Goal: Task Accomplishment & Management: Manage account settings

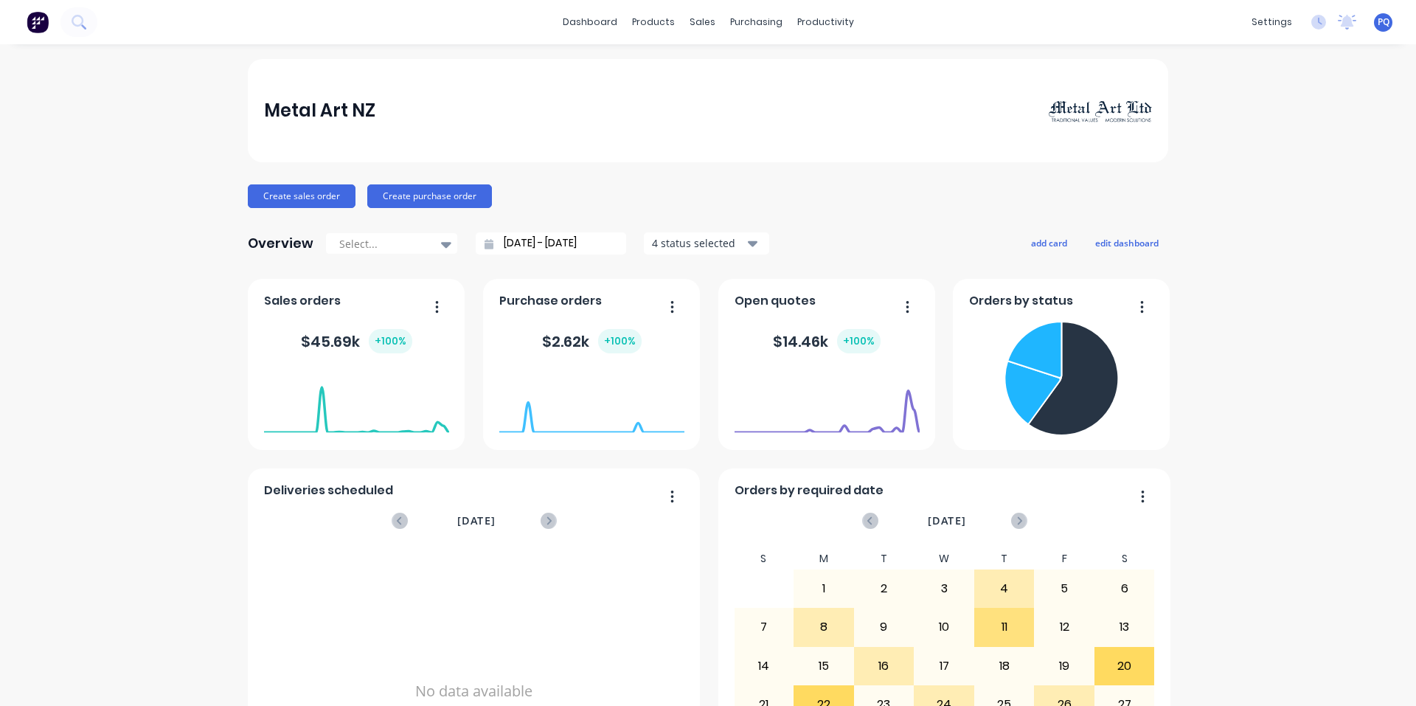
click at [1378, 25] on span "PQ" at bounding box center [1384, 21] width 12 height 13
click at [1240, 181] on div "Sign out" at bounding box center [1258, 184] width 40 height 13
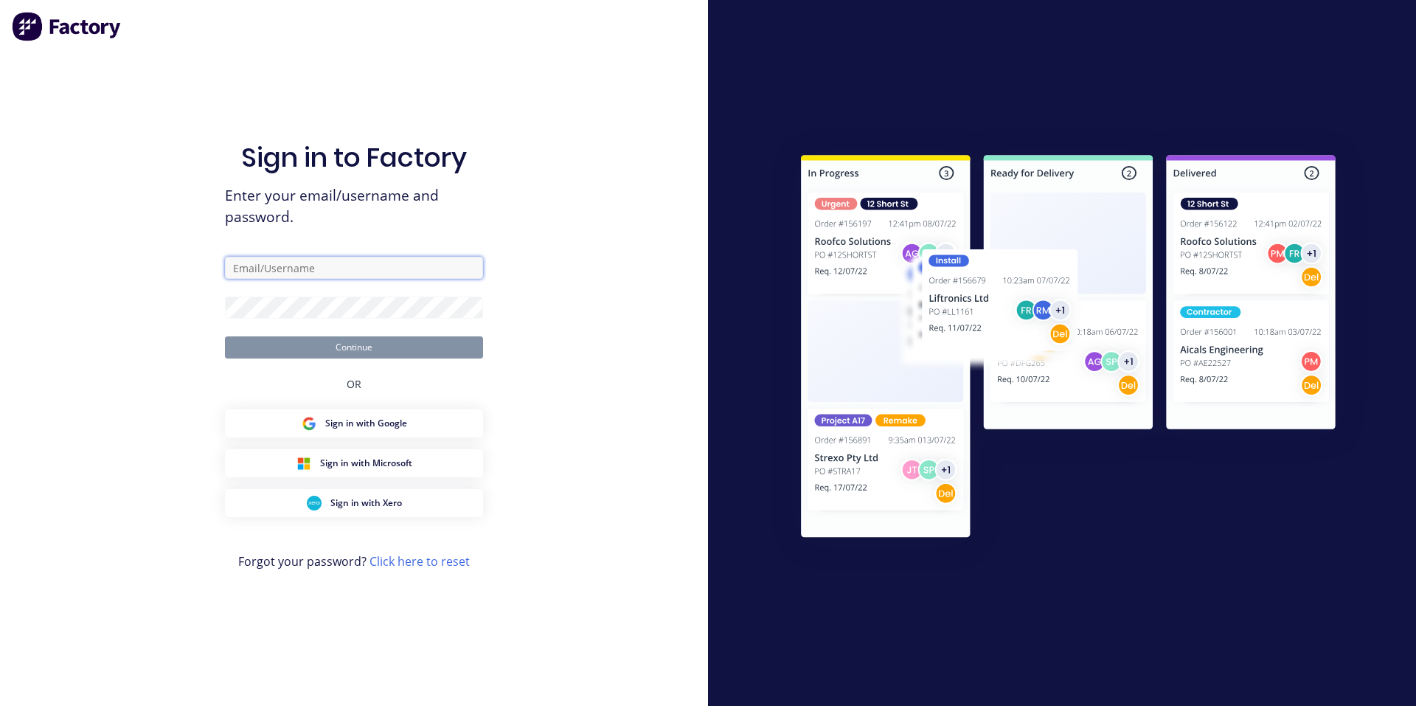
type input "[EMAIL_ADDRESS][DOMAIN_NAME]"
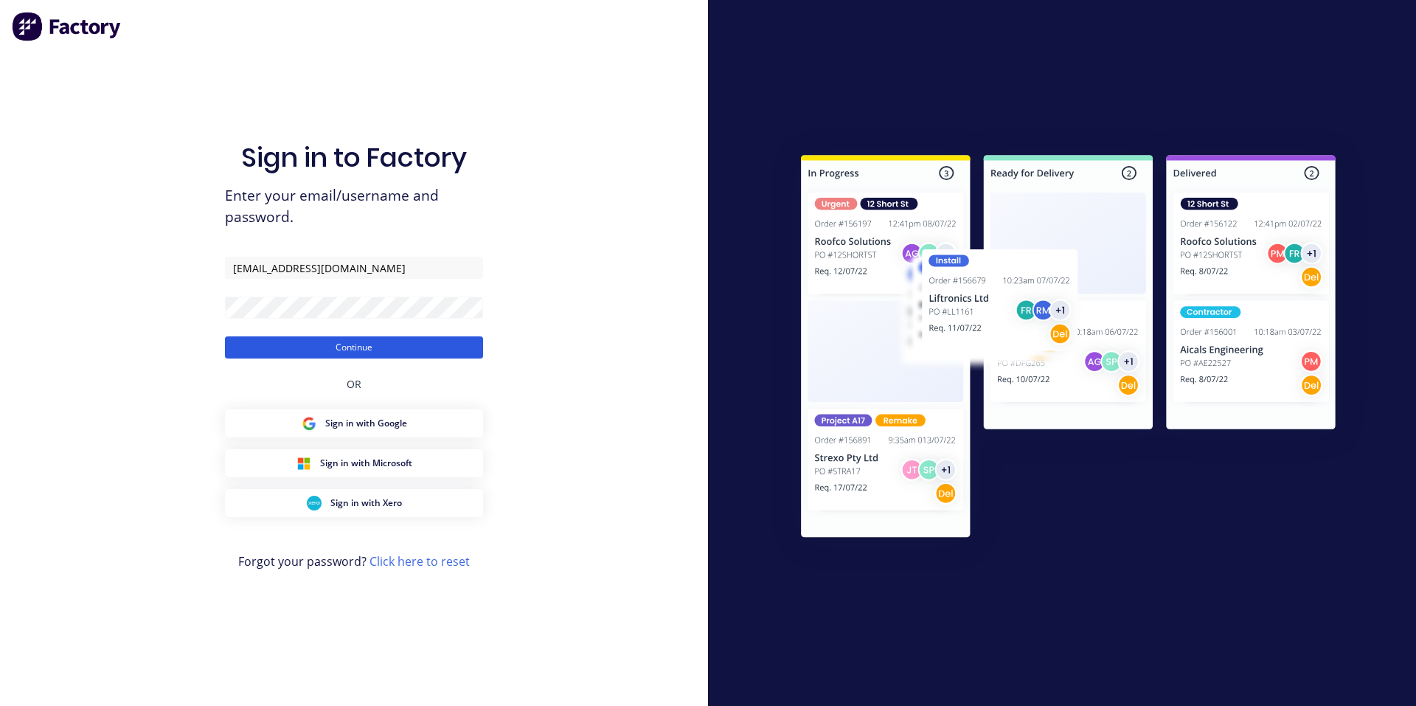
click at [243, 342] on button "Continue" at bounding box center [354, 347] width 258 height 22
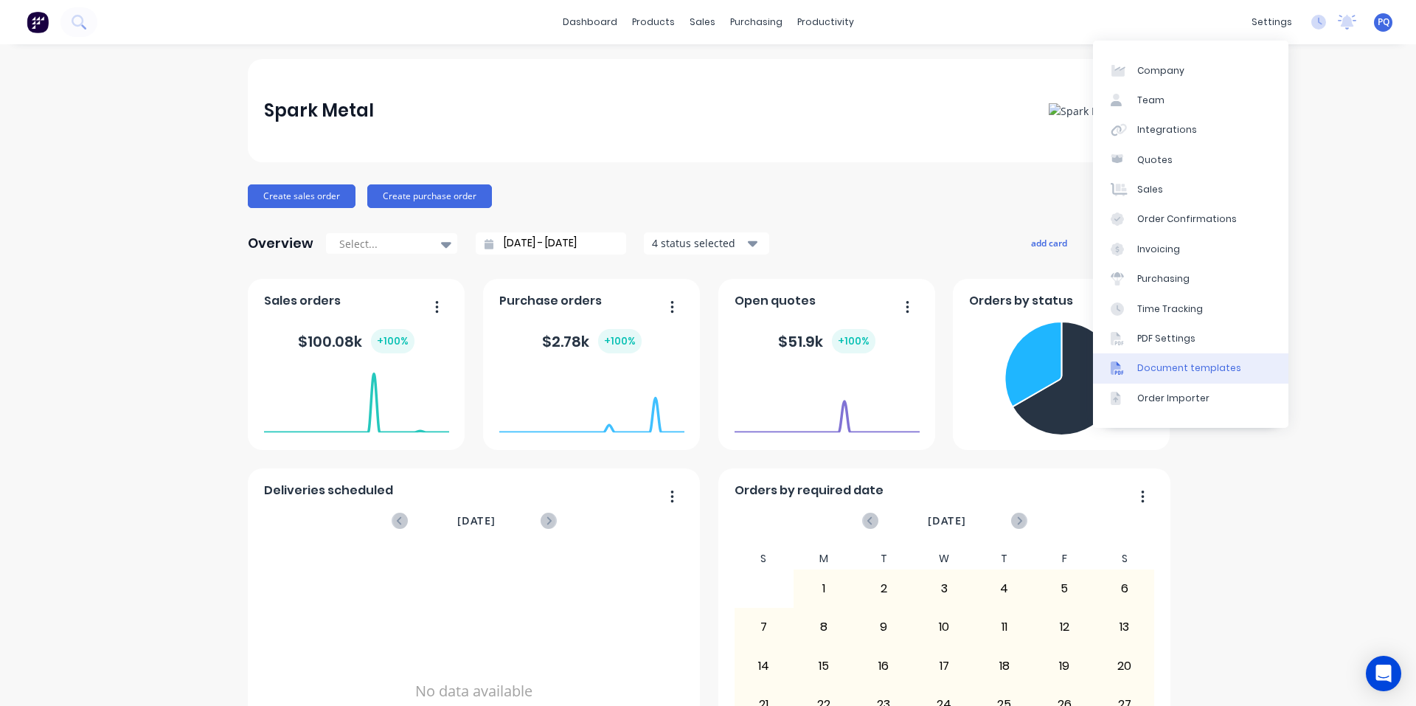
click at [1154, 364] on div "Document templates" at bounding box center [1189, 367] width 104 height 13
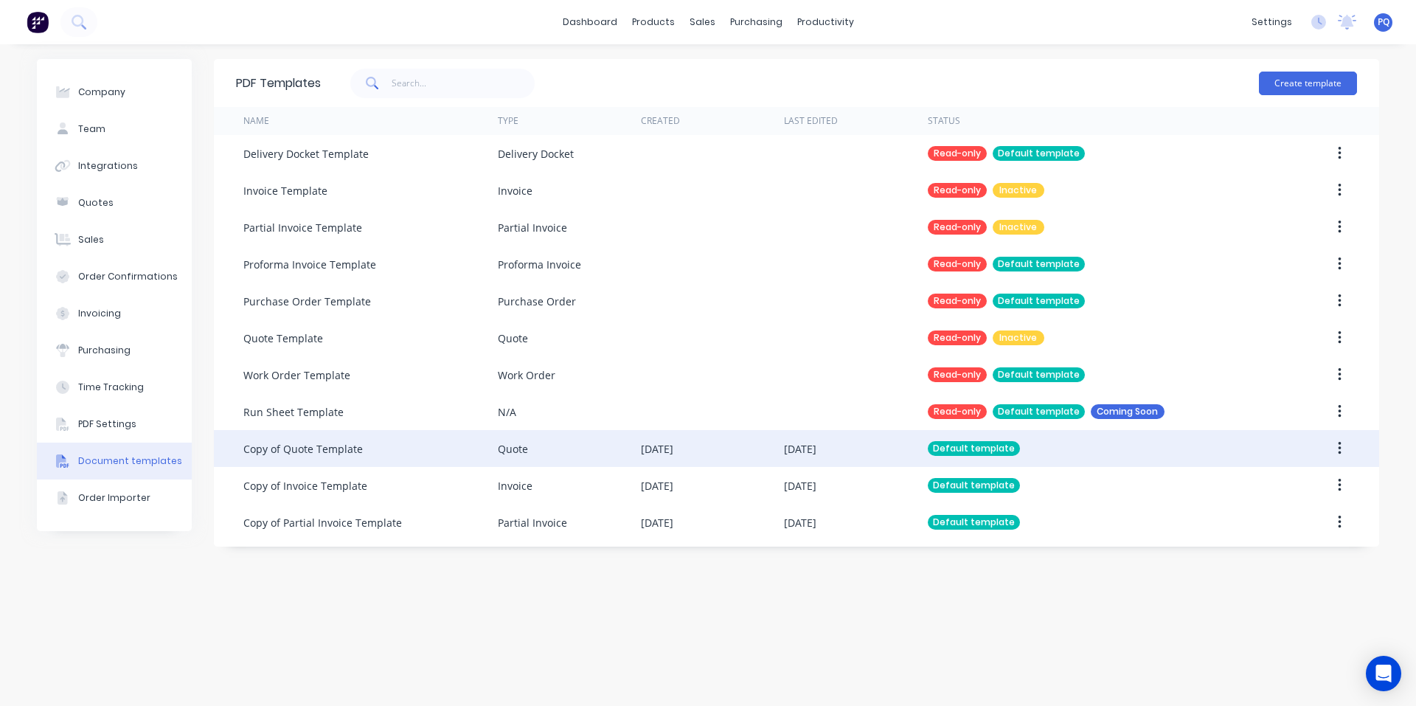
click at [502, 462] on div "Quote" at bounding box center [569, 448] width 143 height 37
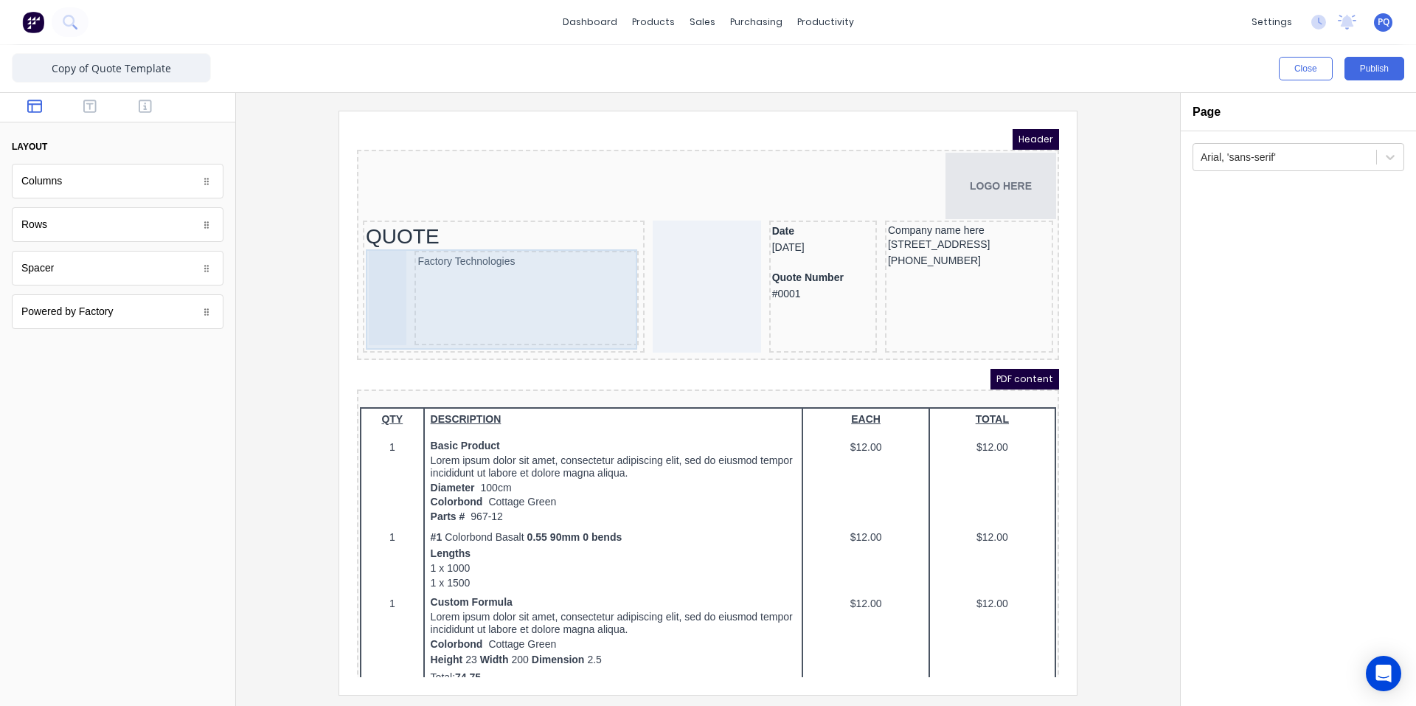
click at [576, 312] on div "Factory Technologies" at bounding box center [509, 280] width 224 height 94
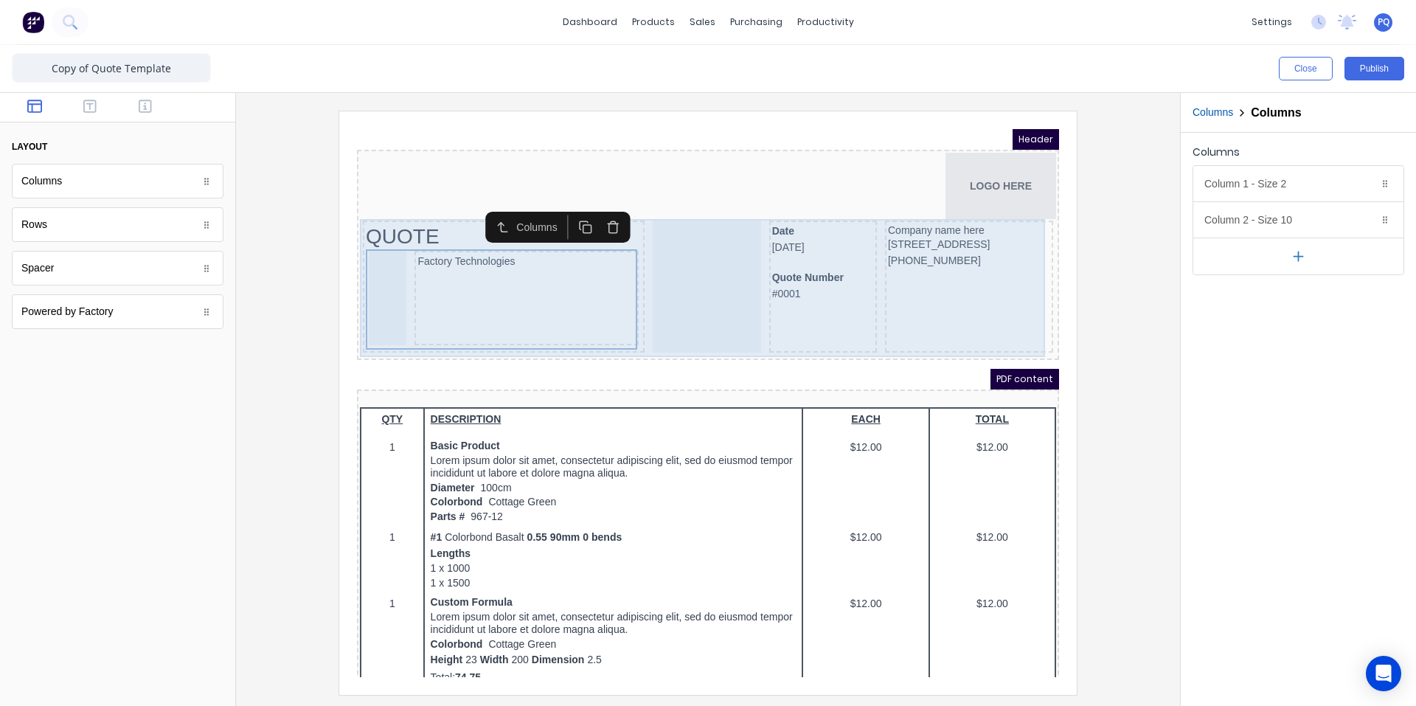
click at [701, 308] on div at bounding box center [689, 269] width 108 height 132
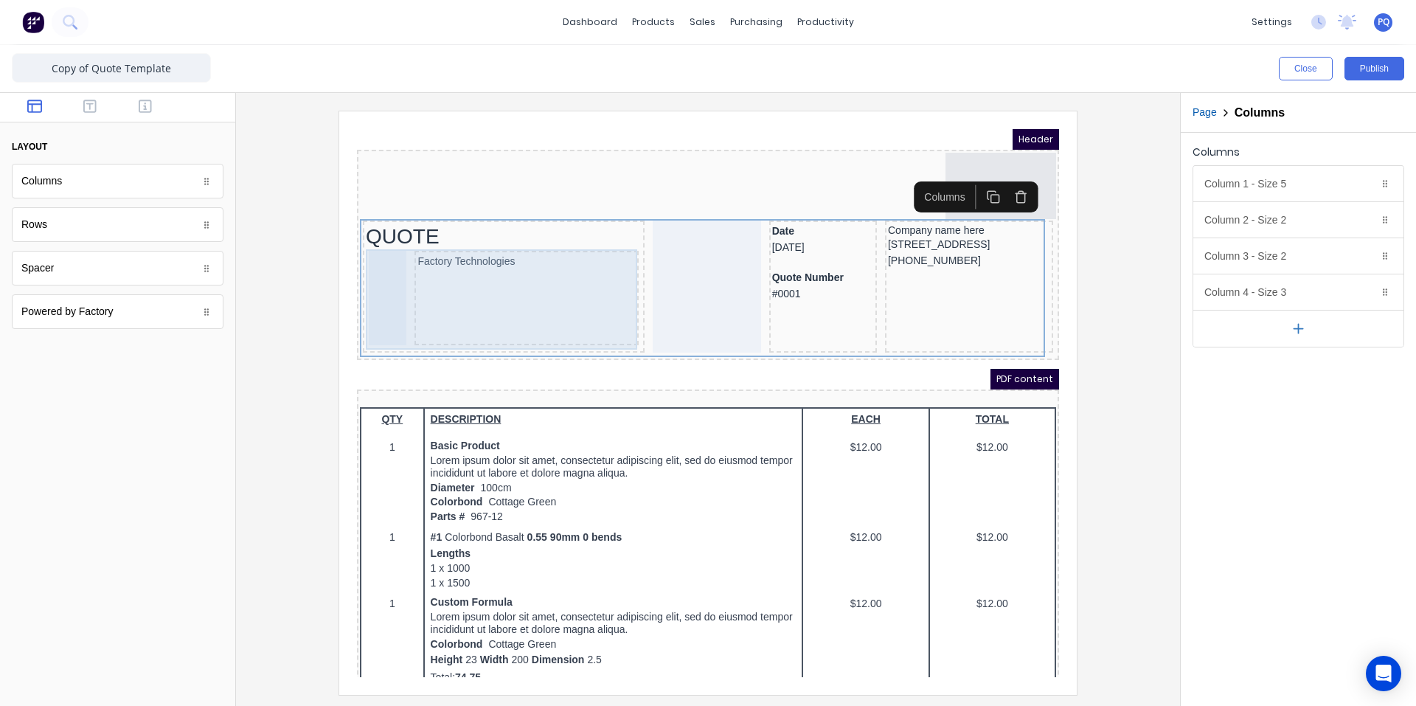
click at [450, 313] on div "Factory Technologies" at bounding box center [509, 280] width 224 height 94
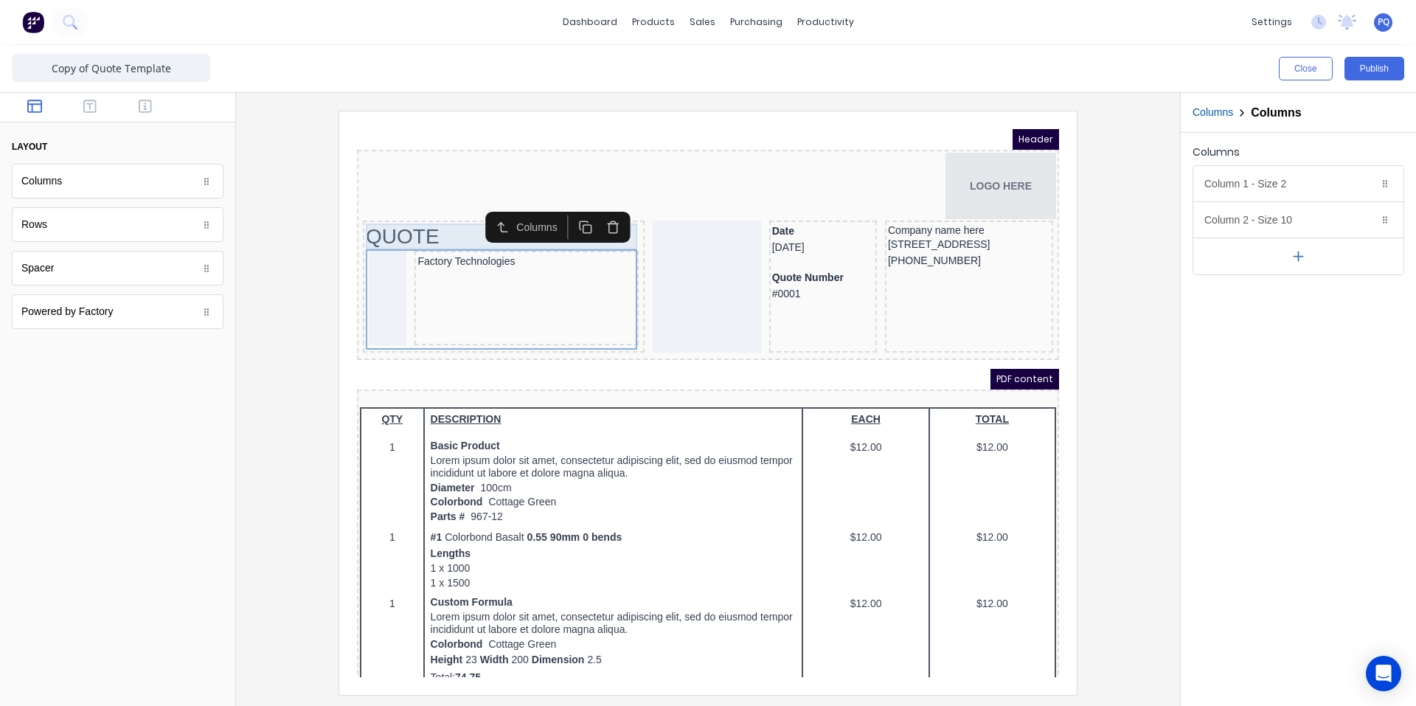
click at [374, 219] on div "QUOTE" at bounding box center [486, 219] width 276 height 26
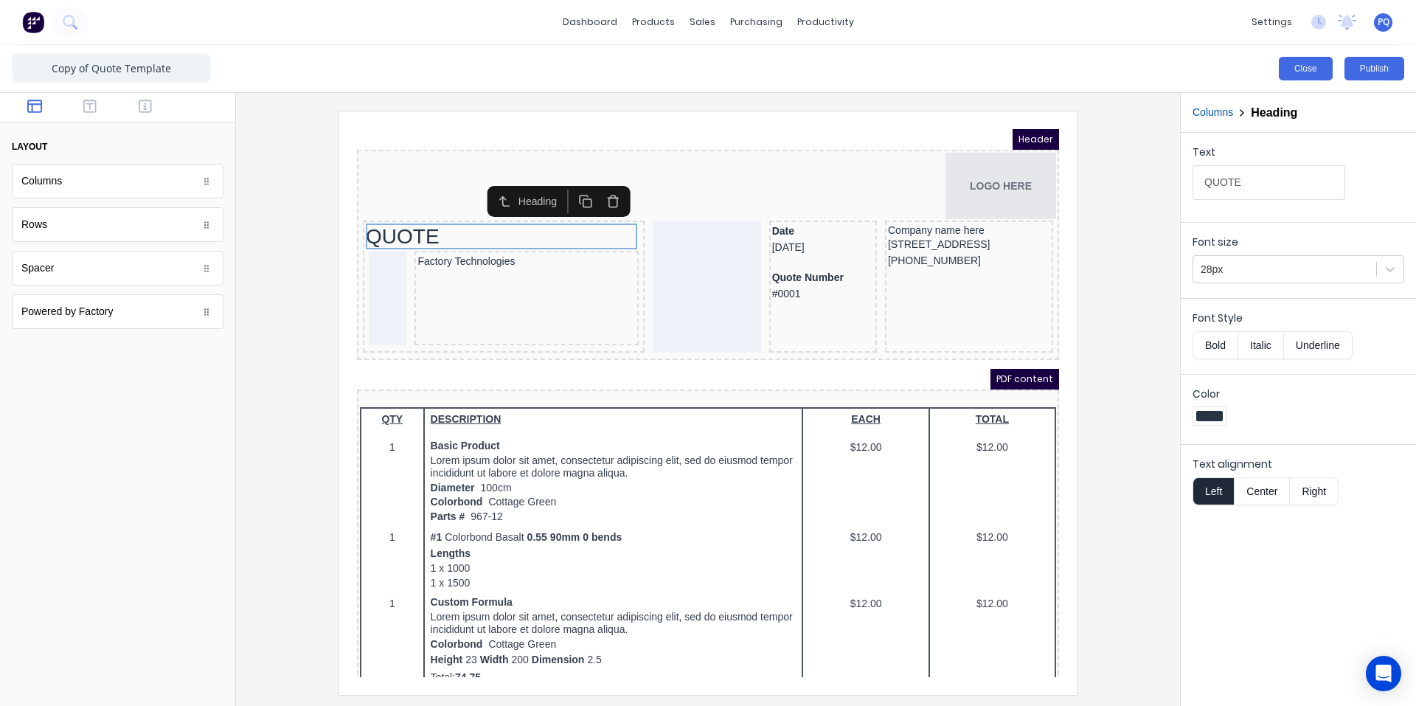
click at [1301, 74] on button "Close" at bounding box center [1306, 69] width 54 height 24
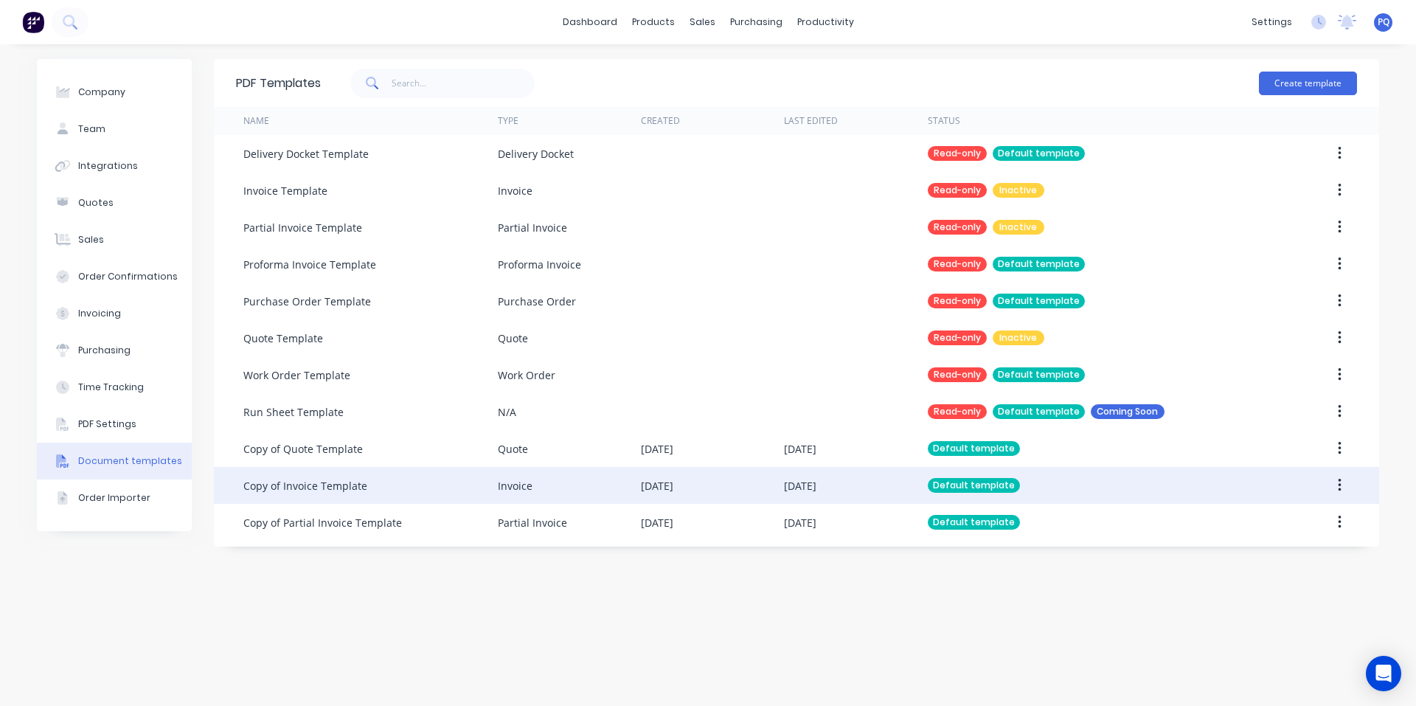
click at [413, 482] on div "Copy of Invoice Template" at bounding box center [370, 485] width 254 height 37
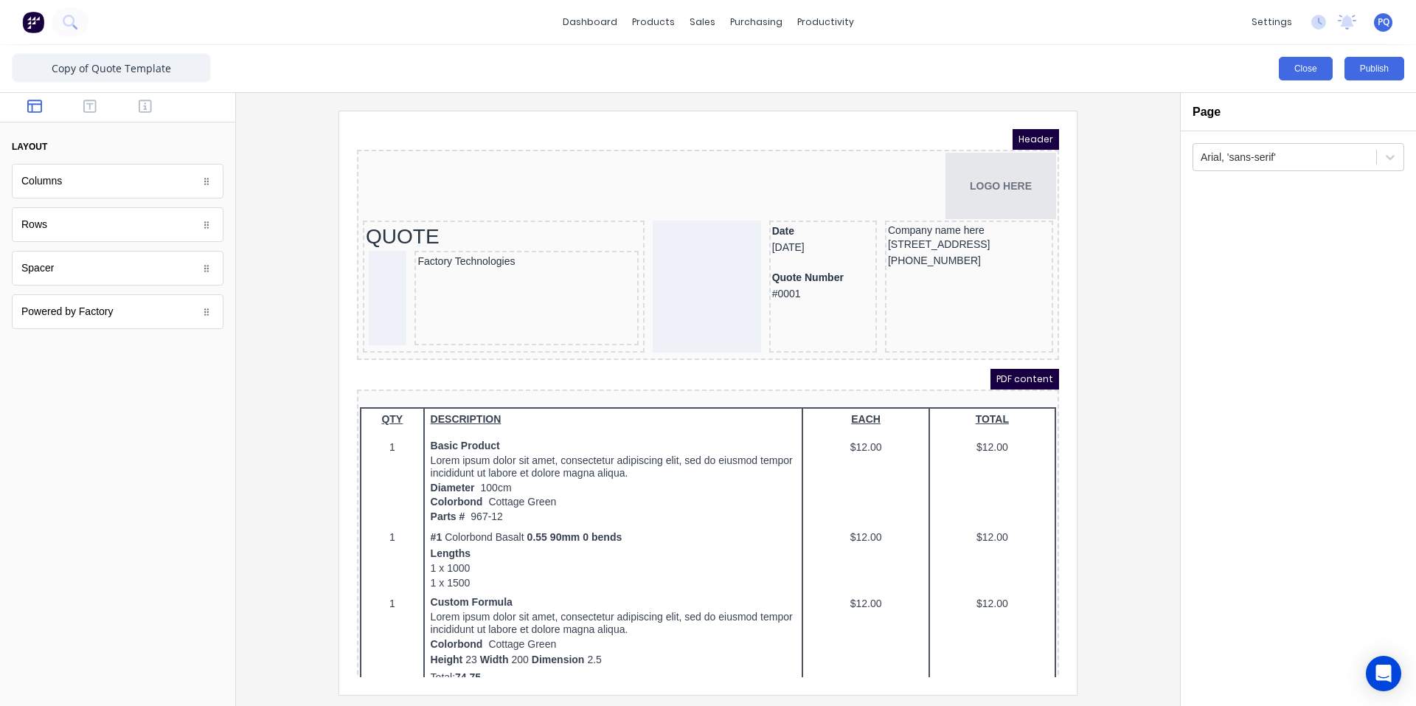
click at [1306, 72] on button "Close" at bounding box center [1306, 69] width 54 height 24
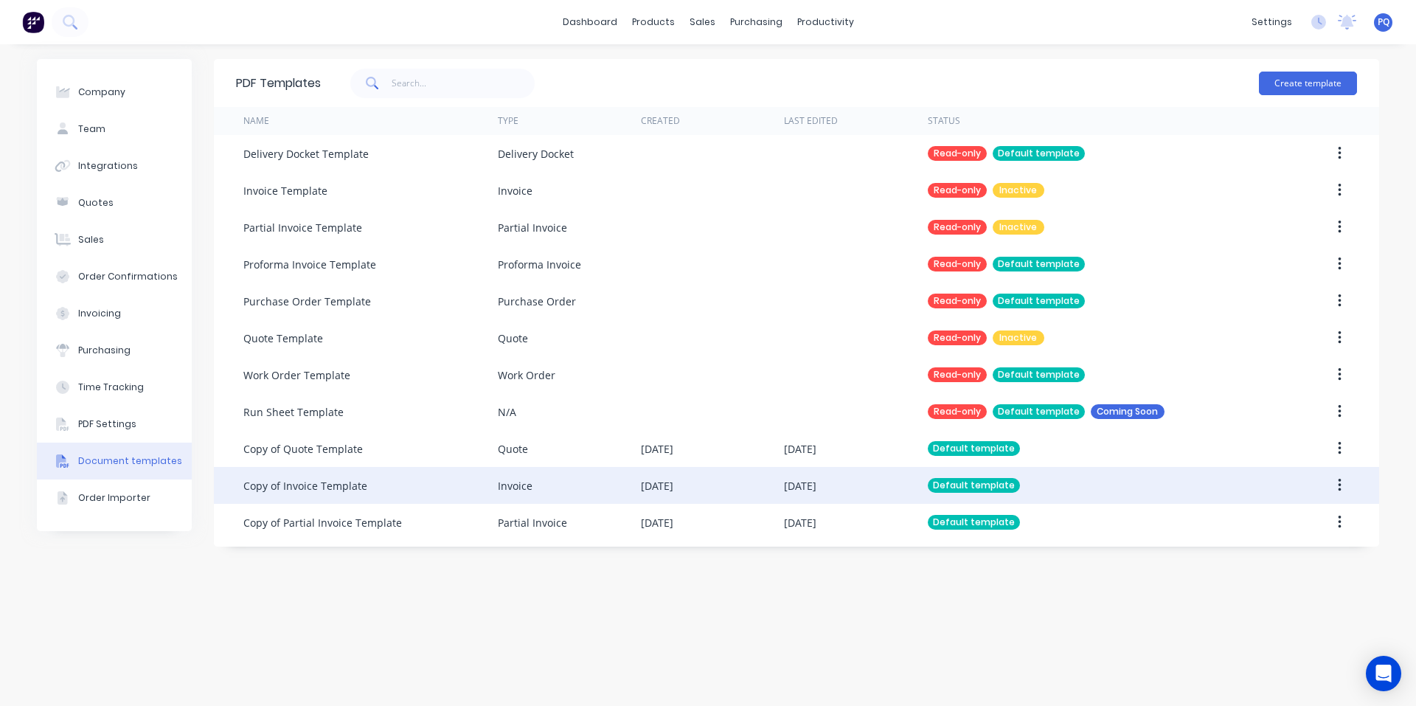
click at [390, 499] on div "Copy of Invoice Template" at bounding box center [370, 485] width 254 height 37
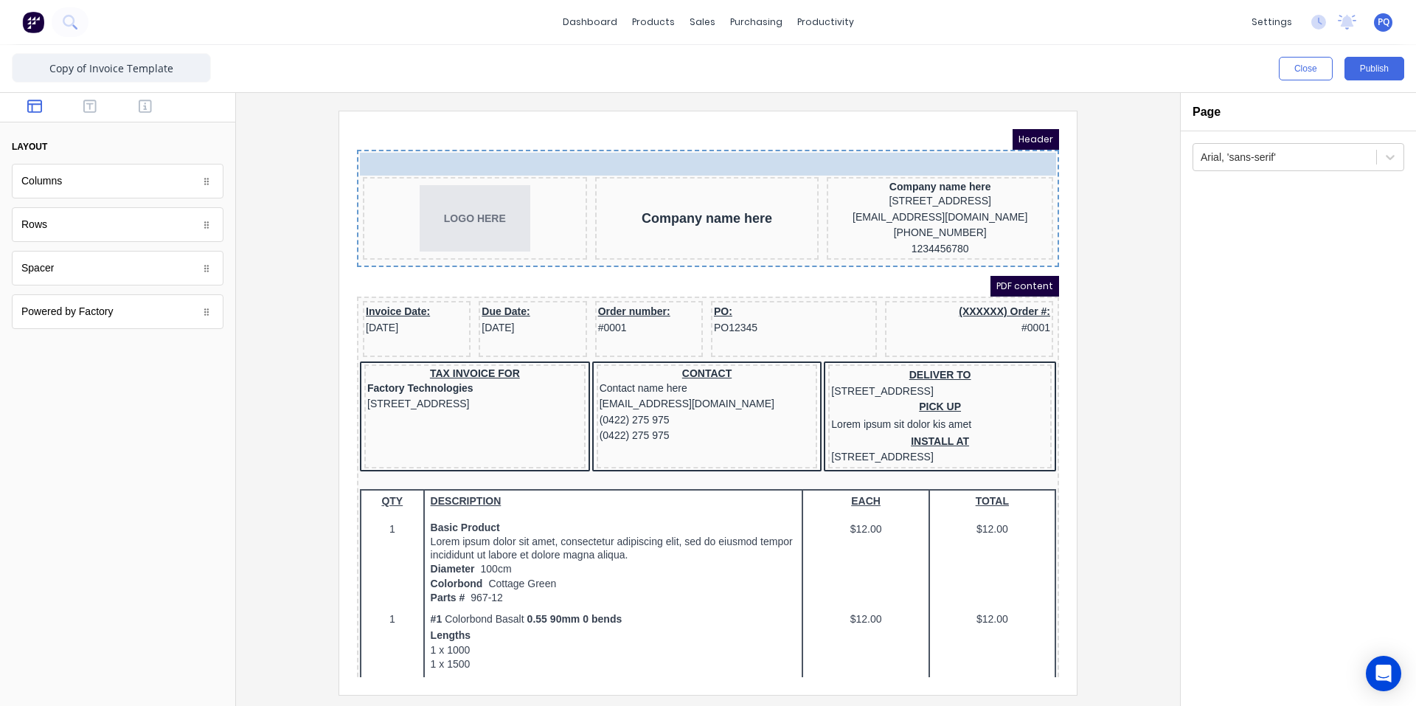
drag, startPoint x: 511, startPoint y: 150, endPoint x: 720, endPoint y: 230, distance: 223.7
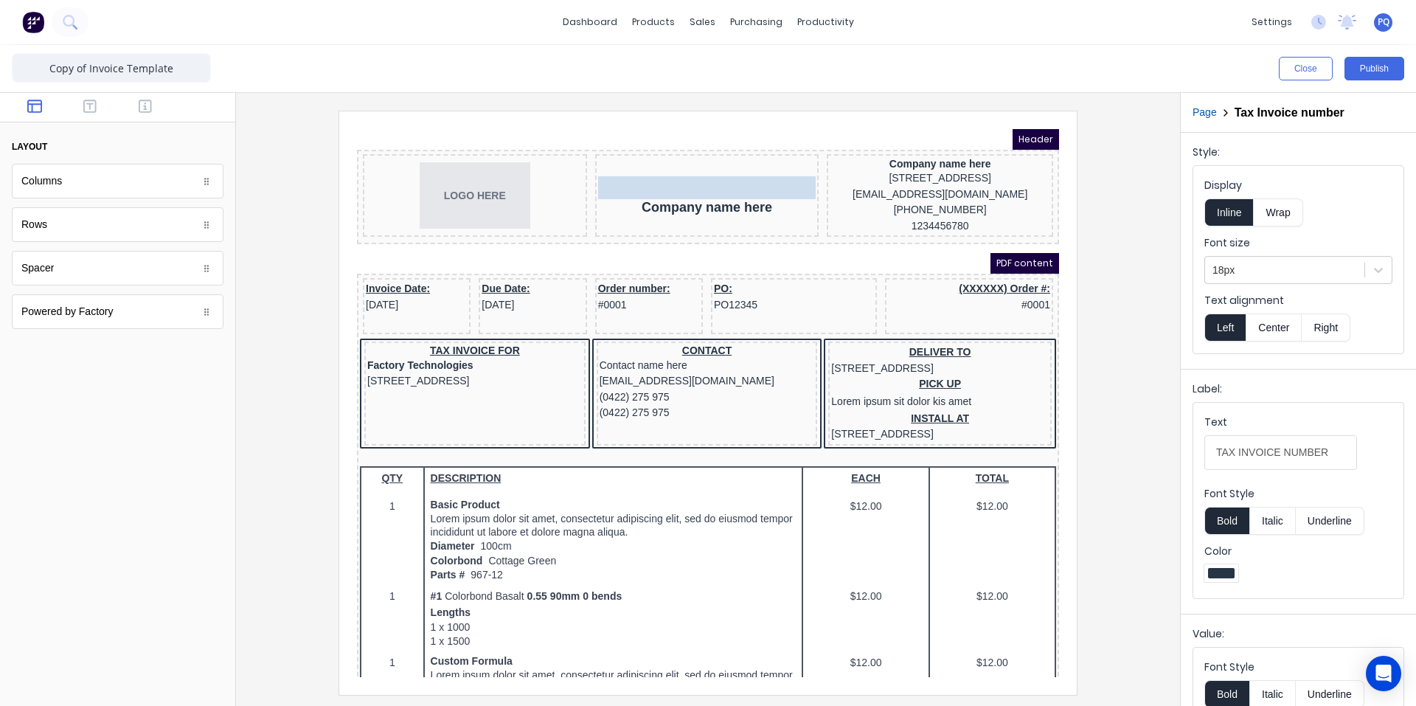
drag, startPoint x: 665, startPoint y: 255, endPoint x: 698, endPoint y: 202, distance: 63.0
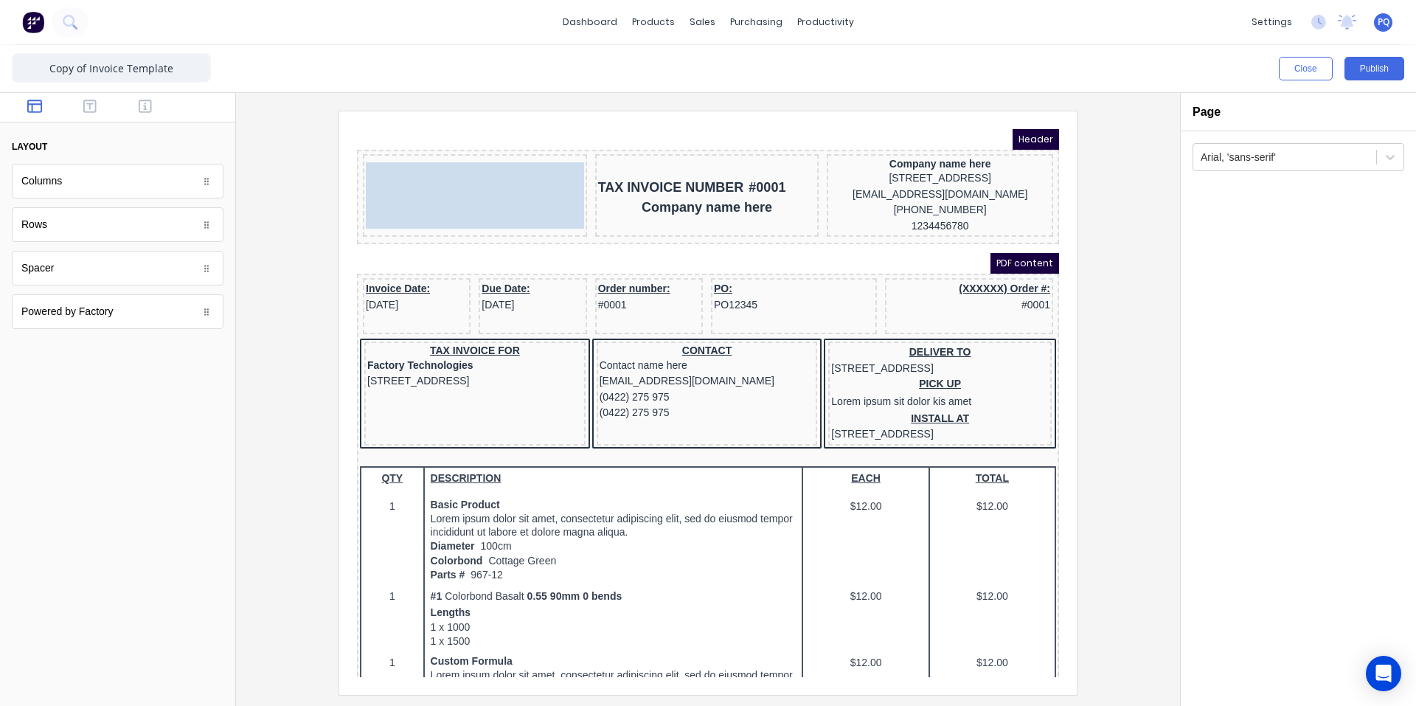
click at [493, 179] on div "LOGO HERE LOGO HERE" at bounding box center [457, 177] width 224 height 83
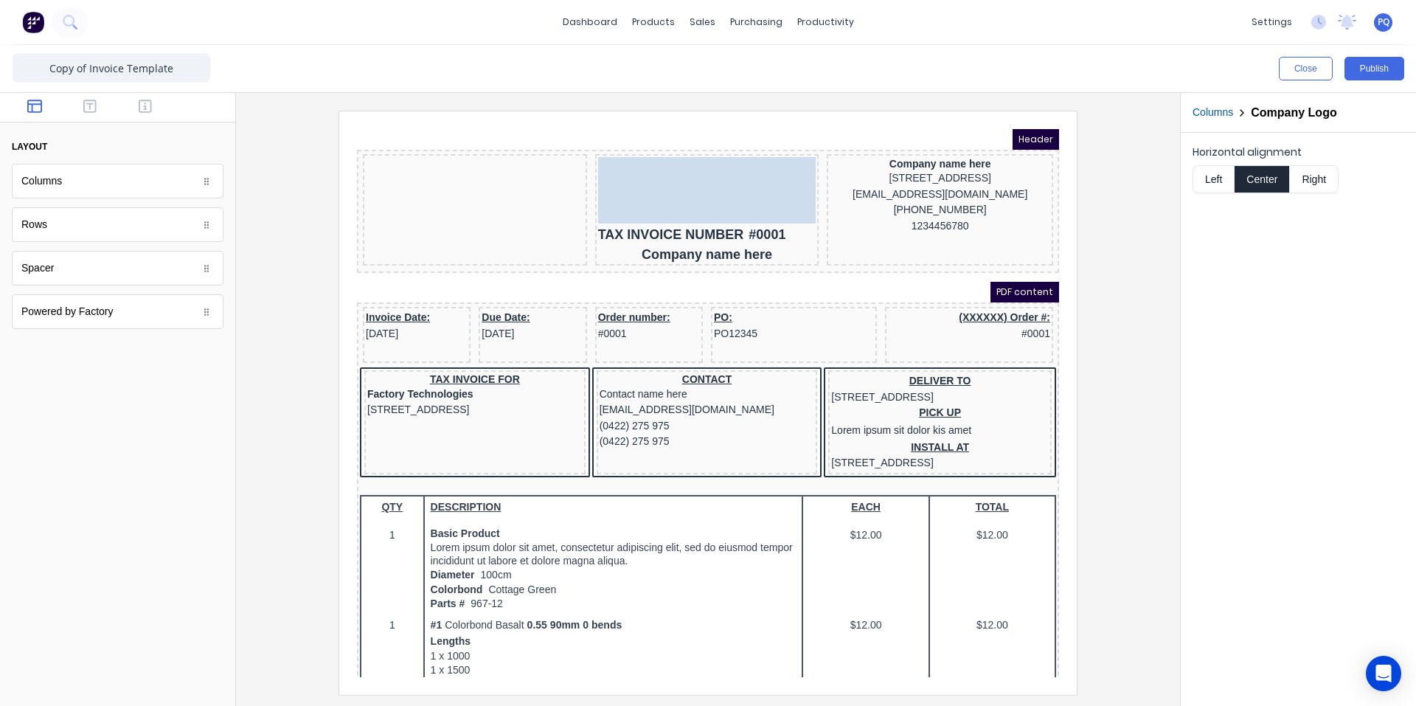
drag, startPoint x: 509, startPoint y: 157, endPoint x: 609, endPoint y: 165, distance: 100.6
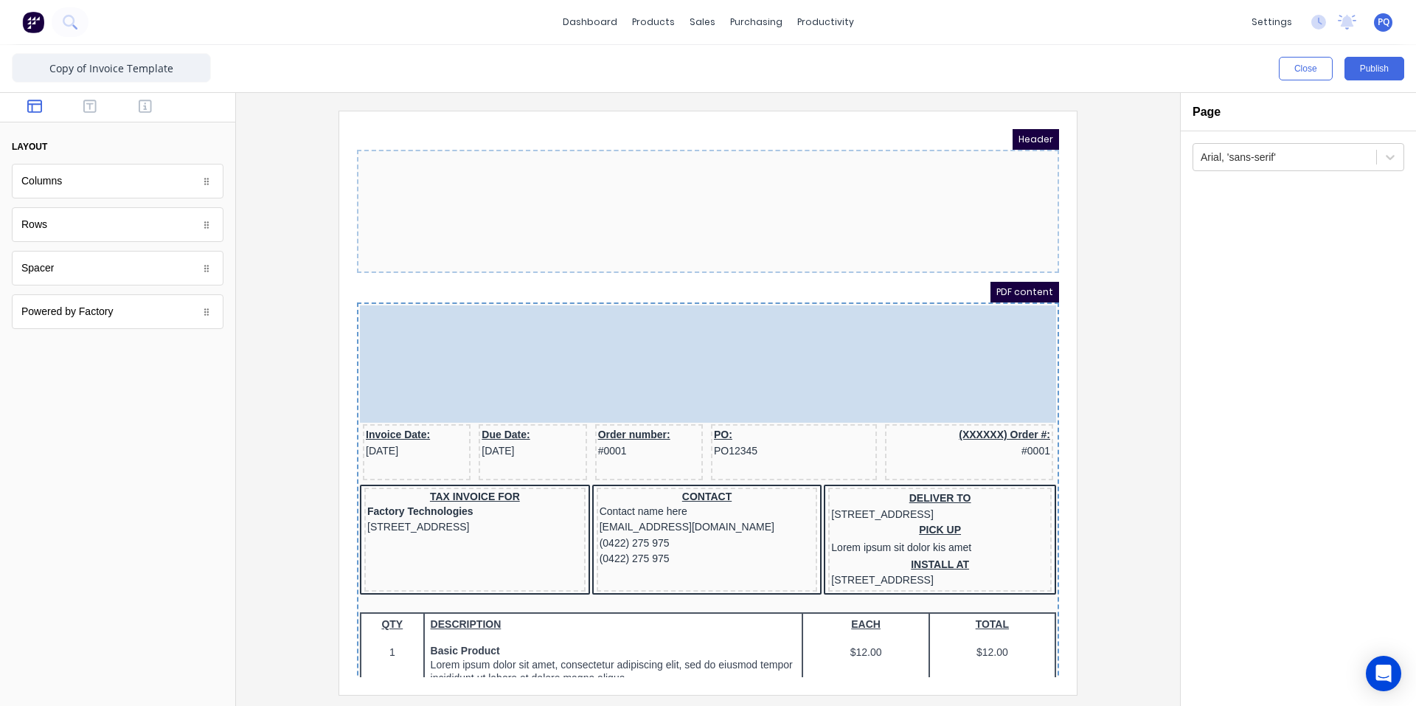
drag, startPoint x: 797, startPoint y: 239, endPoint x: 797, endPoint y: 297, distance: 58.3
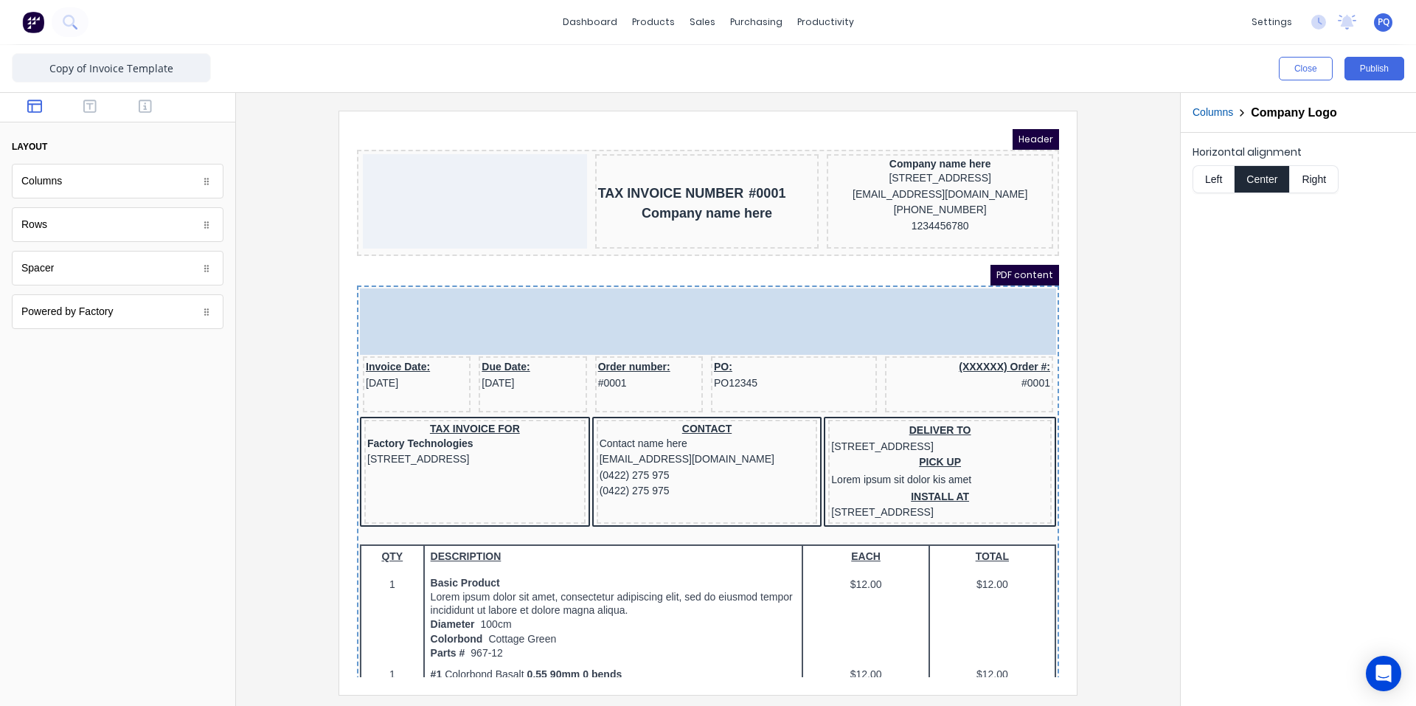
drag, startPoint x: 750, startPoint y: 162, endPoint x: 782, endPoint y: 173, distance: 33.8
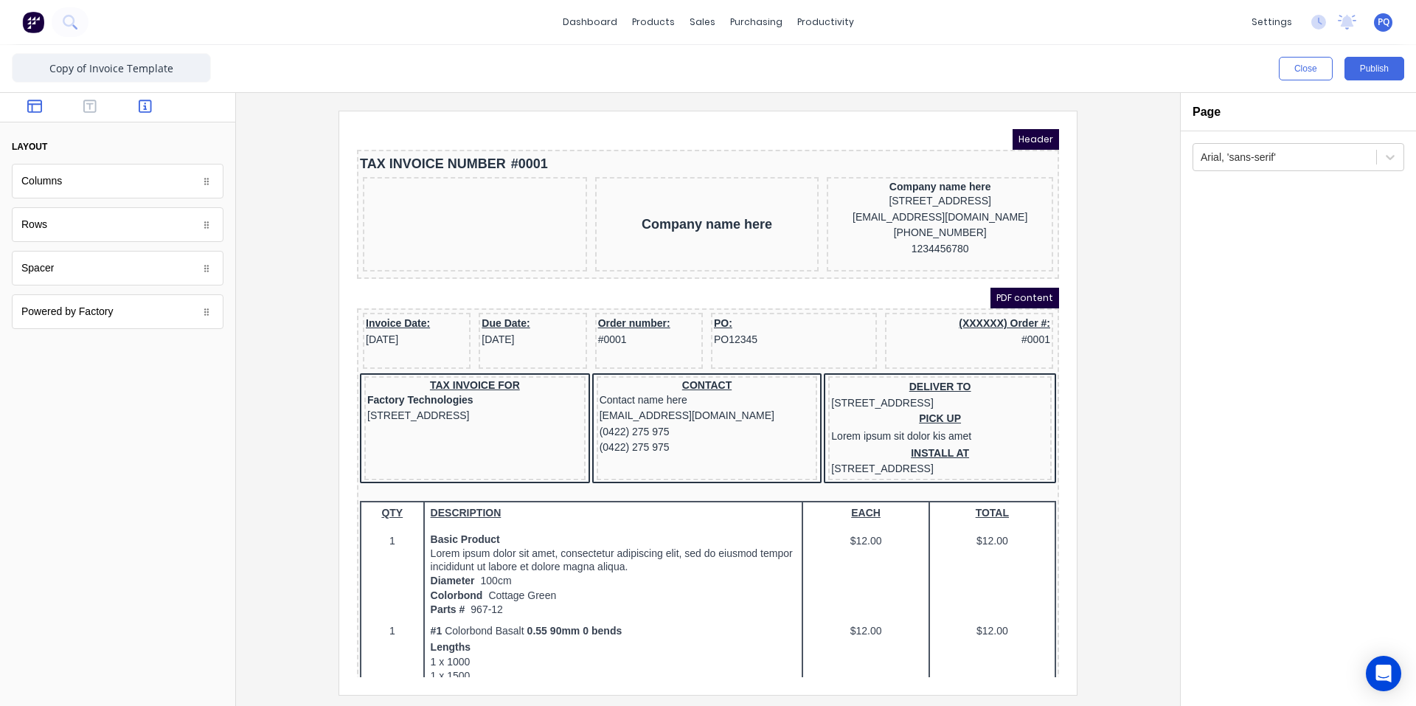
click at [145, 105] on icon "button" at bounding box center [145, 106] width 13 height 13
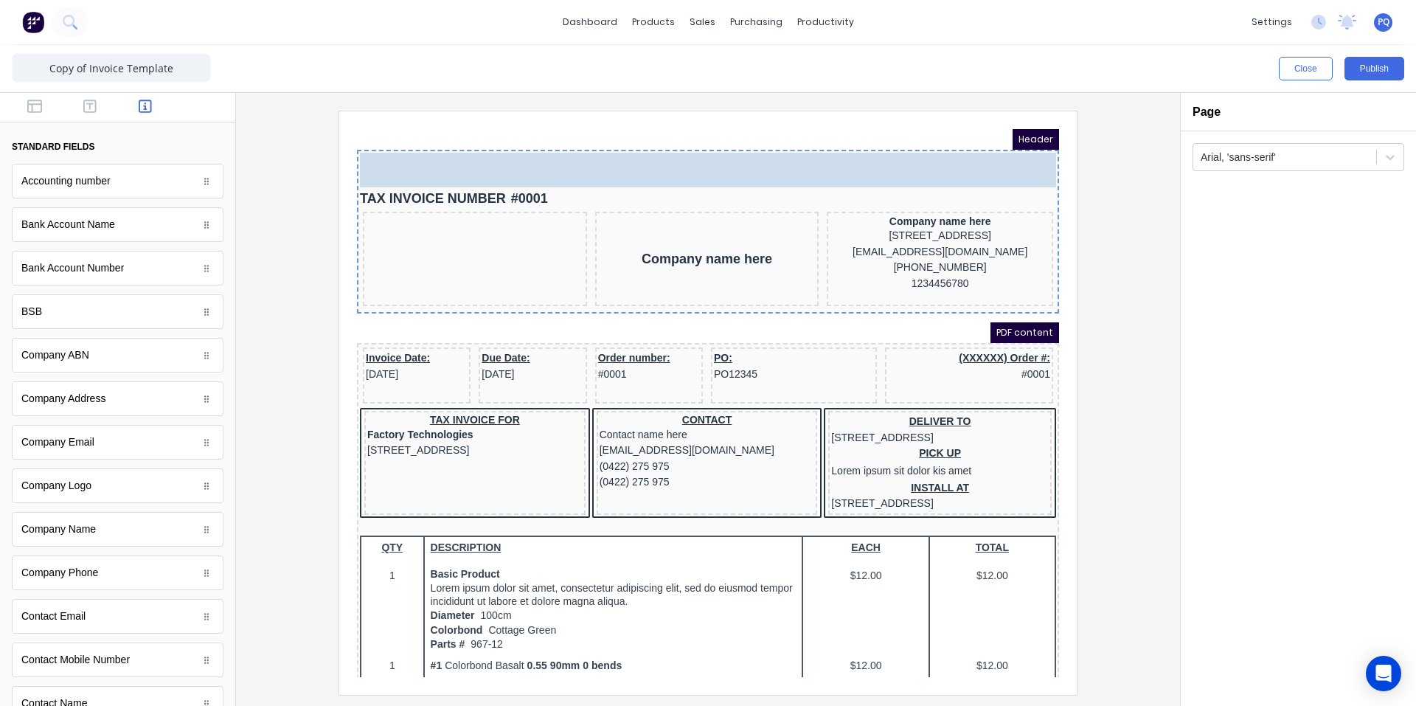
drag, startPoint x: 110, startPoint y: 496, endPoint x: 519, endPoint y: 21, distance: 627.1
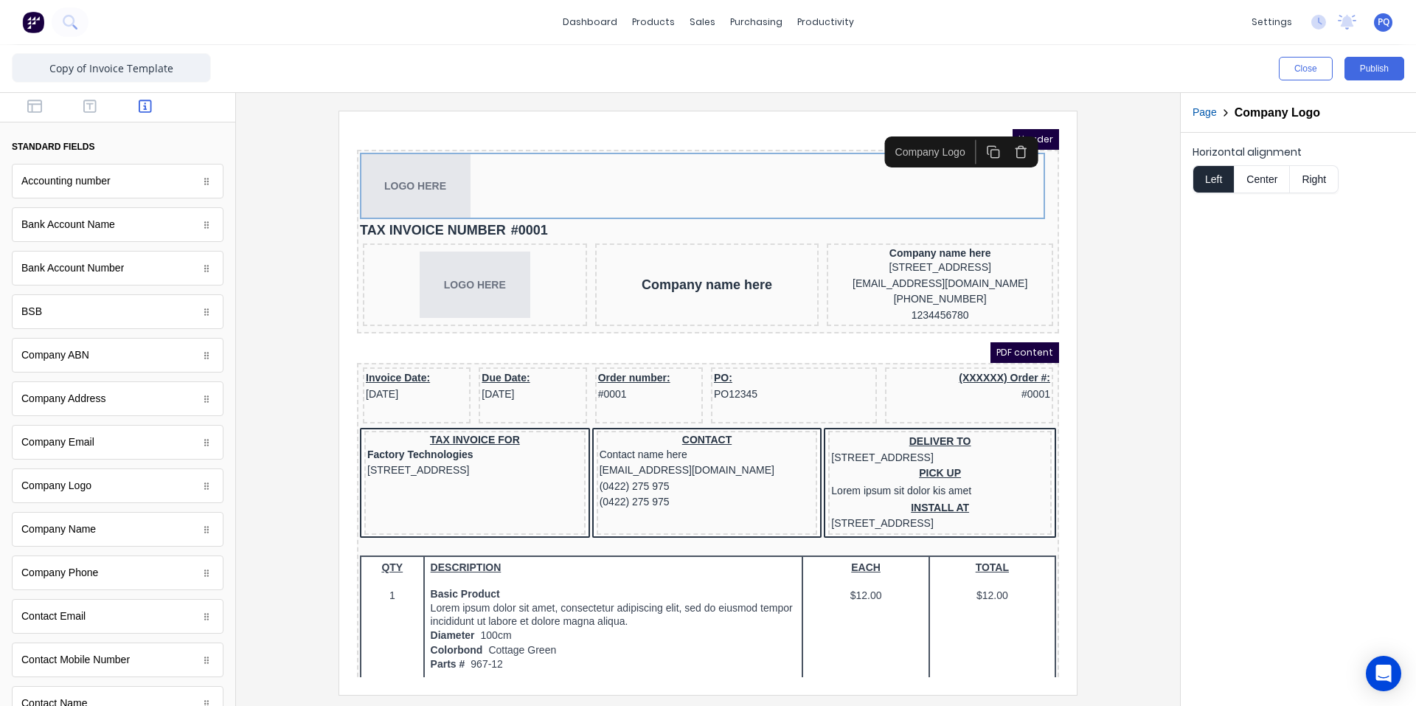
click at [1321, 183] on button "Right" at bounding box center [1314, 179] width 49 height 28
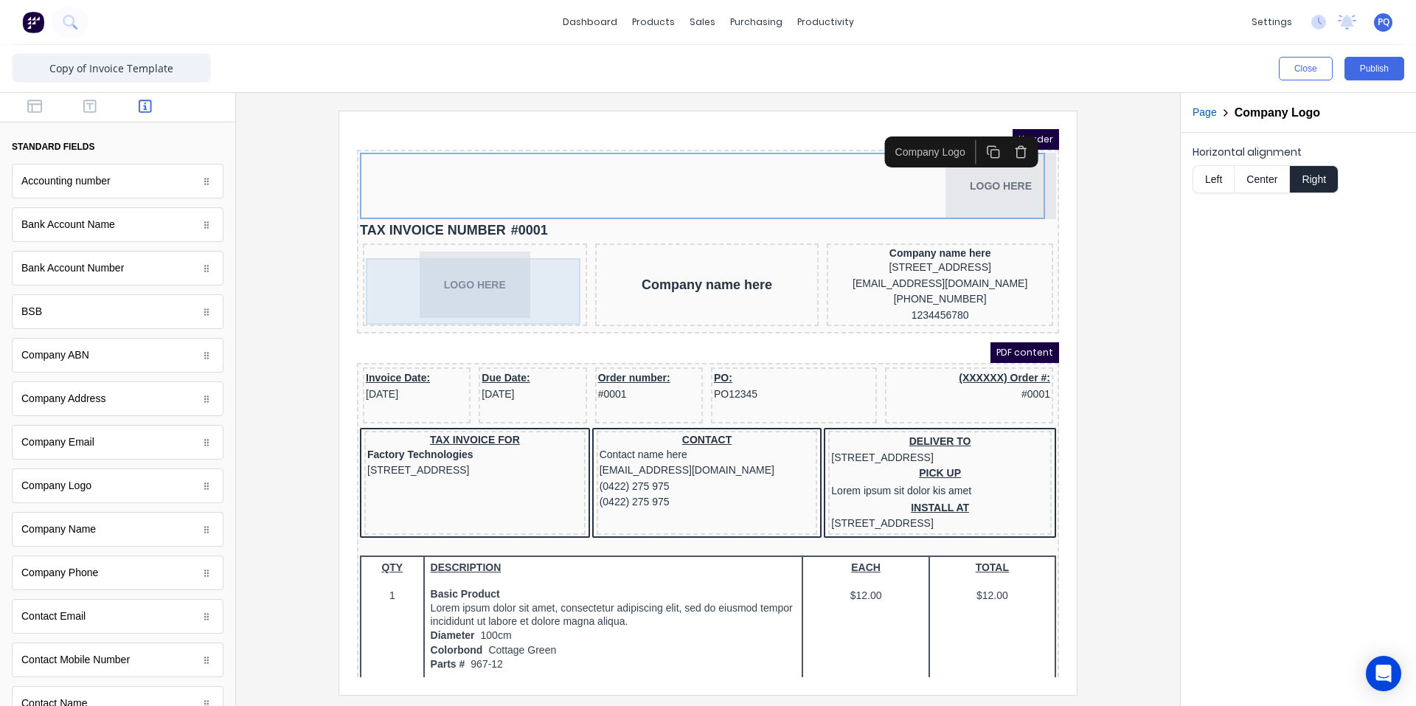
click at [499, 274] on div "LOGO HERE" at bounding box center [457, 267] width 218 height 66
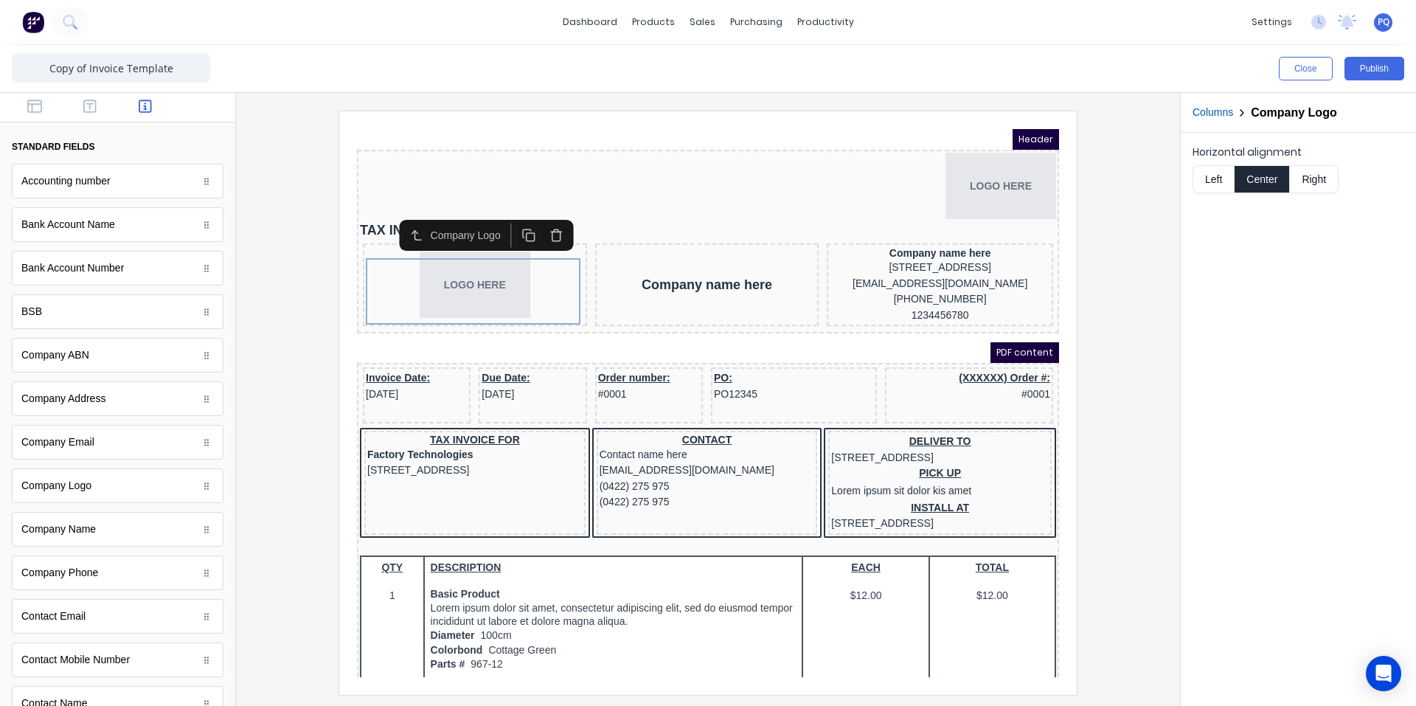
click at [1206, 178] on button "Left" at bounding box center [1213, 179] width 41 height 28
click at [534, 215] on icon "button" at bounding box center [538, 215] width 10 height 0
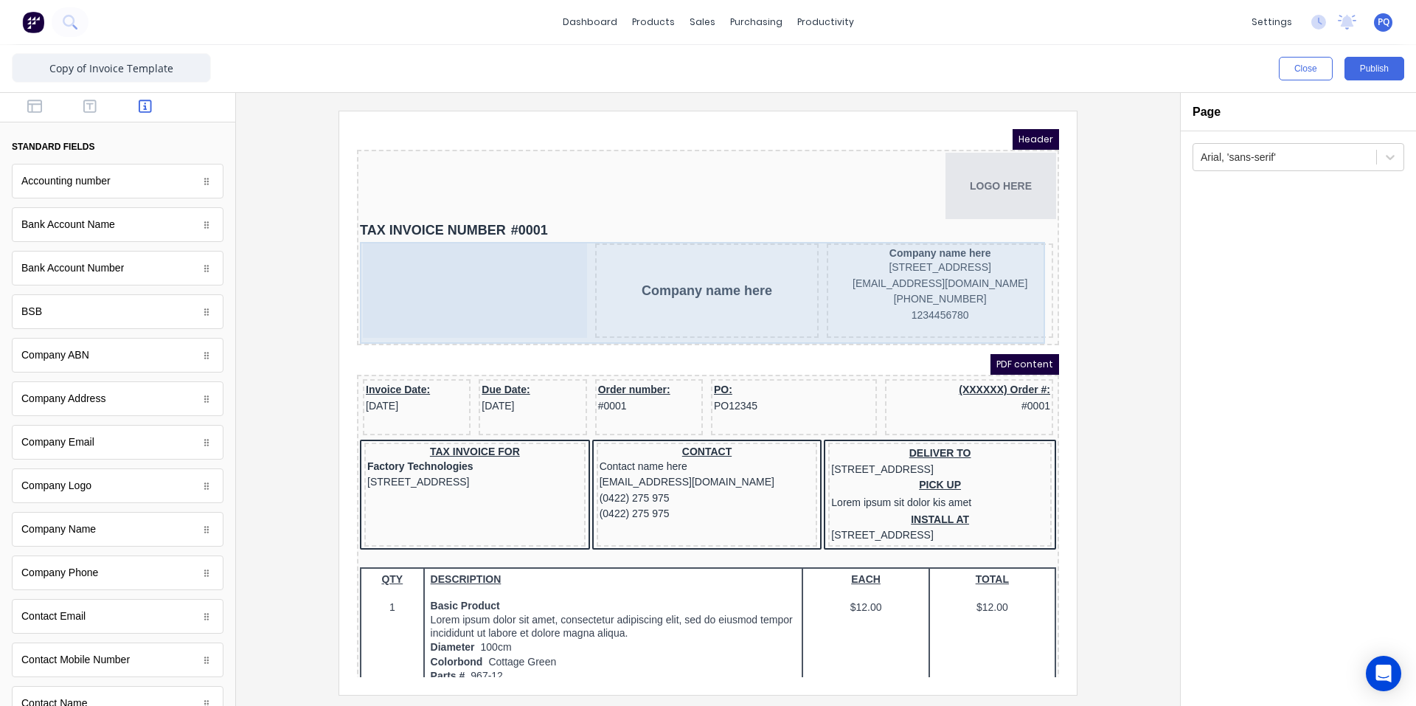
click at [513, 268] on div at bounding box center [457, 273] width 224 height 94
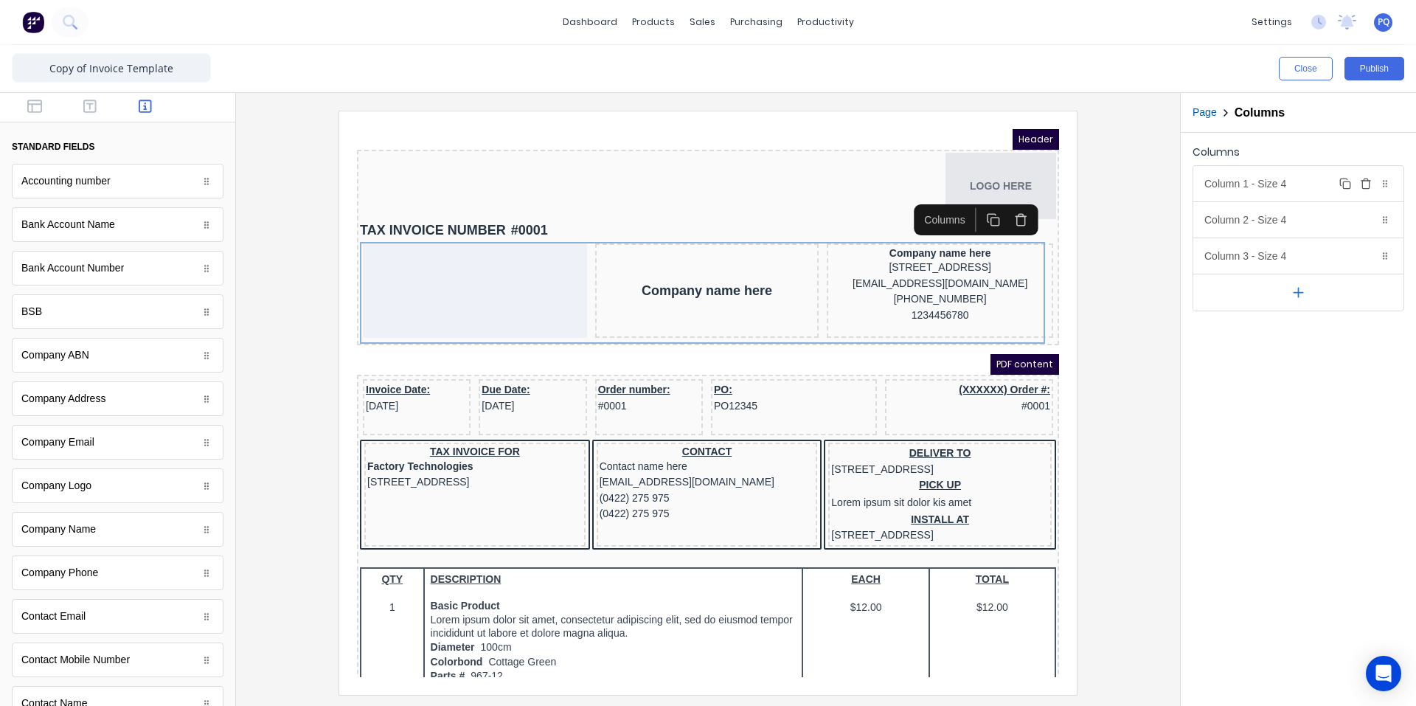
click at [1262, 182] on div "Column 1 - Size 4 Duplicate Delete" at bounding box center [1298, 183] width 210 height 35
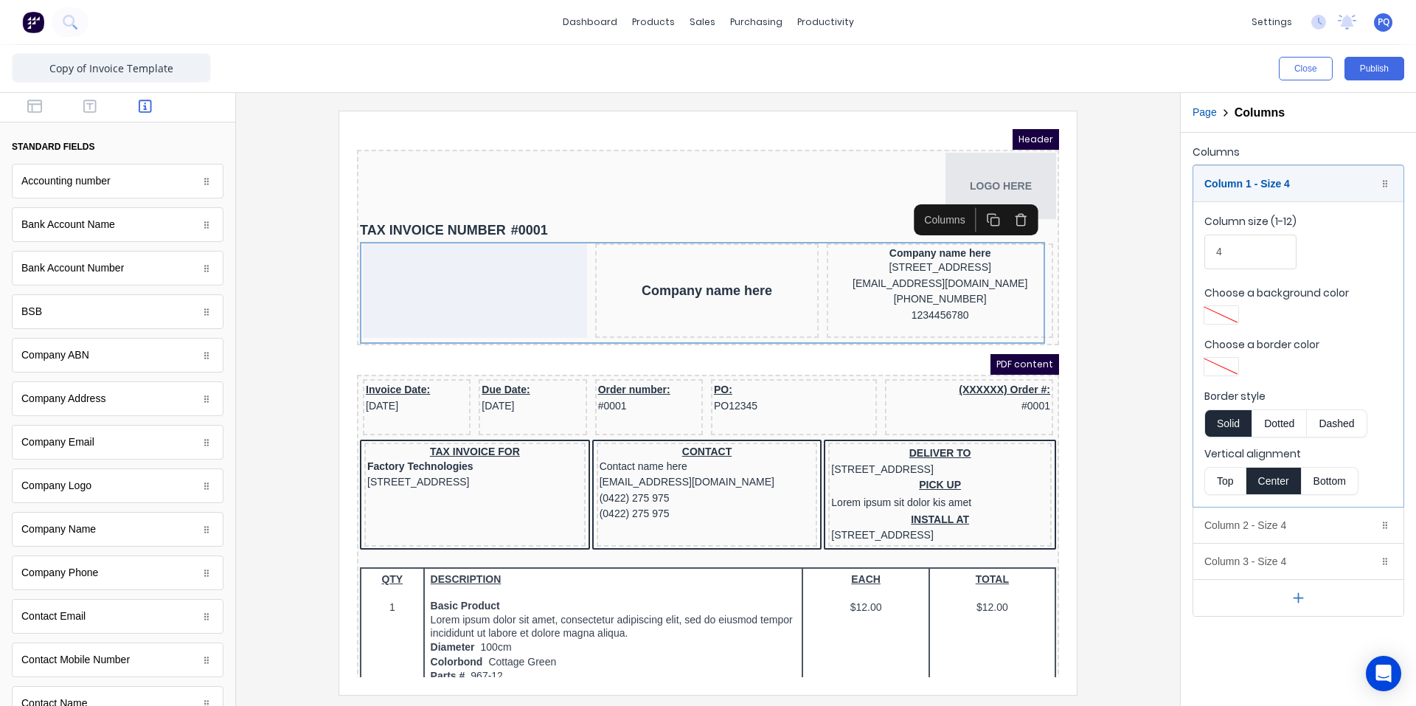
click at [1233, 474] on button "Top" at bounding box center [1224, 481] width 41 height 28
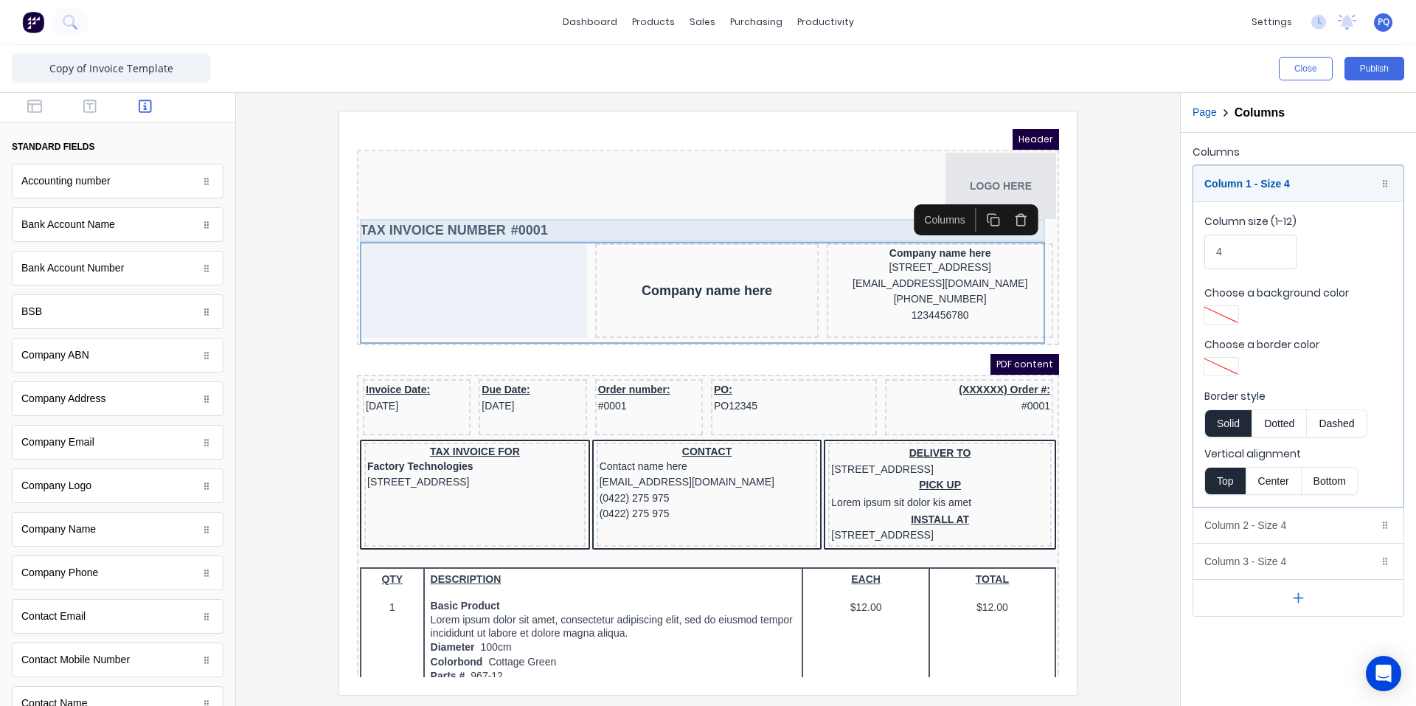
click at [412, 207] on div "TAX INVOICE NUMBER #0001" at bounding box center [690, 212] width 696 height 23
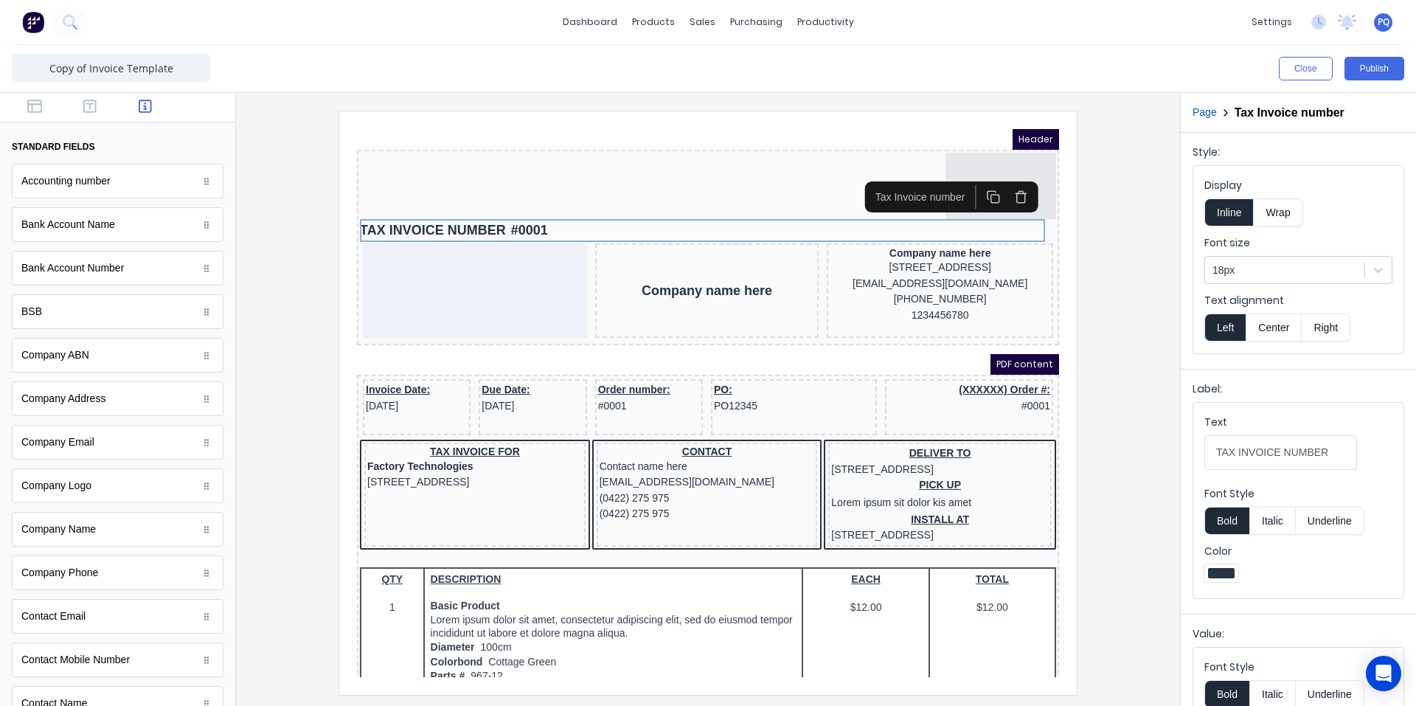
click at [1013, 183] on button "button" at bounding box center [1003, 179] width 27 height 24
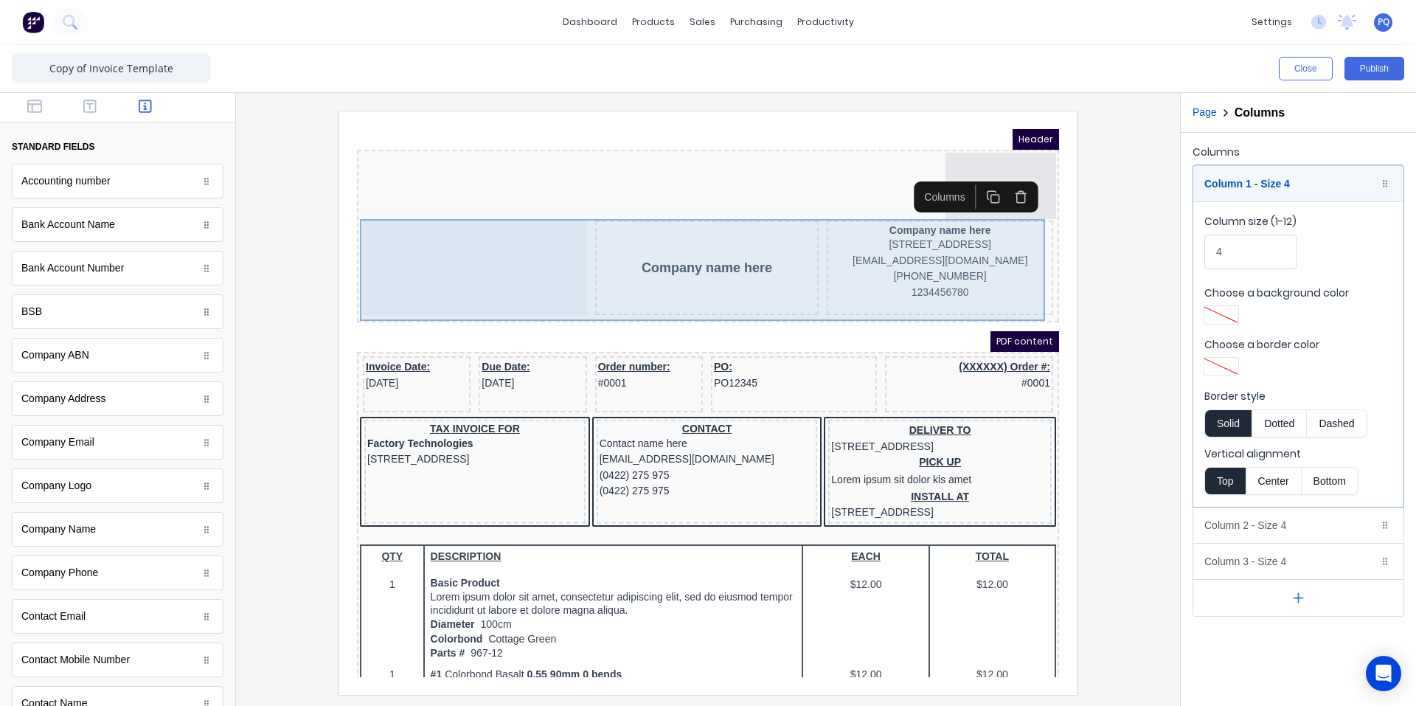
click at [737, 263] on div "Company name here" at bounding box center [690, 250] width 224 height 94
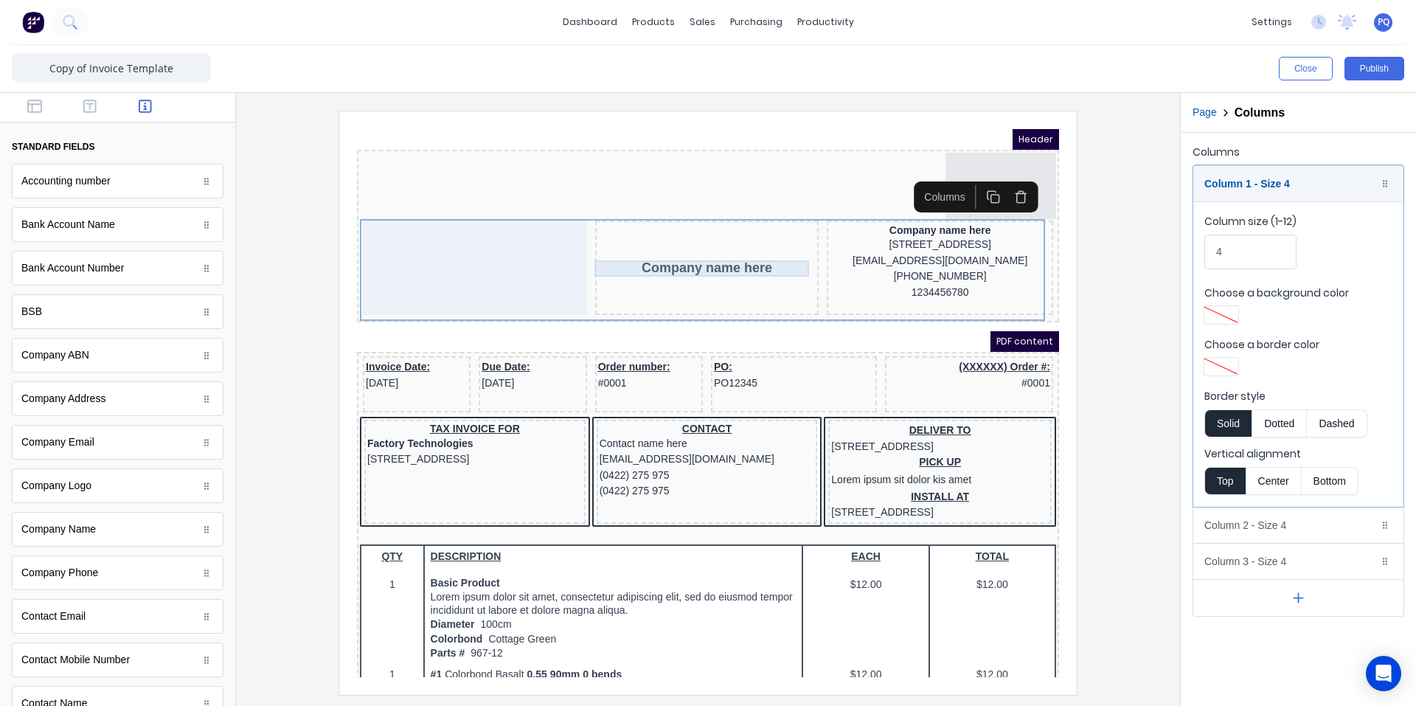
click at [733, 248] on div "Company name here" at bounding box center [689, 250] width 218 height 16
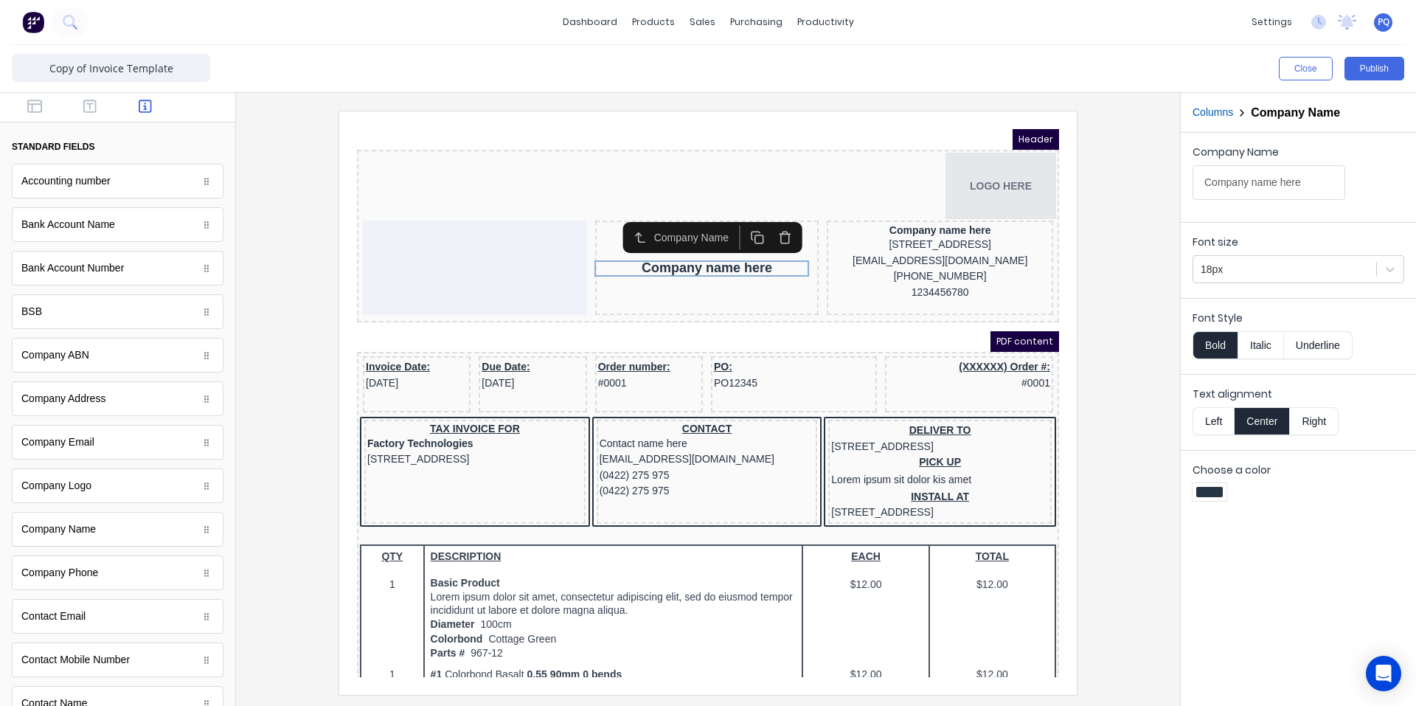
click at [769, 223] on icon "button" at bounding box center [767, 220] width 14 height 14
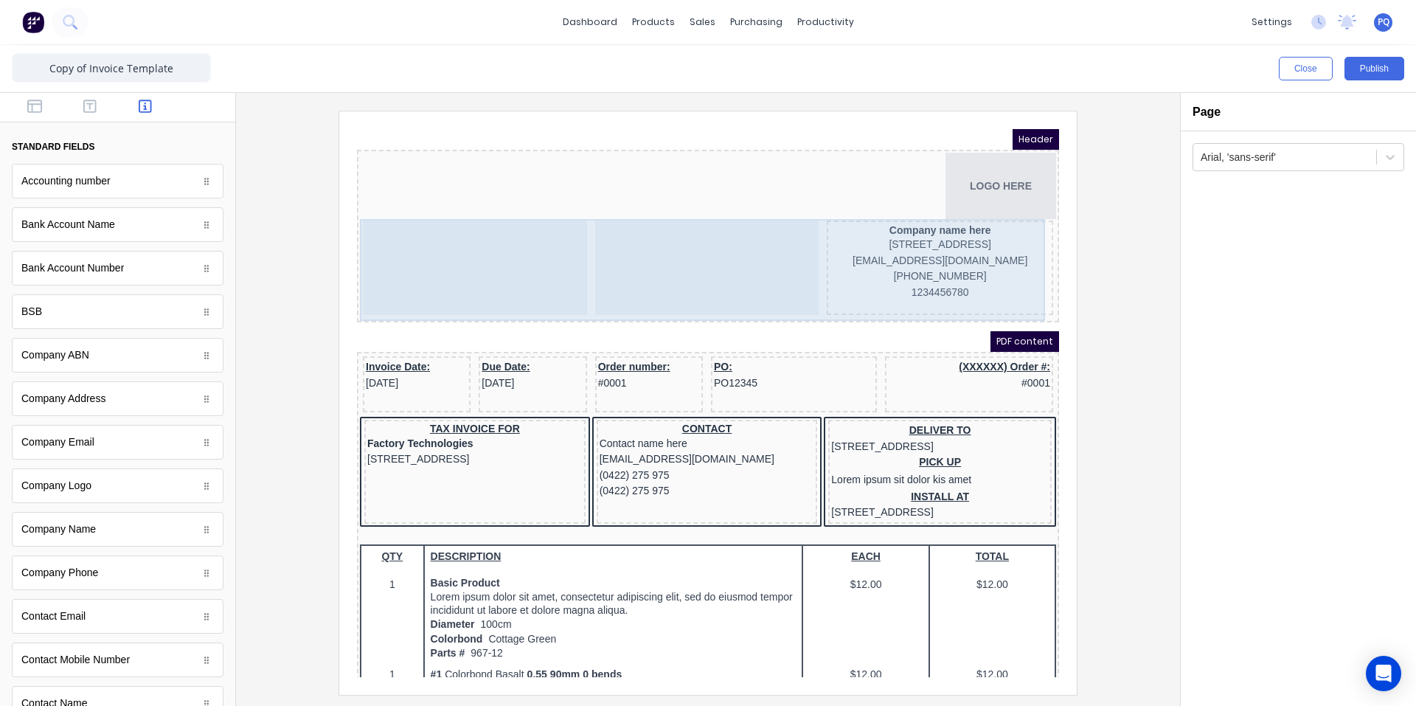
drag, startPoint x: 761, startPoint y: 267, endPoint x: 783, endPoint y: 263, distance: 22.4
click at [761, 267] on div at bounding box center [690, 250] width 224 height 94
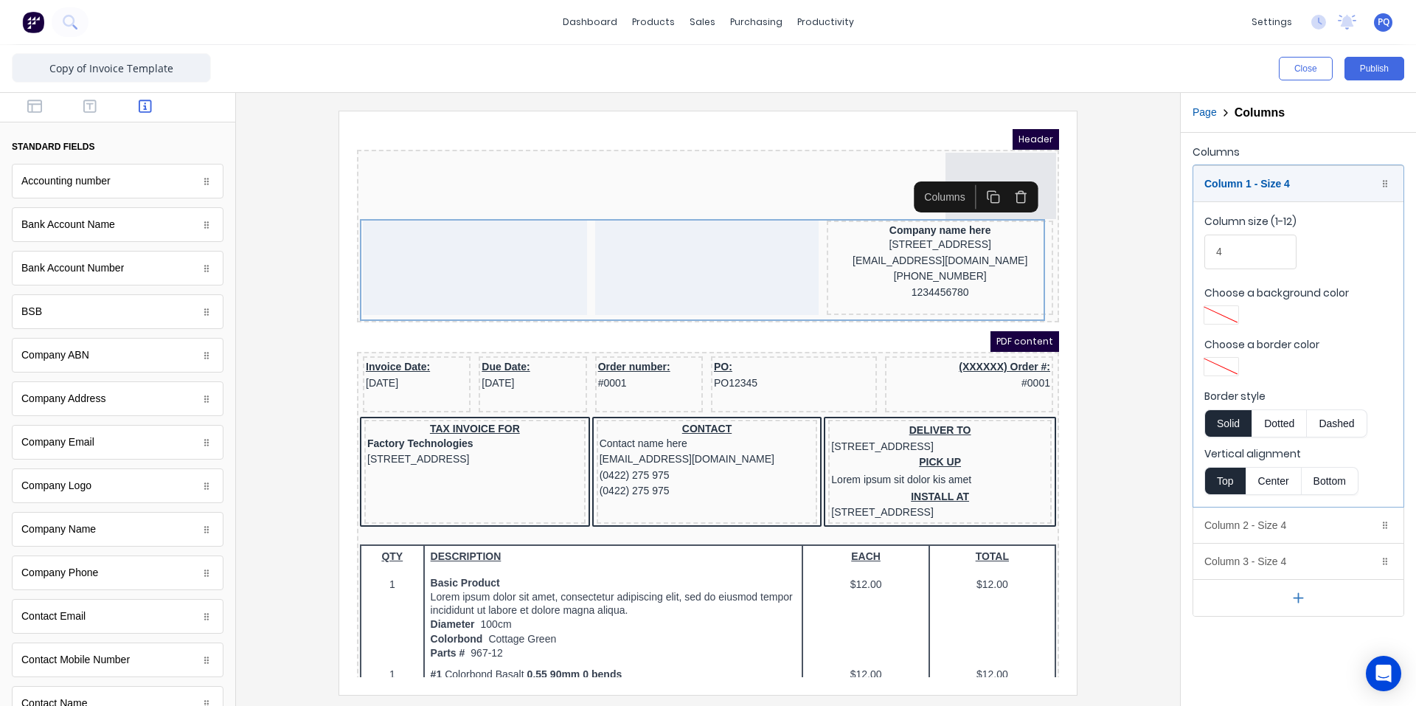
drag, startPoint x: 1303, startPoint y: 600, endPoint x: 1258, endPoint y: 305, distance: 297.8
click at [1303, 599] on icon "button" at bounding box center [1298, 597] width 15 height 15
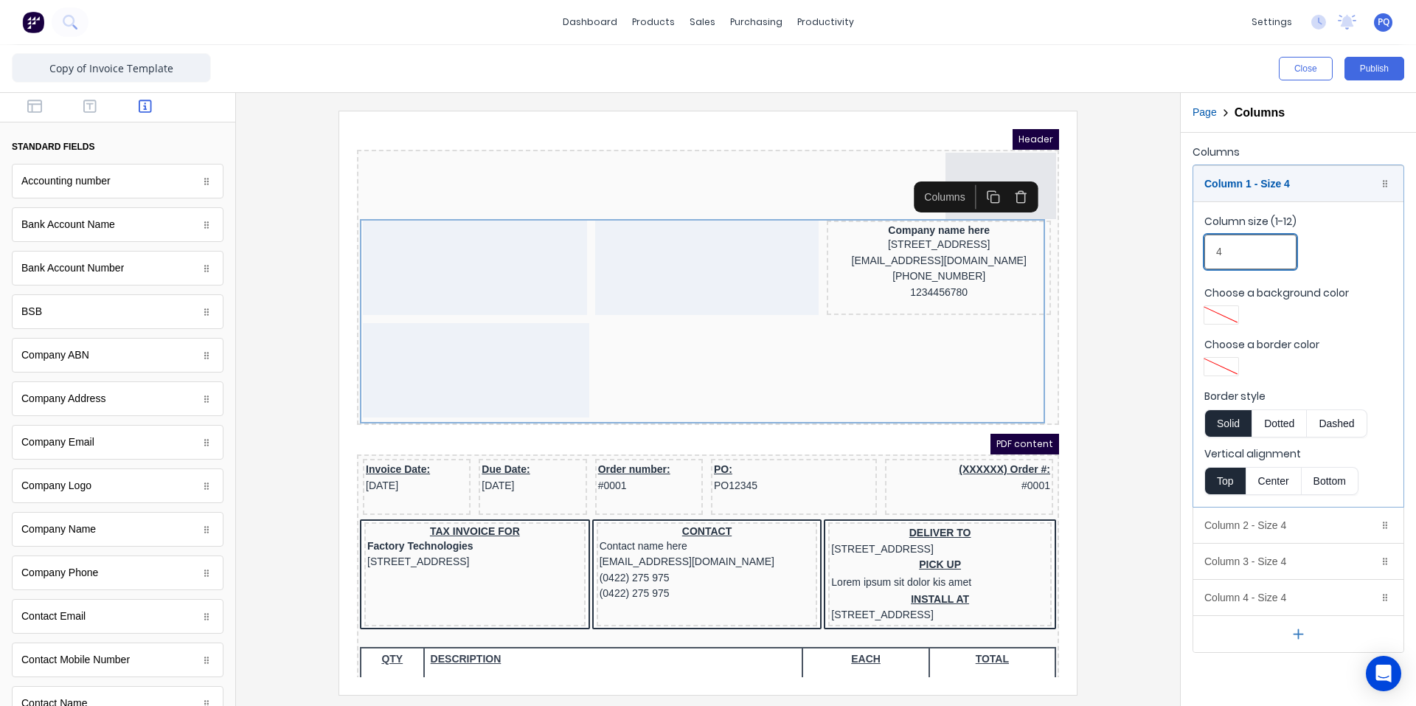
click at [1145, 252] on div "Close Publish Components standard fields Accounting number Accounting number Ba…" at bounding box center [708, 375] width 1416 height 661
drag, startPoint x: 1244, startPoint y: 252, endPoint x: 1189, endPoint y: 261, distance: 55.3
click at [1189, 261] on div "Columns Column 1 - Size 4 Duplicate Delete Column size (1-12) 4 Choose a backgr…" at bounding box center [1298, 397] width 235 height 529
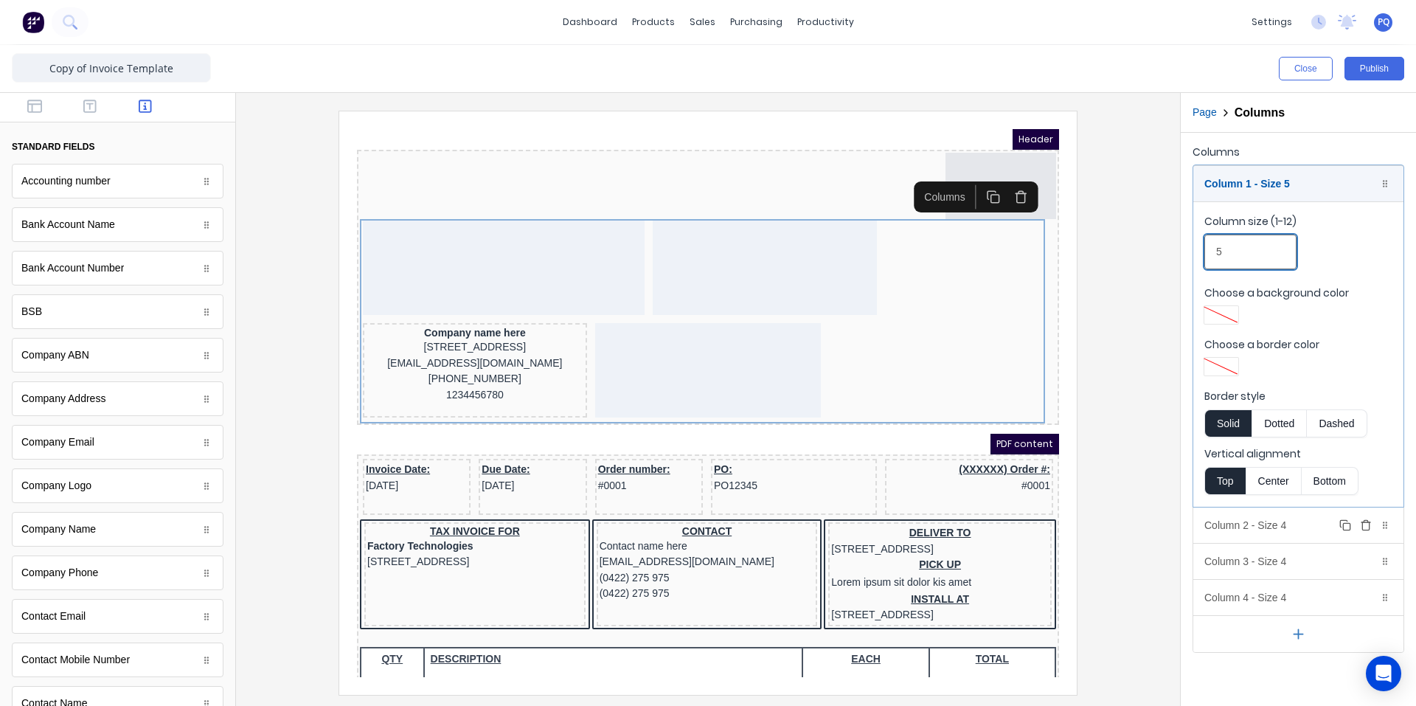
type input "5"
click at [1270, 515] on div "Column 2 - Size 4 Duplicate Delete" at bounding box center [1298, 524] width 210 height 35
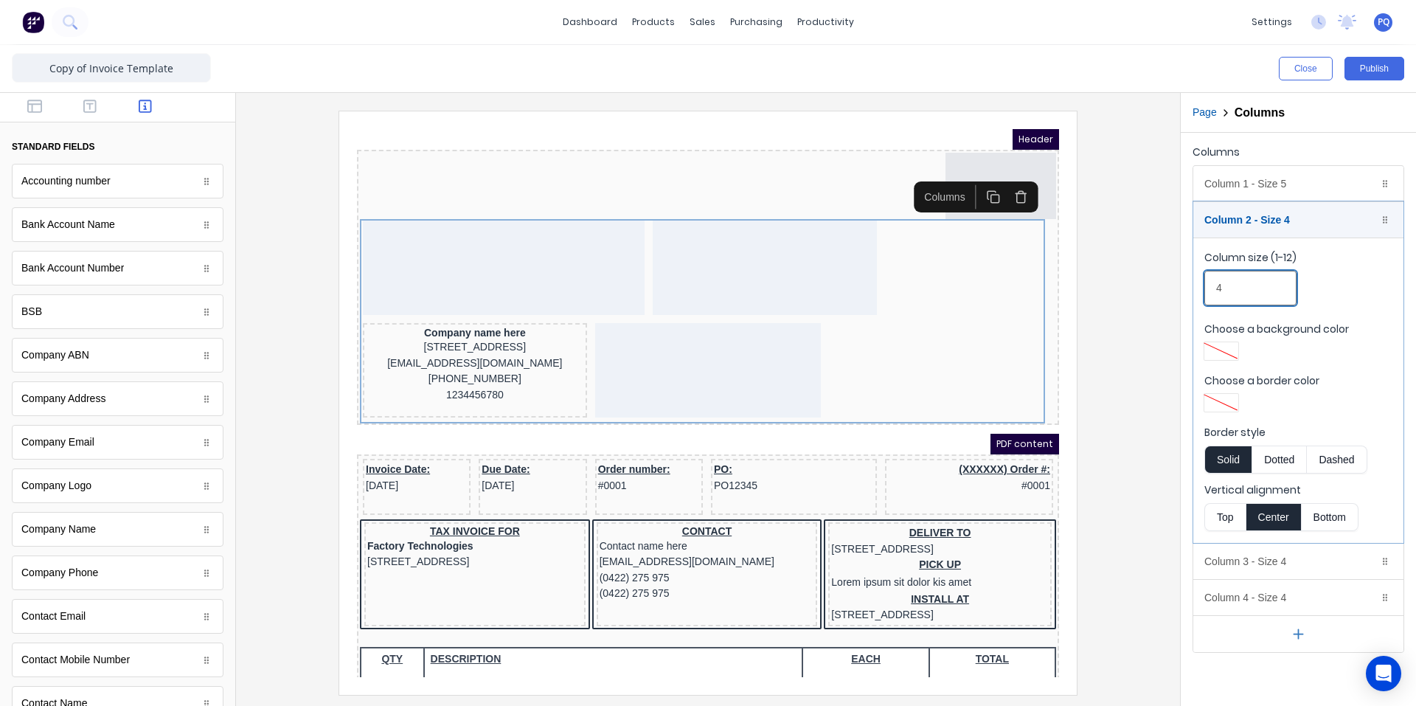
drag, startPoint x: 1227, startPoint y: 296, endPoint x: 1192, endPoint y: 296, distance: 34.7
click at [1192, 296] on div "Columns Column 1 - Size 5 Duplicate Delete Column size (1-12) 5 Choose a backgr…" at bounding box center [1298, 397] width 235 height 529
drag, startPoint x: 1235, startPoint y: 294, endPoint x: 1165, endPoint y: 291, distance: 69.4
click at [1165, 291] on div "Close Publish Components standard fields Accounting number Accounting number Ba…" at bounding box center [708, 375] width 1416 height 661
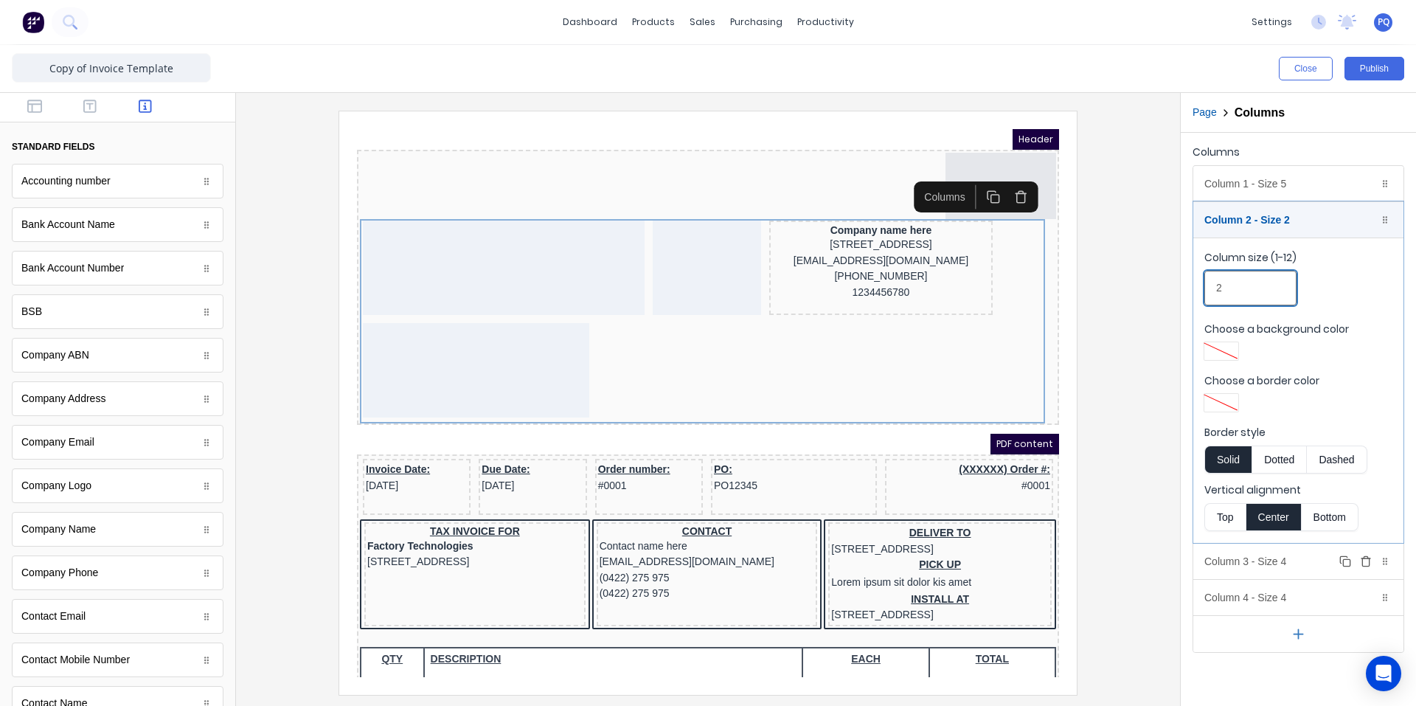
type input "2"
click at [1280, 563] on div "Column 3 - Size 4 Duplicate Delete" at bounding box center [1298, 561] width 210 height 35
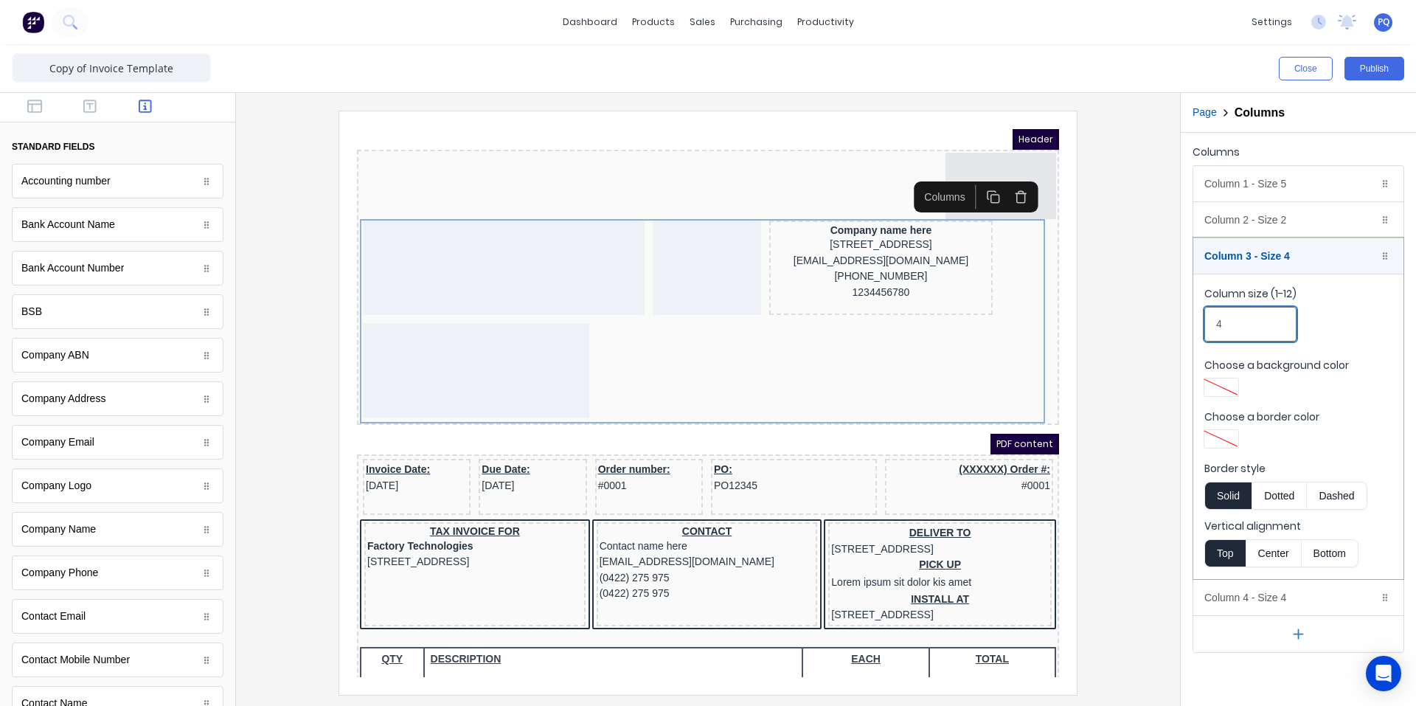
drag, startPoint x: 1221, startPoint y: 329, endPoint x: 1174, endPoint y: 331, distance: 47.3
click at [1174, 331] on div "Close Publish Components standard fields Accounting number Accounting number Ba…" at bounding box center [708, 375] width 1416 height 661
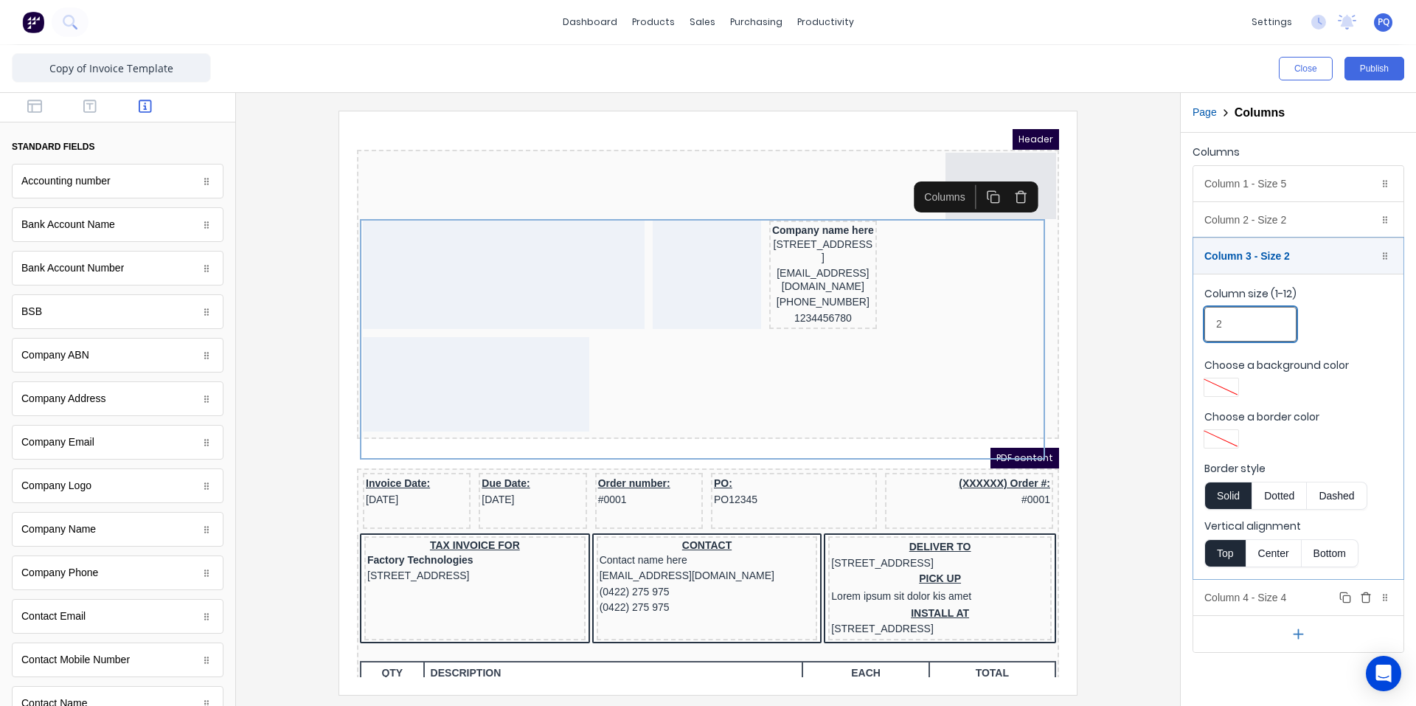
type input "2"
drag, startPoint x: 1316, startPoint y: 594, endPoint x: 1287, endPoint y: 541, distance: 59.7
click at [1315, 594] on div "Column 4 - Size 4 Duplicate Delete" at bounding box center [1298, 597] width 210 height 35
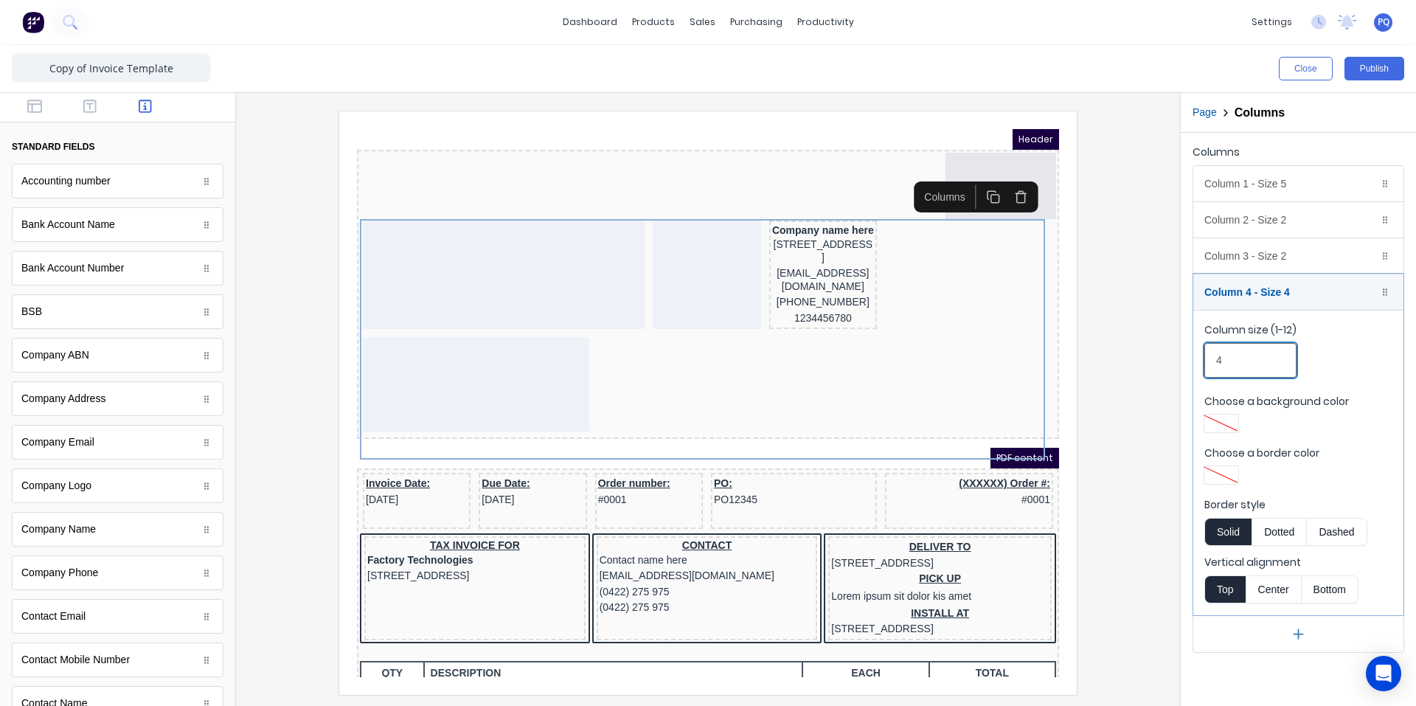
drag, startPoint x: 1215, startPoint y: 364, endPoint x: 1186, endPoint y: 364, distance: 28.8
click at [1186, 364] on div "Columns Column 1 - Size 5 Duplicate Delete Column size (1-12) 5 Choose a backgr…" at bounding box center [1298, 397] width 235 height 529
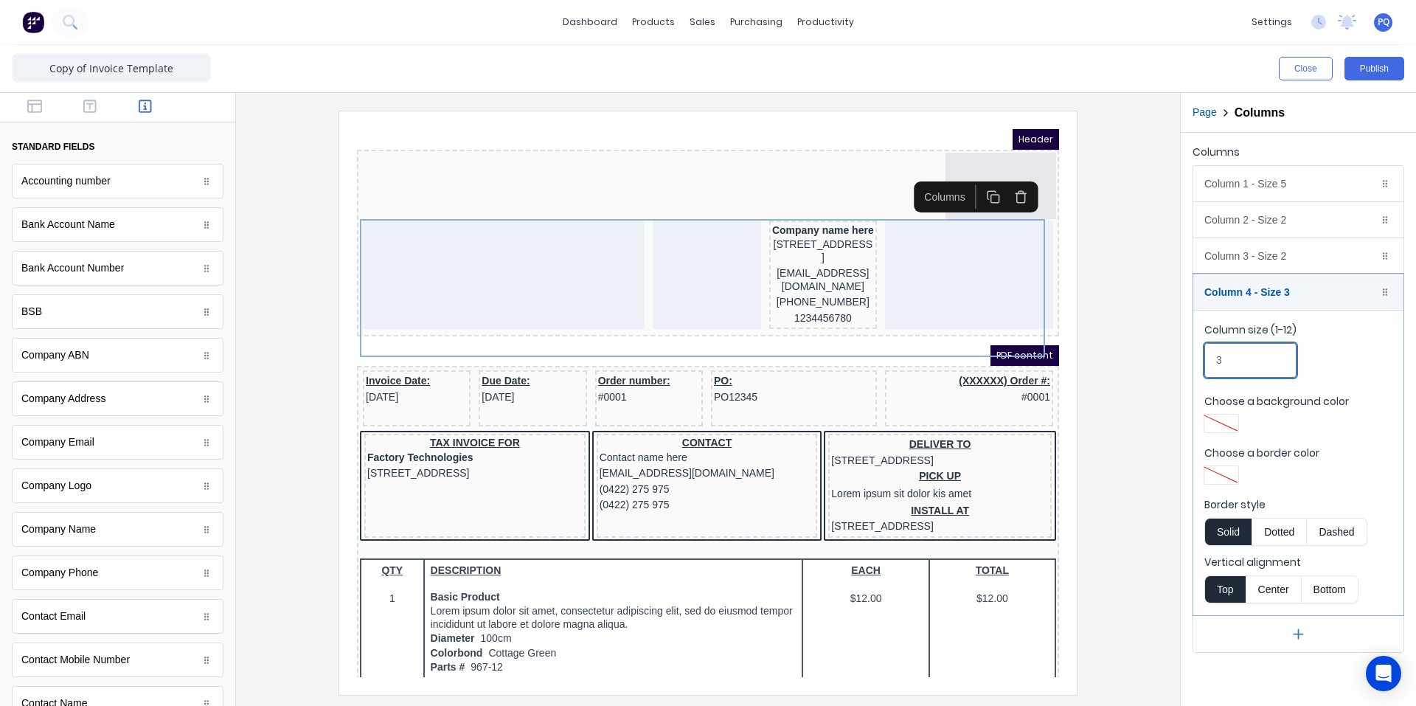
type input "3"
click at [1128, 444] on div at bounding box center [708, 402] width 921 height 583
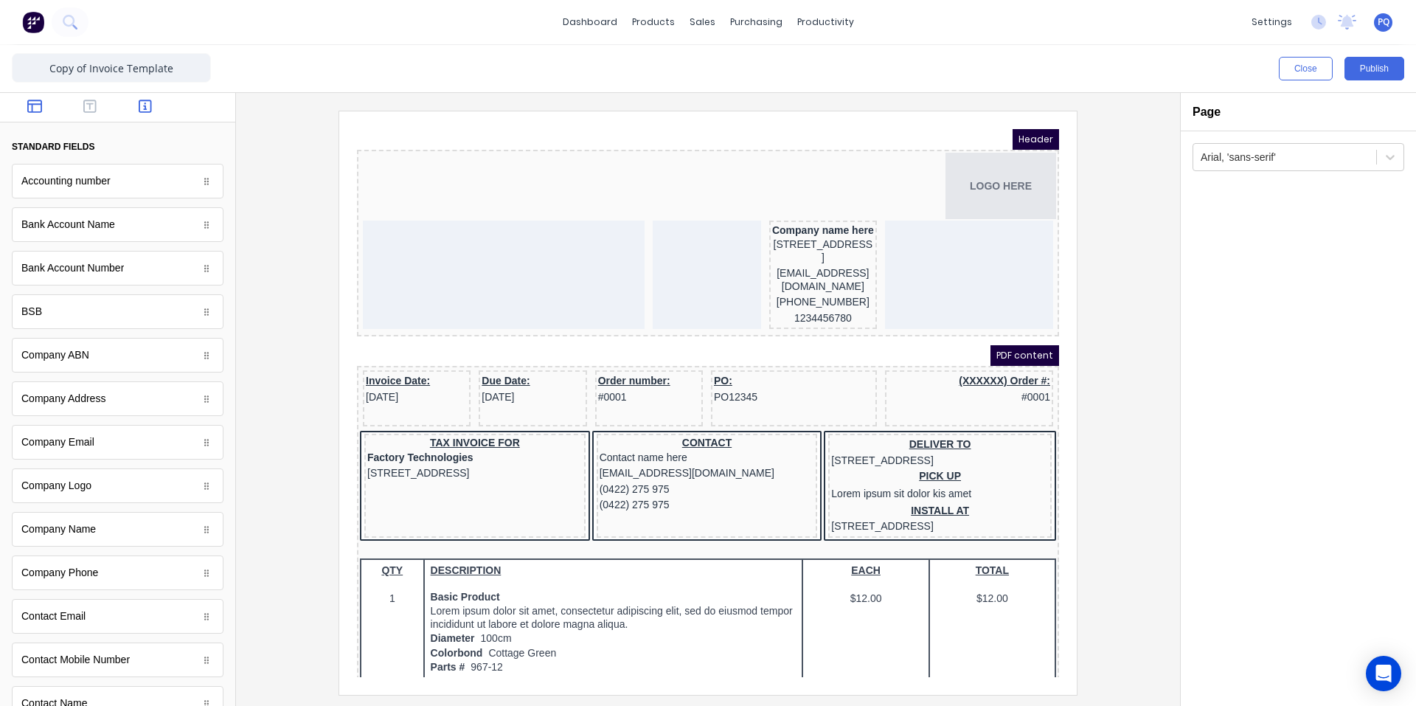
click at [30, 105] on icon "button" at bounding box center [34, 106] width 15 height 13
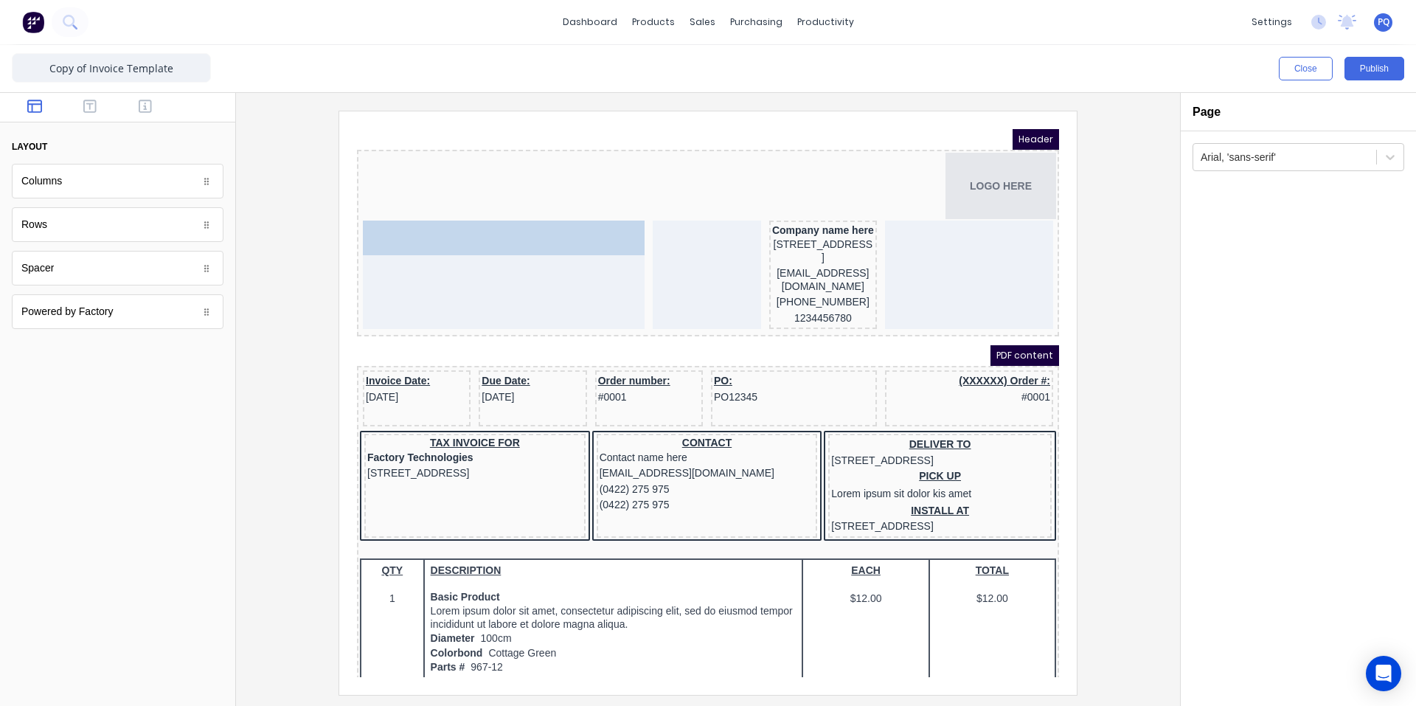
drag, startPoint x: 141, startPoint y: 199, endPoint x: 129, endPoint y: 167, distance: 34.5
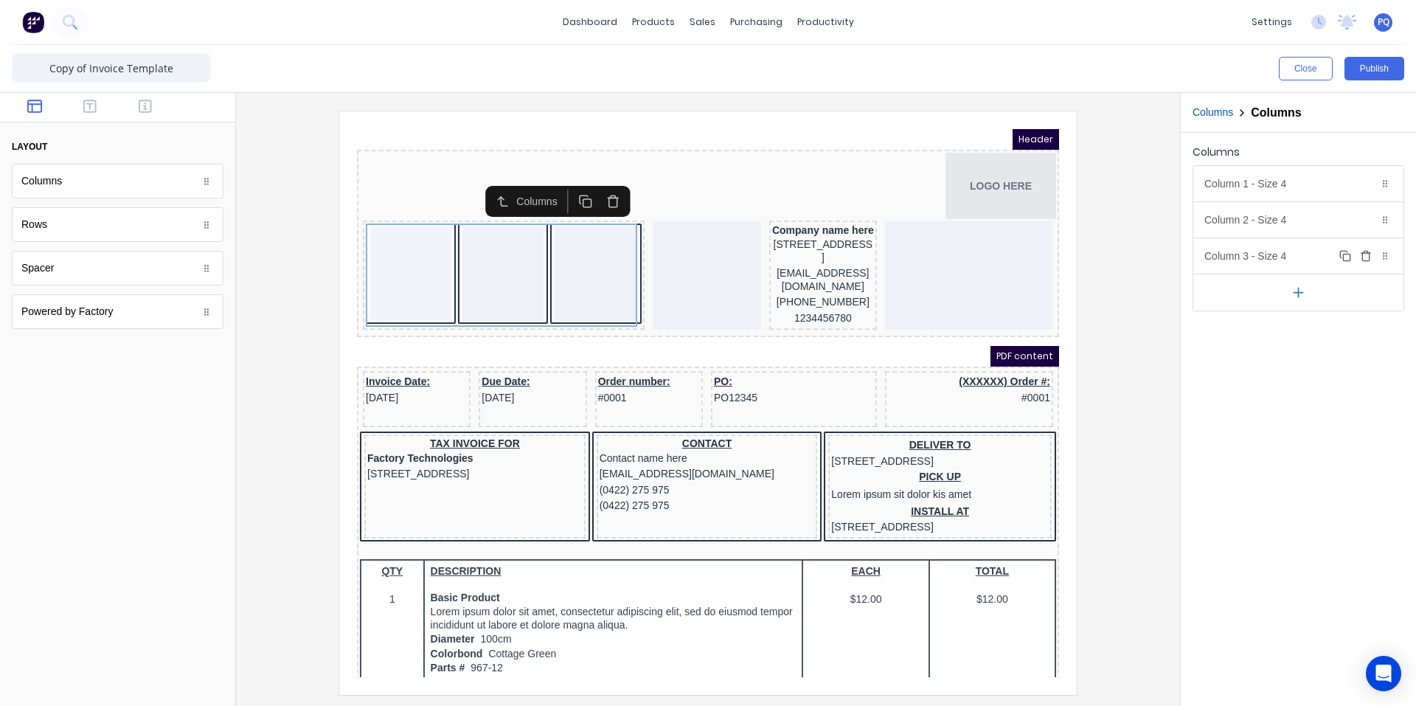
click at [1308, 262] on div "Column 3 - Size 4 Duplicate Delete" at bounding box center [1298, 255] width 210 height 35
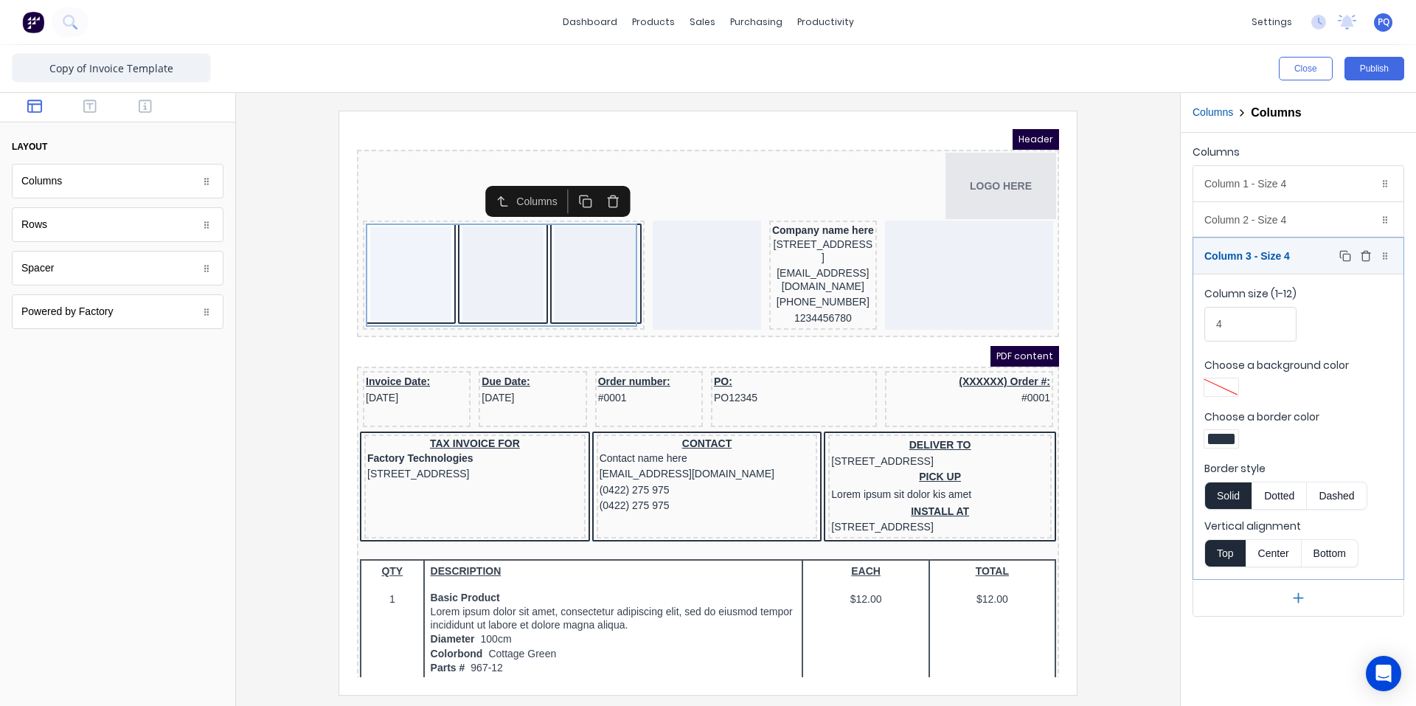
click at [1370, 260] on icon "button" at bounding box center [1366, 256] width 12 height 12
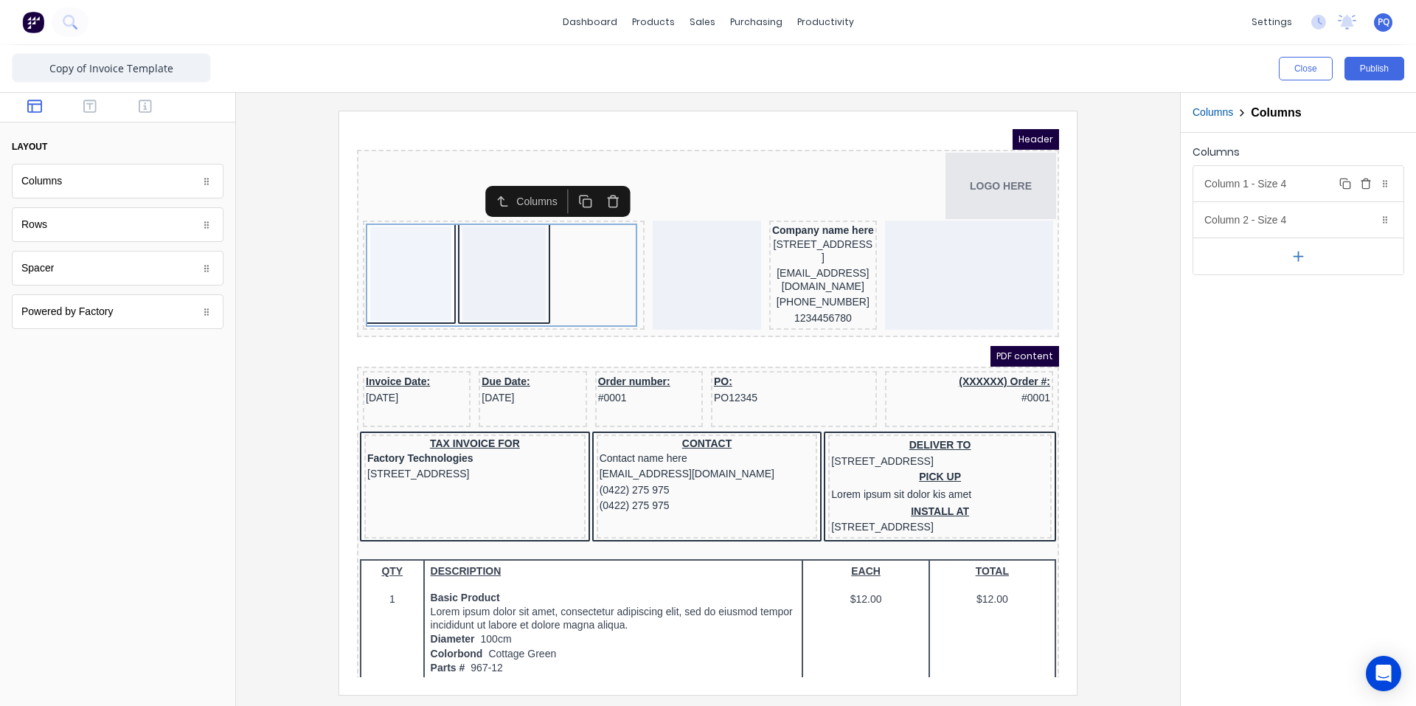
drag, startPoint x: 1259, startPoint y: 184, endPoint x: 1255, endPoint y: 214, distance: 29.7
click at [1259, 184] on div "Column 1 - Size 4 Duplicate Delete" at bounding box center [1298, 183] width 210 height 35
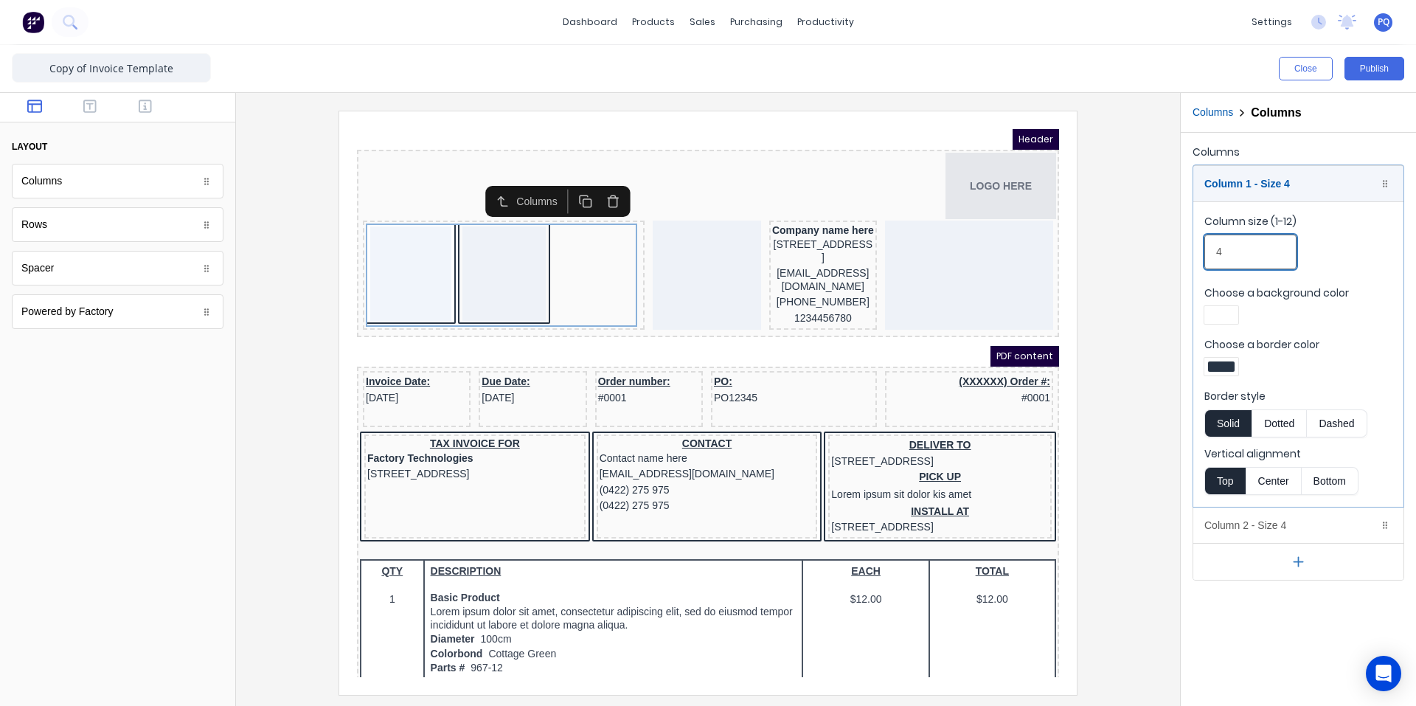
click at [1185, 252] on div "Columns Column 1 - Size 4 Duplicate Delete Column size (1-12) 4 Choose a backgr…" at bounding box center [1298, 361] width 235 height 457
type input "2"
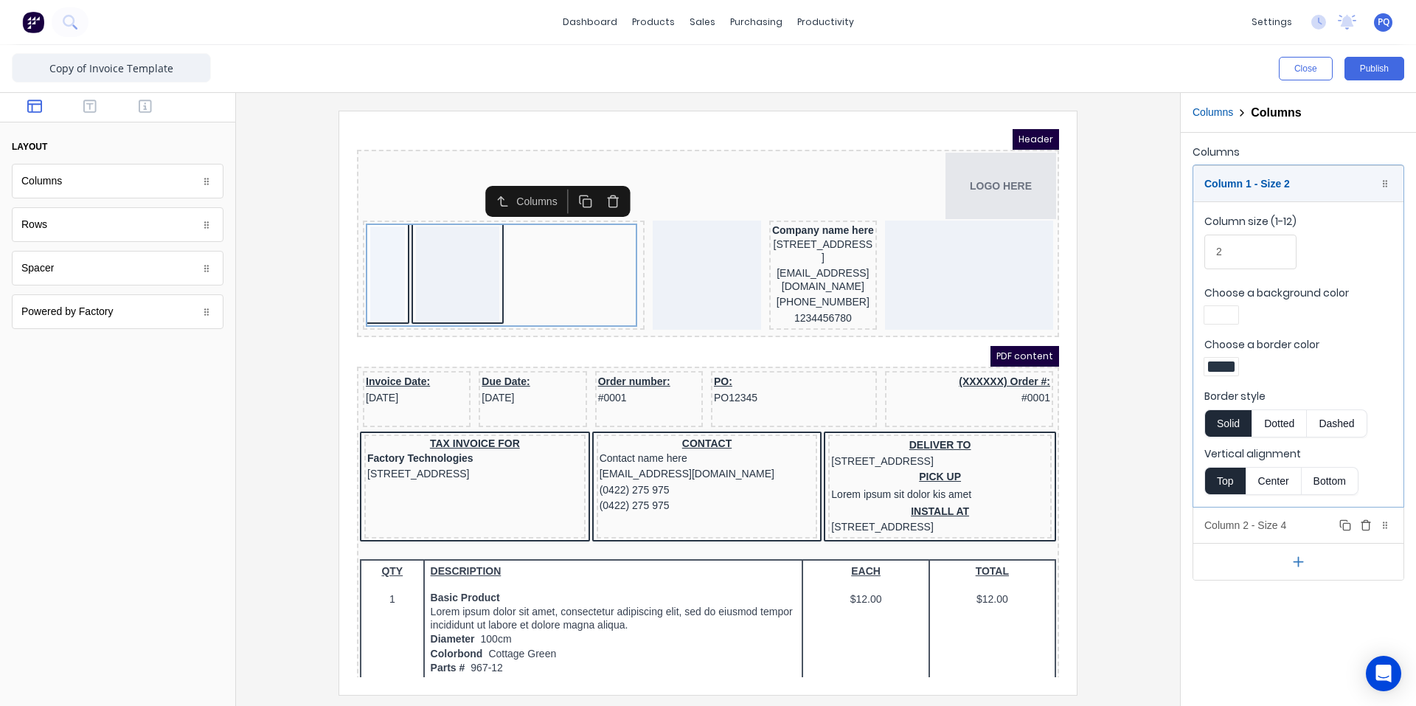
click at [1242, 523] on div "Column 2 - Size 4 Duplicate Delete" at bounding box center [1298, 524] width 210 height 35
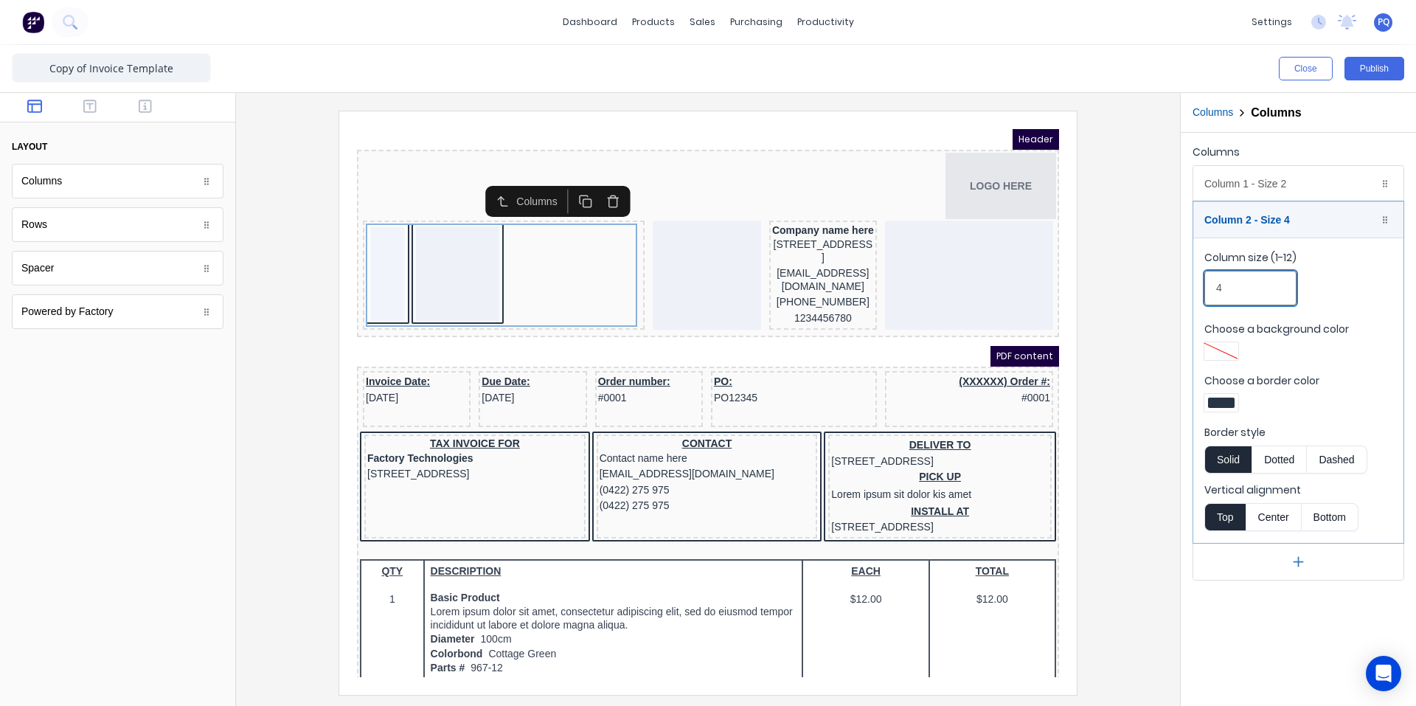
drag, startPoint x: 1244, startPoint y: 280, endPoint x: 1201, endPoint y: 289, distance: 43.8
click at [1201, 289] on fieldset "Column size (1-12) 4 Choose a background color Choose a border color Border sty…" at bounding box center [1298, 390] width 210 height 305
type input "10"
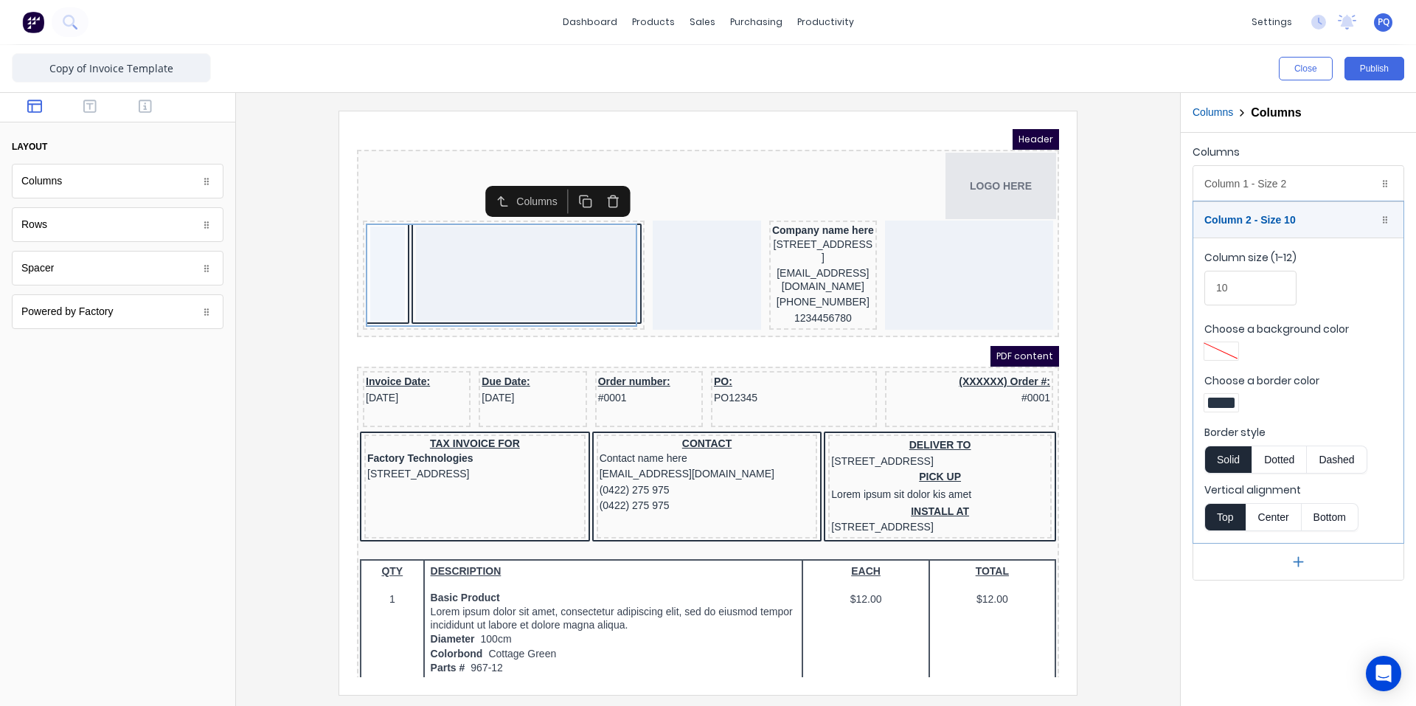
click at [1292, 201] on div "Column 2 - Size 10 Duplicate Delete Column size (1-12) 10 Choose a background c…" at bounding box center [1298, 372] width 210 height 342
click at [1237, 194] on div "Column 1 - Size 2 Duplicate Delete" at bounding box center [1298, 183] width 210 height 35
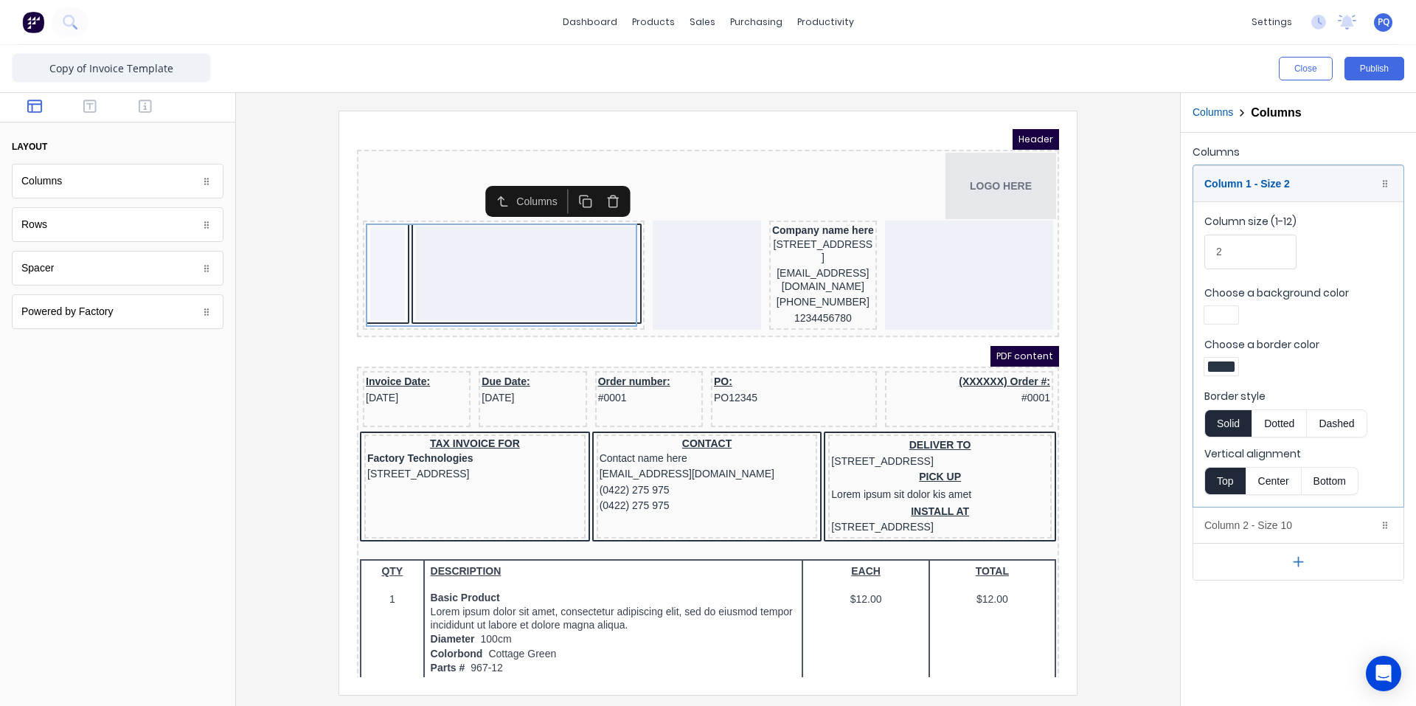
click at [1223, 367] on div at bounding box center [1221, 366] width 27 height 10
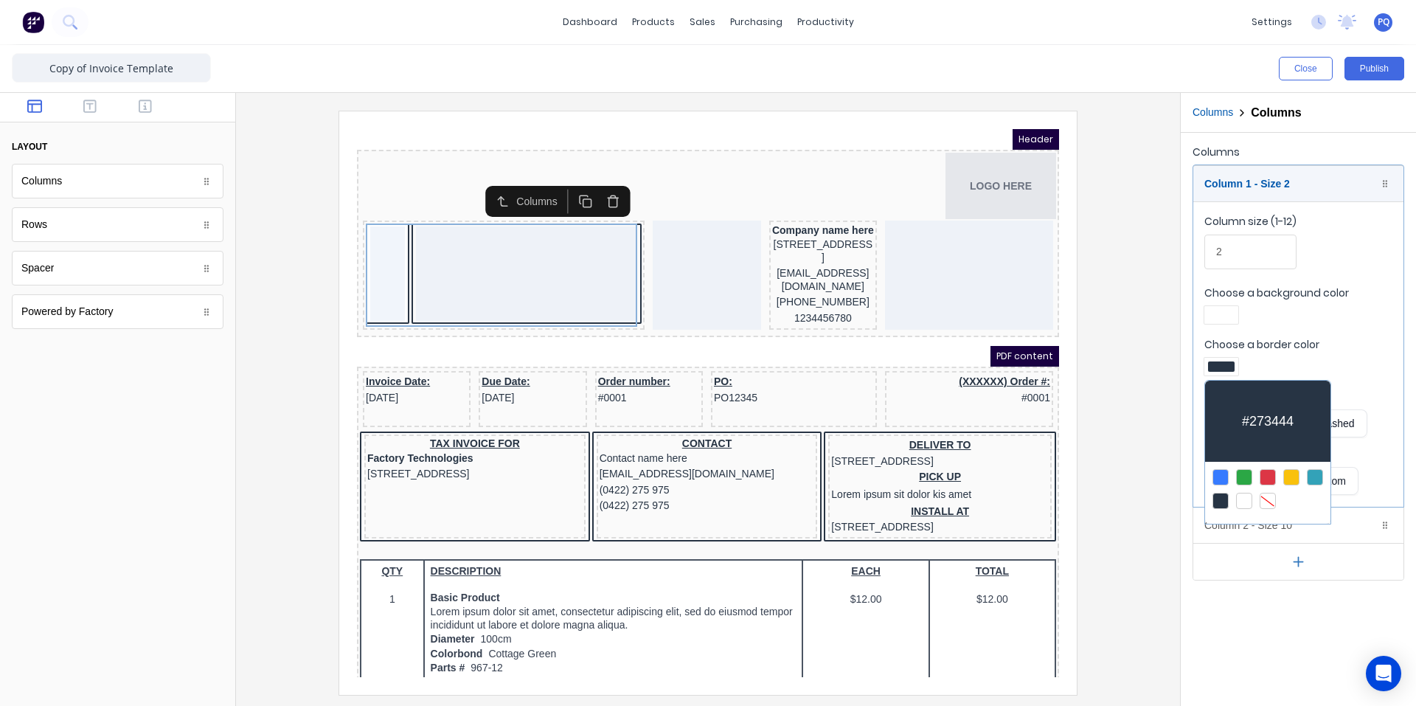
click at [1261, 496] on div at bounding box center [1268, 501] width 16 height 16
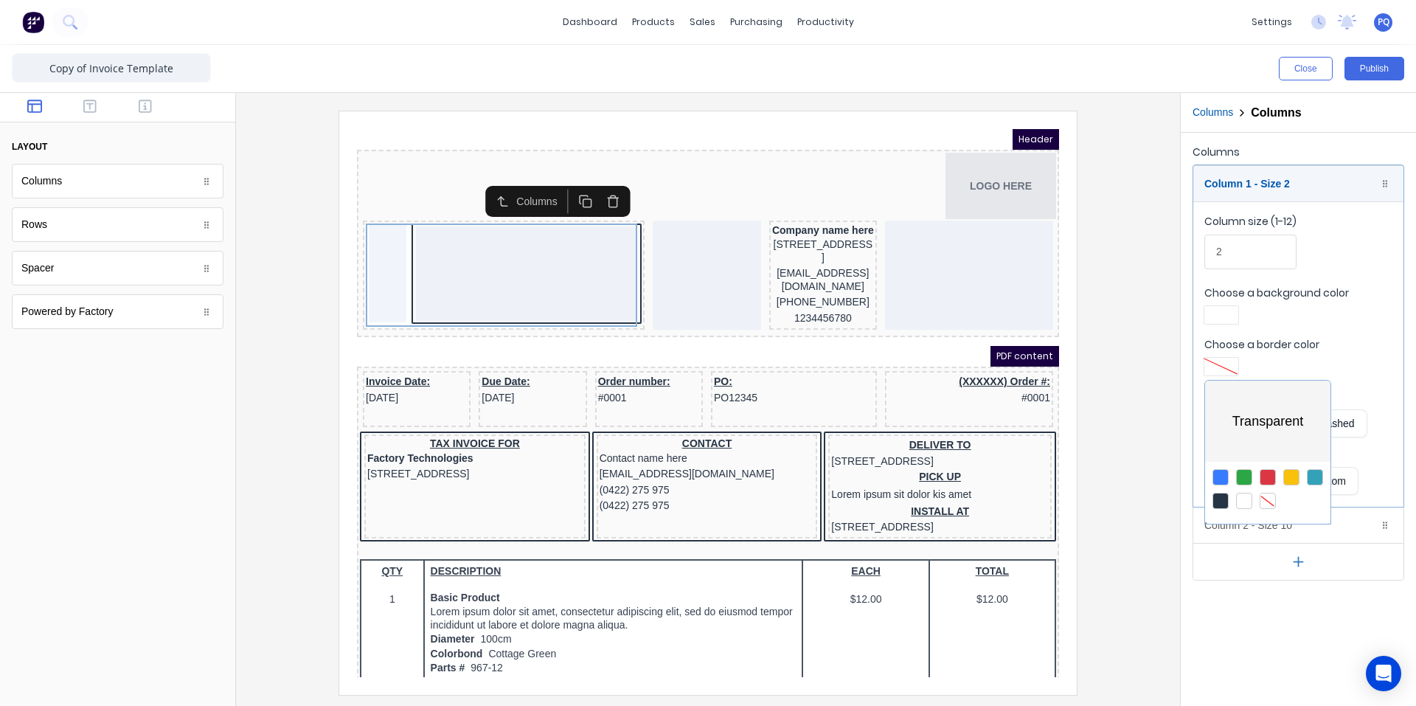
click at [1217, 308] on div at bounding box center [708, 353] width 1416 height 706
click at [1217, 308] on div at bounding box center [1221, 315] width 34 height 18
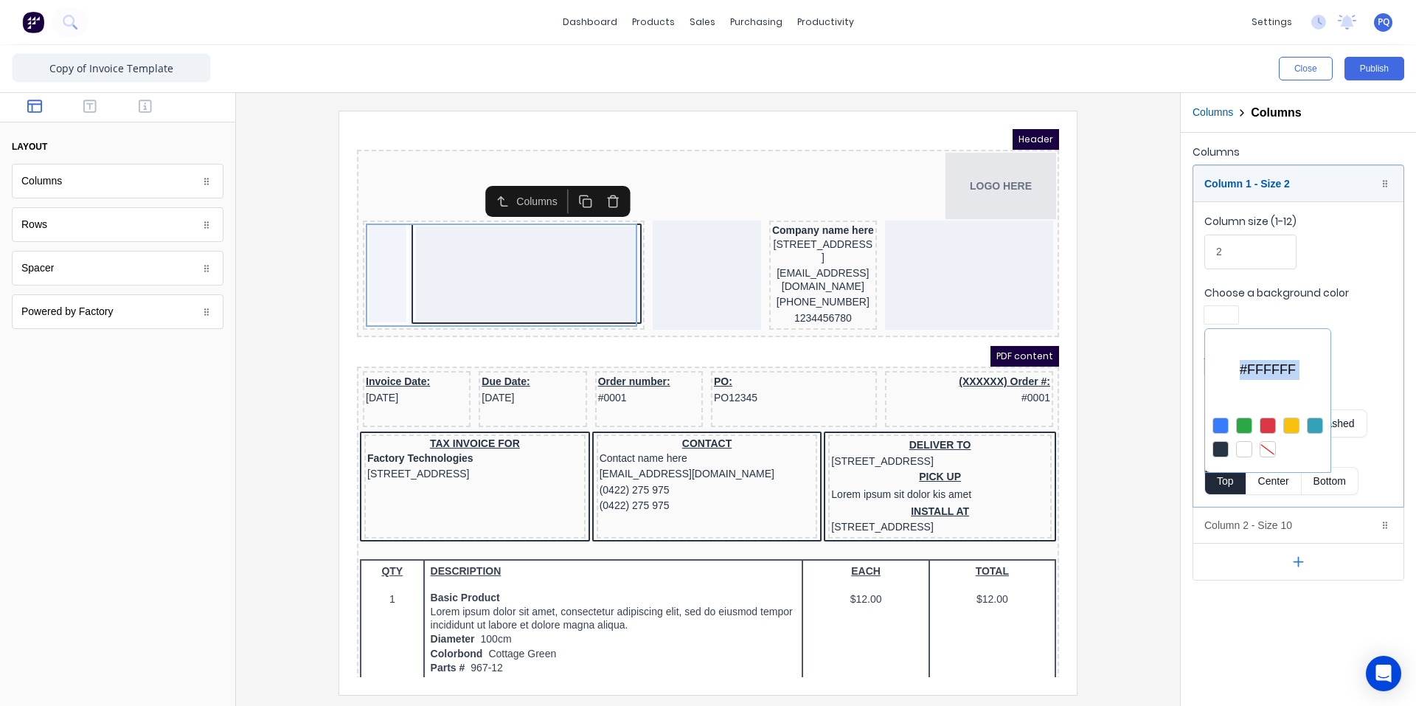
drag, startPoint x: 1264, startPoint y: 444, endPoint x: 1269, endPoint y: 510, distance: 65.8
click at [1264, 445] on div at bounding box center [1268, 449] width 16 height 16
click at [1267, 520] on div at bounding box center [708, 353] width 1416 height 706
click at [1267, 521] on div "Column 2 - Size 10 Duplicate Delete" at bounding box center [1298, 524] width 210 height 35
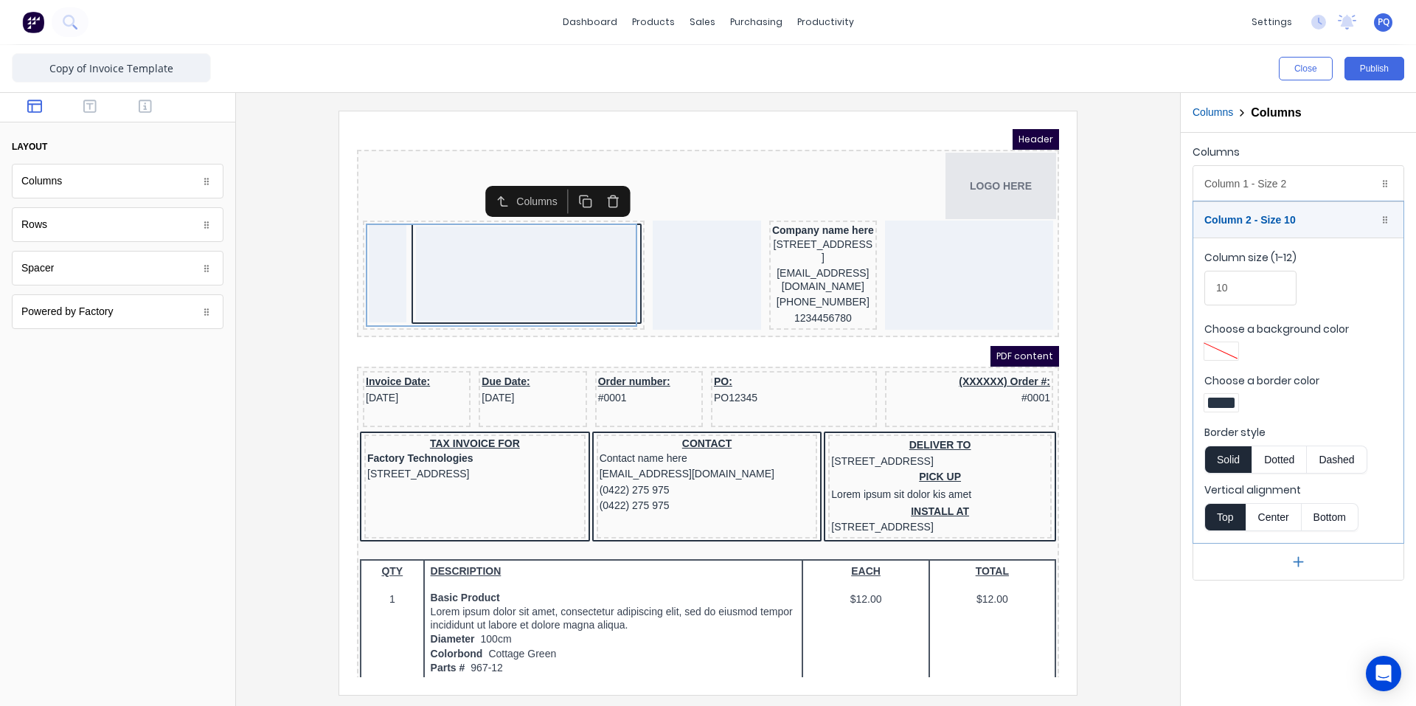
click at [1233, 348] on div at bounding box center [1221, 351] width 27 height 10
click at [1327, 379] on div "#000000" at bounding box center [1267, 405] width 125 height 81
click at [1334, 397] on div at bounding box center [708, 353] width 1416 height 706
click at [1219, 398] on div at bounding box center [1221, 403] width 27 height 10
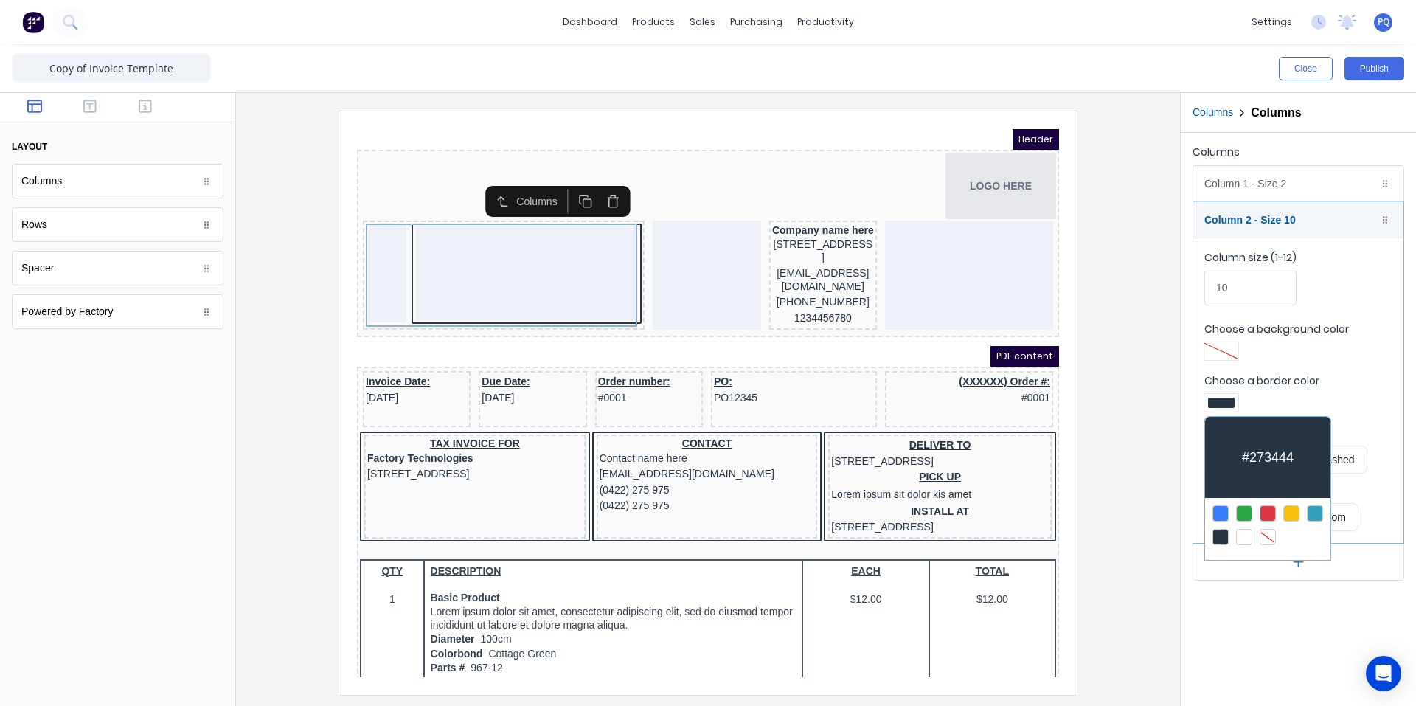
click at [1264, 529] on div at bounding box center [1268, 537] width 16 height 16
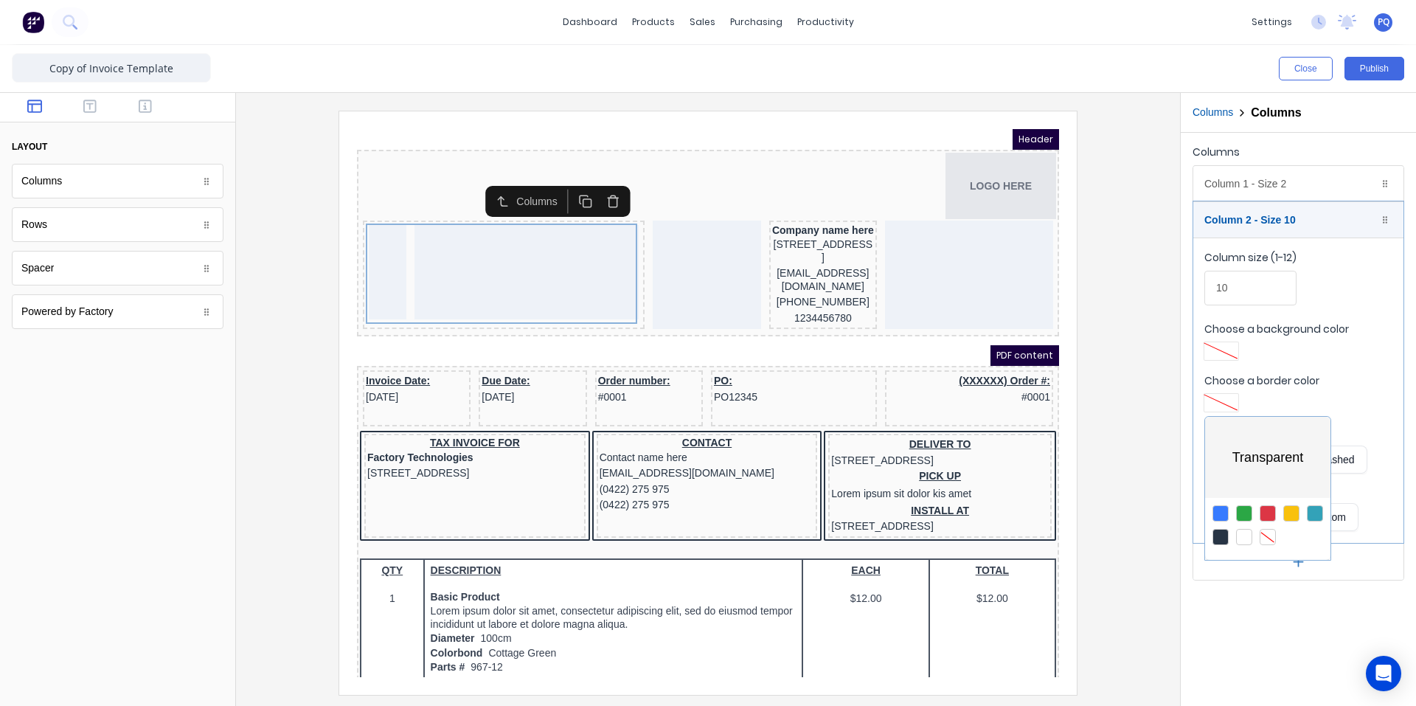
click at [1152, 445] on div at bounding box center [708, 353] width 1416 height 706
click at [97, 117] on div at bounding box center [117, 108] width 235 height 30
click at [82, 105] on button "button" at bounding box center [90, 108] width 46 height 18
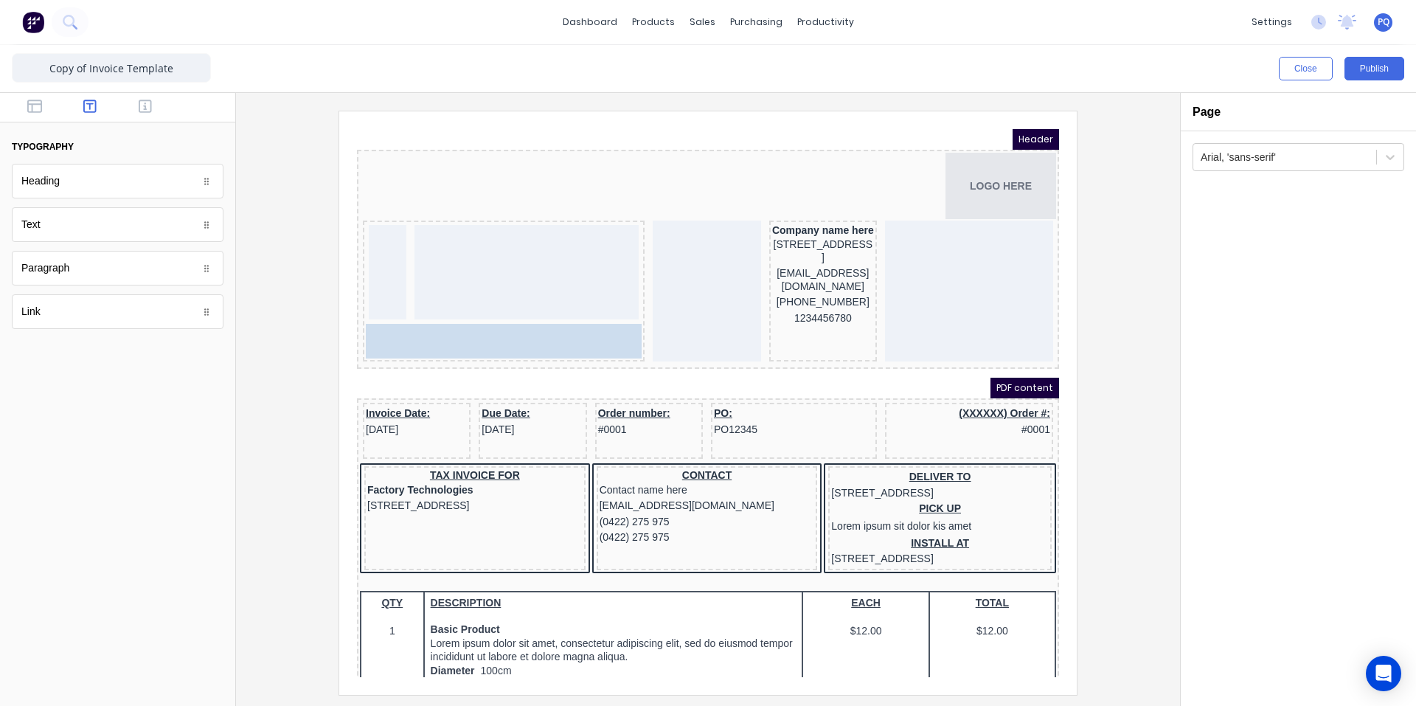
drag, startPoint x: 62, startPoint y: 173, endPoint x: 198, endPoint y: 226, distance: 145.7
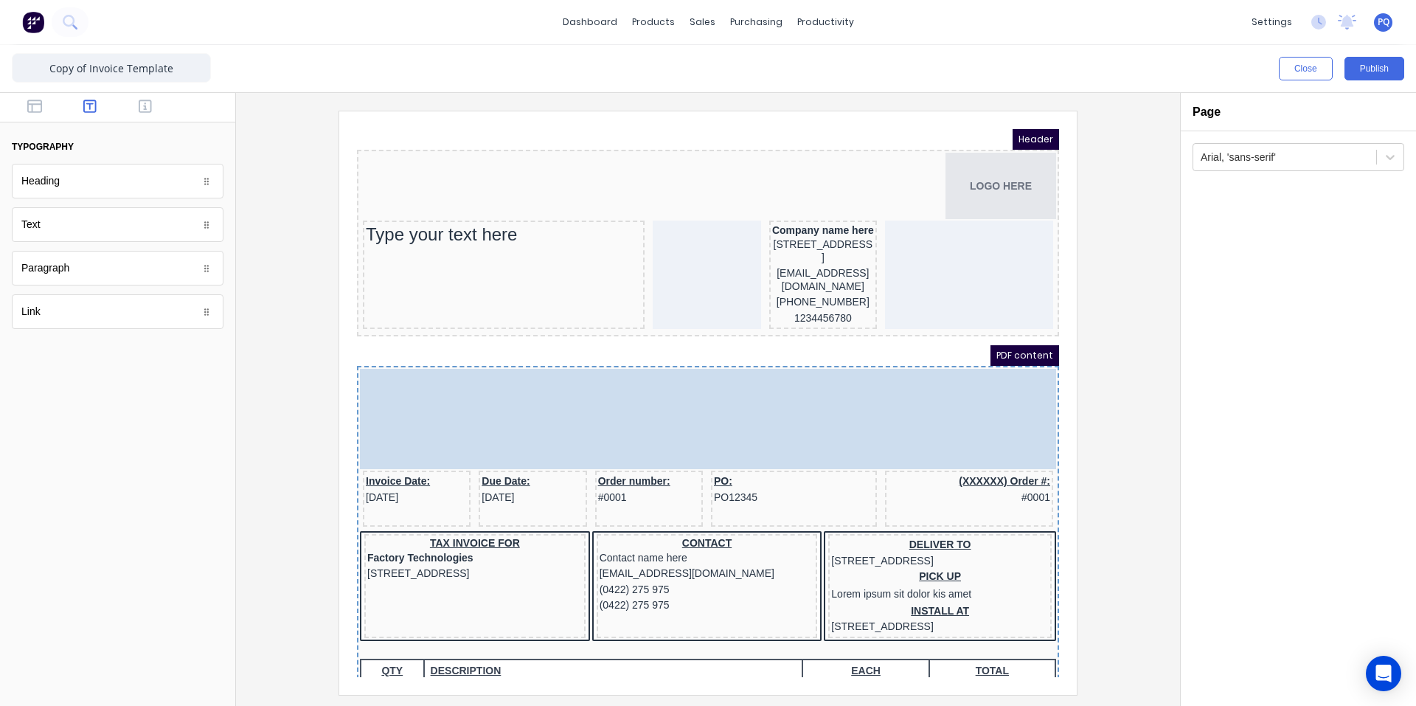
drag, startPoint x: 434, startPoint y: 243, endPoint x: 448, endPoint y: 342, distance: 100.7
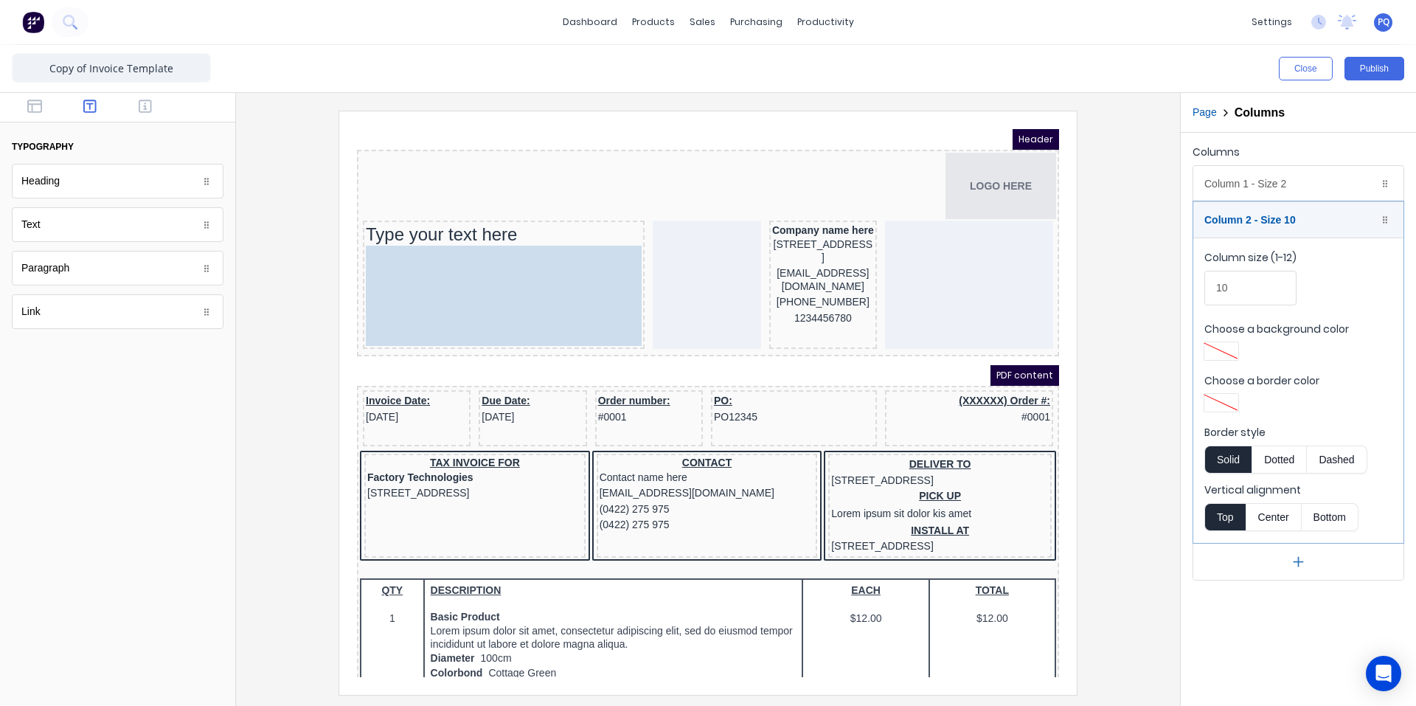
drag, startPoint x: 546, startPoint y: 437, endPoint x: 475, endPoint y: 284, distance: 169.0
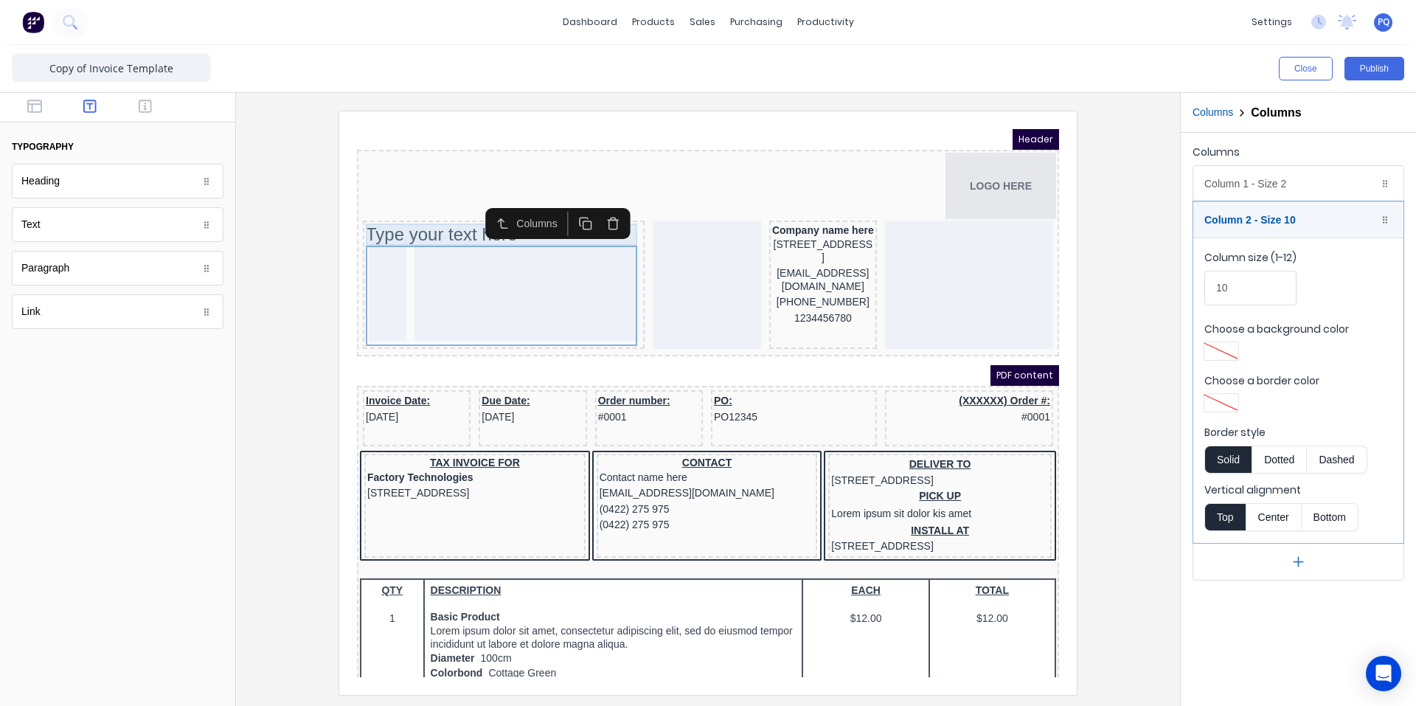
click at [439, 217] on div "Type your text here" at bounding box center [486, 217] width 276 height 22
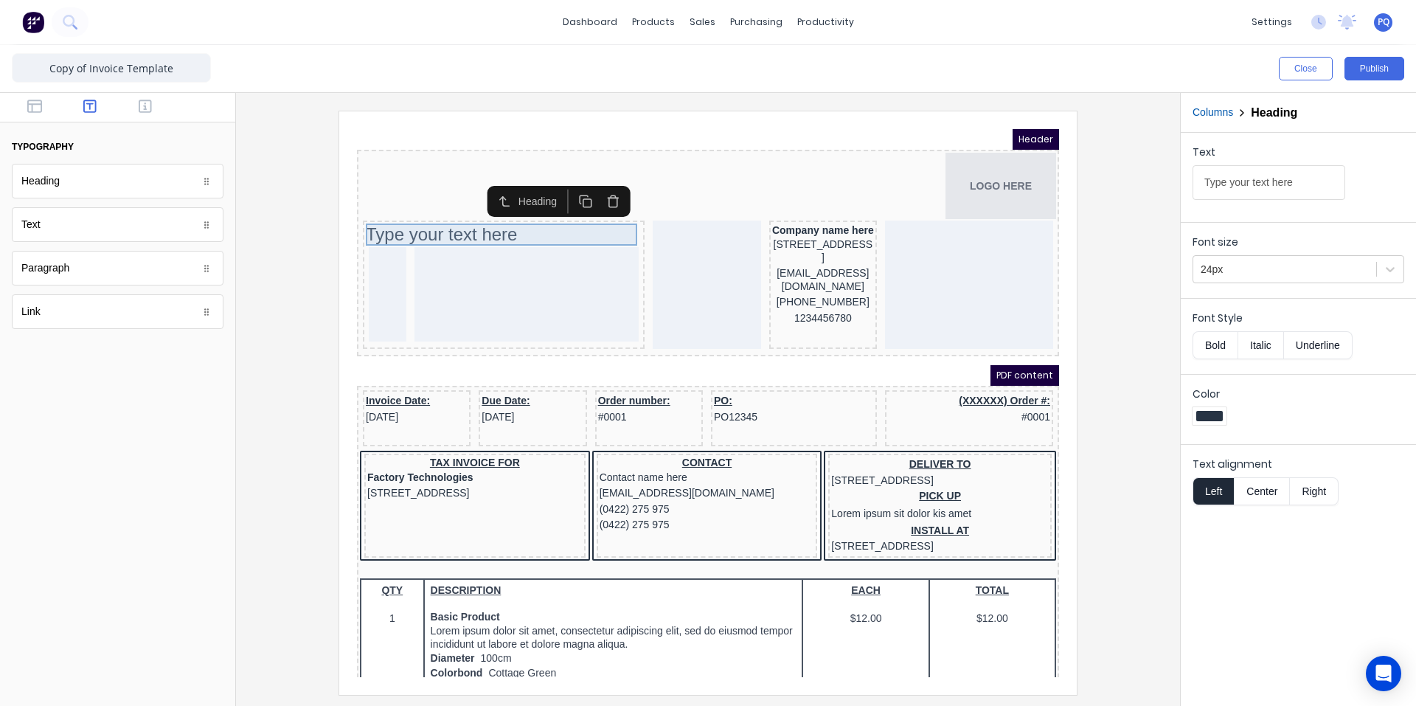
click at [439, 217] on div "Type your text here" at bounding box center [486, 217] width 276 height 22
click at [1315, 190] on input "Type your text here" at bounding box center [1269, 182] width 153 height 35
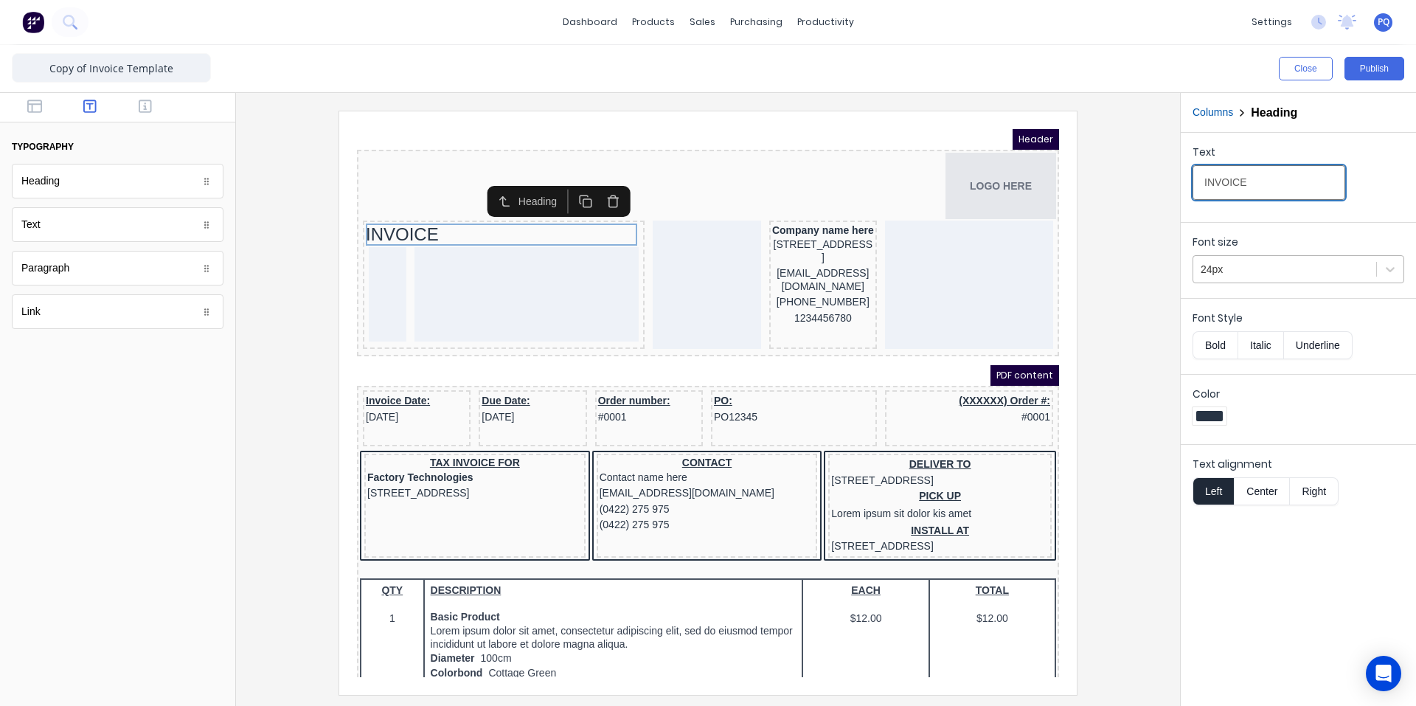
type input "INVOICE"
click at [1285, 270] on div at bounding box center [1285, 269] width 168 height 18
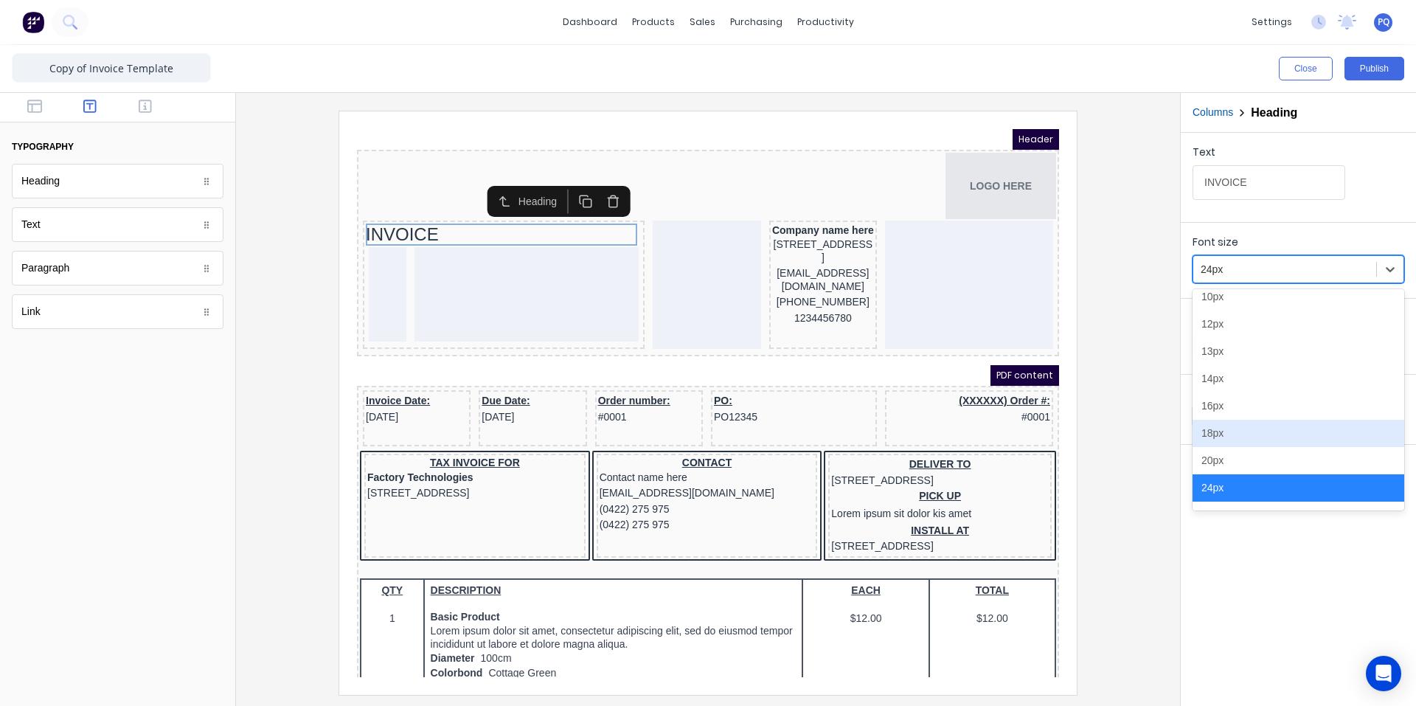
scroll to position [167, 0]
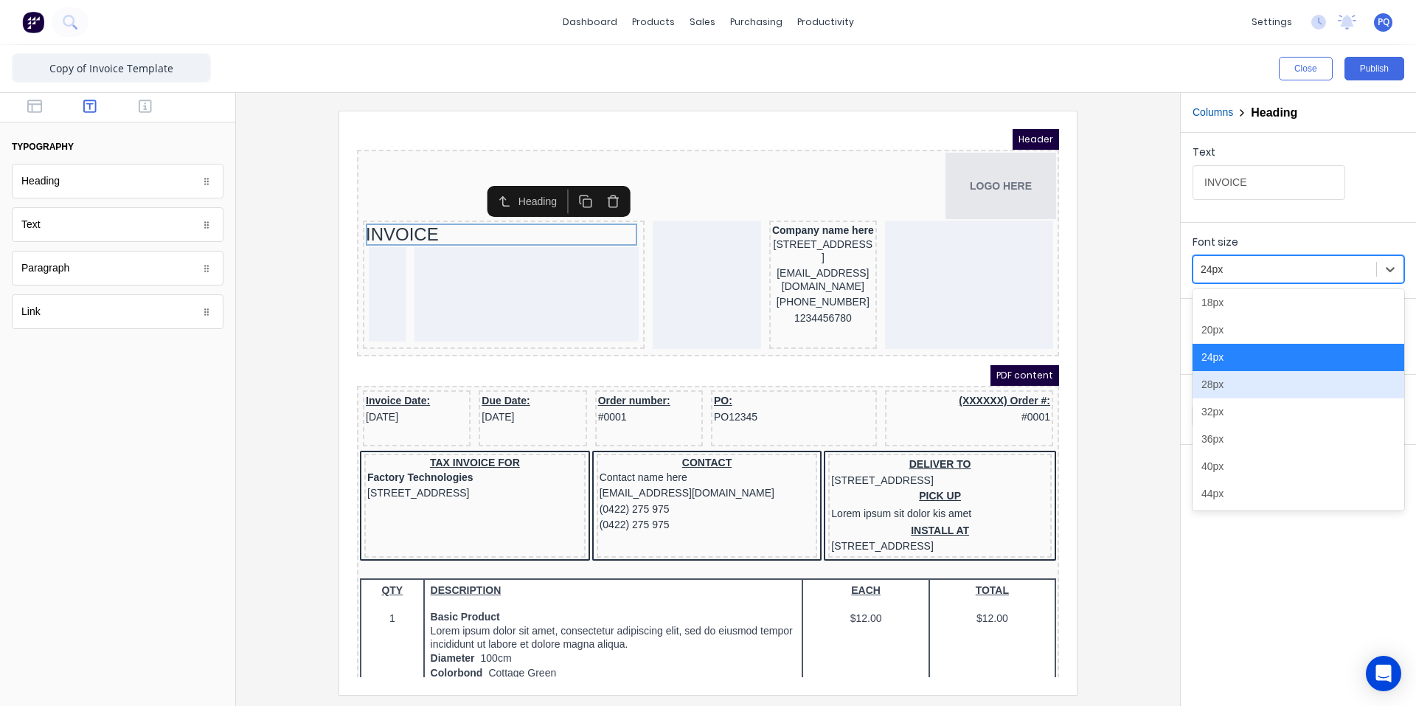
click at [1267, 388] on div "28px" at bounding box center [1299, 384] width 212 height 27
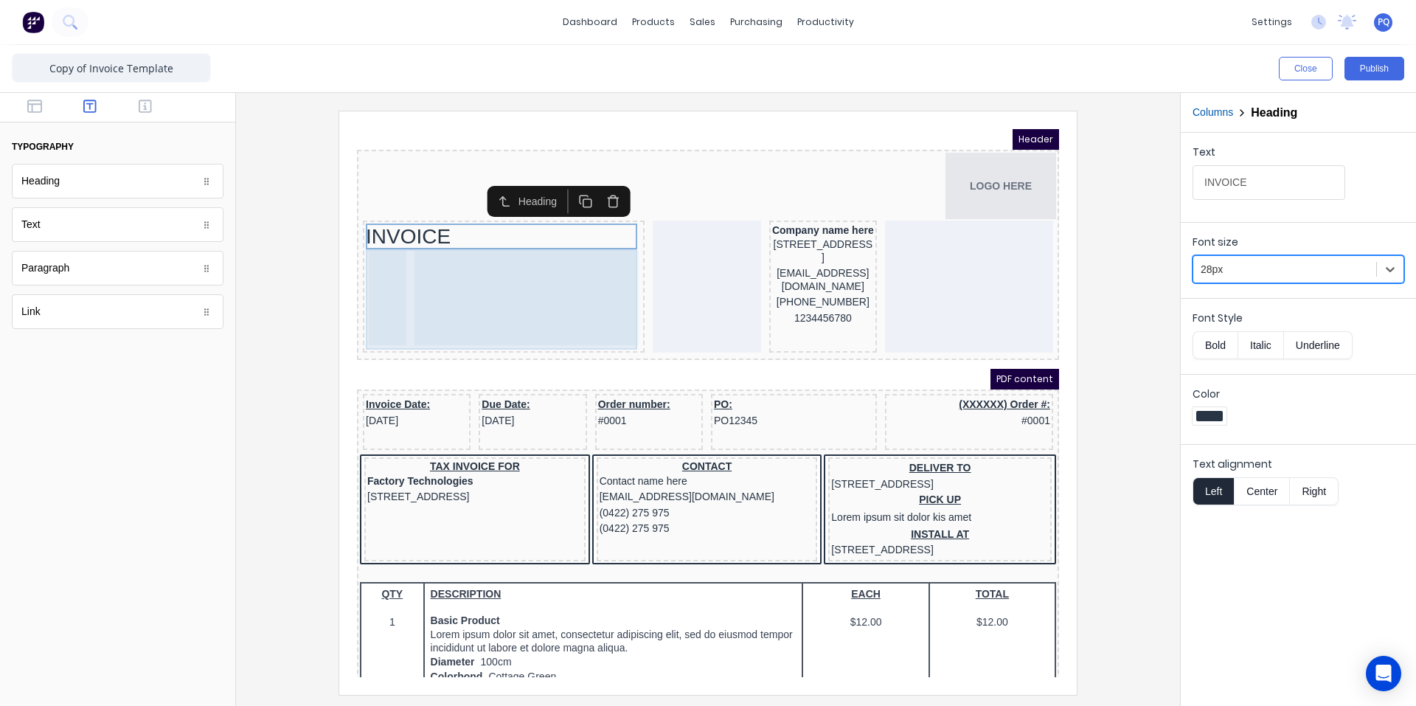
click at [462, 284] on div at bounding box center [509, 280] width 224 height 94
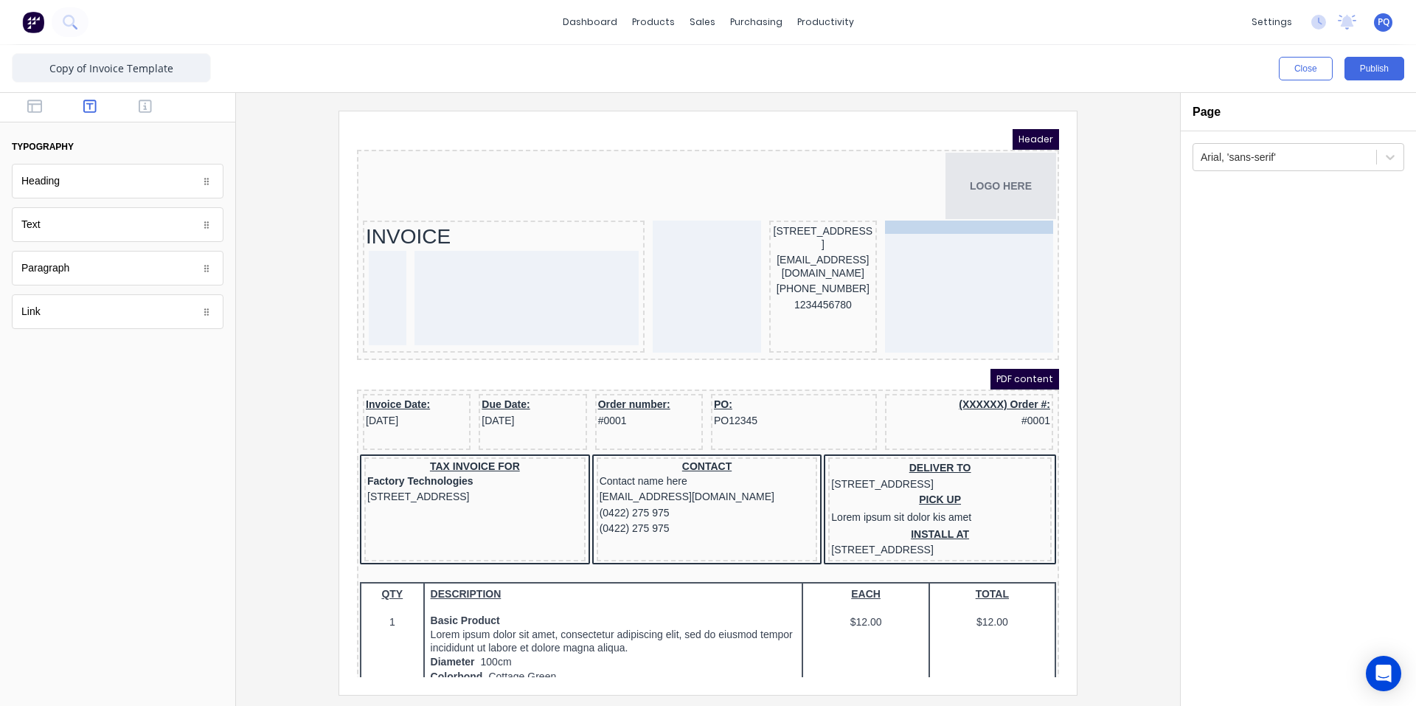
drag, startPoint x: 776, startPoint y: 216, endPoint x: 946, endPoint y: 243, distance: 171.7
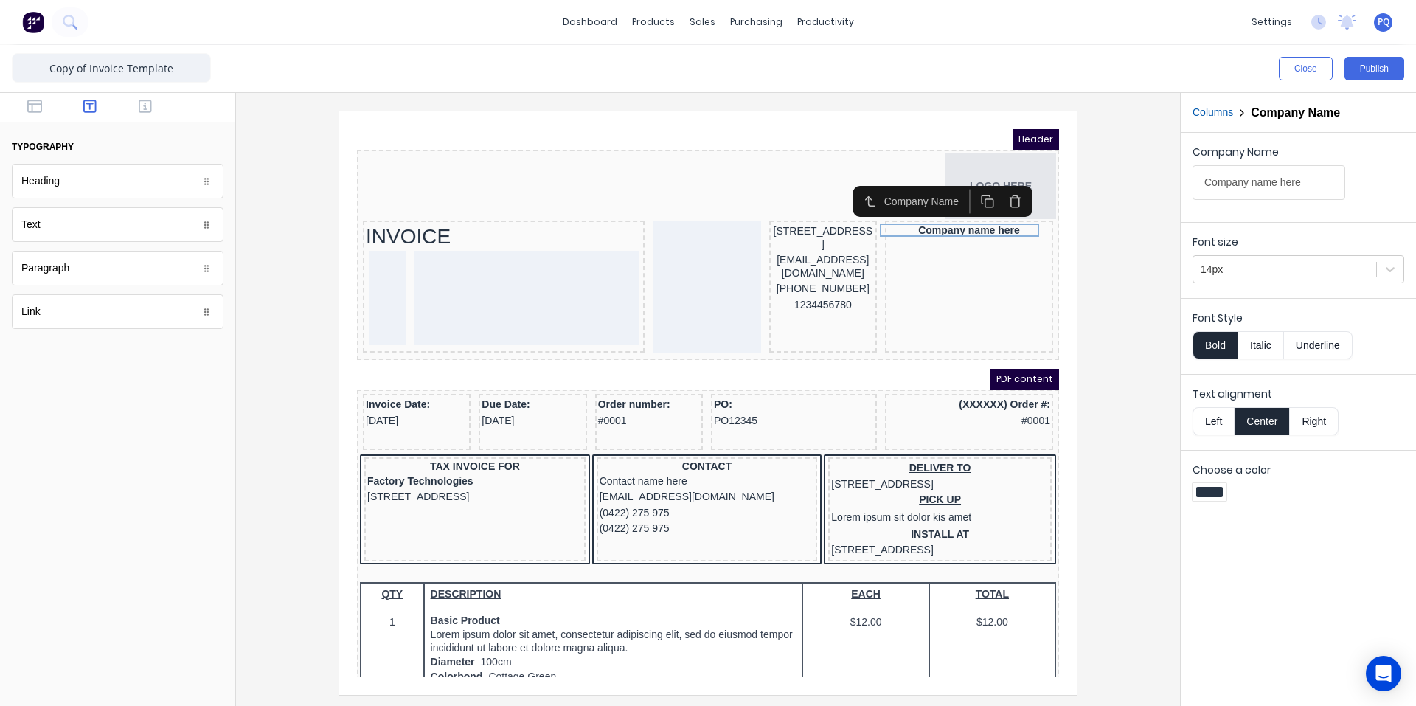
click at [1216, 424] on button "Left" at bounding box center [1213, 421] width 41 height 28
click at [1215, 344] on button "Bold" at bounding box center [1215, 345] width 45 height 28
click at [1323, 337] on button "Underline" at bounding box center [1318, 345] width 69 height 28
click at [447, 462] on div "Factory Technologies" at bounding box center [457, 464] width 215 height 16
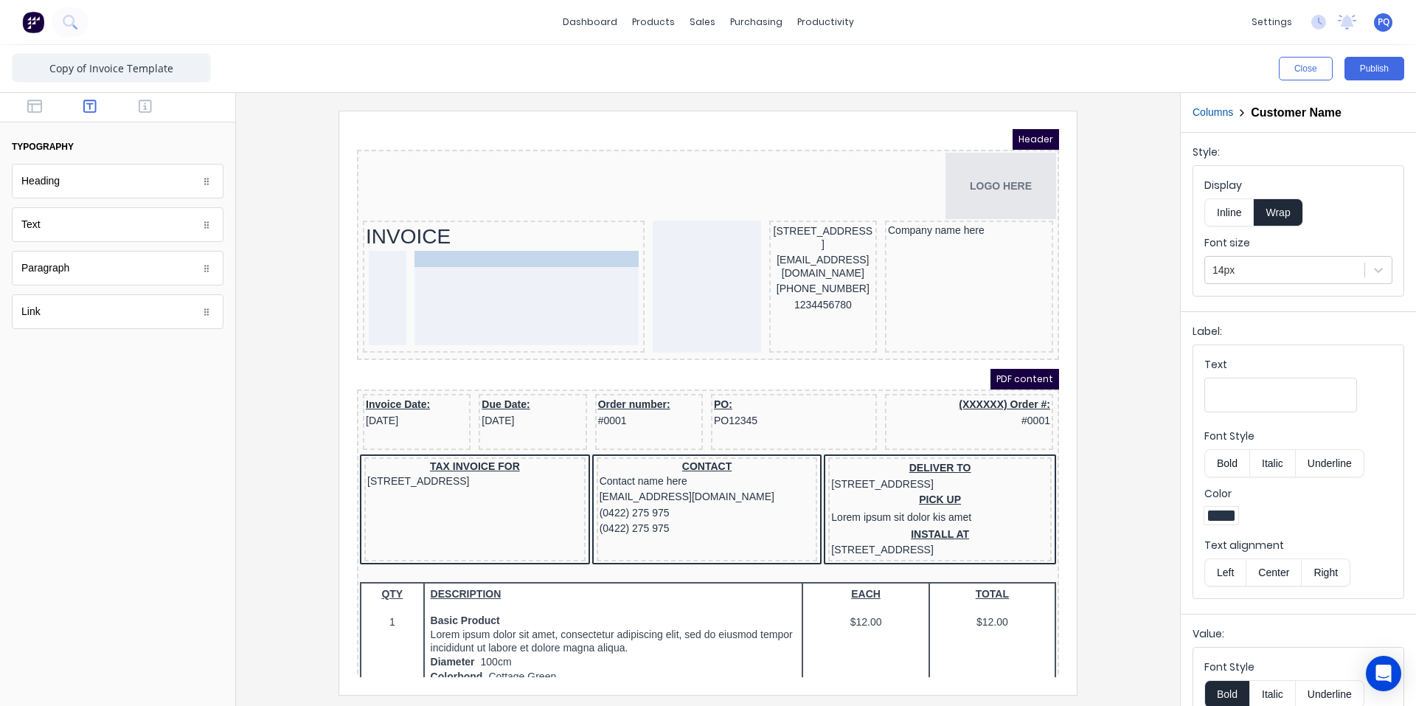
drag, startPoint x: 446, startPoint y: 465, endPoint x: 505, endPoint y: 243, distance: 229.7
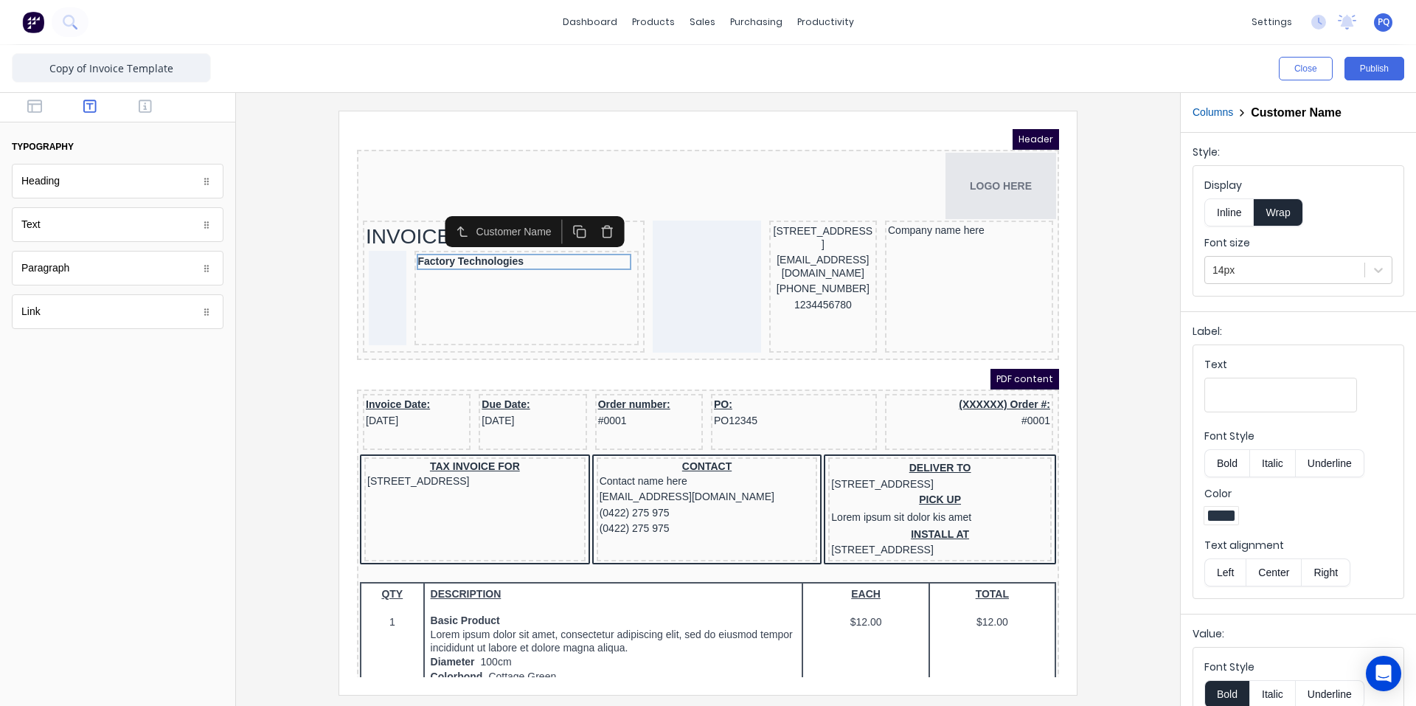
scroll to position [74, 0]
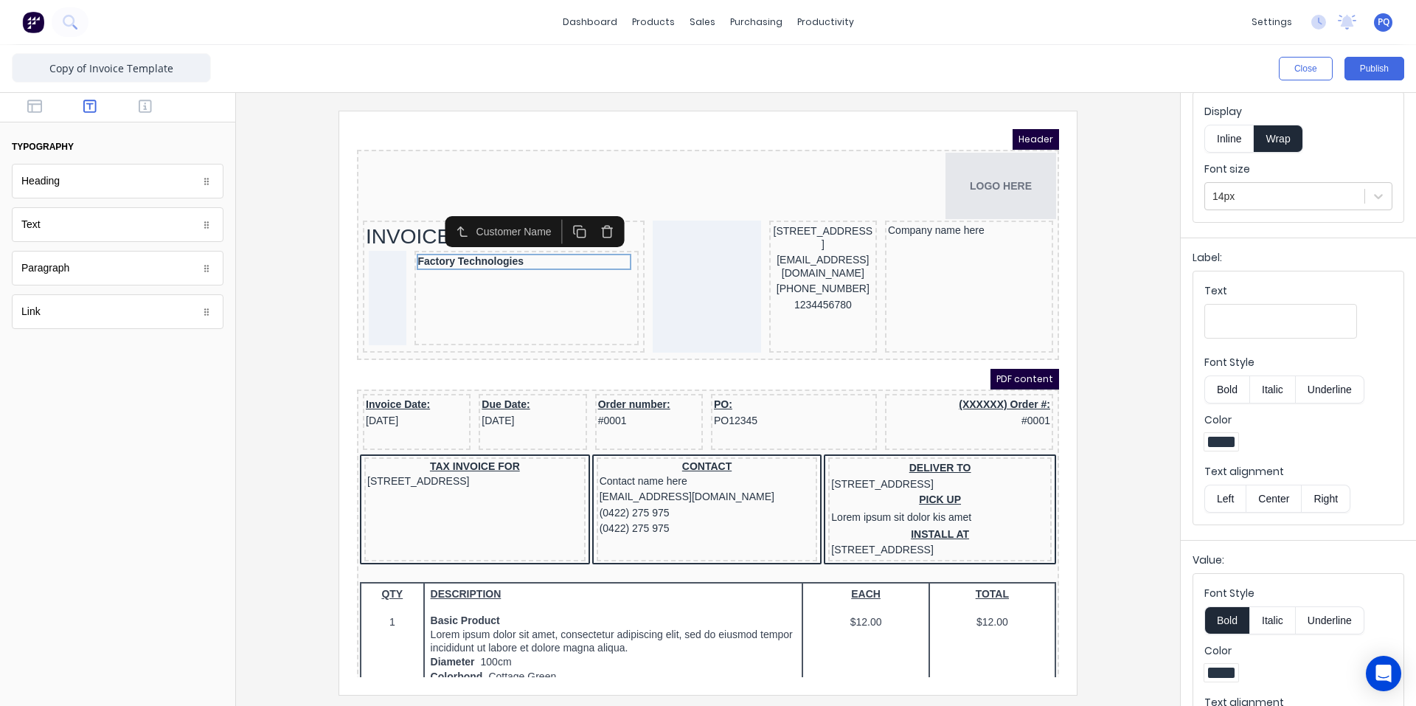
click at [1224, 615] on button "Bold" at bounding box center [1226, 620] width 45 height 28
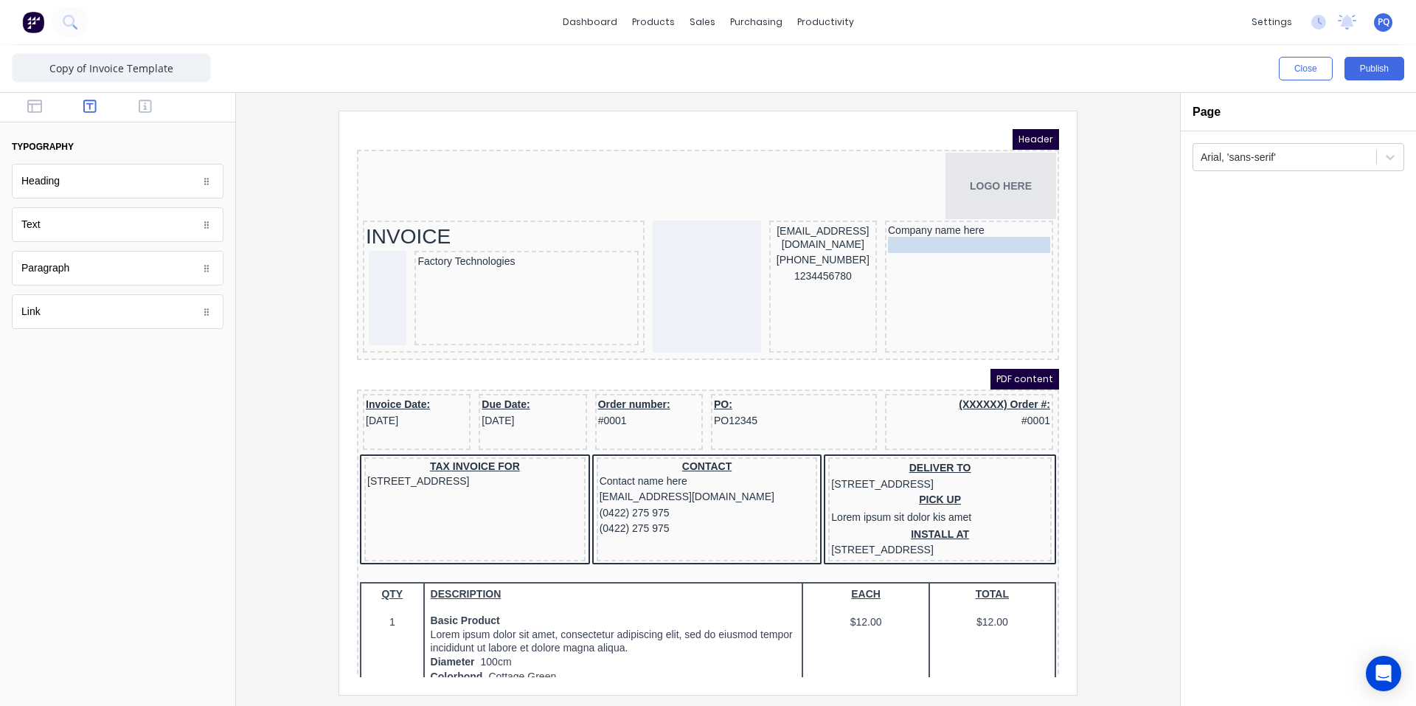
drag, startPoint x: 777, startPoint y: 217, endPoint x: 896, endPoint y: 235, distance: 120.2
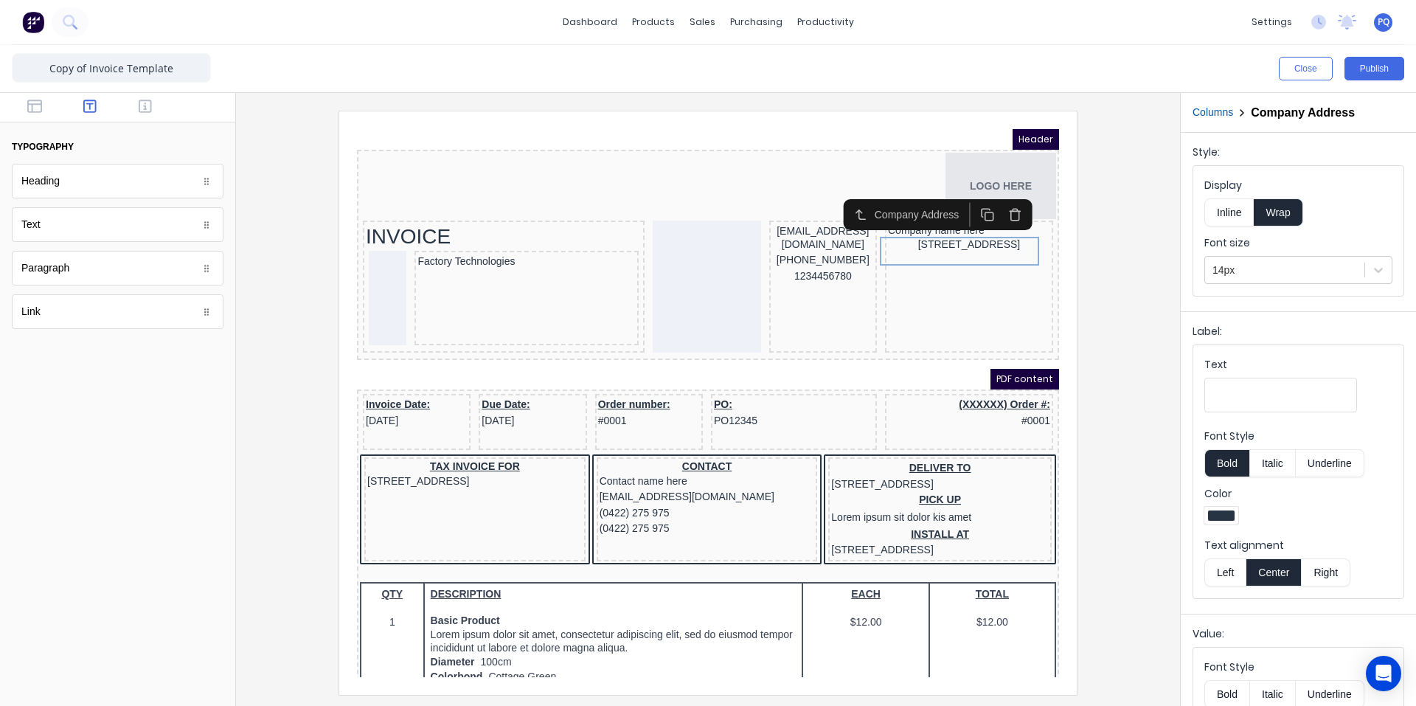
scroll to position [134, 0]
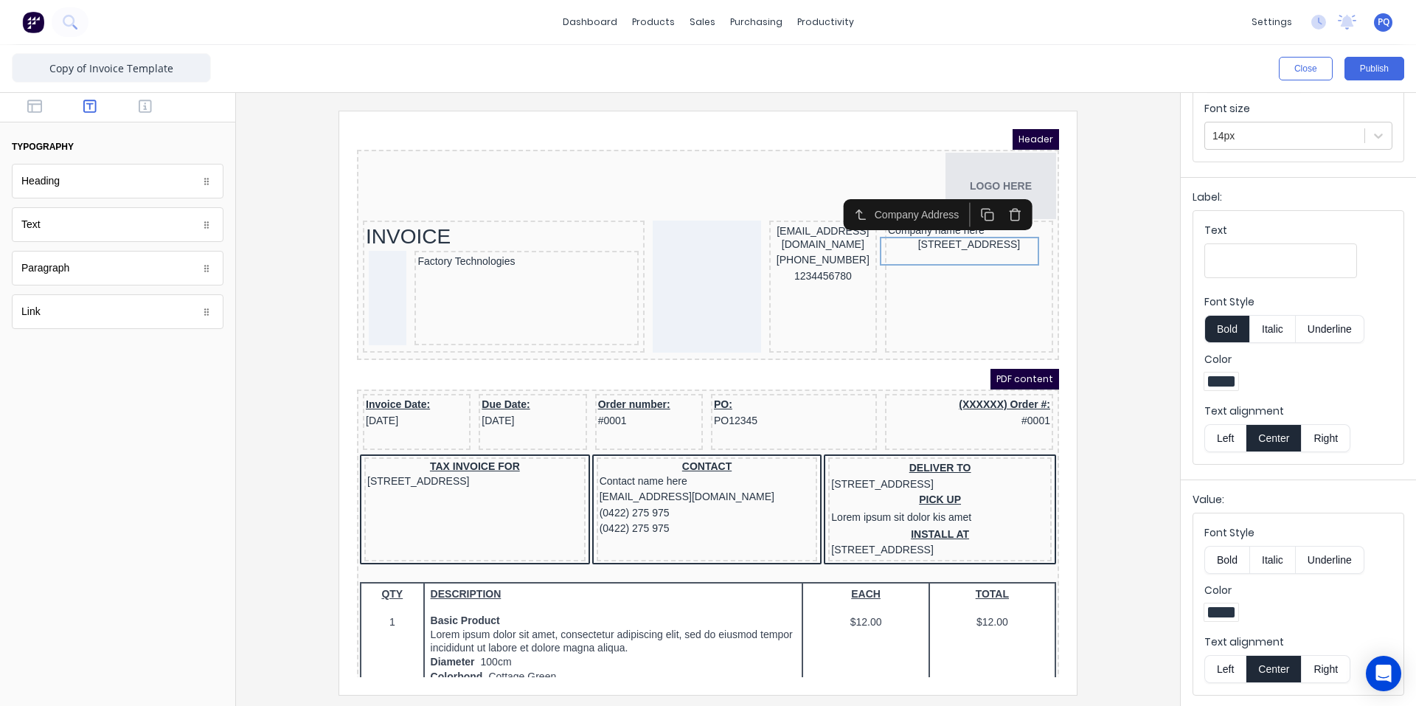
click at [1222, 656] on button "Left" at bounding box center [1224, 669] width 41 height 28
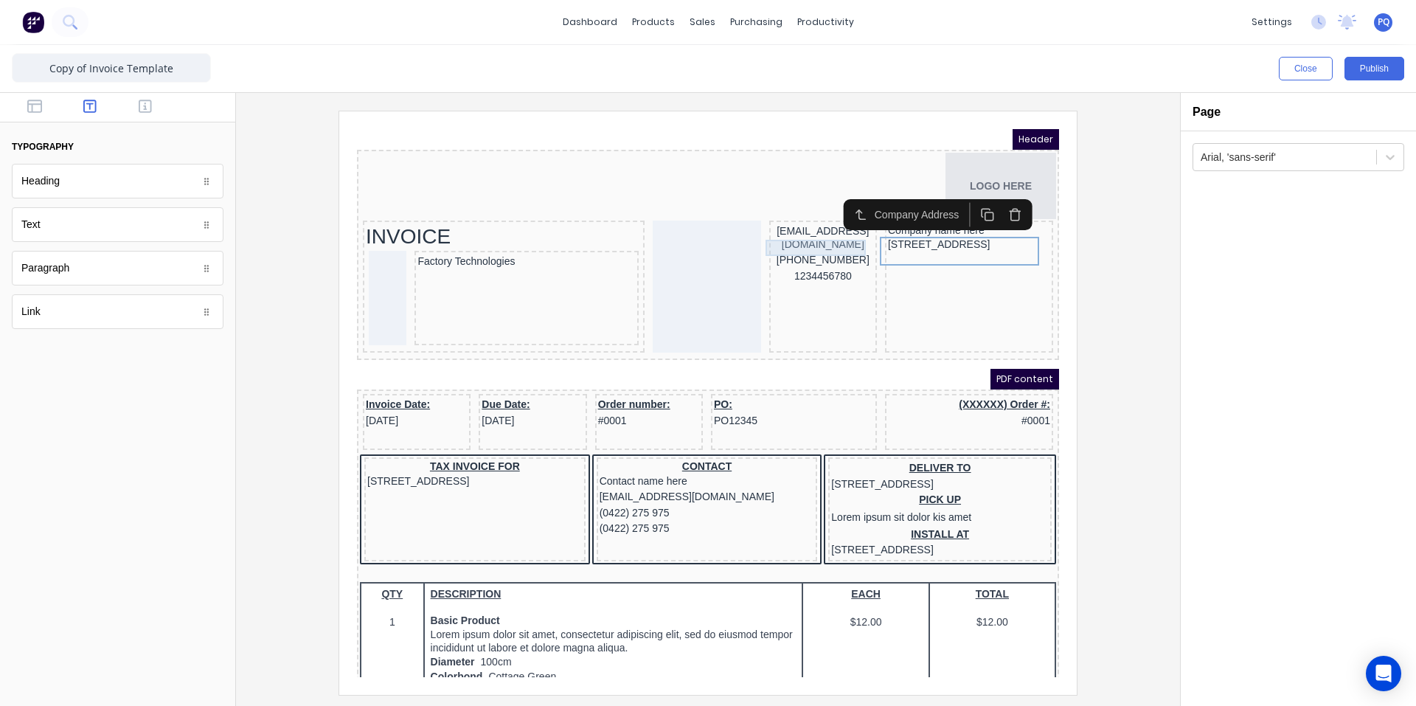
scroll to position [0, 0]
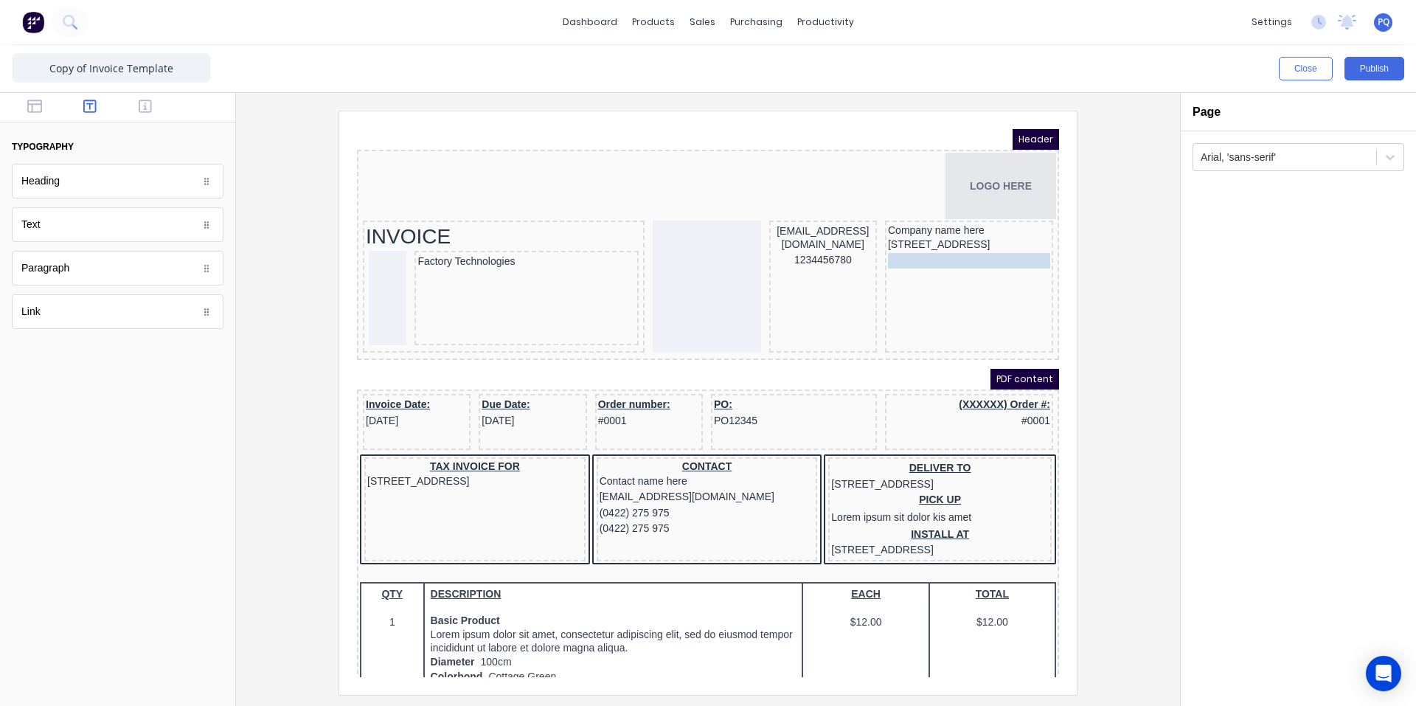
drag, startPoint x: 842, startPoint y: 243, endPoint x: 918, endPoint y: 261, distance: 78.7
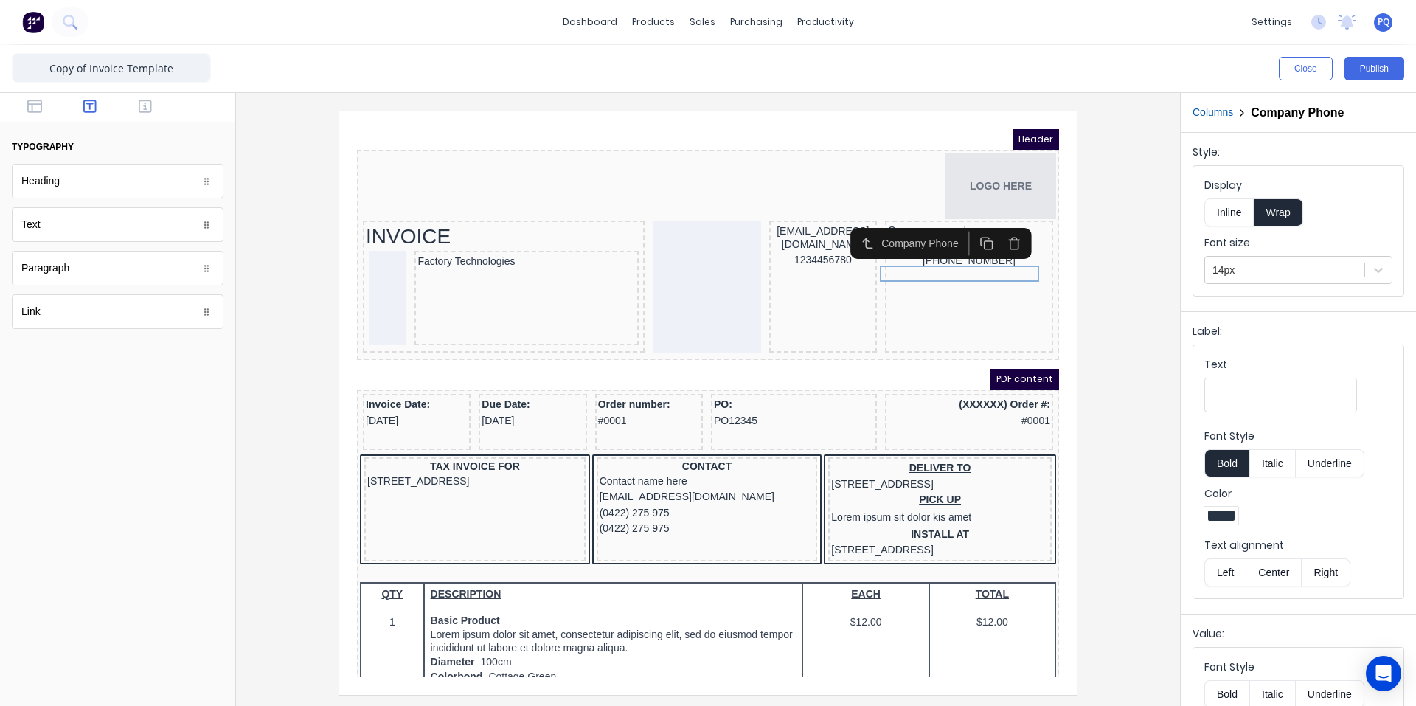
scroll to position [134, 0]
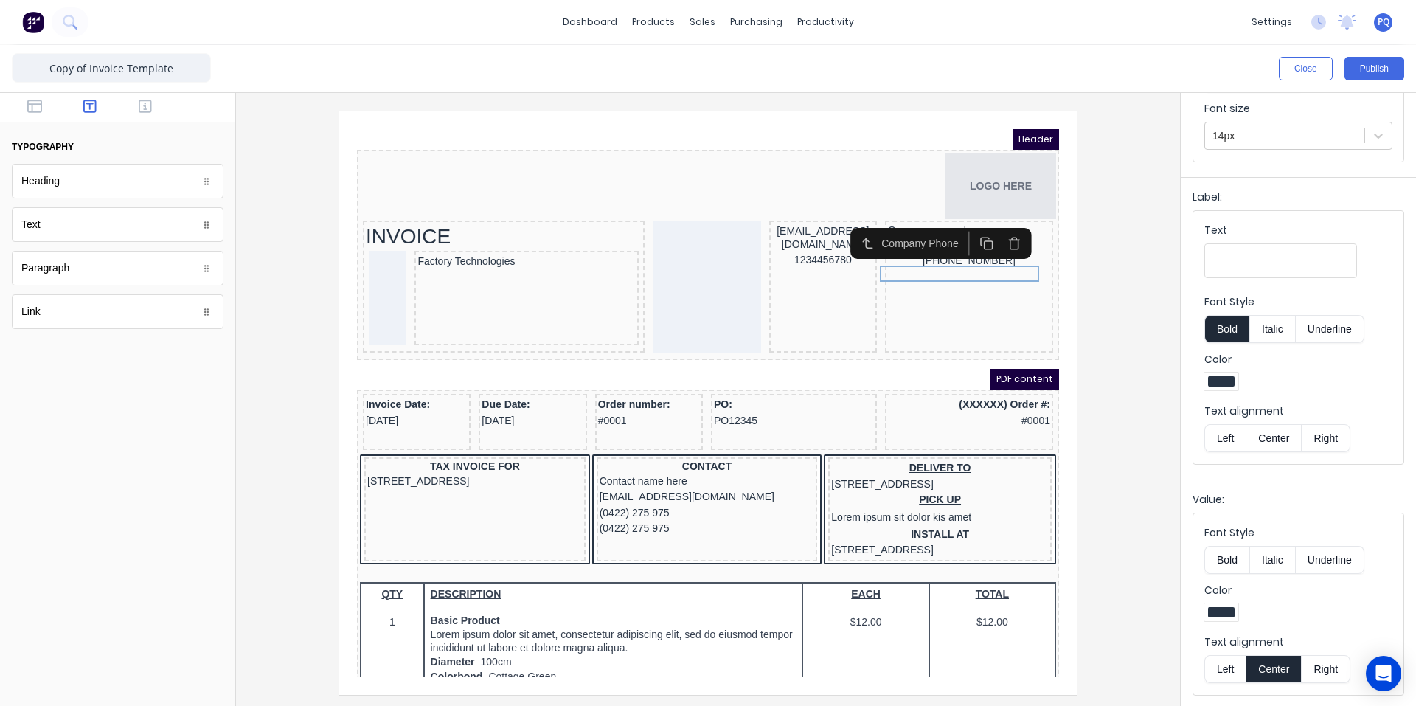
click at [1224, 663] on button "Left" at bounding box center [1224, 669] width 41 height 28
click at [798, 216] on div "xxxxxxx@xxxxx.com" at bounding box center [806, 220] width 102 height 29
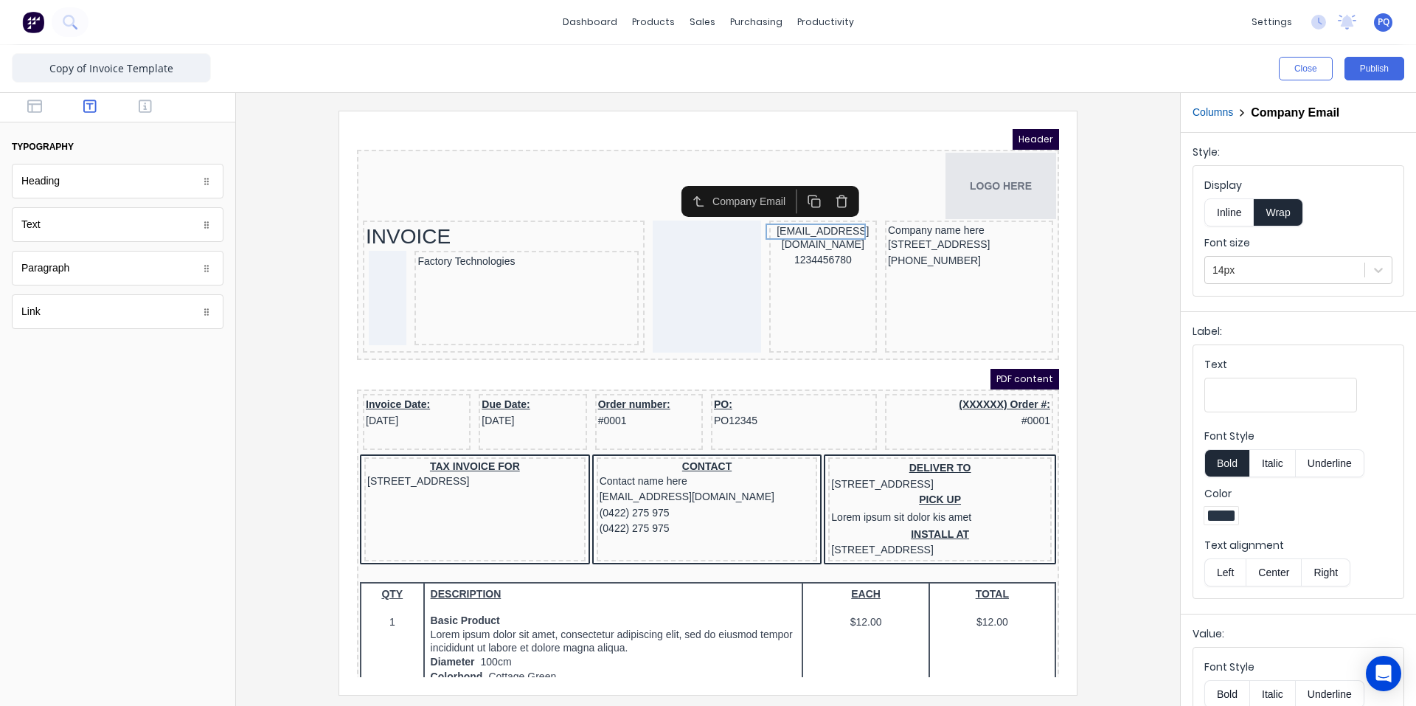
click at [820, 182] on icon "button" at bounding box center [824, 184] width 8 height 9
click at [821, 217] on div "1234456780" at bounding box center [806, 214] width 102 height 16
click at [828, 182] on icon "button" at bounding box center [824, 184] width 8 height 9
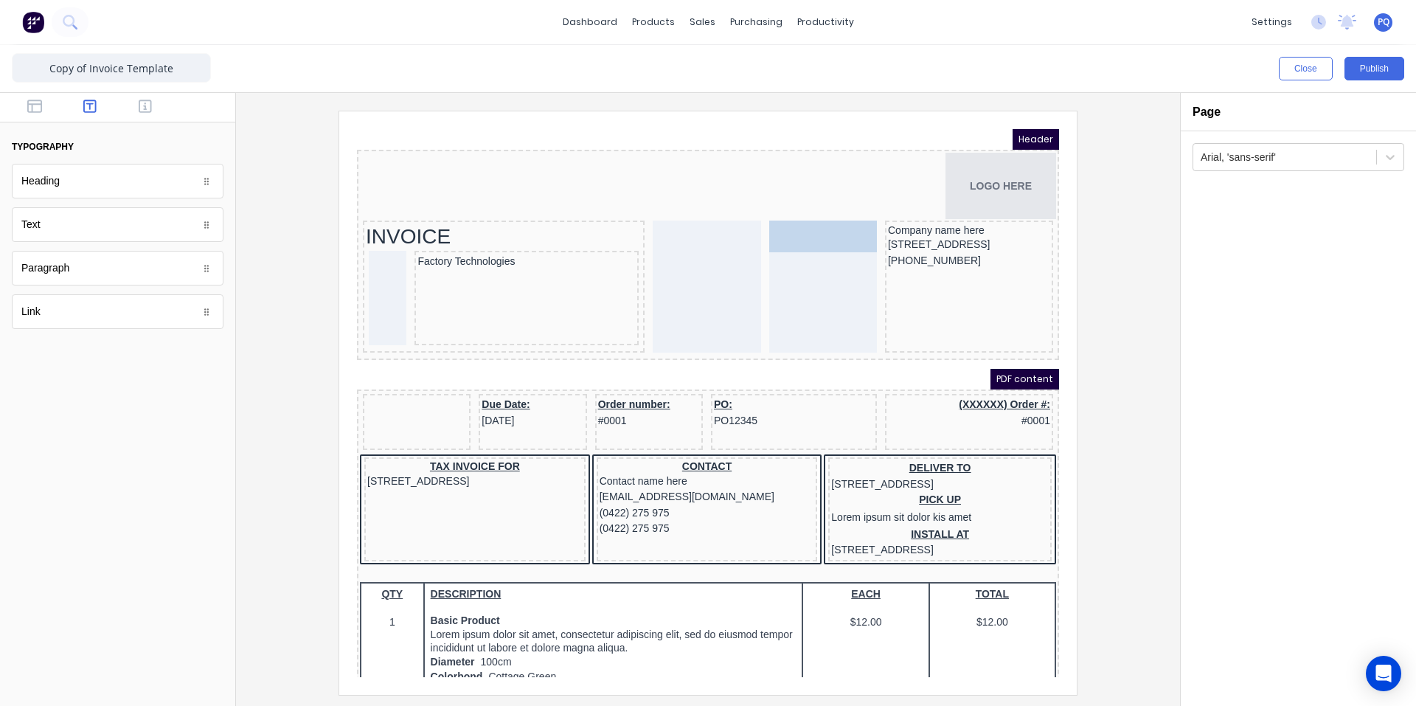
drag, startPoint x: 398, startPoint y: 390, endPoint x: 797, endPoint y: 227, distance: 431.0
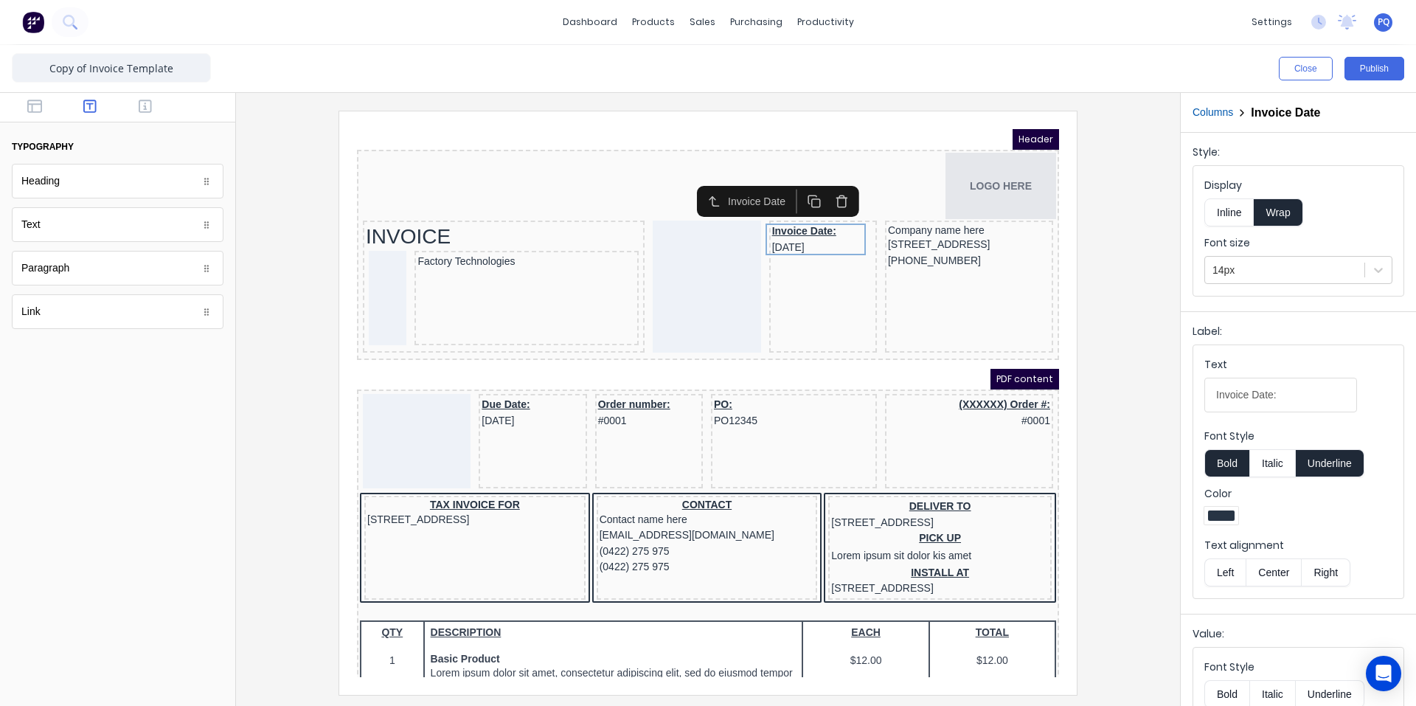
click at [1336, 459] on button "Underline" at bounding box center [1330, 463] width 69 height 28
click at [825, 211] on div "Invoice Date: 29/10/2024" at bounding box center [806, 222] width 102 height 32
click at [1289, 401] on input "Invoice Date:" at bounding box center [1280, 395] width 153 height 35
type input "Invoice Date"
click at [148, 105] on icon "button" at bounding box center [145, 106] width 13 height 15
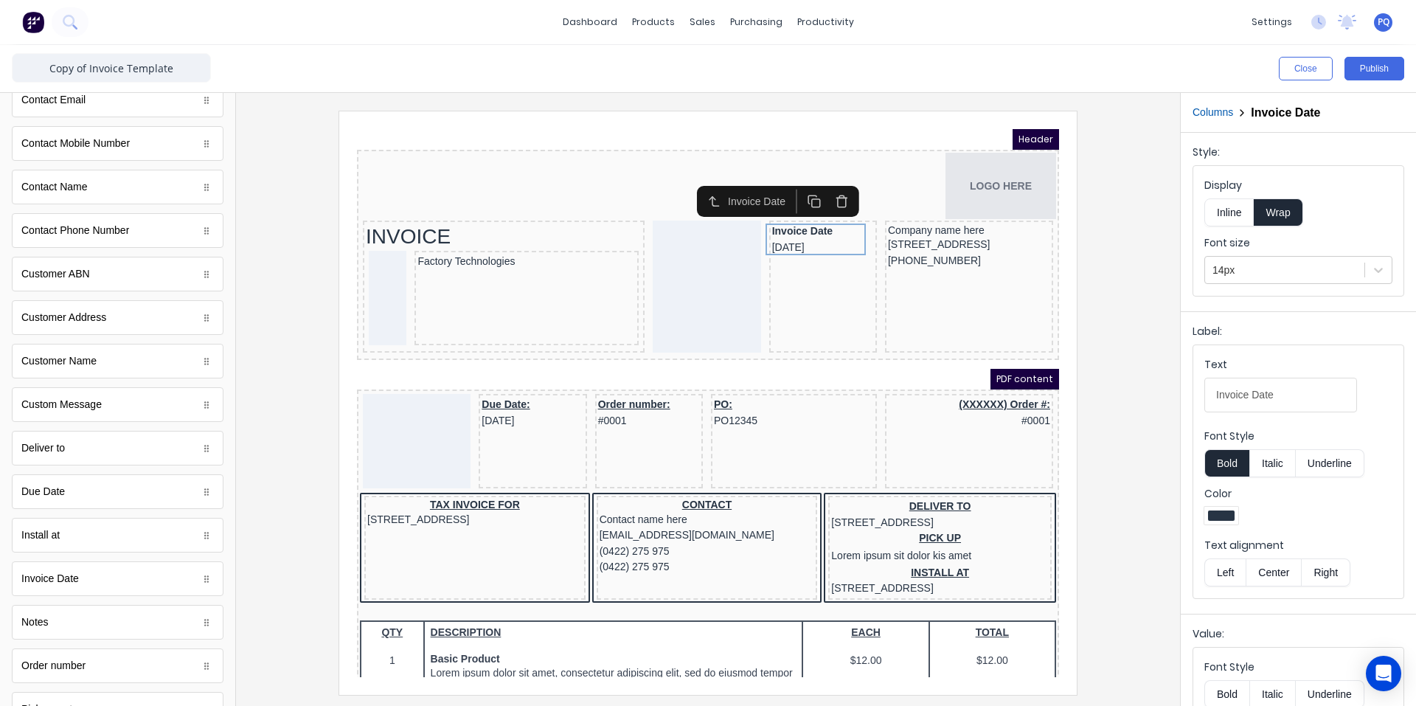
scroll to position [712, 0]
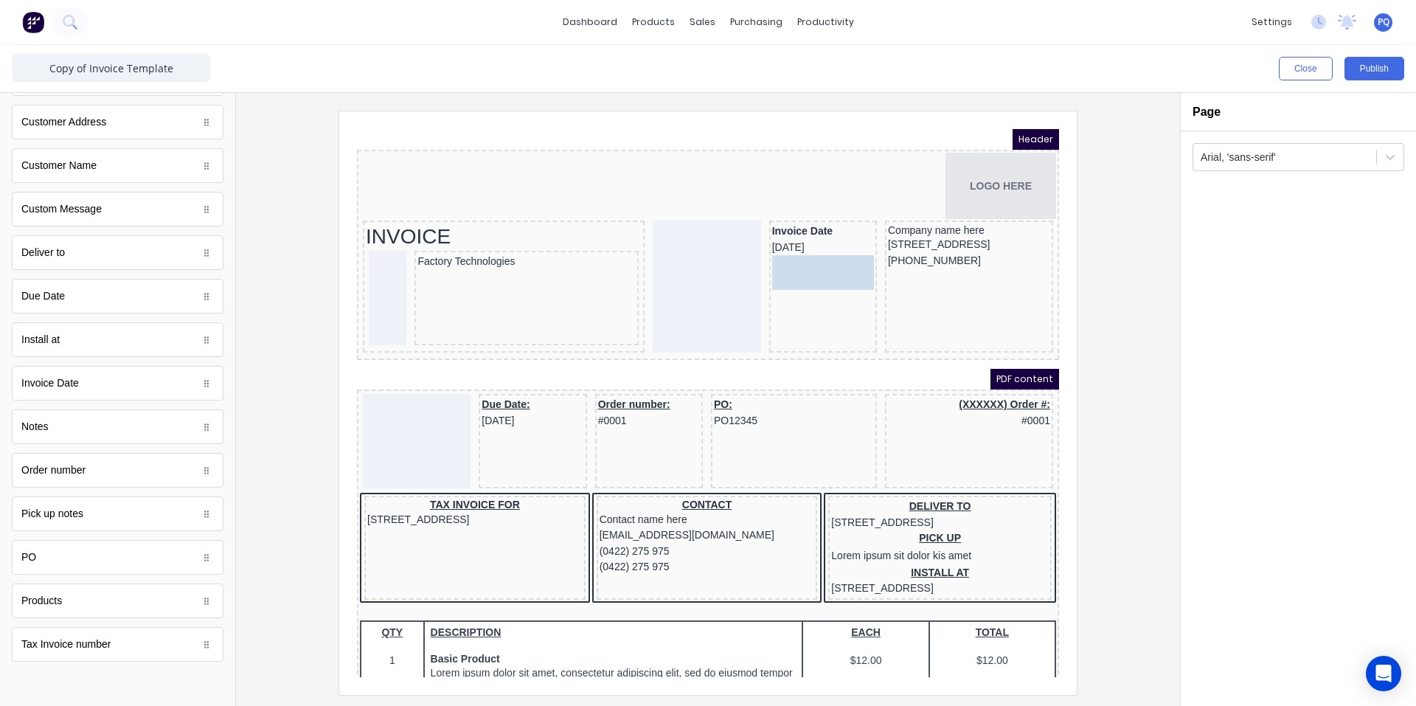
drag, startPoint x: 98, startPoint y: 648, endPoint x: 780, endPoint y: 294, distance: 768.3
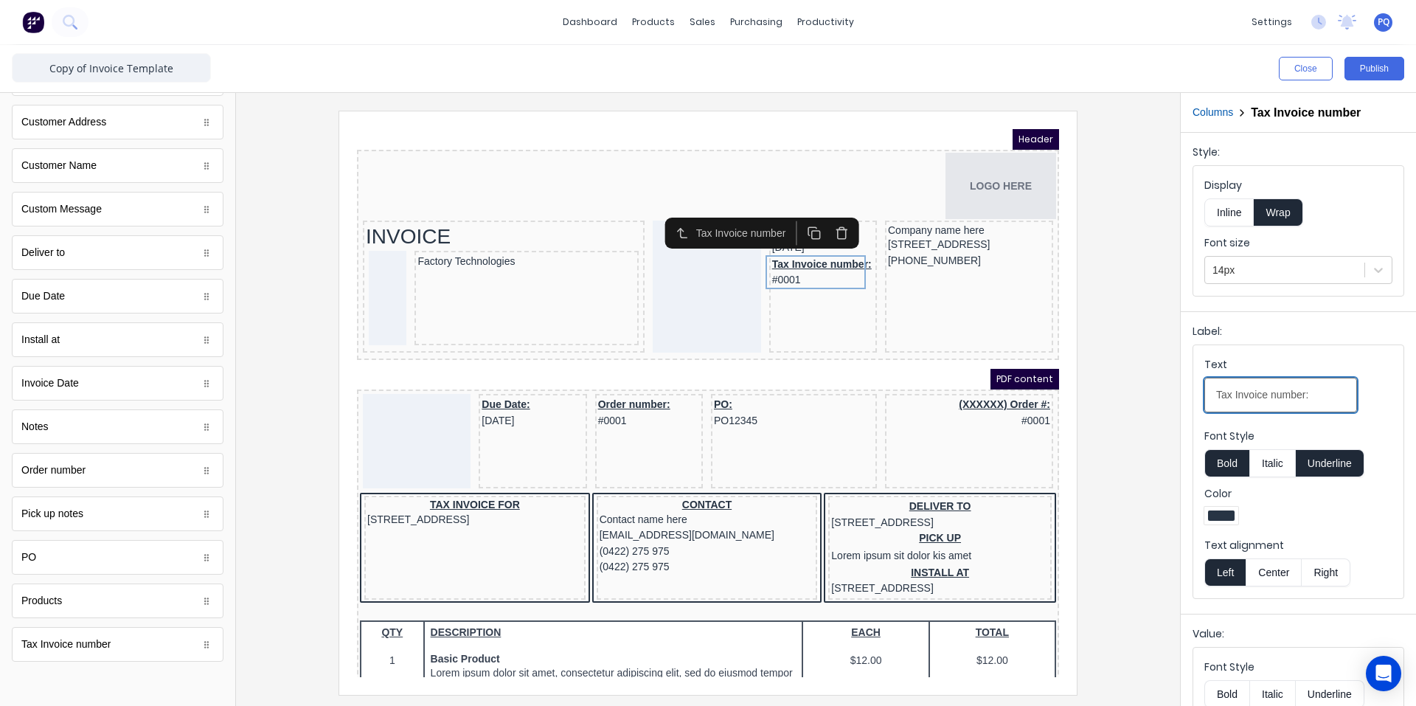
click at [1235, 399] on input "Tax Invoice number:" at bounding box center [1280, 395] width 153 height 35
click at [1257, 395] on input "Invoice number:" at bounding box center [1280, 395] width 153 height 35
click at [1309, 398] on input "Invoice Number:" at bounding box center [1280, 395] width 153 height 35
type input "Invoice Number"
click at [1323, 468] on button "Underline" at bounding box center [1330, 463] width 69 height 28
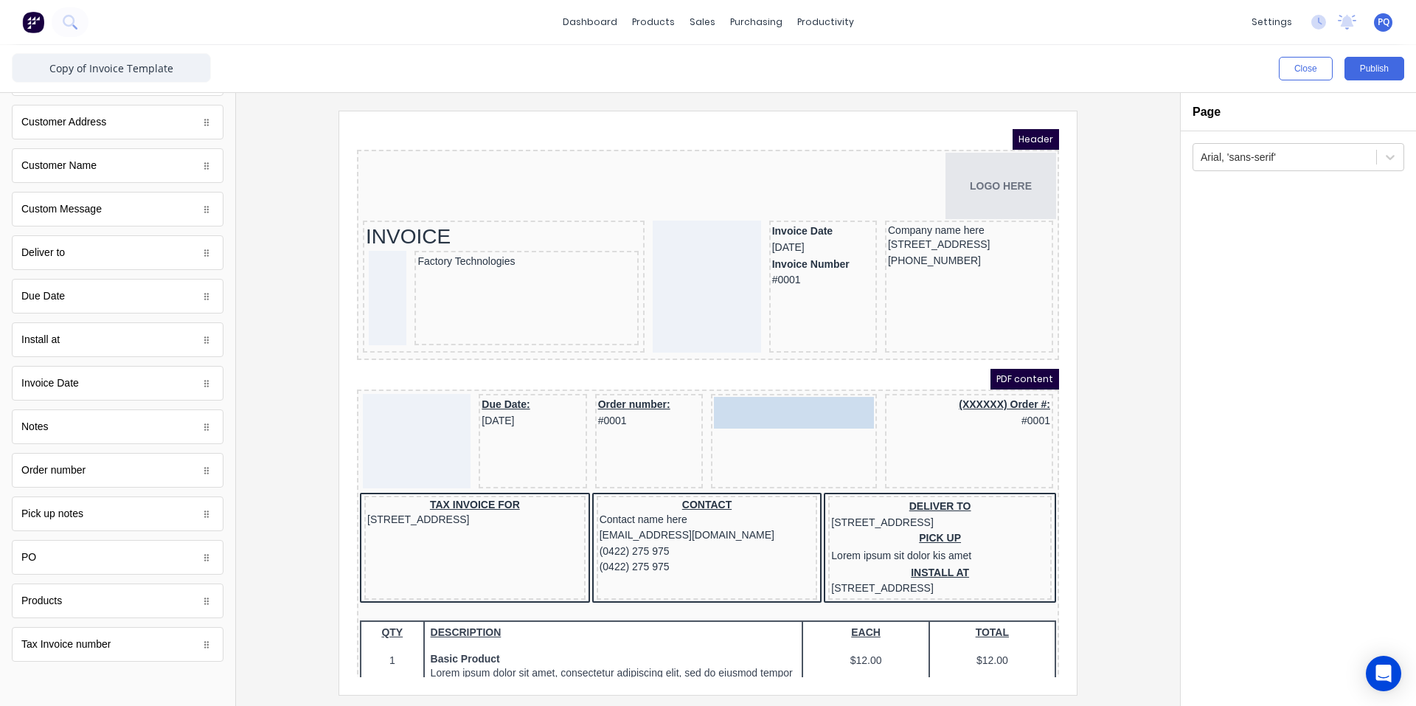
drag, startPoint x: 742, startPoint y: 400, endPoint x: 797, endPoint y: 297, distance: 116.5
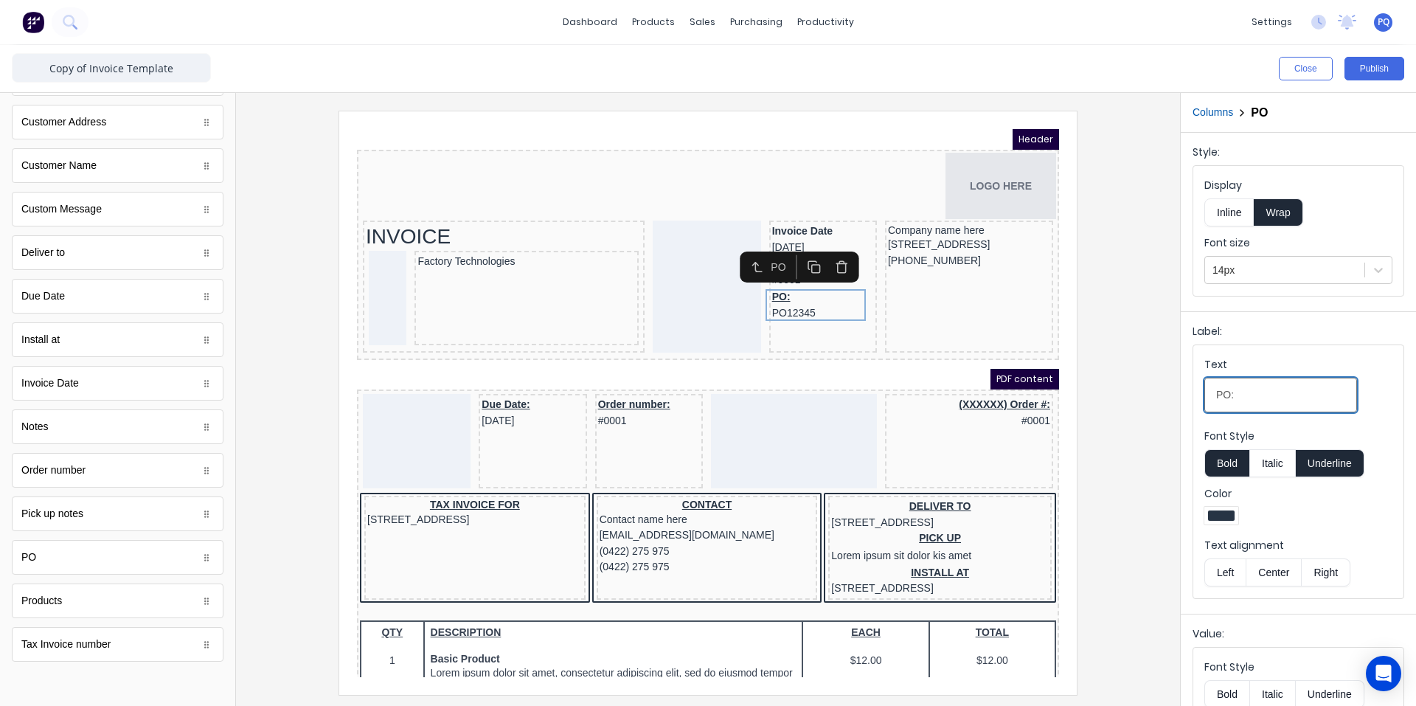
click at [1254, 395] on input "PO:" at bounding box center [1280, 395] width 153 height 35
click at [1255, 395] on input "PO:" at bounding box center [1280, 395] width 153 height 35
paste input "Reference"
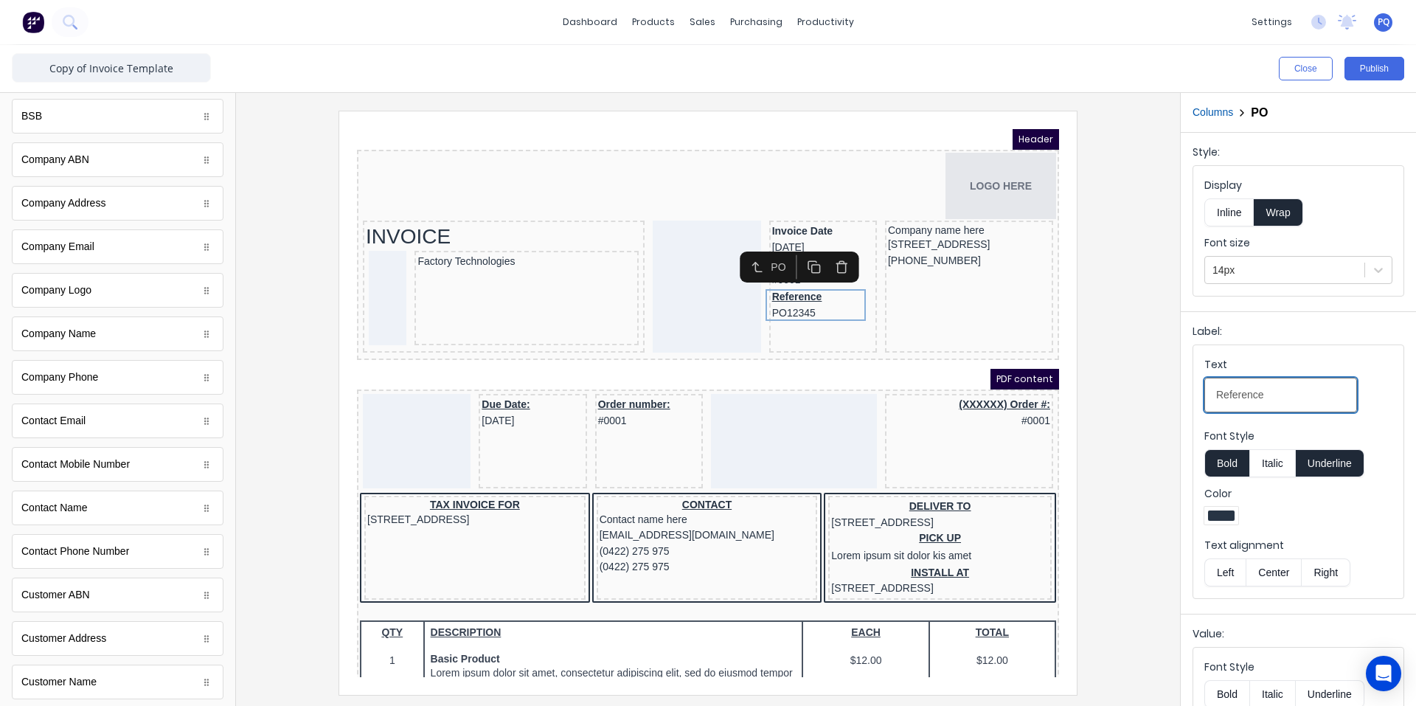
scroll to position [0, 0]
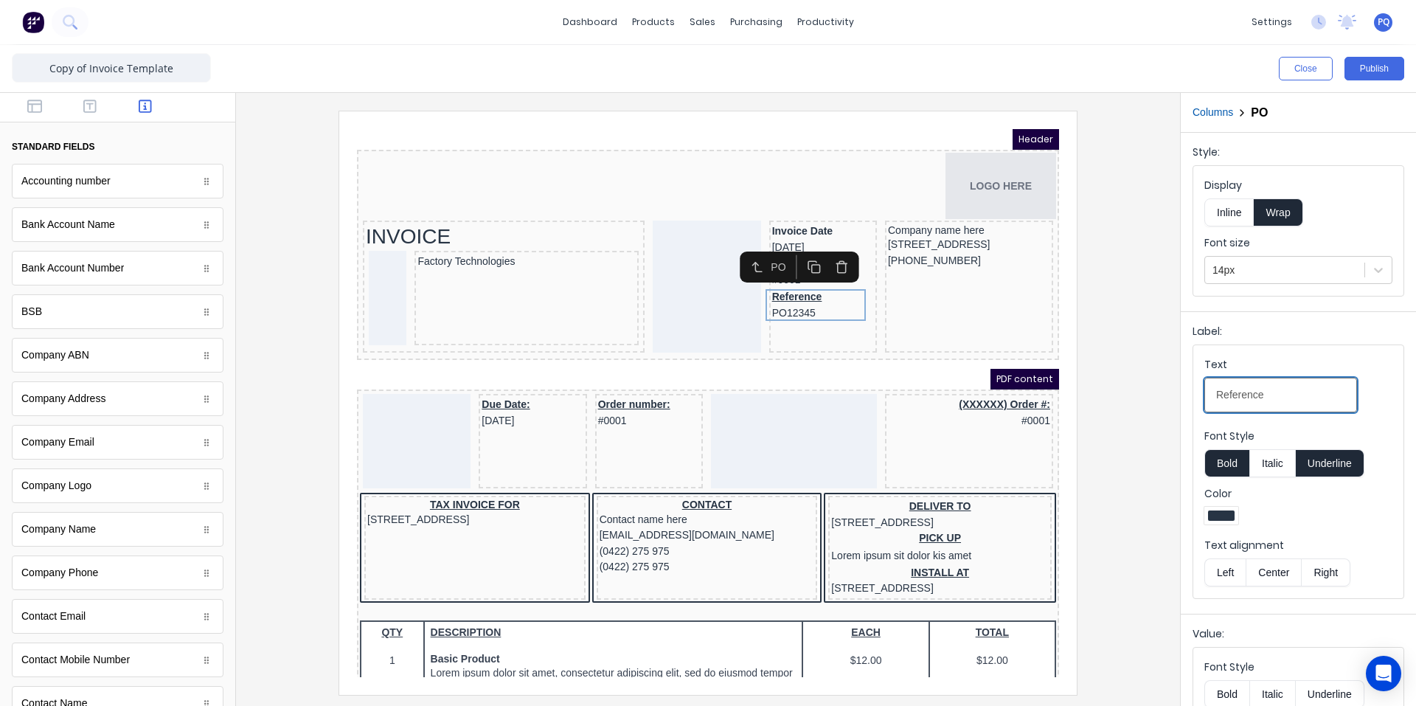
type input "Reference"
click at [1352, 458] on button "Underline" at bounding box center [1330, 463] width 69 height 28
click at [36, 106] on icon "button" at bounding box center [34, 106] width 15 height 15
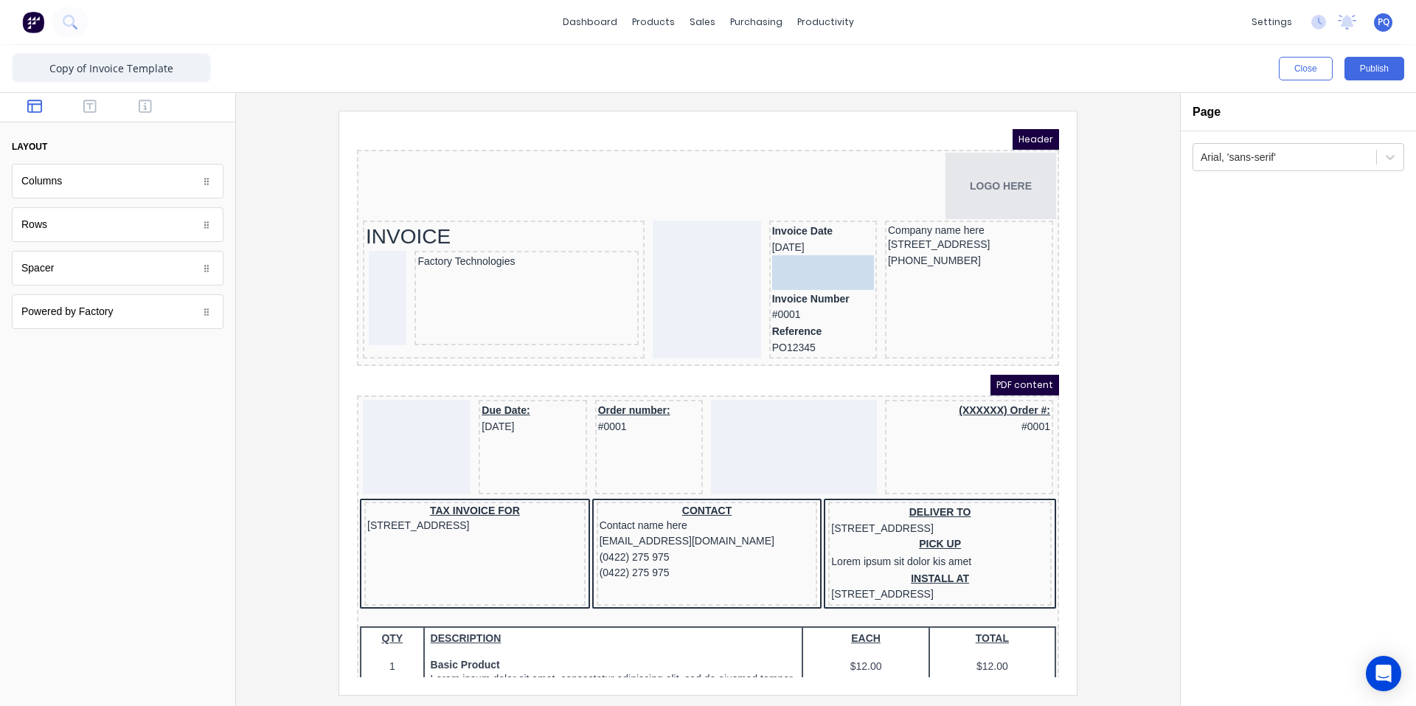
drag, startPoint x: 48, startPoint y: 280, endPoint x: 783, endPoint y: 262, distance: 734.8
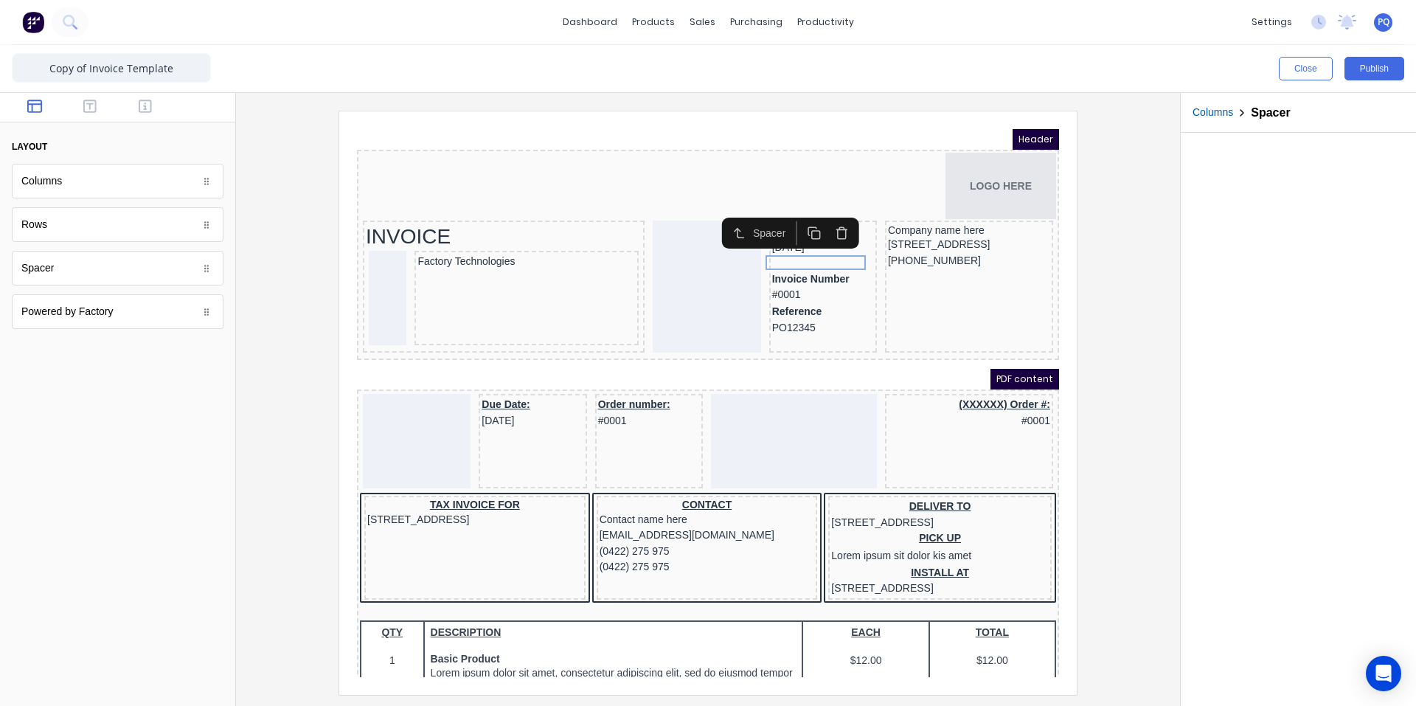
click at [804, 218] on button "button" at bounding box center [796, 215] width 27 height 24
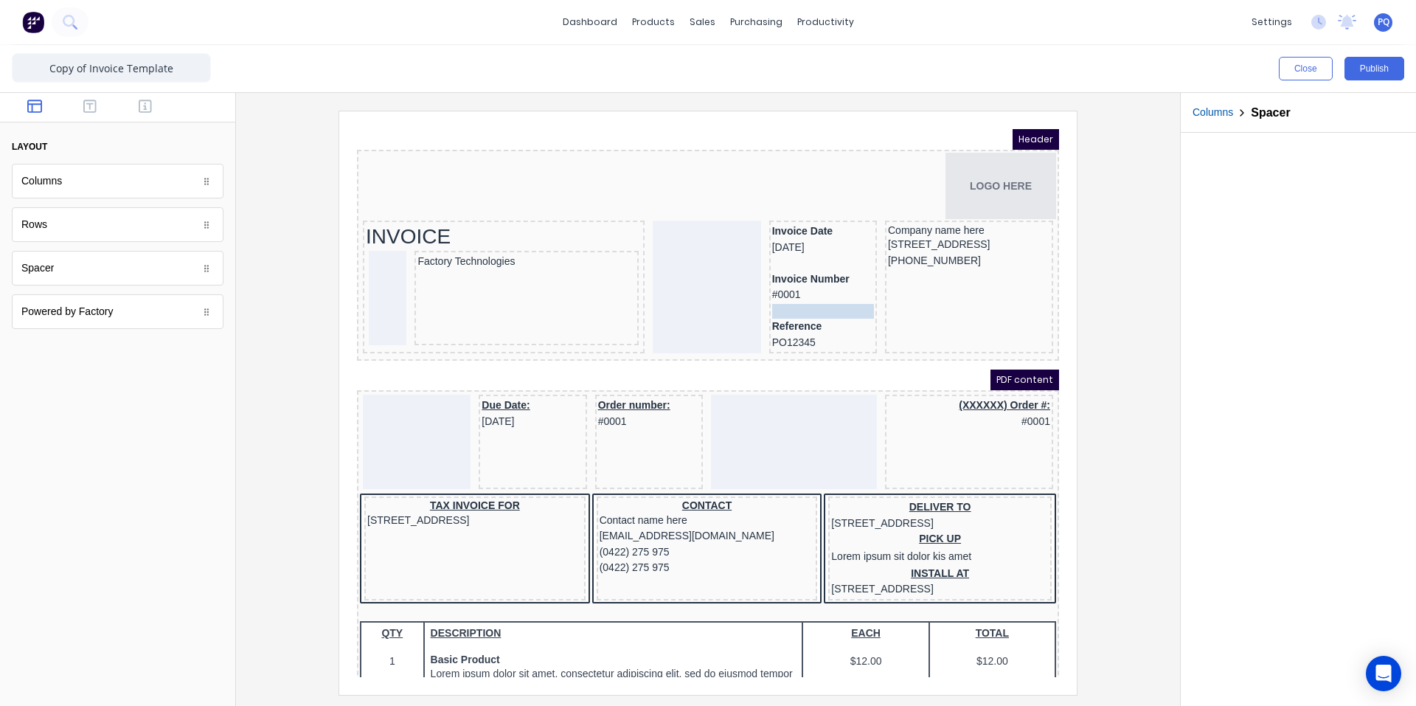
drag, startPoint x: 812, startPoint y: 263, endPoint x: 811, endPoint y: 288, distance: 25.9
click at [800, 260] on icon "button" at bounding box center [796, 264] width 14 height 14
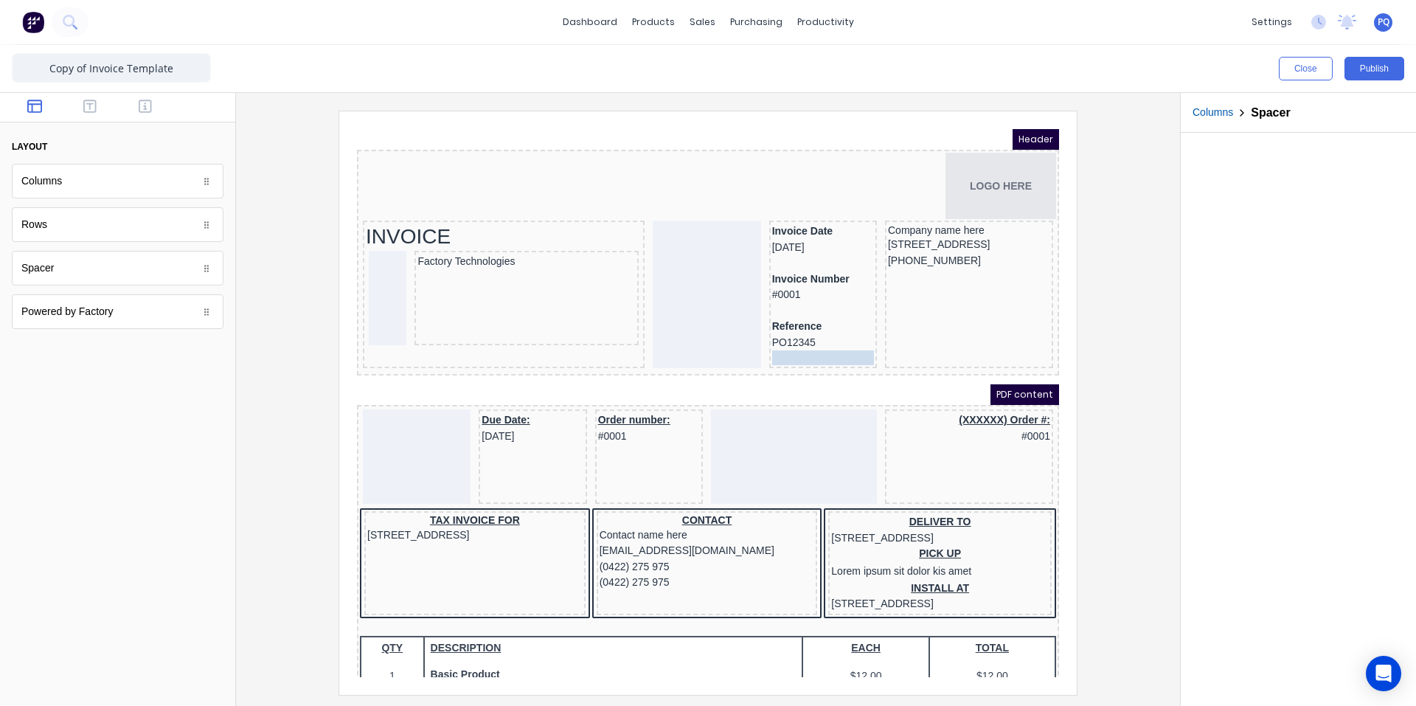
drag, startPoint x: 802, startPoint y: 314, endPoint x: 800, endPoint y: 343, distance: 28.9
click at [134, 99] on button "button" at bounding box center [145, 108] width 46 height 18
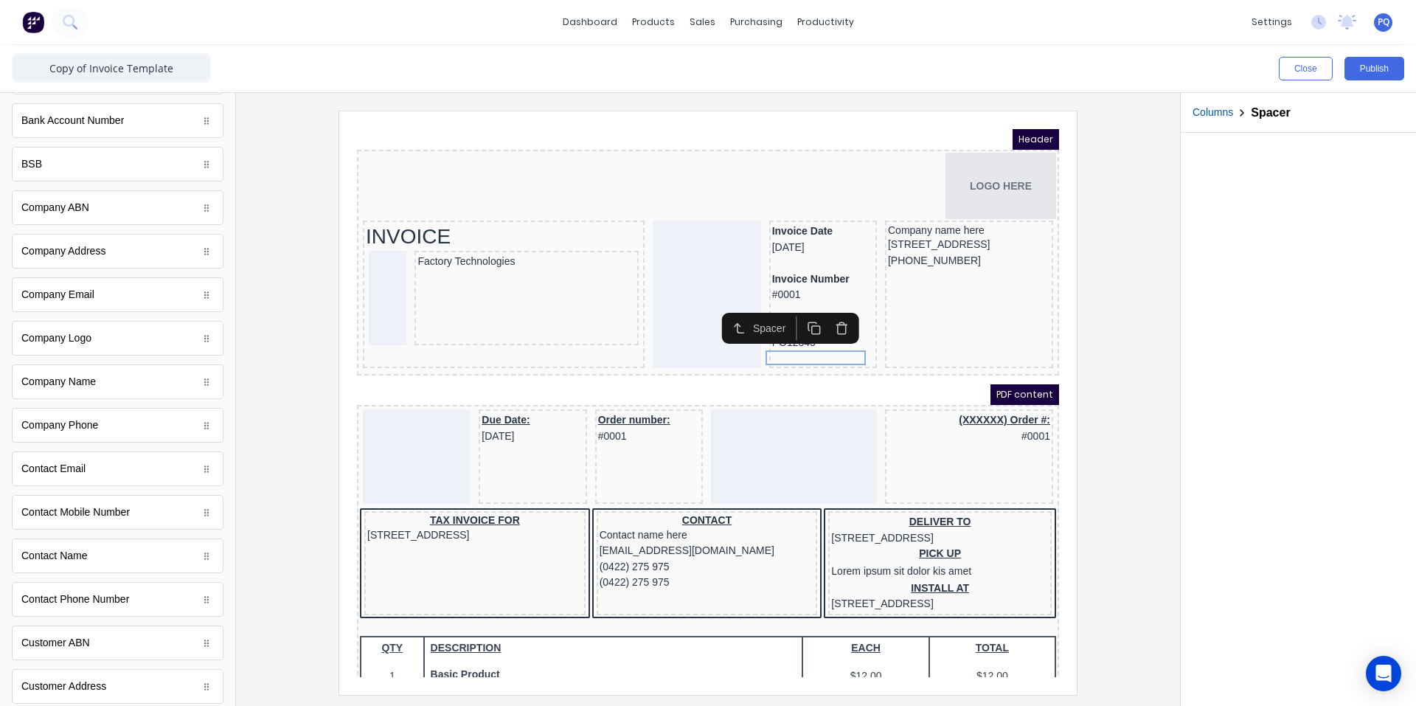
scroll to position [443, 0]
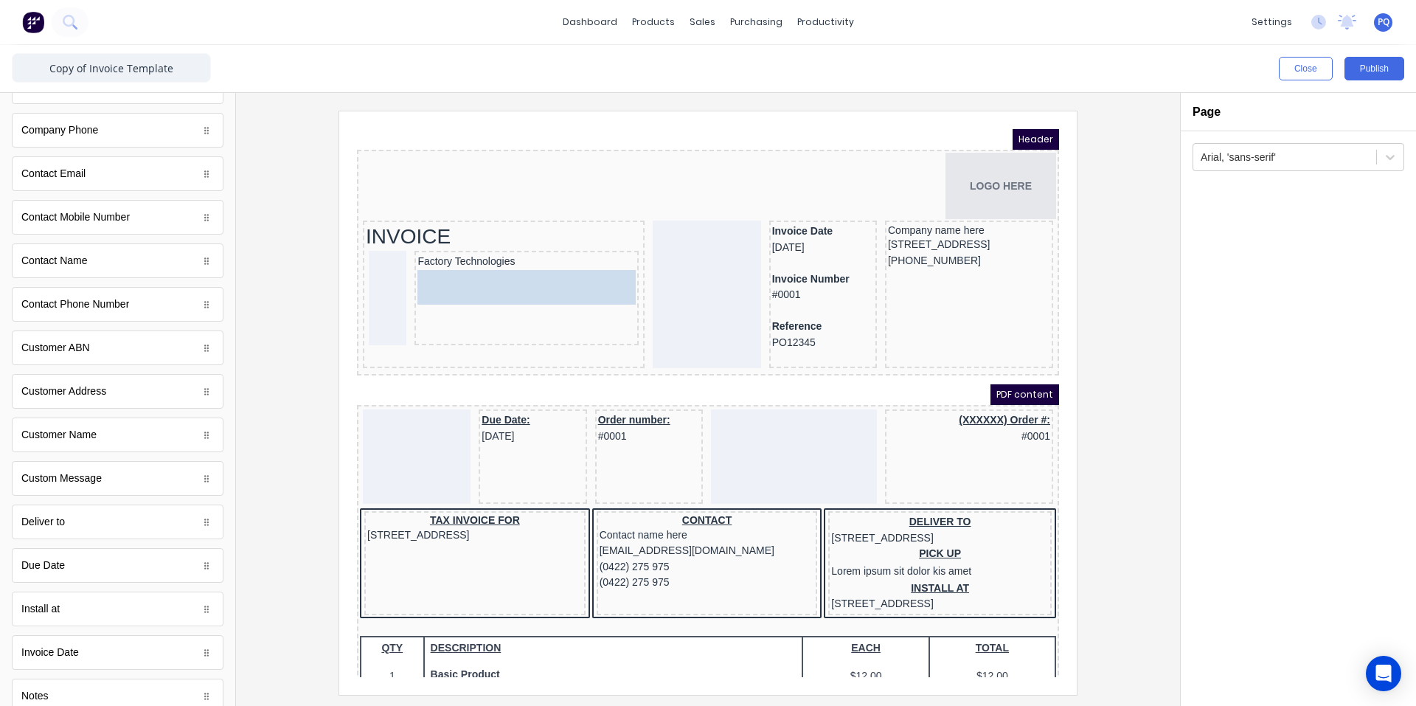
drag, startPoint x: 78, startPoint y: 392, endPoint x: 502, endPoint y: 282, distance: 438.1
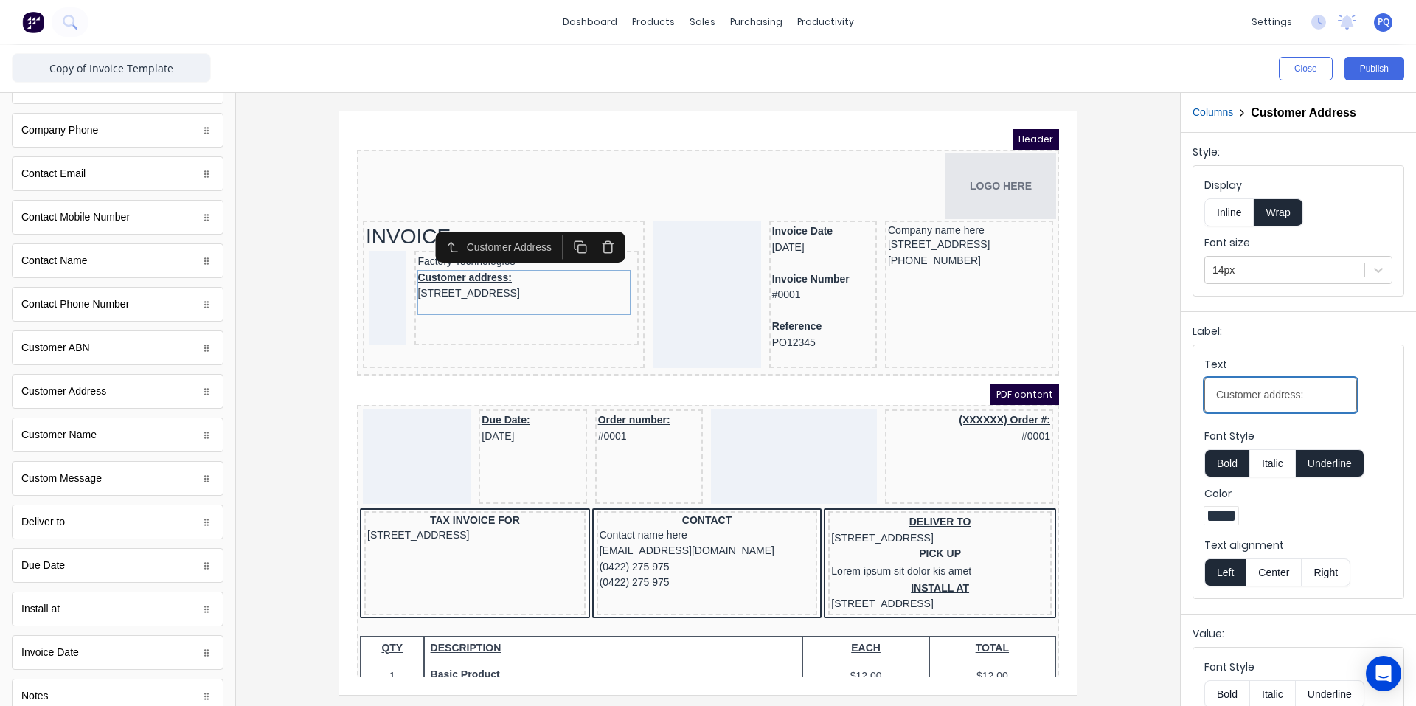
drag, startPoint x: 1312, startPoint y: 392, endPoint x: 1087, endPoint y: 390, distance: 225.0
click at [1087, 389] on div "Close Publish Components standard fields Accounting number Accounting number Ba…" at bounding box center [708, 375] width 1416 height 661
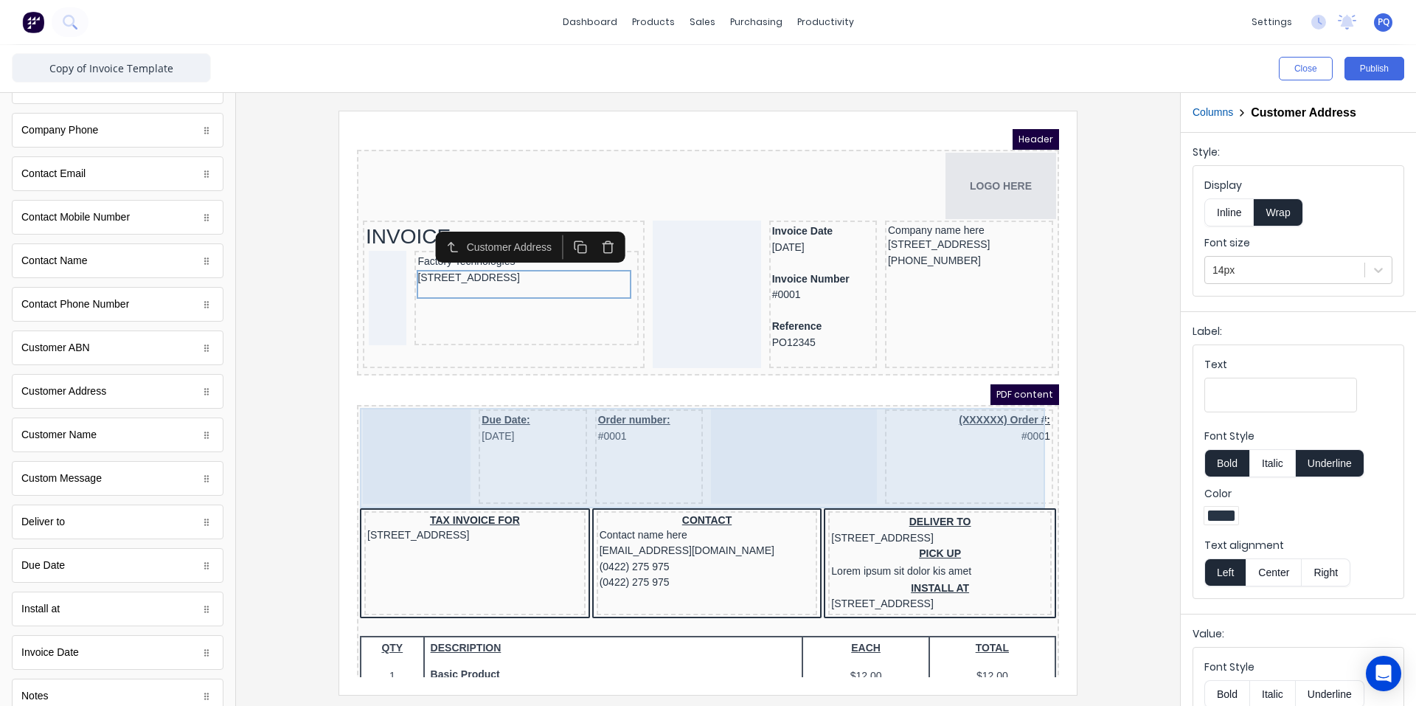
click at [855, 451] on div "Due Date: 29/10/2024 Order number: #0001 (XXXXXX) Order #: #0001" at bounding box center [690, 440] width 696 height 100
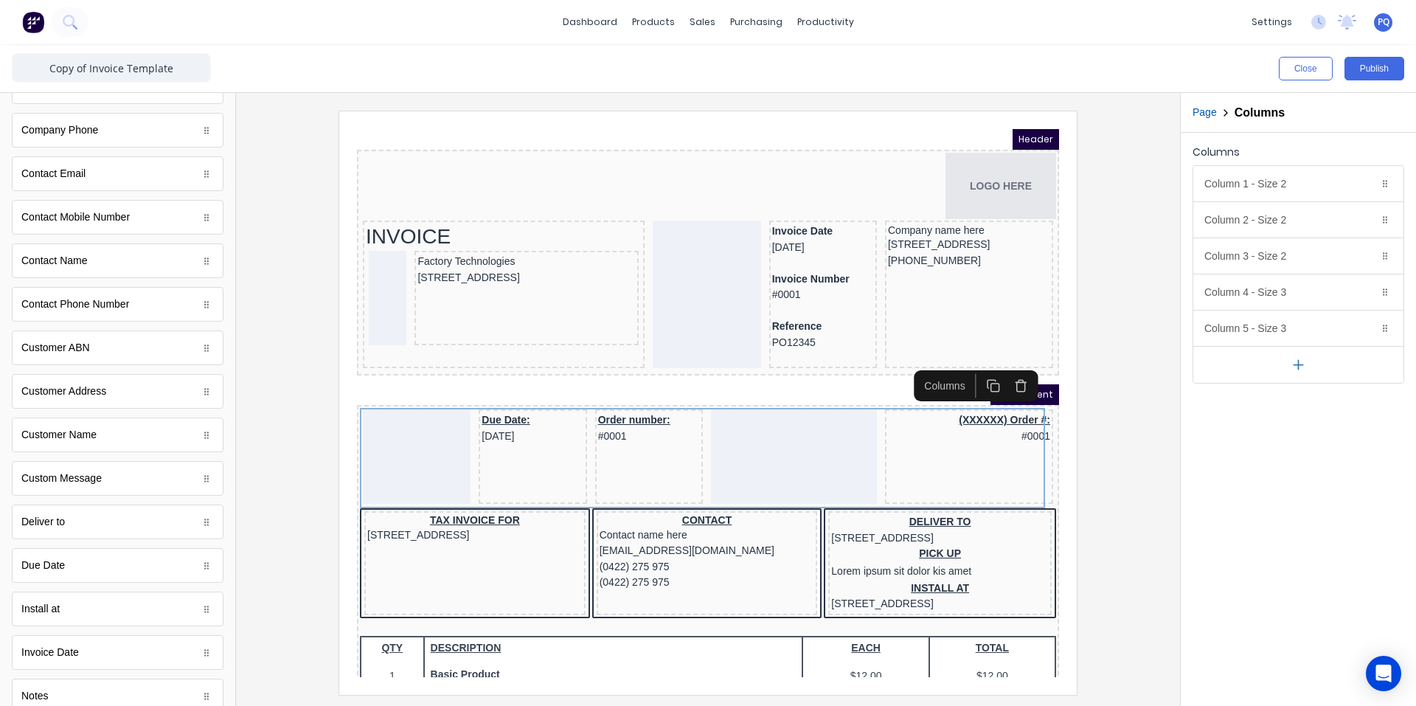
click at [1006, 364] on icon "button" at bounding box center [1003, 364] width 10 height 0
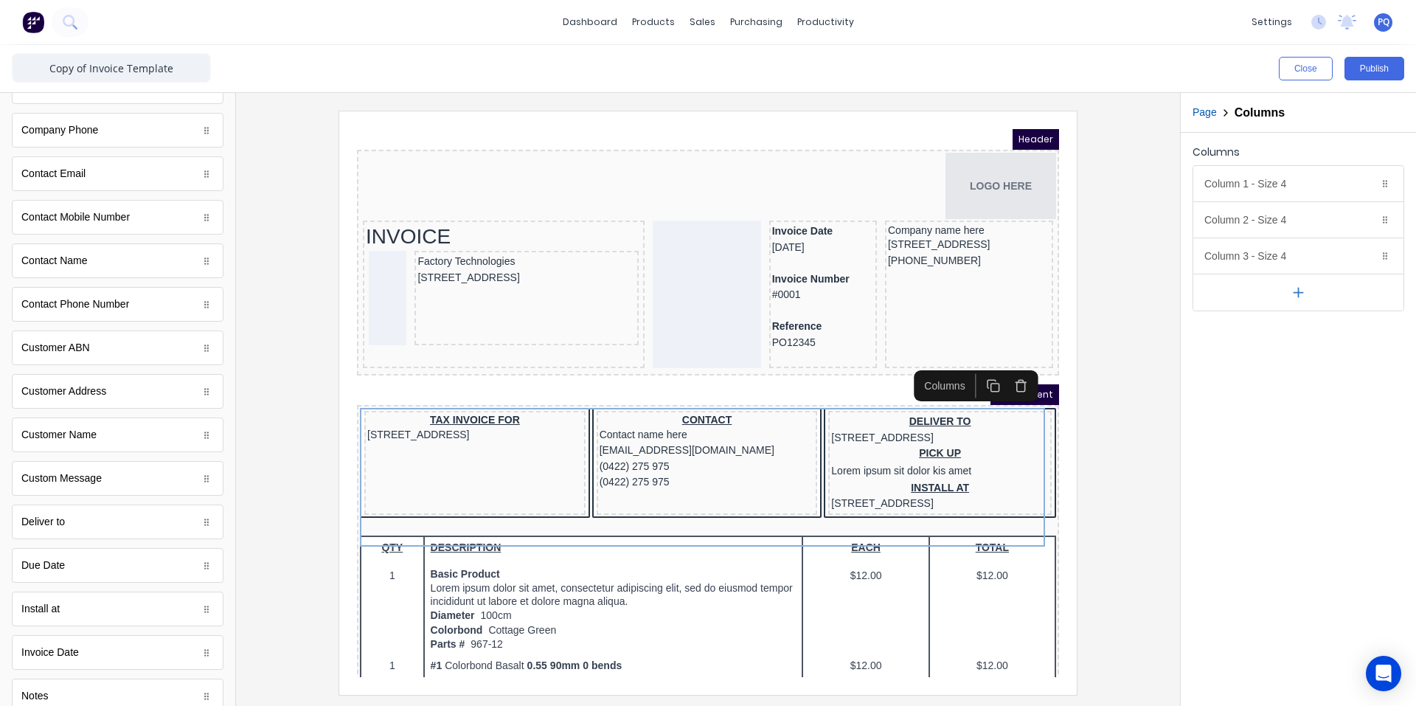
click at [1006, 364] on icon "button" at bounding box center [1003, 364] width 10 height 0
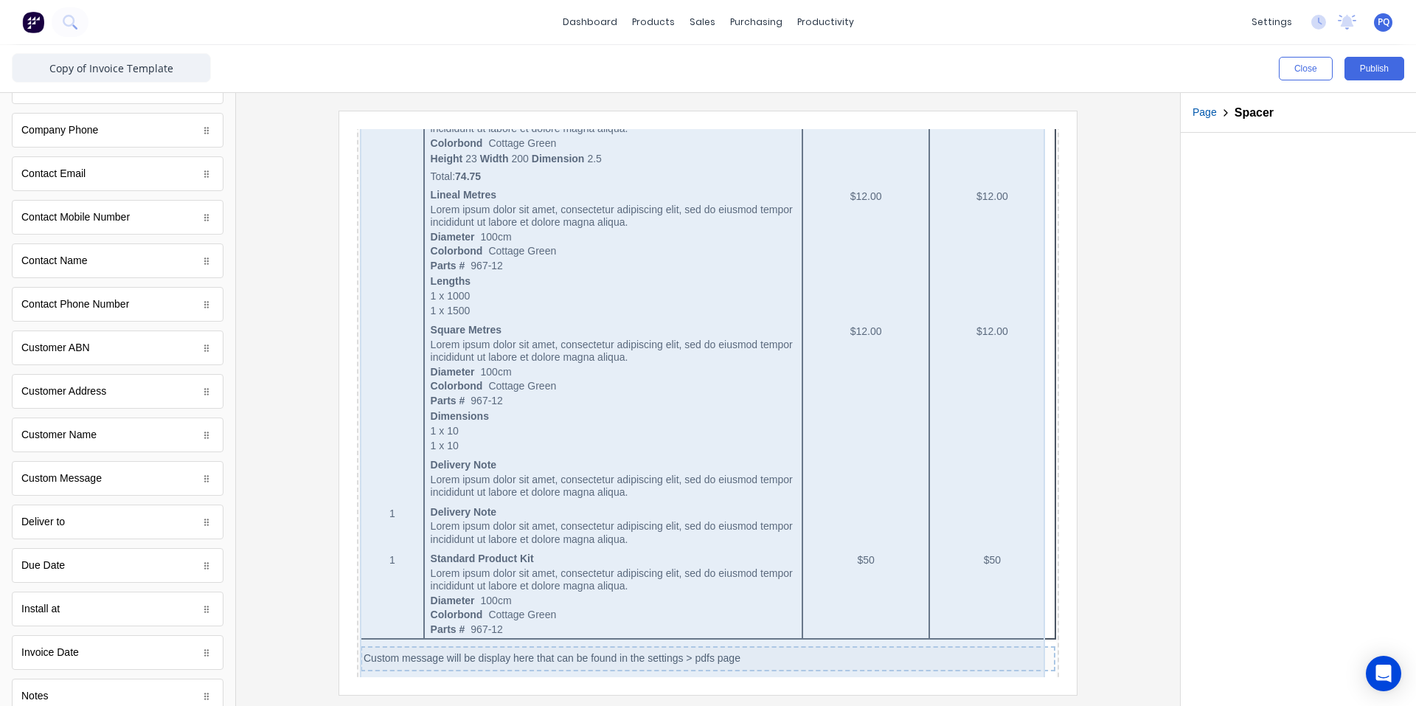
scroll to position [730, 0]
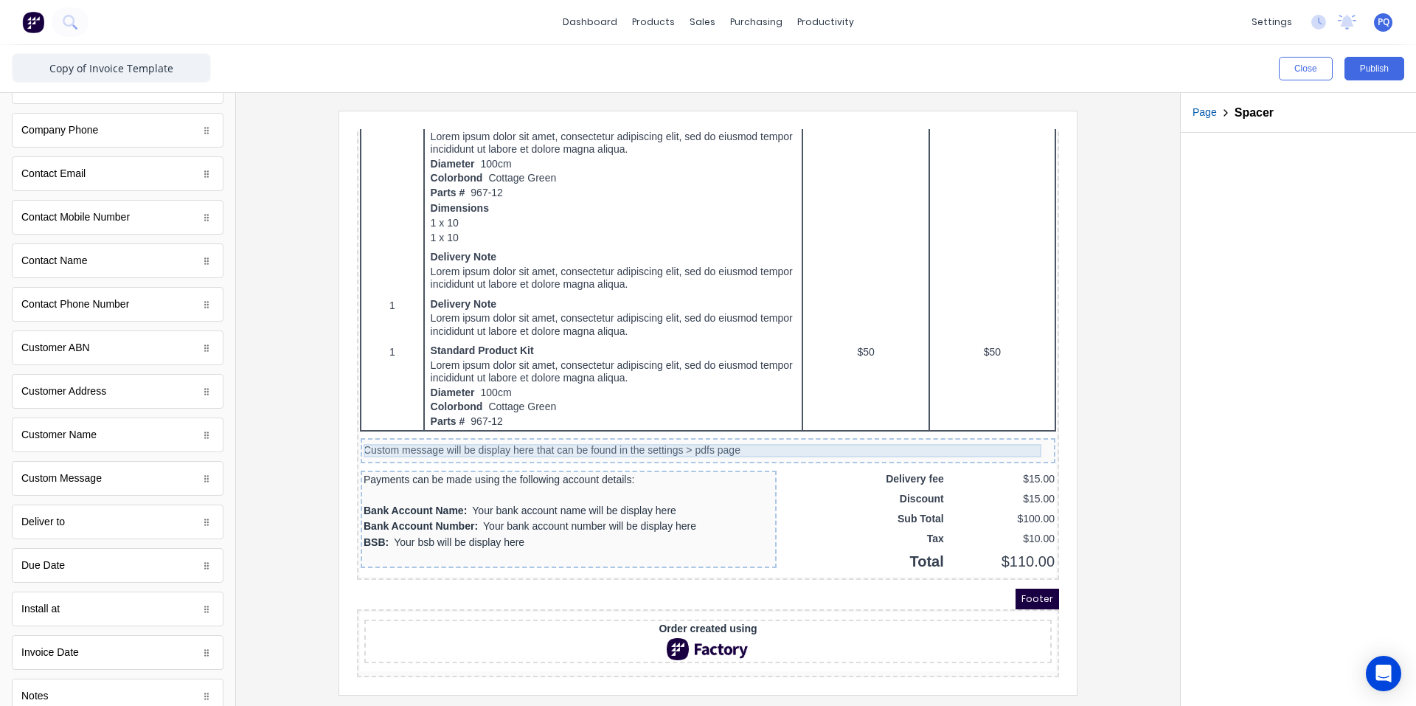
click at [712, 431] on div "Custom message will be display here that can be found in the settings > pdfs pa…" at bounding box center [690, 432] width 689 height 13
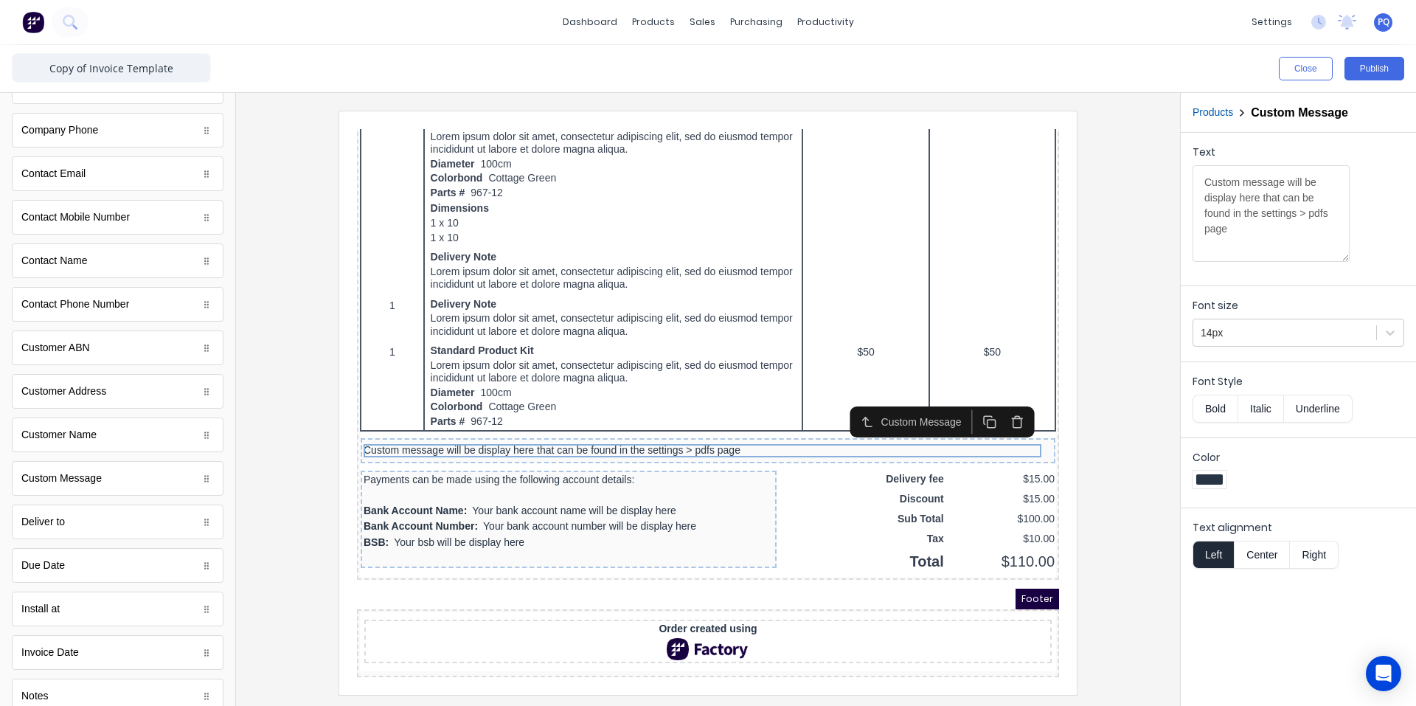
click at [986, 392] on button "button" at bounding box center [999, 404] width 27 height 24
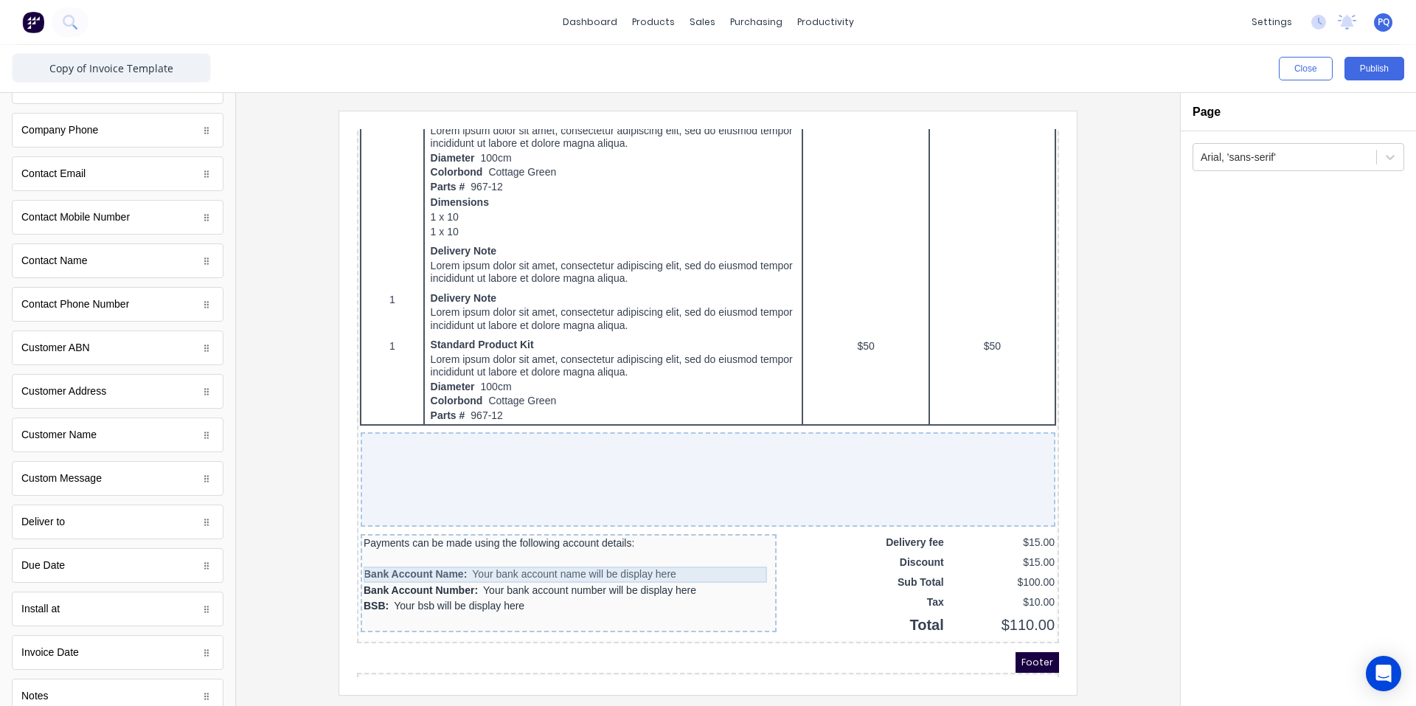
click at [438, 524] on div "Payments can be made using the following account details:" at bounding box center [551, 525] width 410 height 12
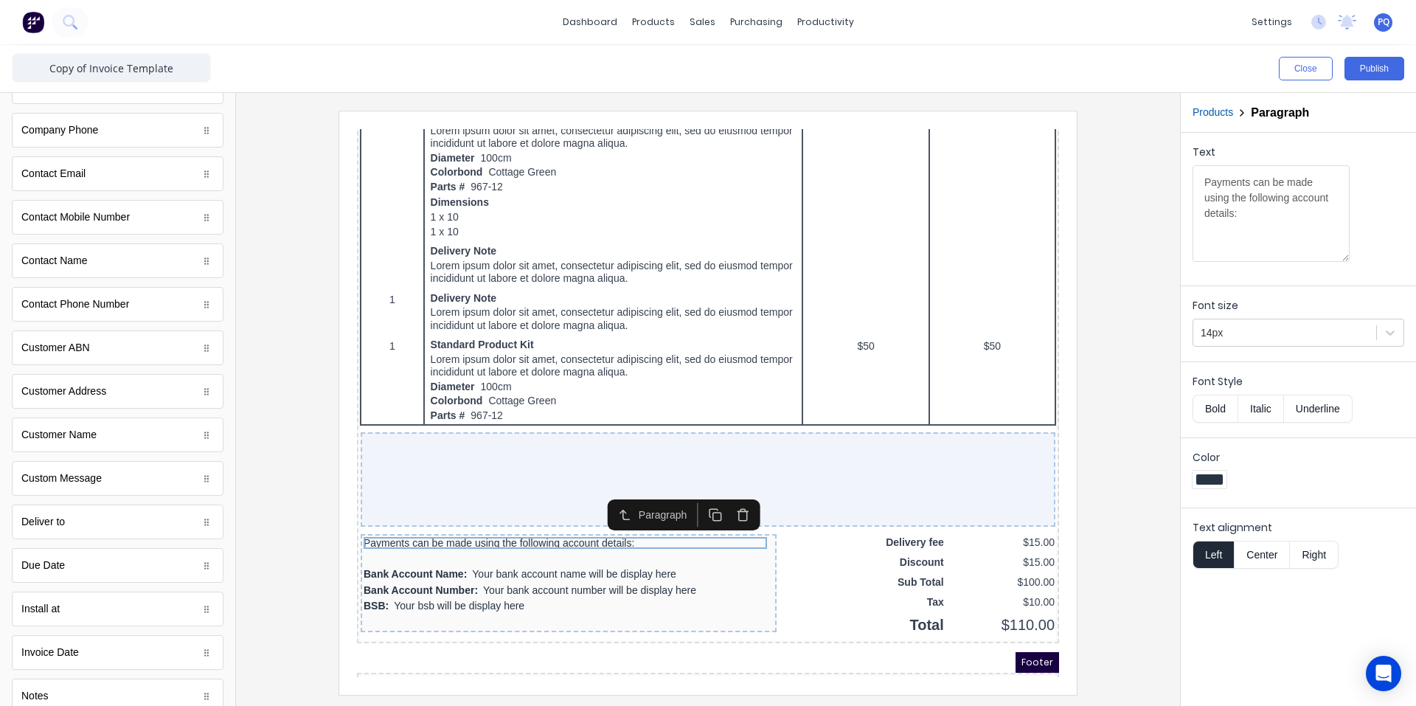
click at [721, 492] on icon "button" at bounding box center [725, 497] width 14 height 14
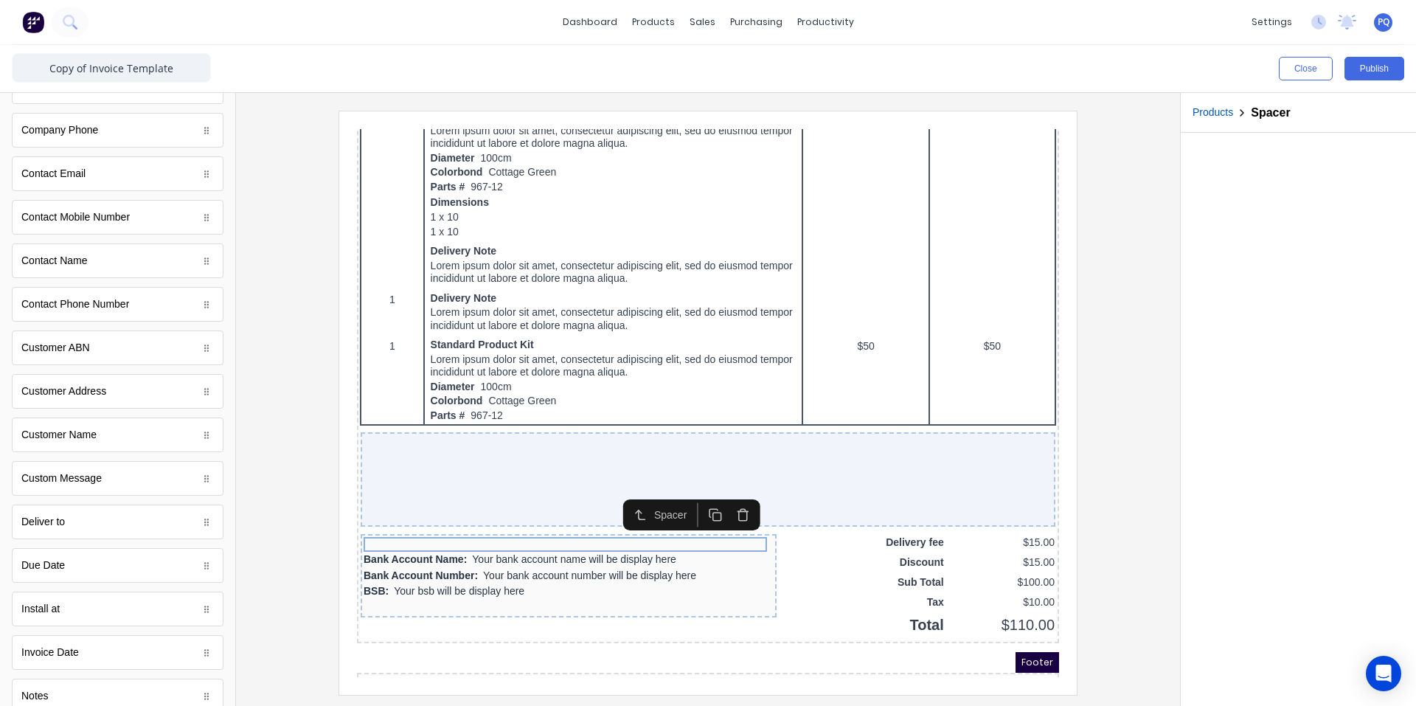
click at [721, 498] on icon "button" at bounding box center [725, 497] width 14 height 14
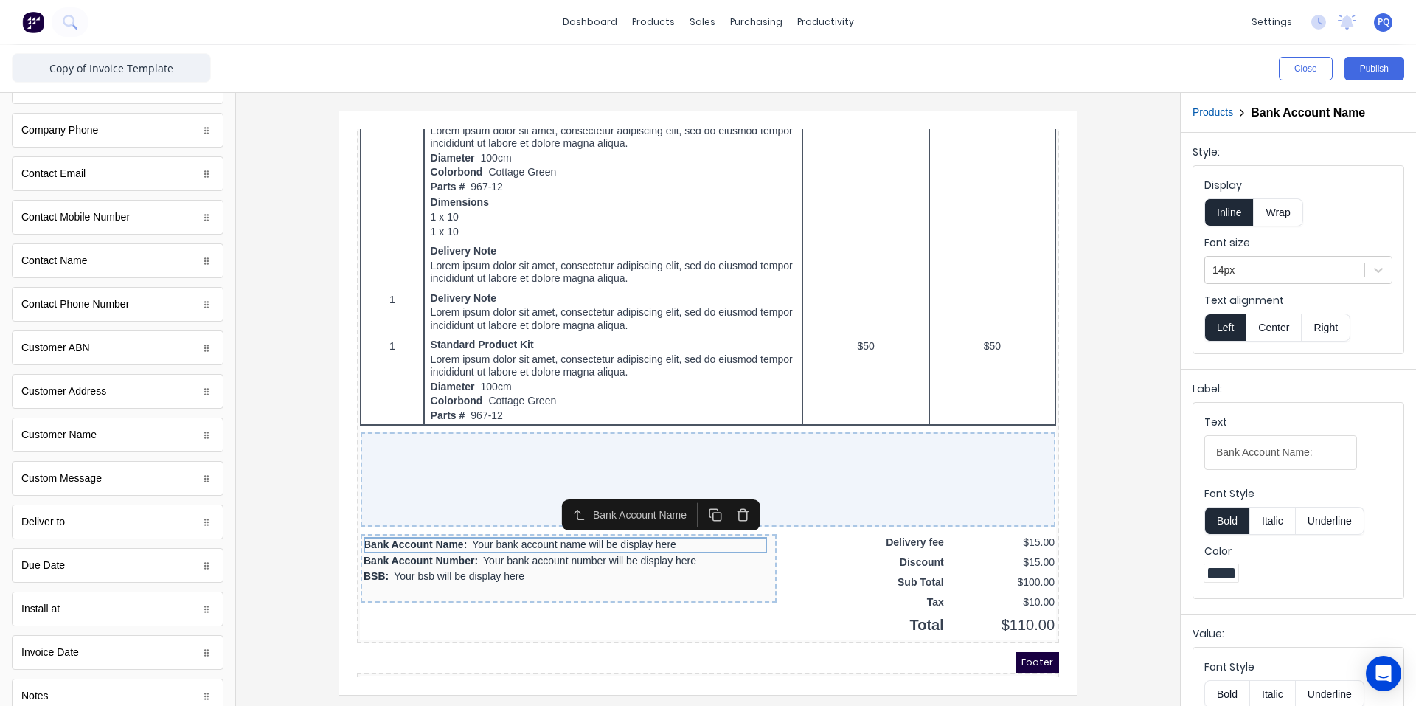
click at [721, 499] on icon "button" at bounding box center [725, 497] width 8 height 9
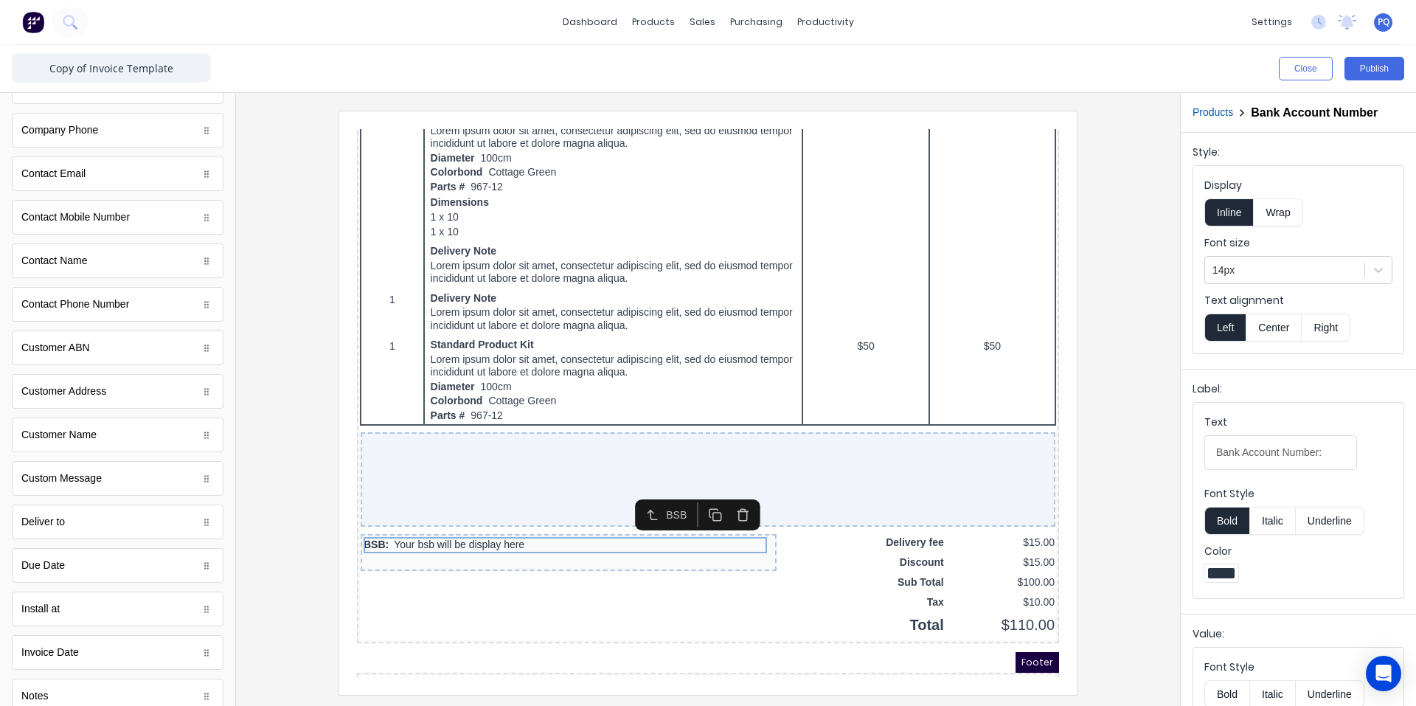
click at [721, 499] on icon "button" at bounding box center [725, 497] width 14 height 14
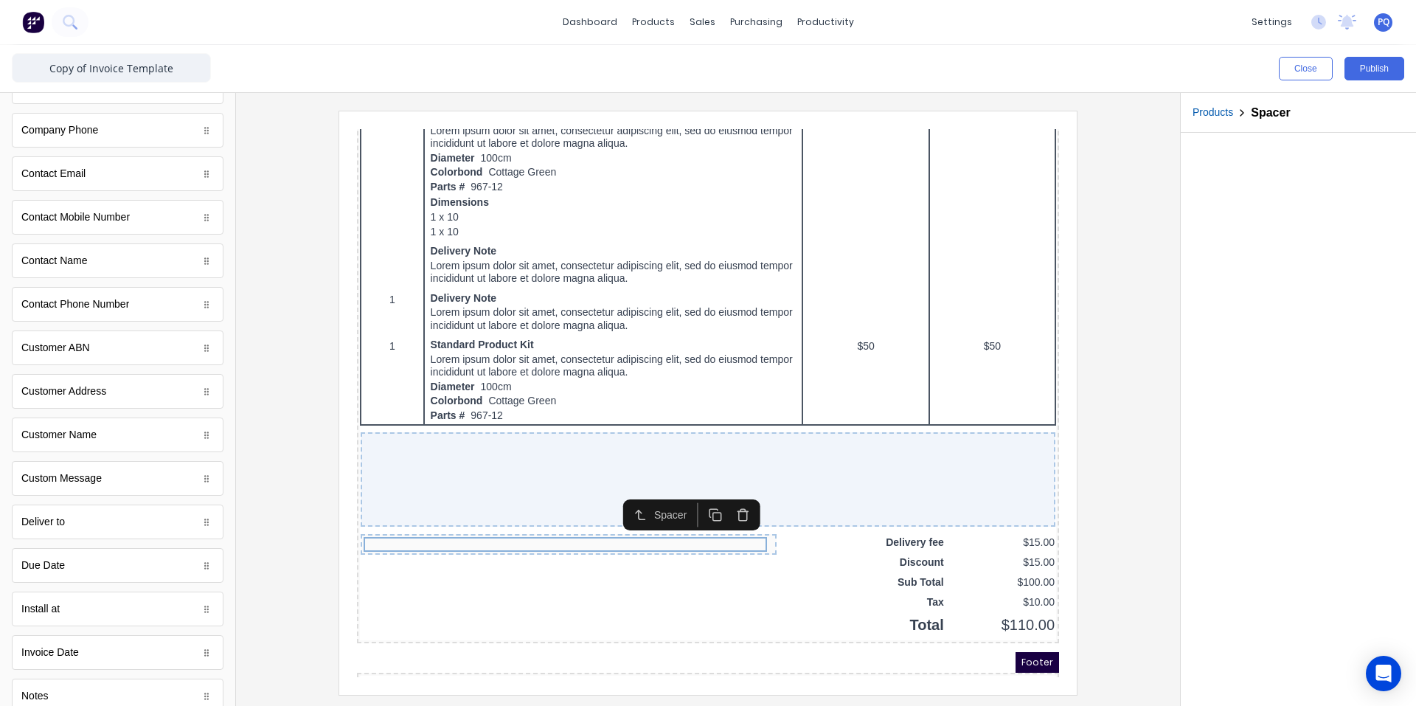
click at [721, 499] on icon "button" at bounding box center [725, 497] width 14 height 14
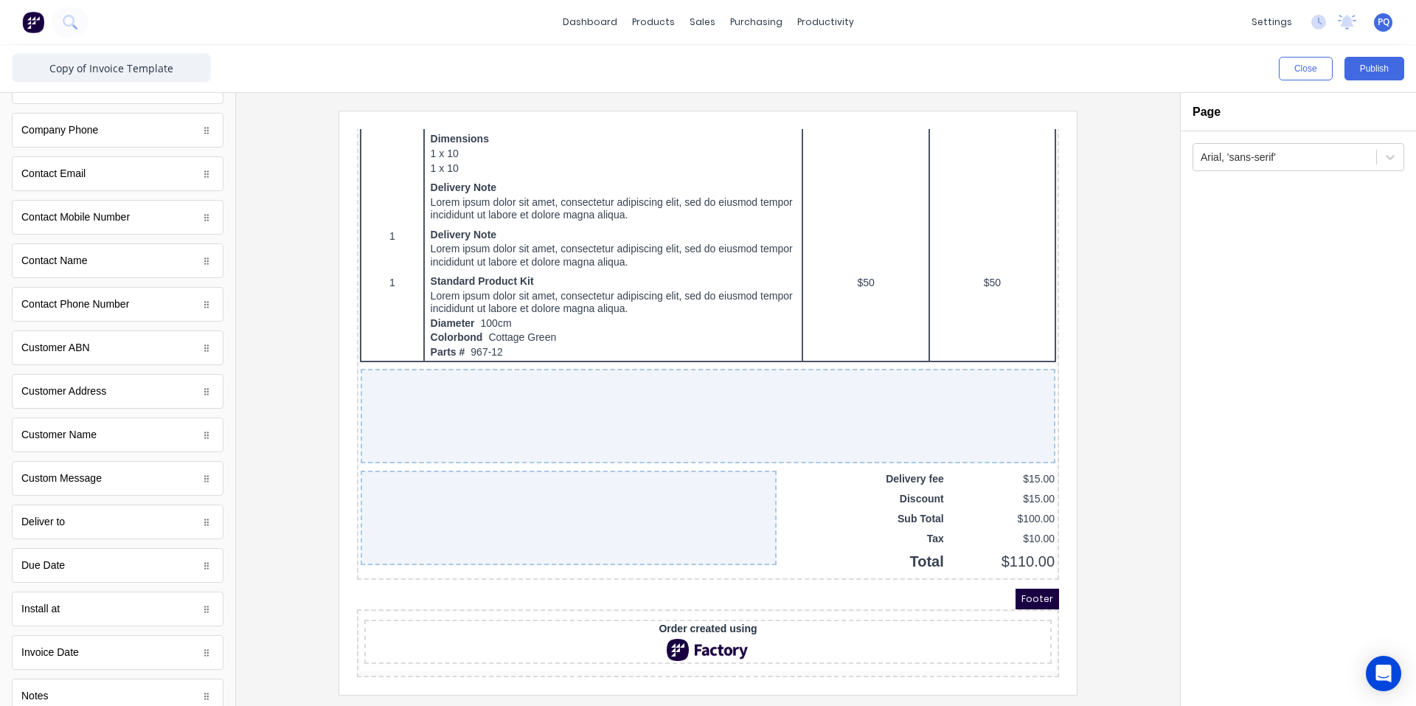
scroll to position [0, 0]
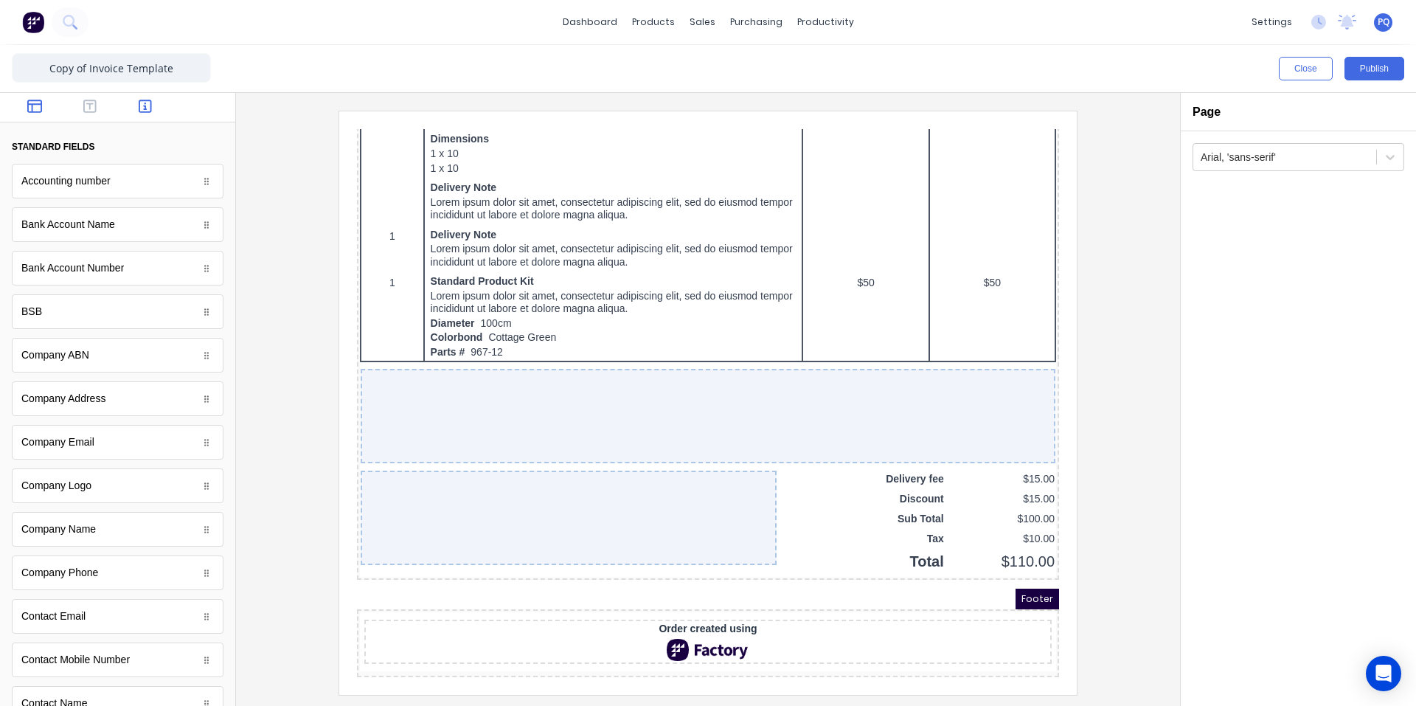
click at [40, 109] on icon "button" at bounding box center [34, 106] width 15 height 13
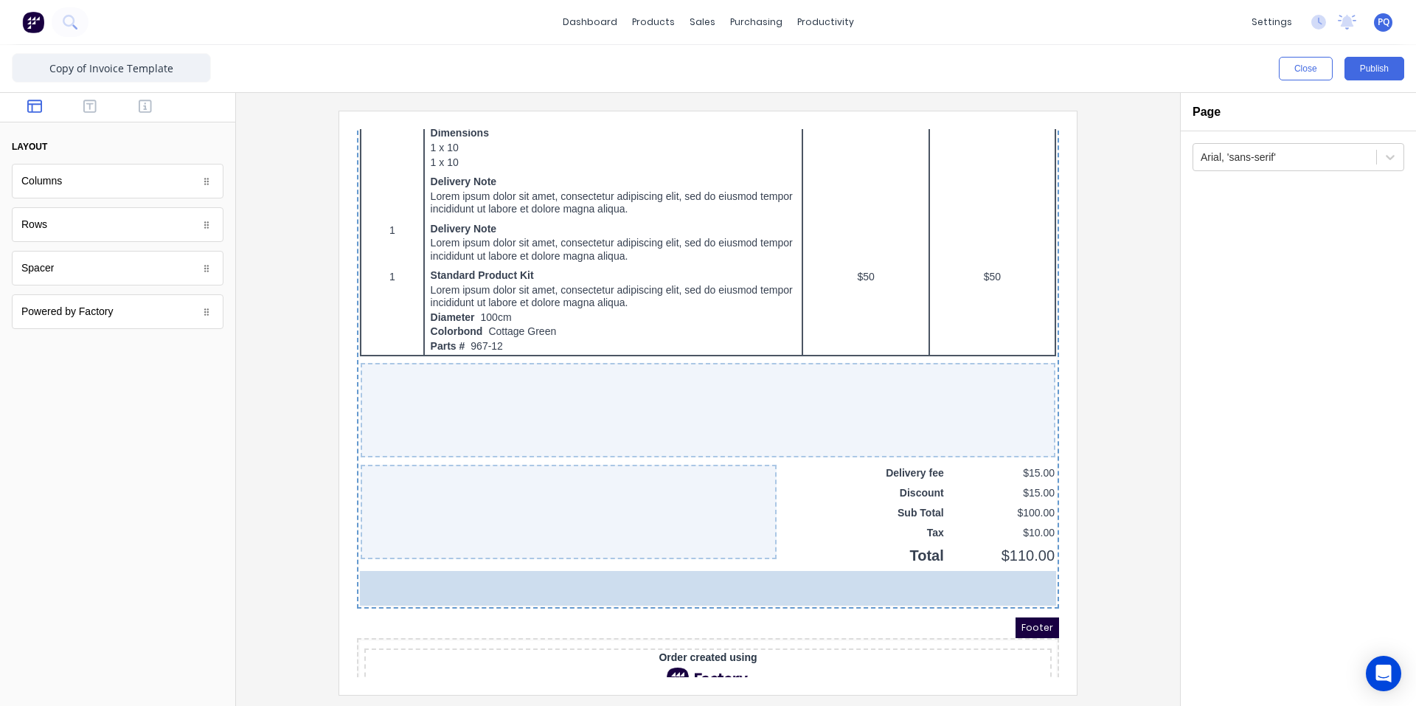
drag, startPoint x: 64, startPoint y: 239, endPoint x: 656, endPoint y: 637, distance: 713.3
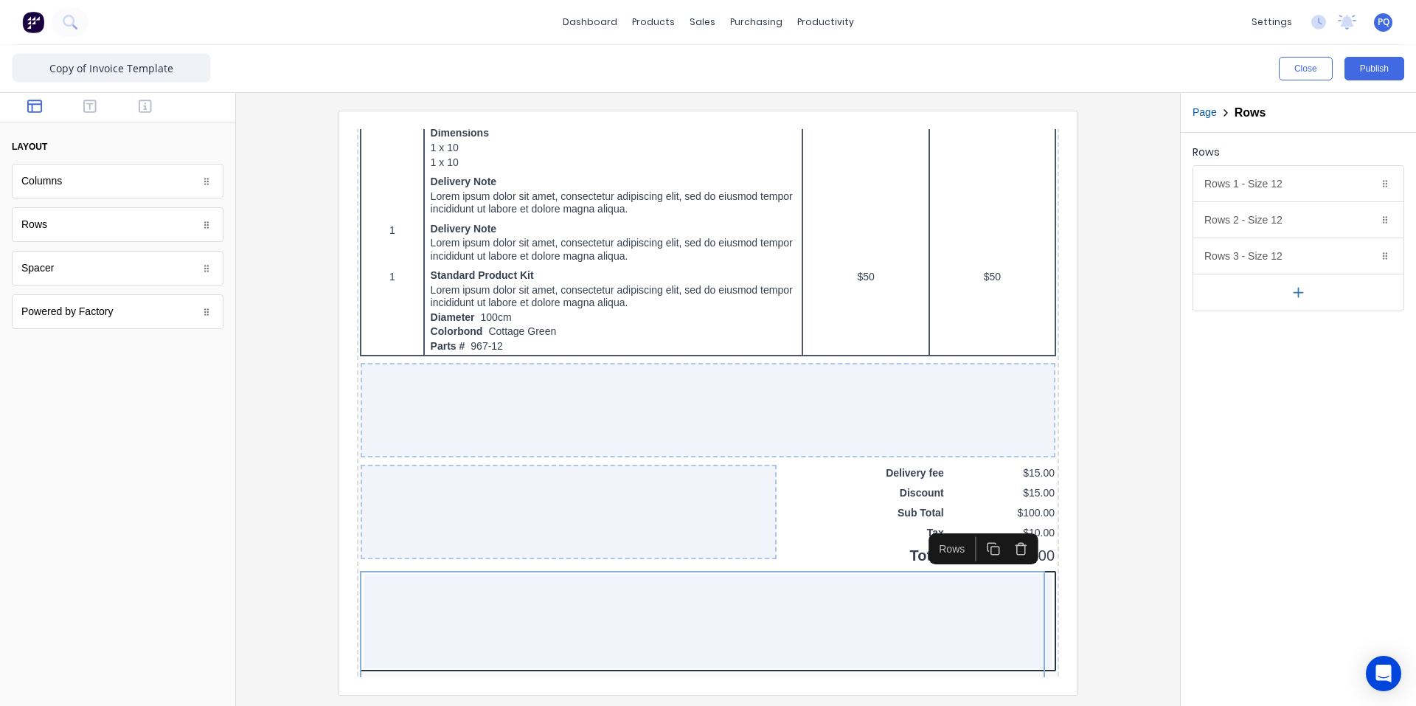
click at [54, 279] on div "Spacer" at bounding box center [118, 268] width 212 height 35
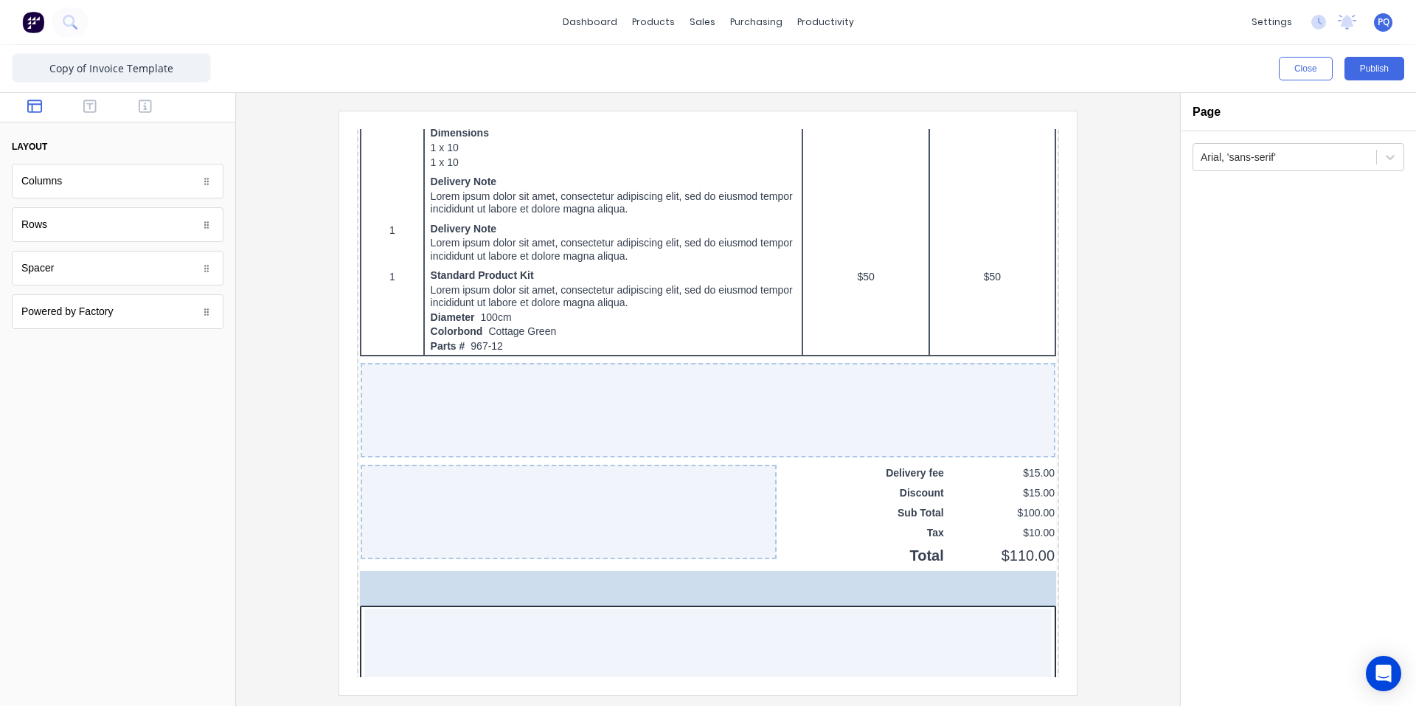
drag, startPoint x: 163, startPoint y: 277, endPoint x: 772, endPoint y: 559, distance: 671.6
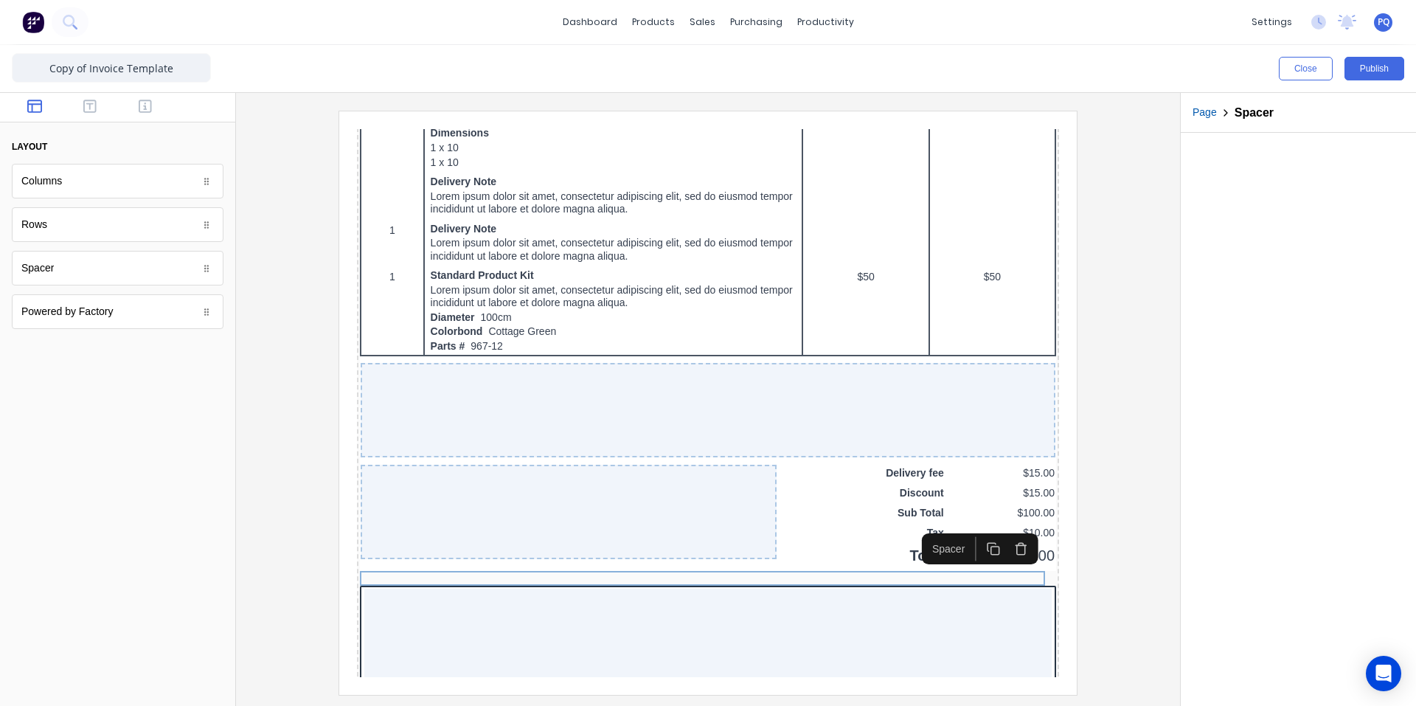
click at [983, 530] on button "button" at bounding box center [975, 531] width 27 height 24
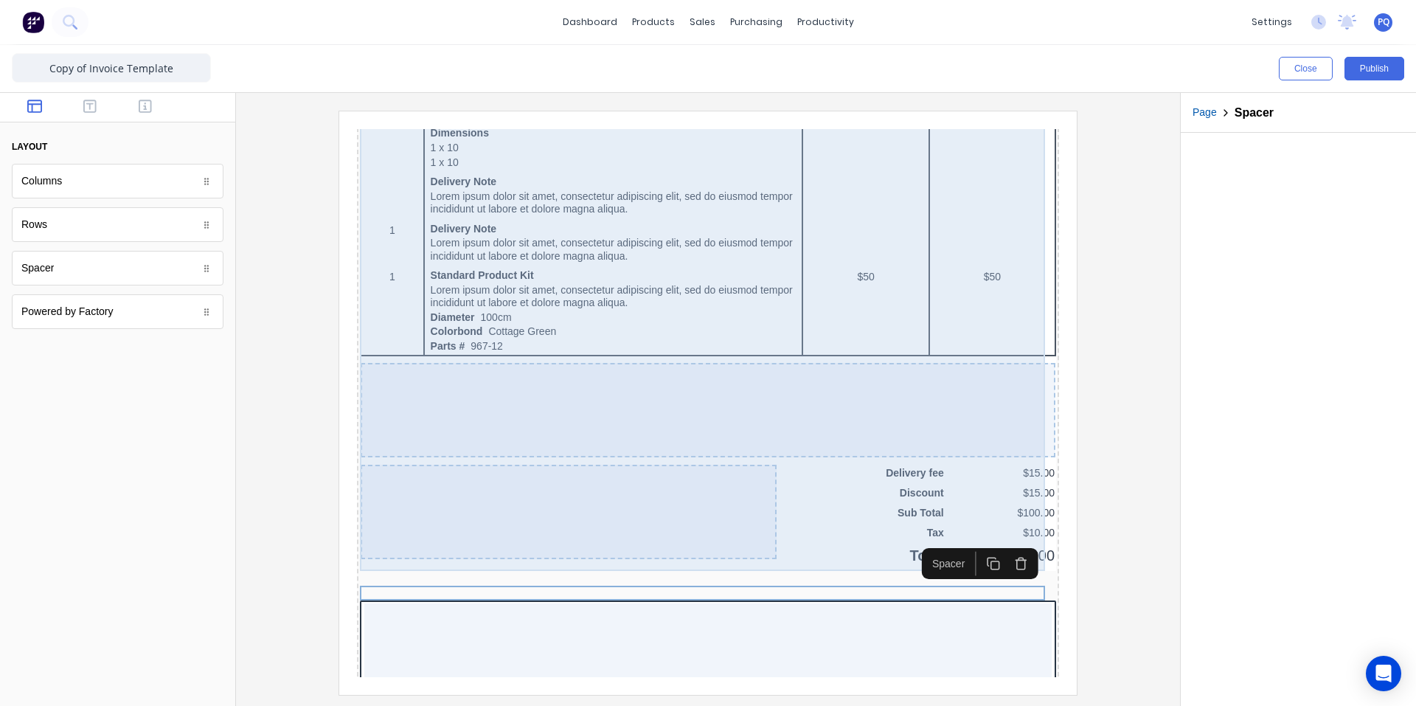
scroll to position [1095, 0]
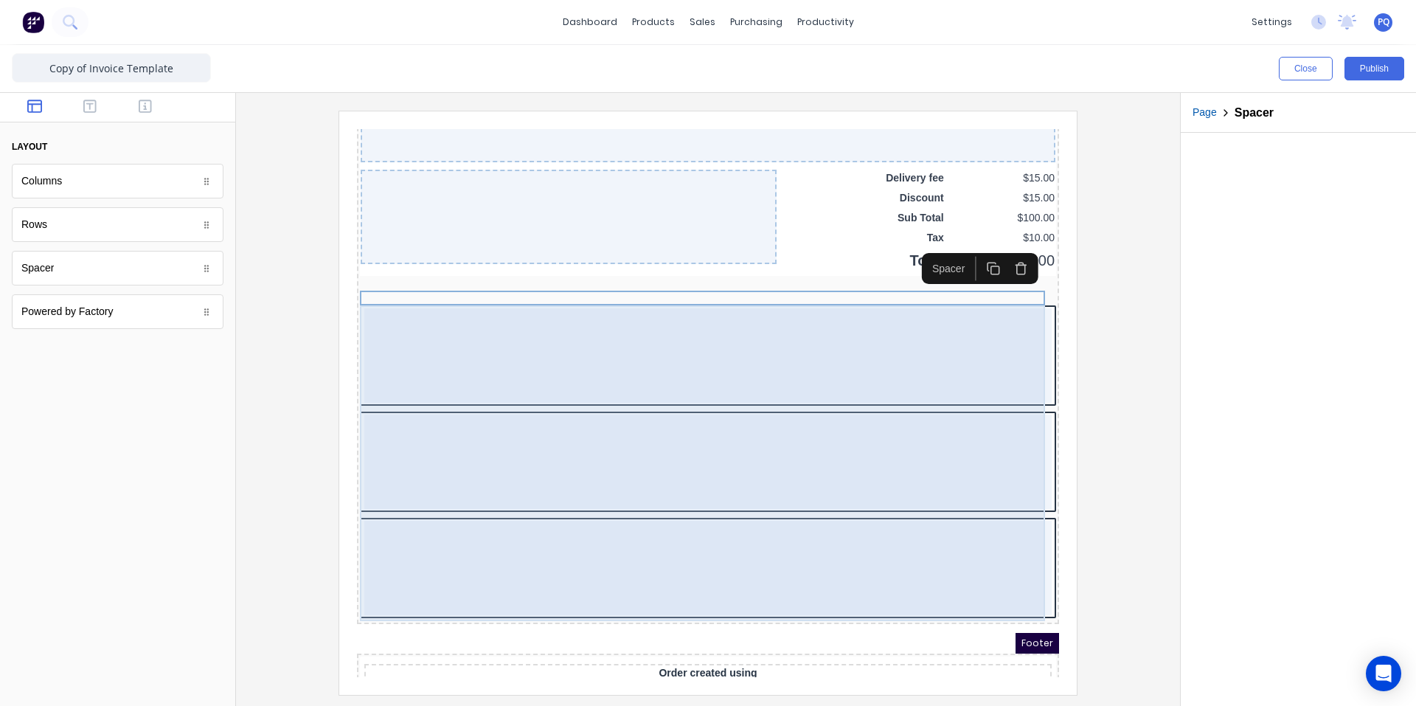
click at [895, 433] on div at bounding box center [690, 444] width 687 height 94
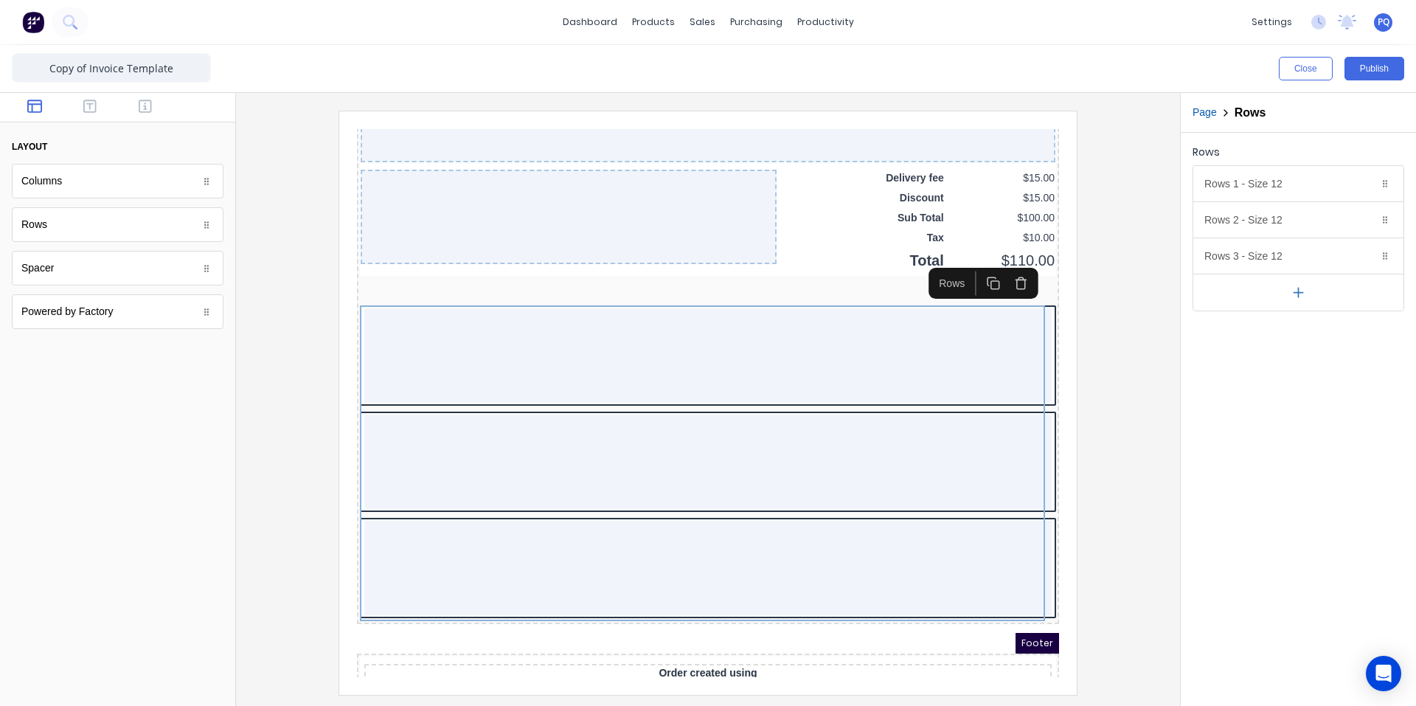
click at [977, 265] on icon "button" at bounding box center [976, 265] width 14 height 14
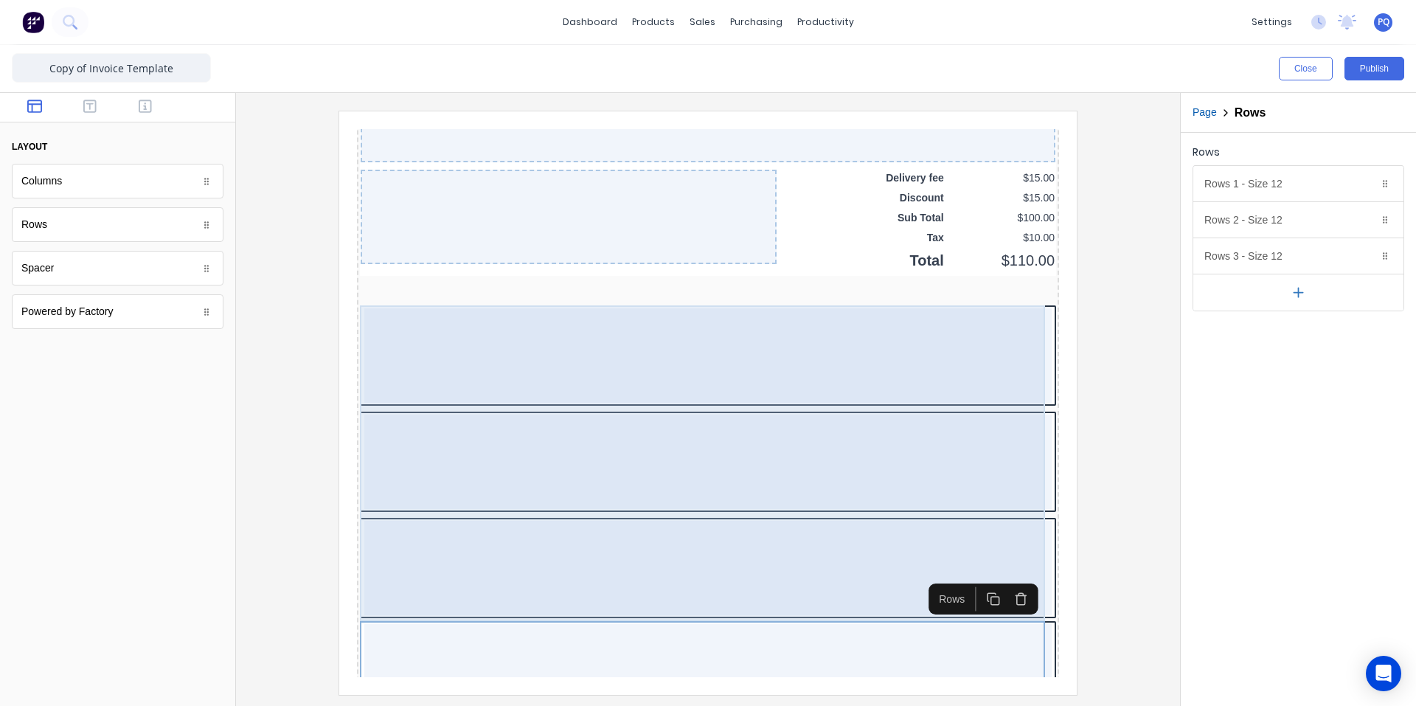
click at [921, 491] on div at bounding box center [690, 446] width 696 height 316
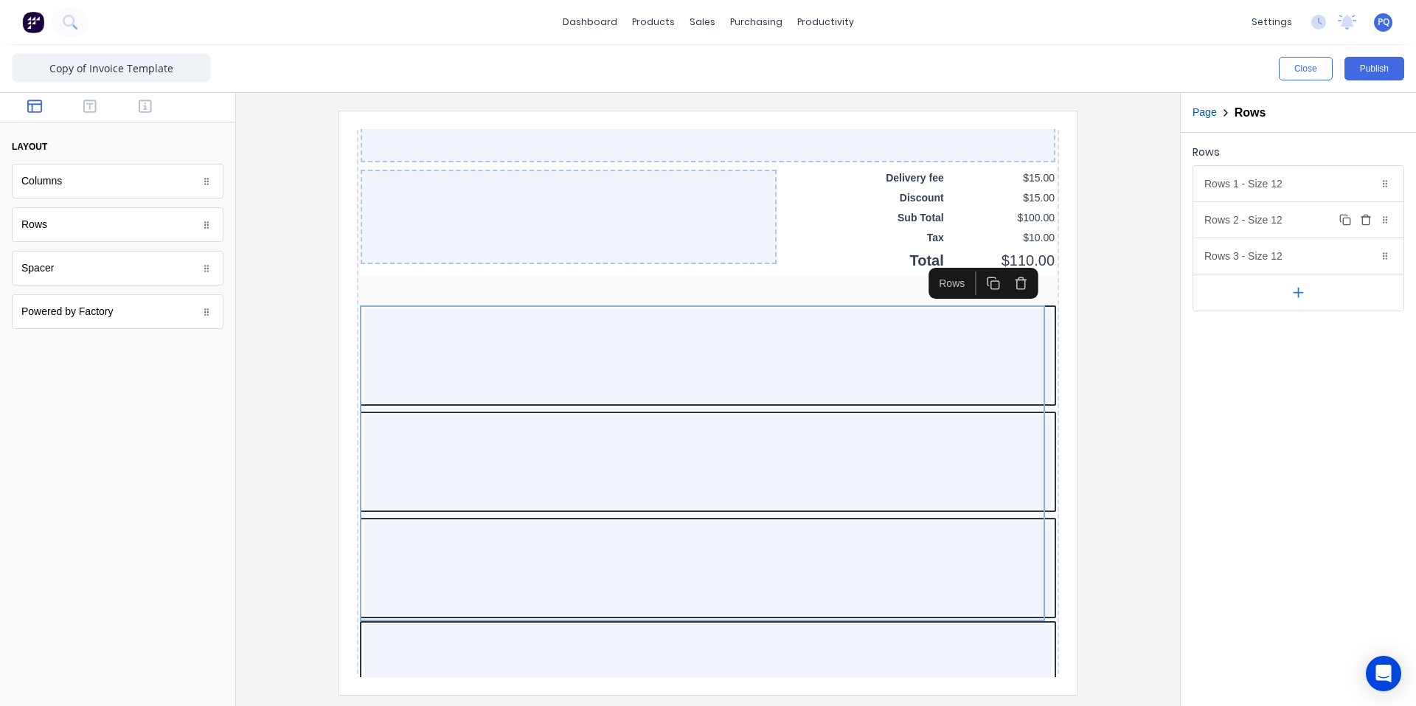
click at [1364, 218] on icon "button" at bounding box center [1366, 220] width 12 height 12
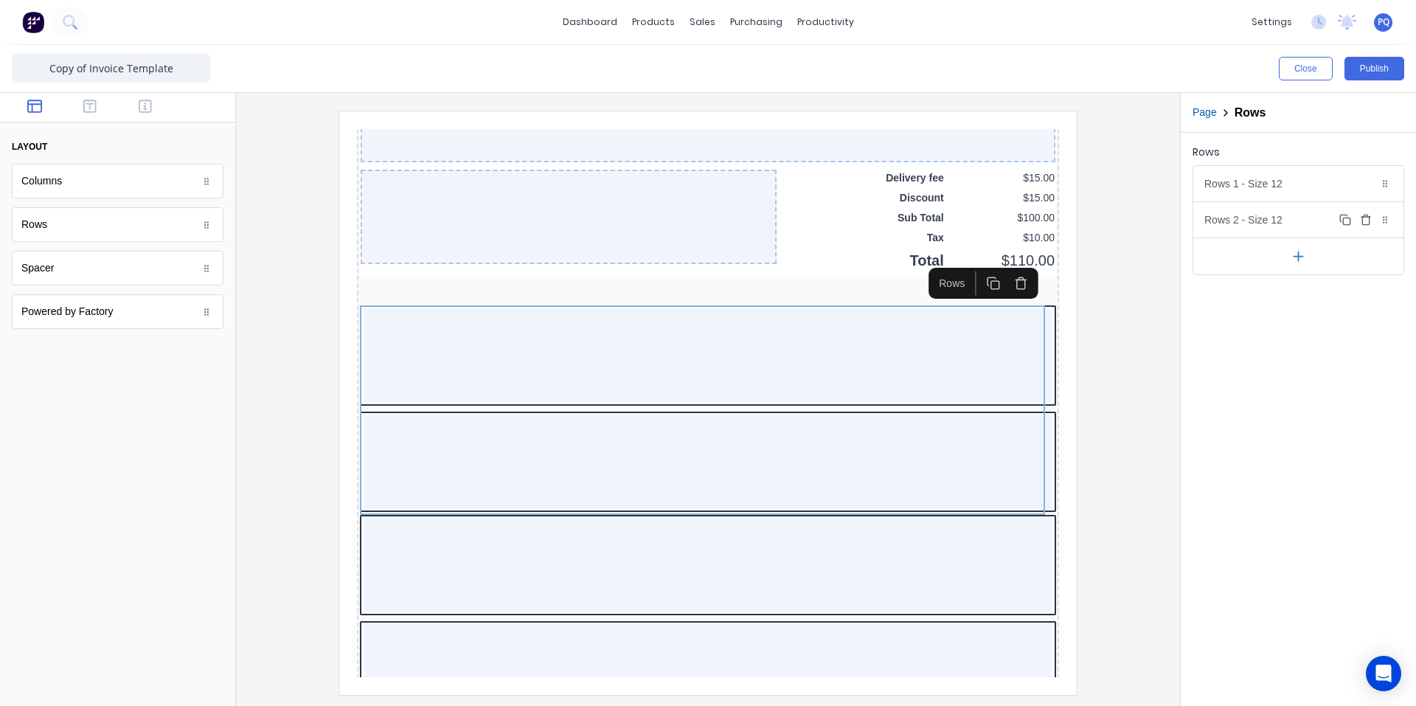
click at [1364, 218] on icon "button" at bounding box center [1366, 220] width 12 height 12
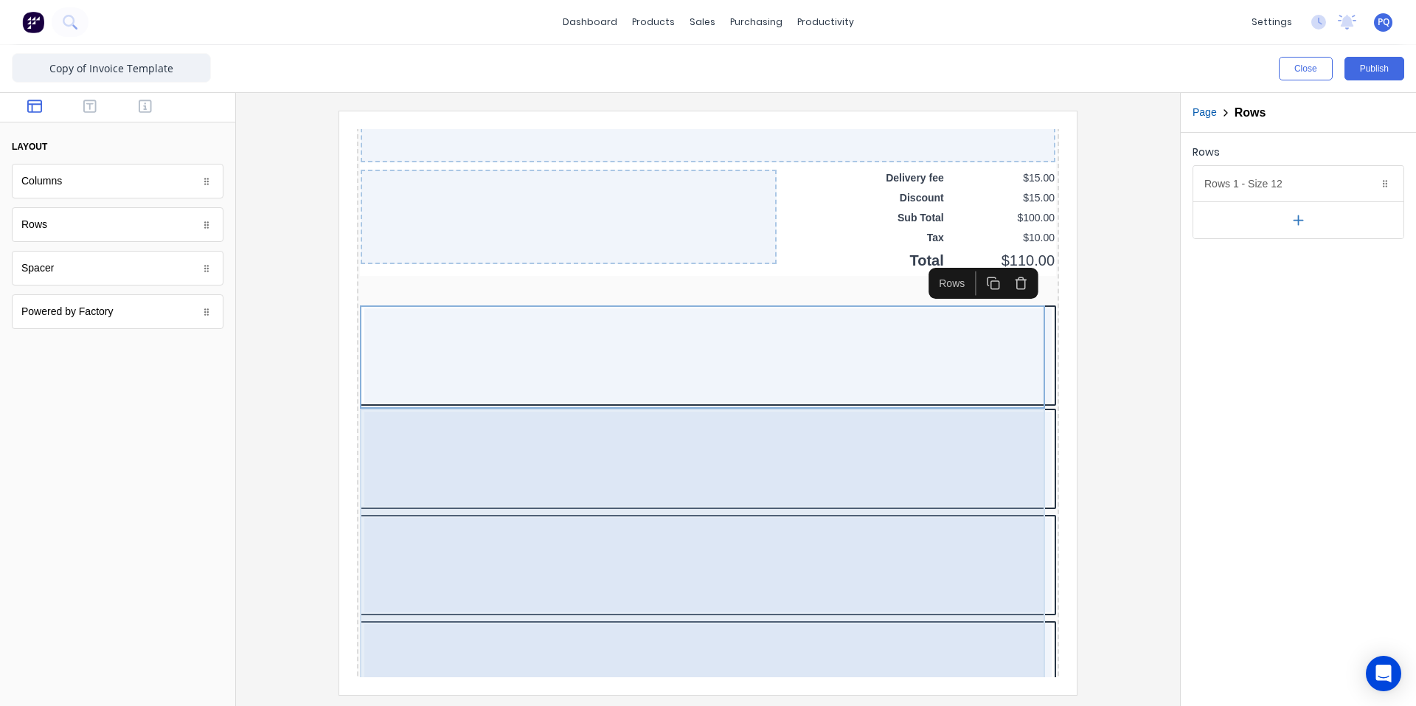
click at [855, 509] on div at bounding box center [690, 547] width 687 height 94
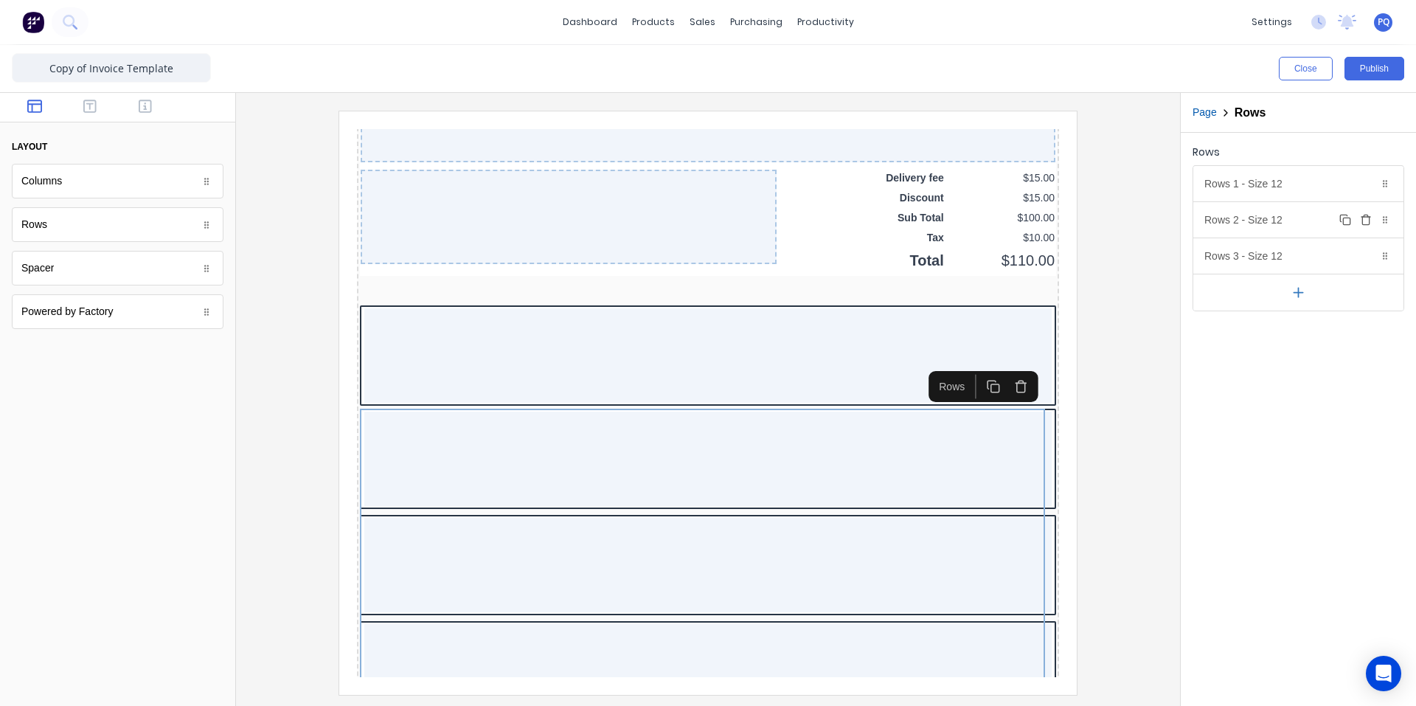
click at [1358, 219] on button "Delete" at bounding box center [1366, 220] width 18 height 18
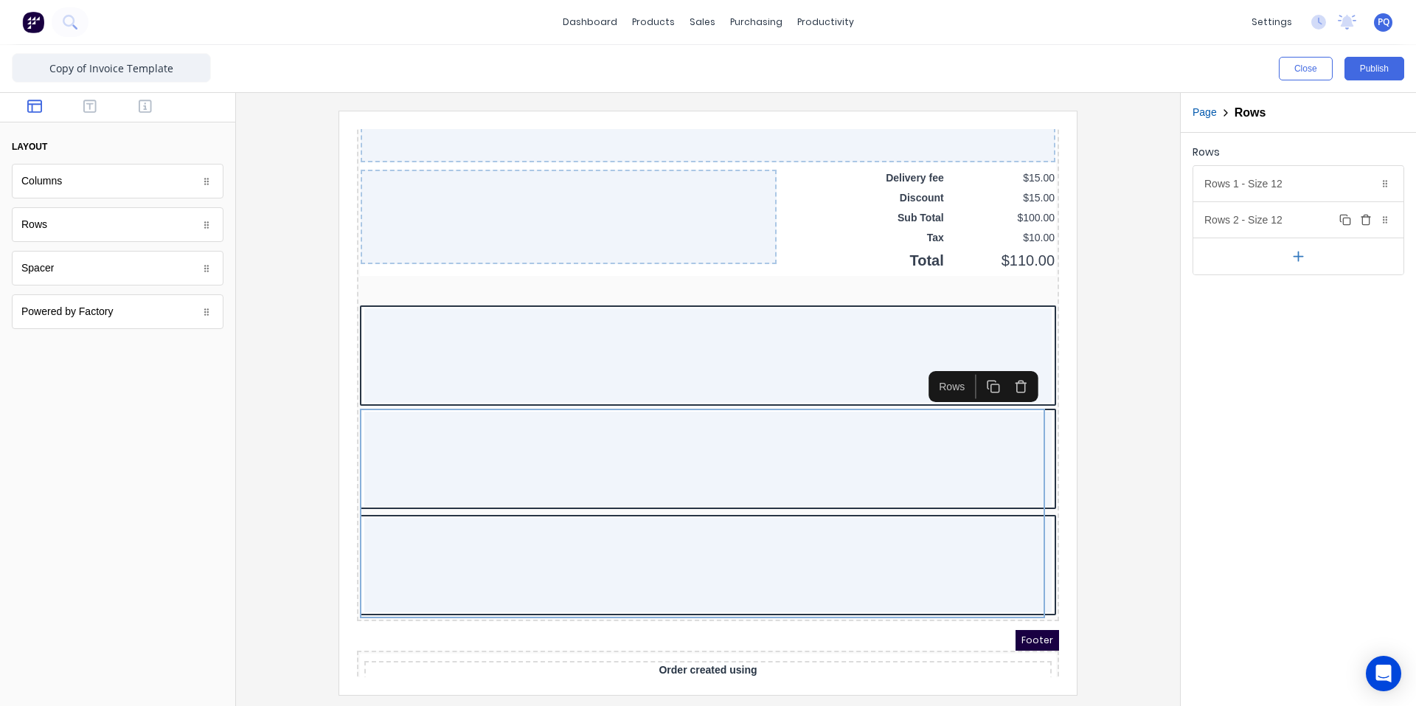
click at [1359, 219] on button "Delete" at bounding box center [1366, 220] width 18 height 18
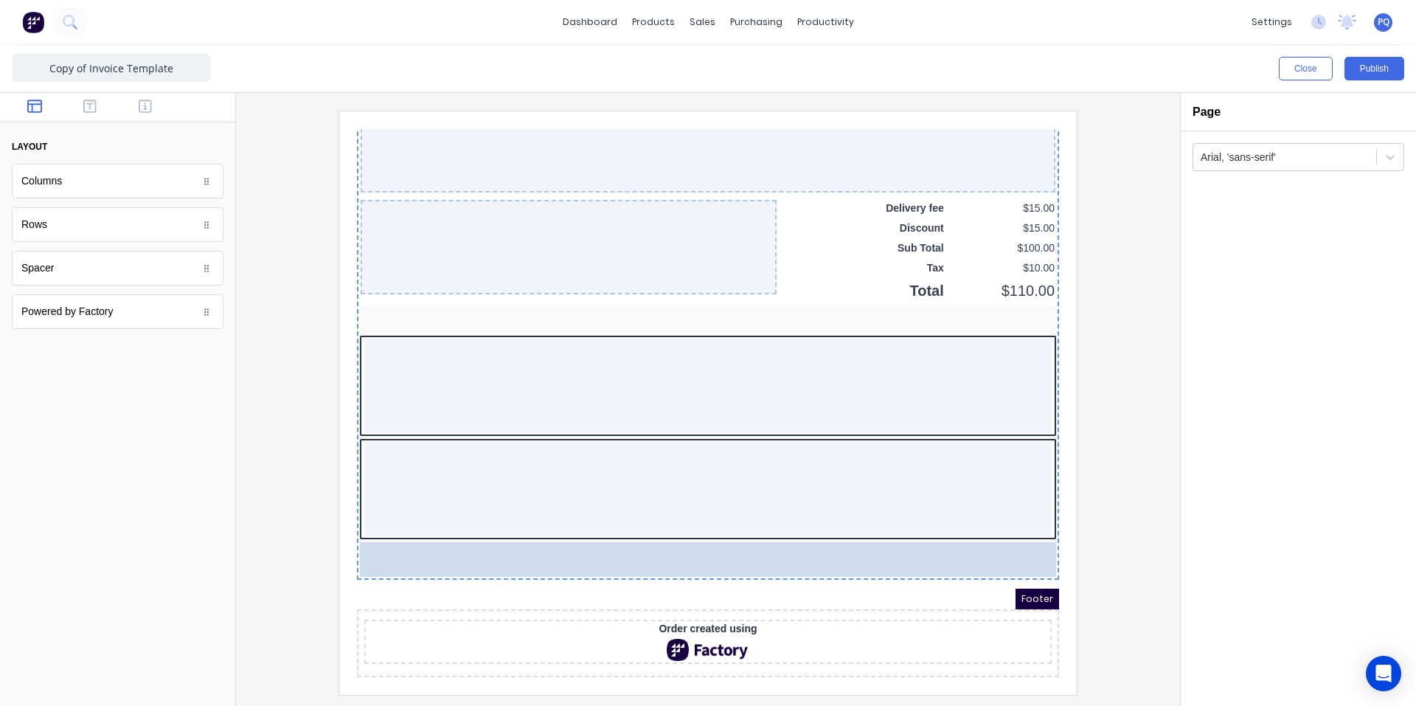
scroll to position [1036, 0]
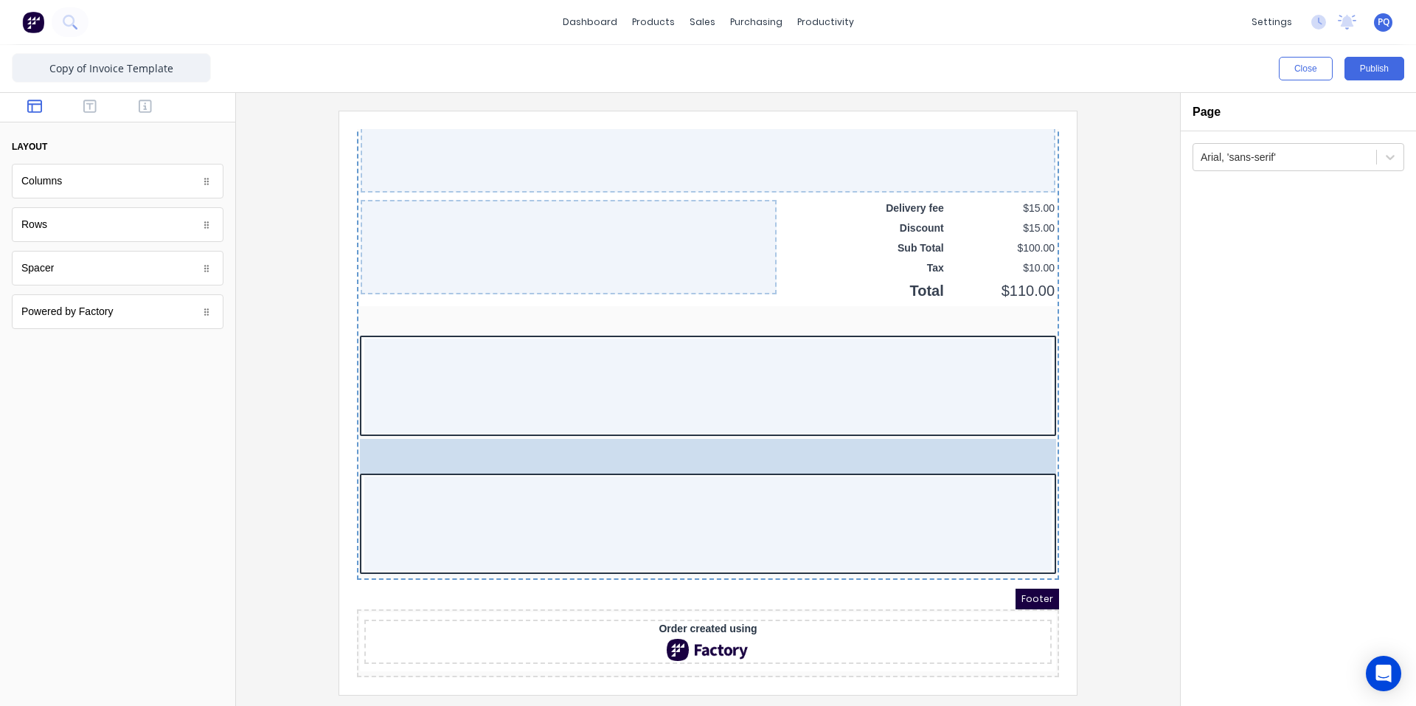
drag, startPoint x: 75, startPoint y: 268, endPoint x: 615, endPoint y: 455, distance: 571.5
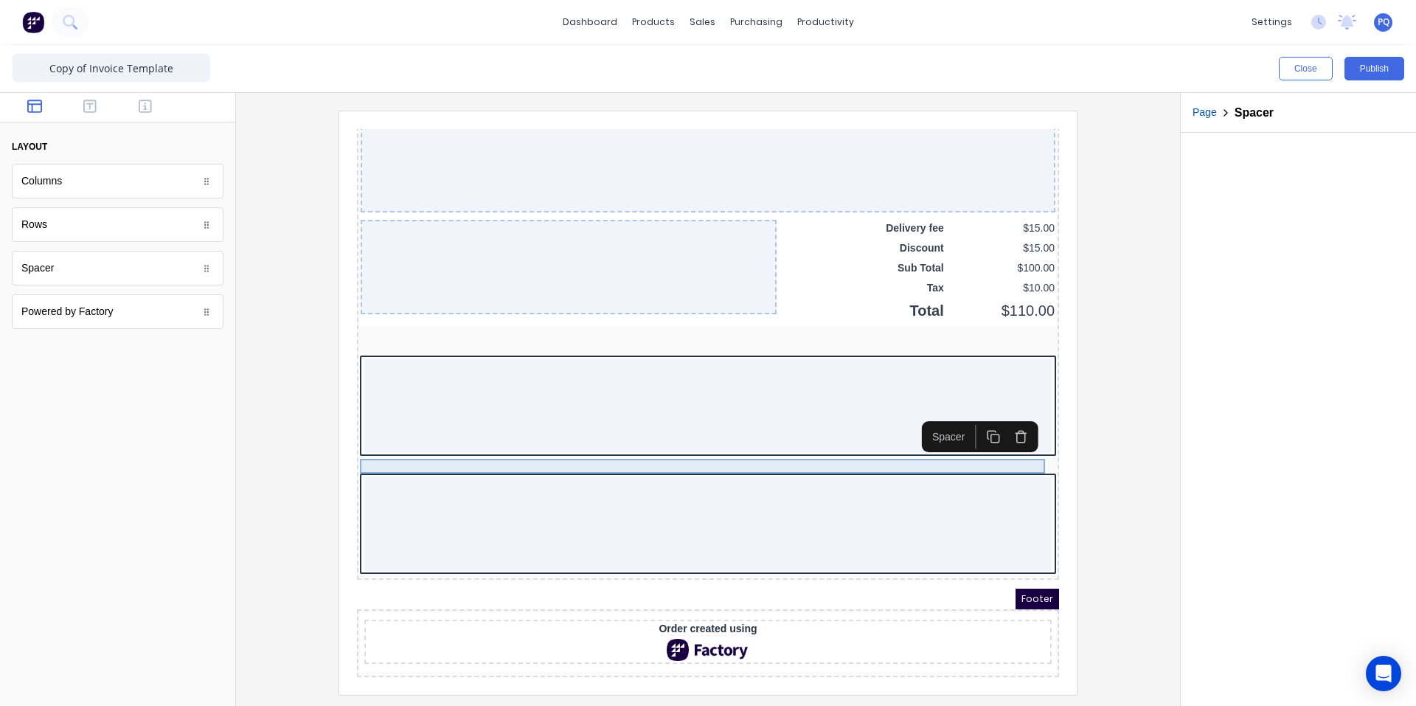
scroll to position [1050, 0]
click at [980, 412] on icon "button" at bounding box center [976, 419] width 14 height 14
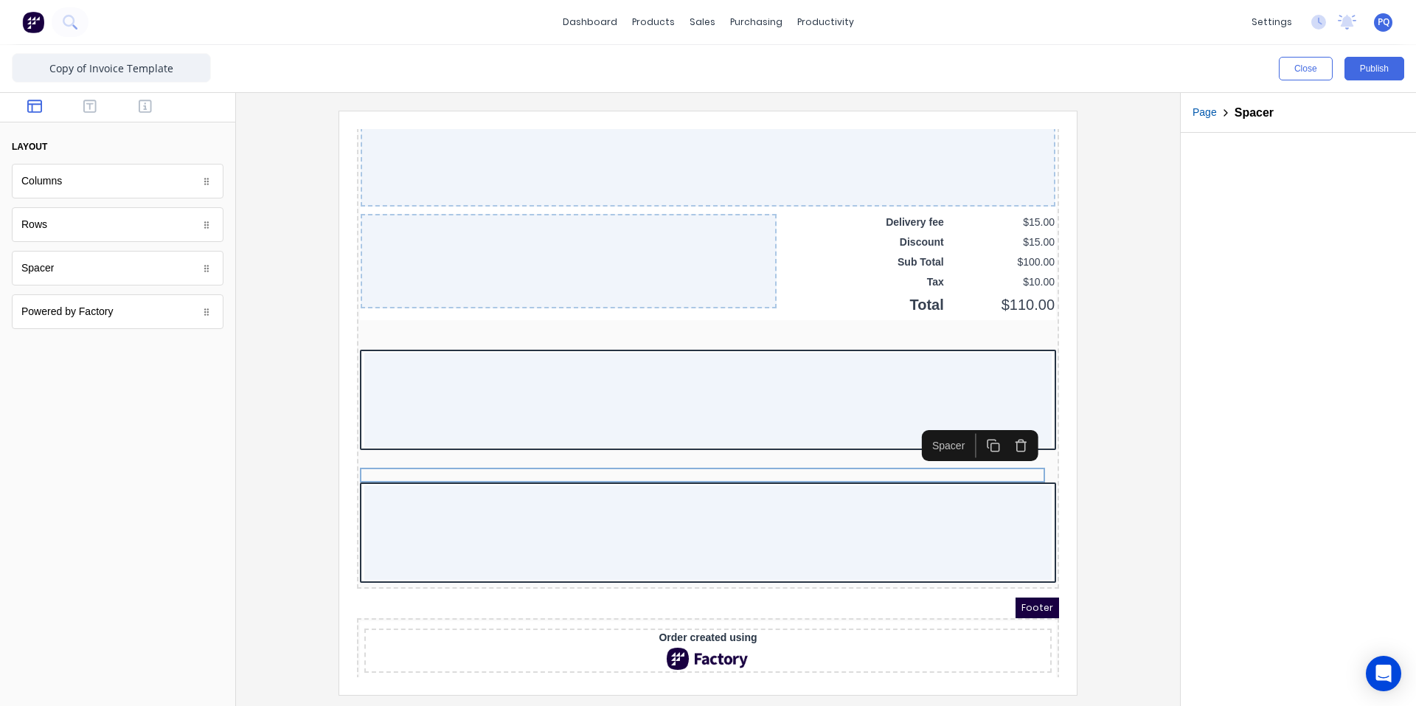
click at [980, 412] on div "Spacer" at bounding box center [962, 427] width 117 height 31
click at [982, 426] on rect "button" at bounding box center [978, 430] width 8 height 8
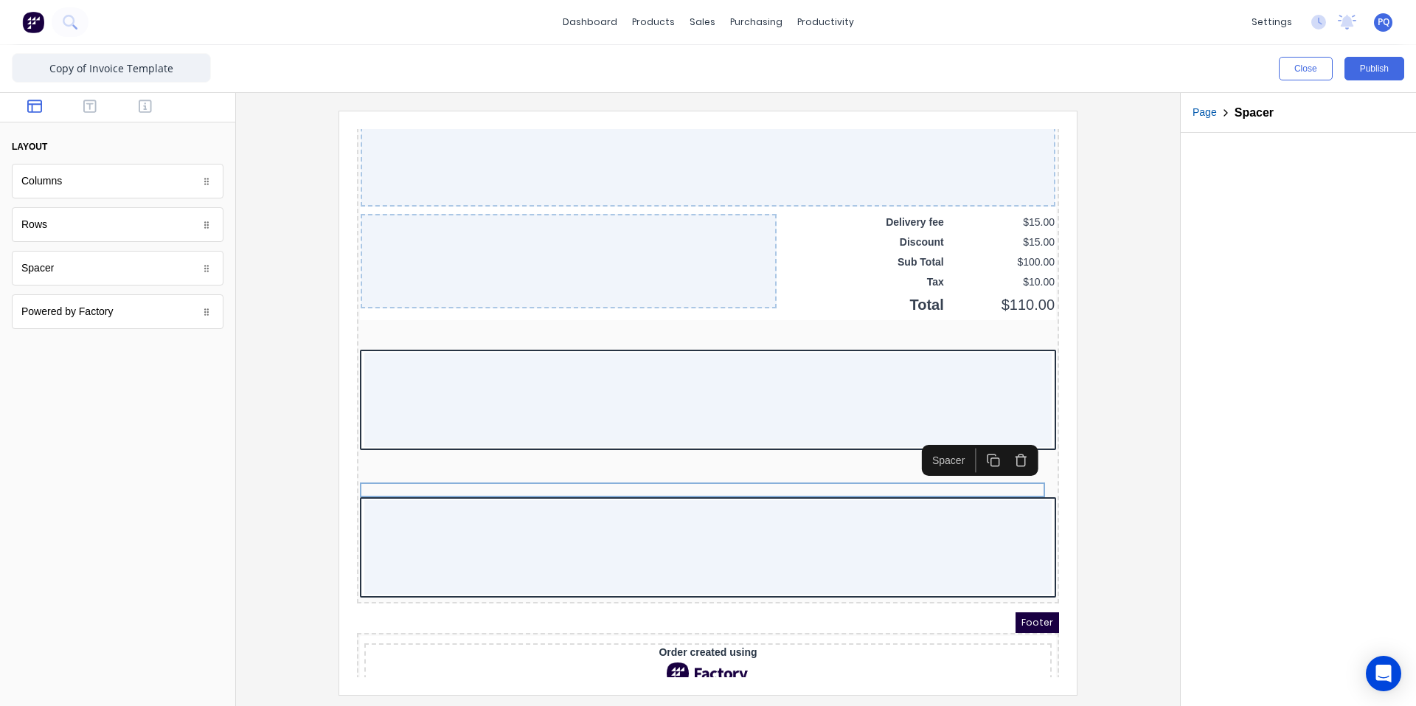
click at [984, 443] on button "button" at bounding box center [975, 442] width 27 height 24
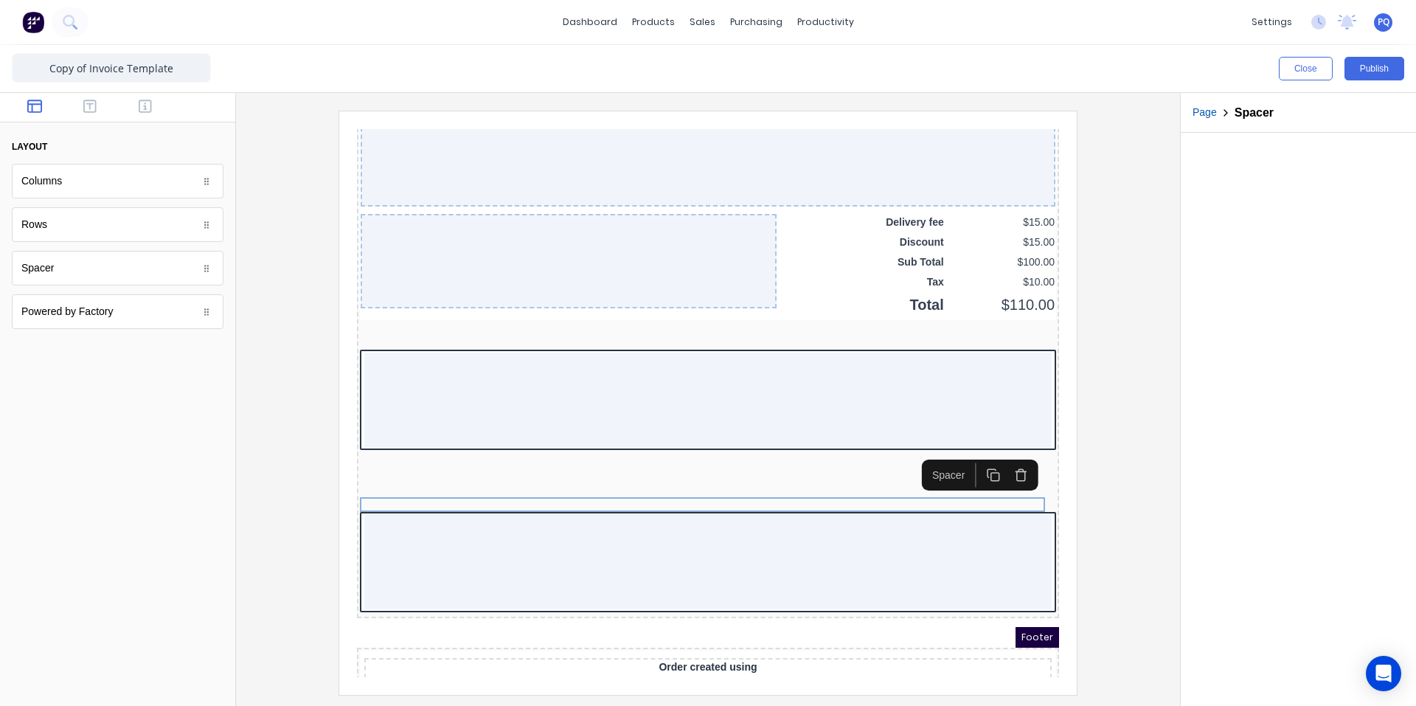
click at [978, 454] on icon "button" at bounding box center [976, 457] width 14 height 14
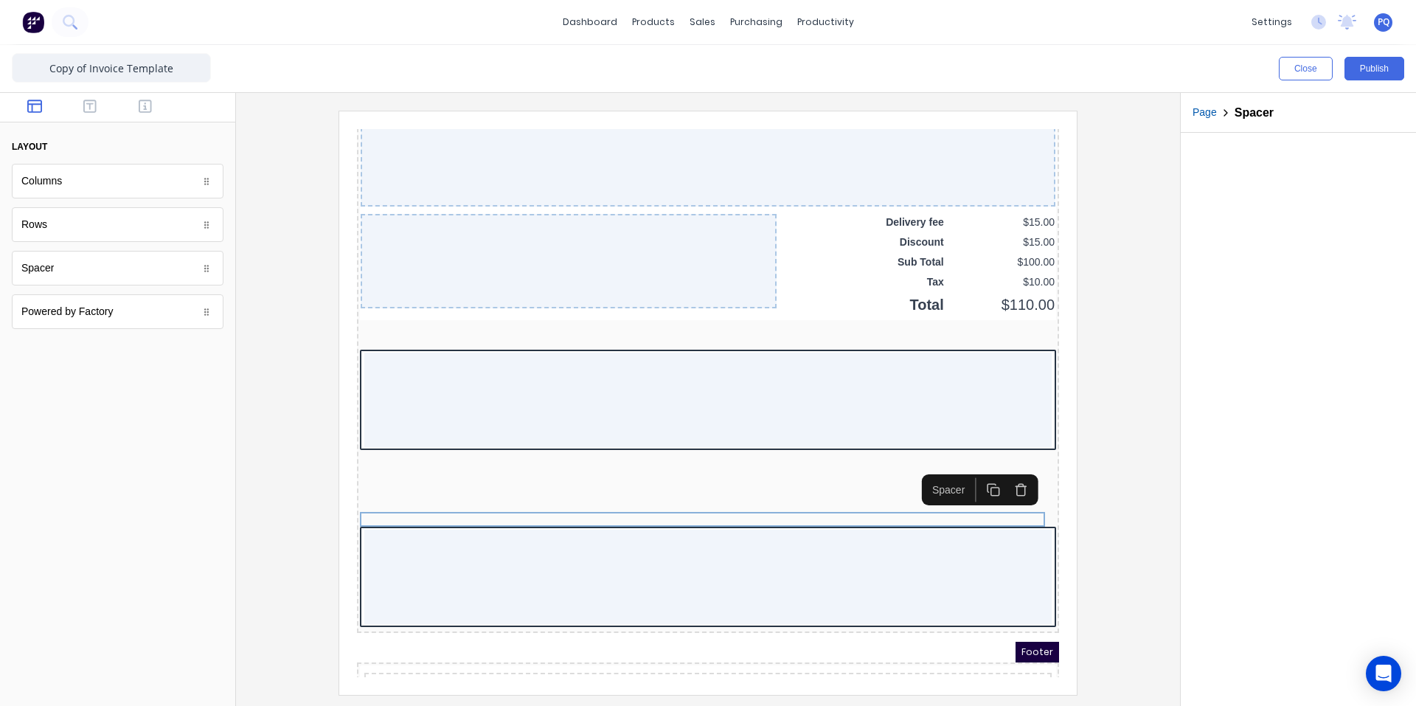
click at [980, 481] on button "button" at bounding box center [975, 472] width 27 height 24
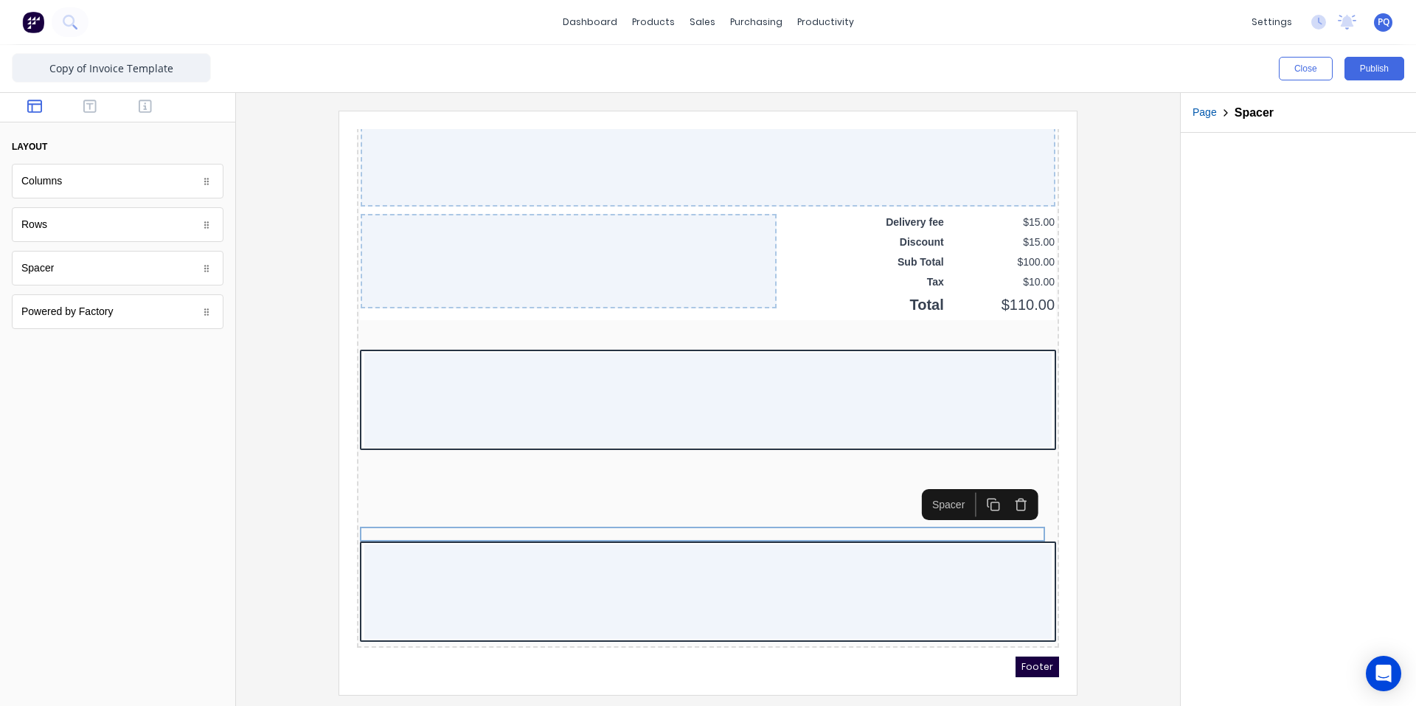
click at [977, 485] on icon "button" at bounding box center [976, 486] width 14 height 14
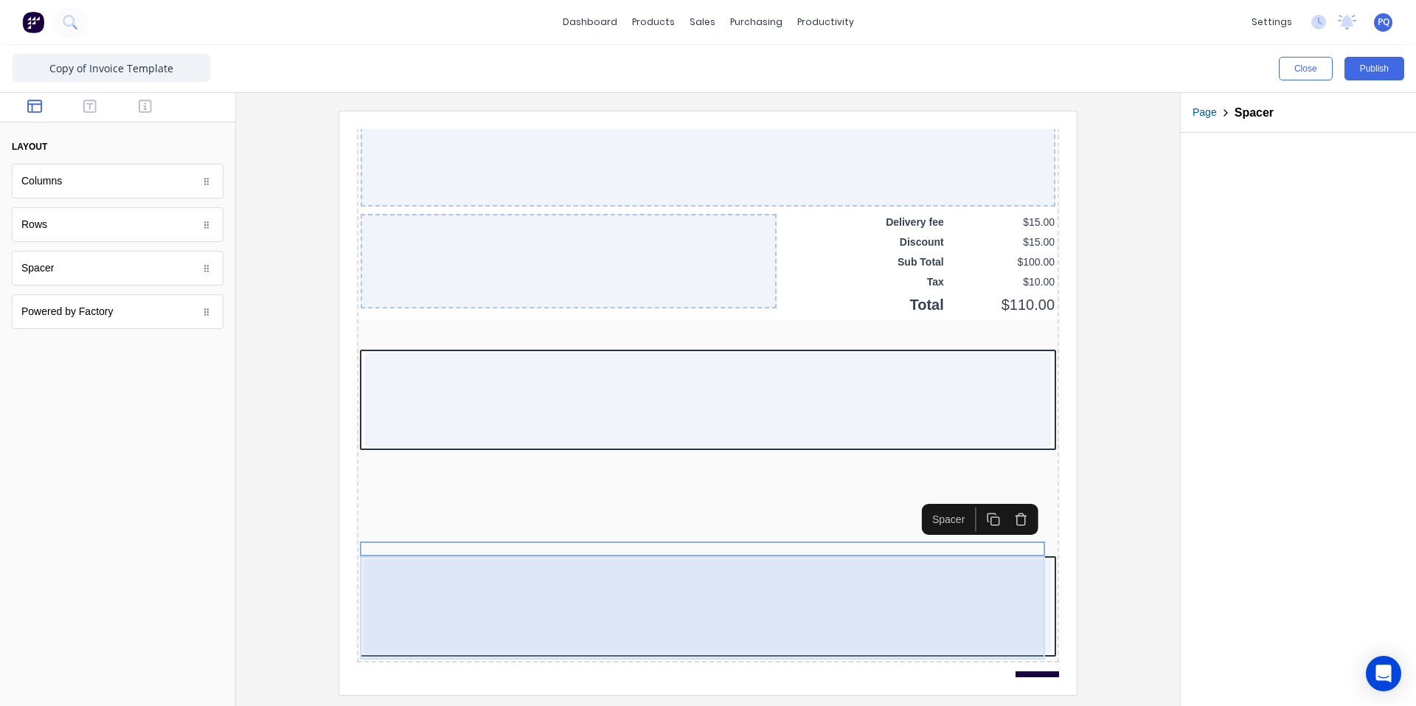
scroll to position [1139, 0]
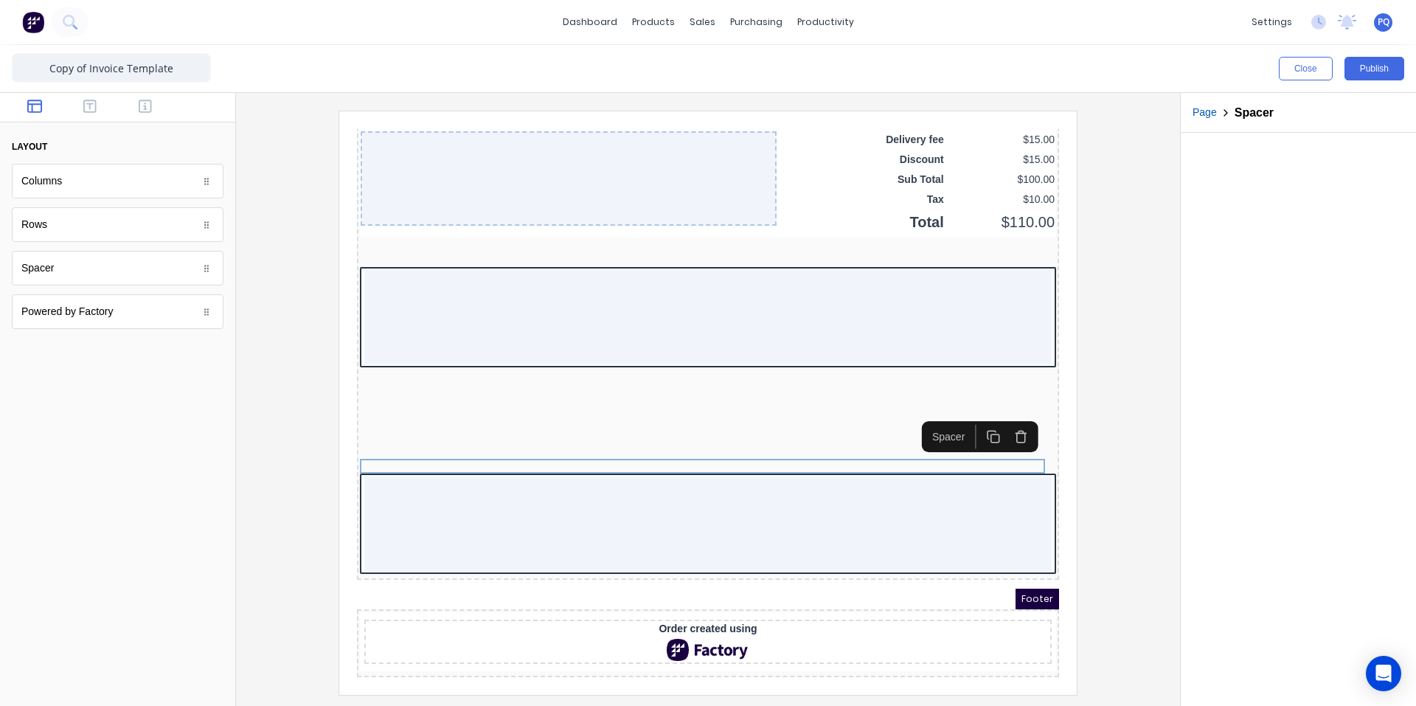
click at [985, 414] on button "button" at bounding box center [975, 418] width 27 height 24
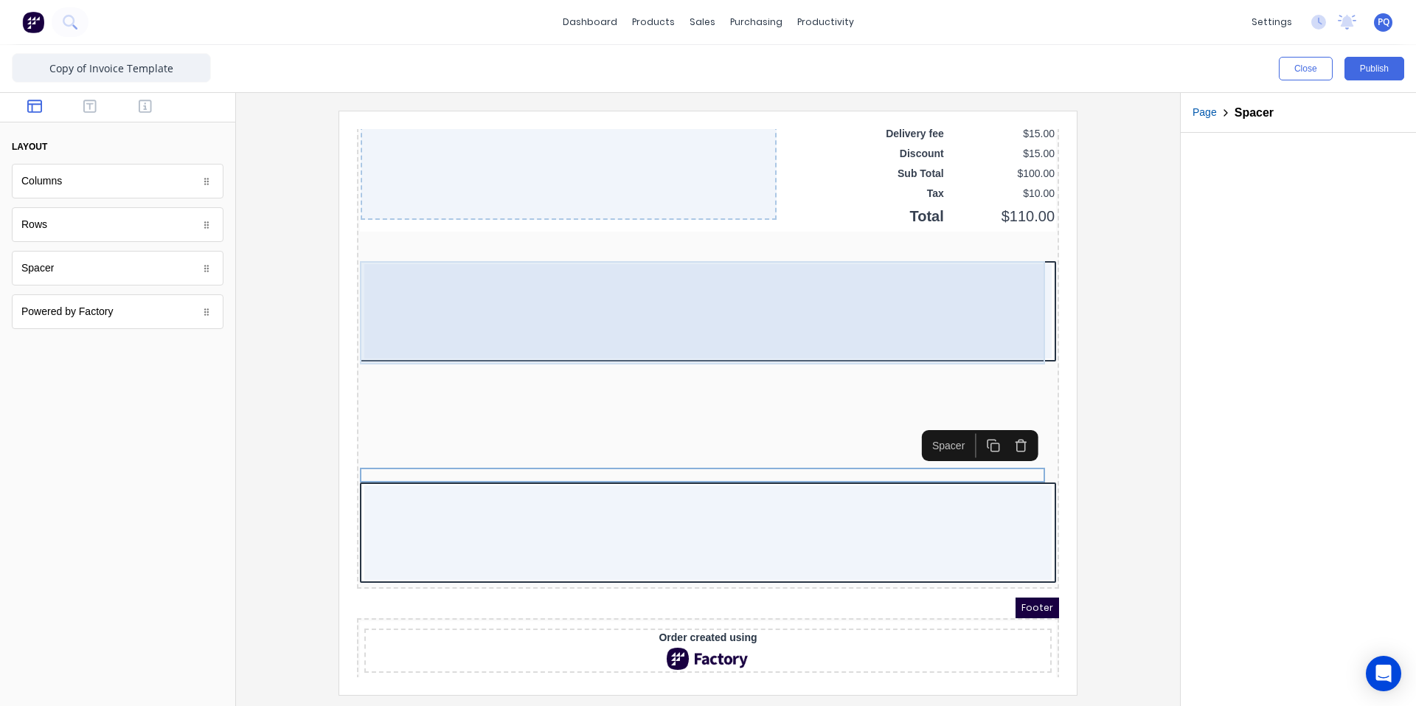
click at [845, 305] on div at bounding box center [690, 293] width 687 height 94
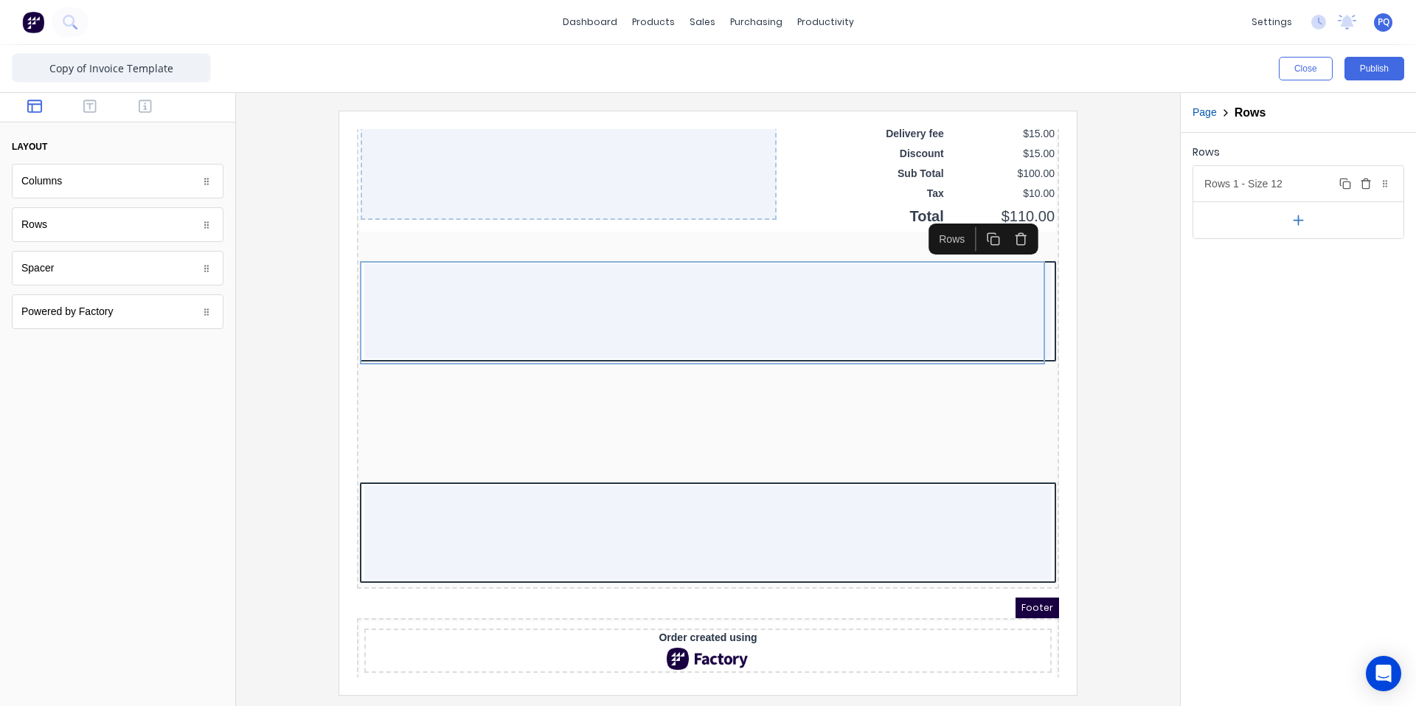
click at [1220, 175] on div "Rows 1 - Size 12 Duplicate Delete" at bounding box center [1298, 183] width 210 height 35
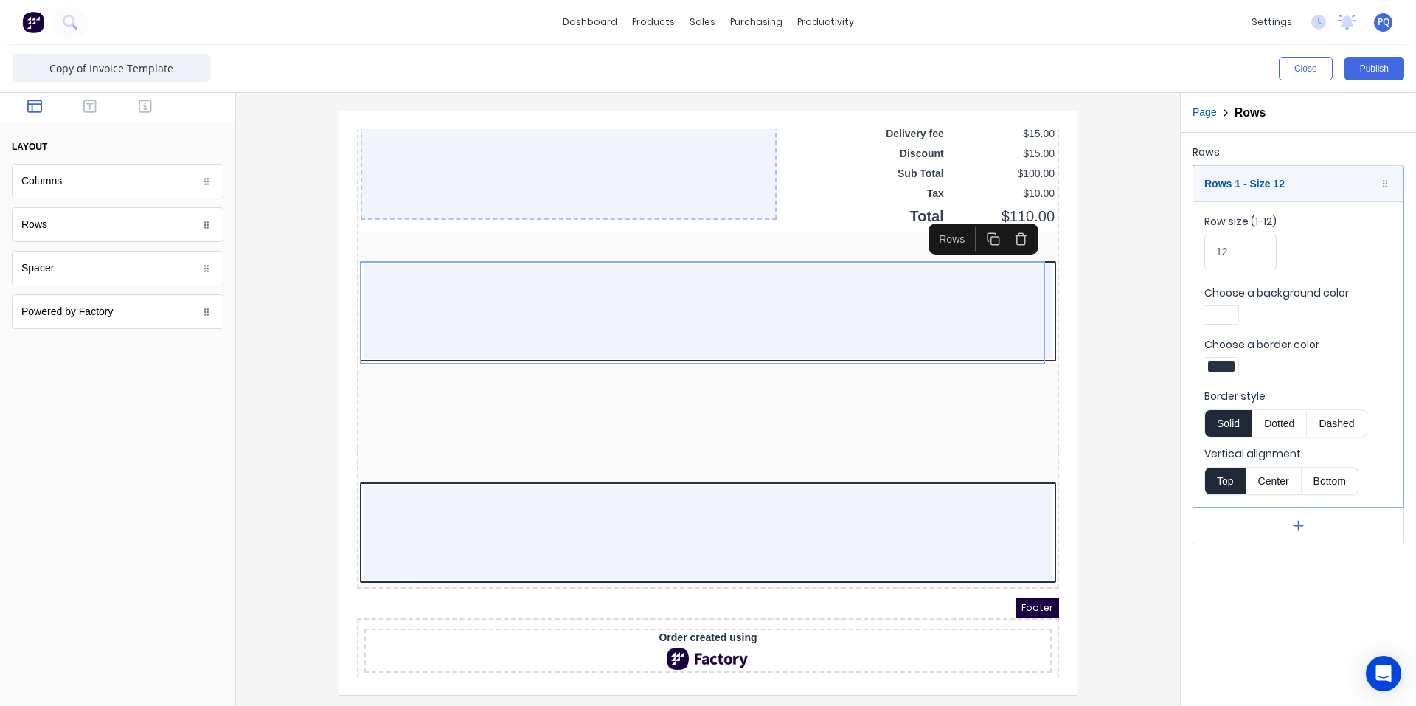
click at [1213, 363] on div at bounding box center [1221, 366] width 27 height 10
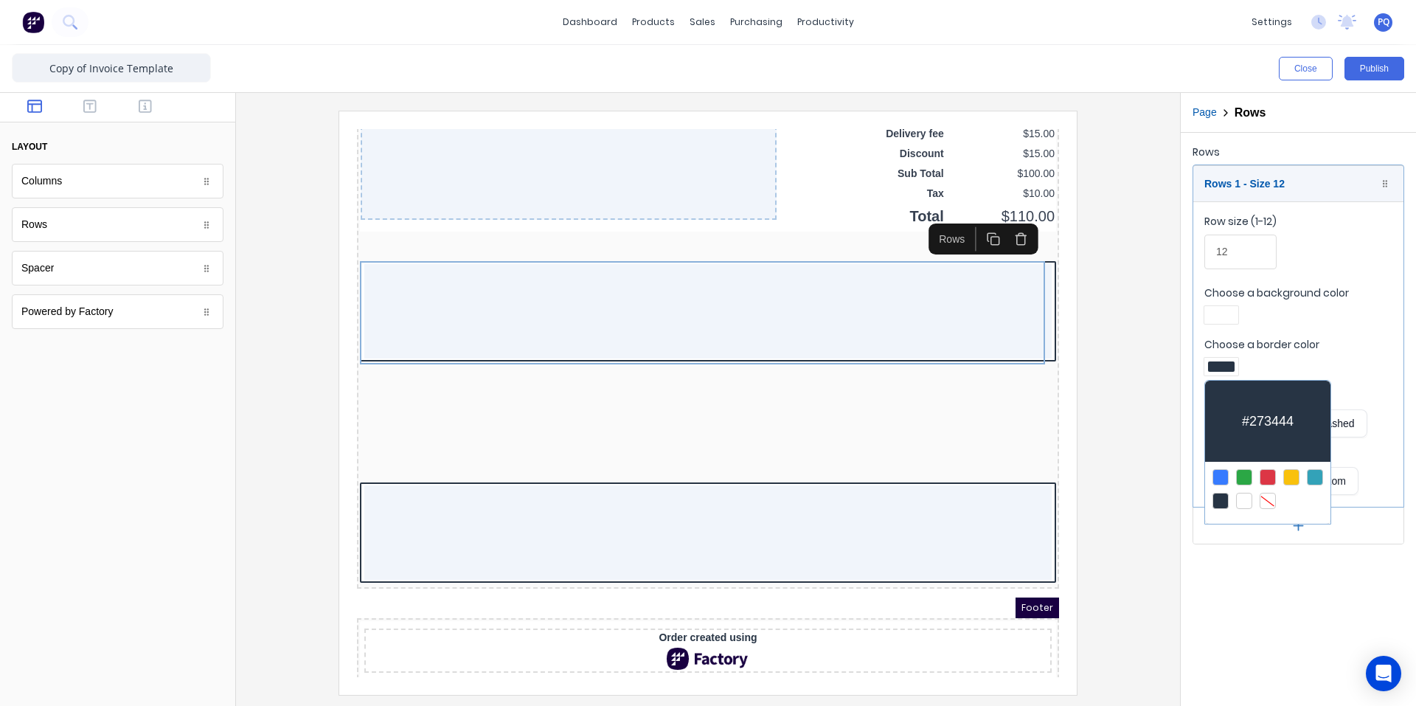
click at [1269, 498] on div at bounding box center [1268, 501] width 16 height 16
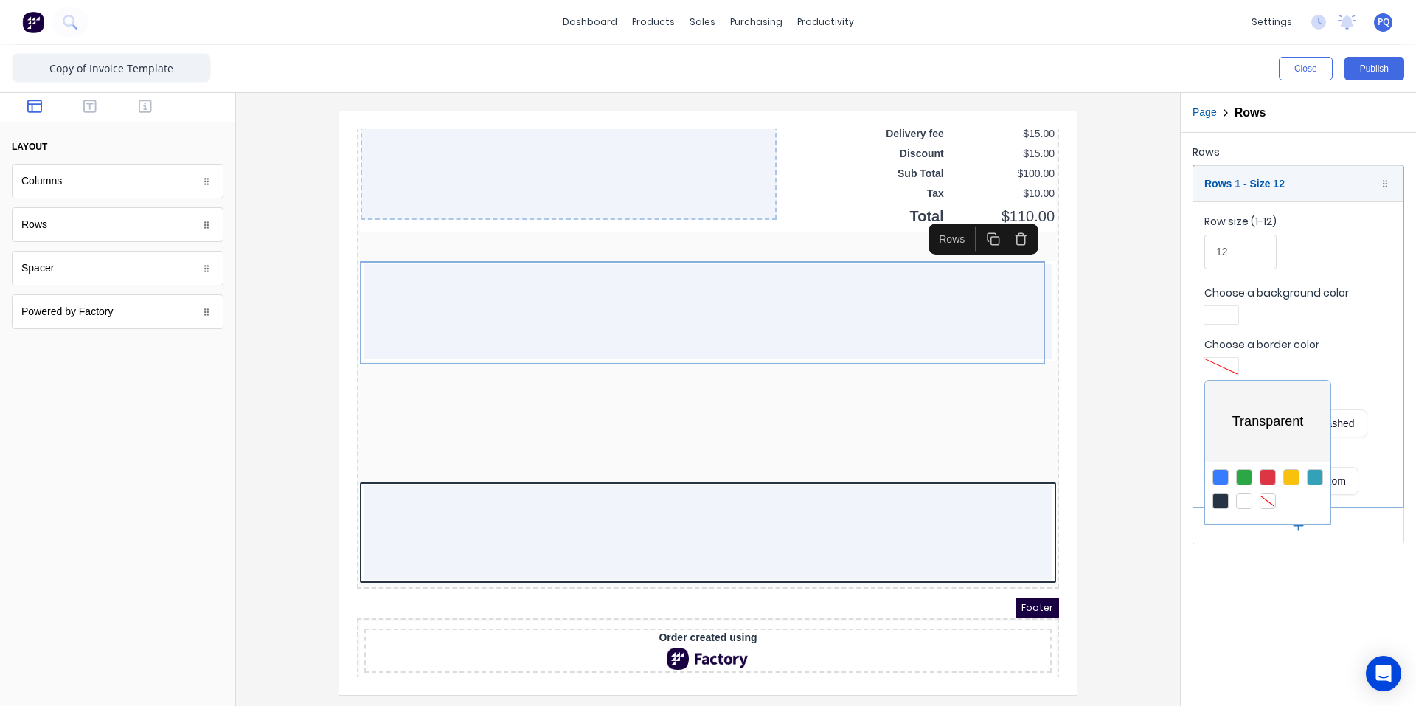
click at [1224, 312] on div at bounding box center [708, 353] width 1416 height 706
click at [1224, 312] on div at bounding box center [1221, 315] width 27 height 10
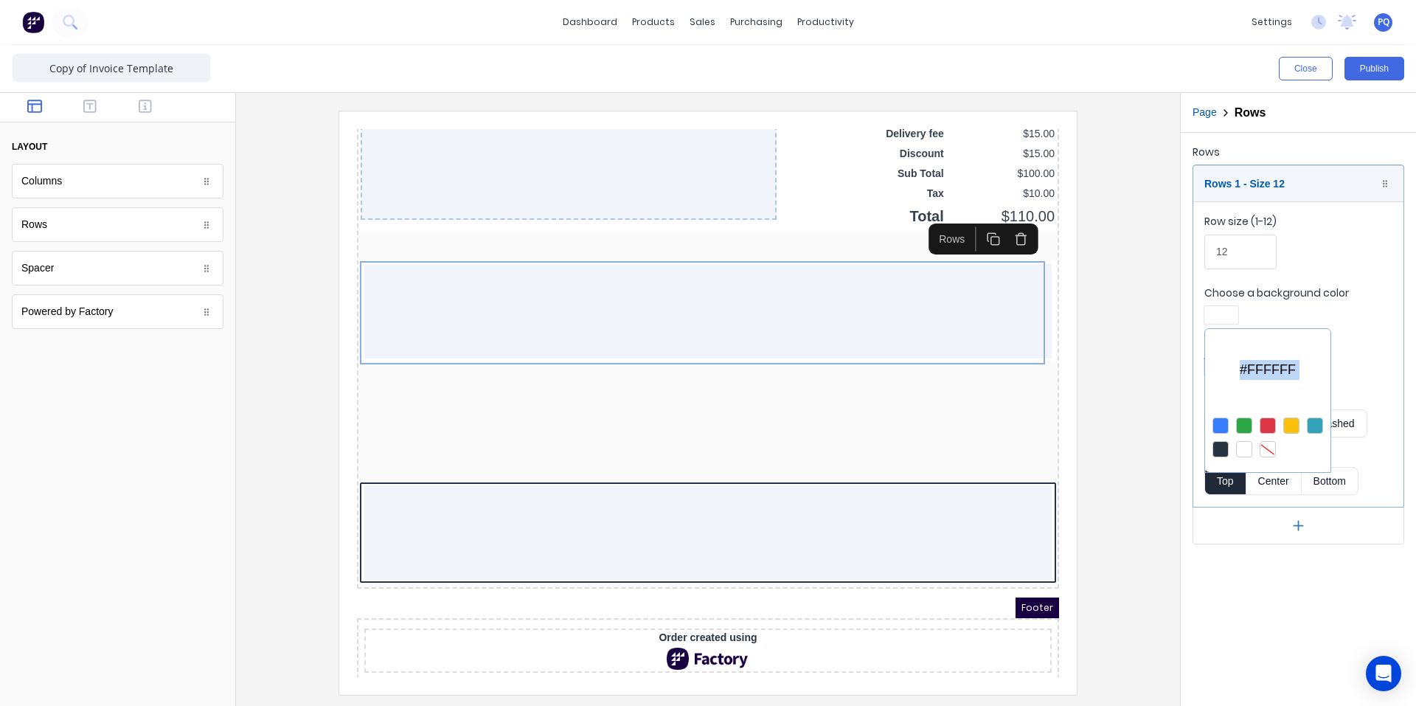
click at [1269, 451] on div at bounding box center [1268, 449] width 16 height 16
click at [78, 109] on div at bounding box center [708, 353] width 1416 height 706
click at [90, 105] on icon "button" at bounding box center [89, 106] width 13 height 13
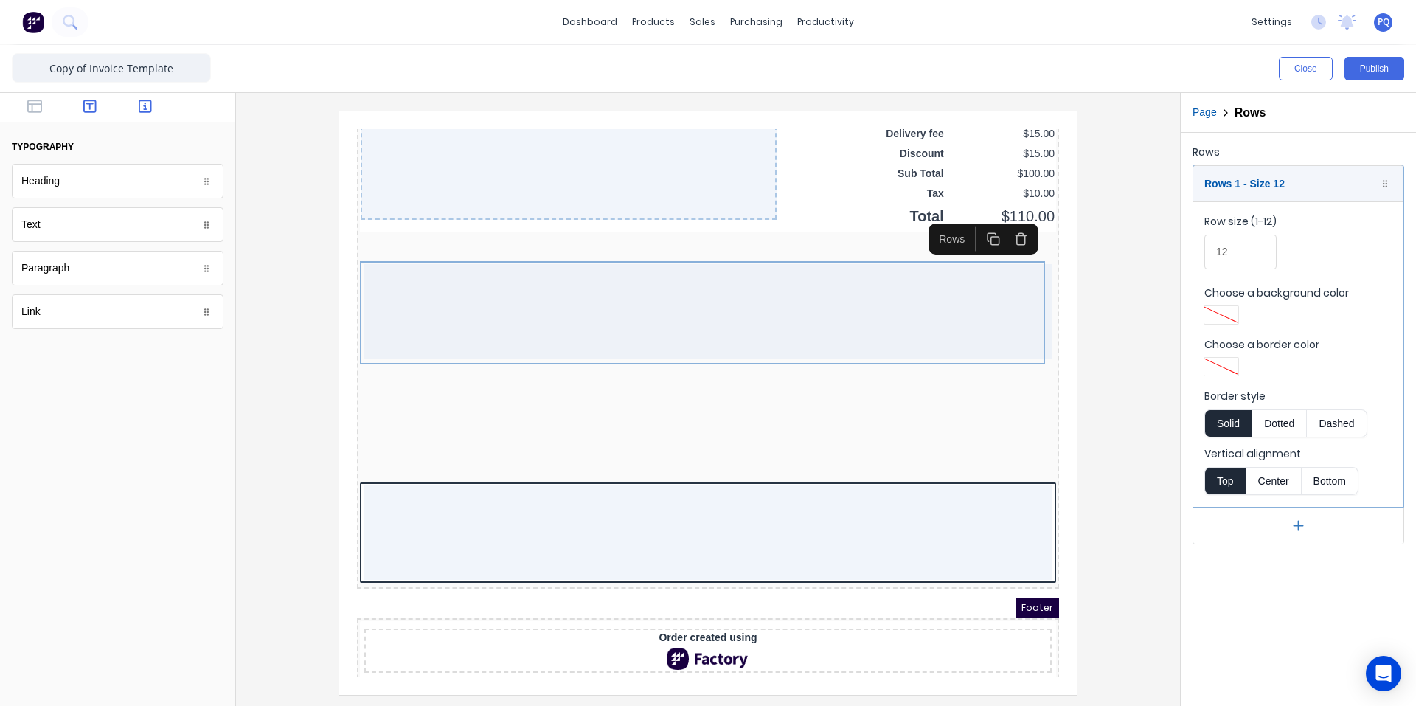
click at [145, 107] on icon "button" at bounding box center [145, 106] width 13 height 13
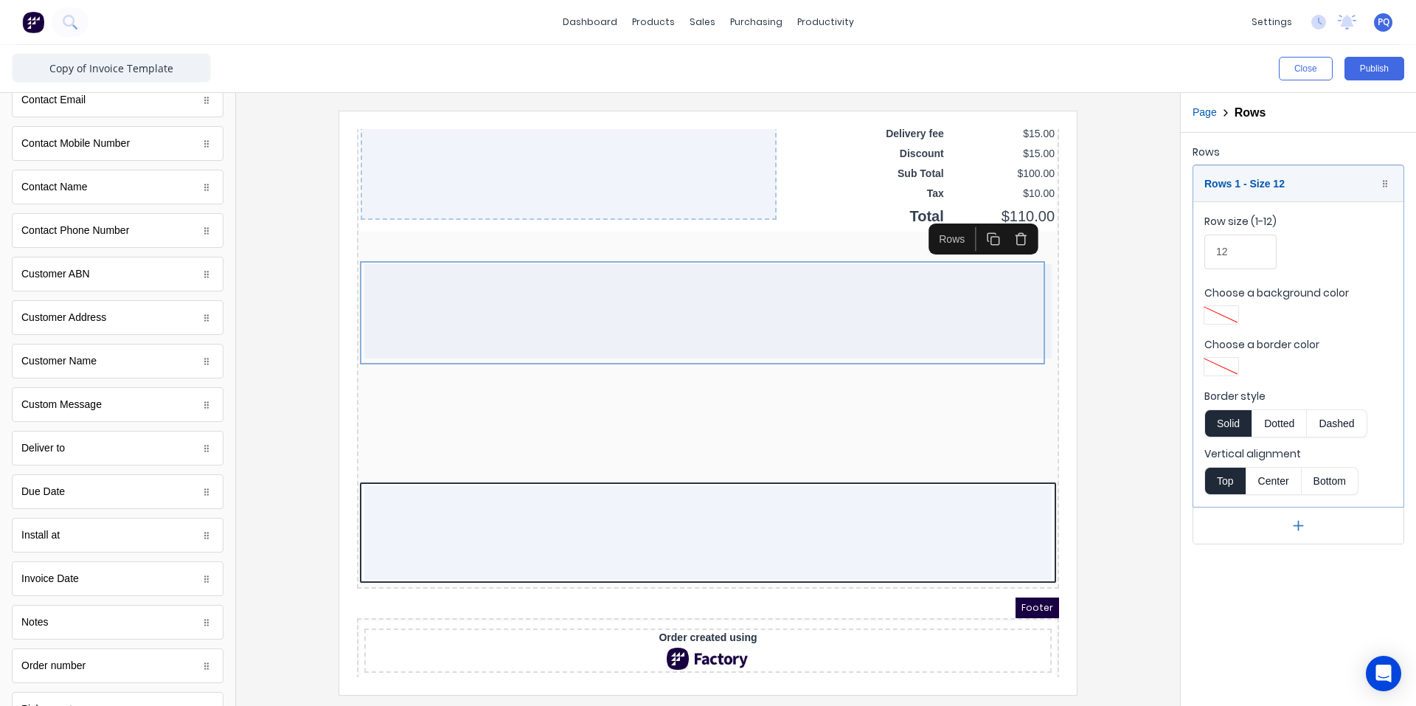
scroll to position [590, 0]
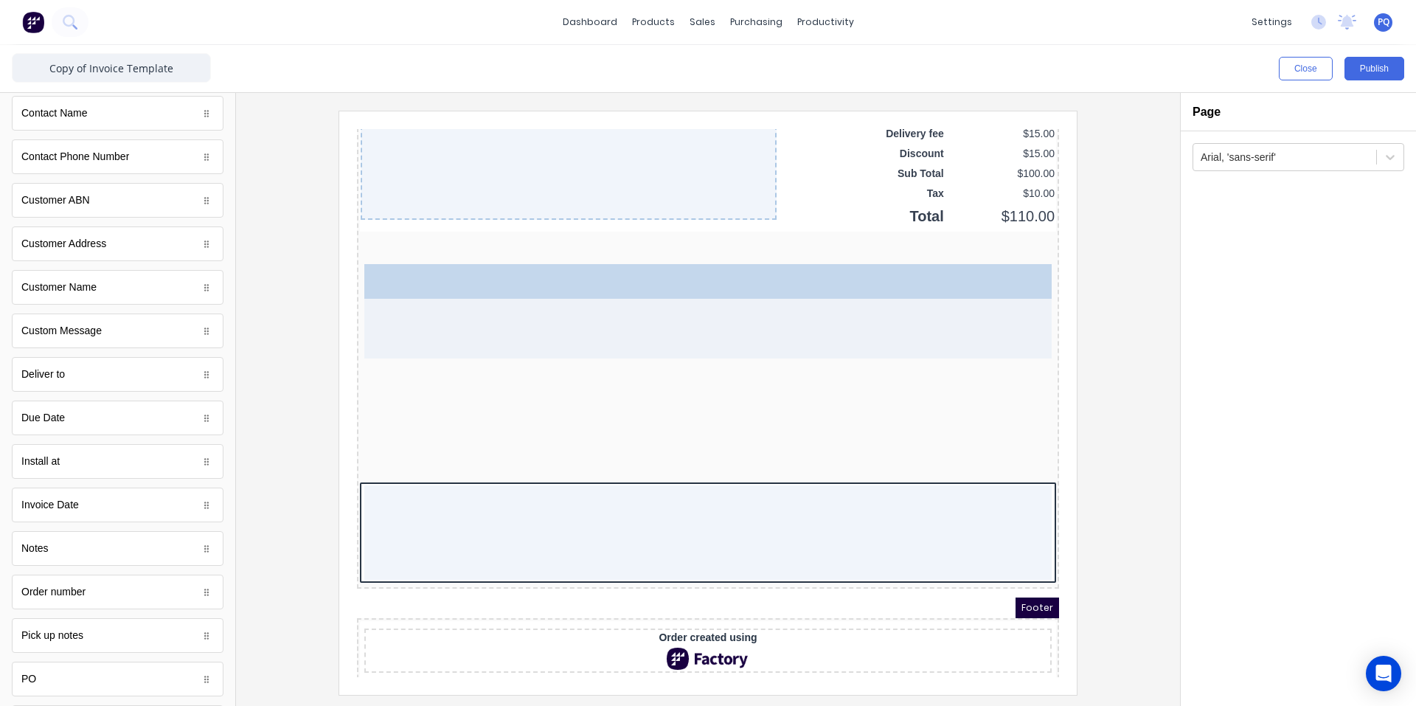
drag, startPoint x: 65, startPoint y: 422, endPoint x: 305, endPoint y: 190, distance: 333.8
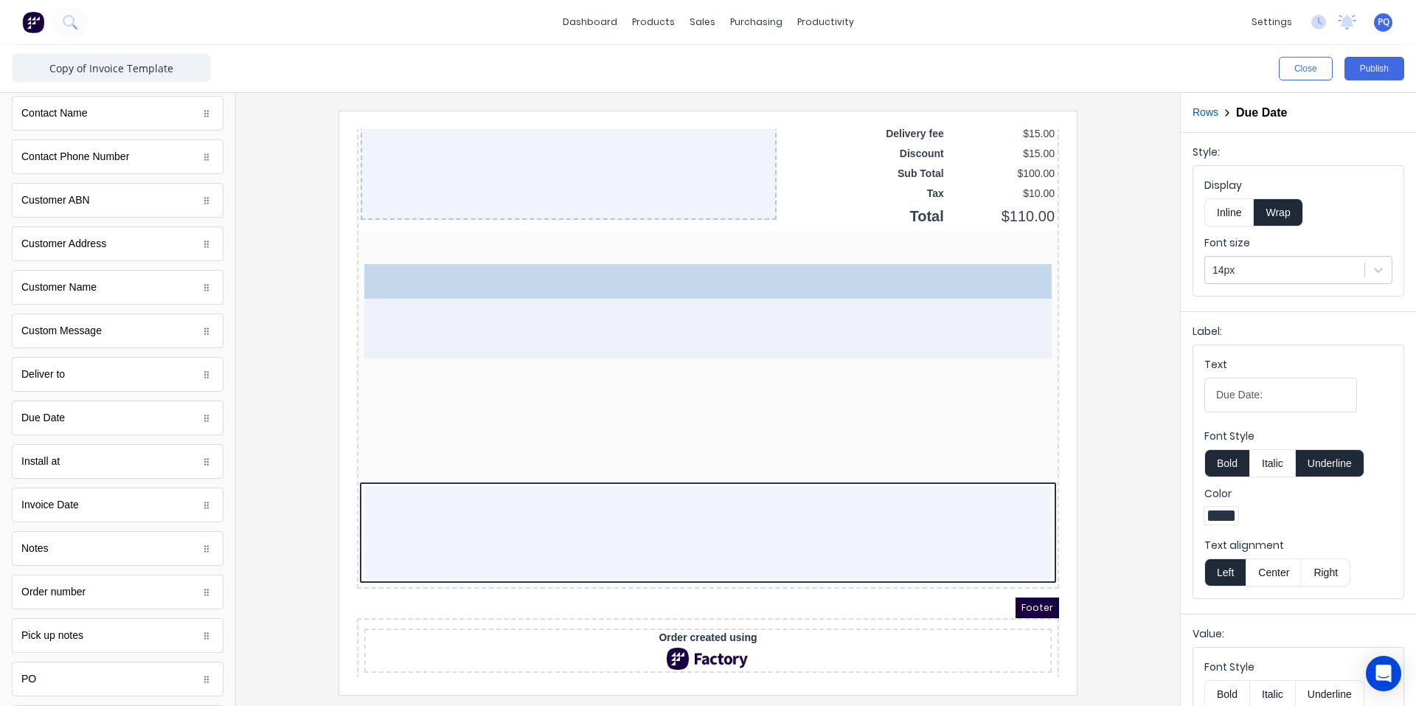
scroll to position [1112, 0]
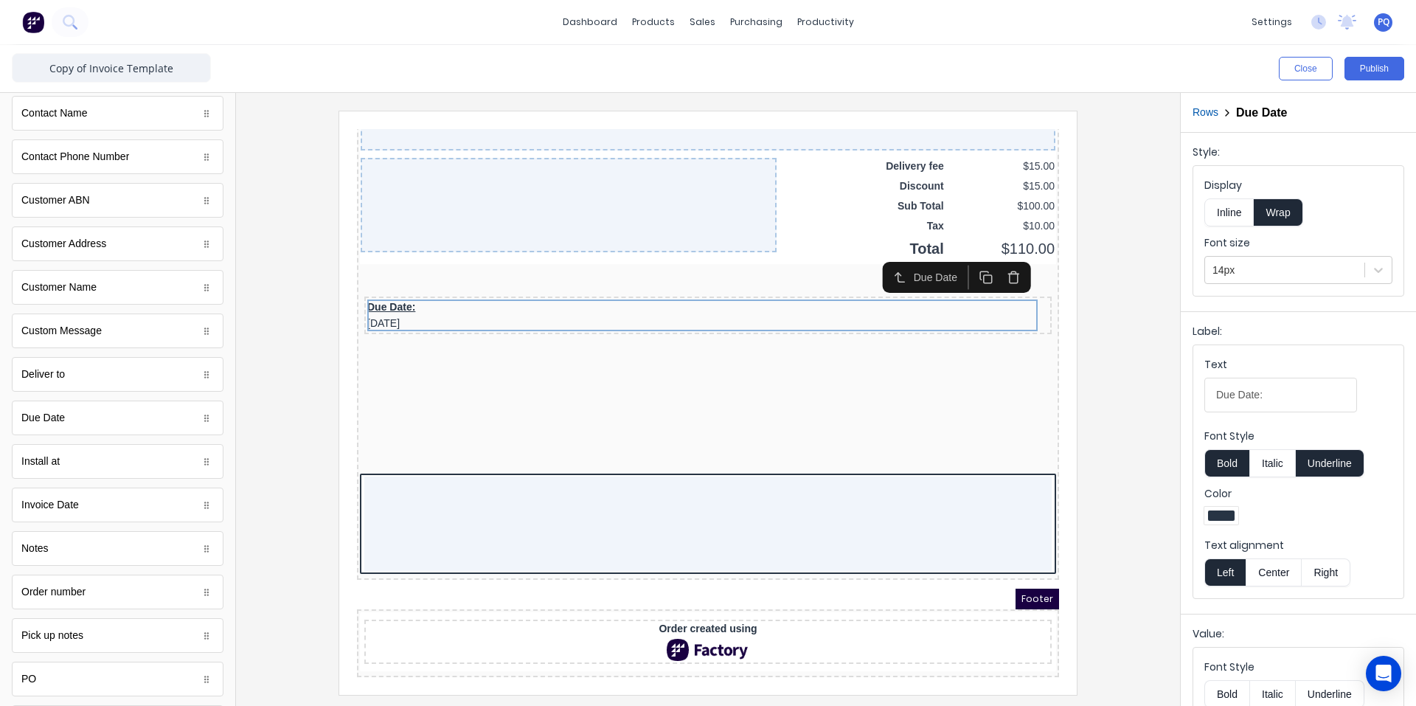
click at [1219, 208] on button "Inline" at bounding box center [1228, 212] width 49 height 28
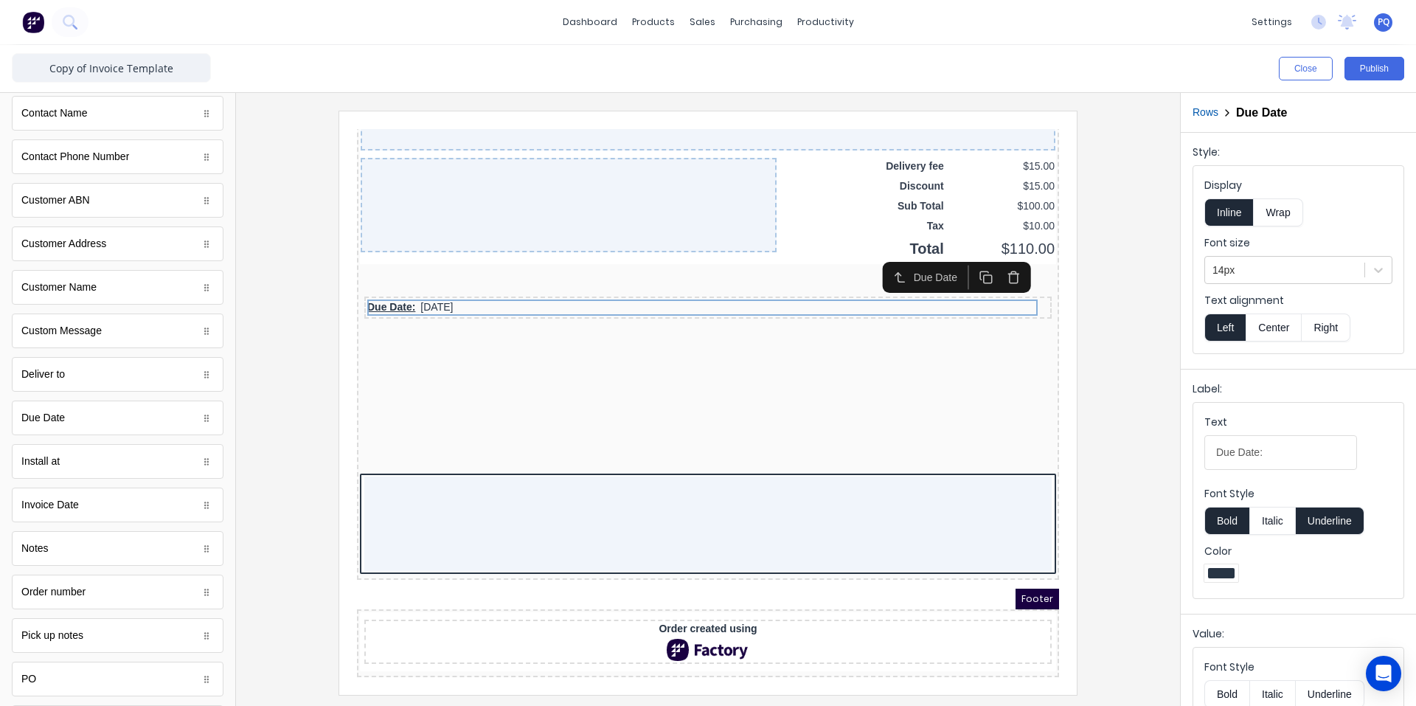
scroll to position [77, 0]
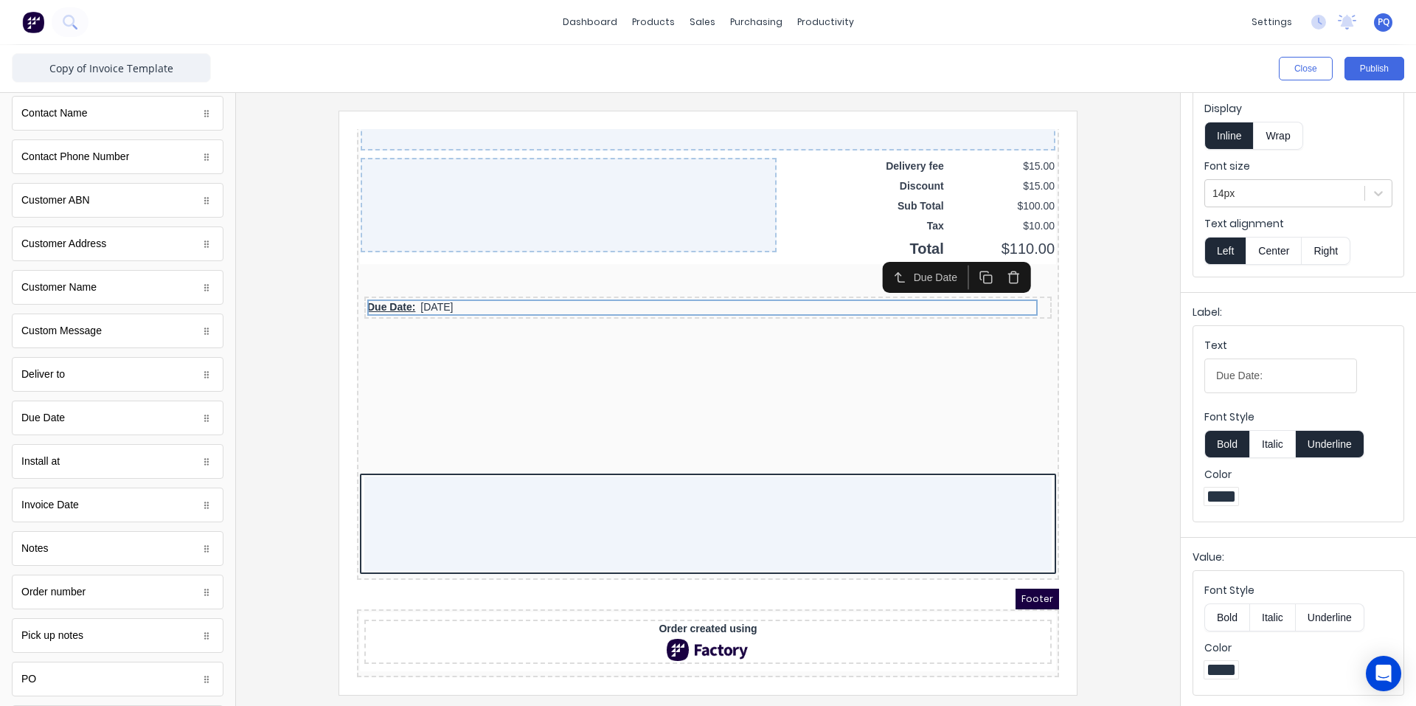
click at [1219, 609] on button "Bold" at bounding box center [1226, 617] width 45 height 28
click at [1233, 201] on div at bounding box center [1285, 193] width 145 height 18
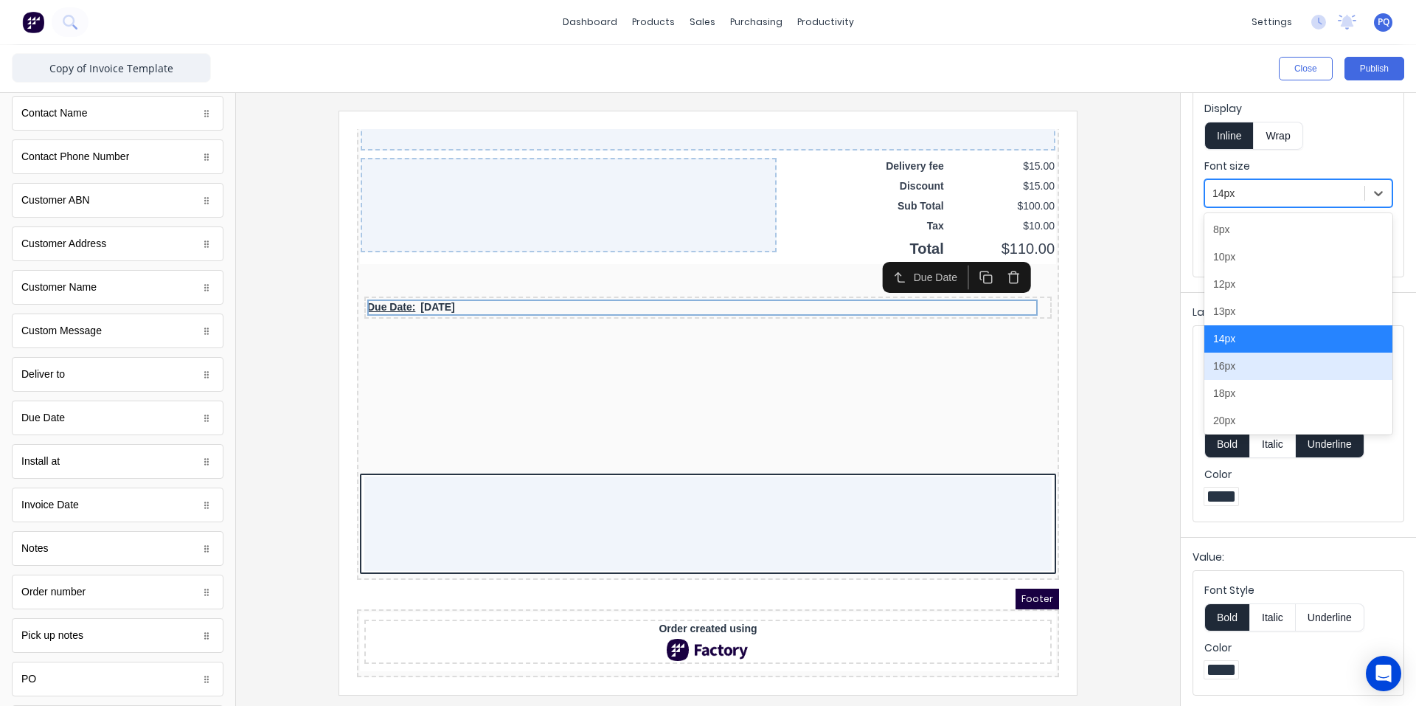
click at [1249, 366] on div "16px" at bounding box center [1298, 366] width 188 height 27
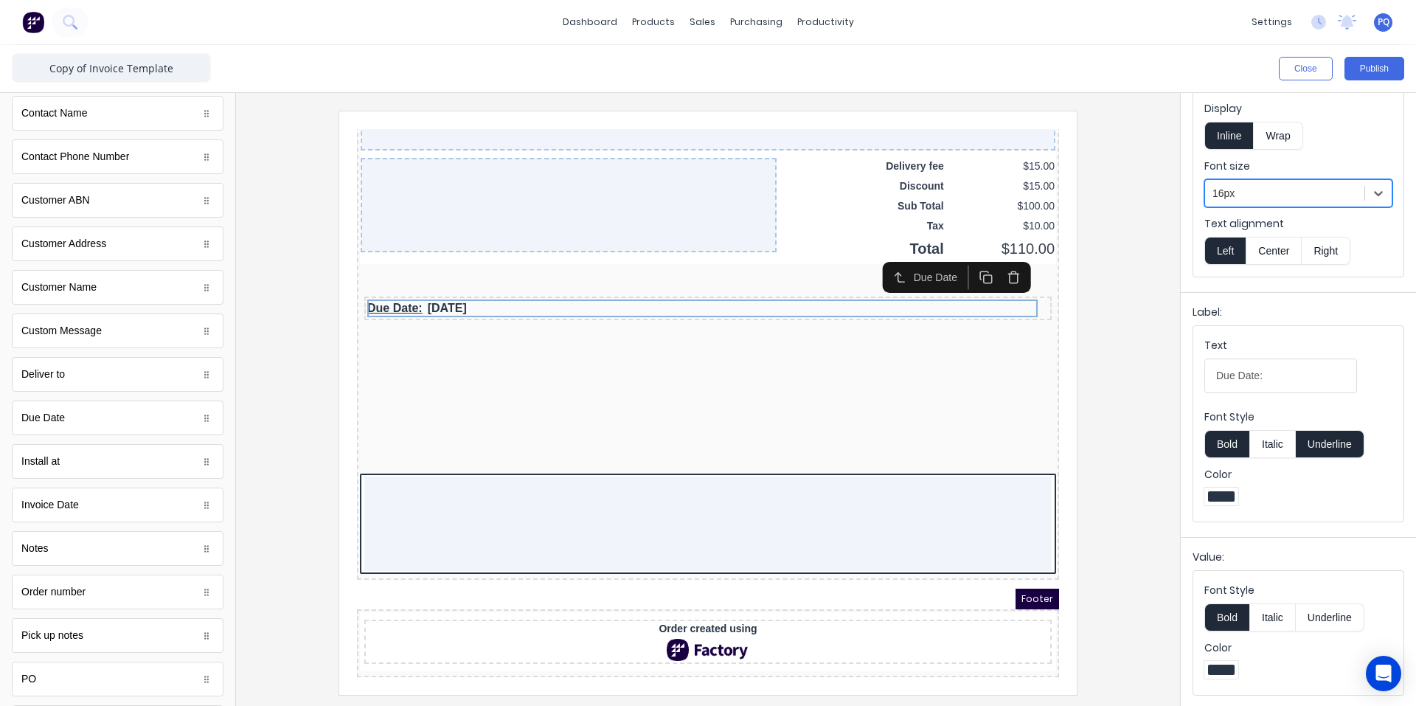
click at [1326, 452] on button "Underline" at bounding box center [1330, 444] width 69 height 28
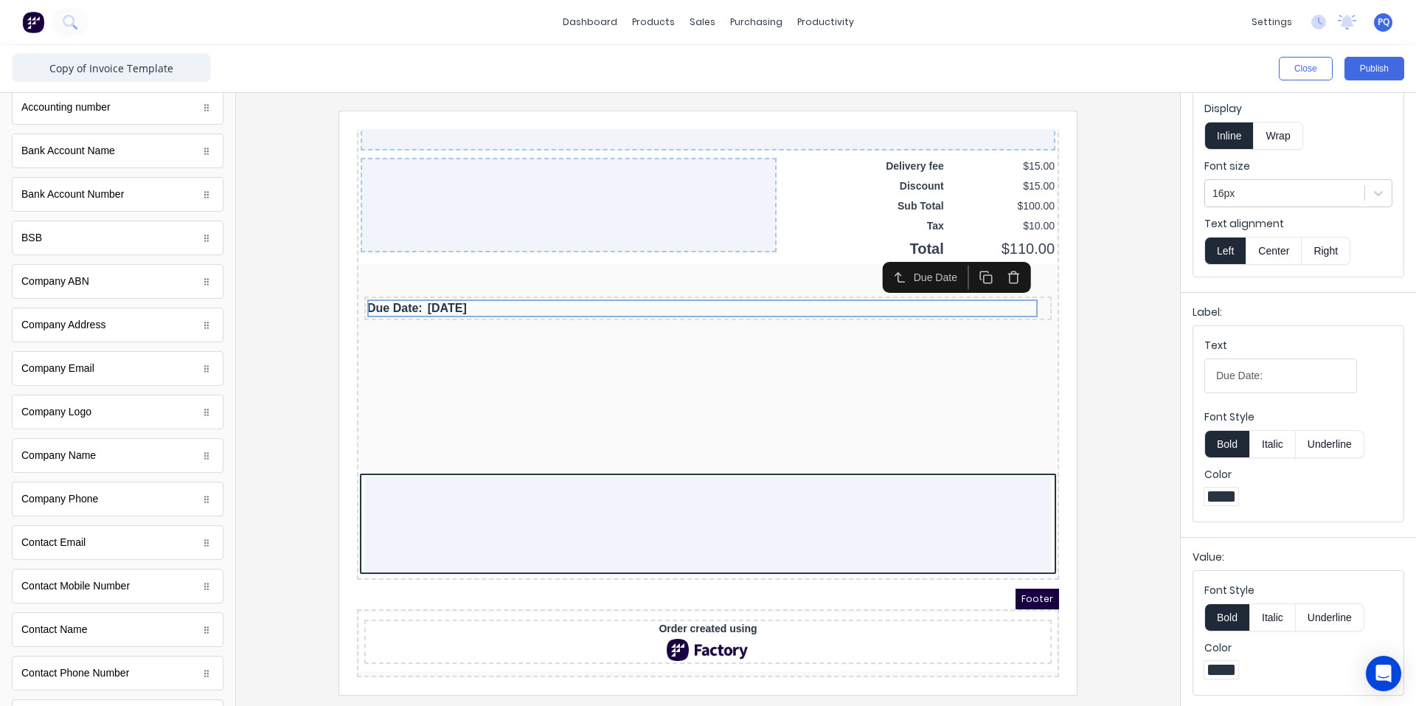
scroll to position [0, 0]
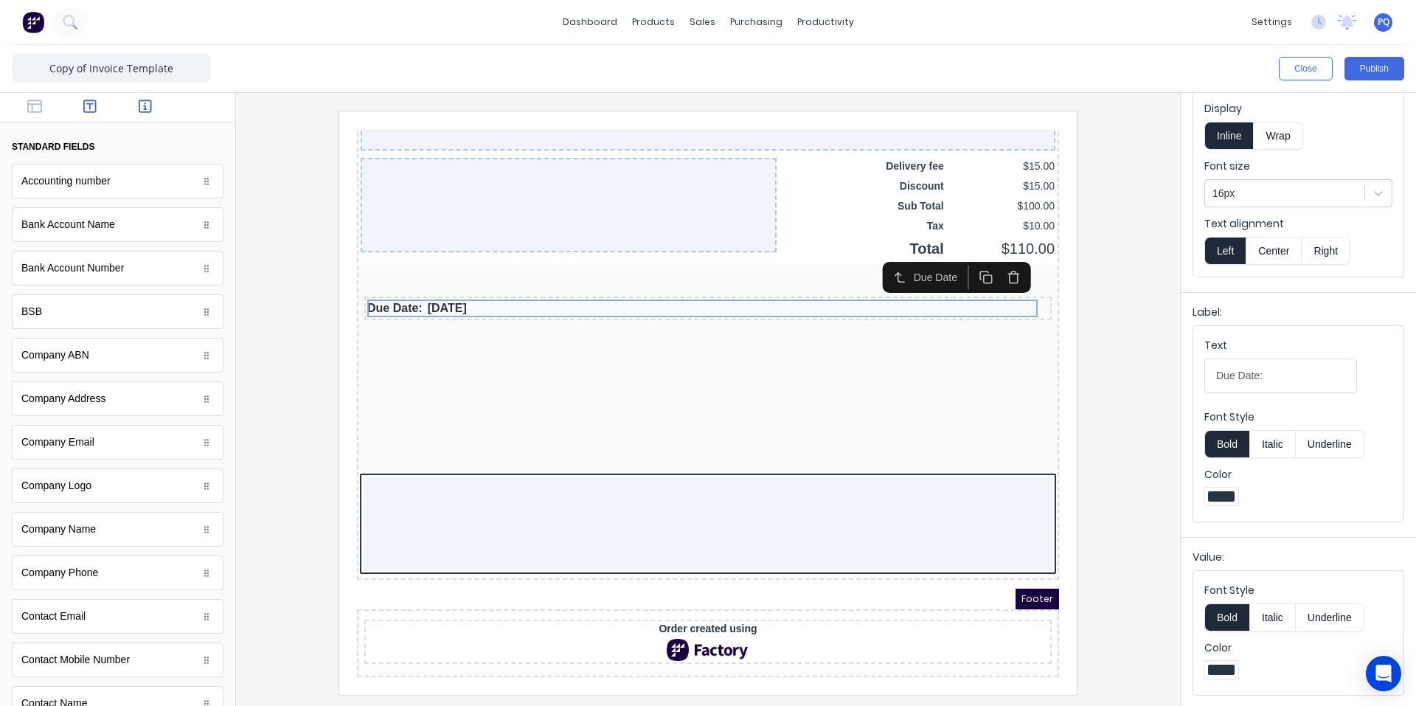
click at [83, 113] on icon "button" at bounding box center [89, 106] width 13 height 13
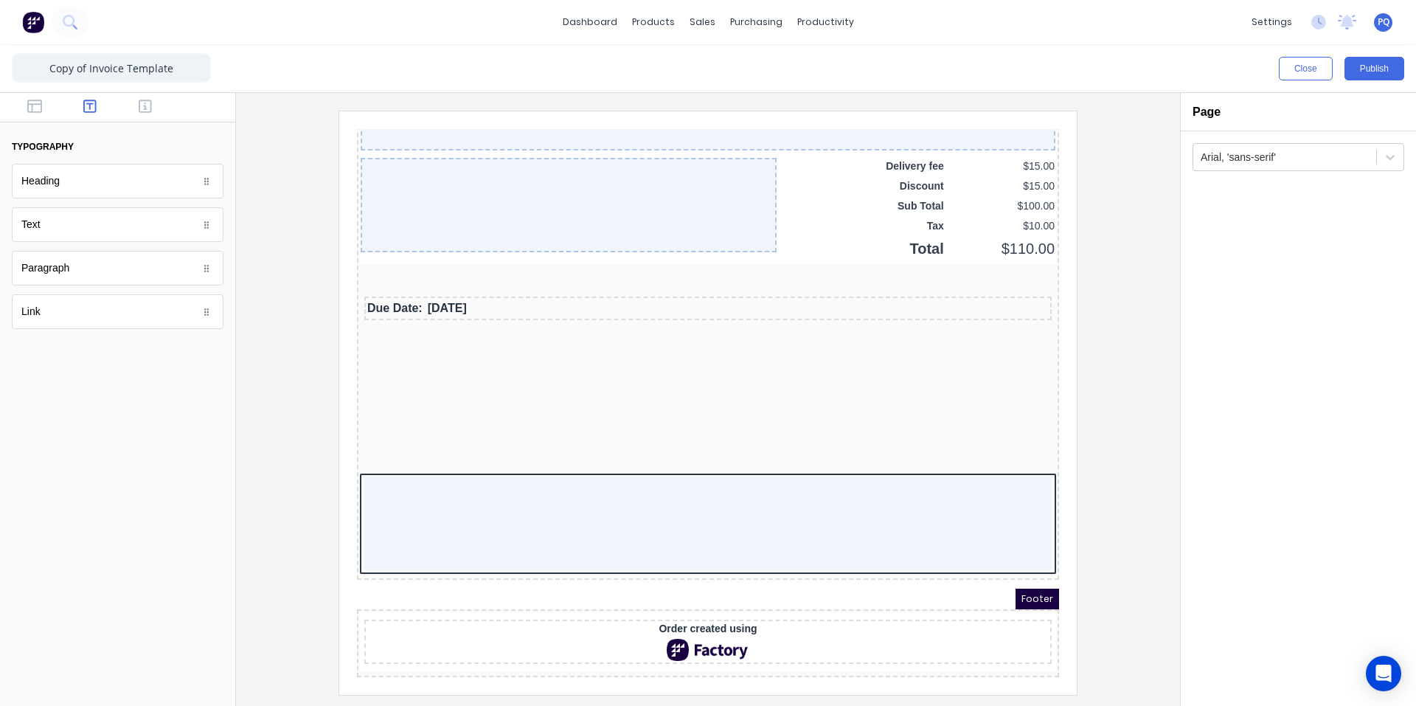
scroll to position [1139, 0]
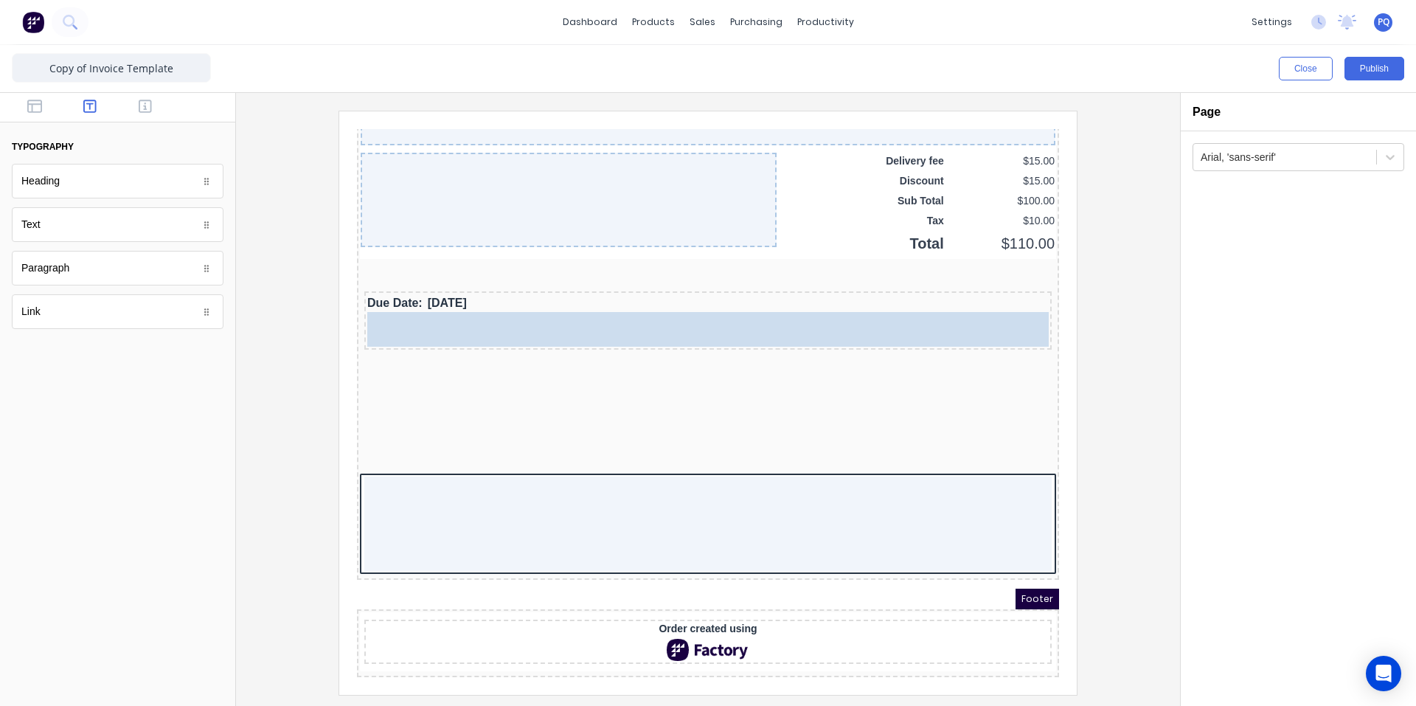
drag, startPoint x: 58, startPoint y: 238, endPoint x: 654, endPoint y: 307, distance: 599.9
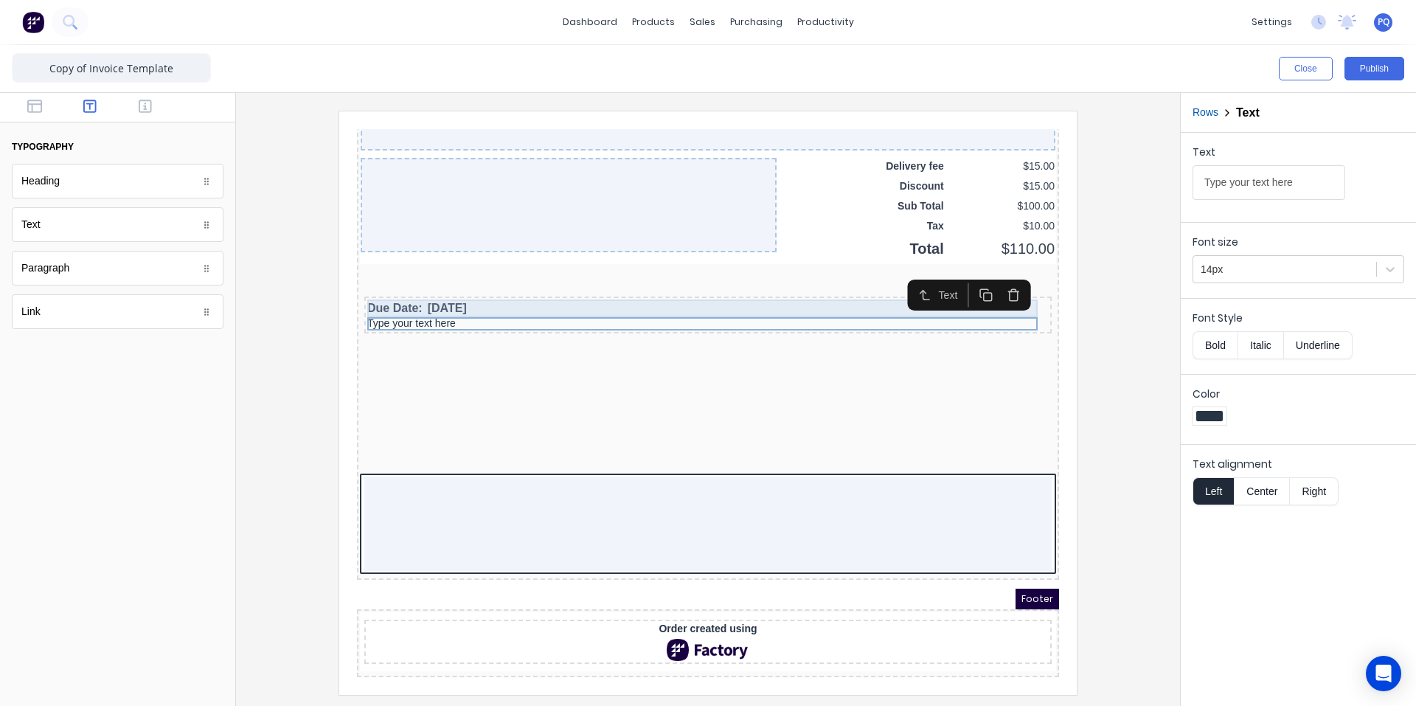
scroll to position [1112, 0]
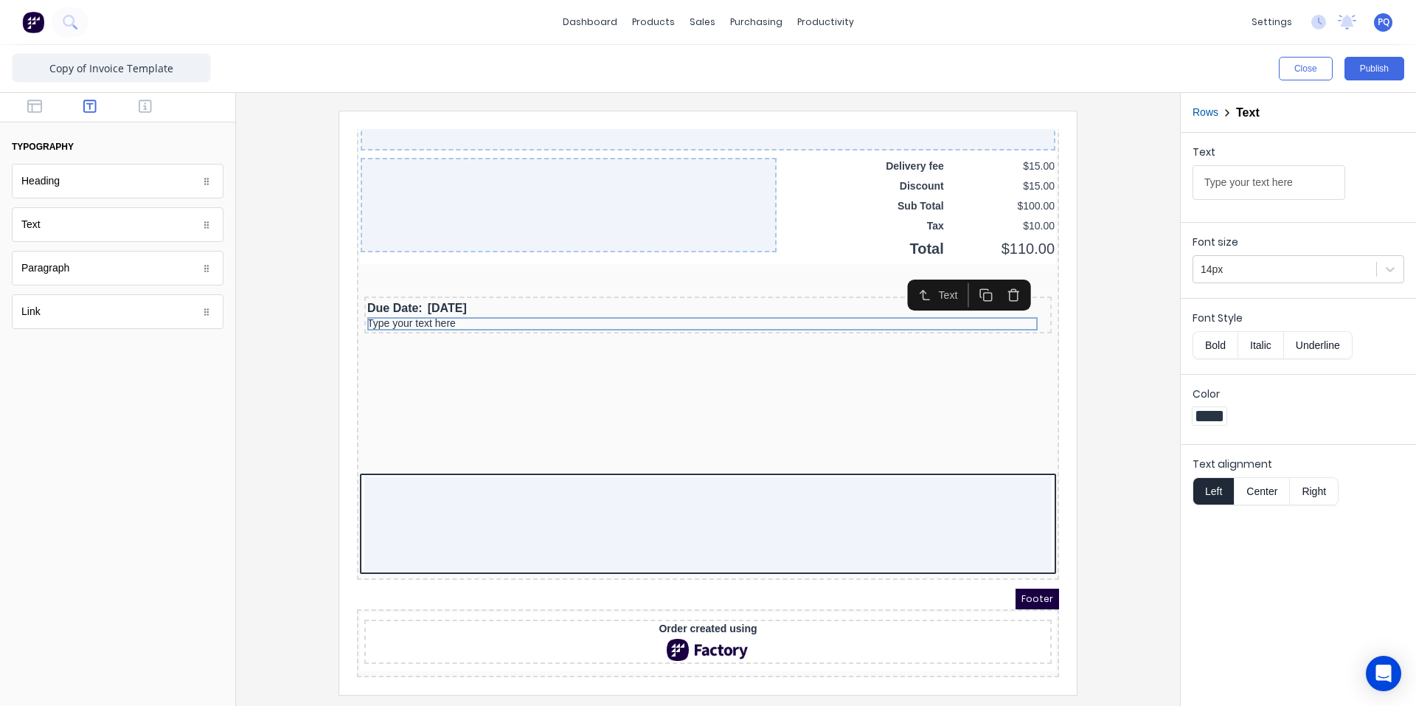
click at [966, 271] on icon "button" at bounding box center [967, 275] width 8 height 8
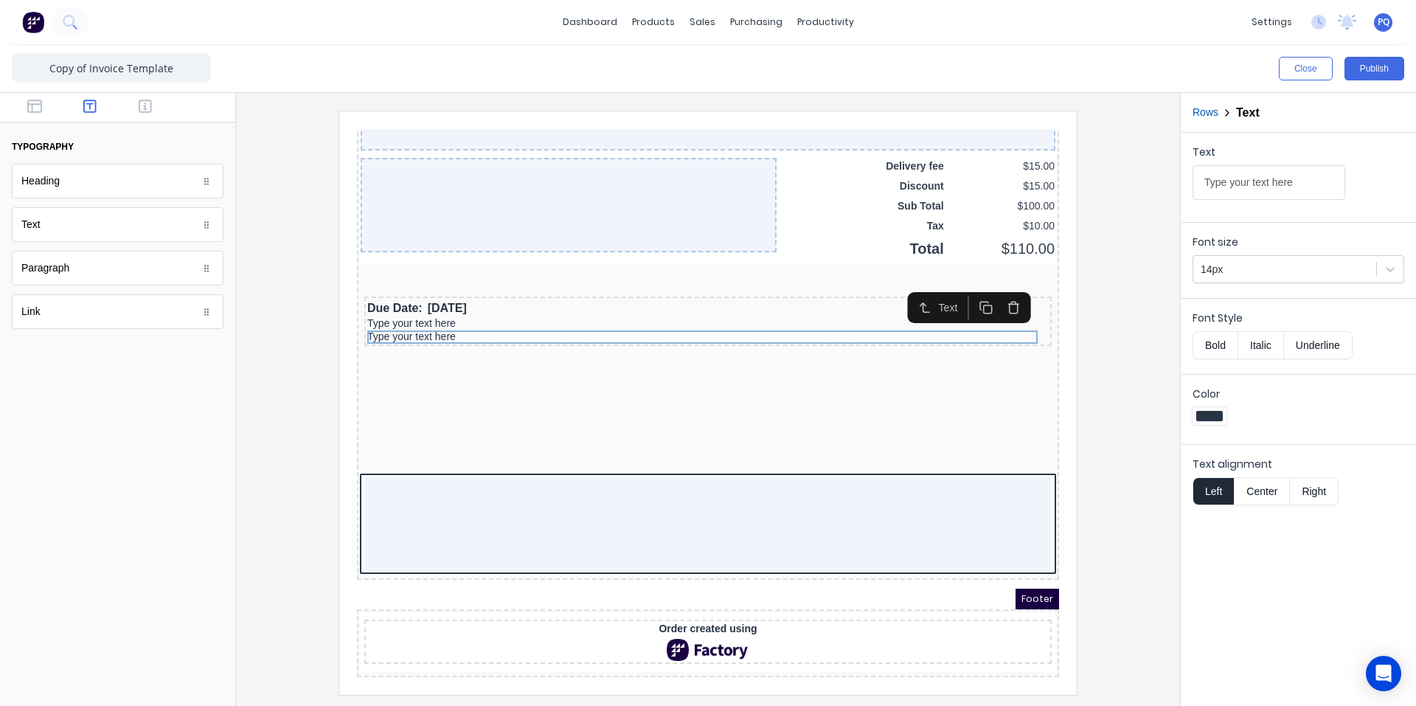
click at [967, 286] on icon "button" at bounding box center [969, 290] width 14 height 14
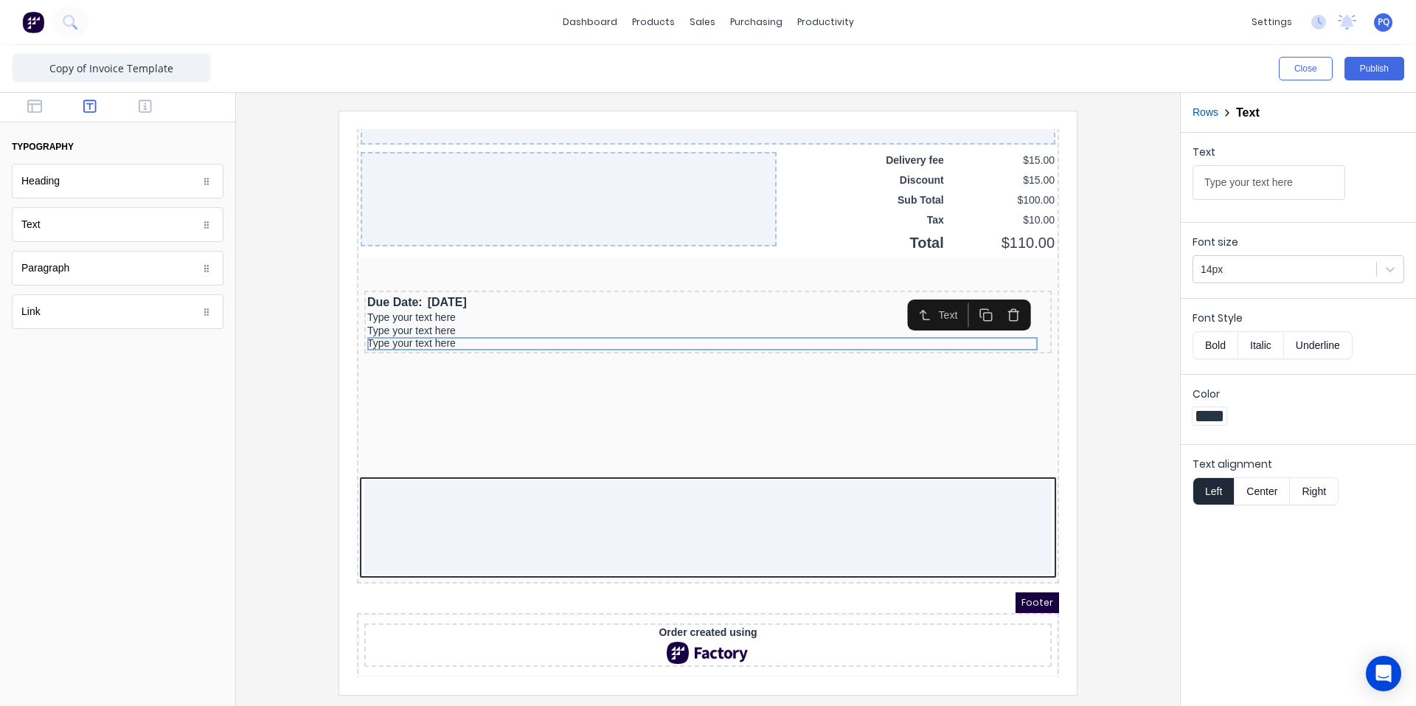
click at [973, 297] on icon "button" at bounding box center [969, 297] width 14 height 14
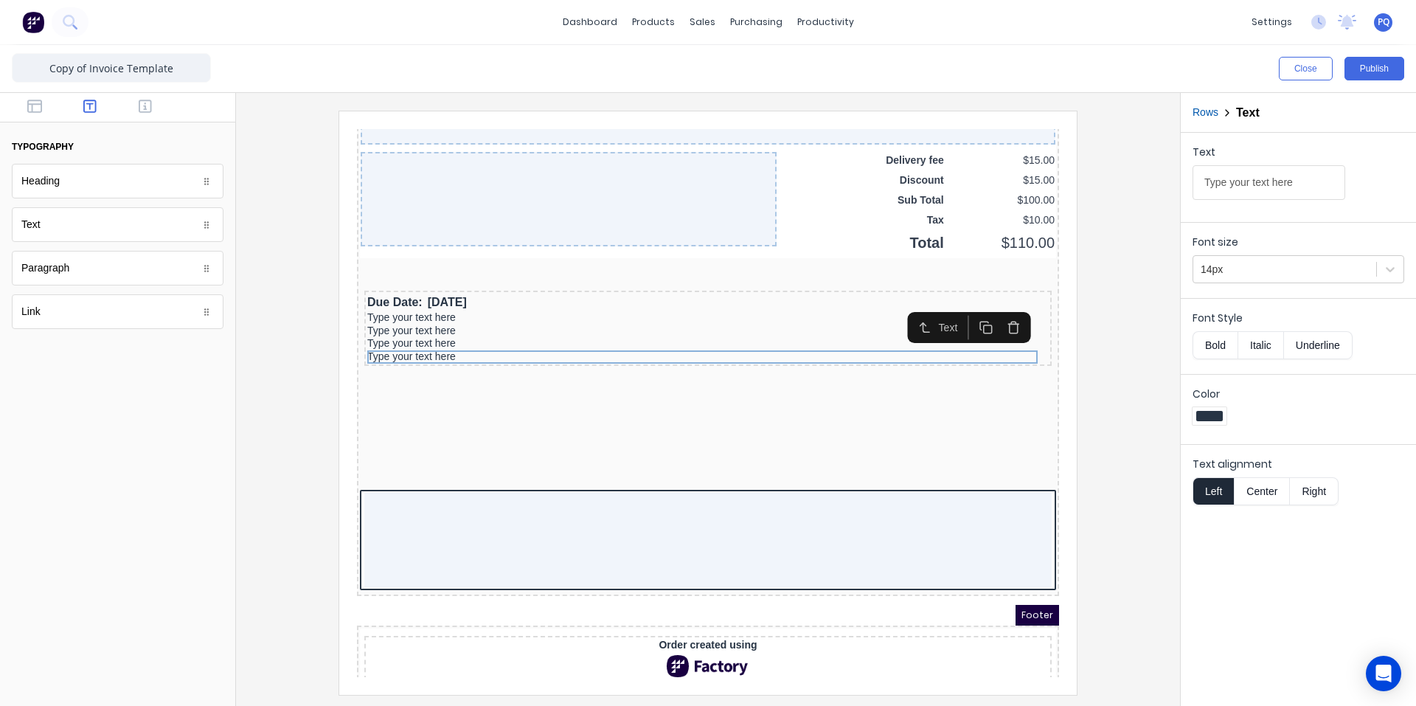
click at [974, 308] on rect "button" at bounding box center [970, 312] width 8 height 8
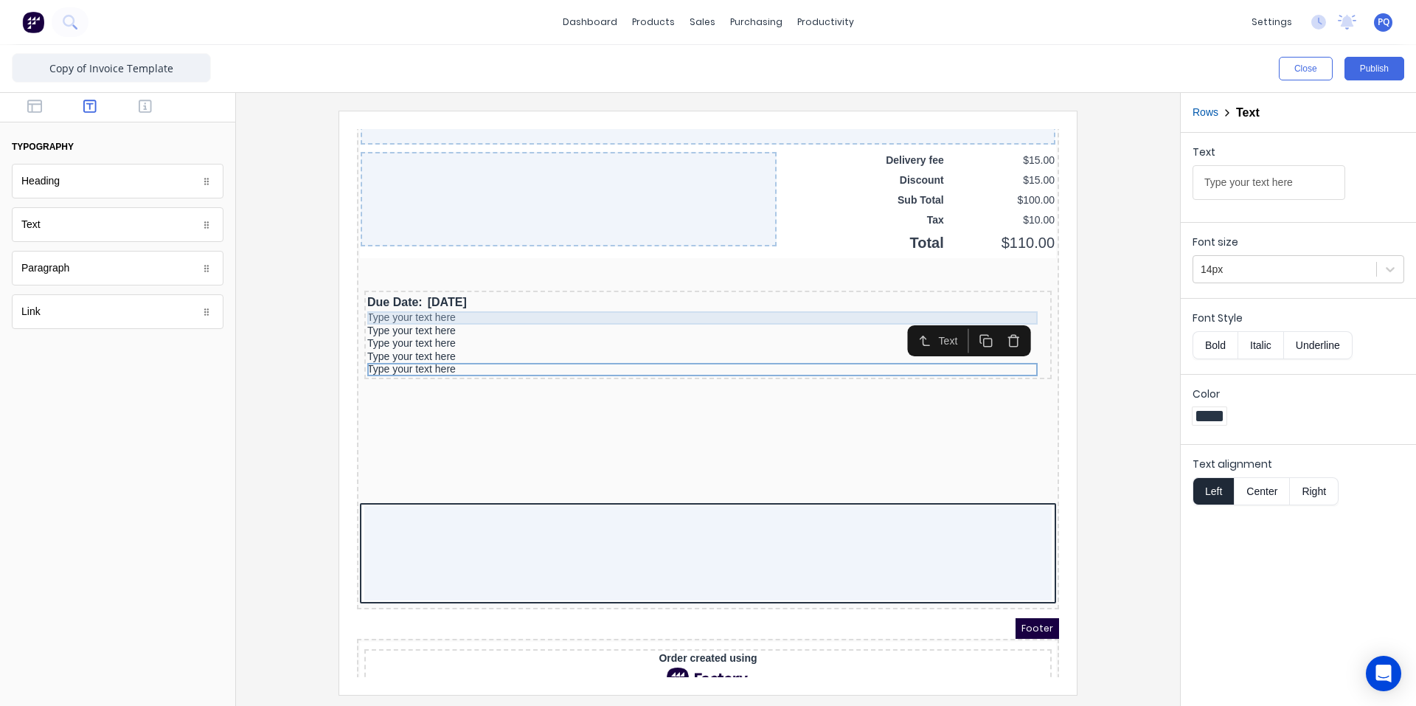
click at [430, 302] on div "Type your text here" at bounding box center [691, 300] width 682 height 13
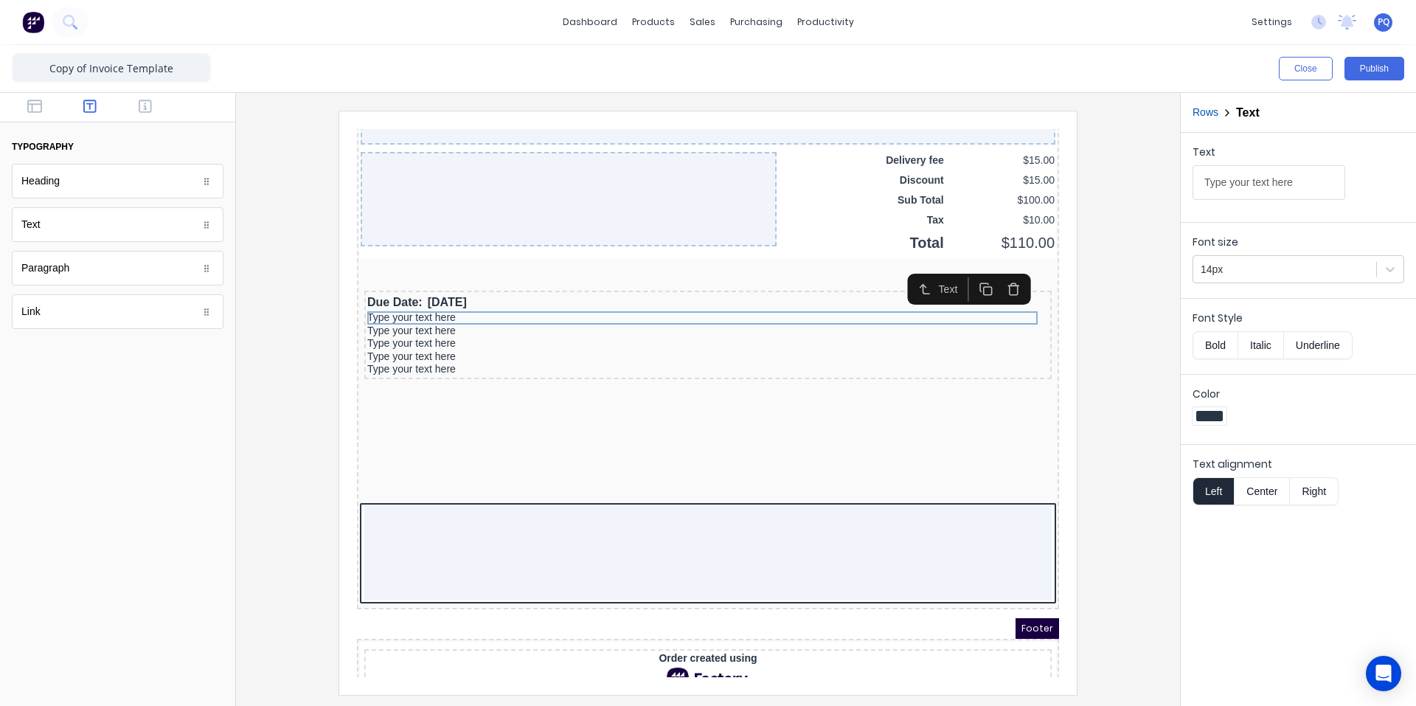
click at [1325, 176] on div "Text Type your text here" at bounding box center [1299, 176] width 212 height 63
click at [1267, 187] on input "Type your text here" at bounding box center [1269, 182] width 153 height 35
click at [1268, 187] on input "Type your text here" at bounding box center [1269, 182] width 153 height 35
paste input "Please make payment [DATE] an less stated other wise."
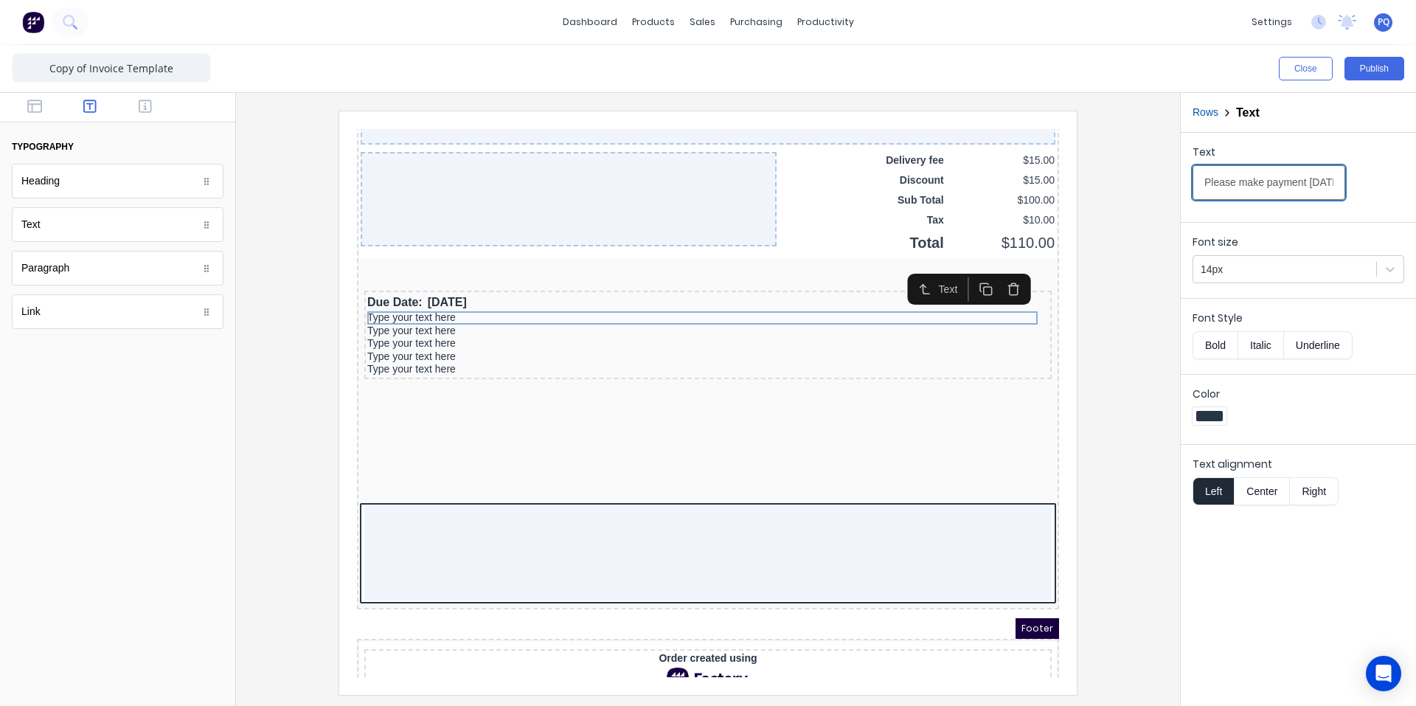
scroll to position [0, 160]
type input "Please make payment [DATE] an less stated other wise."
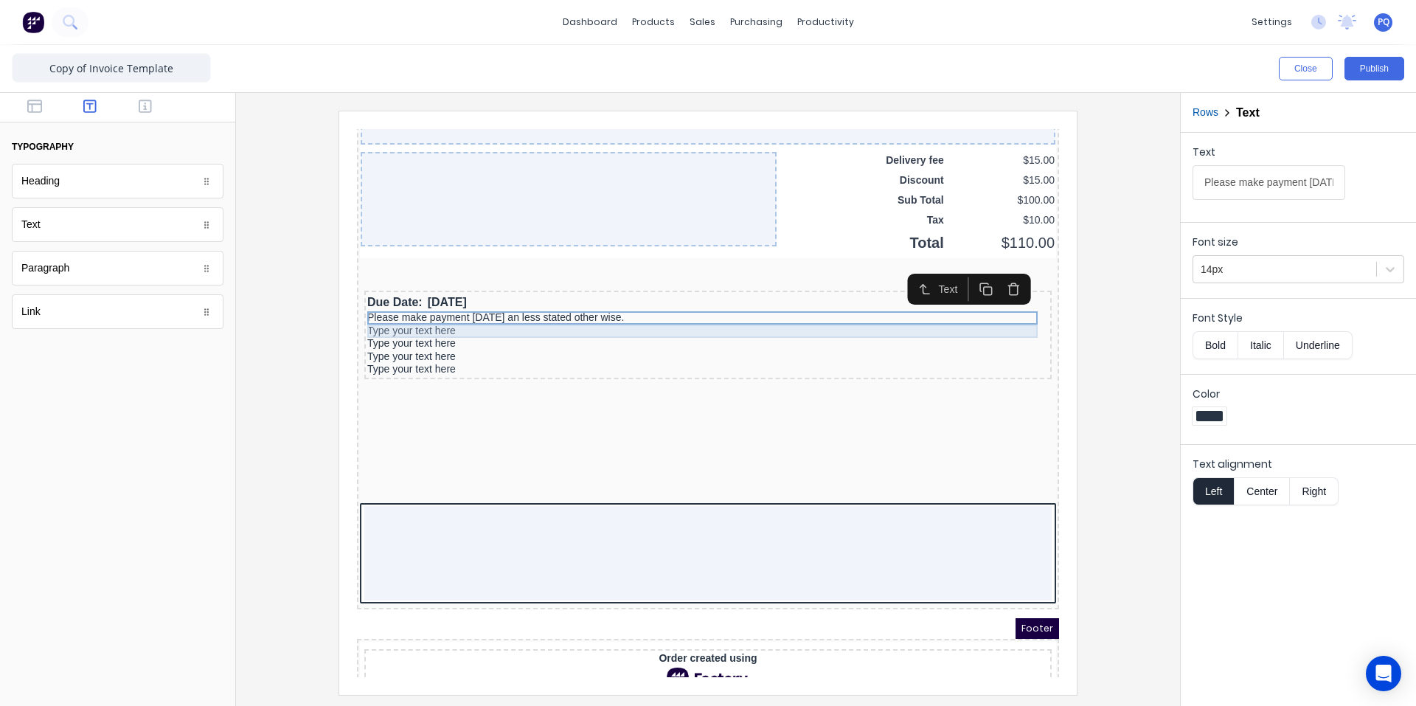
click at [447, 308] on div "Type your text here" at bounding box center [691, 313] width 682 height 13
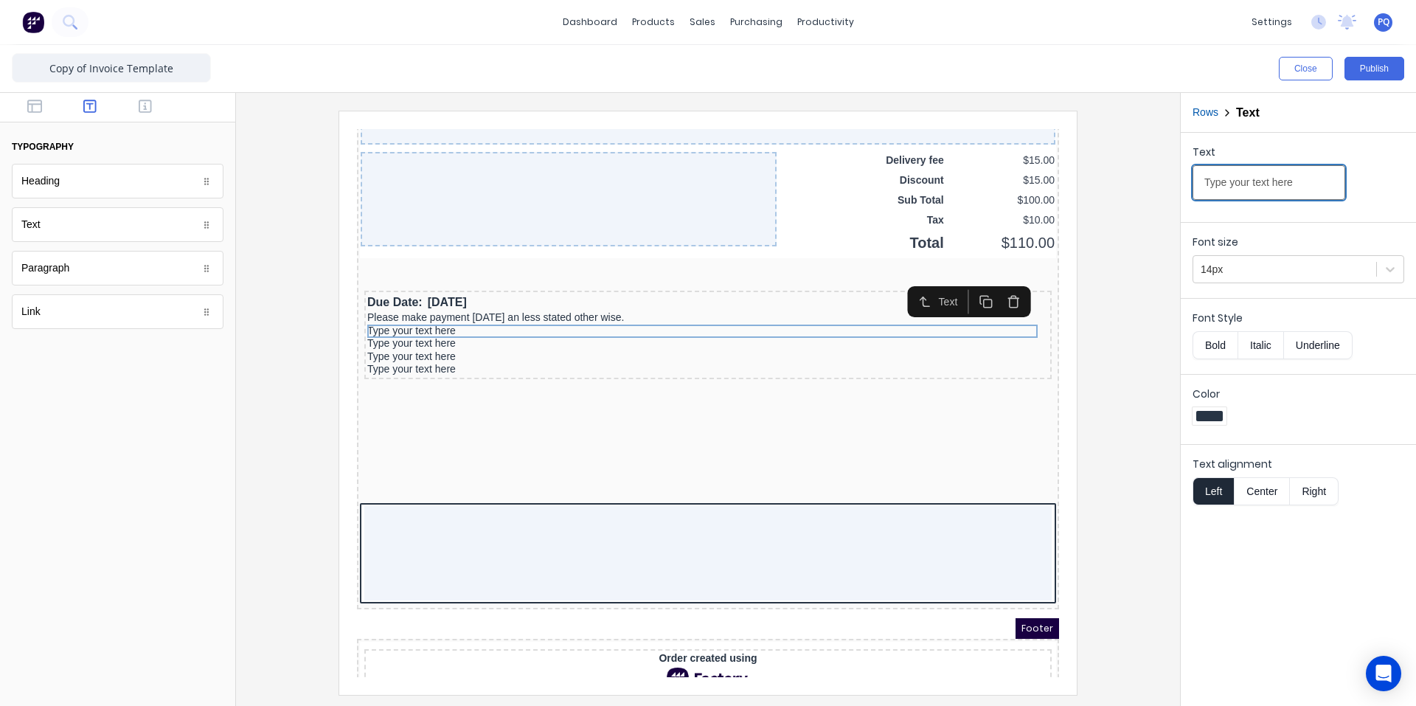
click at [1281, 170] on input "Type your text here" at bounding box center [1269, 182] width 153 height 35
click at [1280, 170] on input "Type your text here" at bounding box center [1269, 182] width 153 height 35
type input "All unpaid debts will incur court costs and debt collection fees."
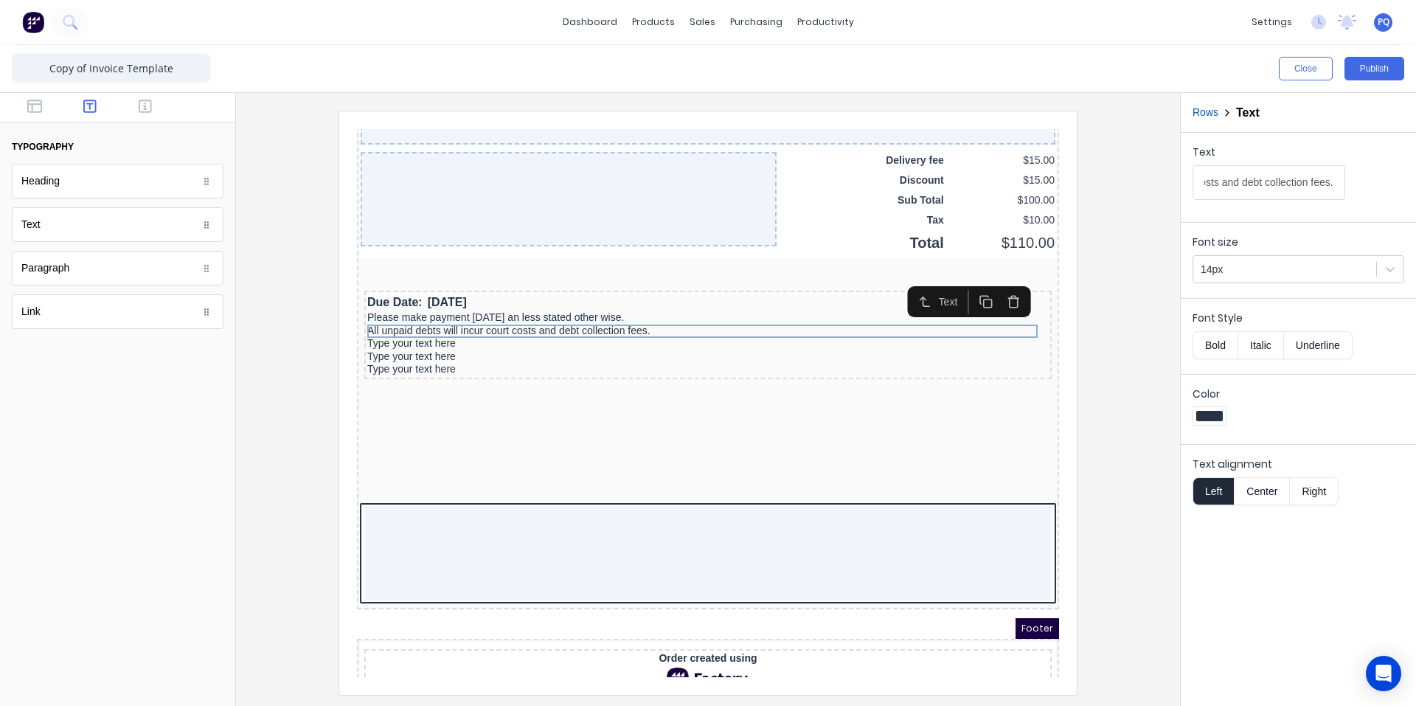
scroll to position [0, 0]
click at [394, 327] on div "Type your text here" at bounding box center [691, 325] width 682 height 13
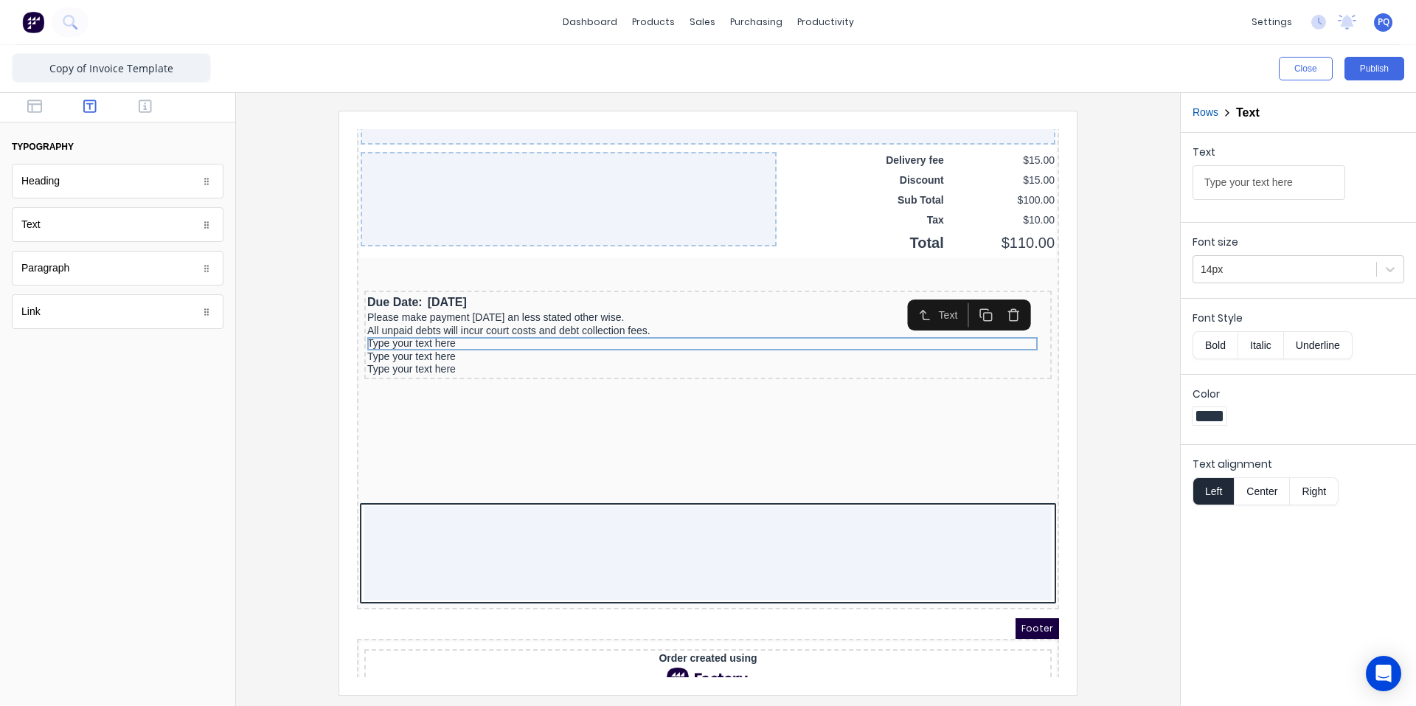
drag, startPoint x: 1222, startPoint y: 179, endPoint x: 1151, endPoint y: 188, distance: 71.4
click at [1152, 188] on div "Close Publish Components typography Heading Heading Text Text Paragraph Paragra…" at bounding box center [708, 375] width 1416 height 661
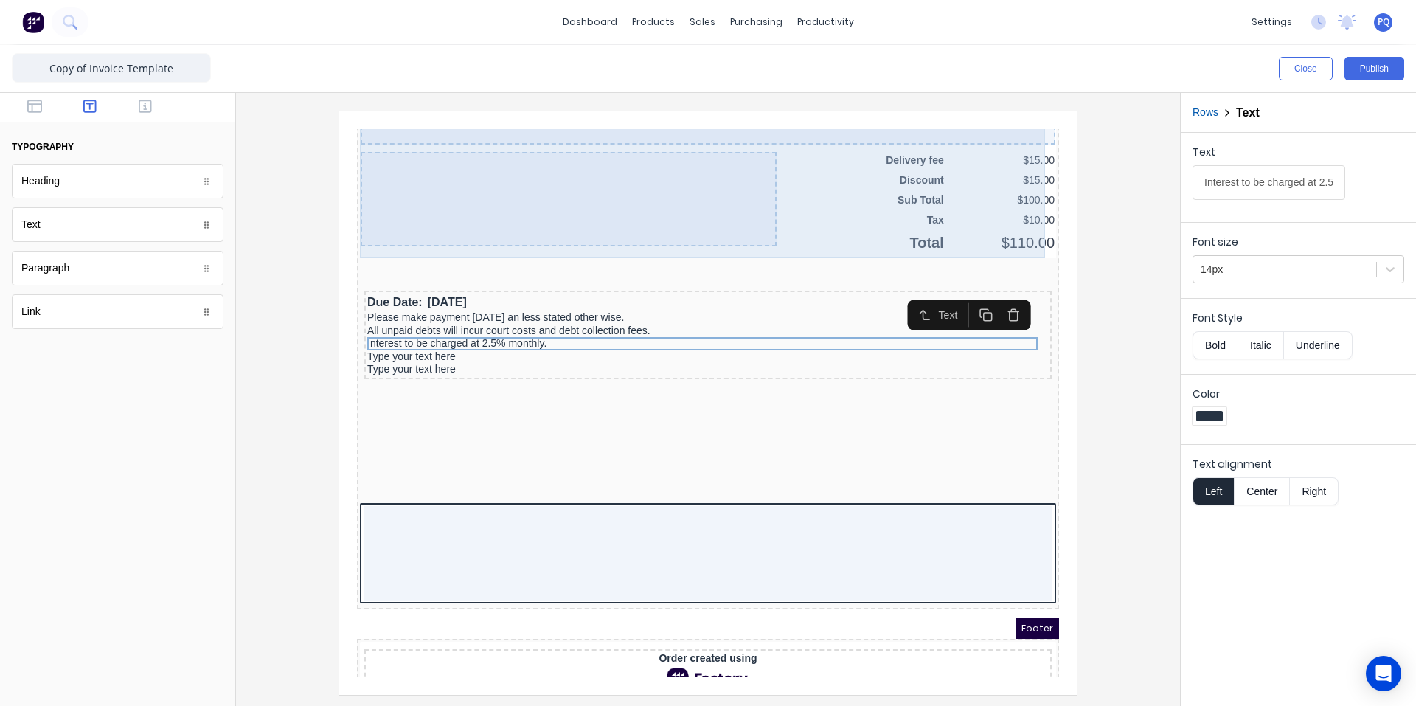
scroll to position [0, 62]
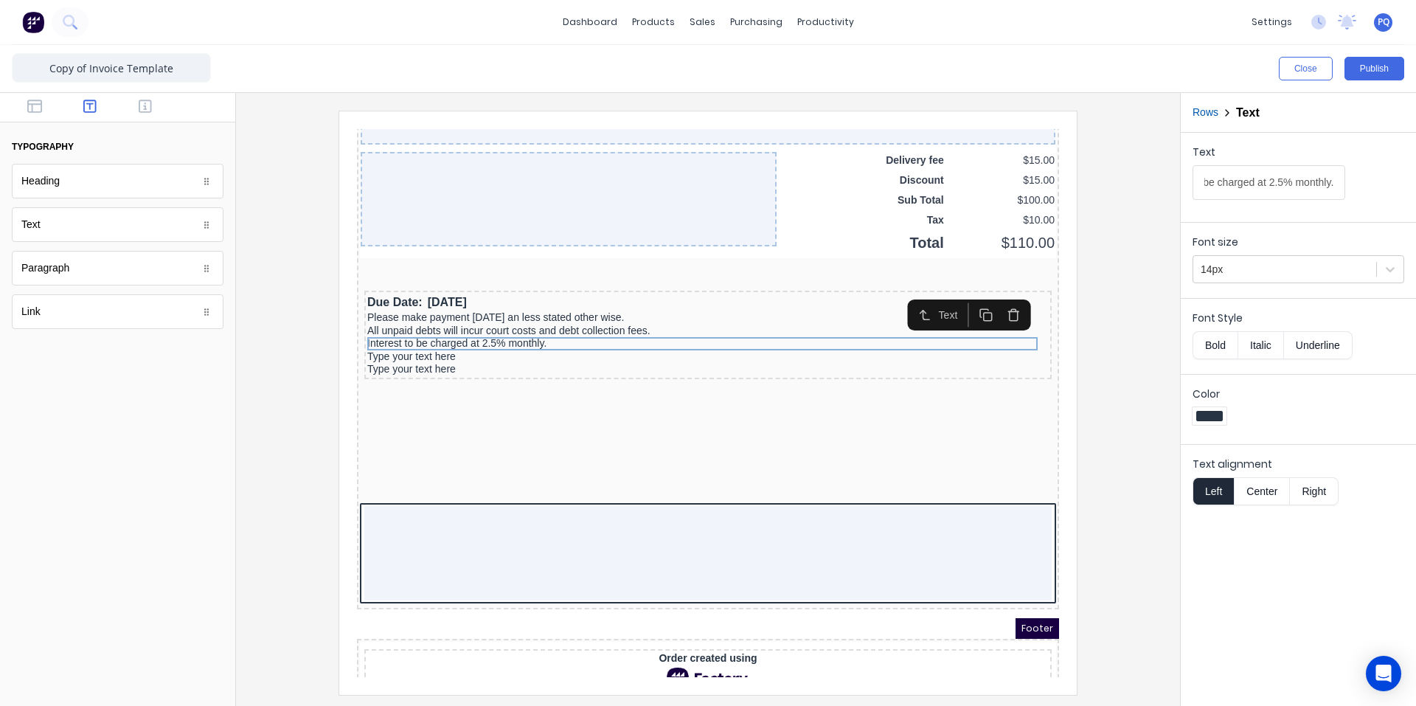
type input "Interest to be charged at 2.5% monthly."
click at [614, 336] on div "Type your text here" at bounding box center [691, 339] width 682 height 13
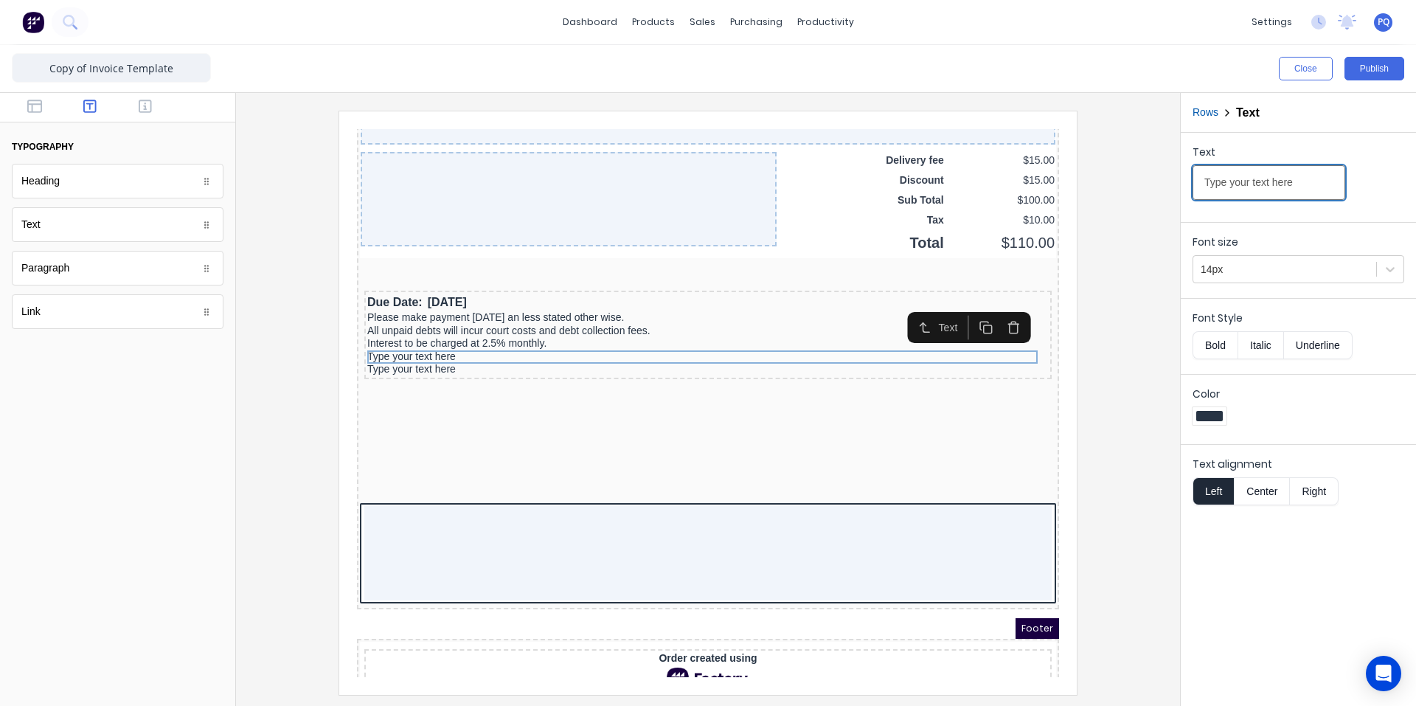
drag, startPoint x: 1308, startPoint y: 185, endPoint x: 1131, endPoint y: 173, distance: 178.2
click at [1131, 173] on div "Close Publish Components typography Heading Heading Text Text Paragraph Paragra…" at bounding box center [708, 375] width 1416 height 661
paste input "Any questions contact us on [PHONE_NUMBER]"
type input "Any questions contact us on [PHONE_NUMBER]"
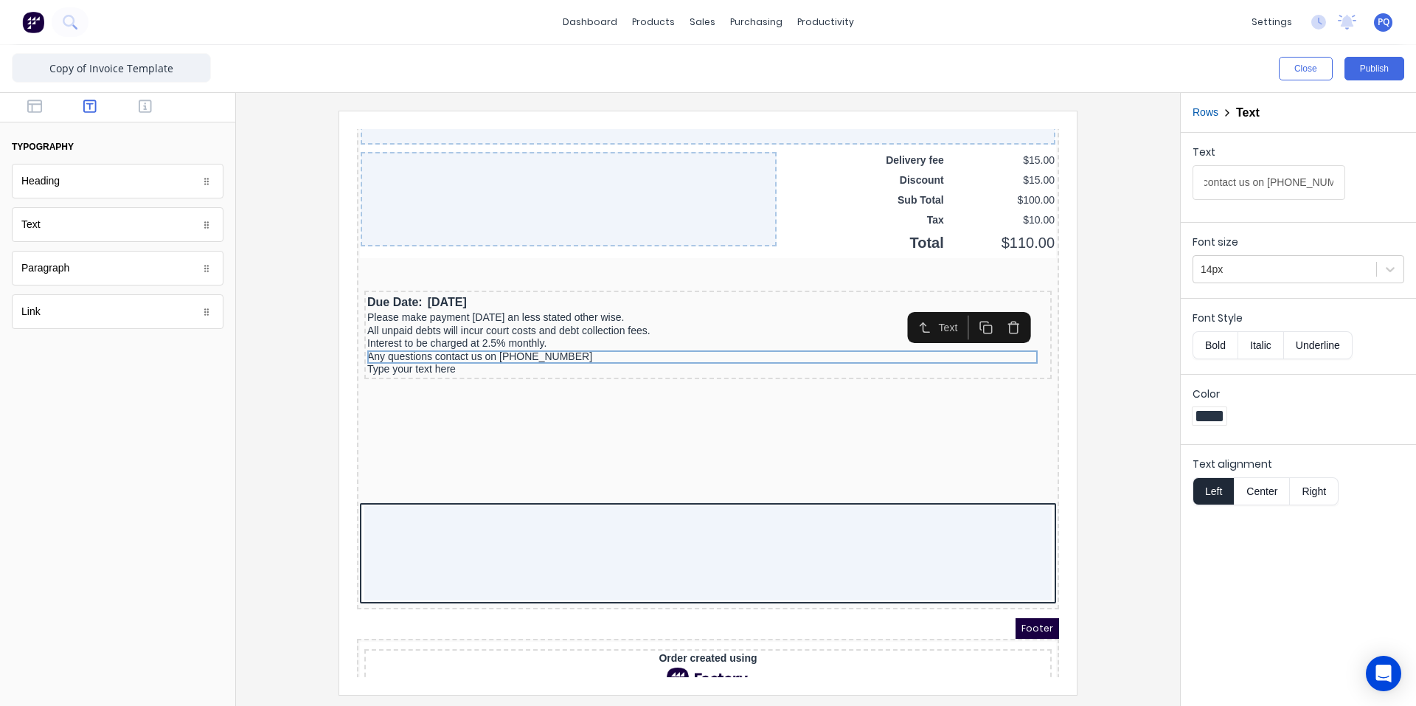
scroll to position [0, 0]
click at [467, 351] on div "Type your text here" at bounding box center [691, 351] width 682 height 13
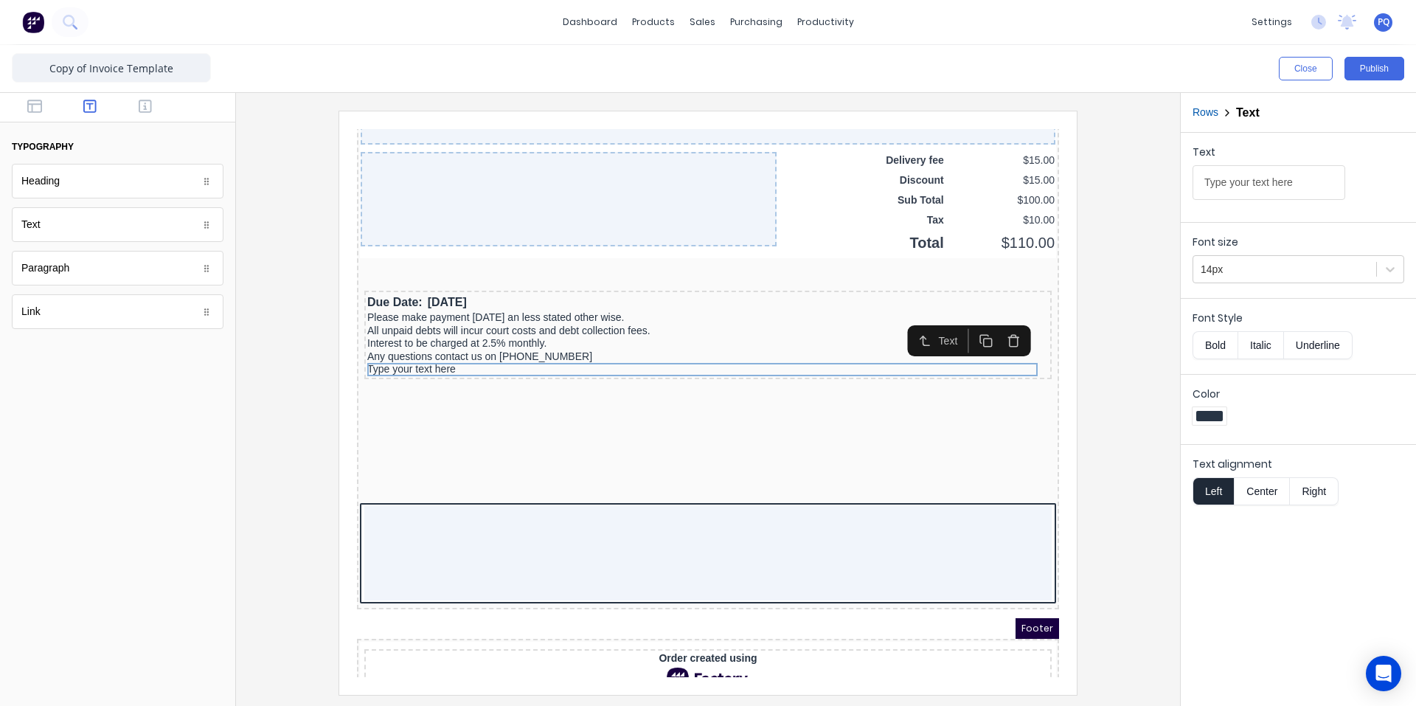
drag, startPoint x: 1314, startPoint y: 187, endPoint x: 1084, endPoint y: 180, distance: 230.2
click at [1084, 180] on div "Close Publish Components typography Heading Heading Text Text Paragraph Paragra…" at bounding box center [708, 375] width 1416 height 661
type input "Please make payments to"
click at [967, 324] on icon "button" at bounding box center [969, 323] width 14 height 14
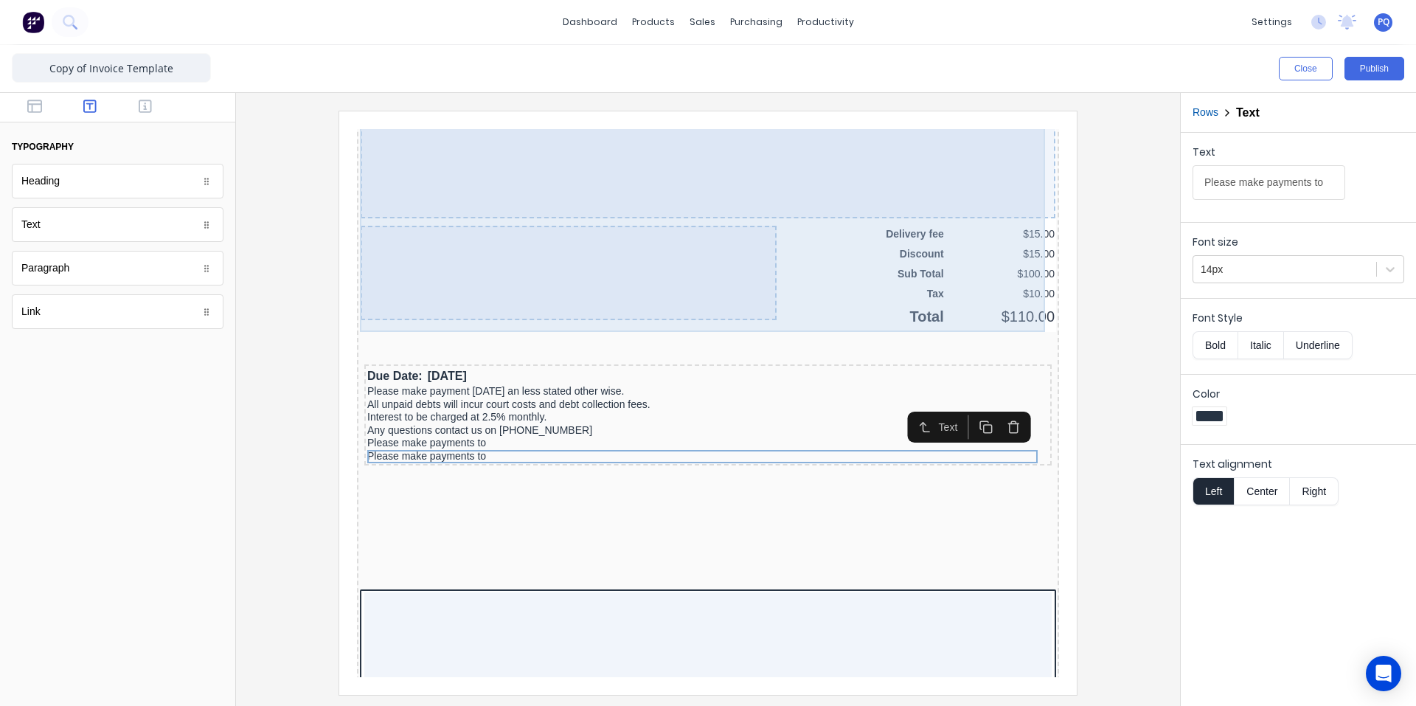
scroll to position [1112, 0]
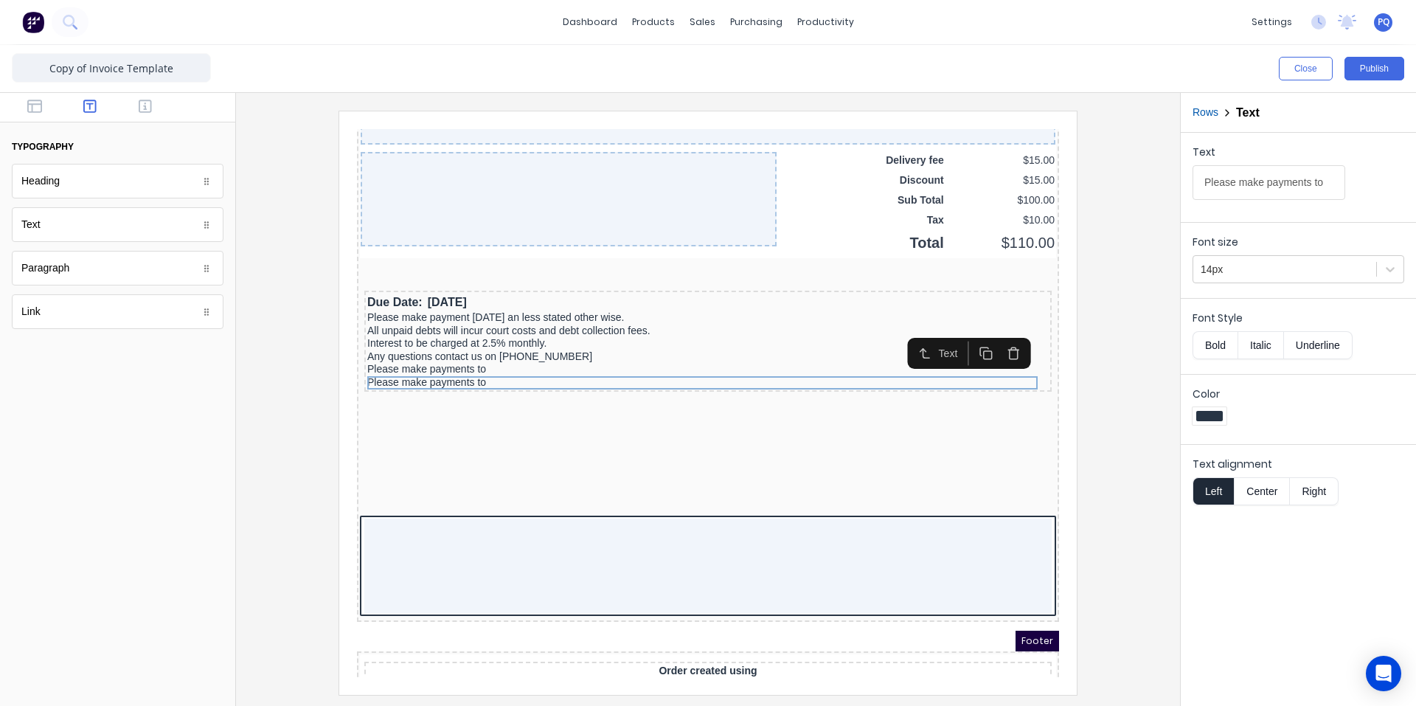
click at [997, 341] on icon "button" at bounding box center [996, 336] width 14 height 14
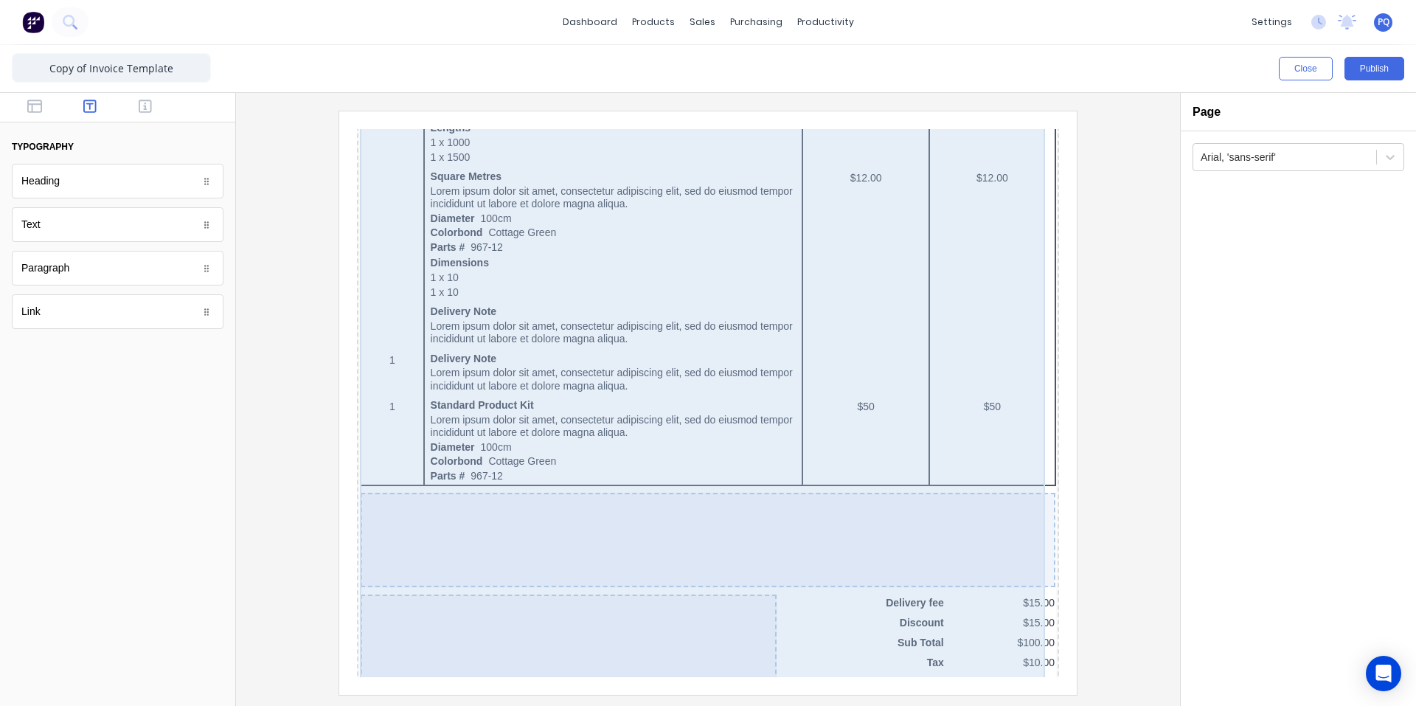
scroll to position [891, 0]
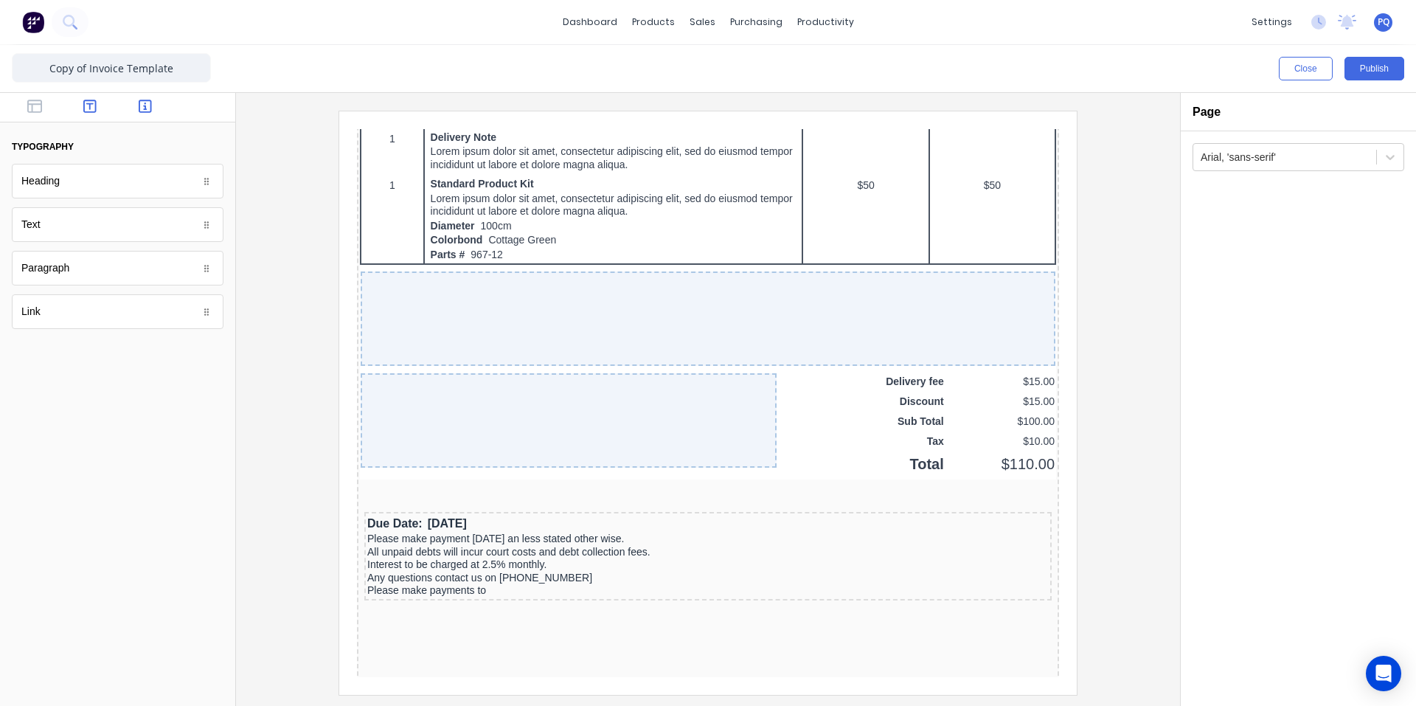
click at [153, 105] on button "button" at bounding box center [145, 108] width 46 height 18
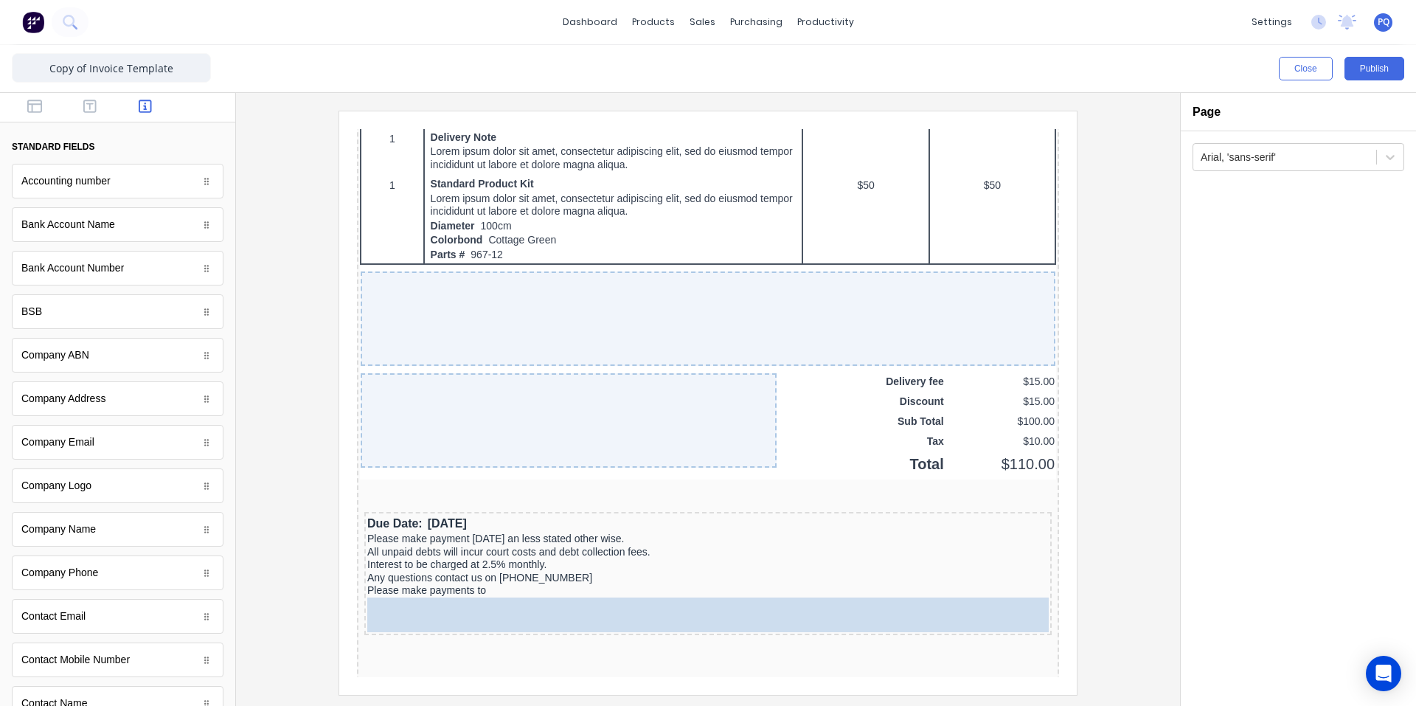
drag, startPoint x: 85, startPoint y: 535, endPoint x: 476, endPoint y: 439, distance: 403.2
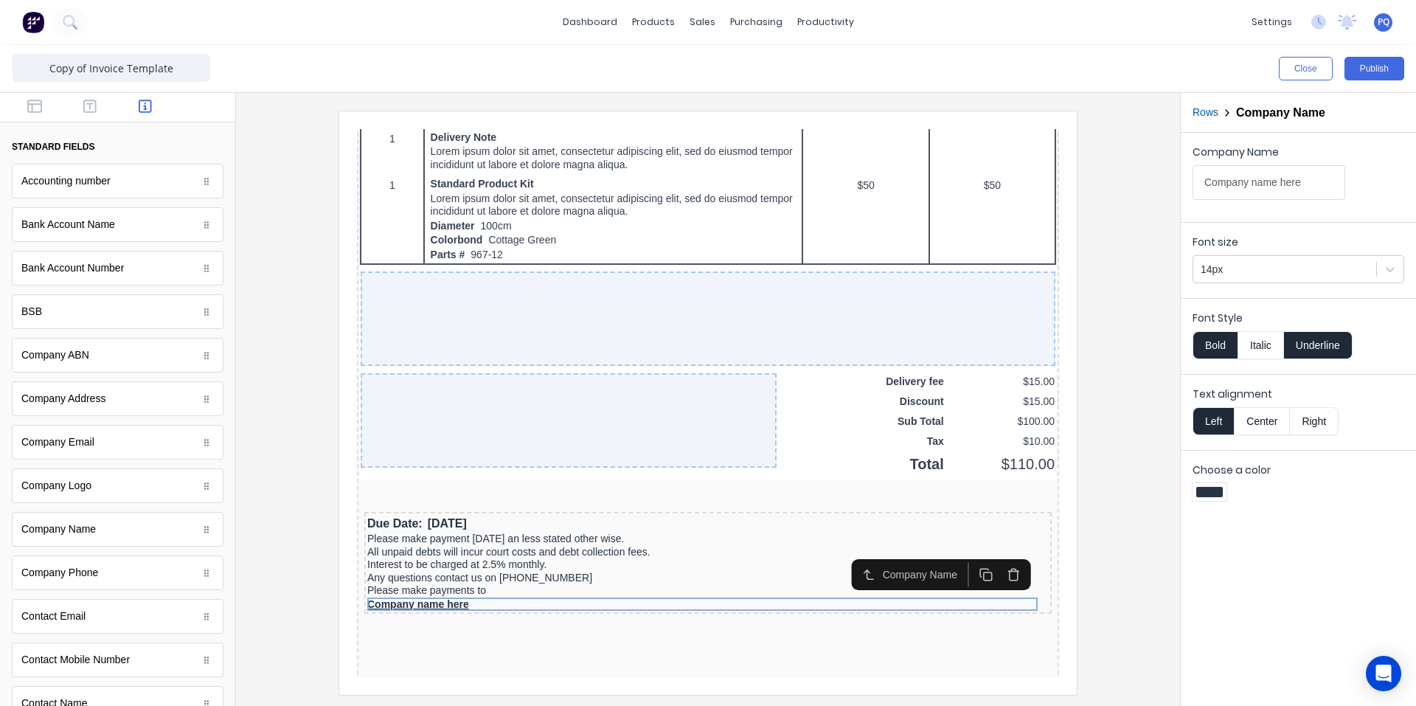
drag, startPoint x: 1338, startPoint y: 339, endPoint x: 1233, endPoint y: 348, distance: 105.1
click at [1336, 340] on button "Underline" at bounding box center [1318, 345] width 69 height 28
click at [1228, 348] on button "Bold" at bounding box center [1215, 345] width 45 height 28
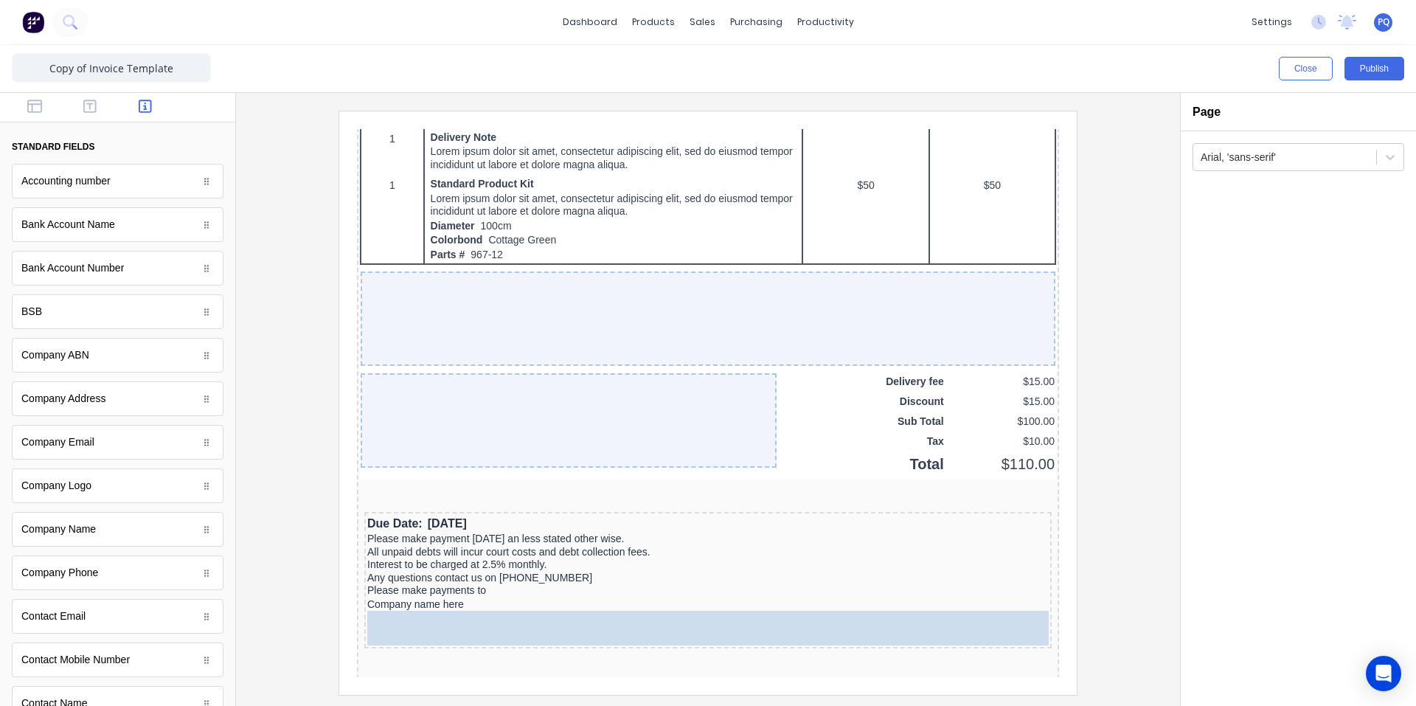
drag, startPoint x: 150, startPoint y: 232, endPoint x: 319, endPoint y: 494, distance: 312.2
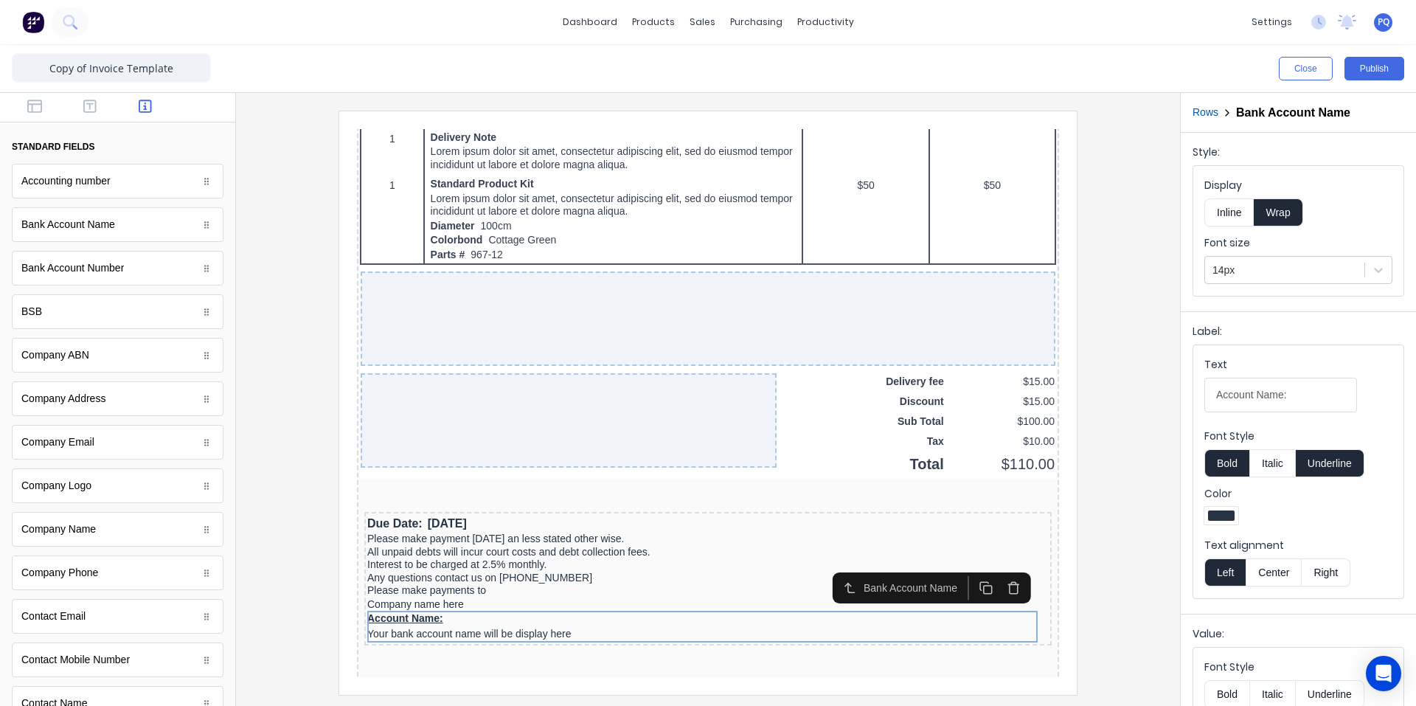
click at [1006, 572] on button "button" at bounding box center [995, 570] width 27 height 24
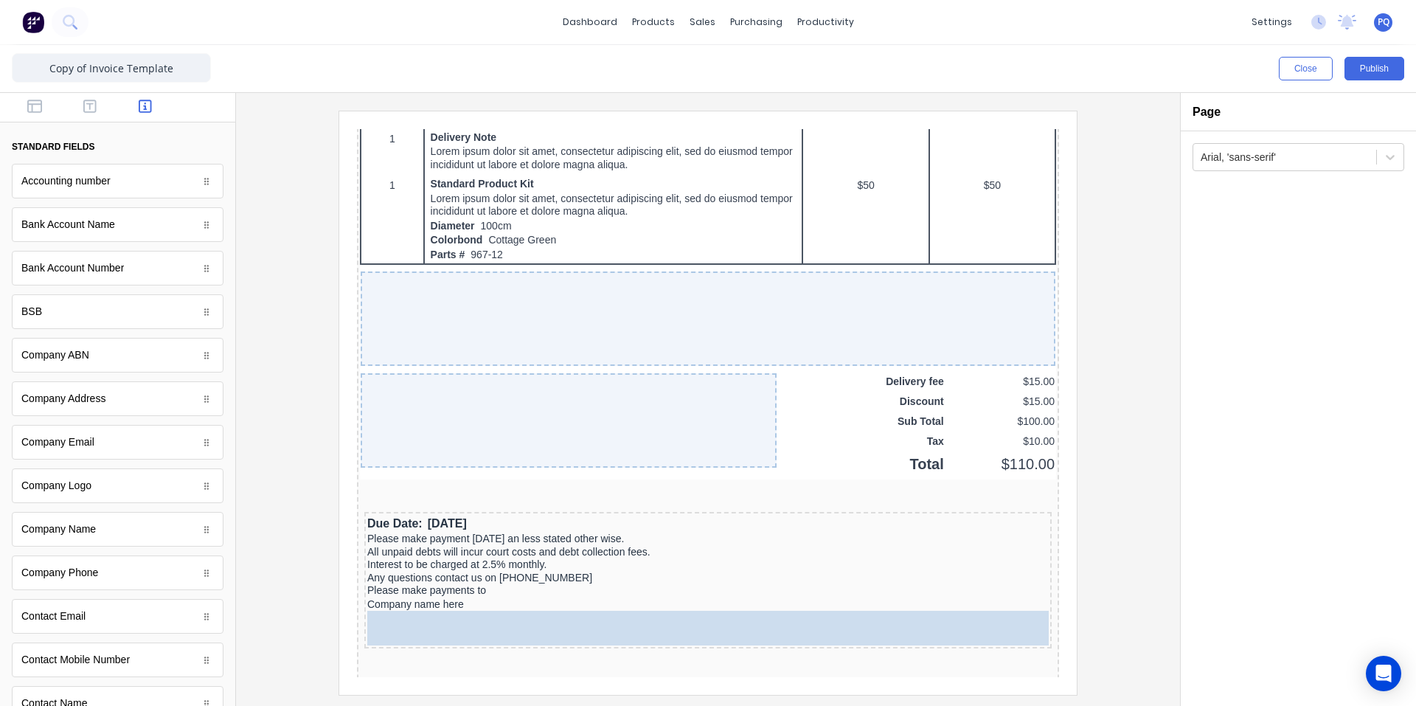
drag, startPoint x: 89, startPoint y: 228, endPoint x: 679, endPoint y: 588, distance: 691.2
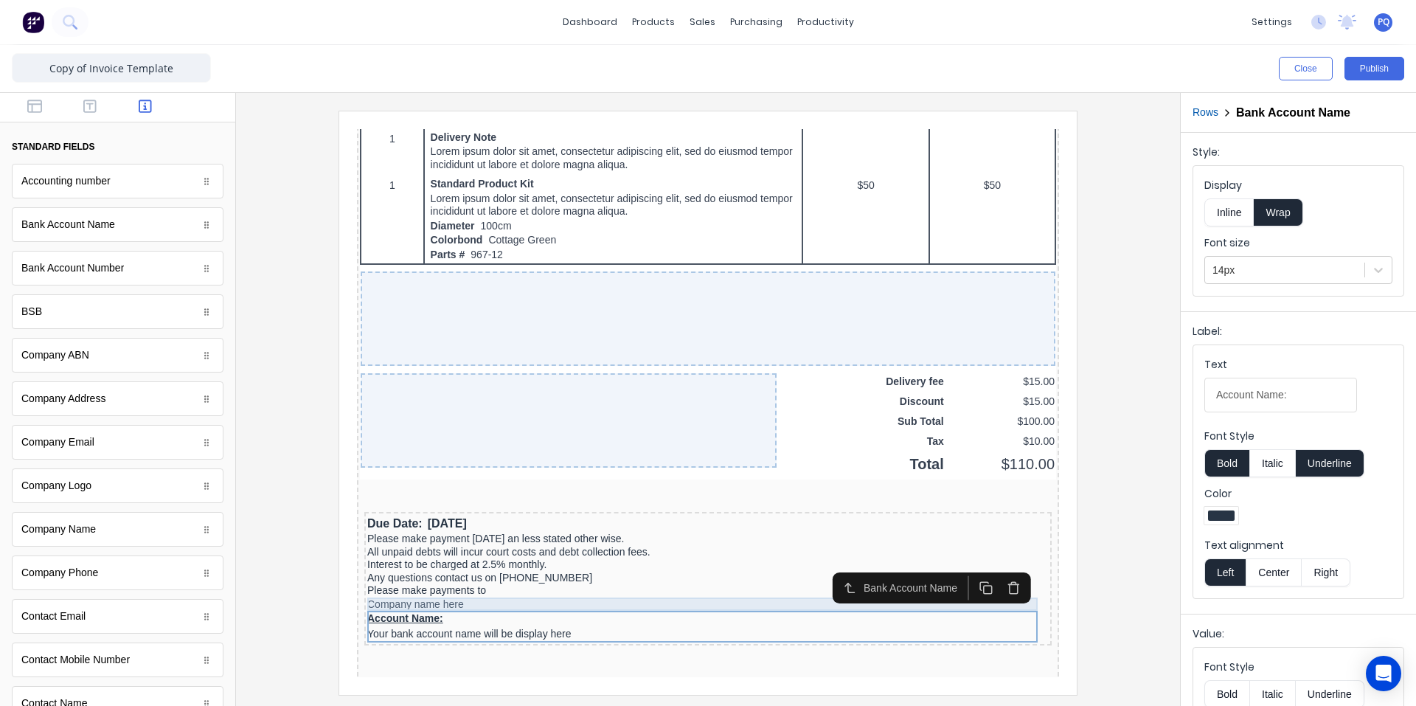
click at [420, 580] on div "Company name here" at bounding box center [691, 586] width 682 height 13
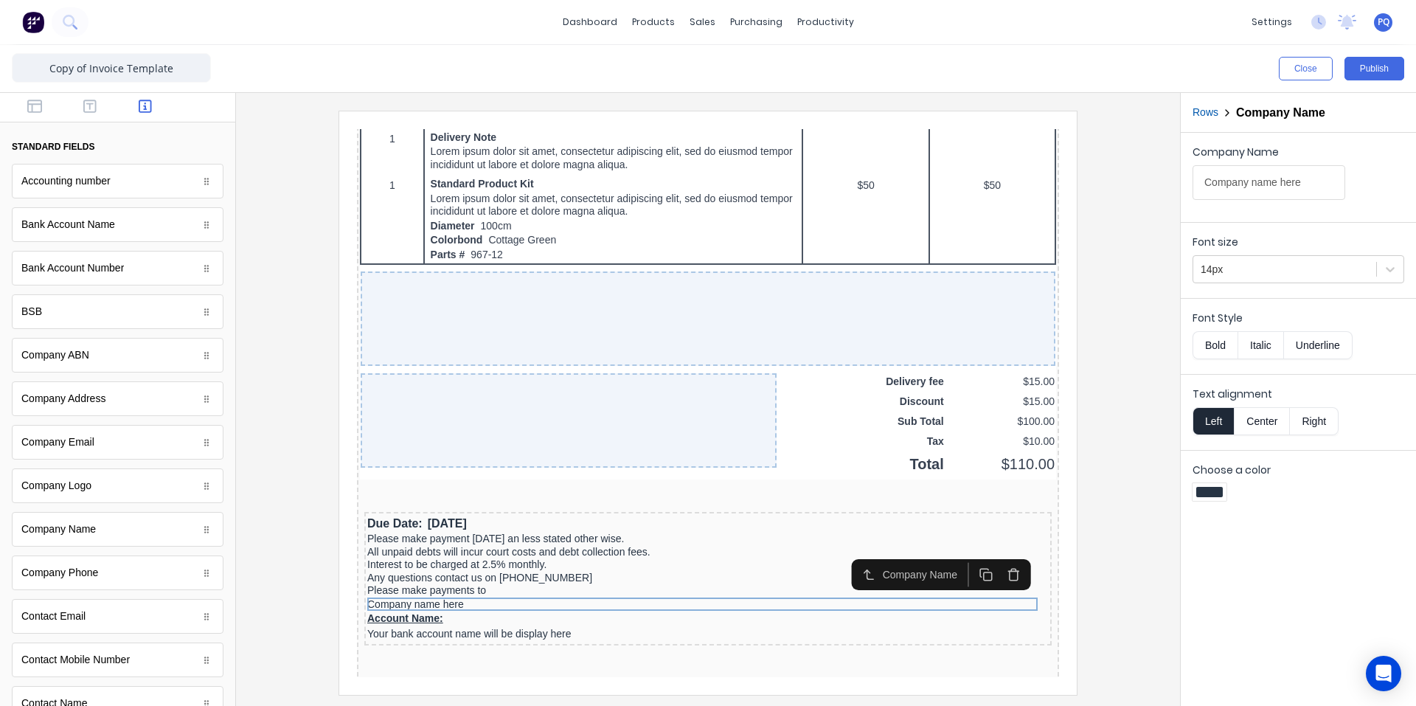
click at [999, 555] on icon "button" at bounding box center [996, 557] width 14 height 14
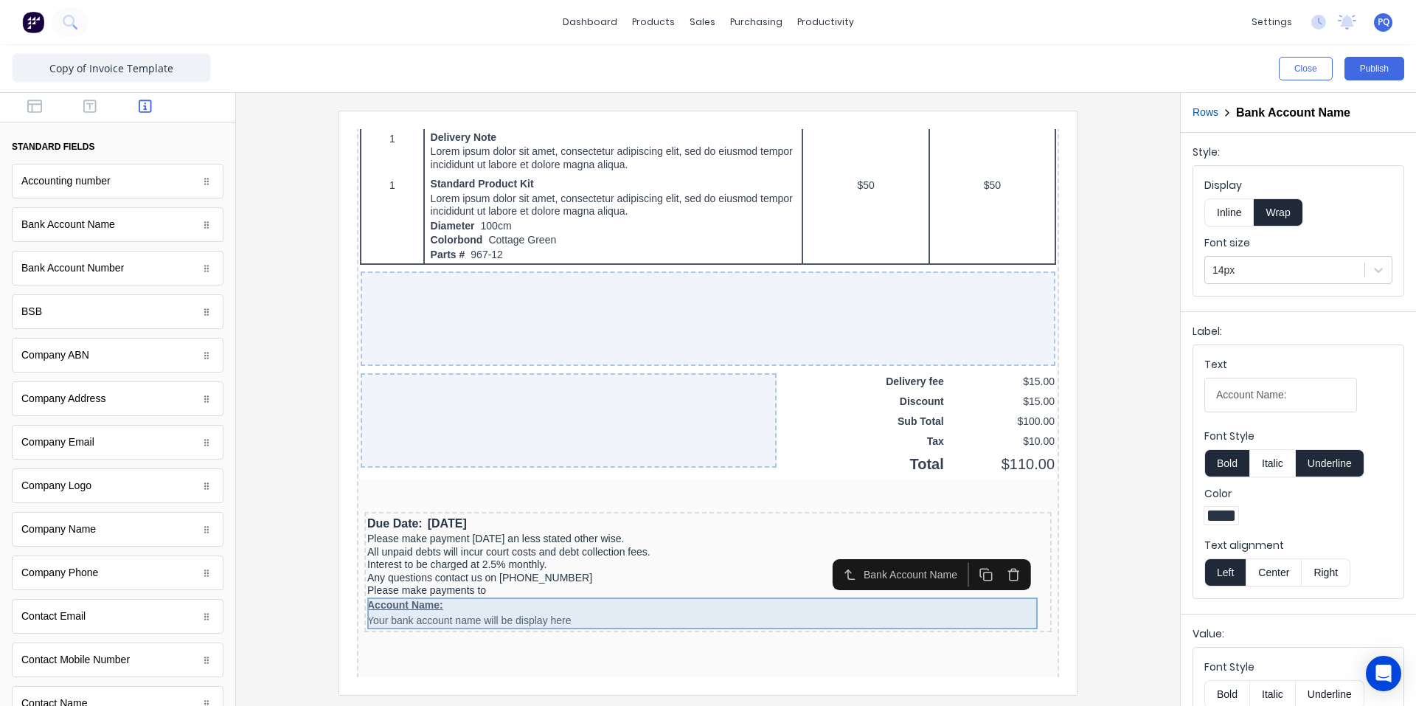
click at [782, 586] on div "Account Name: Your bank account name will be display here" at bounding box center [691, 596] width 682 height 32
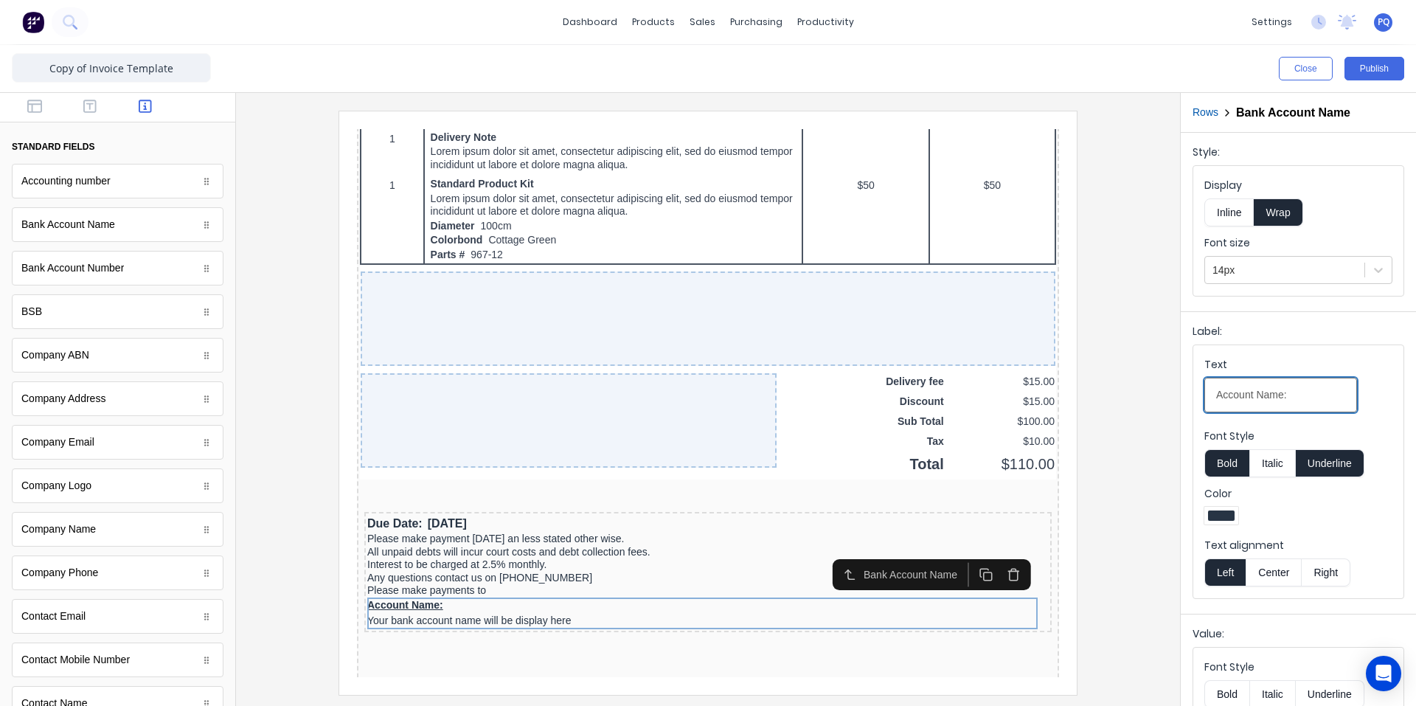
drag, startPoint x: 1314, startPoint y: 400, endPoint x: 1191, endPoint y: 408, distance: 122.7
click at [1191, 406] on div "Label: Text Account Name: Font Style Bold Italic Underline Color Text alignment…" at bounding box center [1298, 459] width 235 height 297
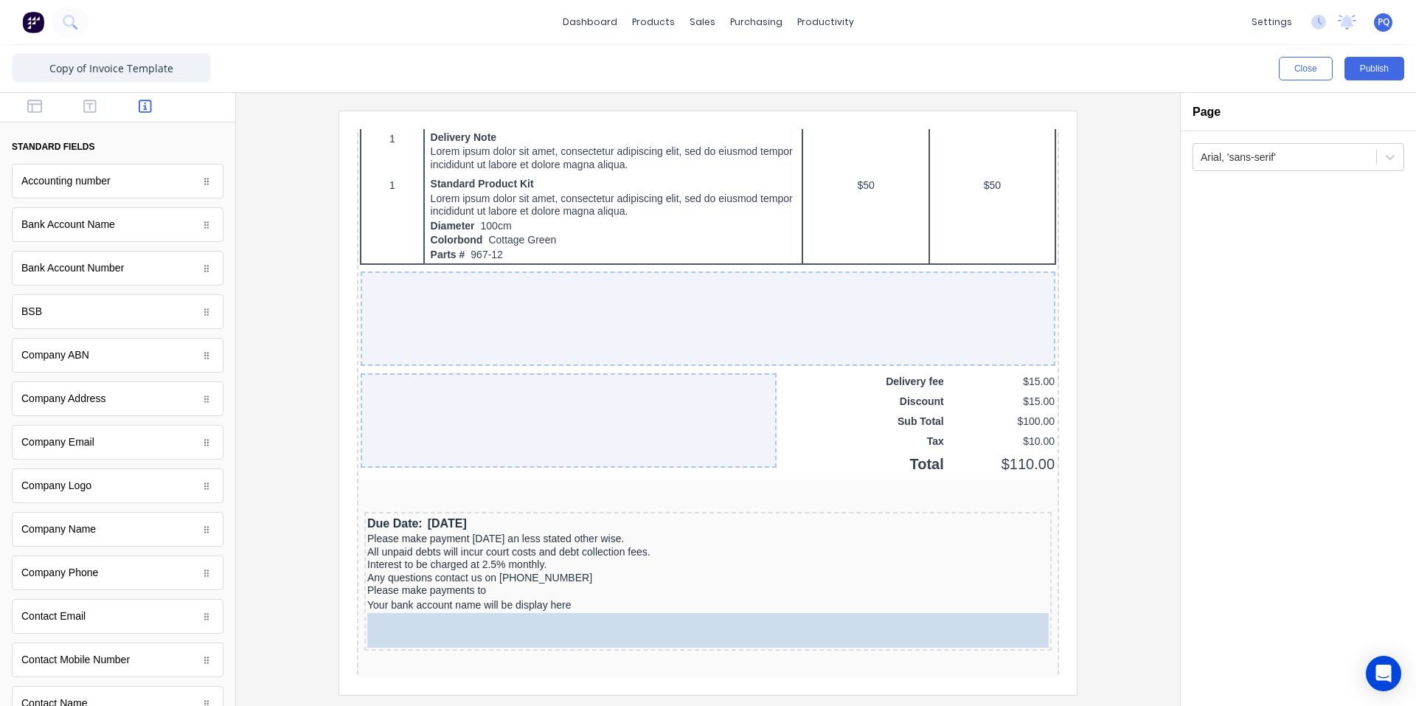
drag, startPoint x: 100, startPoint y: 276, endPoint x: 350, endPoint y: 487, distance: 327.7
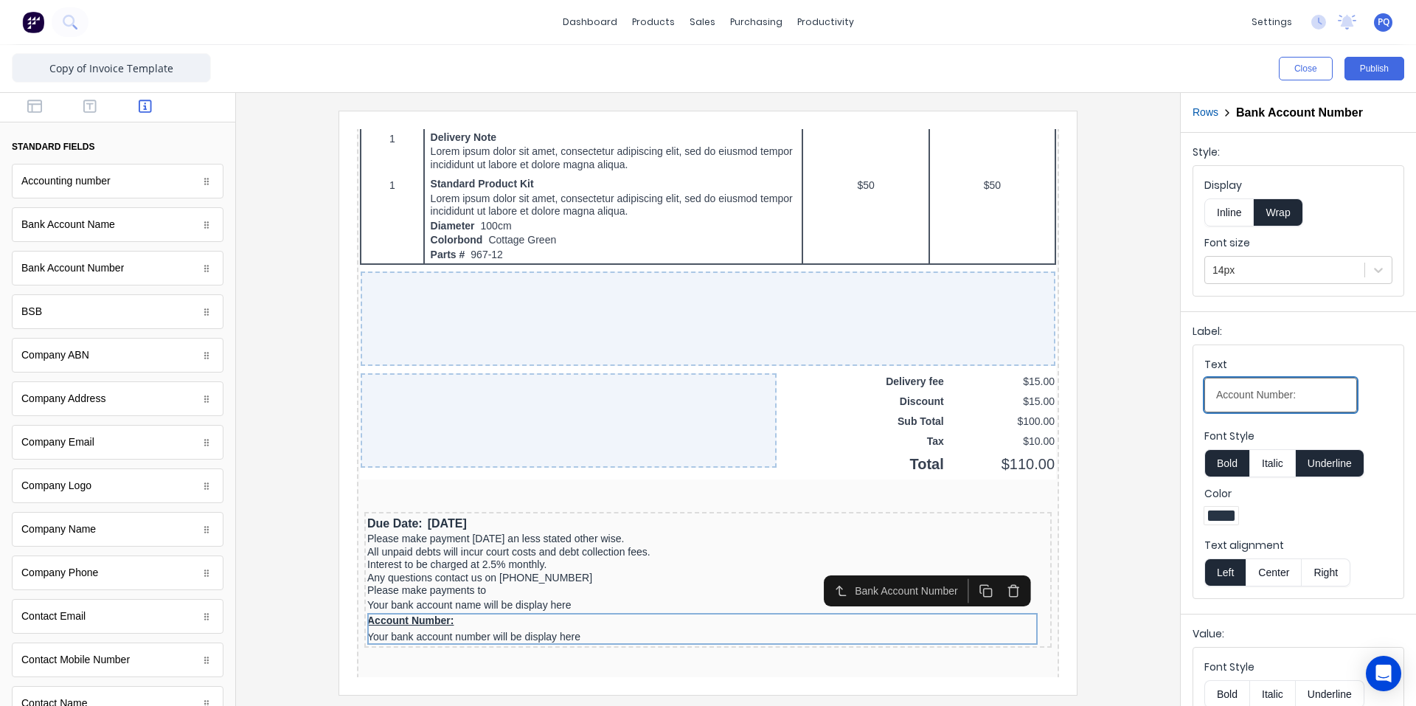
drag, startPoint x: 1131, startPoint y: 402, endPoint x: 1094, endPoint y: 400, distance: 37.7
click at [1089, 402] on div "Close Publish Components standard fields Accounting number Accounting number Ba…" at bounding box center [708, 375] width 1416 height 661
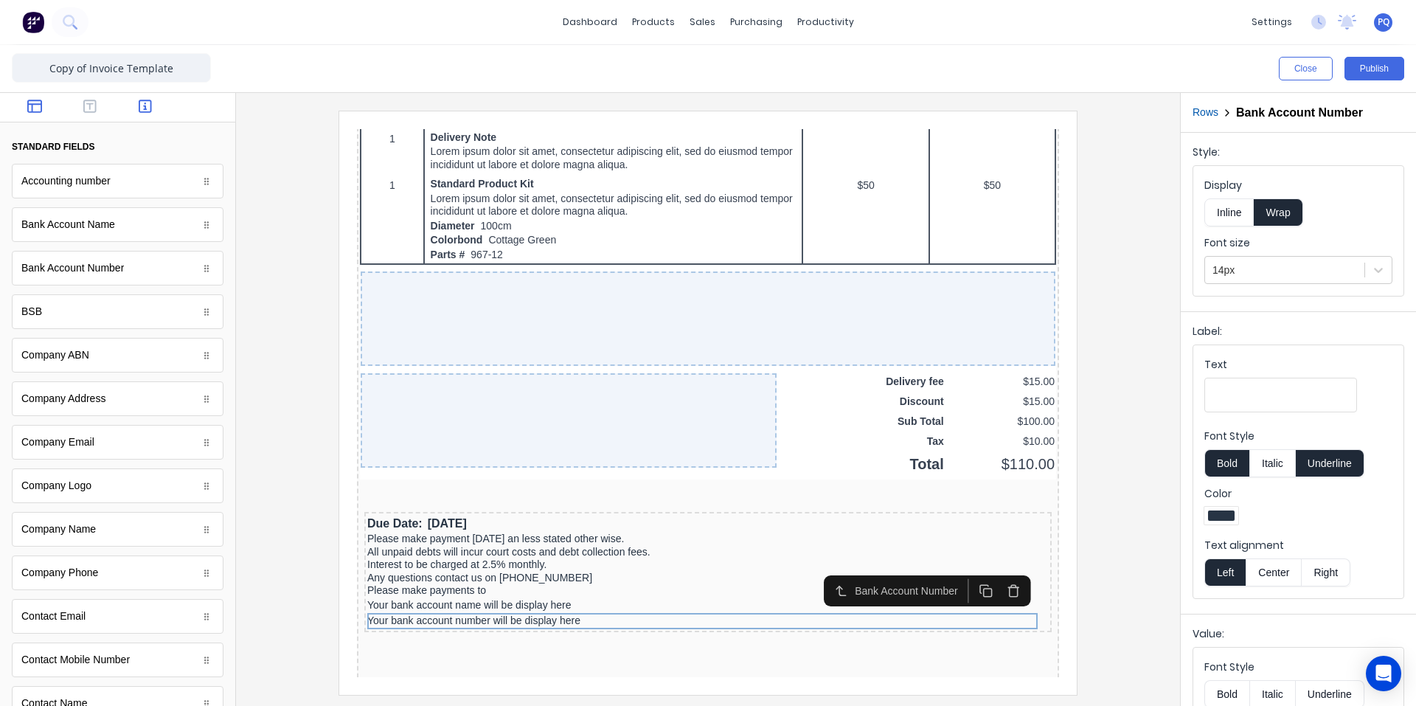
click at [48, 110] on button "button" at bounding box center [35, 108] width 46 height 18
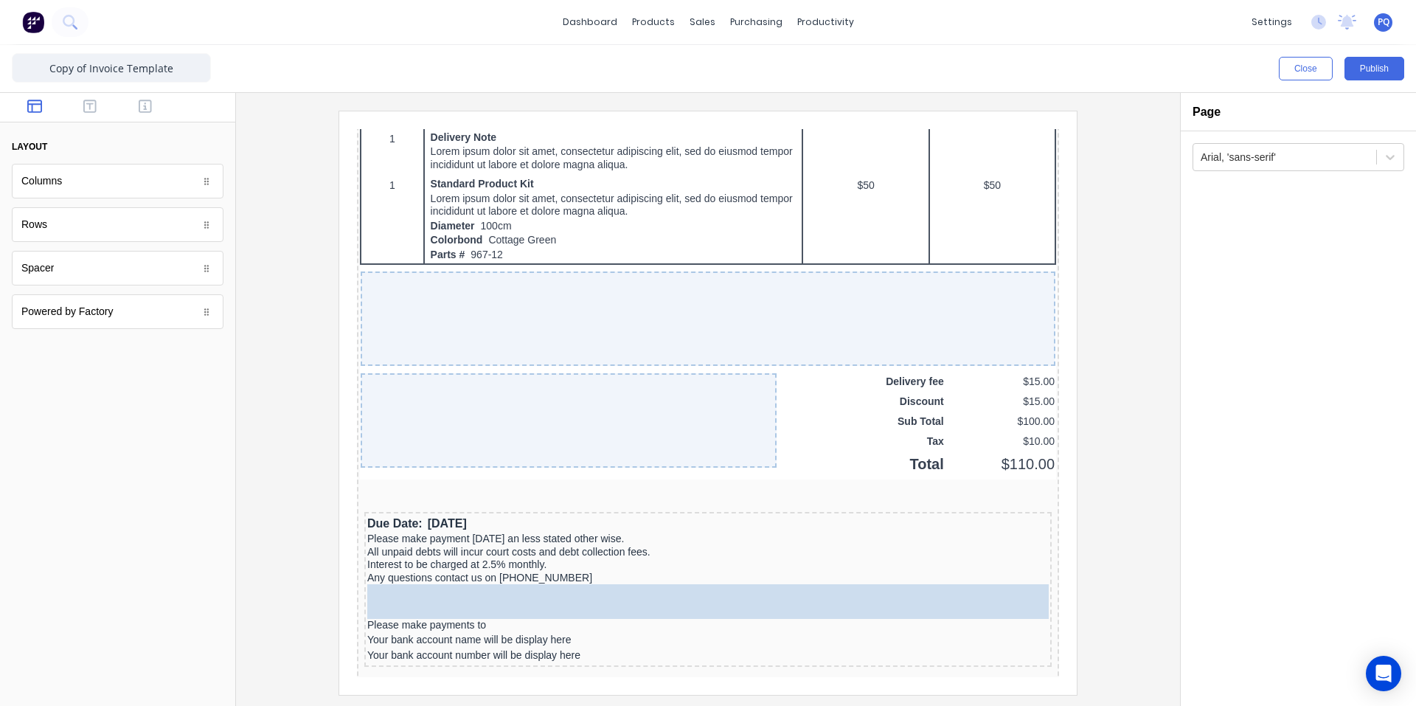
drag, startPoint x: 36, startPoint y: 273, endPoint x: 566, endPoint y: 597, distance: 621.1
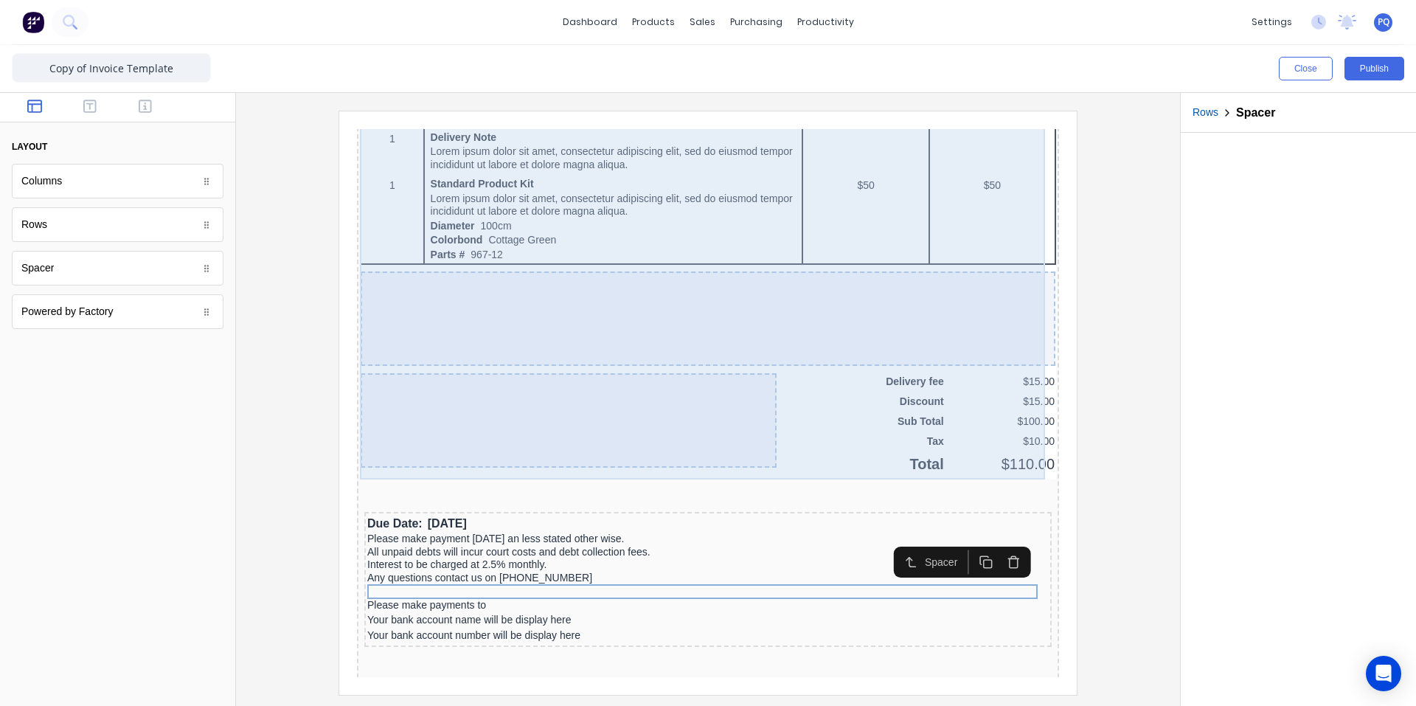
scroll to position [1112, 0]
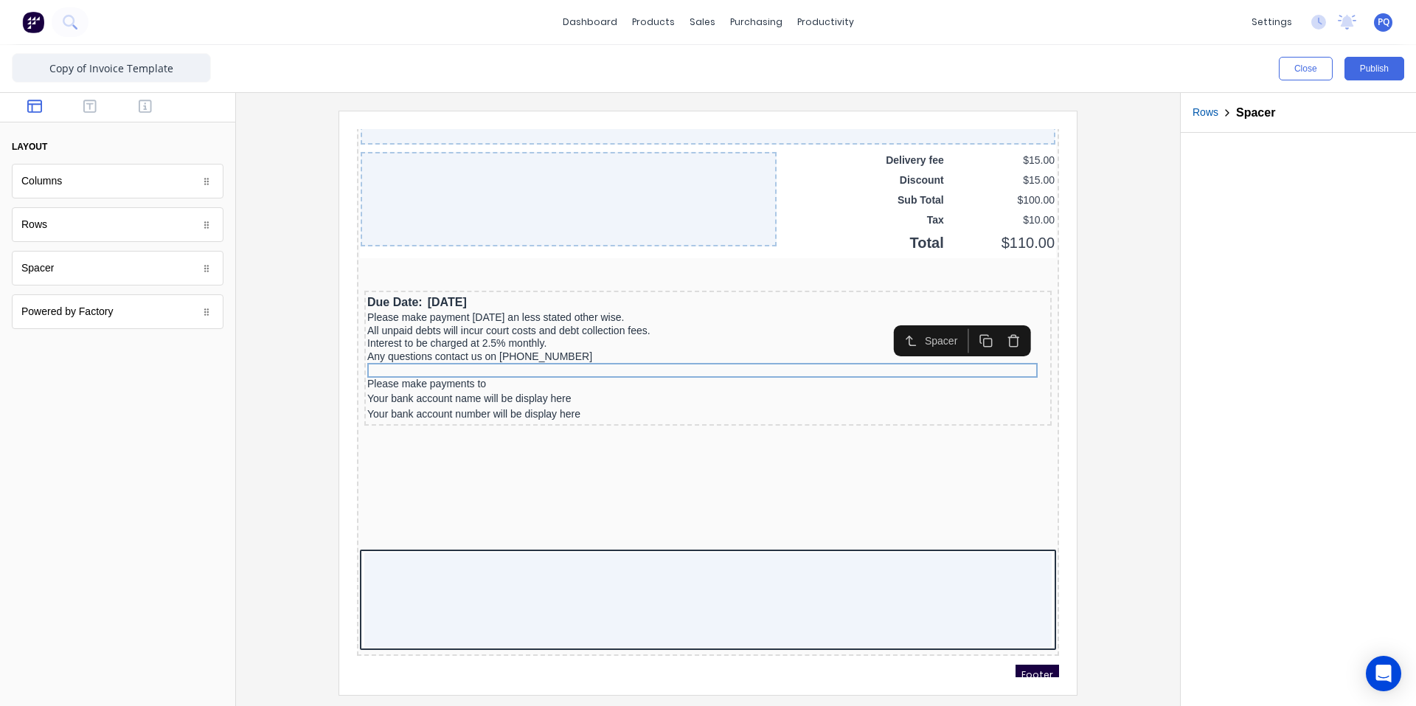
click at [974, 322] on rect "button" at bounding box center [970, 325] width 8 height 8
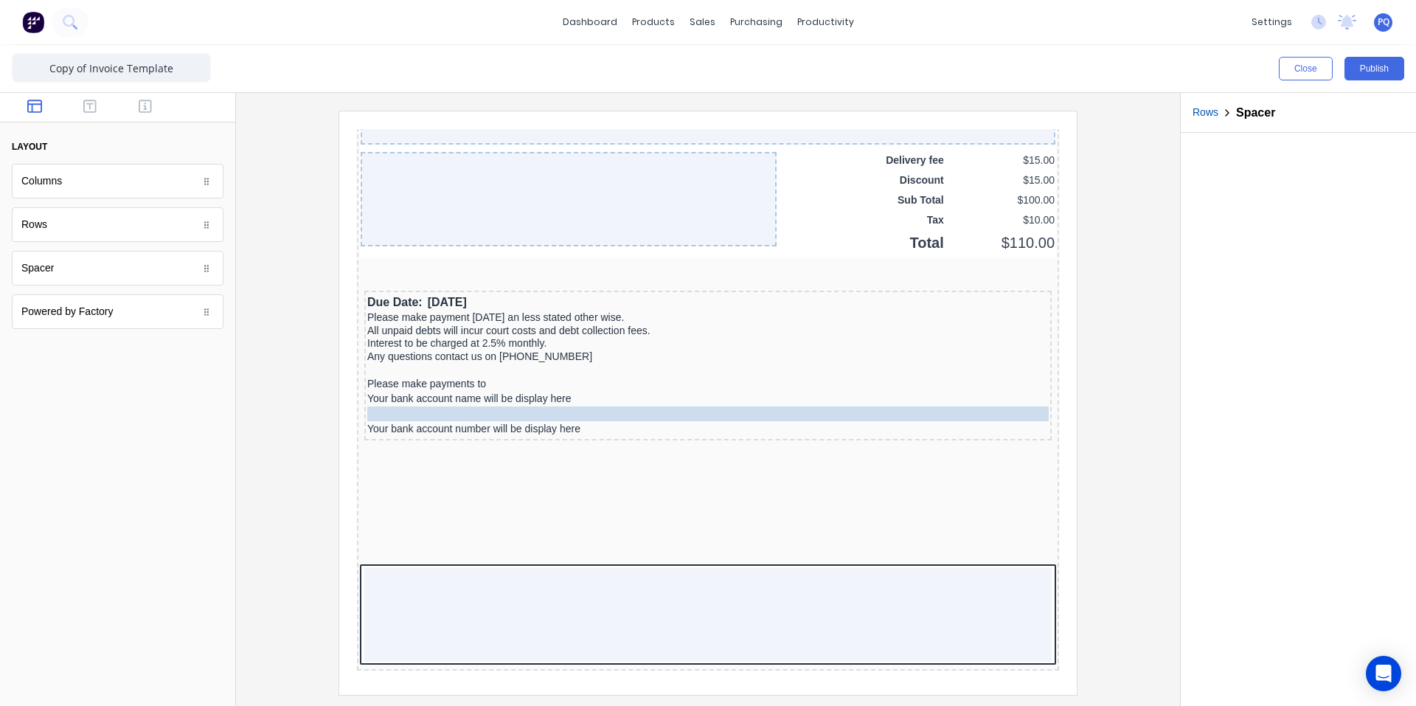
drag, startPoint x: 418, startPoint y: 367, endPoint x: 418, endPoint y: 400, distance: 33.2
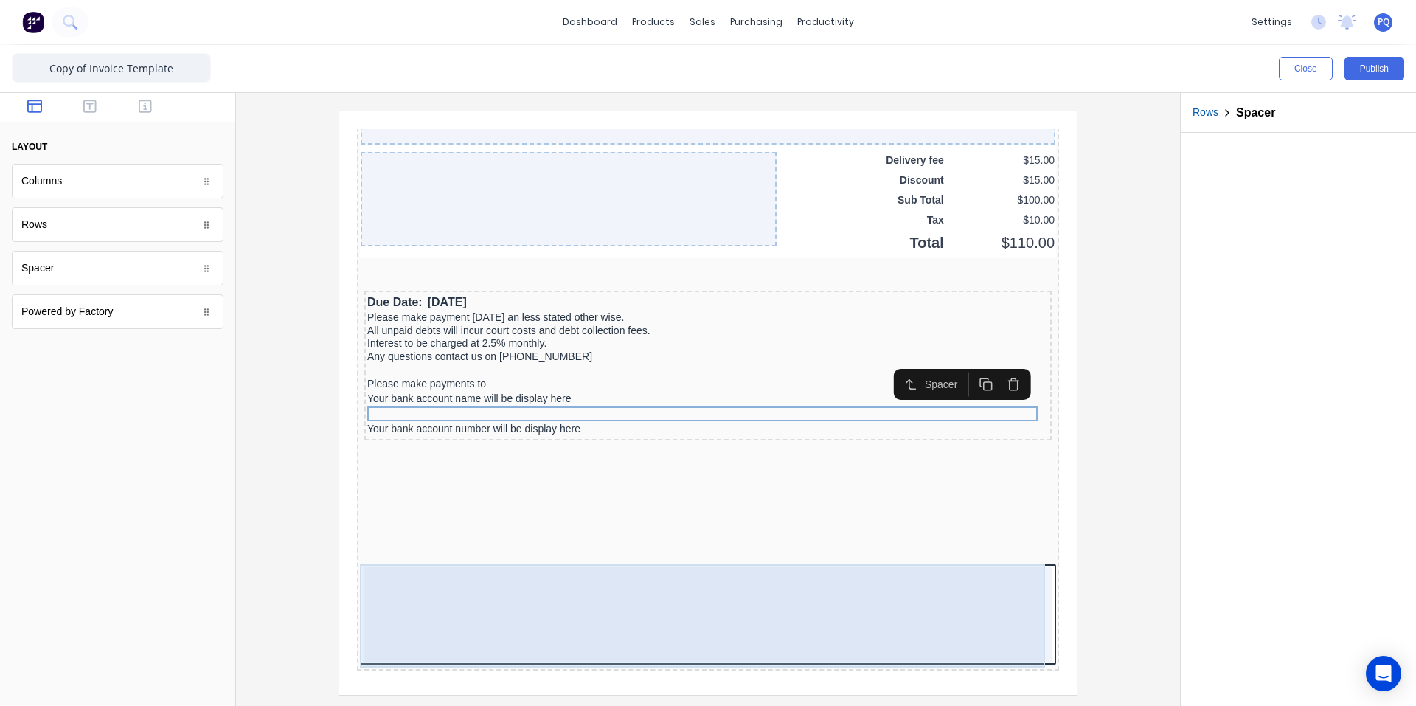
click at [395, 593] on div at bounding box center [690, 596] width 687 height 94
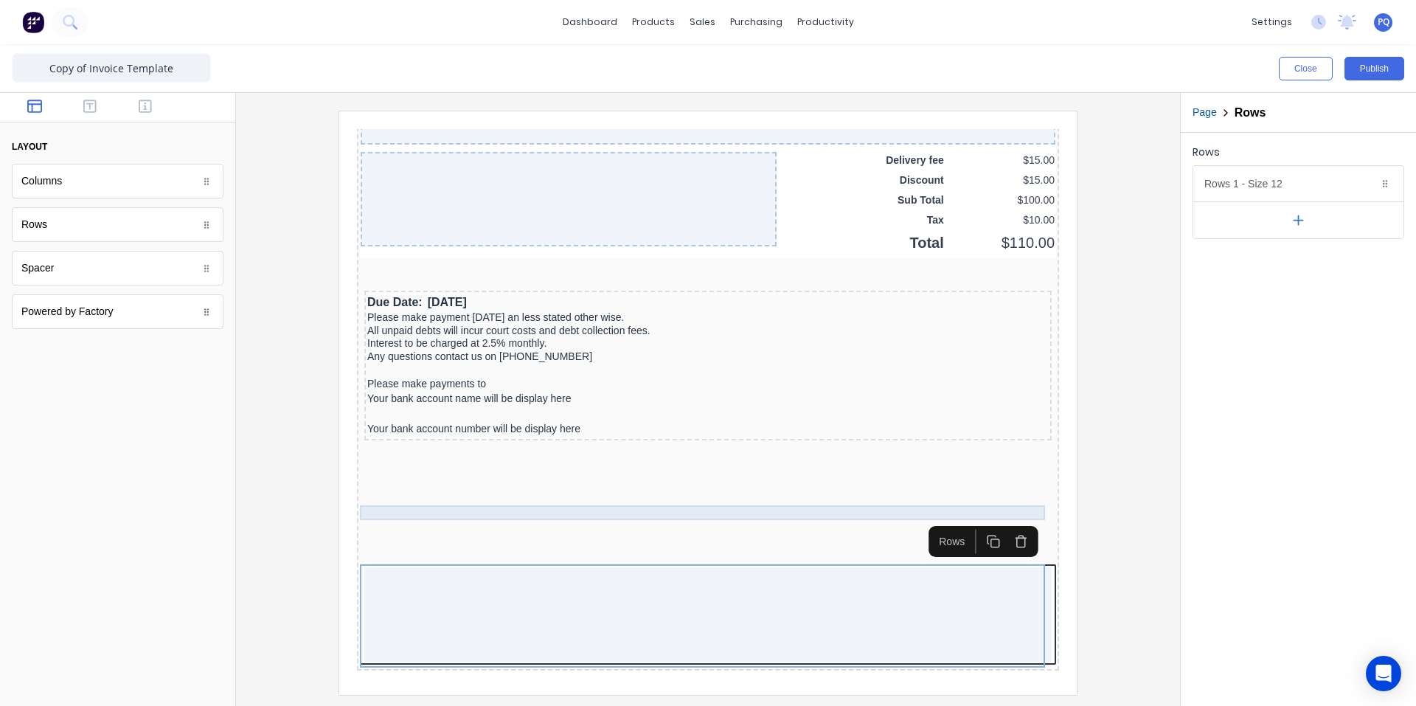
click at [836, 497] on div at bounding box center [690, 495] width 696 height 15
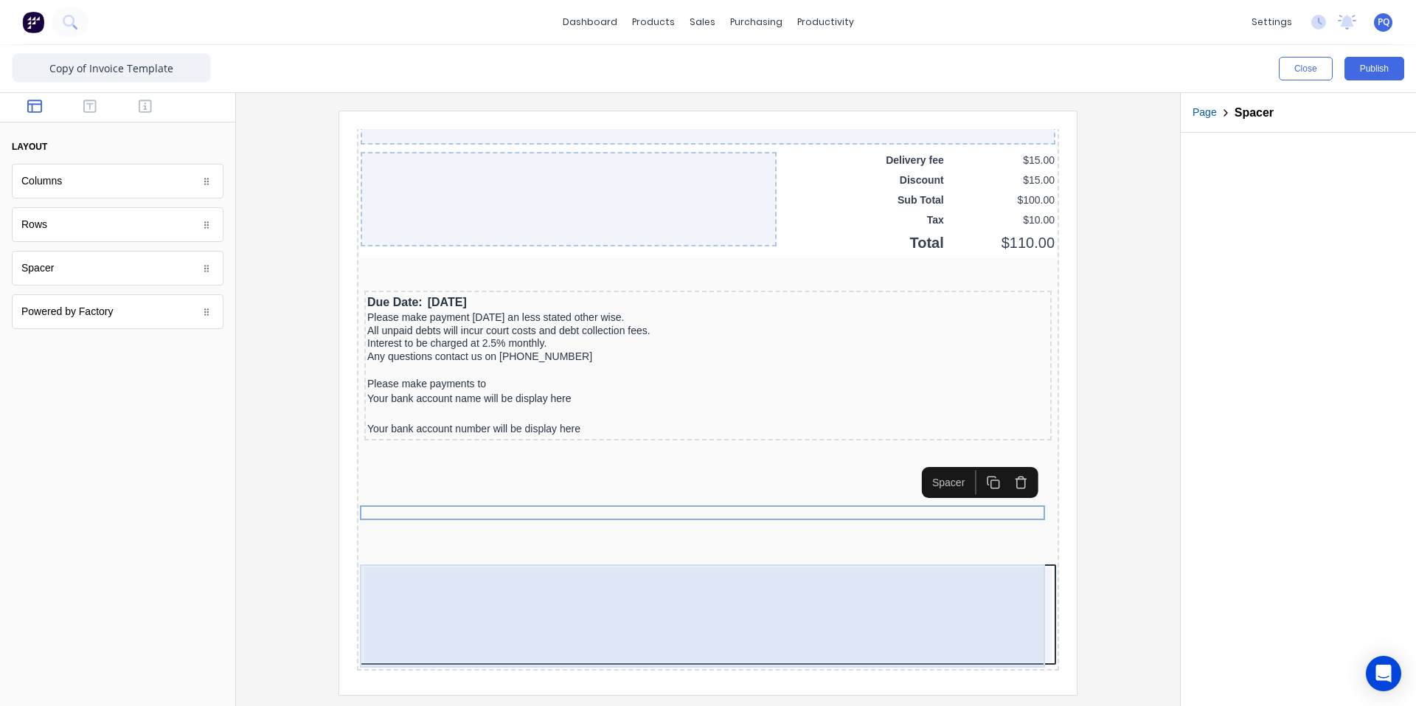
click at [842, 613] on div at bounding box center [690, 596] width 687 height 94
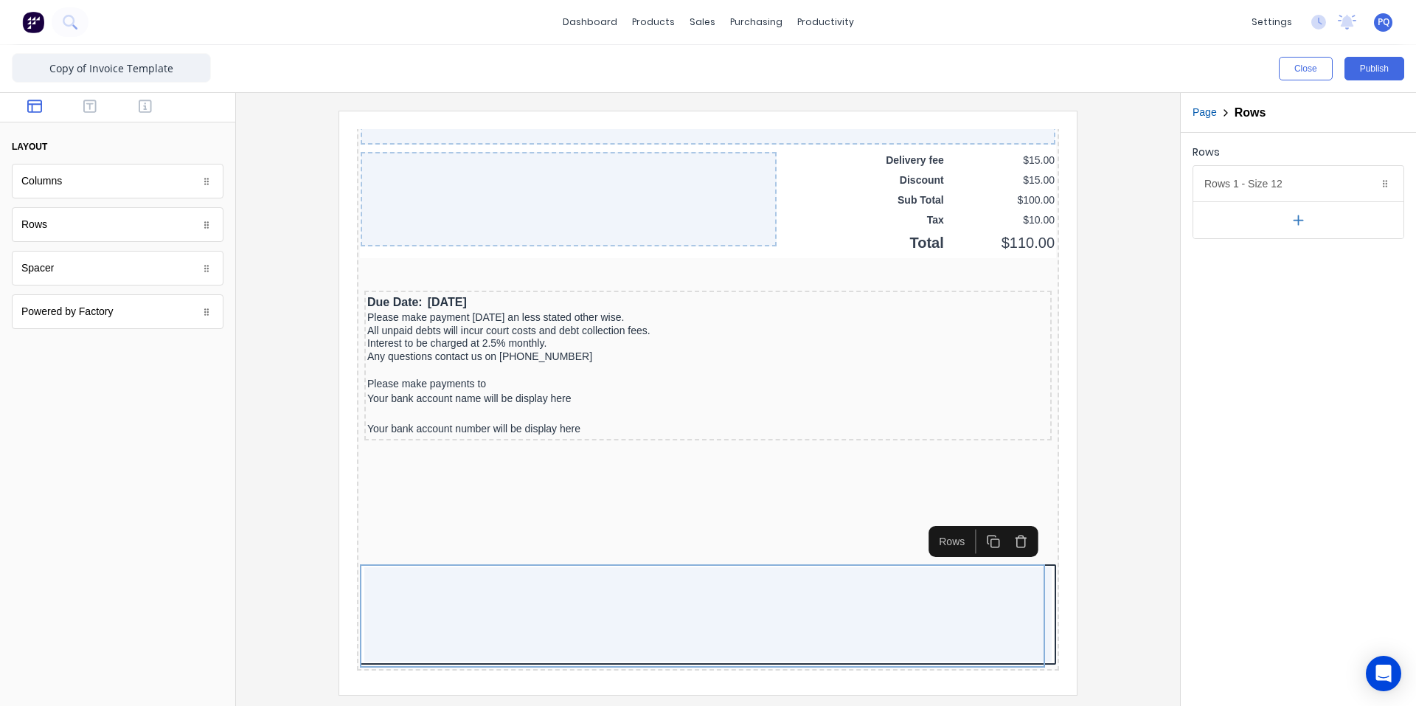
click at [1255, 165] on div "Rows 1 - Size 12 Duplicate Delete Row size (1-12) 12 Choose a background color …" at bounding box center [1298, 183] width 210 height 36
click at [1258, 179] on div "Rows 1 - Size 12 Duplicate Delete" at bounding box center [1298, 183] width 210 height 35
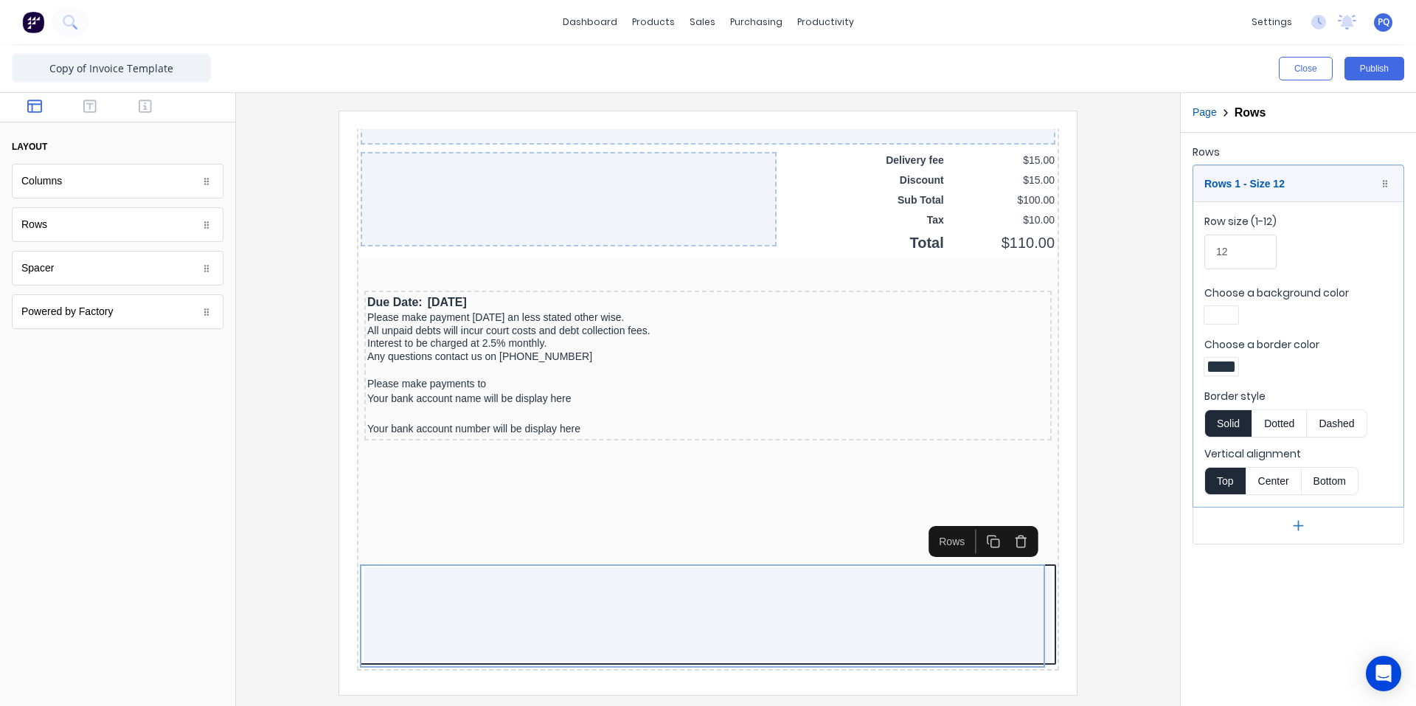
click at [1237, 350] on label "Choose a border color" at bounding box center [1298, 344] width 188 height 15
click at [1235, 356] on div "Choose a border color" at bounding box center [1298, 358] width 188 height 43
click at [1225, 371] on div at bounding box center [1221, 367] width 34 height 18
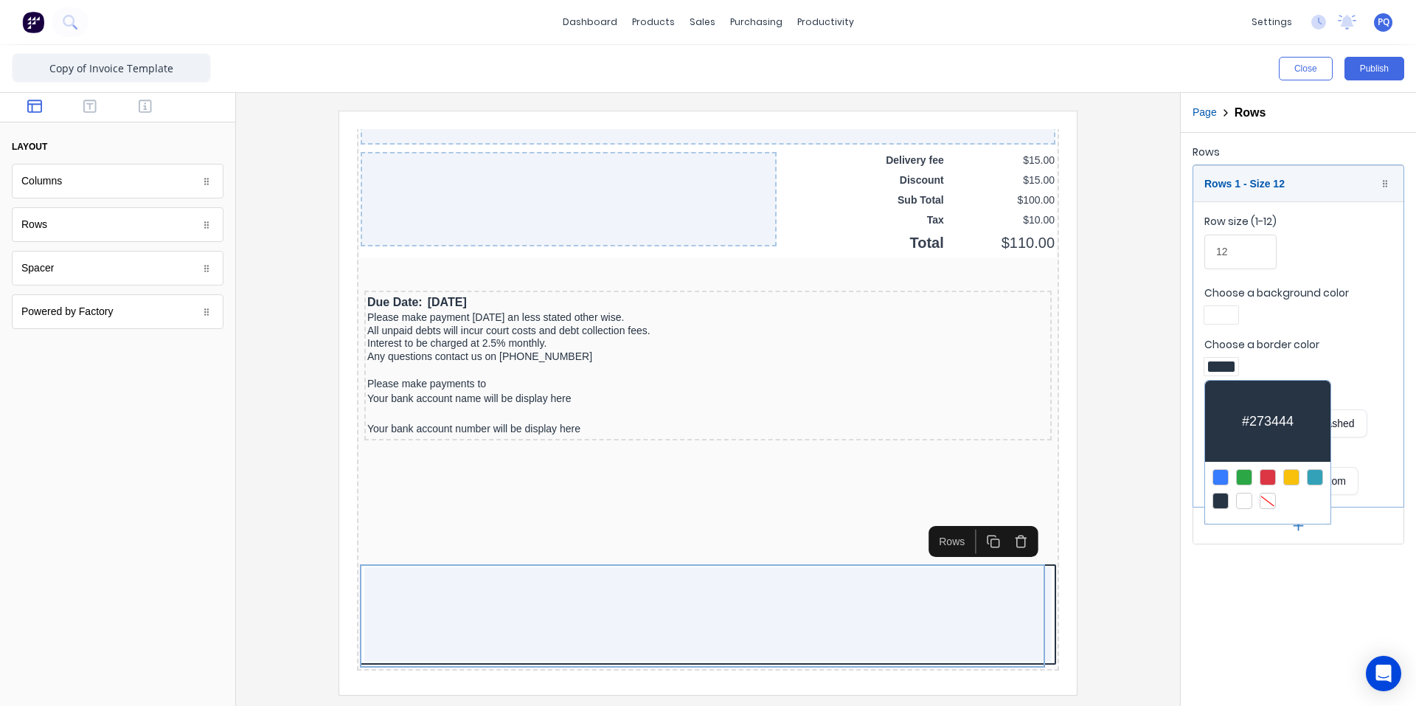
click at [1263, 505] on div at bounding box center [1268, 501] width 16 height 16
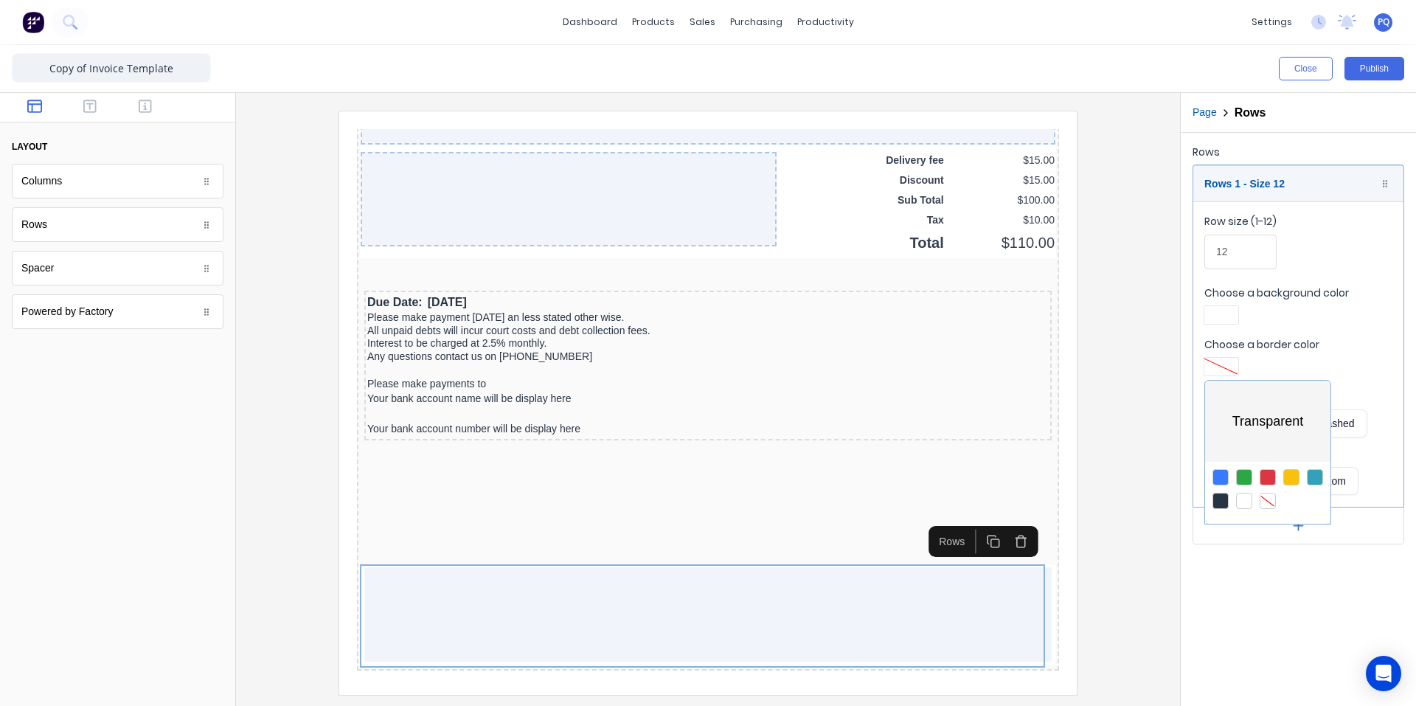
click at [1217, 309] on div at bounding box center [708, 353] width 1416 height 706
click at [1217, 311] on div at bounding box center [1221, 315] width 27 height 10
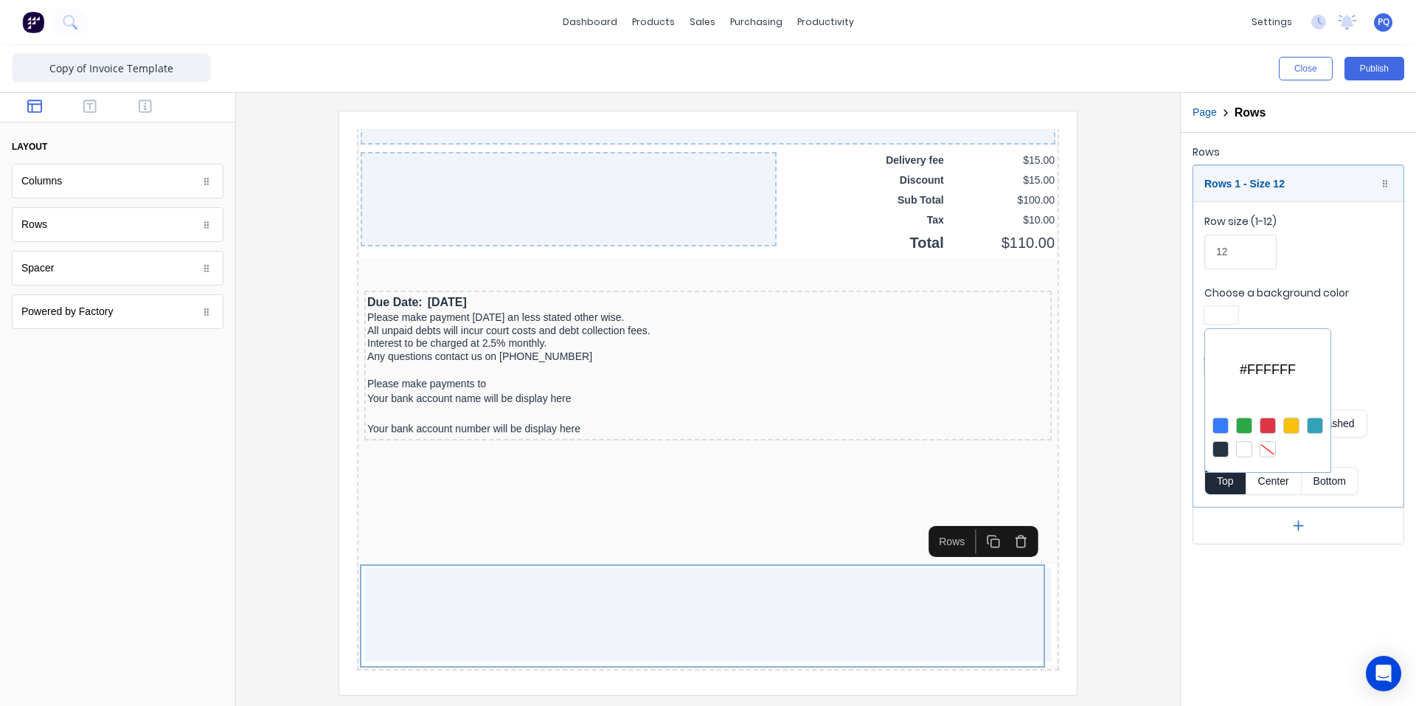
click at [1270, 454] on div at bounding box center [1268, 449] width 16 height 16
click at [467, 543] on div at bounding box center [708, 353] width 1416 height 706
click at [84, 110] on icon "button" at bounding box center [89, 106] width 13 height 13
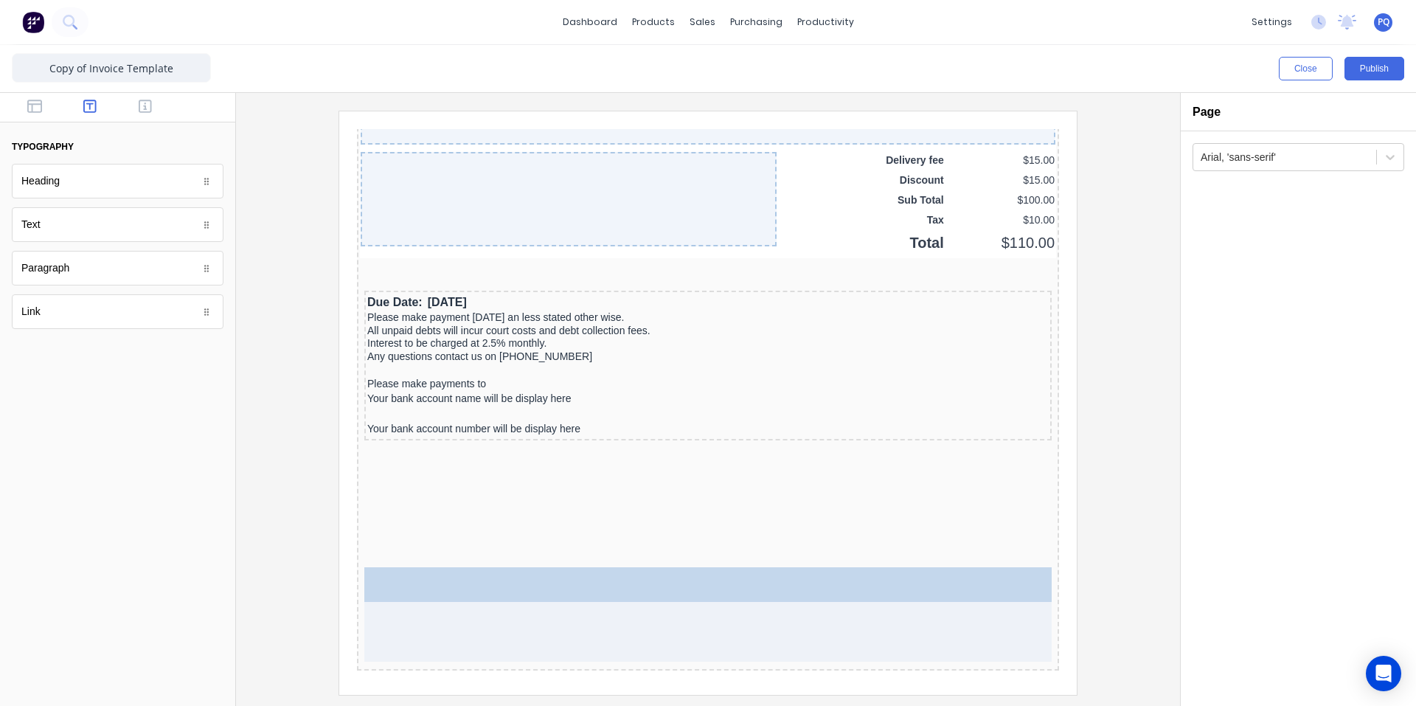
drag, startPoint x: 60, startPoint y: 221, endPoint x: 604, endPoint y: 617, distance: 672.6
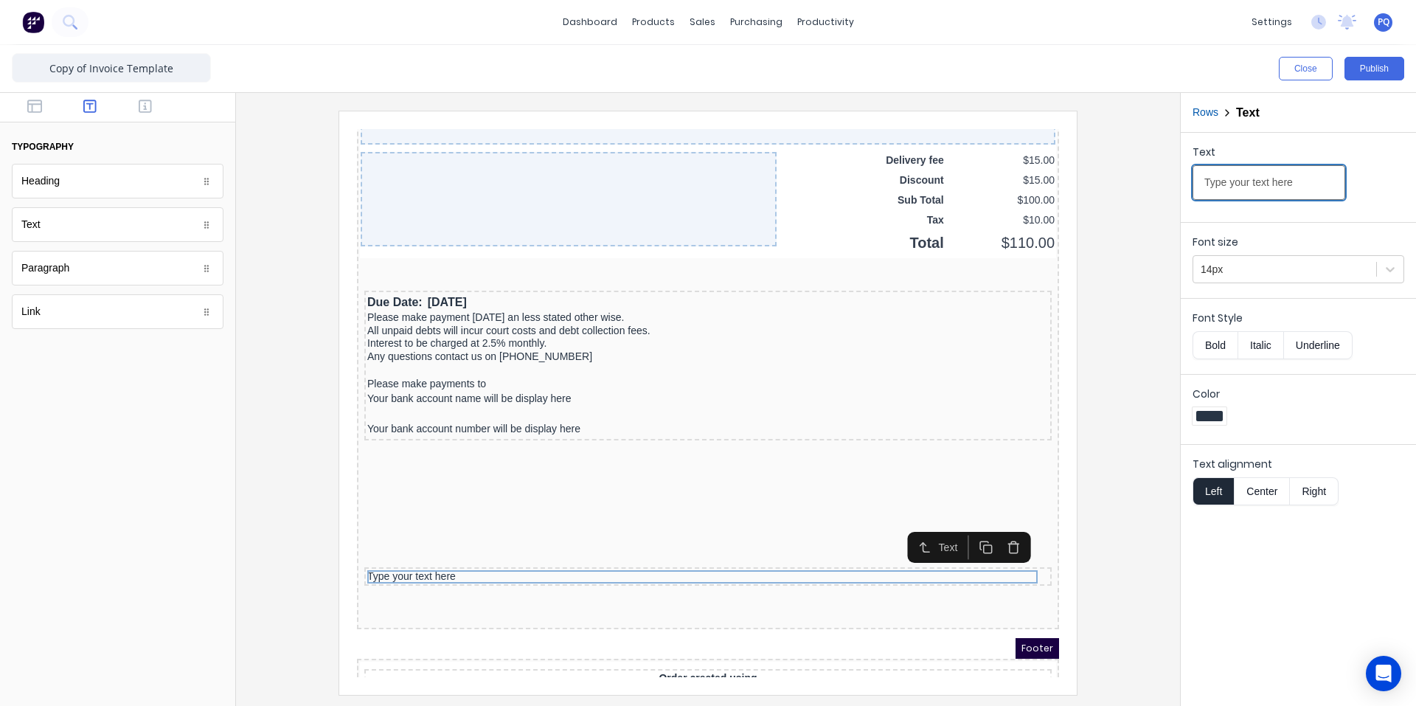
drag, startPoint x: 1304, startPoint y: 167, endPoint x: 1120, endPoint y: 177, distance: 184.6
click at [1120, 177] on div "Close Publish Components typography Heading Heading Text Text Paragraph Paragra…" at bounding box center [708, 375] width 1416 height 661
type input "-------------------------------------------------------------------------------…"
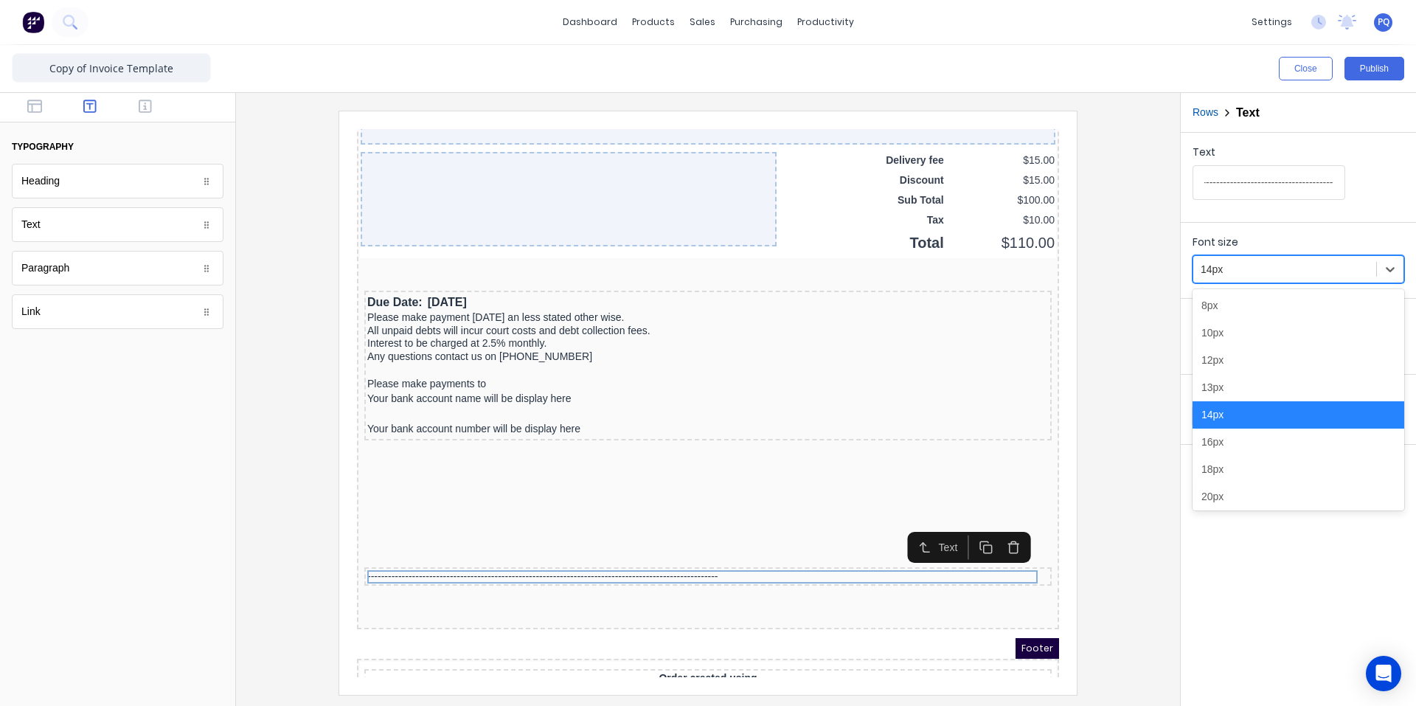
click at [1251, 268] on div at bounding box center [1285, 269] width 168 height 18
click at [1242, 485] on div "20px" at bounding box center [1299, 496] width 212 height 27
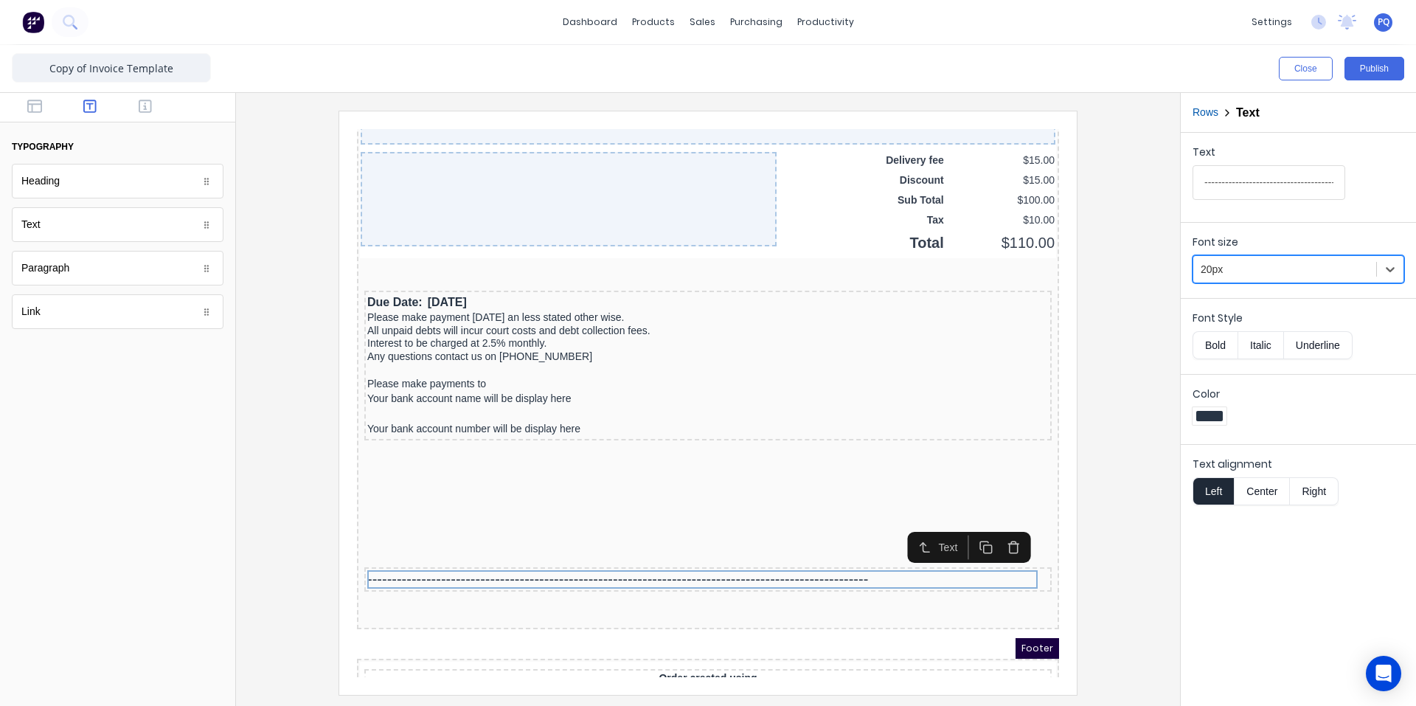
click at [1235, 265] on div at bounding box center [1285, 269] width 168 height 18
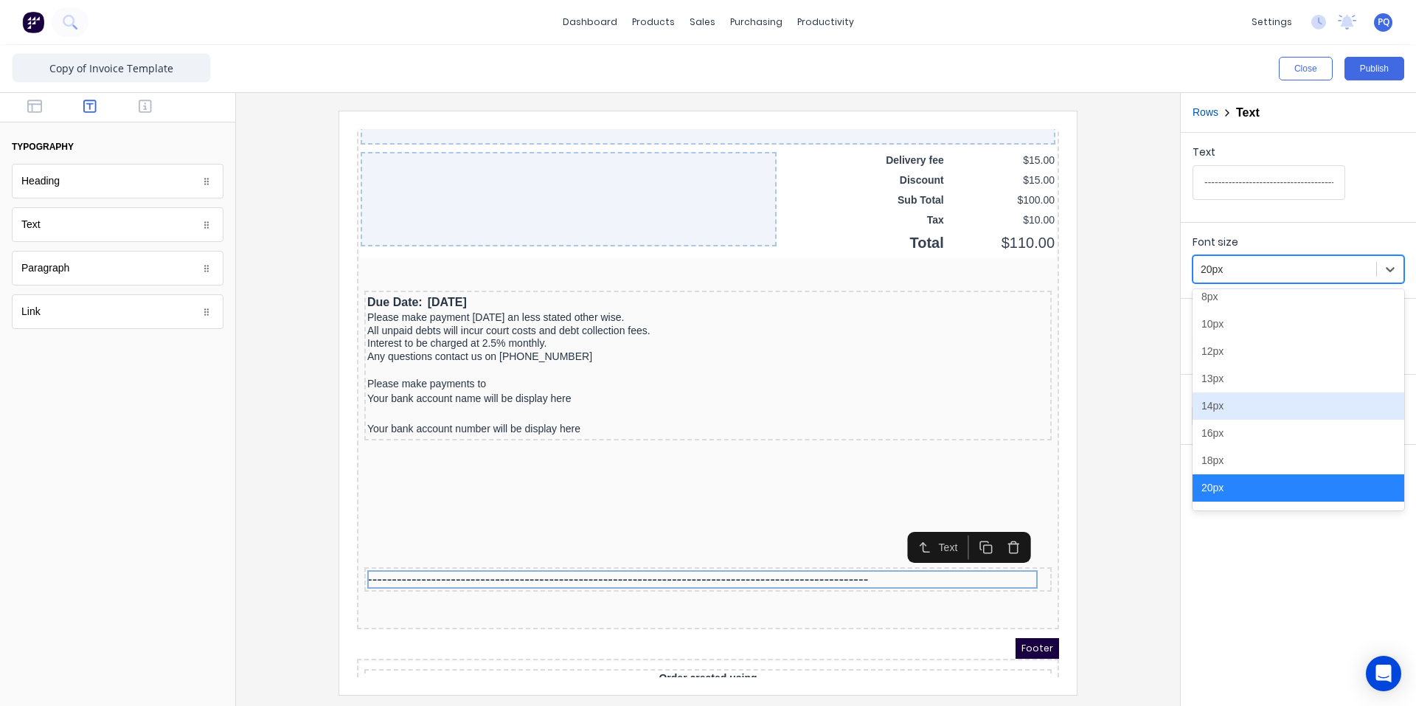
scroll to position [167, 0]
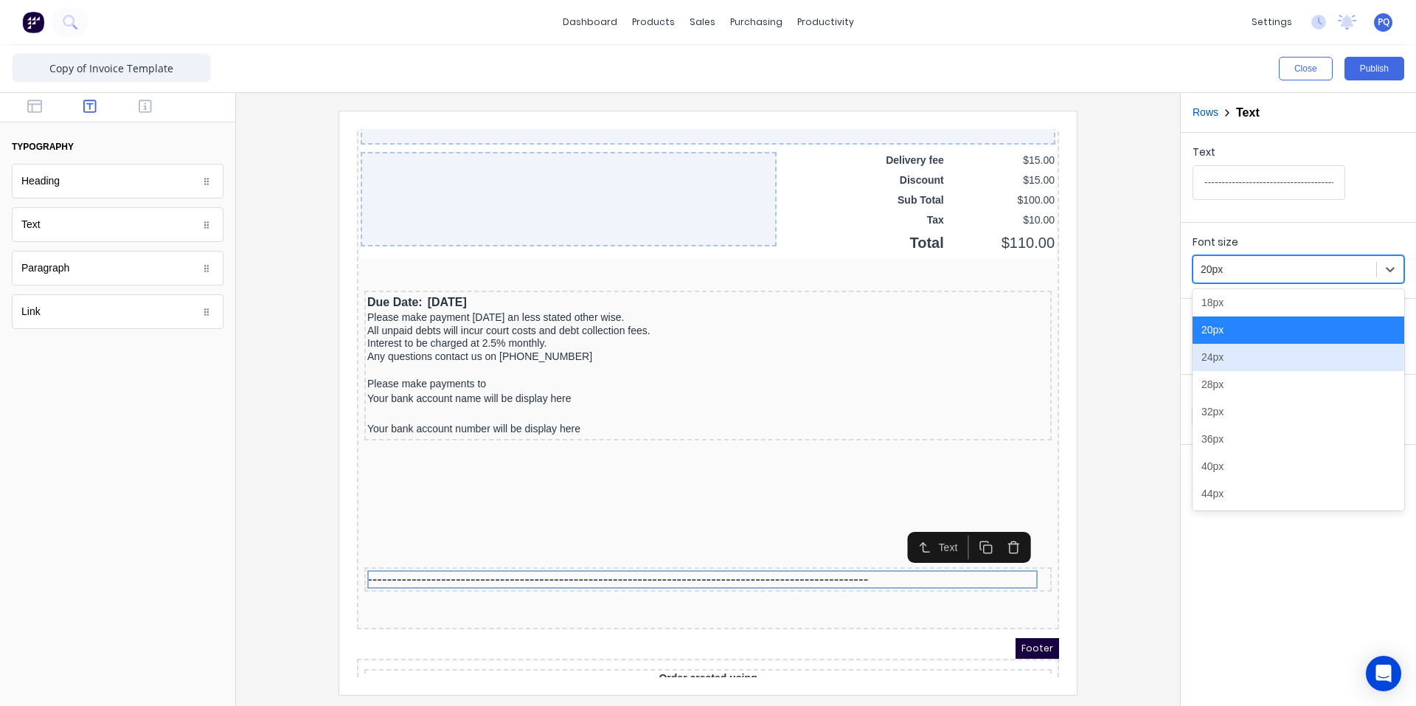
click at [1213, 366] on div "24px" at bounding box center [1299, 357] width 212 height 27
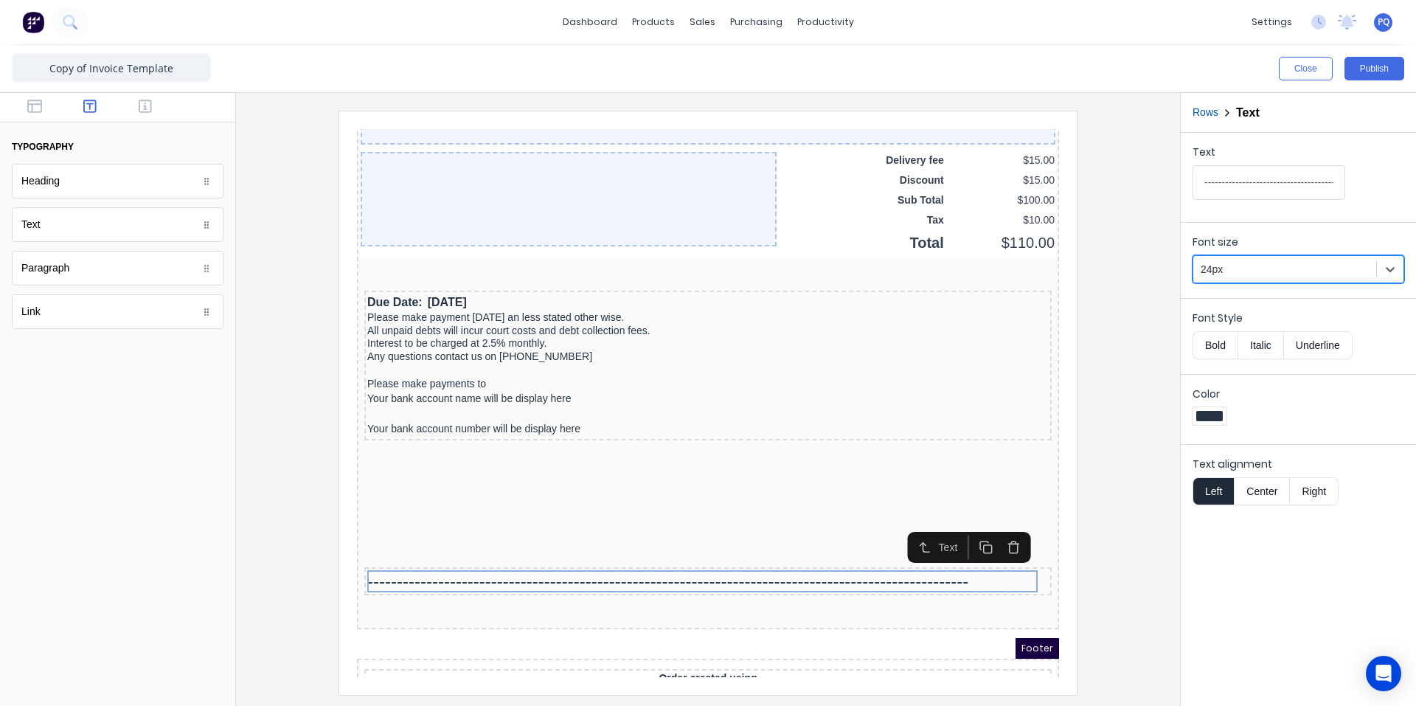
drag, startPoint x: 1253, startPoint y: 266, endPoint x: 1252, endPoint y: 274, distance: 8.1
click at [1254, 266] on div at bounding box center [1285, 269] width 168 height 18
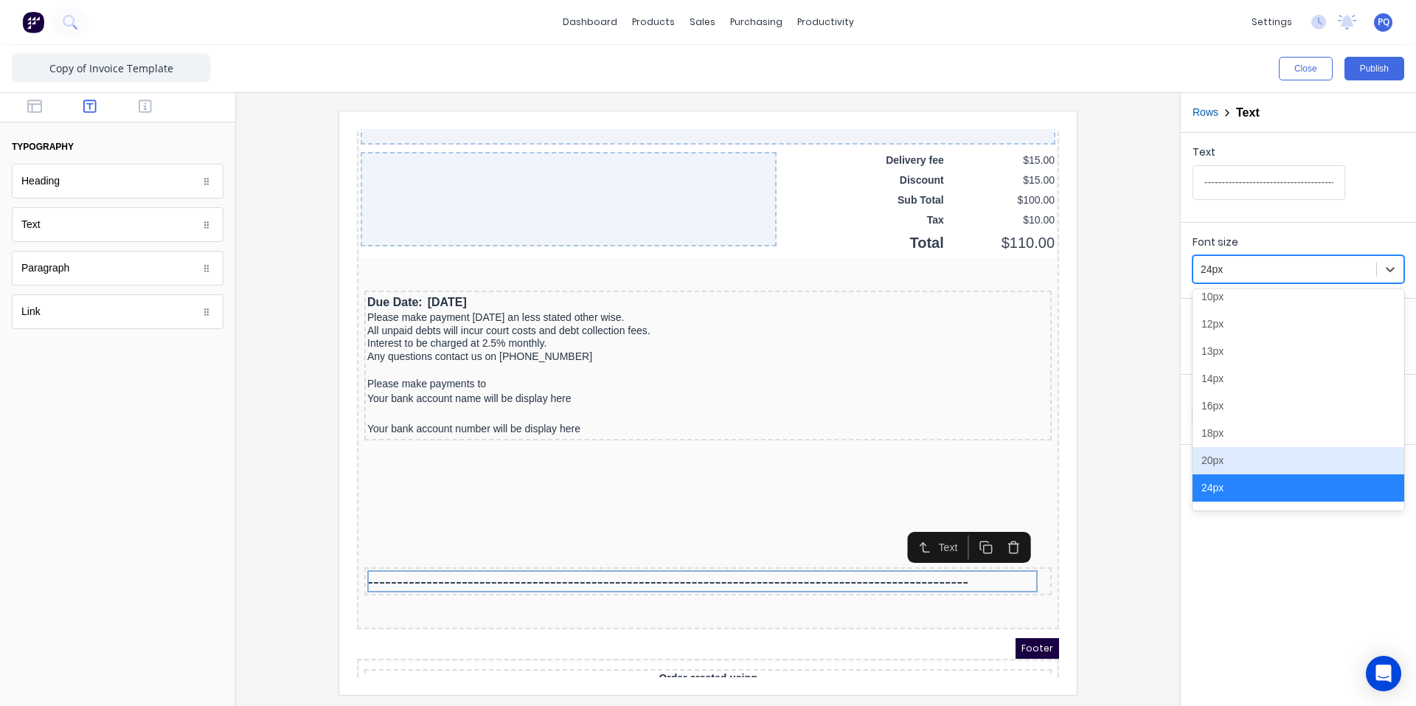
click at [1226, 458] on div "20px" at bounding box center [1299, 460] width 212 height 27
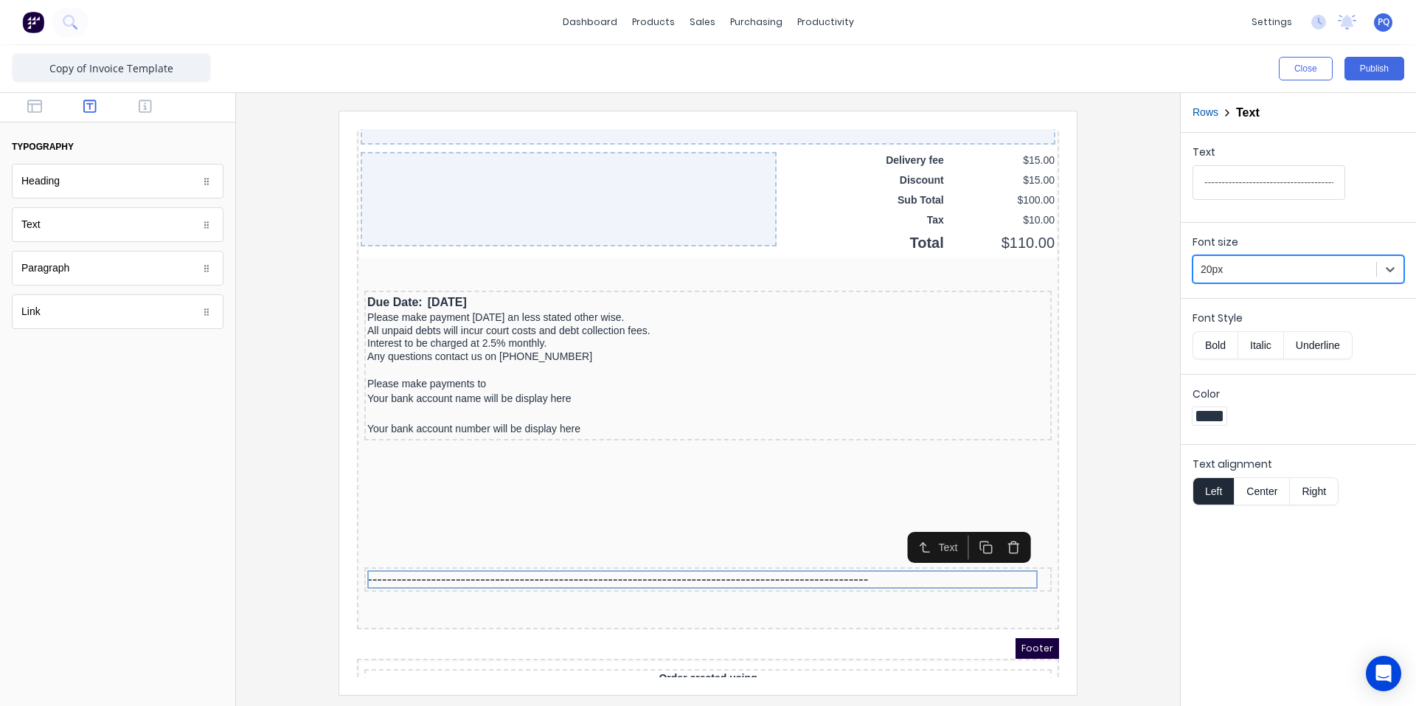
click at [1253, 280] on div "20px" at bounding box center [1284, 269] width 183 height 24
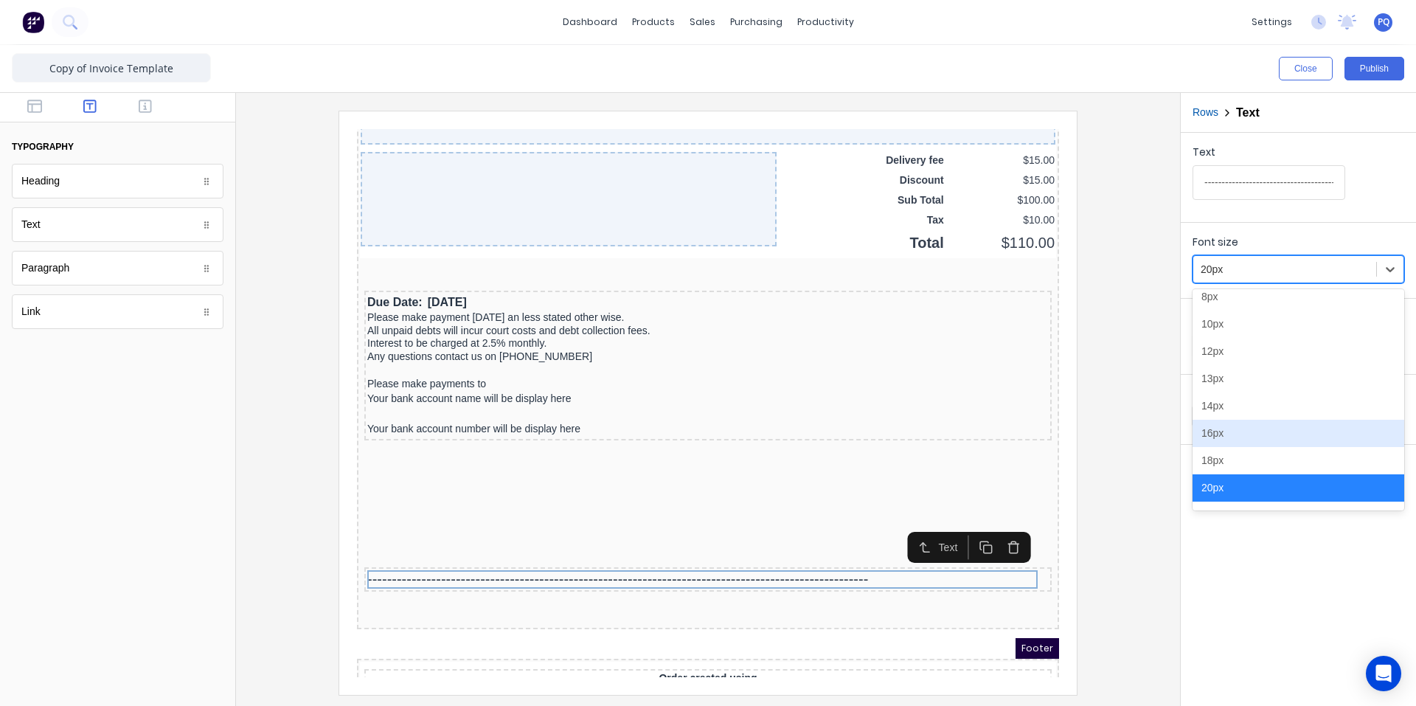
scroll to position [83, 0]
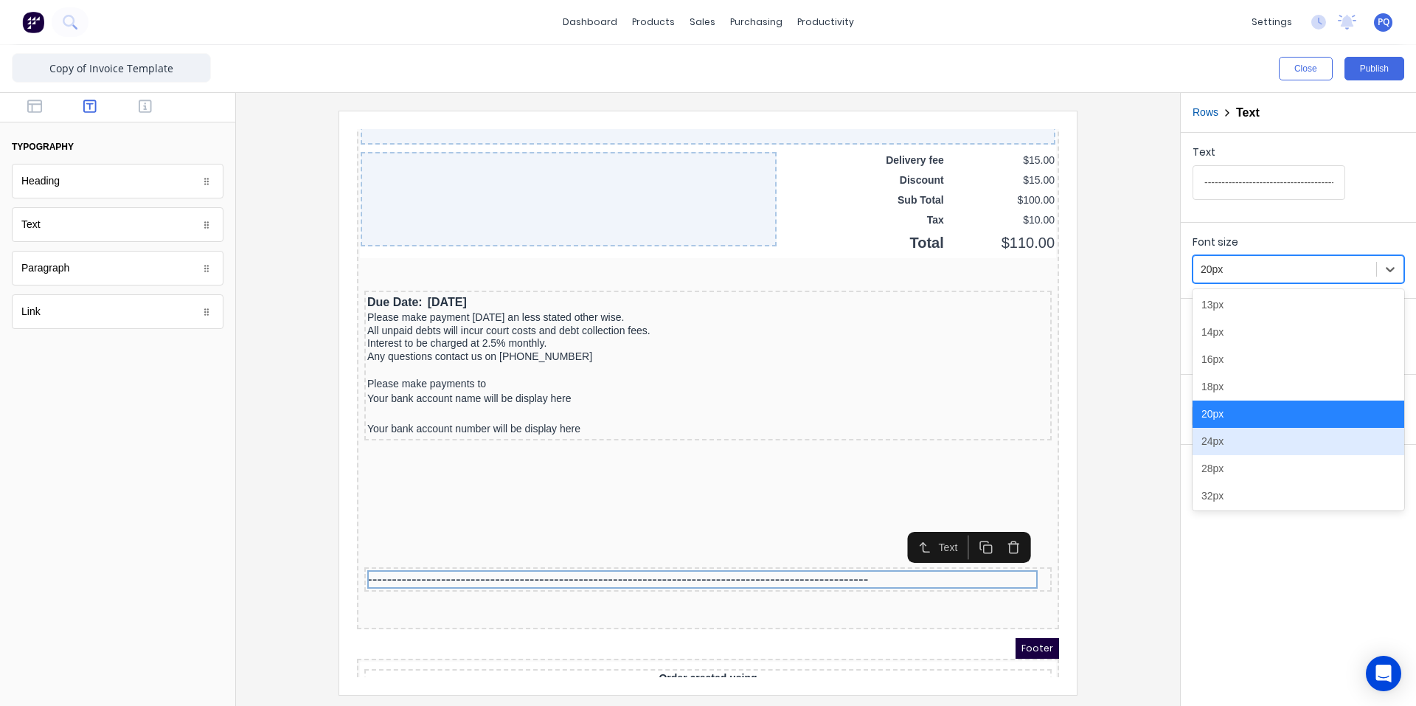
click at [1235, 436] on div "24px" at bounding box center [1299, 441] width 212 height 27
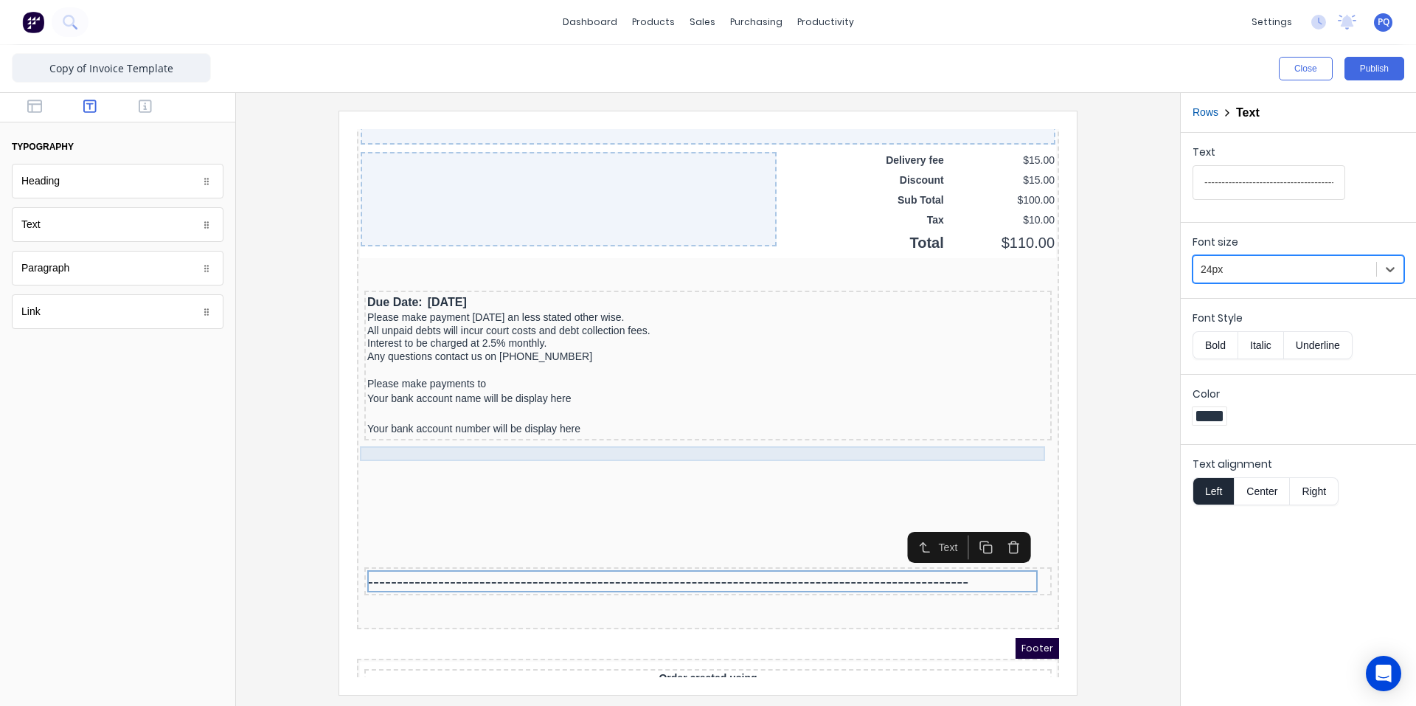
scroll to position [1168, 0]
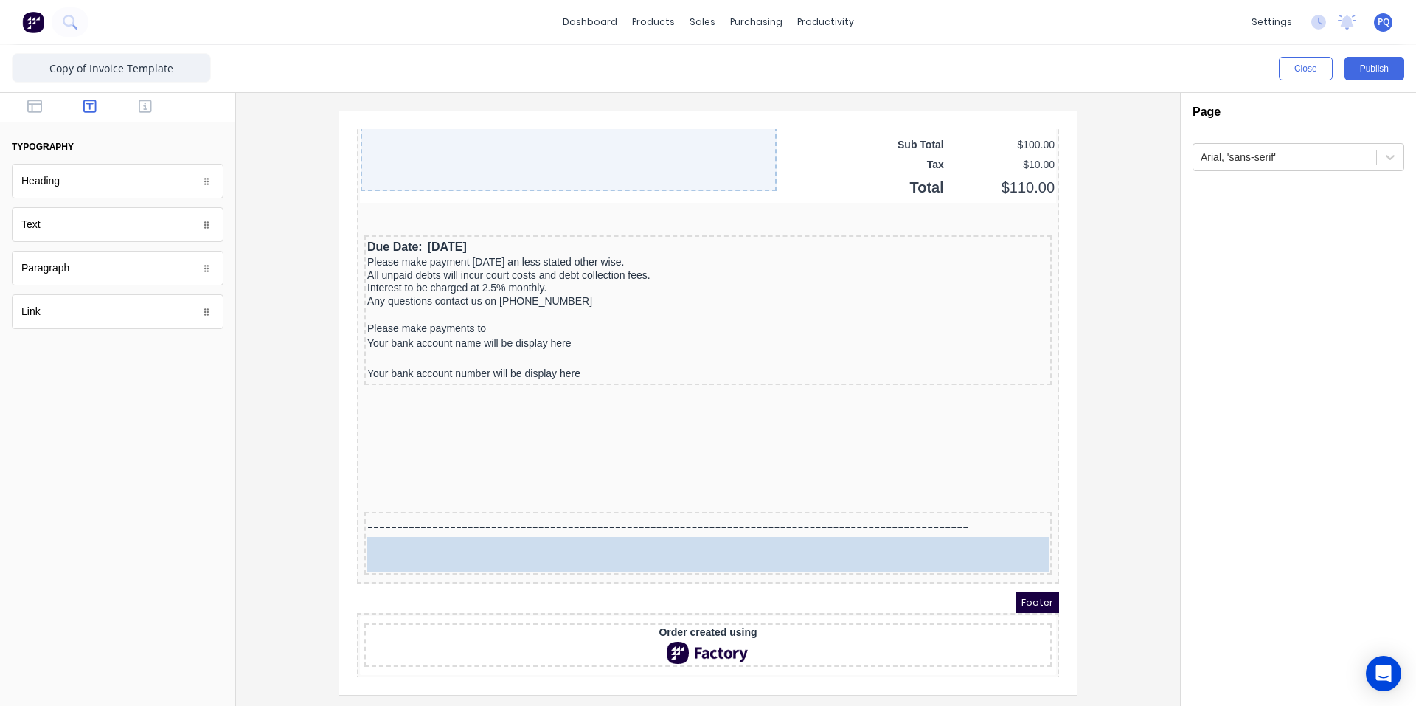
drag, startPoint x: 41, startPoint y: 181, endPoint x: 122, endPoint y: 393, distance: 227.4
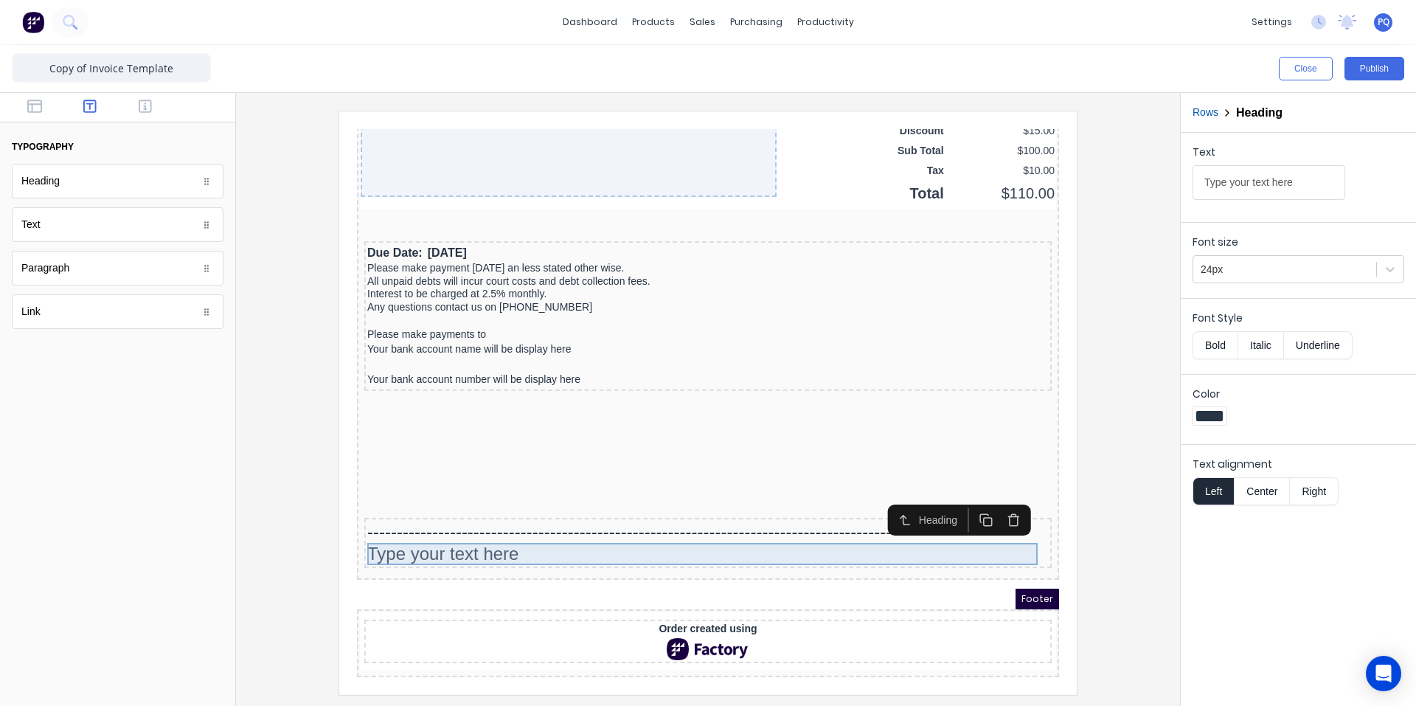
click at [485, 533] on div "Type your text here" at bounding box center [691, 536] width 682 height 22
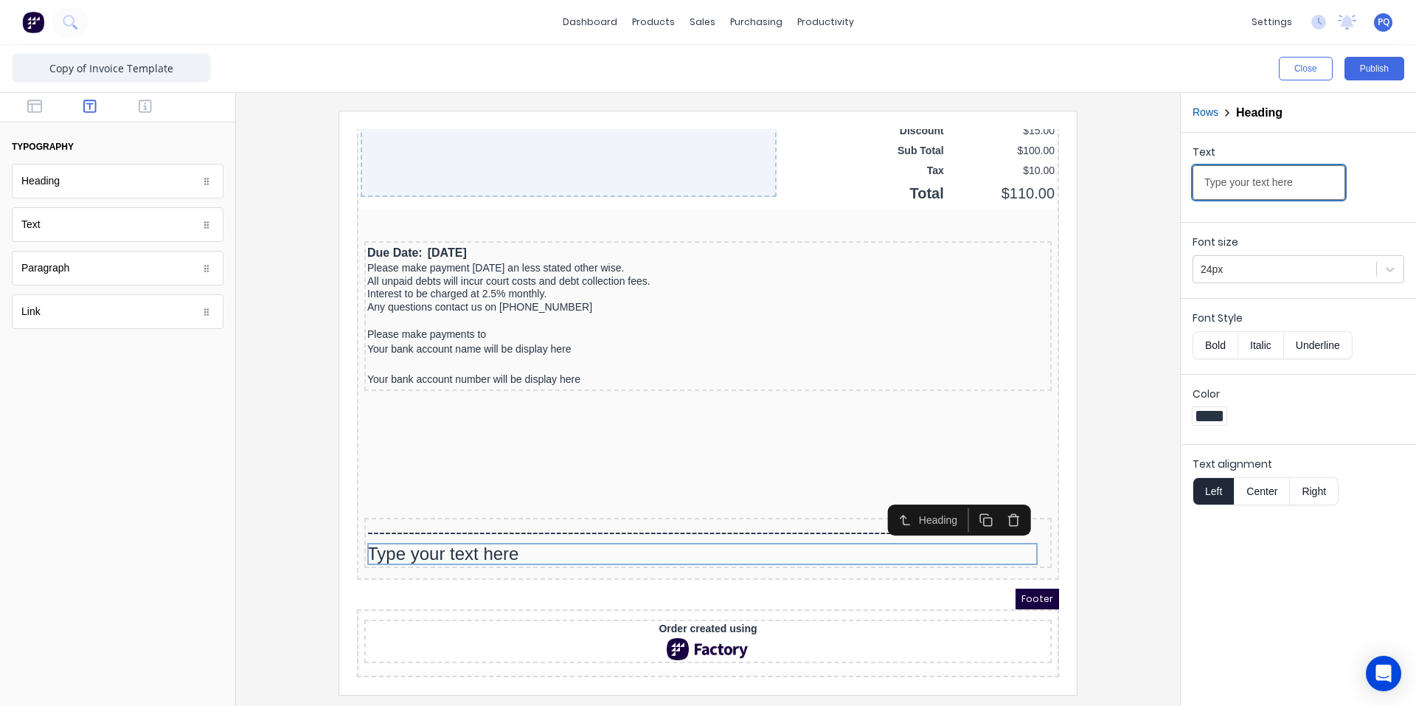
click at [1249, 182] on input "Type your text here" at bounding box center [1269, 182] width 153 height 35
type input "PAYMENT ADVICE"
click at [1272, 275] on div at bounding box center [1285, 269] width 168 height 18
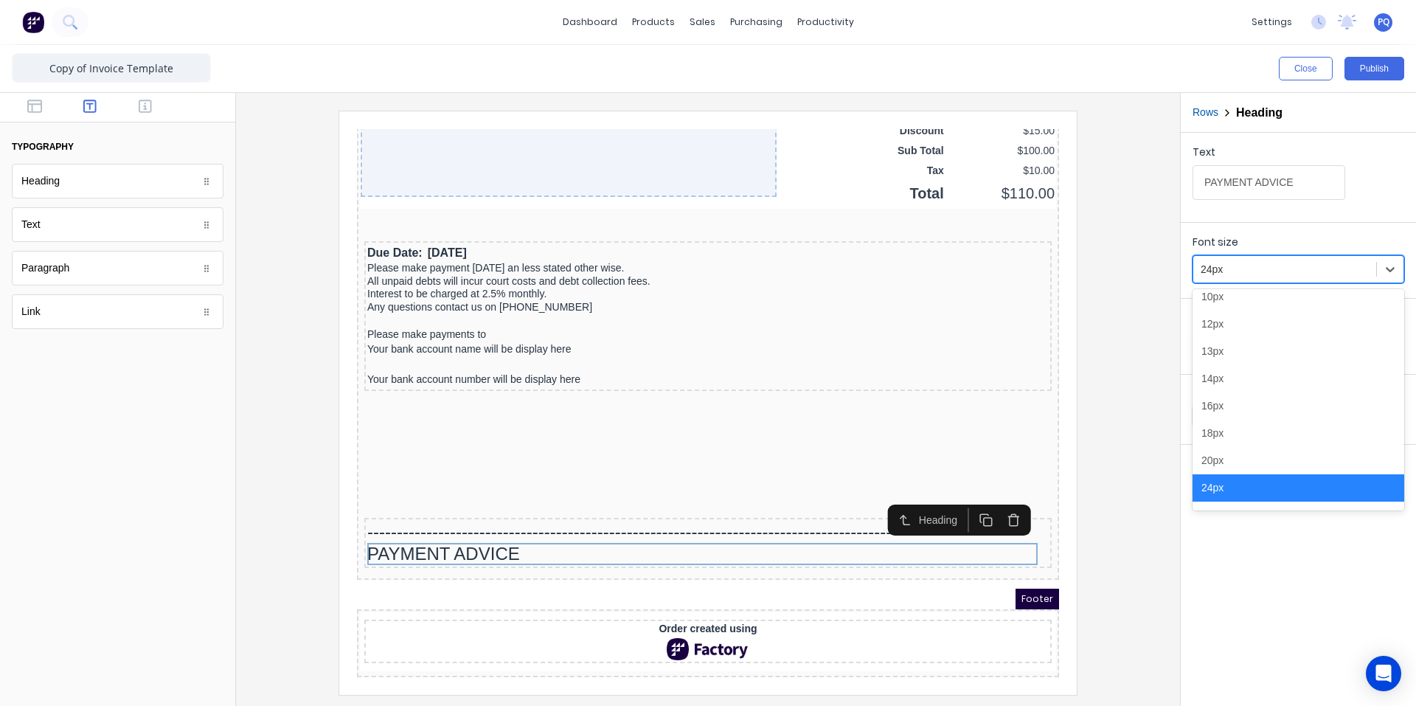
scroll to position [167, 0]
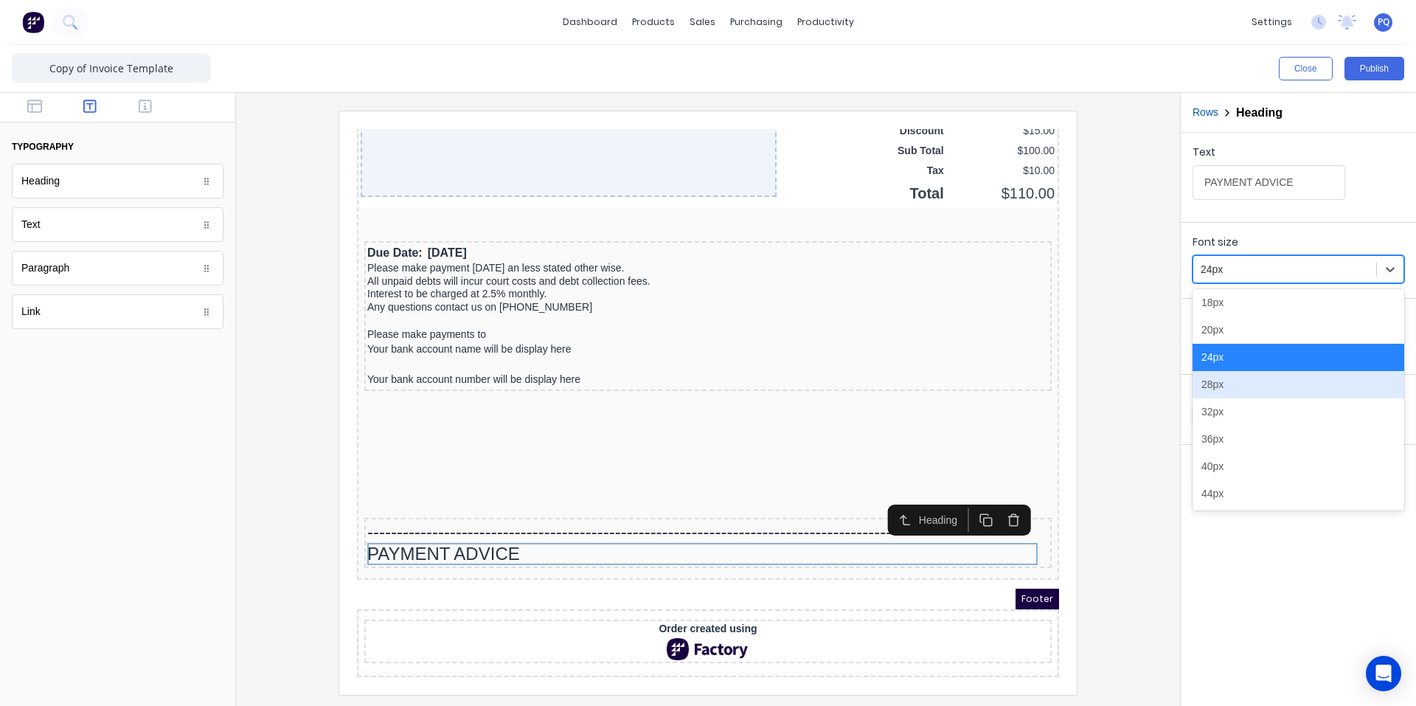
click at [1240, 386] on div "28px" at bounding box center [1299, 384] width 212 height 27
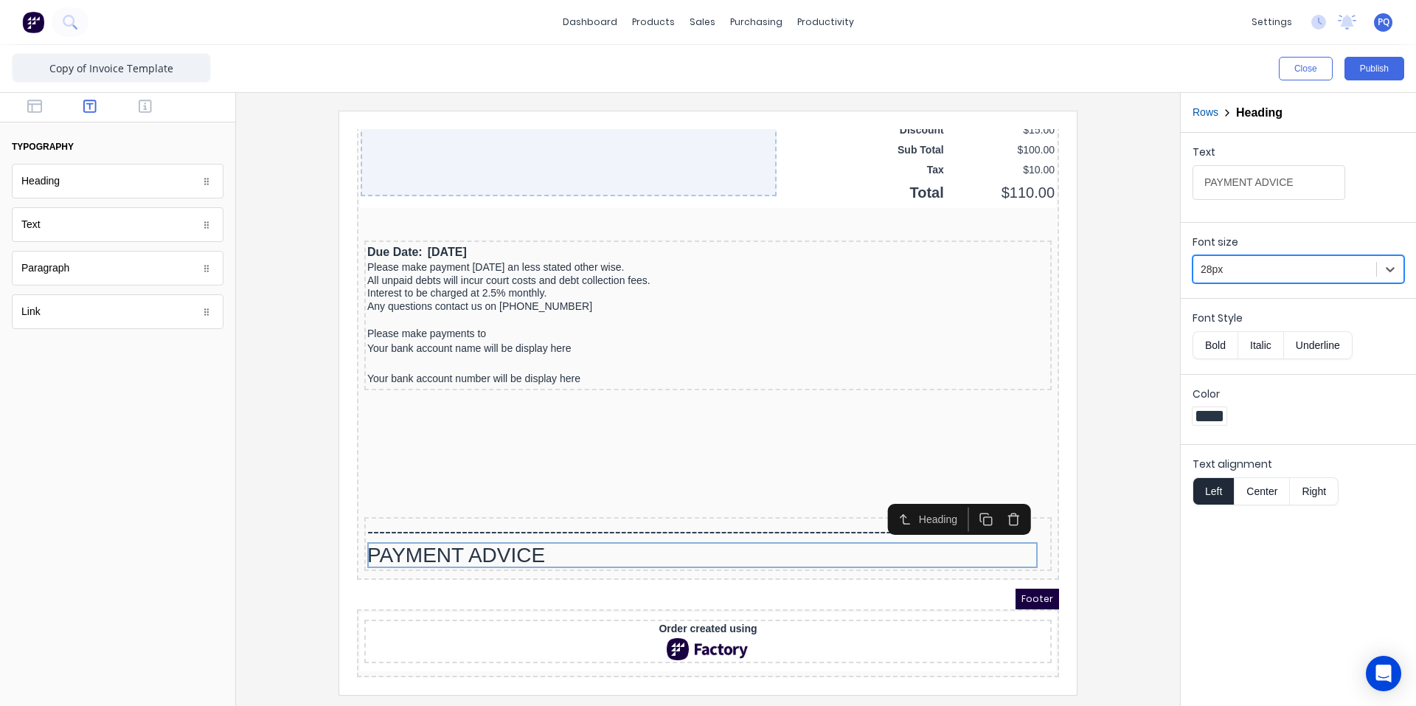
click at [1200, 339] on button "Bold" at bounding box center [1215, 345] width 45 height 28
click at [31, 100] on icon "button" at bounding box center [34, 106] width 15 height 13
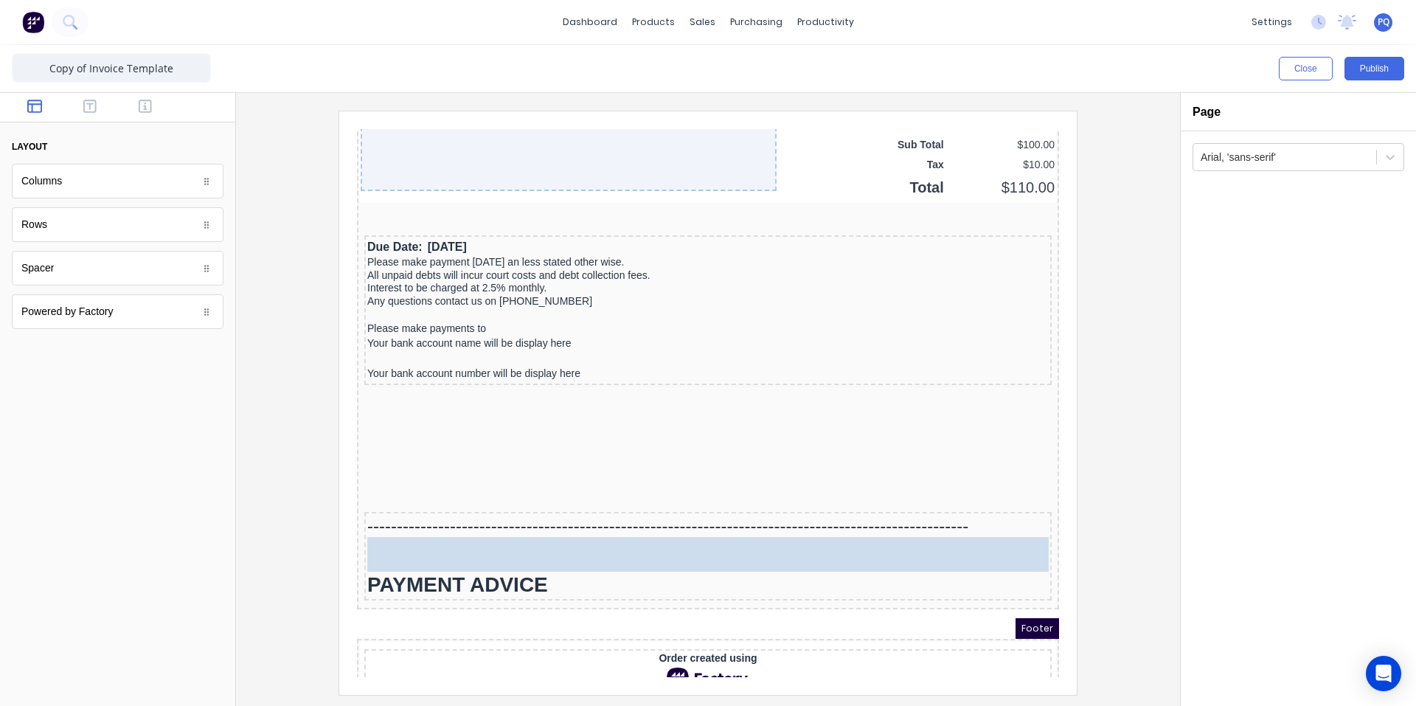
drag, startPoint x: 57, startPoint y: 183, endPoint x: 317, endPoint y: 426, distance: 356.4
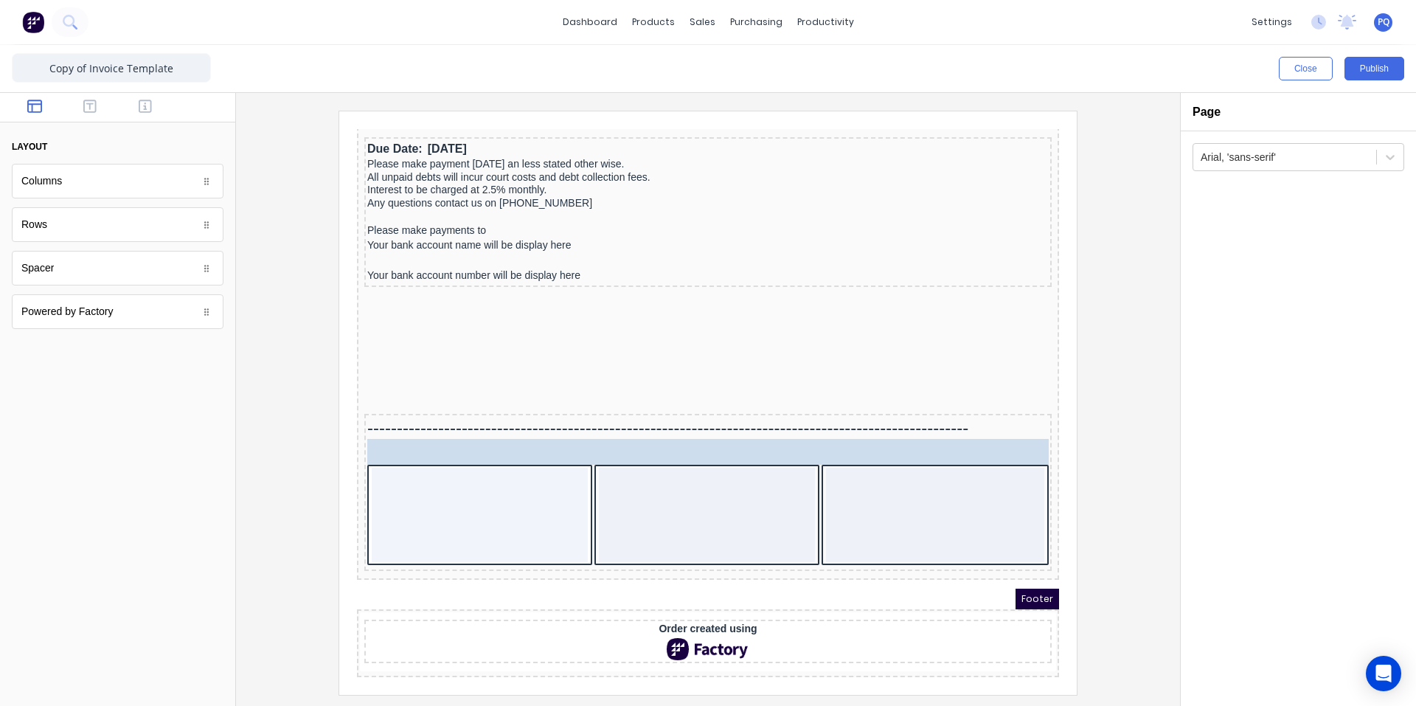
scroll to position [1246, 0]
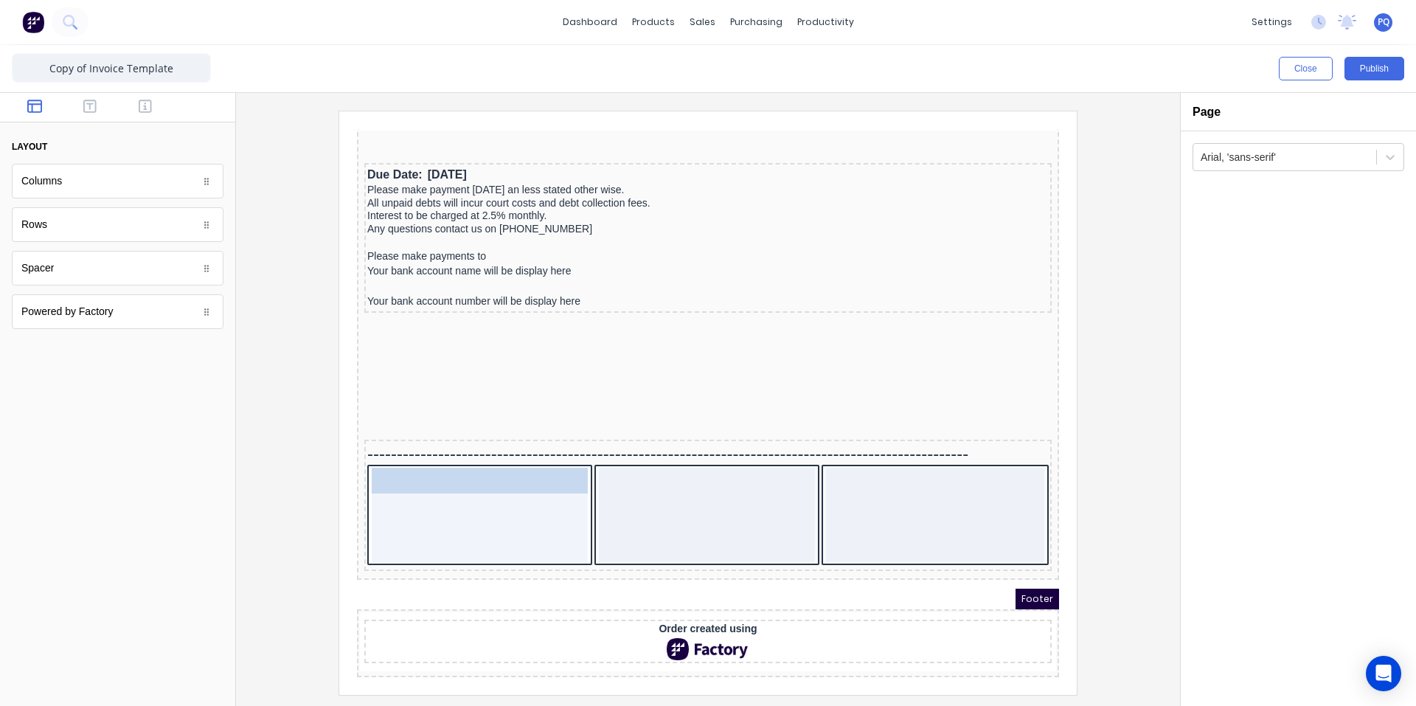
drag, startPoint x: 474, startPoint y: 534, endPoint x: 467, endPoint y: 463, distance: 71.2
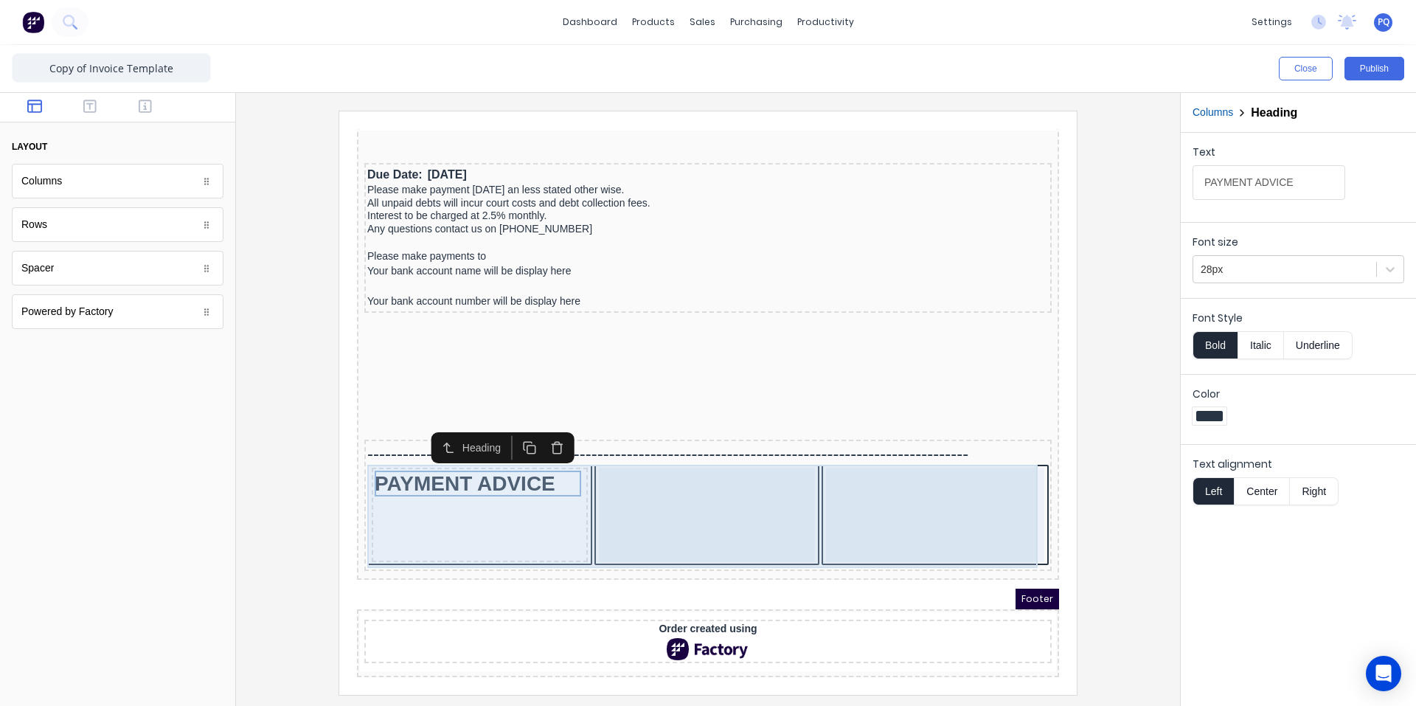
click at [682, 519] on div at bounding box center [689, 497] width 216 height 94
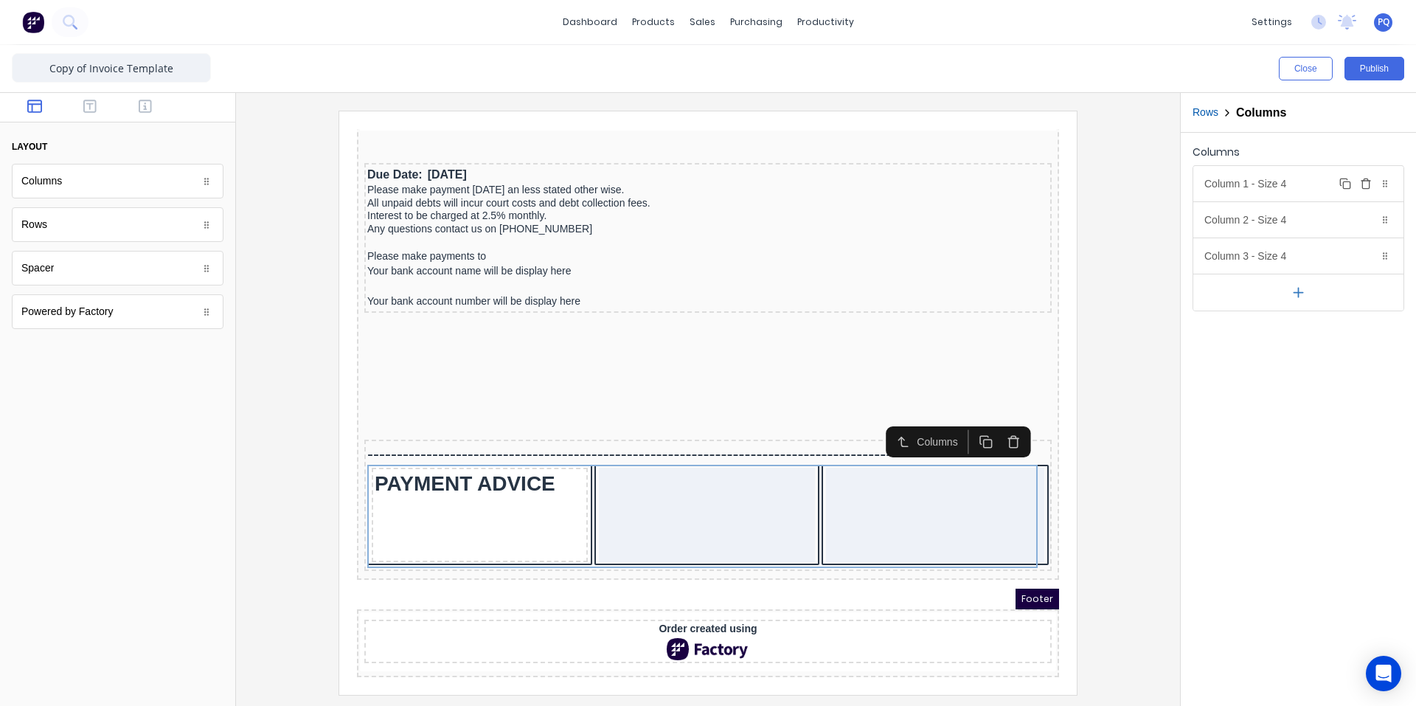
click at [1287, 189] on div "Column 1 - Size 4 Duplicate Delete" at bounding box center [1298, 183] width 210 height 35
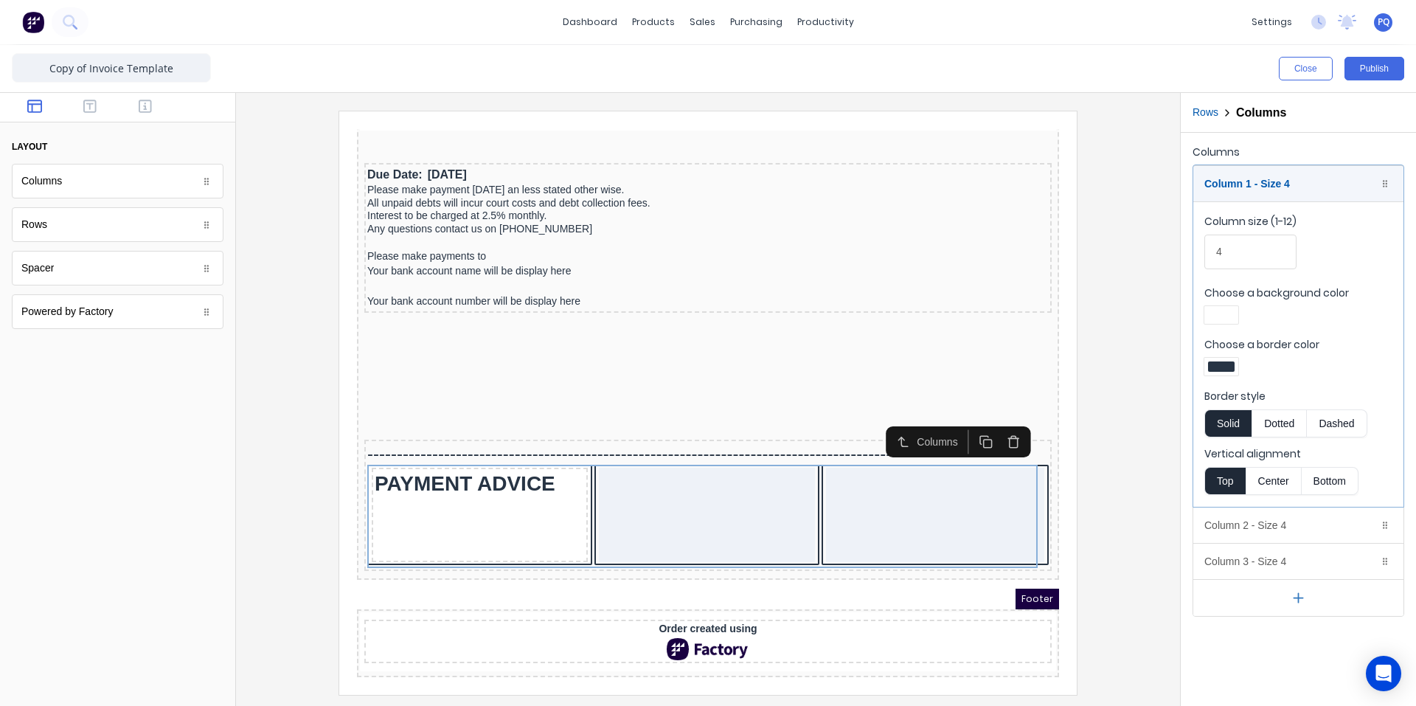
click at [1231, 370] on div at bounding box center [1221, 366] width 27 height 10
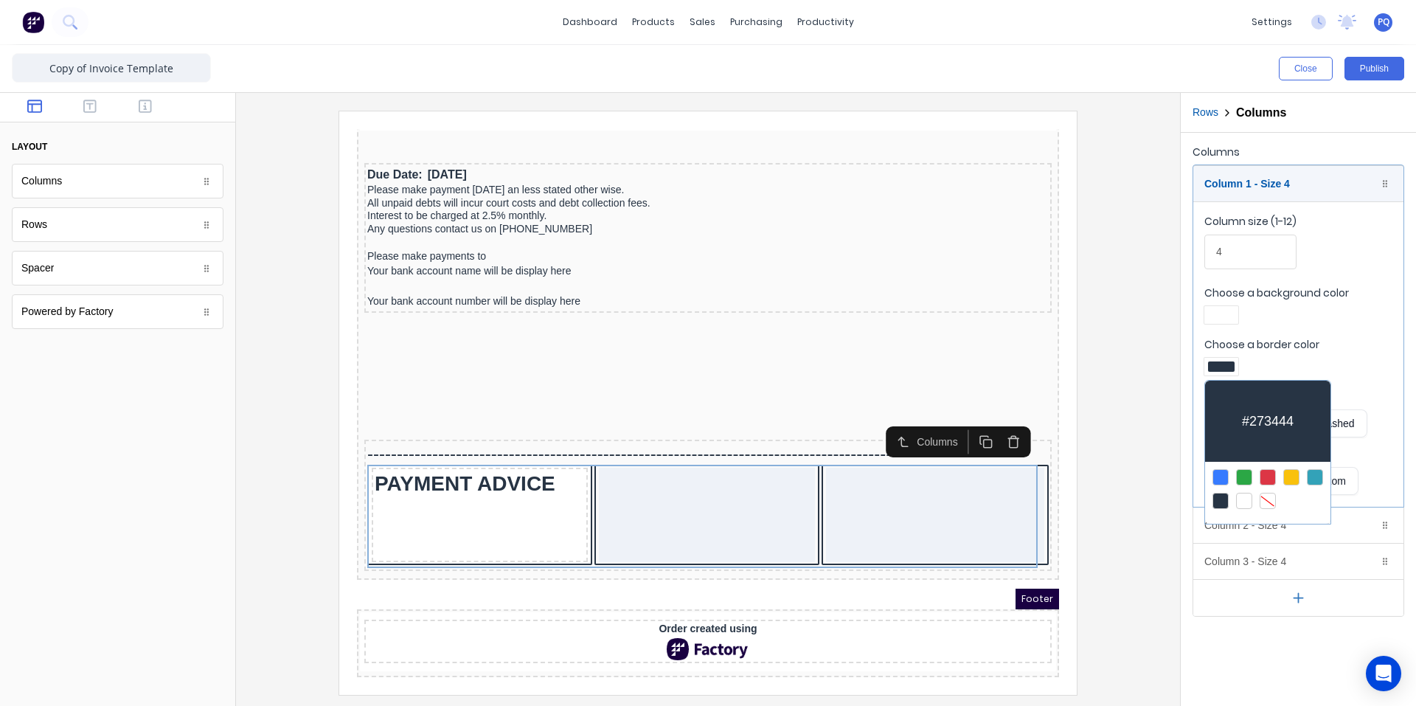
click at [1263, 495] on div at bounding box center [1268, 501] width 16 height 16
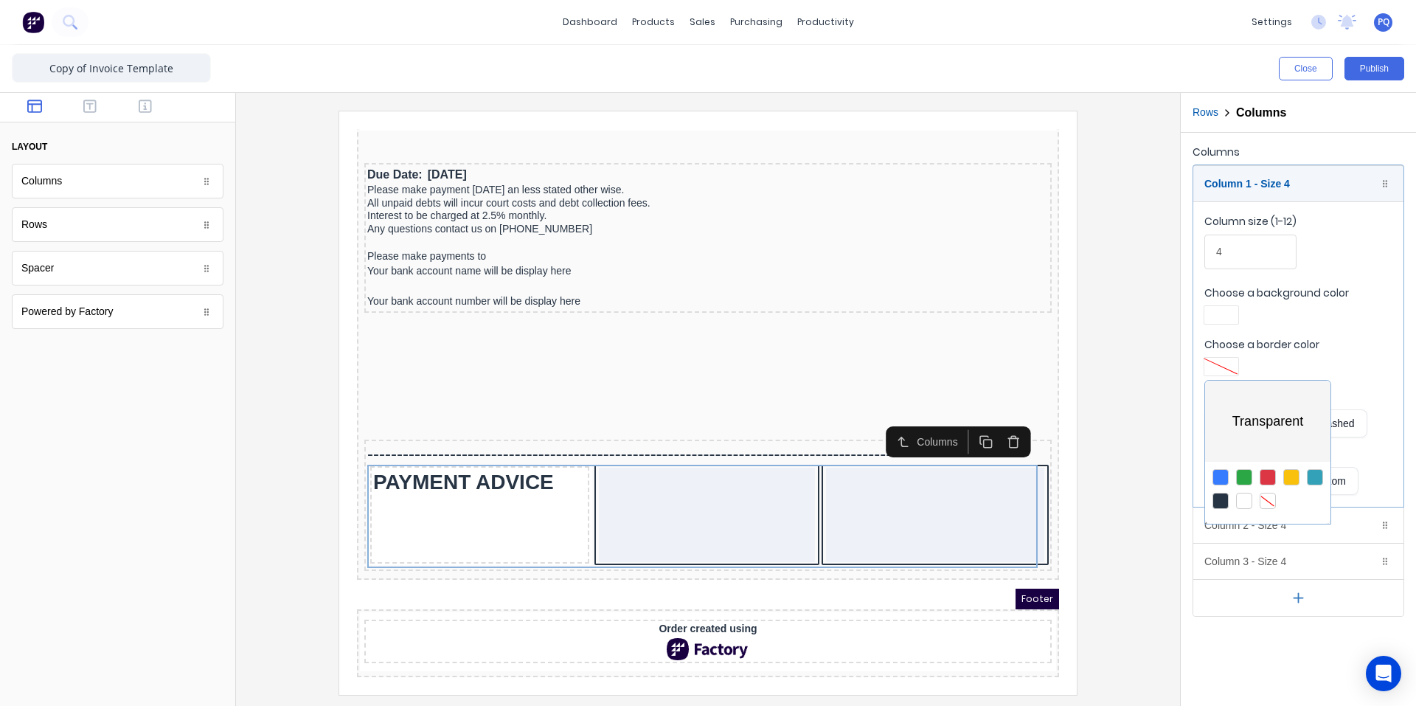
click at [1216, 319] on div at bounding box center [708, 353] width 1416 height 706
click at [1216, 319] on div at bounding box center [1221, 315] width 27 height 10
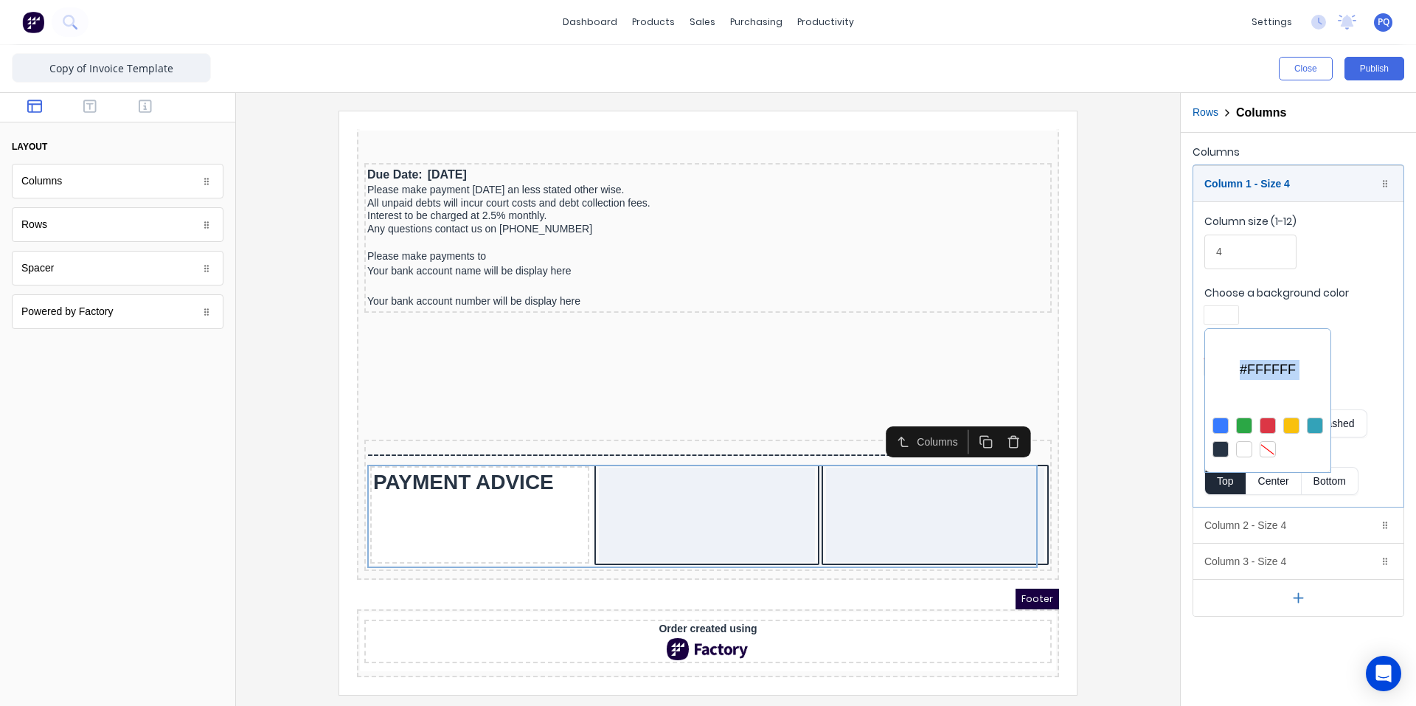
click at [1269, 457] on div at bounding box center [1267, 437] width 125 height 55
click at [1271, 450] on div at bounding box center [1268, 449] width 16 height 16
click at [1262, 530] on div at bounding box center [708, 353] width 1416 height 706
click at [1262, 529] on div "Column 2 - Size 4 Duplicate Delete" at bounding box center [1298, 524] width 210 height 35
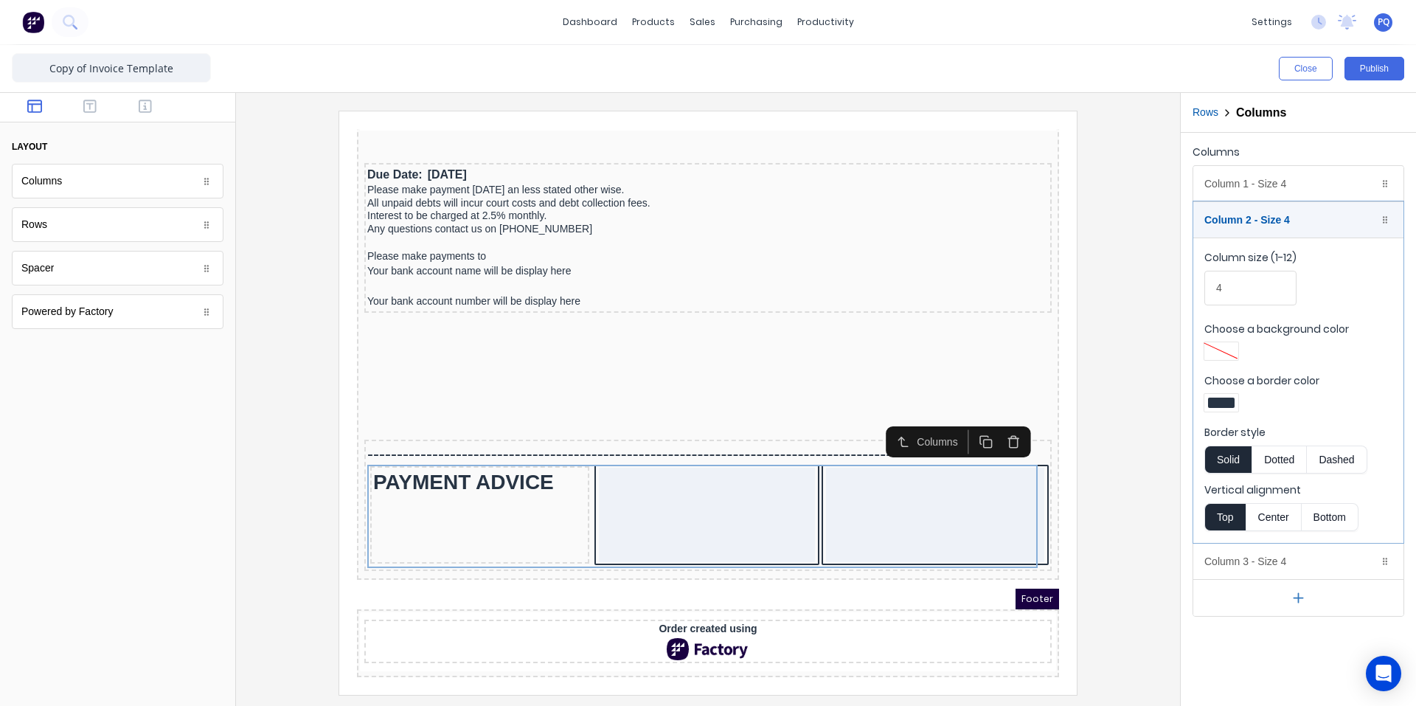
click at [1226, 404] on div at bounding box center [1221, 403] width 27 height 10
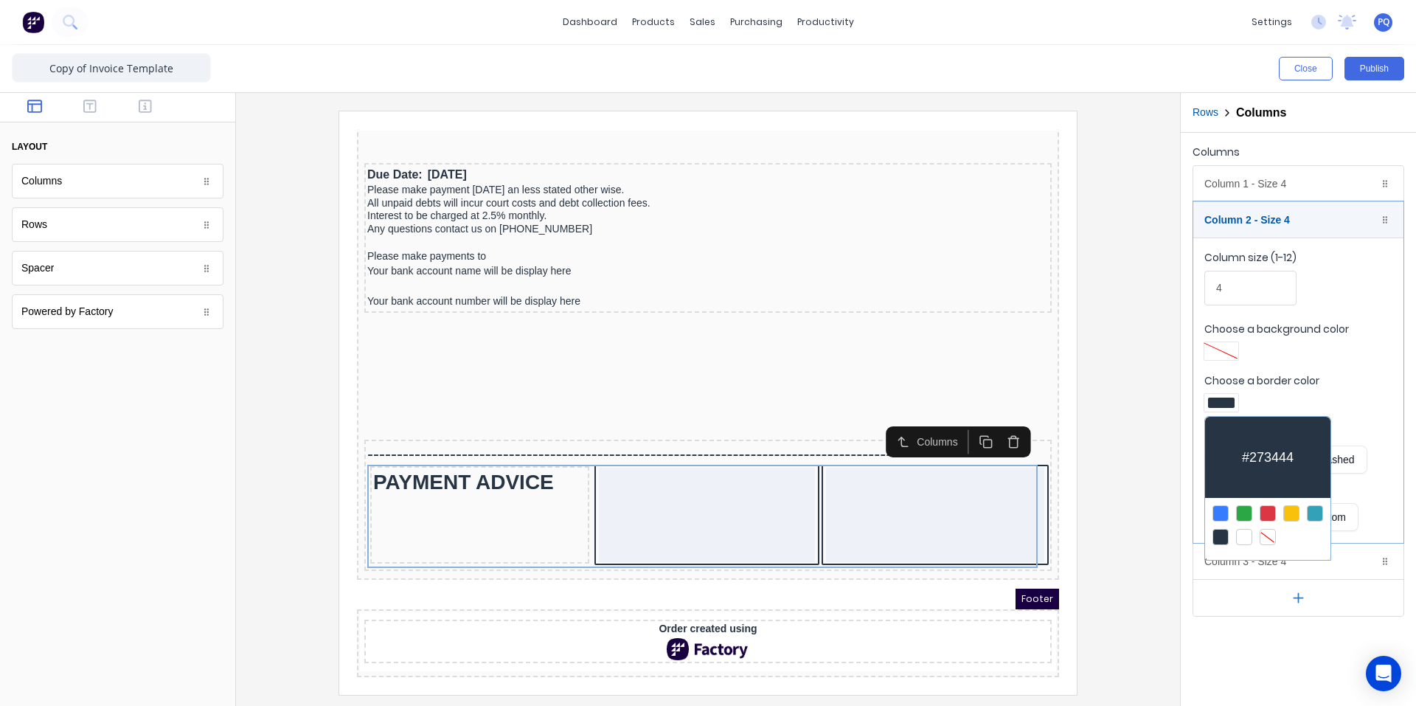
click at [1261, 527] on div at bounding box center [1267, 525] width 125 height 55
click at [1269, 529] on div at bounding box center [1268, 537] width 16 height 16
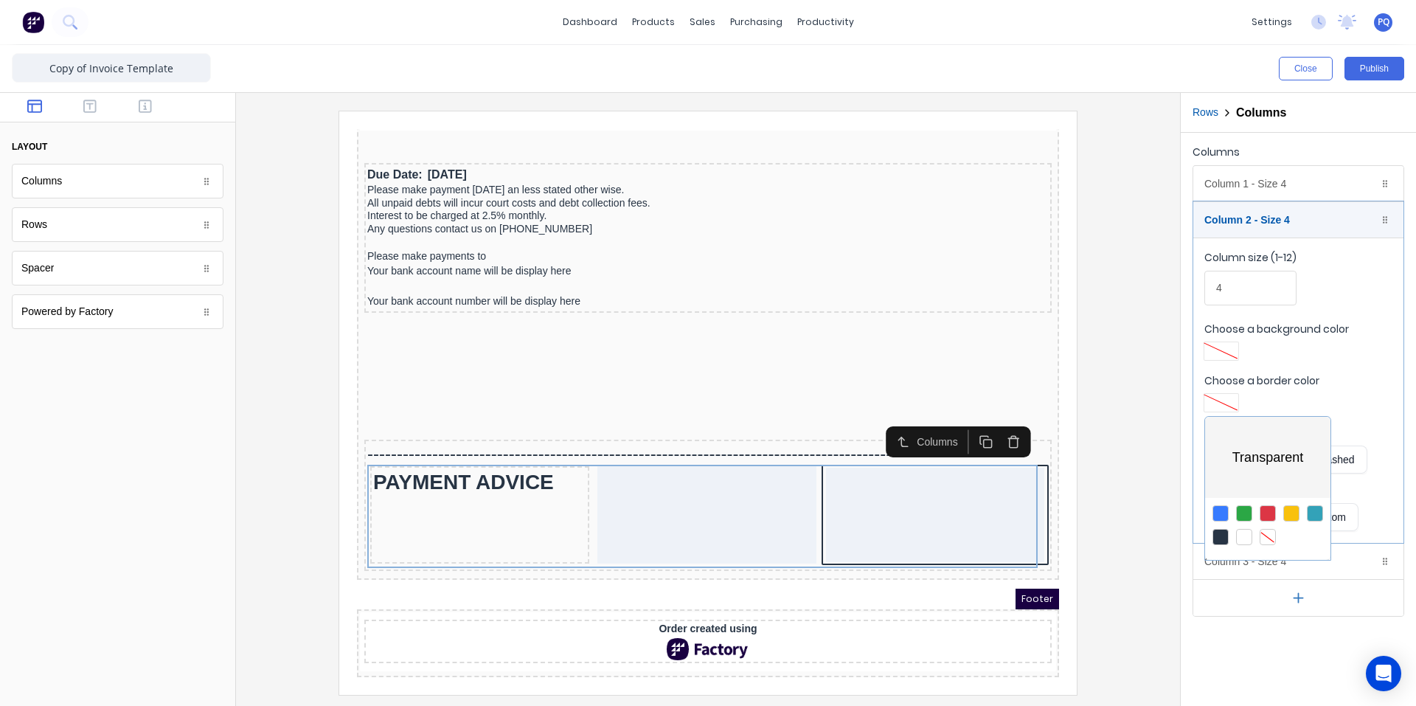
click at [1311, 366] on div at bounding box center [708, 353] width 1416 height 706
click at [1258, 564] on div "Column 3 - Size 4 Duplicate Delete" at bounding box center [1298, 561] width 210 height 35
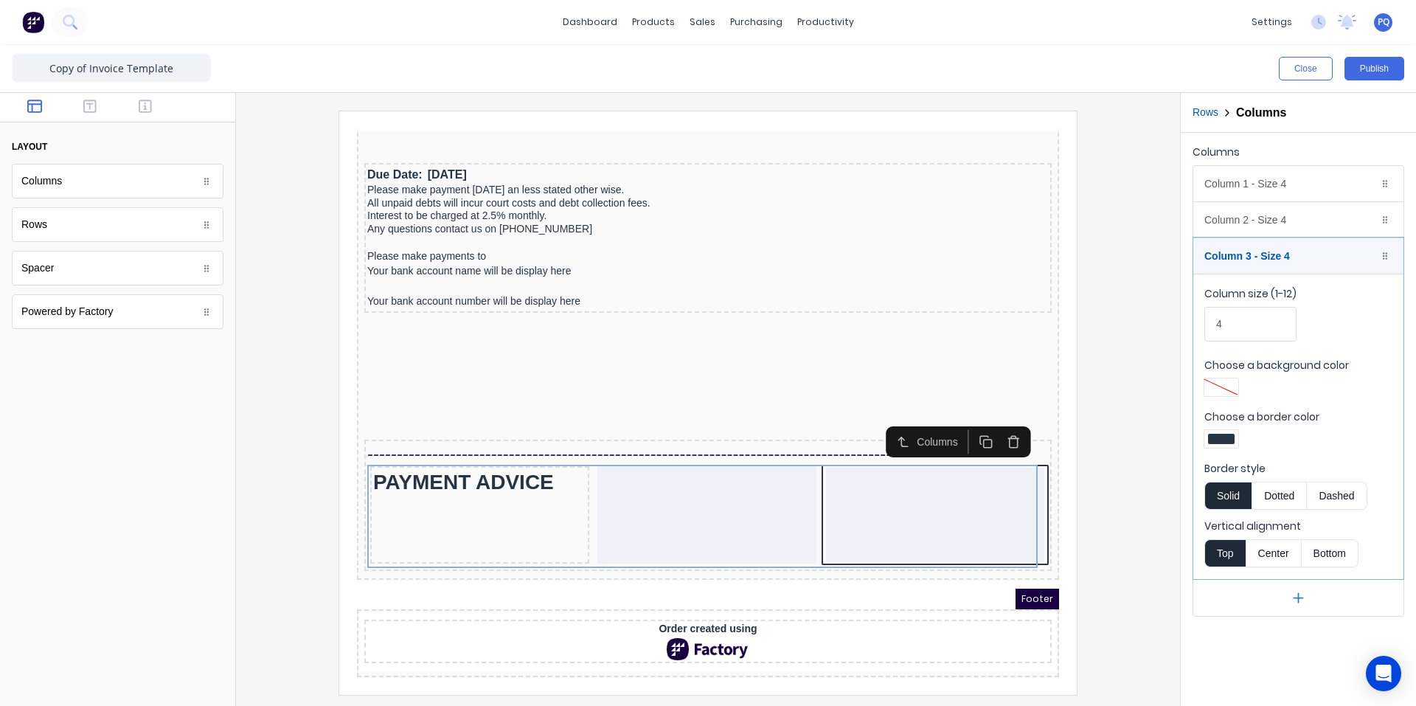
click at [1235, 440] on div at bounding box center [1221, 439] width 34 height 18
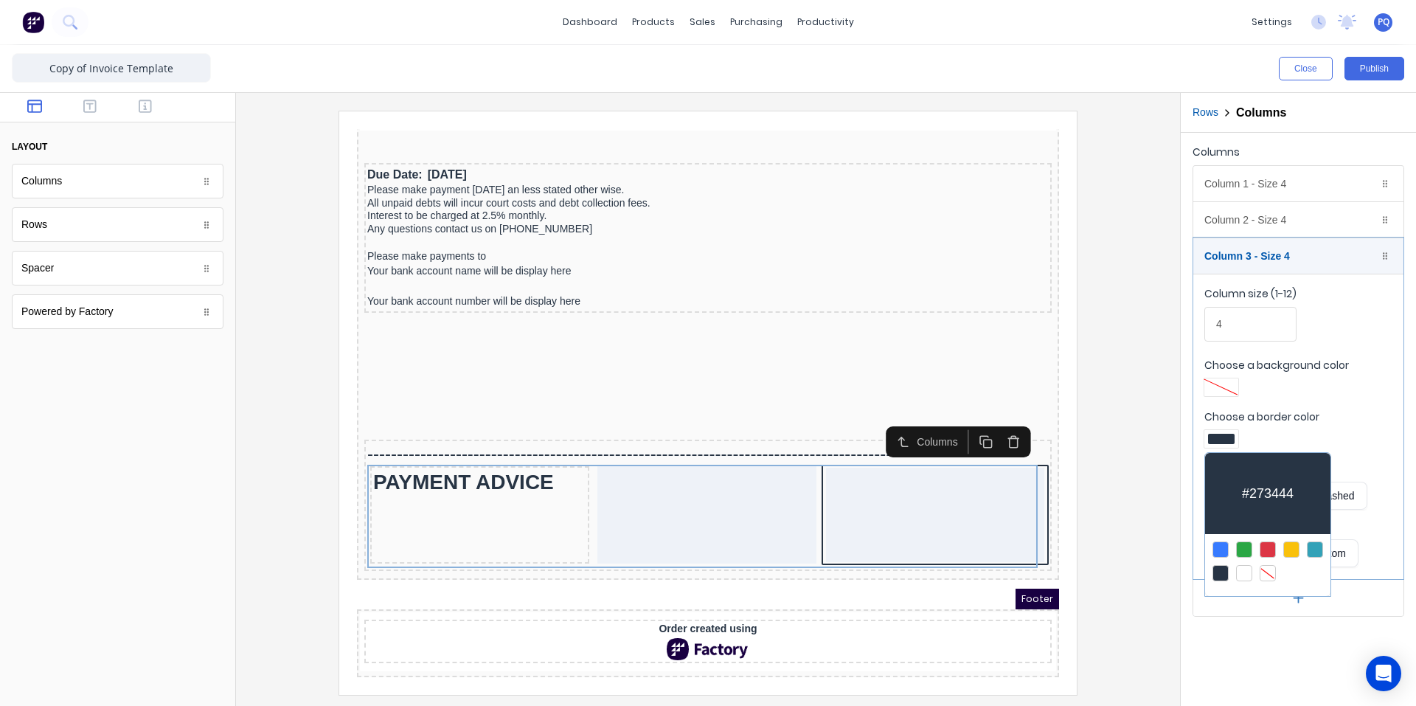
click at [1269, 575] on div at bounding box center [1268, 573] width 16 height 16
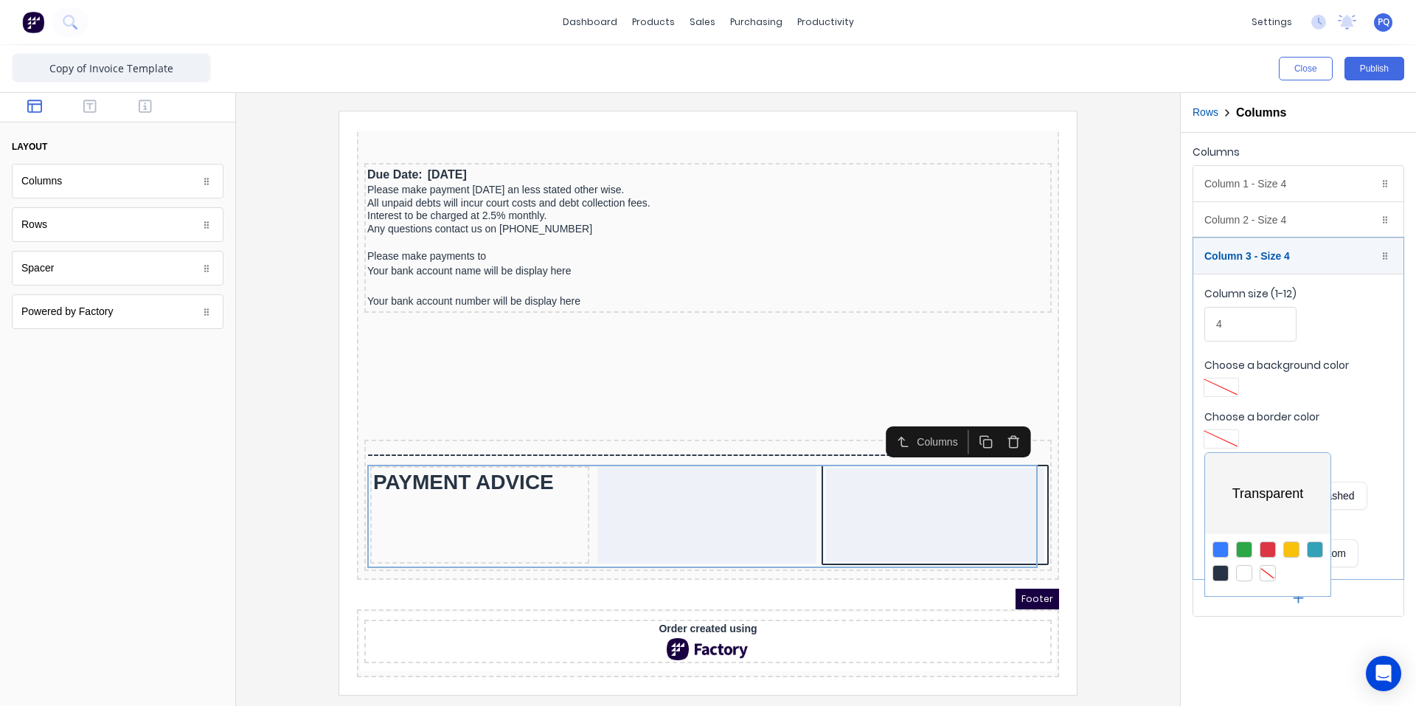
scroll to position [1243, 0]
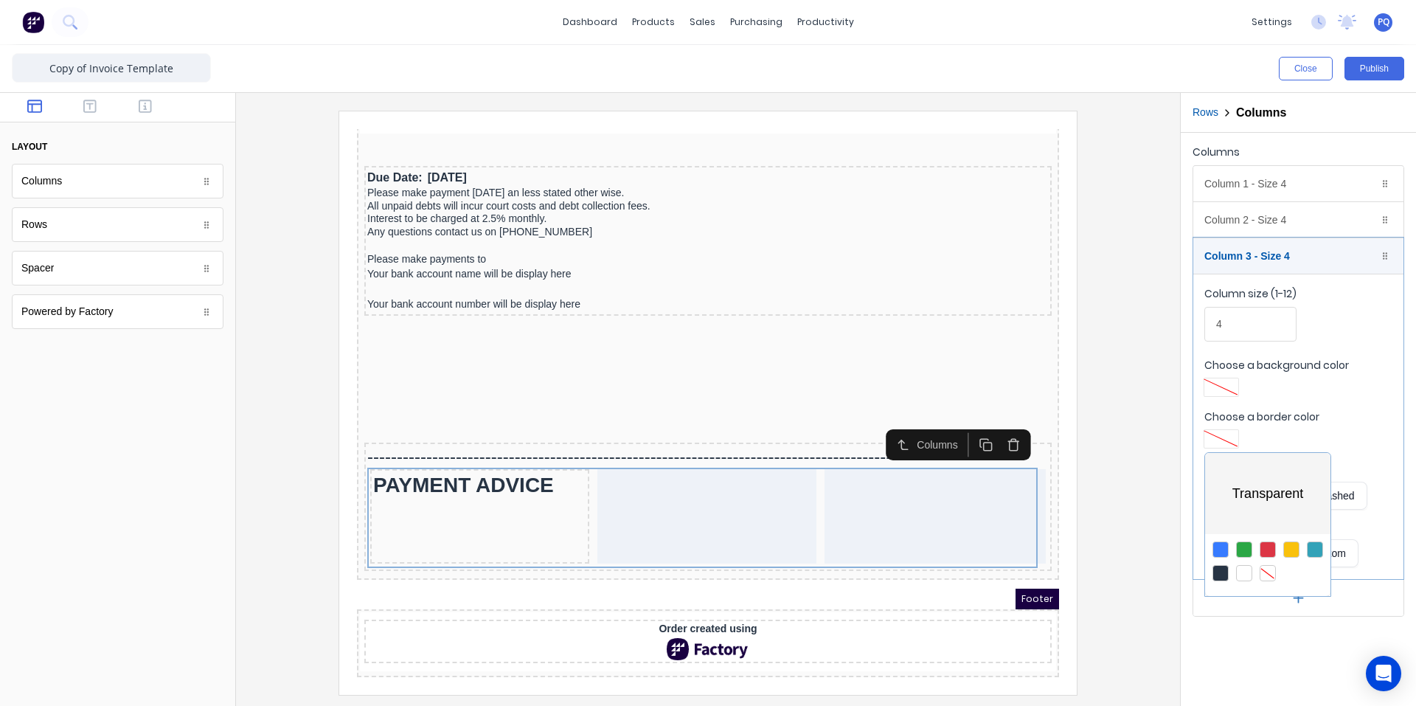
click at [752, 510] on div at bounding box center [708, 353] width 1416 height 706
click at [1297, 220] on div "Column 2 - Size 4 Duplicate Delete" at bounding box center [1298, 219] width 210 height 35
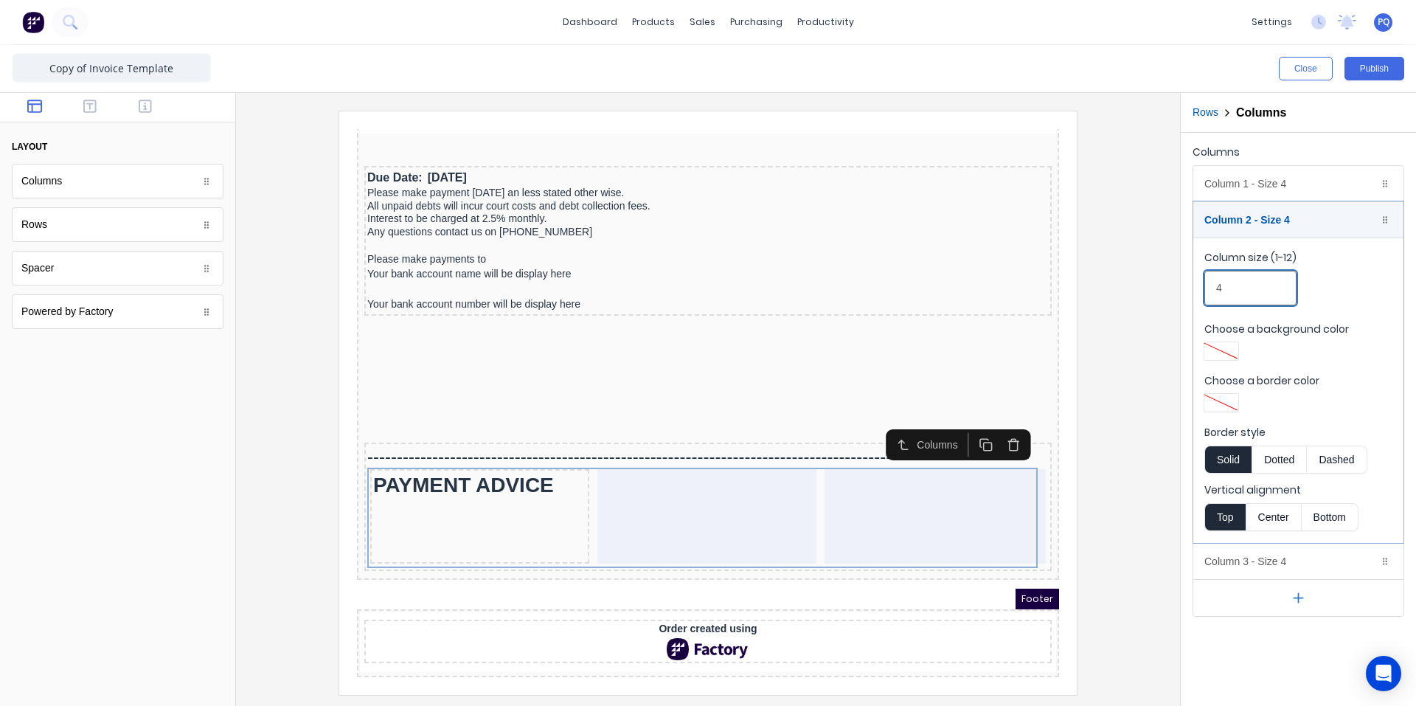
drag, startPoint x: 1186, startPoint y: 302, endPoint x: 1169, endPoint y: 302, distance: 17.0
click at [1169, 302] on div "Close Publish Components layout Columns Columns Rows Rows Spacer Spacer Powered…" at bounding box center [708, 375] width 1416 height 661
type input "2"
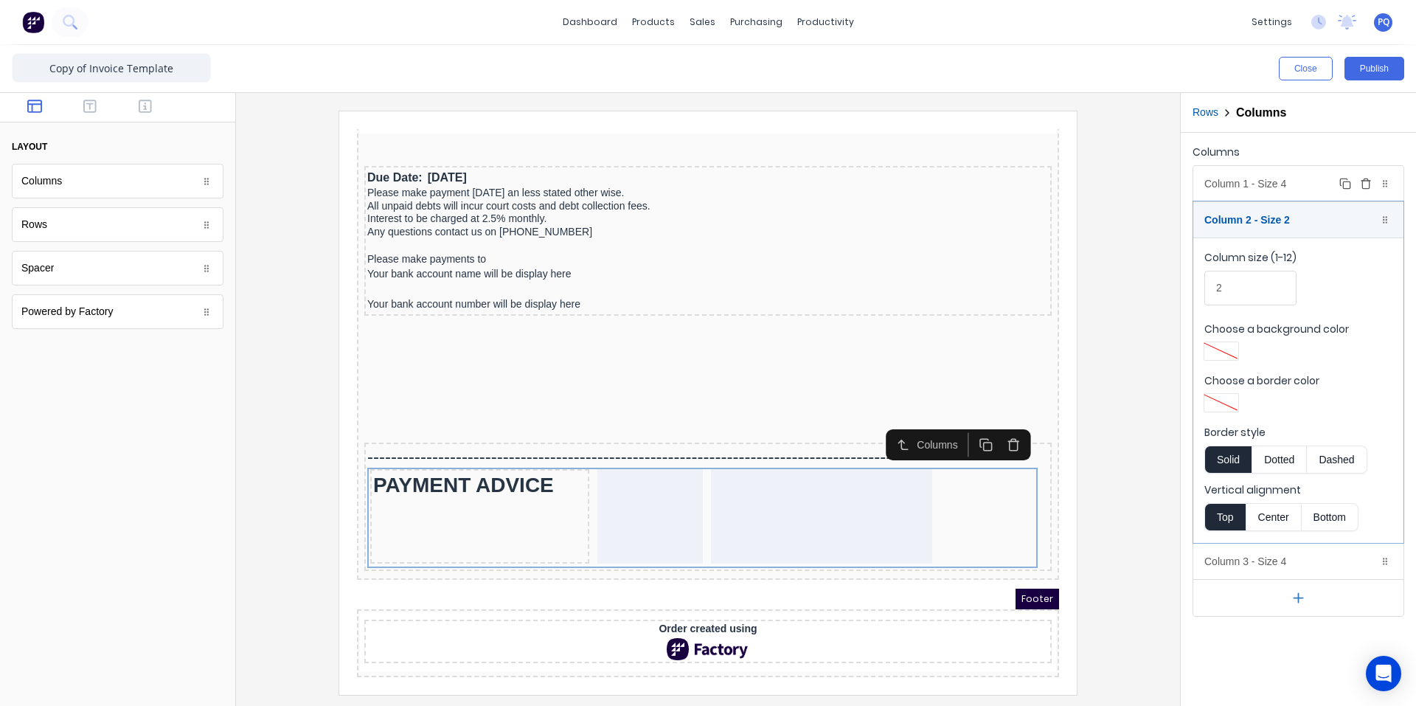
click at [1281, 182] on div "Column 1 - Size 4 Duplicate Delete" at bounding box center [1298, 183] width 210 height 35
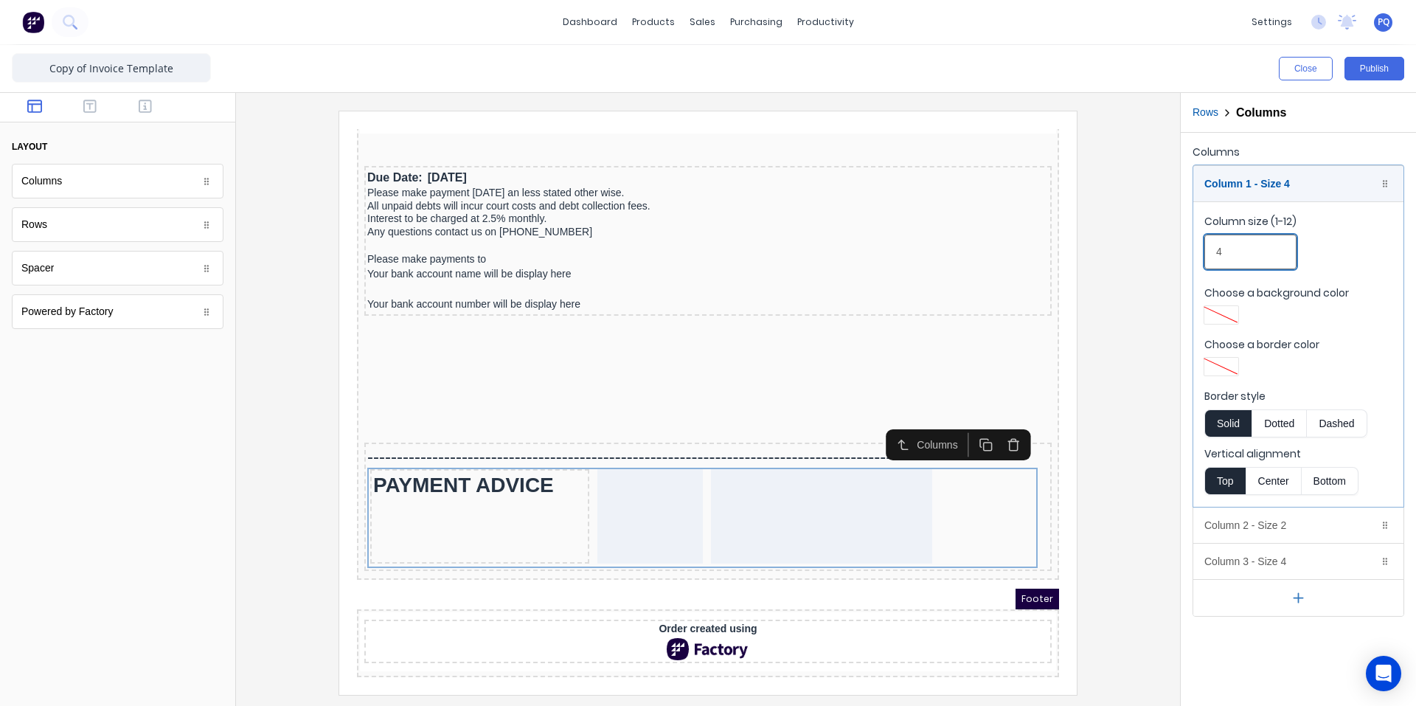
drag, startPoint x: 1214, startPoint y: 257, endPoint x: 1194, endPoint y: 253, distance: 20.3
click at [1194, 253] on fieldset "Column size (1-12) 4 Choose a background color Choose a border color Border sty…" at bounding box center [1298, 353] width 210 height 305
type input "6"
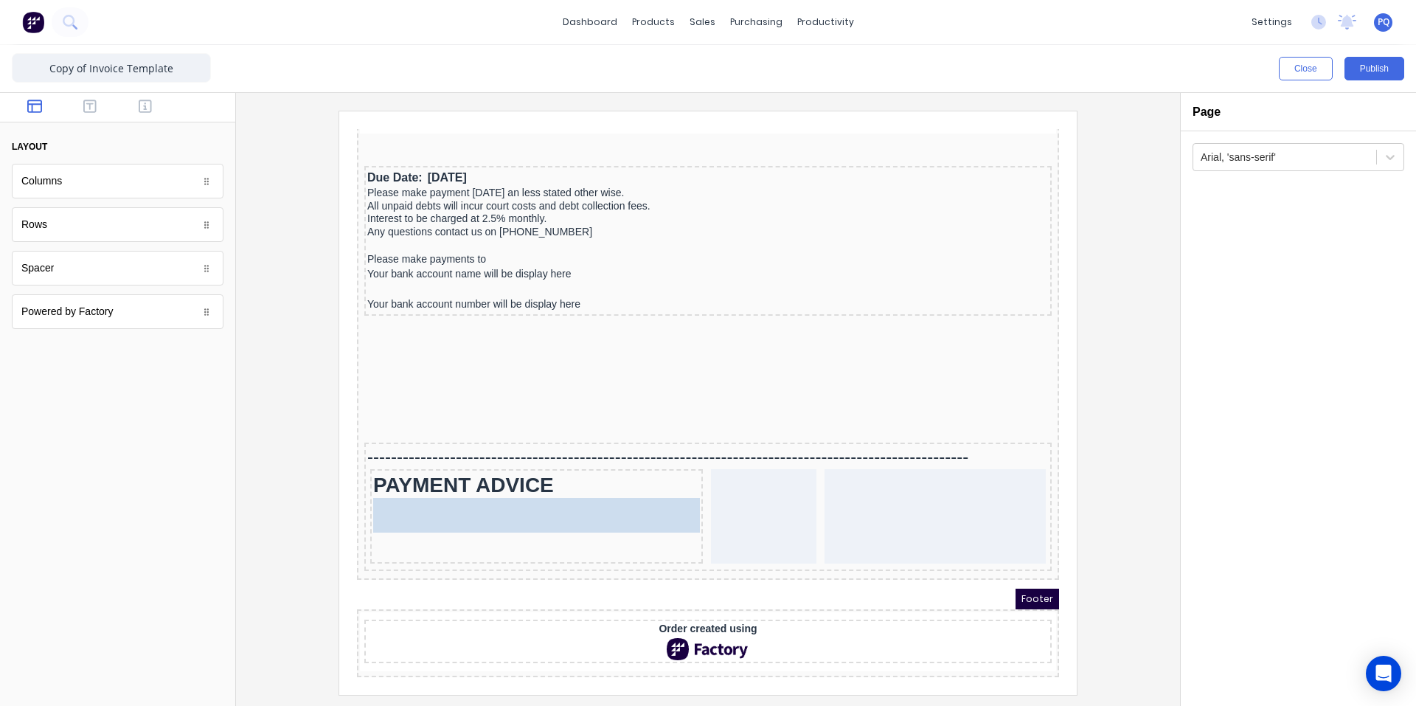
drag, startPoint x: 78, startPoint y: 180, endPoint x: 548, endPoint y: 530, distance: 586.1
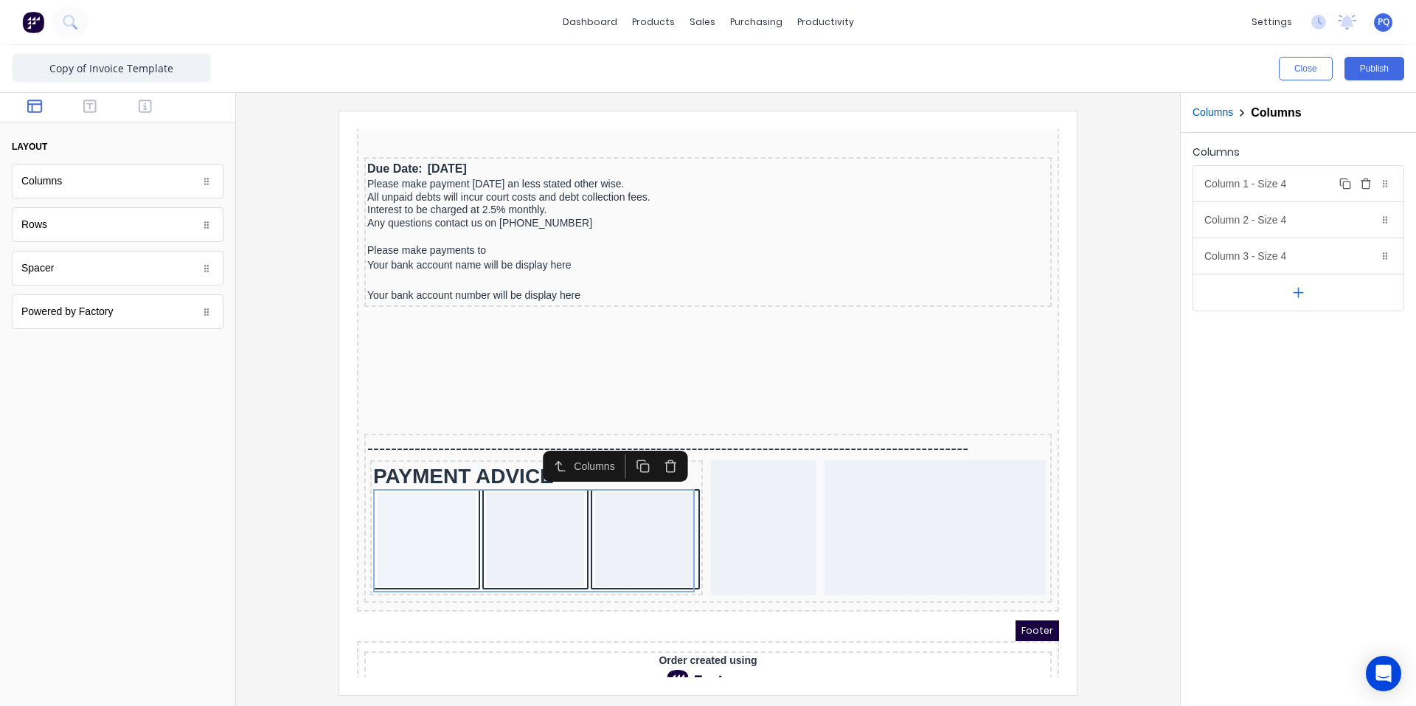
drag, startPoint x: 1294, startPoint y: 189, endPoint x: 1273, endPoint y: 223, distance: 40.1
click at [1294, 189] on div "Column 1 - Size 4 Duplicate Delete" at bounding box center [1298, 183] width 210 height 35
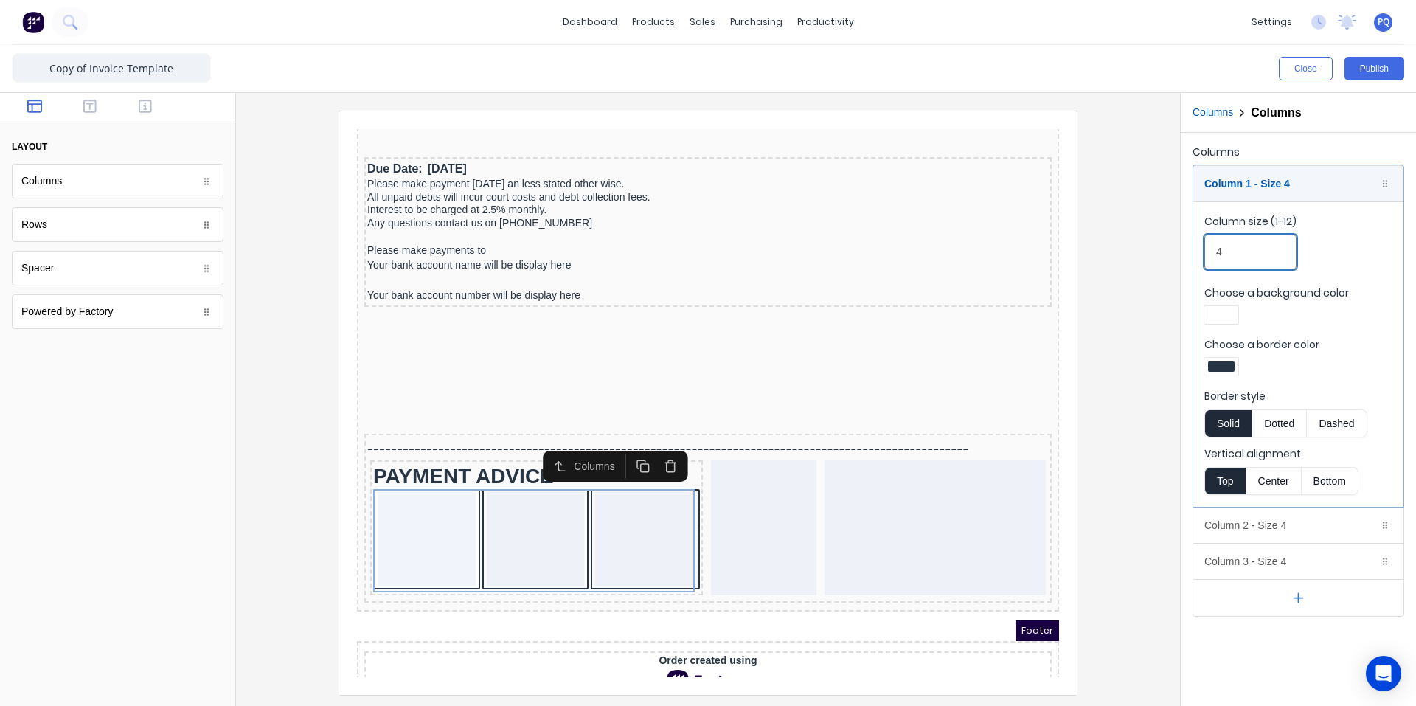
drag, startPoint x: 1234, startPoint y: 249, endPoint x: 1173, endPoint y: 246, distance: 61.3
click at [1173, 246] on div "Close Publish Components layout Columns Columns Rows Rows Spacer Spacer Powered…" at bounding box center [708, 375] width 1416 height 661
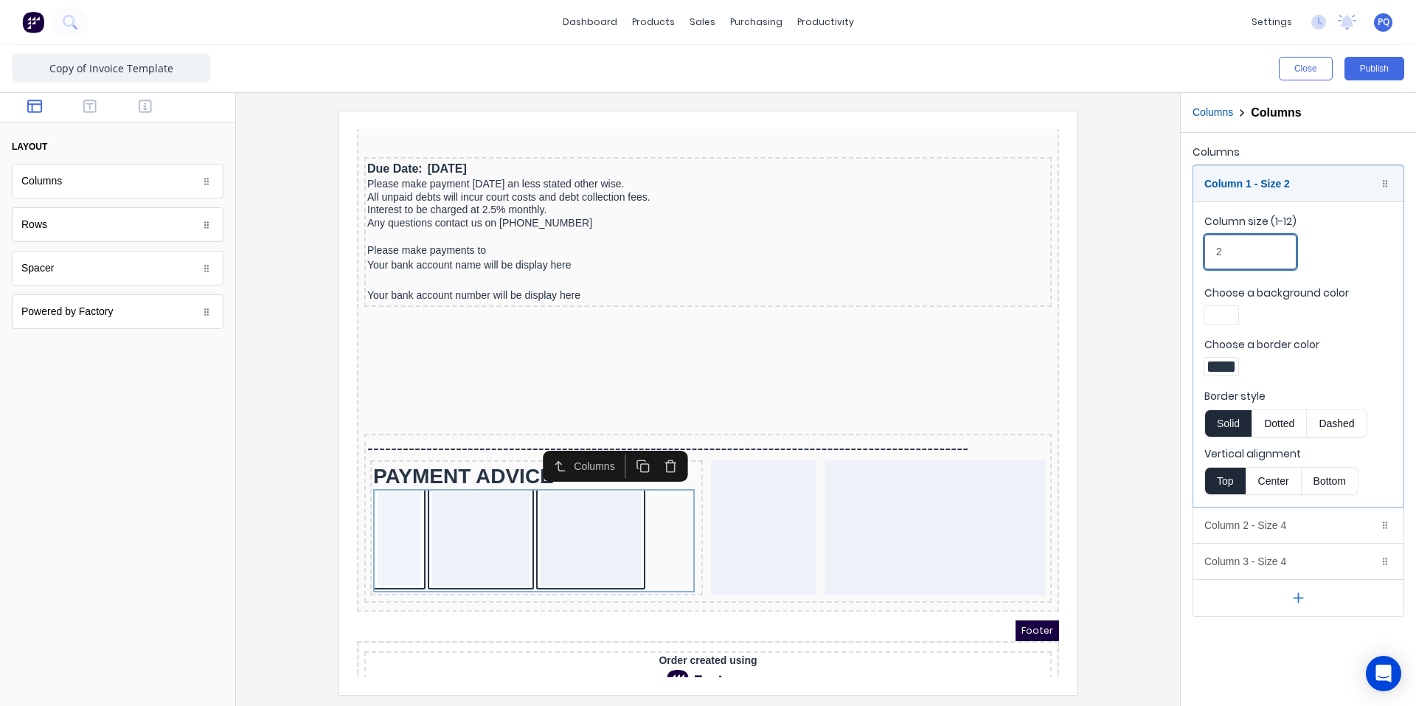
type input "2"
click at [1226, 350] on label "Choose a border color" at bounding box center [1298, 344] width 188 height 15
click at [1227, 358] on div at bounding box center [1221, 367] width 34 height 18
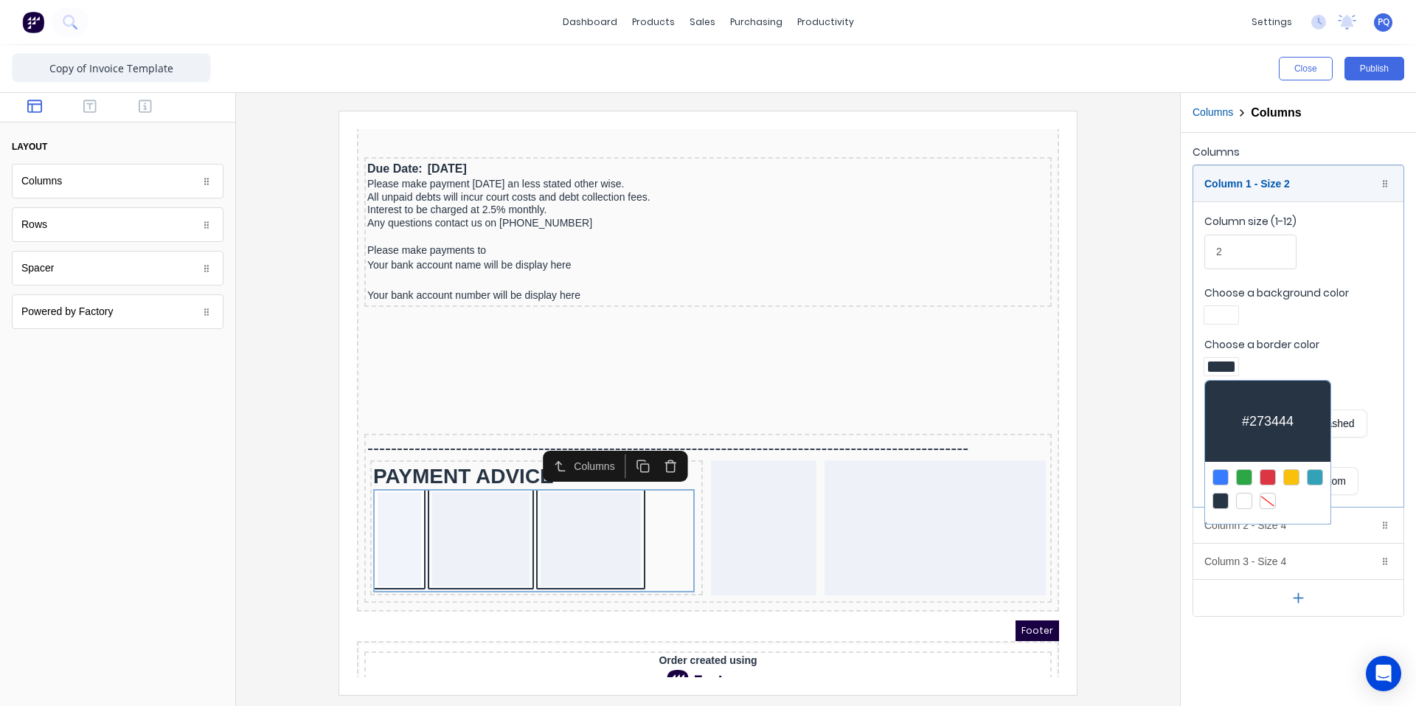
click at [1270, 494] on div at bounding box center [1268, 501] width 16 height 16
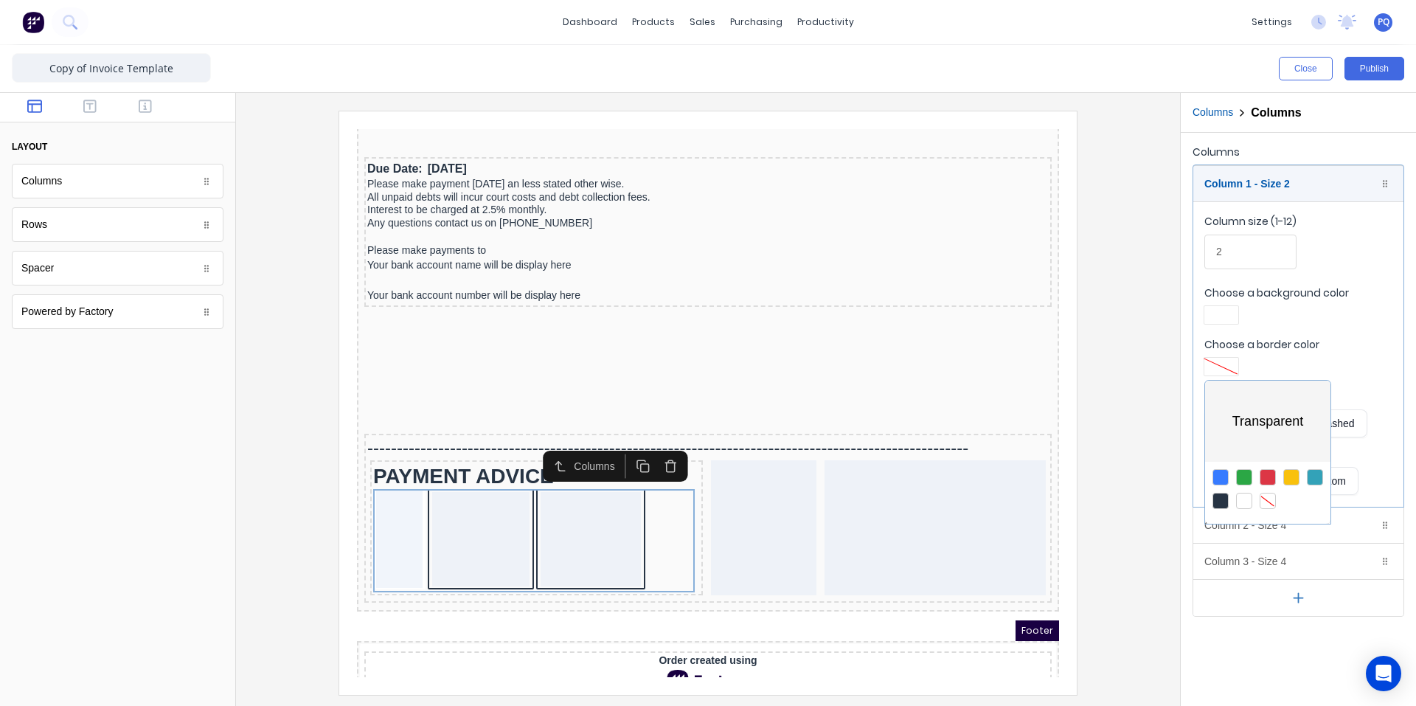
click at [1235, 315] on div at bounding box center [708, 353] width 1416 height 706
click at [1232, 315] on div at bounding box center [1221, 315] width 27 height 10
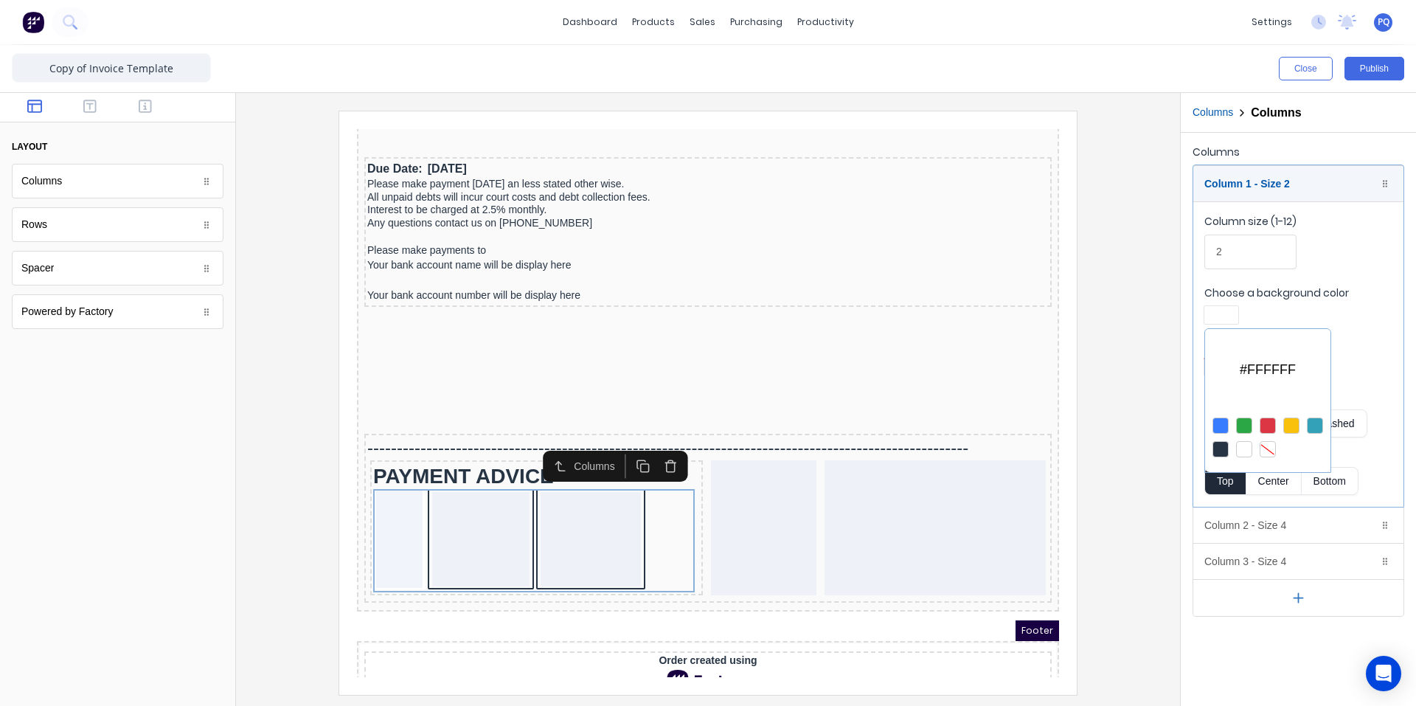
click at [1274, 449] on div at bounding box center [1268, 449] width 16 height 16
click at [1263, 564] on div at bounding box center [708, 353] width 1416 height 706
click at [1369, 558] on icon "button" at bounding box center [1365, 562] width 7 height 8
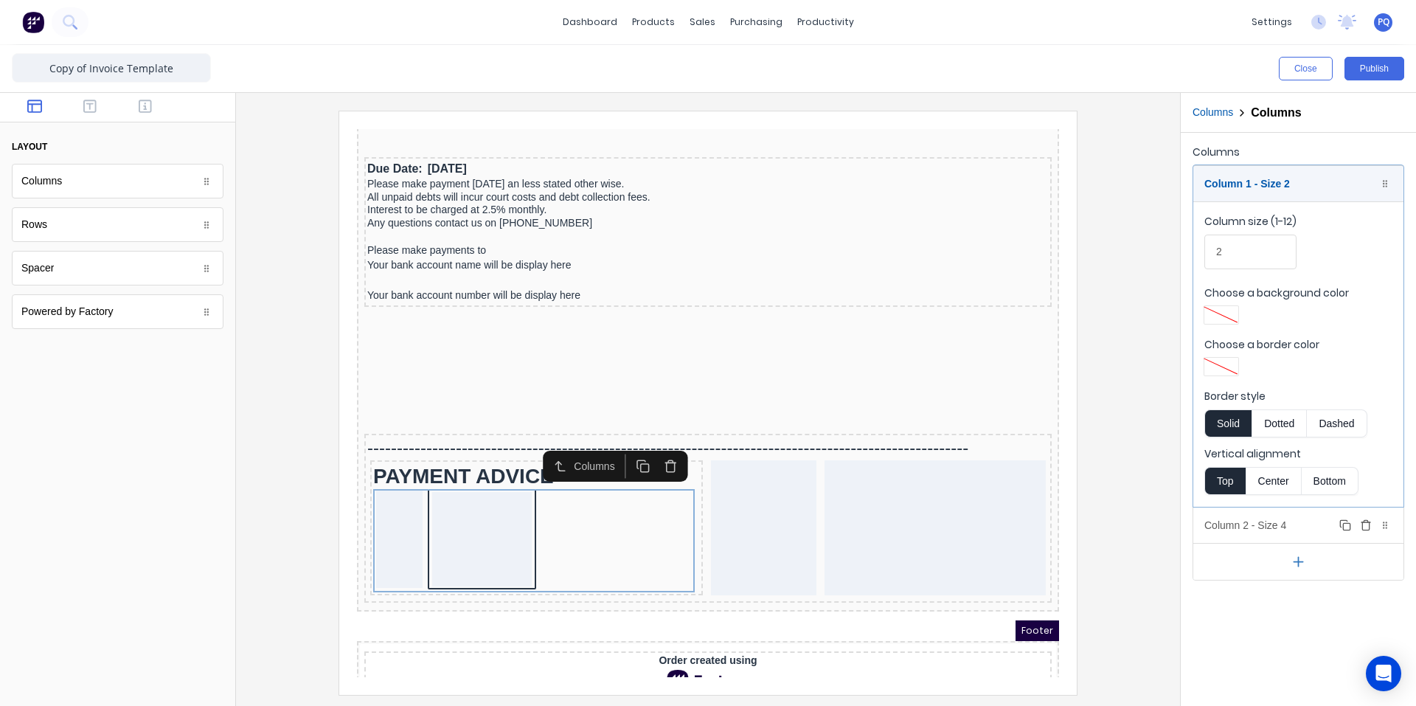
drag, startPoint x: 1305, startPoint y: 525, endPoint x: 1270, endPoint y: 435, distance: 96.4
click at [1304, 525] on div "Column 2 - Size 4 Duplicate Delete" at bounding box center [1298, 524] width 210 height 35
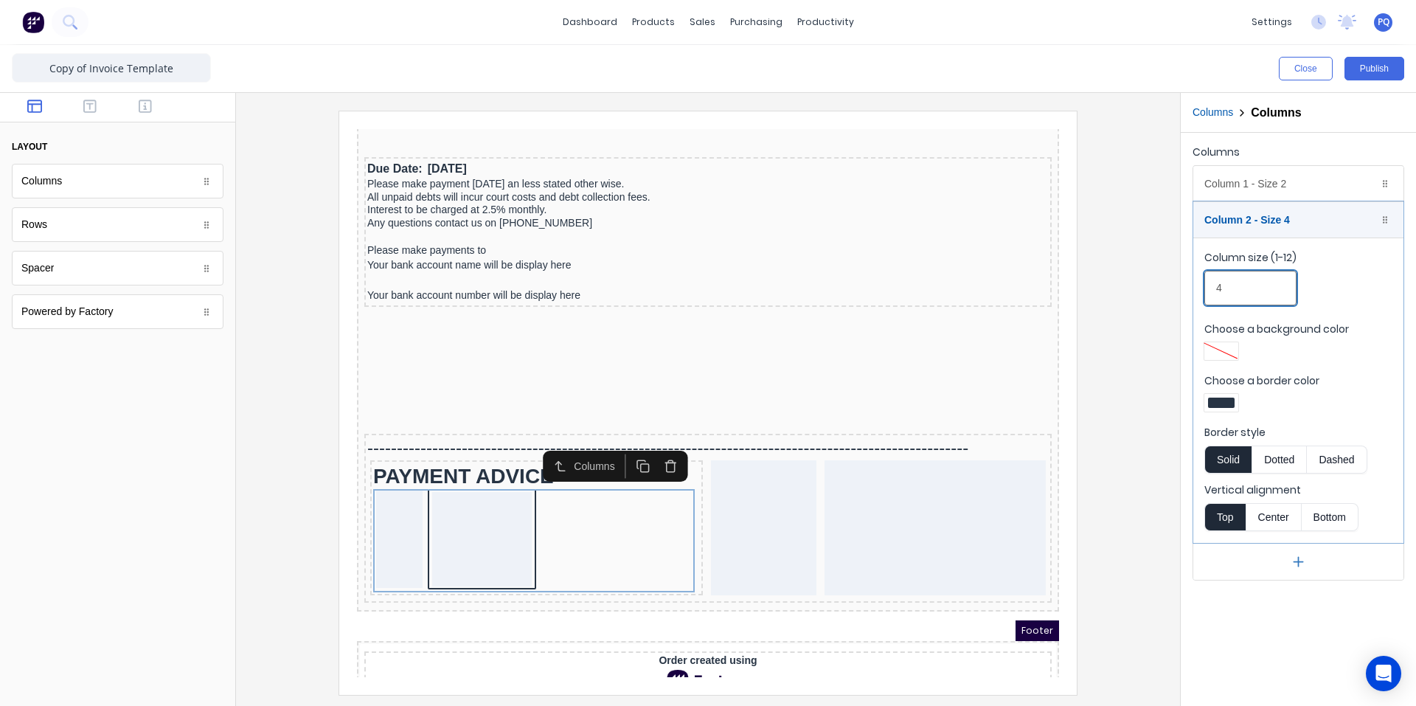
drag, startPoint x: 1213, startPoint y: 282, endPoint x: 1136, endPoint y: 280, distance: 76.8
click at [1136, 280] on div "Close Publish Components layout Columns Columns Rows Rows Spacer Spacer Powered…" at bounding box center [708, 375] width 1416 height 661
drag, startPoint x: 1189, startPoint y: 285, endPoint x: 1167, endPoint y: 285, distance: 22.1
click at [1167, 285] on div "Close Publish Components layout Columns Columns Rows Rows Spacer Spacer Powered…" at bounding box center [708, 375] width 1416 height 661
drag, startPoint x: 1231, startPoint y: 289, endPoint x: 1159, endPoint y: 297, distance: 71.9
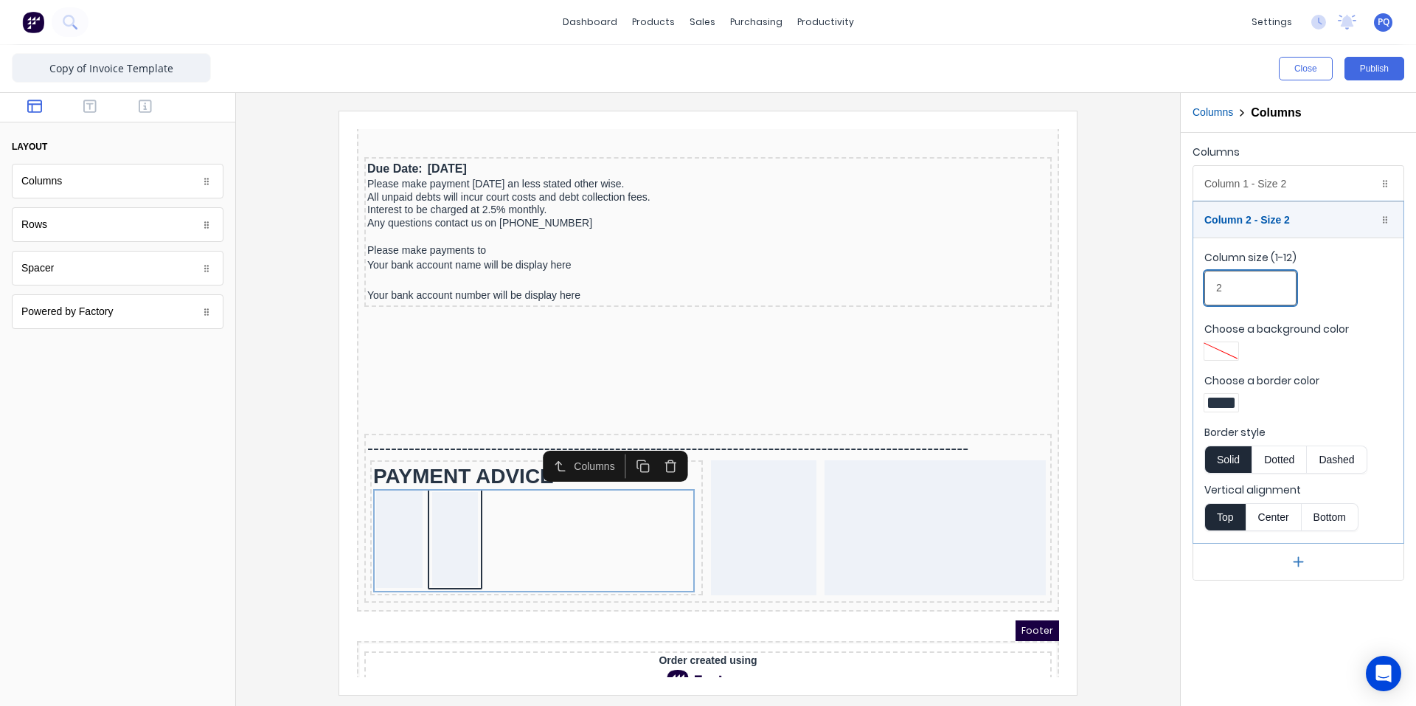
click at [1159, 297] on div "Close Publish Components layout Columns Columns Rows Rows Spacer Spacer Powered…" at bounding box center [708, 375] width 1416 height 661
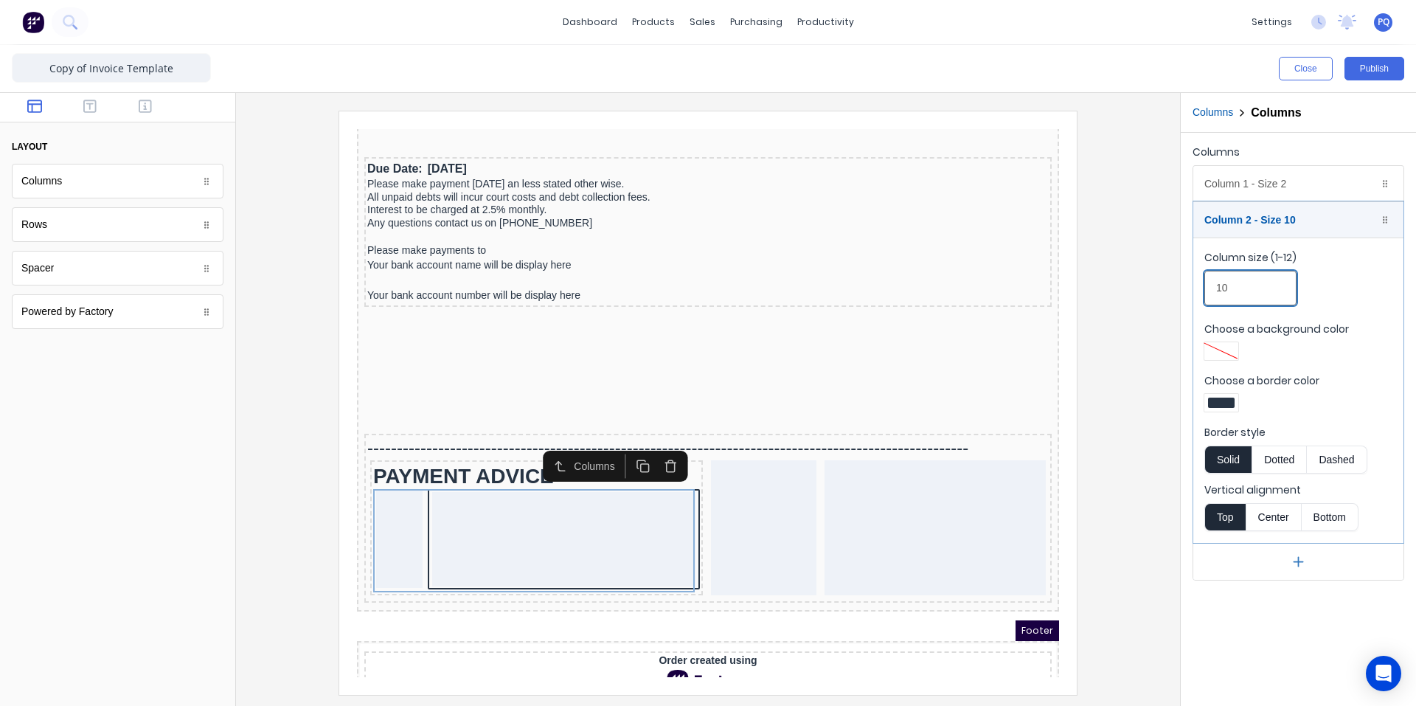
type input "10"
click at [1235, 400] on div at bounding box center [1221, 403] width 34 height 18
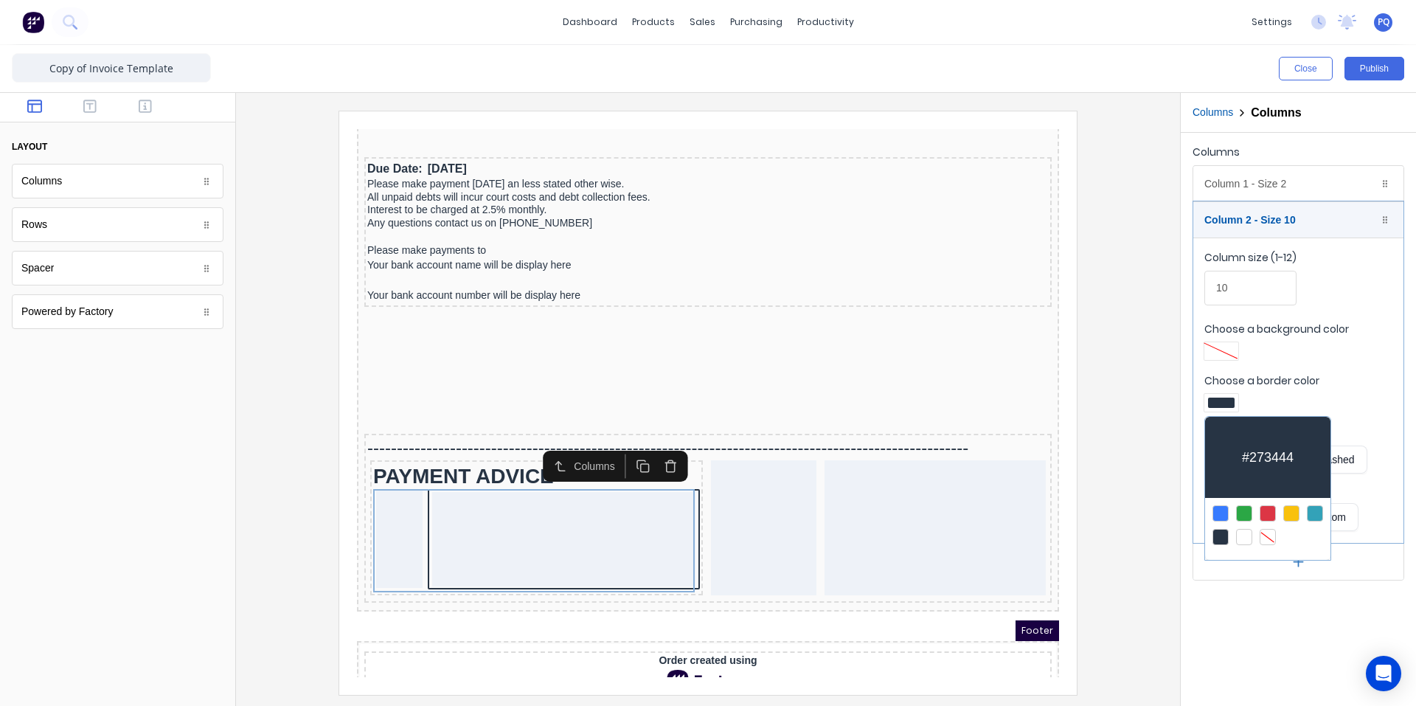
drag, startPoint x: 1267, startPoint y: 533, endPoint x: 1265, endPoint y: 589, distance: 55.4
click at [1266, 534] on div at bounding box center [1268, 537] width 16 height 16
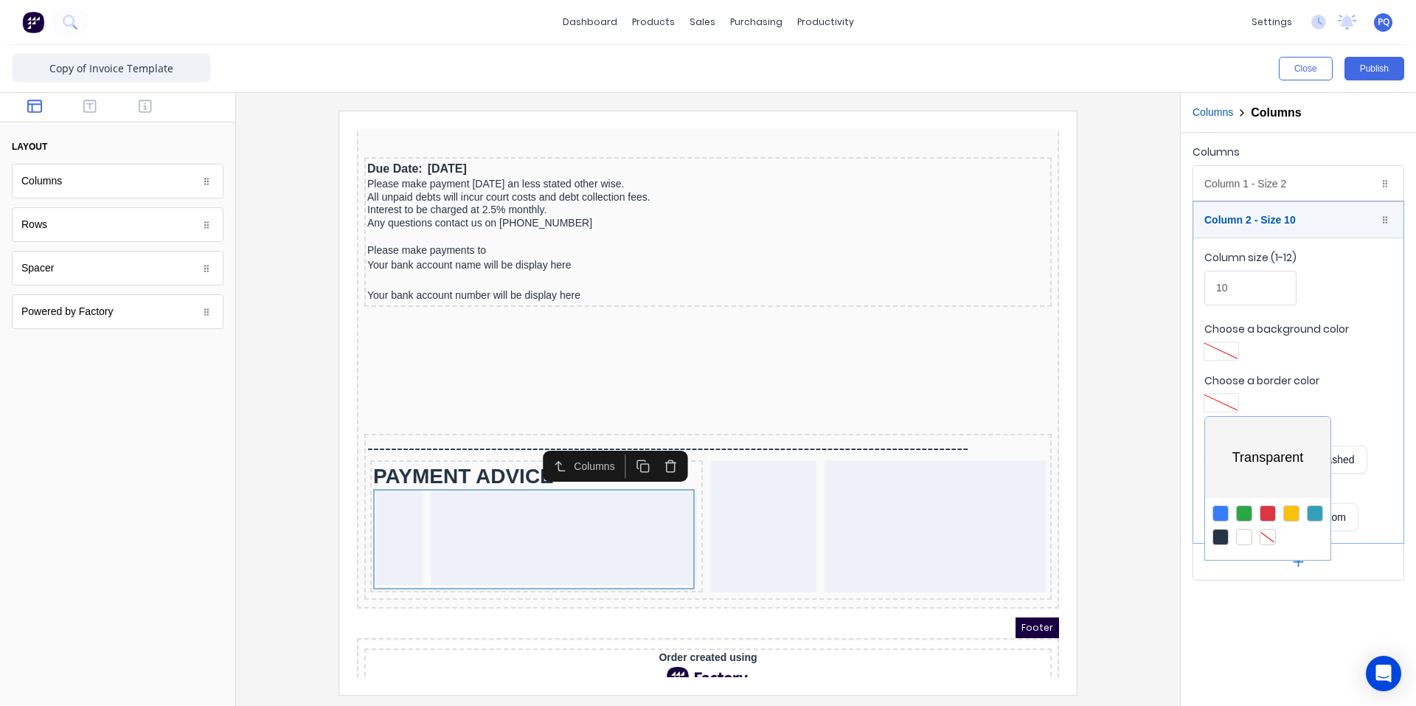
click at [1249, 638] on div at bounding box center [708, 353] width 1416 height 706
click at [88, 108] on icon "button" at bounding box center [89, 106] width 13 height 15
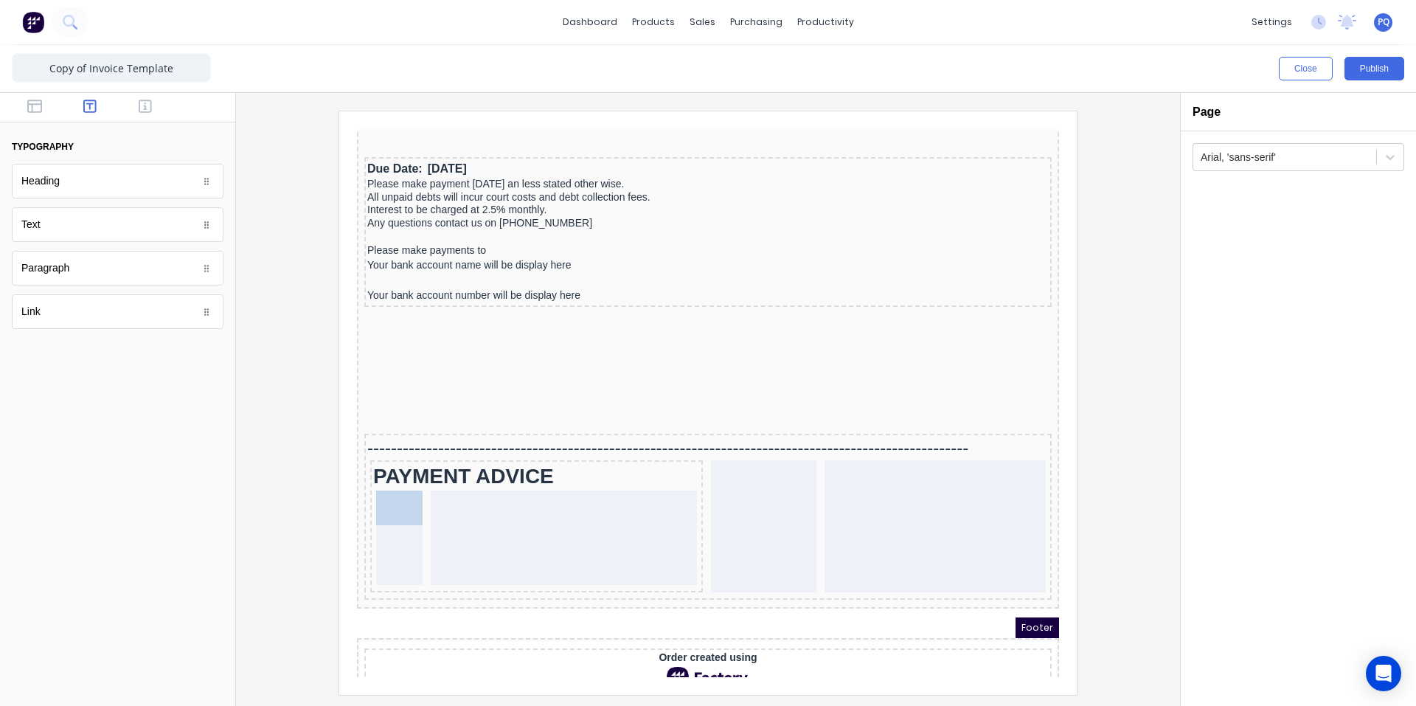
drag, startPoint x: 78, startPoint y: 233, endPoint x: 384, endPoint y: 526, distance: 423.6
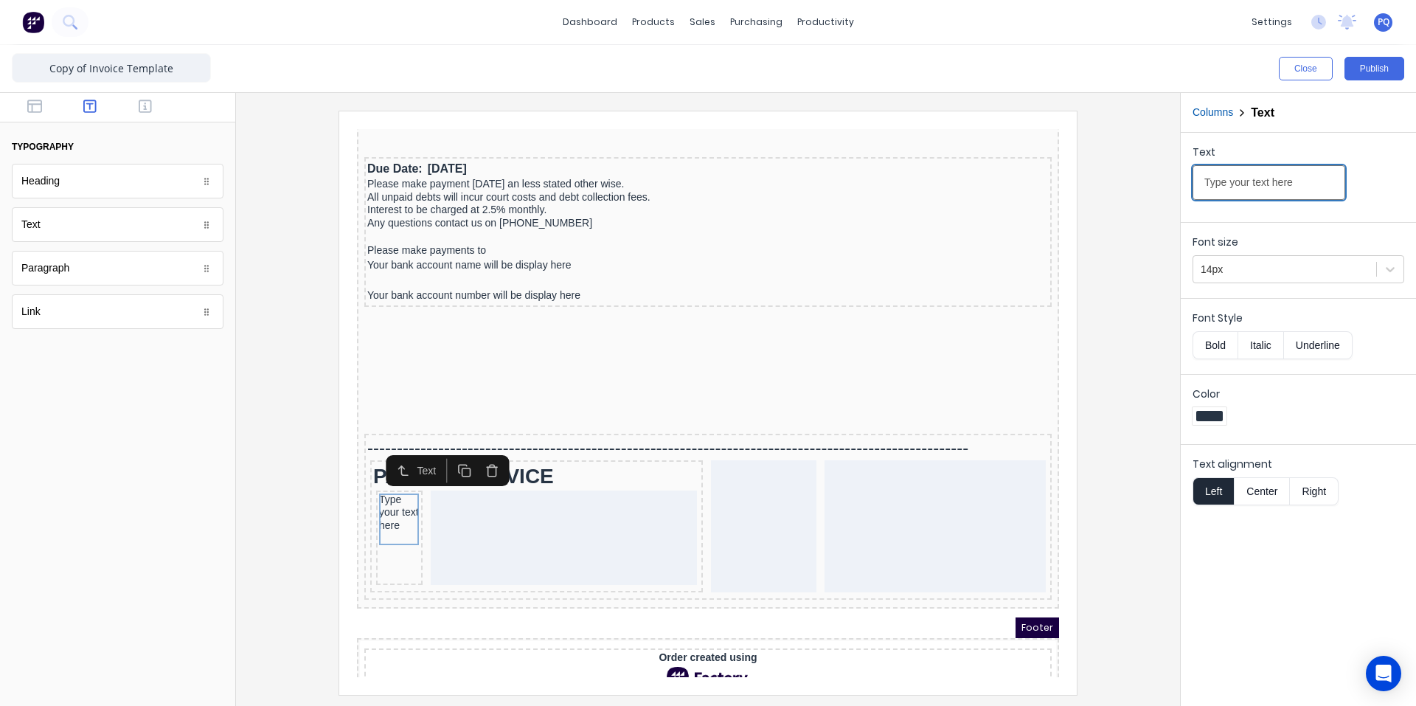
drag, startPoint x: 1643, startPoint y: 294, endPoint x: 546, endPoint y: 233, distance: 1099.2
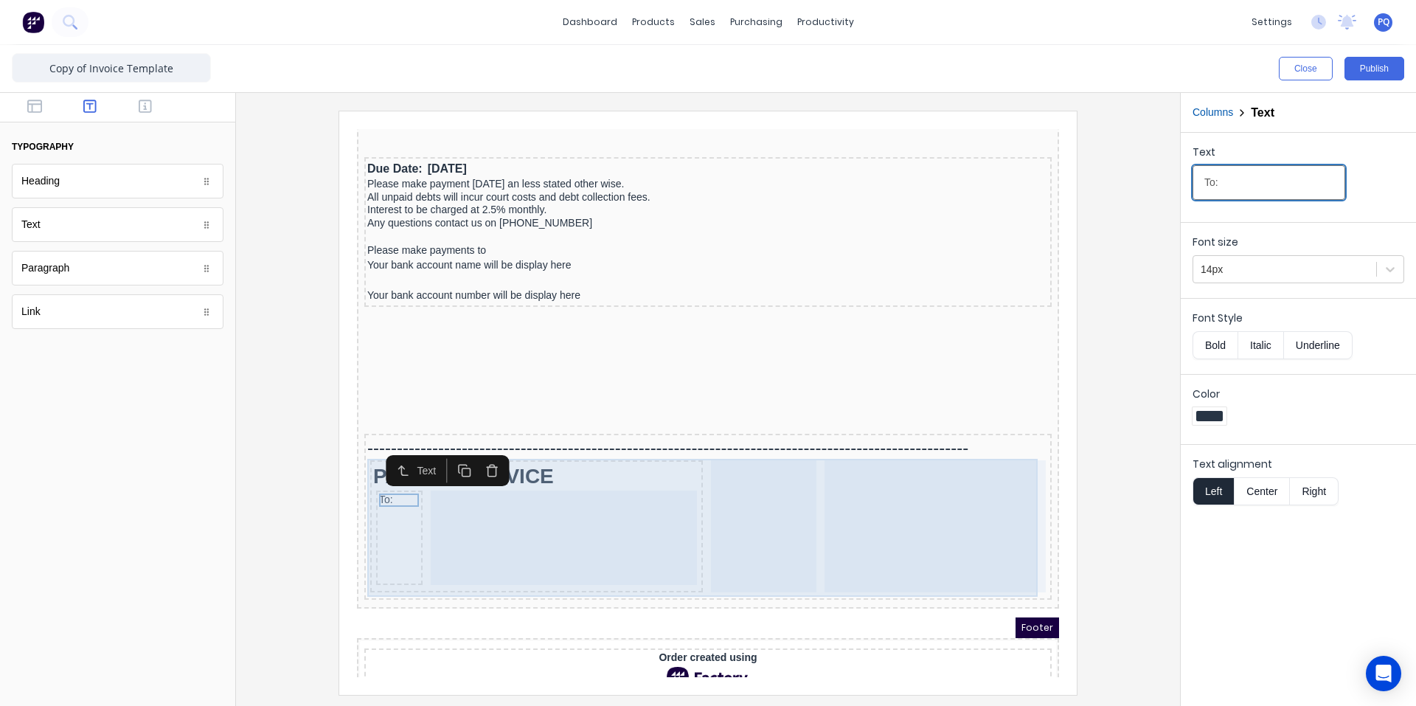
type input "To:"
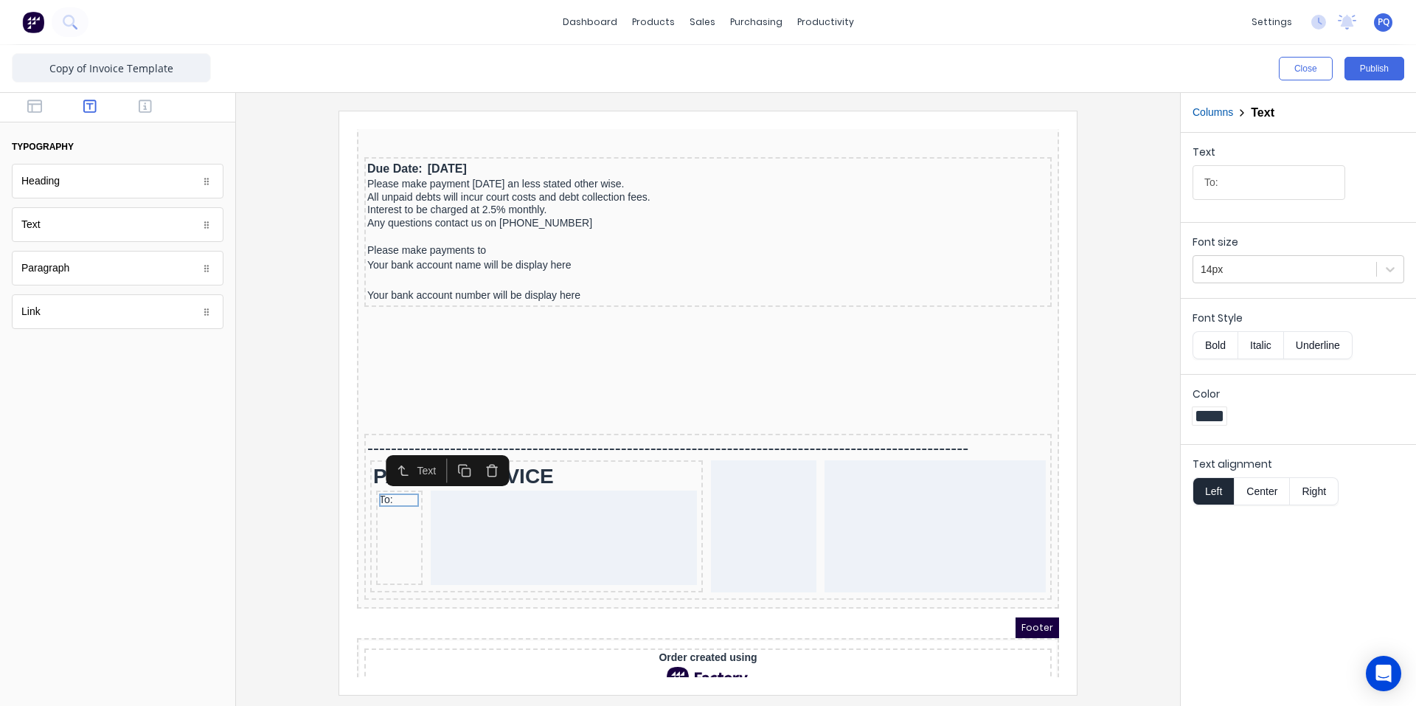
click at [1107, 495] on div at bounding box center [708, 402] width 921 height 583
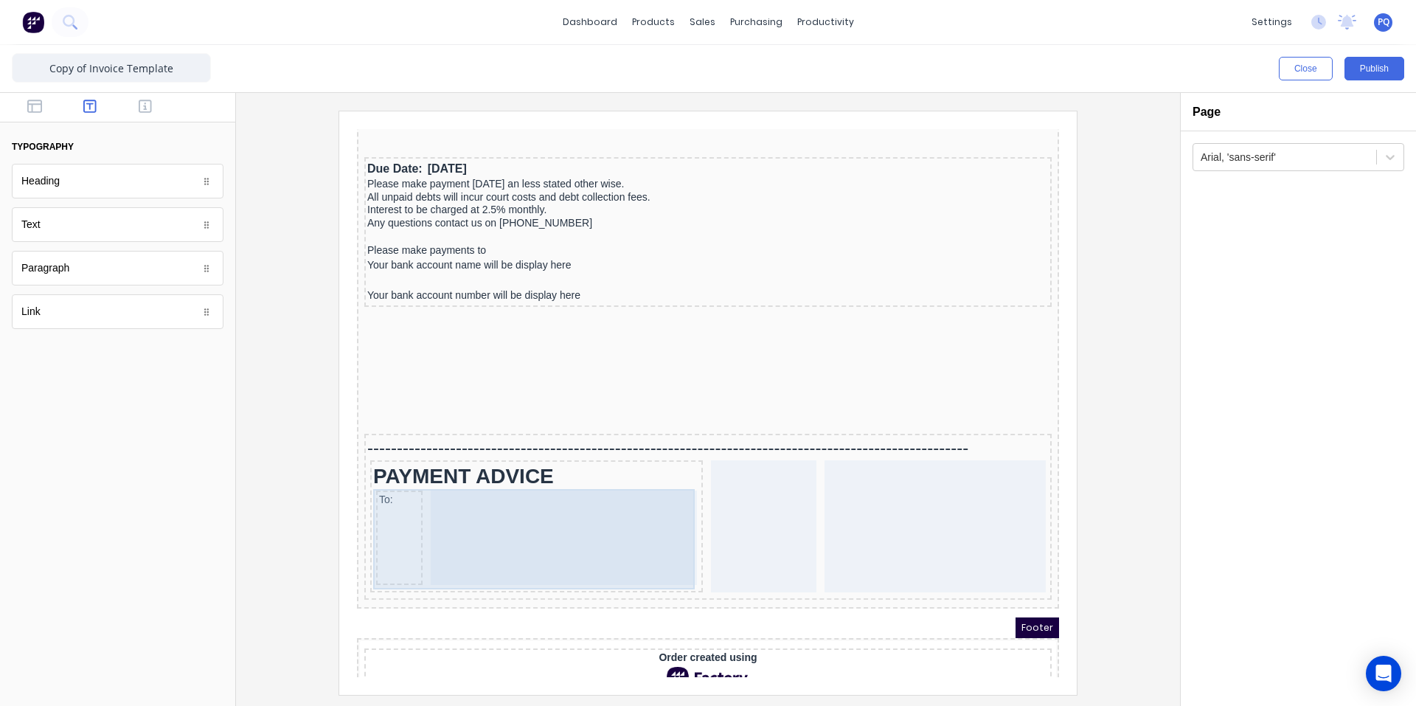
click at [385, 517] on div "To:" at bounding box center [381, 520] width 46 height 94
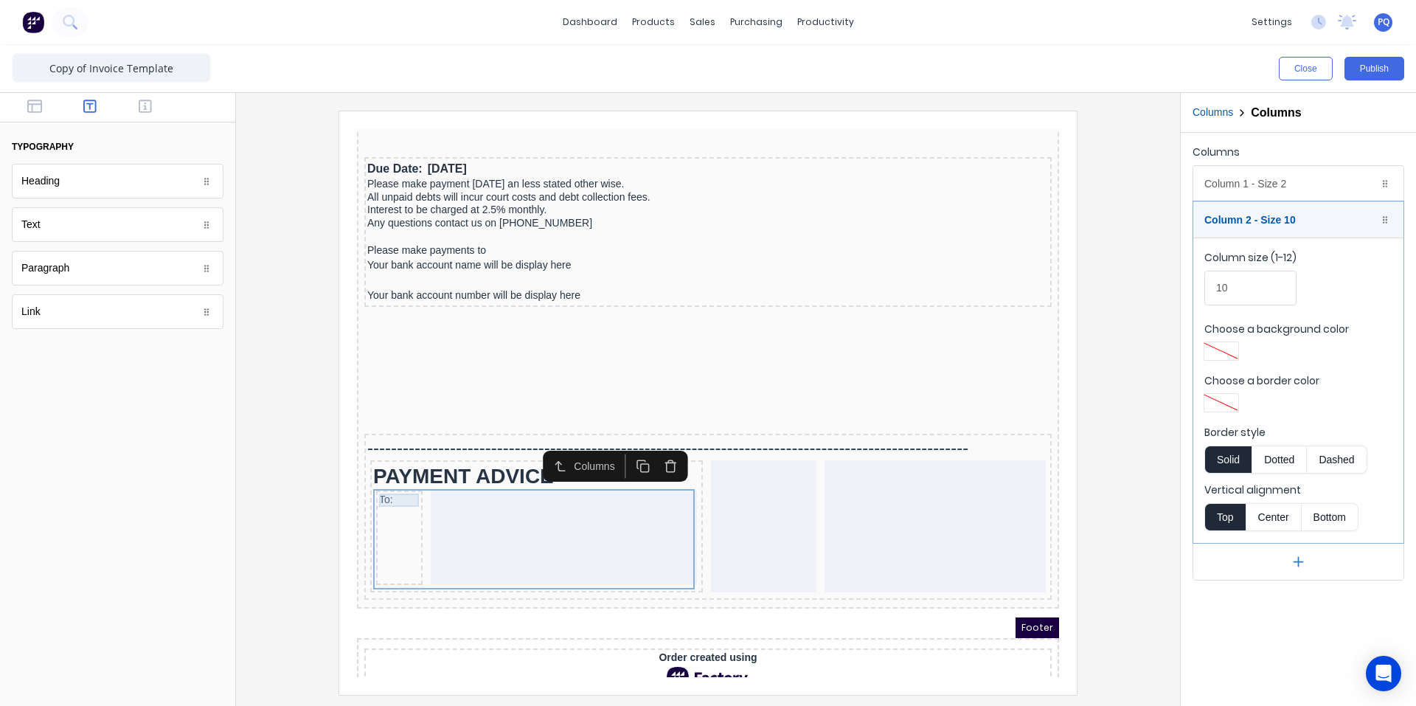
click at [368, 484] on div "To:" at bounding box center [381, 482] width 41 height 13
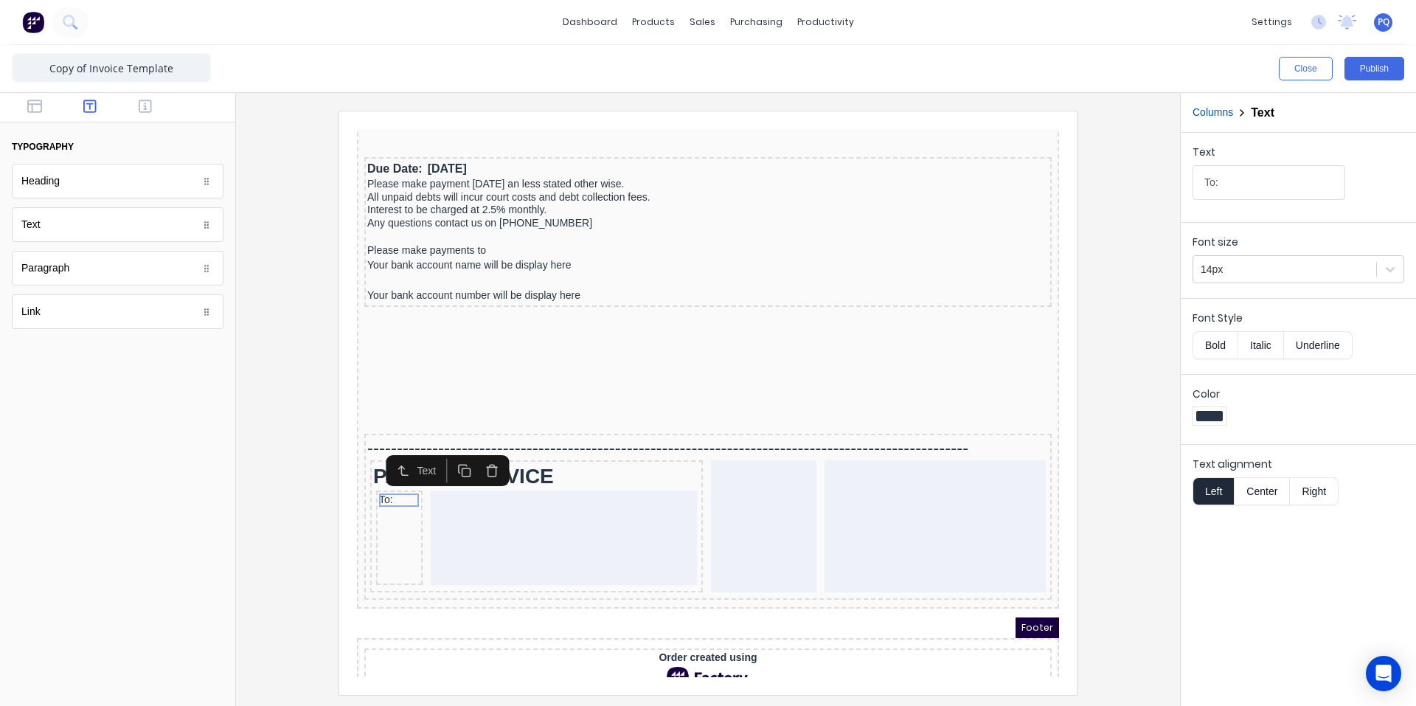
click at [1317, 496] on button "Right" at bounding box center [1314, 491] width 49 height 28
click at [1160, 534] on div at bounding box center [708, 402] width 921 height 583
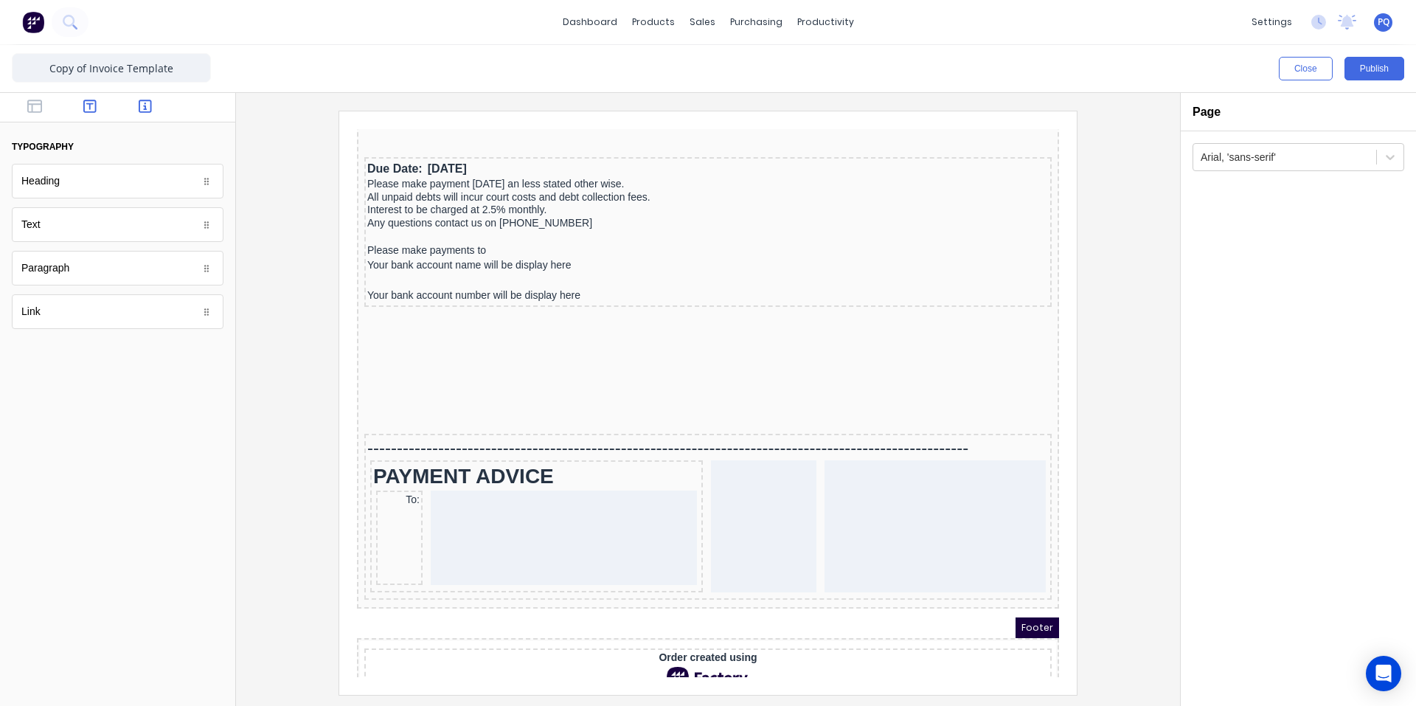
click at [141, 111] on icon "button" at bounding box center [145, 106] width 13 height 15
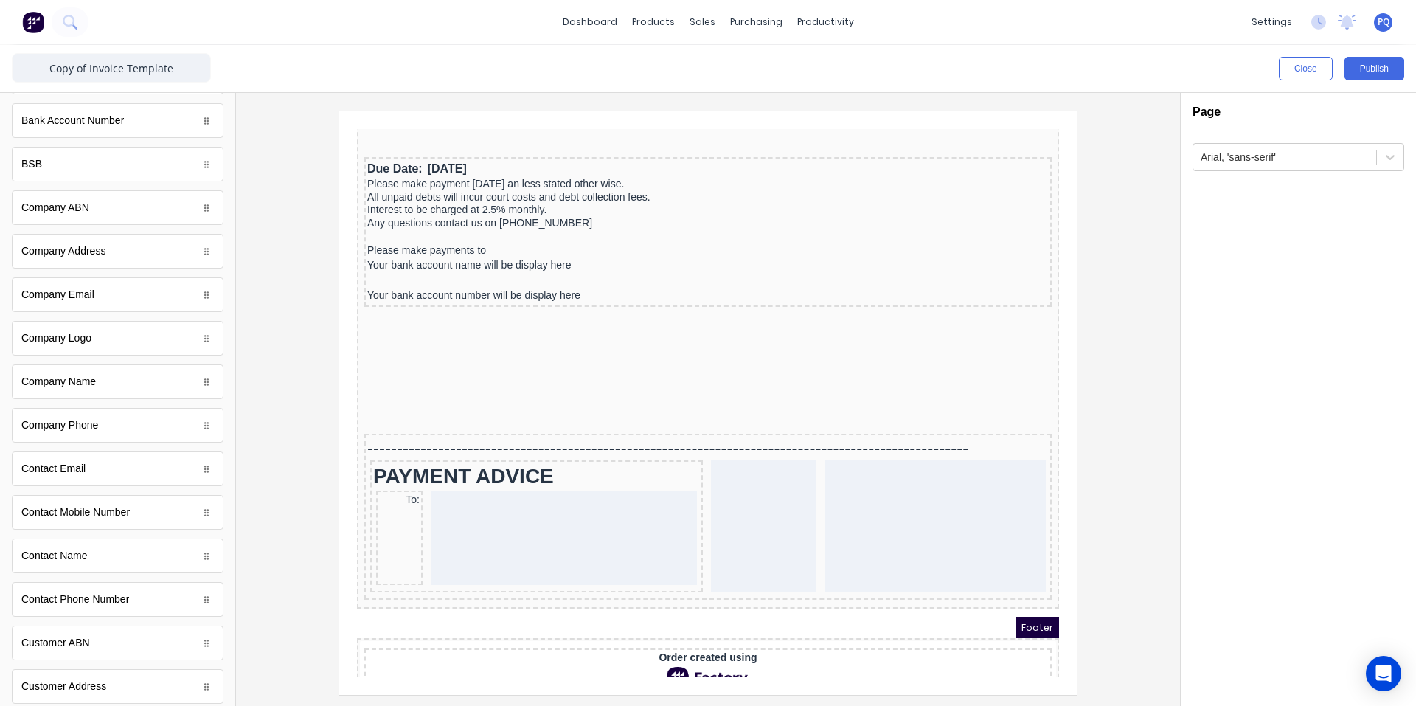
scroll to position [0, 0]
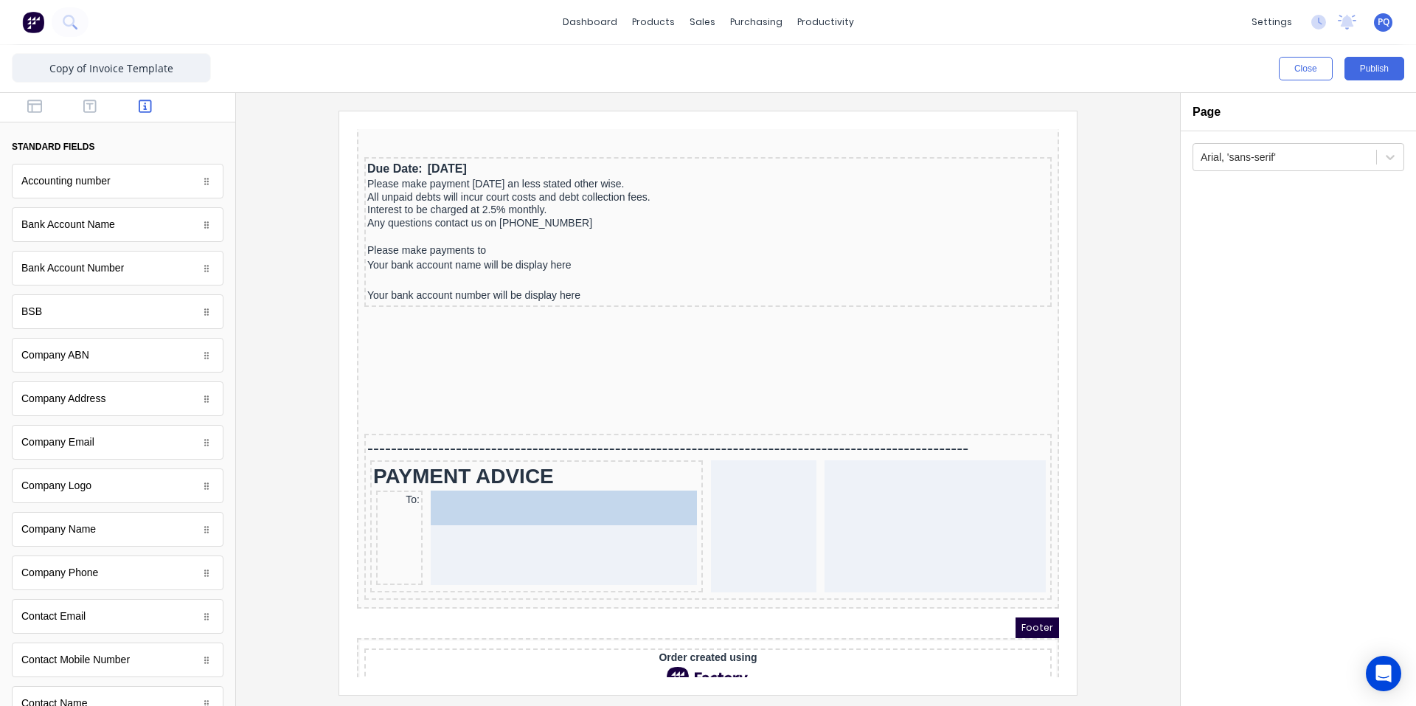
drag, startPoint x: 74, startPoint y: 537, endPoint x: 205, endPoint y: 384, distance: 200.9
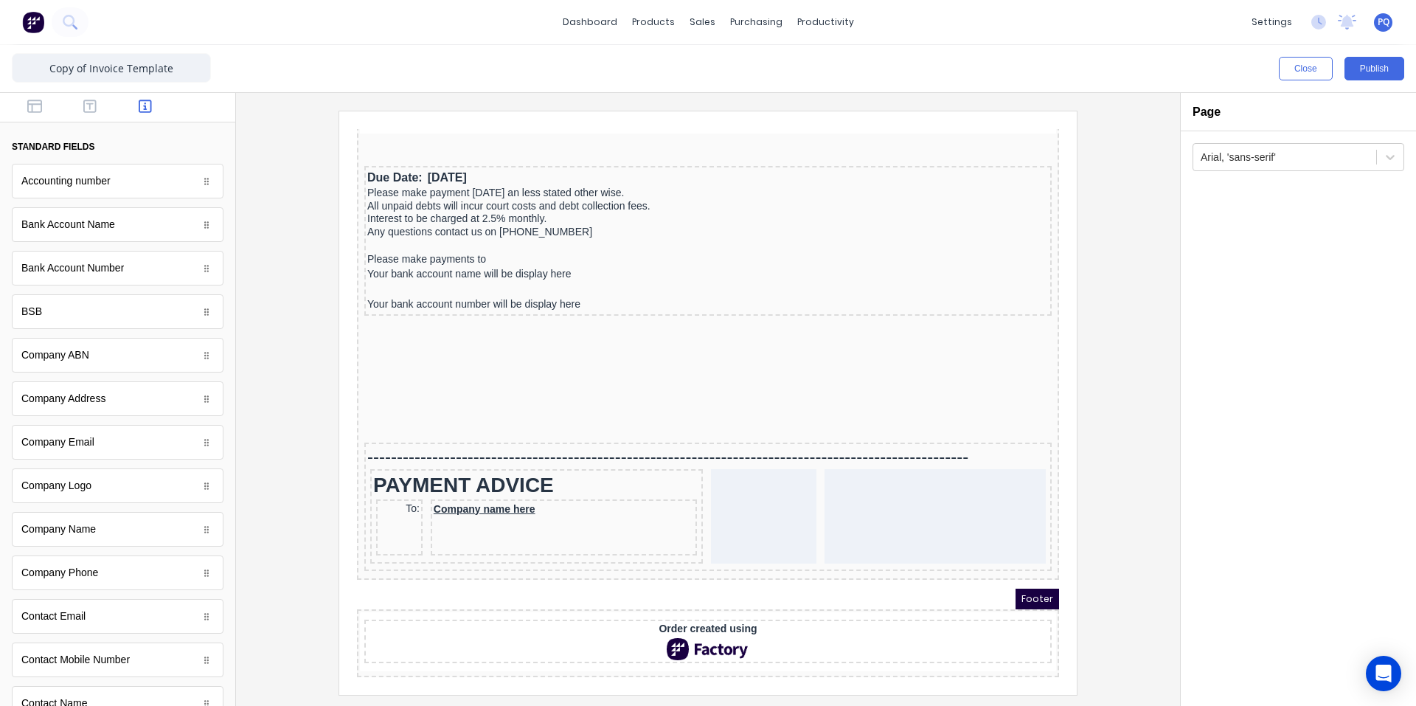
scroll to position [1243, 0]
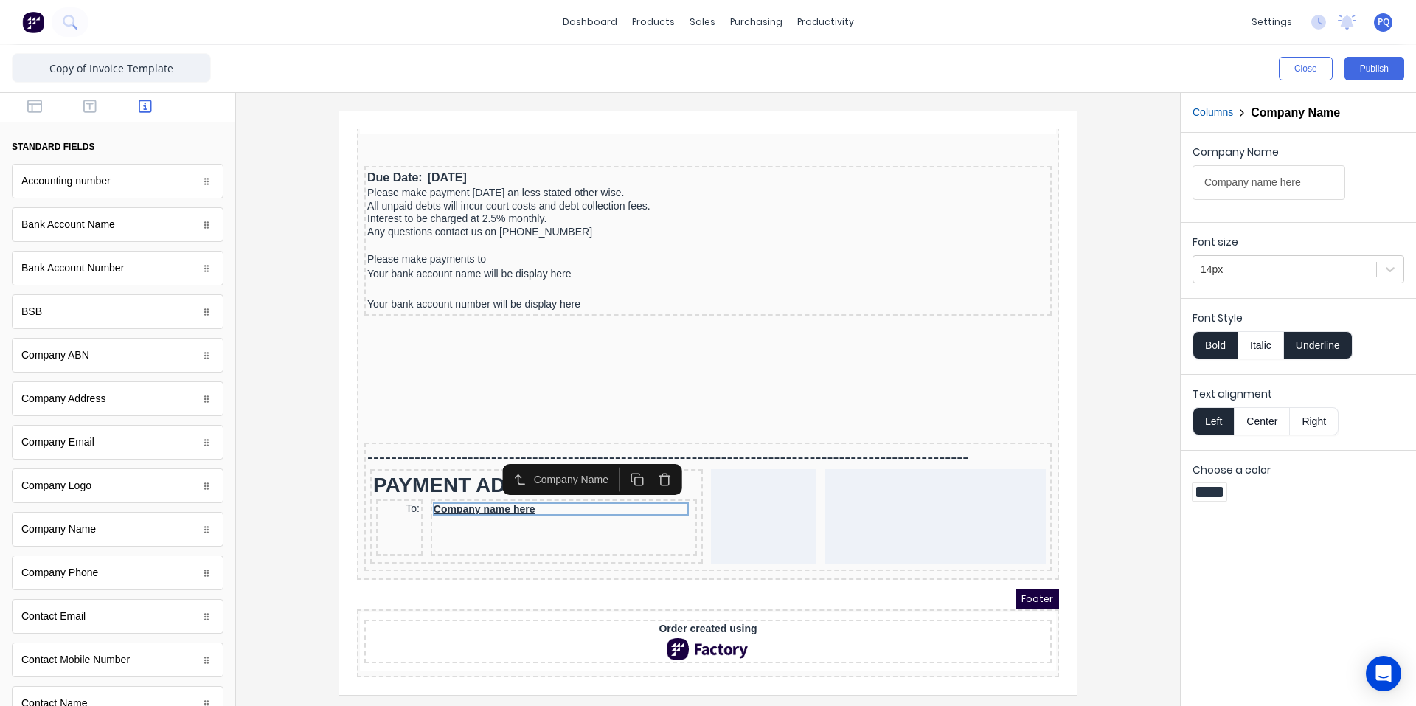
drag, startPoint x: 1317, startPoint y: 338, endPoint x: 1308, endPoint y: 339, distance: 8.9
click at [1315, 339] on button "Underline" at bounding box center [1318, 345] width 69 height 28
click at [1224, 347] on button "Bold" at bounding box center [1215, 345] width 45 height 28
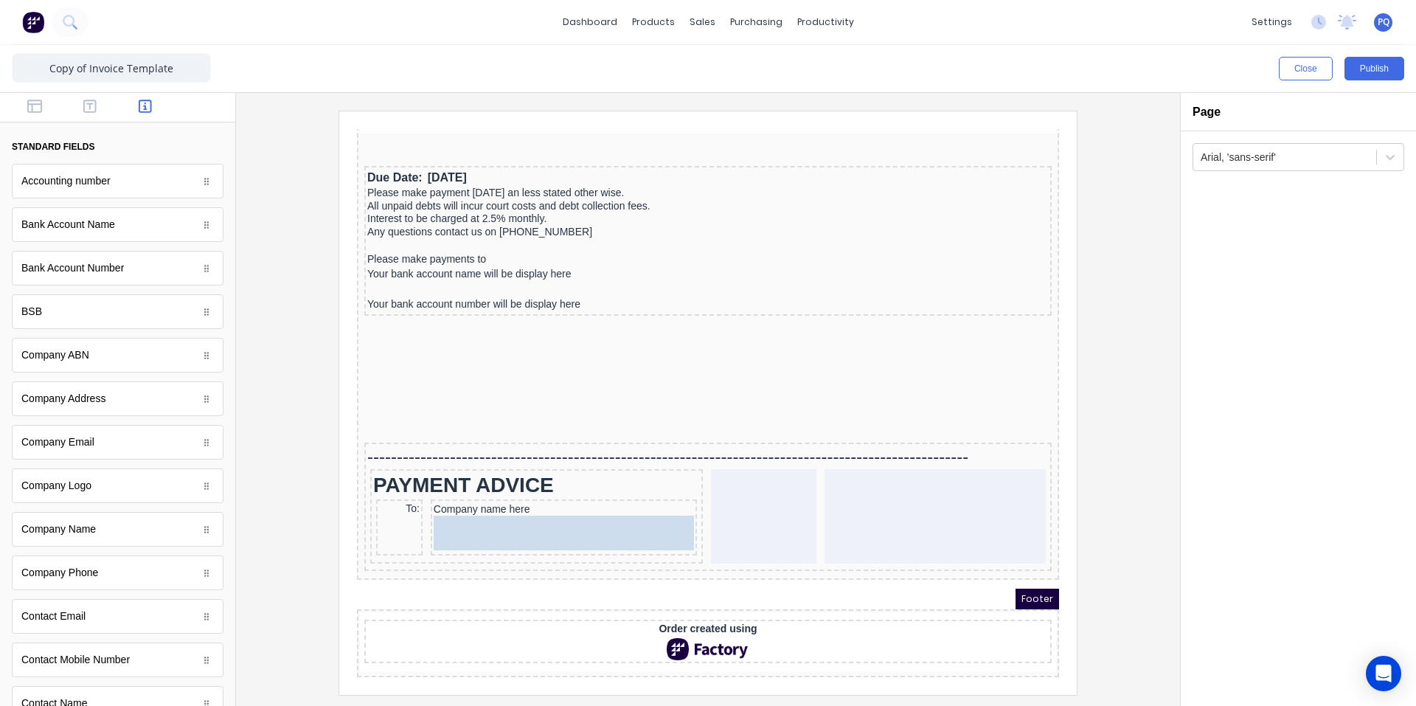
drag, startPoint x: 84, startPoint y: 403, endPoint x: 502, endPoint y: 533, distance: 437.2
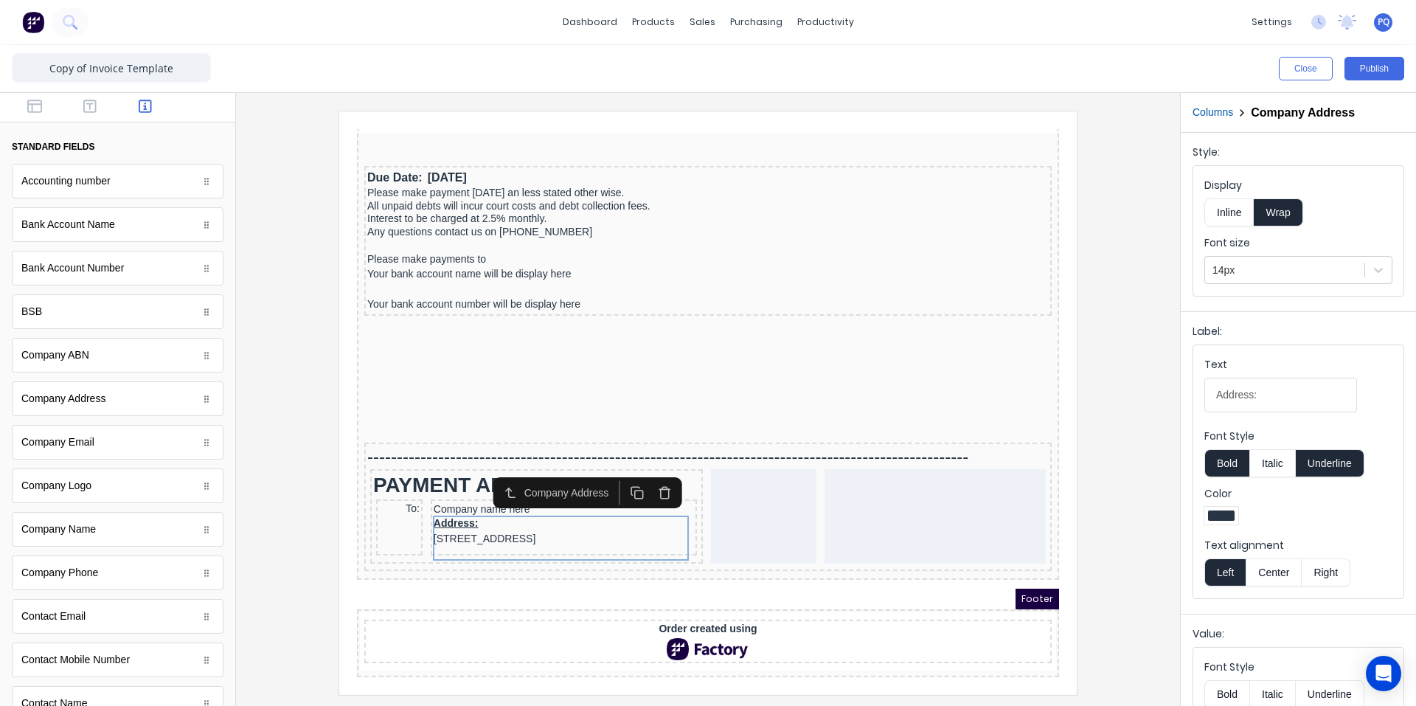
scroll to position [1246, 0]
drag, startPoint x: 1276, startPoint y: 406, endPoint x: 1104, endPoint y: 395, distance: 172.2
click at [1104, 395] on div "Close Publish Components standard fields Accounting number Accounting number Ba…" at bounding box center [708, 375] width 1416 height 661
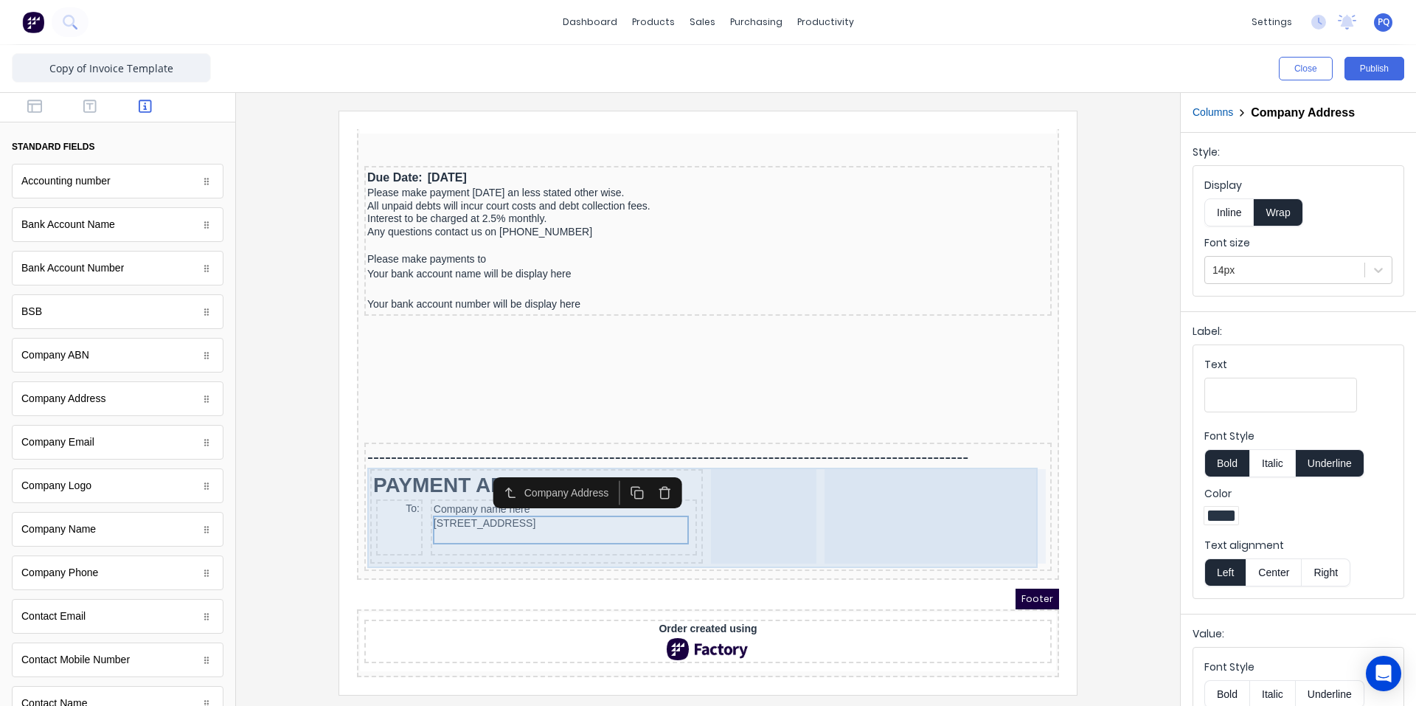
click at [707, 519] on div at bounding box center [745, 498] width 105 height 94
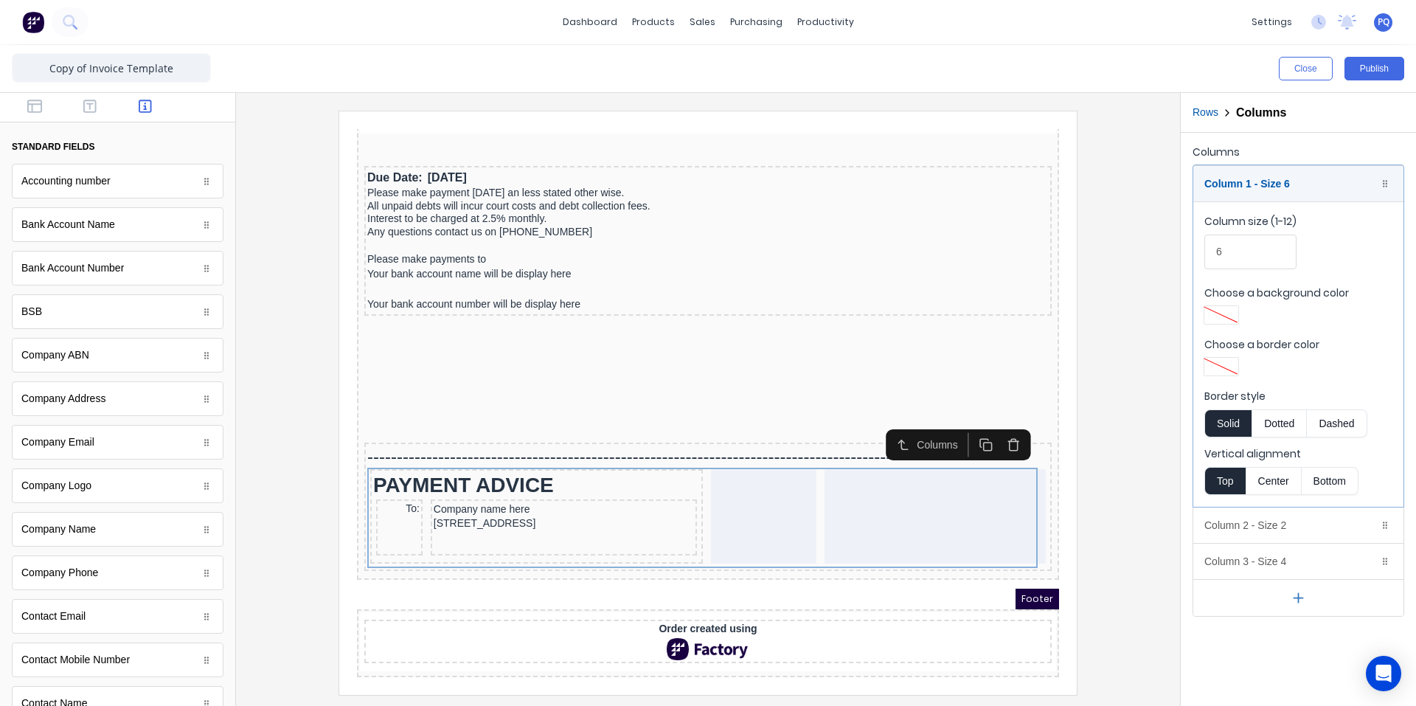
drag, startPoint x: 1228, startPoint y: 254, endPoint x: 1195, endPoint y: 255, distance: 33.2
click at [1195, 255] on fieldset "Column size (1-12) 6 Choose a background color Choose a border color Border sty…" at bounding box center [1298, 353] width 210 height 305
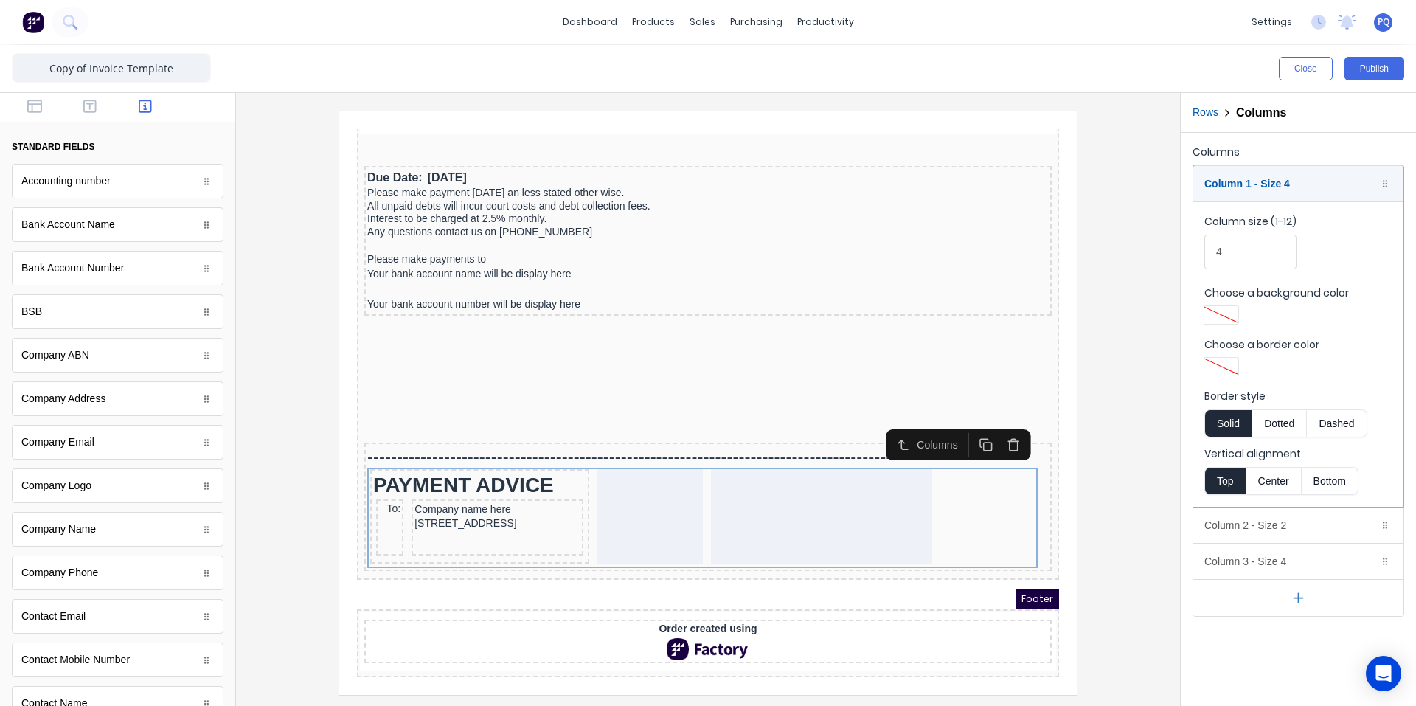
drag, startPoint x: 1228, startPoint y: 248, endPoint x: 1160, endPoint y: 247, distance: 67.9
click at [1160, 247] on div "Close Publish Components standard fields Accounting number Accounting number Ba…" at bounding box center [708, 375] width 1416 height 661
type input "5"
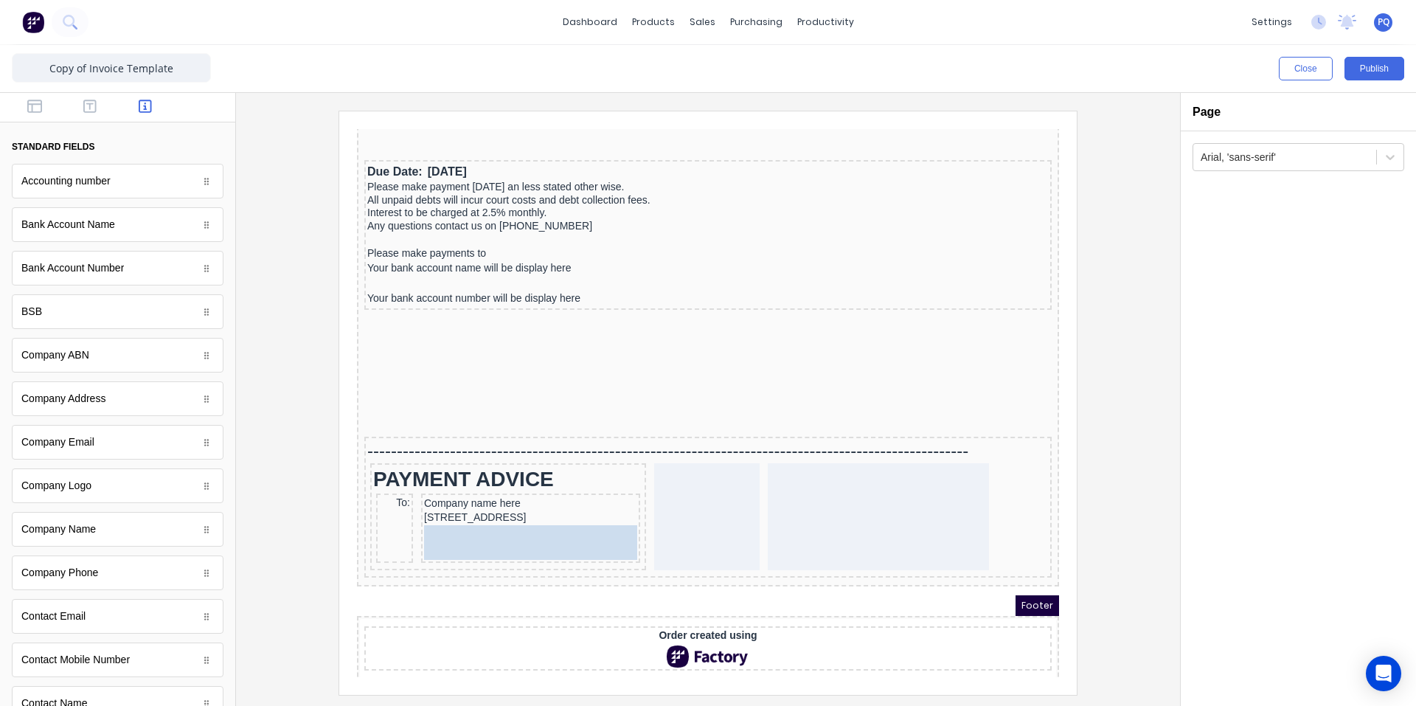
drag, startPoint x: 83, startPoint y: 573, endPoint x: 242, endPoint y: 419, distance: 221.7
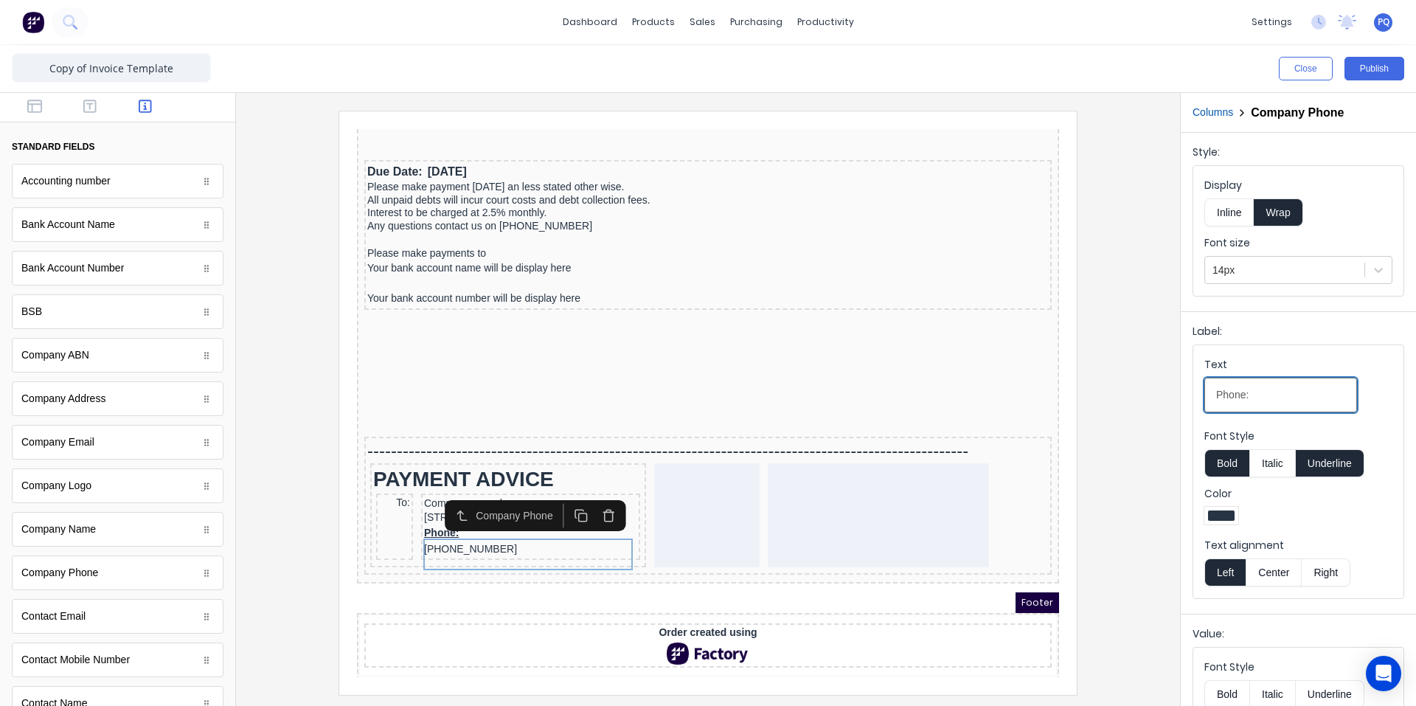
drag, startPoint x: 1239, startPoint y: 392, endPoint x: 1151, endPoint y: 391, distance: 87.8
click at [1153, 391] on div "Close Publish Components standard fields Accounting number Accounting number Ba…" at bounding box center [708, 375] width 1416 height 661
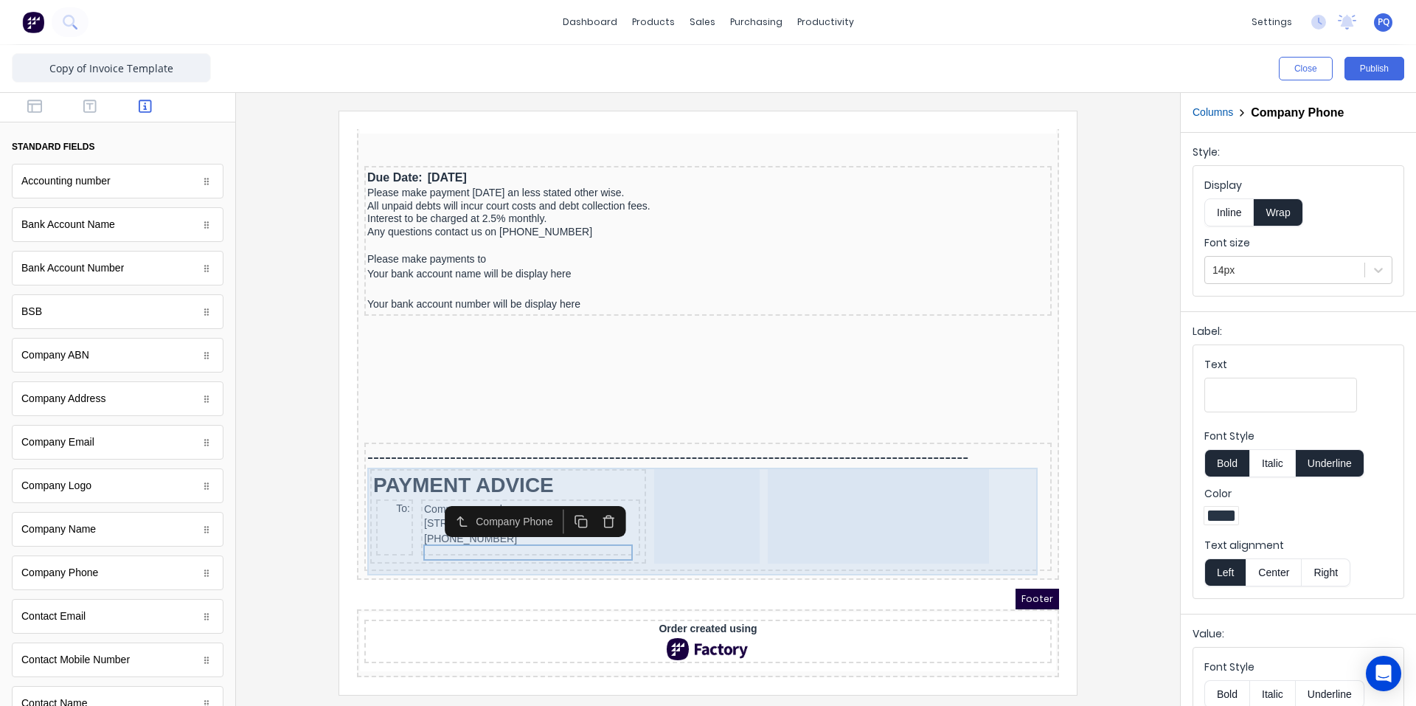
click at [827, 502] on div at bounding box center [860, 498] width 221 height 94
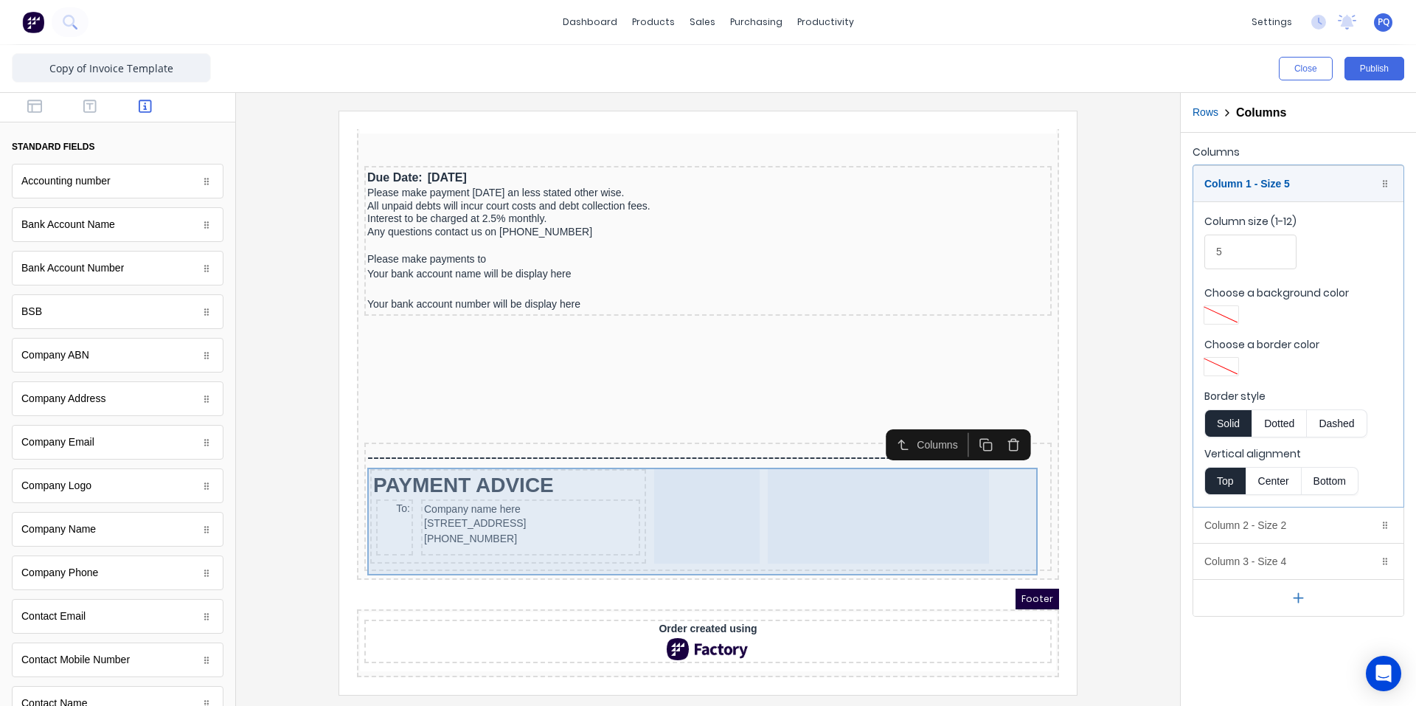
click at [686, 486] on div at bounding box center [689, 498] width 105 height 94
click at [934, 524] on div at bounding box center [860, 498] width 221 height 94
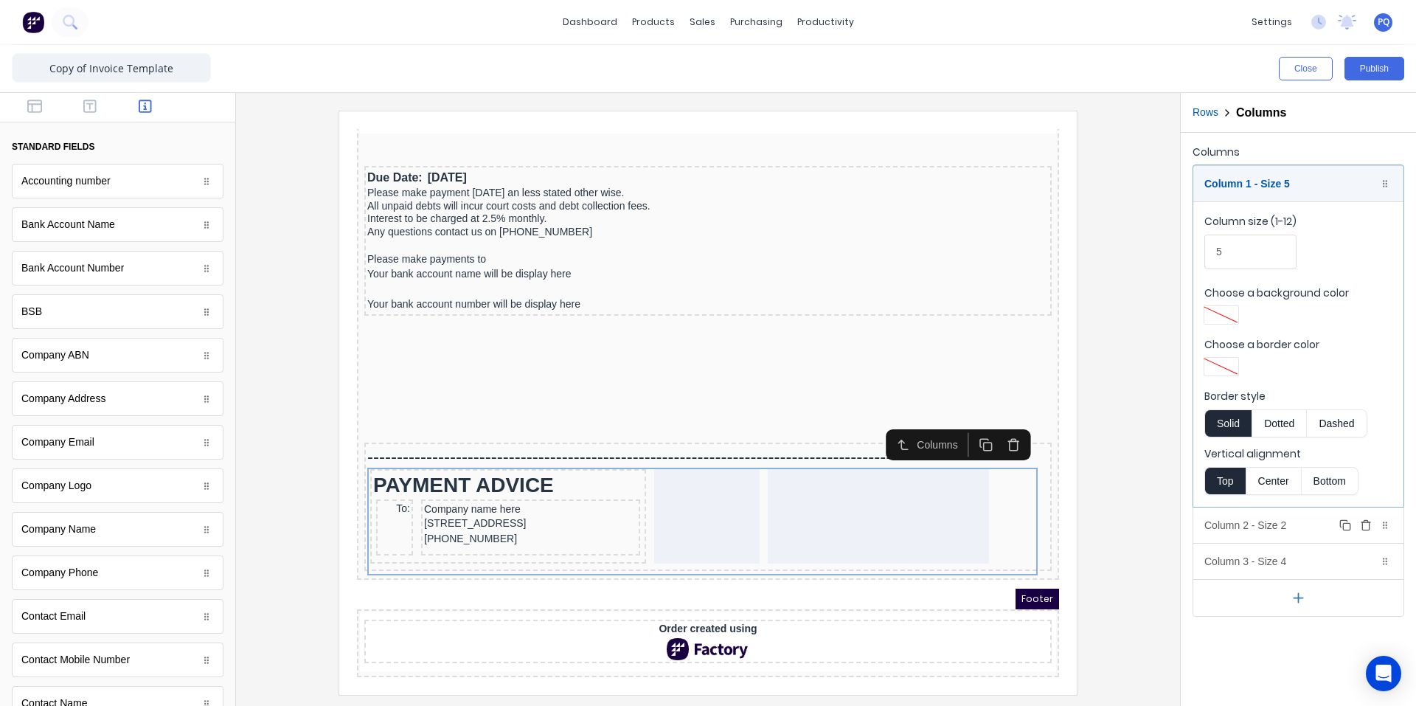
click at [1247, 511] on div "Column 2 - Size 2 Duplicate Delete" at bounding box center [1298, 524] width 210 height 35
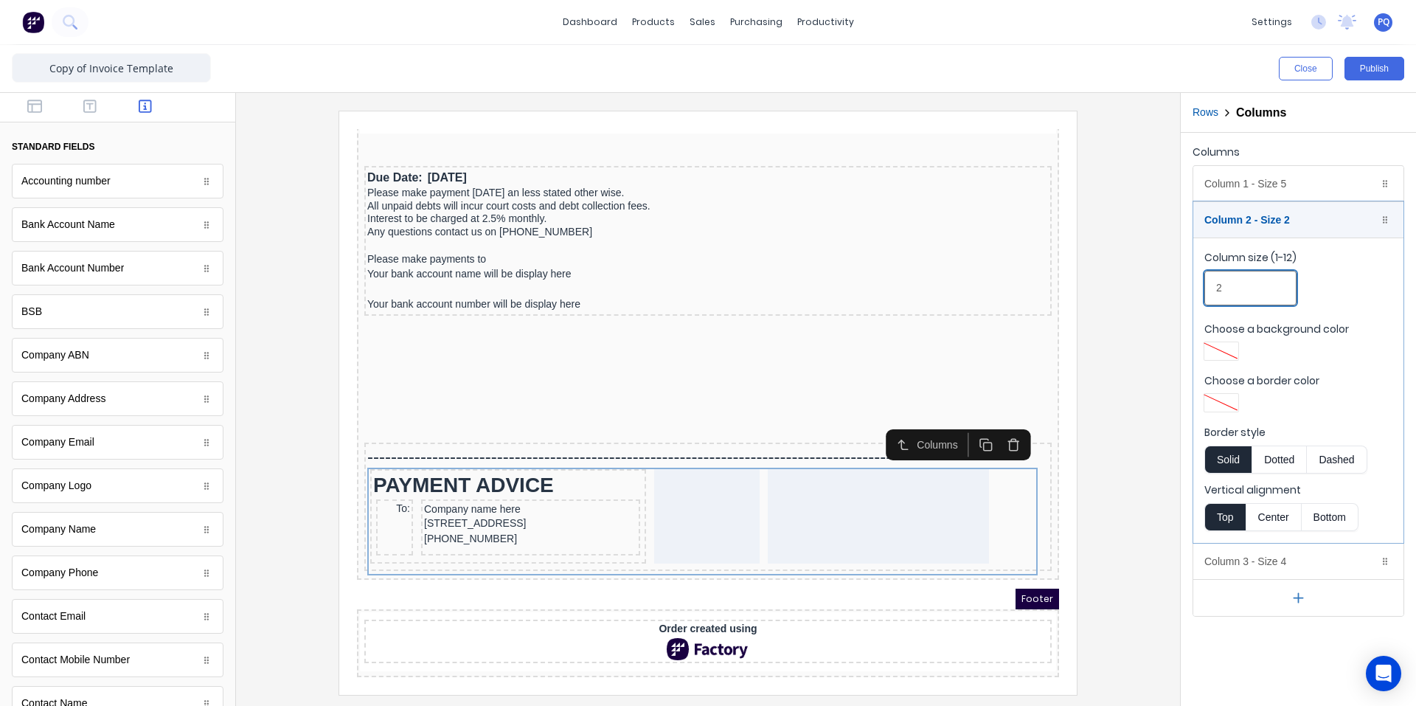
drag, startPoint x: 1214, startPoint y: 281, endPoint x: 1189, endPoint y: 283, distance: 25.2
click at [1189, 283] on div "Columns Column 1 - Size 5 Duplicate Delete Column size (1-12) 5 Choose a backgr…" at bounding box center [1298, 379] width 235 height 493
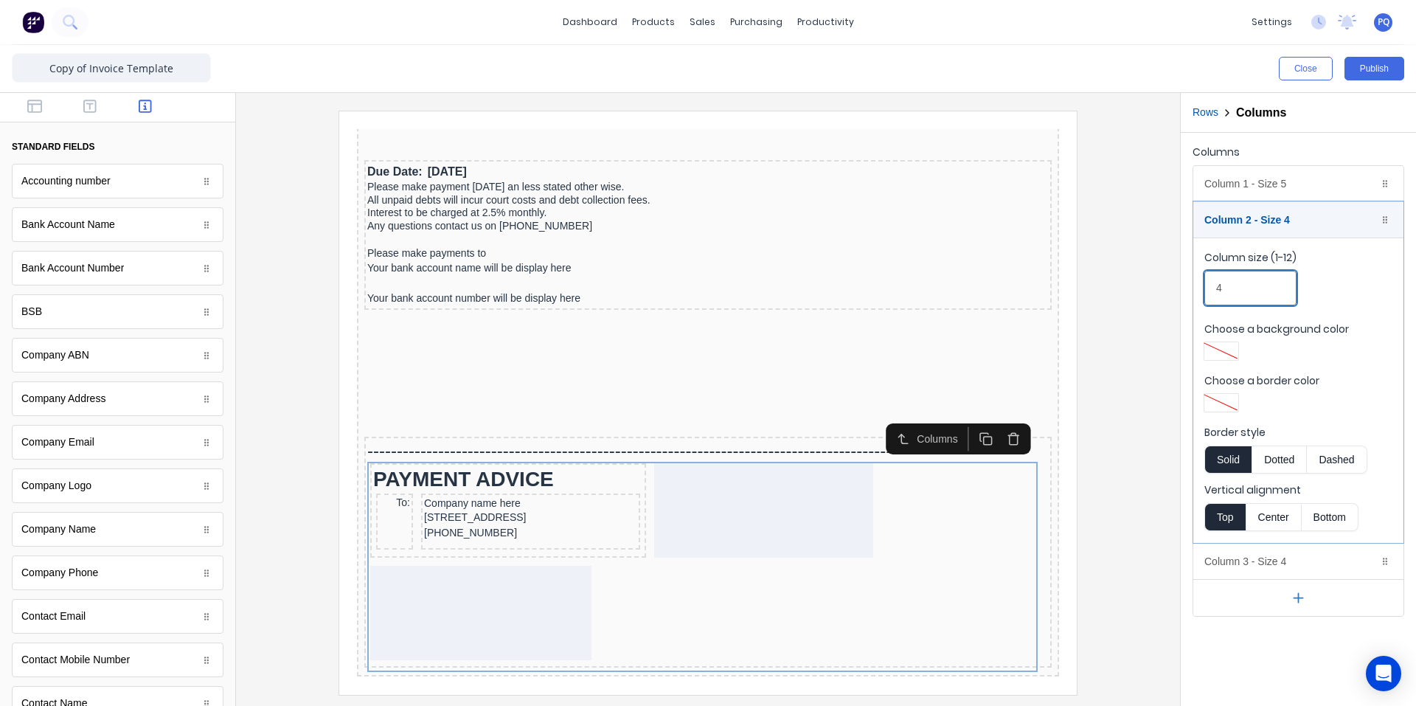
drag, startPoint x: 1234, startPoint y: 292, endPoint x: 1190, endPoint y: 297, distance: 43.7
click at [1190, 297] on div "Columns Column 1 - Size 5 Duplicate Delete Column size (1-12) 5 Choose a backgr…" at bounding box center [1298, 379] width 235 height 493
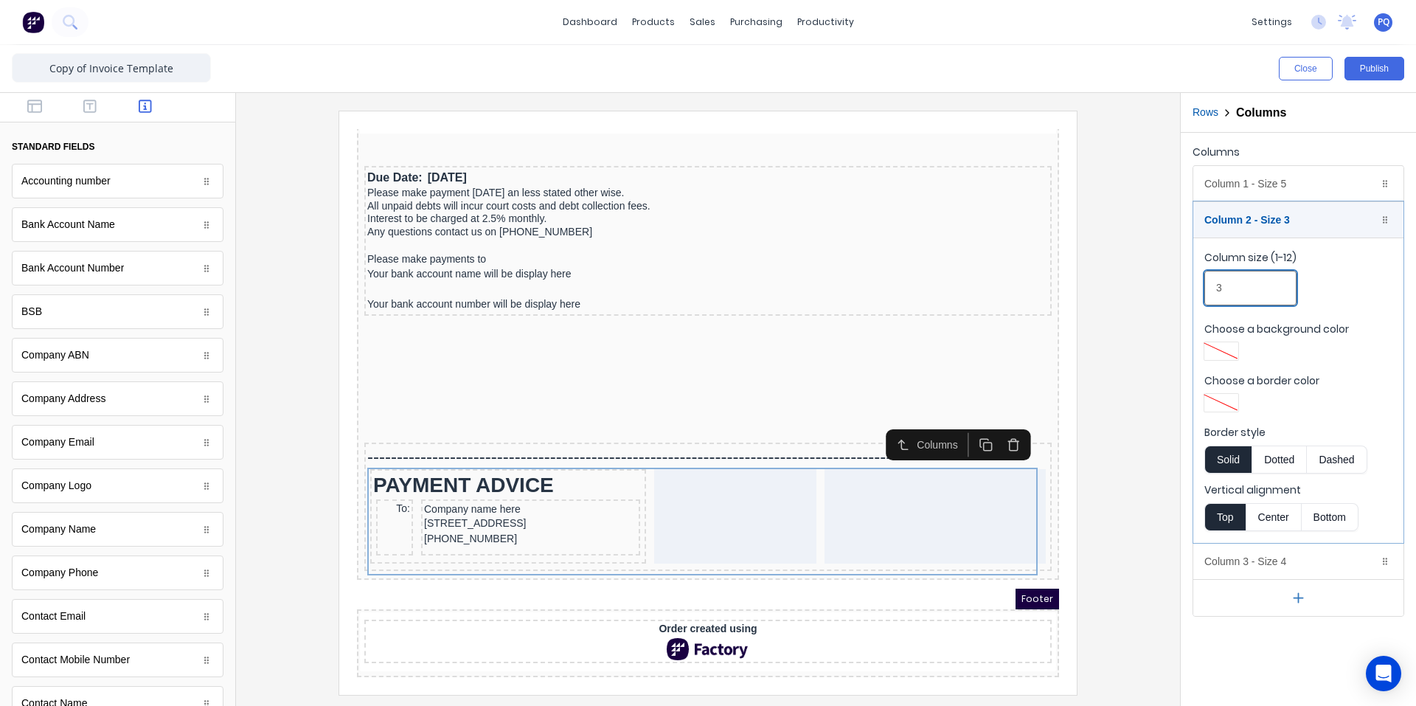
type input "3"
click at [1106, 516] on div at bounding box center [708, 402] width 921 height 583
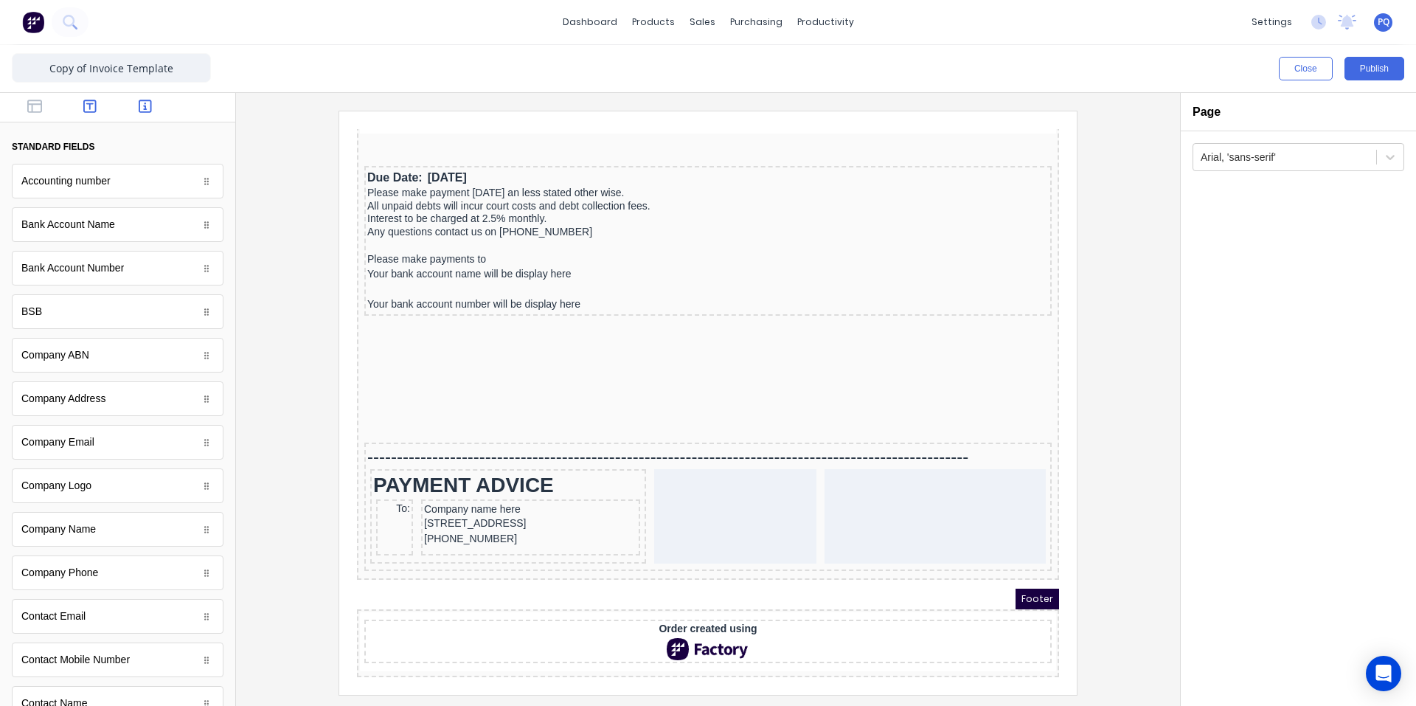
click at [89, 105] on icon "button" at bounding box center [89, 106] width 13 height 15
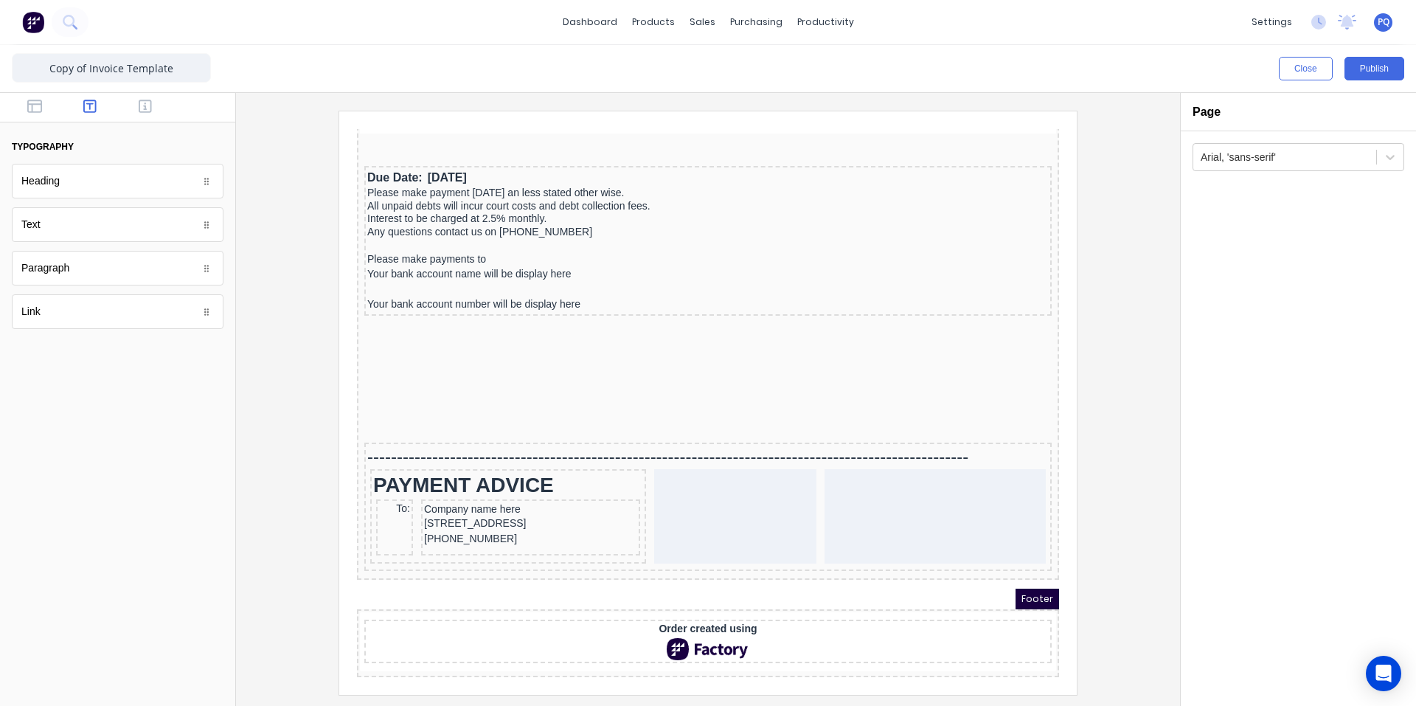
click at [28, 117] on div at bounding box center [117, 108] width 235 height 30
click at [32, 106] on icon "button" at bounding box center [34, 106] width 15 height 13
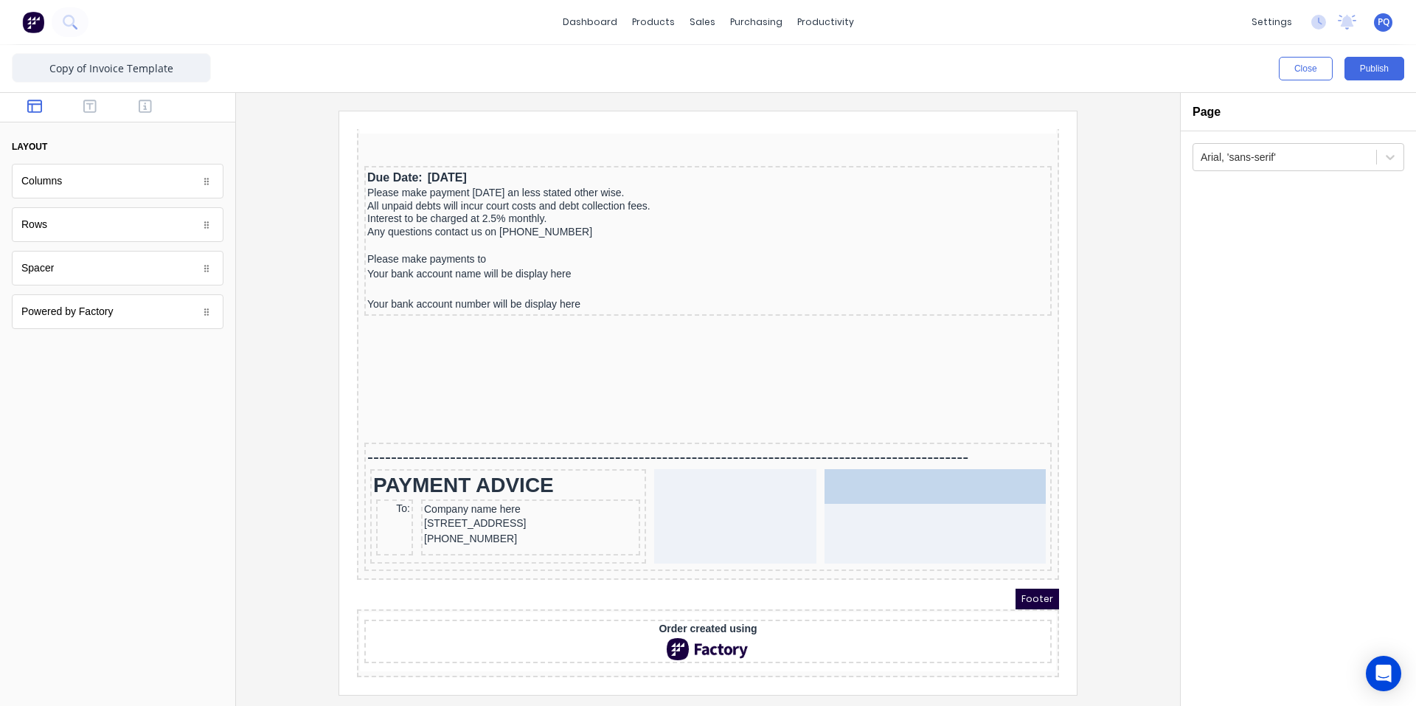
drag, startPoint x: 56, startPoint y: 185, endPoint x: 931, endPoint y: 497, distance: 928.7
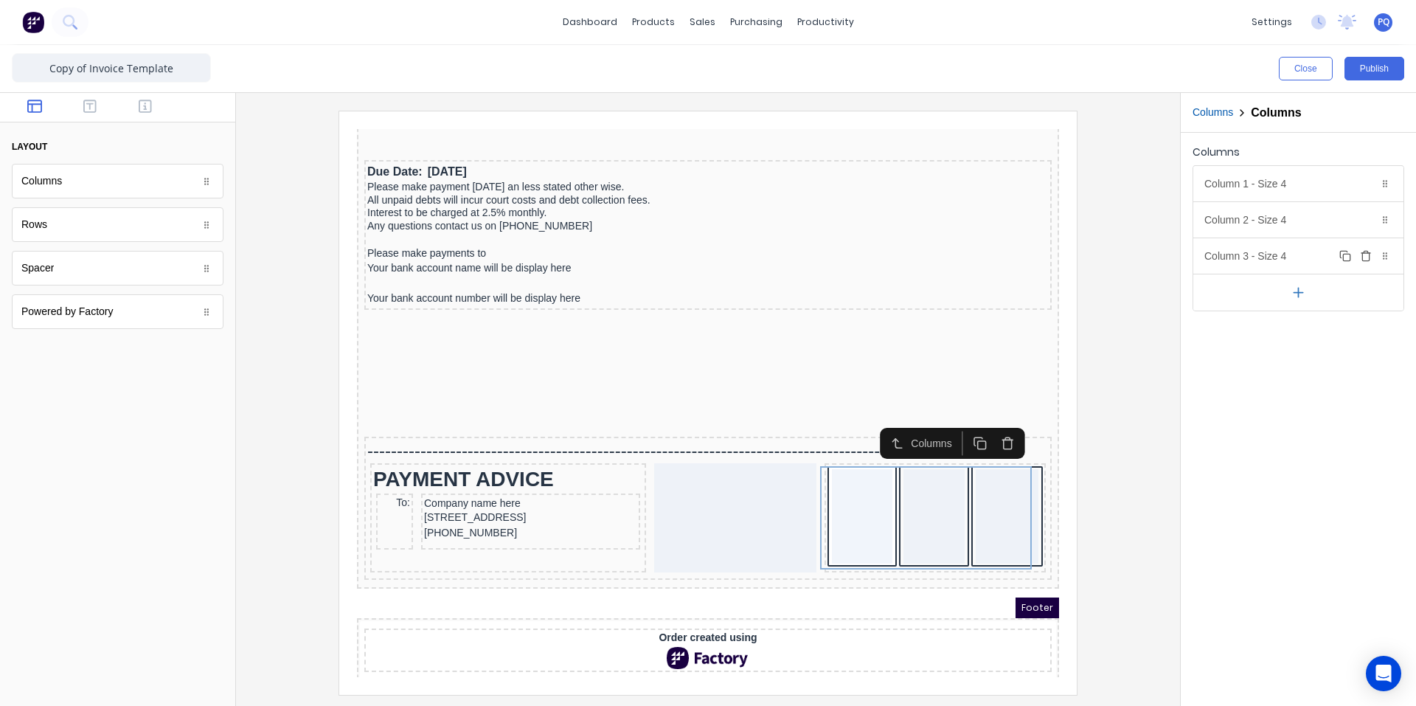
click at [1363, 251] on icon "button" at bounding box center [1366, 256] width 12 height 12
click at [1292, 193] on div "Column 1 - Size 4 Duplicate Delete" at bounding box center [1298, 183] width 210 height 35
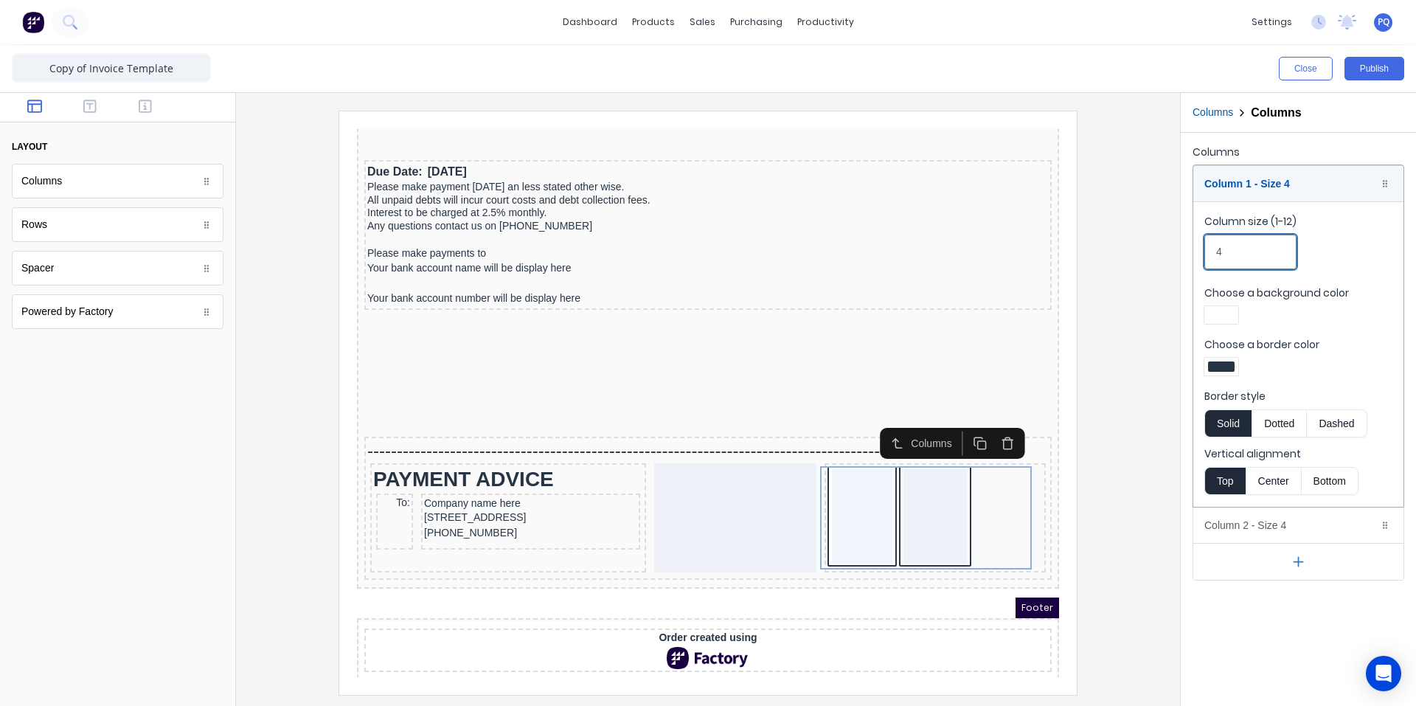
drag, startPoint x: 1219, startPoint y: 256, endPoint x: 1134, endPoint y: 246, distance: 86.1
click at [1134, 246] on div "Close Publish Components layout Columns Columns Rows Rows Spacer Spacer Powered…" at bounding box center [708, 375] width 1416 height 661
click at [1251, 530] on div "Column 2 - Size 4 Duplicate Delete" at bounding box center [1298, 524] width 210 height 35
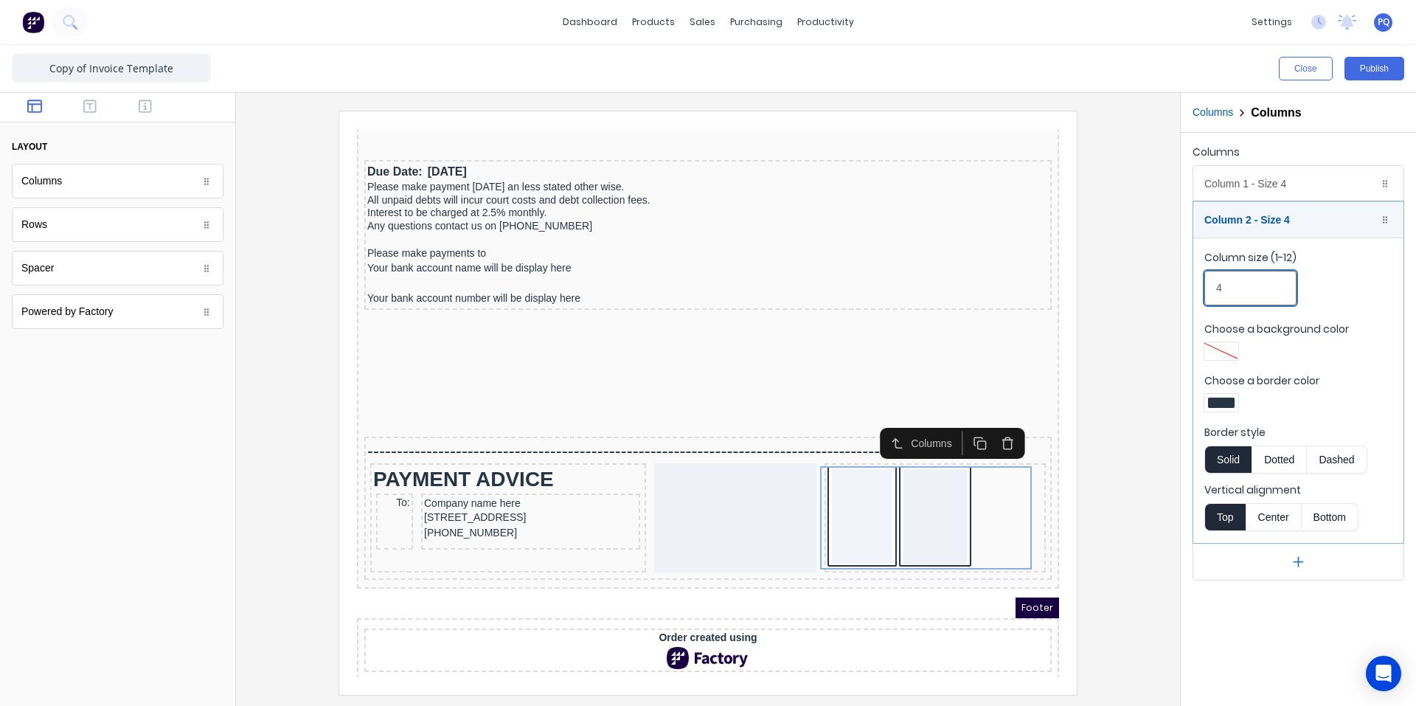
drag, startPoint x: 1239, startPoint y: 291, endPoint x: 1184, endPoint y: 288, distance: 55.4
click at [1184, 288] on div "Columns Column 1 - Size 4 Duplicate Delete Column size (1-12) 4 Choose a backgr…" at bounding box center [1298, 361] width 235 height 457
drag, startPoint x: 1233, startPoint y: 297, endPoint x: 1195, endPoint y: 292, distance: 38.7
click at [1195, 292] on fieldset "Column size (1-12) 5 Choose a background color Choose a border color Border sty…" at bounding box center [1298, 390] width 210 height 305
drag, startPoint x: 1222, startPoint y: 288, endPoint x: 1191, endPoint y: 290, distance: 31.1
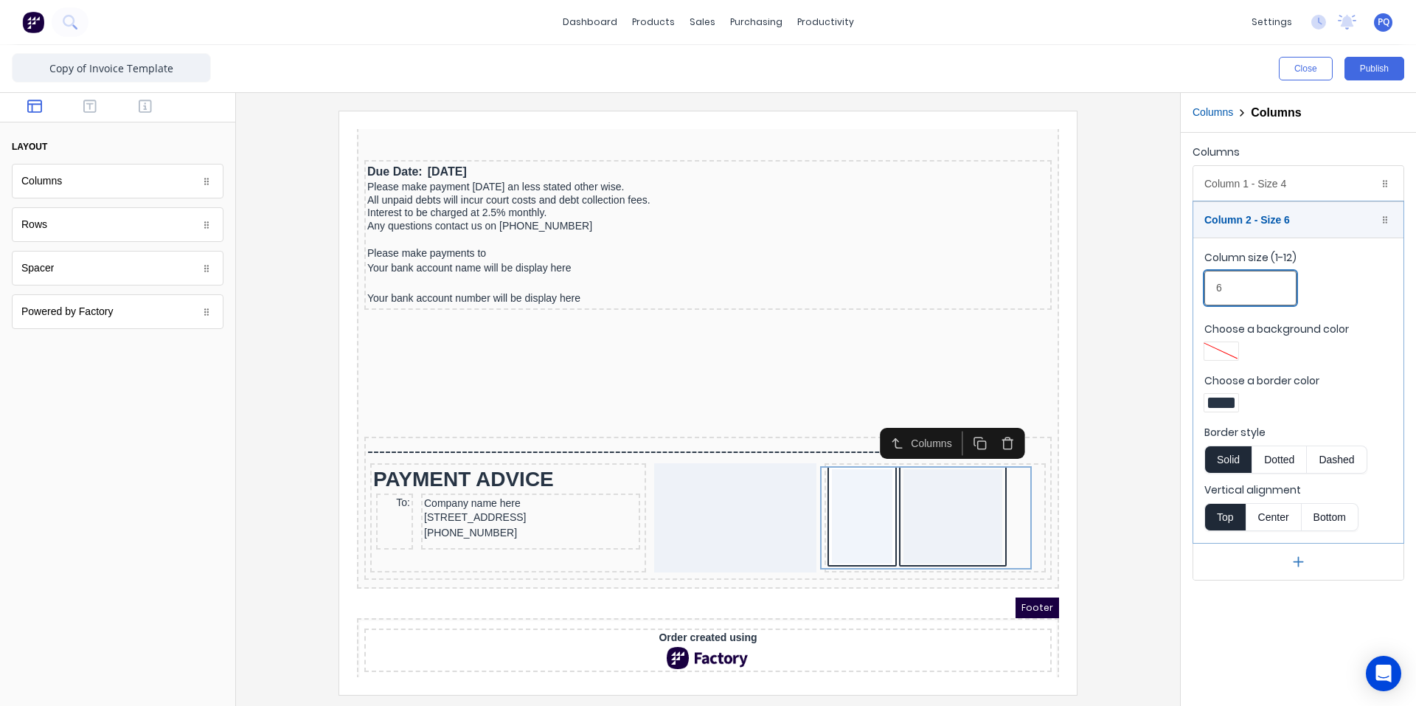
click at [1191, 290] on div "Columns Column 1 - Size 4 Duplicate Delete Column size (1-12) 4 Choose a backgr…" at bounding box center [1298, 361] width 235 height 457
drag, startPoint x: 1223, startPoint y: 291, endPoint x: 1204, endPoint y: 291, distance: 18.5
click at [1204, 291] on input "8" at bounding box center [1250, 288] width 92 height 35
type input "7"
click at [1276, 188] on div "Column 1 - Size 4 Duplicate Delete" at bounding box center [1298, 183] width 210 height 35
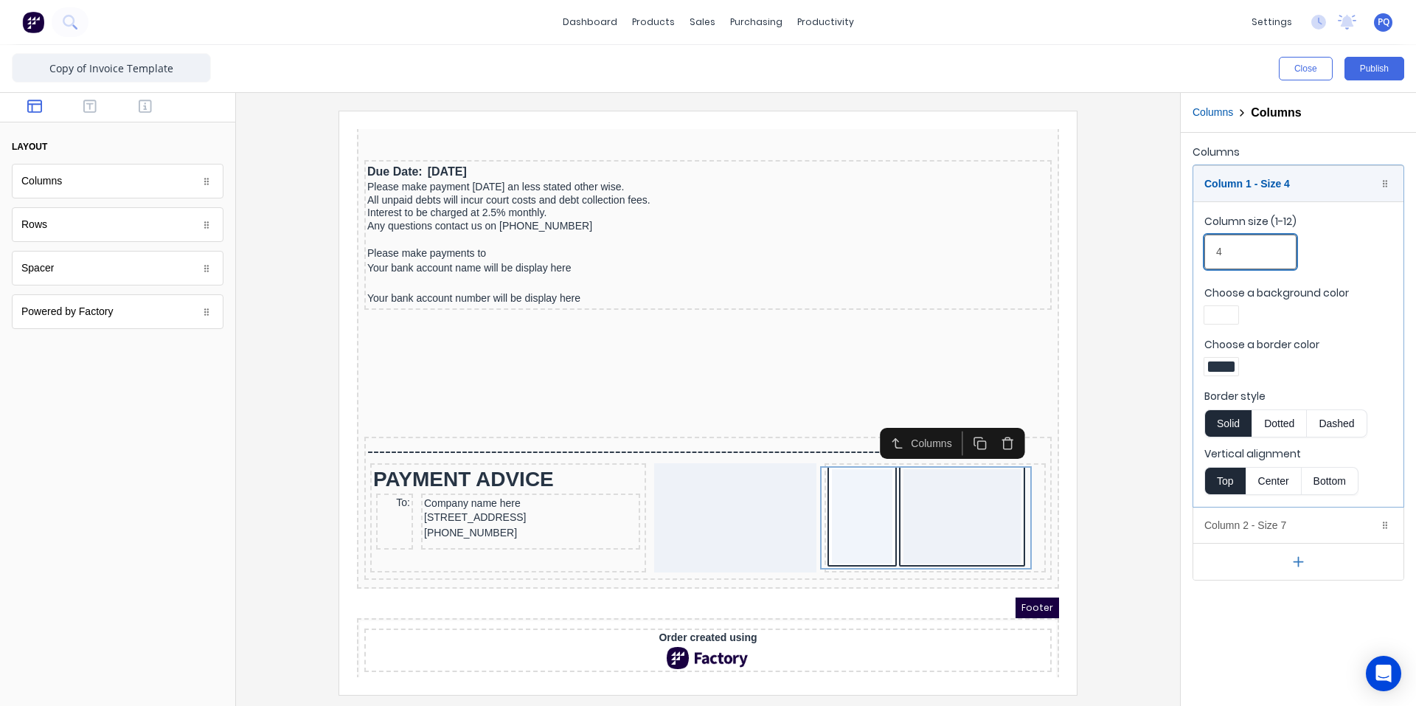
drag, startPoint x: 1221, startPoint y: 249, endPoint x: 1174, endPoint y: 245, distance: 46.7
click at [1174, 245] on div "Close Publish Components layout Columns Columns Rows Rows Spacer Spacer Powered…" at bounding box center [708, 375] width 1416 height 661
type input "5"
click at [1218, 361] on div at bounding box center [1221, 366] width 27 height 10
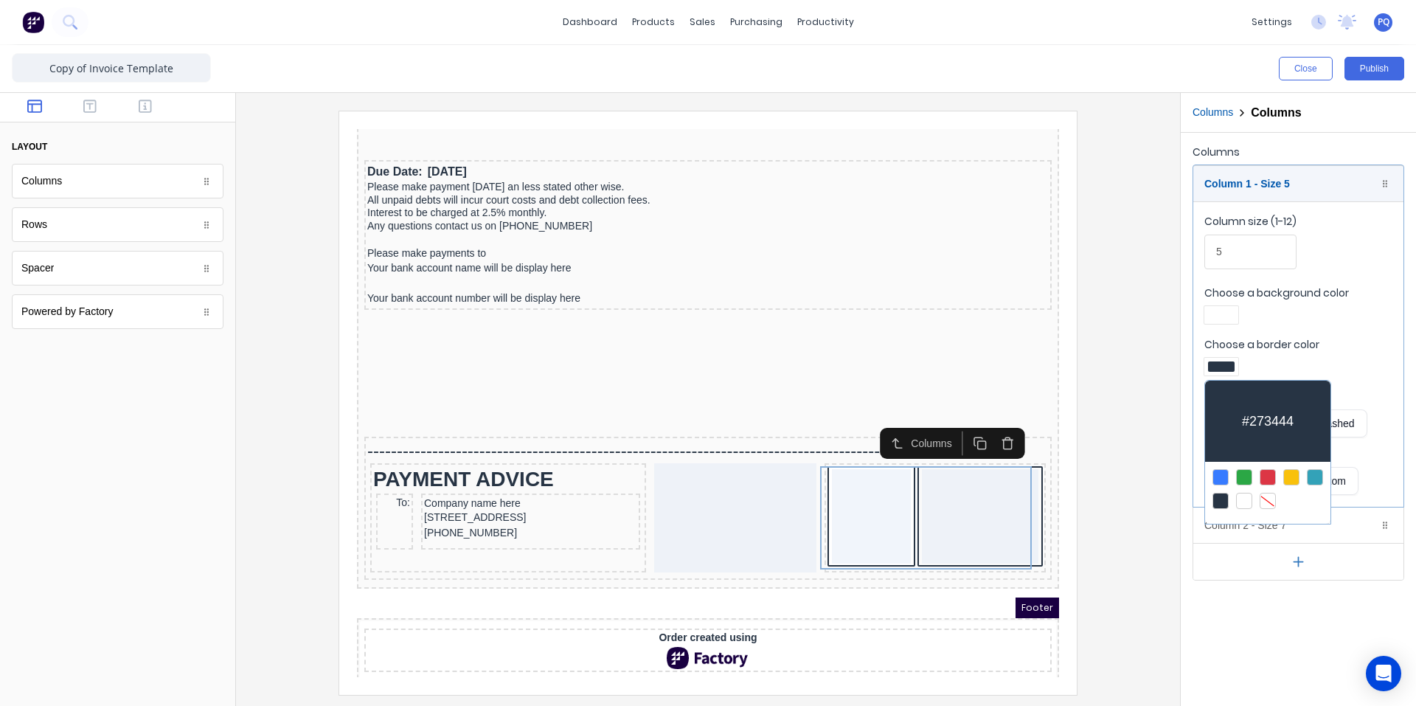
click at [1262, 493] on div at bounding box center [1268, 501] width 16 height 16
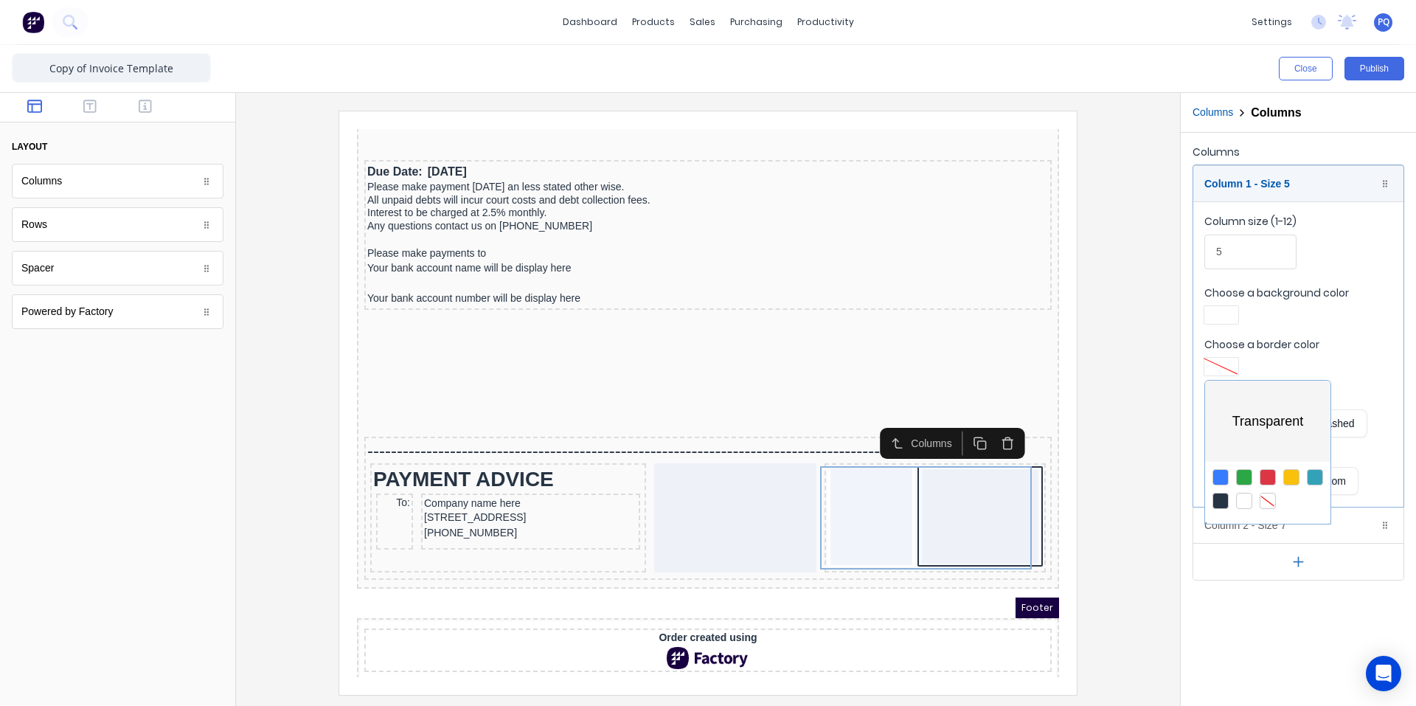
click at [1218, 319] on div at bounding box center [708, 353] width 1416 height 706
click at [1218, 319] on div at bounding box center [1221, 315] width 27 height 10
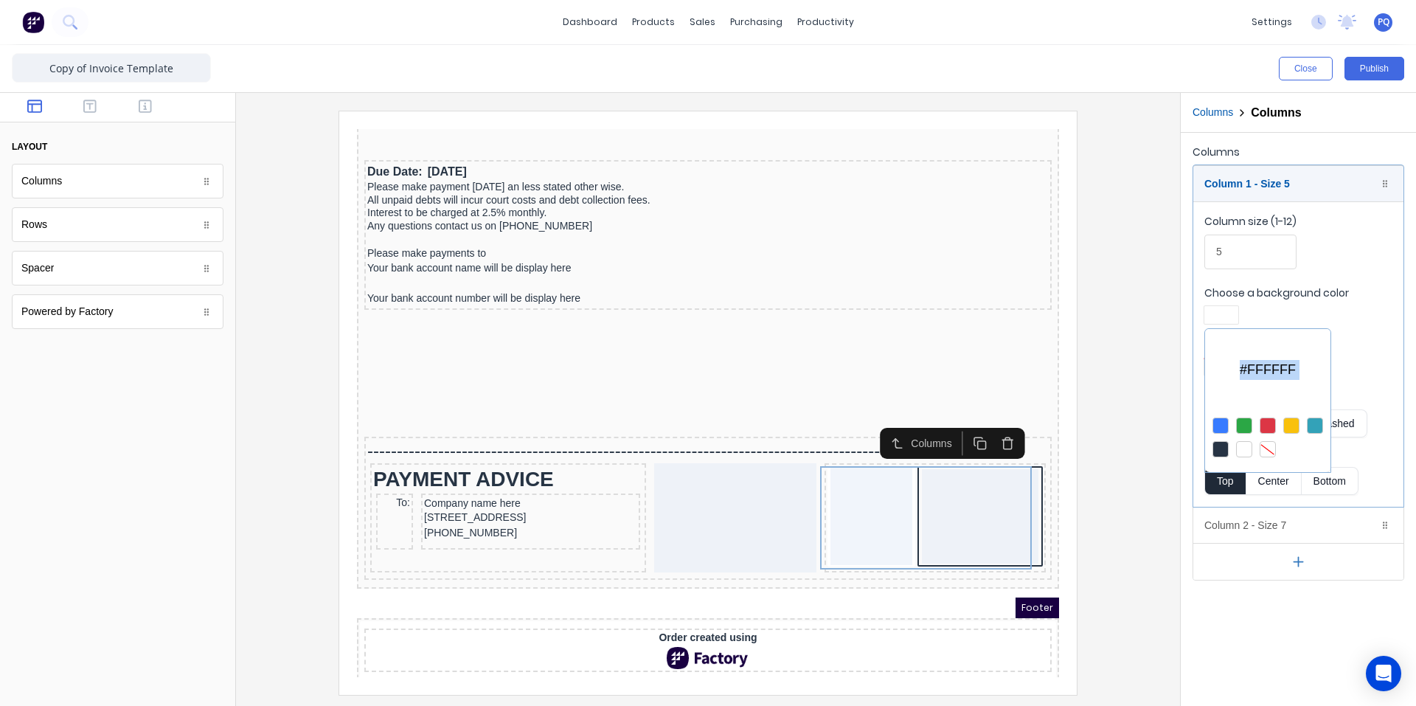
click at [1264, 445] on div at bounding box center [1268, 449] width 16 height 16
click at [1248, 634] on div at bounding box center [708, 353] width 1416 height 706
click at [1235, 529] on div "Column 2 - Size 7 Duplicate Delete" at bounding box center [1298, 524] width 210 height 35
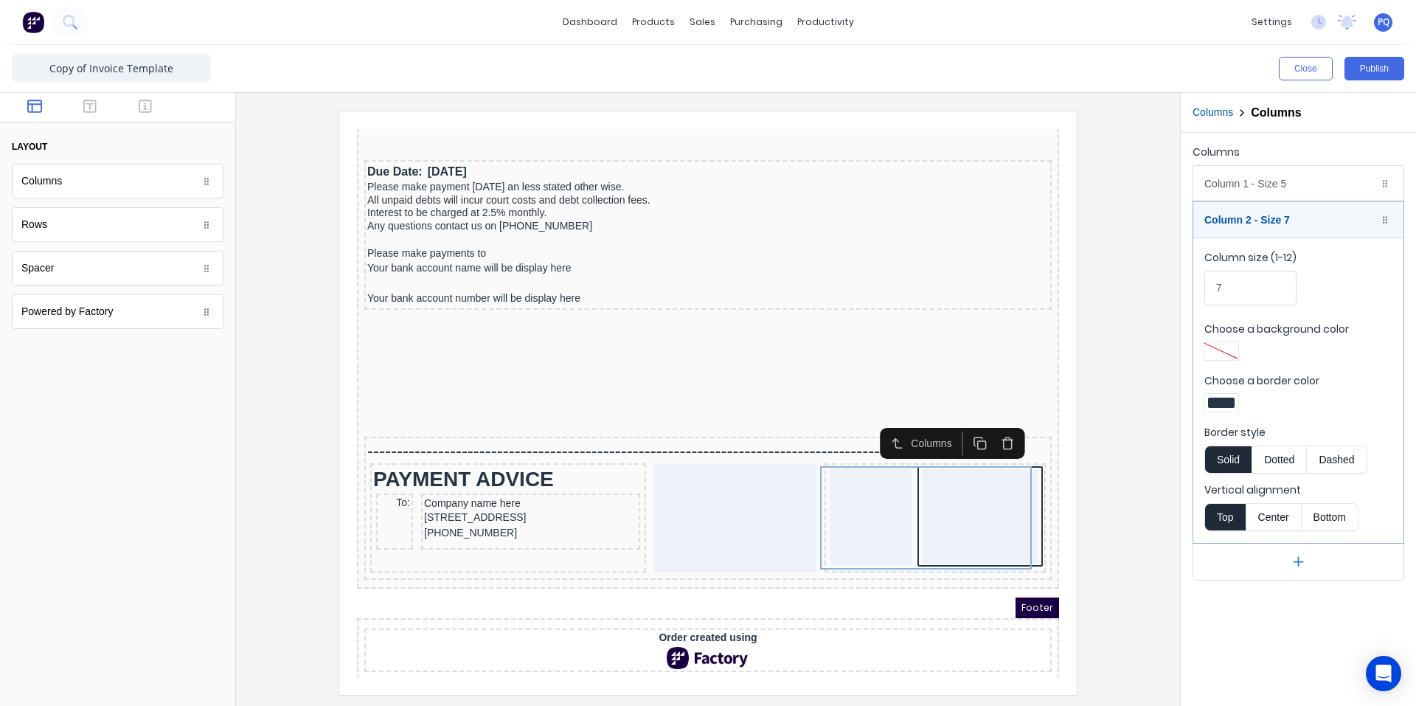
click at [1223, 406] on div at bounding box center [1221, 403] width 27 height 10
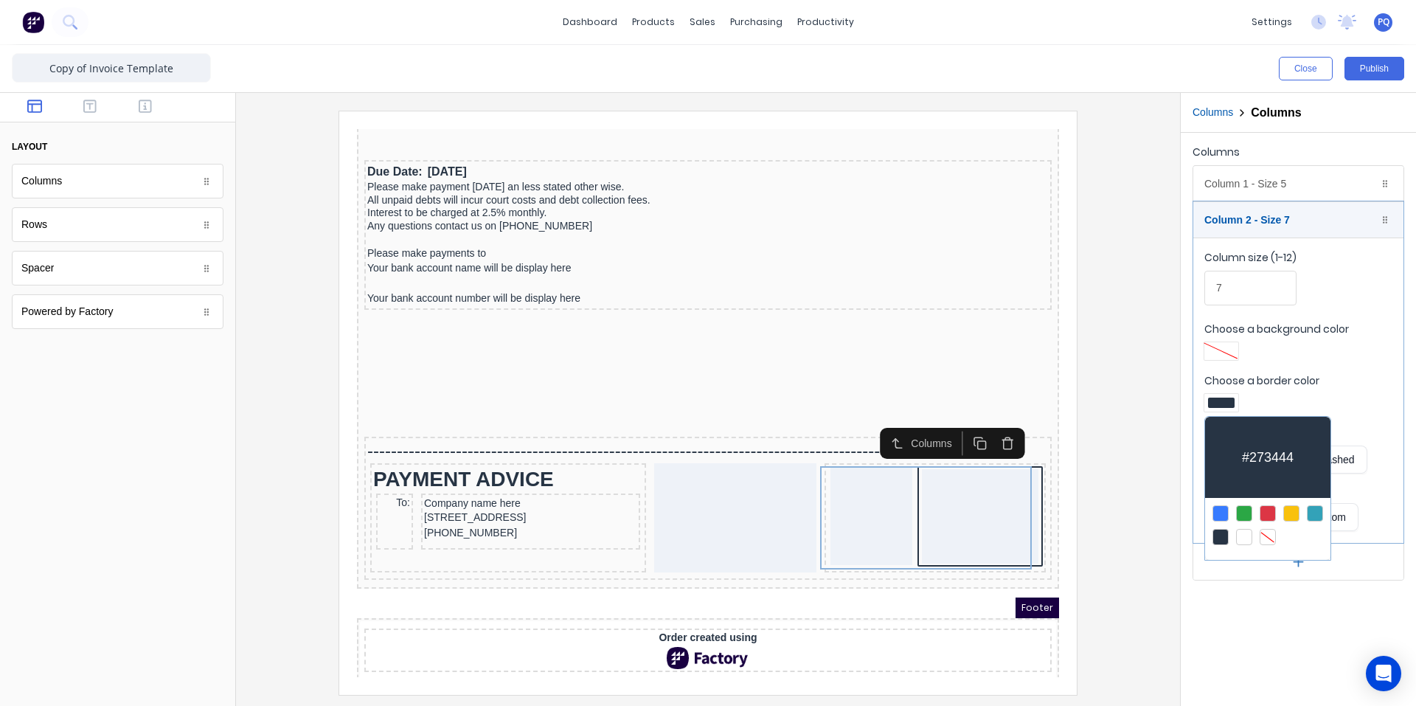
click at [1260, 527] on div at bounding box center [1267, 525] width 125 height 55
click at [1261, 530] on div at bounding box center [1268, 537] width 16 height 16
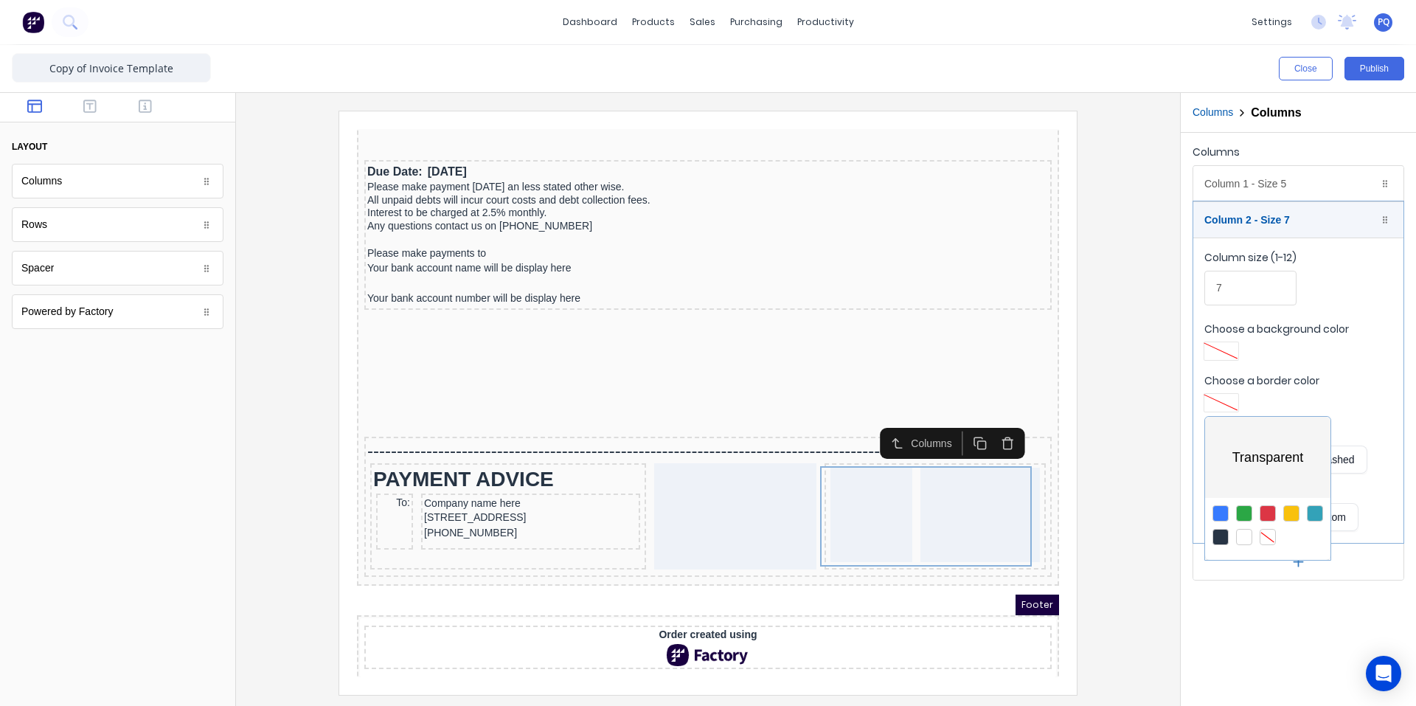
drag, startPoint x: 1244, startPoint y: 605, endPoint x: 1242, endPoint y: 586, distance: 19.2
click at [1242, 597] on div at bounding box center [708, 353] width 1416 height 706
click at [94, 111] on icon "button" at bounding box center [89, 106] width 13 height 15
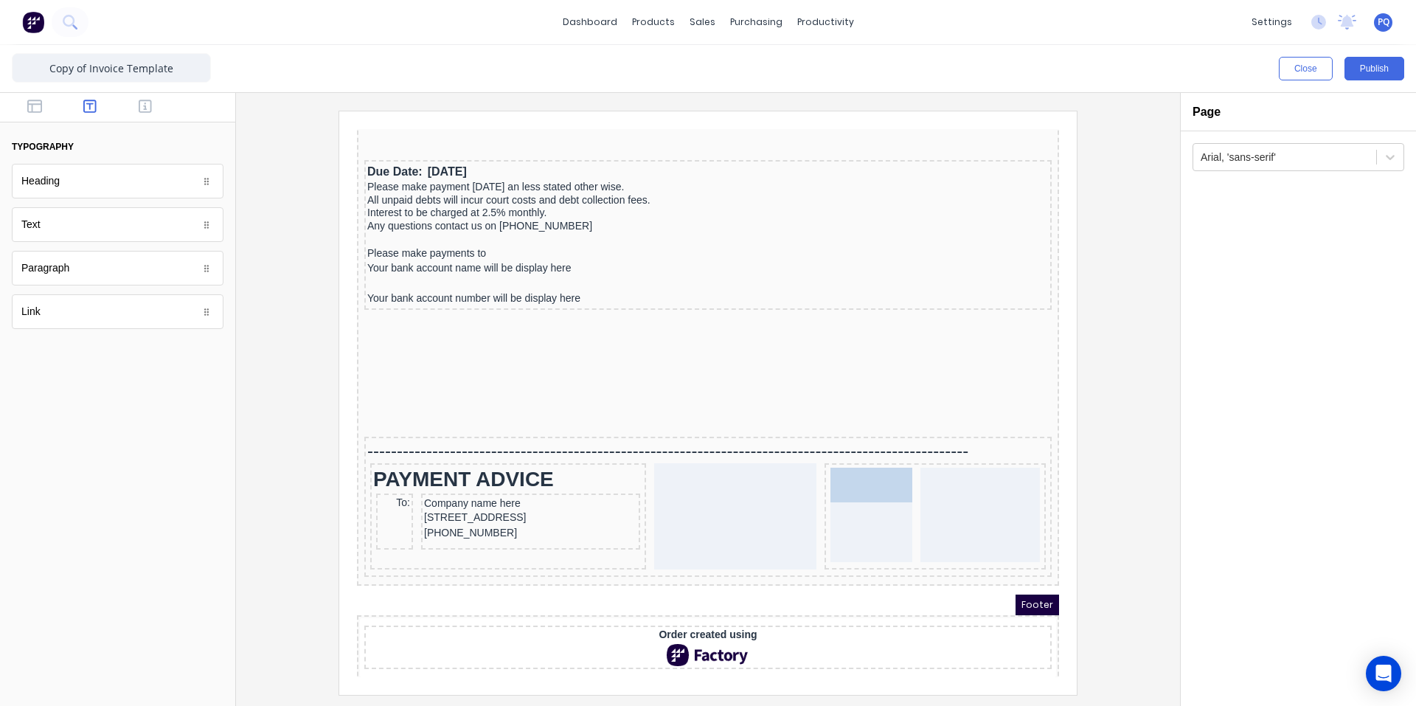
drag, startPoint x: 65, startPoint y: 227, endPoint x: 870, endPoint y: 485, distance: 845.1
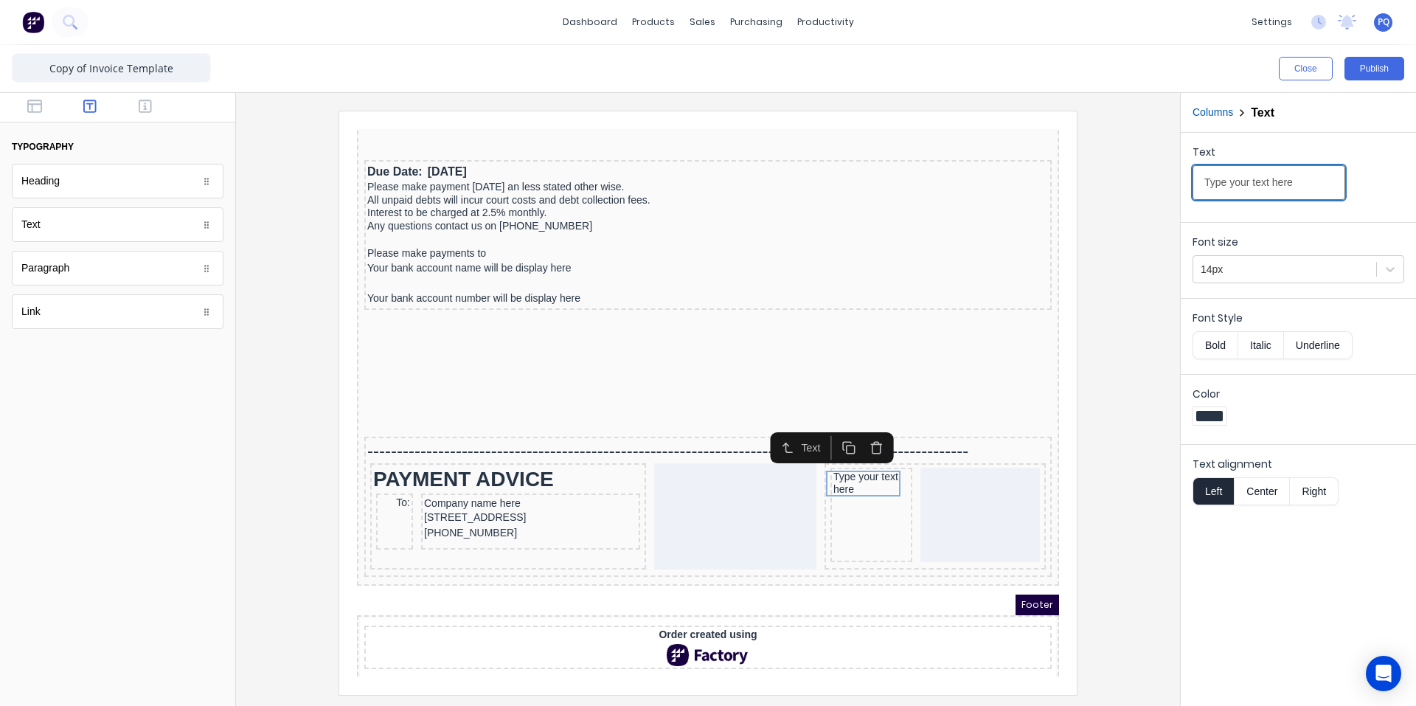
click at [1278, 173] on input "Type your text here" at bounding box center [1269, 182] width 153 height 35
paste input "Customer"
type input "Customer"
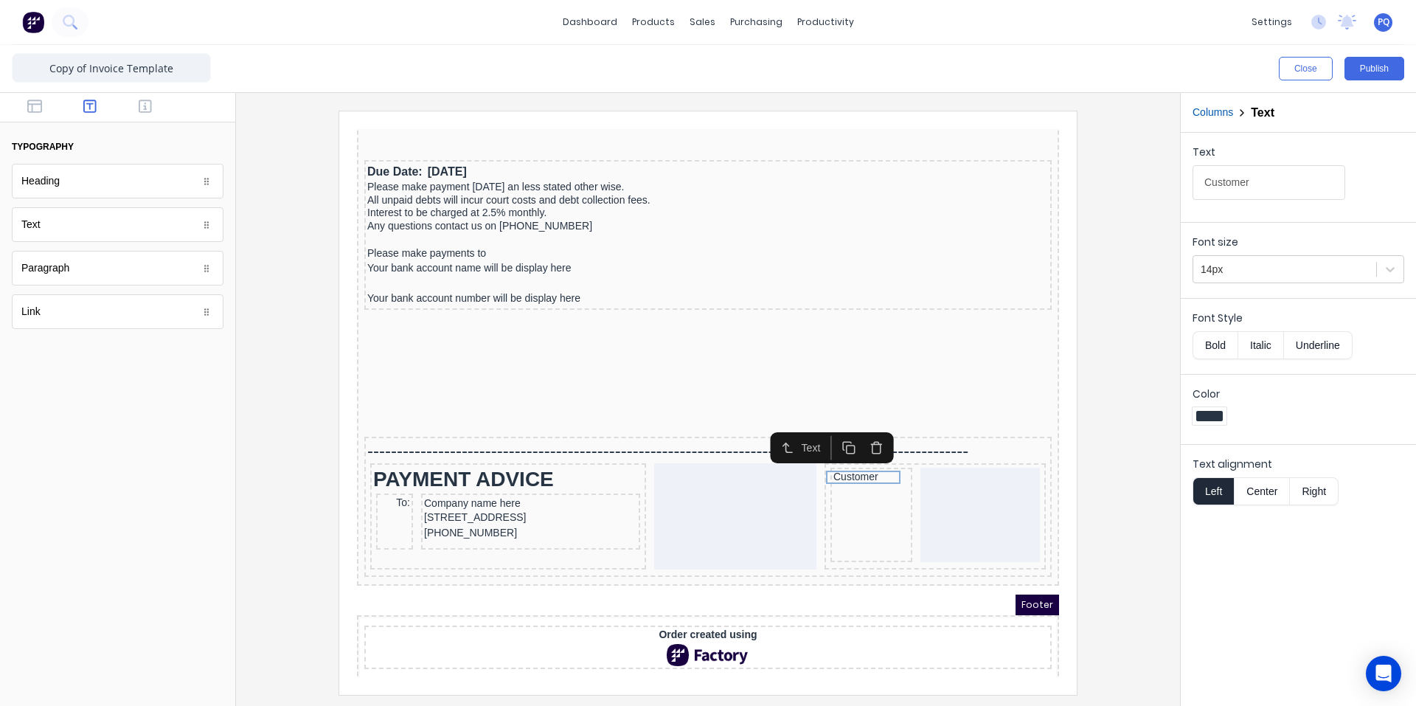
click at [1216, 344] on button "Bold" at bounding box center [1215, 345] width 45 height 28
click at [144, 110] on icon "button" at bounding box center [145, 106] width 13 height 13
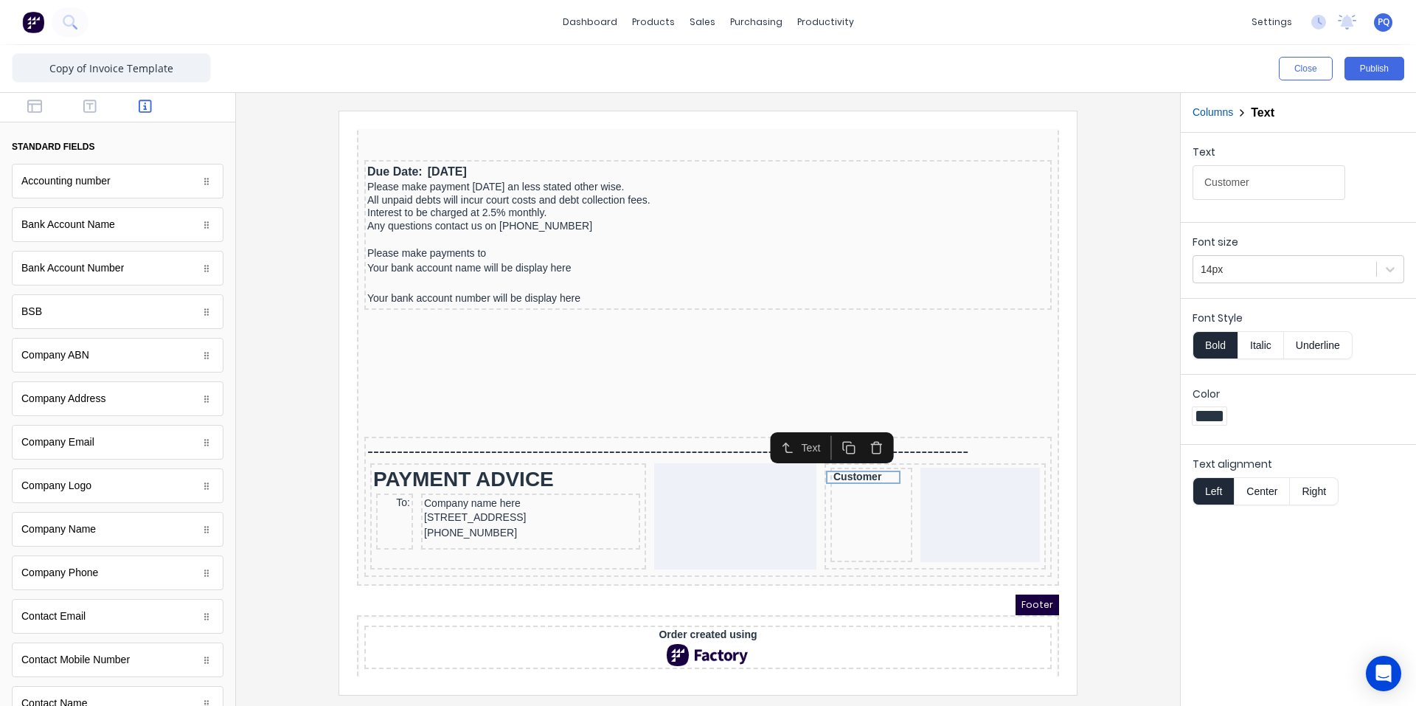
scroll to position [221, 0]
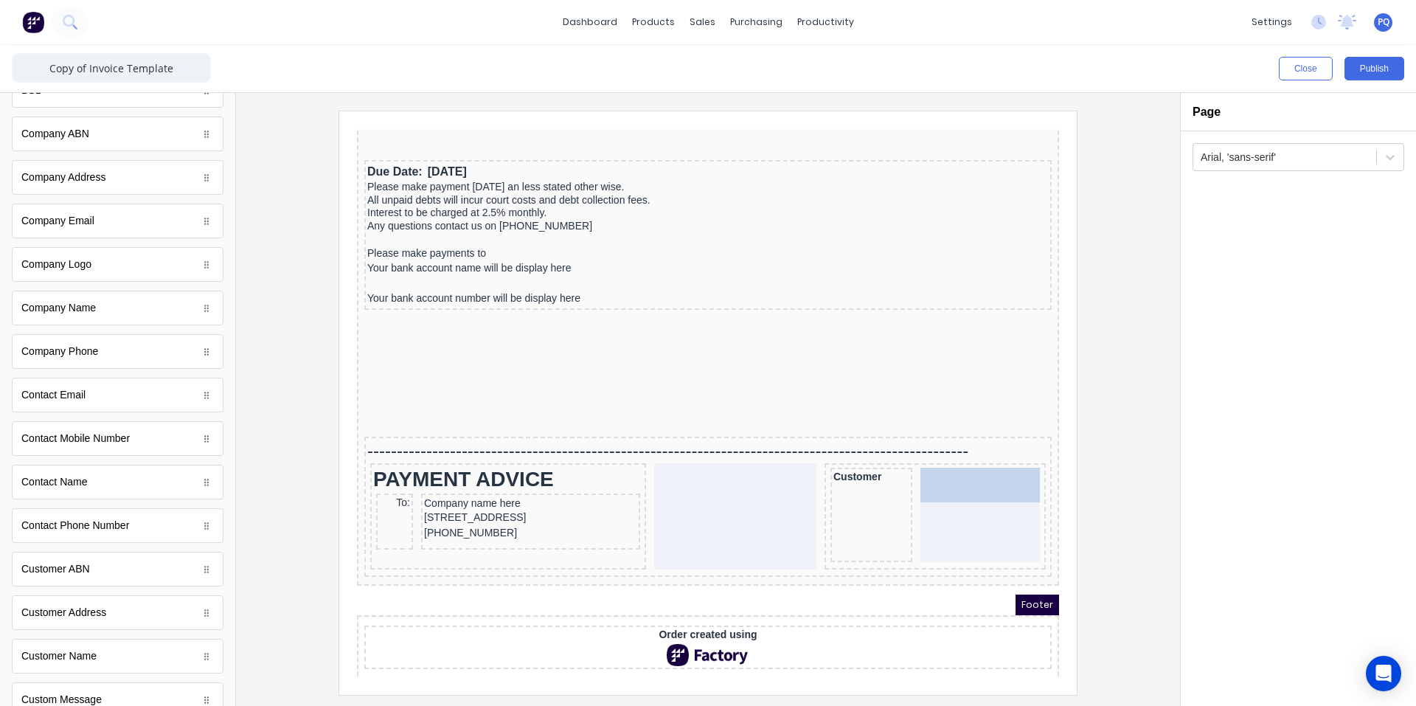
drag, startPoint x: 119, startPoint y: 659, endPoint x: 611, endPoint y: 359, distance: 575.9
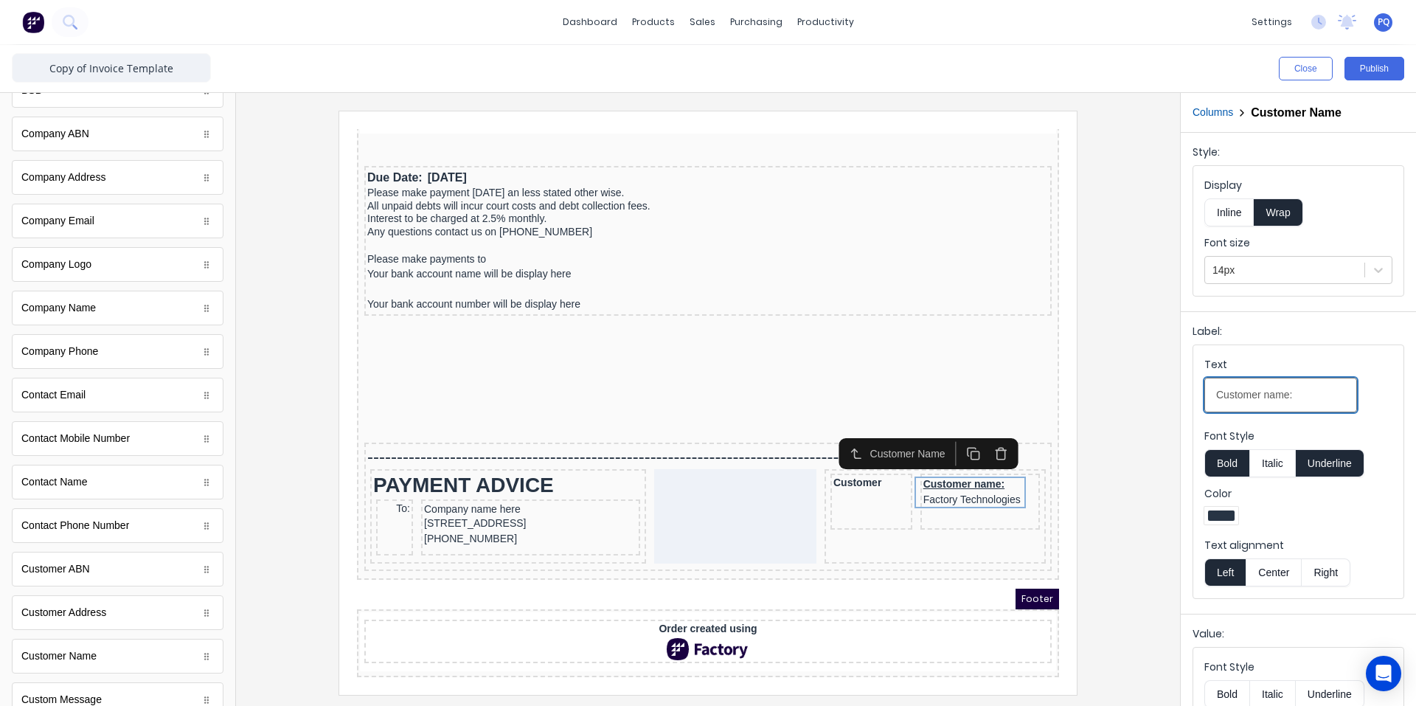
drag, startPoint x: 1303, startPoint y: 392, endPoint x: 1123, endPoint y: 386, distance: 179.4
click at [1123, 386] on div "Close Publish Components standard fields Accounting number Accounting number Ba…" at bounding box center [708, 375] width 1416 height 661
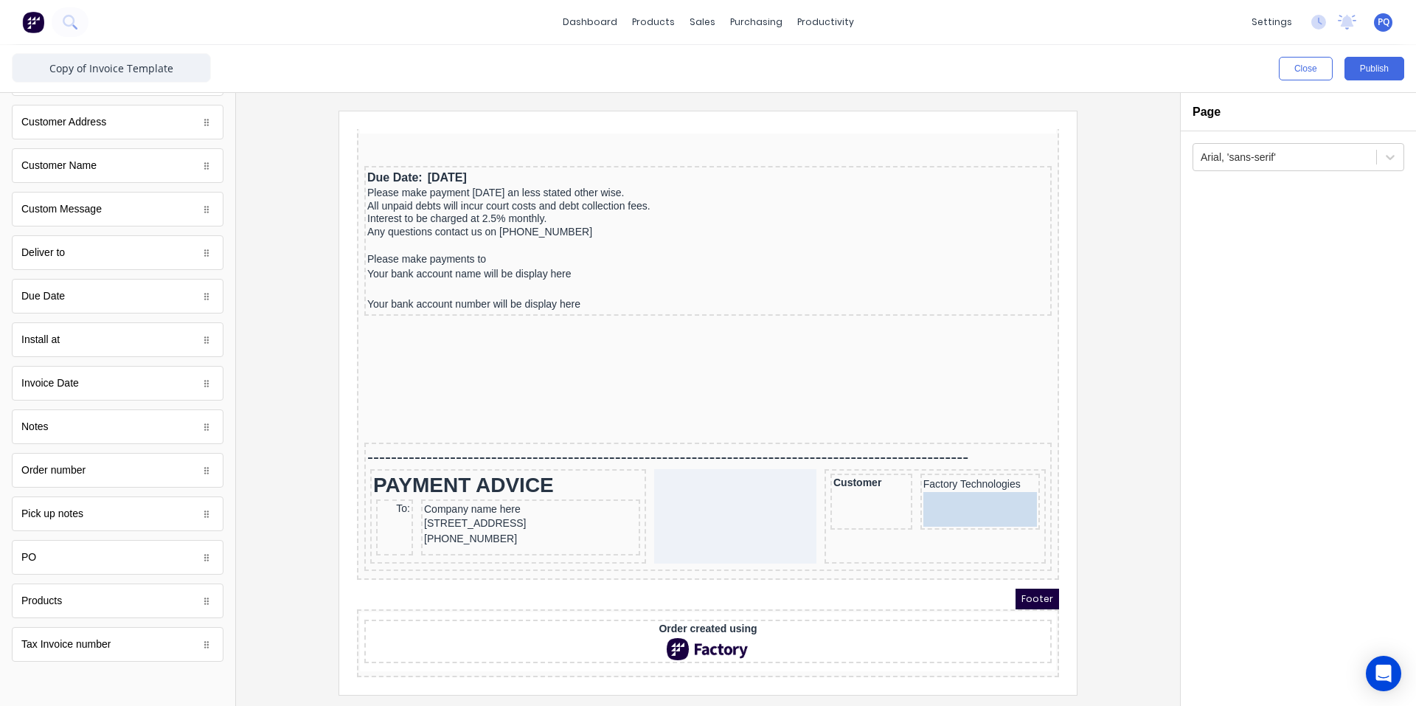
drag, startPoint x: 98, startPoint y: 645, endPoint x: 586, endPoint y: 364, distance: 563.1
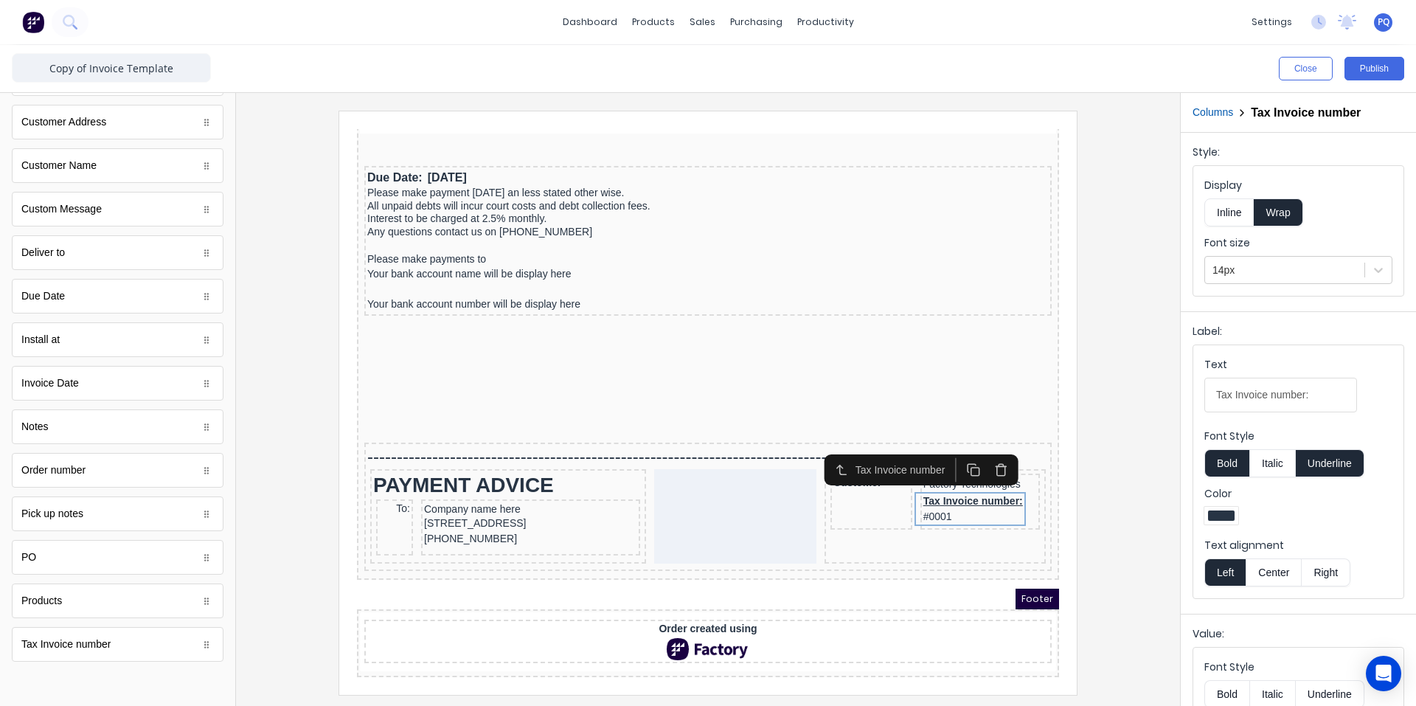
click at [852, 489] on div "Customer" at bounding box center [854, 484] width 82 height 56
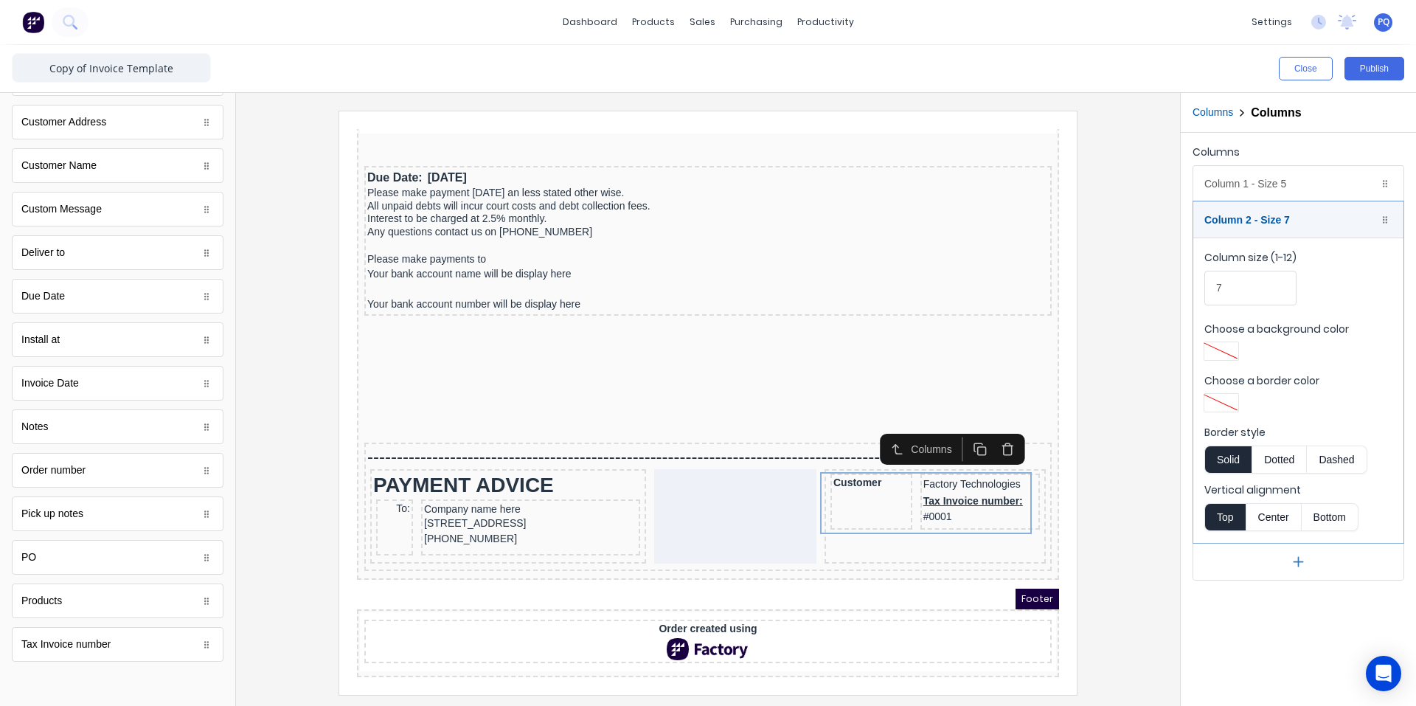
click at [991, 425] on icon "button" at bounding box center [990, 432] width 14 height 14
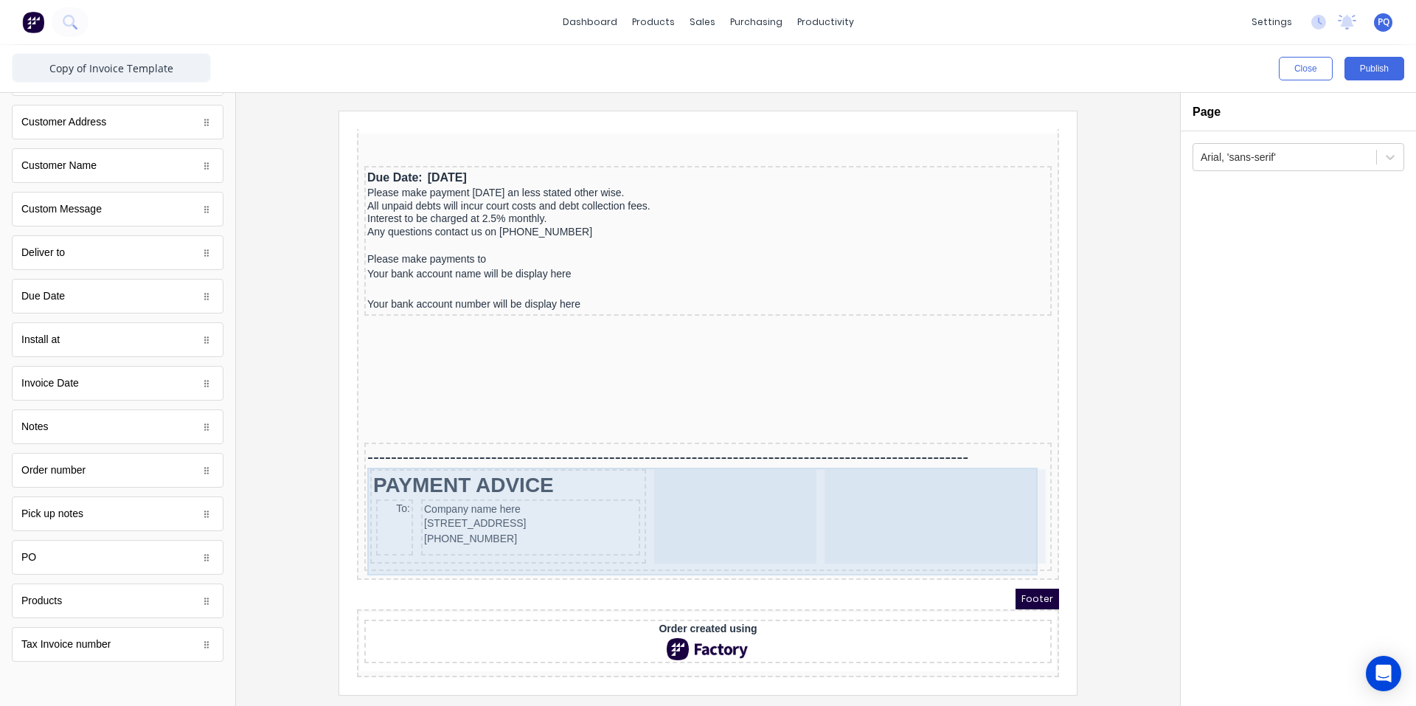
click at [907, 497] on div at bounding box center [917, 498] width 221 height 94
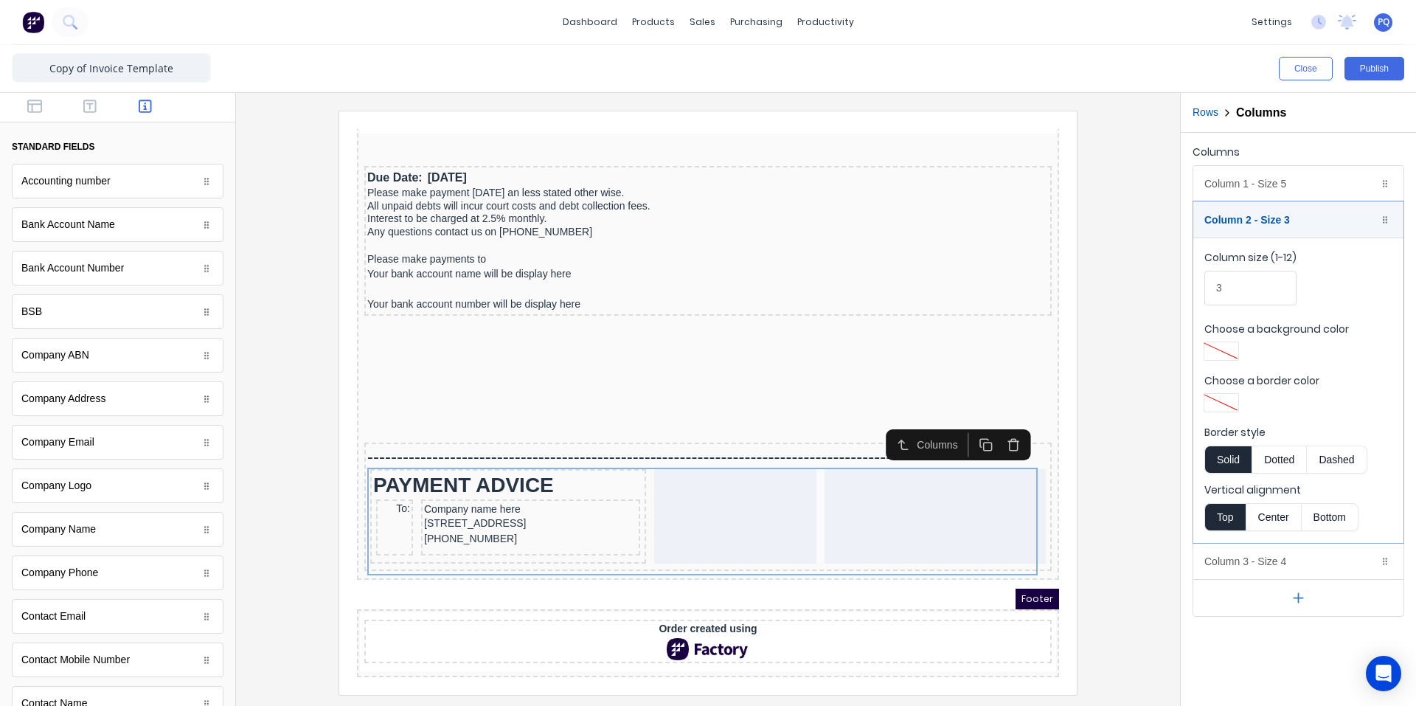
scroll to position [516, 0]
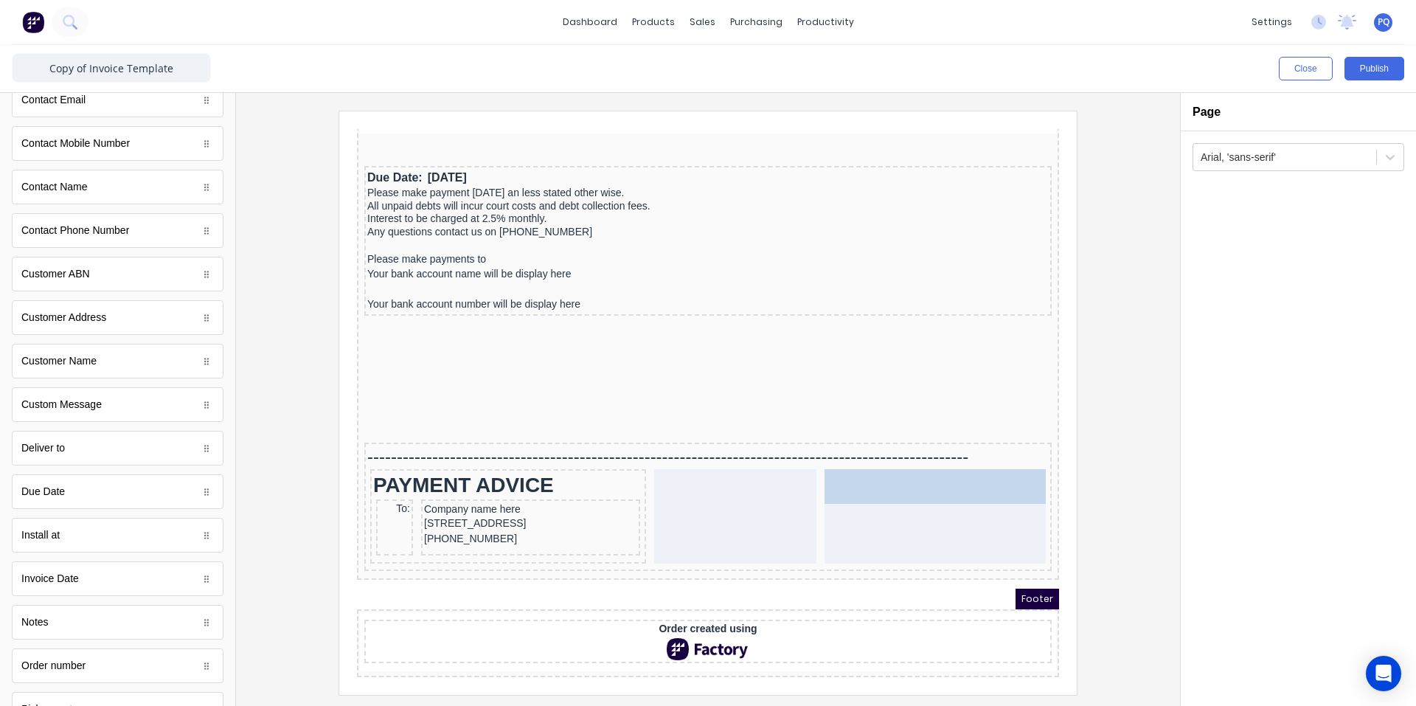
drag, startPoint x: 89, startPoint y: 364, endPoint x: 943, endPoint y: 516, distance: 868.1
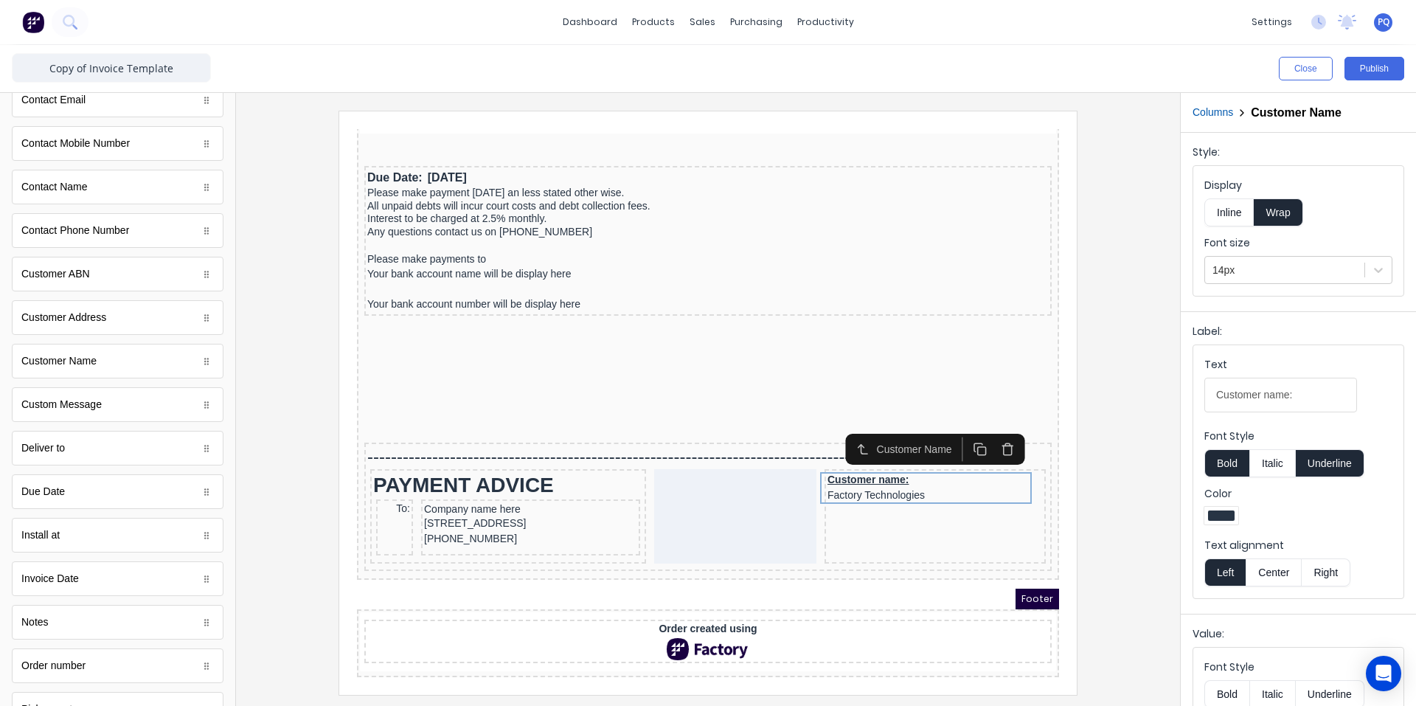
click at [1230, 207] on button "Inline" at bounding box center [1228, 212] width 49 height 28
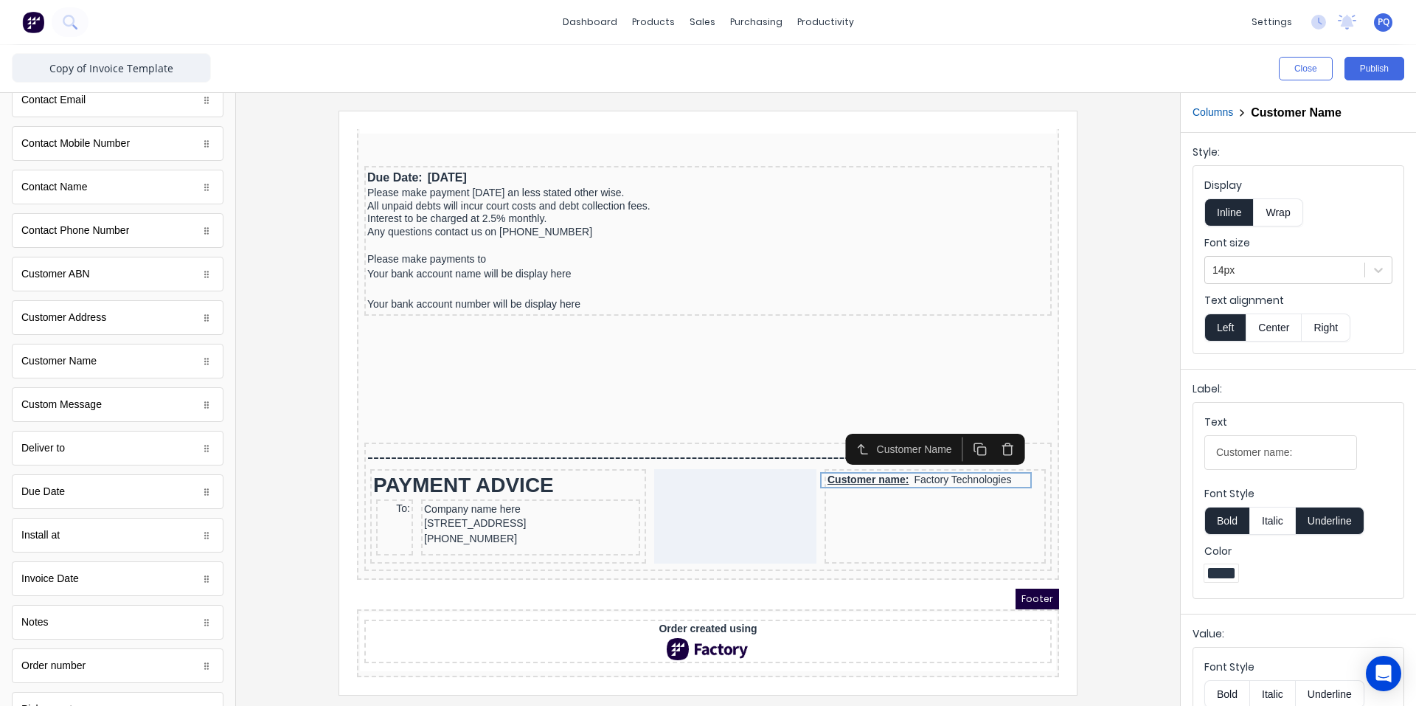
click at [1325, 526] on button "Underline" at bounding box center [1330, 521] width 69 height 28
drag, startPoint x: 1309, startPoint y: 452, endPoint x: 1261, endPoint y: 453, distance: 48.7
click at [1261, 453] on input "Customer name:" at bounding box center [1280, 452] width 153 height 35
type input "Customer"
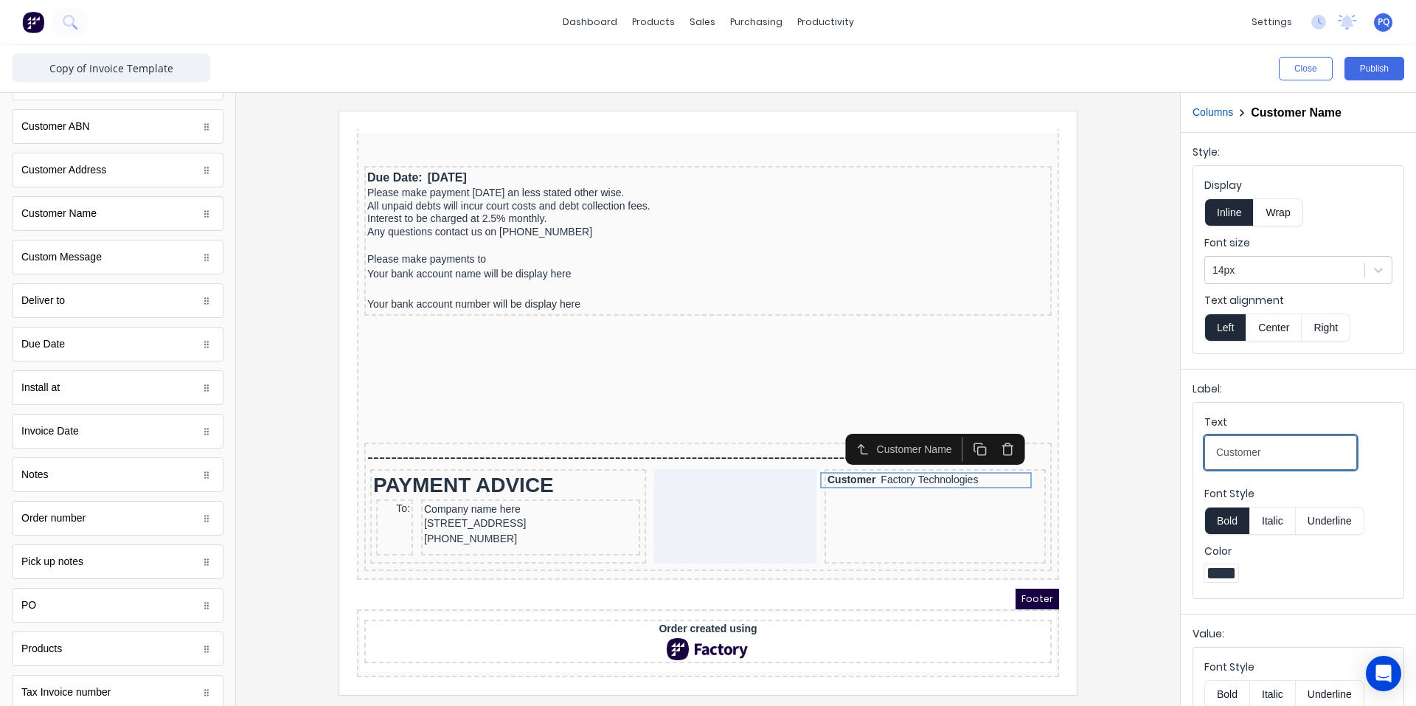
scroll to position [712, 0]
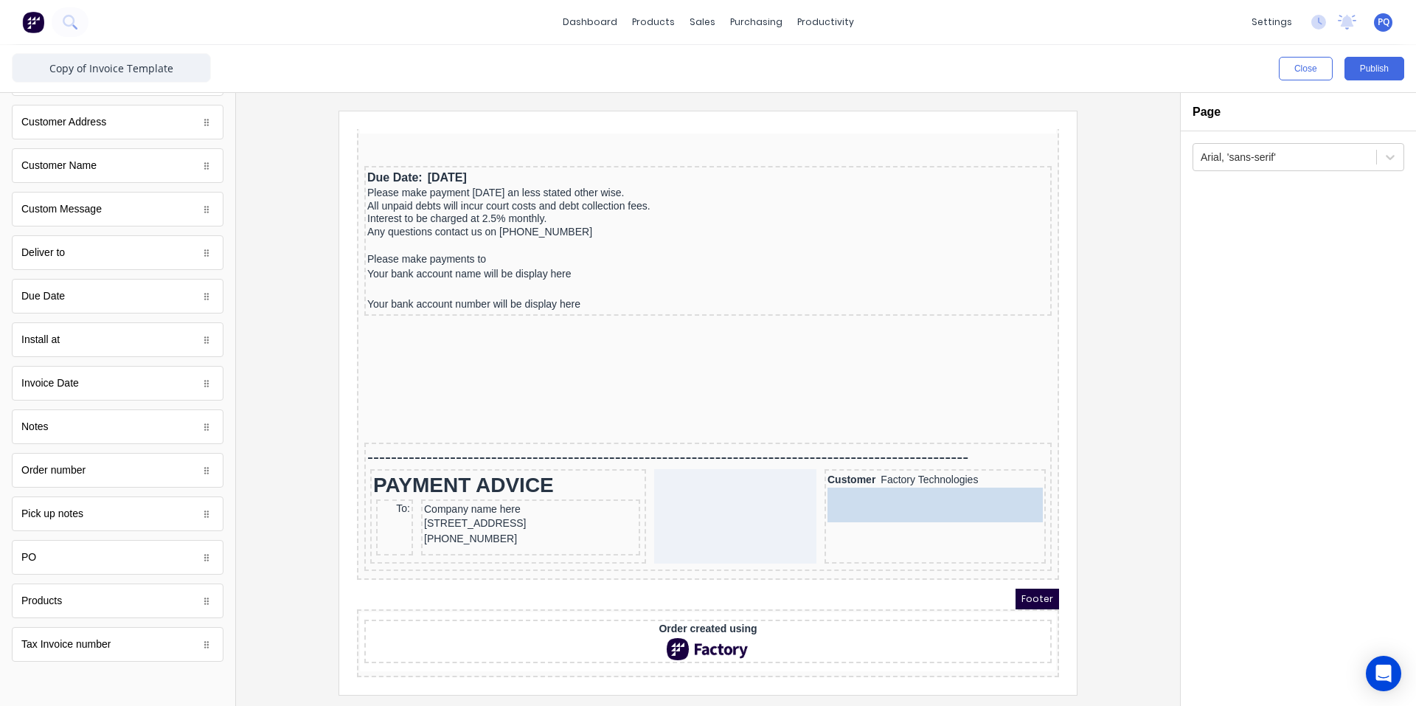
drag, startPoint x: 75, startPoint y: 658, endPoint x: 563, endPoint y: 392, distance: 555.2
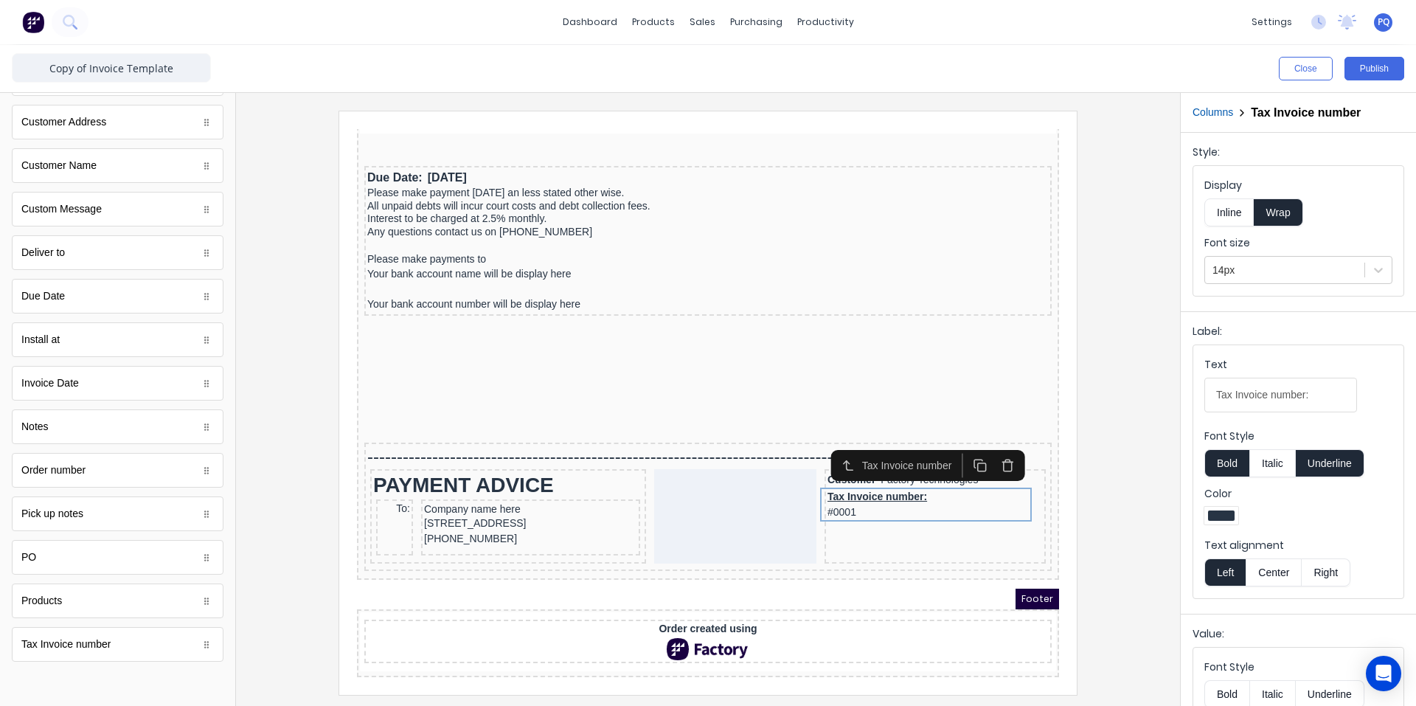
click at [1228, 201] on button "Inline" at bounding box center [1228, 212] width 49 height 28
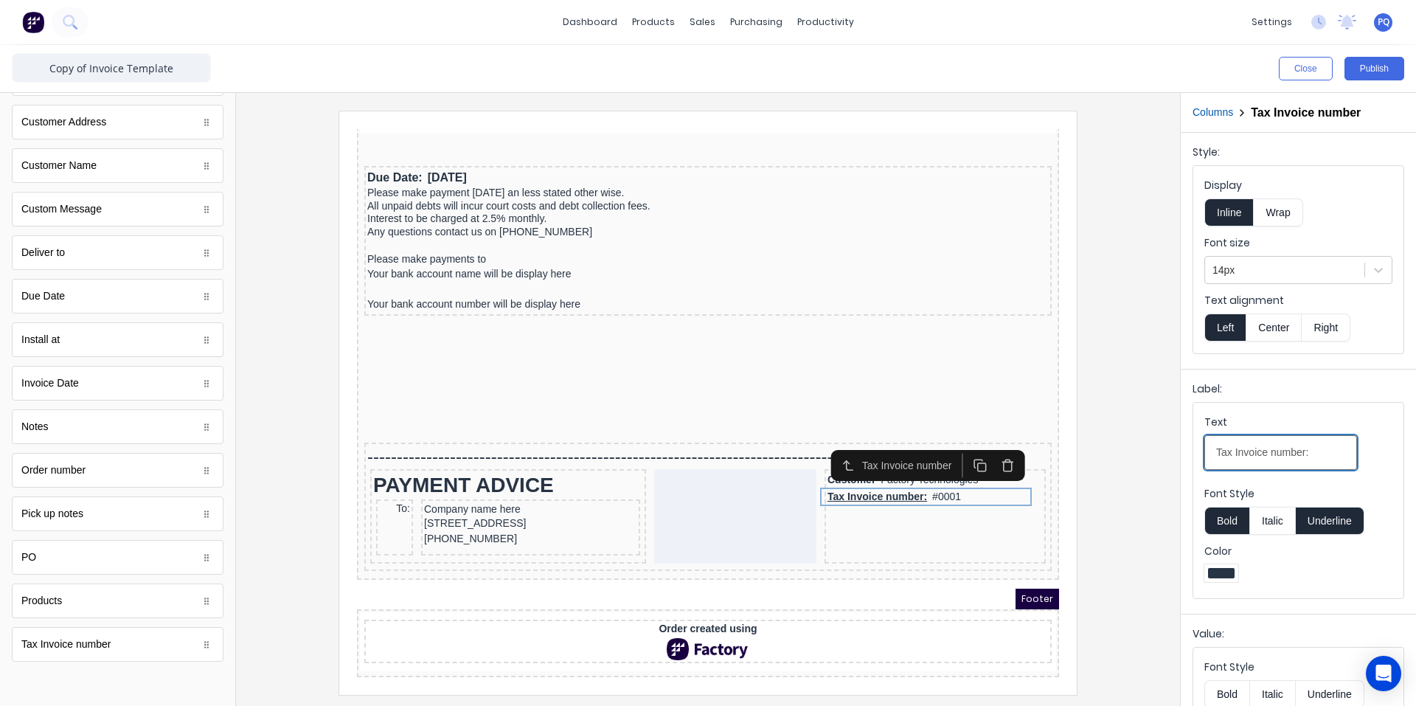
click at [1275, 454] on input "Tax Invoice number:" at bounding box center [1280, 452] width 153 height 35
drag, startPoint x: 1232, startPoint y: 454, endPoint x: 1180, endPoint y: 458, distance: 52.5
click at [1180, 458] on div "Columns Tax Invoice number Style: Display Inline Wrap Font size 14px Text align…" at bounding box center [1298, 399] width 236 height 613
click at [1306, 456] on input "Invoice Number:" at bounding box center [1280, 452] width 153 height 35
type input "Invoice Number"
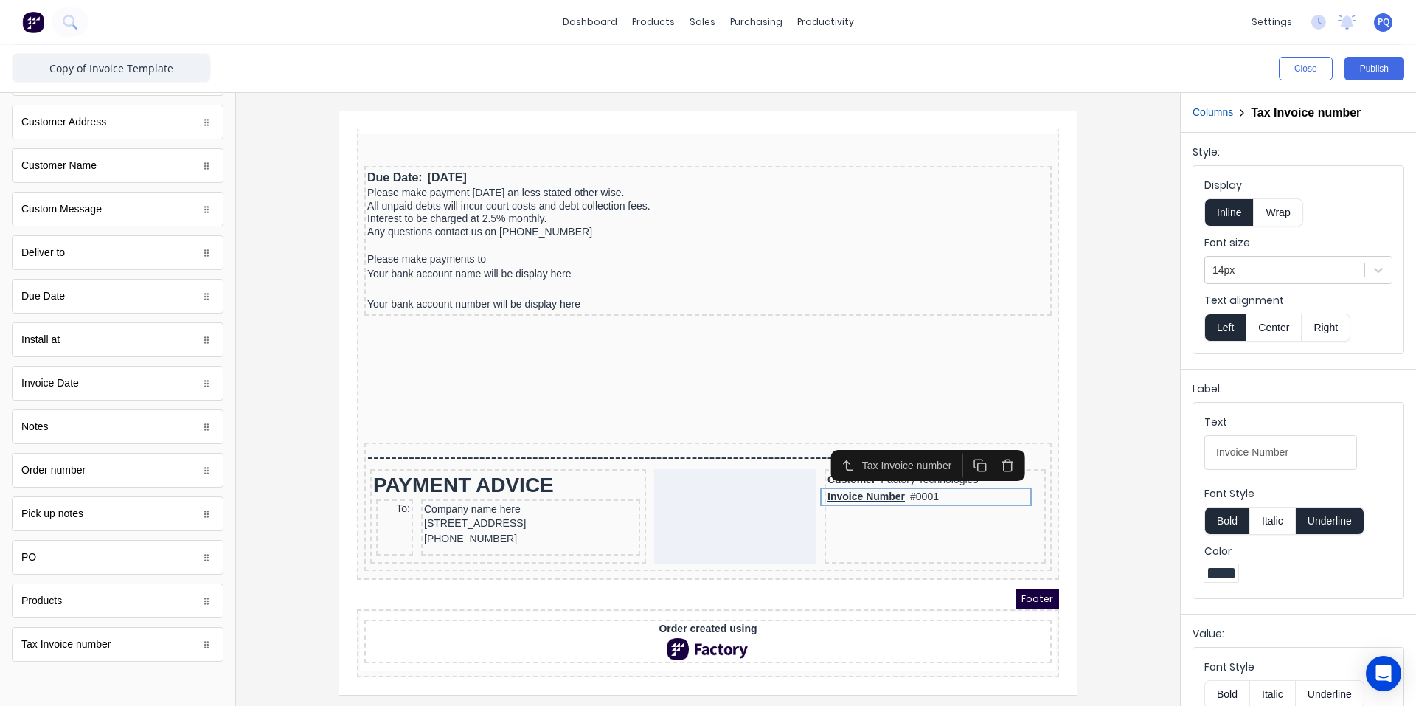
click at [1332, 513] on button "Underline" at bounding box center [1330, 521] width 69 height 28
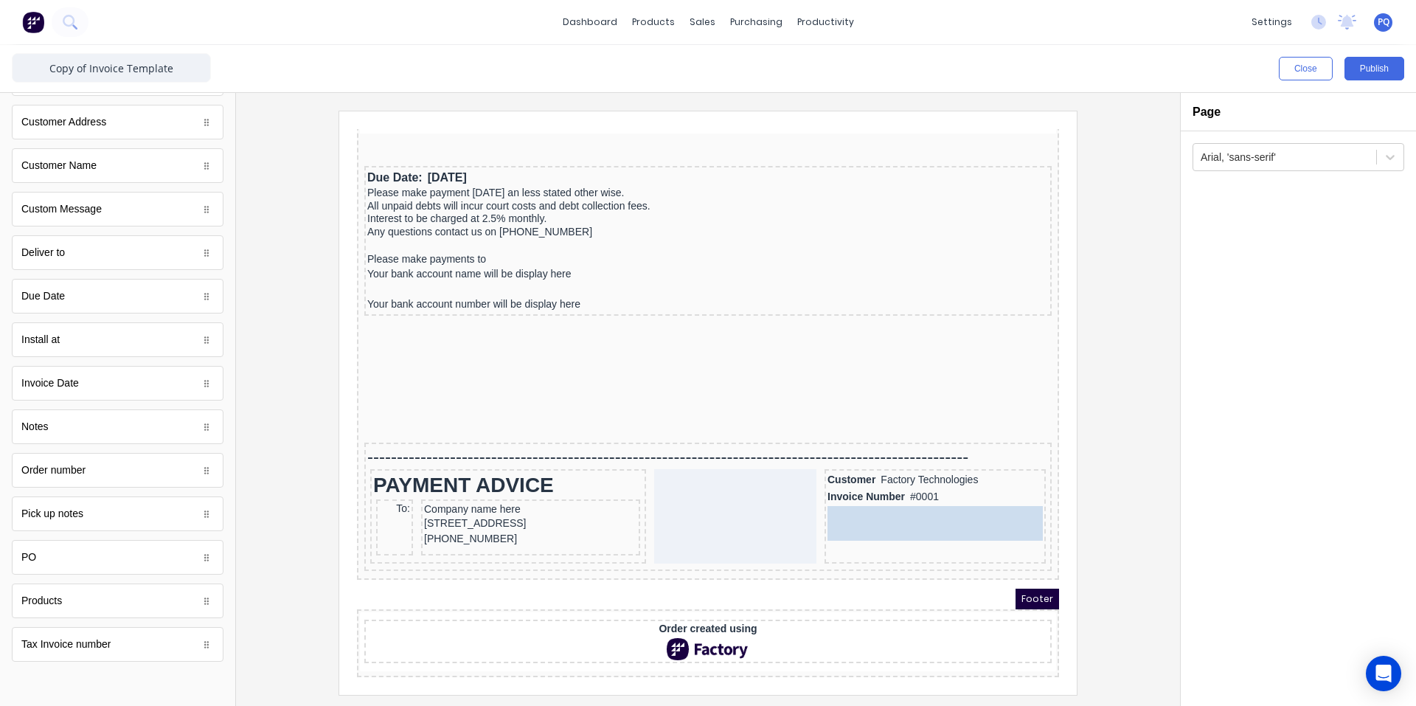
drag, startPoint x: 83, startPoint y: 302, endPoint x: 895, endPoint y: 525, distance: 843.0
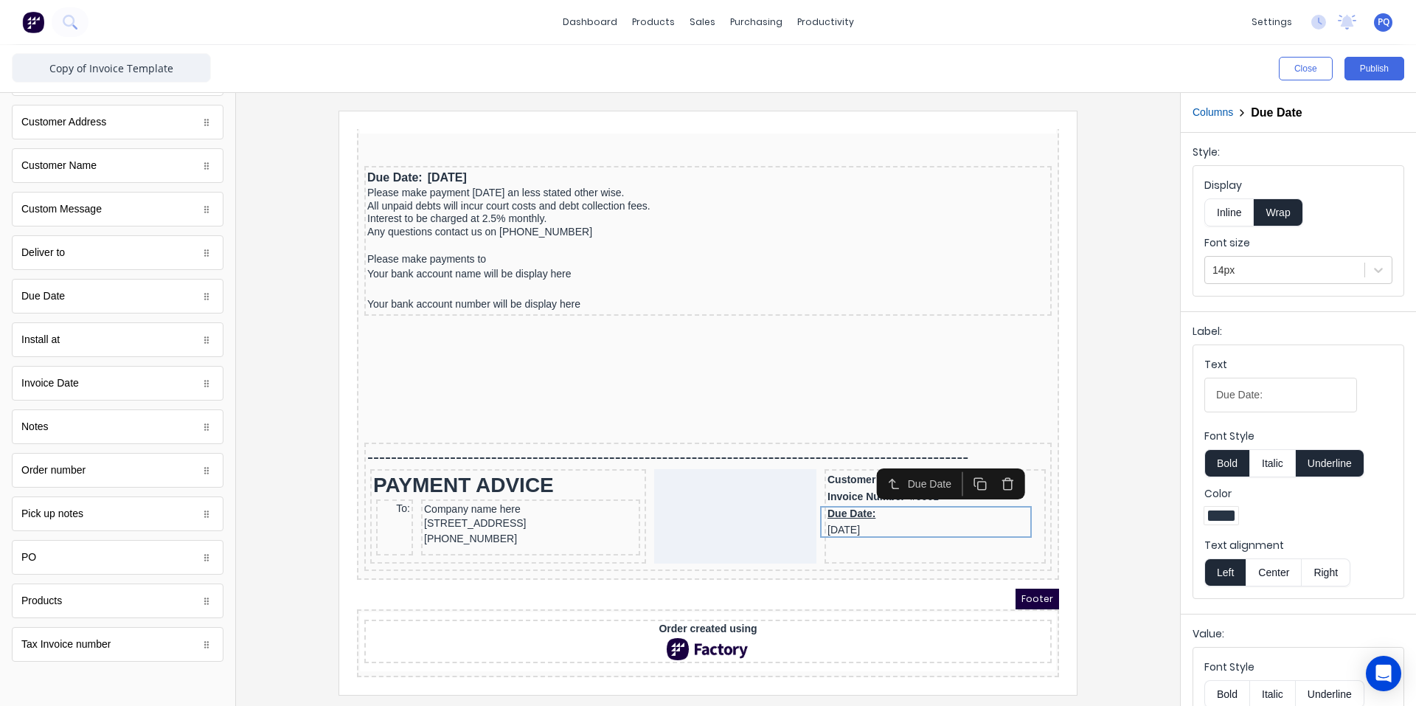
click at [1235, 209] on button "Inline" at bounding box center [1228, 212] width 49 height 28
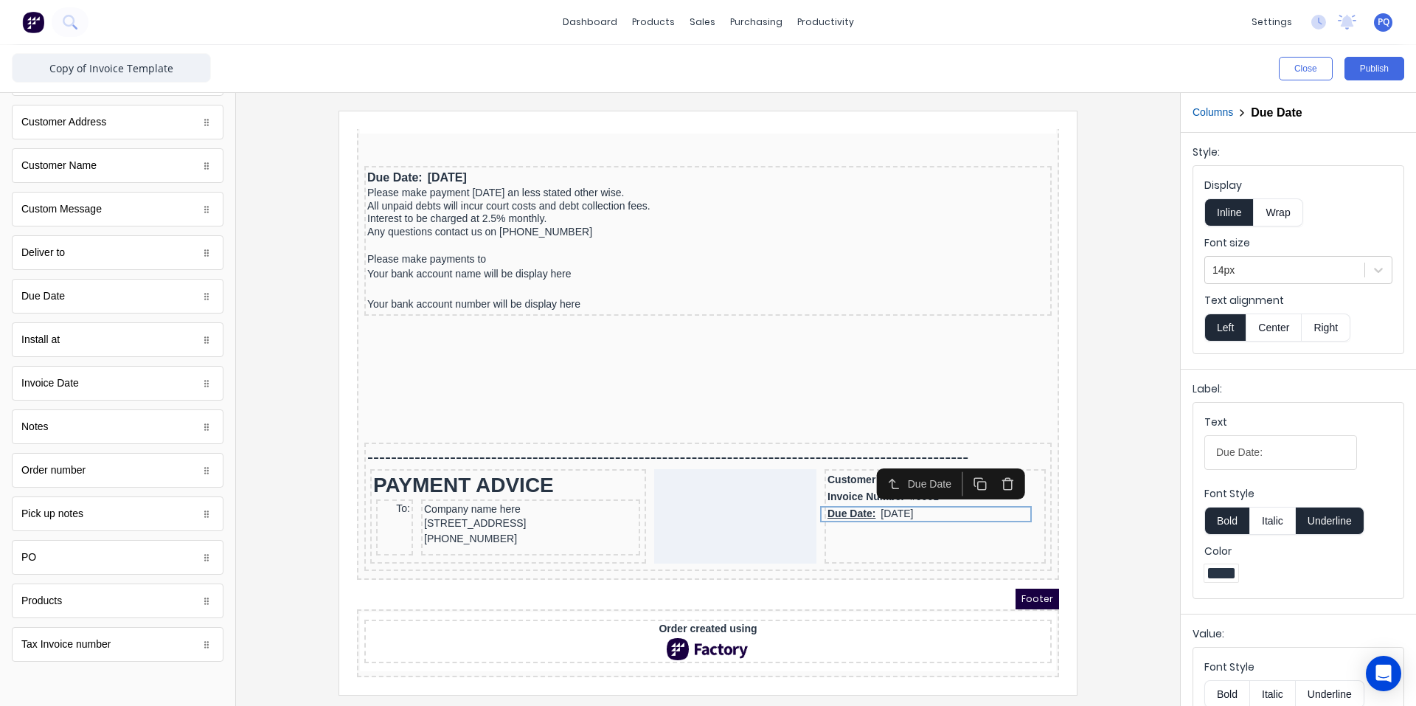
click at [1317, 527] on button "Underline" at bounding box center [1330, 521] width 69 height 28
click at [1307, 422] on div "Text" at bounding box center [1280, 425] width 153 height 21
click at [1307, 435] on input "Due Date:" at bounding box center [1280, 452] width 153 height 35
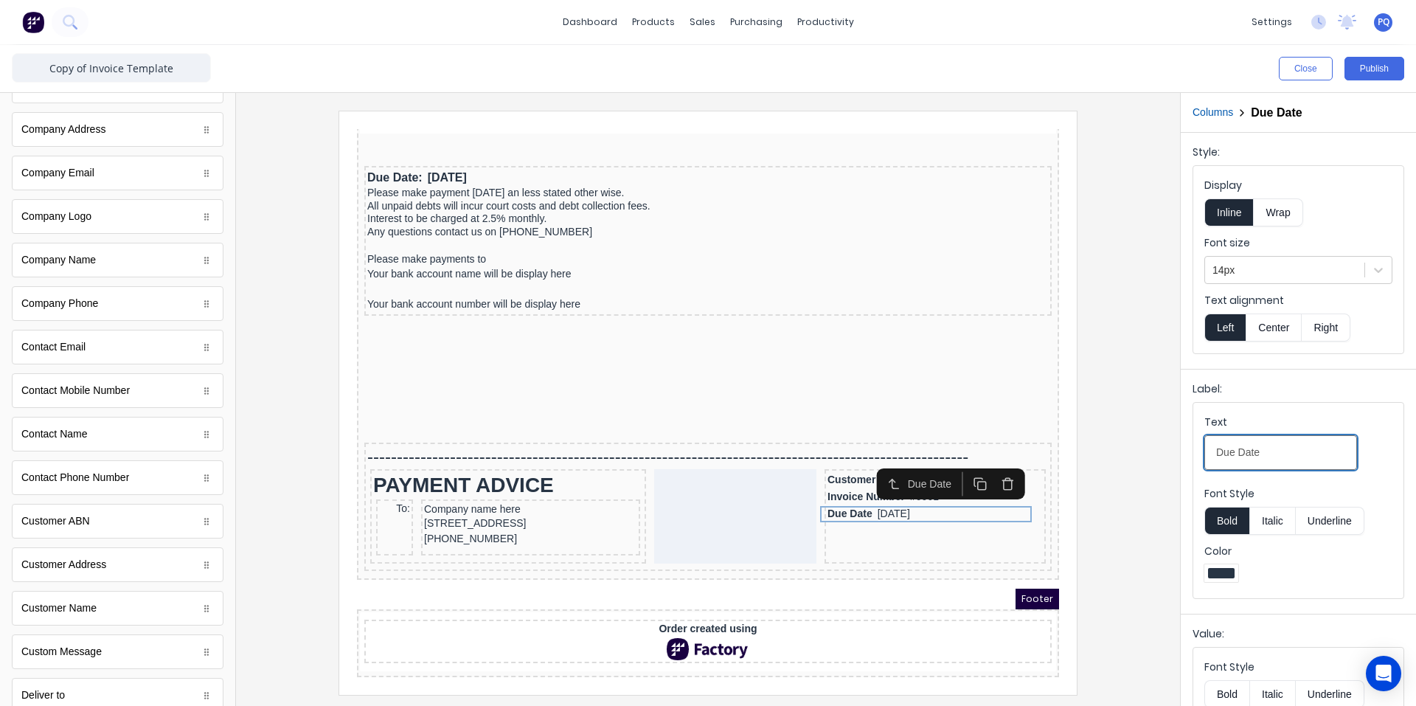
scroll to position [0, 0]
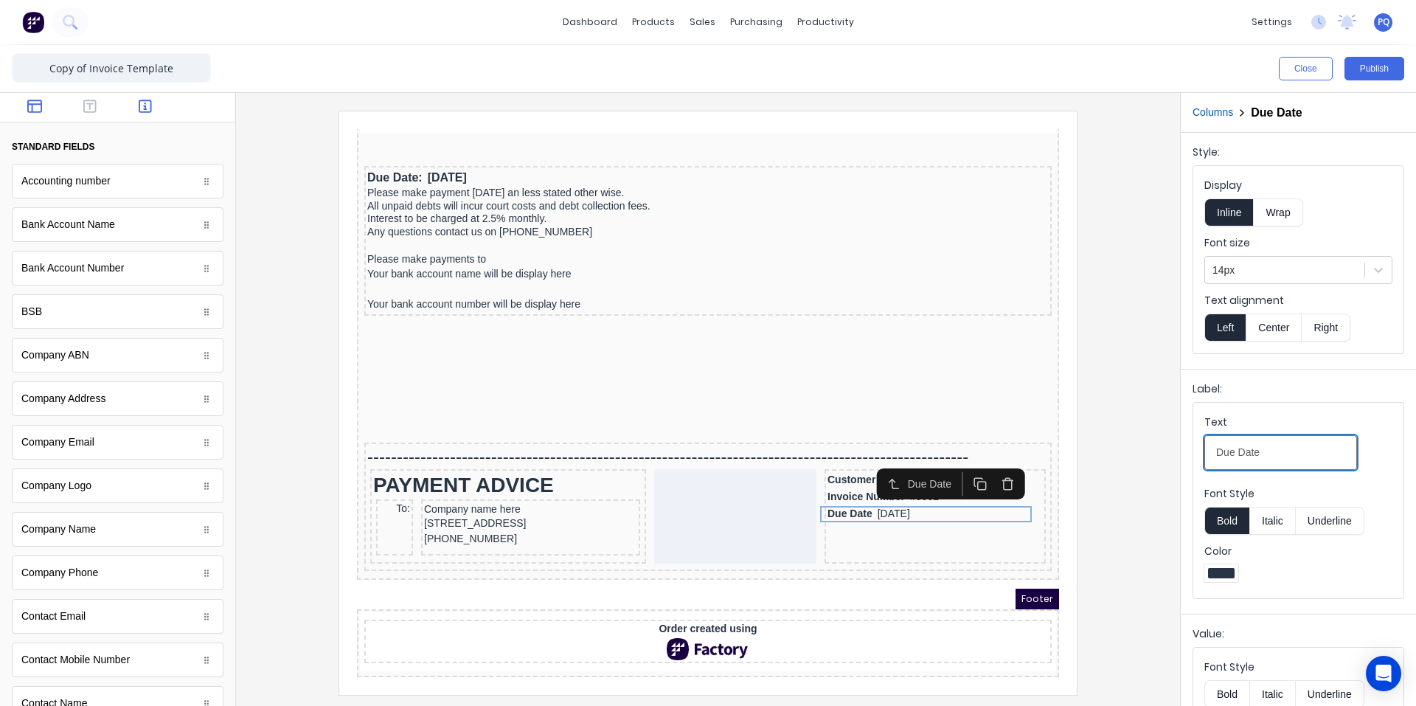
type input "Due Date"
click at [32, 108] on icon "button" at bounding box center [34, 106] width 15 height 13
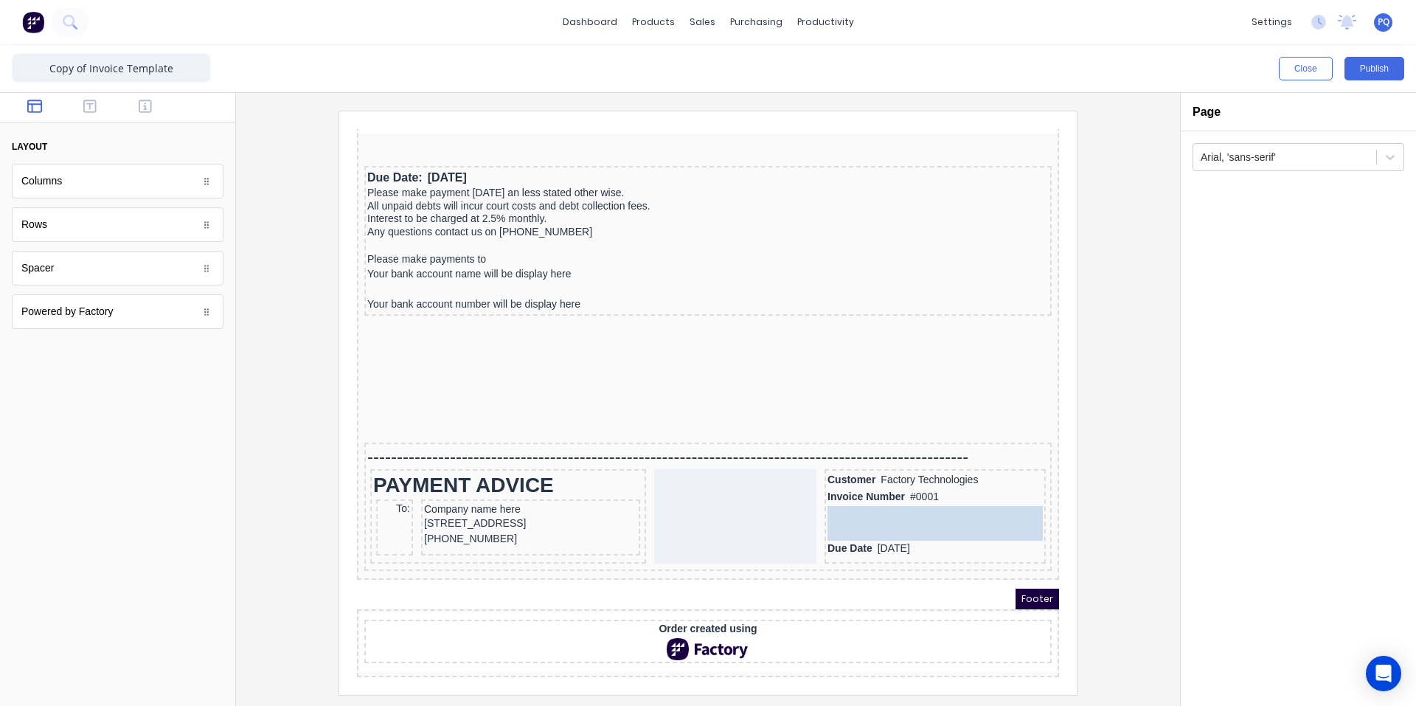
drag, startPoint x: 55, startPoint y: 276, endPoint x: 889, endPoint y: 505, distance: 865.2
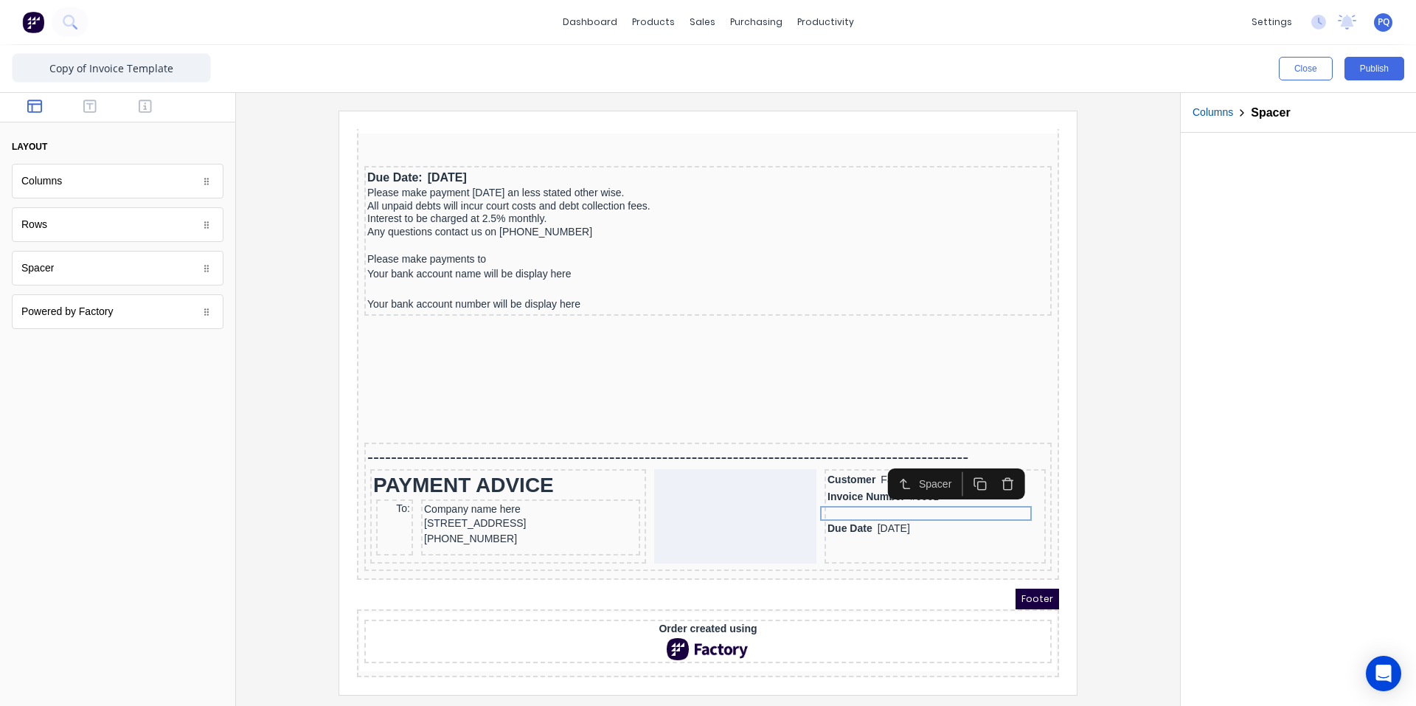
click at [968, 464] on rect "button" at bounding box center [964, 468] width 8 height 8
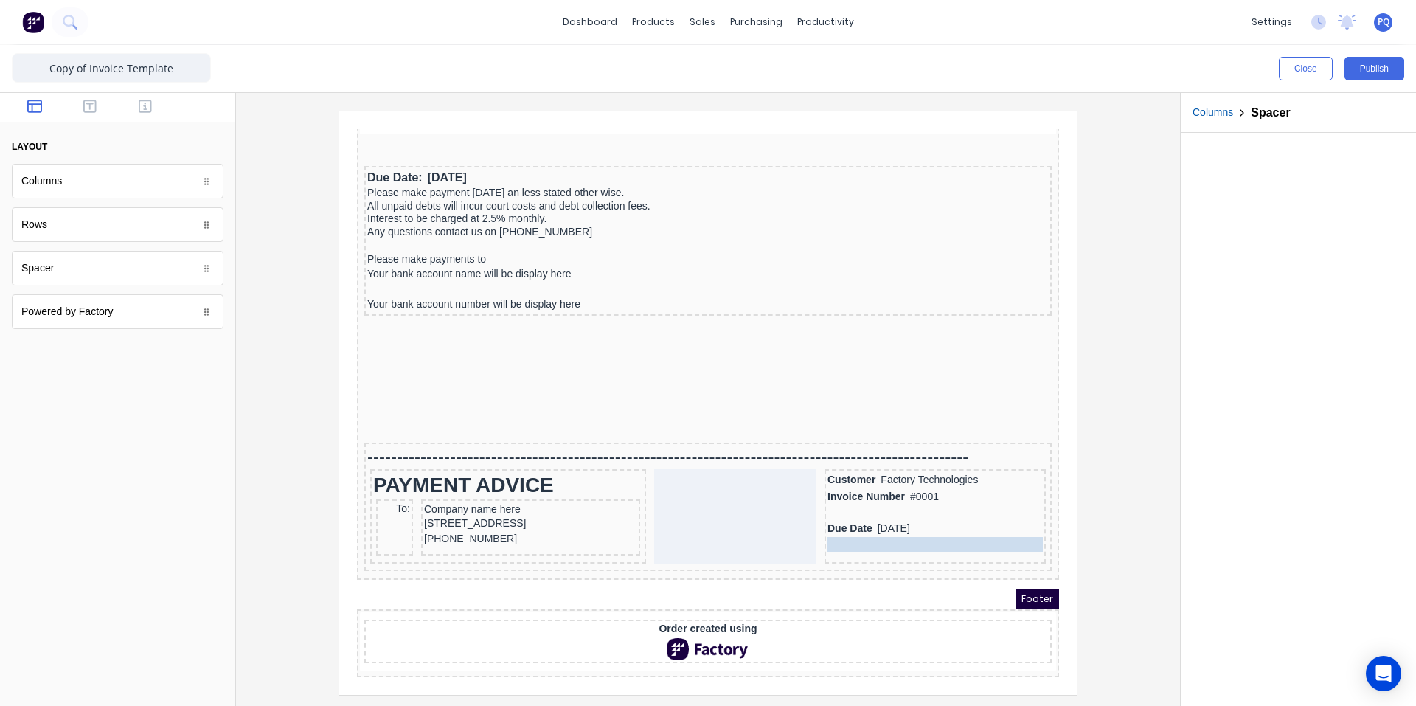
drag, startPoint x: 937, startPoint y: 501, endPoint x: 934, endPoint y: 516, distance: 15.8
click at [92, 107] on icon "button" at bounding box center [89, 106] width 13 height 15
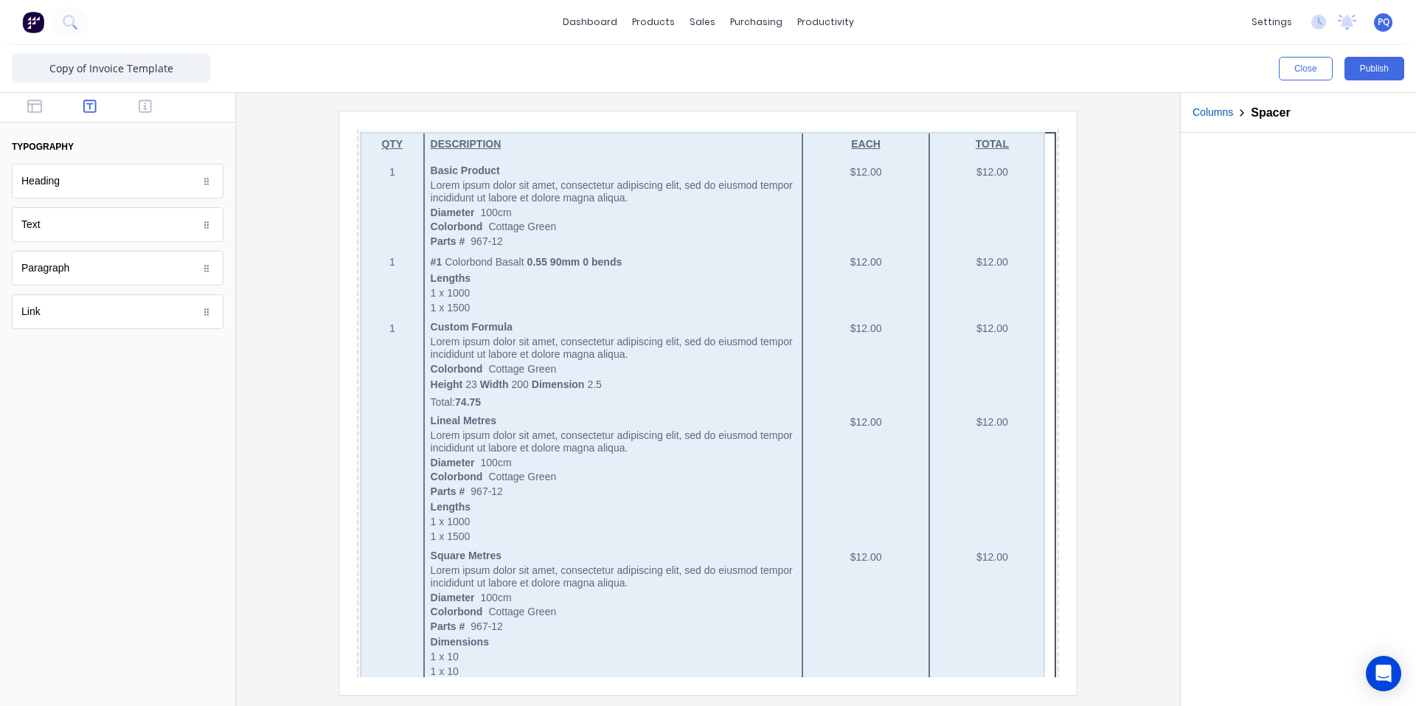
scroll to position [217, 0]
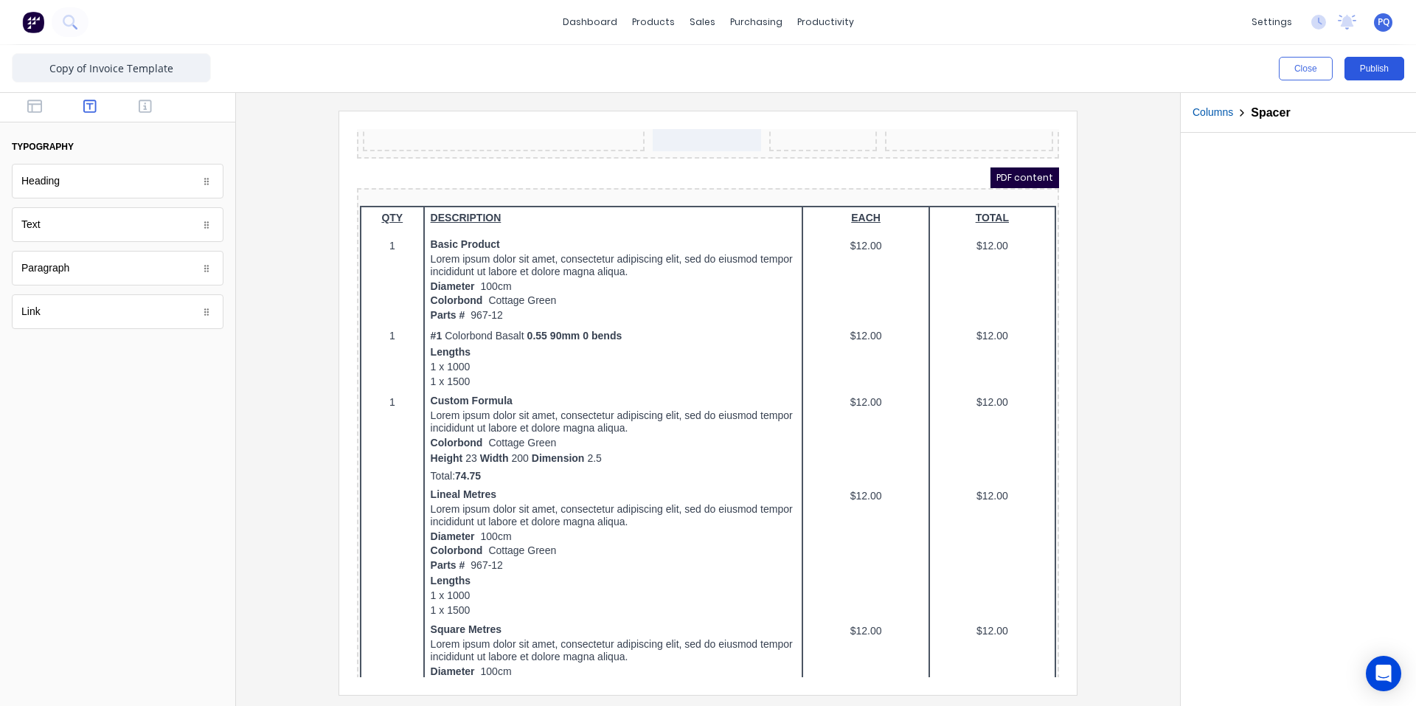
click at [1364, 60] on button "Publish" at bounding box center [1375, 69] width 60 height 24
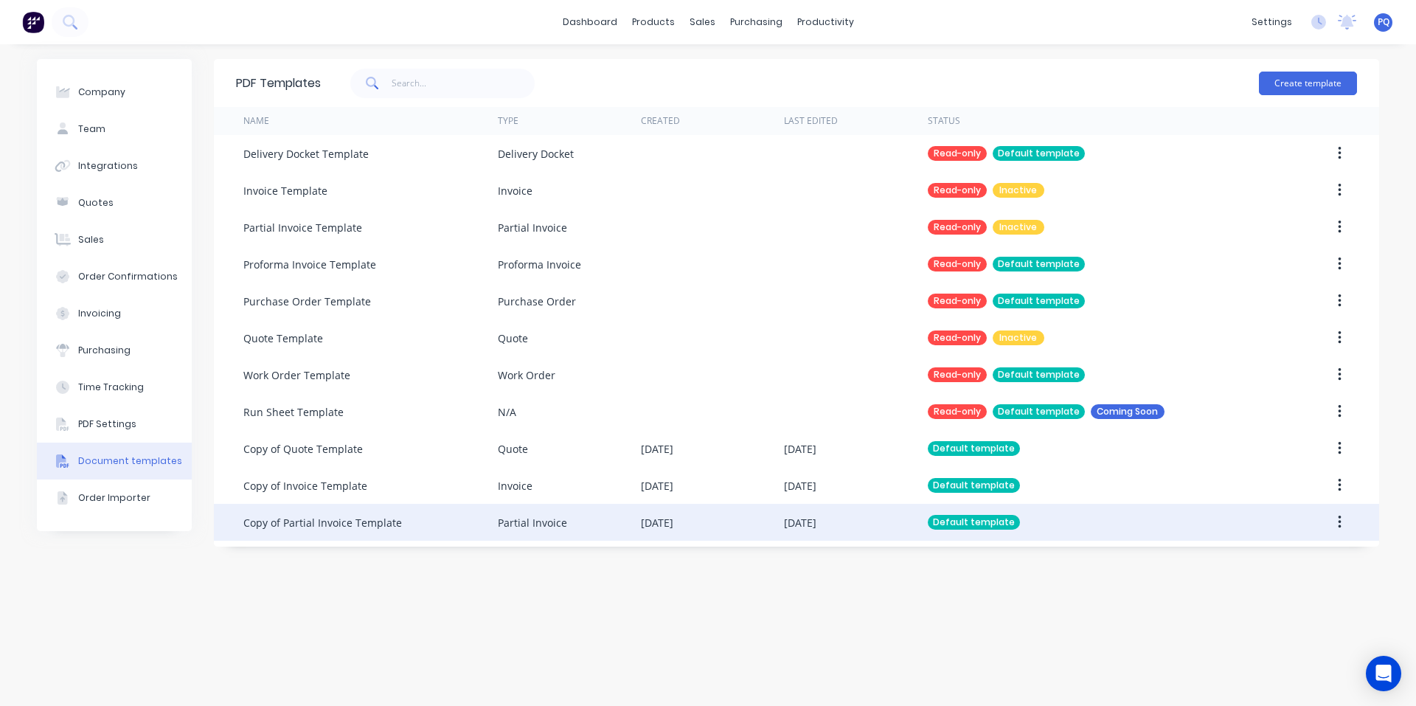
click at [416, 524] on div "Copy of Partial Invoice Template" at bounding box center [370, 522] width 254 height 37
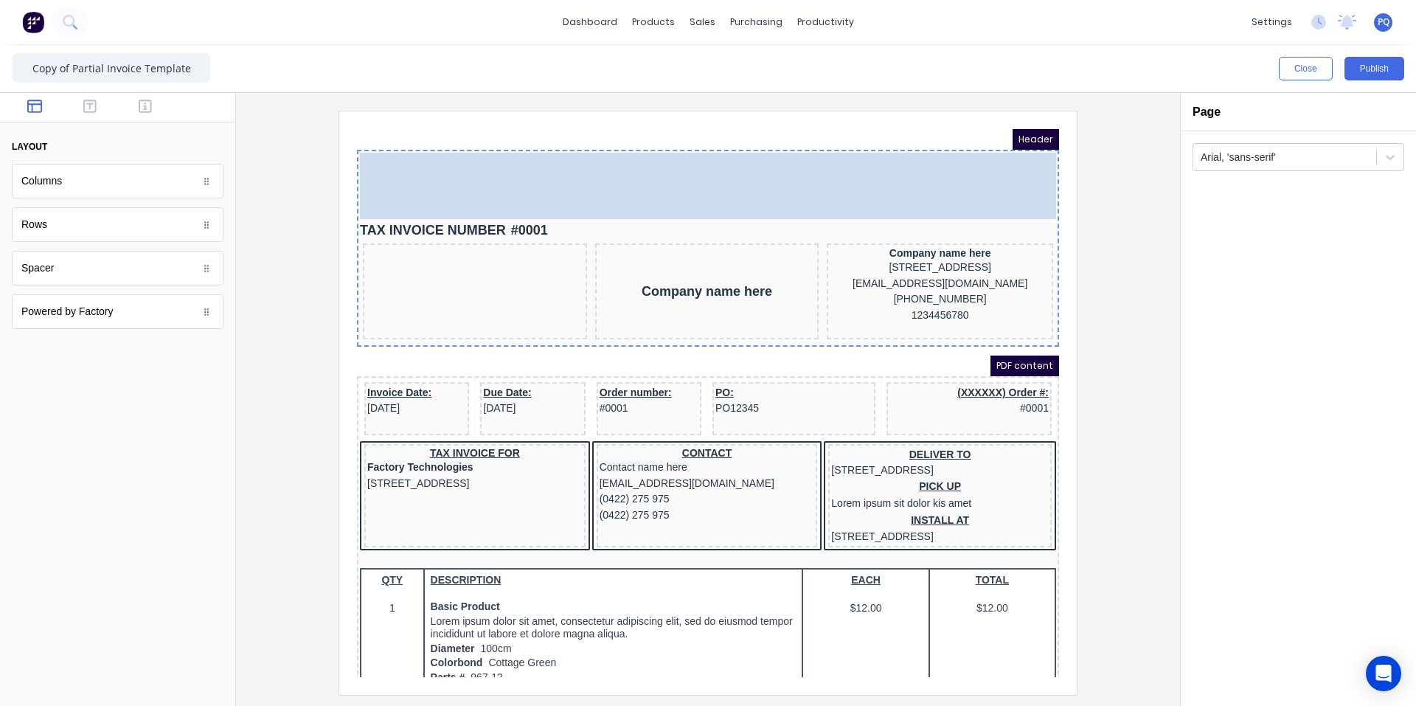
drag, startPoint x: 408, startPoint y: 214, endPoint x: 688, endPoint y: 136, distance: 290.8
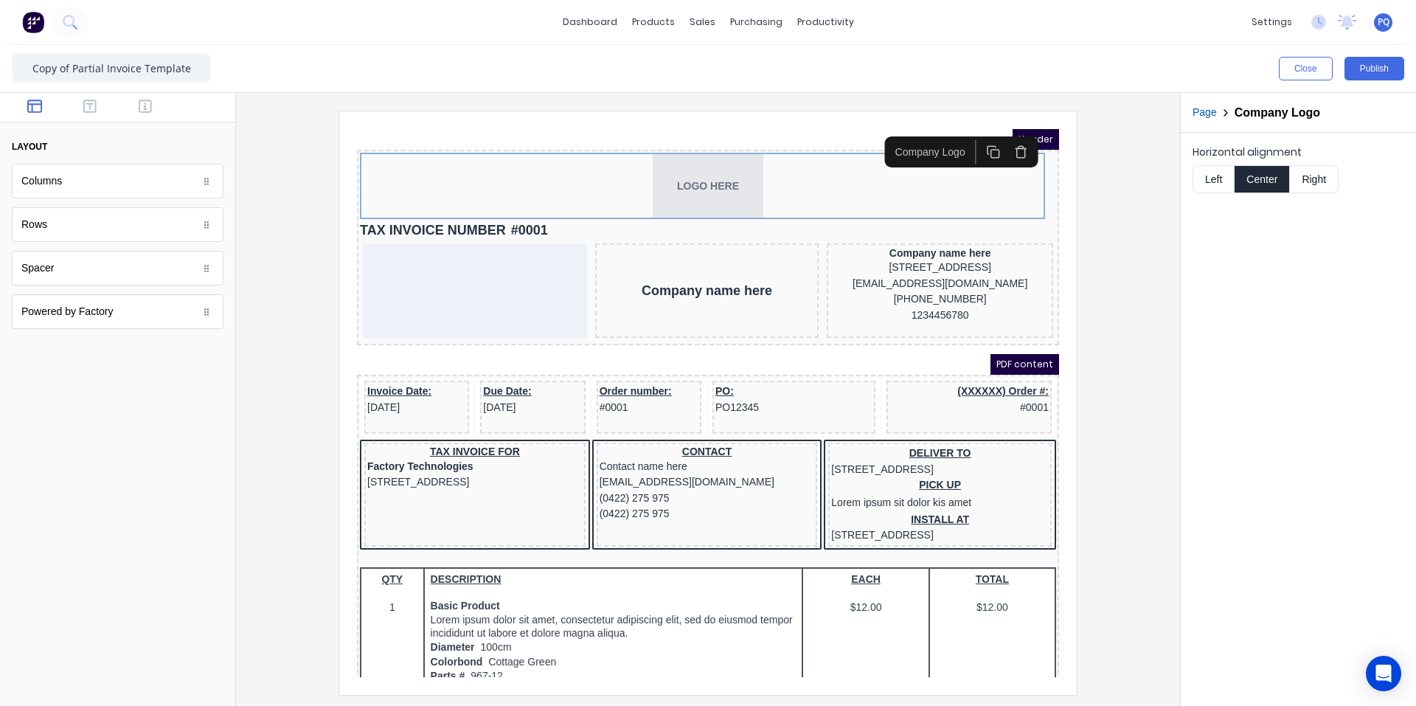
click at [1311, 162] on div "Horizontal alignment Left Center Right" at bounding box center [1299, 169] width 212 height 49
click at [1311, 172] on button "Right" at bounding box center [1314, 179] width 49 height 28
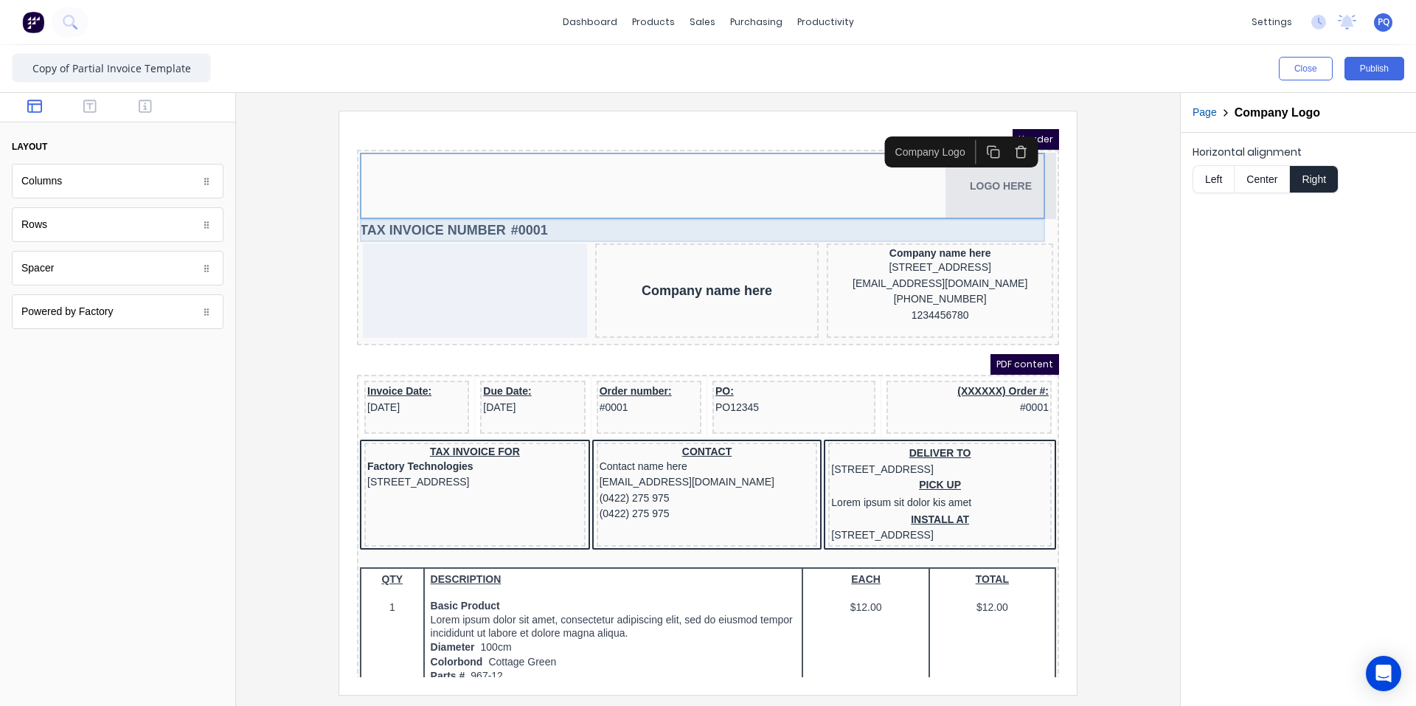
click at [521, 212] on div "TAX INVOICE NUMBER #0001" at bounding box center [690, 212] width 696 height 23
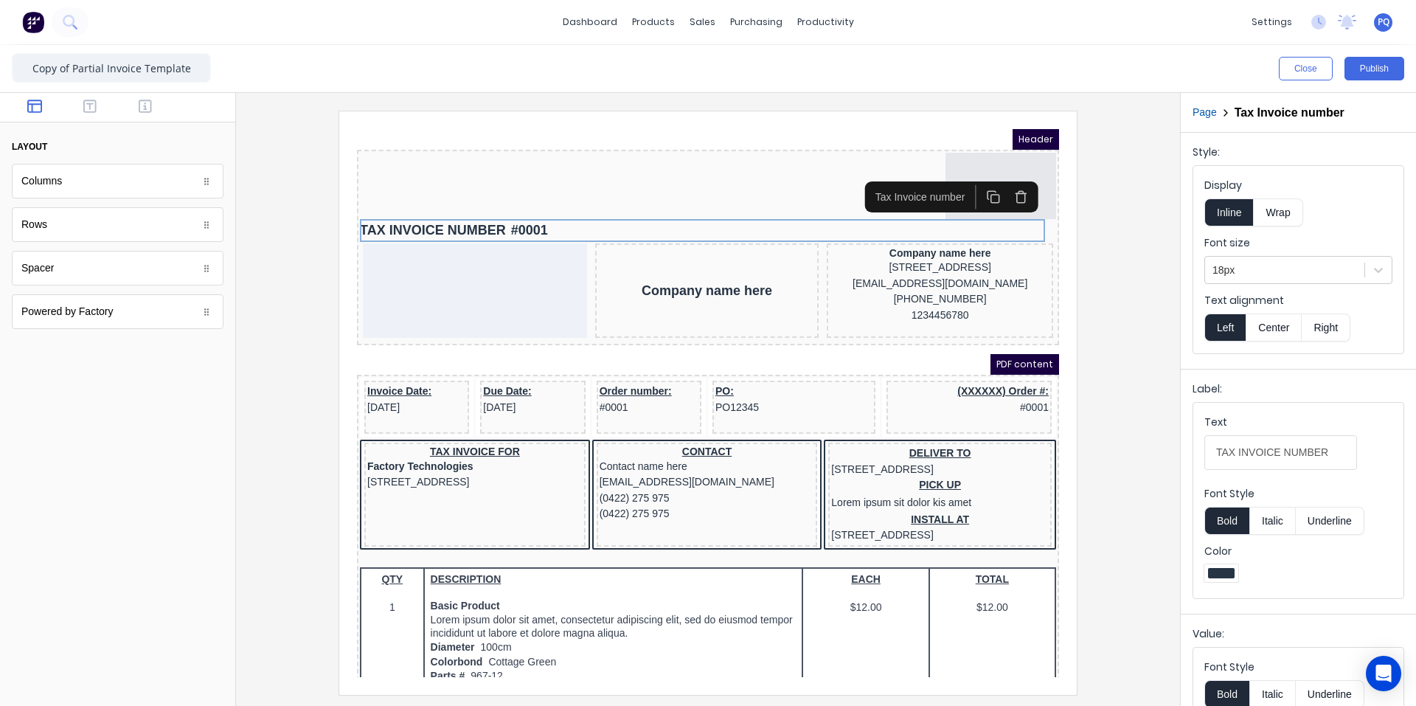
click at [1005, 179] on icon "button" at bounding box center [1003, 179] width 14 height 14
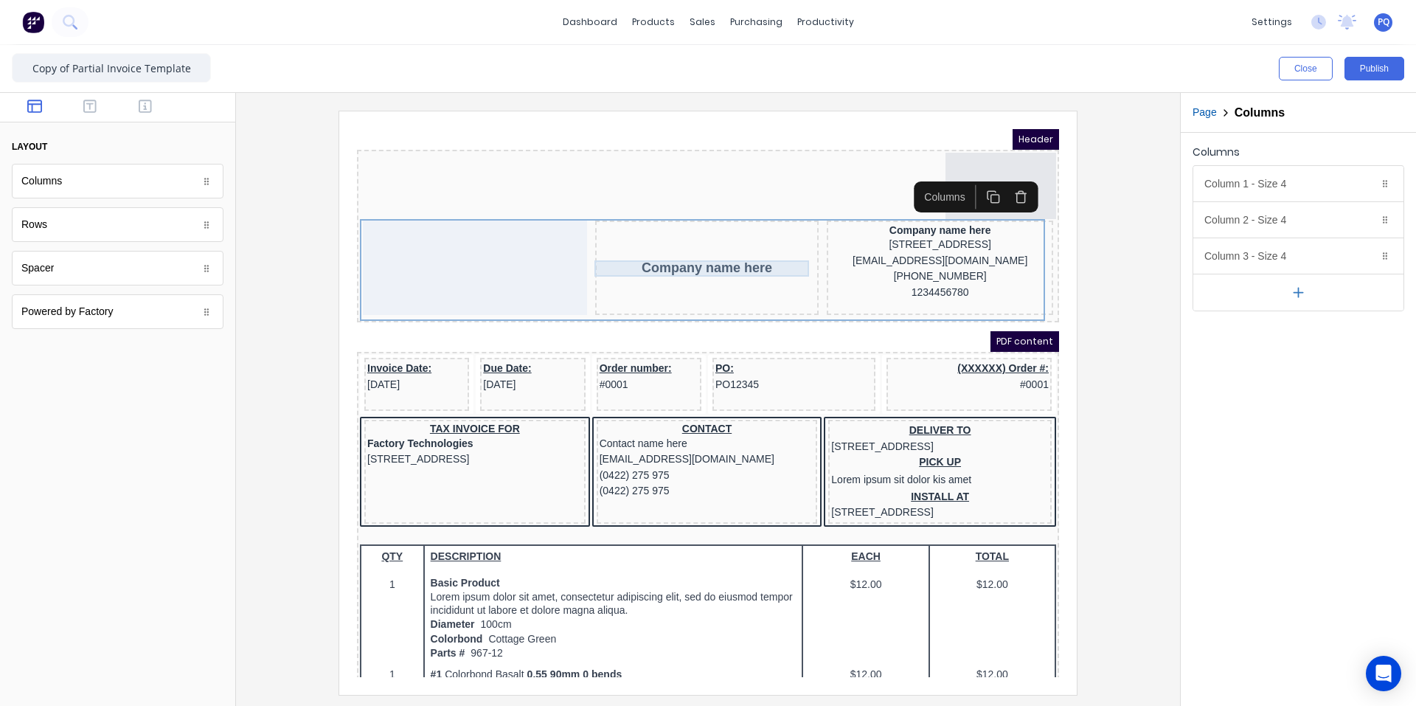
click at [676, 242] on div "Company name here" at bounding box center [689, 250] width 218 height 16
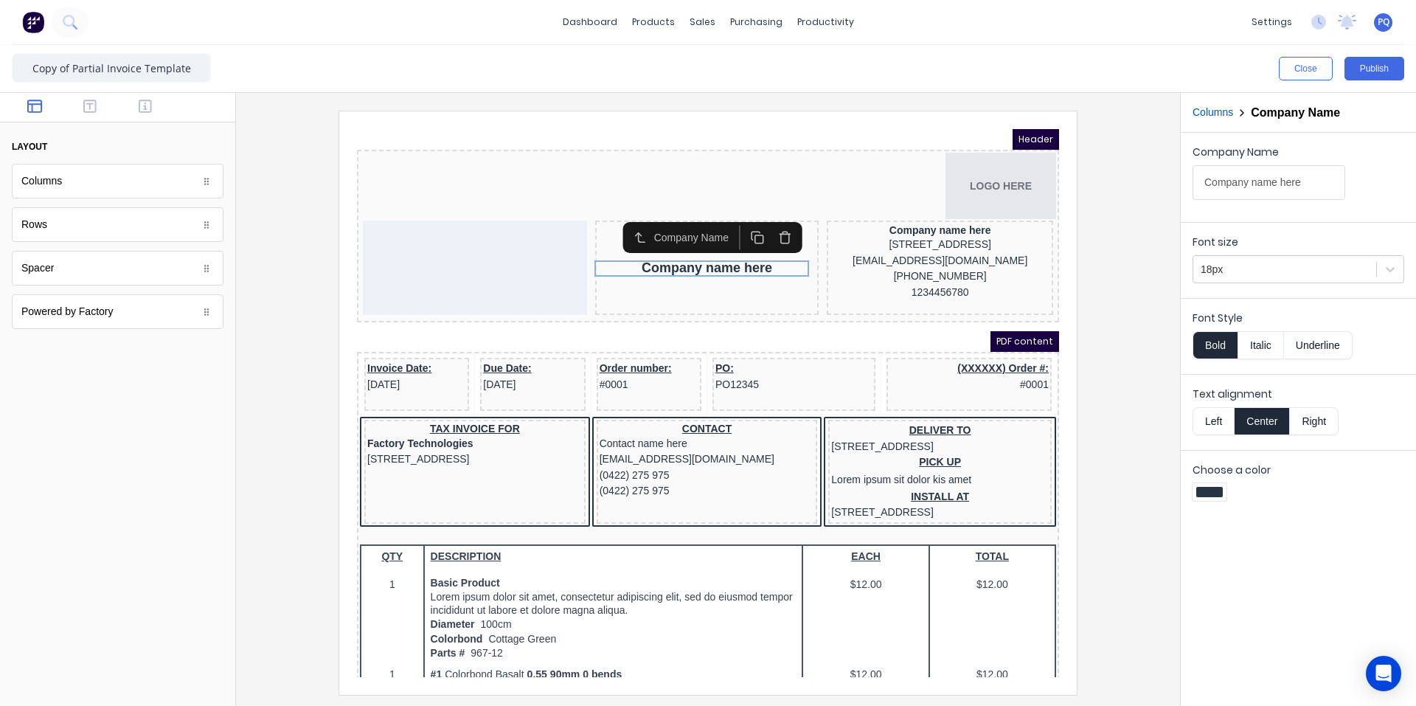
click at [763, 217] on icon "button" at bounding box center [767, 221] width 8 height 9
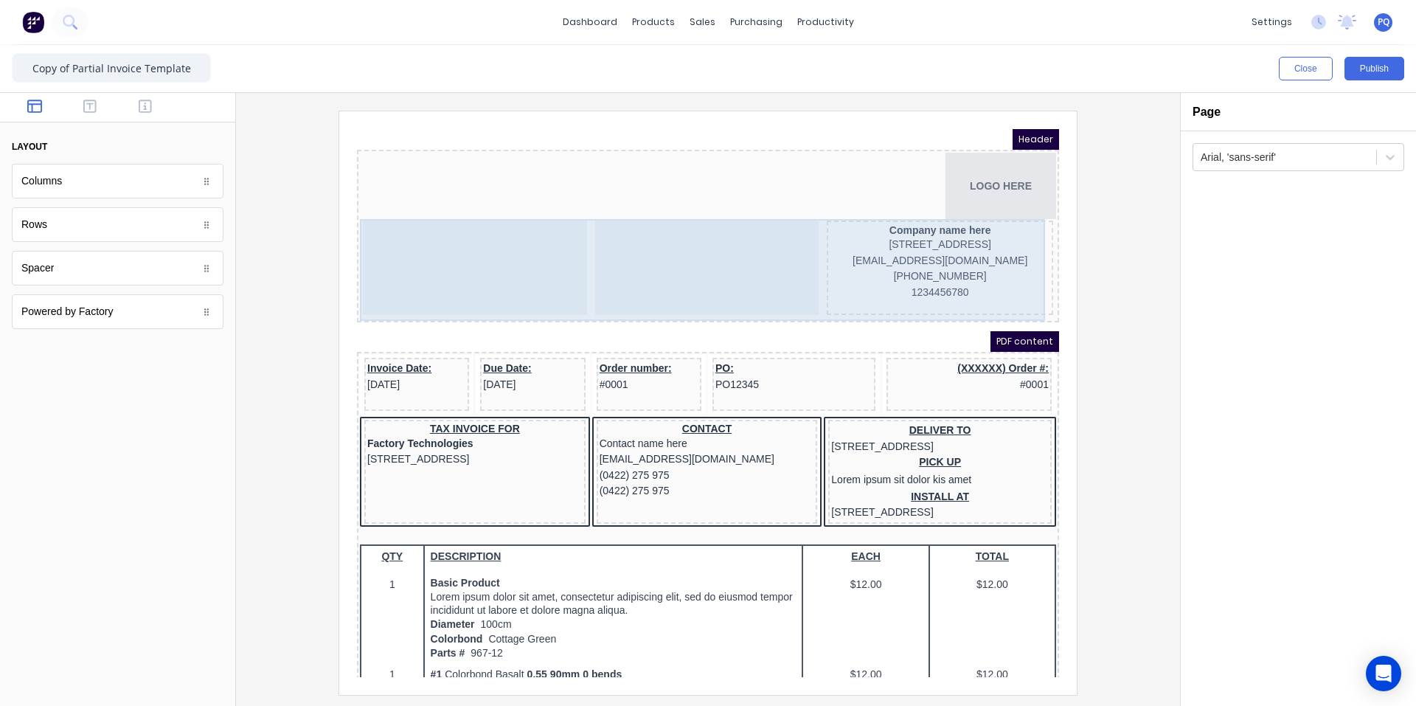
click at [721, 291] on div at bounding box center [690, 250] width 224 height 94
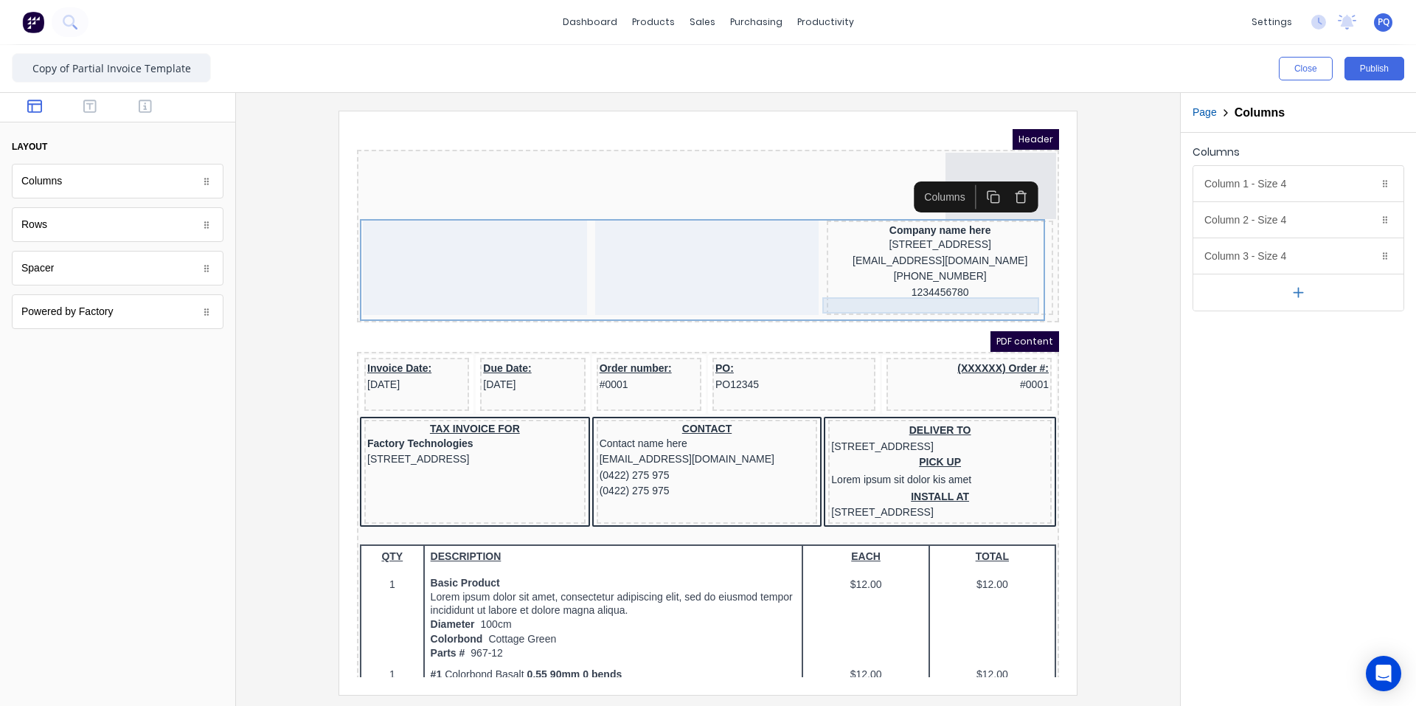
click at [968, 283] on div "1234456780" at bounding box center [922, 275] width 221 height 16
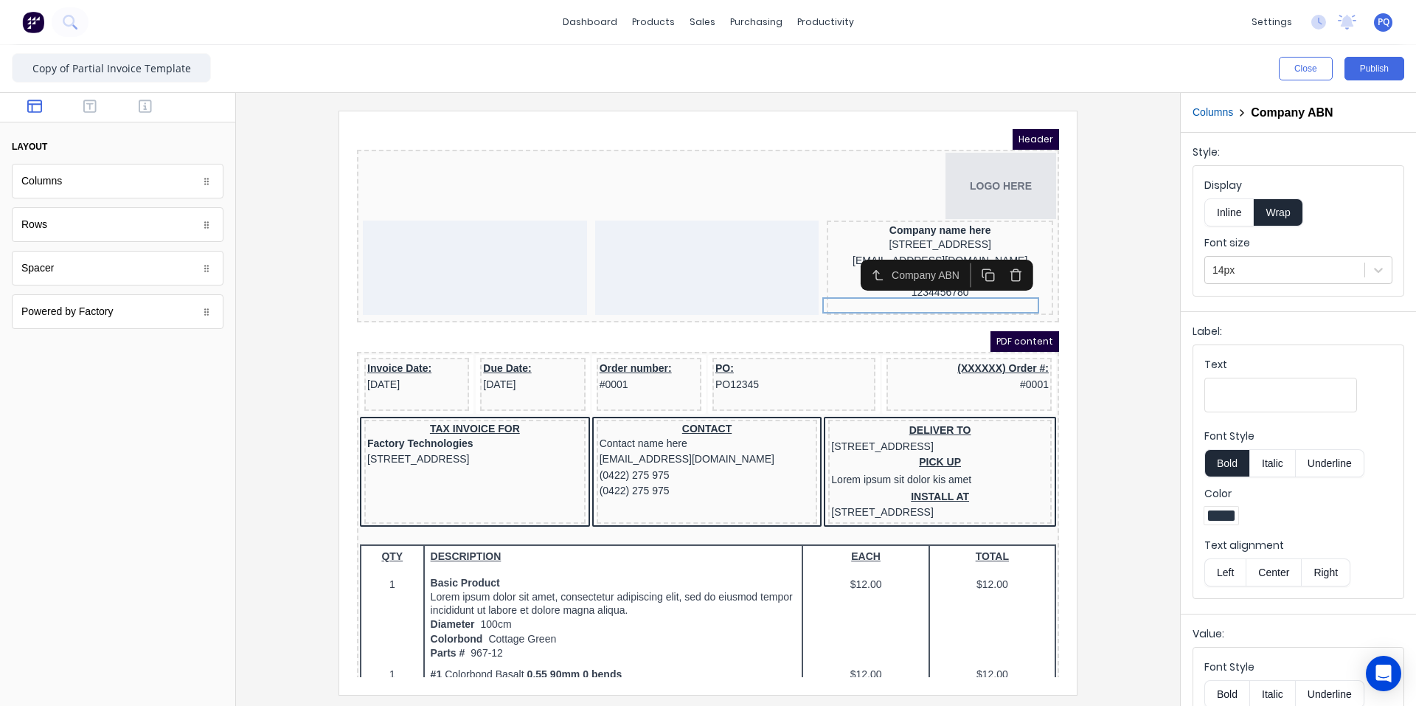
click at [1002, 257] on icon "button" at bounding box center [998, 258] width 8 height 9
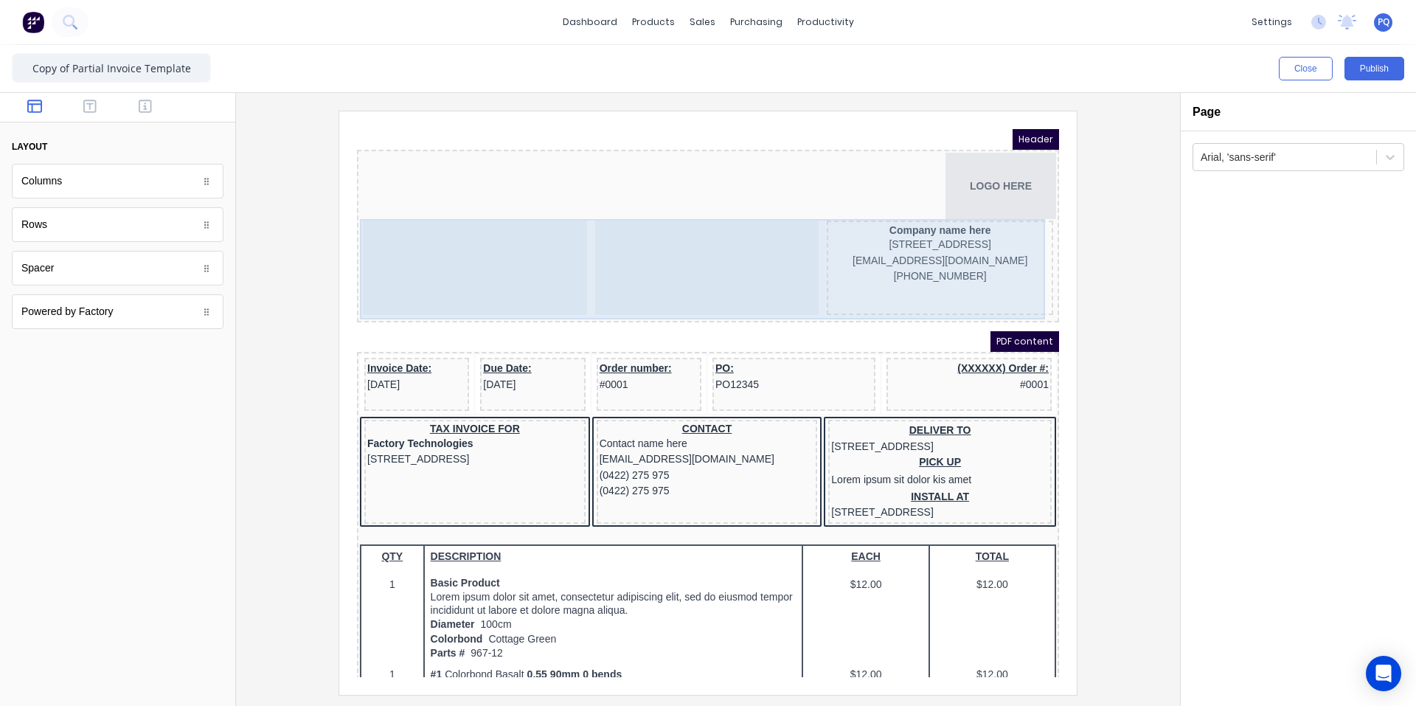
click at [785, 261] on div at bounding box center [690, 250] width 224 height 94
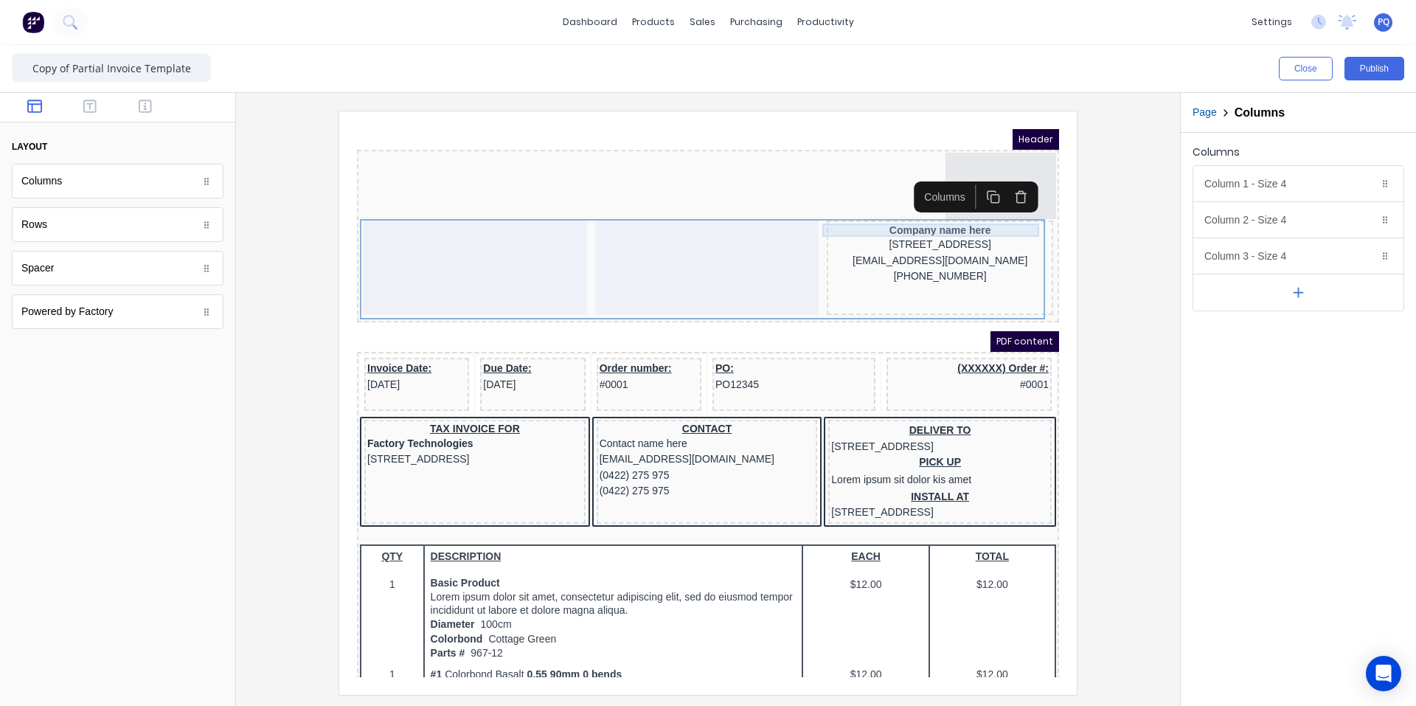
click at [995, 218] on div "Company name here" at bounding box center [922, 212] width 221 height 13
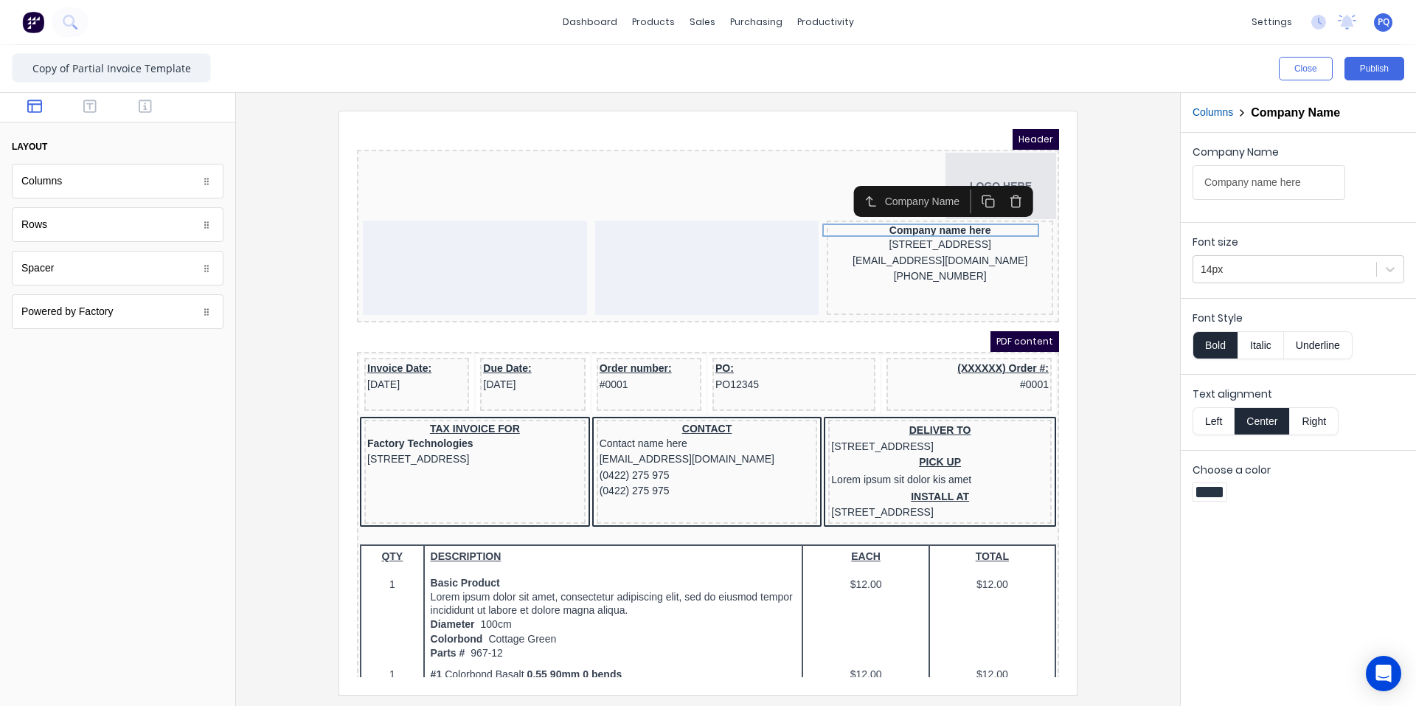
click at [1224, 415] on button "Left" at bounding box center [1213, 421] width 41 height 28
click at [1203, 339] on button "Bold" at bounding box center [1215, 345] width 45 height 28
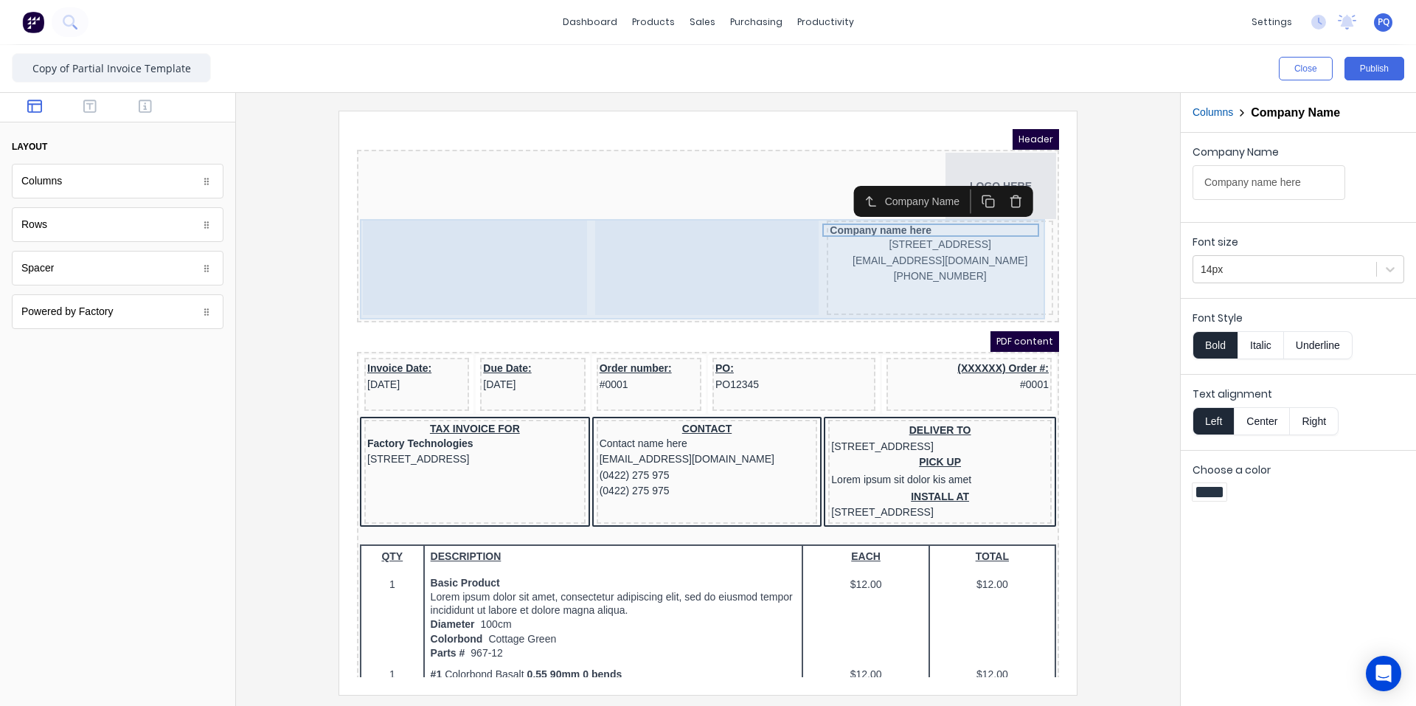
click at [775, 260] on div at bounding box center [690, 250] width 224 height 94
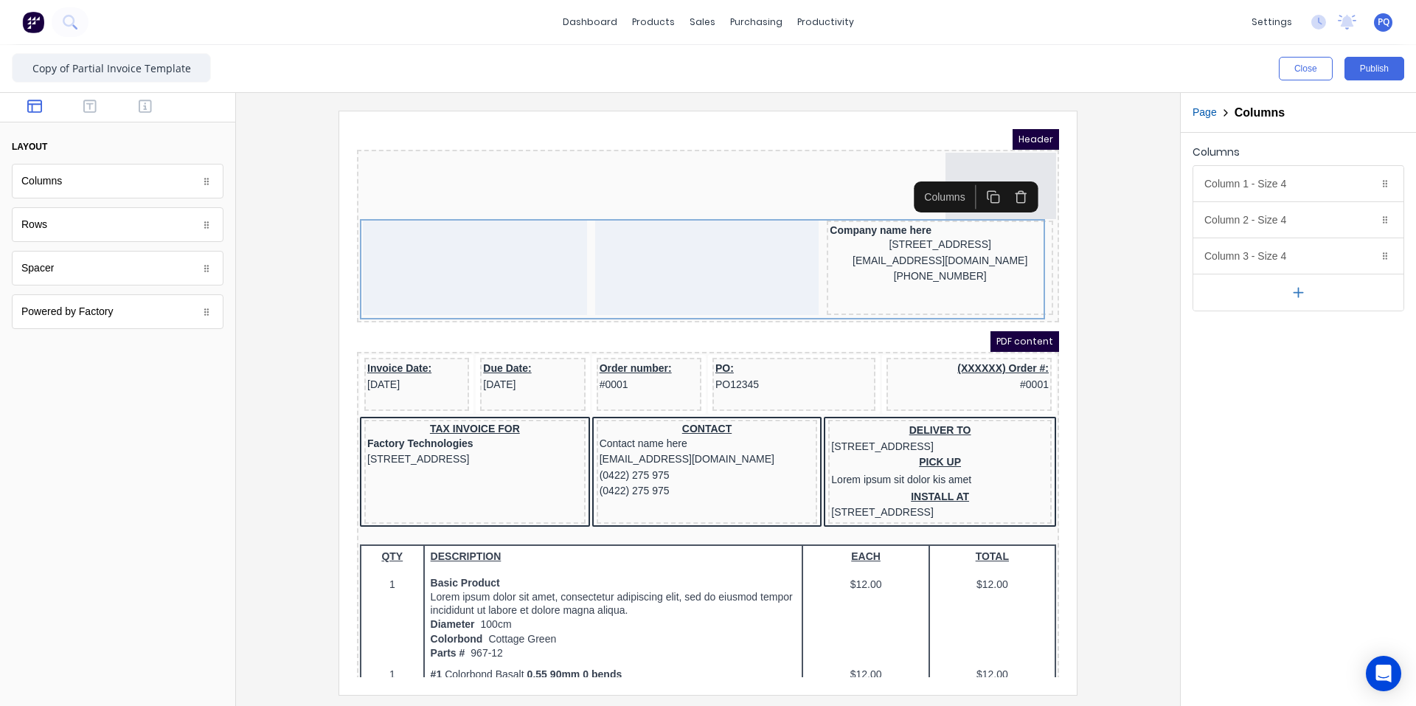
click at [1301, 290] on icon "button" at bounding box center [1298, 292] width 15 height 15
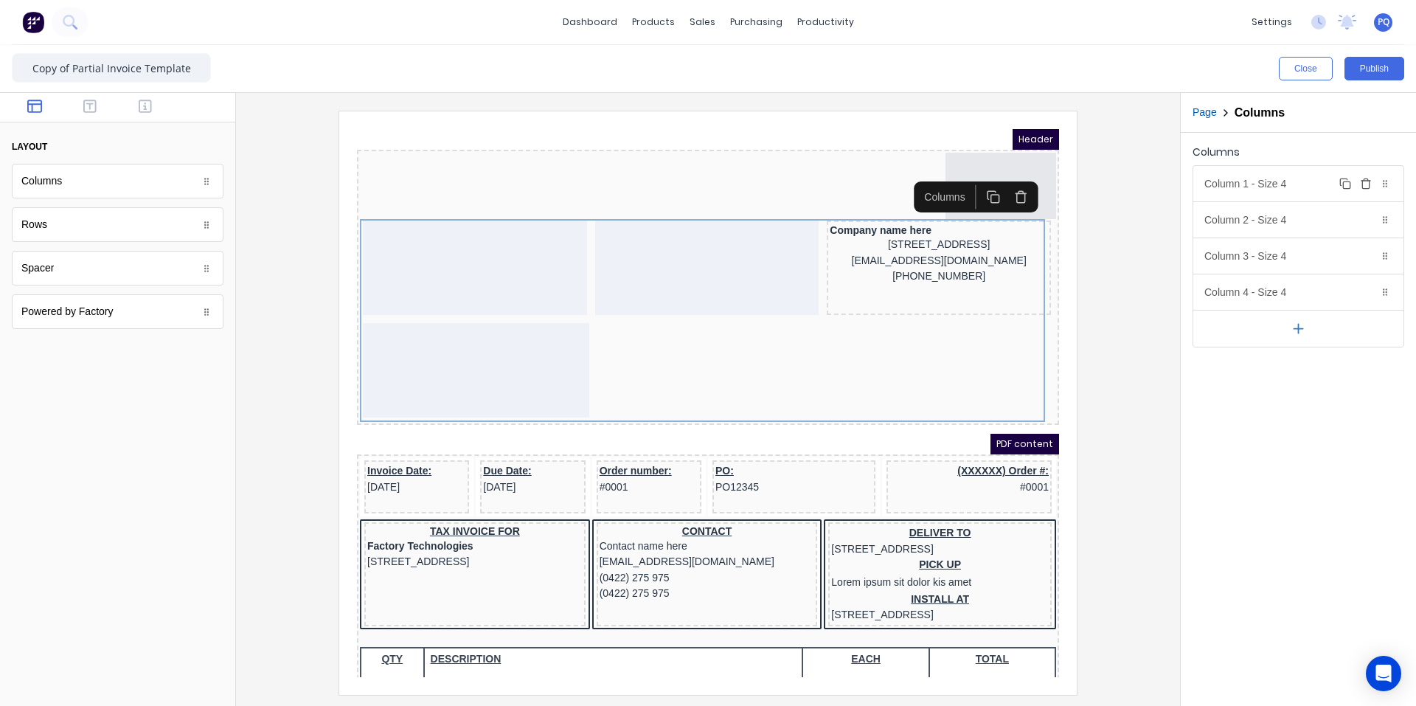
click at [1275, 178] on div "Column 1 - Size 4 Duplicate Delete" at bounding box center [1298, 183] width 210 height 35
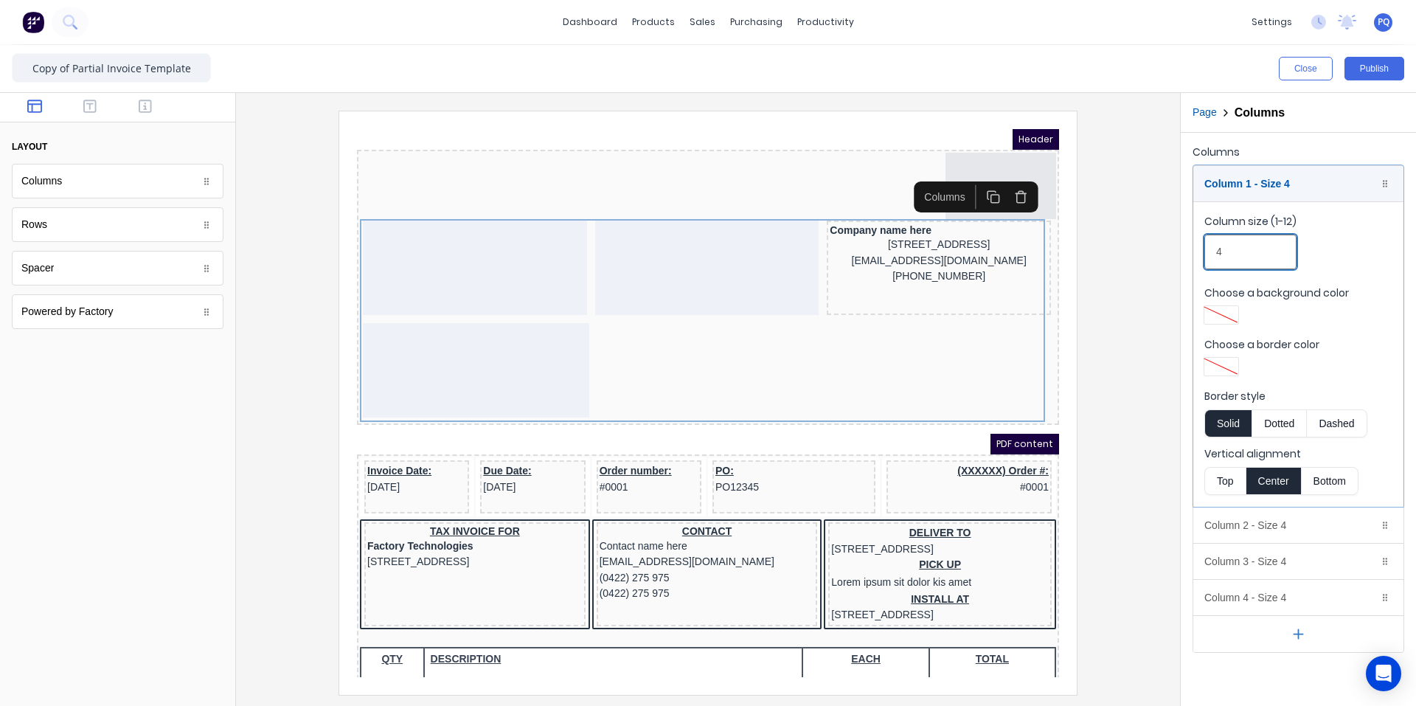
drag, startPoint x: 1226, startPoint y: 255, endPoint x: 1185, endPoint y: 253, distance: 40.6
click at [1185, 253] on div "Columns Column 1 - Size 4 Duplicate Delete Column size (1-12) 4 Choose a backgr…" at bounding box center [1298, 397] width 235 height 529
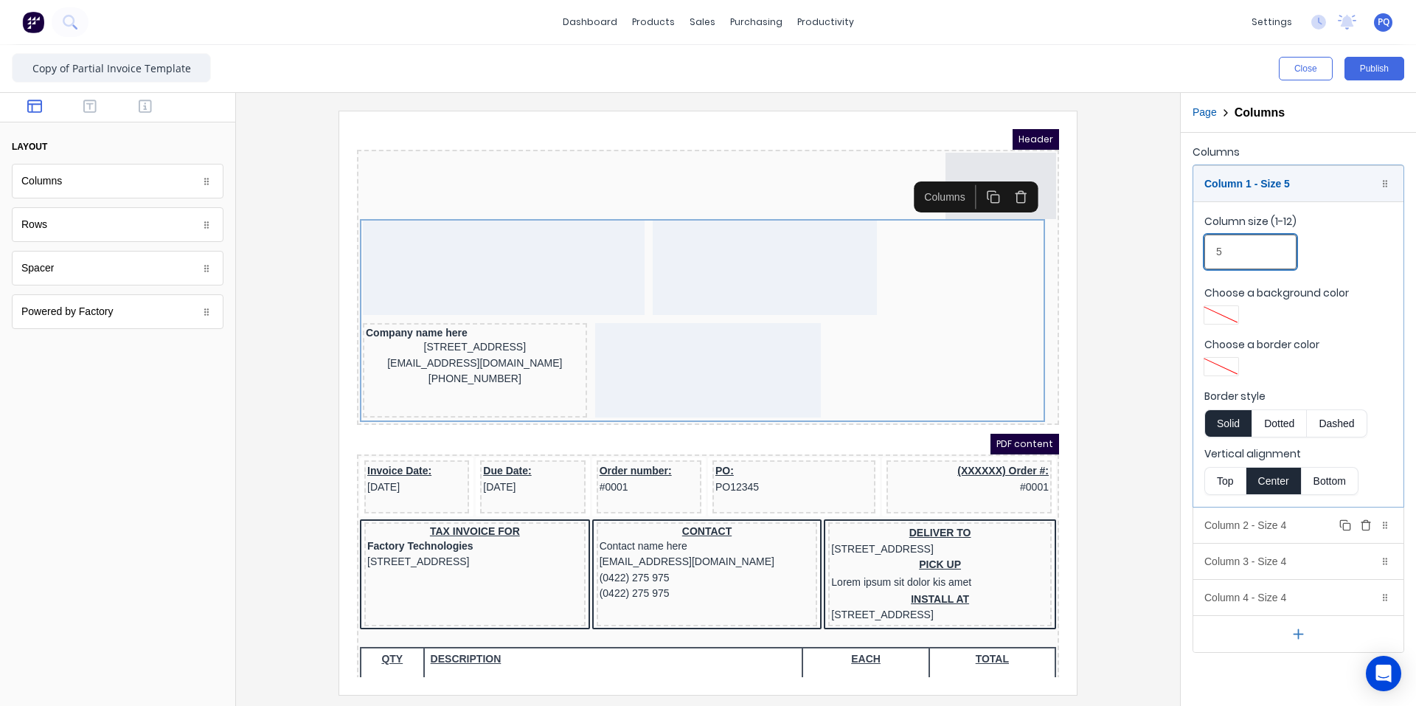
type input "5"
click at [1268, 524] on div "Column 2 - Size 4 Duplicate Delete" at bounding box center [1298, 524] width 210 height 35
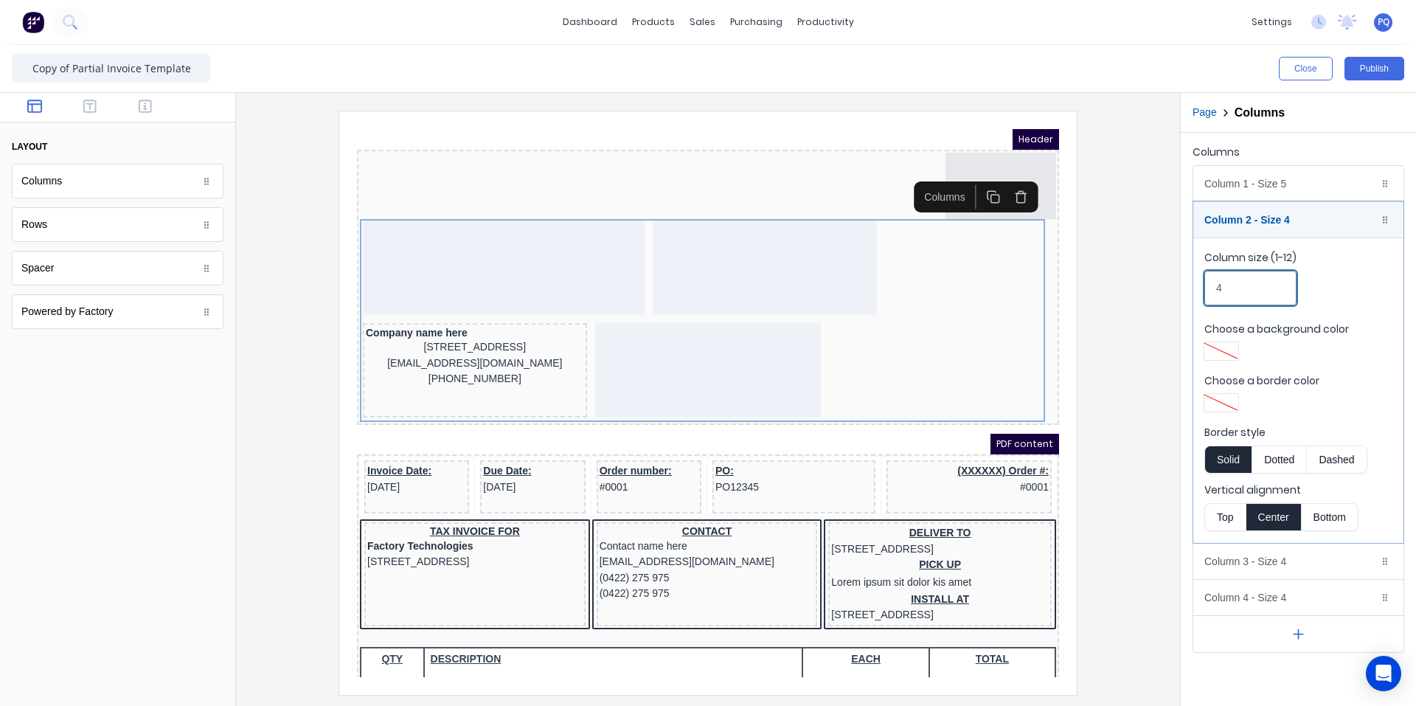
drag, startPoint x: 1228, startPoint y: 285, endPoint x: 1168, endPoint y: 287, distance: 59.8
click at [1168, 287] on div "Close Publish Components layout Columns Columns Rows Rows Spacer Spacer Powered…" at bounding box center [708, 375] width 1416 height 661
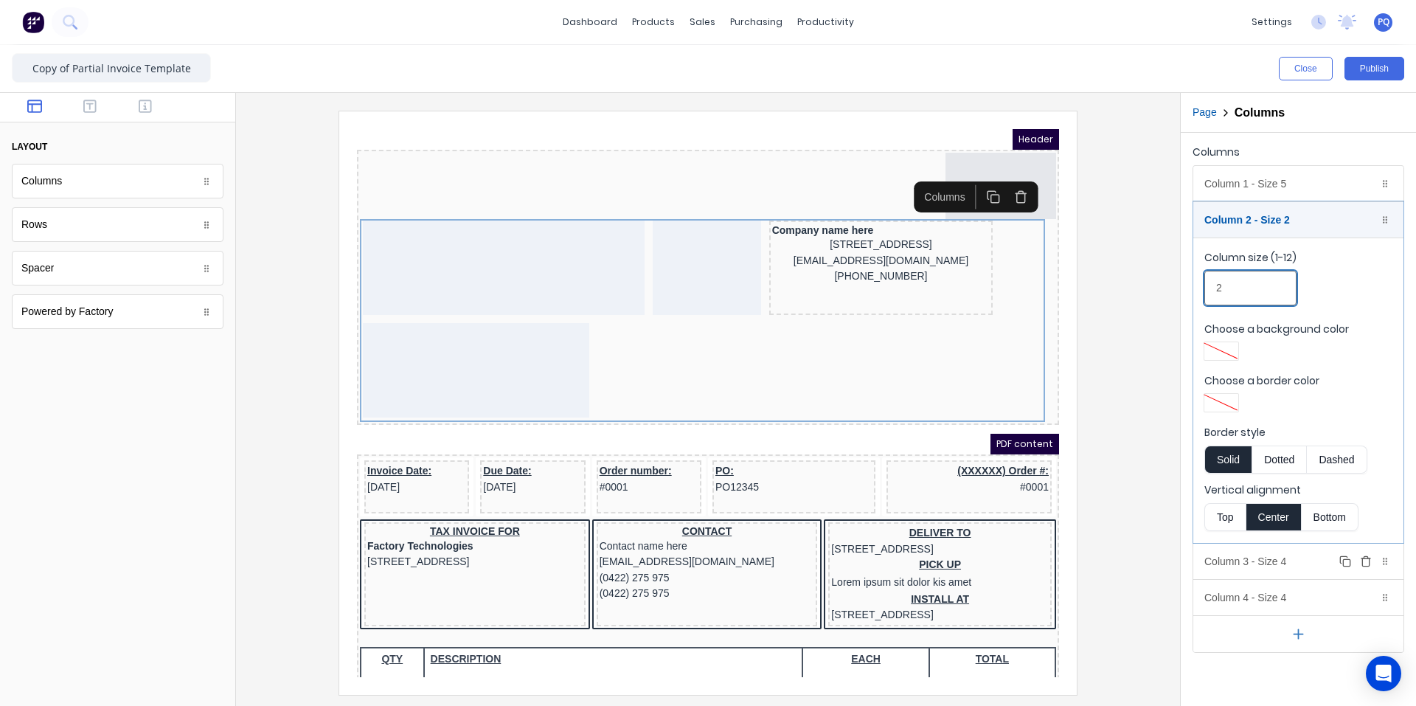
type input "2"
click at [1236, 561] on div "Column 3 - Size 4 Duplicate Delete" at bounding box center [1298, 561] width 210 height 35
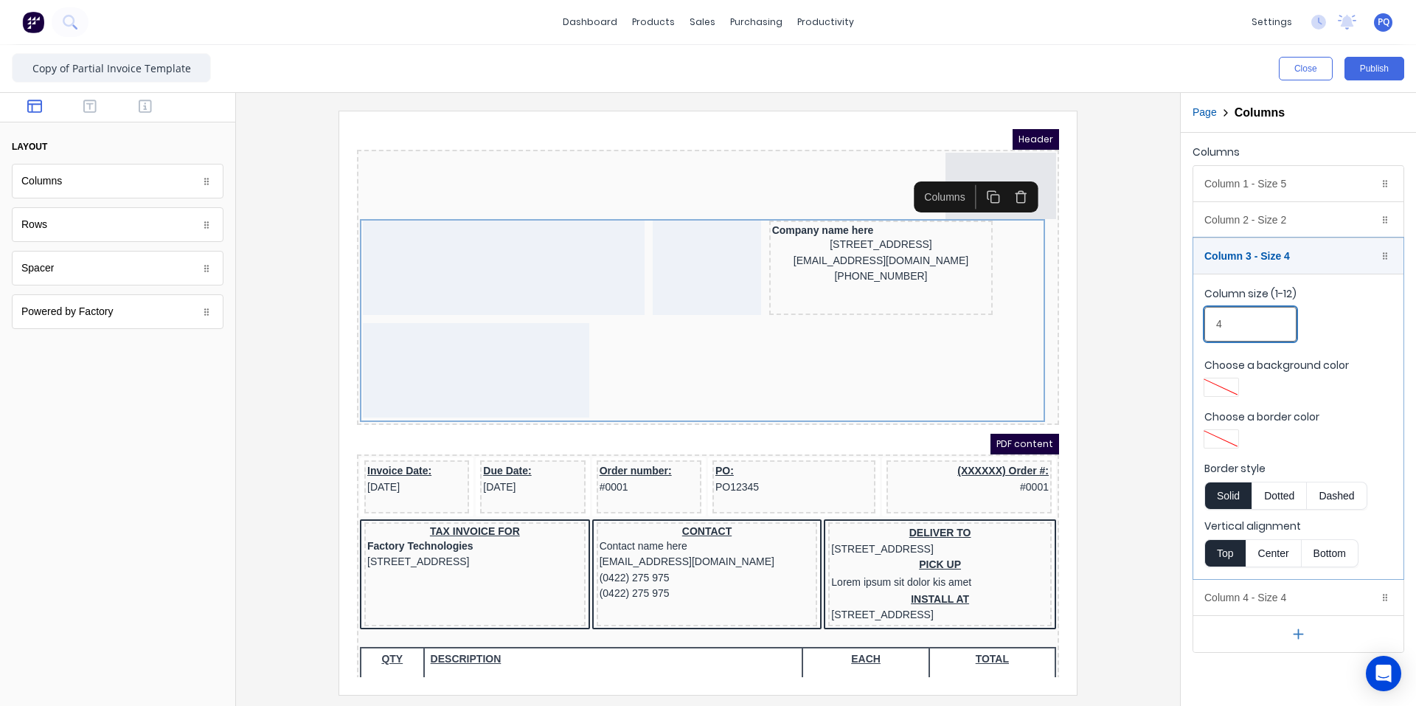
drag, startPoint x: 1210, startPoint y: 320, endPoint x: 1148, endPoint y: 324, distance: 62.1
click at [1148, 324] on div "Close Publish Components layout Columns Columns Rows Rows Spacer Spacer Powered…" at bounding box center [708, 375] width 1416 height 661
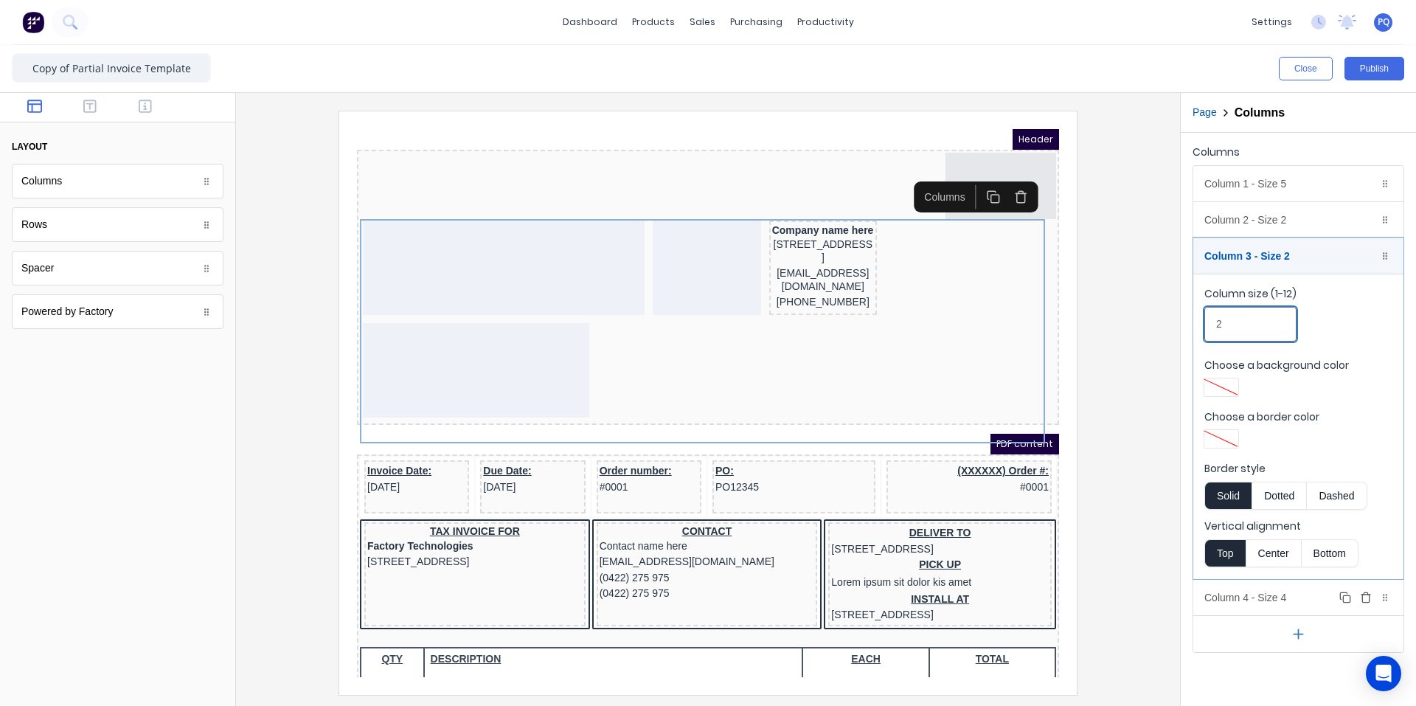
type input "2"
click at [1242, 603] on div "Column 4 - Size 4 Duplicate Delete" at bounding box center [1298, 597] width 210 height 35
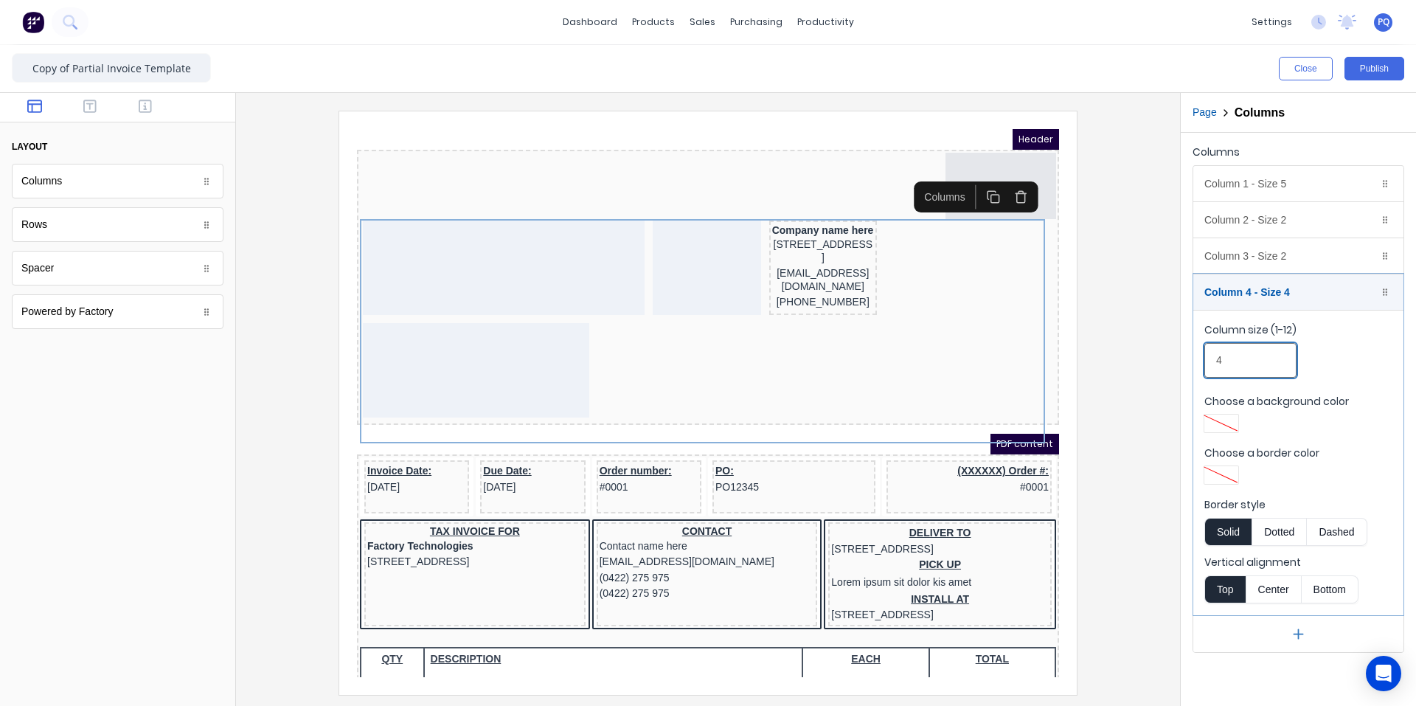
click at [1158, 358] on div "Close Publish Components layout Columns Columns Rows Rows Spacer Spacer Powered…" at bounding box center [708, 375] width 1416 height 661
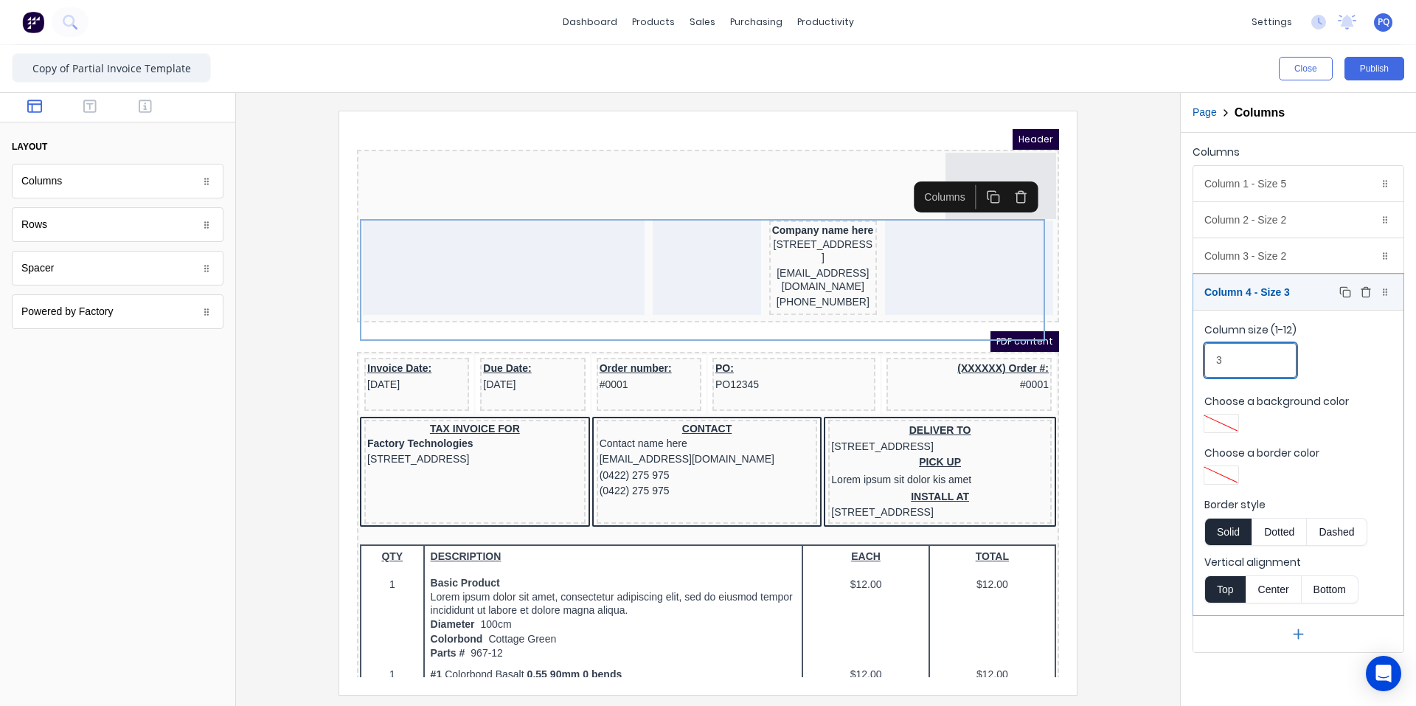
type input "3"
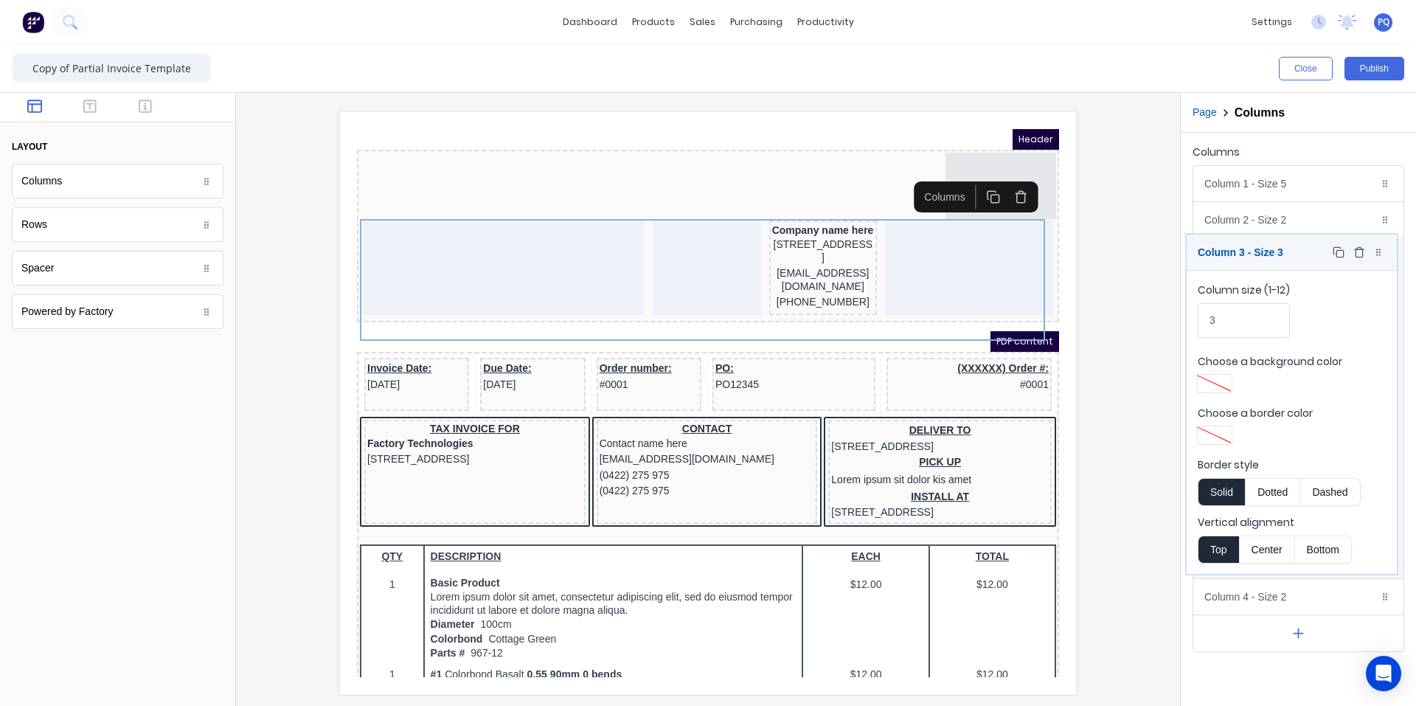
drag, startPoint x: 1291, startPoint y: 297, endPoint x: 1285, endPoint y: 254, distance: 42.5
click at [1285, 254] on body "dashboard products sales purchasing productivity dashboard products Product Cat…" at bounding box center [708, 353] width 1416 height 706
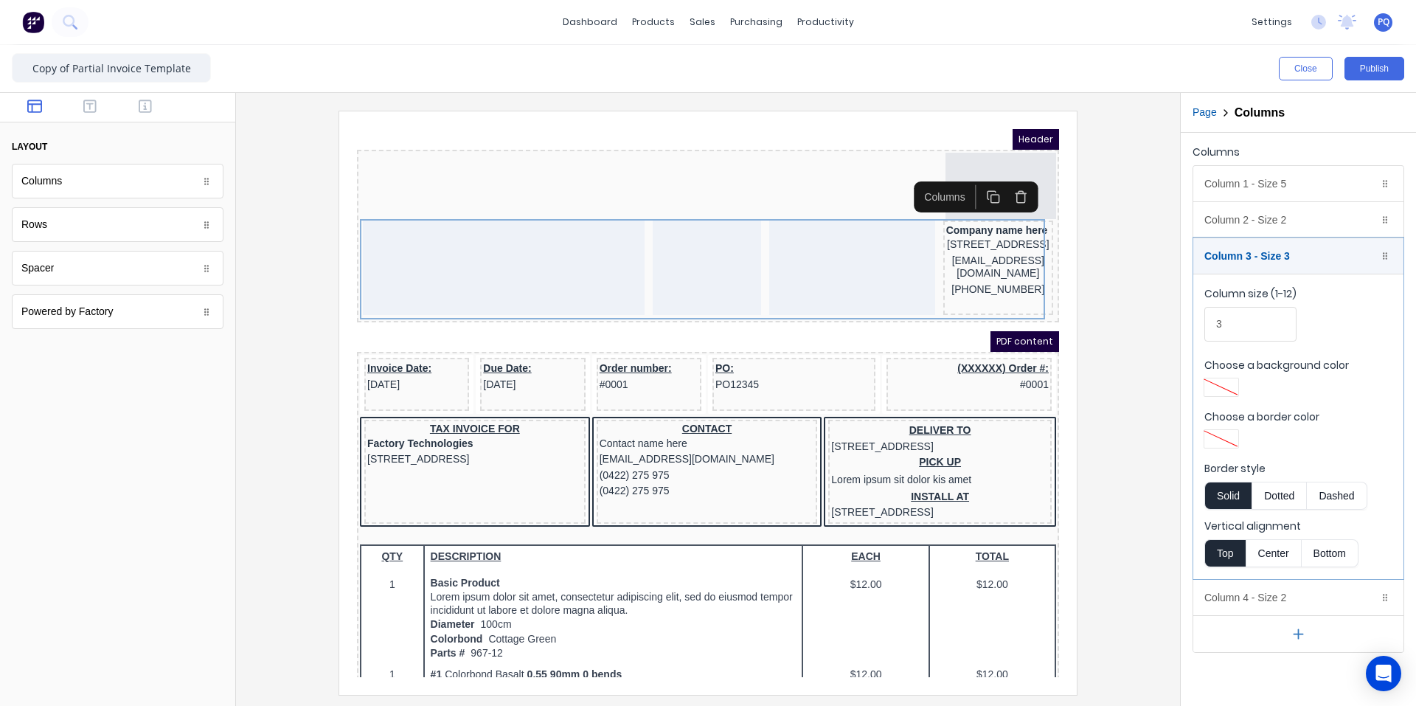
click at [1137, 386] on div at bounding box center [708, 402] width 921 height 583
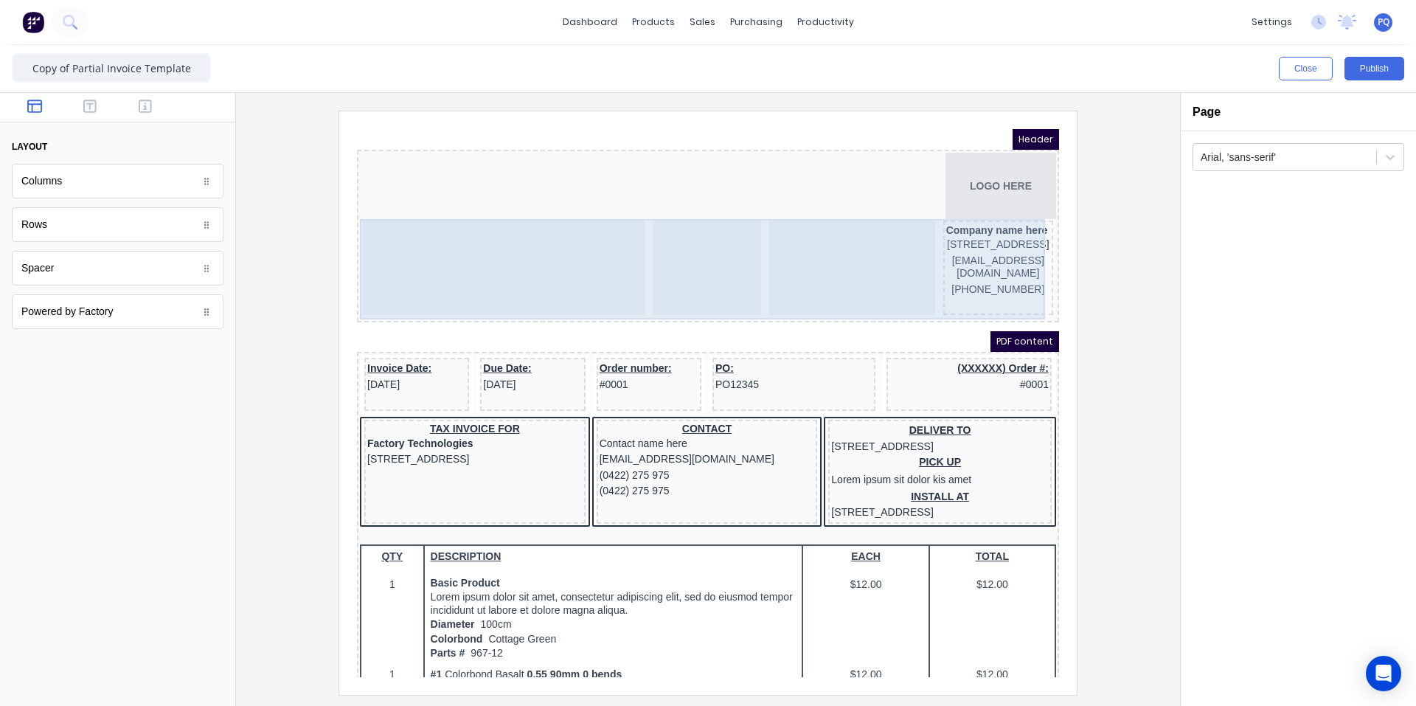
click at [712, 291] on div at bounding box center [689, 250] width 108 height 94
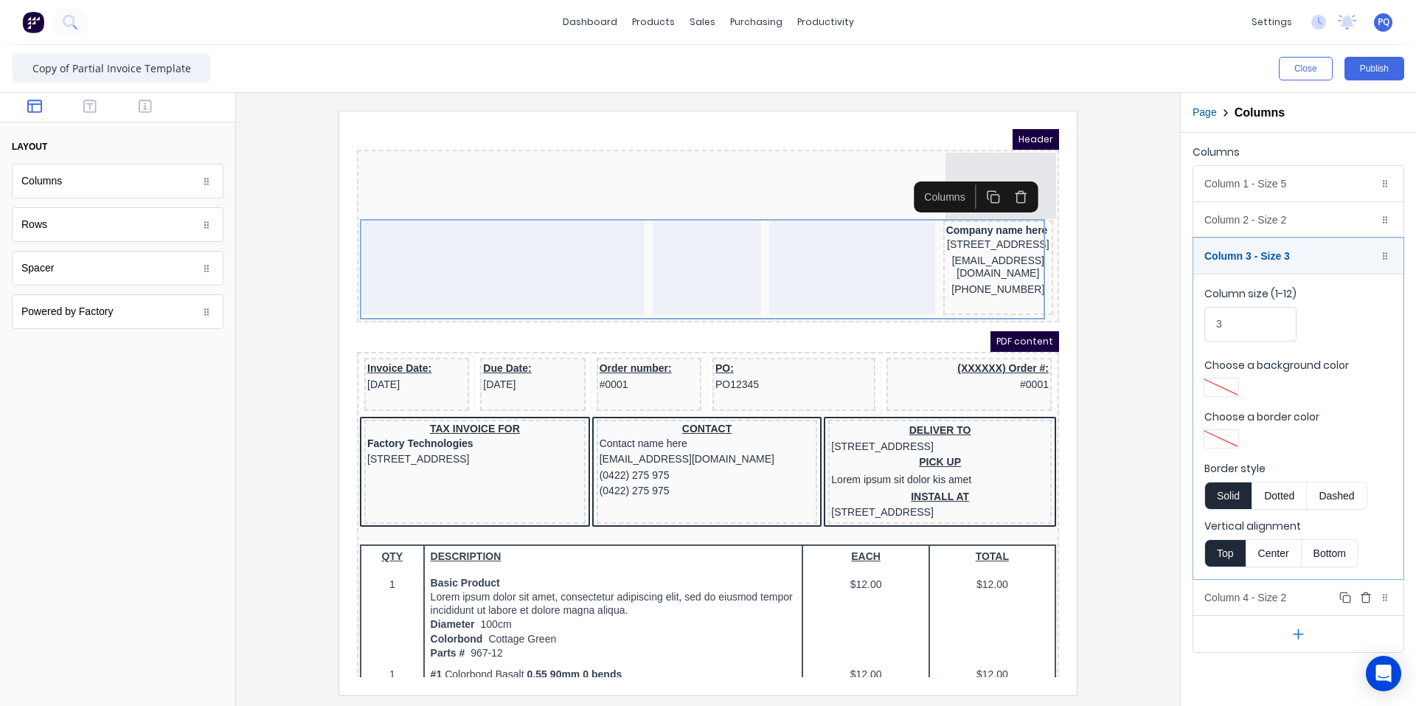
click at [1273, 589] on div "Column 4 - Size 2 Duplicate Delete" at bounding box center [1298, 597] width 210 height 35
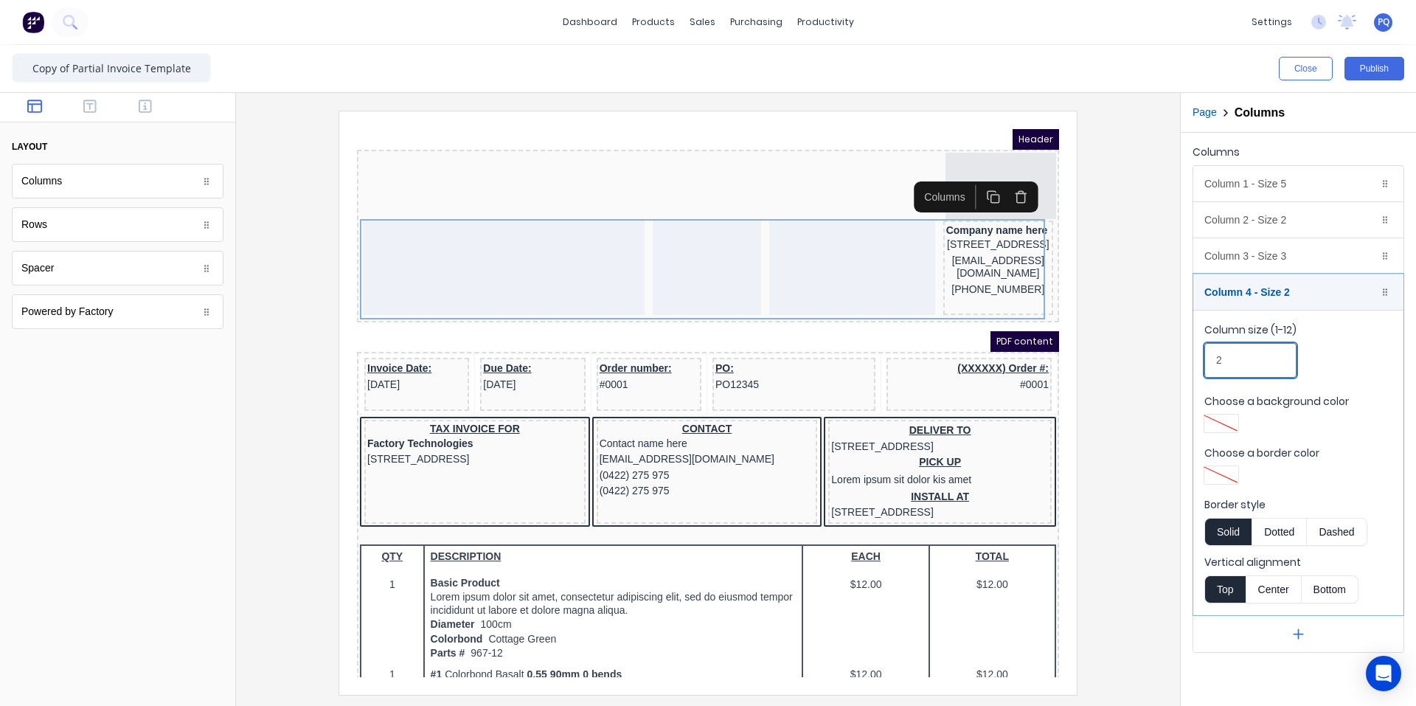
drag, startPoint x: 1251, startPoint y: 358, endPoint x: 1129, endPoint y: 360, distance: 122.5
click at [1131, 361] on div "Close Publish Components layout Columns Columns Rows Rows Spacer Spacer Powered…" at bounding box center [708, 375] width 1416 height 661
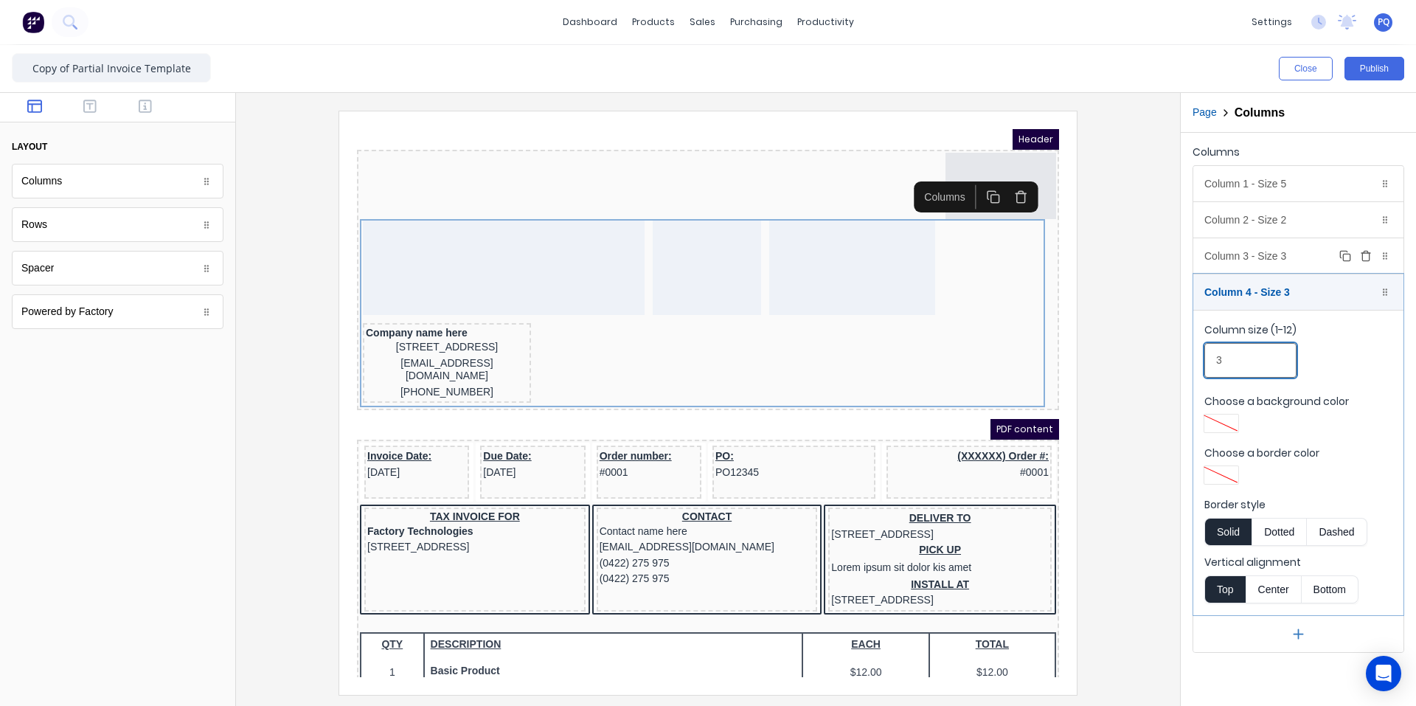
type input "3"
click at [1272, 264] on div "Column 3 - Size 3 Duplicate Delete" at bounding box center [1298, 255] width 210 height 35
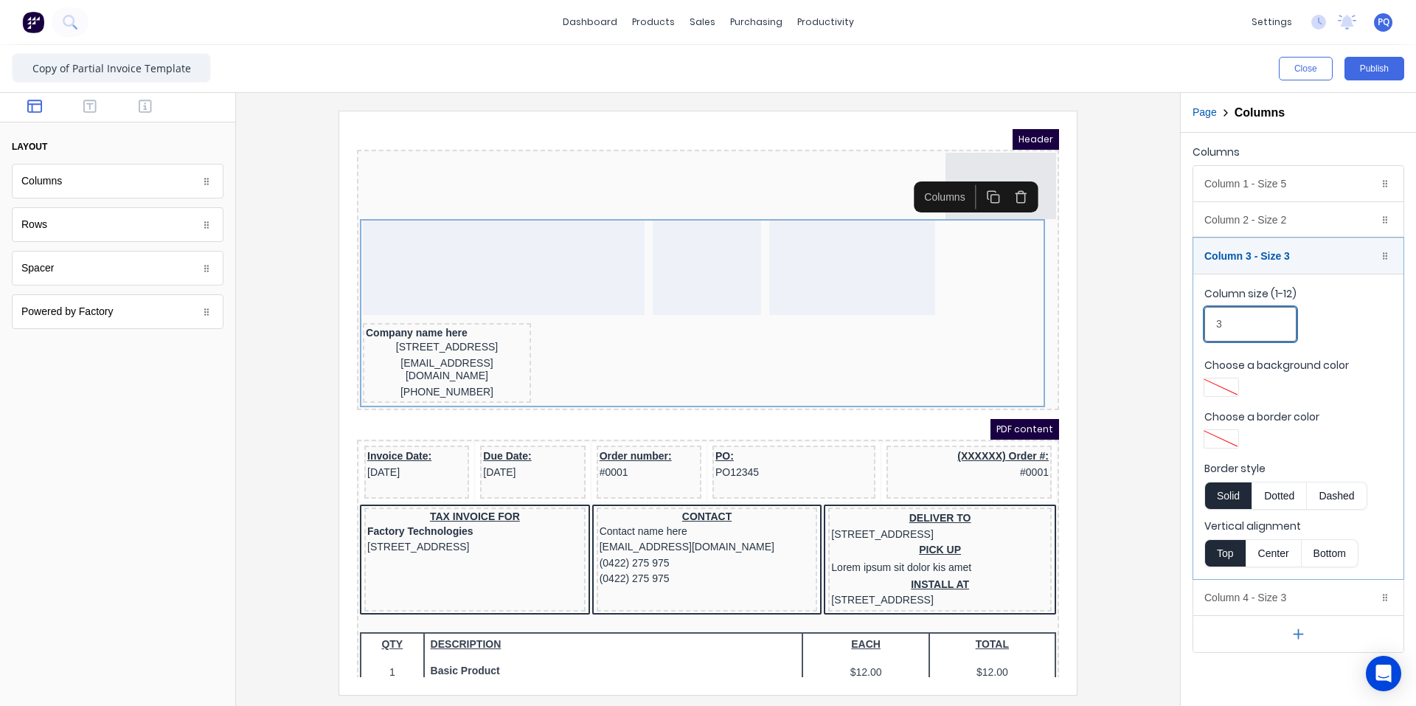
drag, startPoint x: 1178, startPoint y: 315, endPoint x: 1159, endPoint y: 313, distance: 18.6
click at [1159, 313] on div "Close Publish Components layout Columns Columns Rows Rows Spacer Spacer Powered…" at bounding box center [708, 375] width 1416 height 661
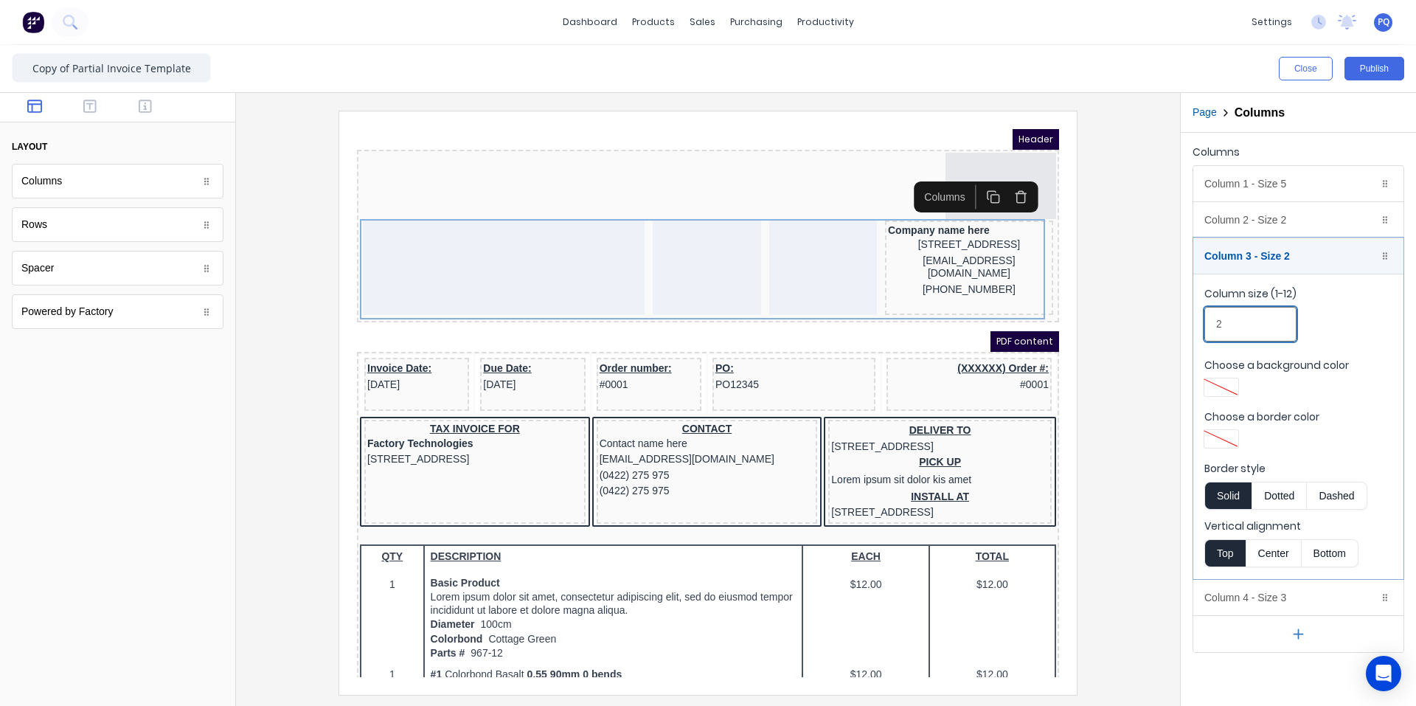
type input "2"
click at [1098, 384] on div at bounding box center [708, 402] width 921 height 583
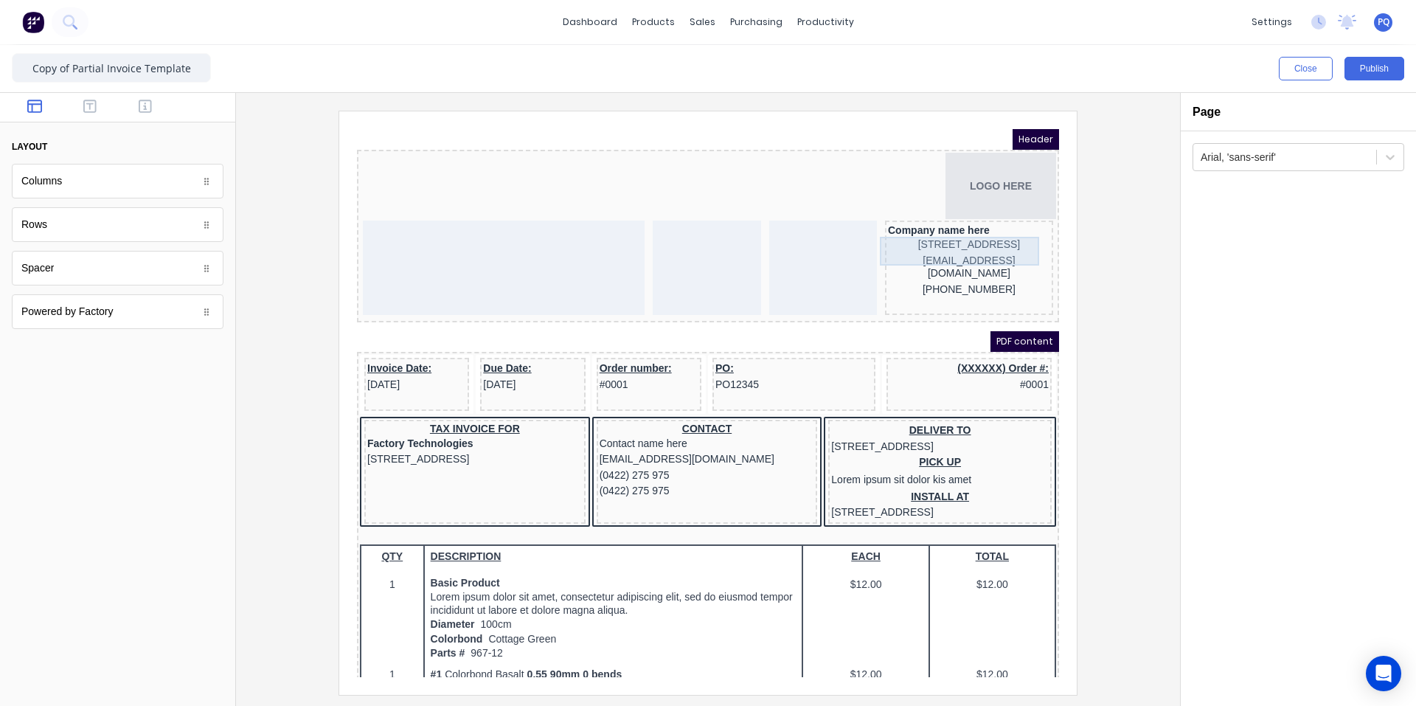
click at [961, 235] on div "[STREET_ADDRESS]" at bounding box center [951, 227] width 162 height 16
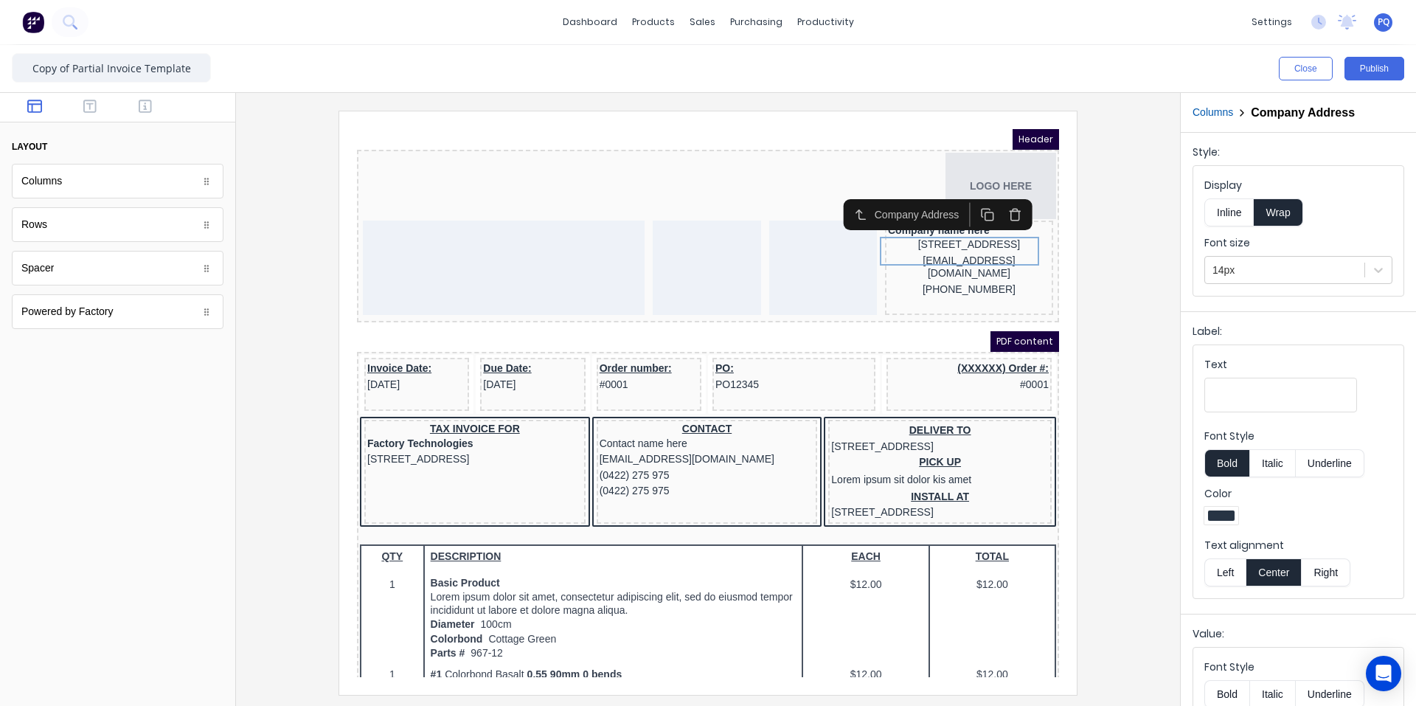
click at [1225, 554] on div "Text alignment Left Center Right" at bounding box center [1298, 562] width 188 height 49
drag, startPoint x: 1225, startPoint y: 561, endPoint x: 1191, endPoint y: 547, distance: 36.7
click at [1222, 564] on button "Left" at bounding box center [1224, 572] width 41 height 28
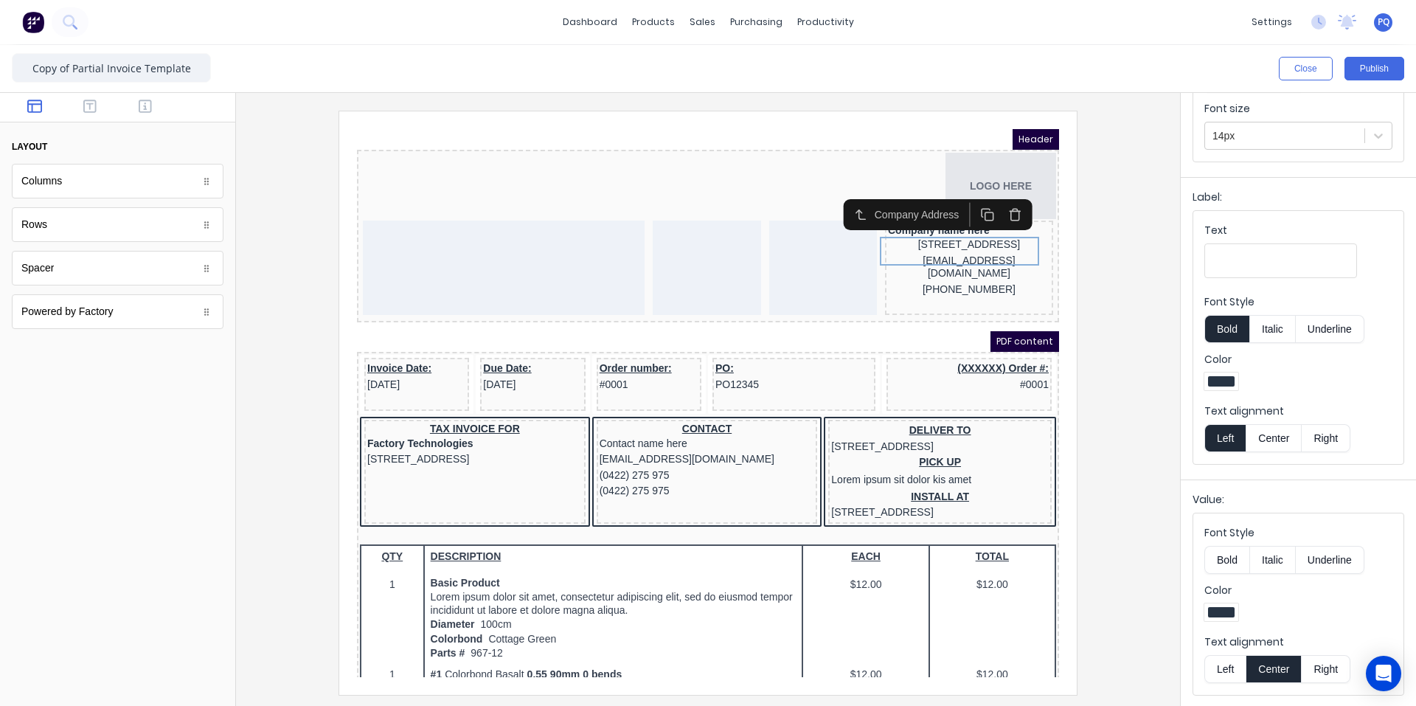
click at [1218, 665] on button "Left" at bounding box center [1224, 669] width 41 height 28
click at [946, 261] on div "xxxxxxx@xxxxx.com" at bounding box center [951, 249] width 162 height 29
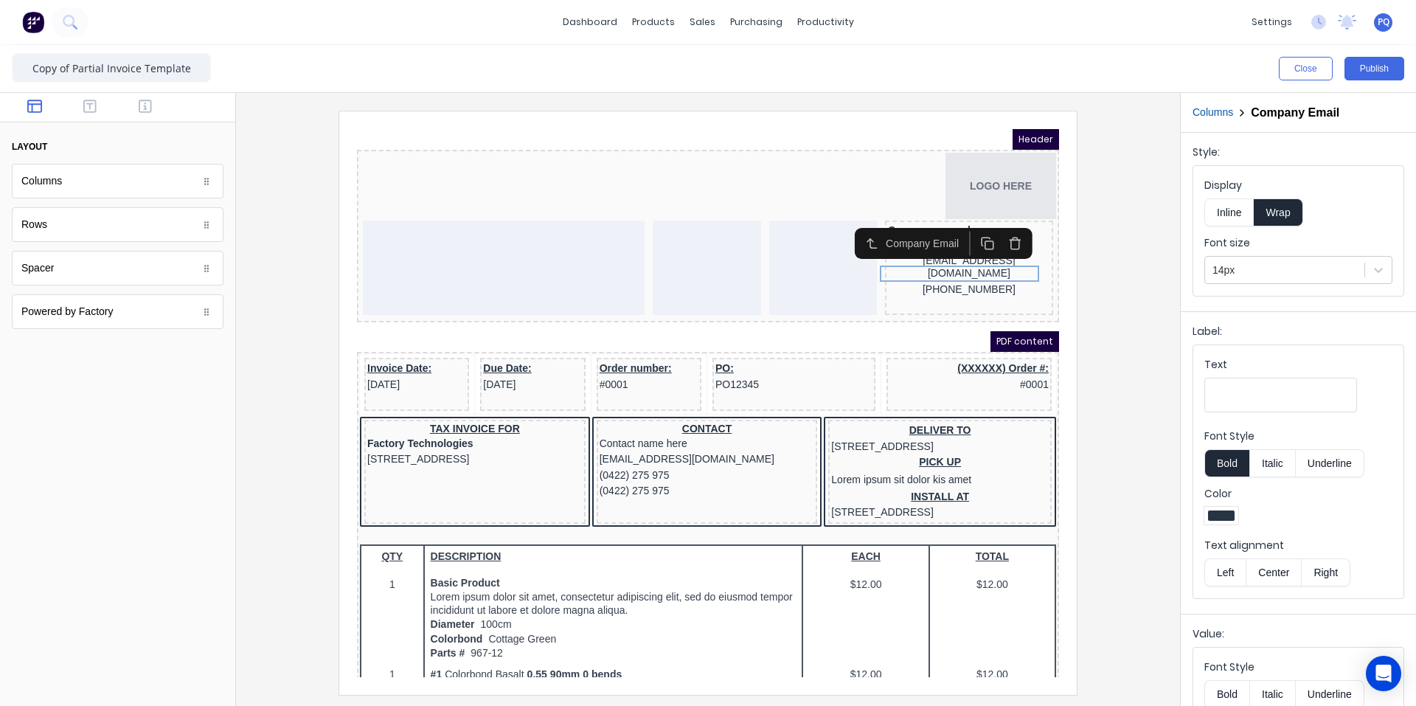
click at [991, 219] on icon "button" at bounding box center [998, 225] width 14 height 14
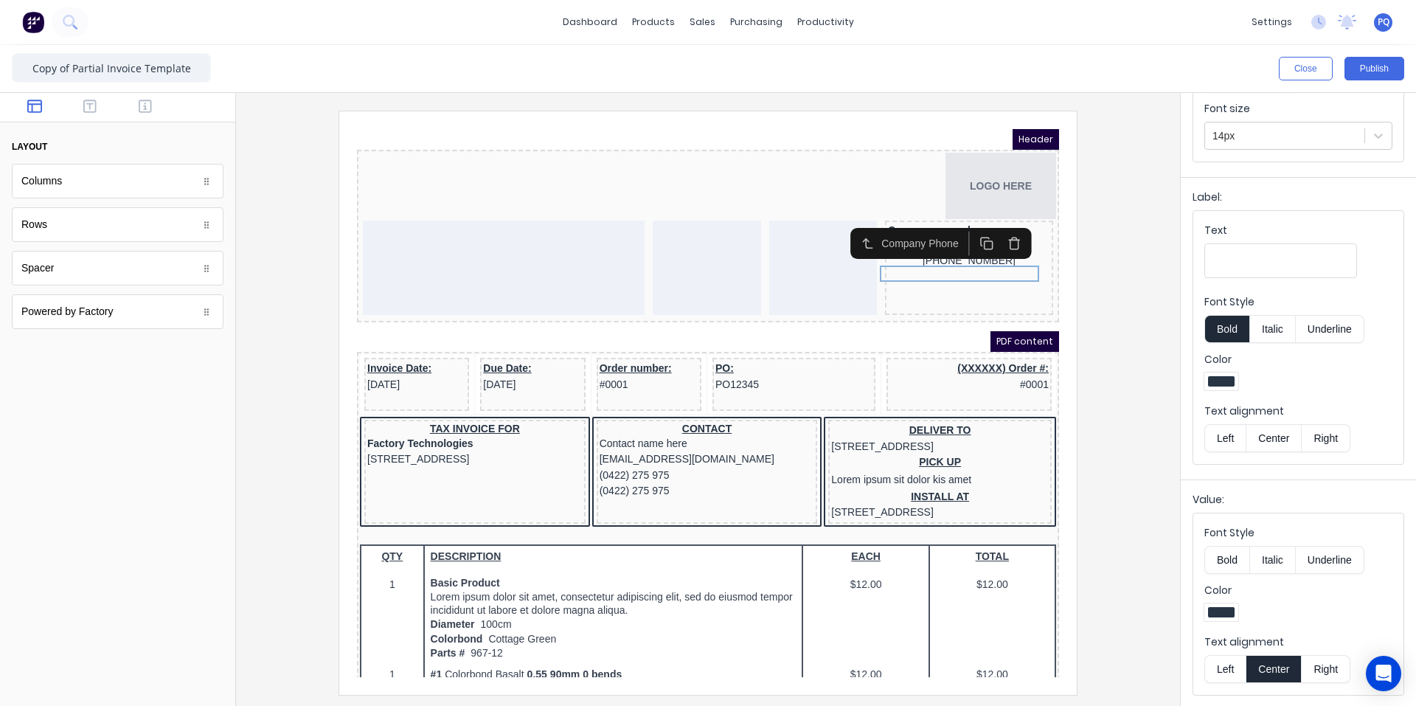
click at [1224, 665] on button "Left" at bounding box center [1224, 669] width 41 height 28
click at [1105, 319] on div at bounding box center [708, 402] width 921 height 583
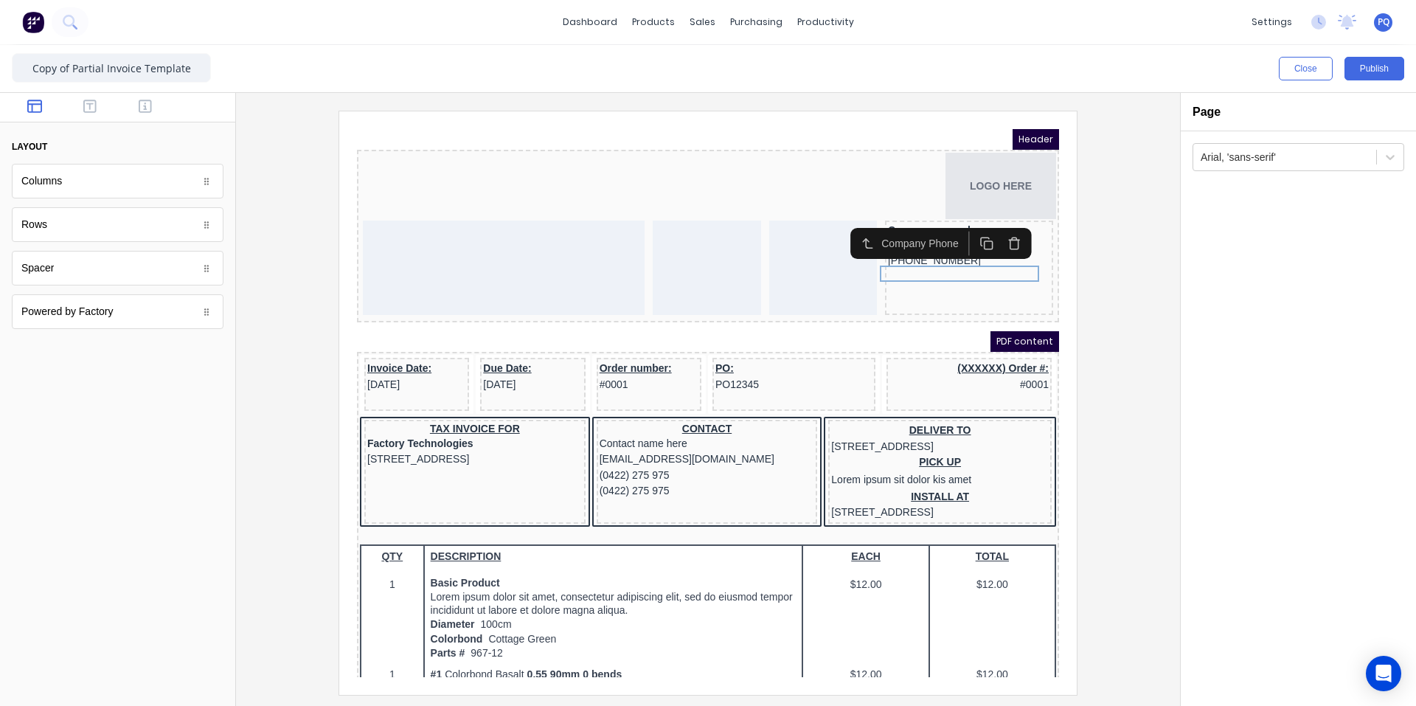
scroll to position [0, 0]
click at [970, 209] on div "Company name here" at bounding box center [951, 212] width 162 height 13
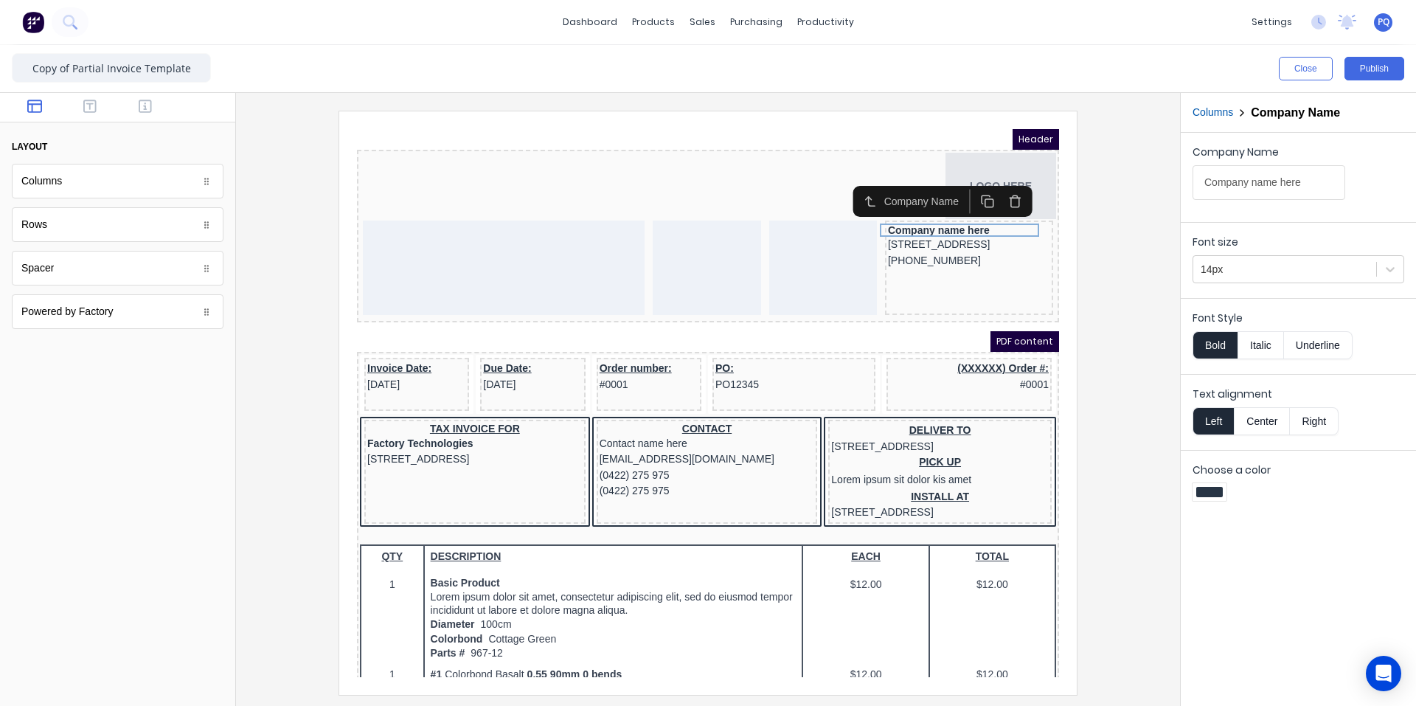
click at [1199, 344] on button "Bold" at bounding box center [1215, 345] width 45 height 28
click at [1322, 348] on button "Underline" at bounding box center [1318, 345] width 69 height 28
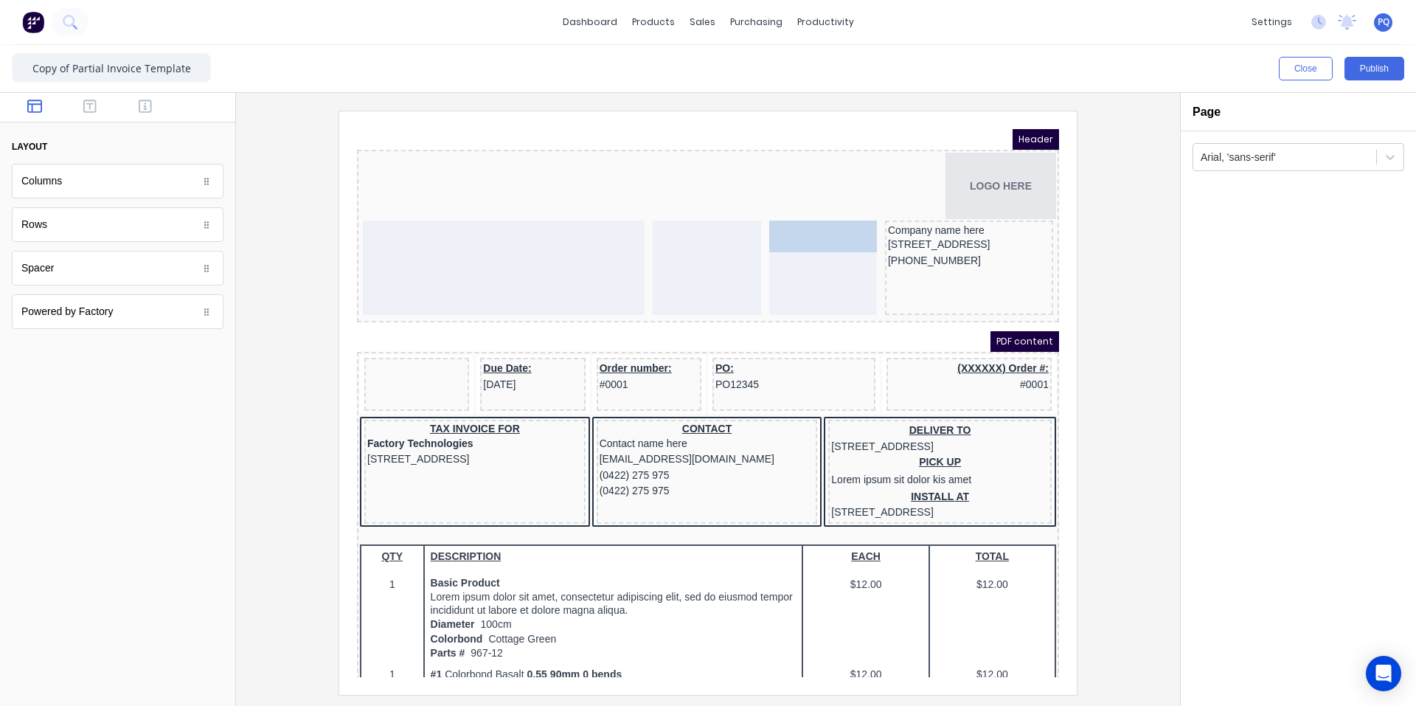
drag, startPoint x: 395, startPoint y: 350, endPoint x: 800, endPoint y: 215, distance: 427.3
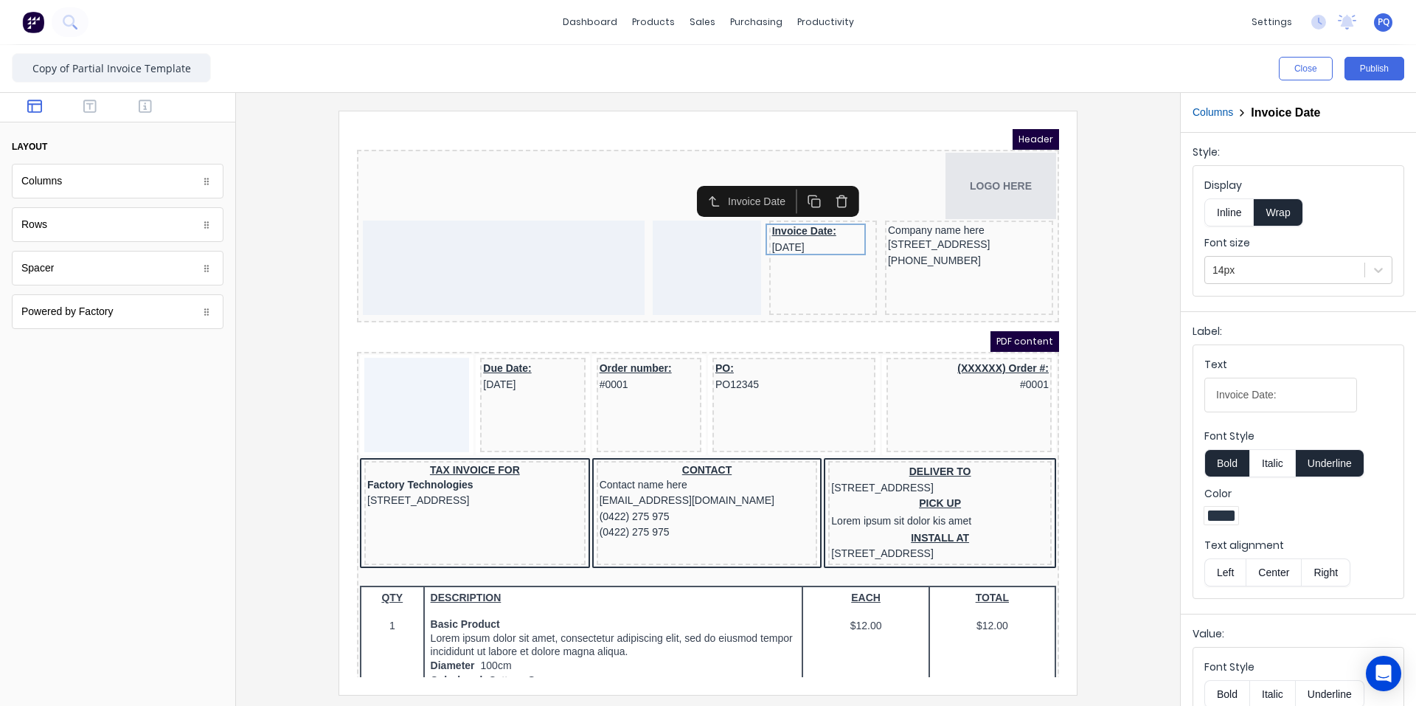
click at [1218, 209] on button "Inline" at bounding box center [1228, 212] width 49 height 28
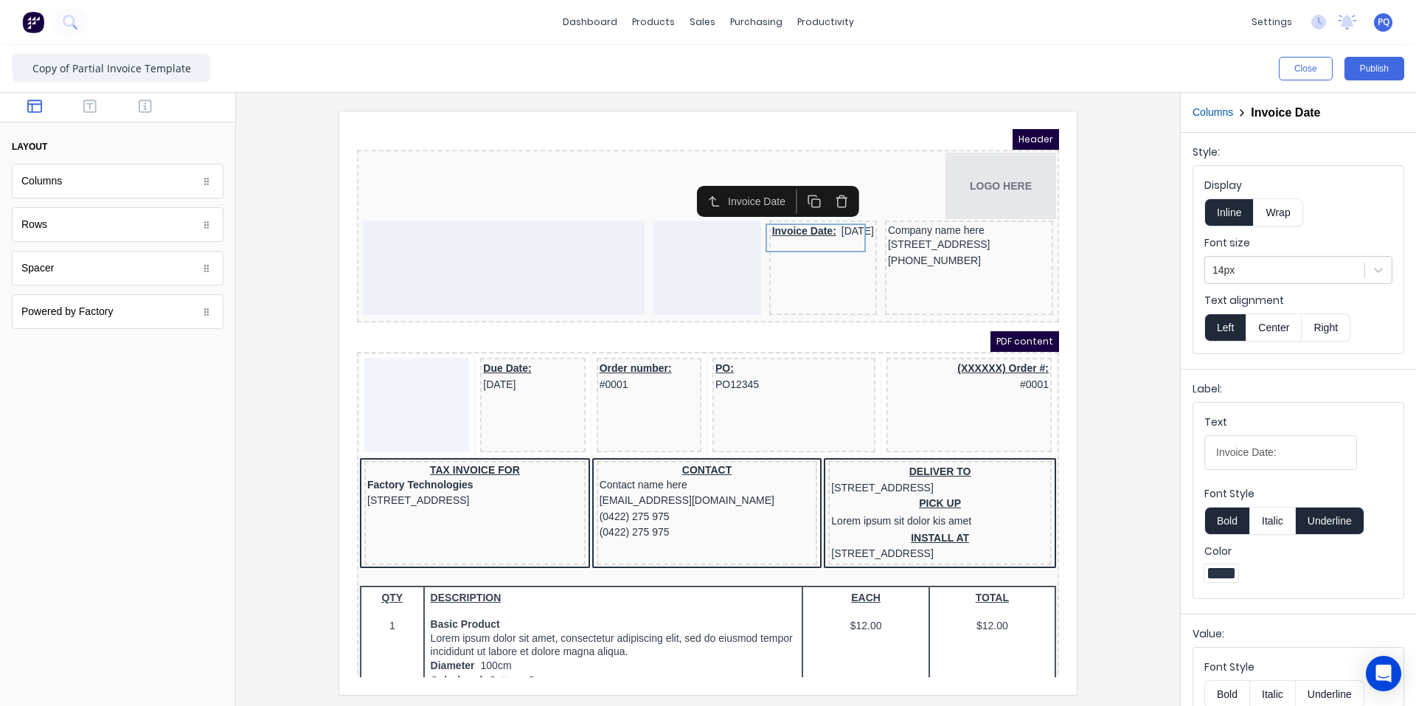
click at [1272, 218] on button "Wrap" at bounding box center [1278, 212] width 49 height 28
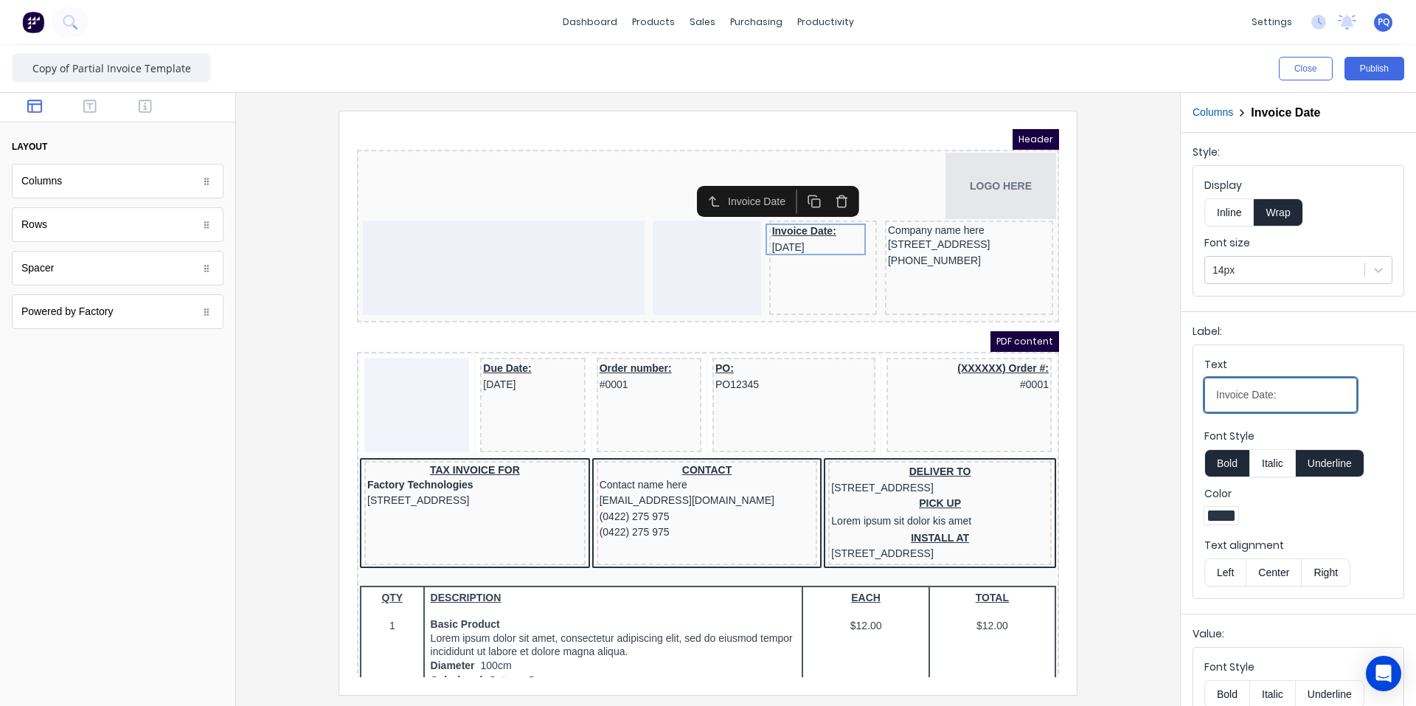
click at [1290, 395] on input "Invoice Date:" at bounding box center [1280, 395] width 153 height 35
type input "Invoice Date"
click at [1345, 458] on button "Underline" at bounding box center [1330, 463] width 69 height 28
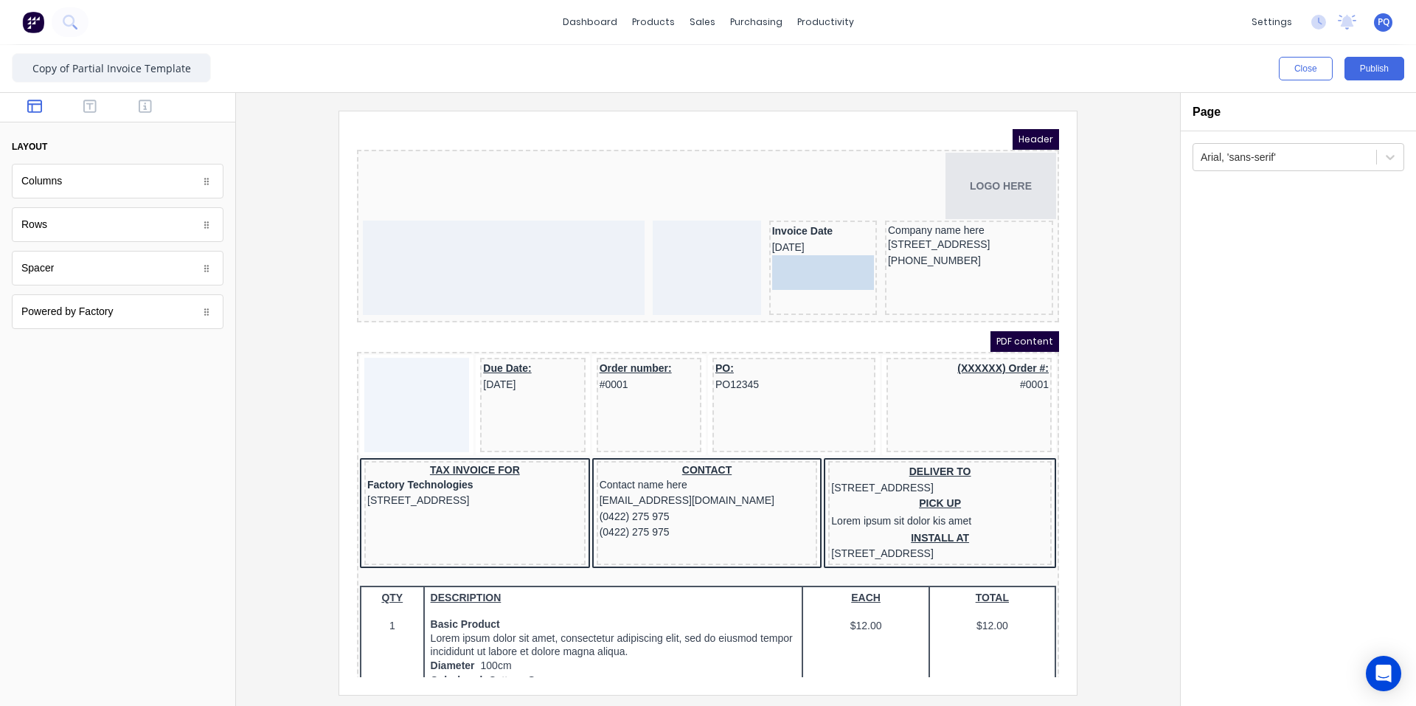
drag, startPoint x: 57, startPoint y: 272, endPoint x: 430, endPoint y: 141, distance: 395.6
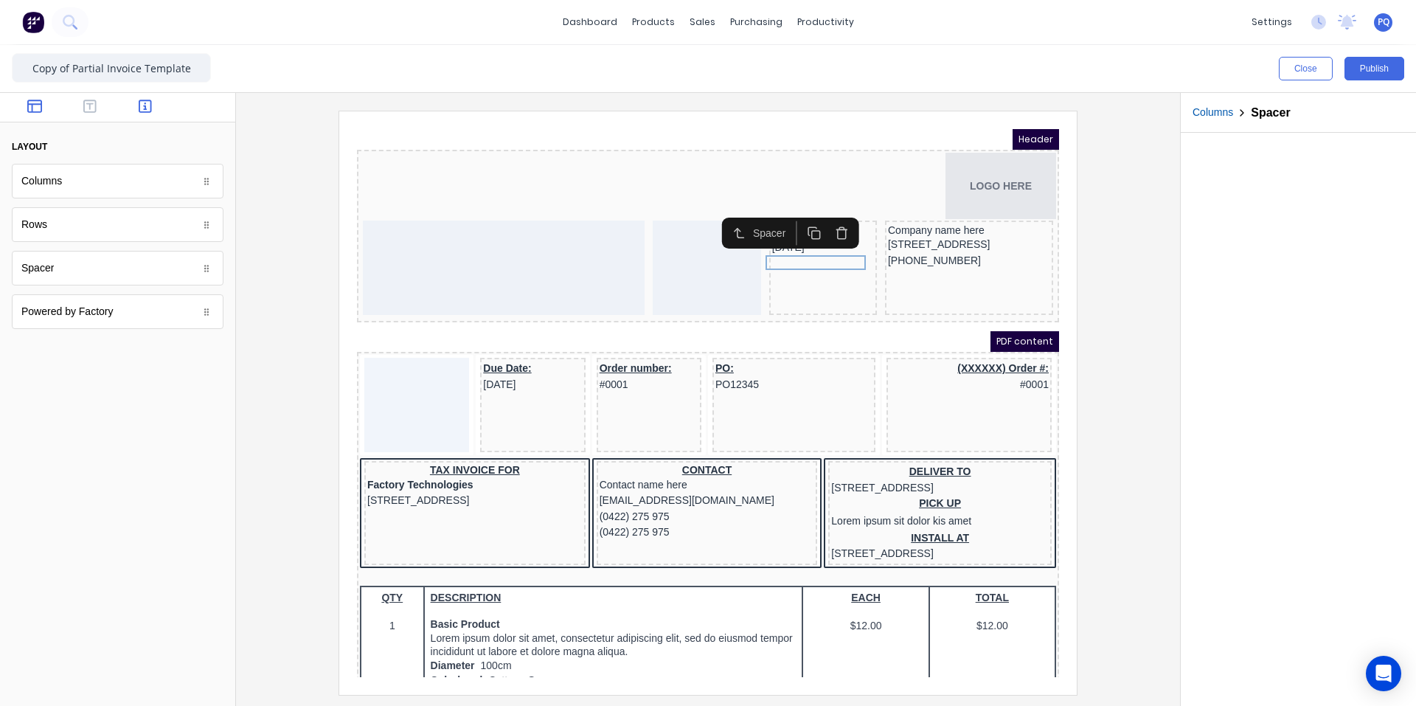
click at [152, 101] on button "button" at bounding box center [145, 108] width 46 height 18
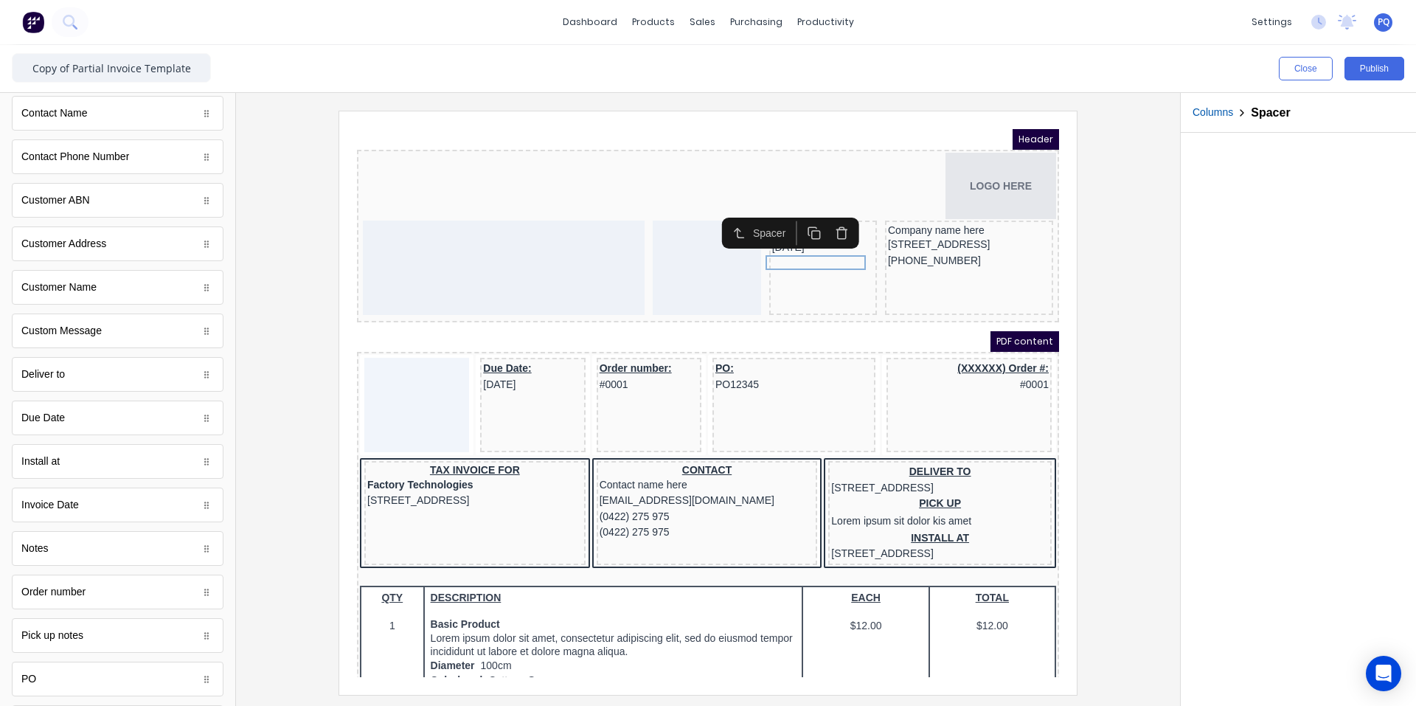
scroll to position [712, 0]
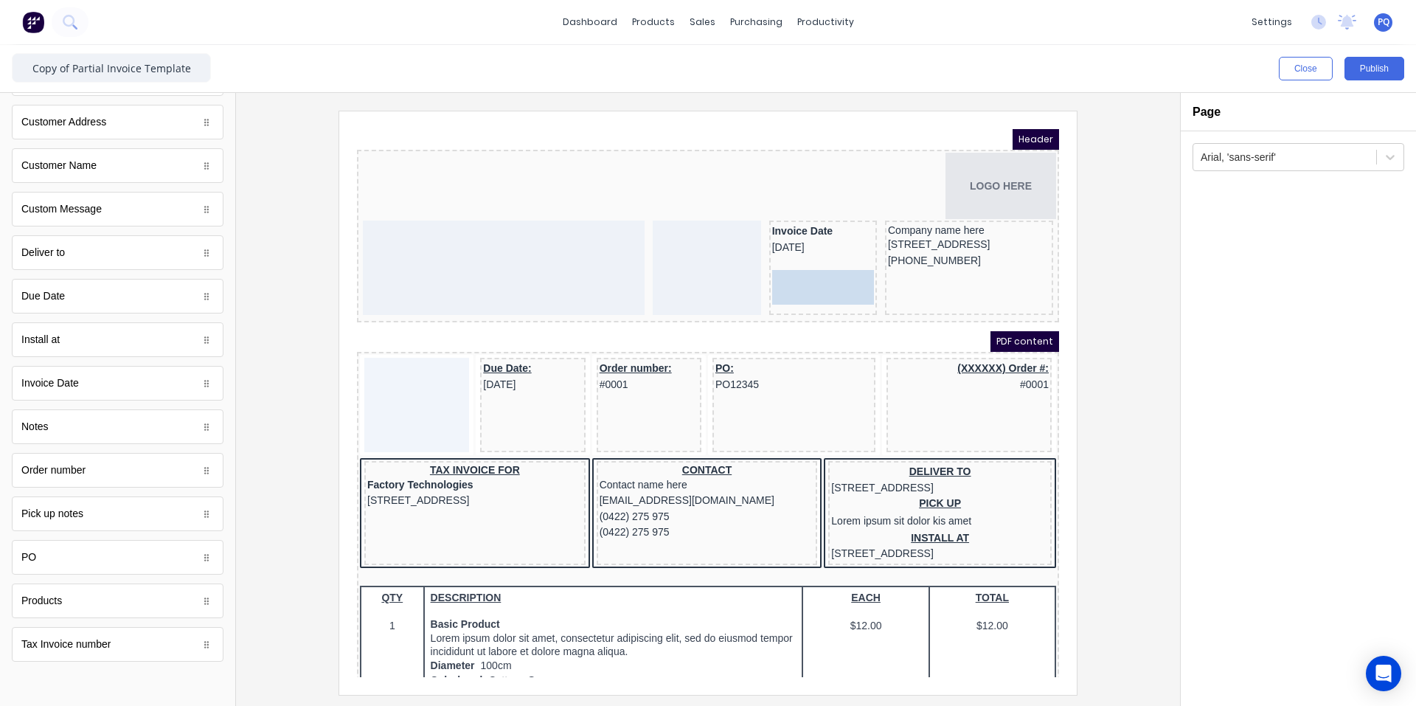
drag, startPoint x: 85, startPoint y: 654, endPoint x: 785, endPoint y: 286, distance: 790.8
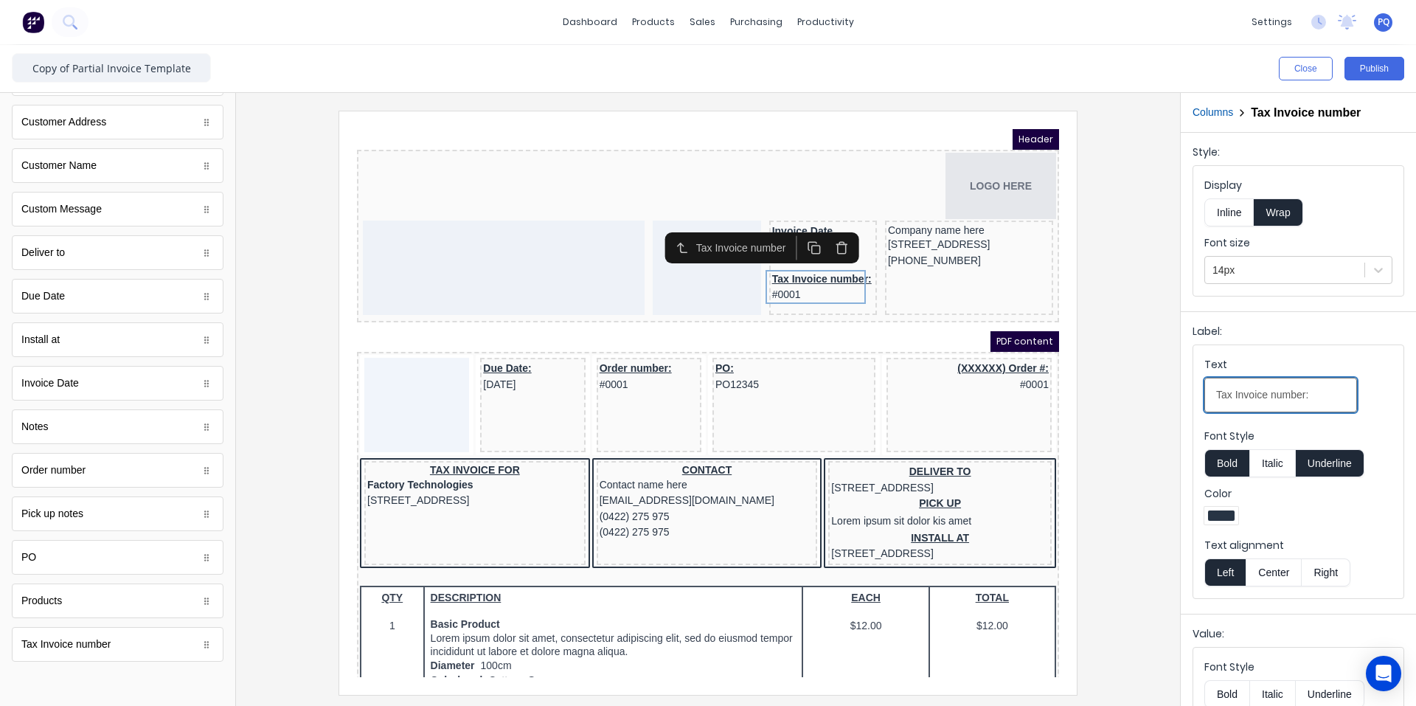
click at [1314, 395] on input "Tax Invoice number:" at bounding box center [1280, 395] width 153 height 35
click at [1272, 394] on input "Tax Invoice number" at bounding box center [1280, 395] width 153 height 35
drag, startPoint x: 1233, startPoint y: 395, endPoint x: 1174, endPoint y: 392, distance: 59.1
click at [1174, 392] on div "Close Publish Components standard fields Accounting number Accounting number Ba…" at bounding box center [708, 375] width 1416 height 661
type input "Invoice Number"
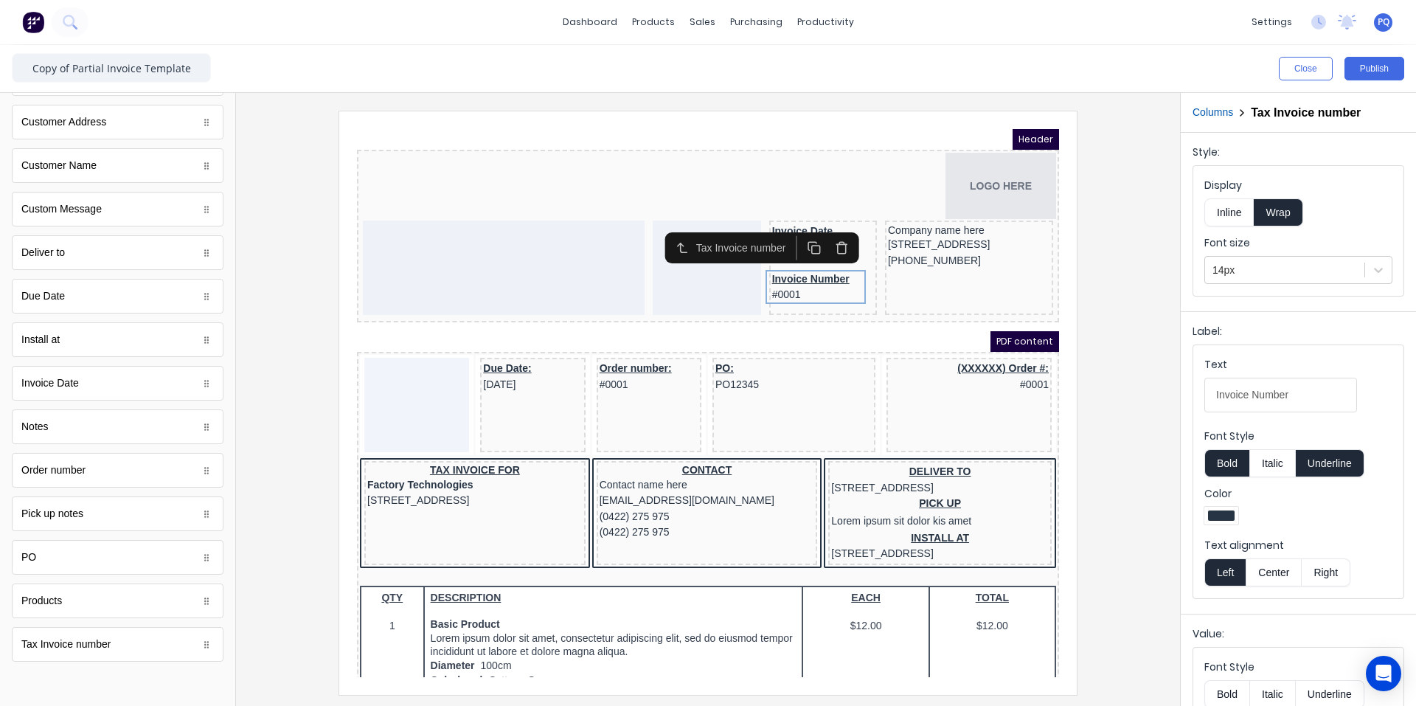
click at [1334, 460] on button "Underline" at bounding box center [1330, 463] width 69 height 28
click at [832, 265] on div "Invoice Number #0001" at bounding box center [806, 269] width 102 height 34
click at [829, 330] on div "PDF content" at bounding box center [690, 323] width 702 height 21
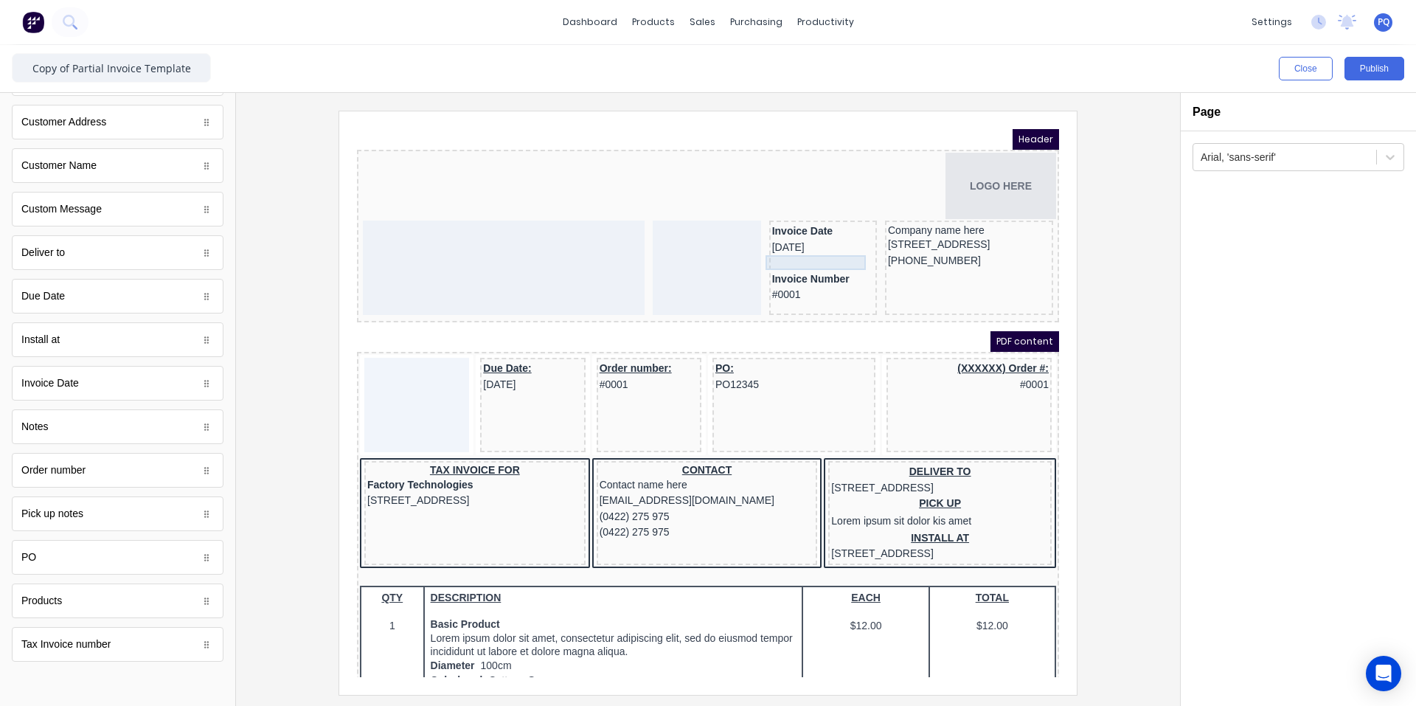
click at [800, 243] on div at bounding box center [806, 245] width 102 height 15
click at [800, 213] on rect "button" at bounding box center [798, 217] width 8 height 8
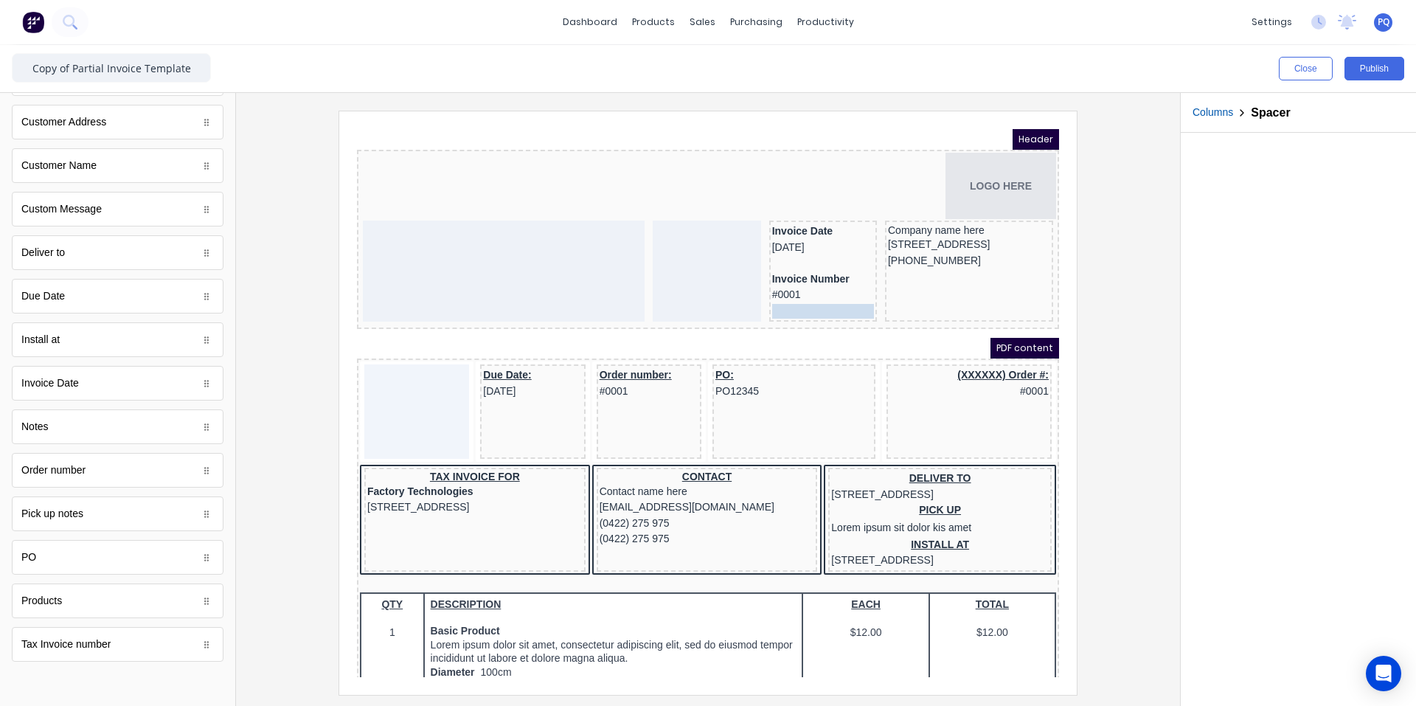
drag, startPoint x: 813, startPoint y: 273, endPoint x: 812, endPoint y: 282, distance: 8.9
click at [710, 365] on div "PO: PO12345" at bounding box center [776, 366] width 157 height 32
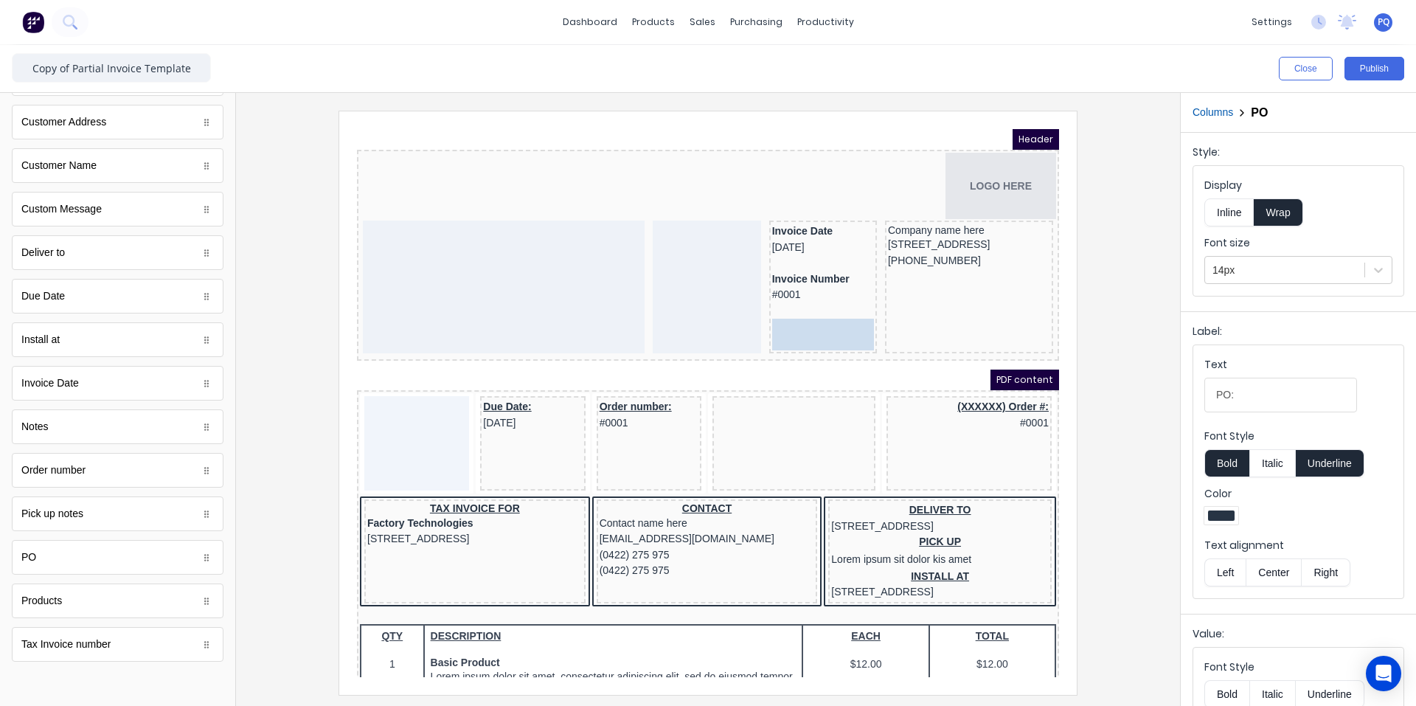
drag, startPoint x: 755, startPoint y: 370, endPoint x: 791, endPoint y: 322, distance: 60.0
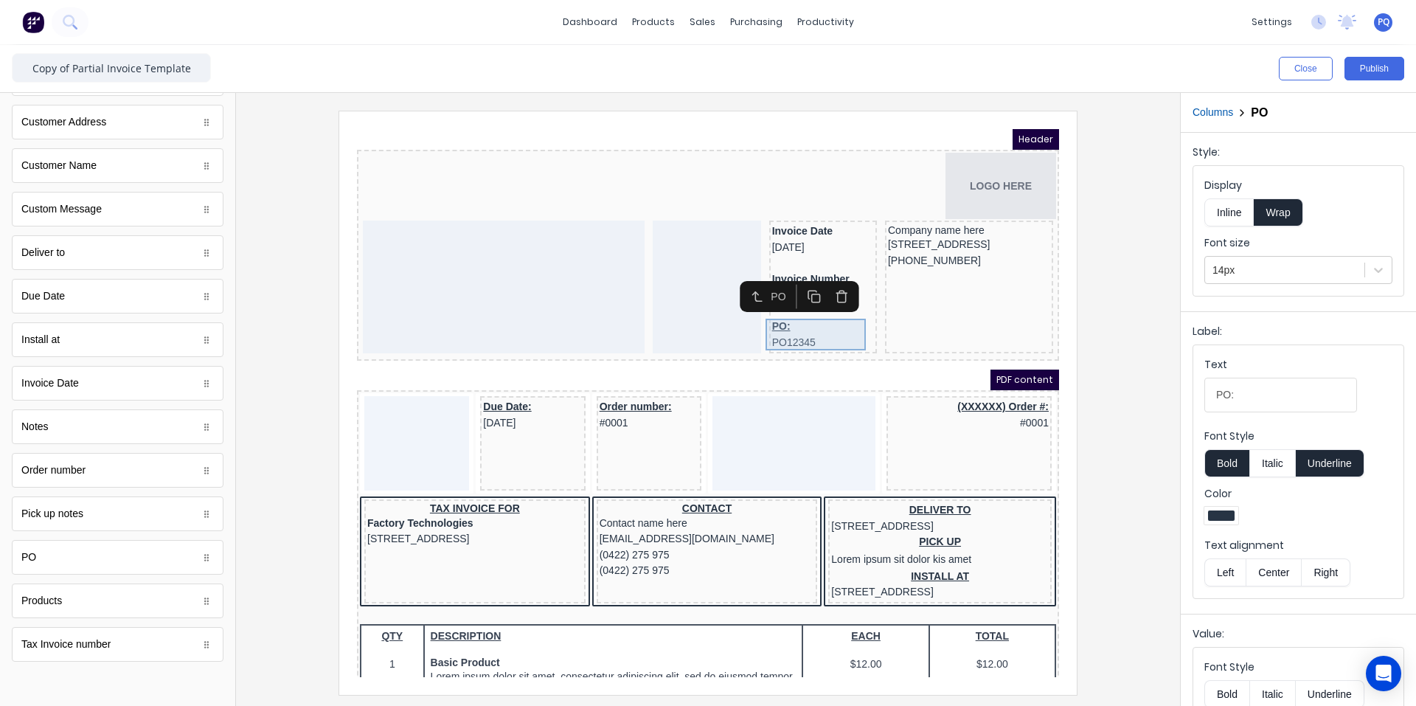
click at [755, 310] on div "PO: PO12345" at bounding box center [806, 317] width 102 height 32
drag, startPoint x: 1162, startPoint y: 385, endPoint x: 1134, endPoint y: 385, distance: 27.3
click at [1134, 385] on div "Close Publish Components standard fields Accounting number Accounting number Ba…" at bounding box center [708, 375] width 1416 height 661
type input "Reference"
click at [1324, 462] on button "Underline" at bounding box center [1330, 463] width 69 height 28
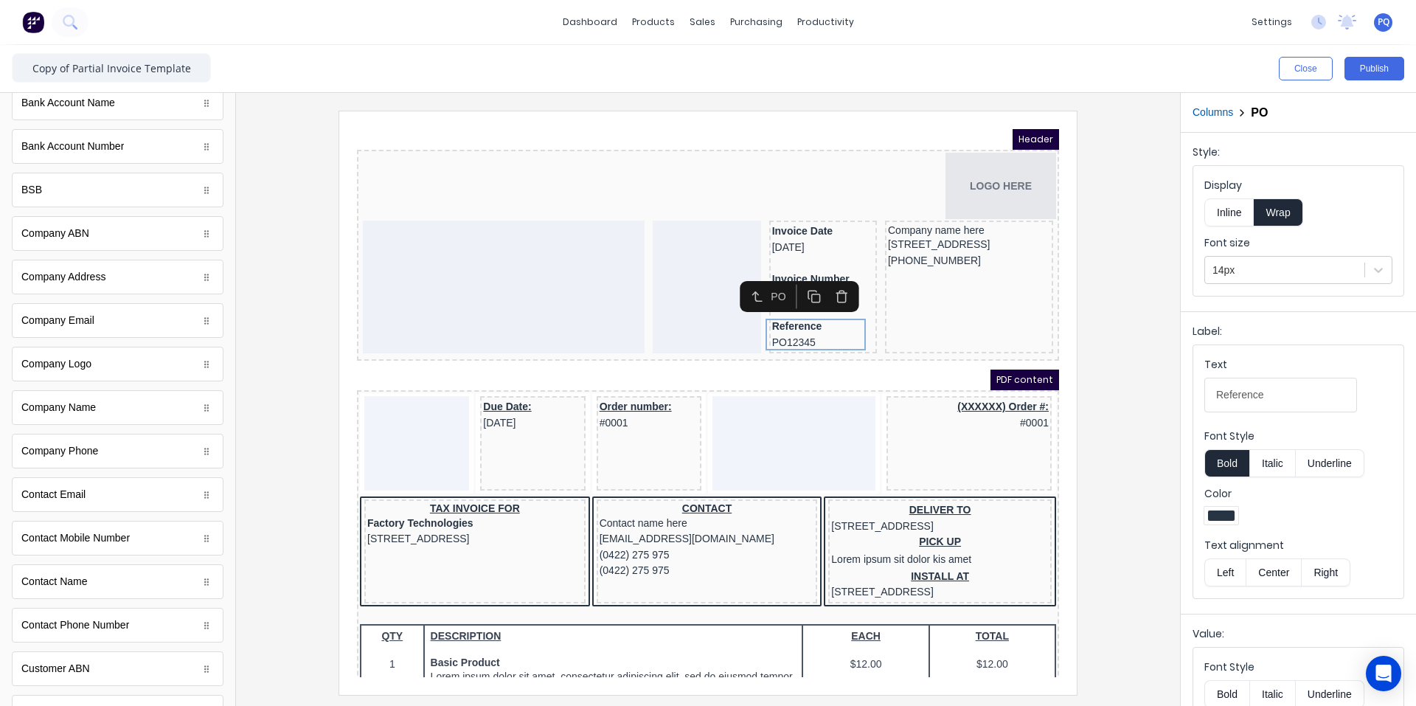
scroll to position [0, 0]
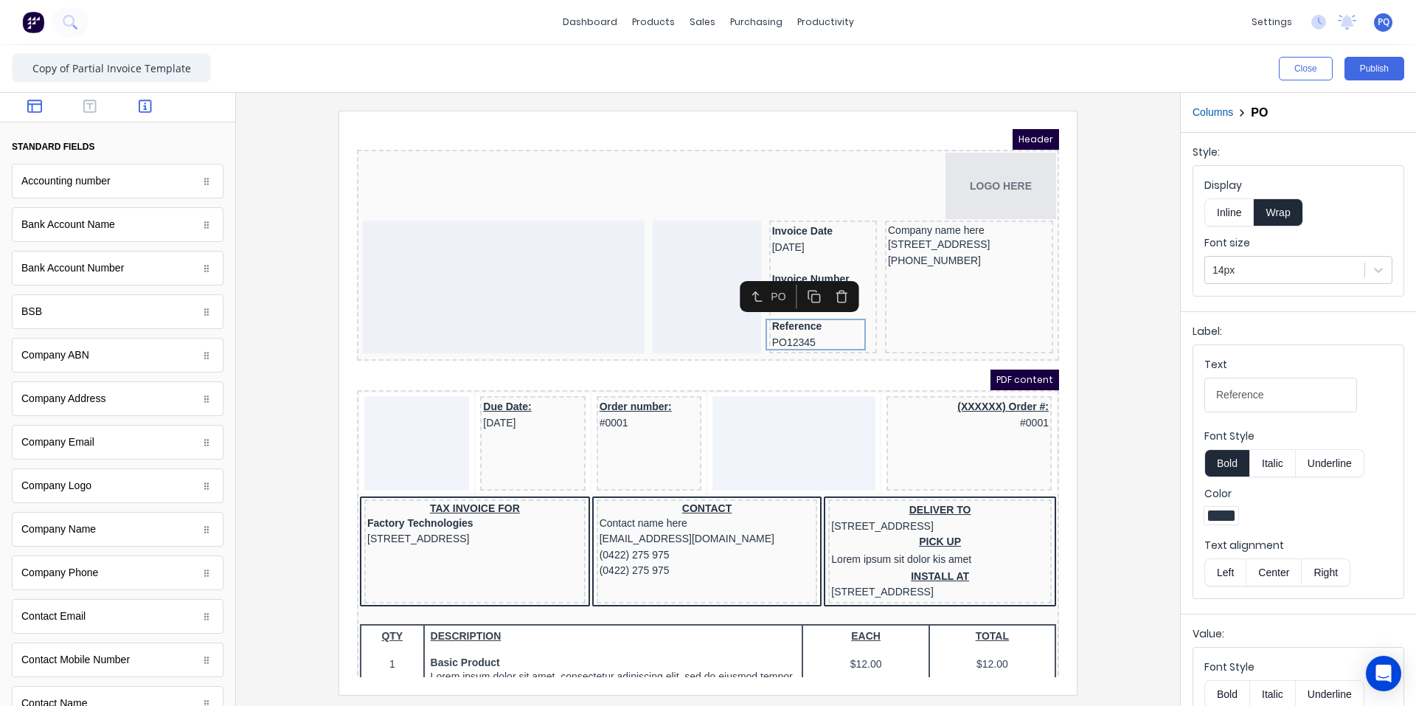
click at [33, 110] on icon "button" at bounding box center [34, 106] width 15 height 15
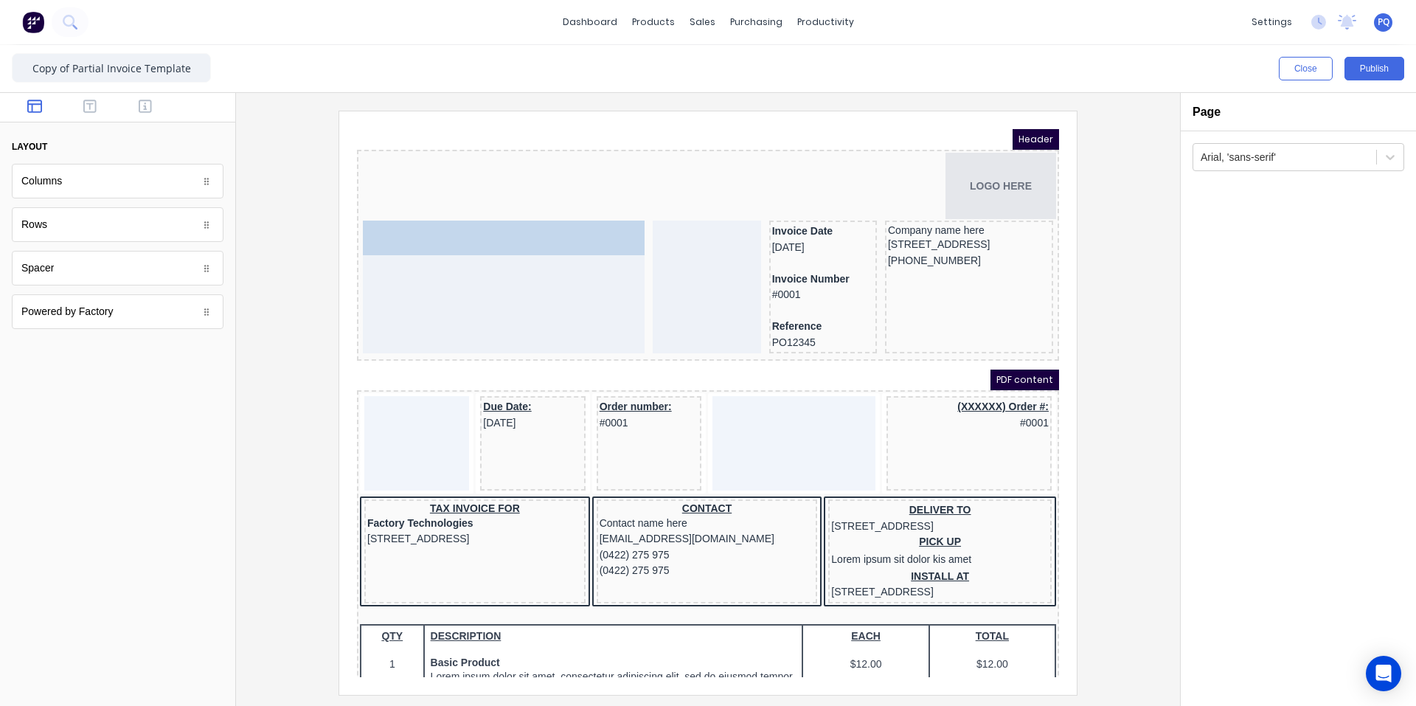
drag, startPoint x: 49, startPoint y: 183, endPoint x: 462, endPoint y: 285, distance: 425.4
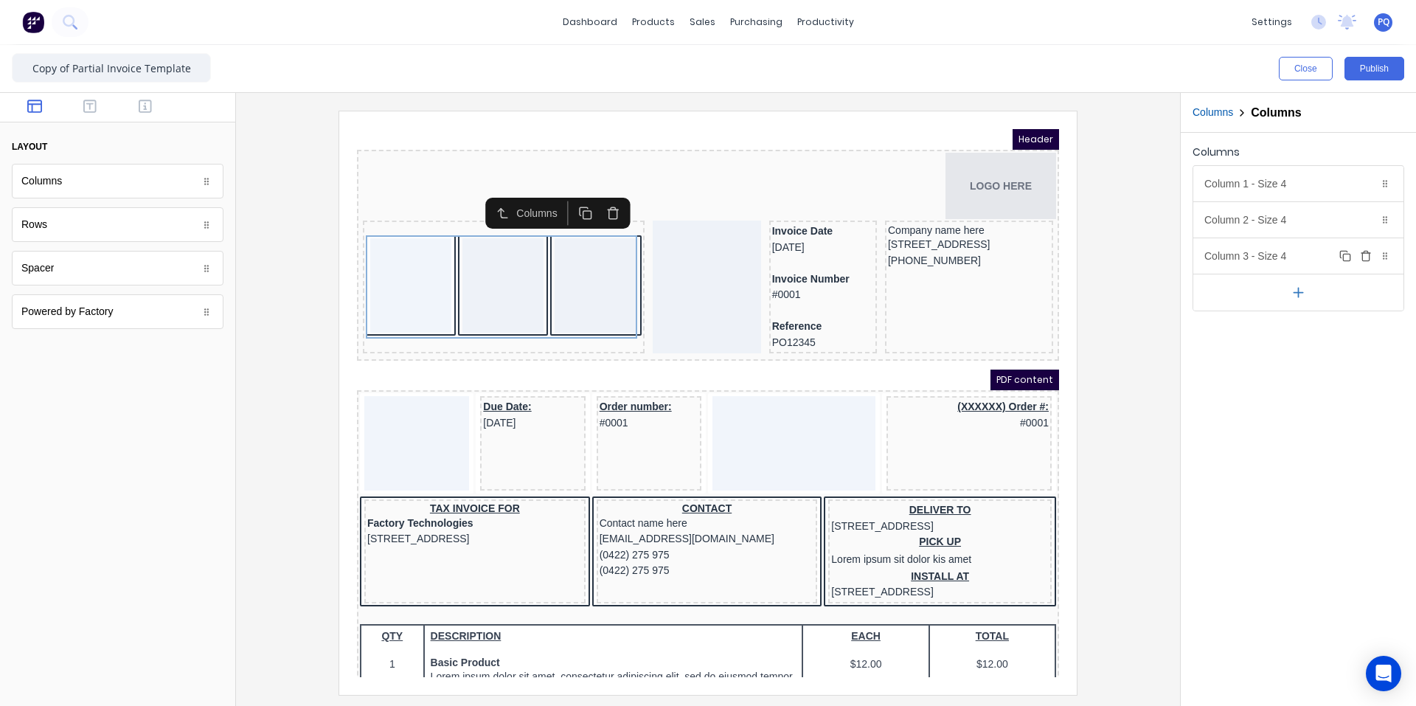
click at [1285, 250] on div "Column 3 - Size 4 Duplicate Delete" at bounding box center [1298, 255] width 210 height 35
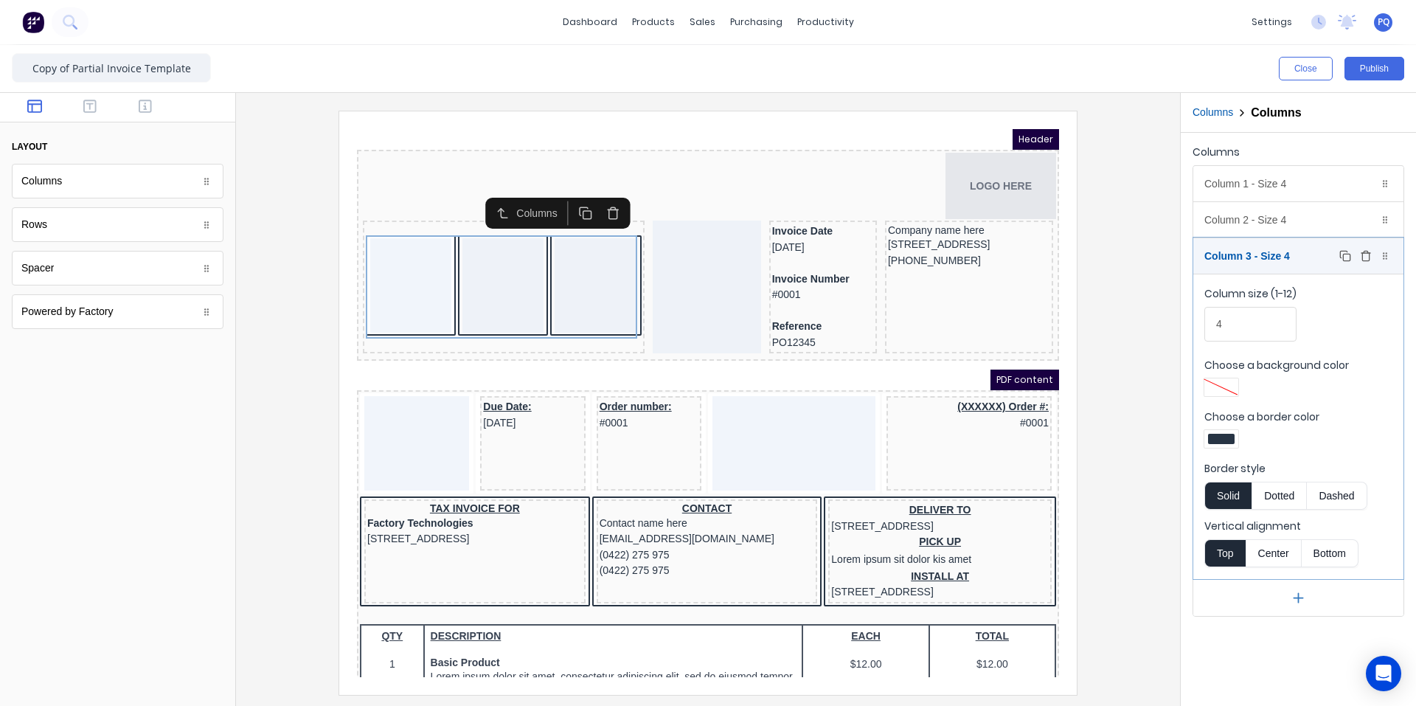
click at [1362, 253] on icon "button" at bounding box center [1365, 257] width 7 height 8
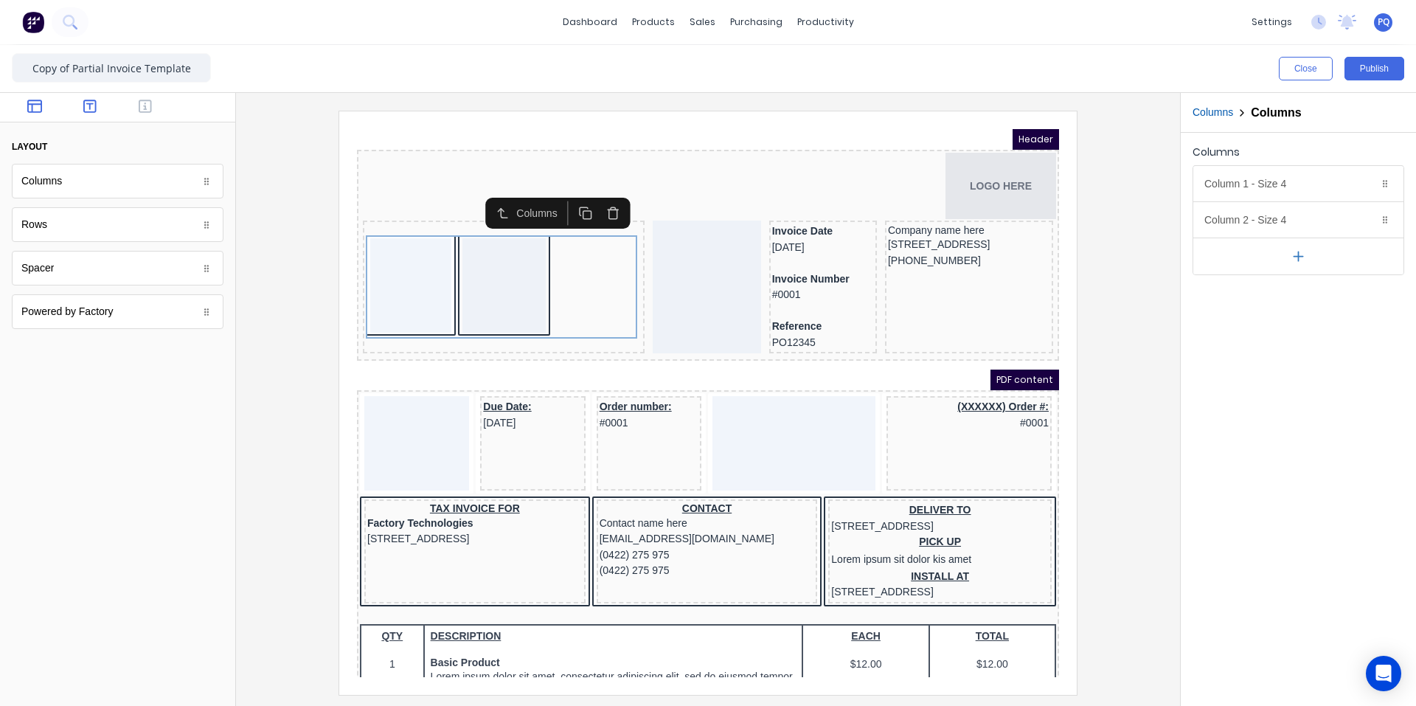
click at [90, 108] on icon "button" at bounding box center [89, 106] width 13 height 13
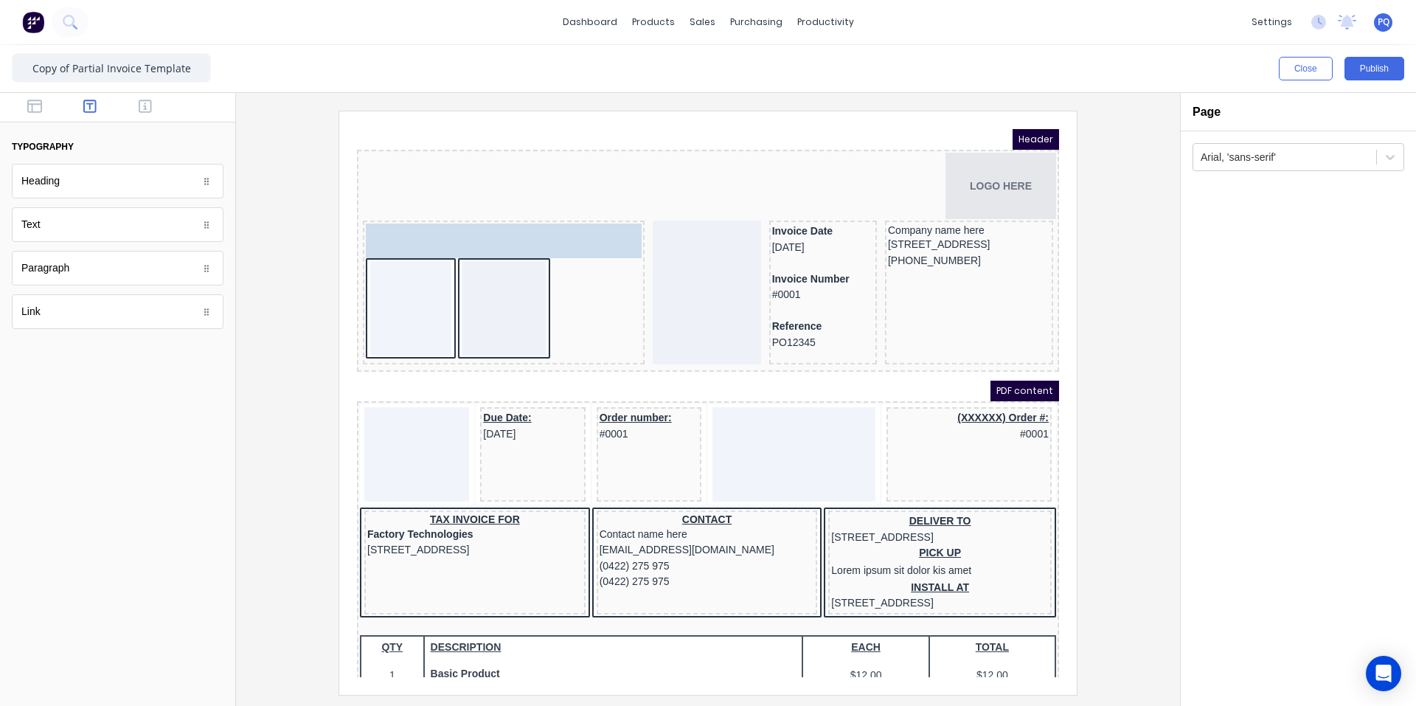
drag, startPoint x: 192, startPoint y: 183, endPoint x: 151, endPoint y: 89, distance: 102.1
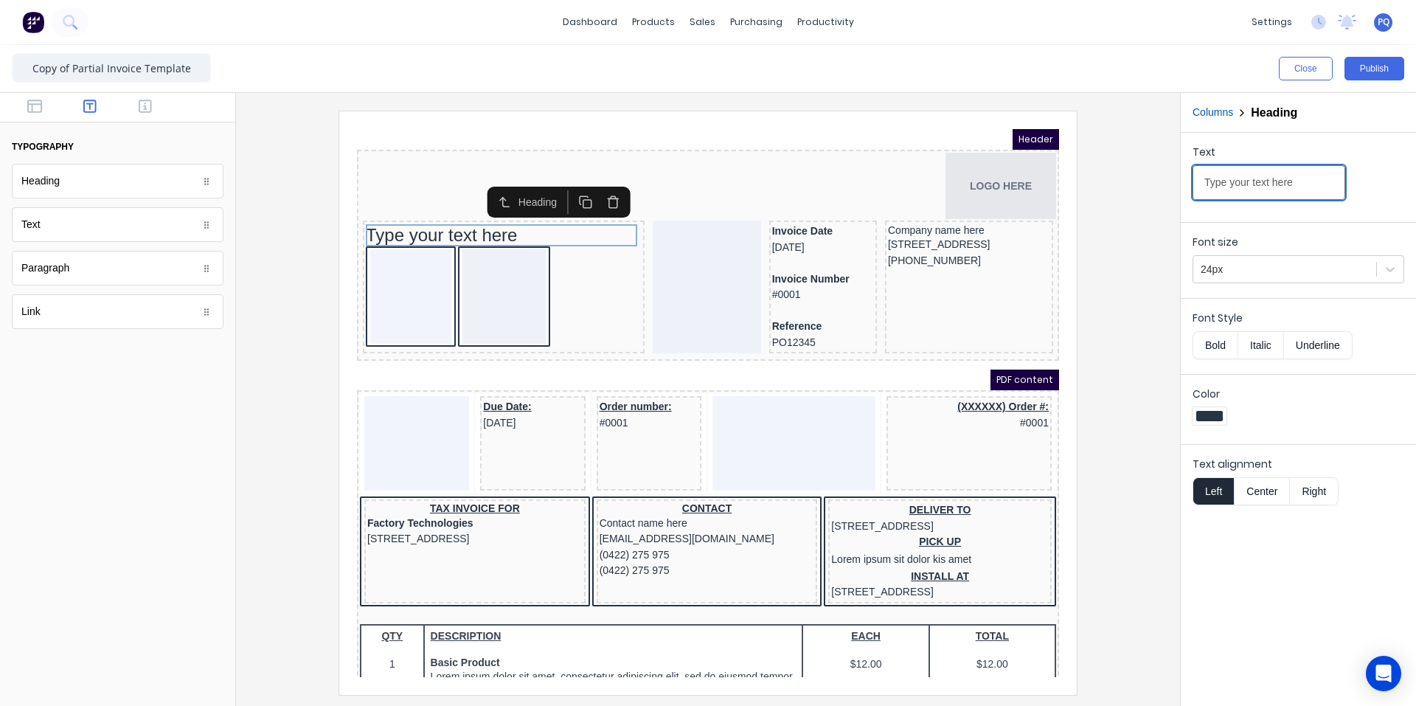
click at [1305, 187] on input "Type your text here" at bounding box center [1269, 182] width 153 height 35
click at [1292, 188] on input "Type your text here" at bounding box center [1269, 182] width 153 height 35
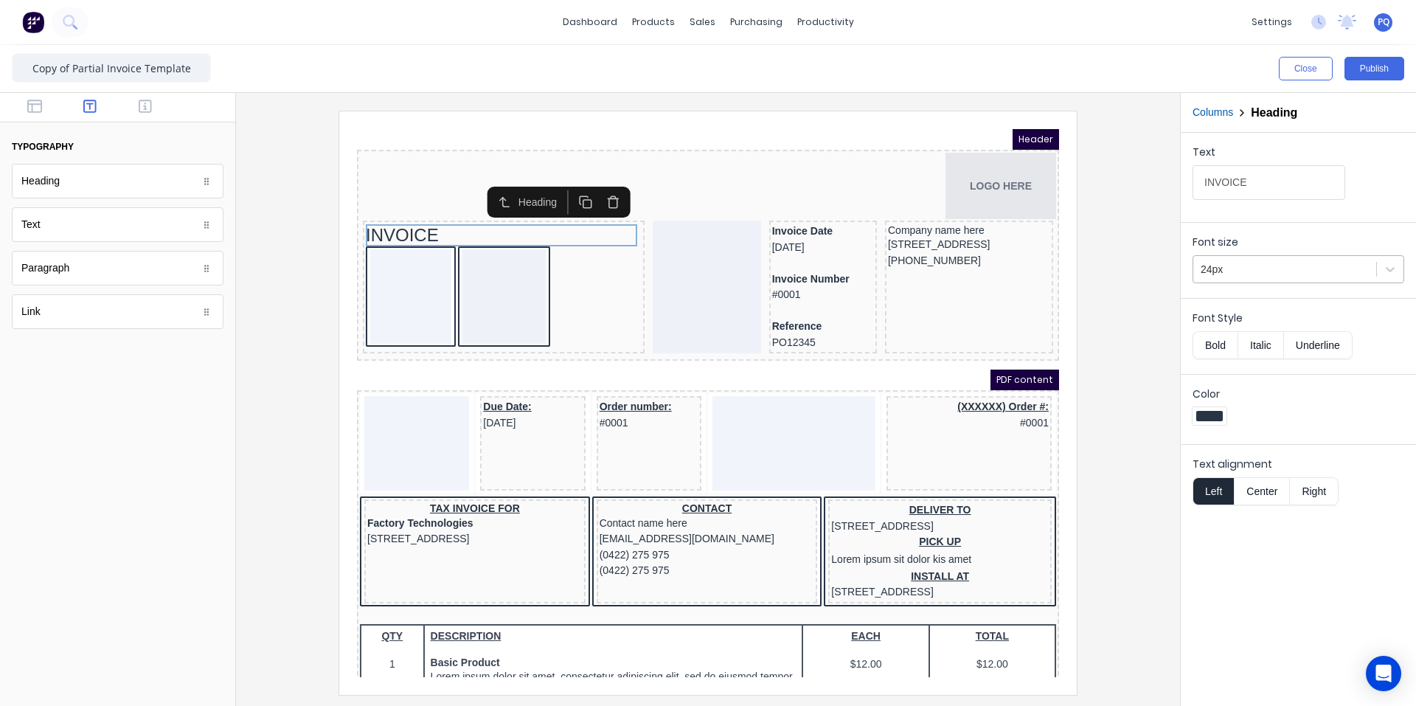
click at [1286, 261] on div at bounding box center [1285, 269] width 168 height 18
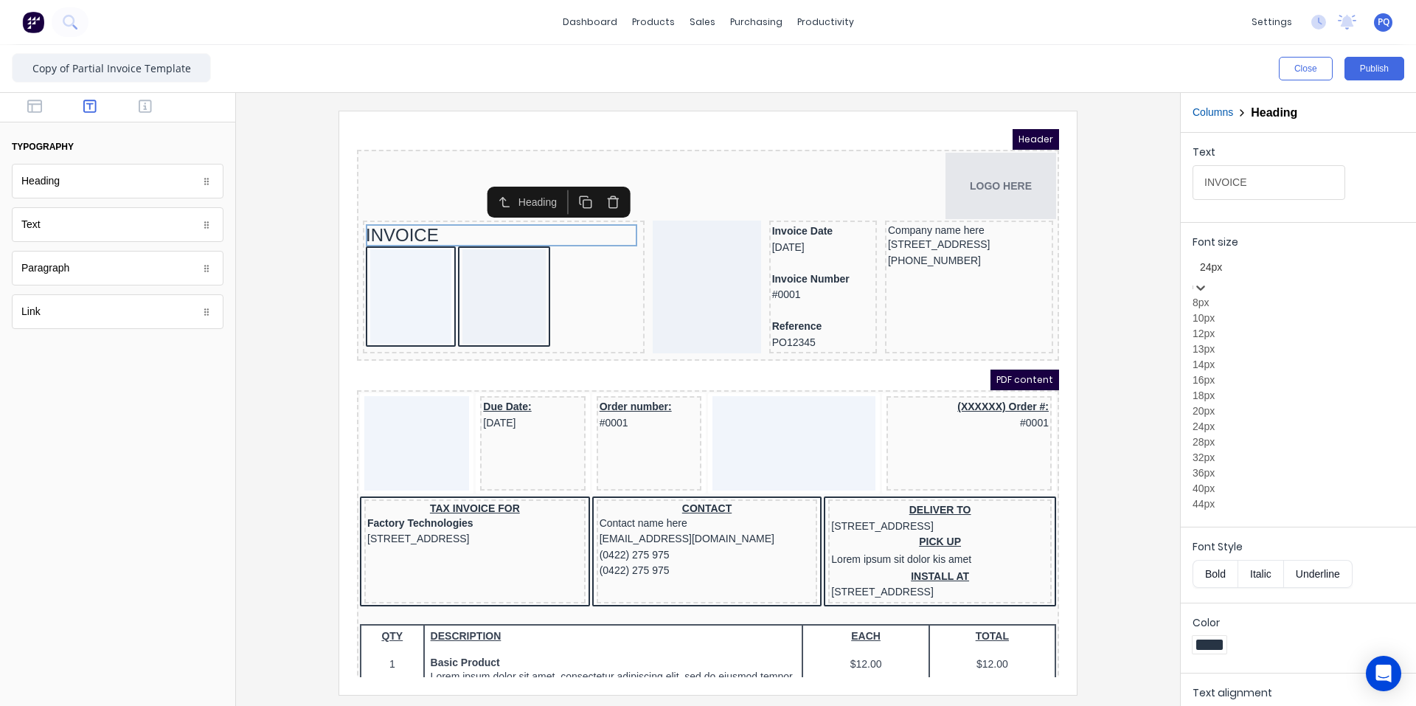
scroll to position [110, 0]
drag, startPoint x: 1250, startPoint y: 440, endPoint x: 1241, endPoint y: 263, distance: 177.3
click at [1250, 440] on div "28px" at bounding box center [1299, 441] width 212 height 15
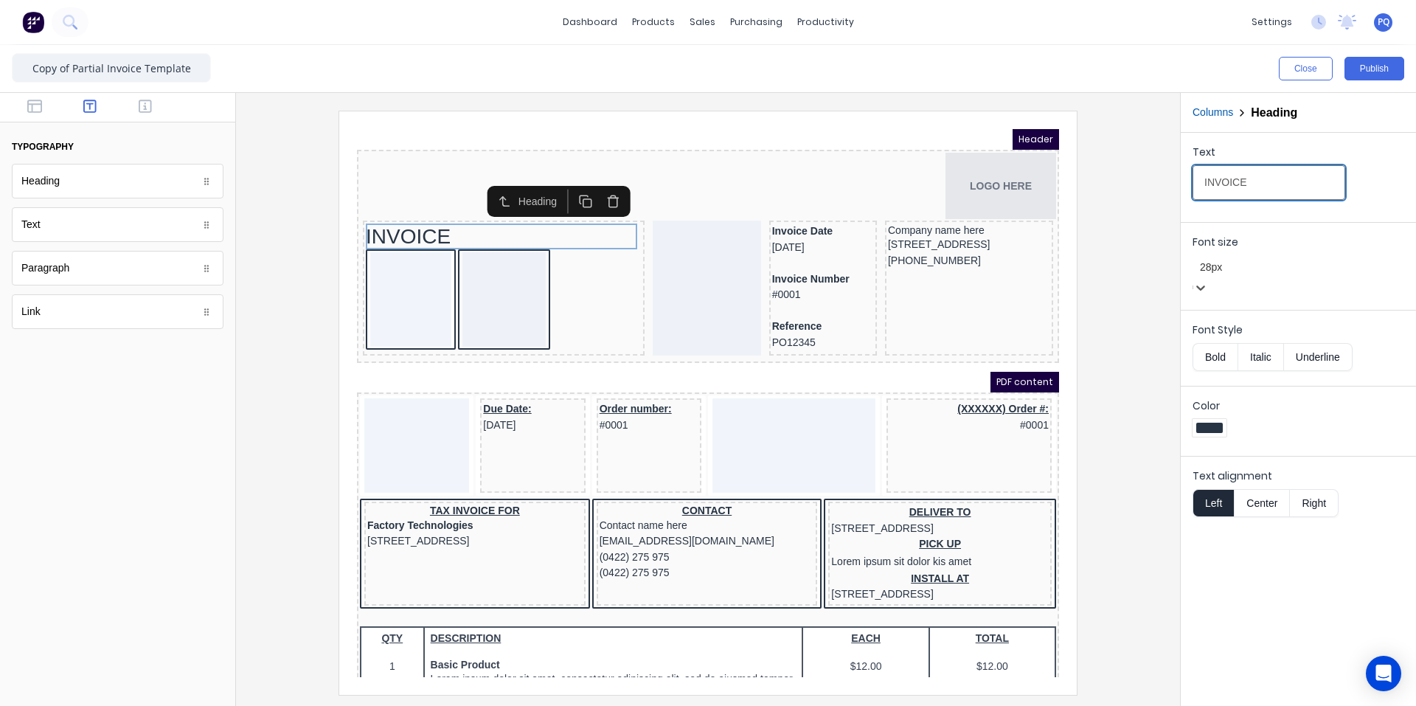
click at [1204, 184] on input "INVOICE" at bounding box center [1269, 182] width 153 height 35
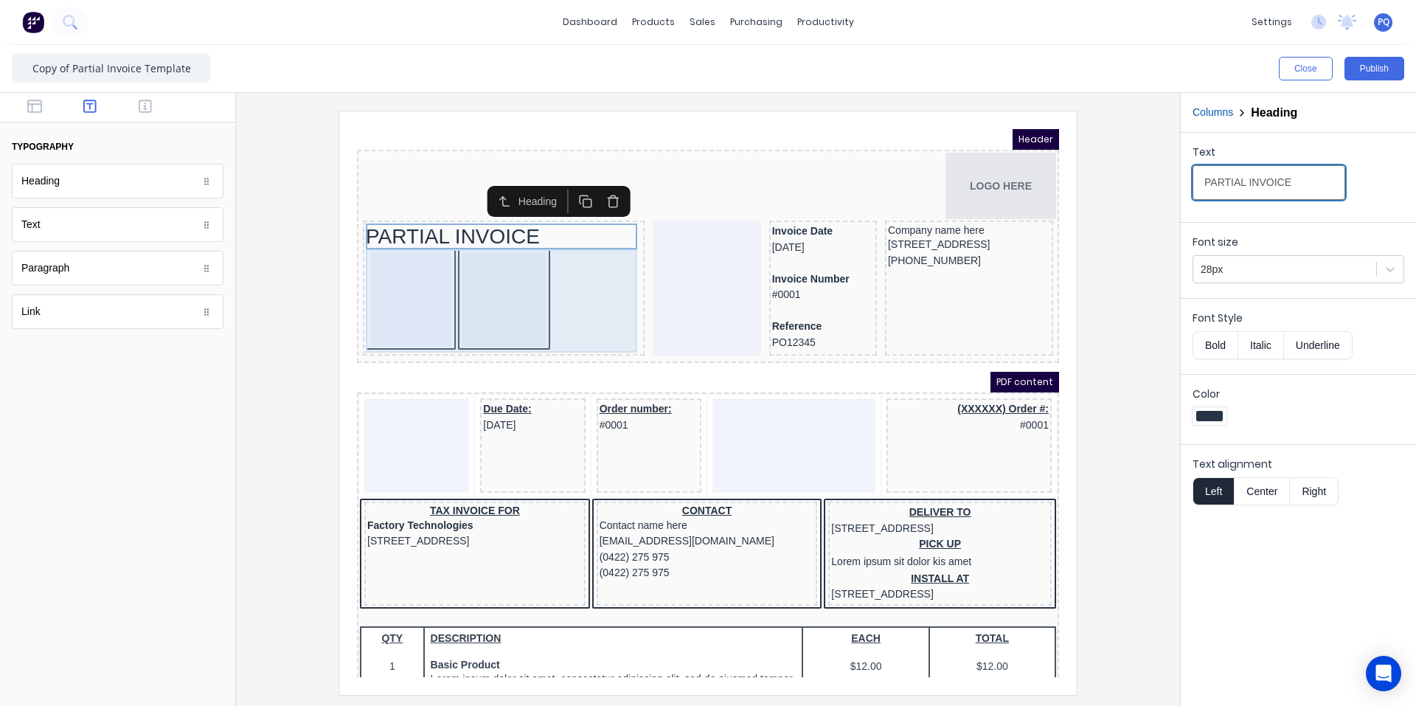
type input "PARTIAL INVOICE"
click at [398, 297] on div at bounding box center [393, 282] width 81 height 94
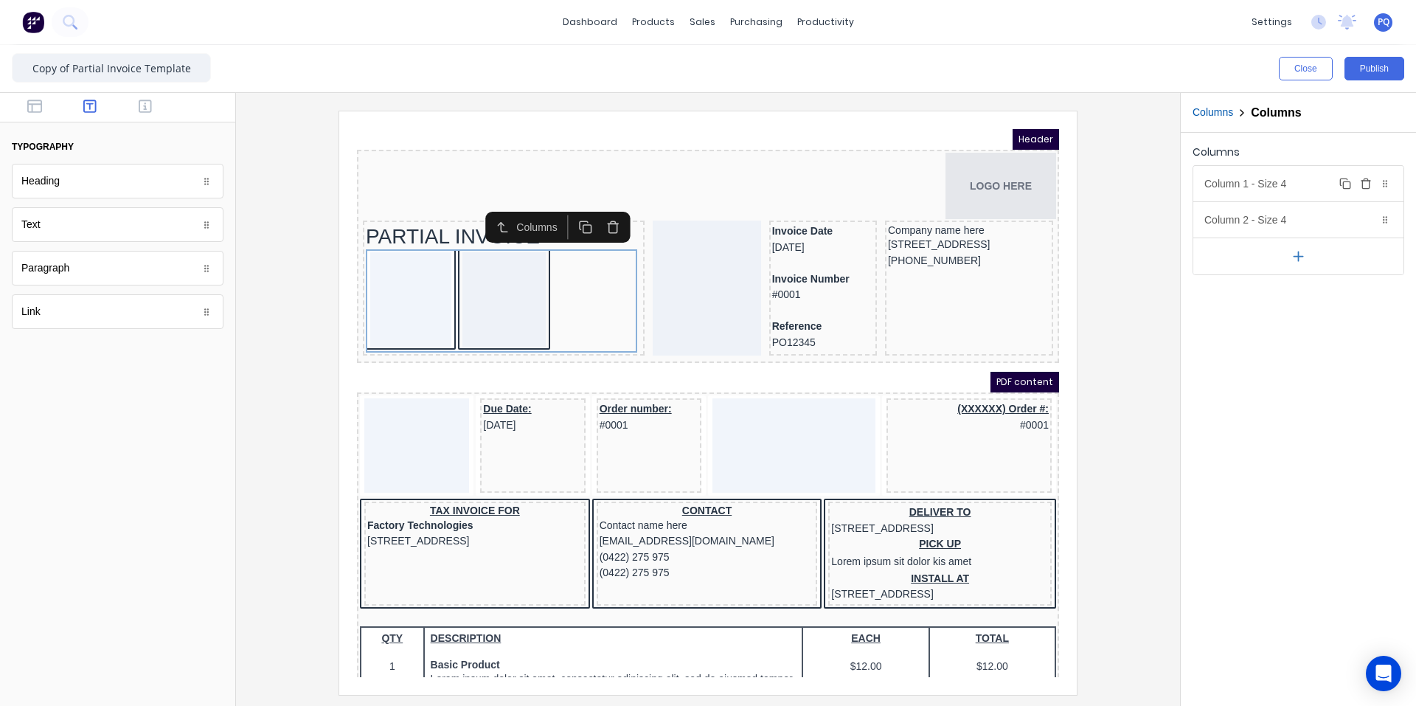
click at [1282, 183] on div "Column 1 - Size 4 Duplicate Delete" at bounding box center [1298, 183] width 210 height 35
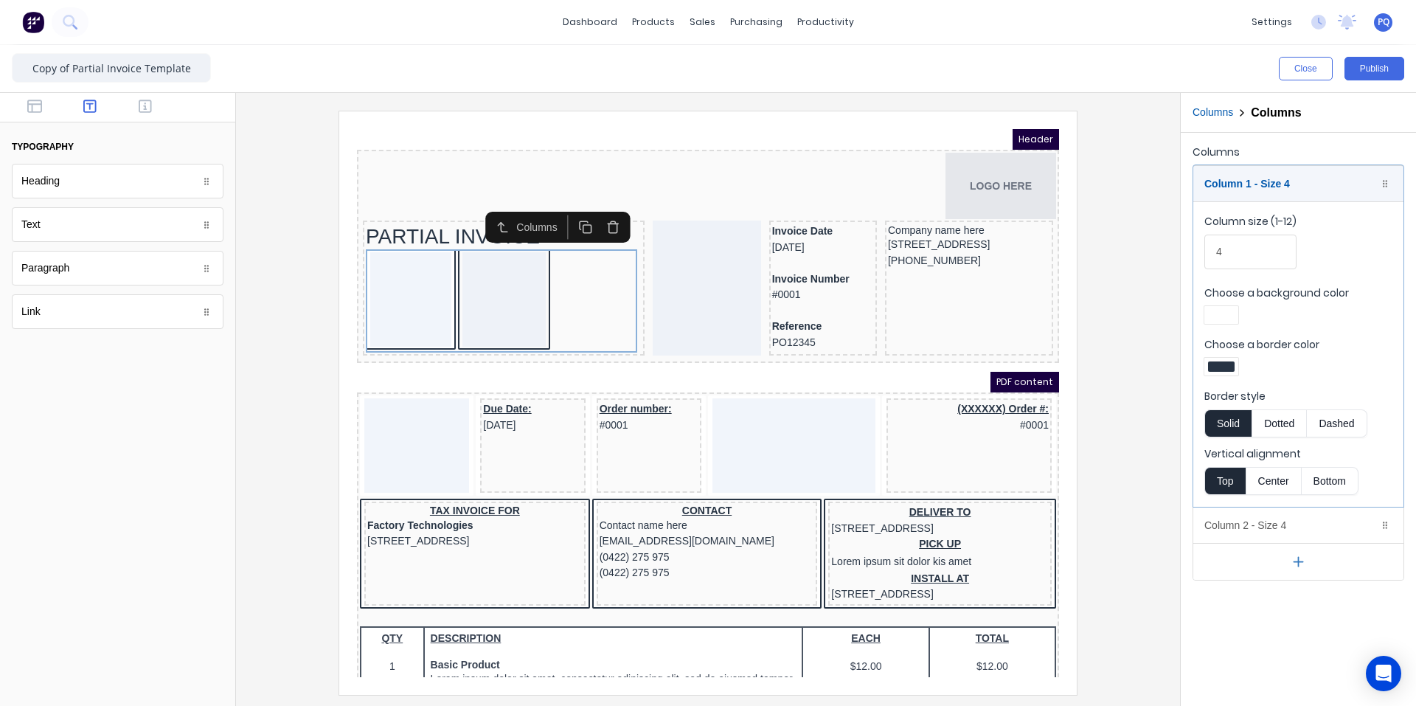
click at [1233, 371] on div at bounding box center [1221, 367] width 34 height 18
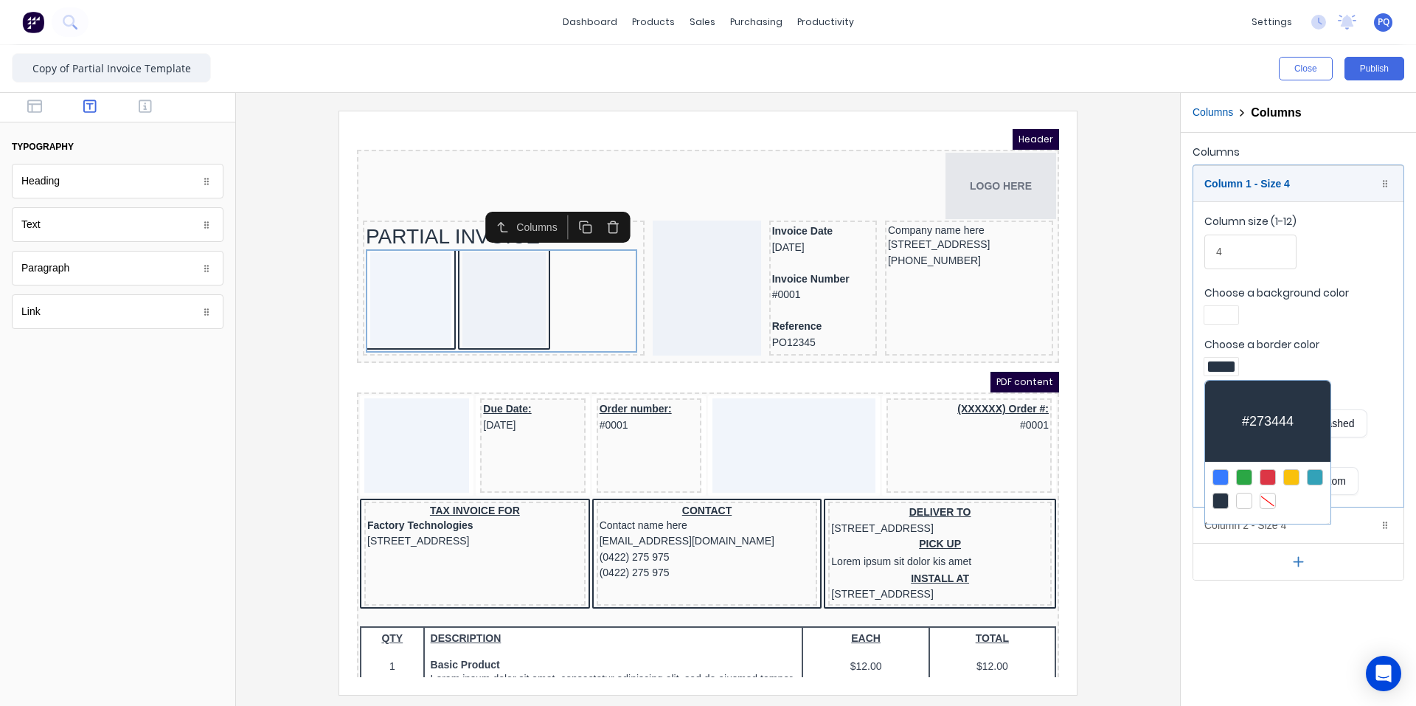
click at [1270, 493] on div at bounding box center [1268, 501] width 16 height 16
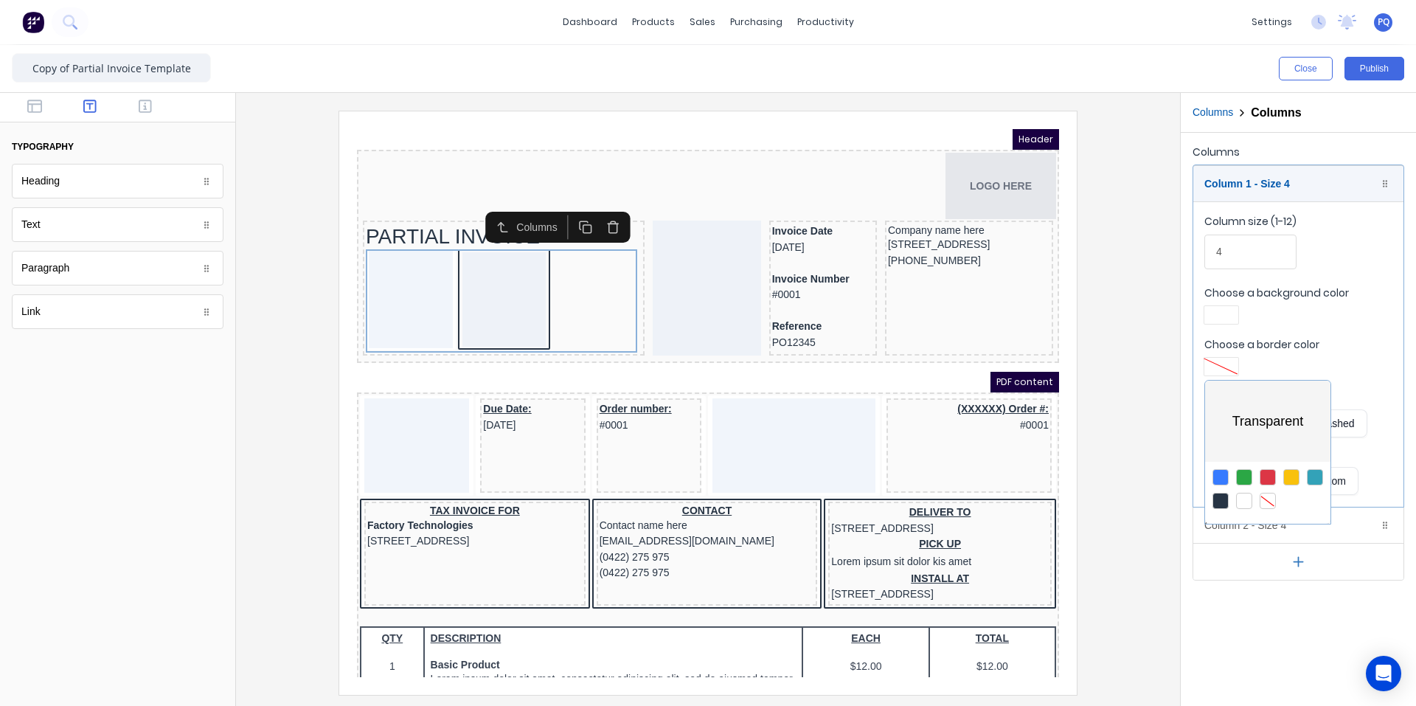
click at [1220, 317] on div at bounding box center [708, 353] width 1416 height 706
click at [1221, 316] on div at bounding box center [1221, 315] width 27 height 10
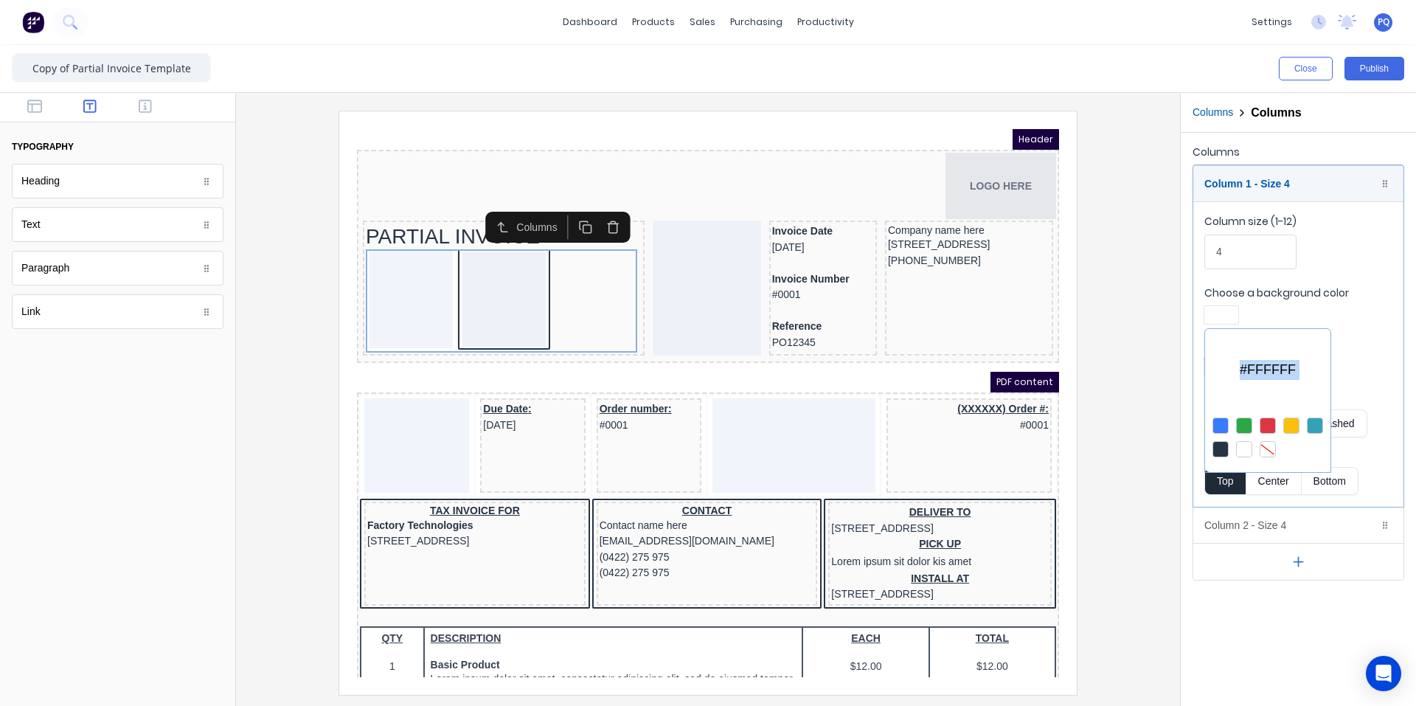
click at [1270, 445] on div at bounding box center [1268, 449] width 16 height 16
click at [1303, 288] on div at bounding box center [708, 353] width 1416 height 706
click at [1275, 524] on div "Column 2 - Size 4 Duplicate Delete" at bounding box center [1298, 524] width 210 height 35
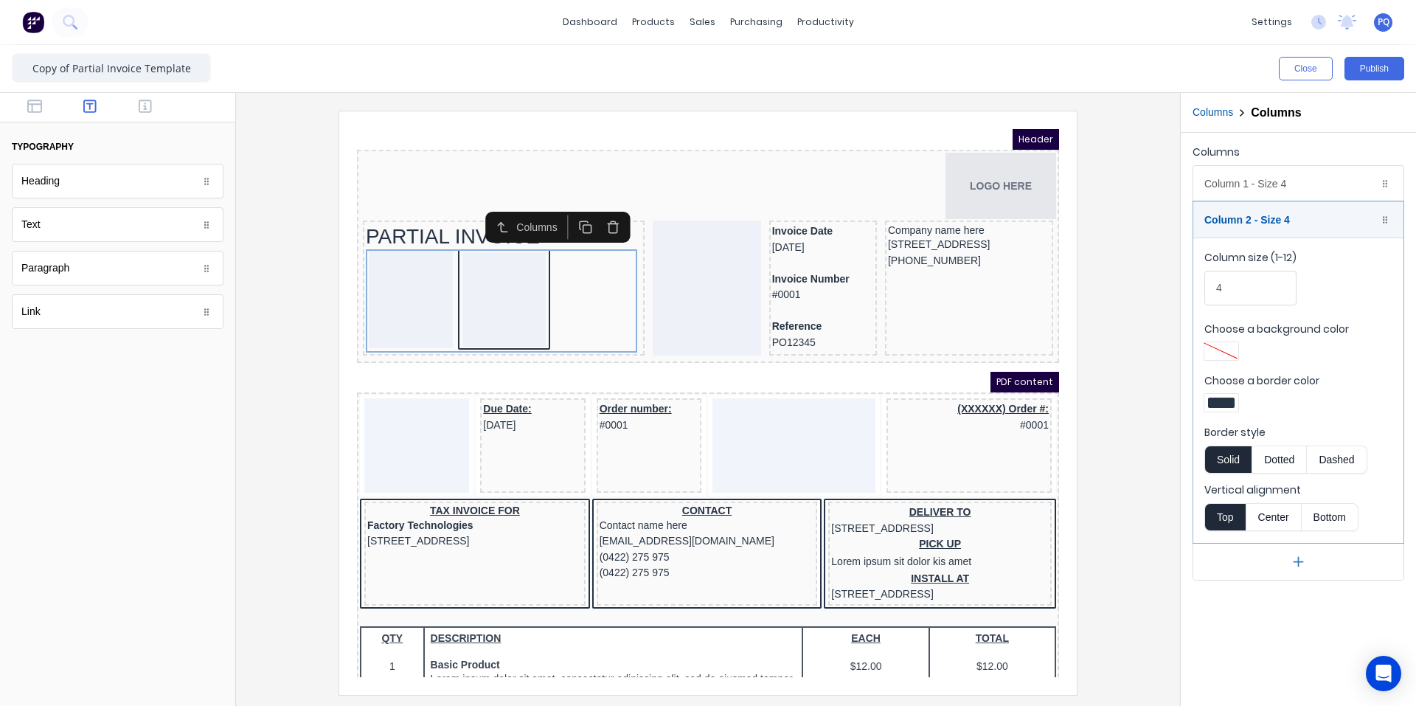
click at [1222, 398] on div at bounding box center [1221, 403] width 27 height 10
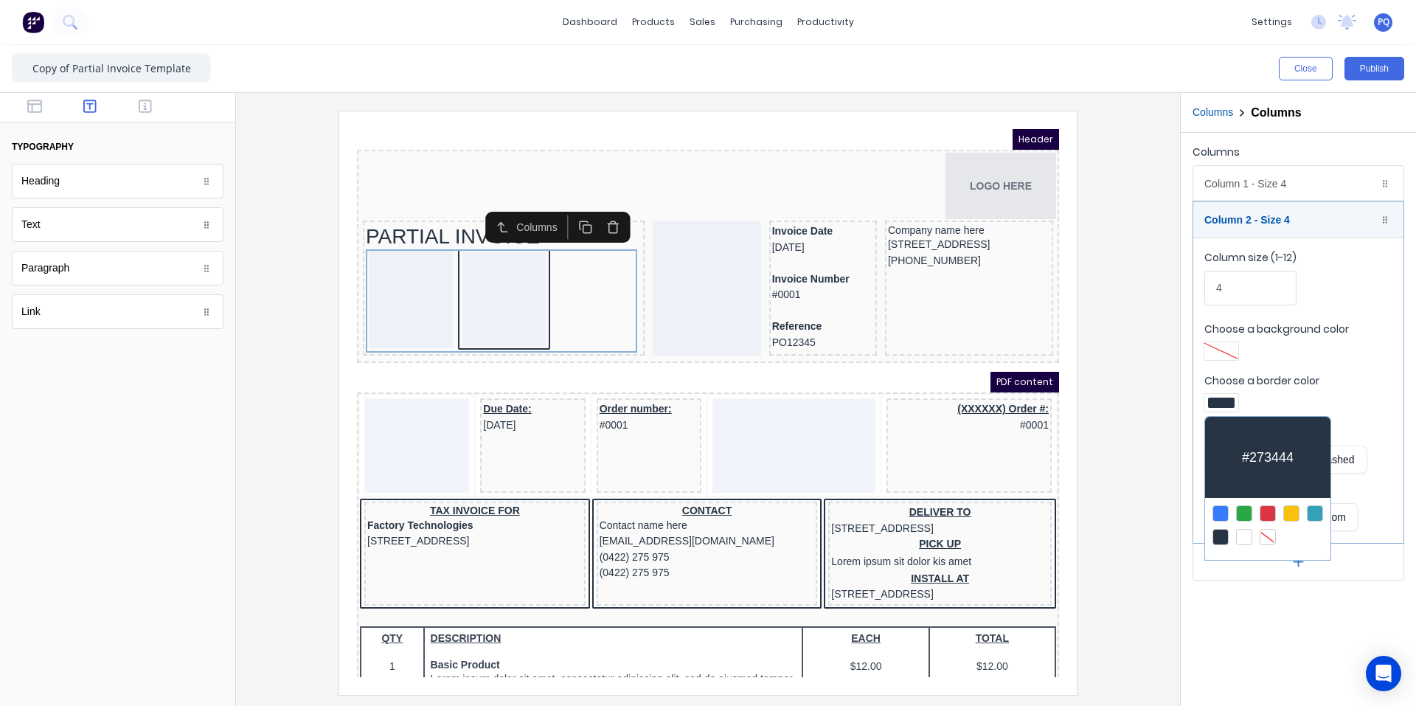
click at [1274, 539] on div at bounding box center [1268, 537] width 16 height 16
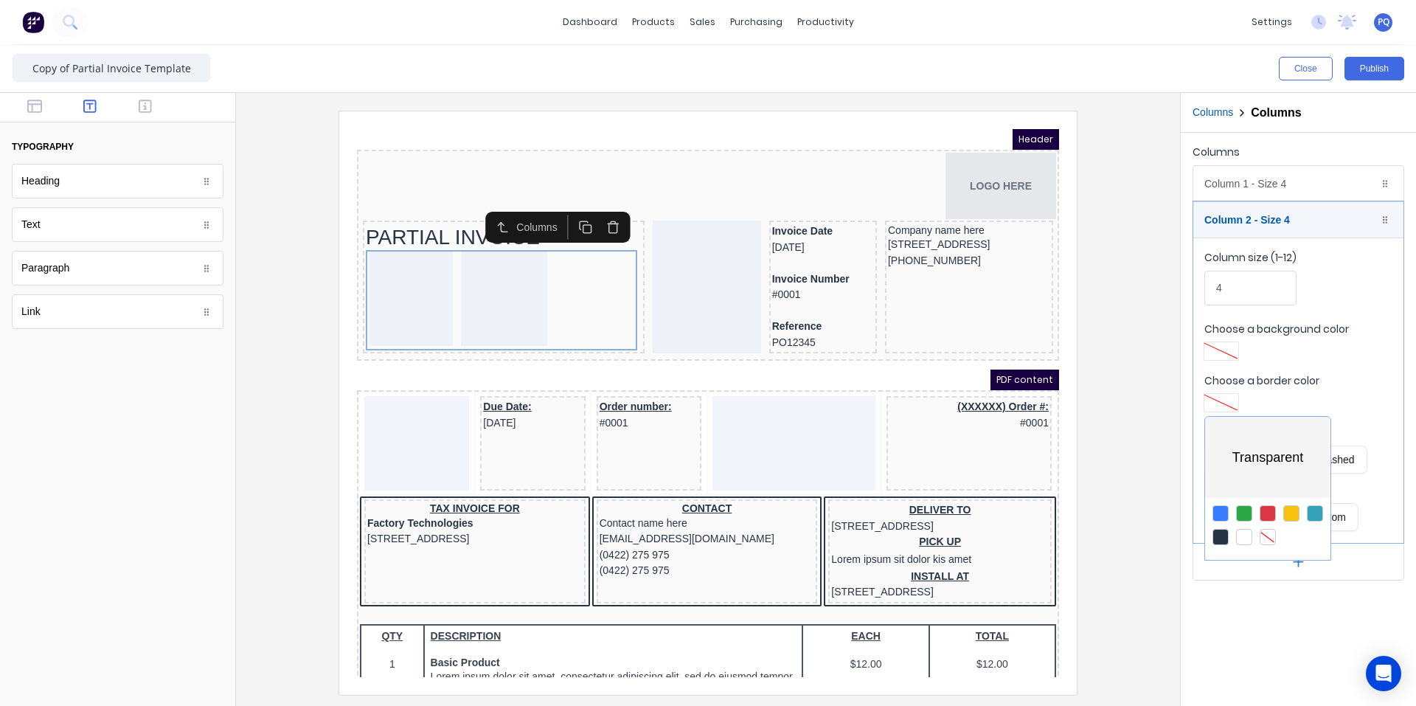
drag, startPoint x: 415, startPoint y: 240, endPoint x: 59, endPoint y: 111, distance: 379.2
click at [415, 240] on div at bounding box center [708, 353] width 1416 height 706
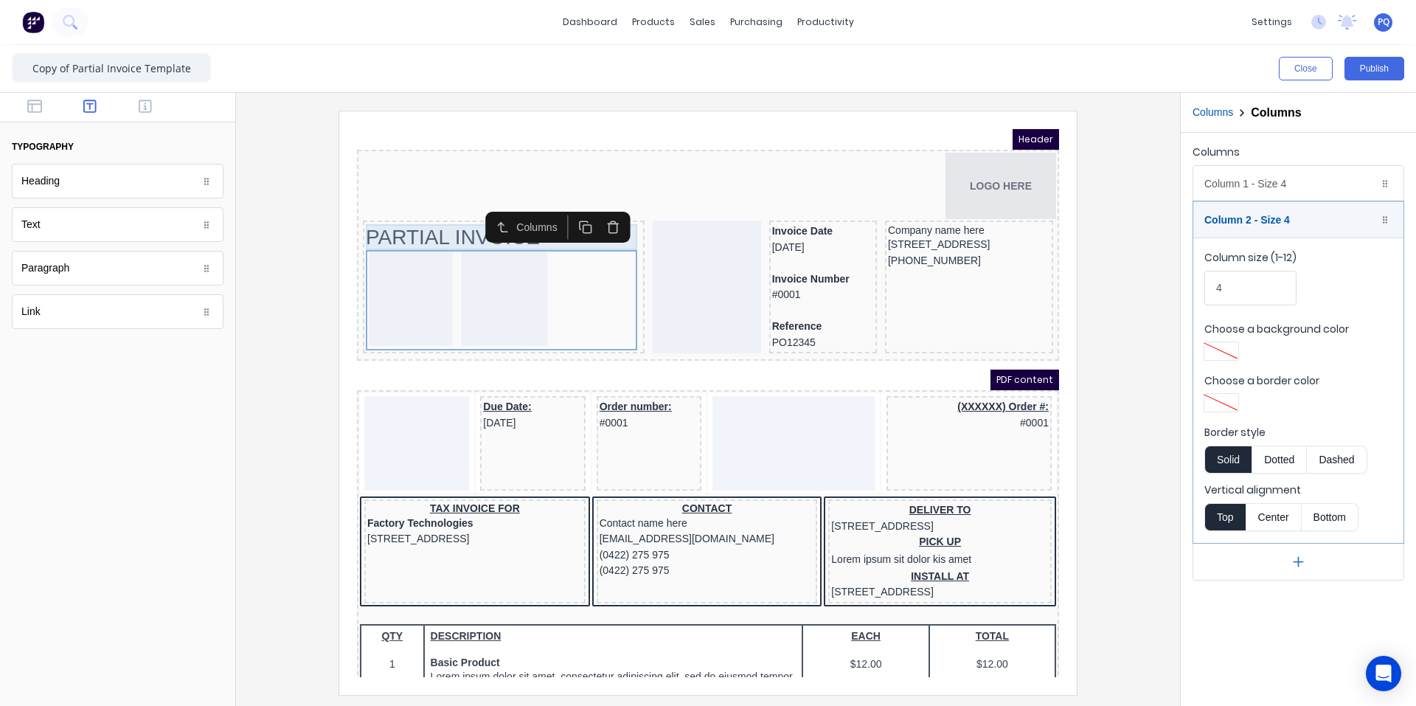
click at [398, 222] on div "PARTIAL INVOICE" at bounding box center [486, 220] width 276 height 26
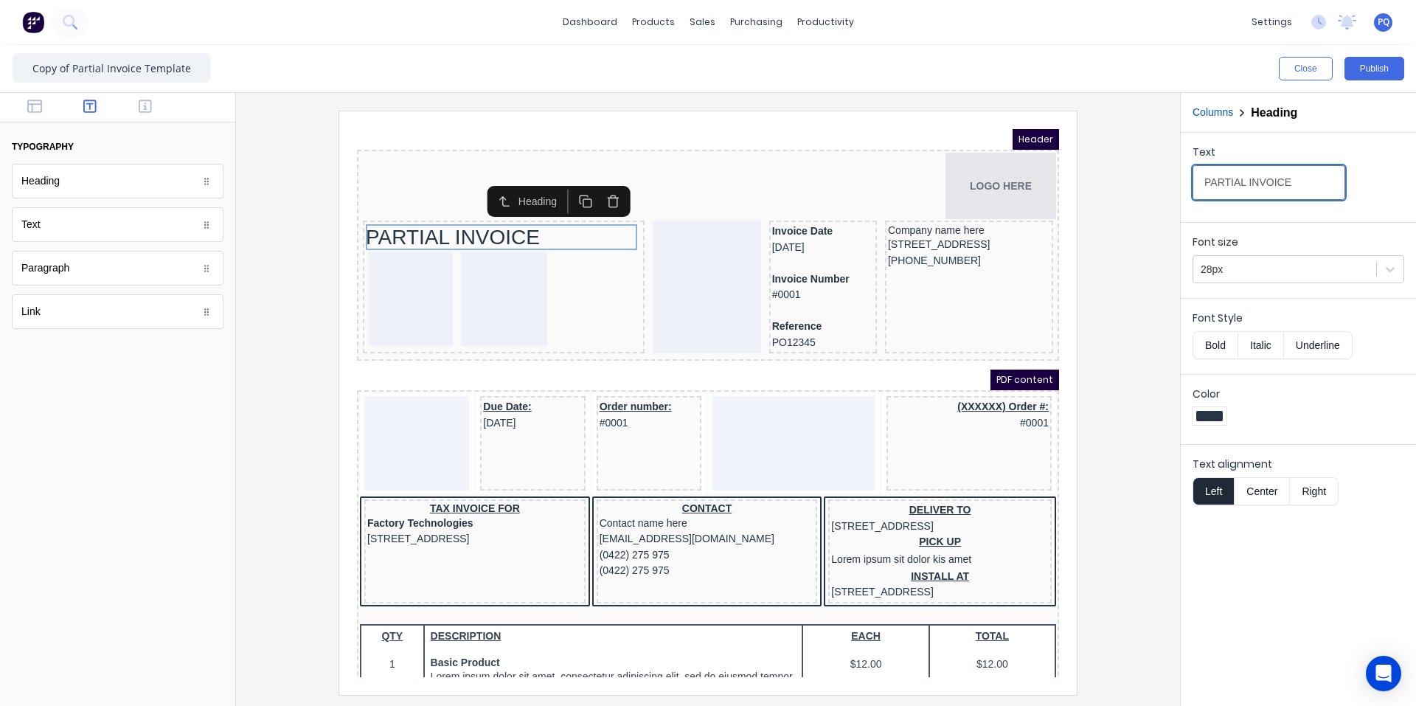
drag, startPoint x: 1244, startPoint y: 187, endPoint x: 1089, endPoint y: 176, distance: 154.6
click at [1103, 177] on div "Close Publish Components typography Heading Heading Text Text Paragraph Paragra…" at bounding box center [708, 375] width 1416 height 661
type input "INVOICE"
drag, startPoint x: 1211, startPoint y: 309, endPoint x: 1216, endPoint y: 331, distance: 22.6
click at [1211, 316] on div "Font Style Bold Italic Underline" at bounding box center [1298, 333] width 235 height 70
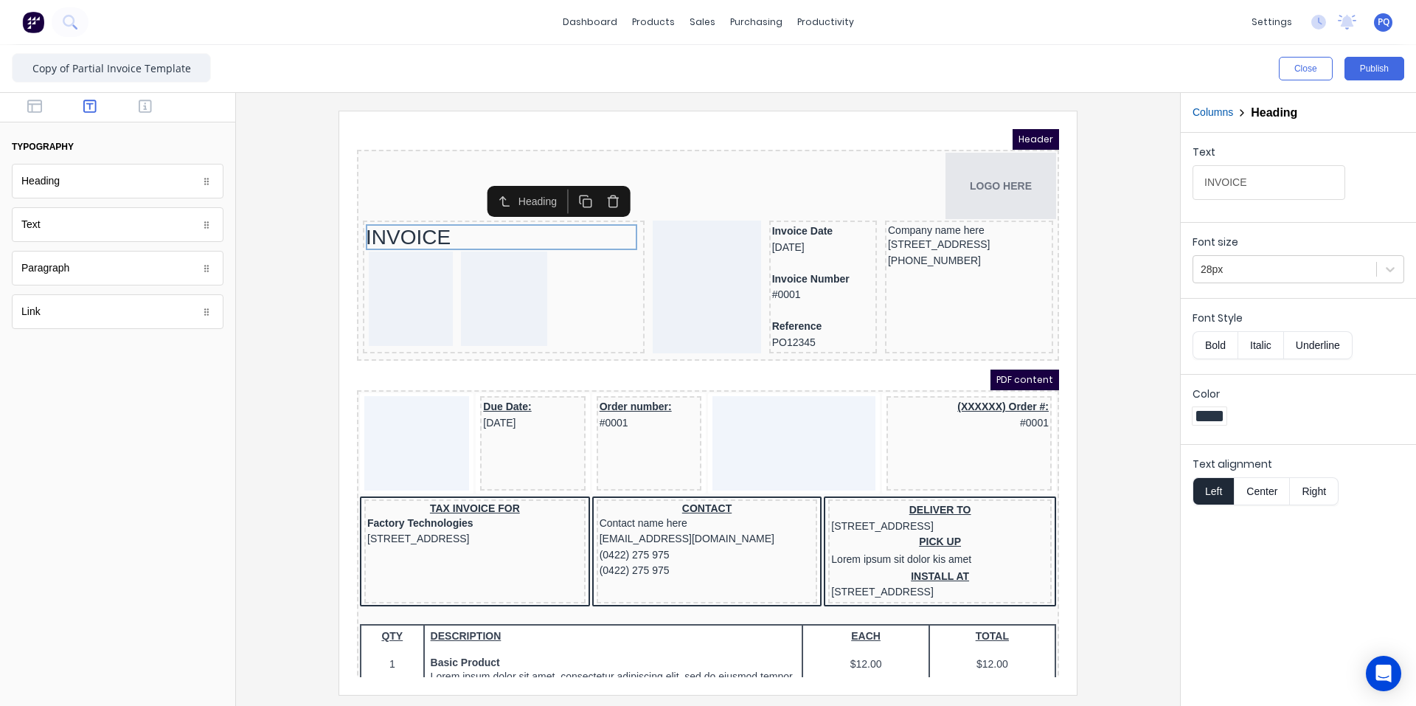
click at [1216, 336] on button "Bold" at bounding box center [1215, 345] width 45 height 28
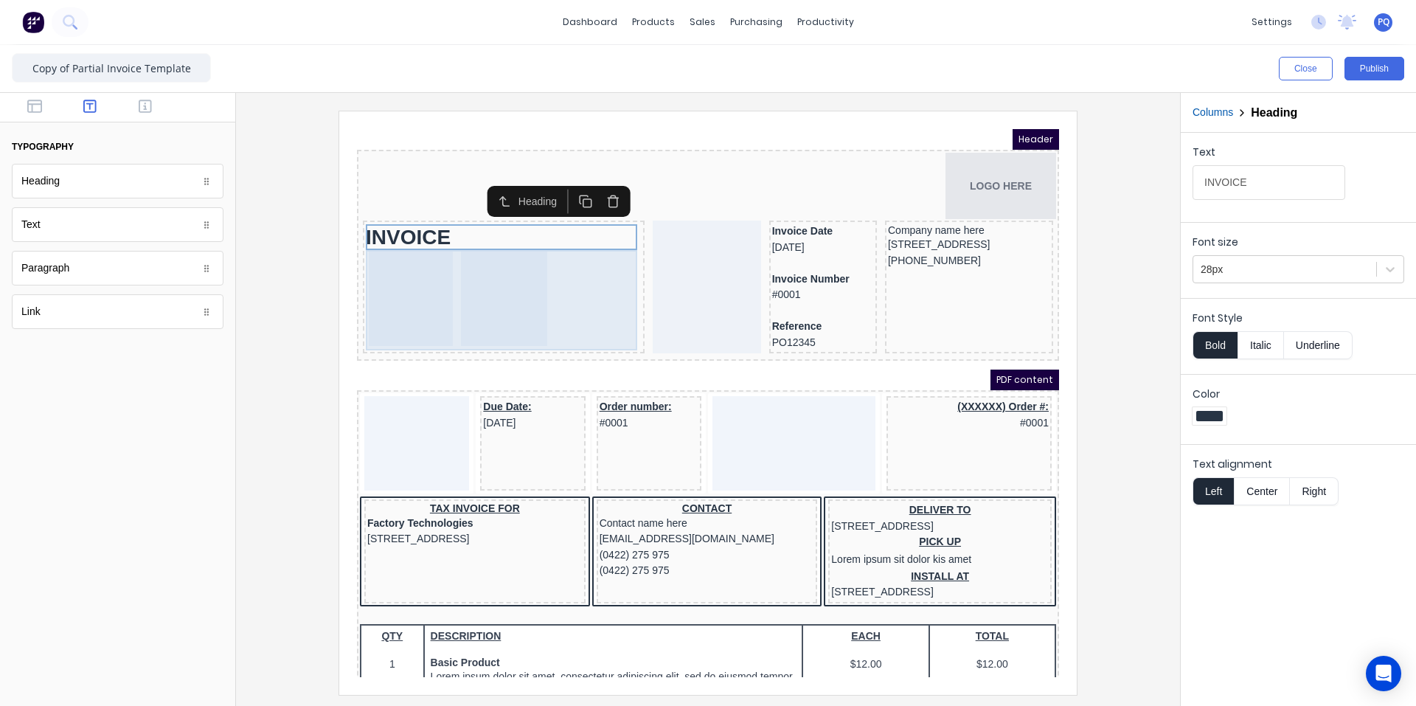
drag, startPoint x: 511, startPoint y: 305, endPoint x: 558, endPoint y: 295, distance: 48.3
click at [511, 305] on div at bounding box center [486, 281] width 86 height 94
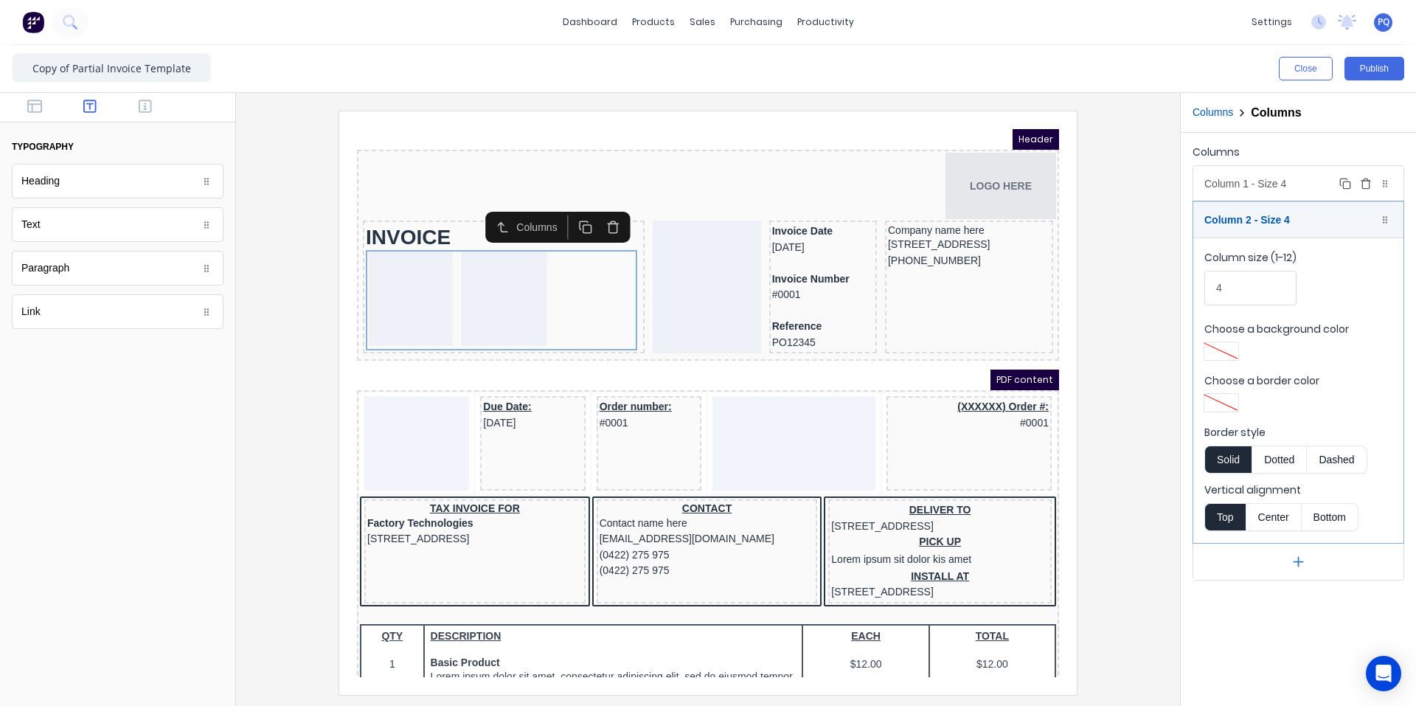
click at [1306, 189] on div "Column 1 - Size 4 Duplicate Delete" at bounding box center [1298, 183] width 210 height 35
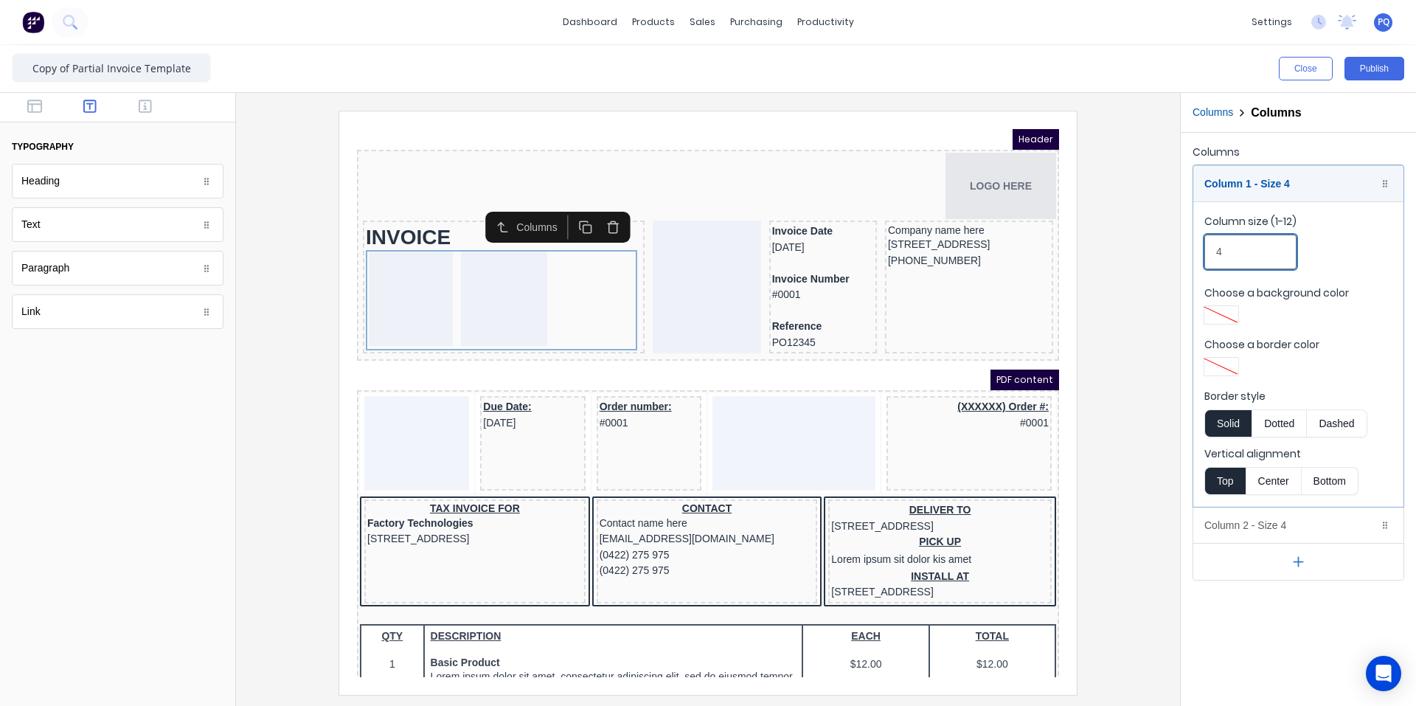
drag, startPoint x: 1210, startPoint y: 257, endPoint x: 1249, endPoint y: 398, distance: 145.5
click at [1169, 262] on div "Close Publish Components typography Heading Heading Text Text Paragraph Paragra…" at bounding box center [708, 375] width 1416 height 661
type input "2"
click at [1267, 521] on div "Column 2 - Size 4 Duplicate Delete" at bounding box center [1298, 524] width 210 height 35
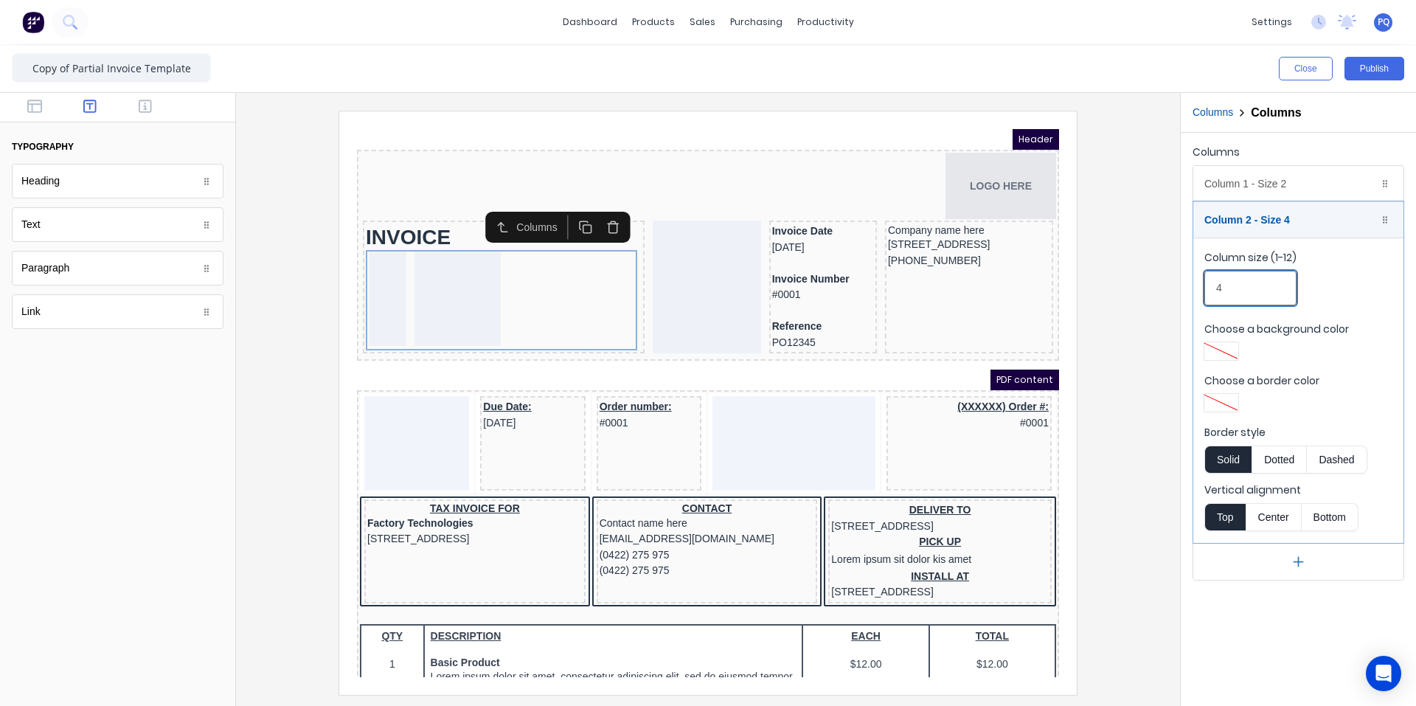
drag, startPoint x: 1235, startPoint y: 289, endPoint x: 1199, endPoint y: 286, distance: 36.3
click at [1199, 286] on fieldset "Column size (1-12) 4 Choose a background color Choose a border color Border sty…" at bounding box center [1298, 390] width 210 height 305
type input "10"
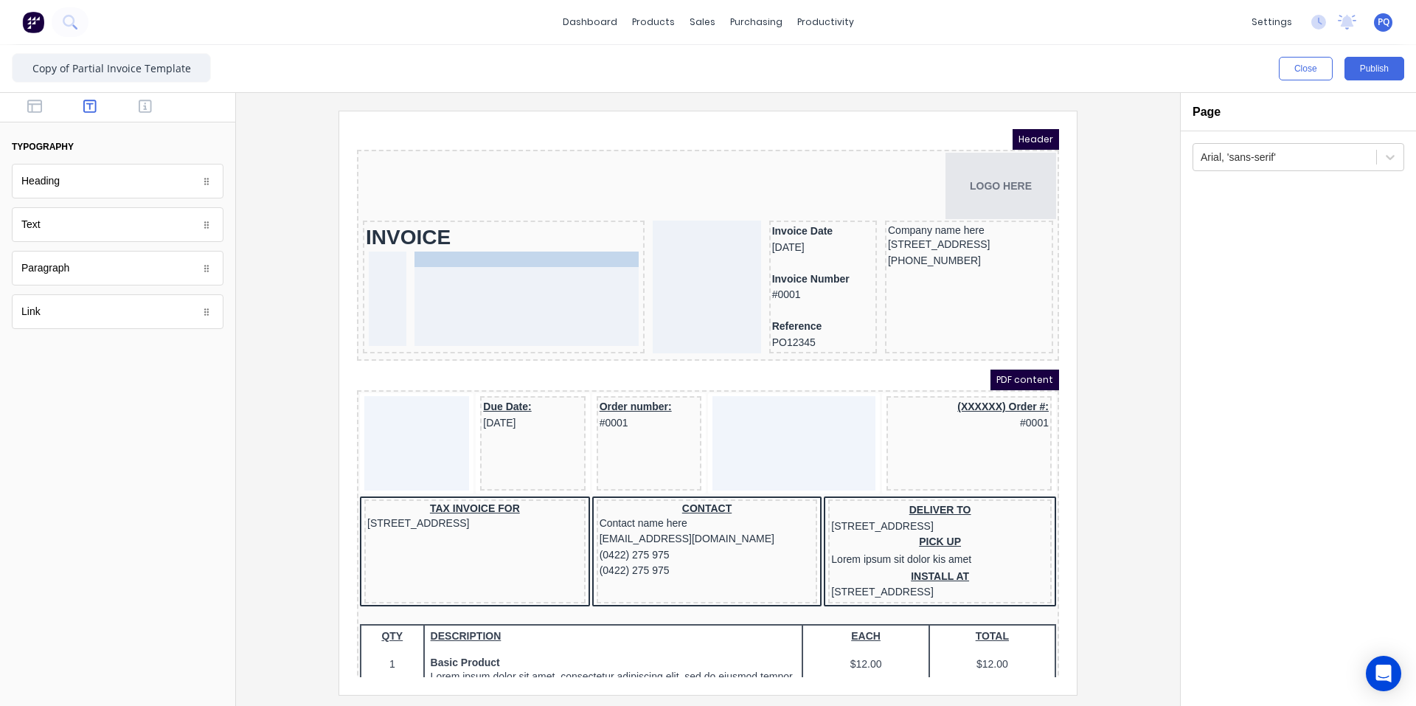
drag, startPoint x: 413, startPoint y: 510, endPoint x: 501, endPoint y: 262, distance: 263.6
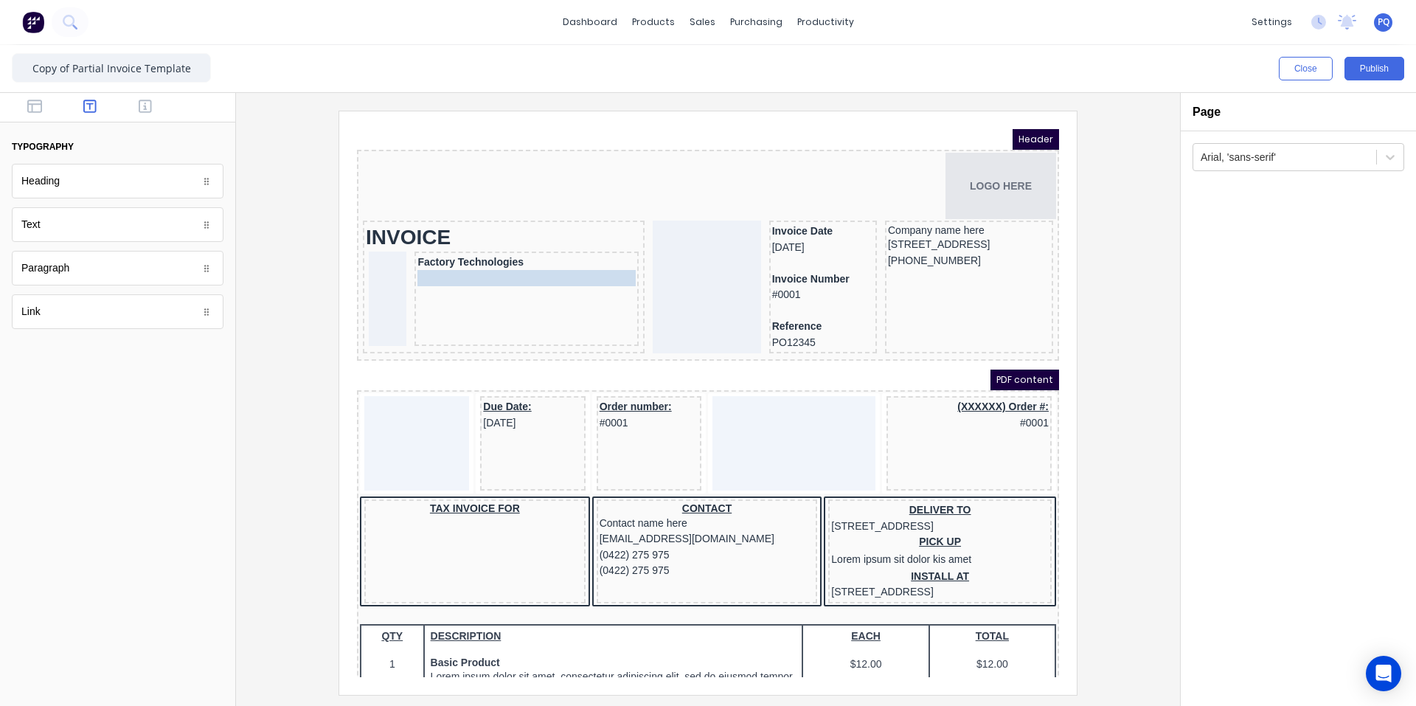
drag, startPoint x: 406, startPoint y: 515, endPoint x: 462, endPoint y: 272, distance: 249.1
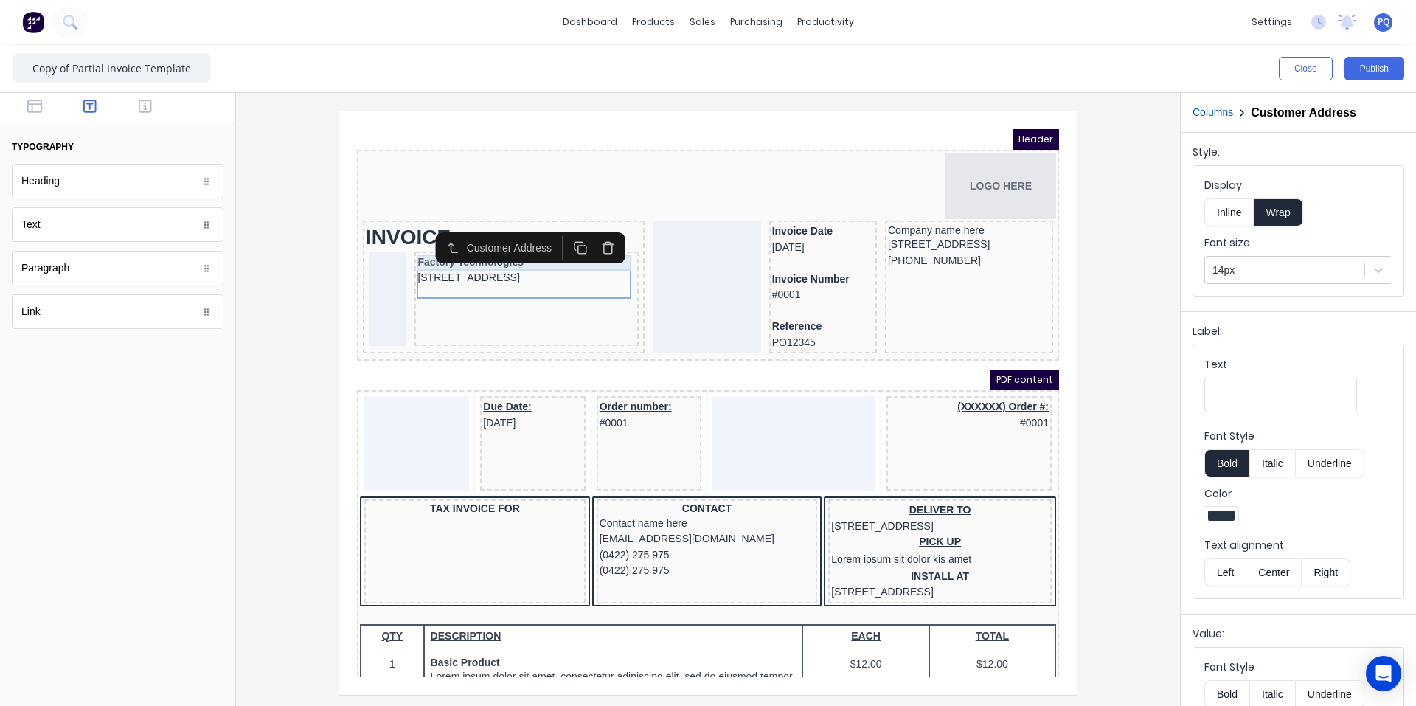
click at [402, 246] on div "Factory Technologies" at bounding box center [509, 245] width 218 height 16
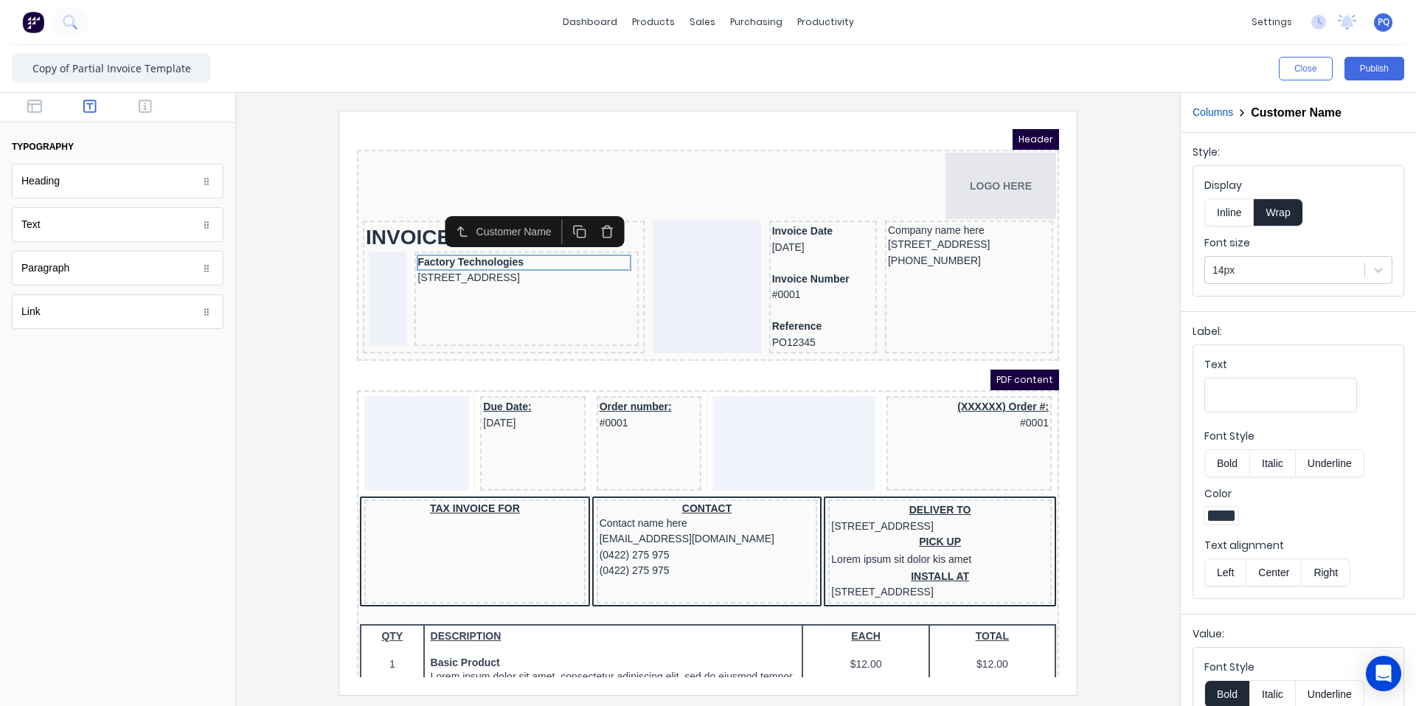
click at [1223, 465] on button "Bold" at bounding box center [1226, 463] width 45 height 28
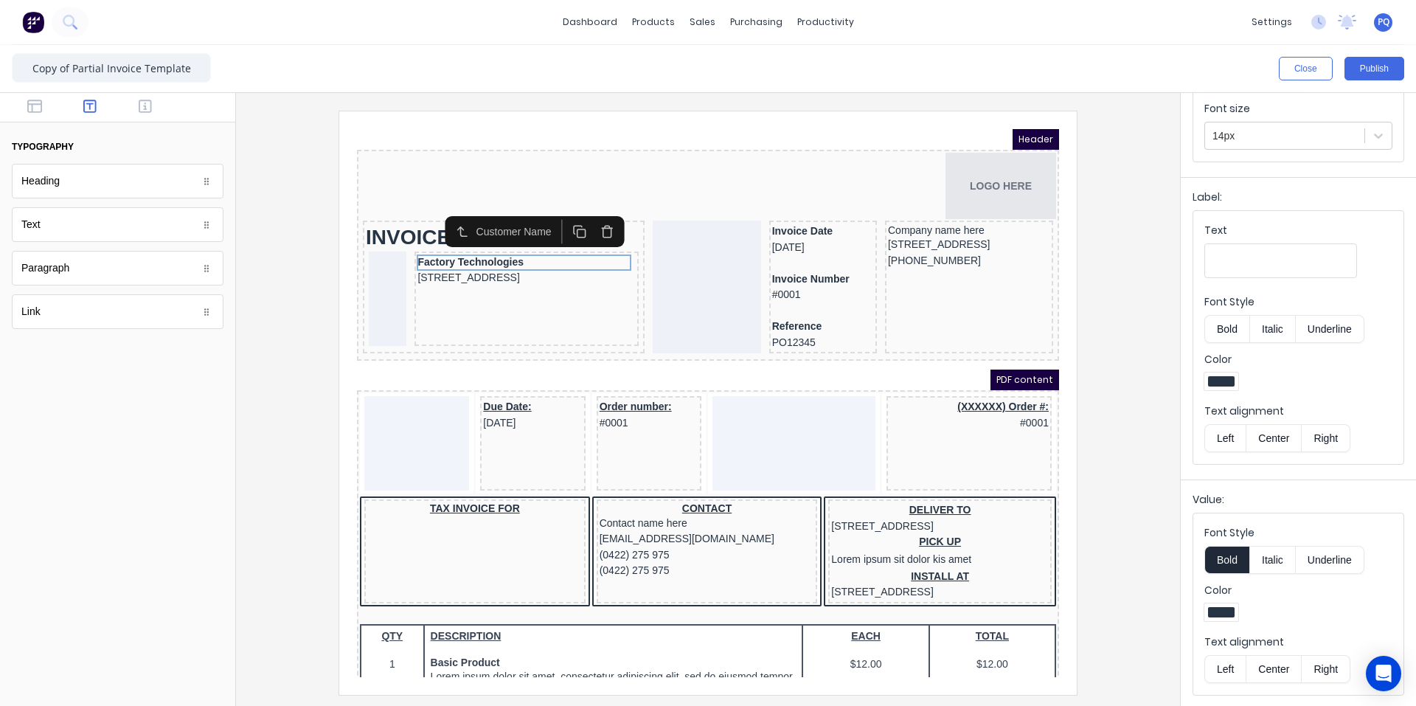
click at [1218, 553] on button "Bold" at bounding box center [1226, 560] width 45 height 28
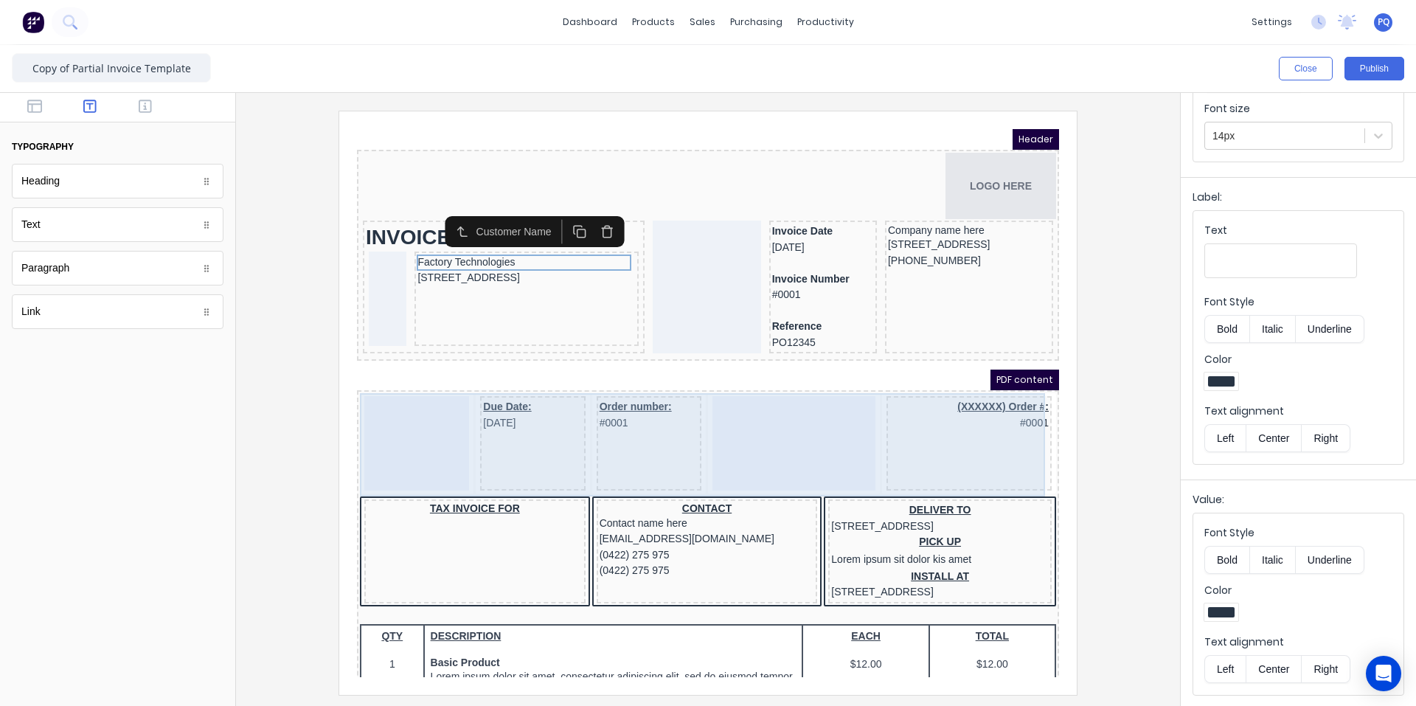
click at [522, 428] on div "Due Date: 29/10/2024" at bounding box center [514, 425] width 105 height 94
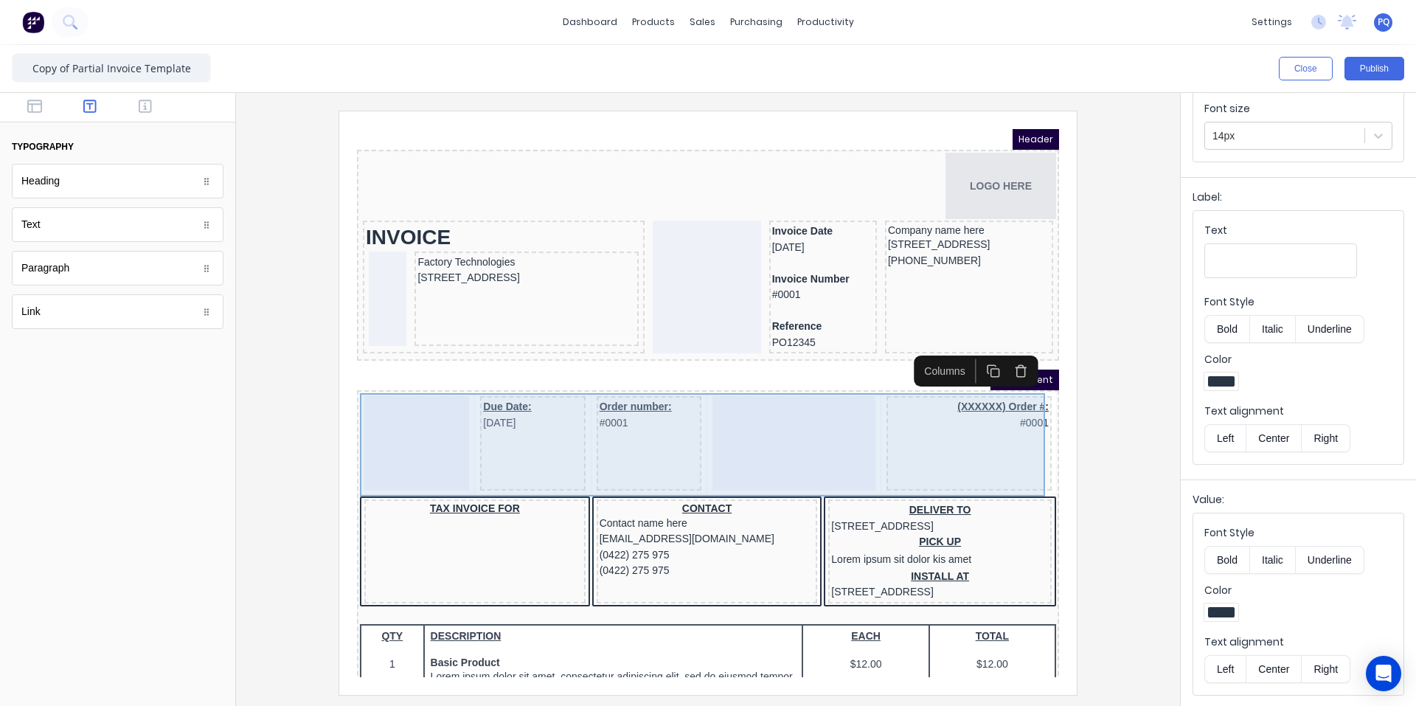
scroll to position [0, 0]
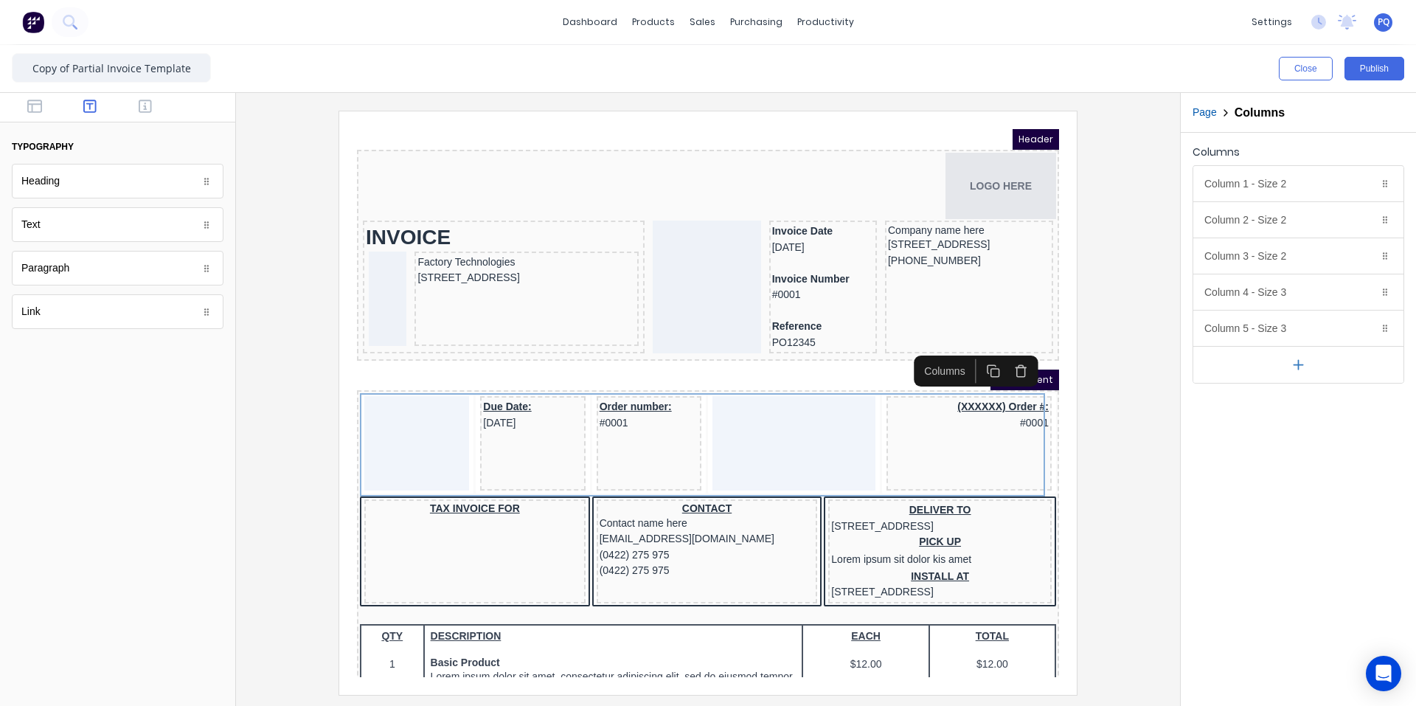
click at [1001, 358] on icon "button" at bounding box center [1003, 353] width 14 height 14
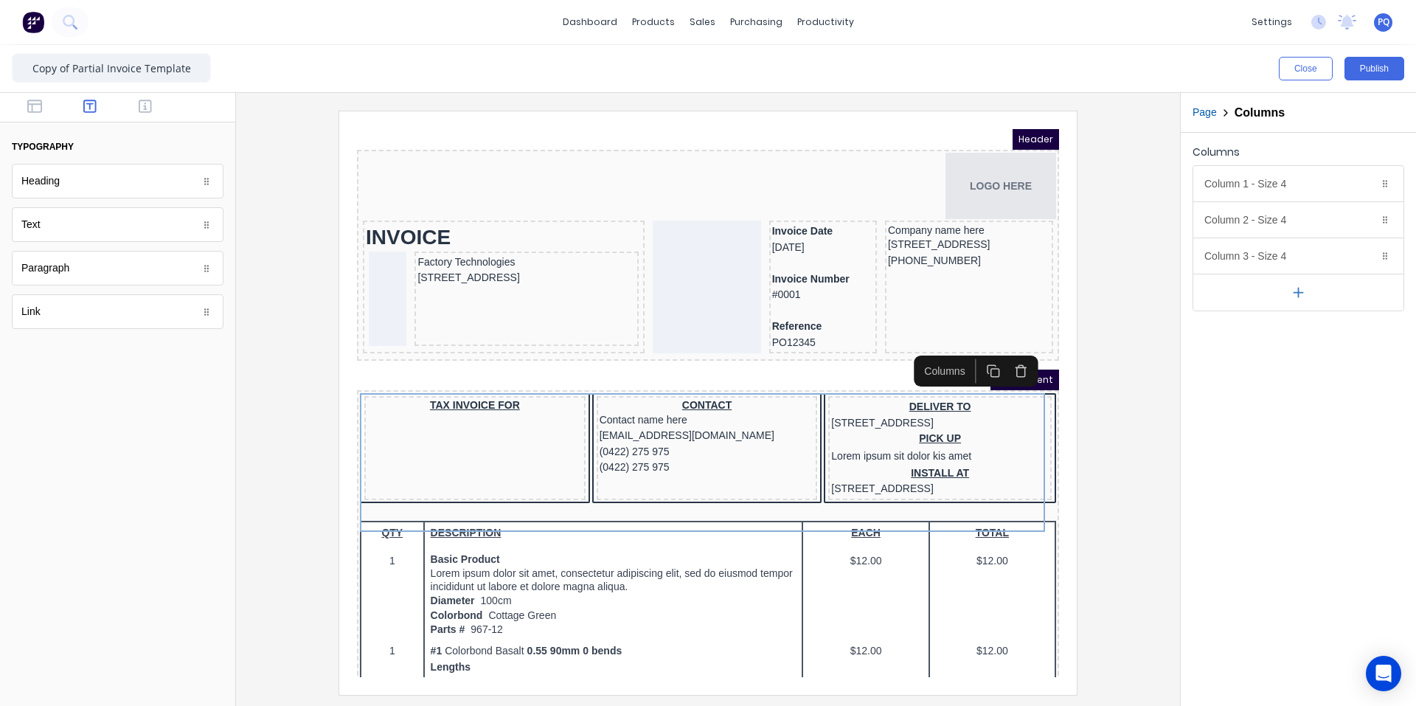
click at [1002, 361] on button "button" at bounding box center [1003, 353] width 27 height 24
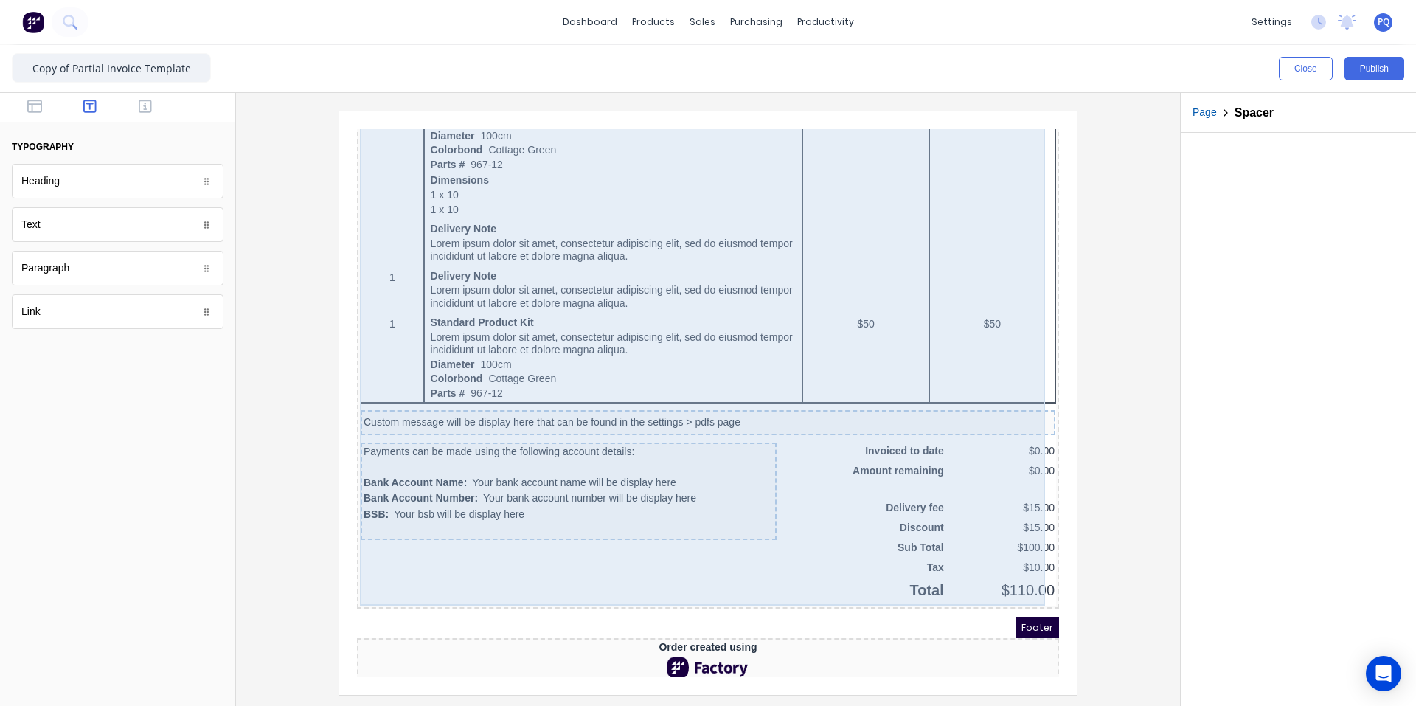
scroll to position [748, 0]
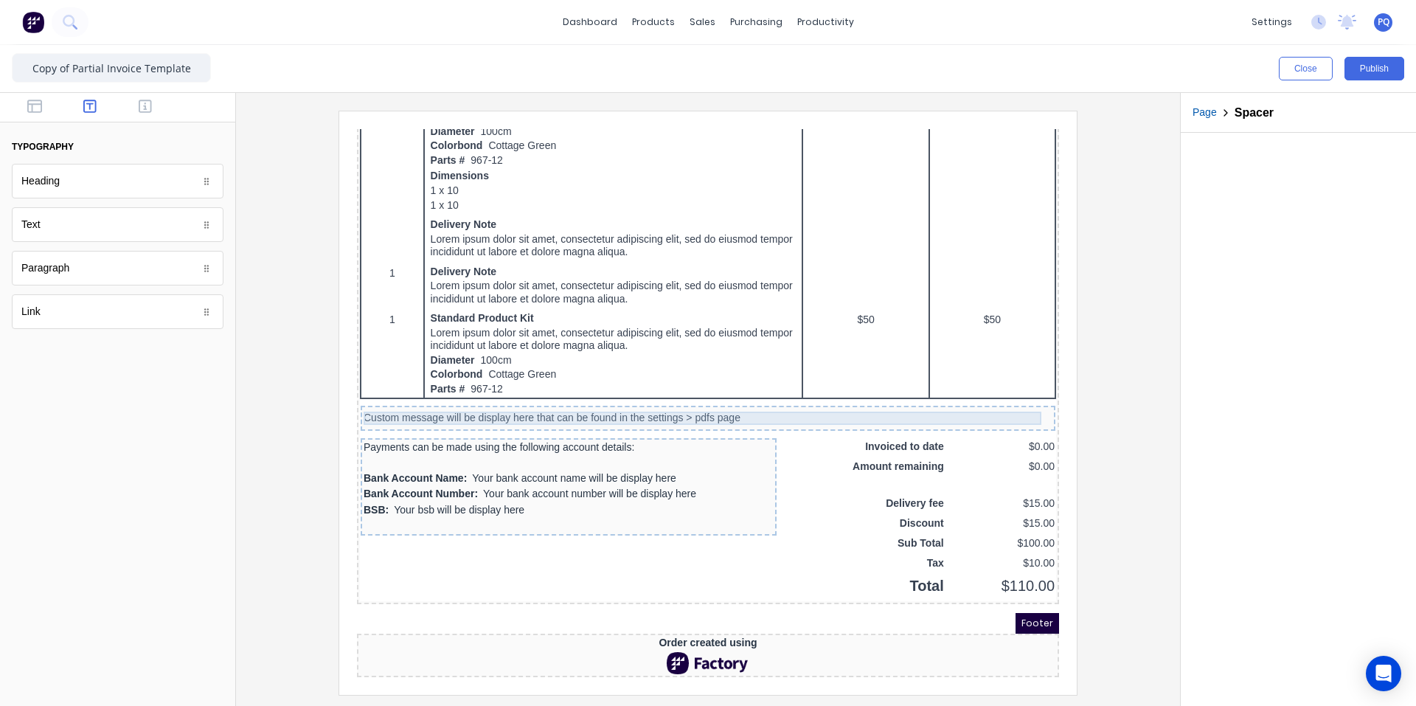
click at [498, 397] on div "Custom message will be display here that can be found in the settings > pdfs pa…" at bounding box center [690, 400] width 689 height 13
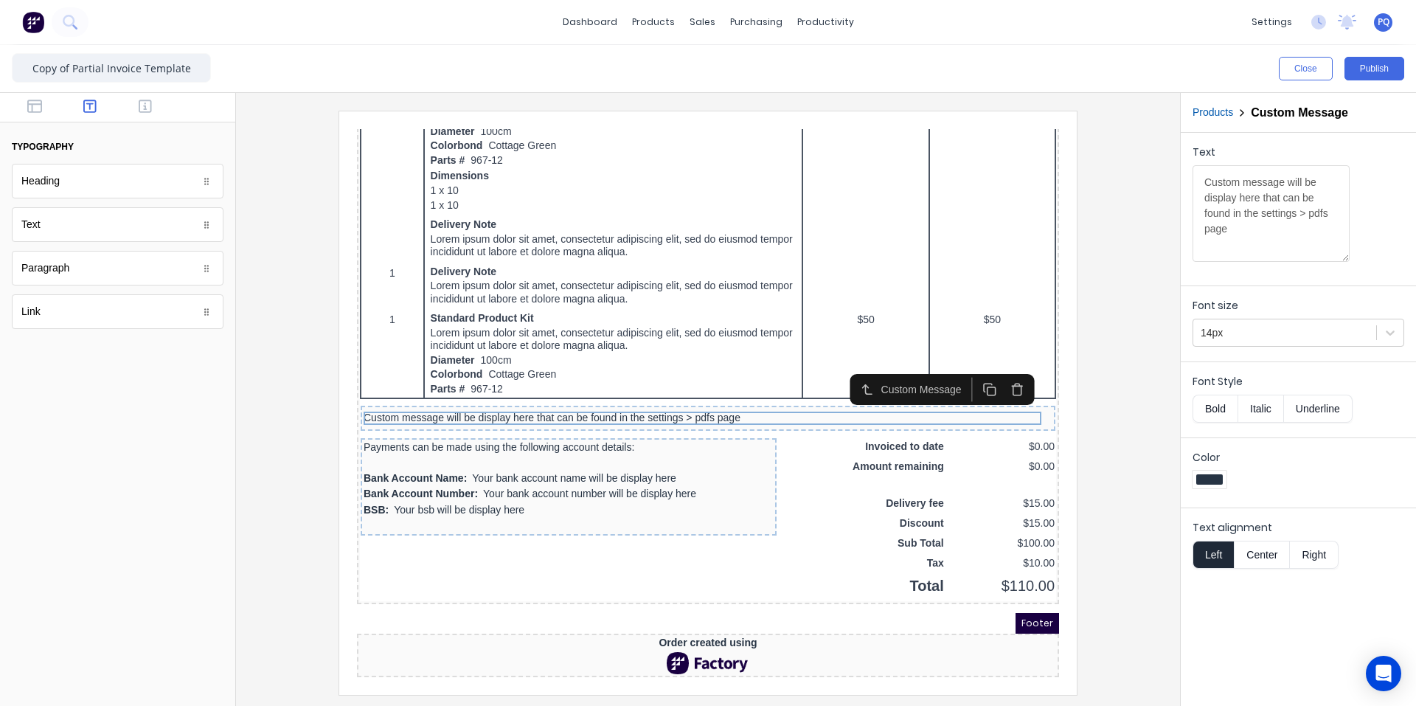
click at [1000, 364] on icon "button" at bounding box center [1000, 371] width 14 height 14
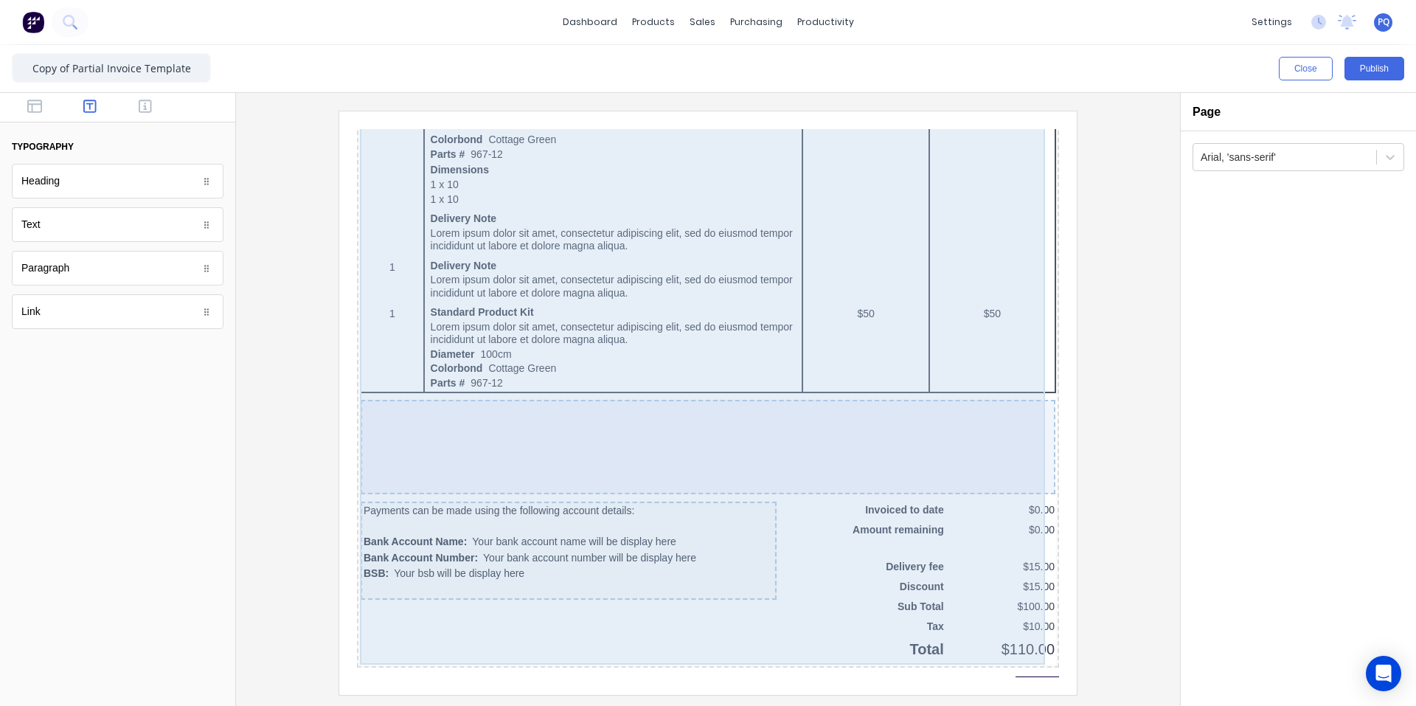
drag, startPoint x: 707, startPoint y: 482, endPoint x: 706, endPoint y: 497, distance: 15.6
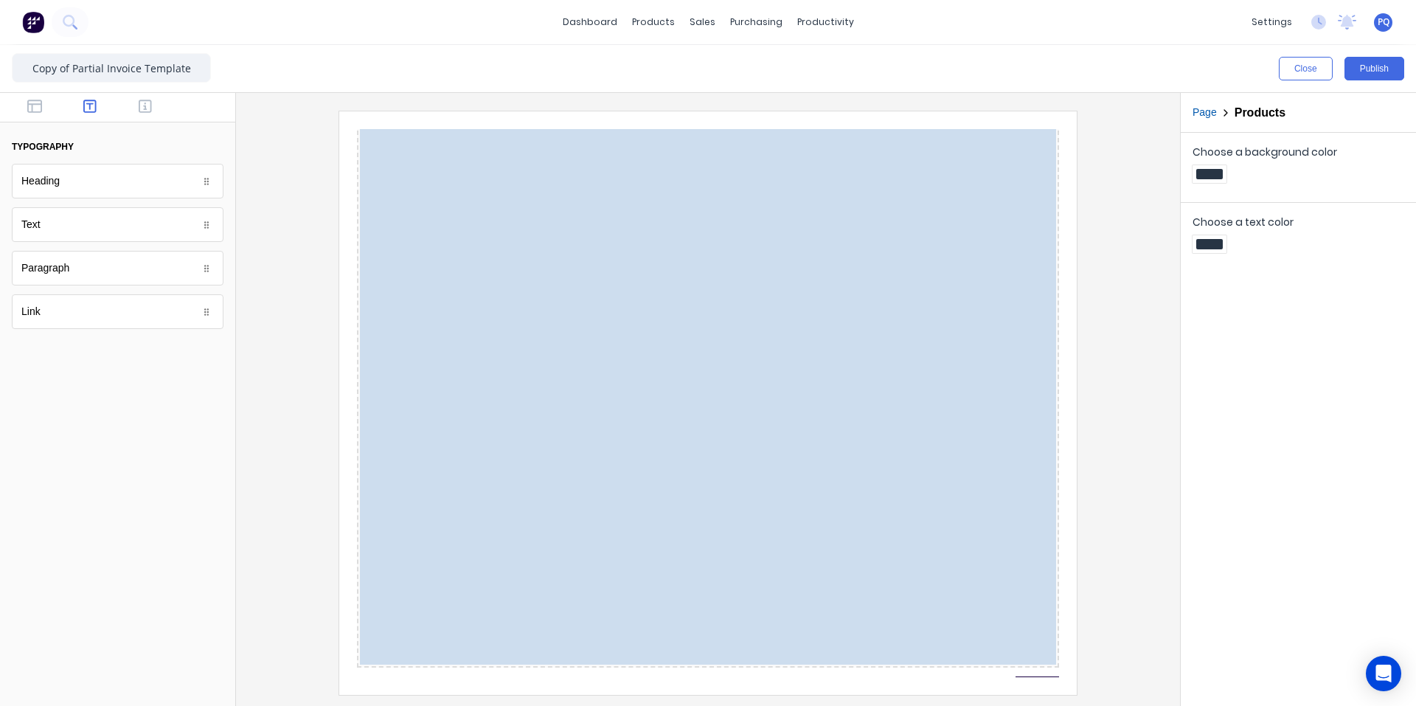
click at [339, 111] on div at bounding box center [339, 111] width 0 height 0
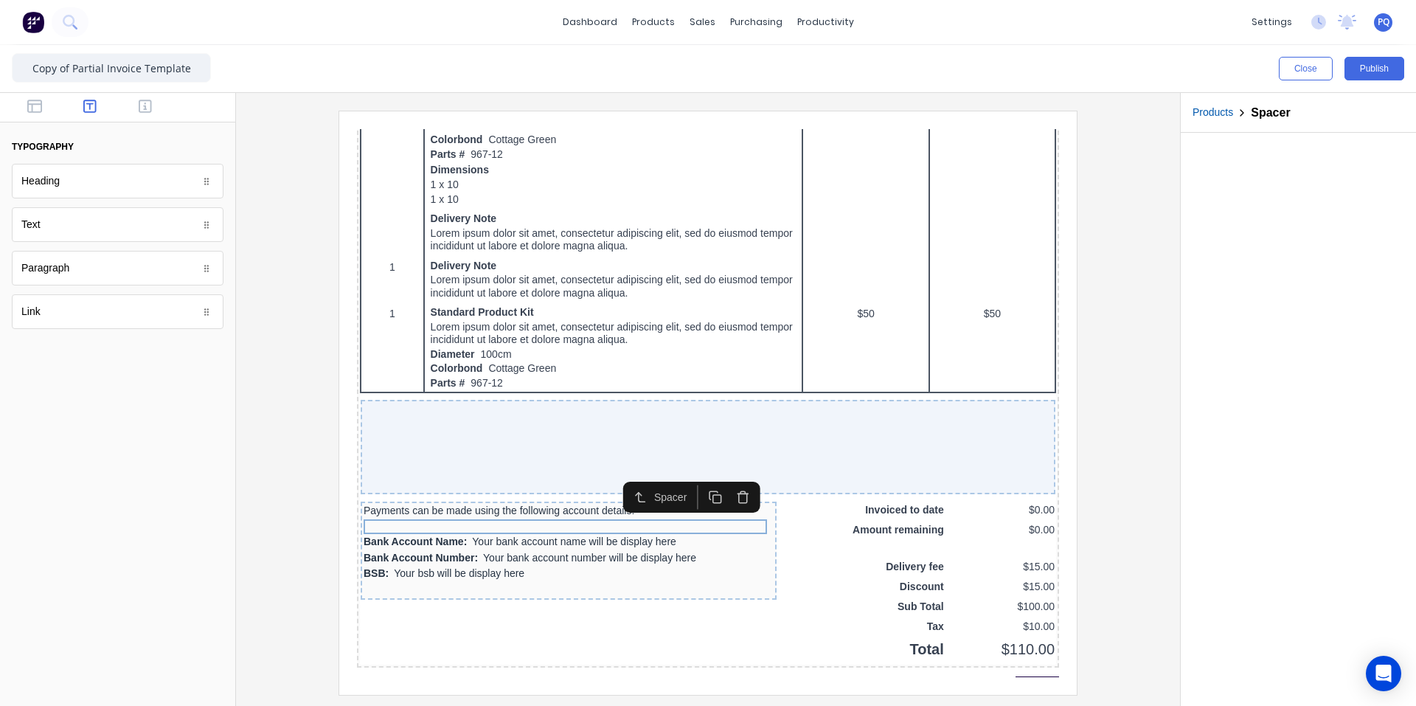
click at [722, 484] on icon "button" at bounding box center [725, 479] width 14 height 14
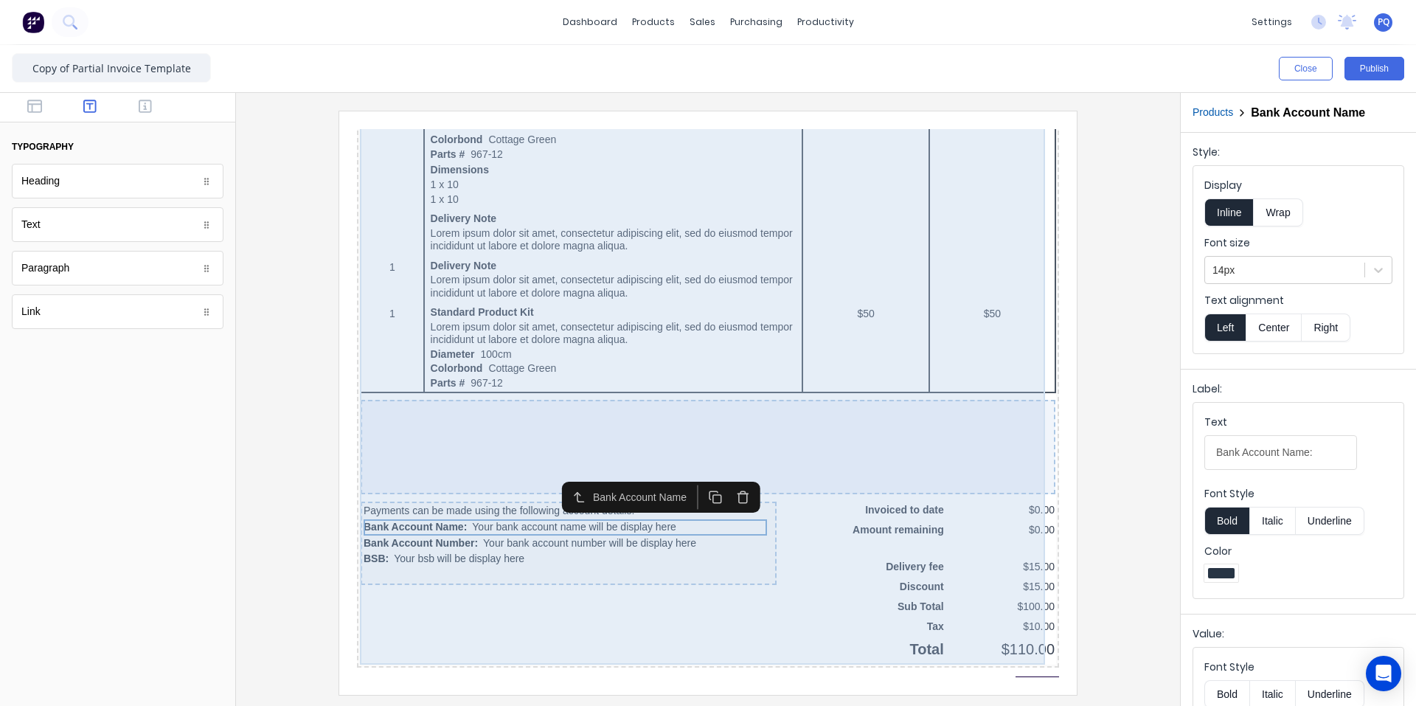
click at [722, 484] on icon "button" at bounding box center [725, 479] width 14 height 14
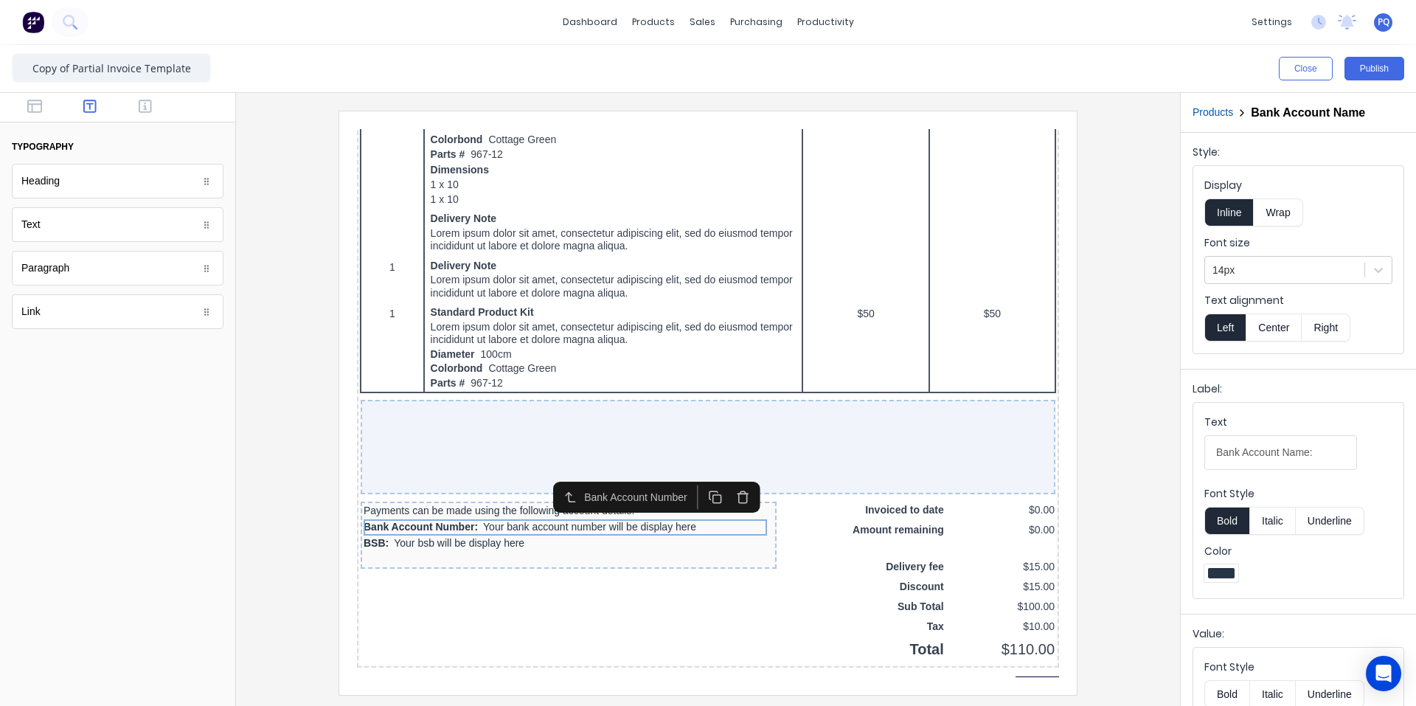
click at [722, 484] on icon "button" at bounding box center [725, 479] width 14 height 14
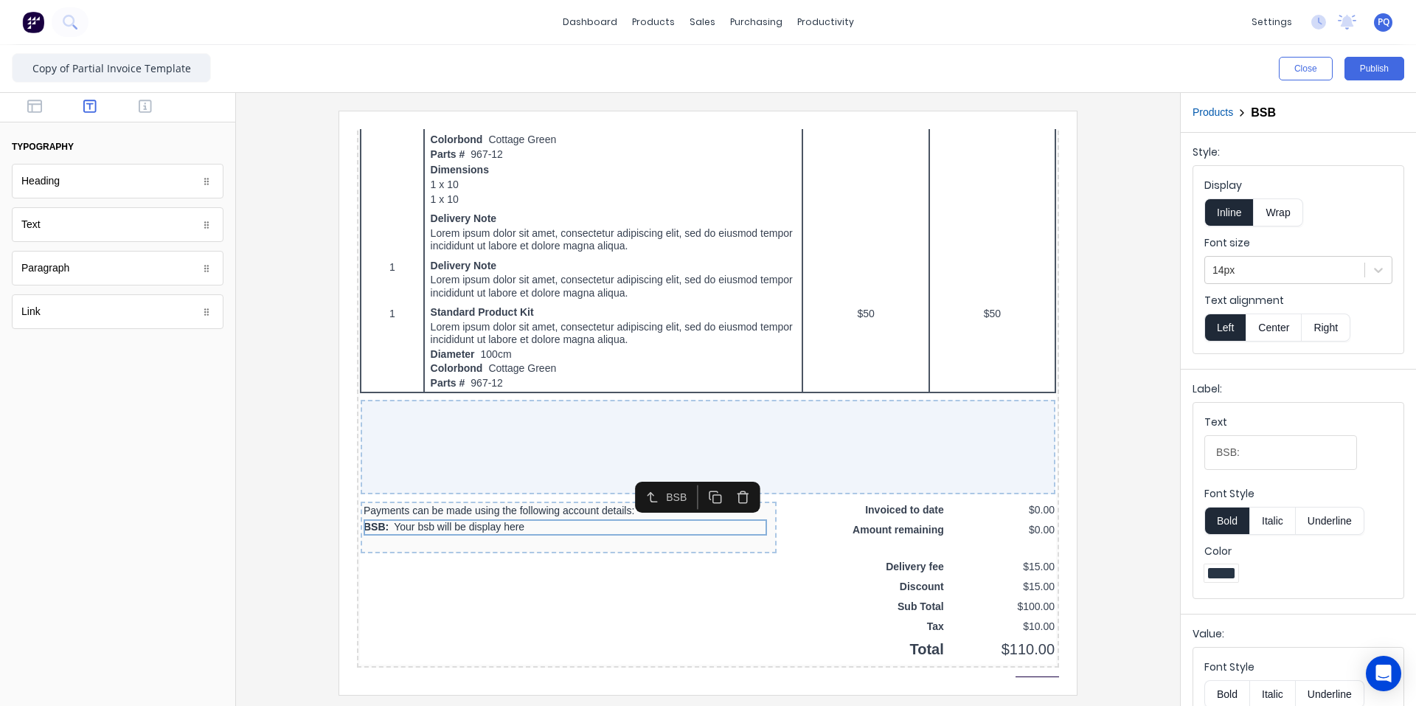
click at [723, 484] on icon "button" at bounding box center [725, 479] width 14 height 14
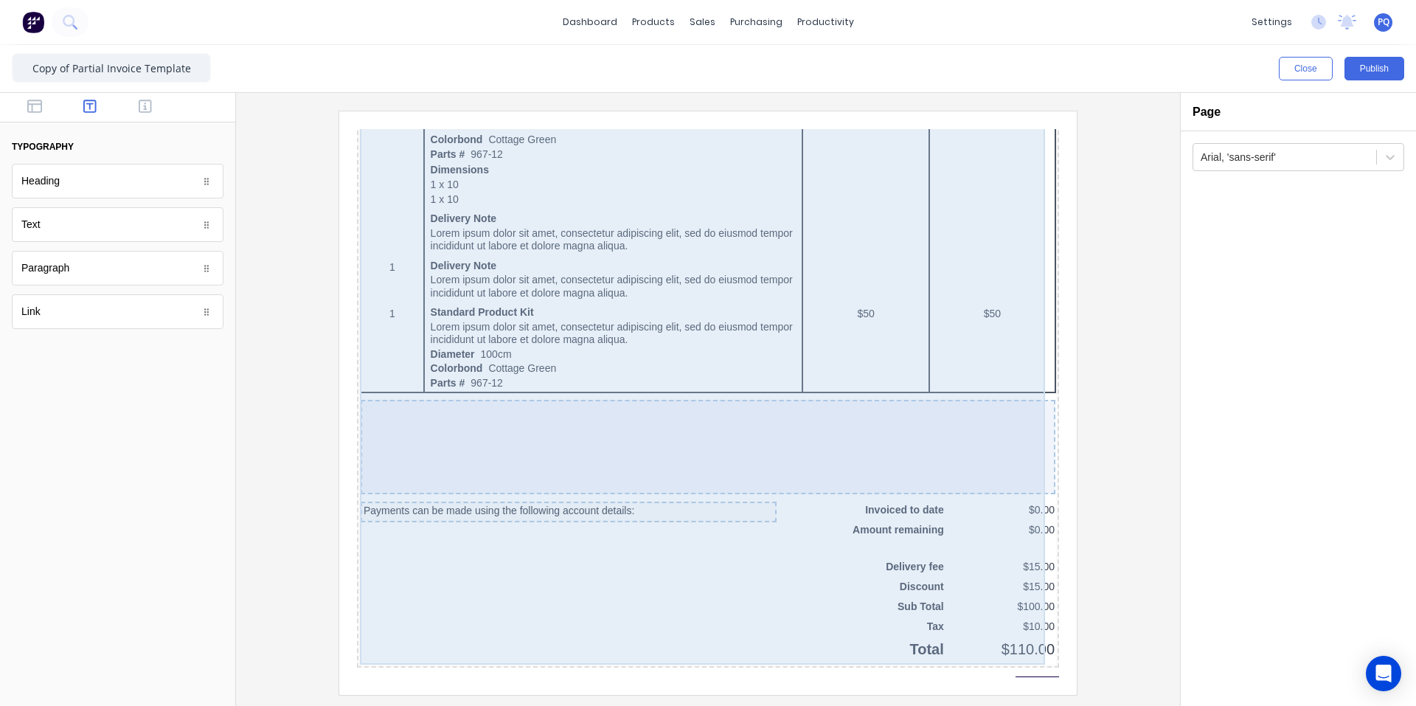
click at [723, 484] on div "Payments can be made using the following account details:" at bounding box center [551, 494] width 416 height 21
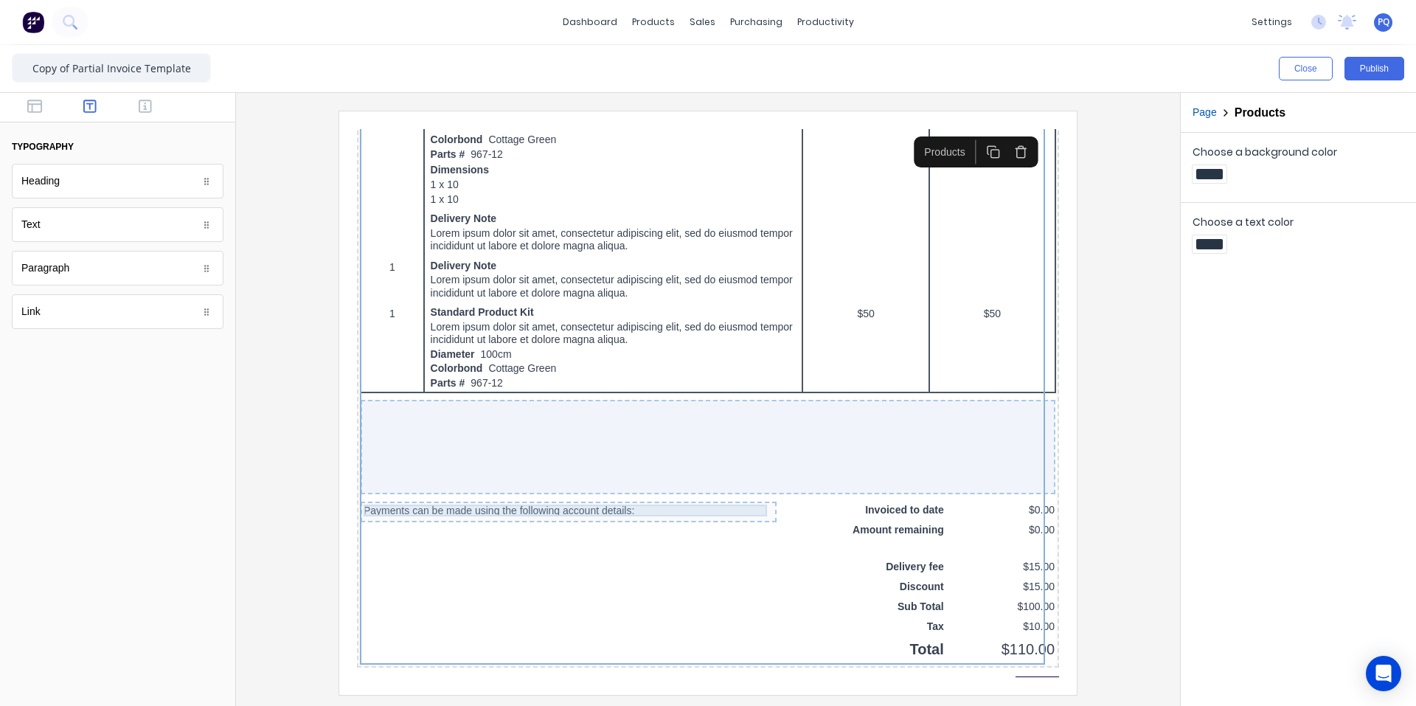
click at [675, 492] on div "Payments can be made using the following account details:" at bounding box center [551, 493] width 410 height 12
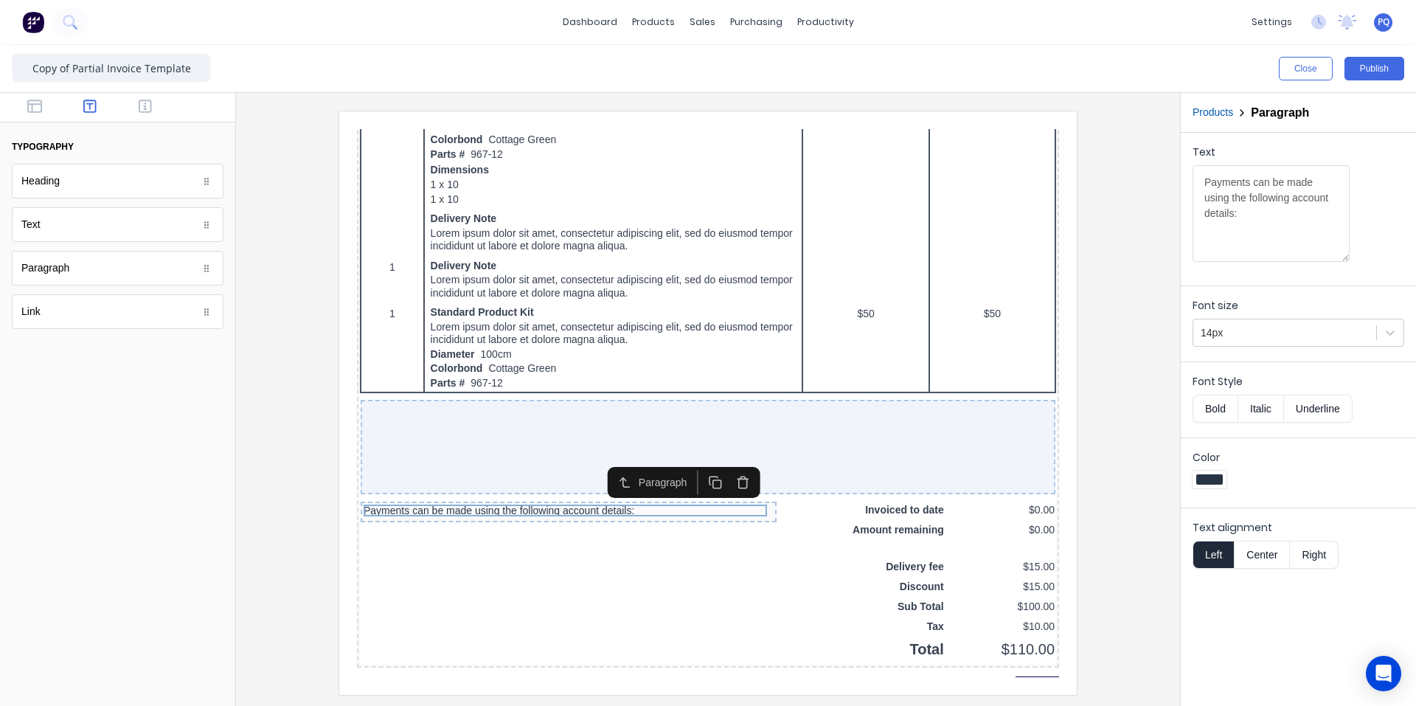
click at [724, 464] on icon "button" at bounding box center [725, 464] width 14 height 14
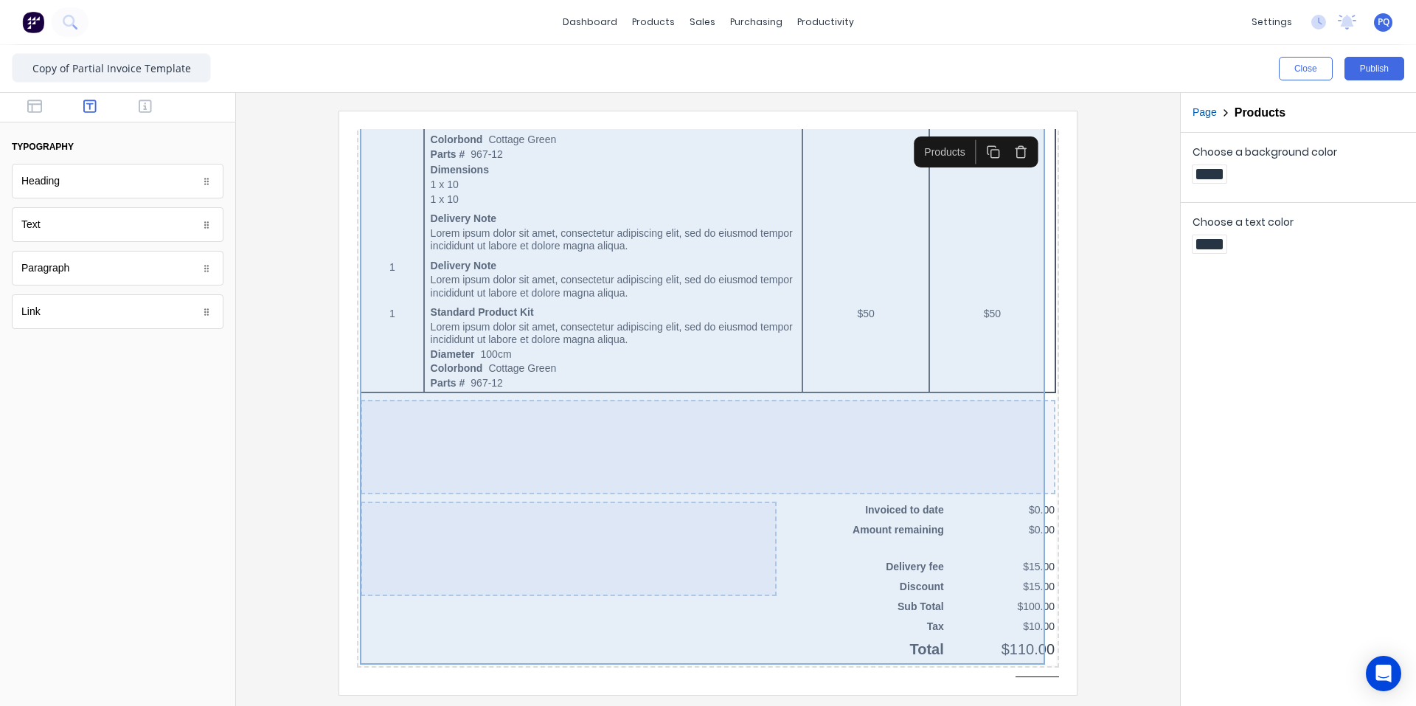
scroll to position [818, 0]
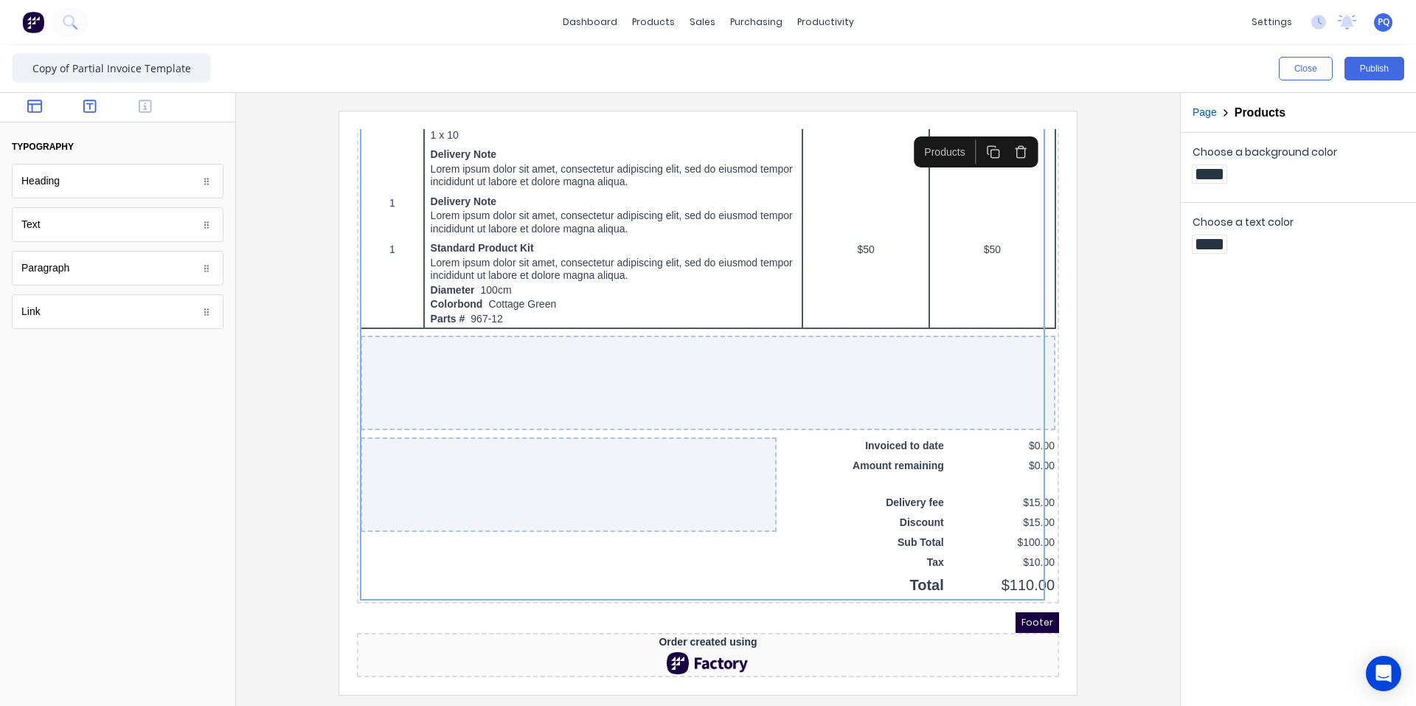
click at [25, 110] on button "button" at bounding box center [35, 108] width 46 height 18
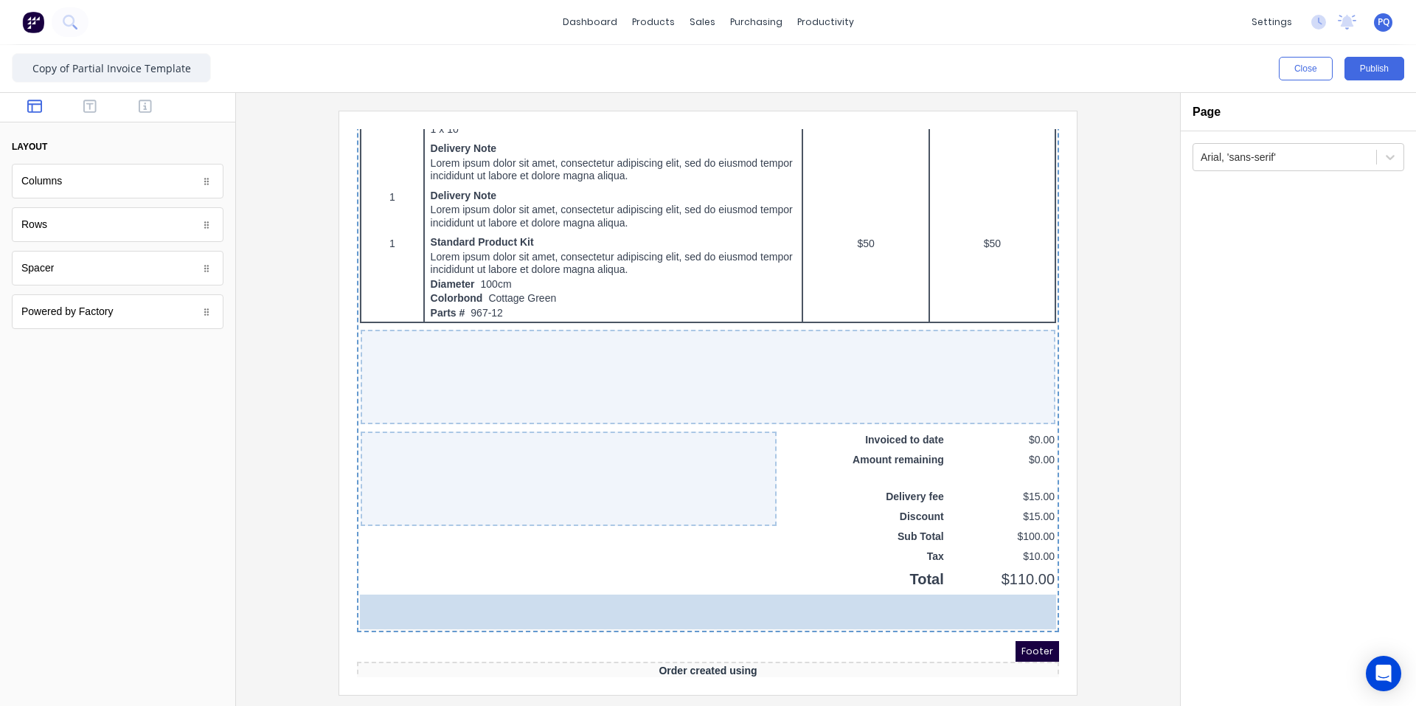
drag, startPoint x: 70, startPoint y: 237, endPoint x: 836, endPoint y: 597, distance: 846.3
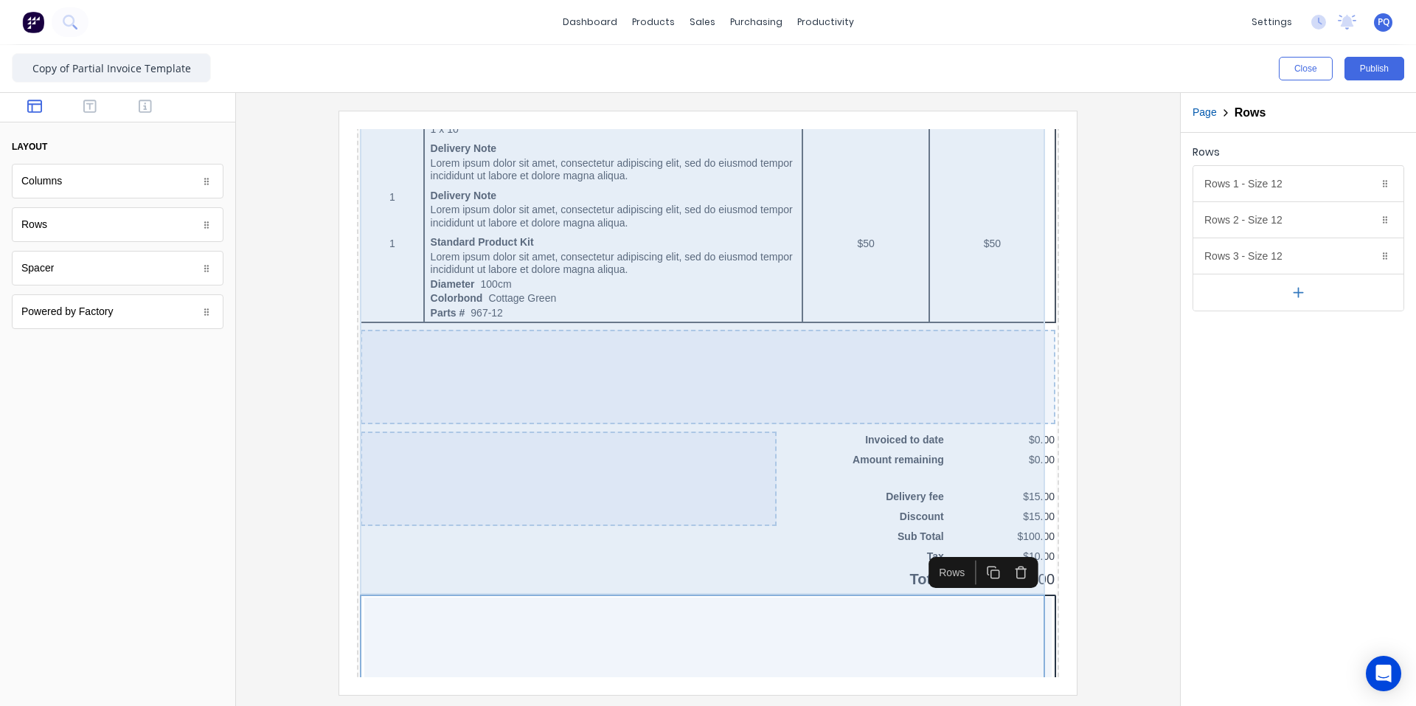
scroll to position [1134, 0]
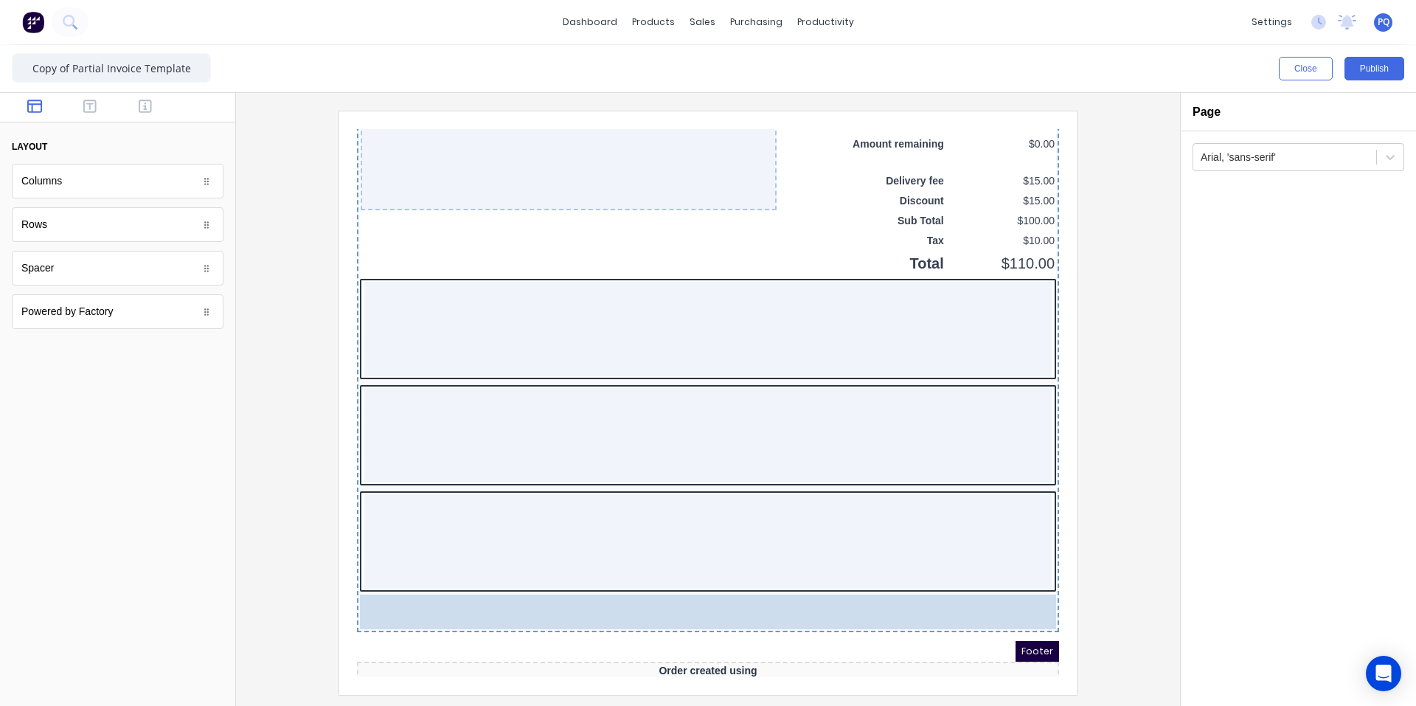
drag, startPoint x: 94, startPoint y: 268, endPoint x: 115, endPoint y: 435, distance: 168.7
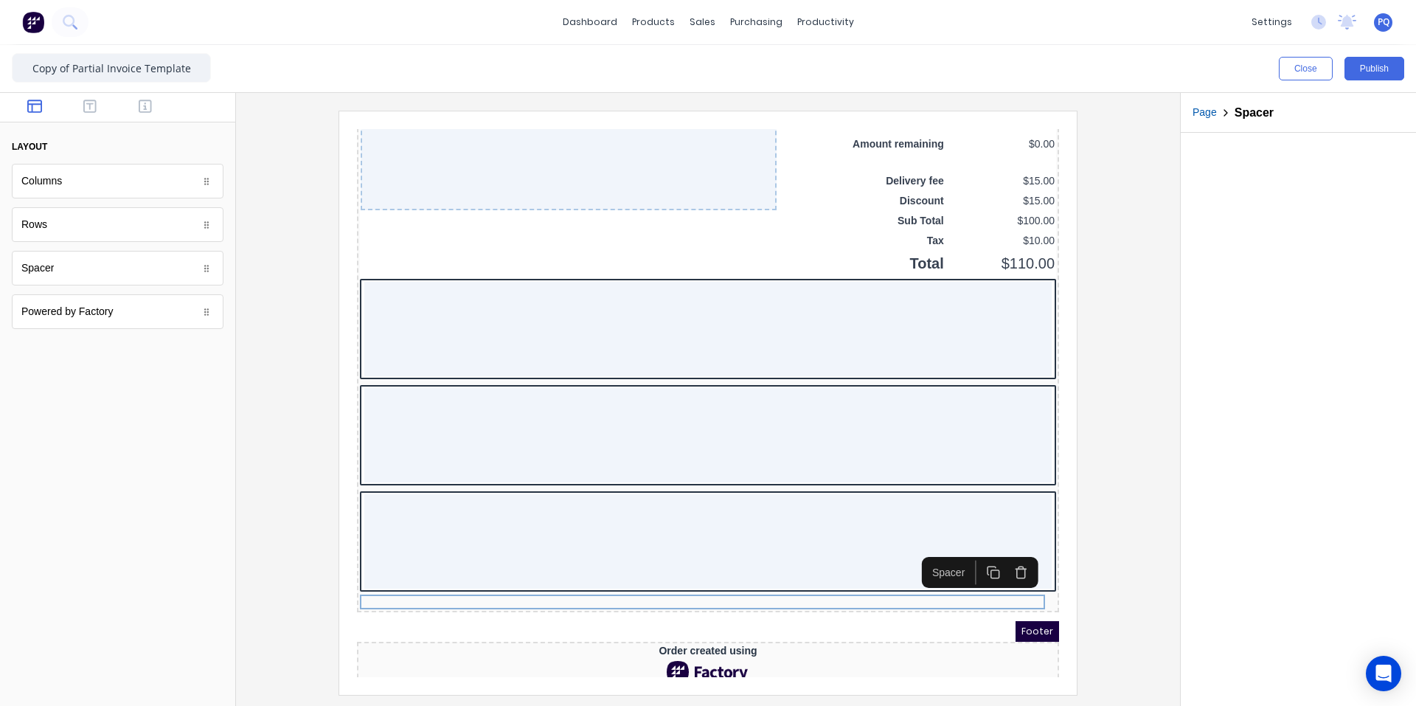
click at [973, 547] on button "button" at bounding box center [975, 554] width 27 height 24
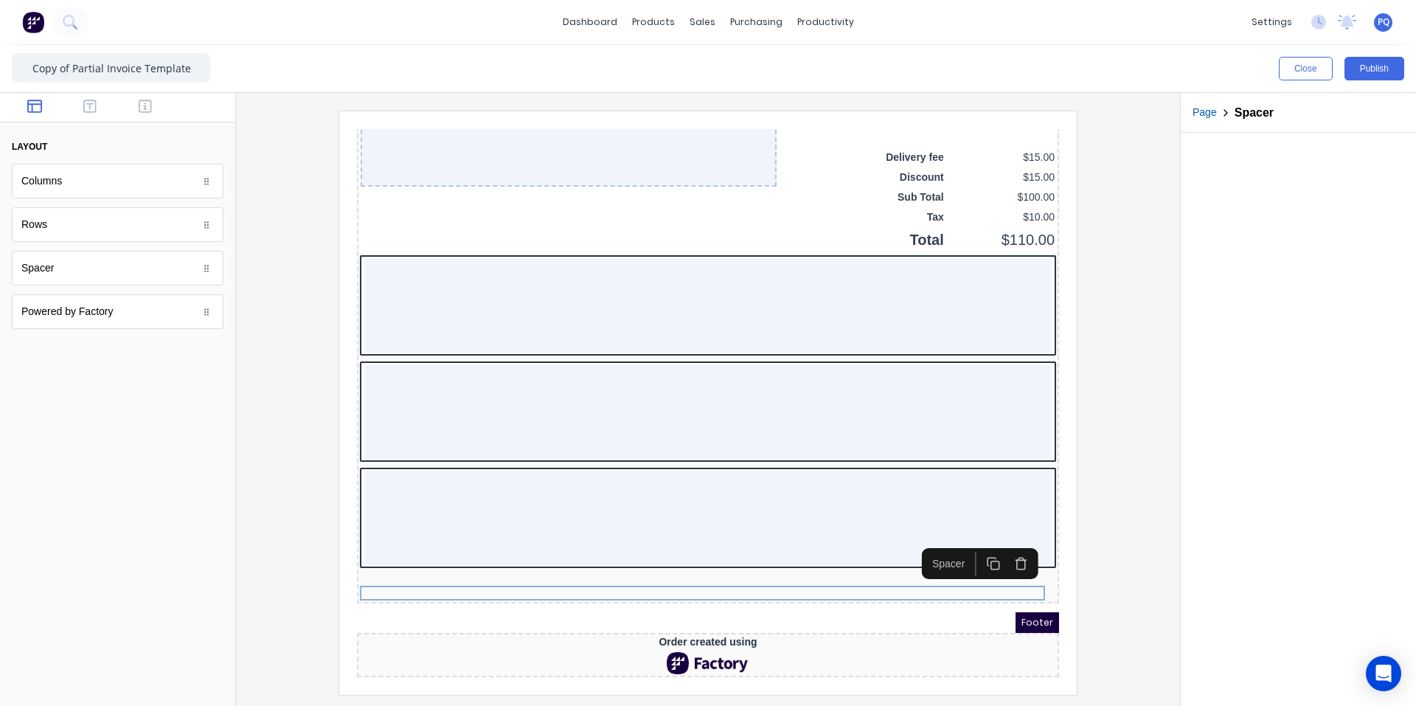
click at [971, 540] on icon "button" at bounding box center [974, 544] width 8 height 8
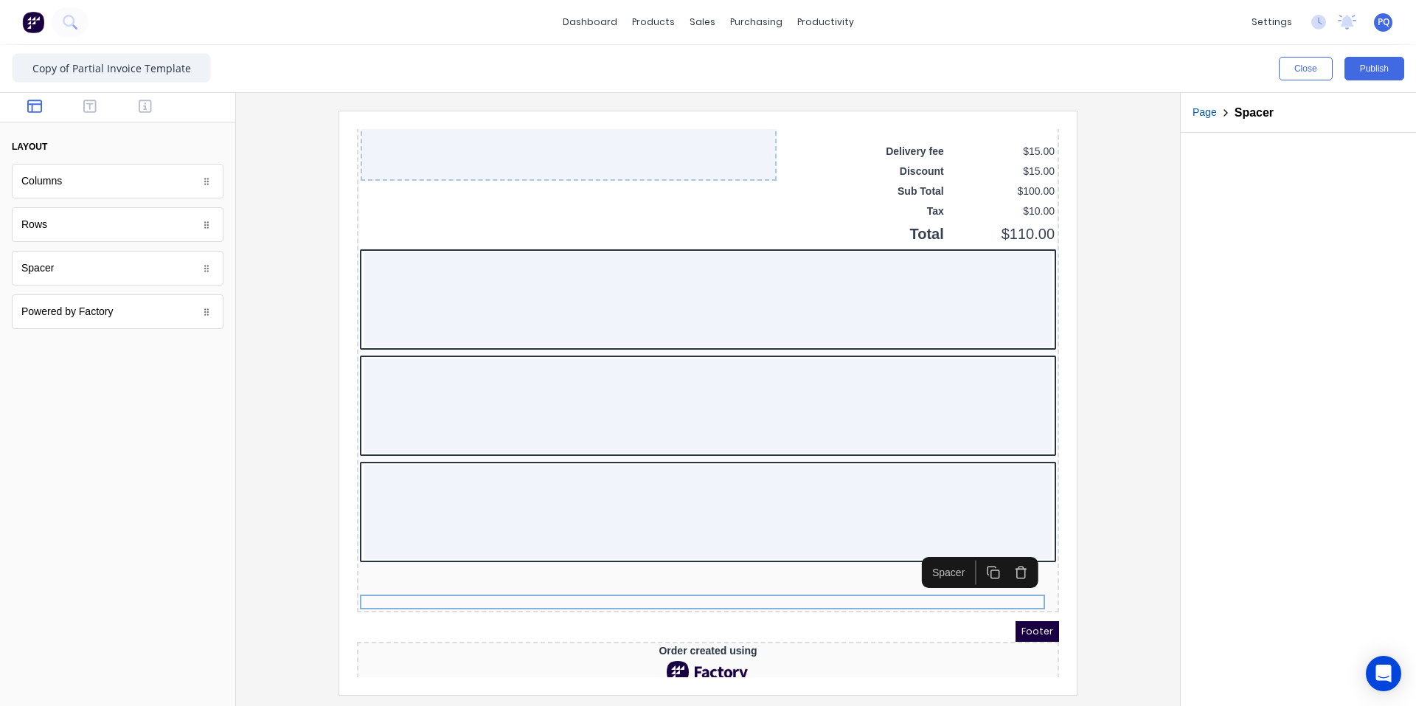
click at [975, 555] on icon "button" at bounding box center [976, 554] width 14 height 14
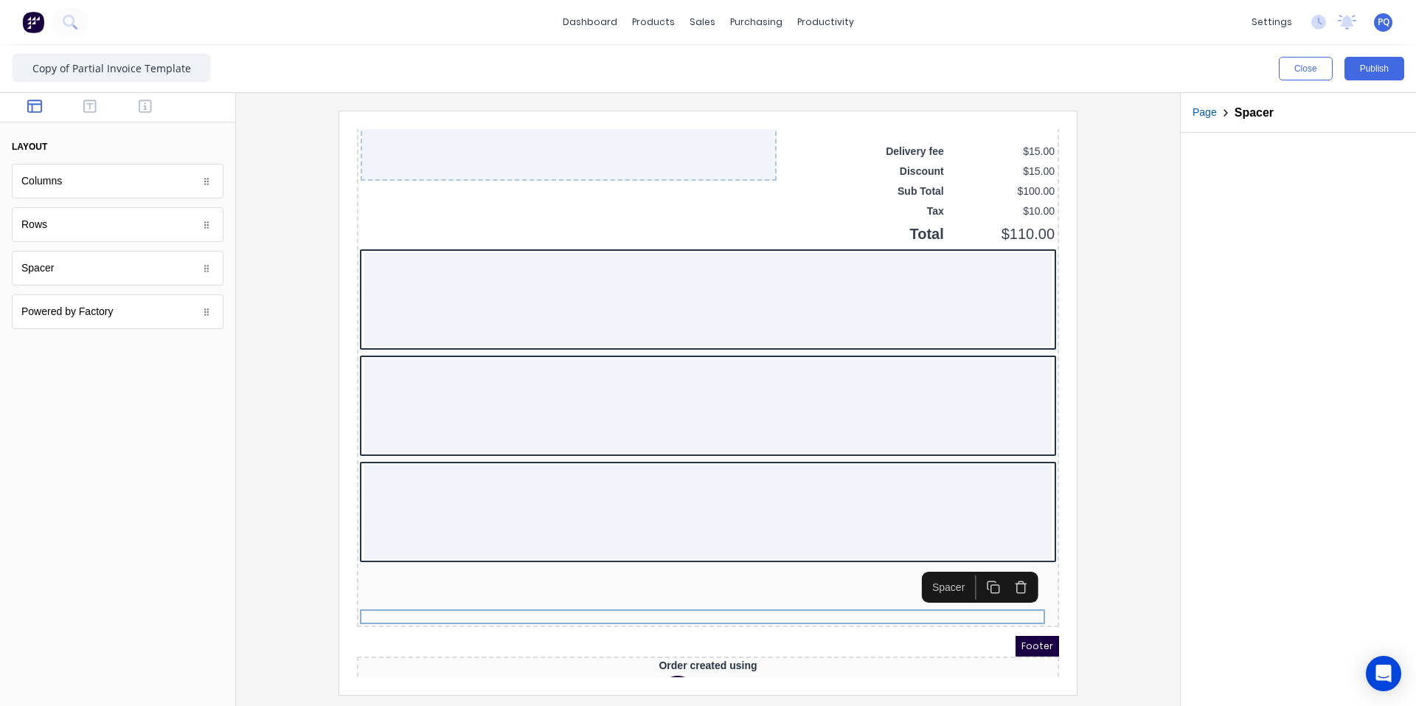
click at [974, 566] on icon "button" at bounding box center [976, 569] width 14 height 14
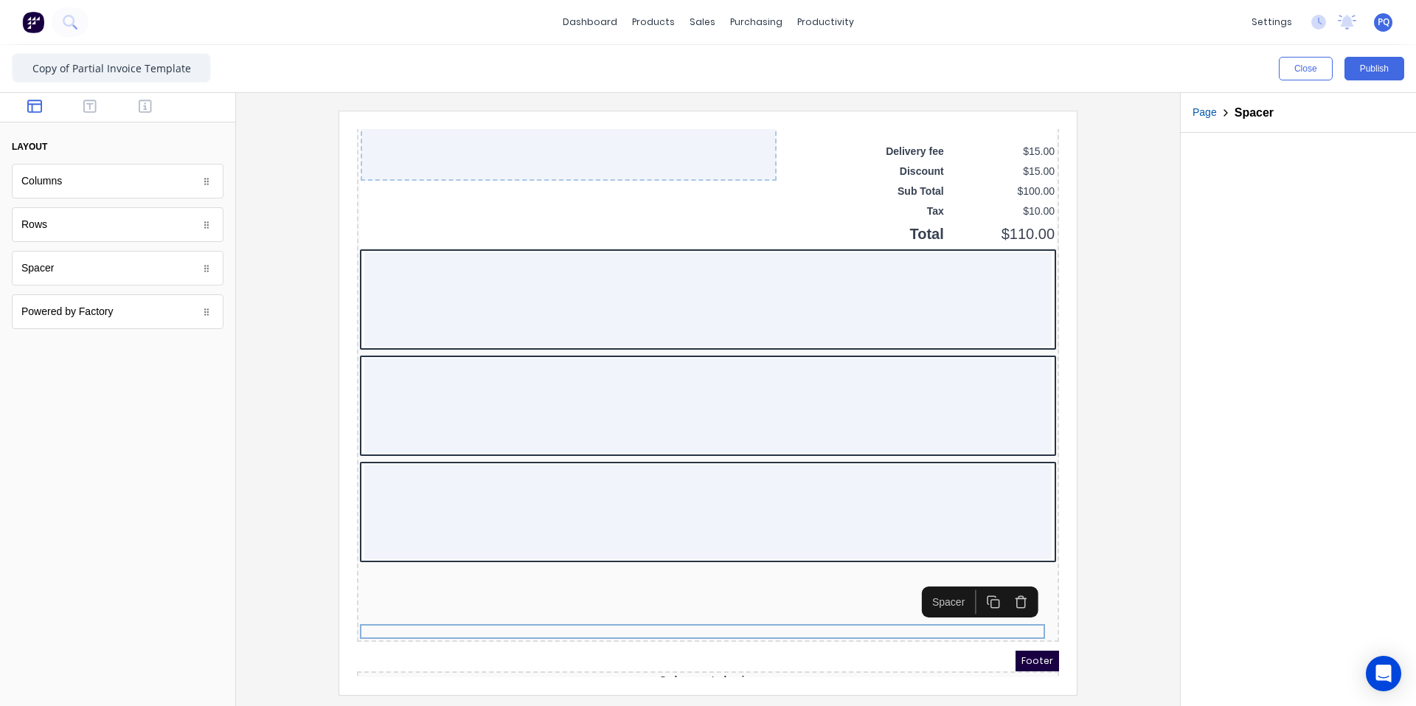
click at [974, 582] on rect "button" at bounding box center [978, 586] width 8 height 8
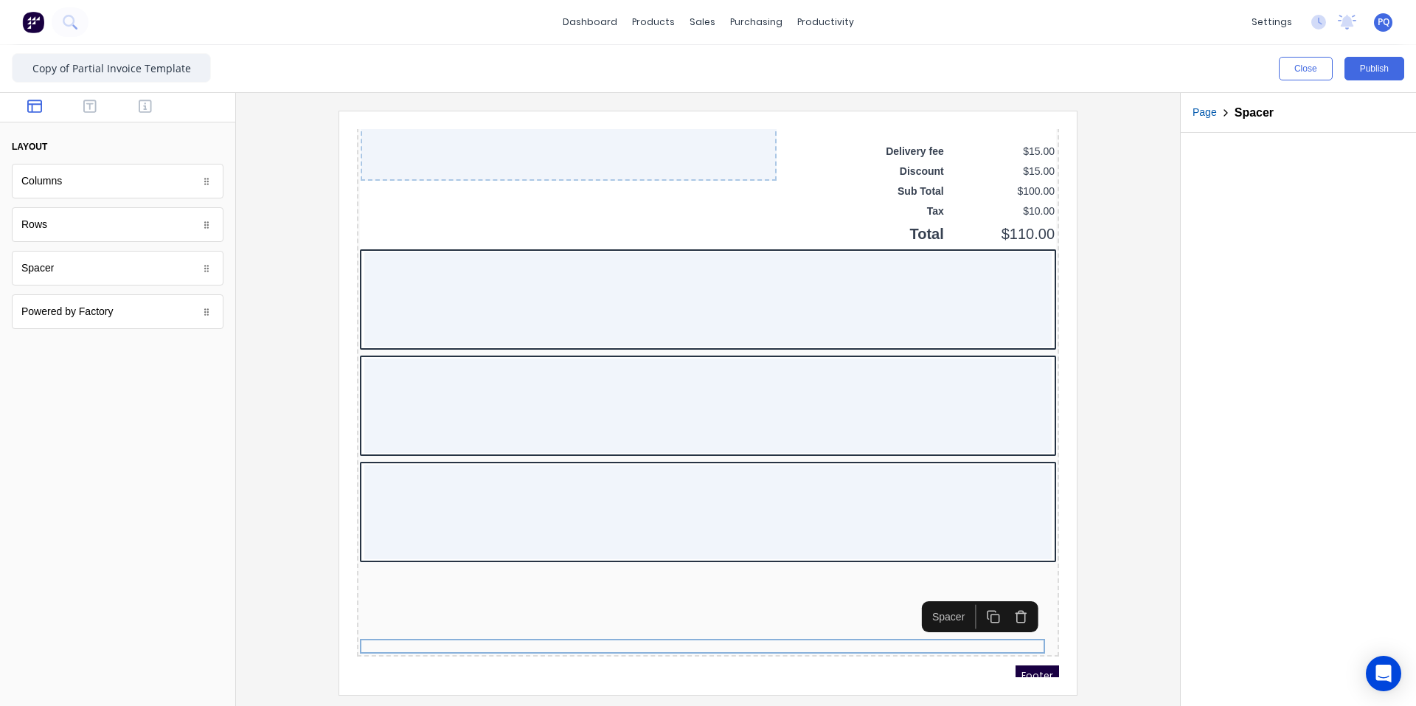
click at [978, 596] on icon "button" at bounding box center [976, 599] width 14 height 14
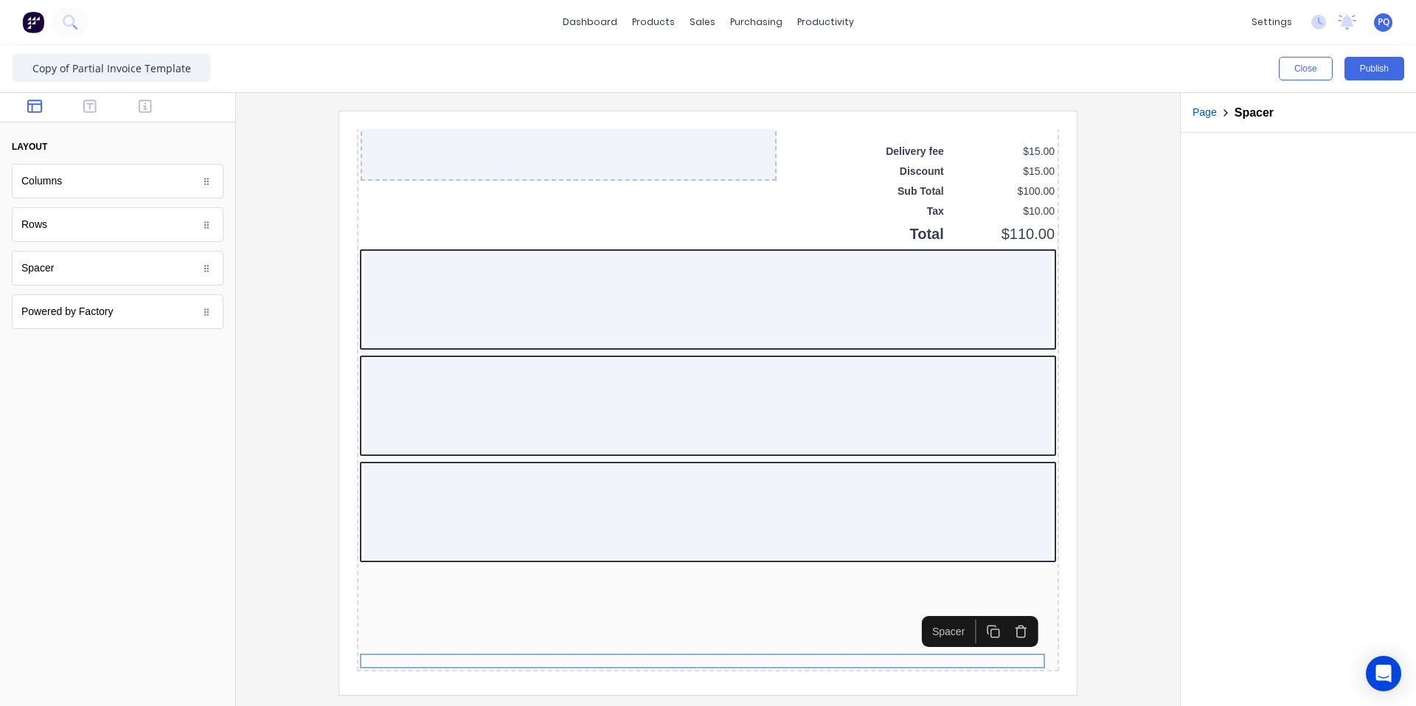
click at [980, 611] on icon "button" at bounding box center [976, 613] width 14 height 14
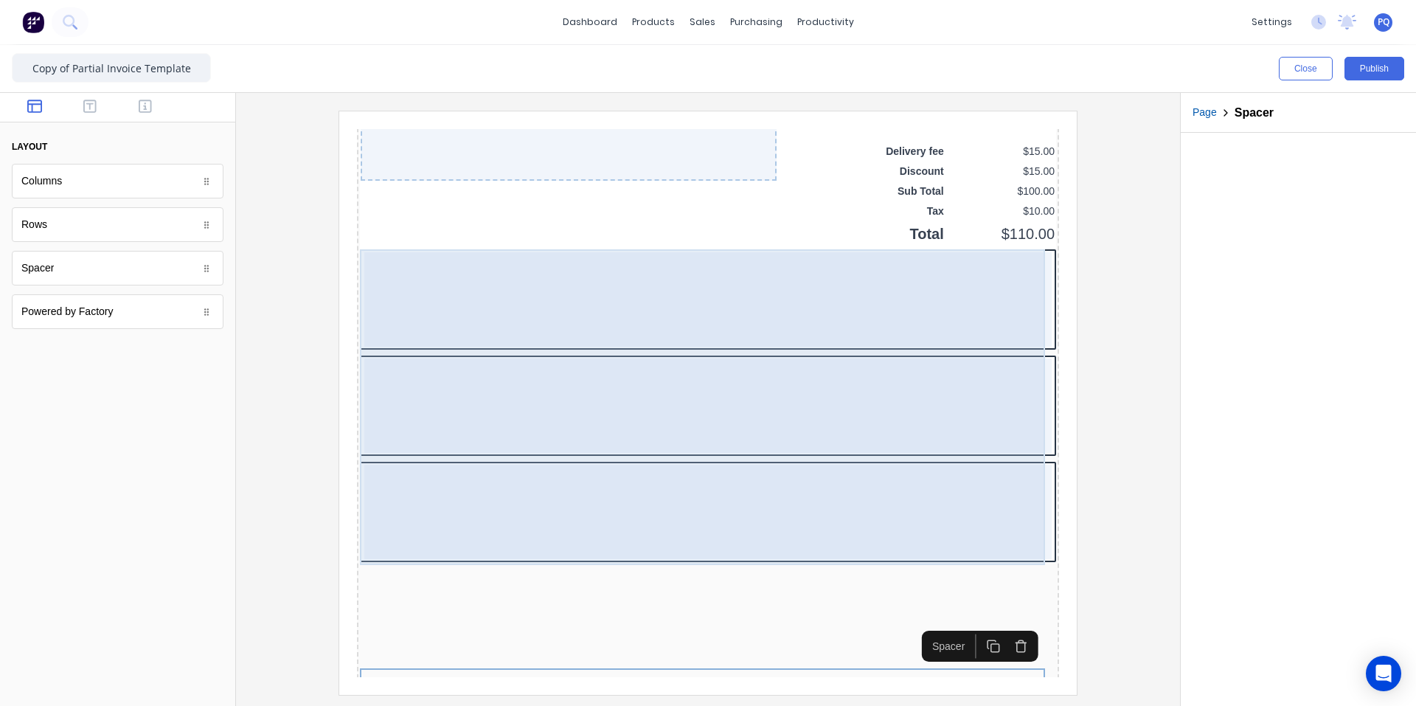
click at [411, 363] on div at bounding box center [690, 388] width 687 height 94
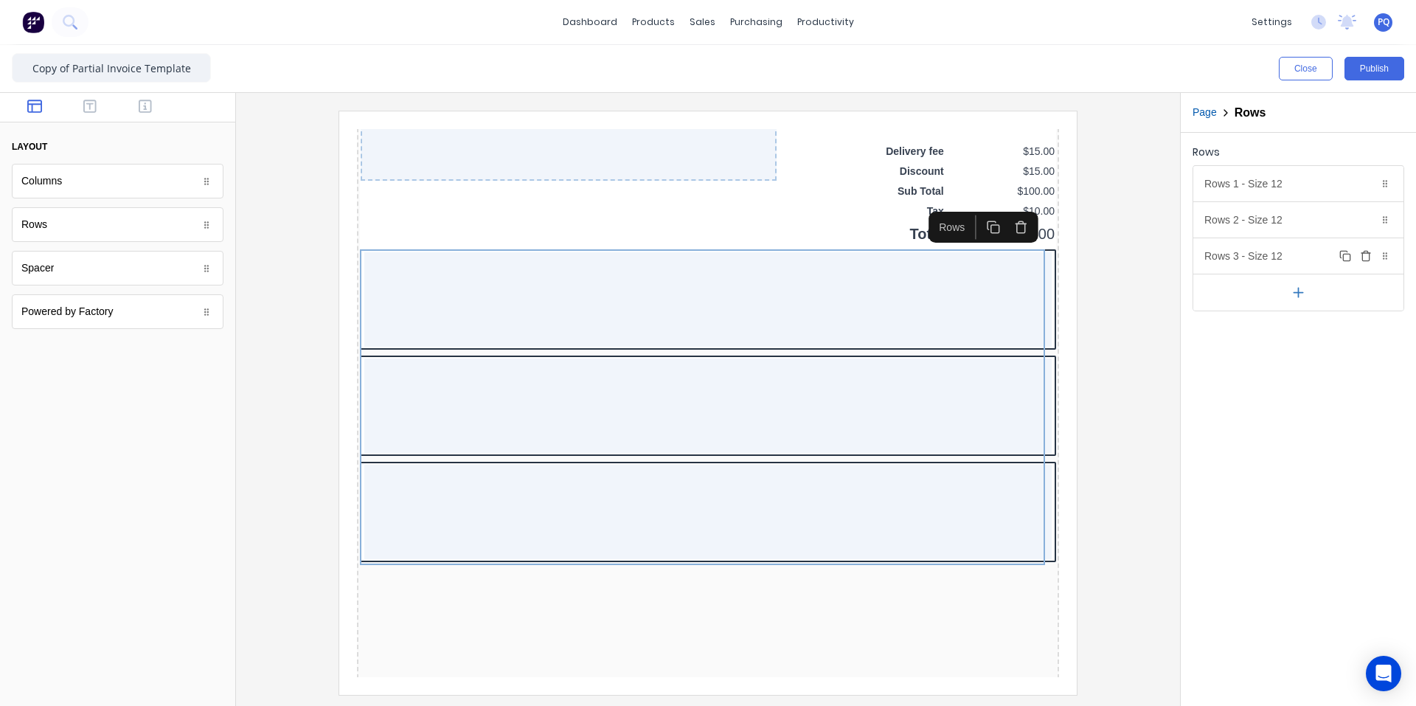
click at [1367, 261] on icon "button" at bounding box center [1365, 257] width 7 height 8
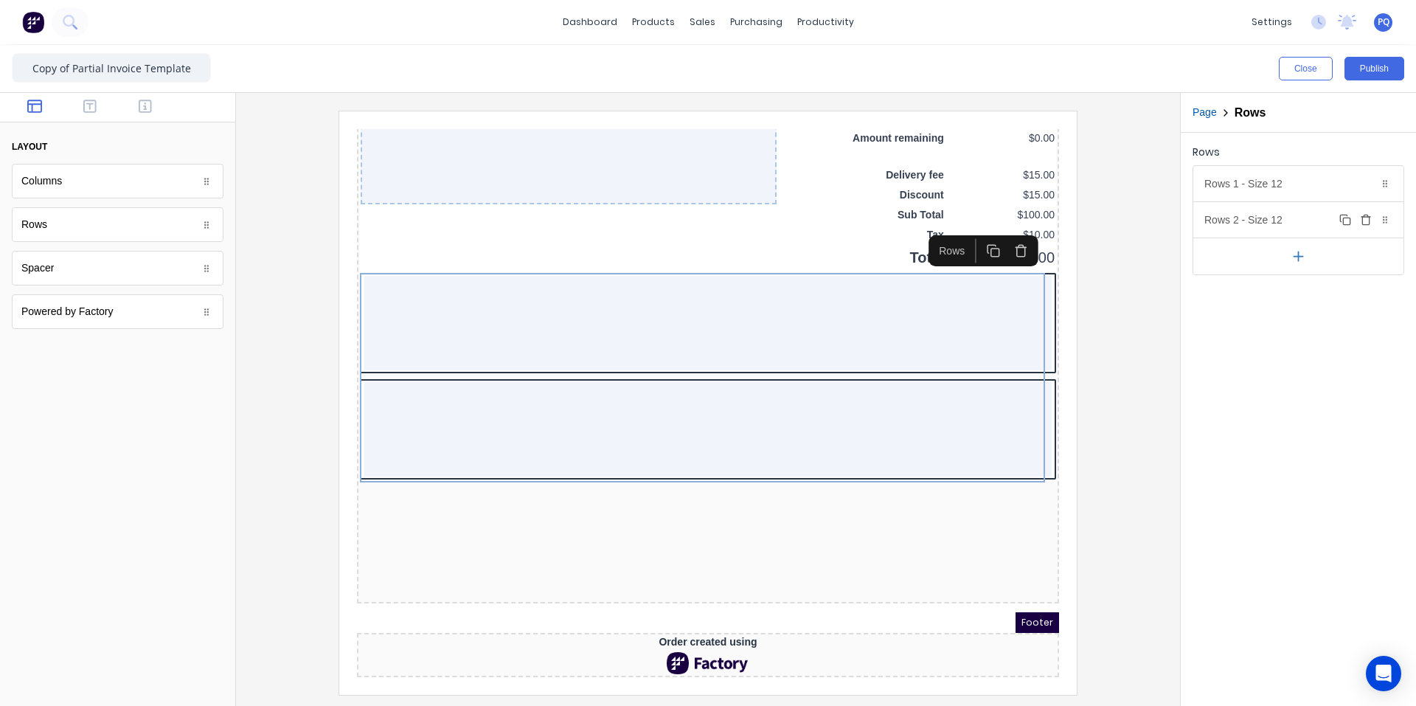
click at [1368, 214] on icon "button" at bounding box center [1366, 220] width 12 height 12
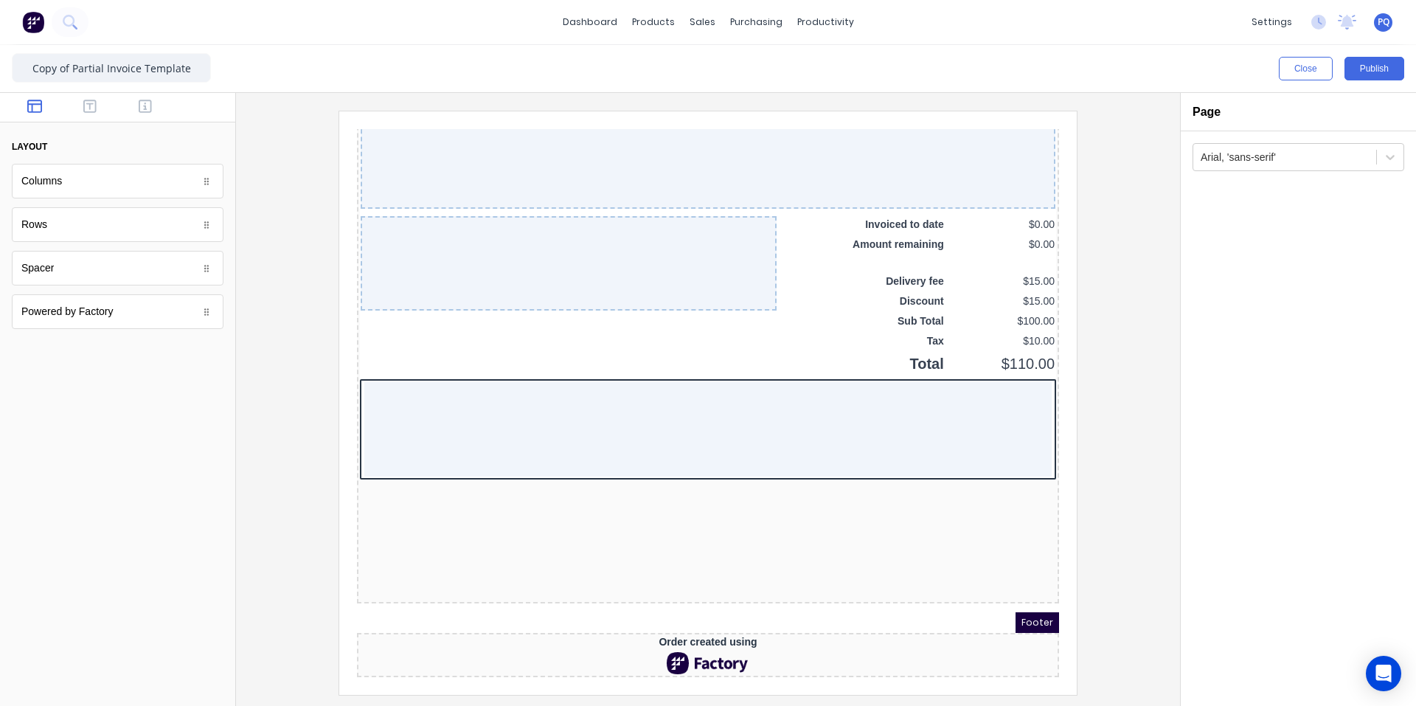
scroll to position [1074, 0]
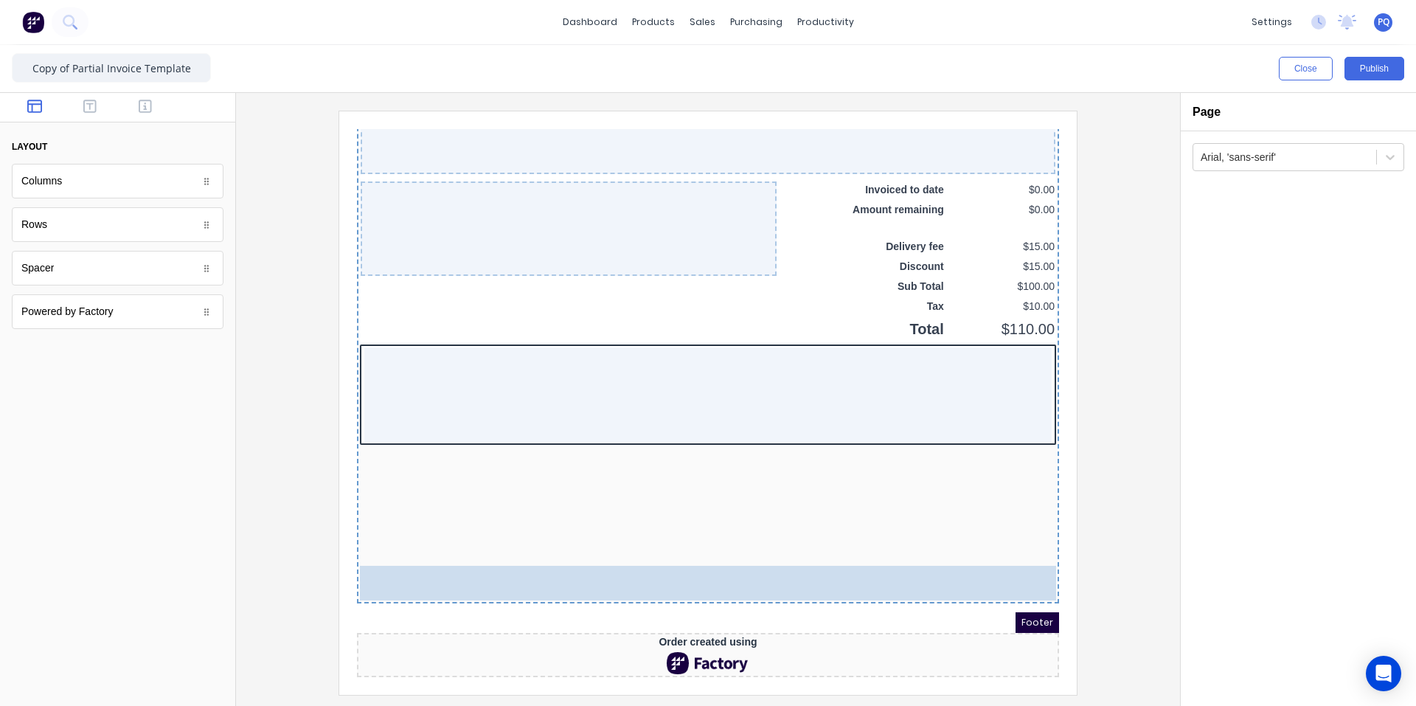
drag, startPoint x: 74, startPoint y: 223, endPoint x: 663, endPoint y: 603, distance: 701.1
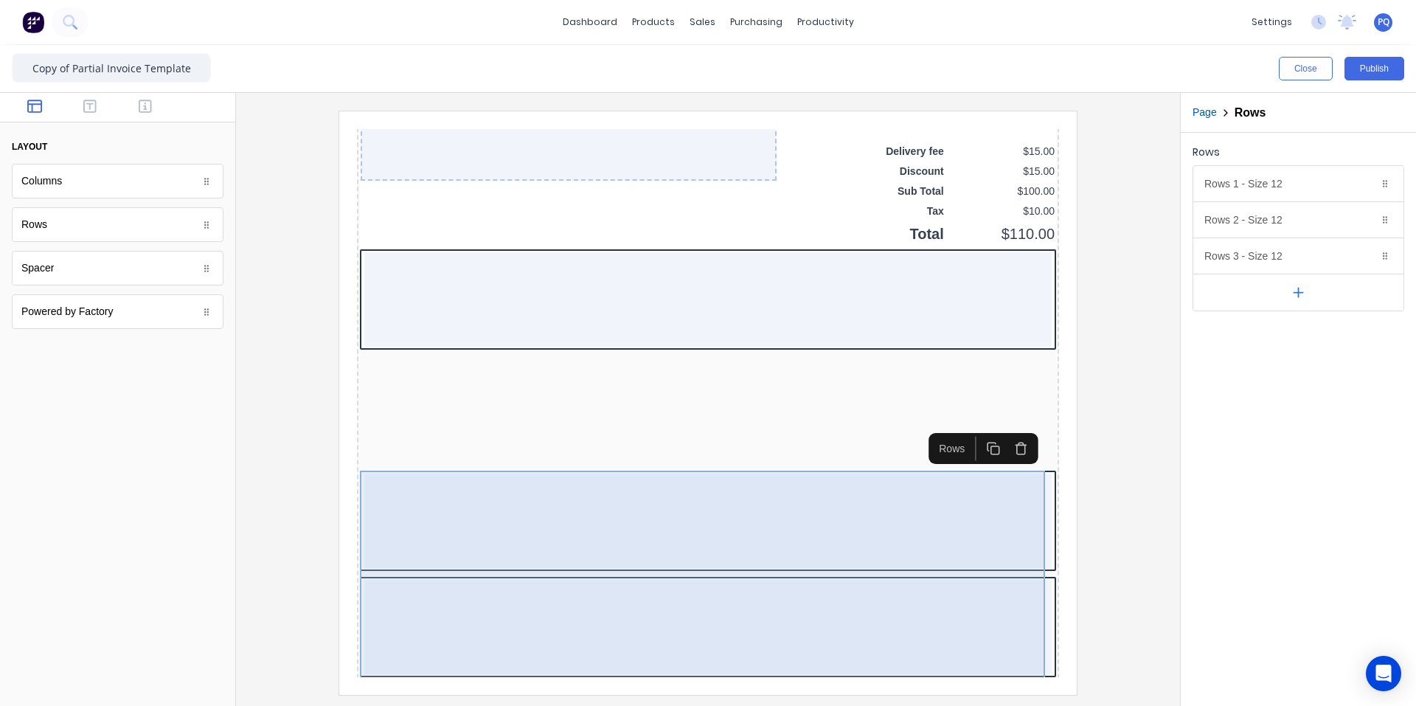
click at [826, 538] on div at bounding box center [690, 503] width 687 height 94
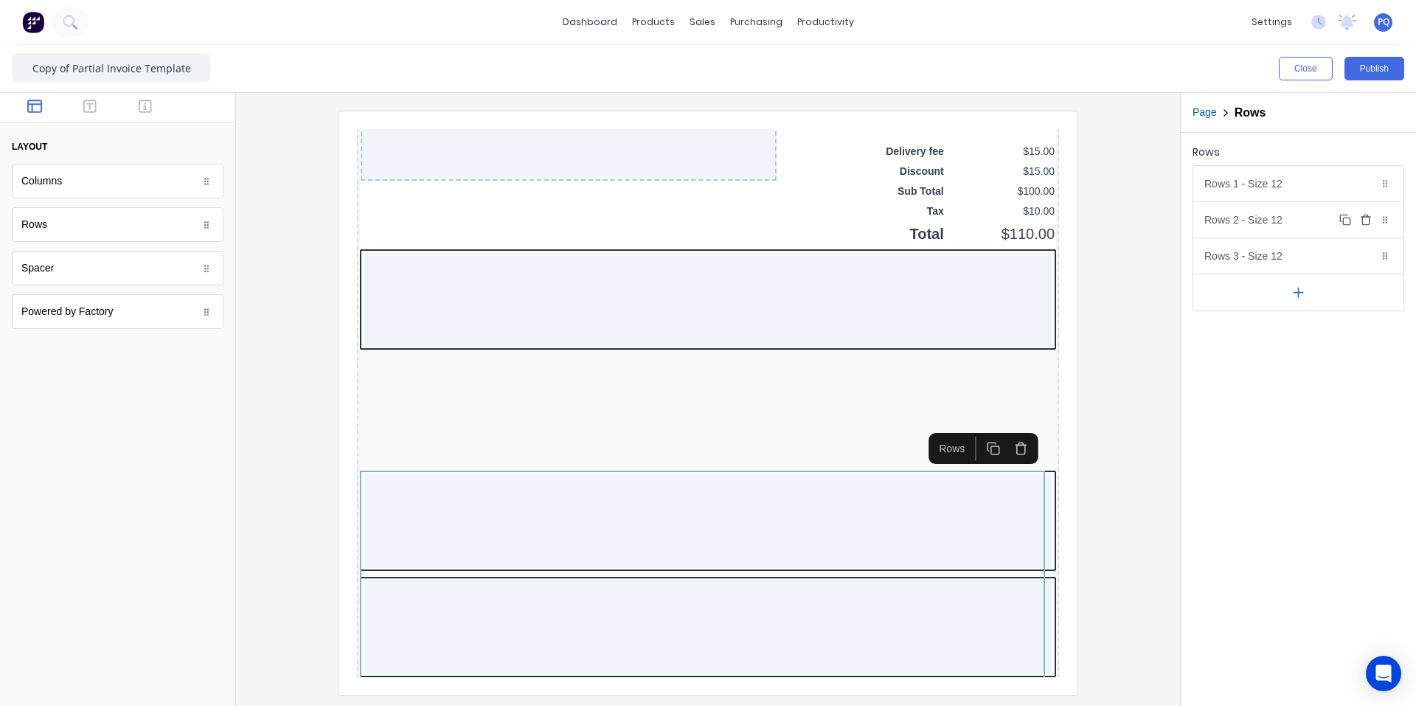
click at [1360, 223] on icon "button" at bounding box center [1366, 220] width 12 height 12
click at [1360, 250] on icon "button" at bounding box center [1366, 256] width 12 height 12
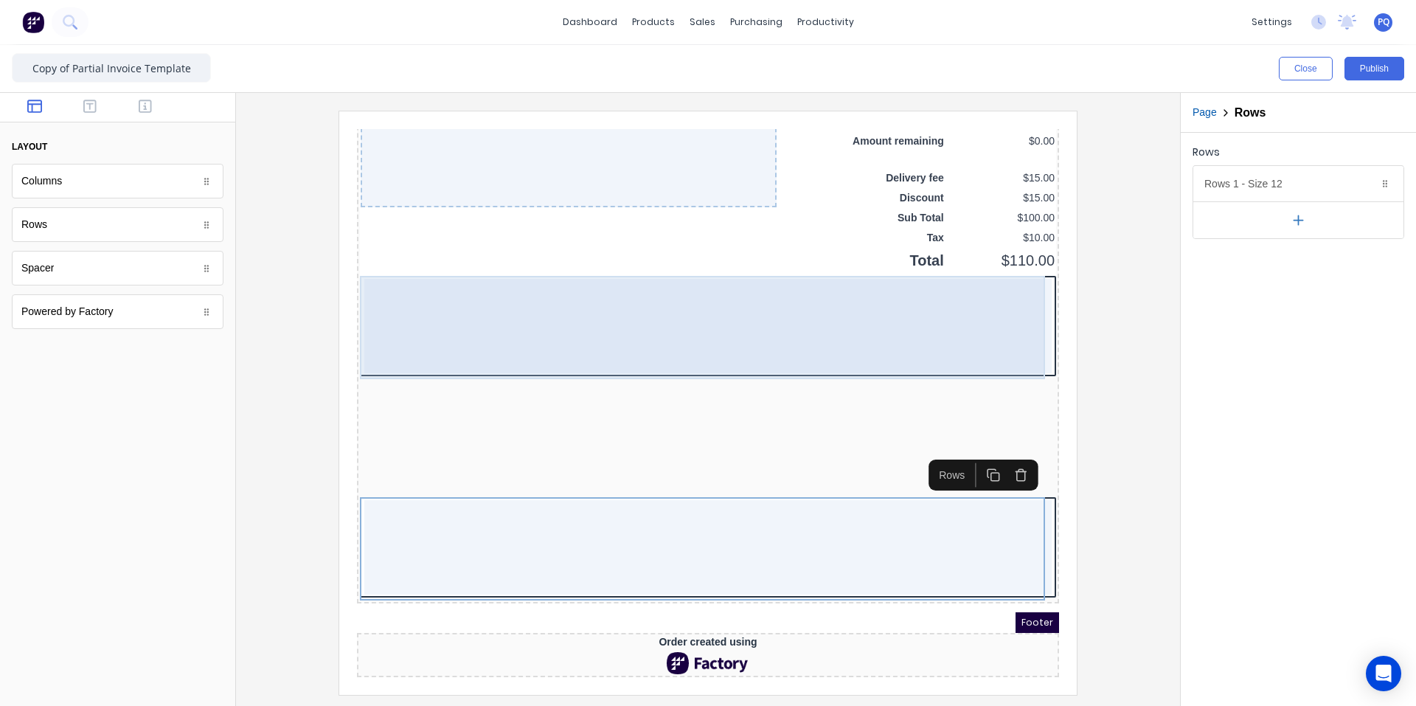
click at [897, 299] on div at bounding box center [690, 308] width 687 height 94
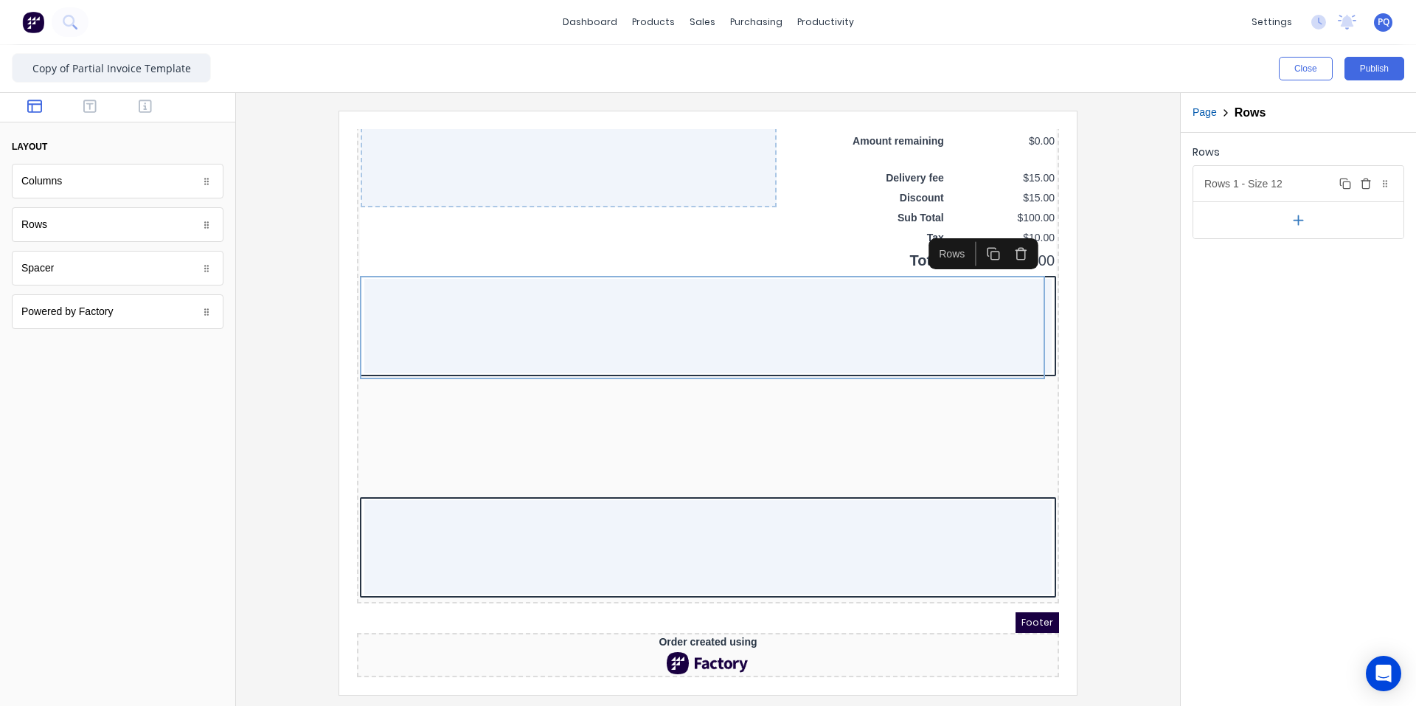
click at [1239, 186] on div "Rows 1 - Size 12 Duplicate Delete" at bounding box center [1298, 183] width 210 height 35
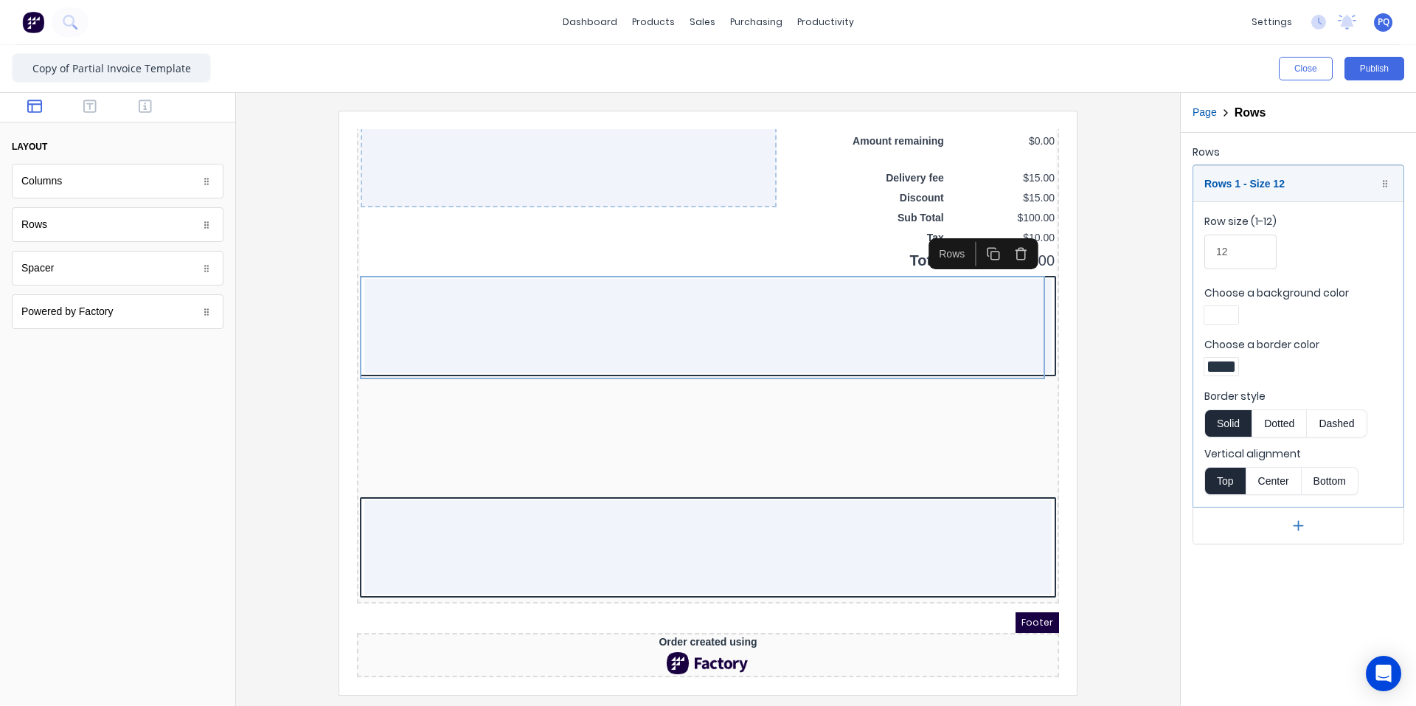
click at [1235, 369] on div at bounding box center [1221, 367] width 34 height 18
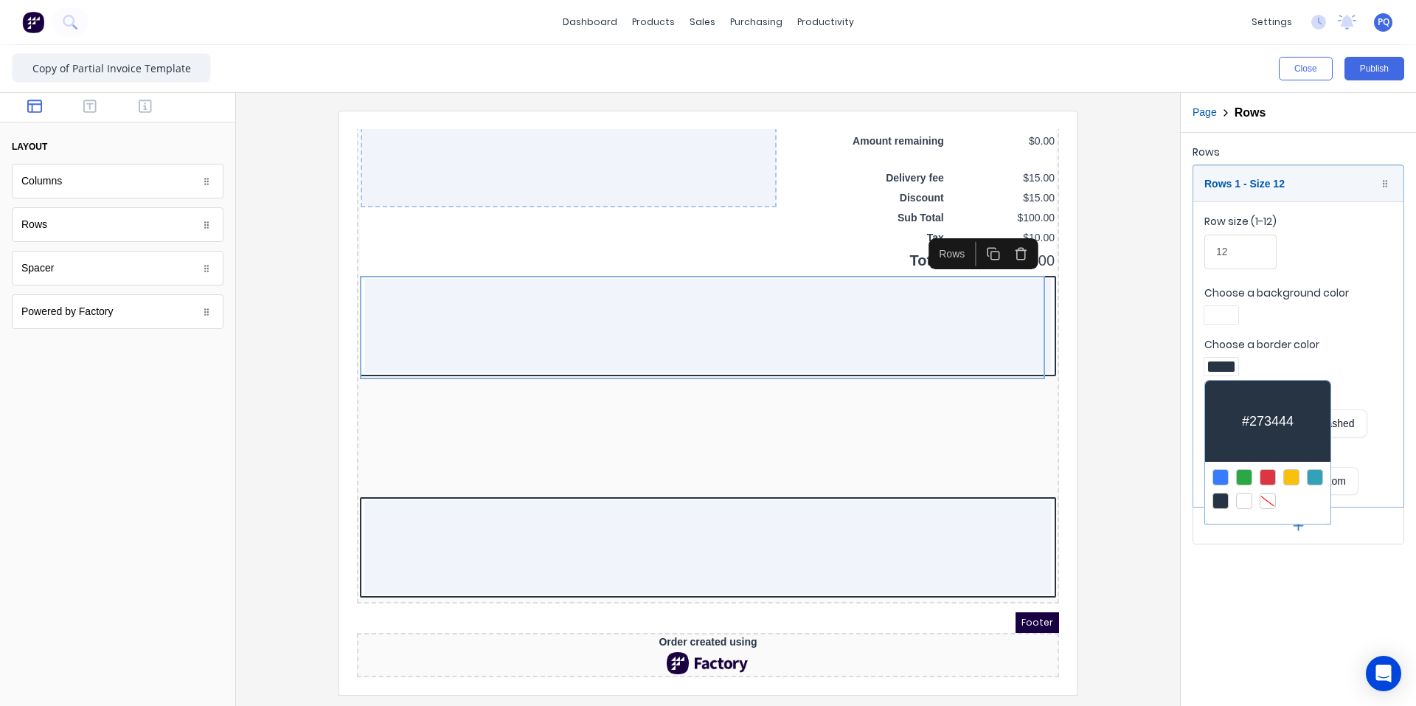
click at [1272, 500] on div at bounding box center [1268, 501] width 16 height 16
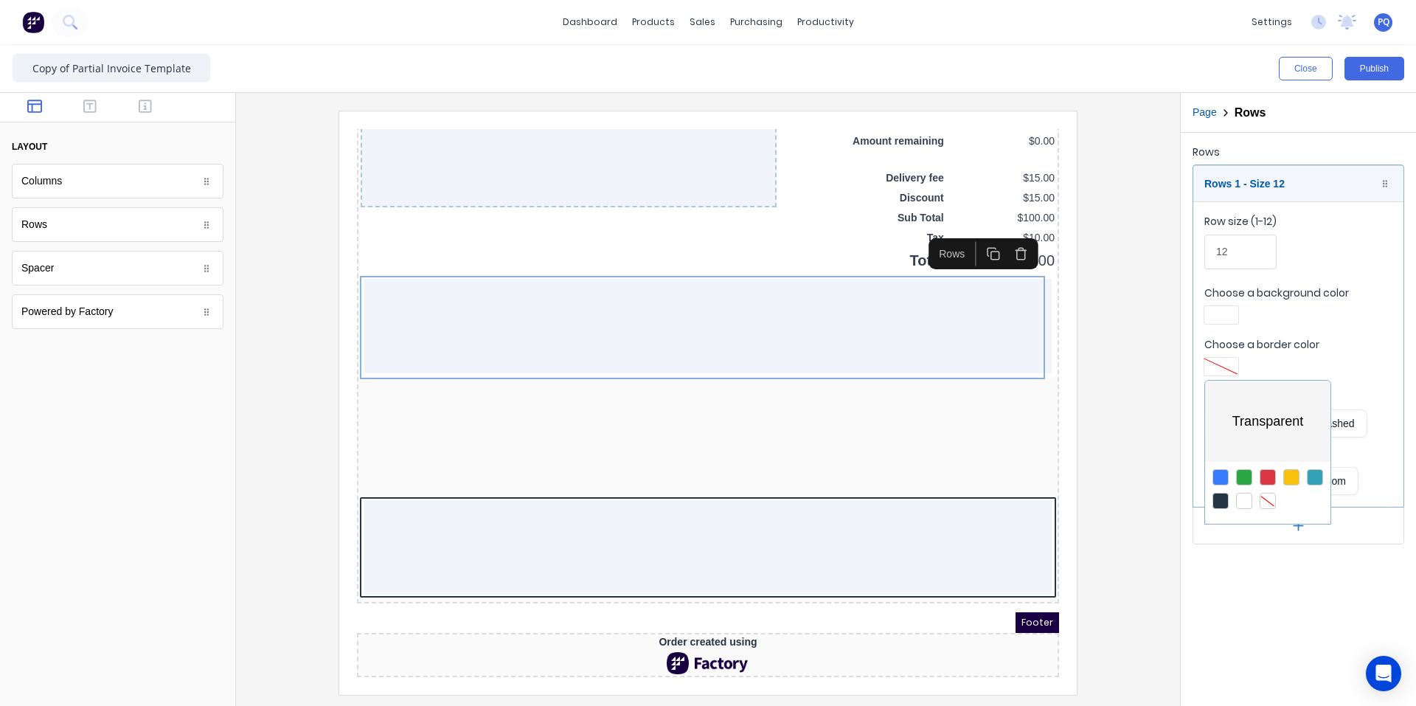
click at [1221, 314] on div at bounding box center [708, 353] width 1416 height 706
click at [1221, 314] on div at bounding box center [1221, 315] width 27 height 10
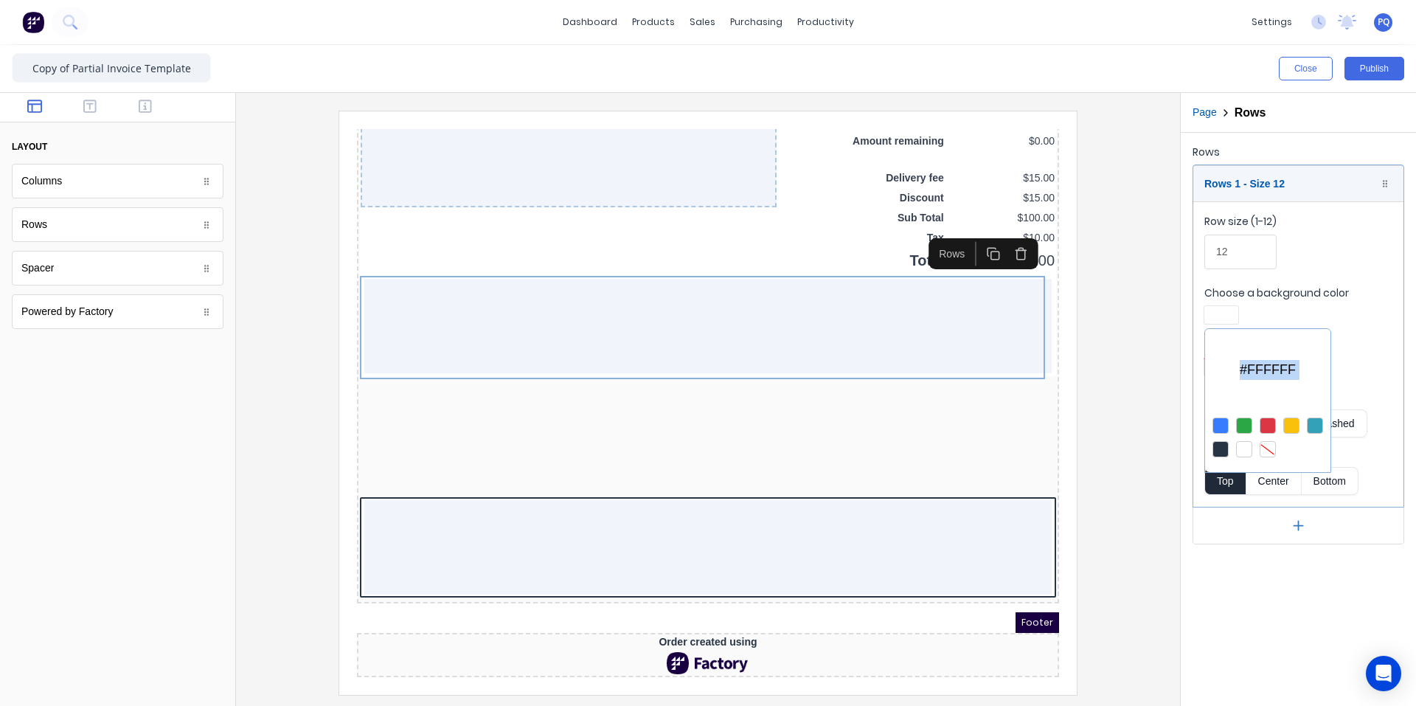
click at [1270, 441] on div at bounding box center [1268, 449] width 16 height 16
drag, startPoint x: 766, startPoint y: 362, endPoint x: 402, endPoint y: 212, distance: 394.2
click at [766, 362] on div at bounding box center [708, 353] width 1416 height 706
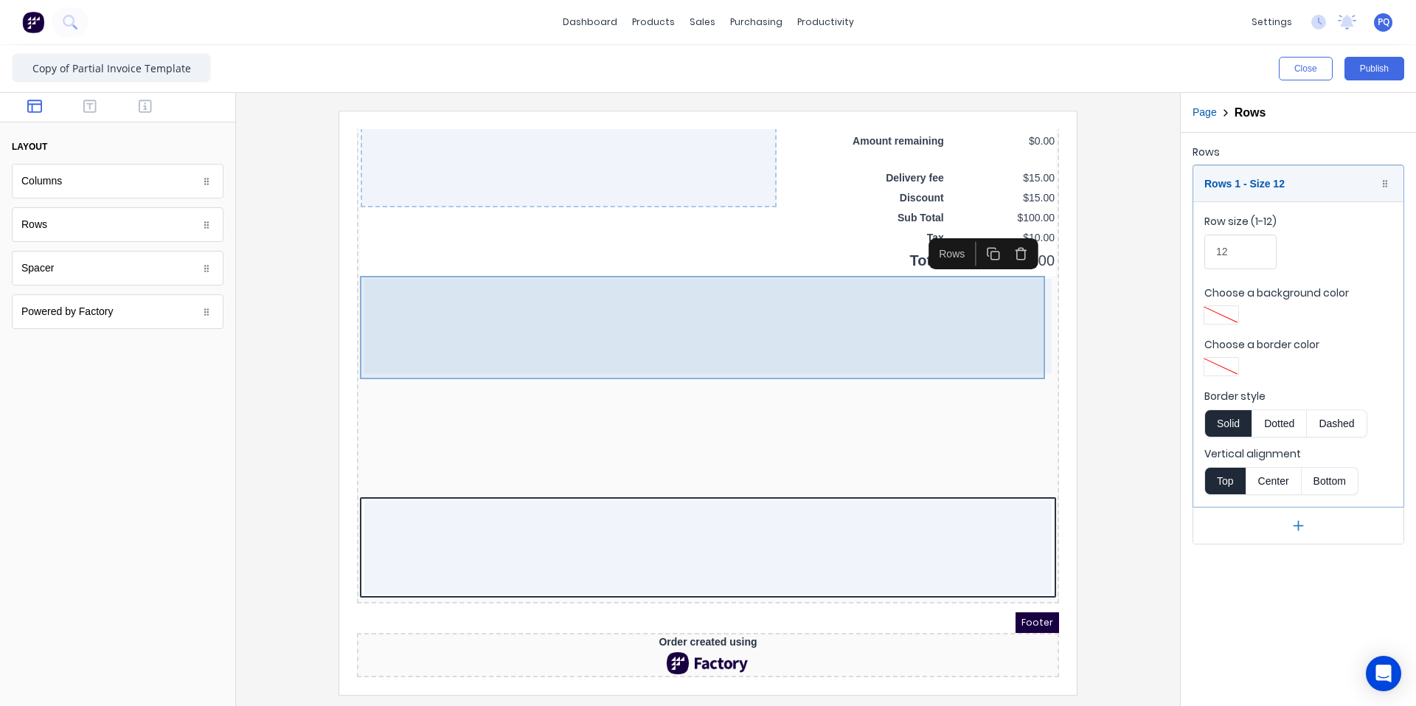
click at [741, 323] on div at bounding box center [690, 308] width 687 height 94
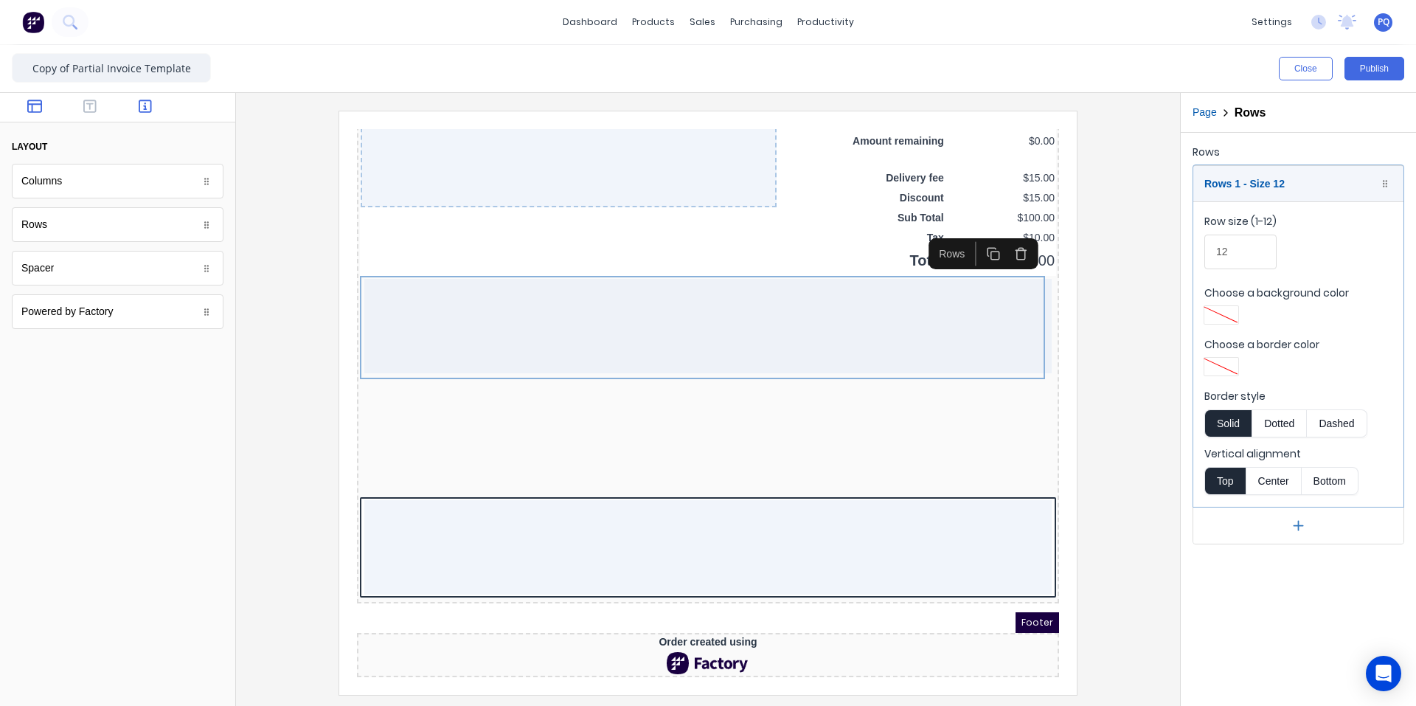
click at [125, 108] on button "button" at bounding box center [145, 108] width 46 height 18
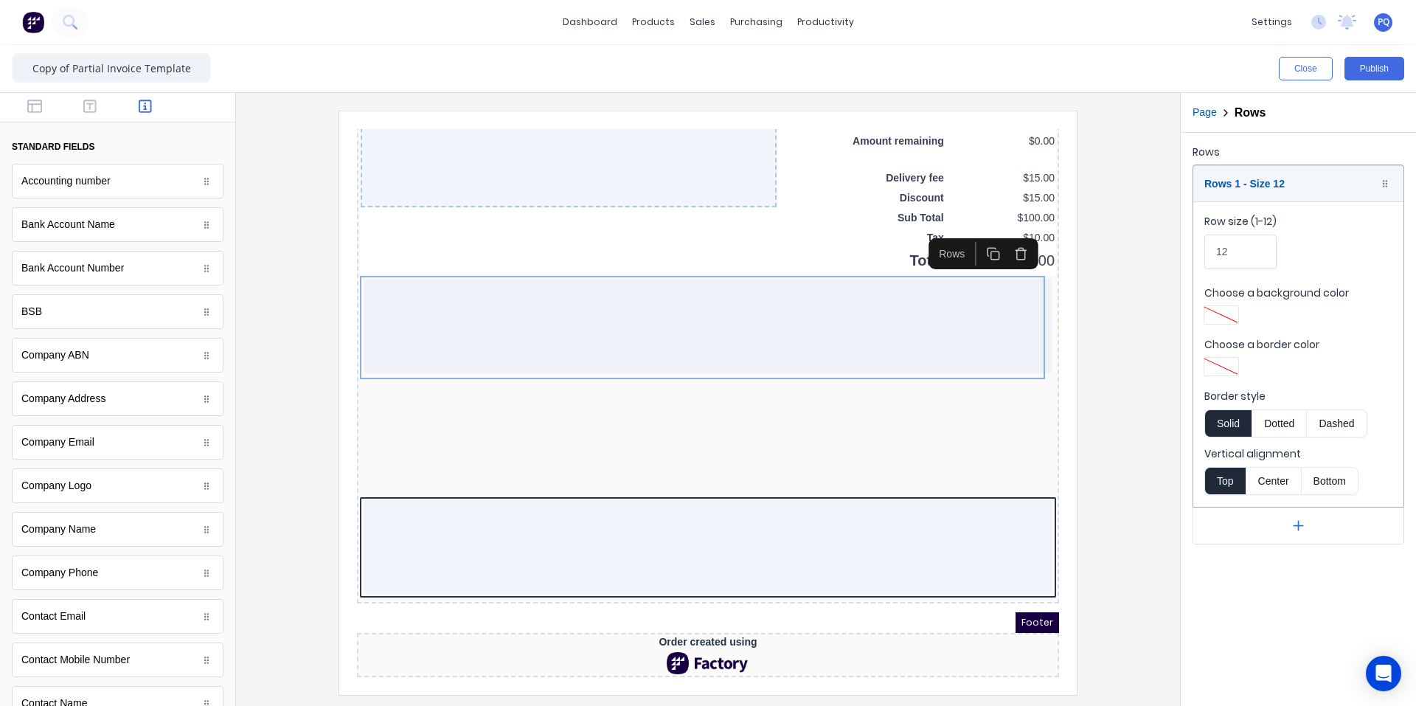
scroll to position [590, 0]
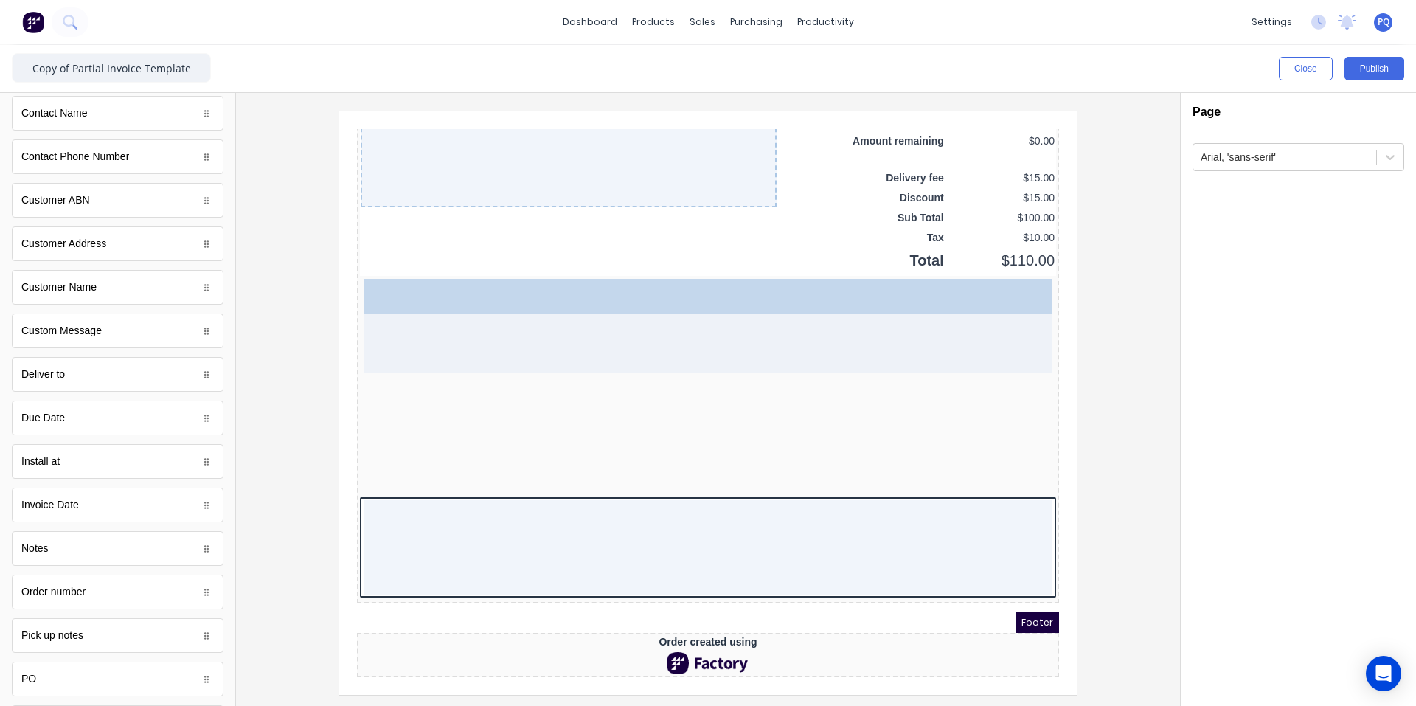
drag, startPoint x: 43, startPoint y: 423, endPoint x: 232, endPoint y: 163, distance: 321.0
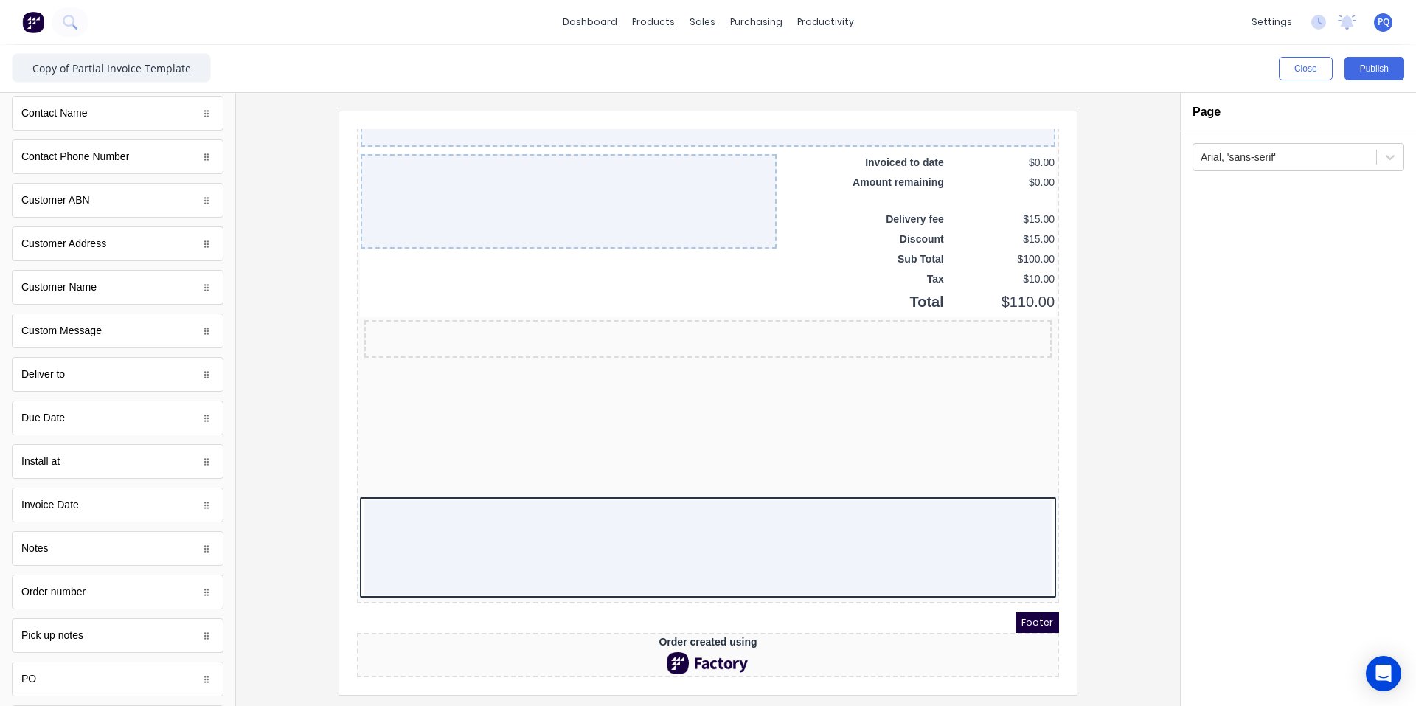
scroll to position [1101, 0]
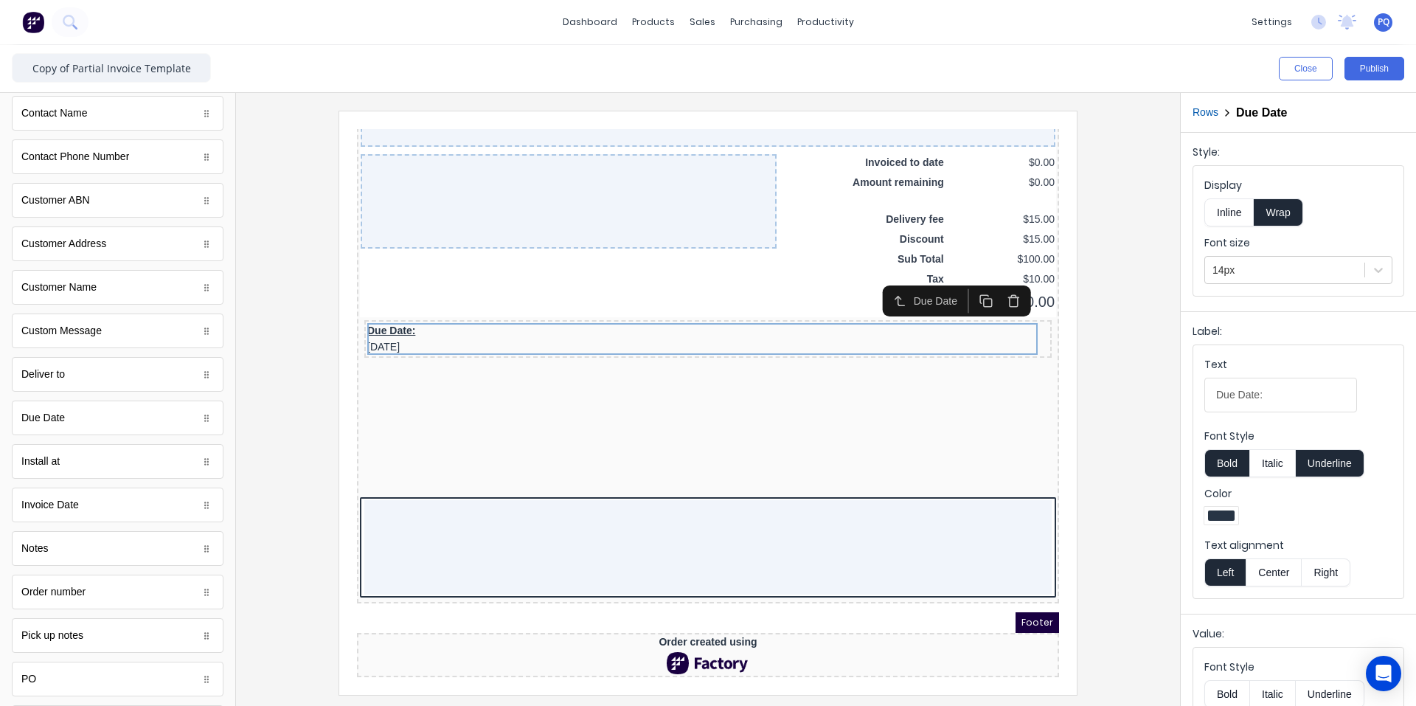
click at [1286, 265] on div at bounding box center [1285, 270] width 145 height 18
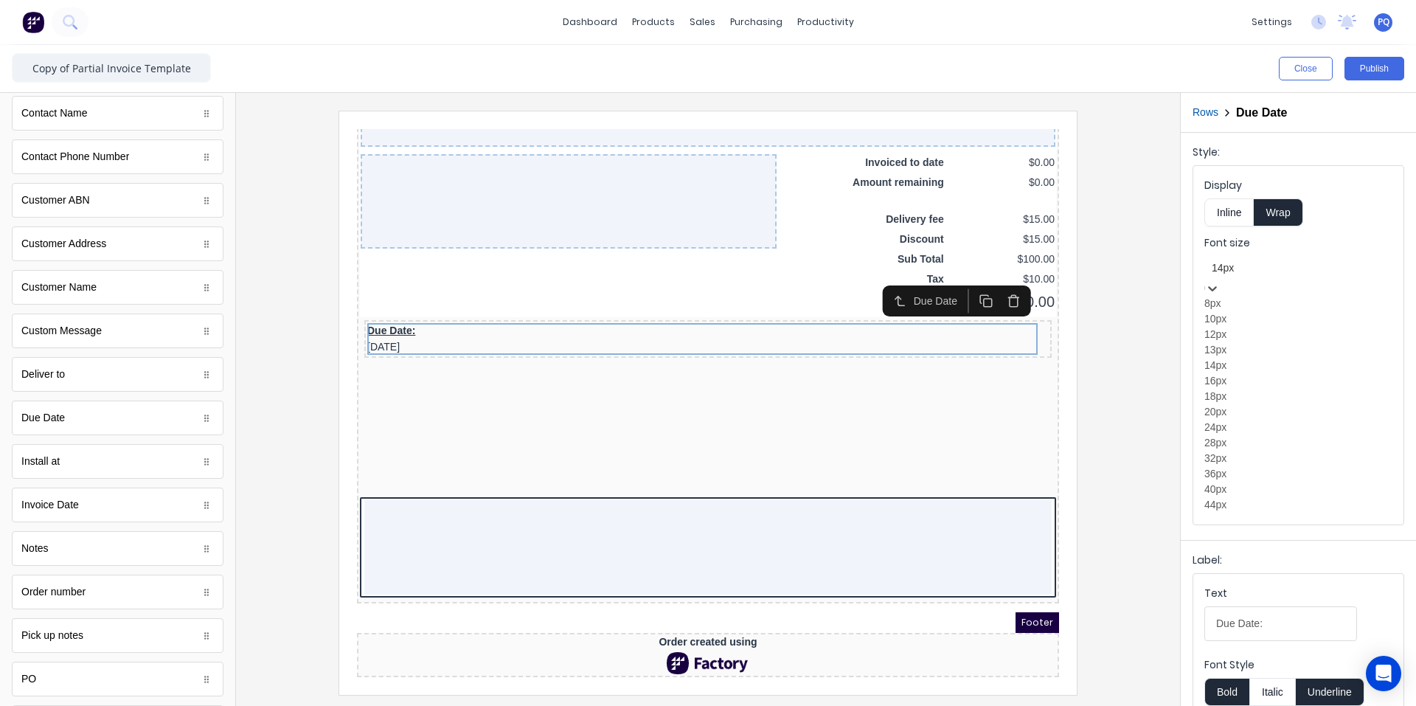
click at [1241, 389] on div "16px" at bounding box center [1298, 380] width 188 height 15
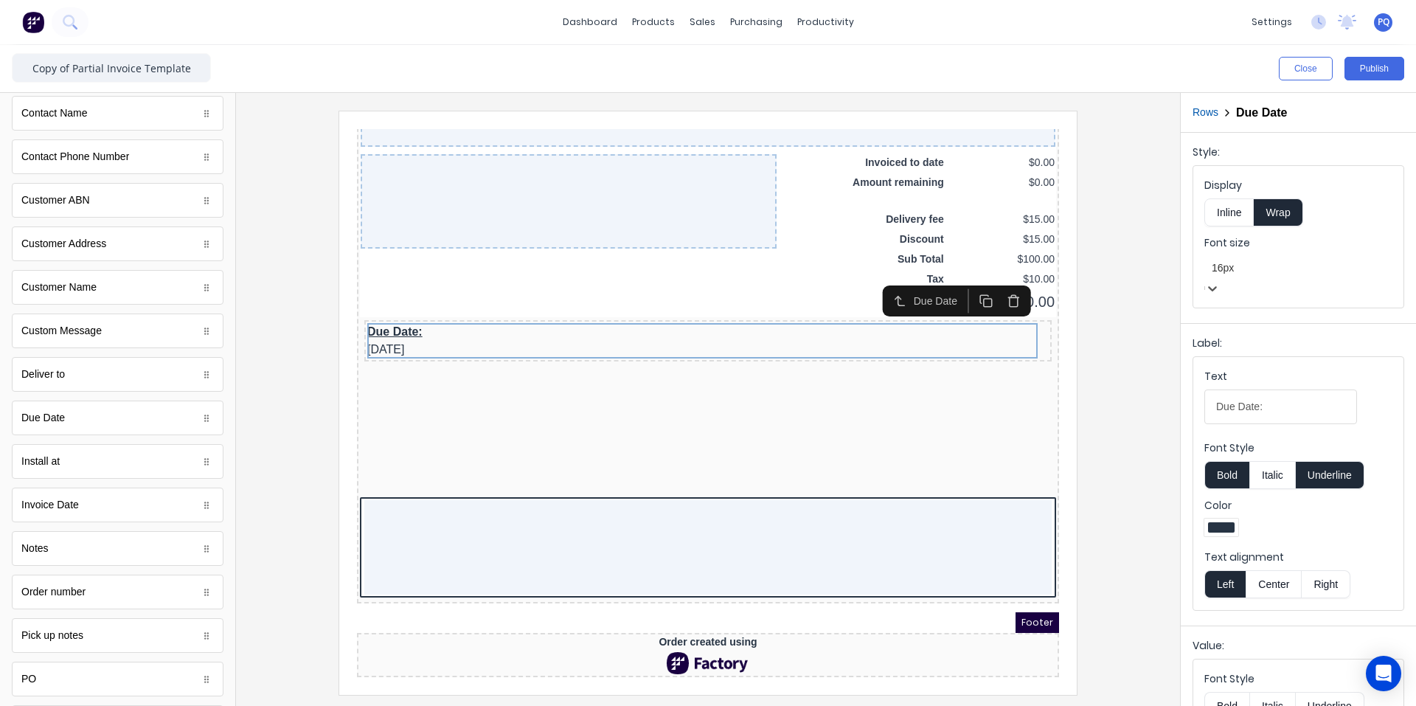
click at [1228, 209] on button "Inline" at bounding box center [1228, 212] width 49 height 28
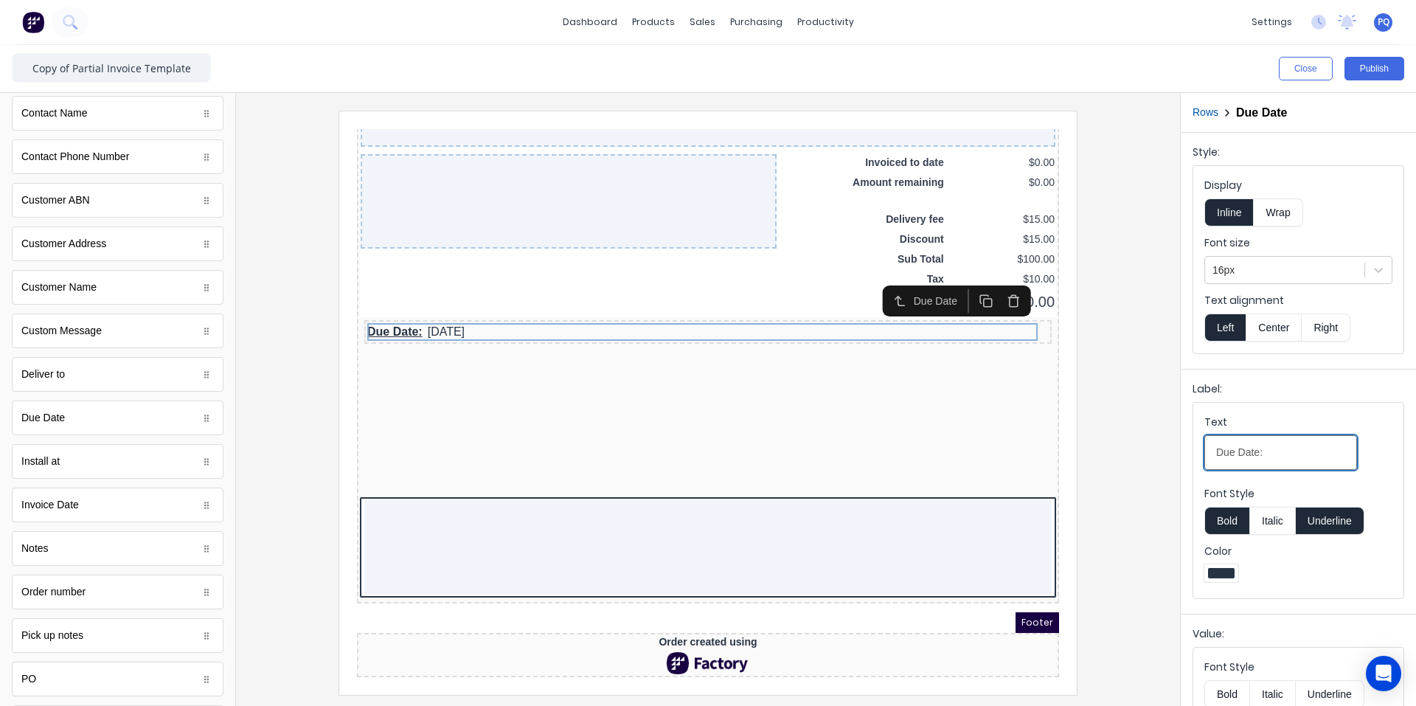
click at [1270, 451] on input "Due Date:" at bounding box center [1280, 452] width 153 height 35
click at [1342, 521] on button "Underline" at bounding box center [1330, 521] width 69 height 28
click at [1269, 451] on input "Due Date" at bounding box center [1280, 452] width 153 height 35
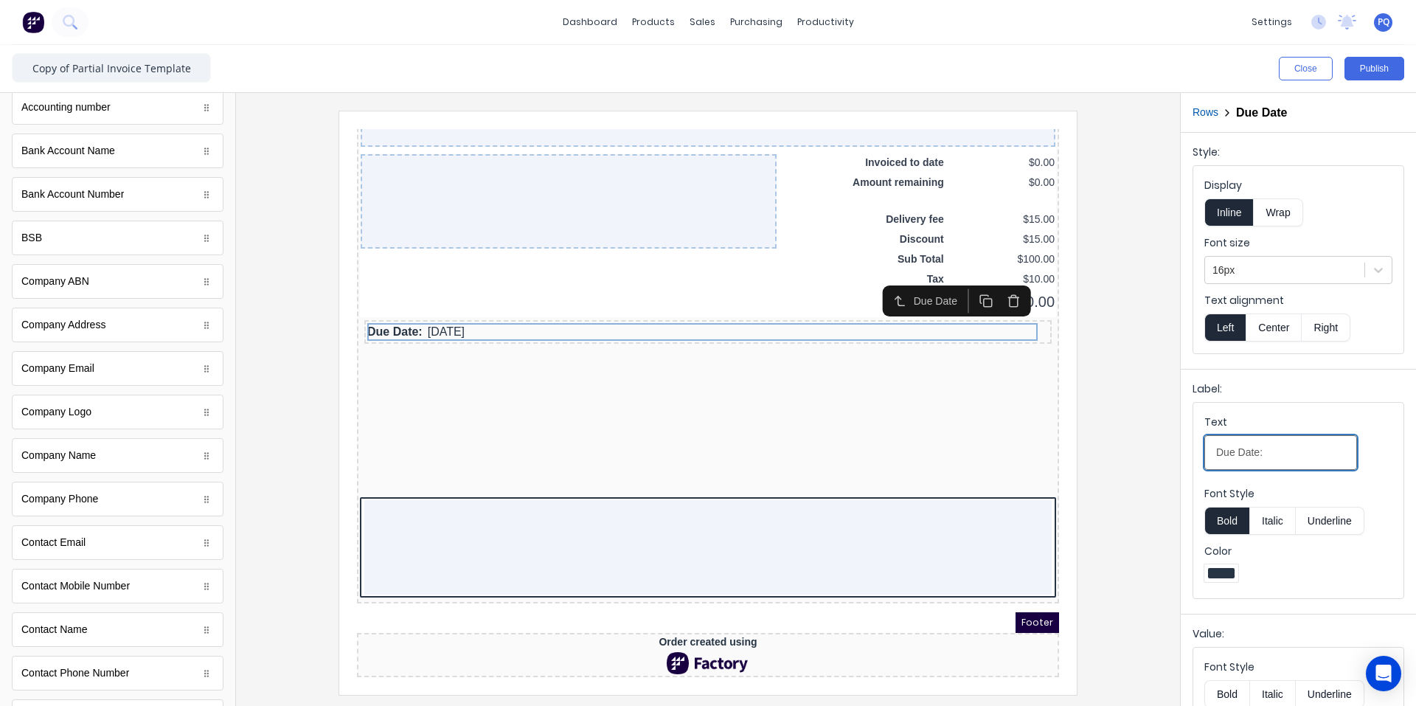
scroll to position [0, 0]
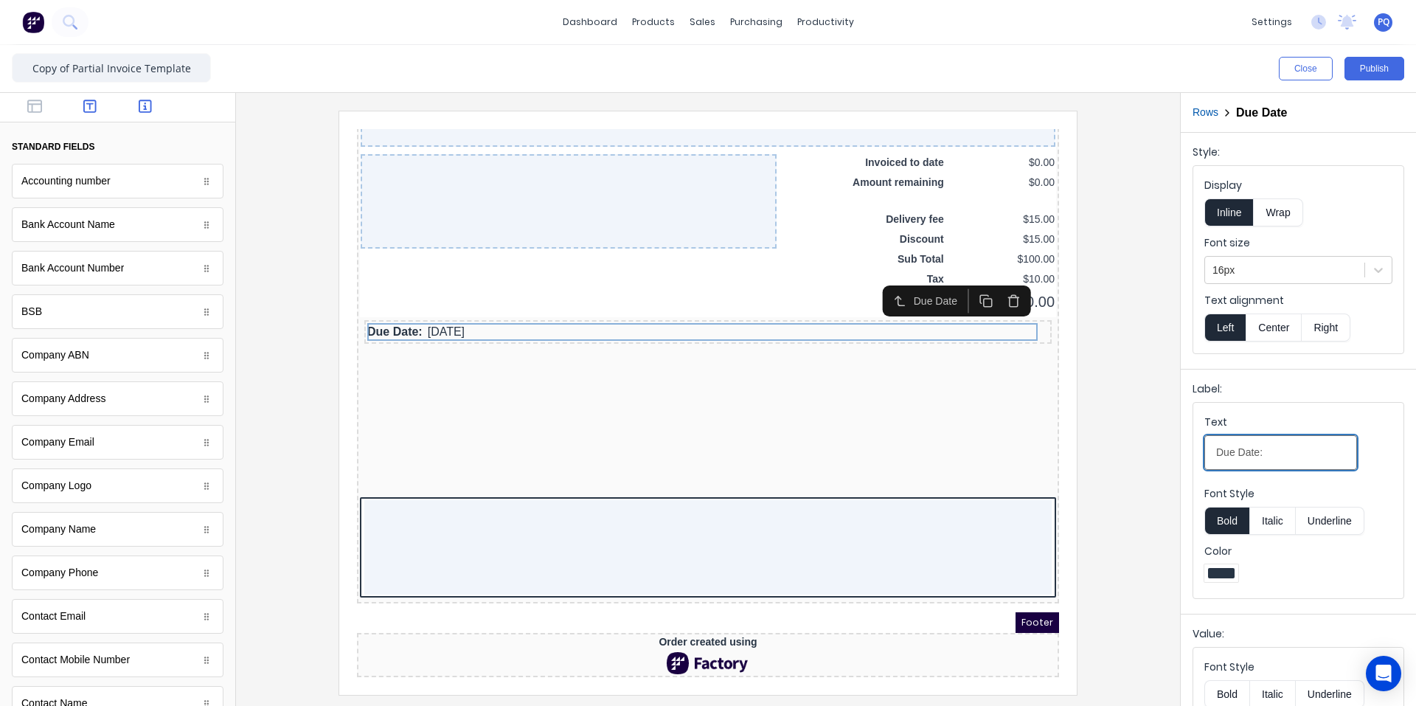
type input "Due Date:"
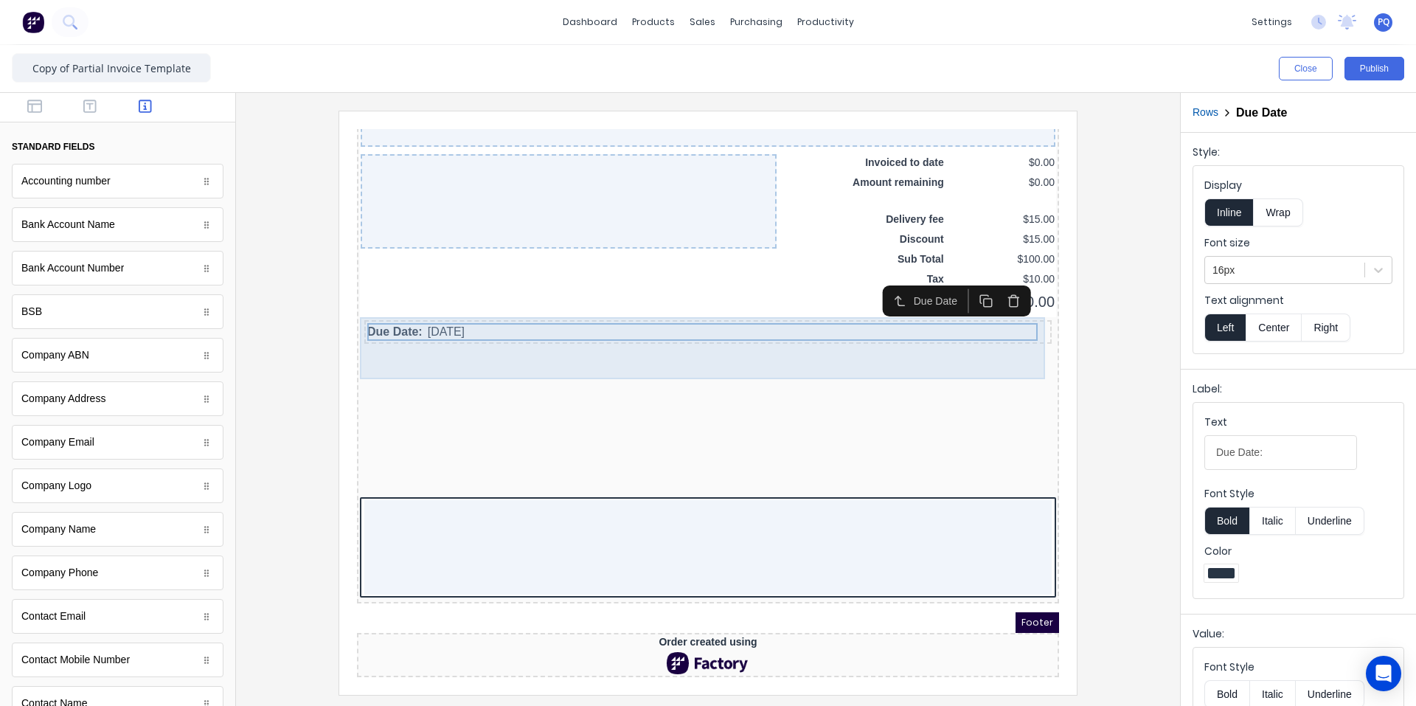
drag, startPoint x: 420, startPoint y: 216, endPoint x: 455, endPoint y: 297, distance: 88.5
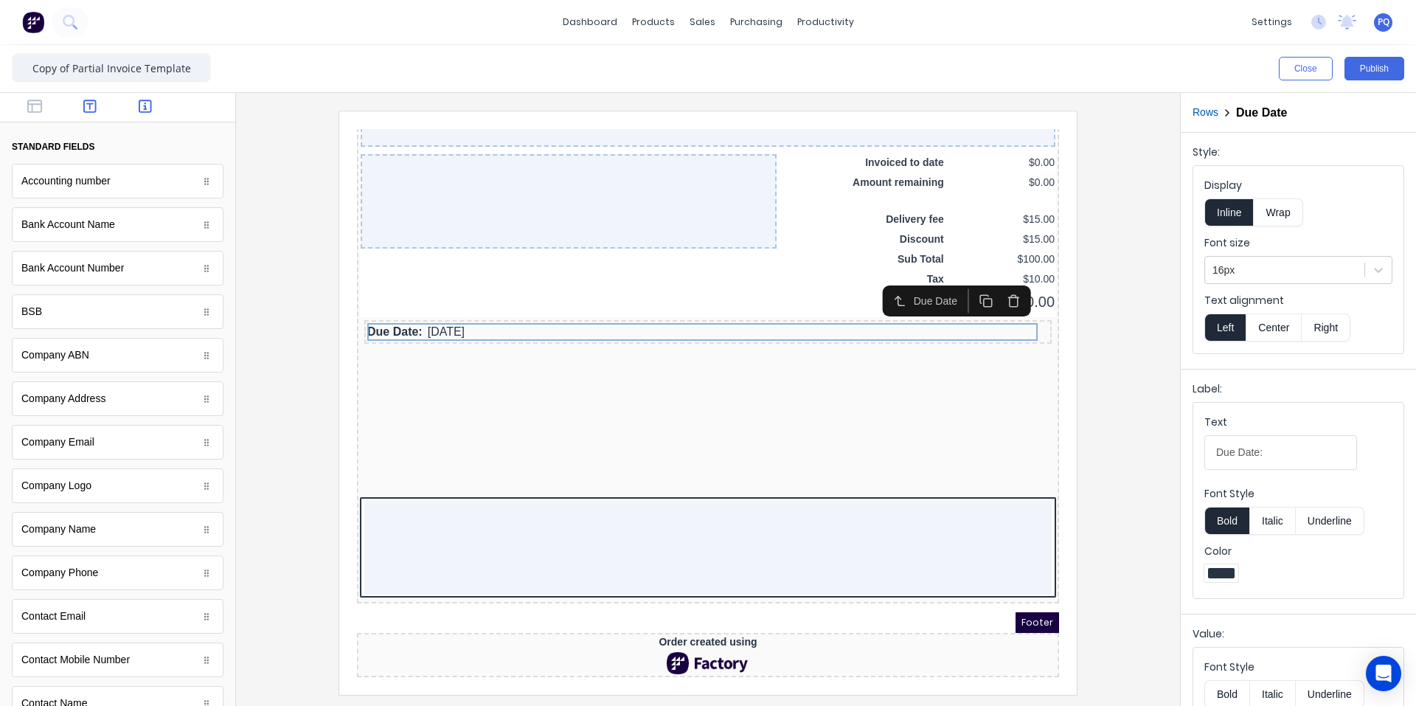
click at [83, 109] on icon "button" at bounding box center [89, 106] width 13 height 15
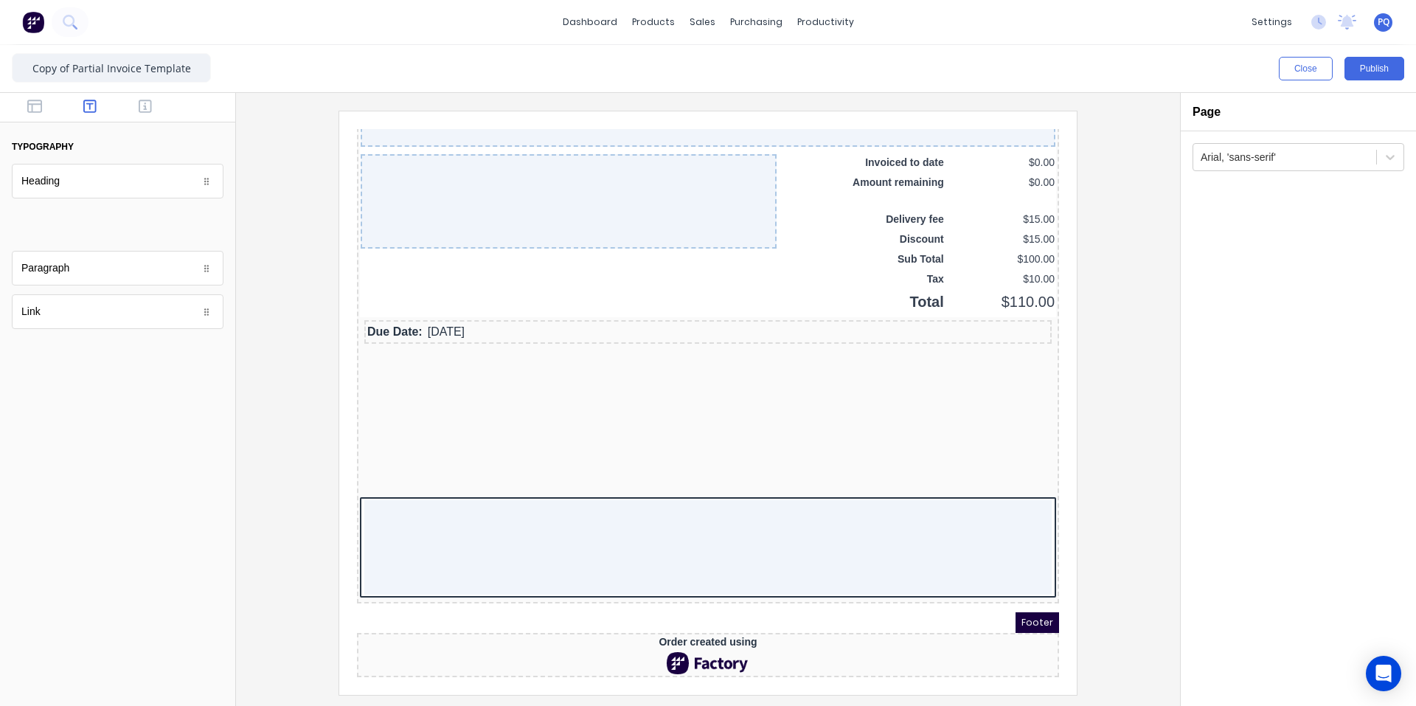
scroll to position [1106, 0]
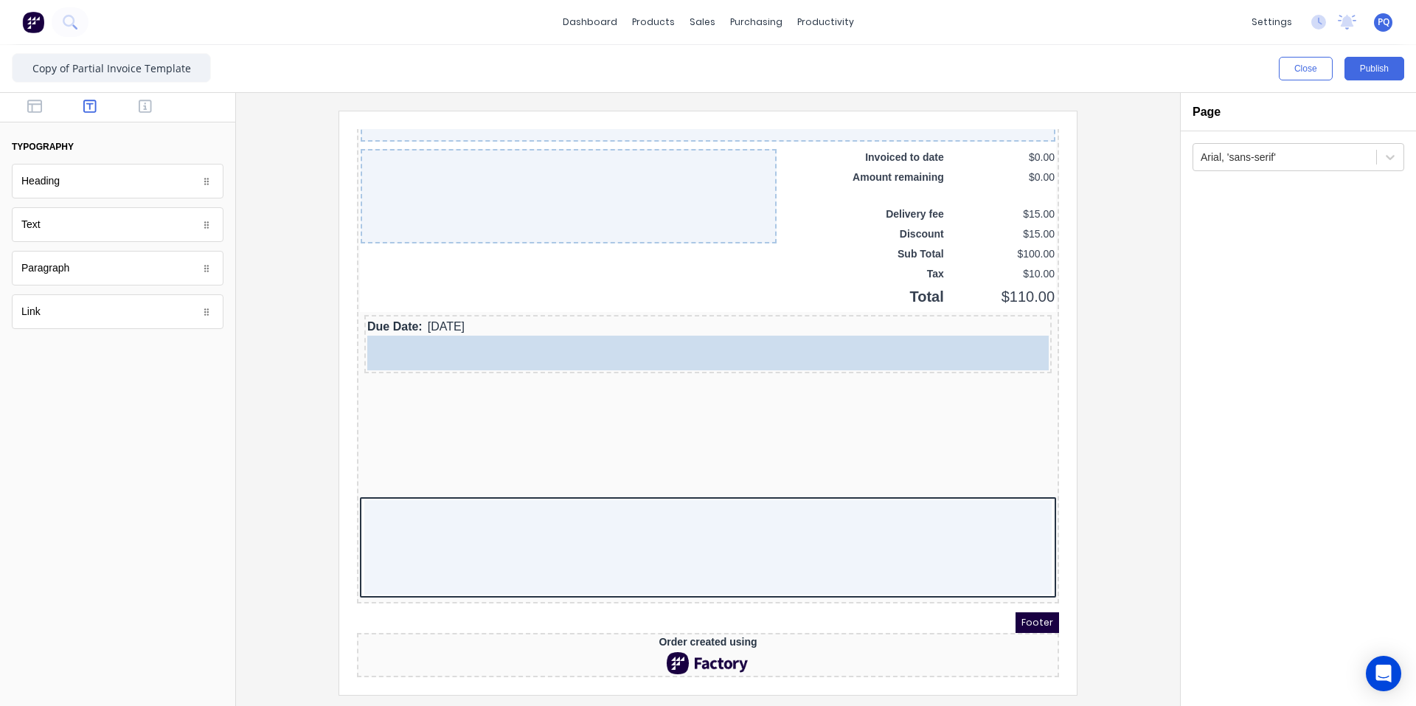
drag, startPoint x: 69, startPoint y: 226, endPoint x: 193, endPoint y: 222, distance: 124.0
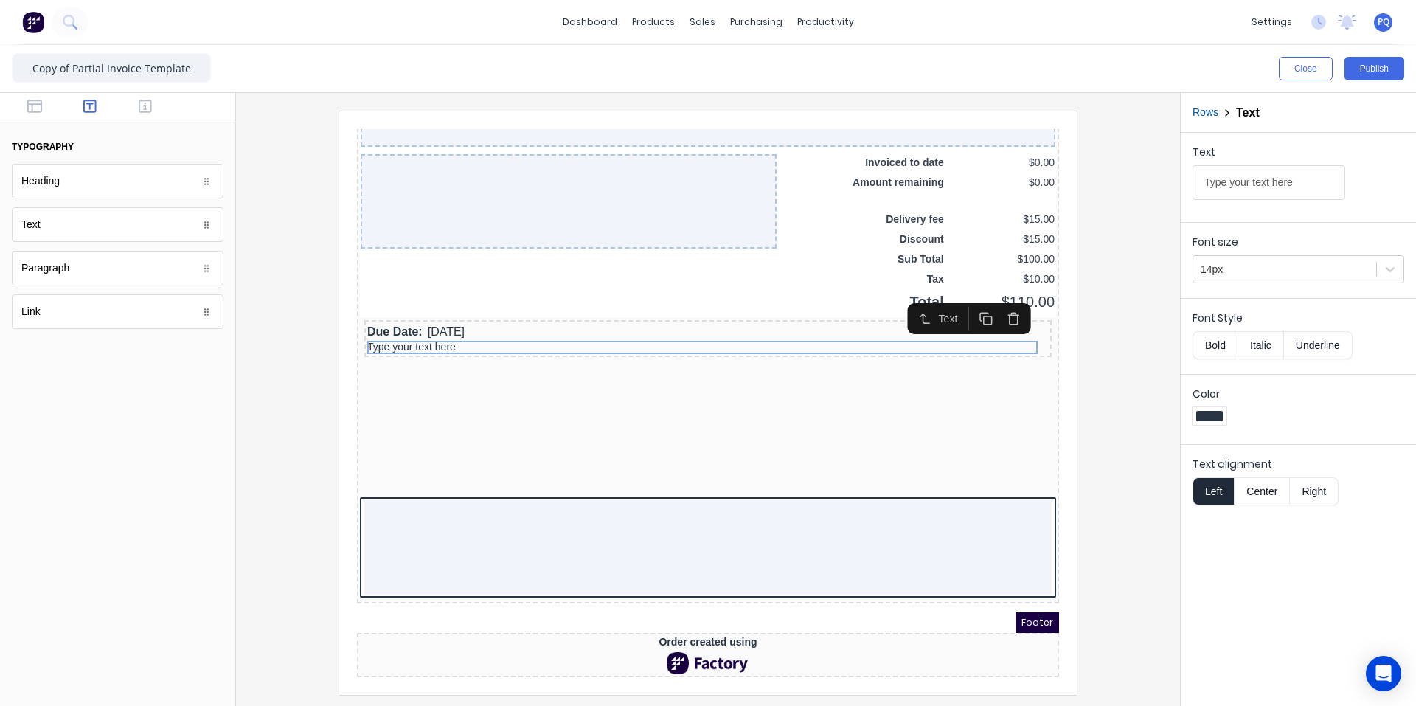
click at [1002, 294] on icon "button" at bounding box center [996, 301] width 14 height 14
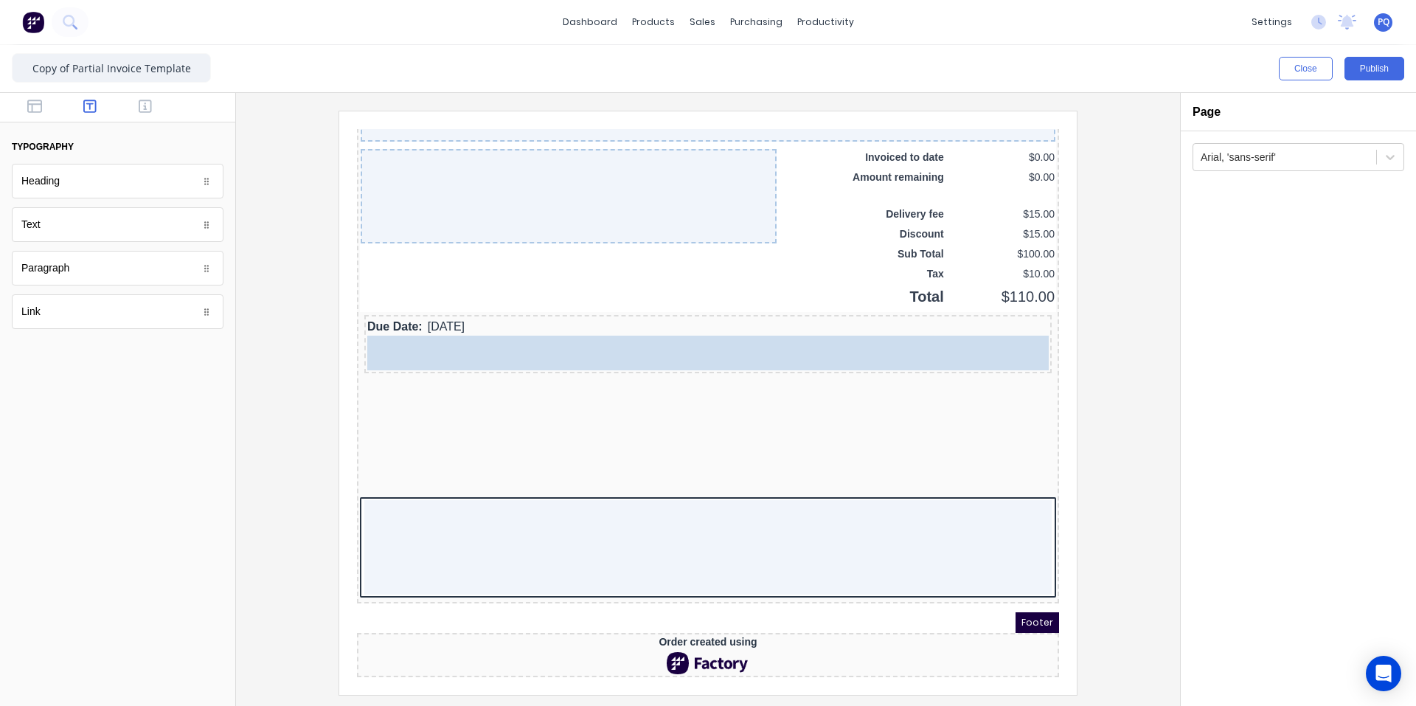
drag, startPoint x: 80, startPoint y: 274, endPoint x: 272, endPoint y: 235, distance: 196.4
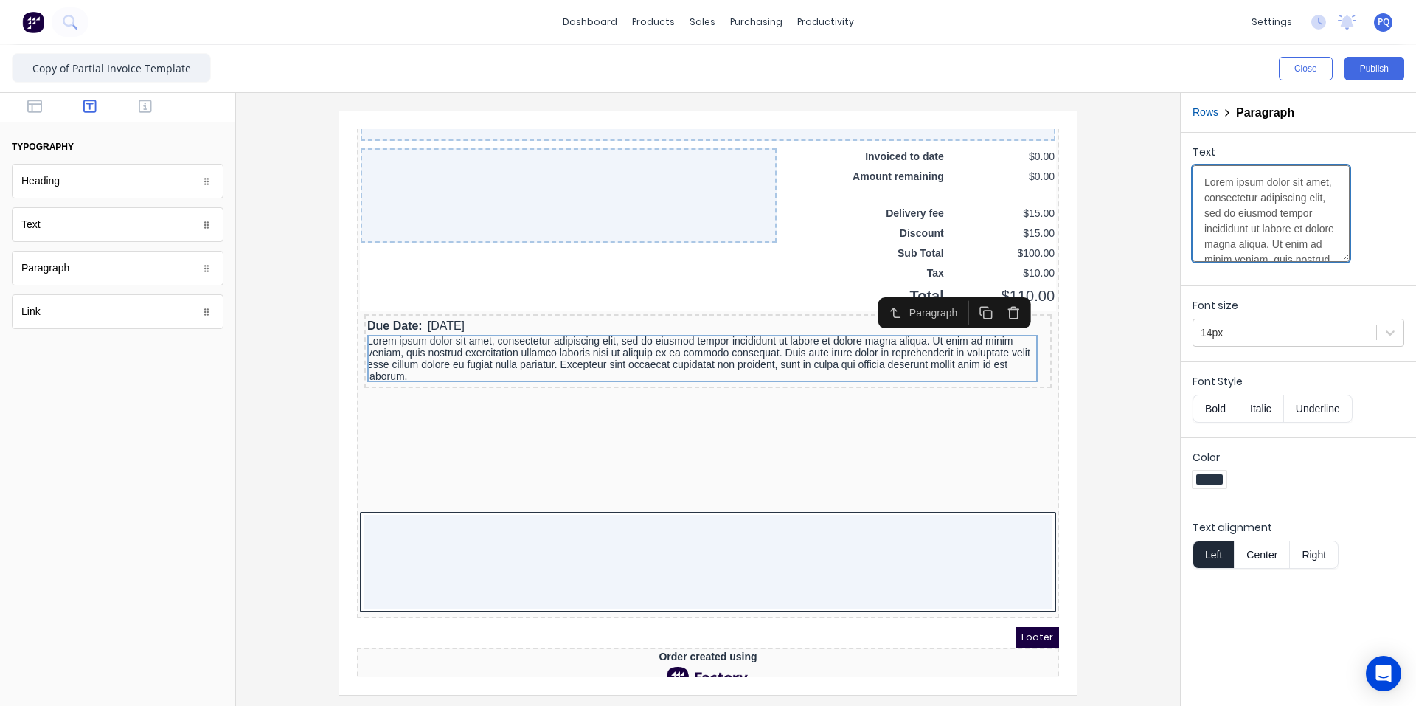
click at [1231, 233] on textarea "Lorem ipsum dolor sit amet, consectetur adipiscing elit, sed do eiusmod tempor …" at bounding box center [1271, 213] width 157 height 97
paste textarea "Please make payment [DATE] an less stated other wise. All unpaid debts will inc…"
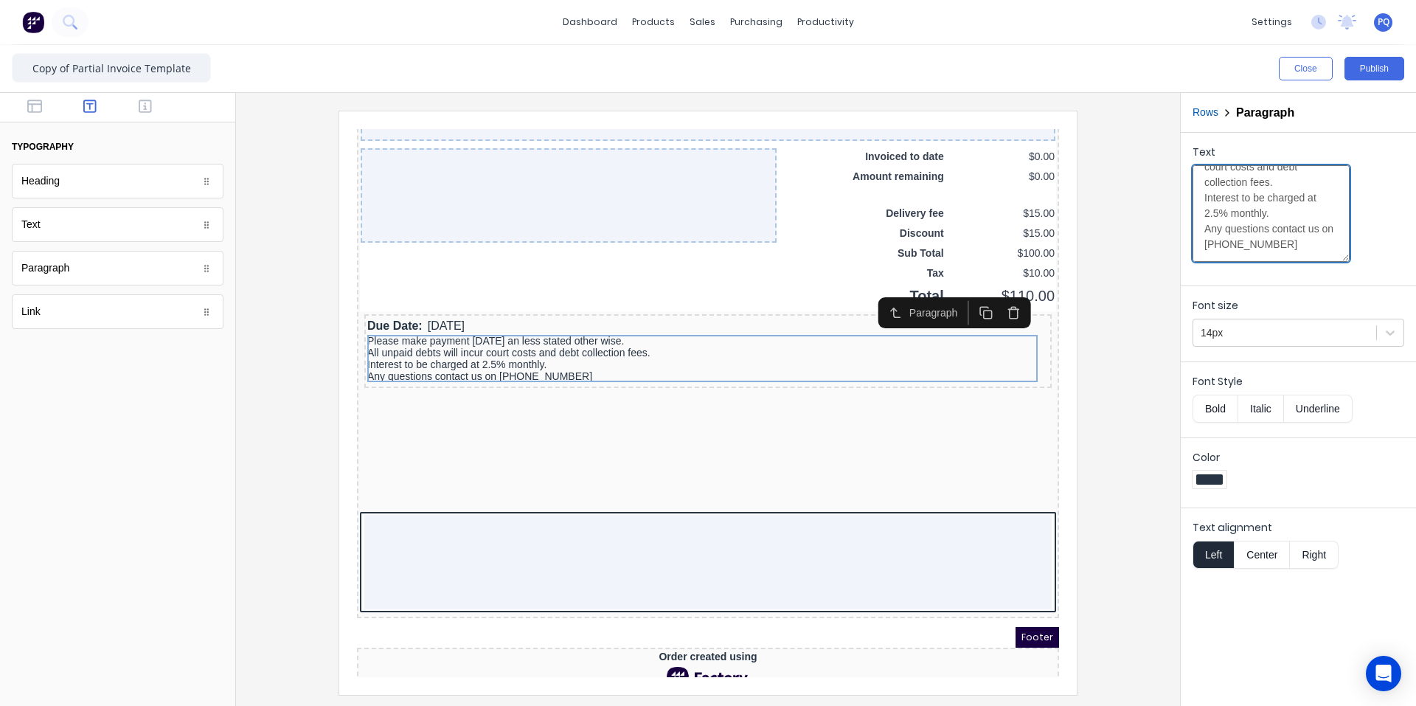
type textarea "Please make payment [DATE] an less stated other wise. All unpaid debts will inc…"
click at [1102, 385] on div at bounding box center [708, 402] width 921 height 583
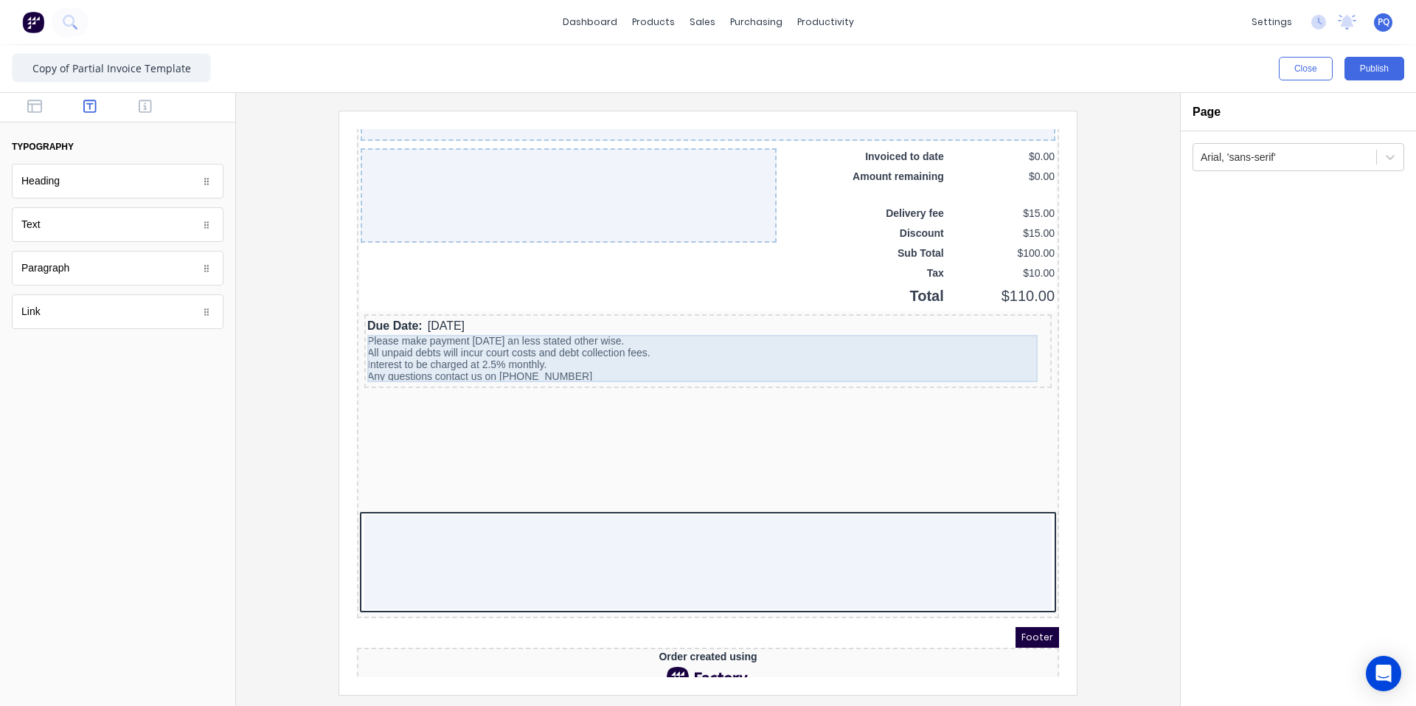
click at [555, 335] on div "Please make payment within 7 days an less stated other wise. All unpaid debts w…" at bounding box center [691, 340] width 682 height 47
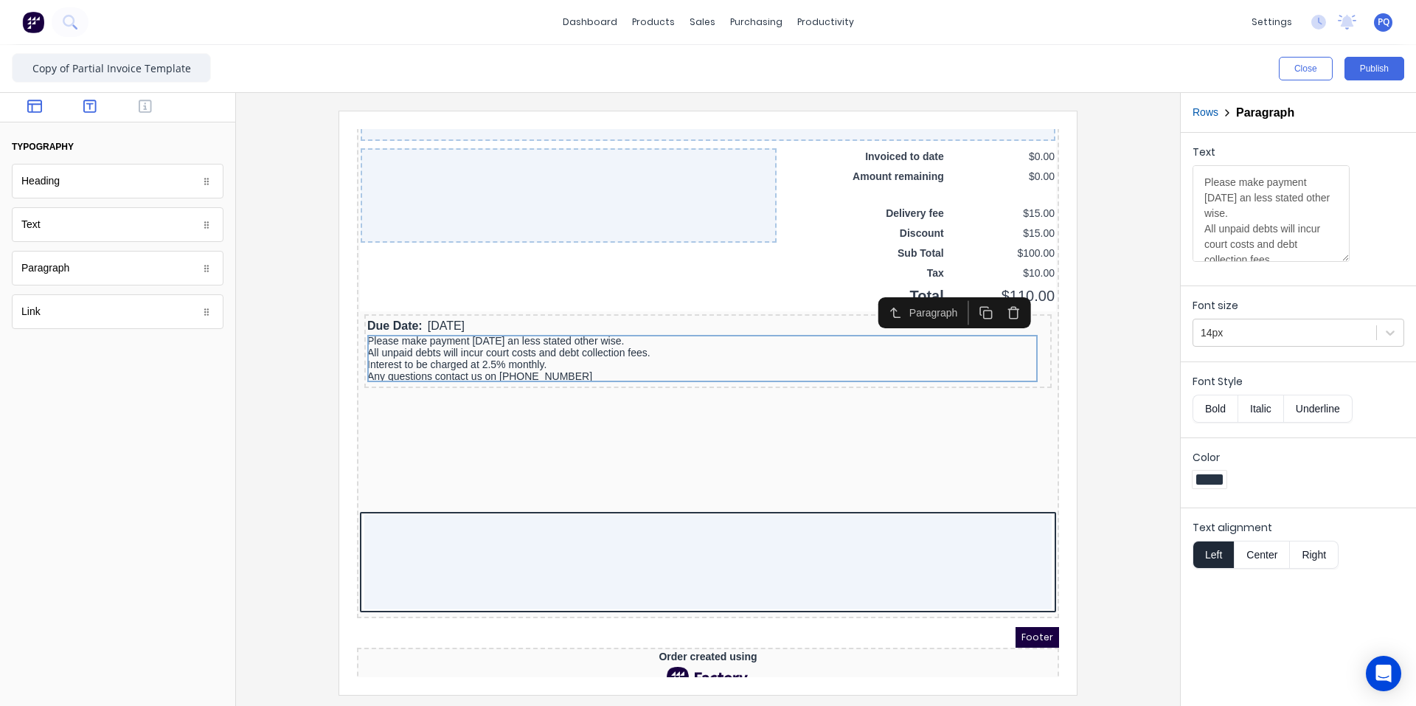
click at [30, 100] on icon "button" at bounding box center [34, 106] width 15 height 15
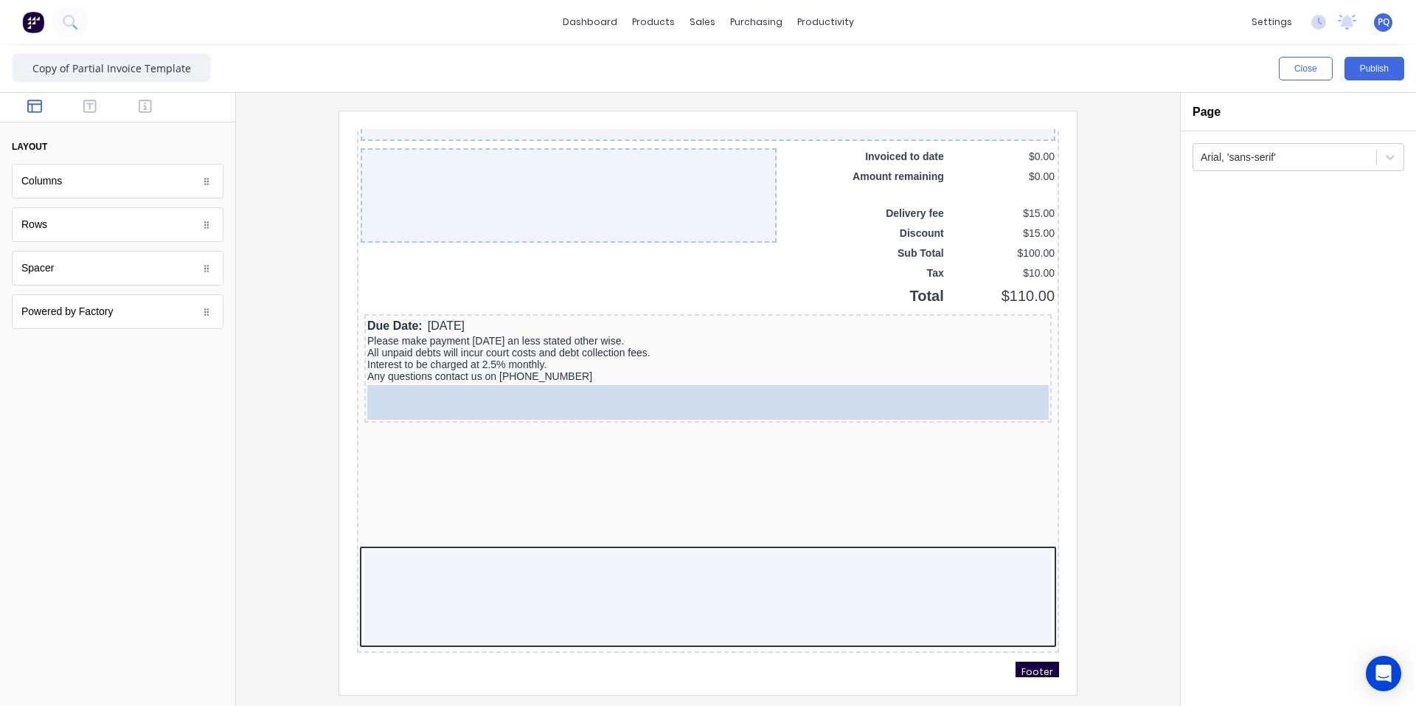
drag, startPoint x: 202, startPoint y: 292, endPoint x: 343, endPoint y: 271, distance: 142.5
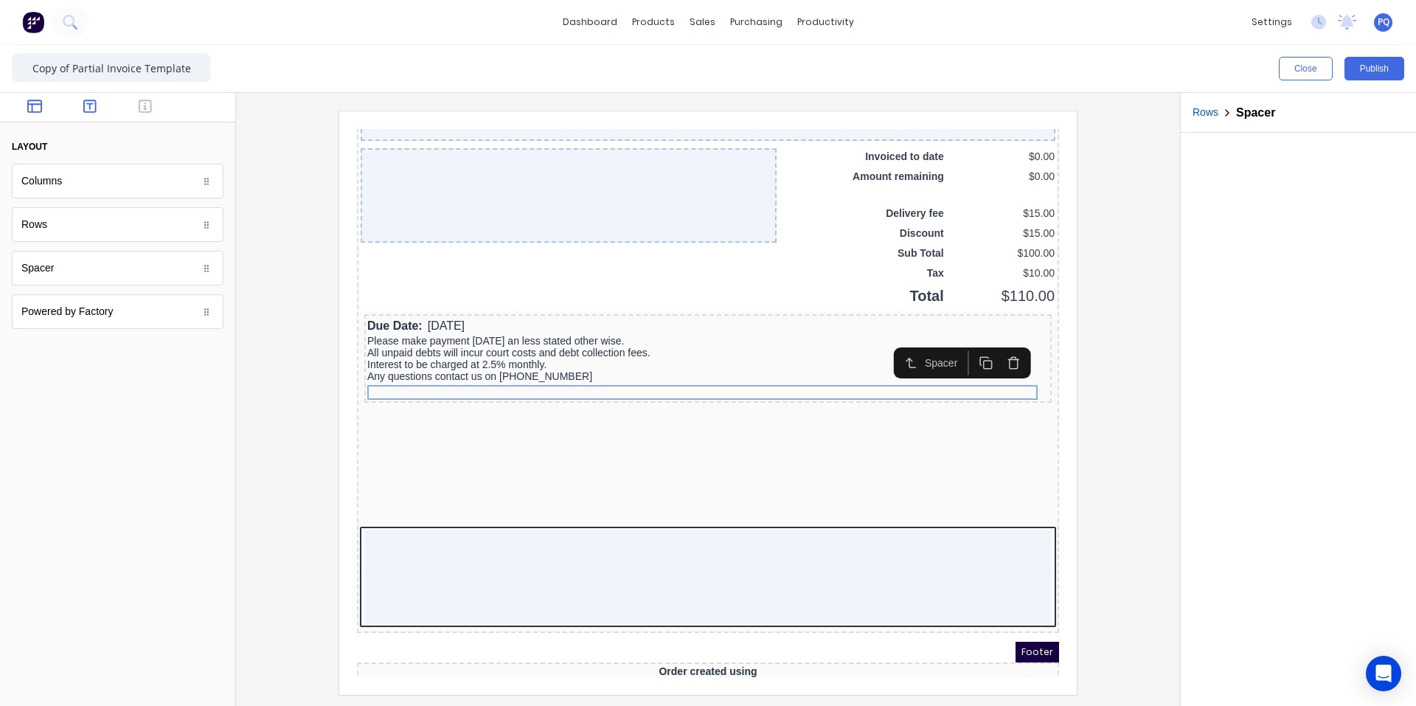
click at [91, 105] on icon "button" at bounding box center [89, 106] width 13 height 15
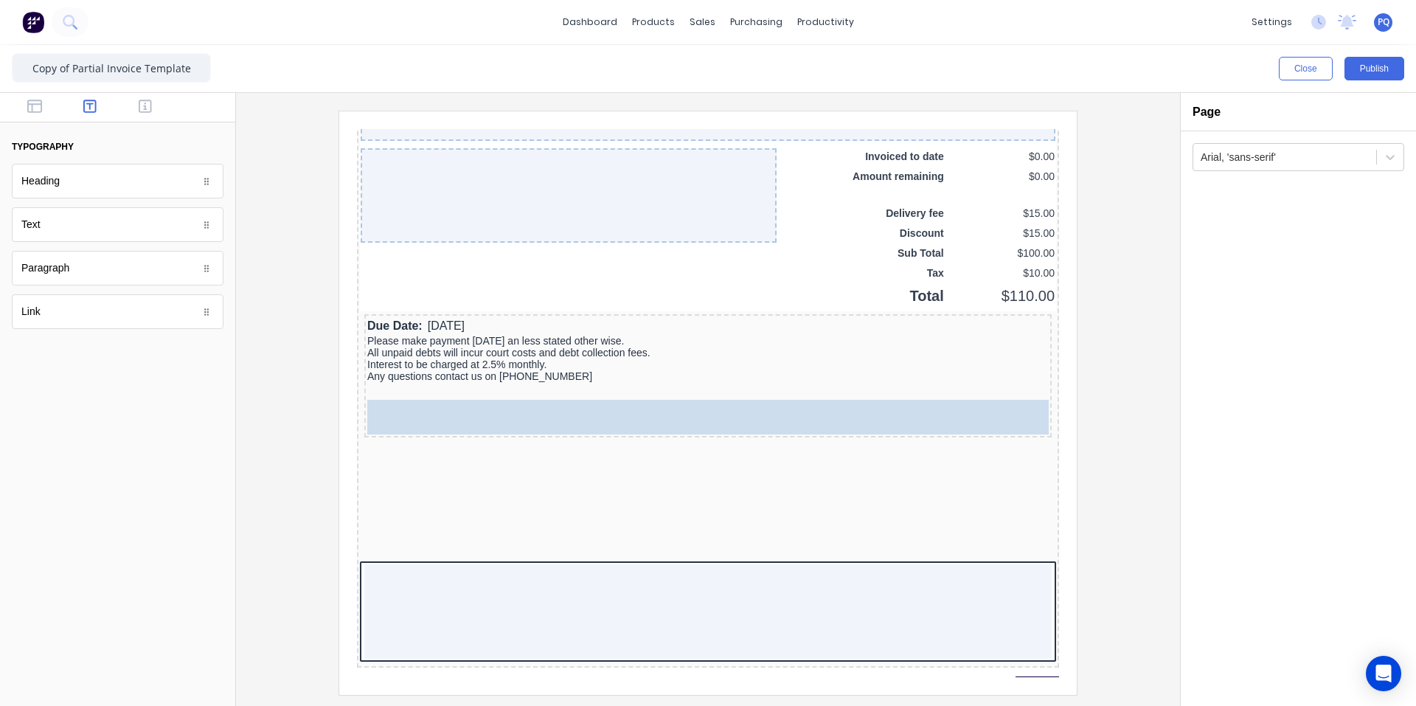
drag, startPoint x: 51, startPoint y: 232, endPoint x: 217, endPoint y: 280, distance: 172.9
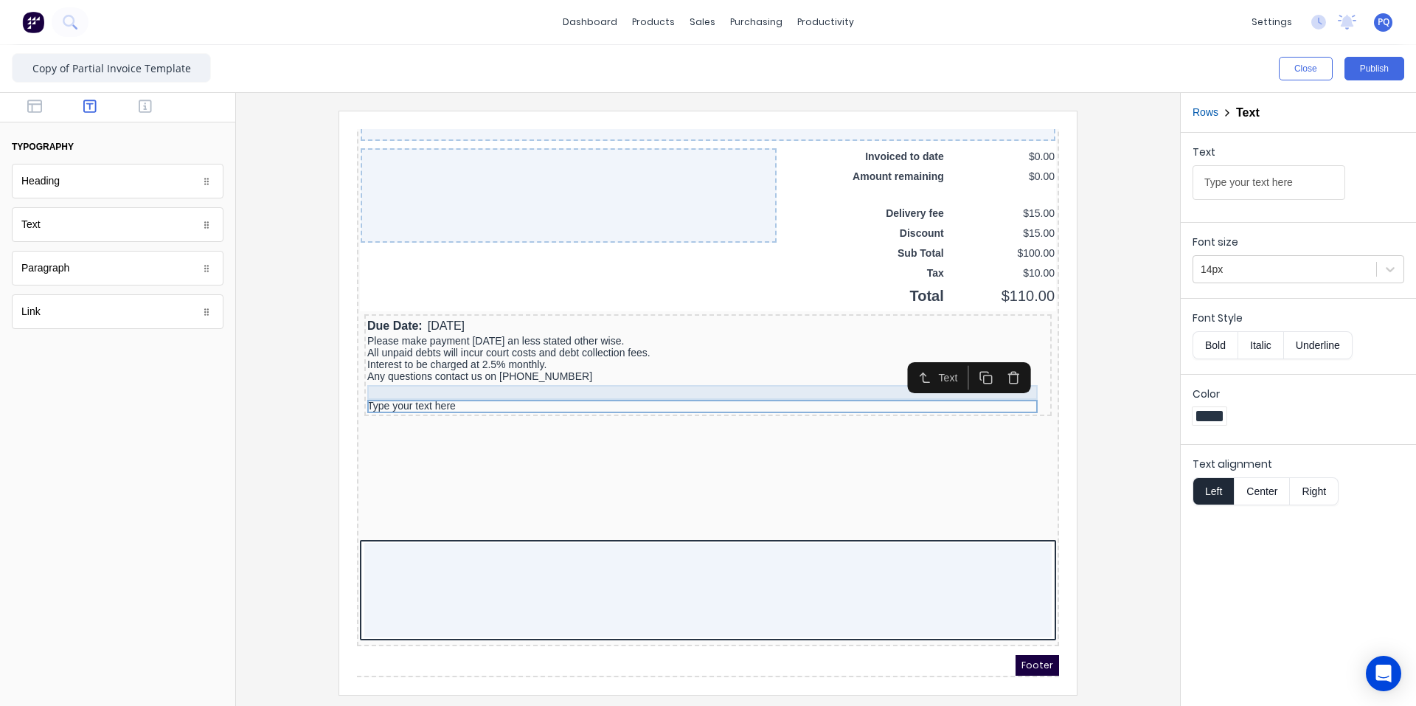
click at [396, 378] on div at bounding box center [691, 374] width 682 height 15
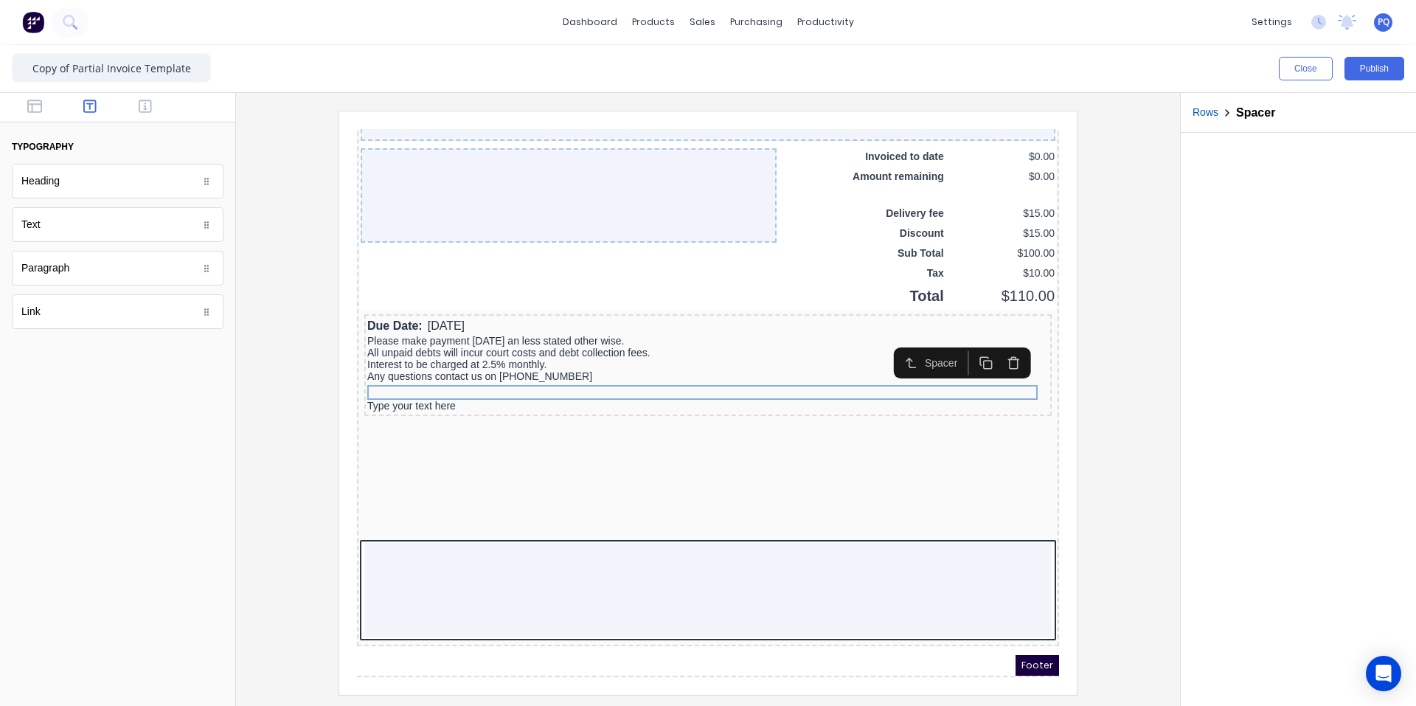
click at [977, 346] on button "button" at bounding box center [967, 345] width 27 height 24
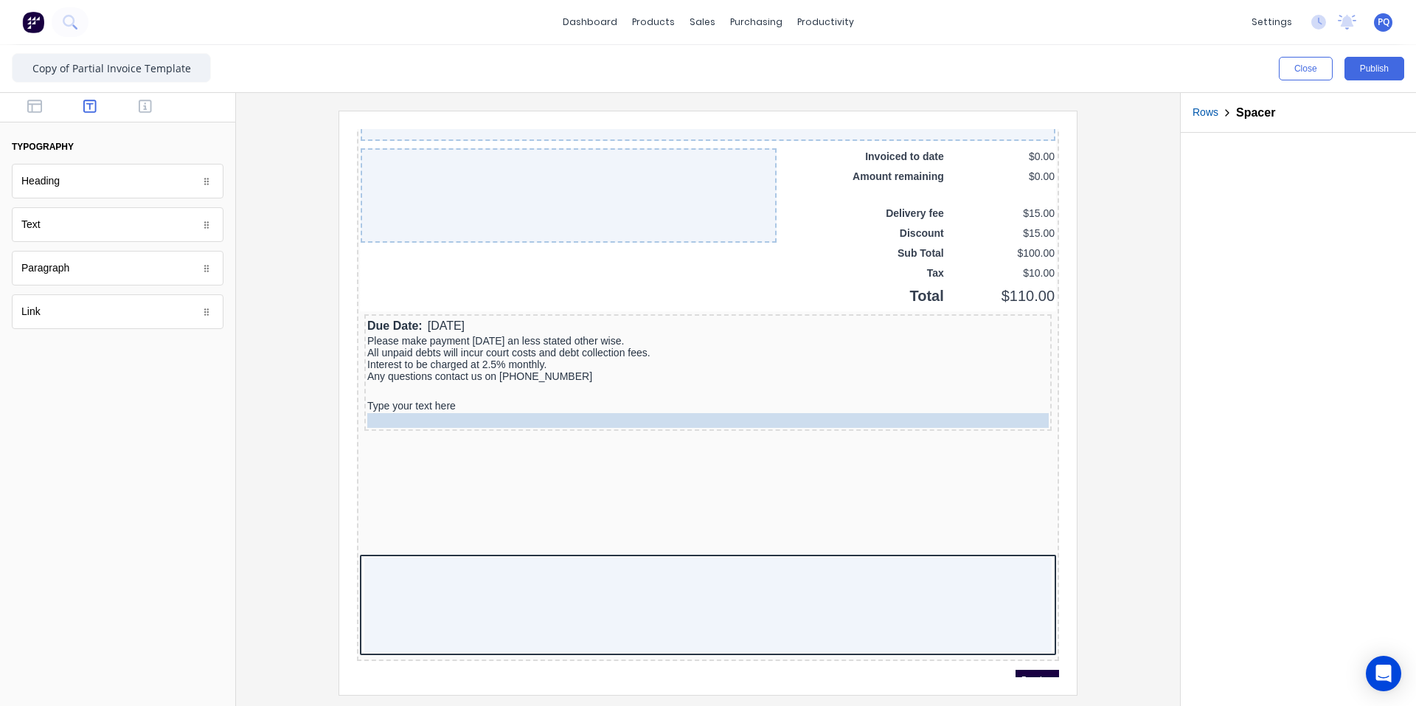
drag, startPoint x: 687, startPoint y: 384, endPoint x: 684, endPoint y: 403, distance: 18.8
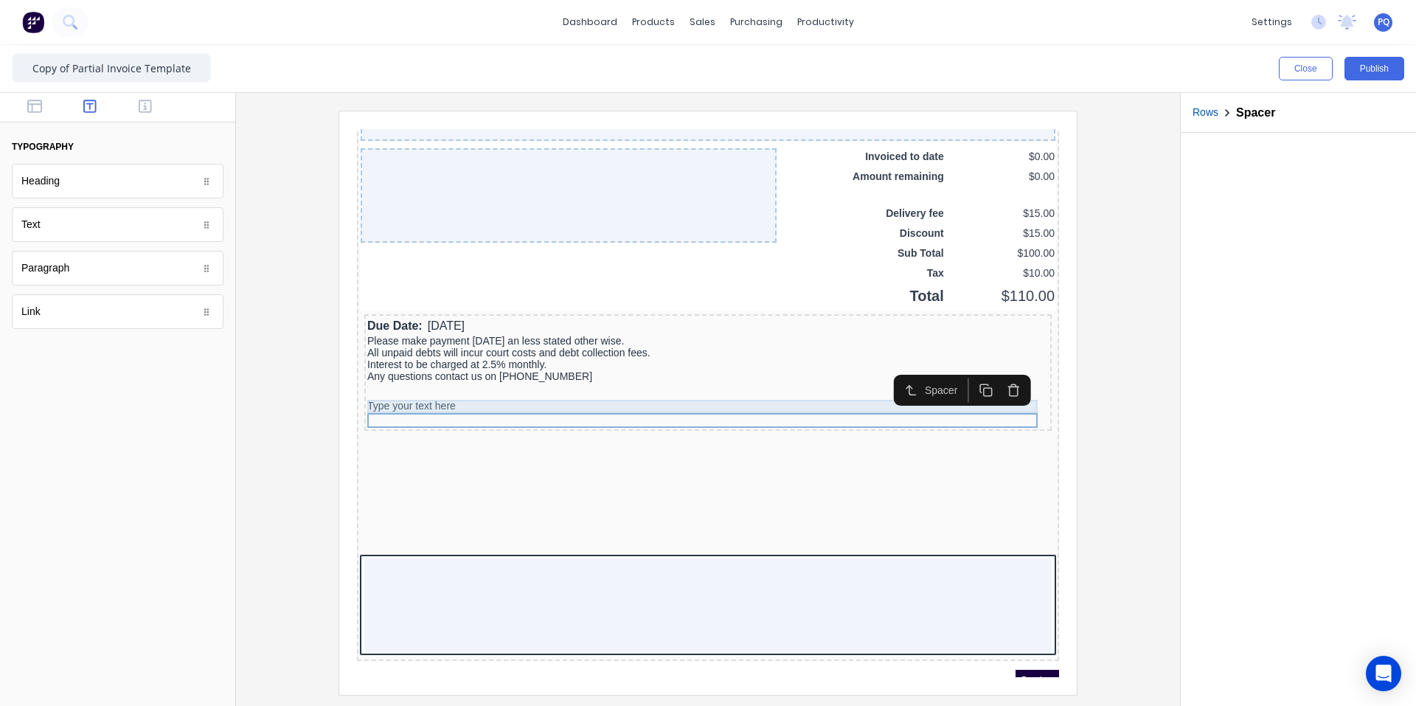
click at [484, 386] on div "Type your text here" at bounding box center [691, 388] width 682 height 13
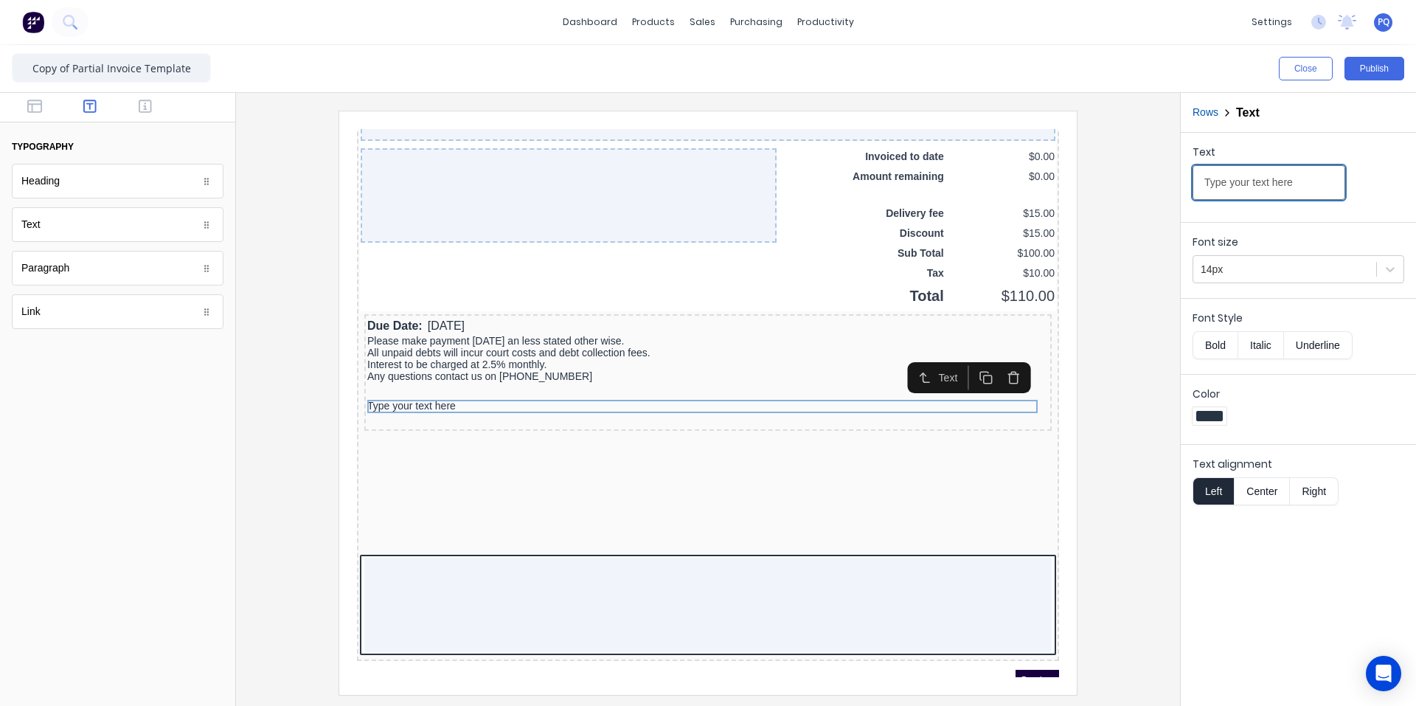
click at [1319, 182] on input "Type your text here" at bounding box center [1269, 182] width 153 height 35
type input "Please make payments to"
click at [153, 108] on button "button" at bounding box center [145, 108] width 46 height 18
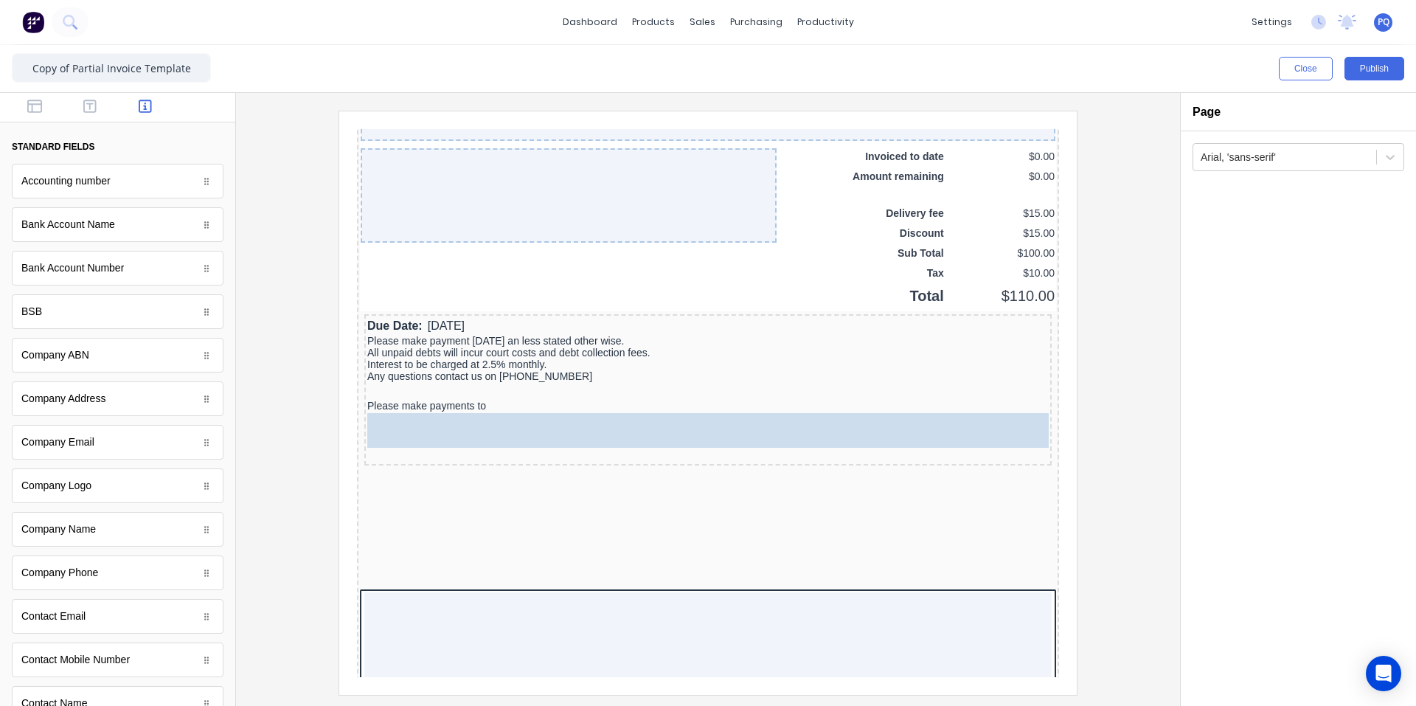
drag, startPoint x: 99, startPoint y: 234, endPoint x: 384, endPoint y: 307, distance: 293.9
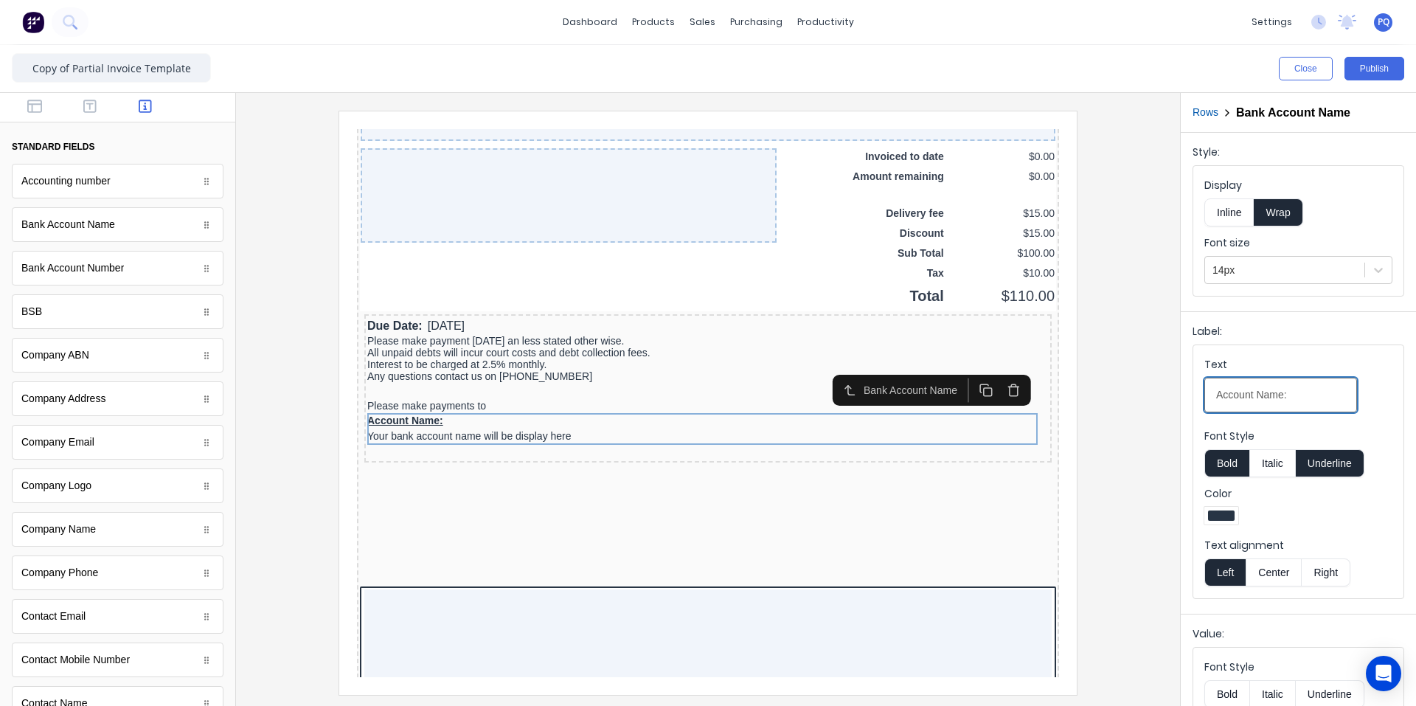
drag, startPoint x: 1308, startPoint y: 384, endPoint x: 1139, endPoint y: 372, distance: 169.3
click at [1139, 372] on div "Close Publish Components standard fields Accounting number Accounting number Ba…" at bounding box center [708, 375] width 1416 height 661
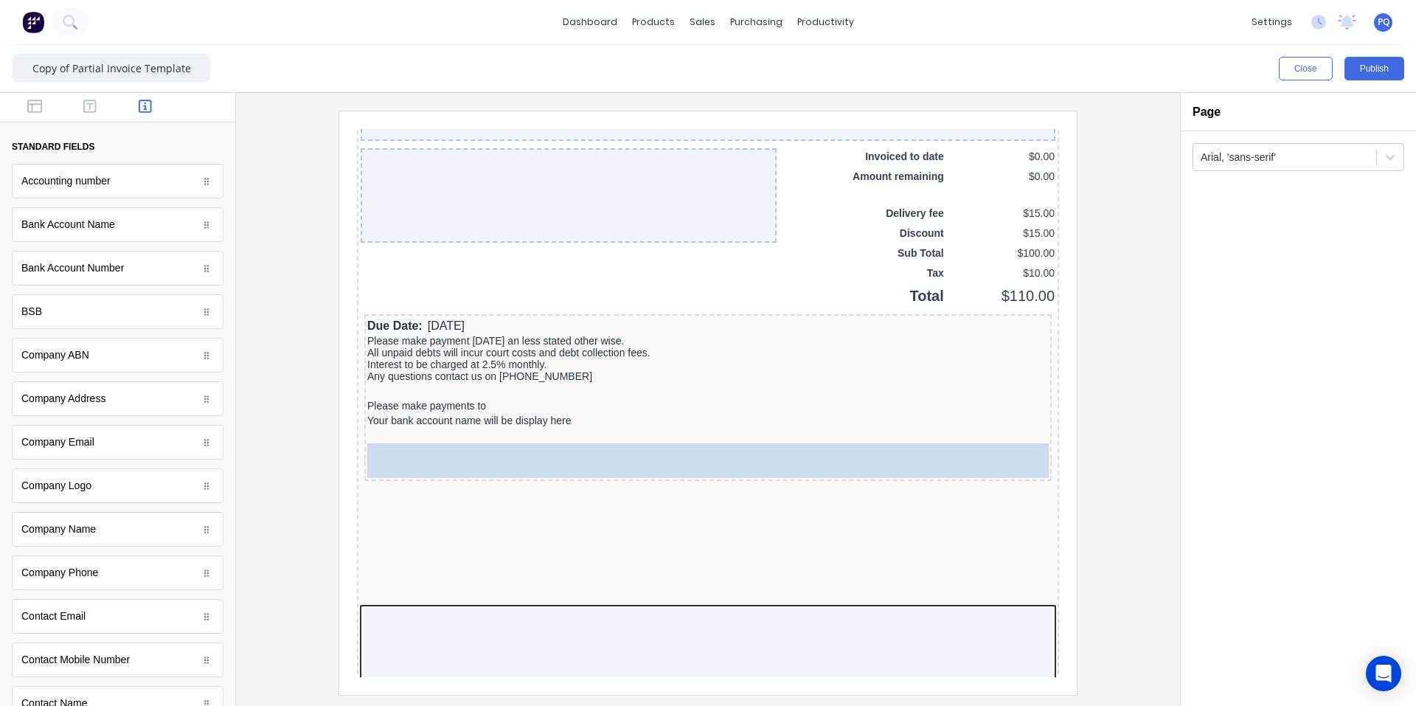
drag, startPoint x: 285, startPoint y: 320, endPoint x: 614, endPoint y: 434, distance: 348.0
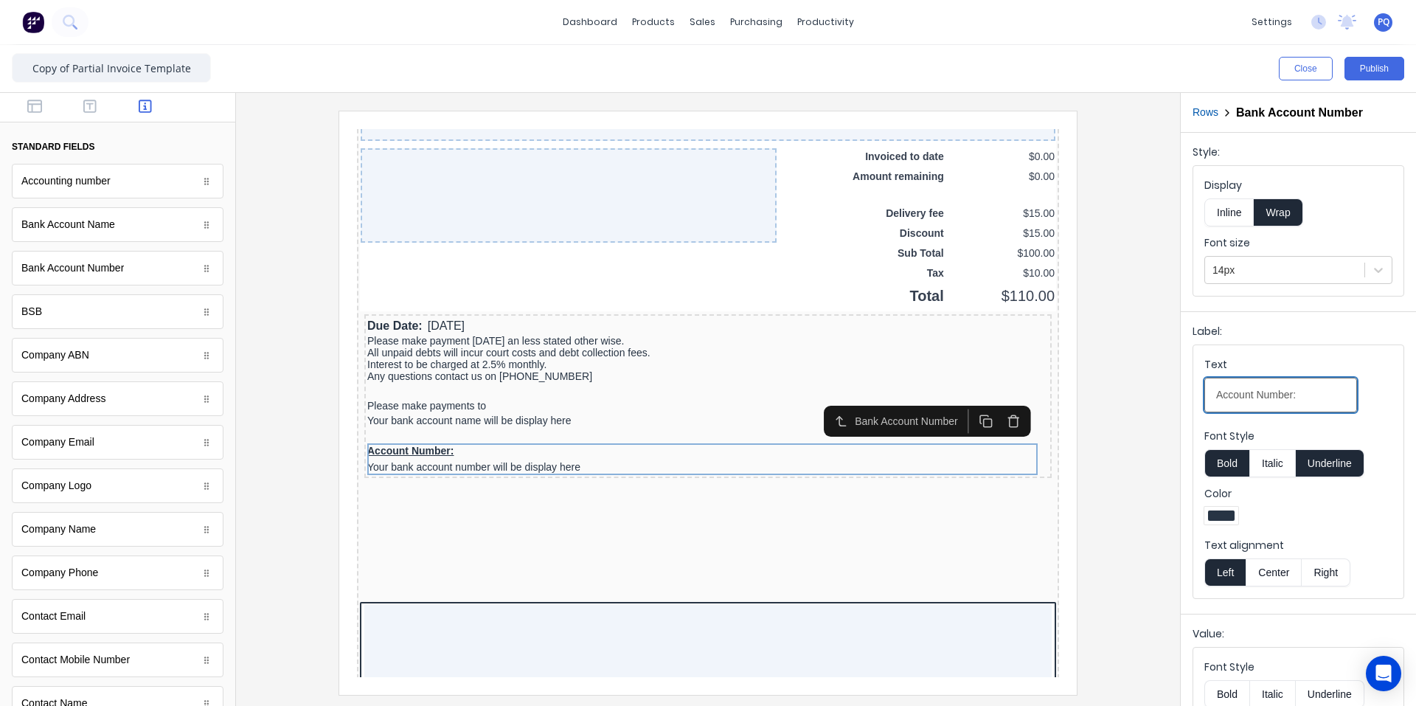
drag, startPoint x: 1657, startPoint y: 500, endPoint x: 1016, endPoint y: 369, distance: 654.3
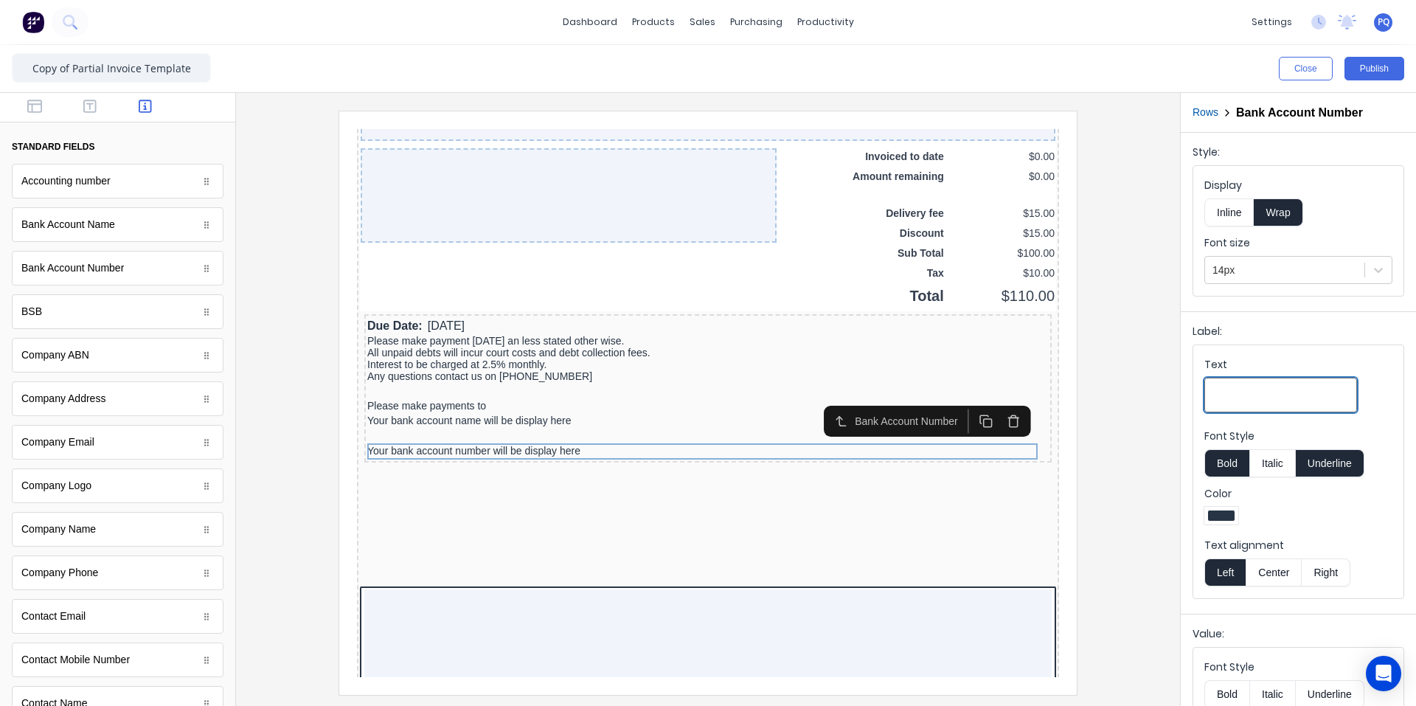
scroll to position [1196, 0]
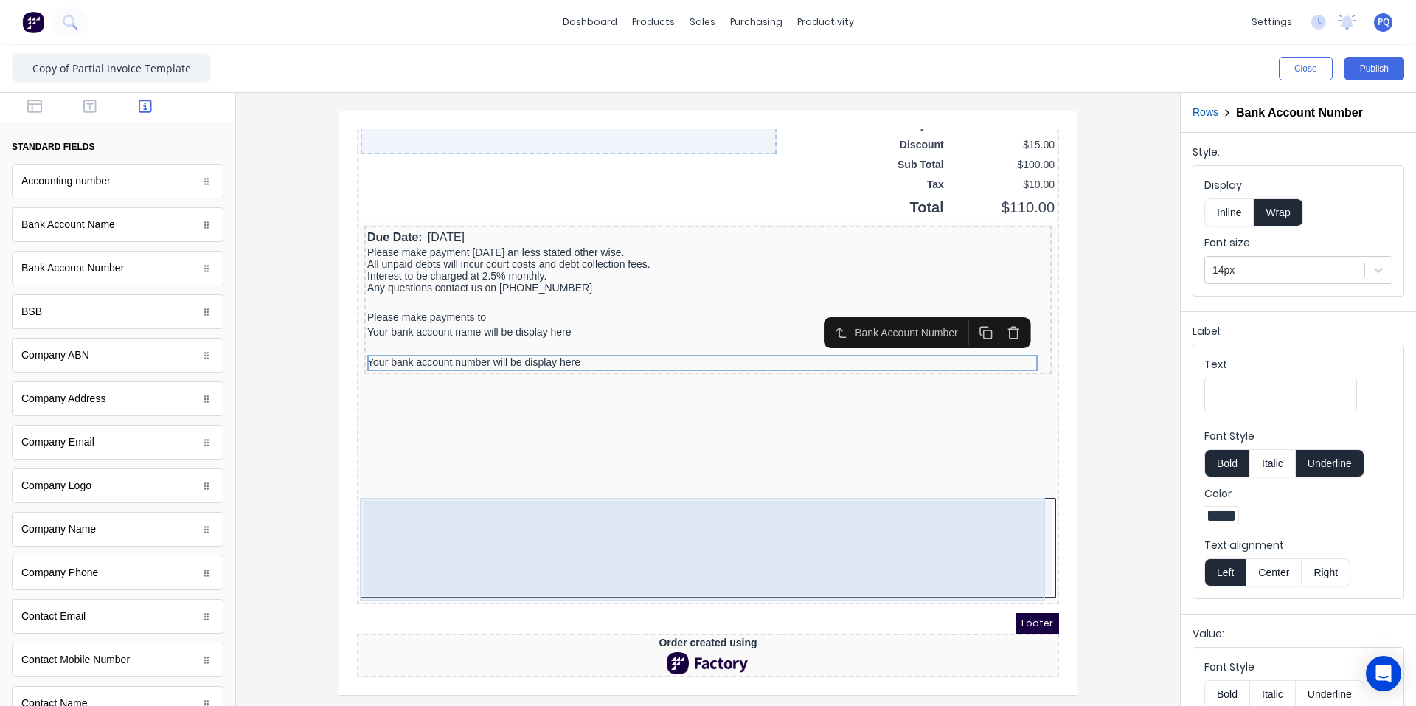
click at [701, 517] on div at bounding box center [690, 530] width 687 height 94
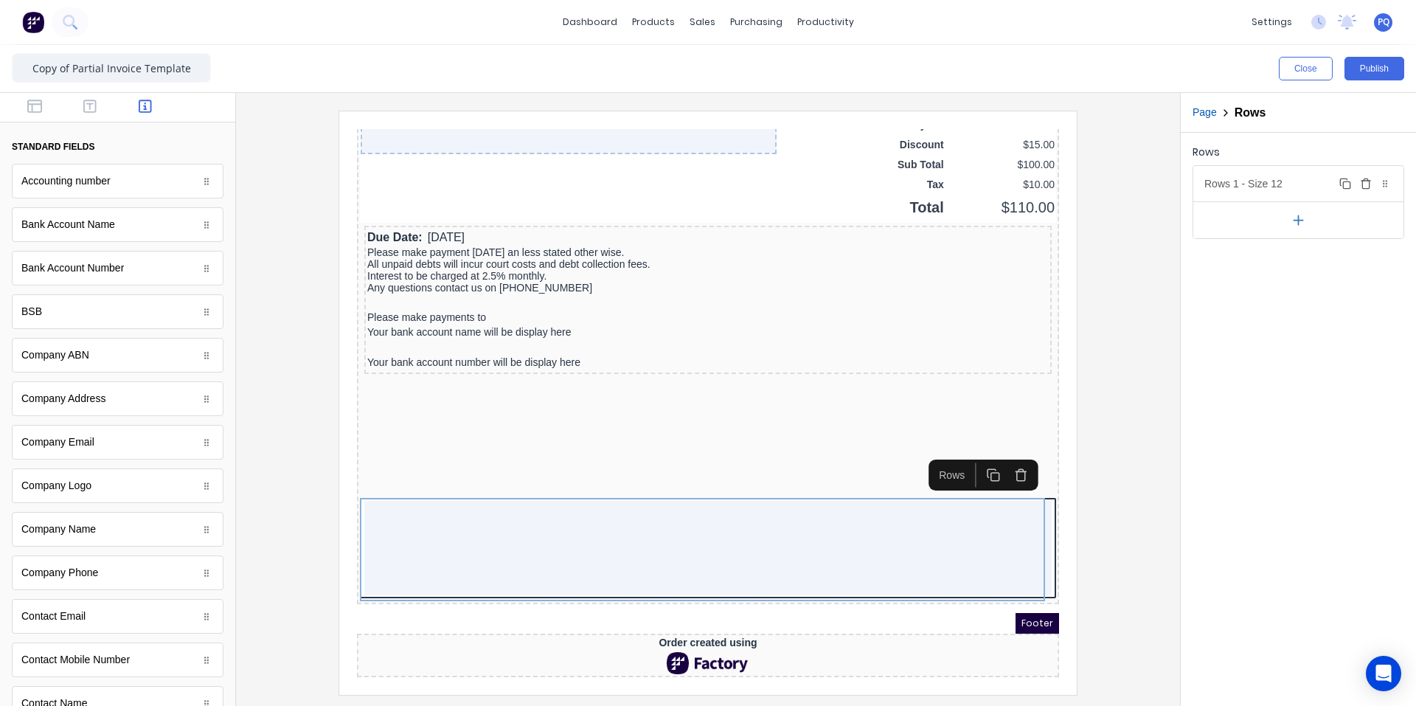
click at [1297, 177] on div "Rows 1 - Size 12 Duplicate Delete" at bounding box center [1298, 183] width 210 height 35
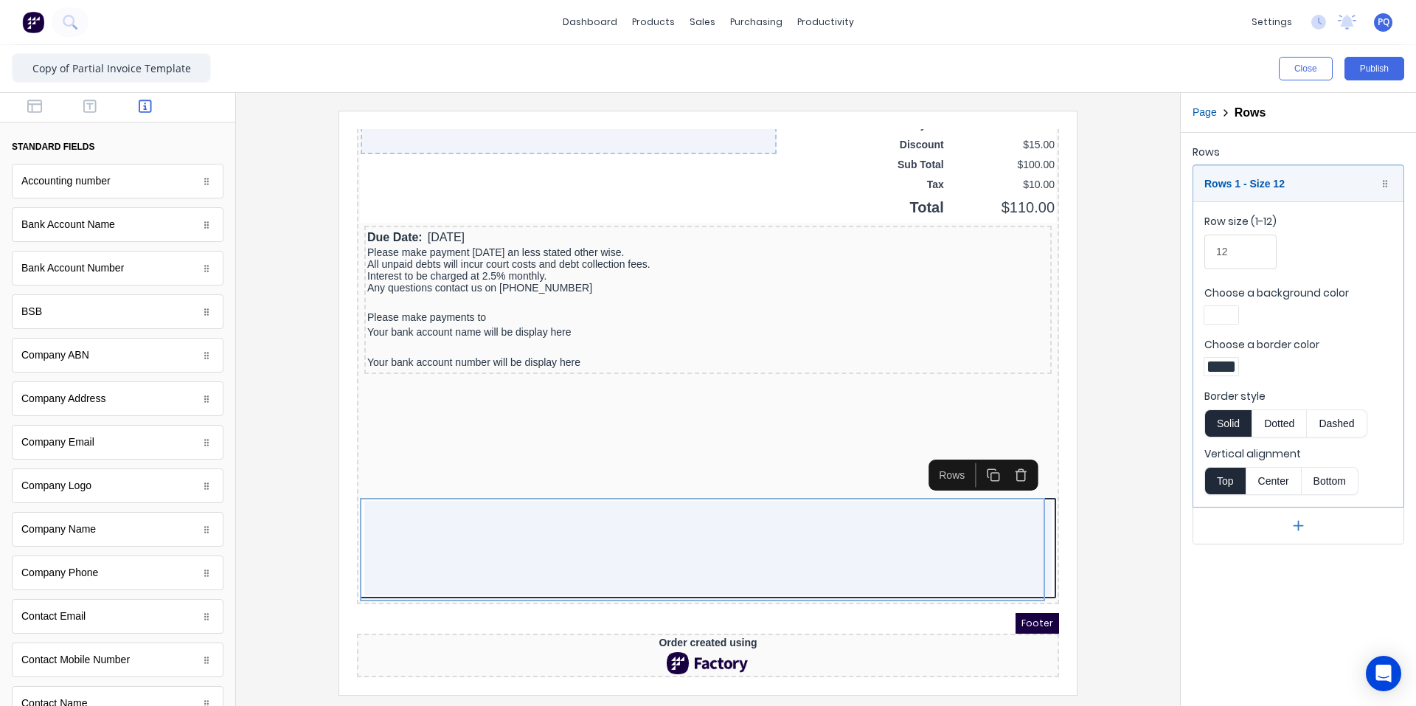
click at [1221, 314] on div at bounding box center [1221, 315] width 27 height 10
drag, startPoint x: 1267, startPoint y: 445, endPoint x: 1346, endPoint y: 366, distance: 111.6
click at [1267, 444] on div at bounding box center [1268, 449] width 16 height 16
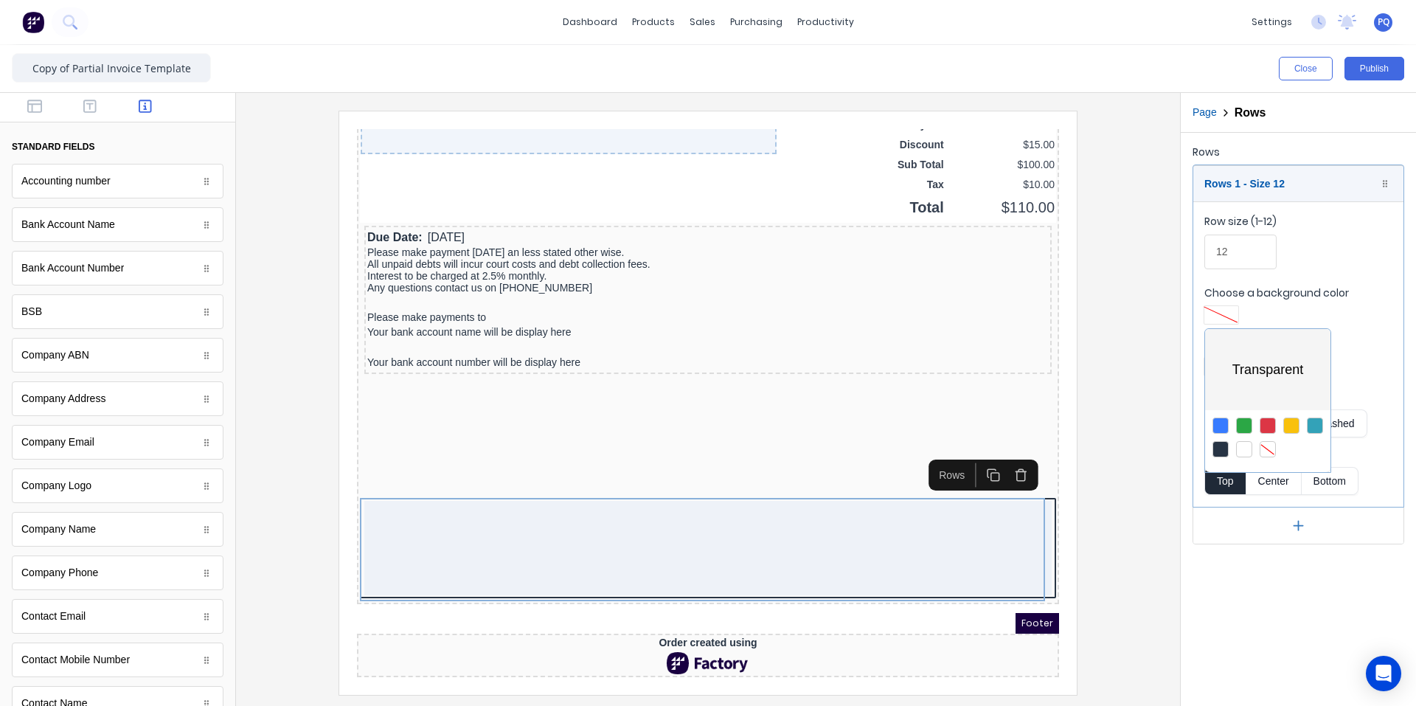
click at [1362, 350] on div at bounding box center [708, 353] width 1416 height 706
click at [1210, 364] on div at bounding box center [1221, 366] width 27 height 10
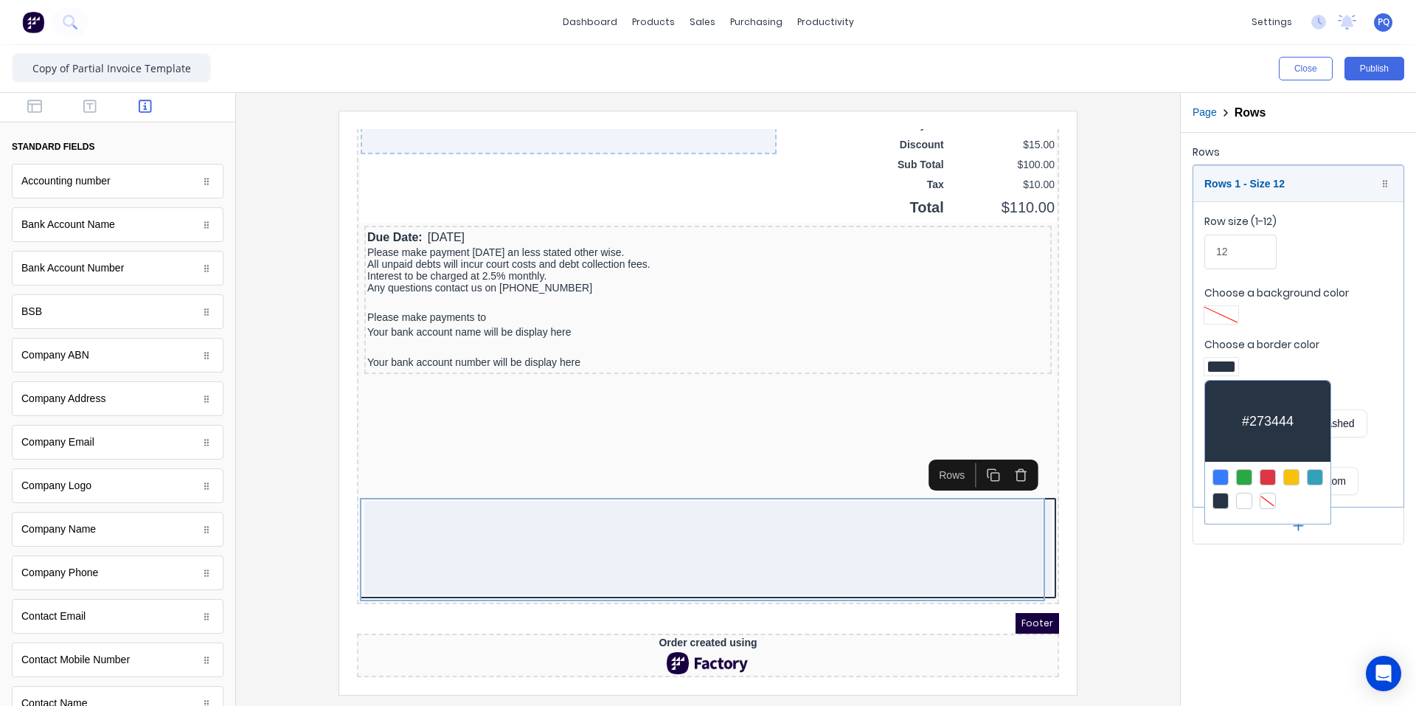
click at [1272, 502] on div at bounding box center [1268, 501] width 16 height 16
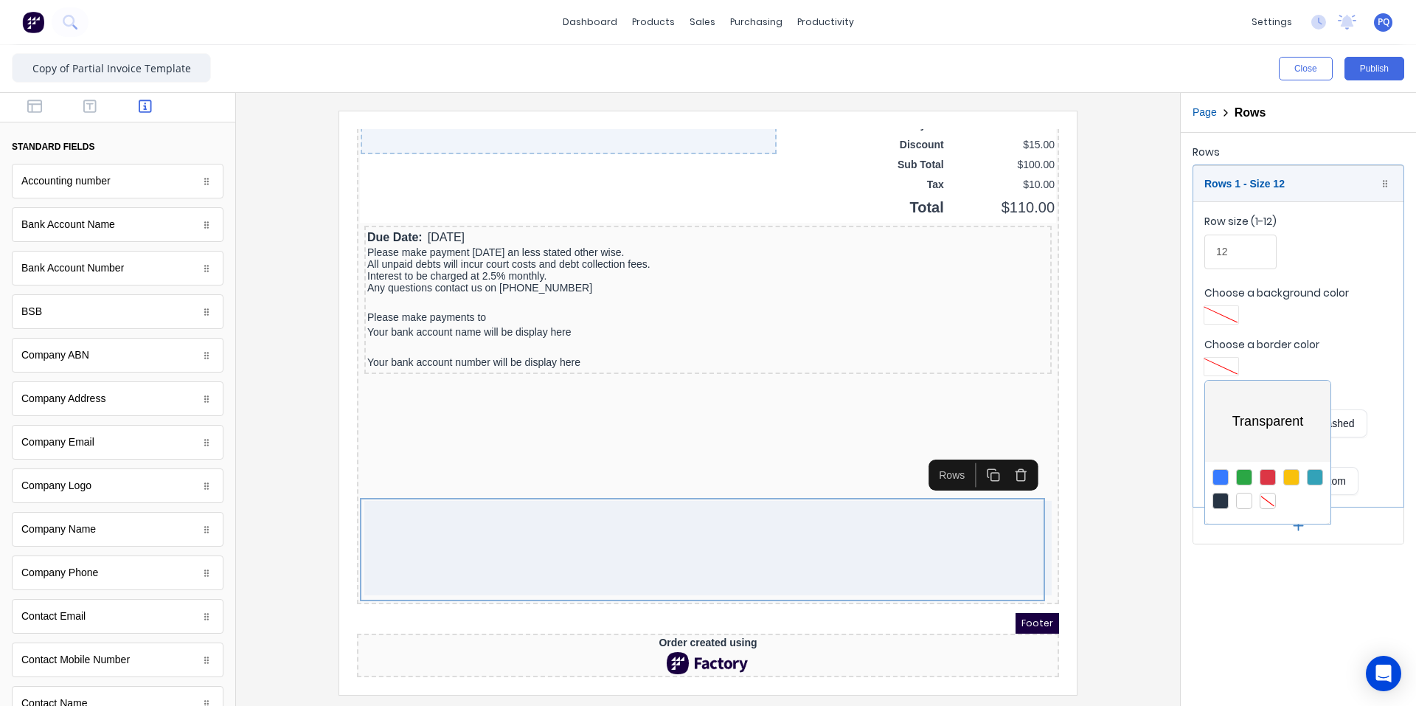
click at [1227, 637] on div at bounding box center [708, 353] width 1416 height 706
click at [87, 103] on icon "button" at bounding box center [89, 106] width 13 height 15
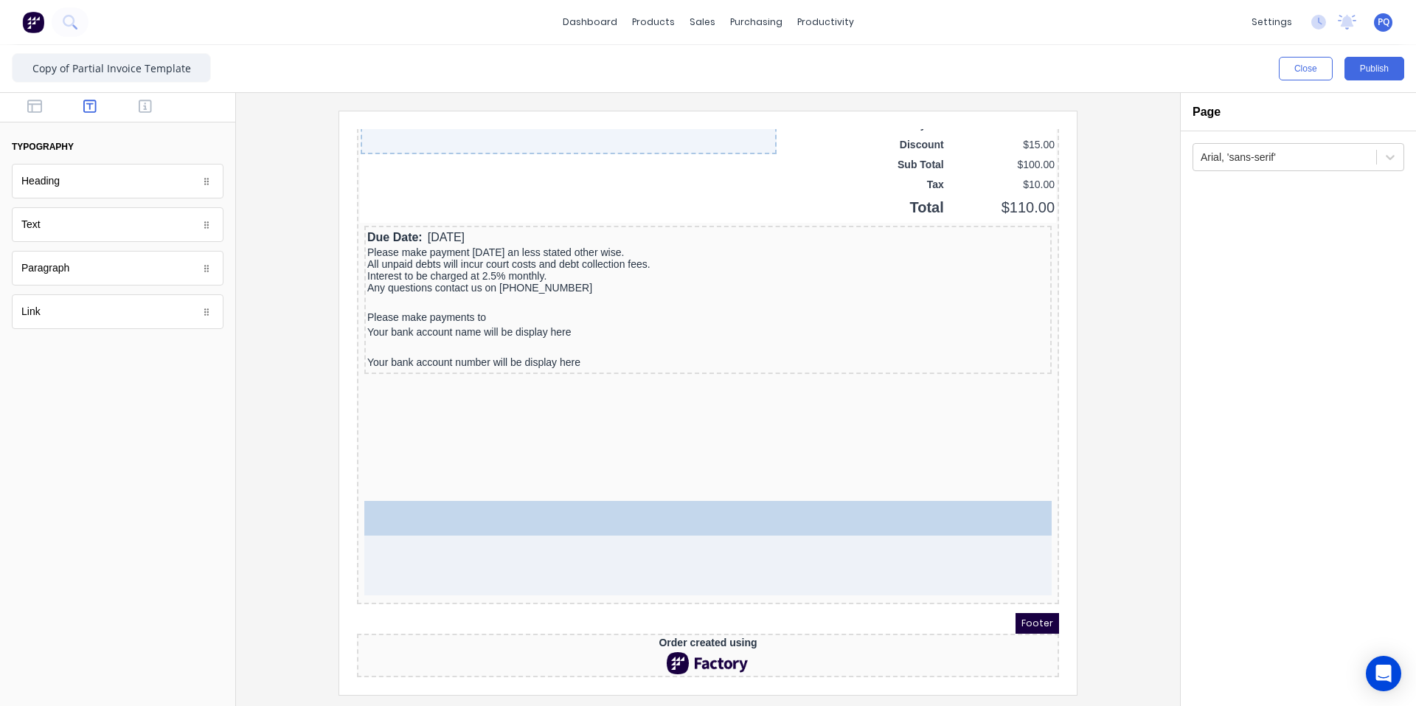
drag, startPoint x: 66, startPoint y: 228, endPoint x: 318, endPoint y: 426, distance: 320.5
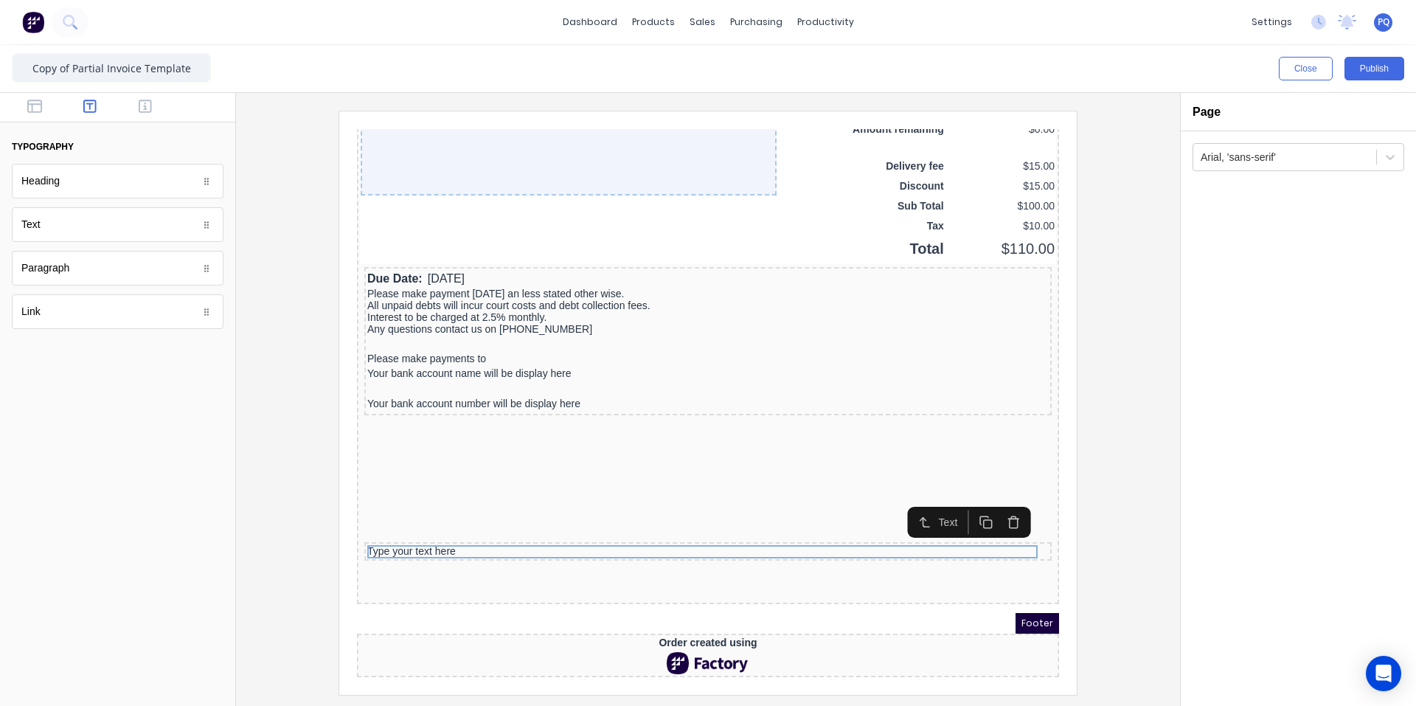
scroll to position [1154, 0]
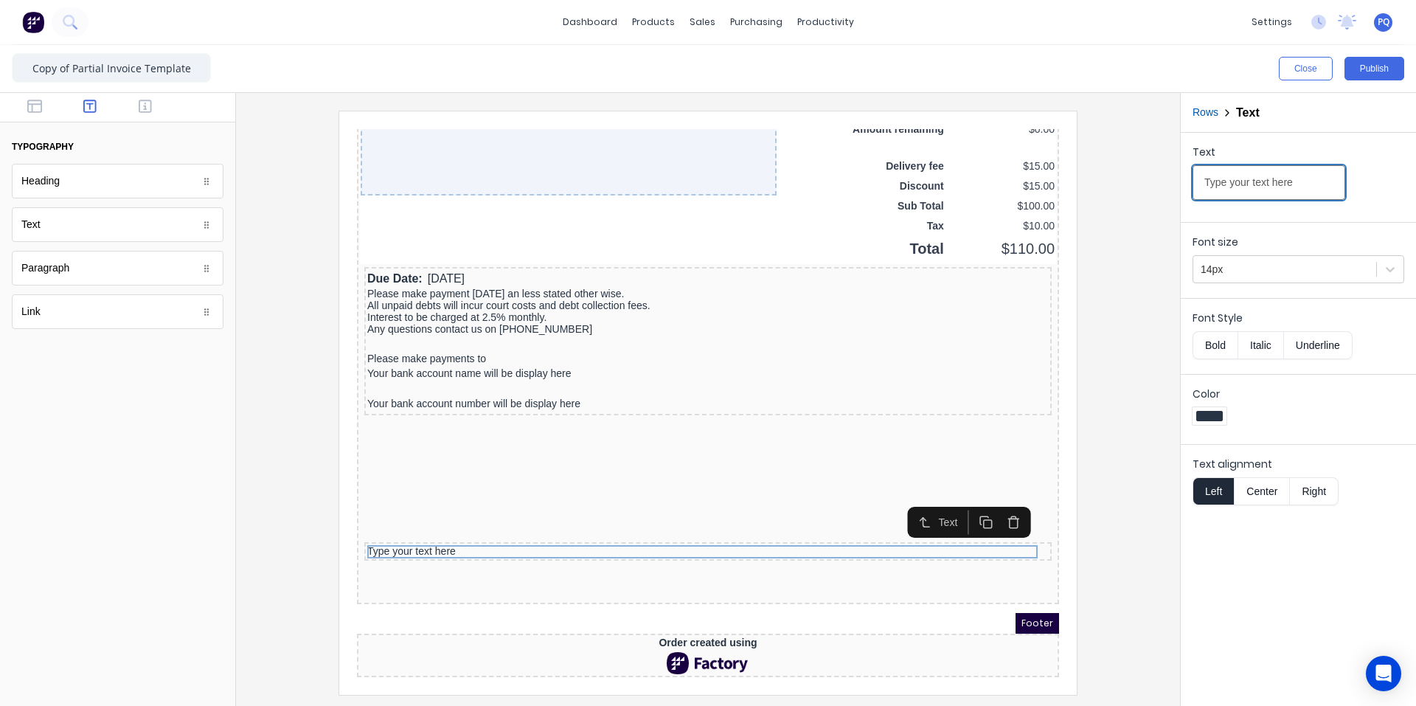
click at [1238, 186] on input "Type your text here" at bounding box center [1269, 182] width 153 height 35
paste input "-------------------------------------------------------------------------------…"
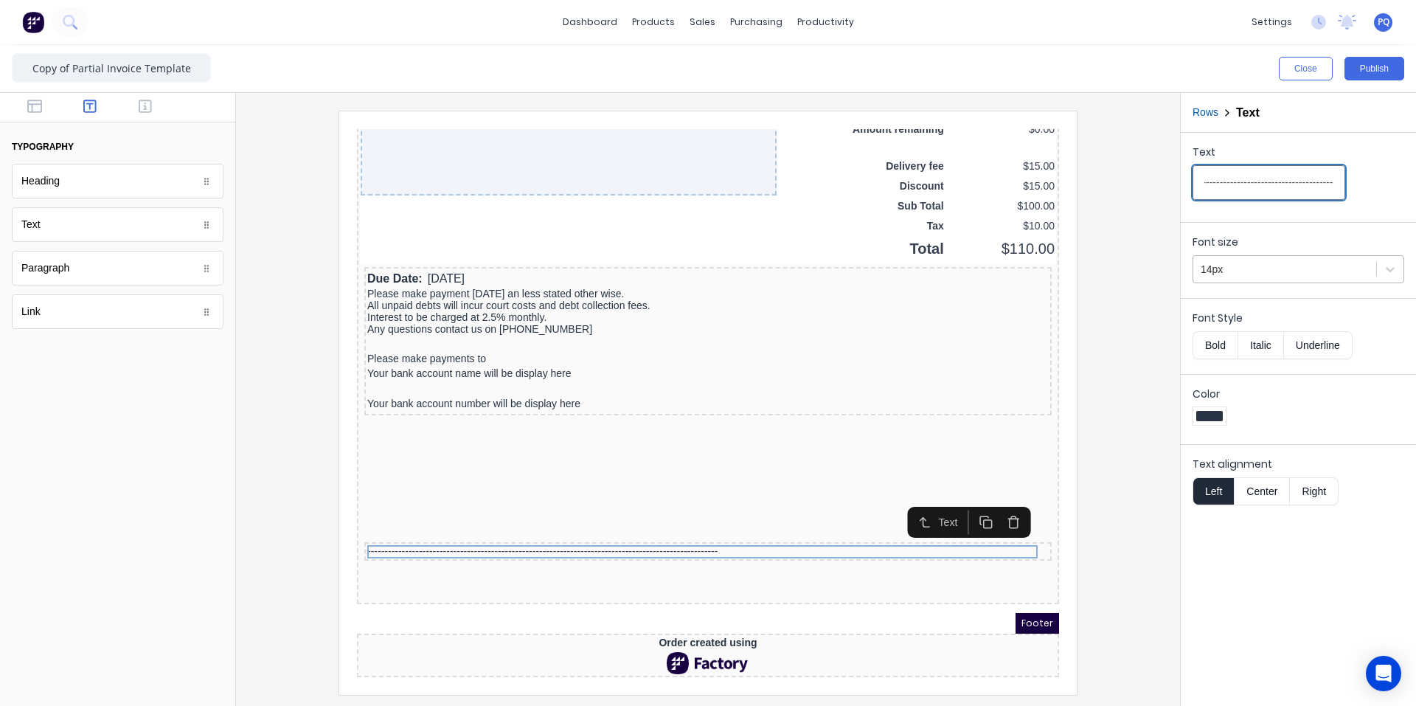
type input "-------------------------------------------------------------------------------…"
click at [1240, 266] on div at bounding box center [1285, 269] width 168 height 18
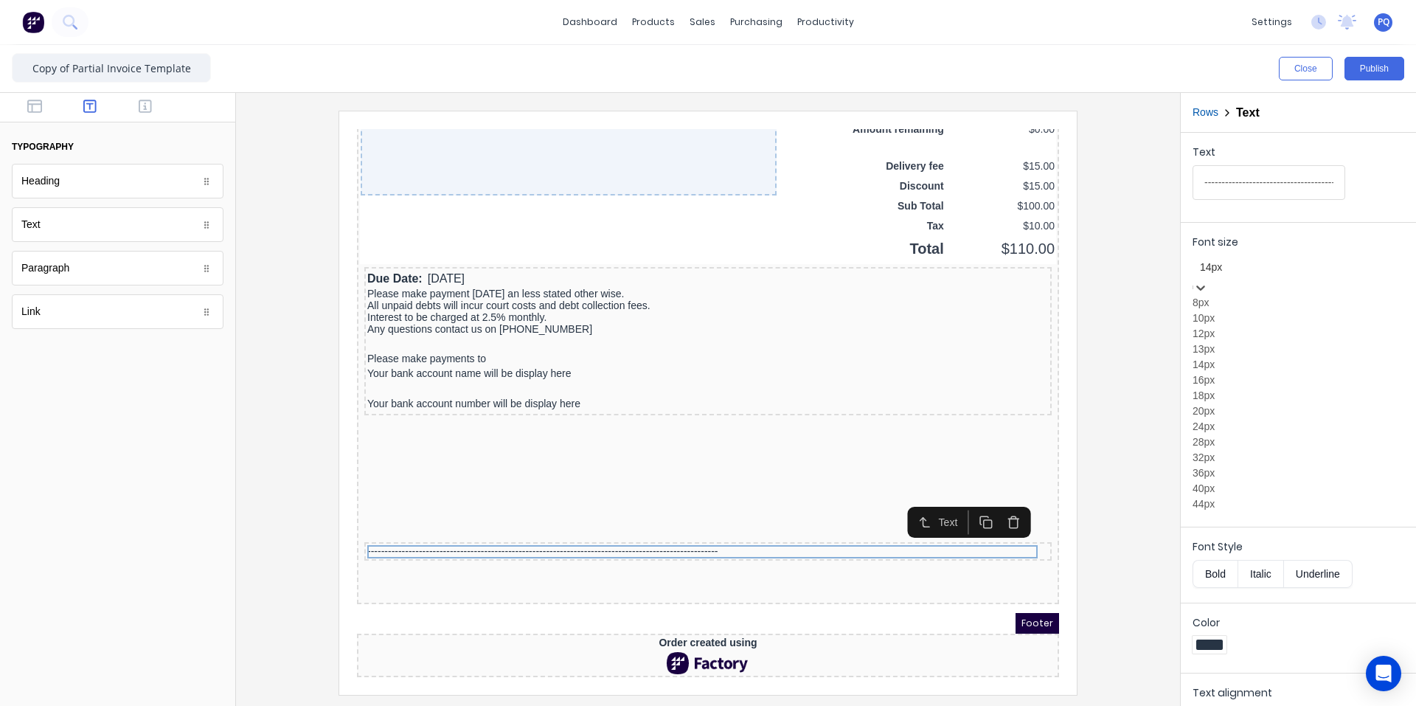
scroll to position [74, 0]
click at [1234, 434] on div "24px" at bounding box center [1299, 426] width 212 height 15
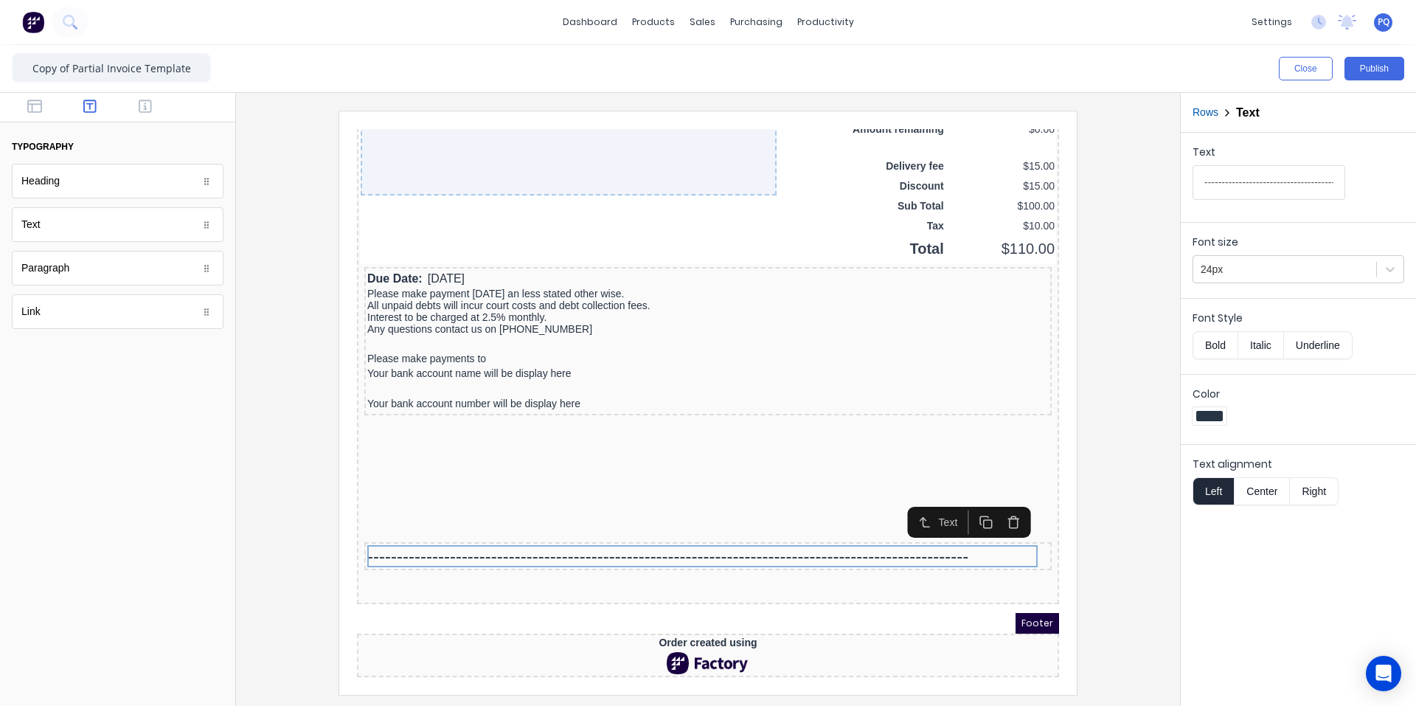
click at [28, 97] on div at bounding box center [117, 108] width 235 height 30
click at [27, 93] on div at bounding box center [117, 108] width 235 height 30
click at [30, 101] on icon "button" at bounding box center [34, 106] width 15 height 13
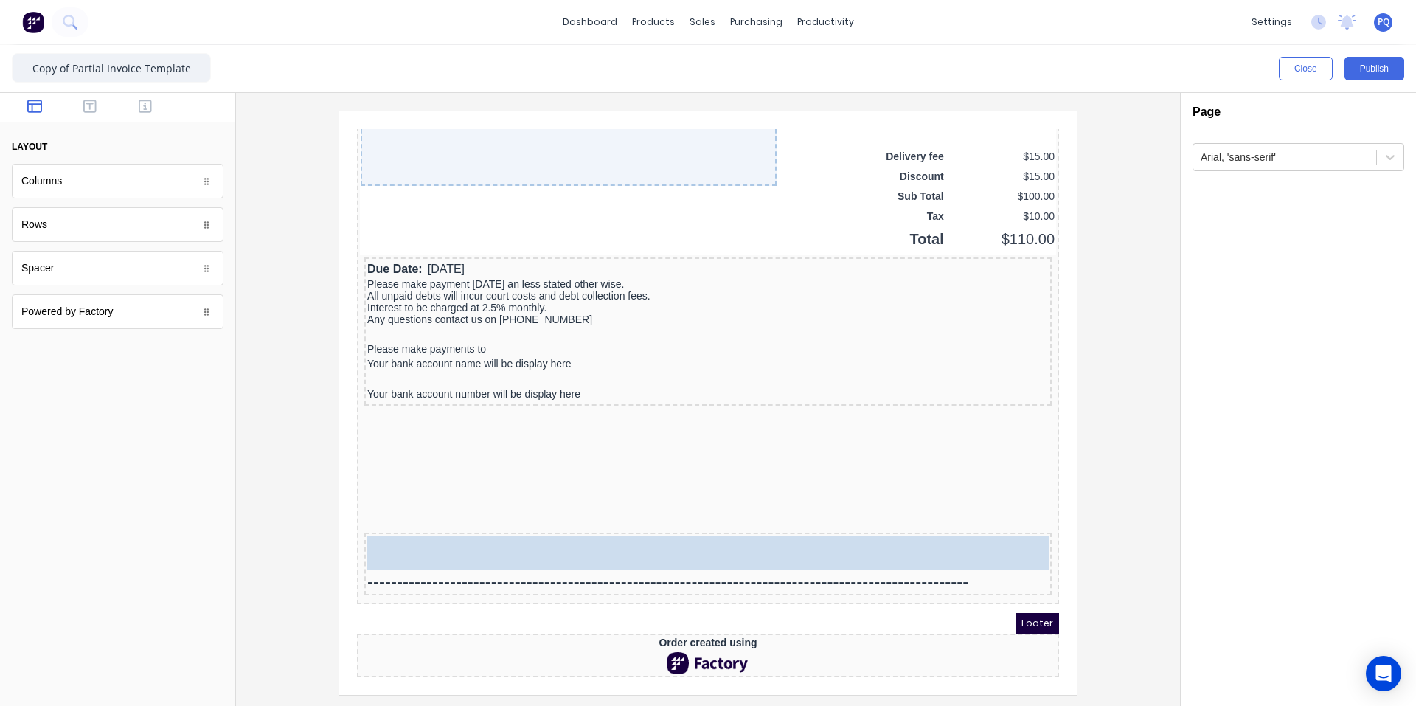
scroll to position [1189, 0]
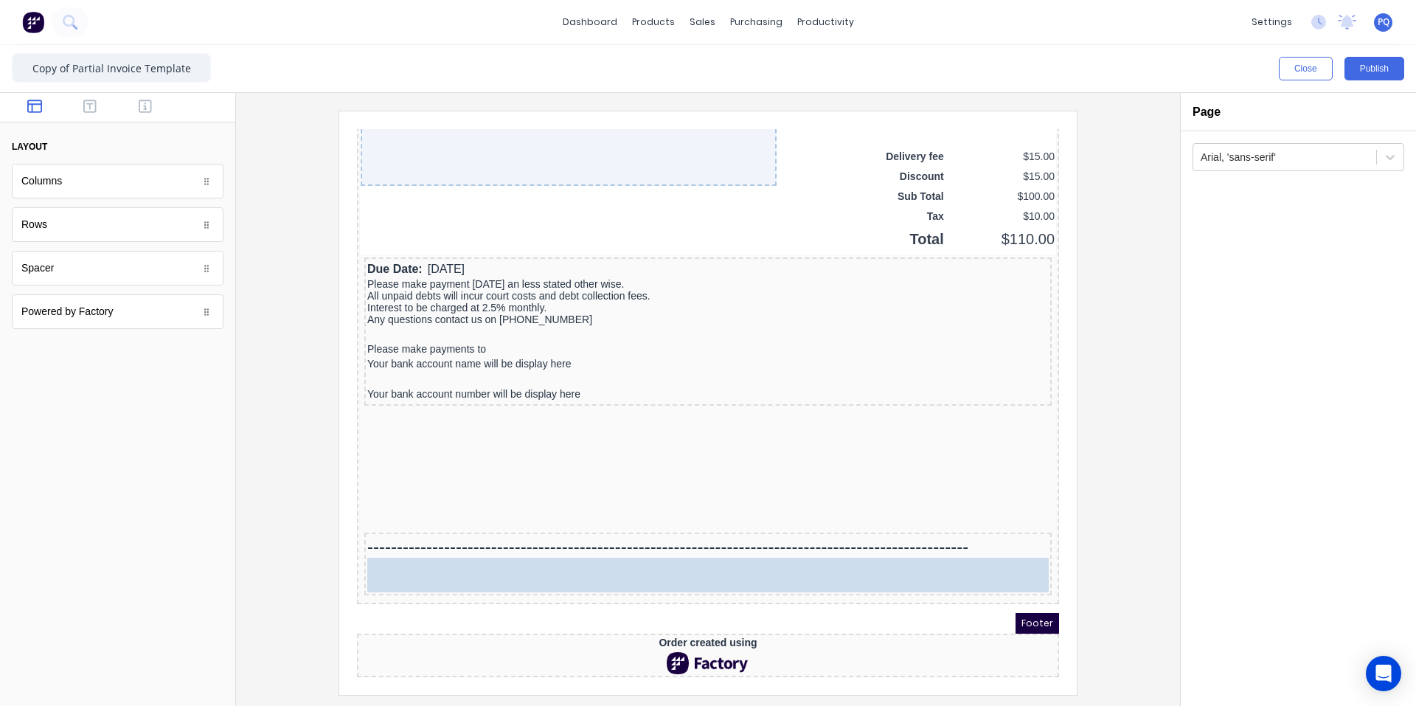
drag, startPoint x: 164, startPoint y: 257, endPoint x: 305, endPoint y: 398, distance: 198.2
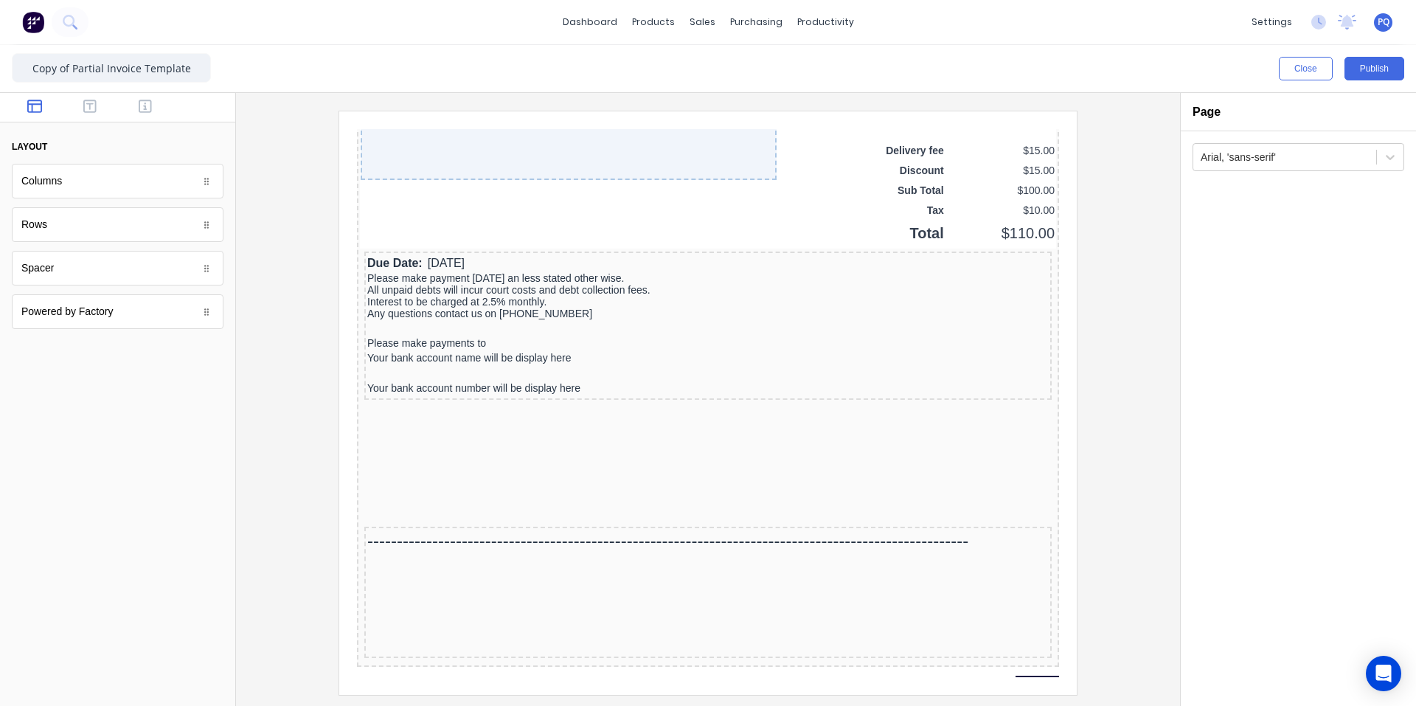
scroll to position [1196, 0]
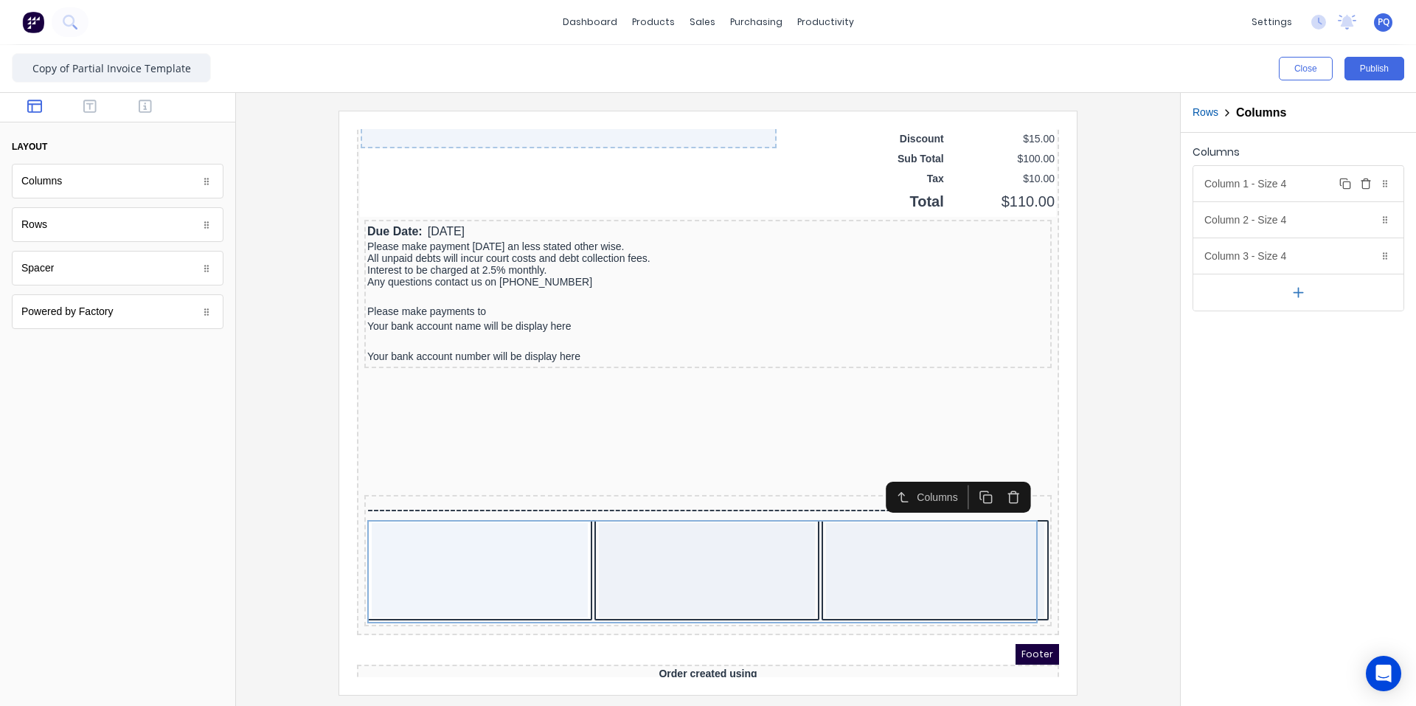
click at [1285, 181] on div "Column 1 - Size 4 Duplicate Delete" at bounding box center [1298, 183] width 210 height 35
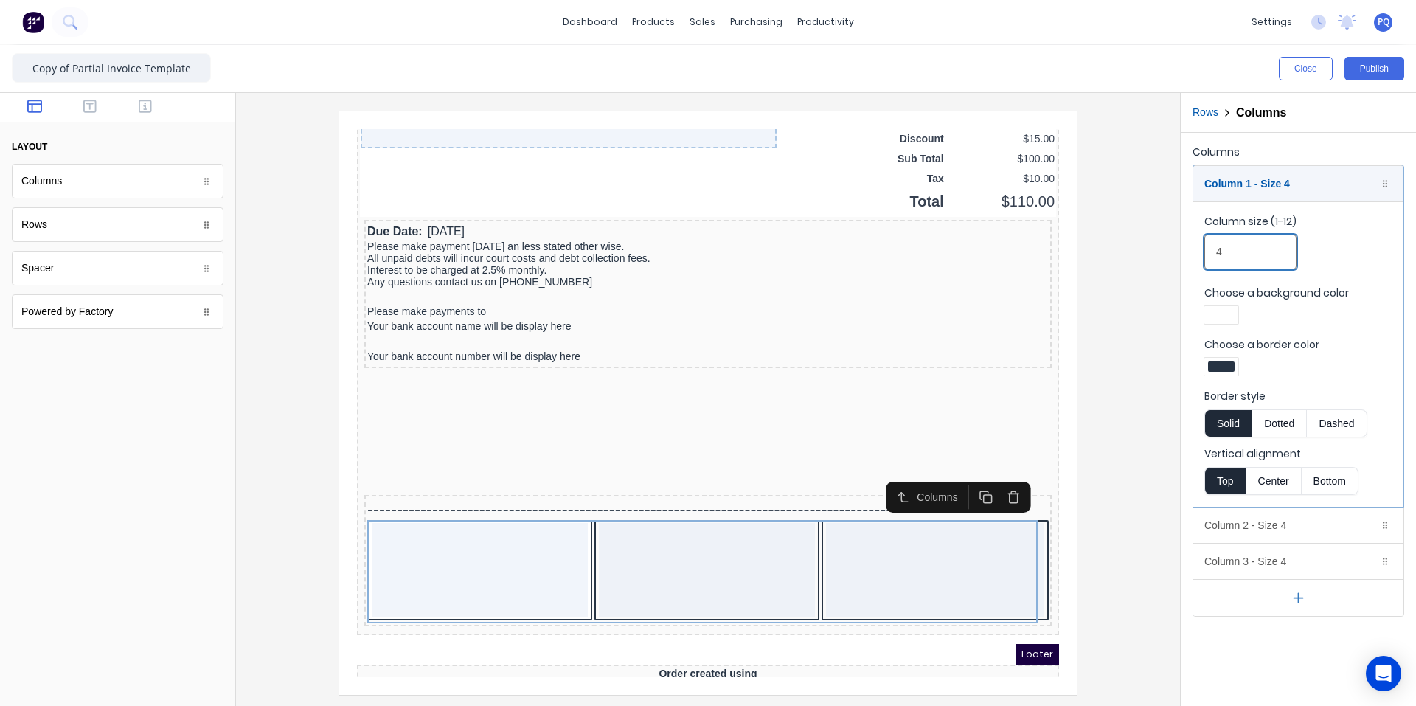
drag, startPoint x: 1236, startPoint y: 254, endPoint x: 1188, endPoint y: 250, distance: 48.8
click at [1188, 250] on div "Columns Column 1 - Size 4 Duplicate Delete Column size (1-12) 4 Choose a backgr…" at bounding box center [1298, 379] width 235 height 493
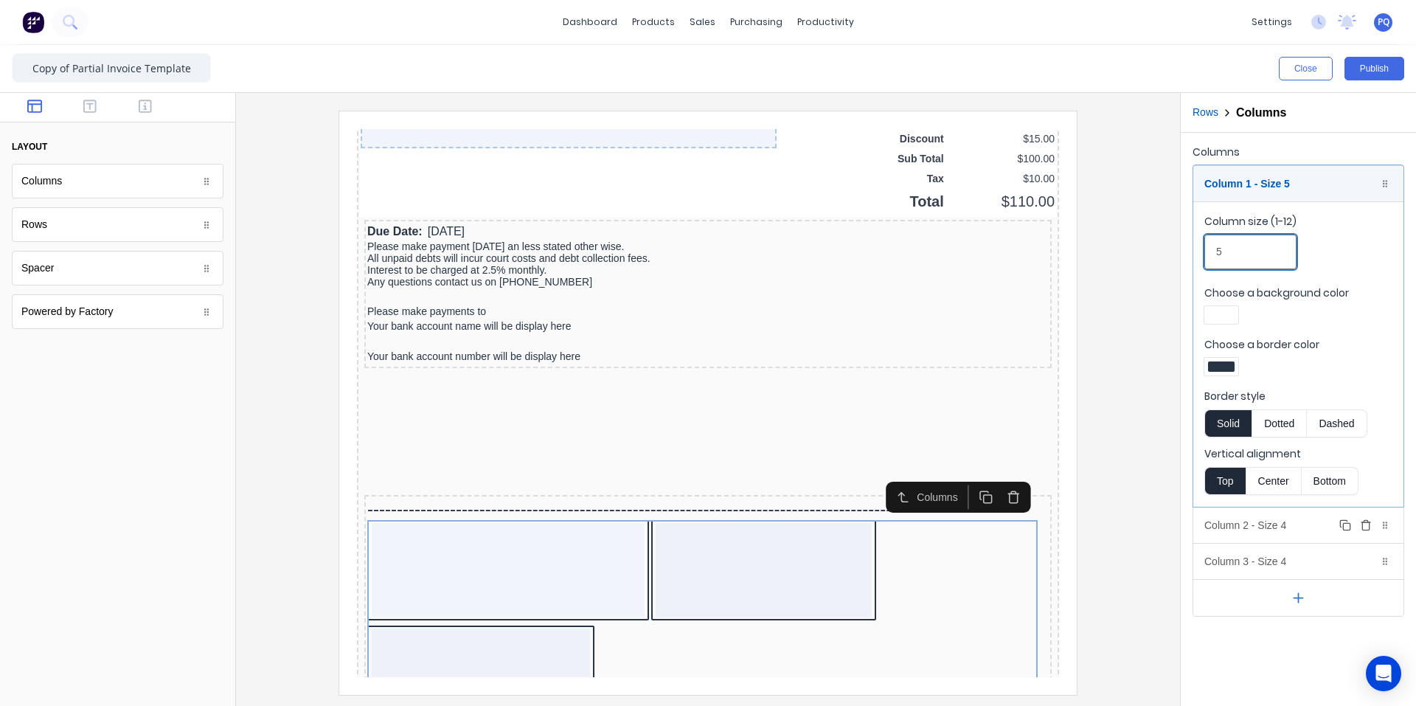
type input "5"
drag, startPoint x: 1258, startPoint y: 520, endPoint x: 1261, endPoint y: 475, distance: 45.1
click at [1259, 520] on div "Column 2 - Size 4 Duplicate Delete" at bounding box center [1298, 524] width 210 height 35
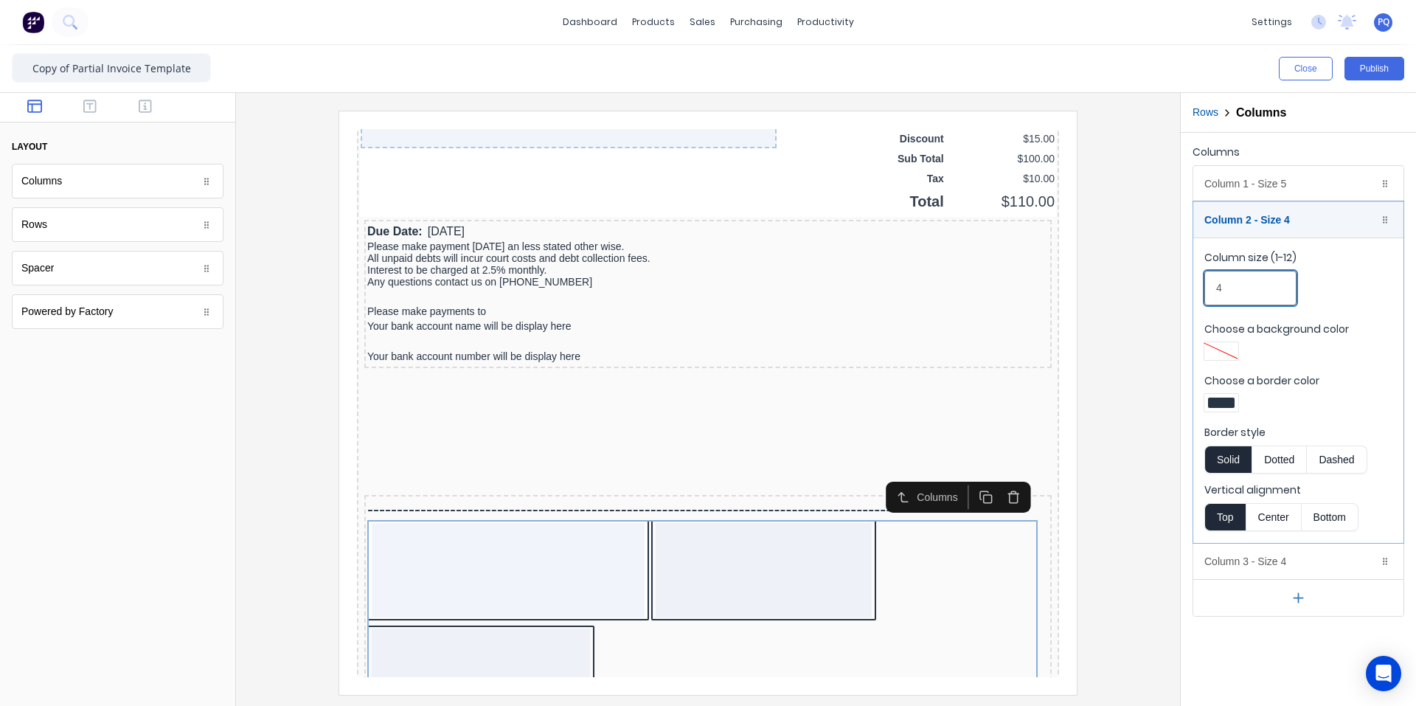
drag, startPoint x: 1217, startPoint y: 291, endPoint x: 1166, endPoint y: 290, distance: 50.9
click at [1166, 290] on div "Close Publish Components layout Columns Columns Rows Rows Spacer Spacer Powered…" at bounding box center [708, 375] width 1416 height 661
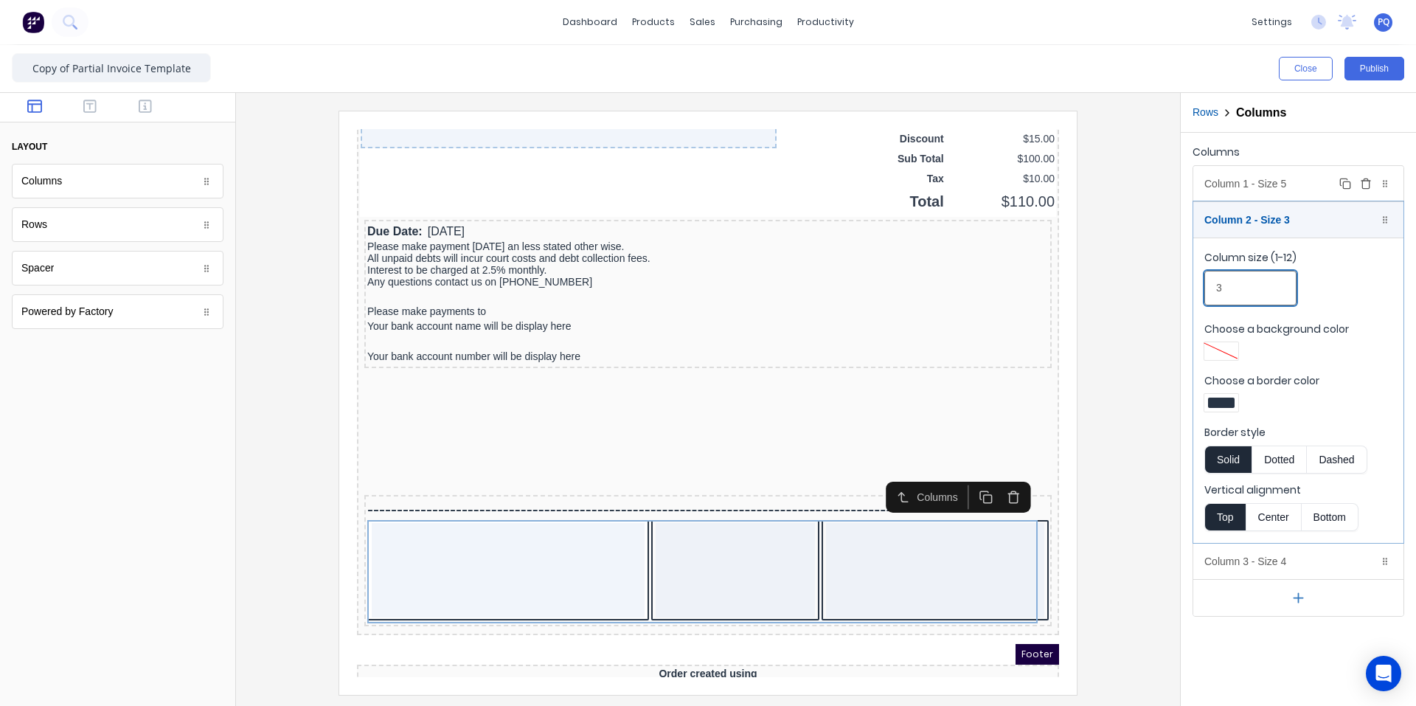
type input "3"
click at [1245, 177] on div "Column 1 - Size 5 Duplicate Delete" at bounding box center [1298, 183] width 210 height 35
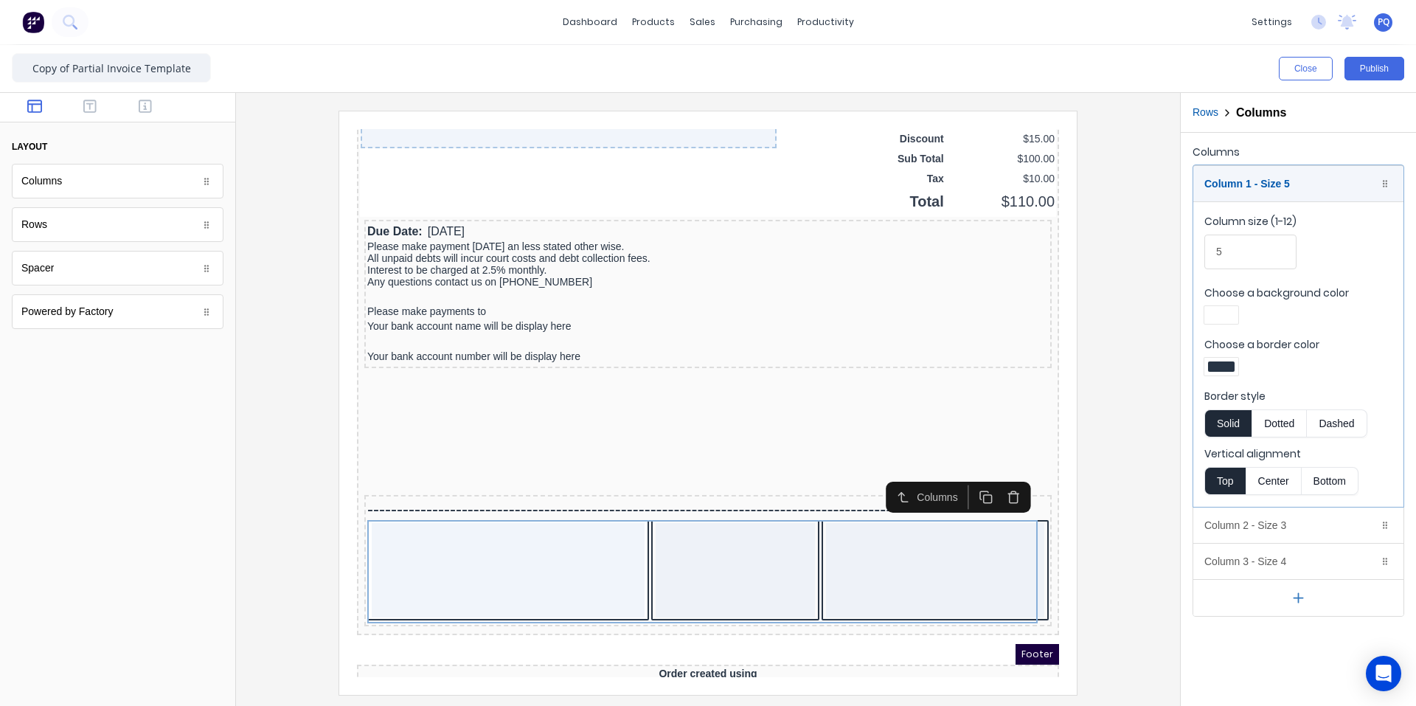
click at [1218, 359] on div at bounding box center [1221, 367] width 34 height 18
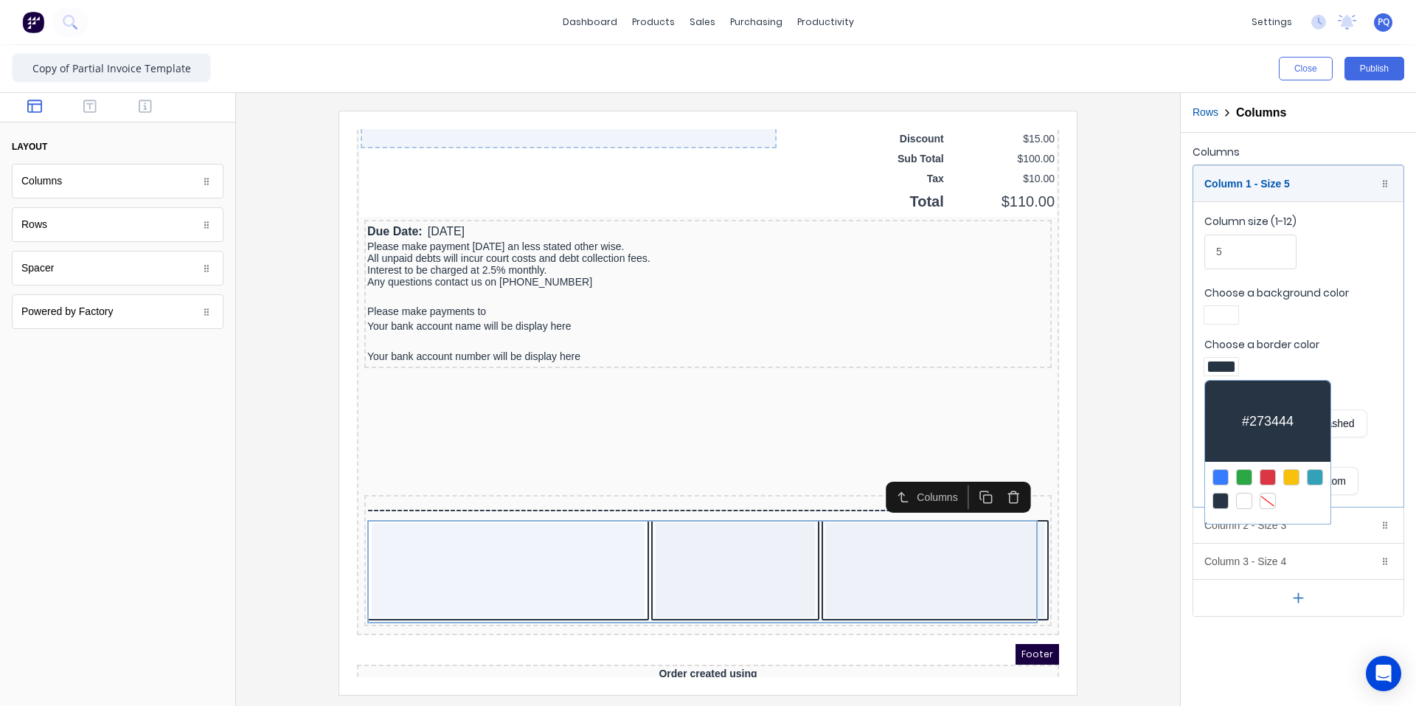
drag, startPoint x: 1266, startPoint y: 491, endPoint x: 1249, endPoint y: 392, distance: 101.0
click at [1265, 493] on div at bounding box center [1268, 501] width 16 height 16
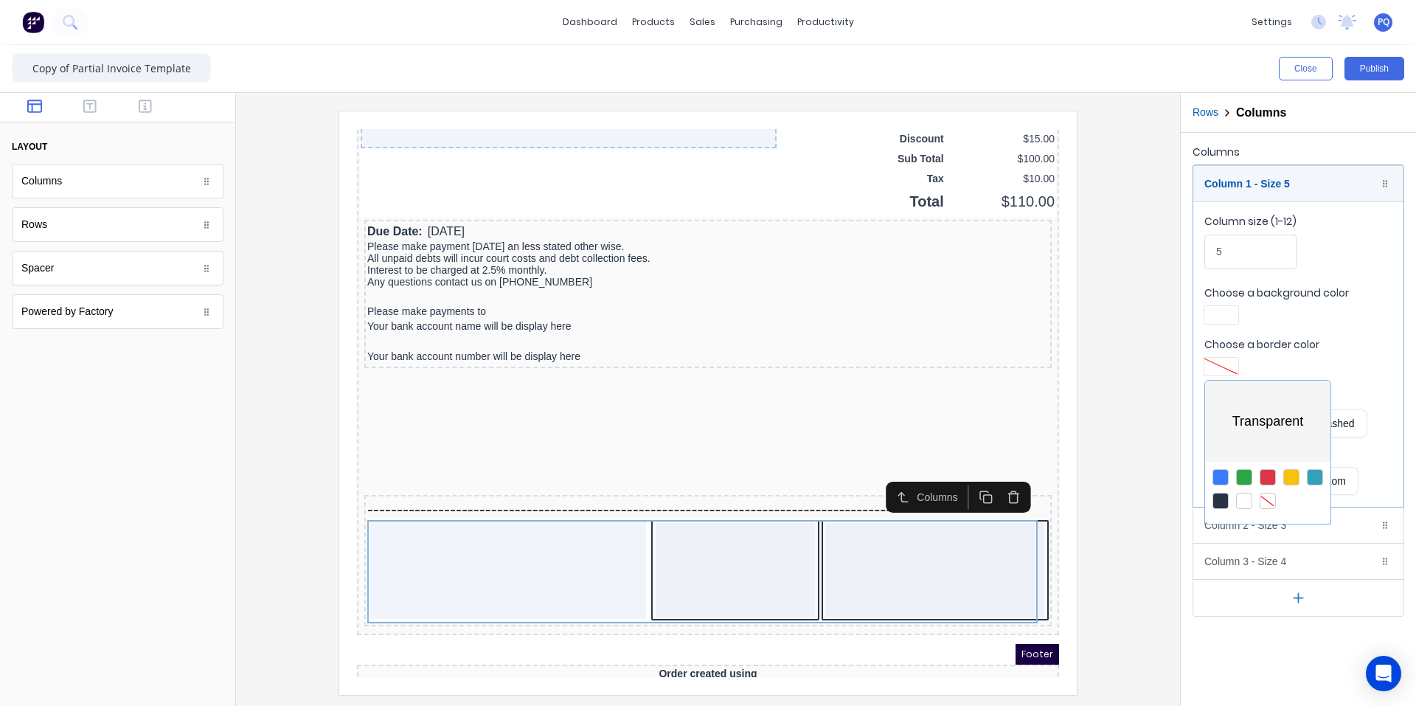
click at [1230, 313] on div at bounding box center [708, 353] width 1416 height 706
click at [1230, 313] on div at bounding box center [1221, 315] width 27 height 10
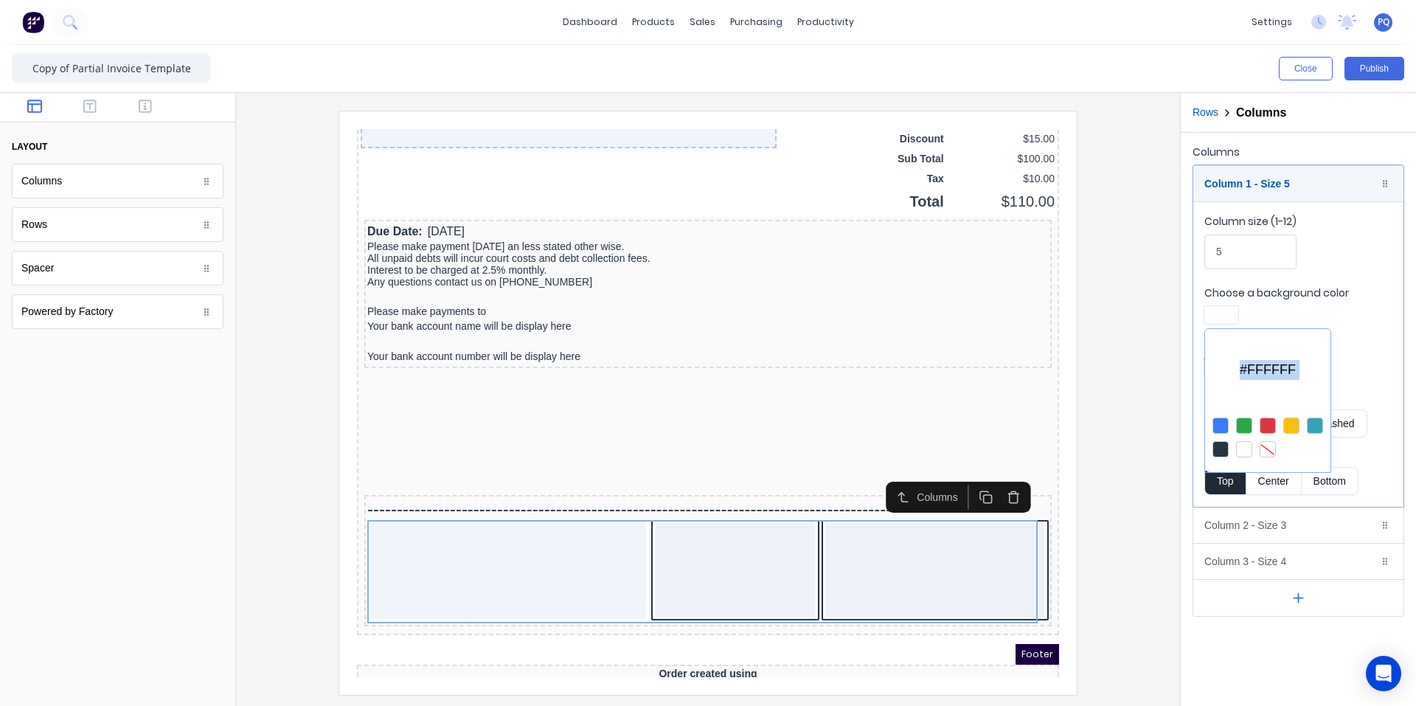
click at [1269, 451] on div at bounding box center [1268, 449] width 16 height 16
drag, startPoint x: 1272, startPoint y: 538, endPoint x: 1272, endPoint y: 530, distance: 8.1
click at [1272, 537] on div at bounding box center [708, 353] width 1416 height 706
click at [1272, 529] on div "Column 2 - Size 3 Duplicate Delete" at bounding box center [1298, 524] width 210 height 35
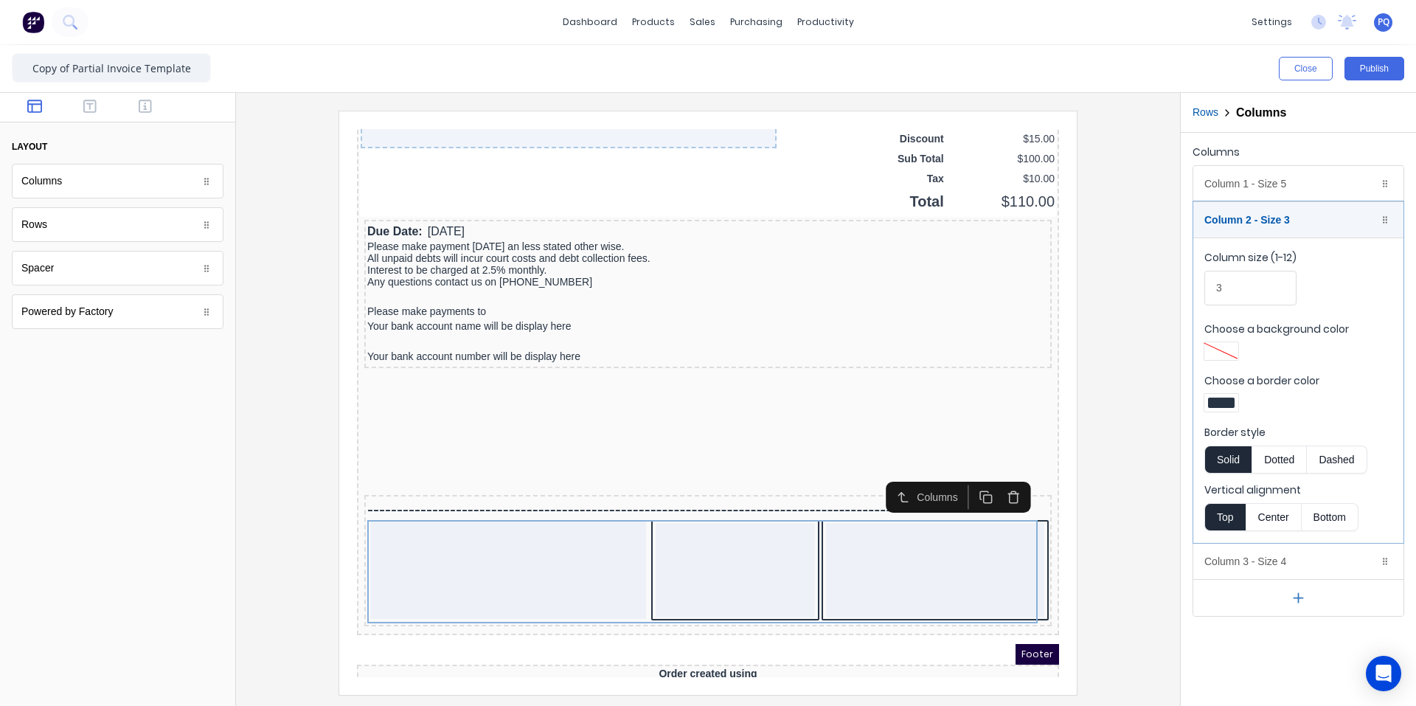
click at [1231, 404] on div at bounding box center [1221, 403] width 27 height 10
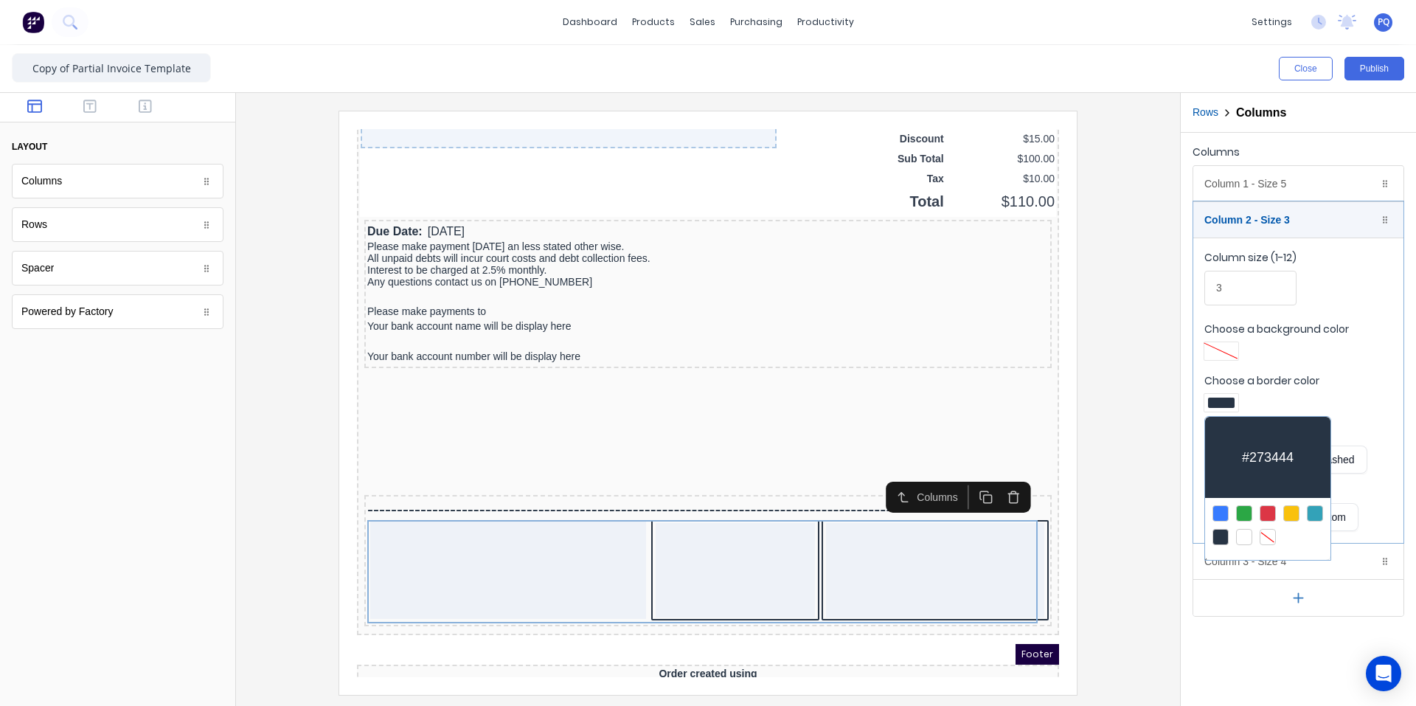
click at [1269, 529] on div at bounding box center [1268, 537] width 16 height 16
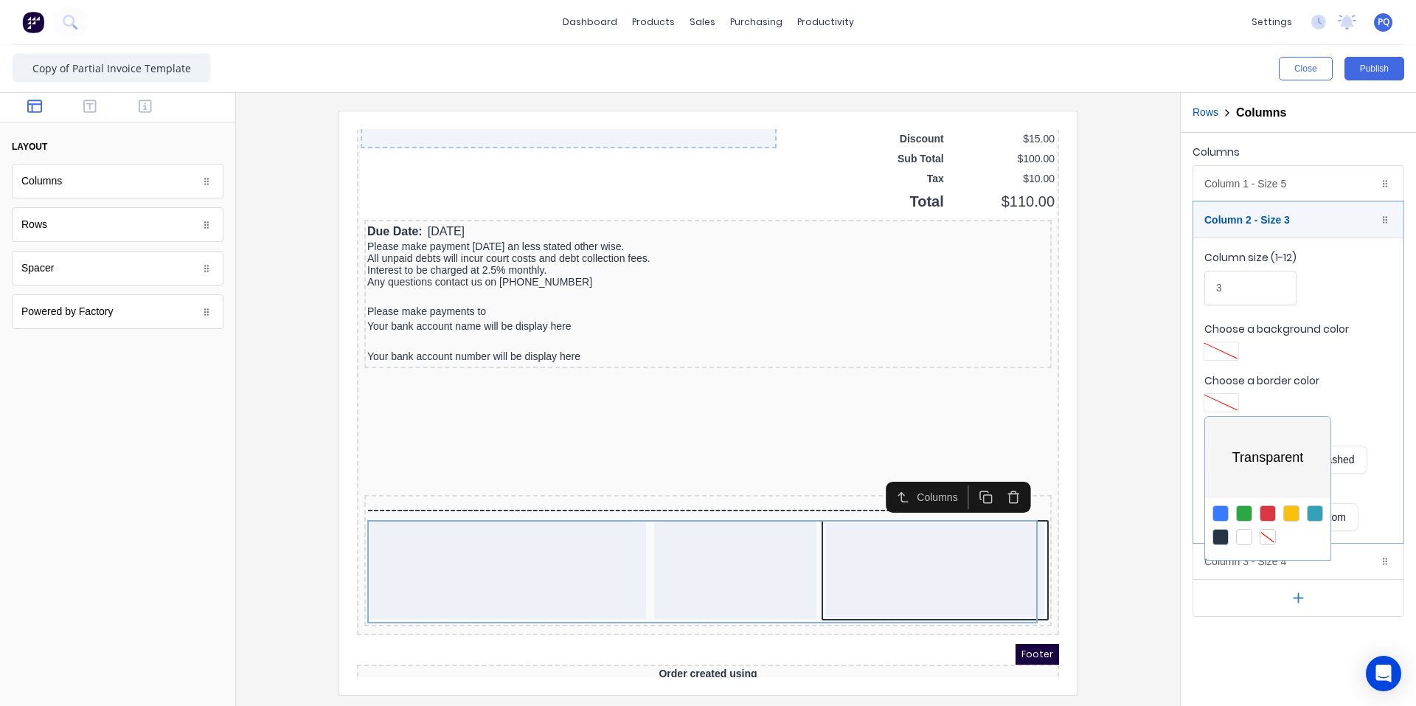
click at [1267, 556] on div "#000000" at bounding box center [1267, 555] width 125 height 7
click at [1266, 564] on div at bounding box center [708, 353] width 1416 height 706
click at [1267, 564] on div "Column 3 - Size 4 Duplicate Delete" at bounding box center [1298, 561] width 210 height 35
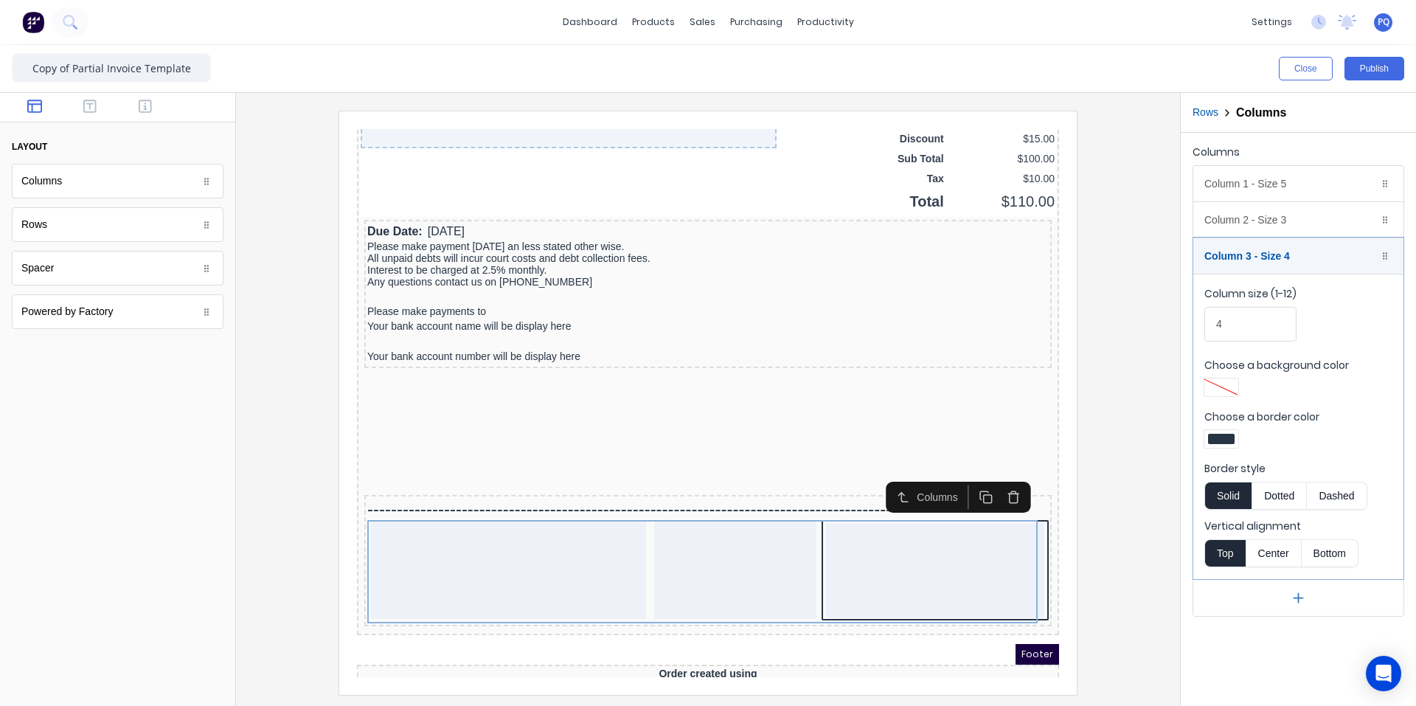
click at [1218, 435] on div at bounding box center [1221, 439] width 27 height 10
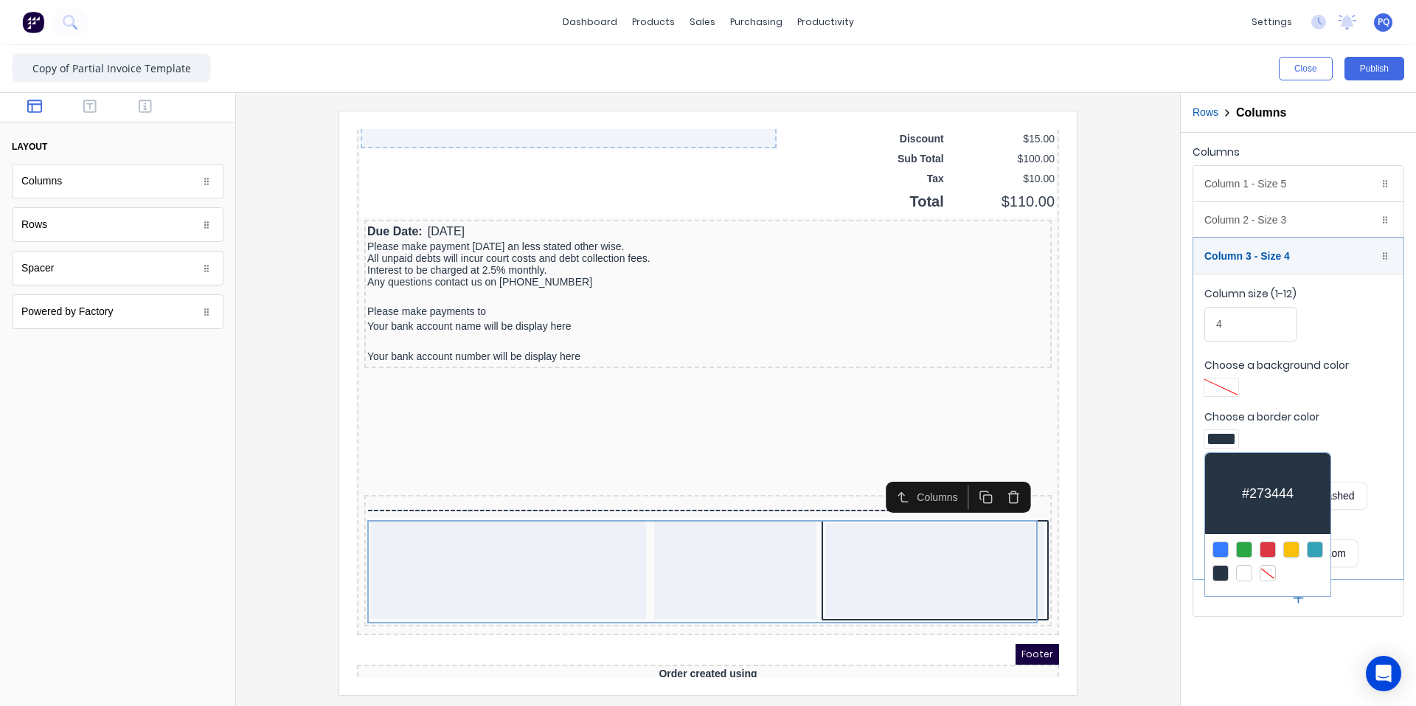
click at [1266, 571] on div at bounding box center [1268, 573] width 16 height 16
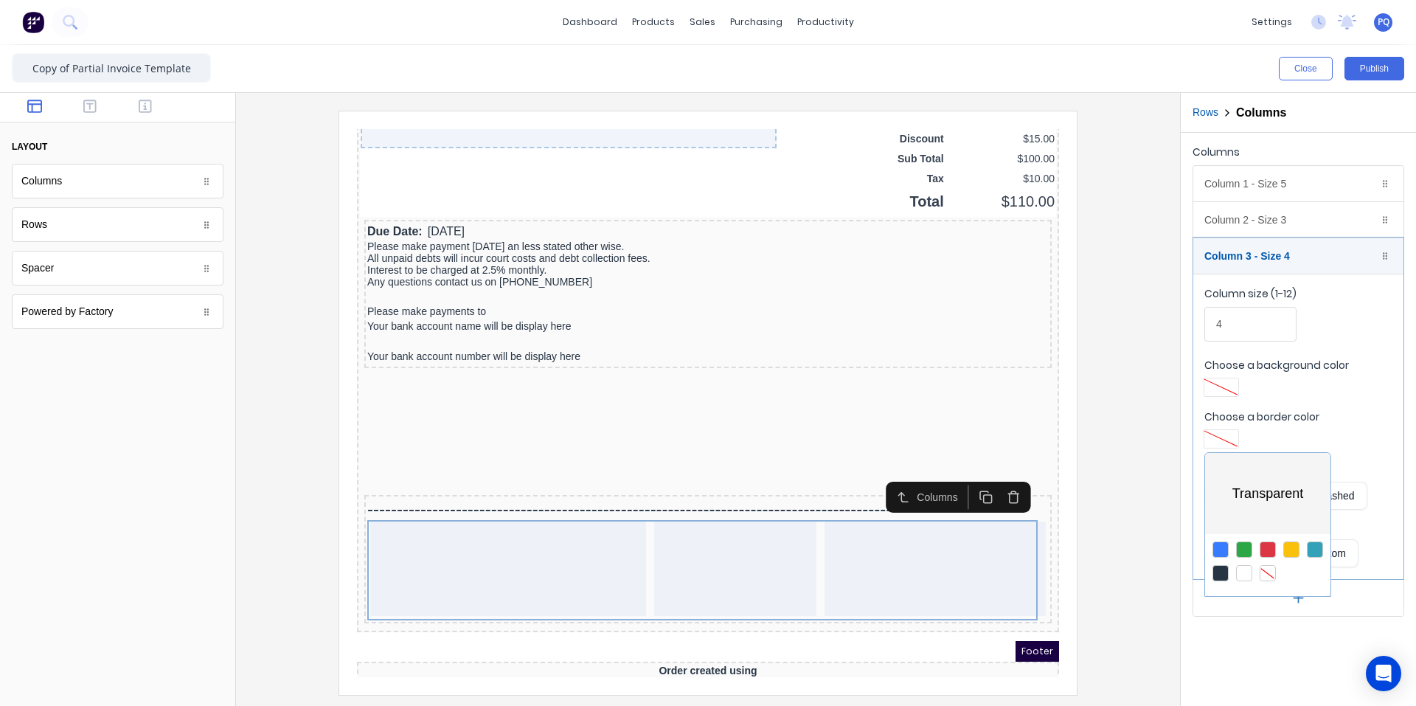
click at [1227, 637] on div at bounding box center [708, 353] width 1416 height 706
click at [97, 105] on button "button" at bounding box center [90, 108] width 46 height 18
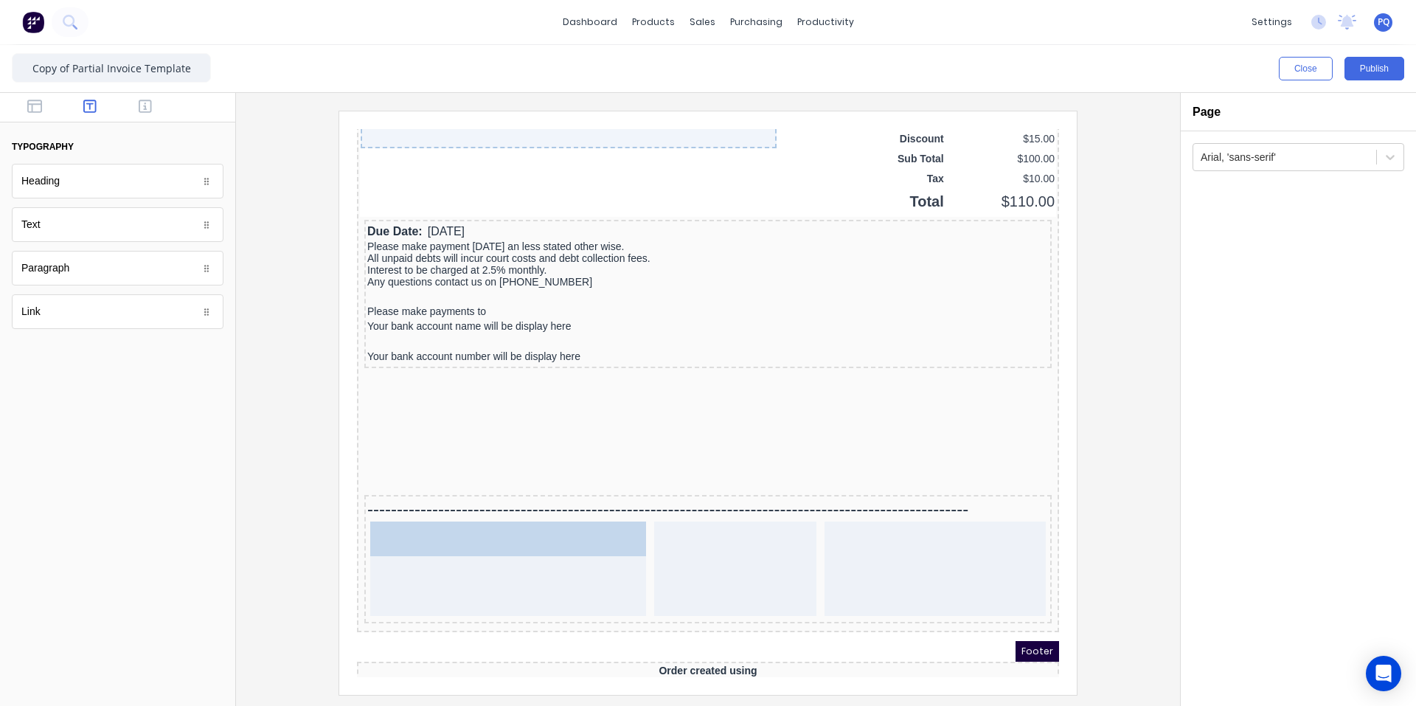
drag, startPoint x: 79, startPoint y: 183, endPoint x: 129, endPoint y: 430, distance: 252.1
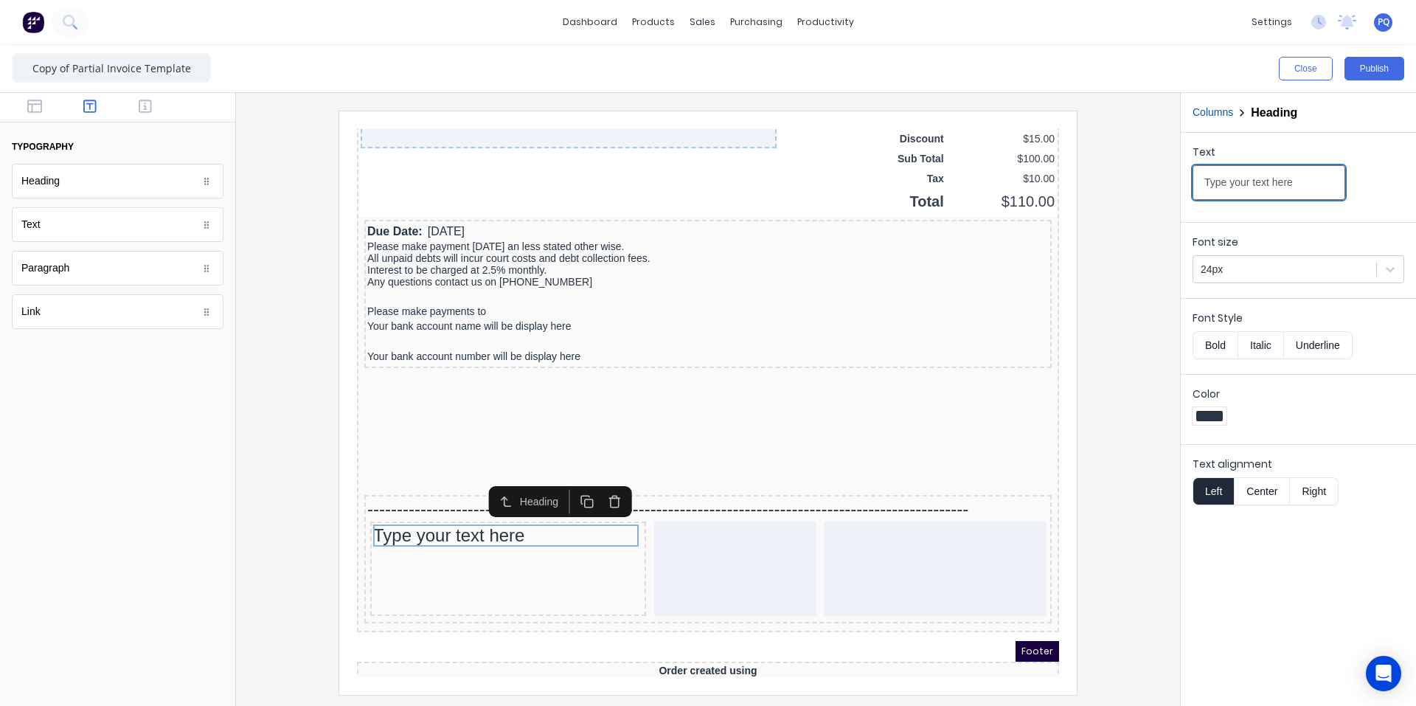
click at [1244, 177] on input "Type your text here" at bounding box center [1269, 182] width 153 height 35
click at [1244, 178] on input "Type your text here" at bounding box center [1269, 182] width 153 height 35
paste input "PAYMENT ADVICE"
type input "PAYMENT ADVICE"
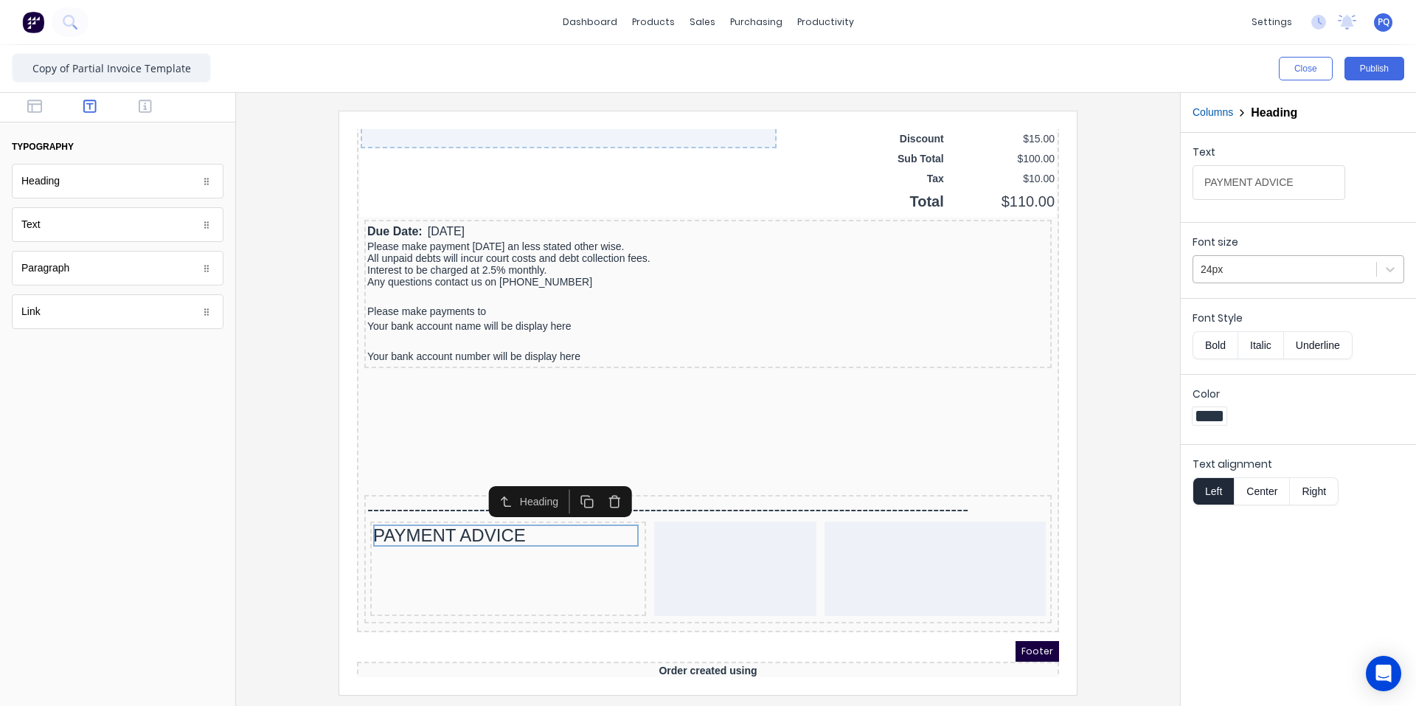
click at [1254, 270] on div at bounding box center [1285, 269] width 168 height 18
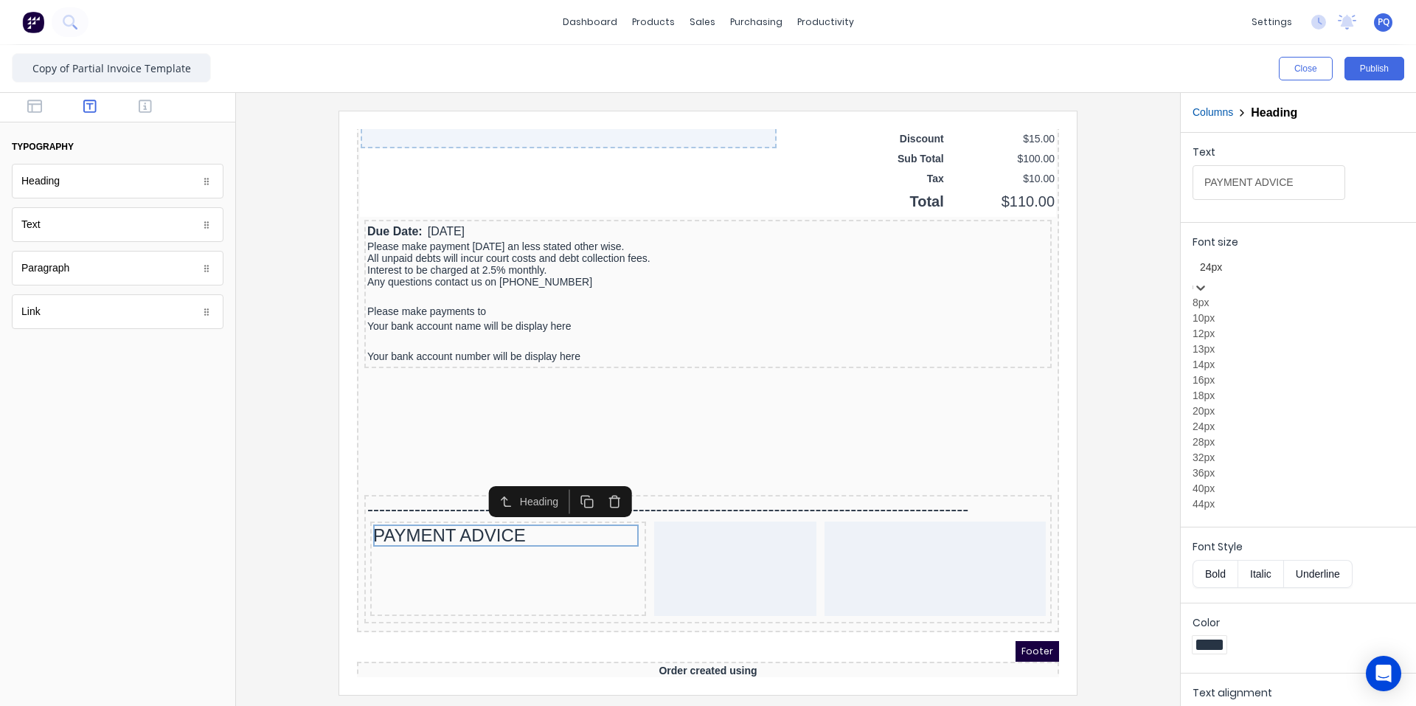
scroll to position [167, 0]
click at [1236, 434] on div "28px" at bounding box center [1299, 441] width 212 height 15
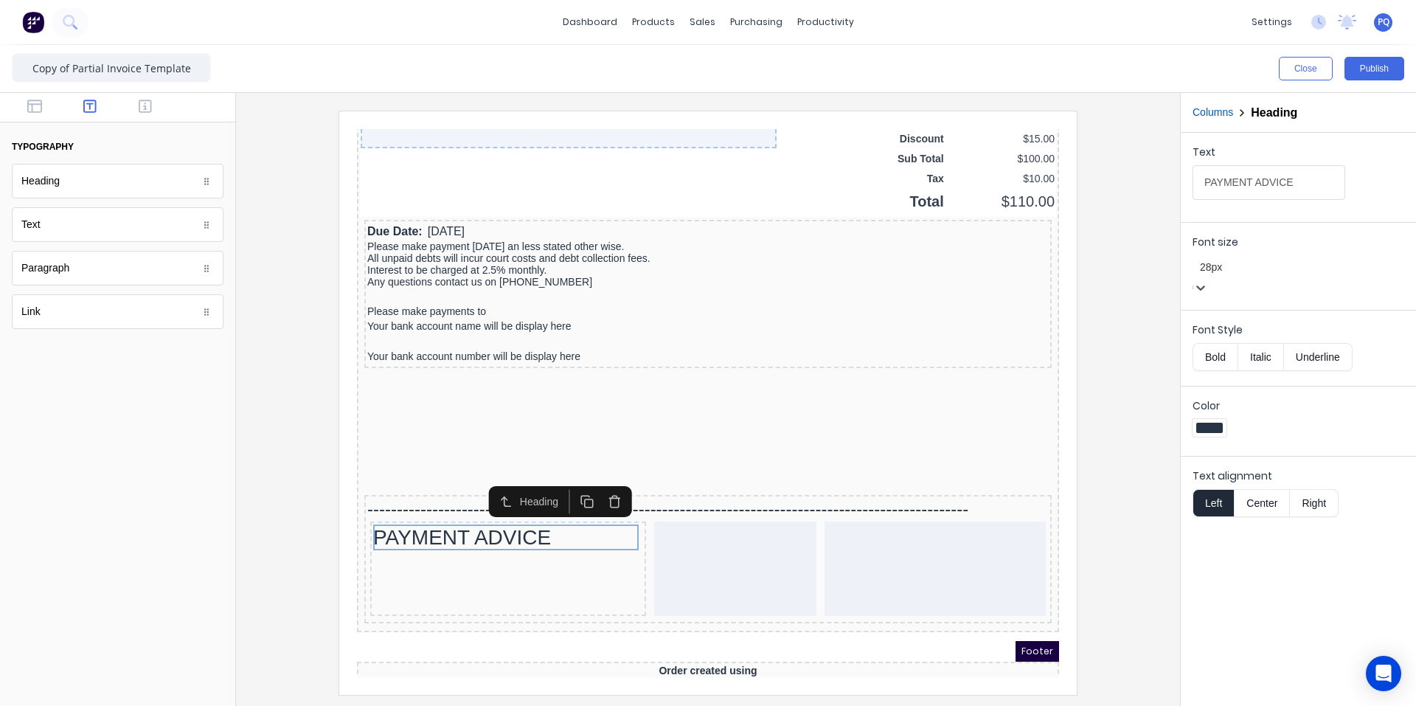
click at [1218, 343] on button "Bold" at bounding box center [1215, 357] width 45 height 28
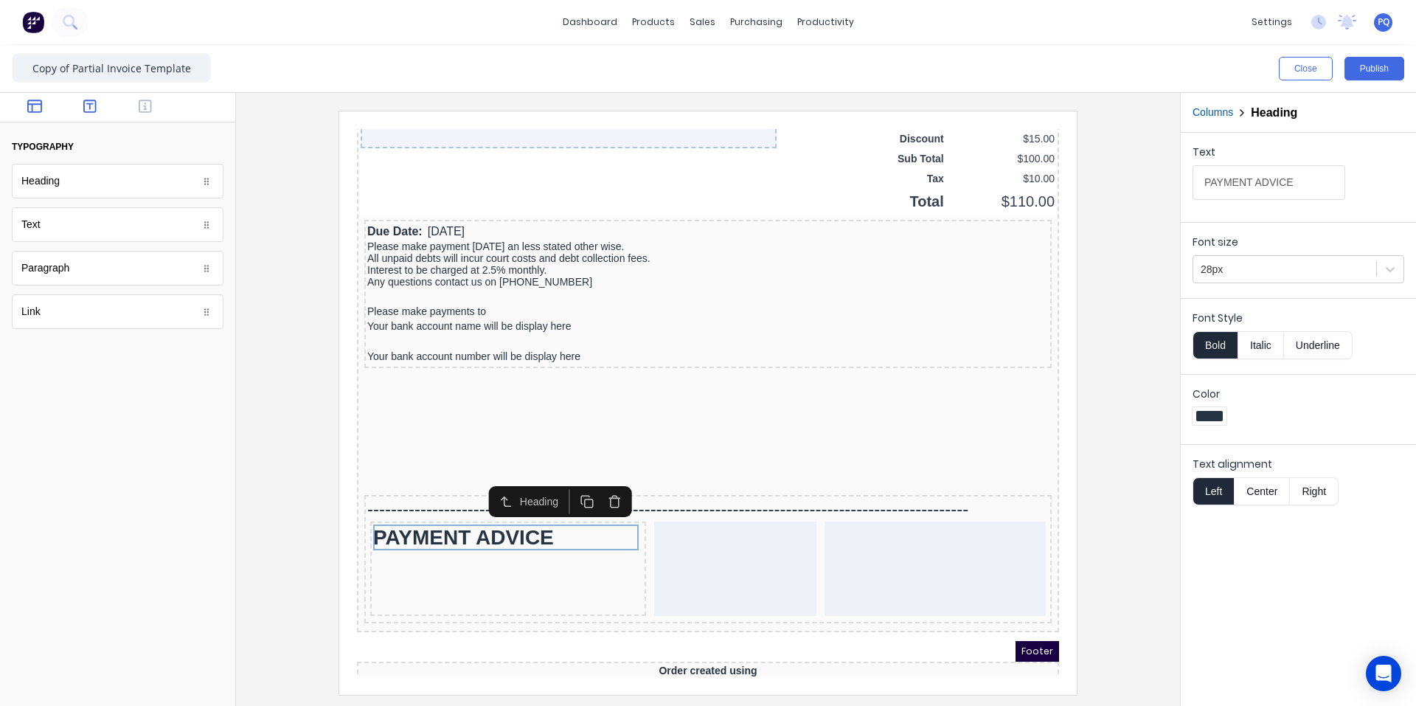
click at [29, 111] on icon "button" at bounding box center [34, 106] width 15 height 13
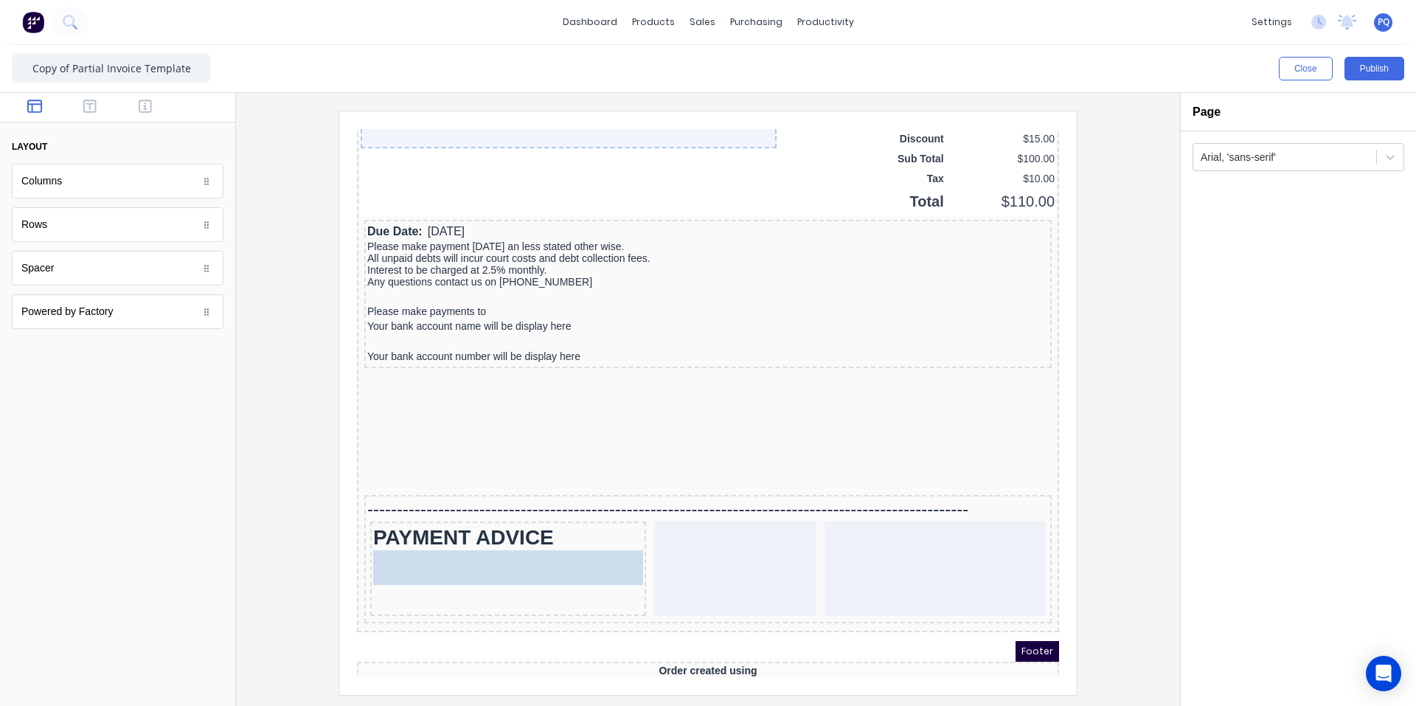
drag, startPoint x: 75, startPoint y: 181, endPoint x: 174, endPoint y: 443, distance: 280.6
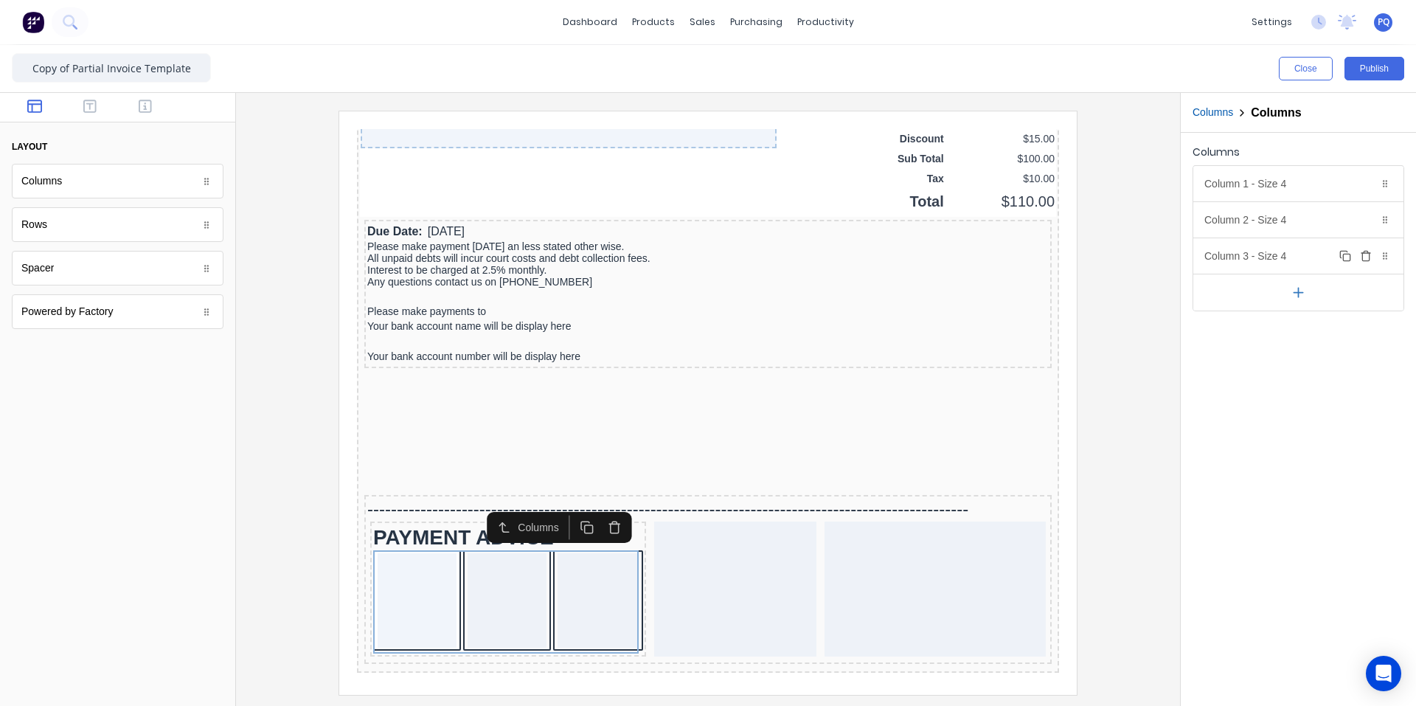
click at [1362, 256] on icon "button" at bounding box center [1366, 256] width 12 height 12
click at [1290, 201] on div "Column 2 - Size 4 Duplicate Delete Column size (1-12) 4 Choose a background col…" at bounding box center [1298, 219] width 210 height 36
click at [1273, 176] on div "Column 1 - Size 4 Duplicate Delete" at bounding box center [1298, 183] width 210 height 35
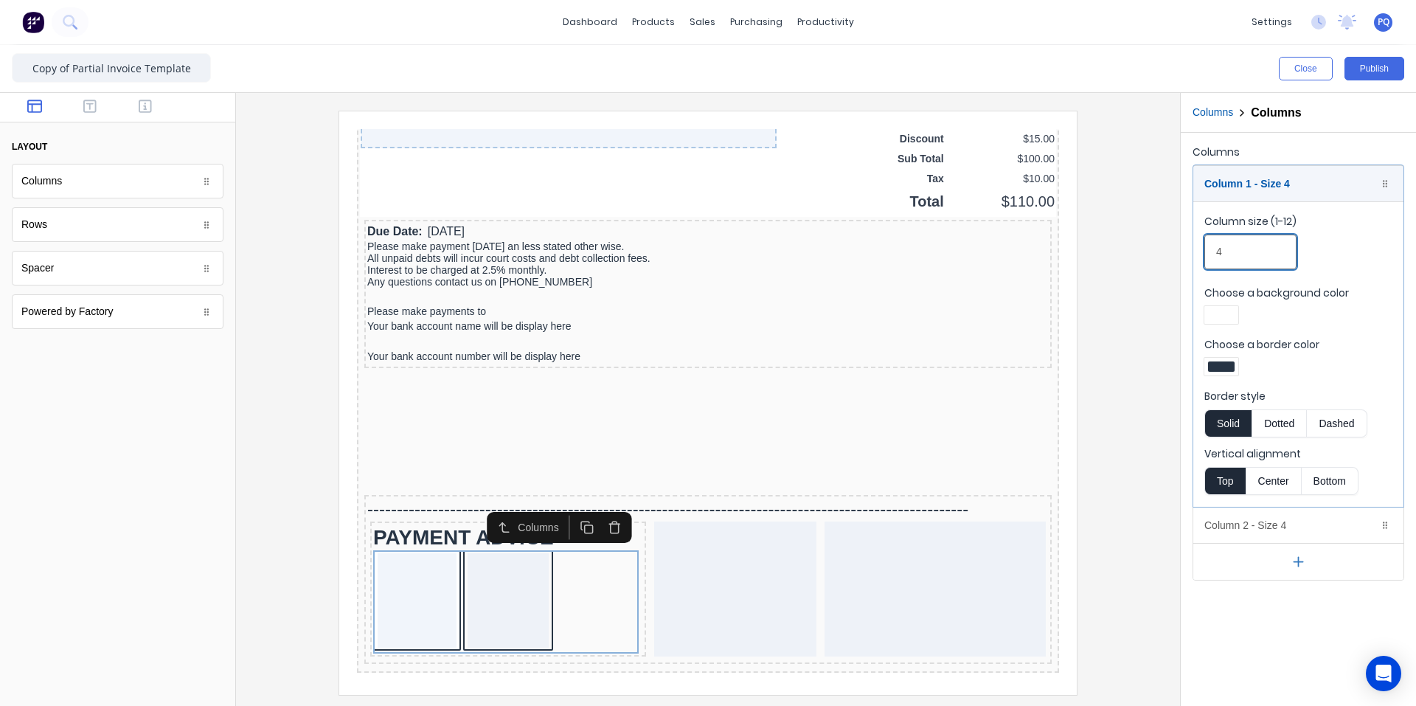
drag, startPoint x: 1209, startPoint y: 249, endPoint x: 1201, endPoint y: 249, distance: 8.1
click at [1201, 249] on fieldset "Column size (1-12) 4 Choose a background color Choose a border color Border sty…" at bounding box center [1298, 353] width 210 height 305
type input "2"
click at [1231, 361] on div at bounding box center [1221, 366] width 27 height 10
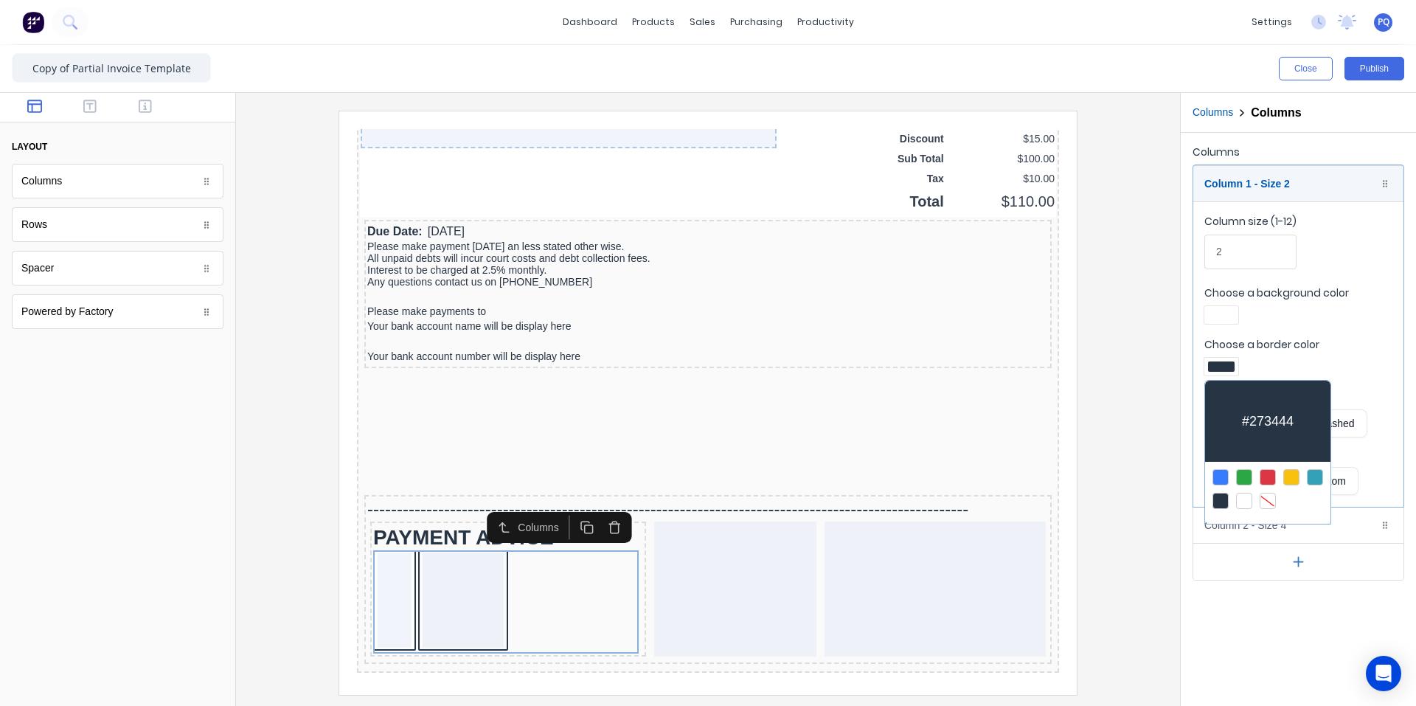
click at [1265, 493] on div at bounding box center [1268, 501] width 16 height 16
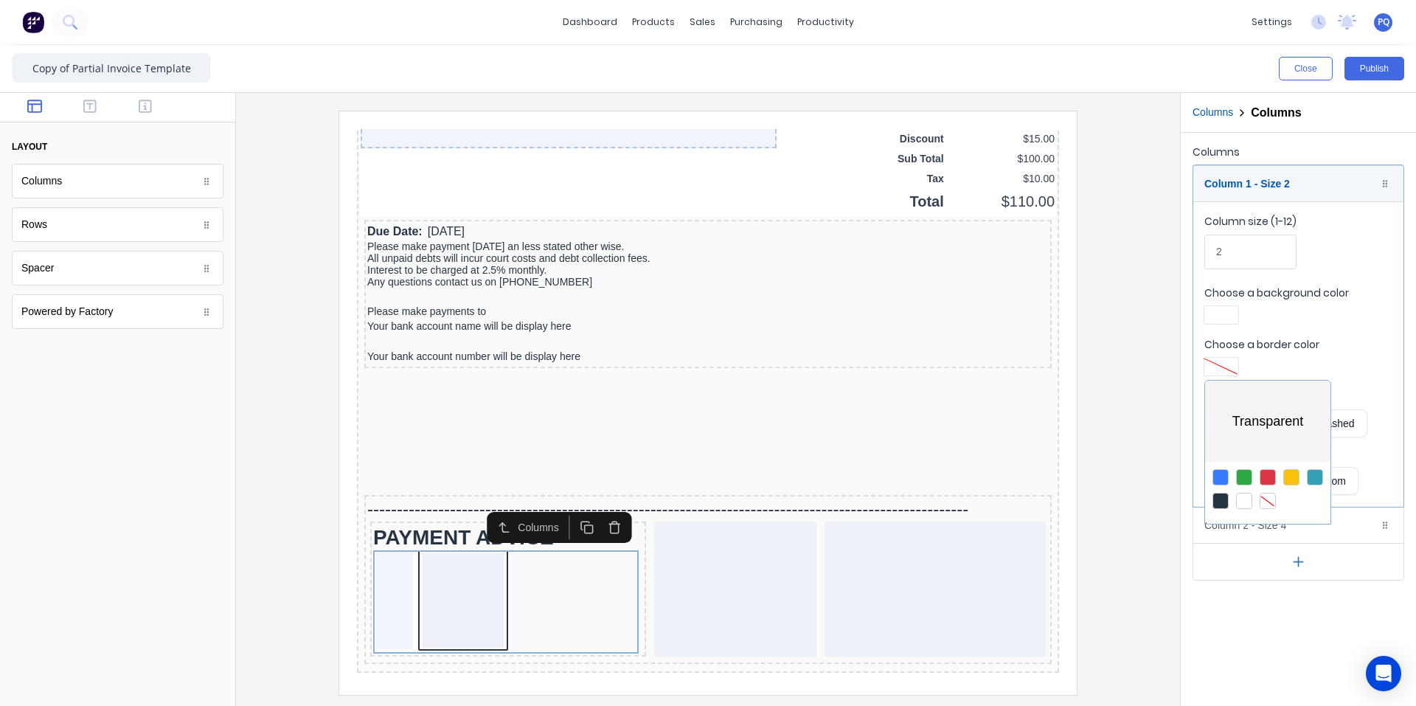
click at [1230, 325] on div at bounding box center [708, 353] width 1416 height 706
click at [1230, 319] on div at bounding box center [1221, 315] width 27 height 10
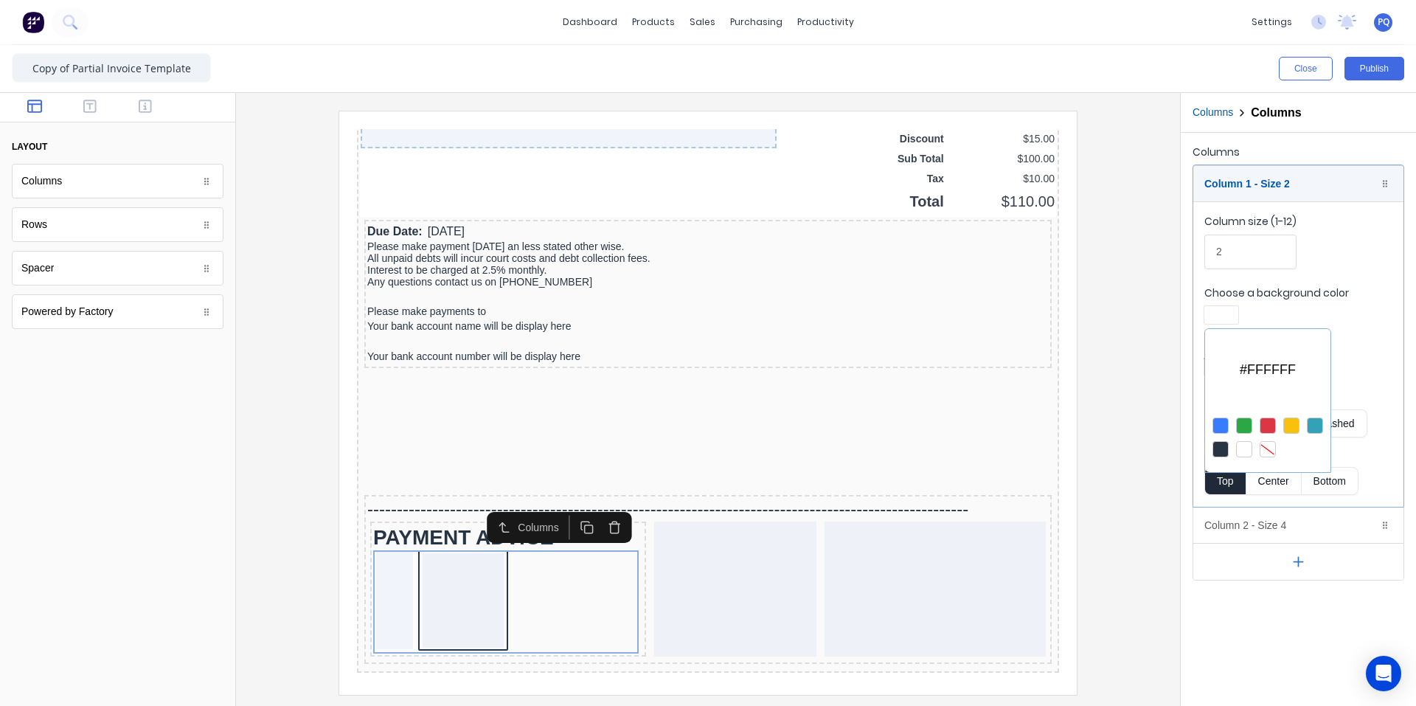
click at [1263, 445] on div at bounding box center [1268, 449] width 16 height 16
click at [1260, 521] on div at bounding box center [708, 353] width 1416 height 706
click at [1260, 521] on div "Column 2 - Size 4 Duplicate Delete" at bounding box center [1298, 524] width 210 height 35
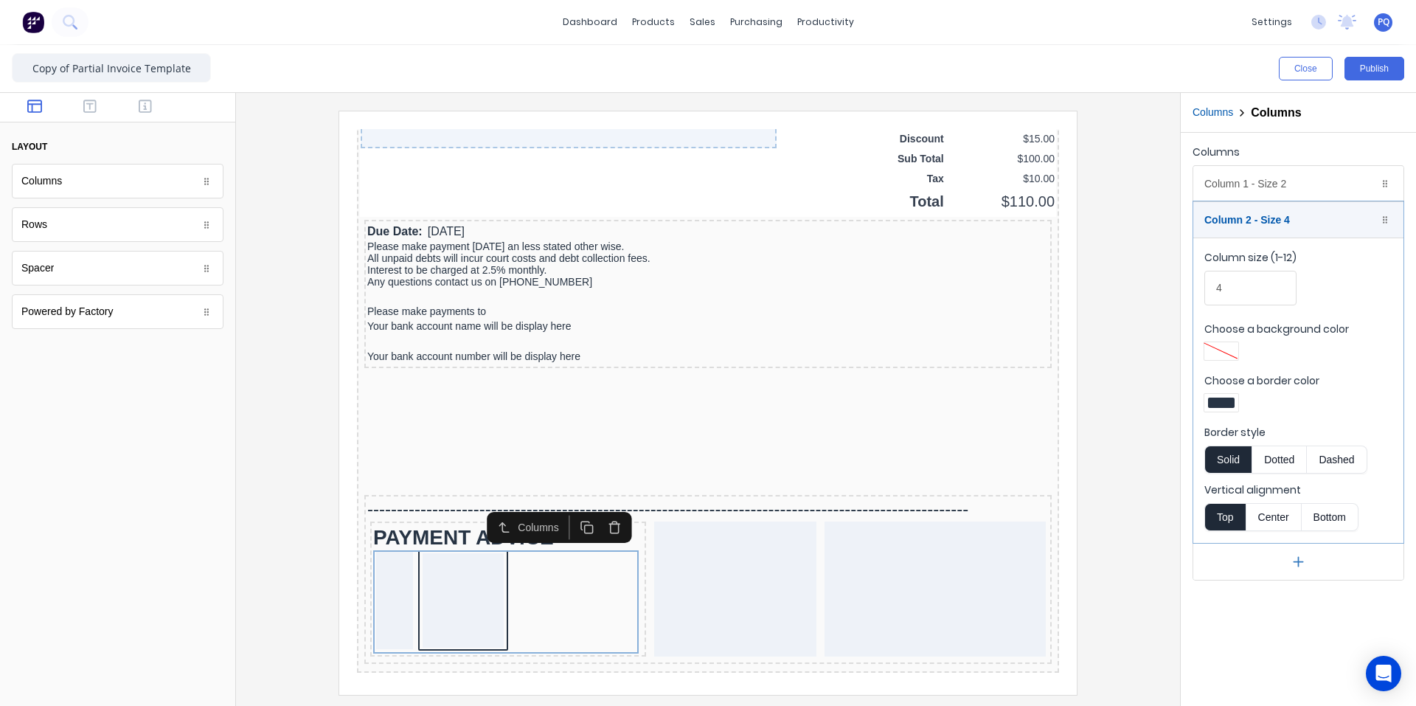
click at [1227, 416] on fieldset "Column size (1-12) 4 Choose a background color Choose a border color Border sty…" at bounding box center [1298, 390] width 210 height 305
click at [1227, 403] on div at bounding box center [1221, 403] width 27 height 10
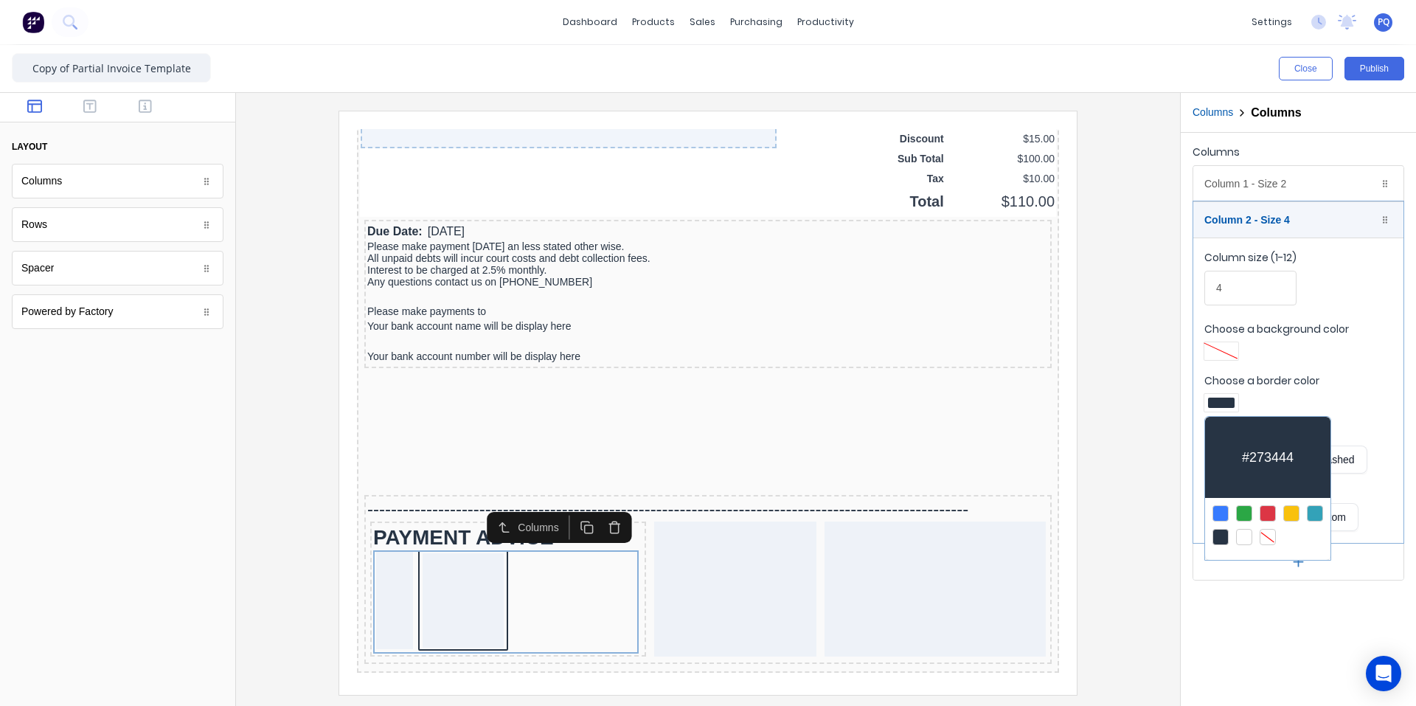
click at [1263, 529] on div at bounding box center [1268, 537] width 16 height 16
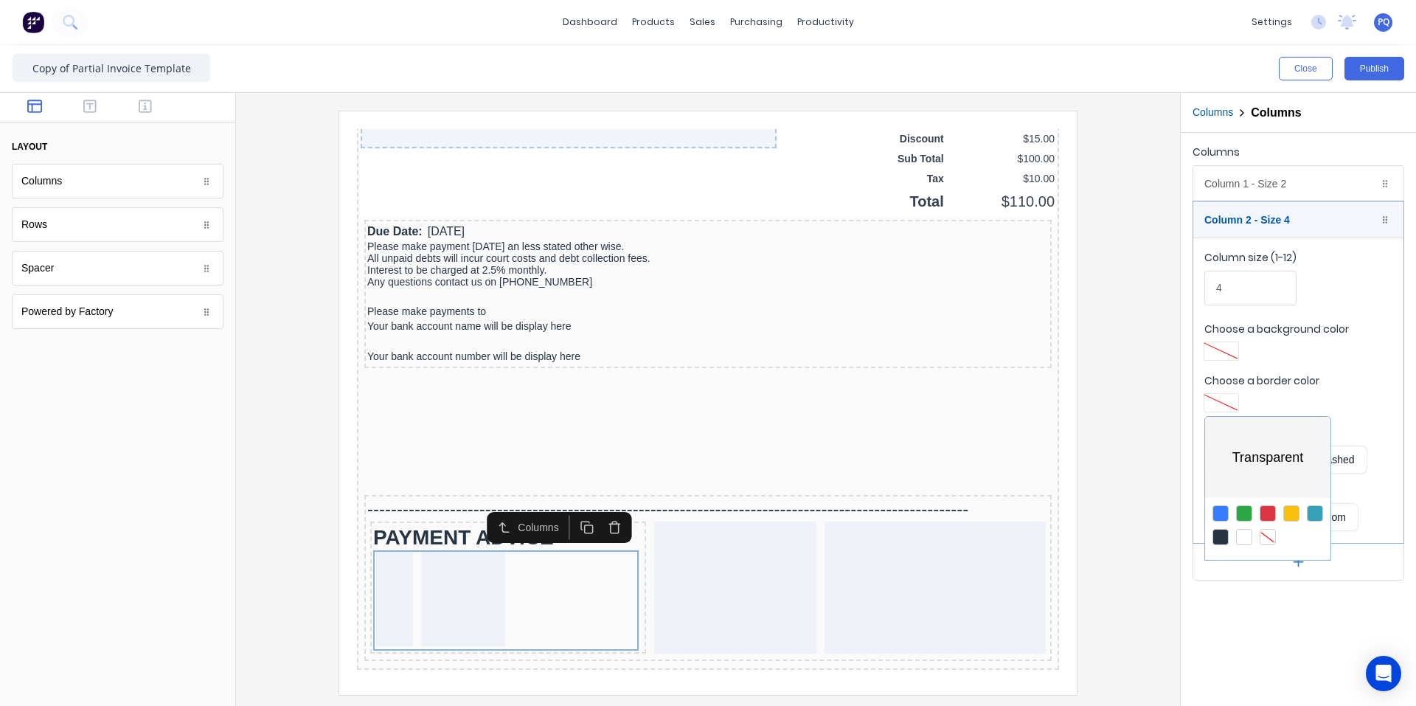
drag, startPoint x: 1238, startPoint y: 280, endPoint x: 1248, endPoint y: 300, distance: 22.1
click at [1213, 285] on div at bounding box center [708, 353] width 1416 height 706
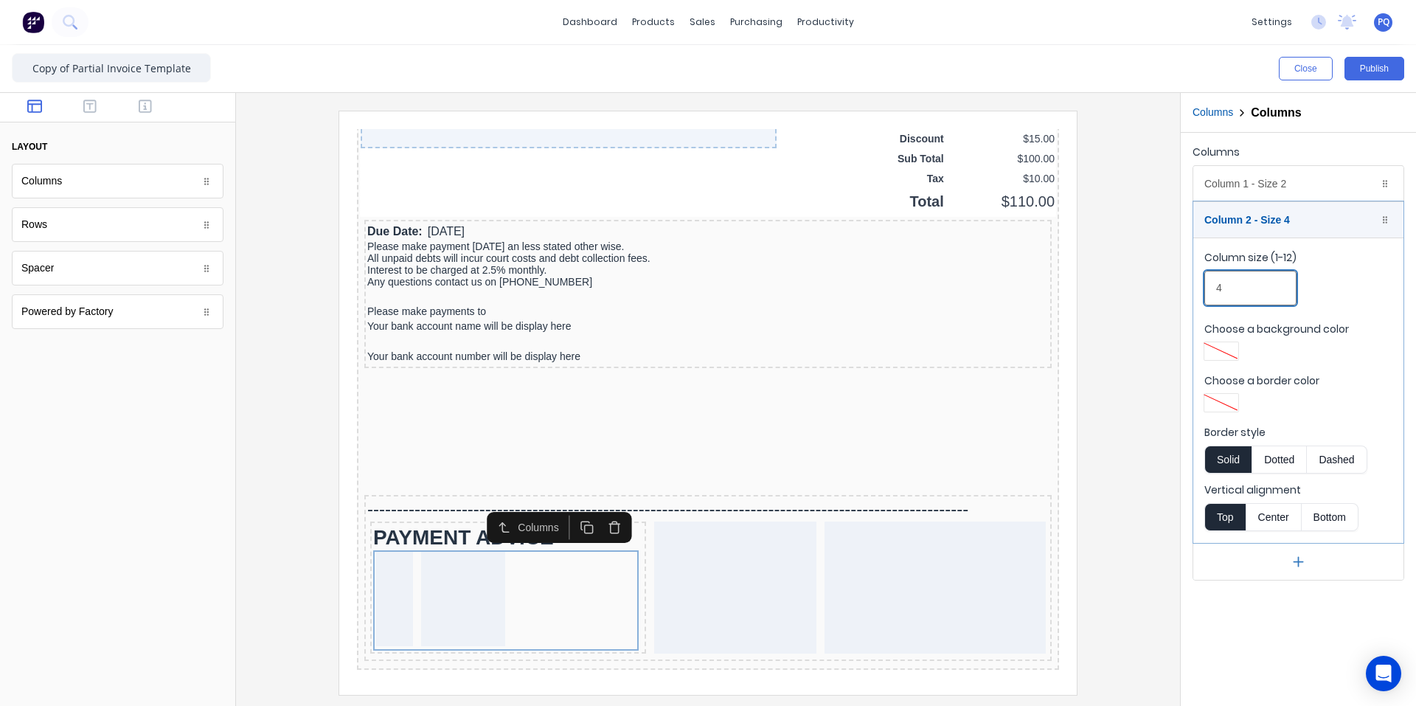
drag, startPoint x: 1248, startPoint y: 300, endPoint x: 1213, endPoint y: 294, distance: 35.9
click at [1213, 294] on input "4" at bounding box center [1250, 288] width 92 height 35
type input "10"
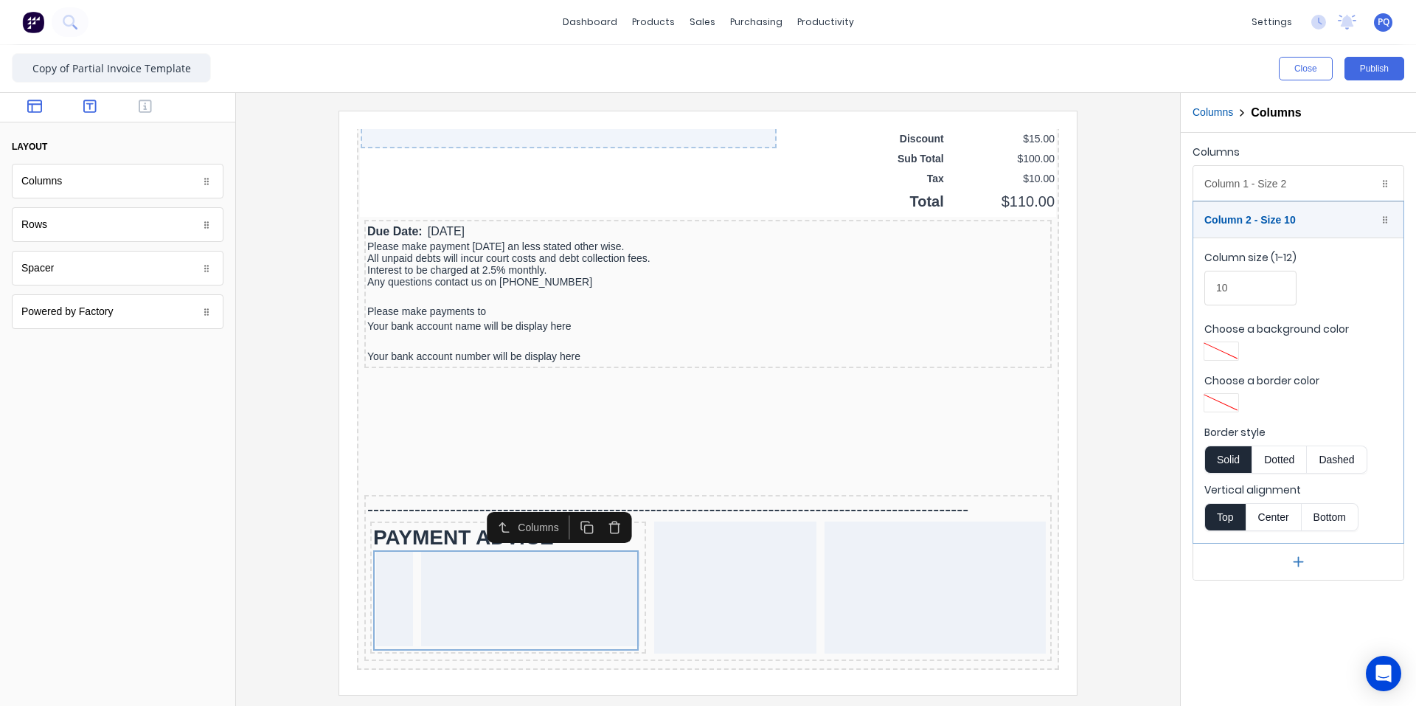
click at [89, 108] on icon "button" at bounding box center [89, 106] width 13 height 15
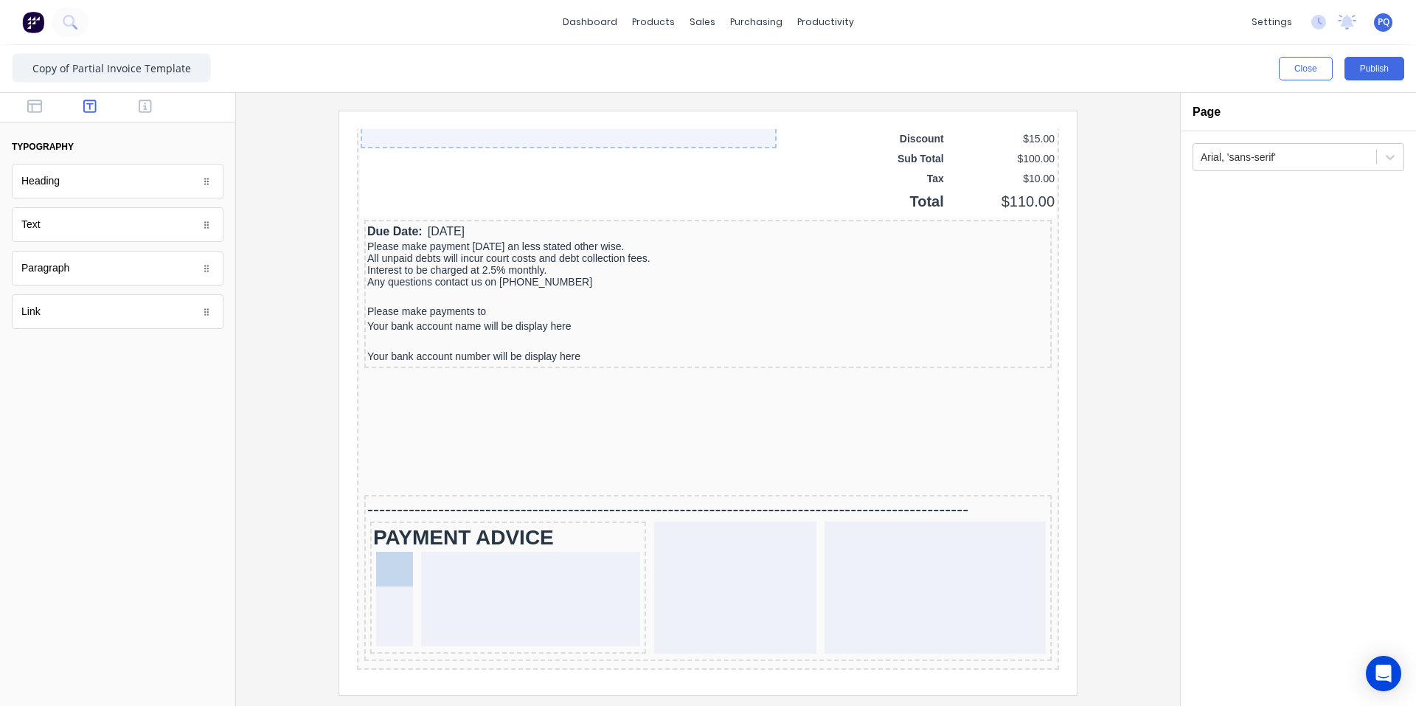
drag, startPoint x: 77, startPoint y: 234, endPoint x: 38, endPoint y: 447, distance: 216.7
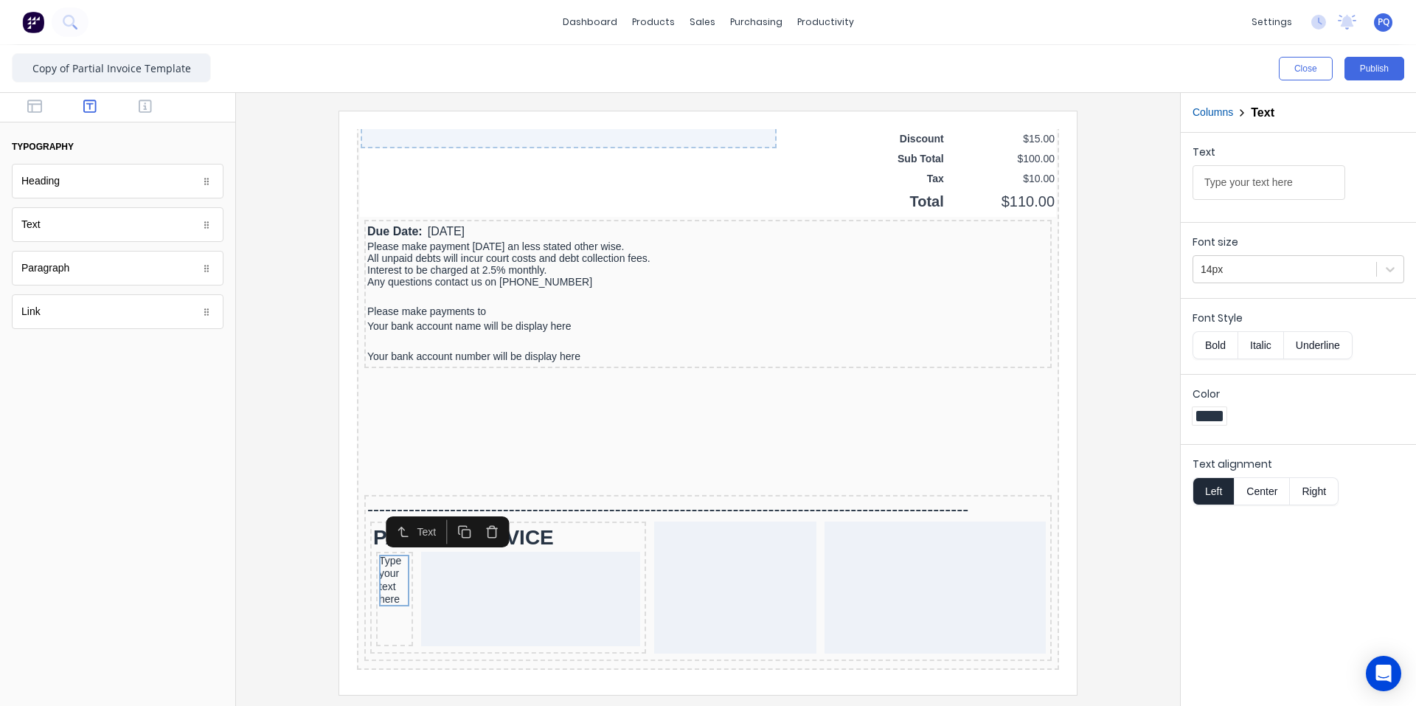
click at [1313, 488] on button "Right" at bounding box center [1314, 491] width 49 height 28
drag, startPoint x: 1508, startPoint y: 280, endPoint x: 920, endPoint y: 135, distance: 605.4
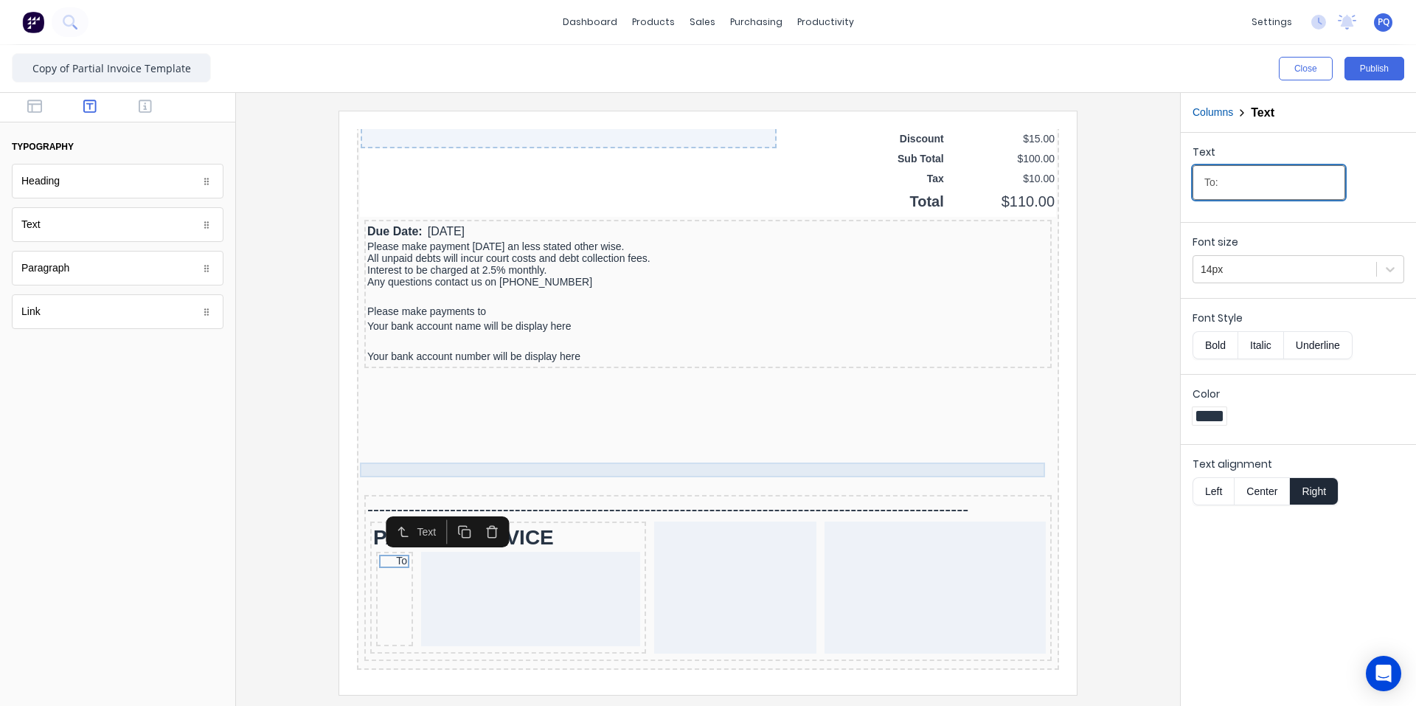
scroll to position [1267, 0]
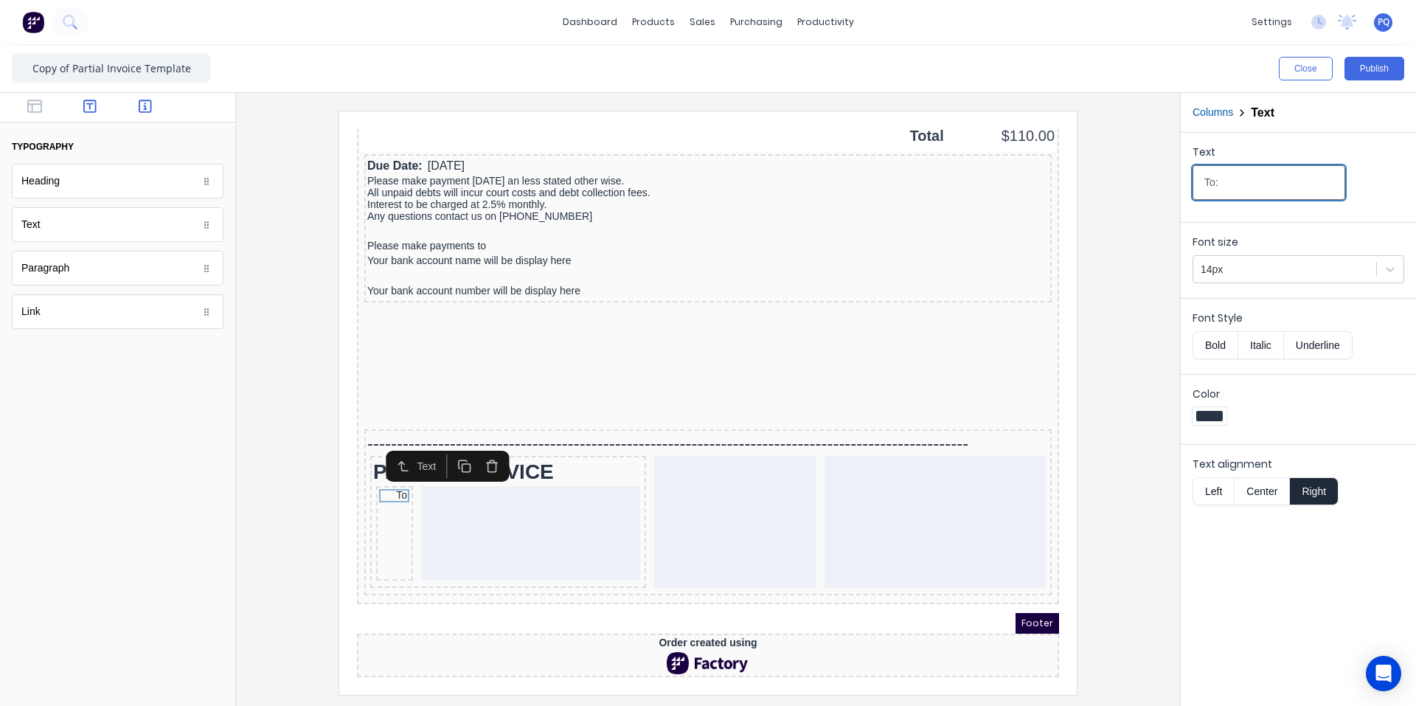
type input "To:"
click at [140, 108] on icon "button" at bounding box center [145, 106] width 13 height 13
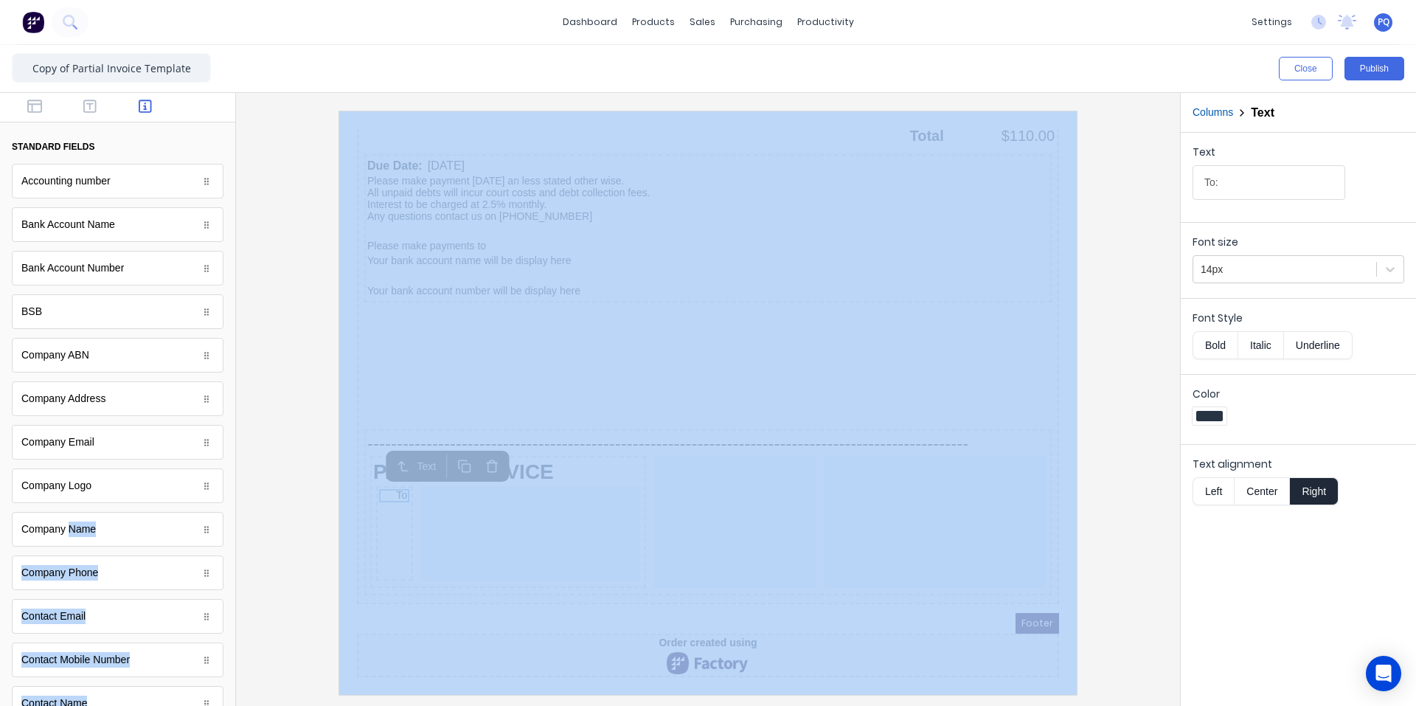
drag, startPoint x: 407, startPoint y: 656, endPoint x: 343, endPoint y: 517, distance: 152.8
click at [169, 544] on div "Company Name" at bounding box center [118, 529] width 212 height 35
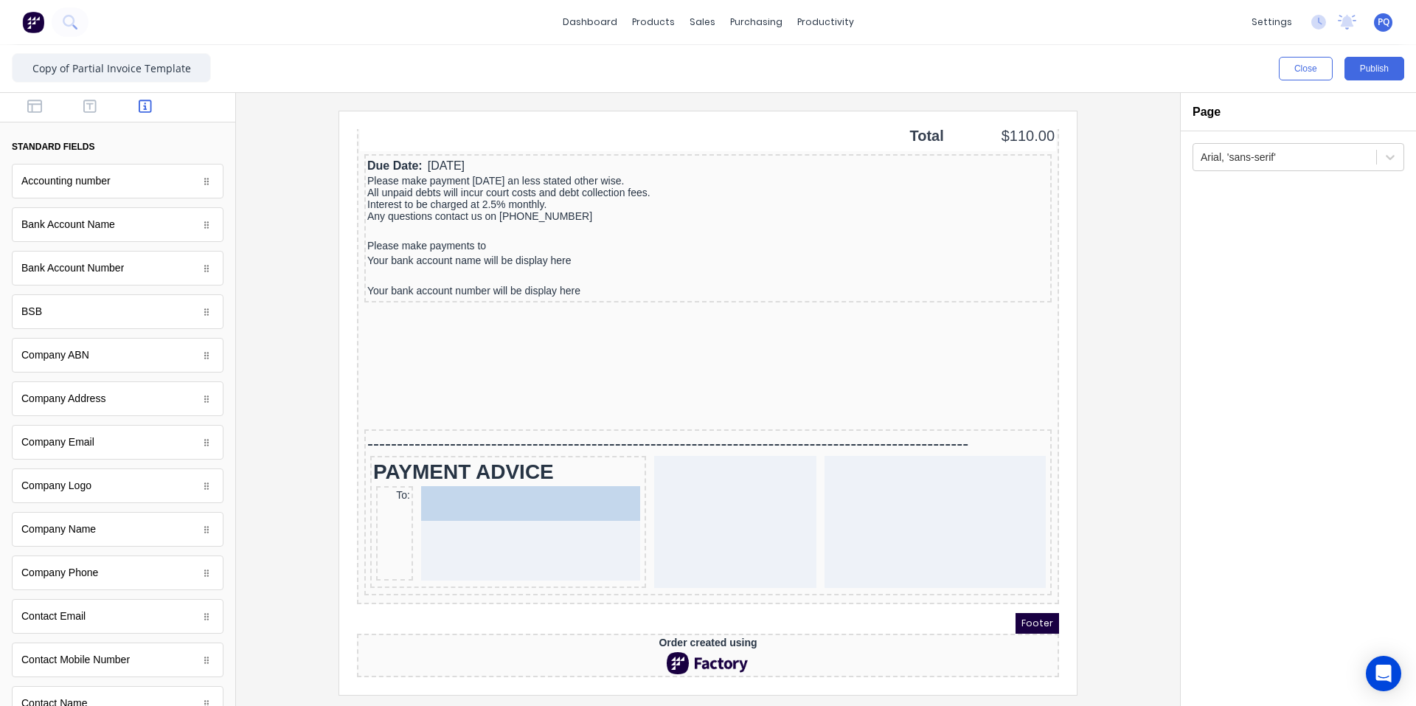
drag, startPoint x: 339, startPoint y: 539, endPoint x: 168, endPoint y: 408, distance: 215.7
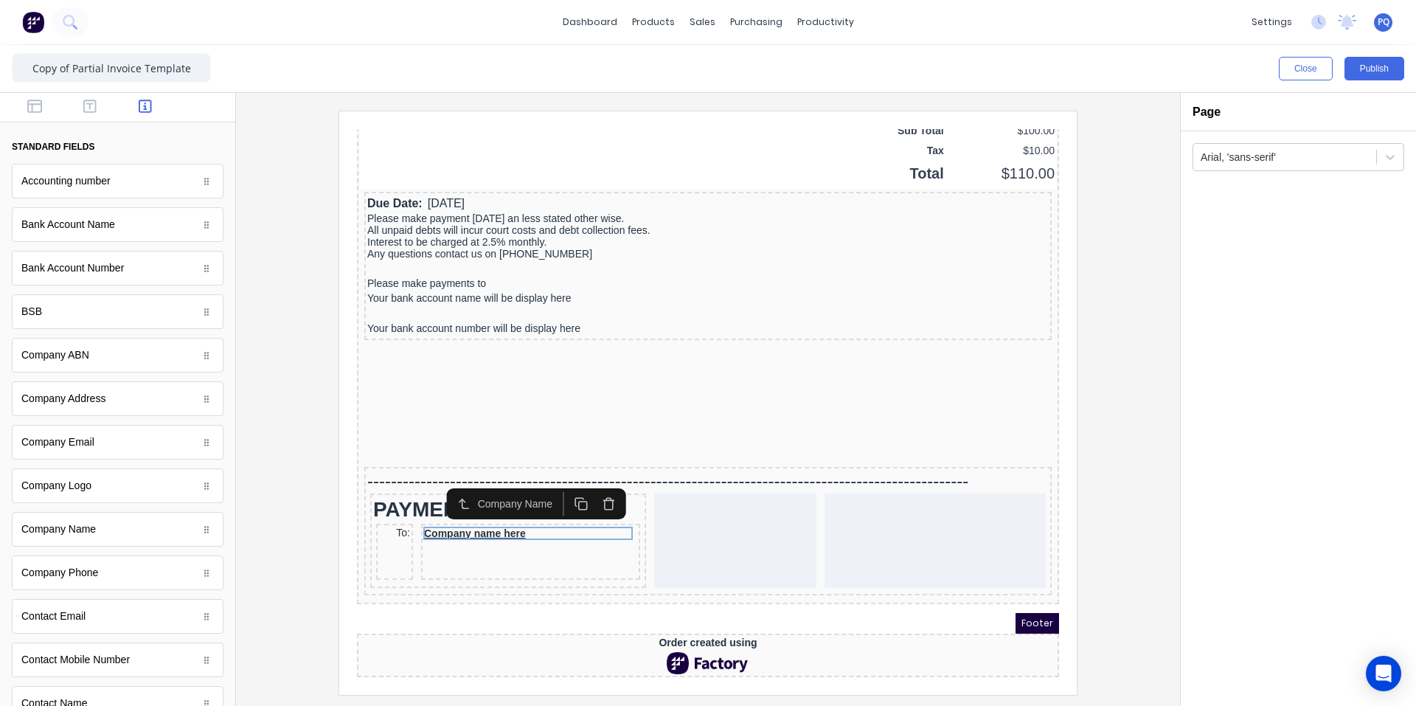
scroll to position [1230, 0]
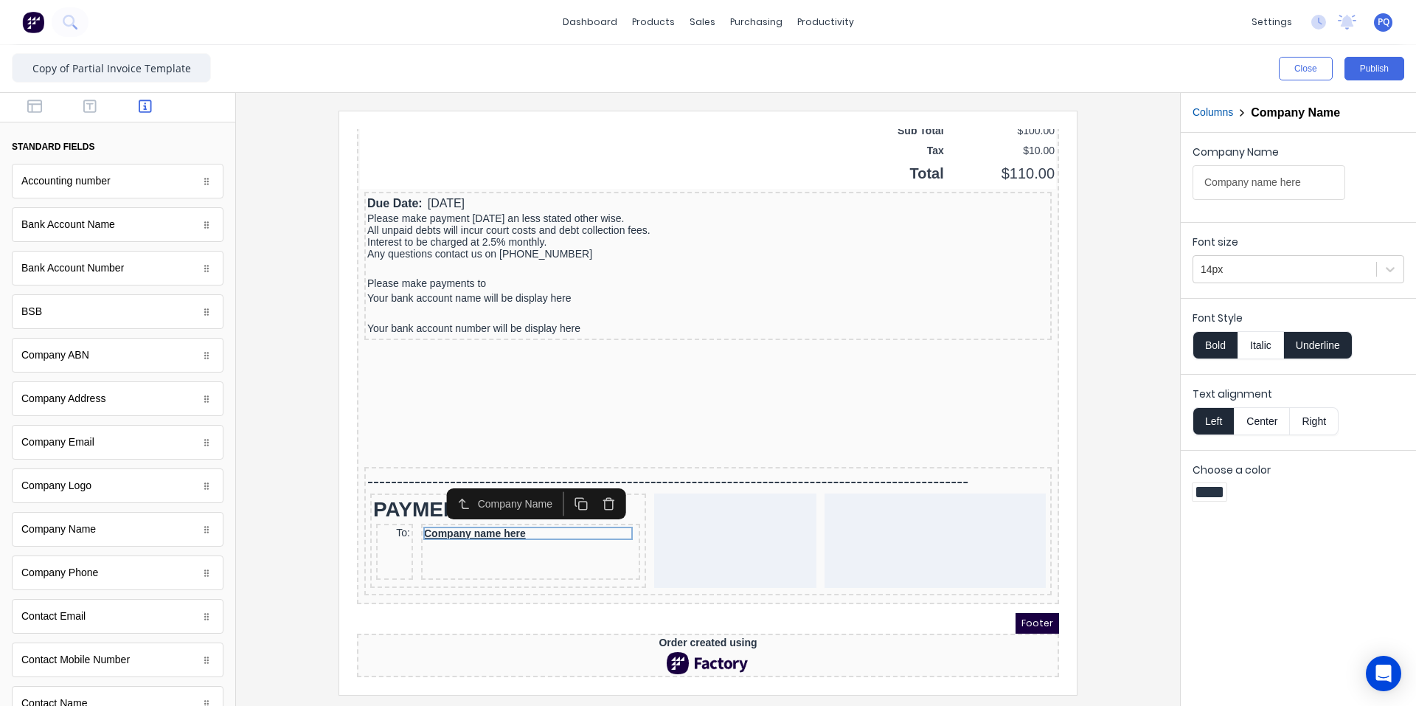
click at [1322, 334] on button "Underline" at bounding box center [1318, 345] width 69 height 28
drag, startPoint x: 1208, startPoint y: 338, endPoint x: 1212, endPoint y: 367, distance: 29.7
click at [1208, 339] on button "Bold" at bounding box center [1215, 345] width 45 height 28
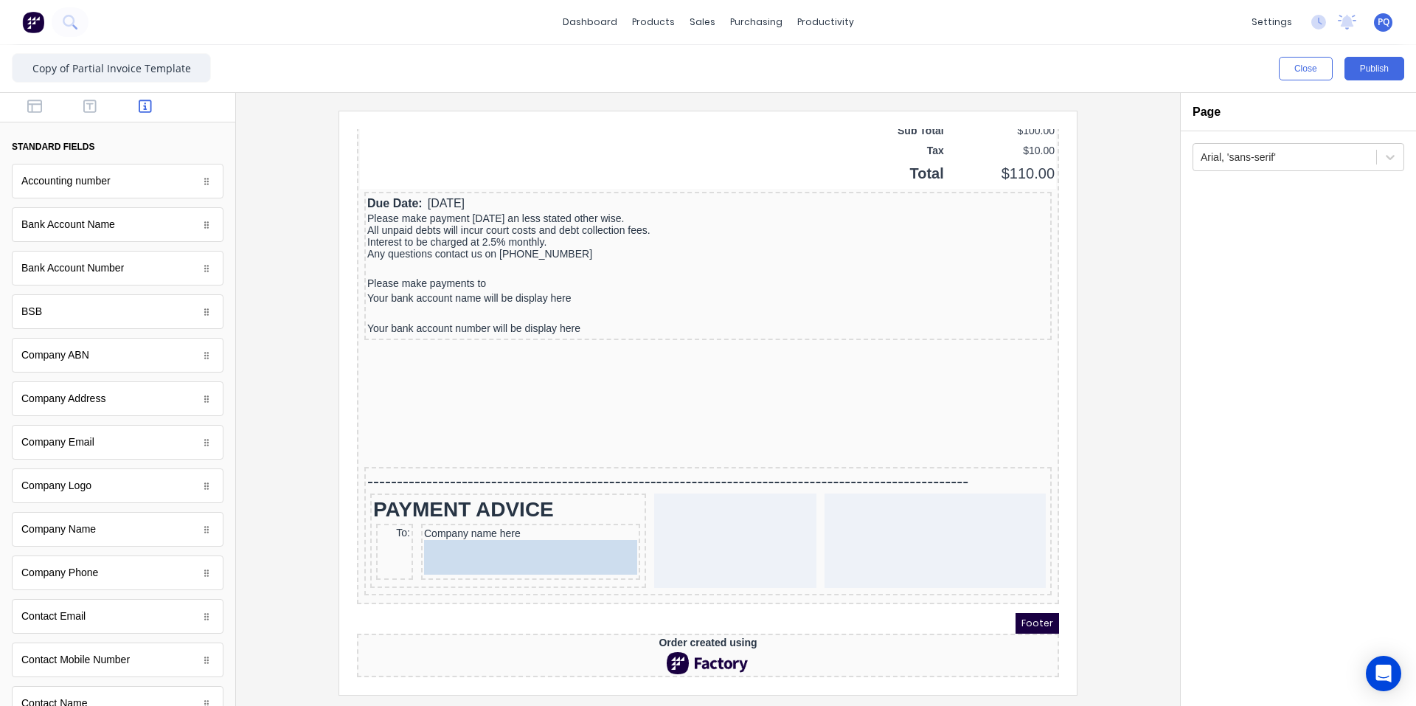
drag, startPoint x: 94, startPoint y: 405, endPoint x: 505, endPoint y: 553, distance: 436.8
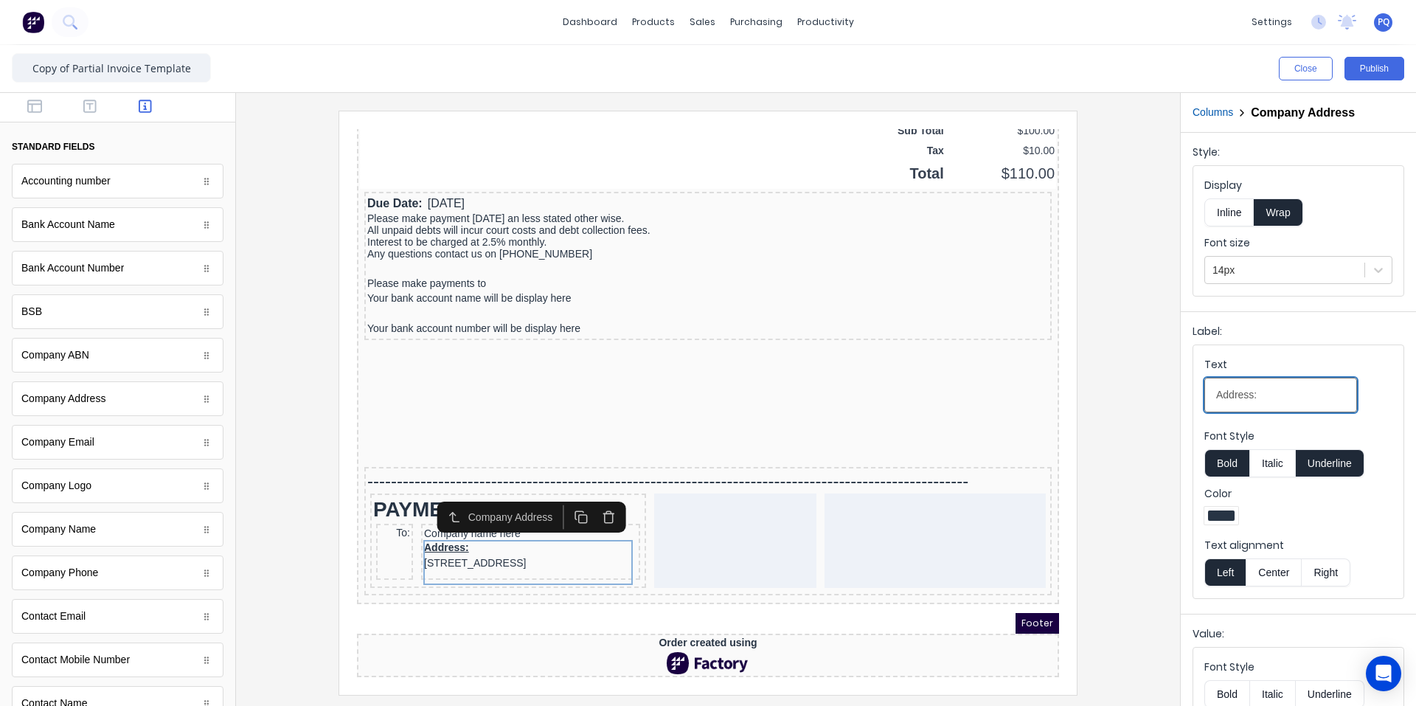
drag, startPoint x: 1284, startPoint y: 398, endPoint x: 1167, endPoint y: 404, distance: 117.5
click at [1162, 395] on div "Close Publish Components standard fields Accounting number Accounting number Ba…" at bounding box center [708, 375] width 1416 height 661
drag, startPoint x: 1347, startPoint y: 469, endPoint x: 1241, endPoint y: 463, distance: 106.4
click at [1346, 469] on button "Underline" at bounding box center [1330, 463] width 69 height 28
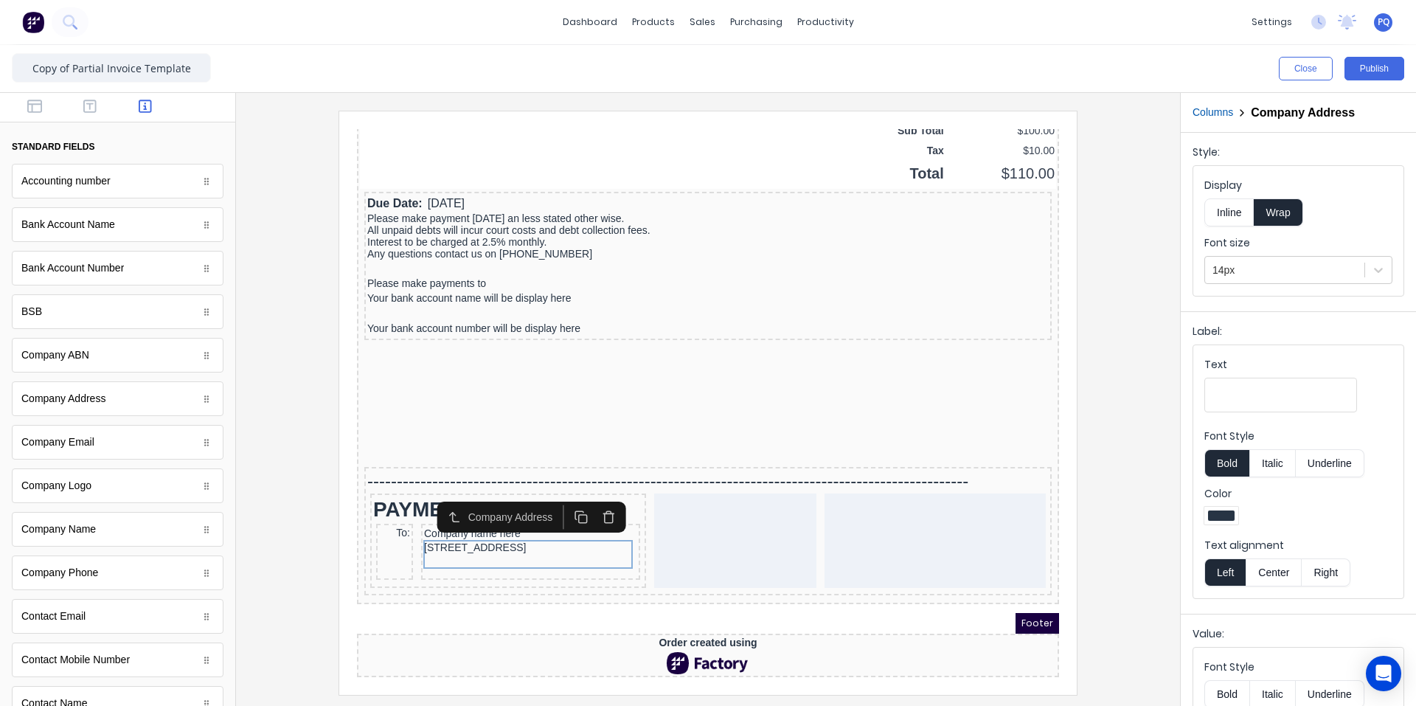
click at [1236, 462] on button "Bold" at bounding box center [1226, 463] width 45 height 28
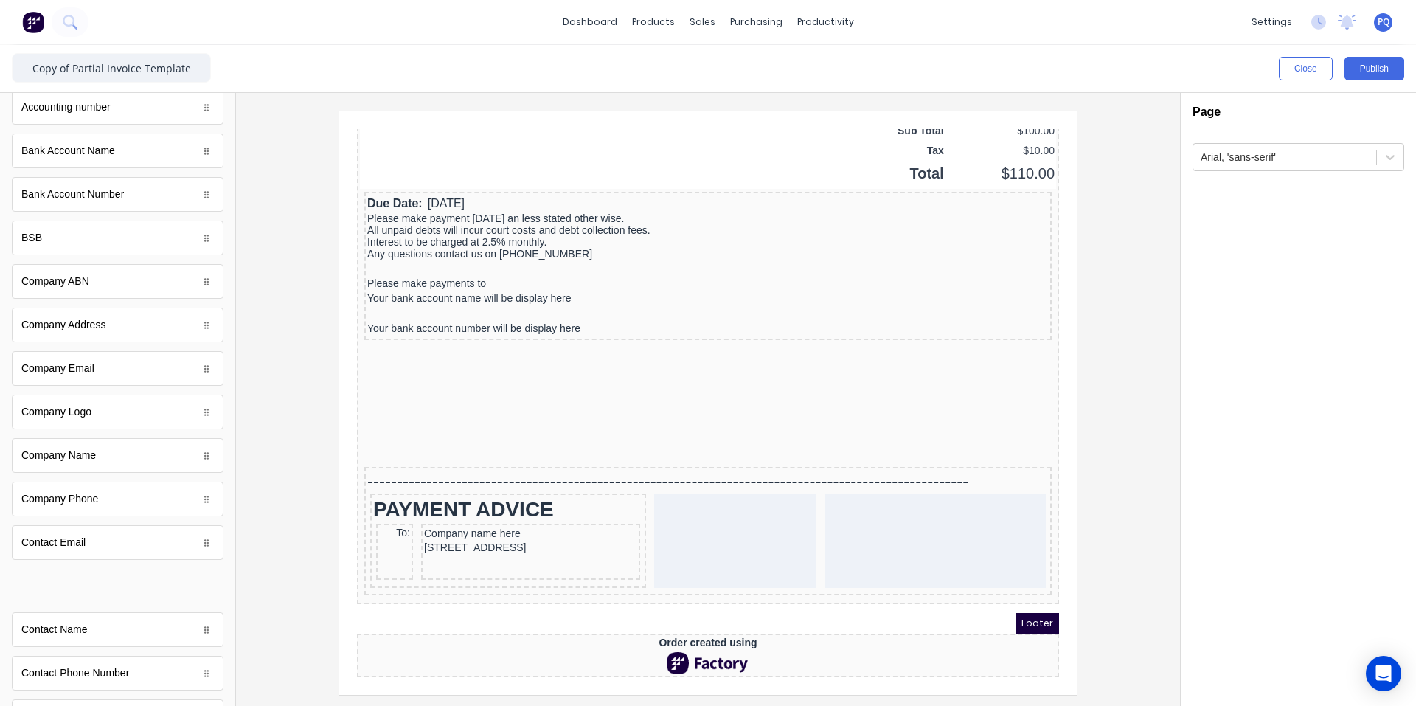
drag, startPoint x: 114, startPoint y: 587, endPoint x: 125, endPoint y: 587, distance: 11.1
click at [125, 587] on body "dashboard products sales purchasing productivity dashboard products Product Cat…" at bounding box center [708, 353] width 1416 height 706
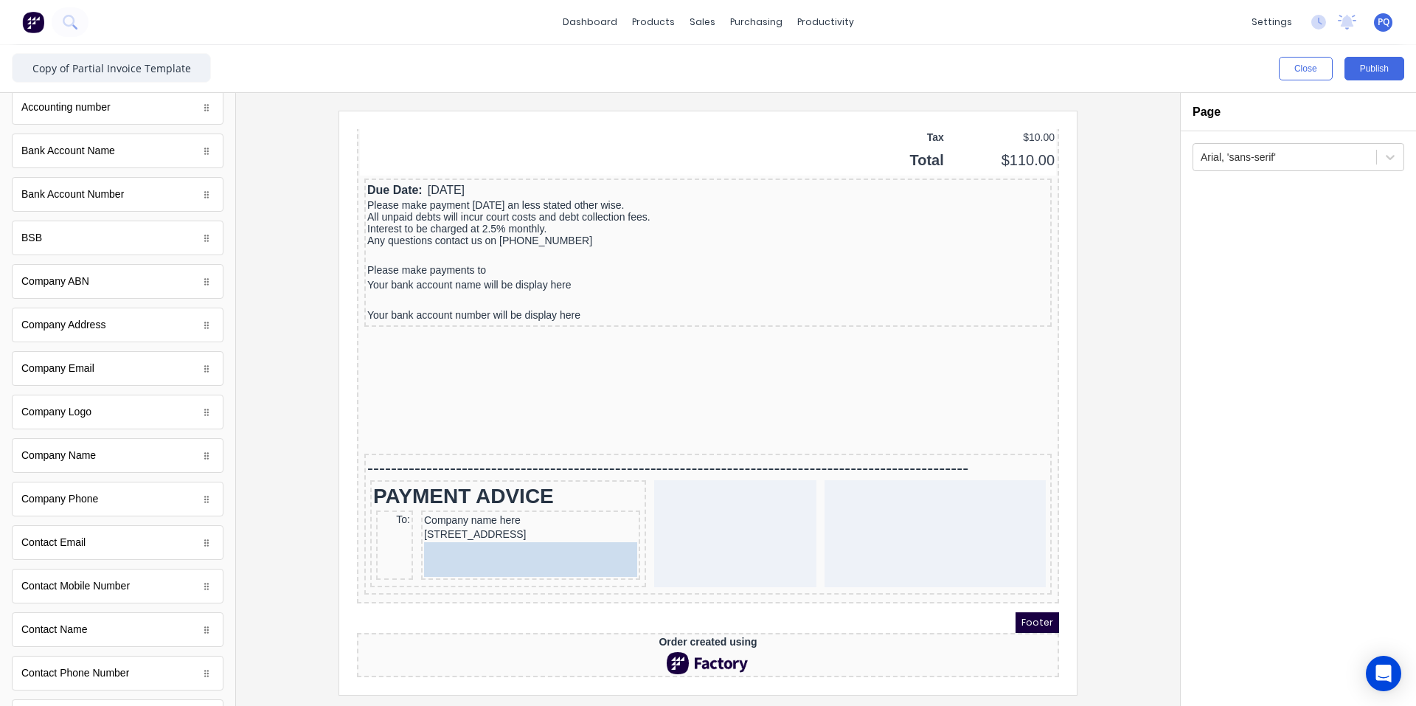
drag, startPoint x: 102, startPoint y: 495, endPoint x: 496, endPoint y: 530, distance: 395.5
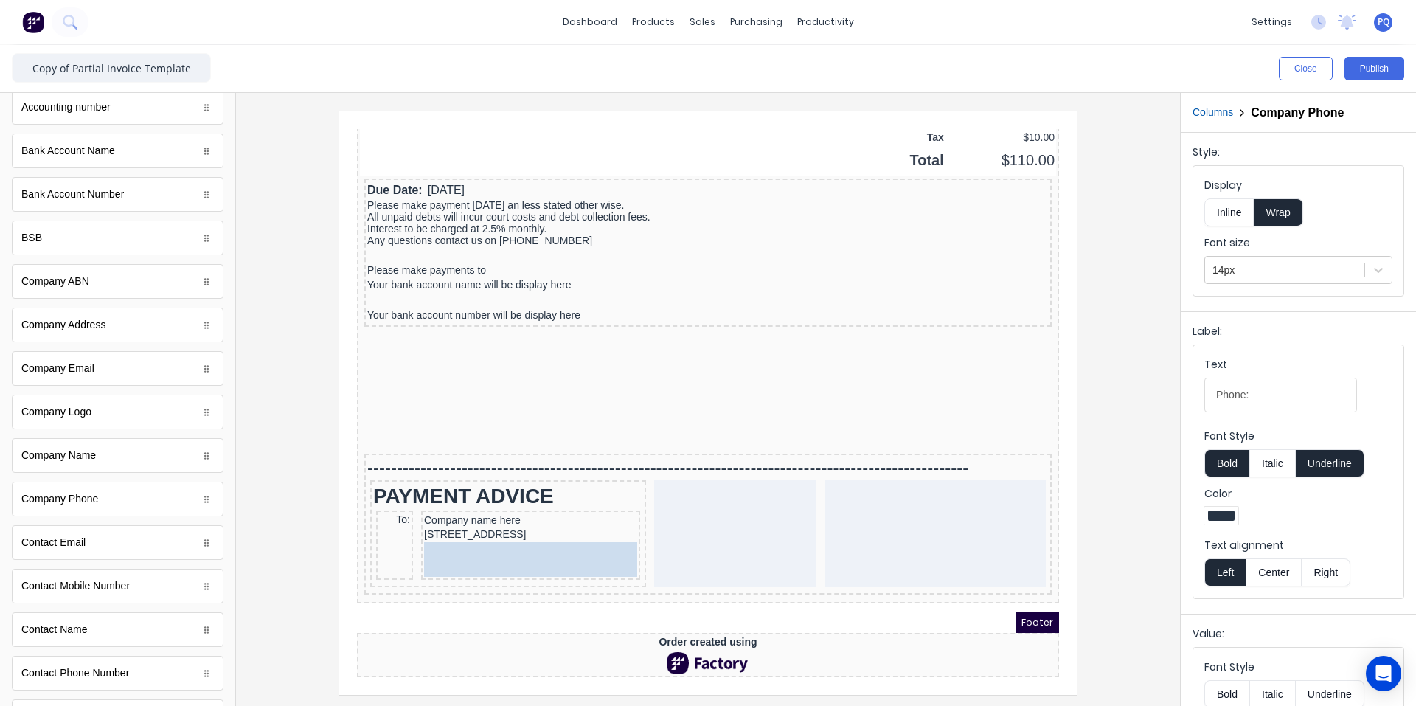
scroll to position [1252, 0]
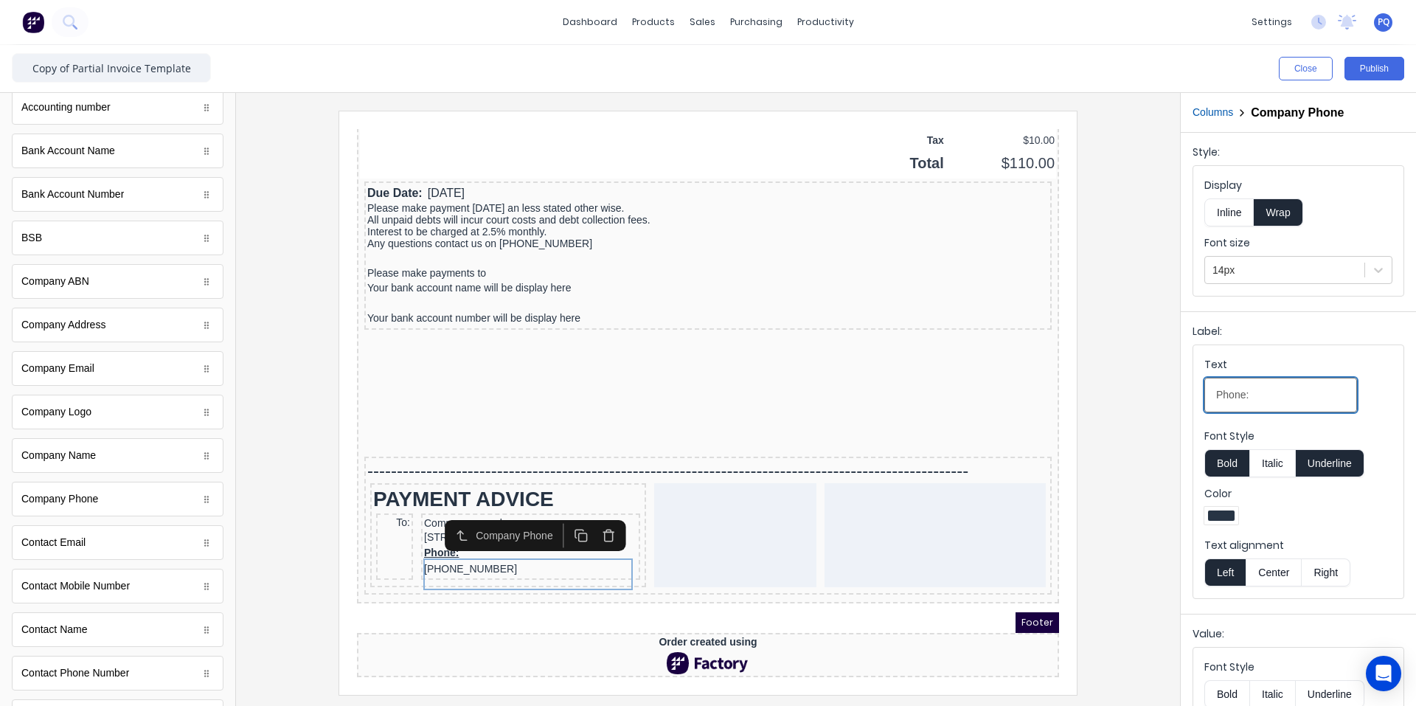
drag, startPoint x: 1261, startPoint y: 384, endPoint x: 1162, endPoint y: 382, distance: 98.8
click at [1162, 382] on div "Close Publish Components standard fields Accounting number Accounting number Ba…" at bounding box center [708, 375] width 1416 height 661
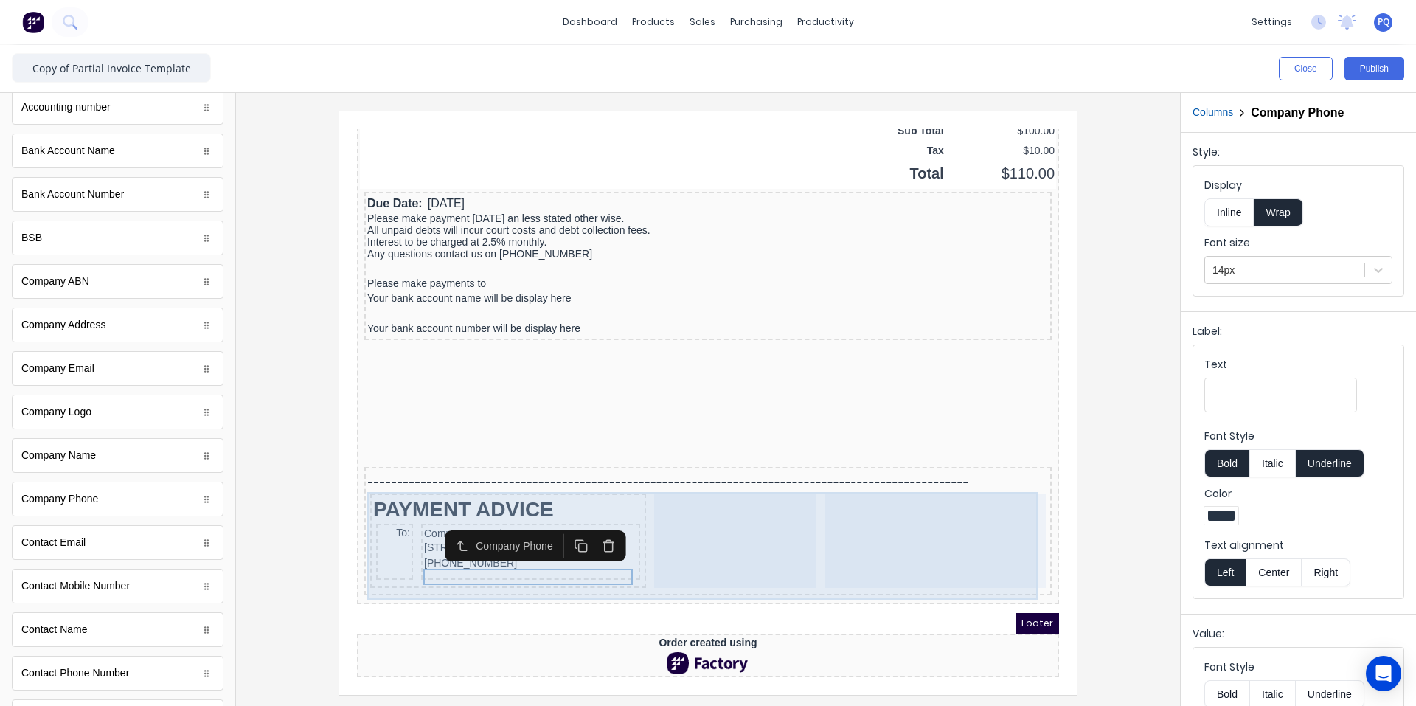
click at [833, 484] on div at bounding box center [917, 523] width 221 height 94
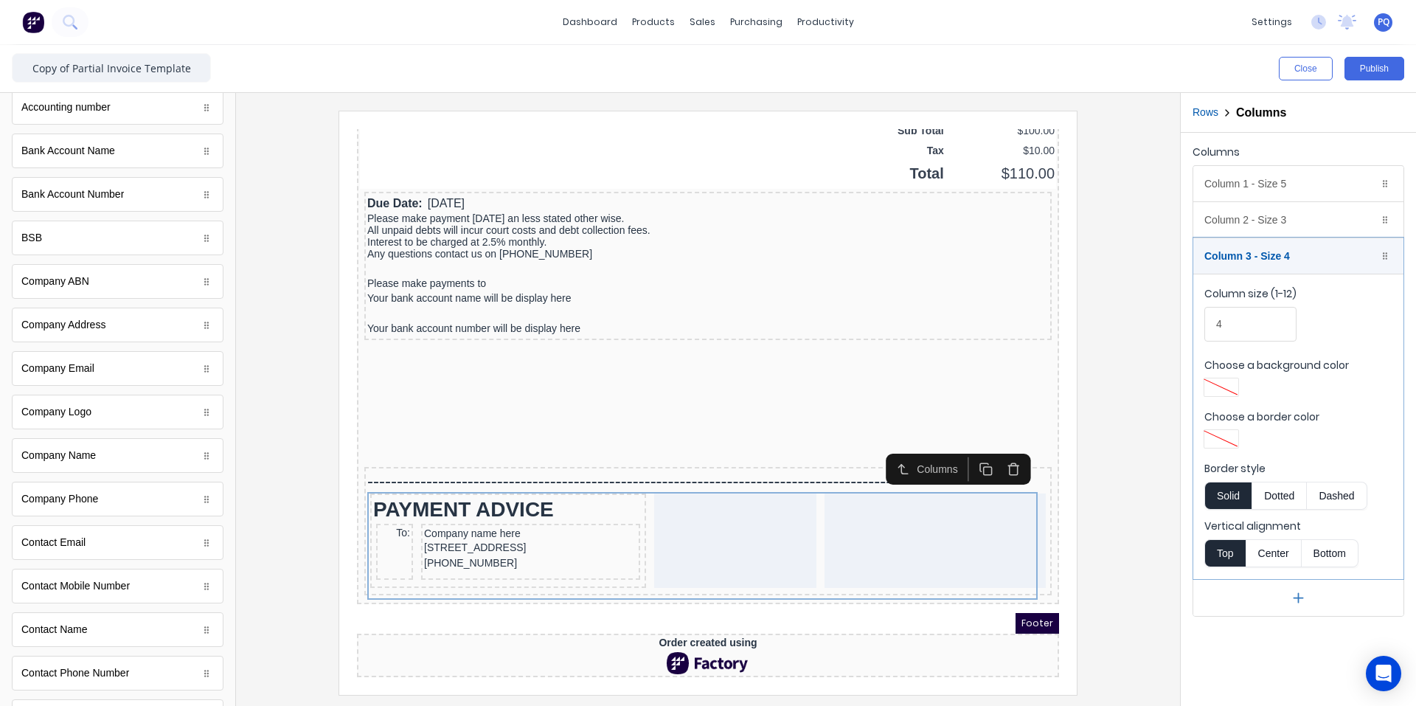
scroll to position [443, 0]
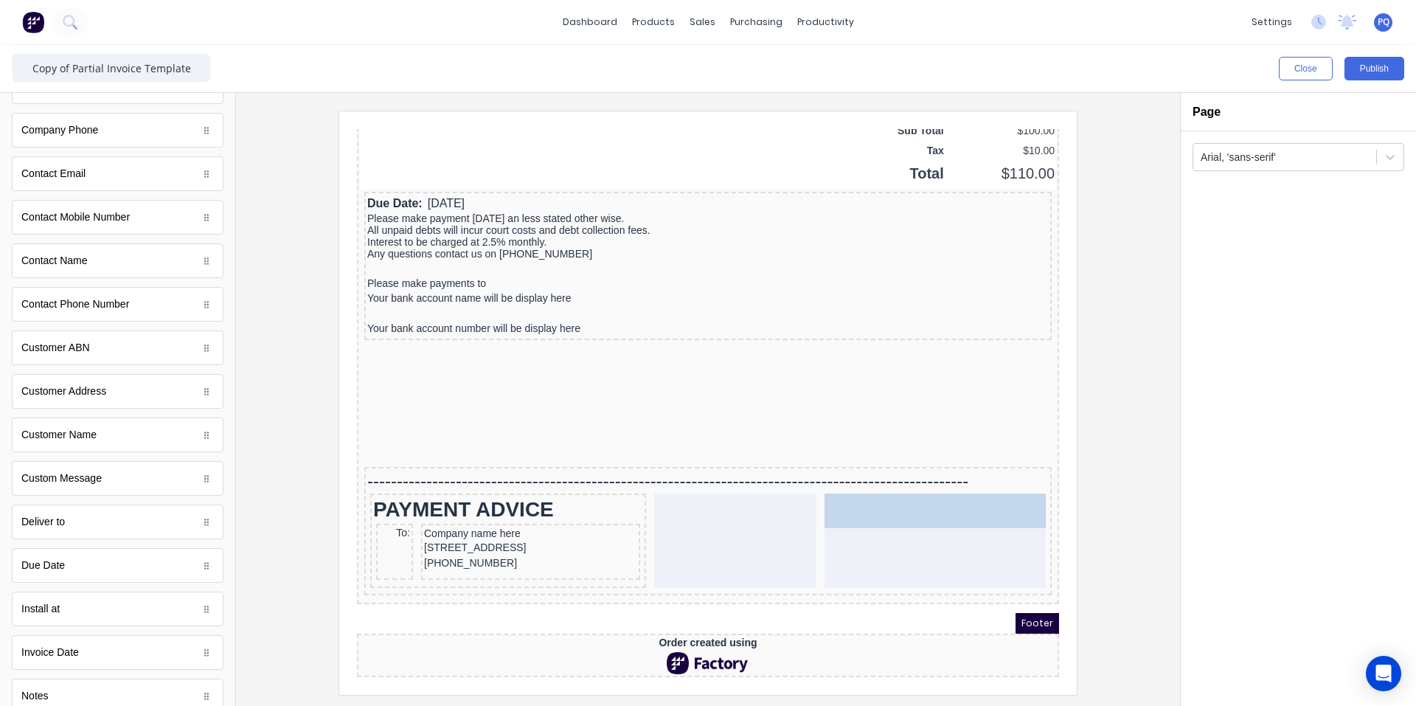
drag, startPoint x: 101, startPoint y: 438, endPoint x: 922, endPoint y: 531, distance: 826.2
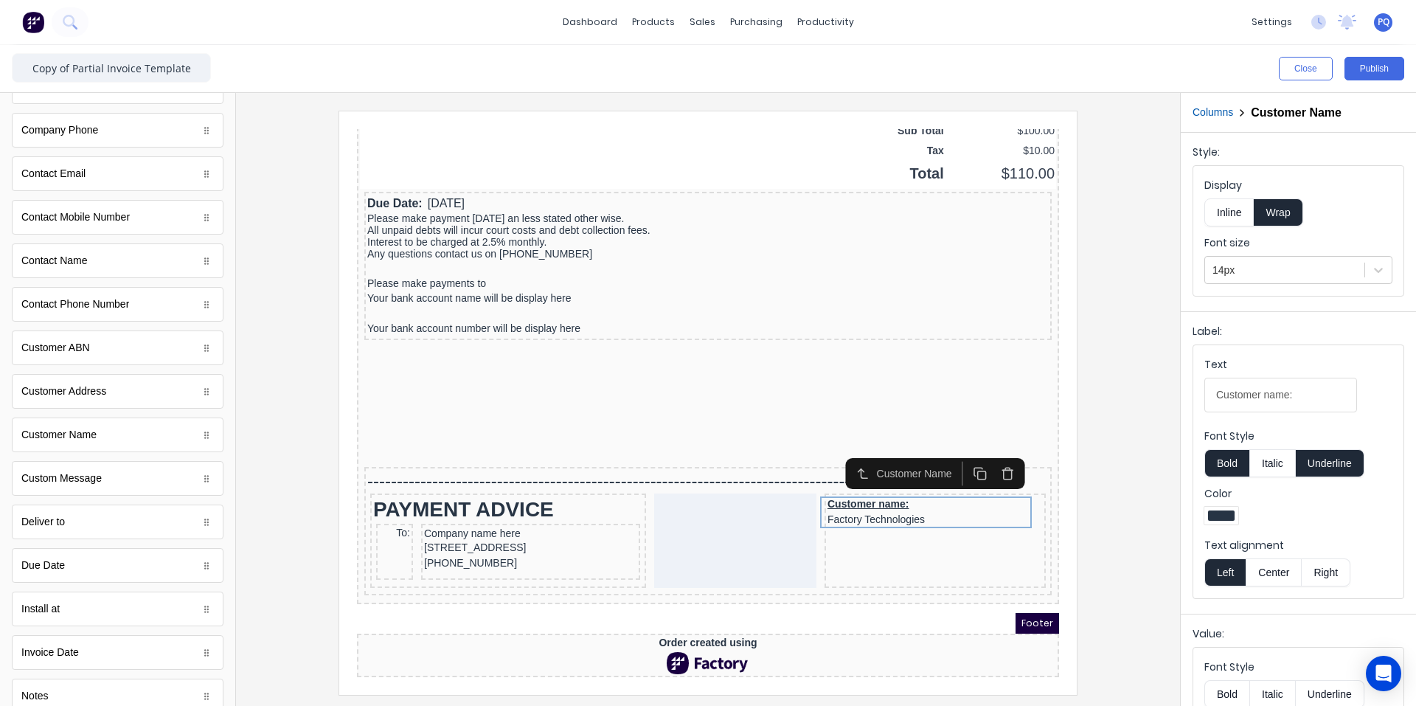
click at [1238, 214] on button "Inline" at bounding box center [1228, 212] width 49 height 28
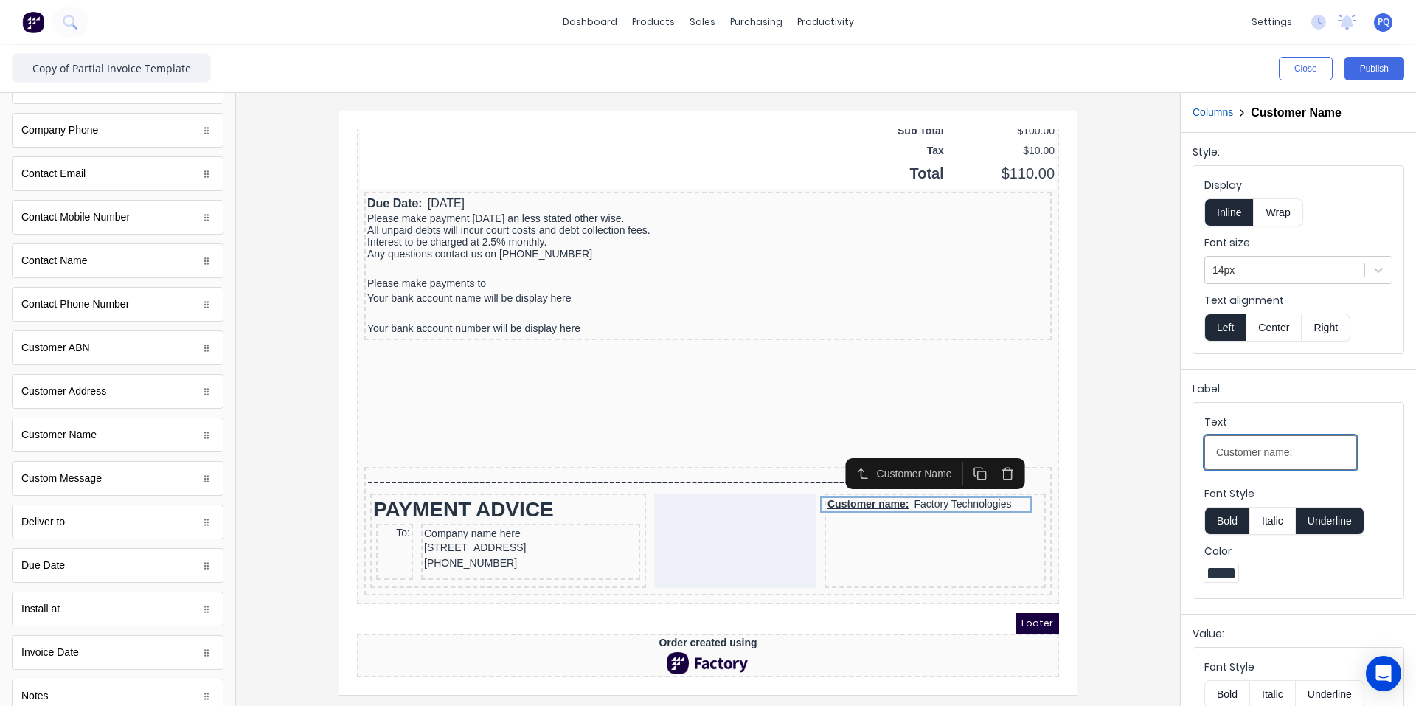
click at [1287, 453] on input "Customer name:" at bounding box center [1280, 452] width 153 height 35
click at [1327, 458] on input "Customer name:" at bounding box center [1280, 452] width 153 height 35
type input "Customer"
click at [1329, 511] on button "Underline" at bounding box center [1330, 521] width 69 height 28
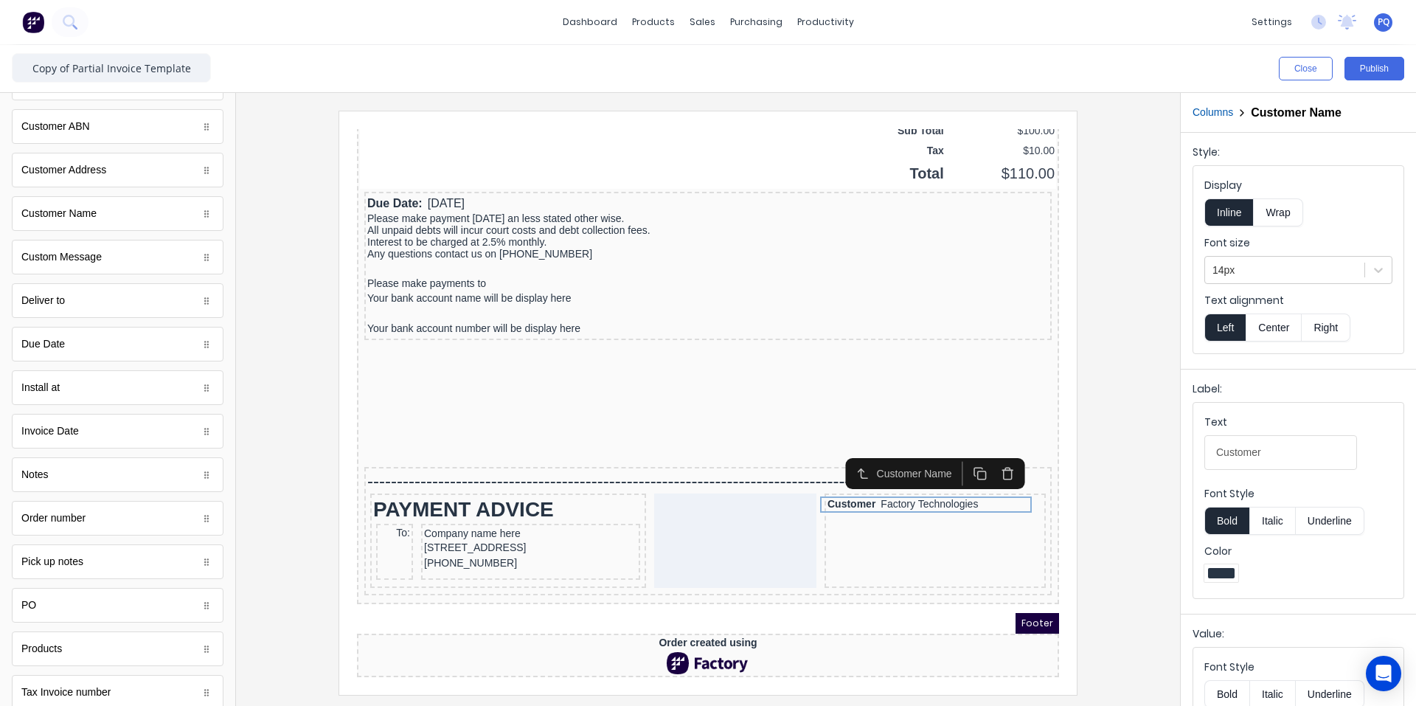
scroll to position [712, 0]
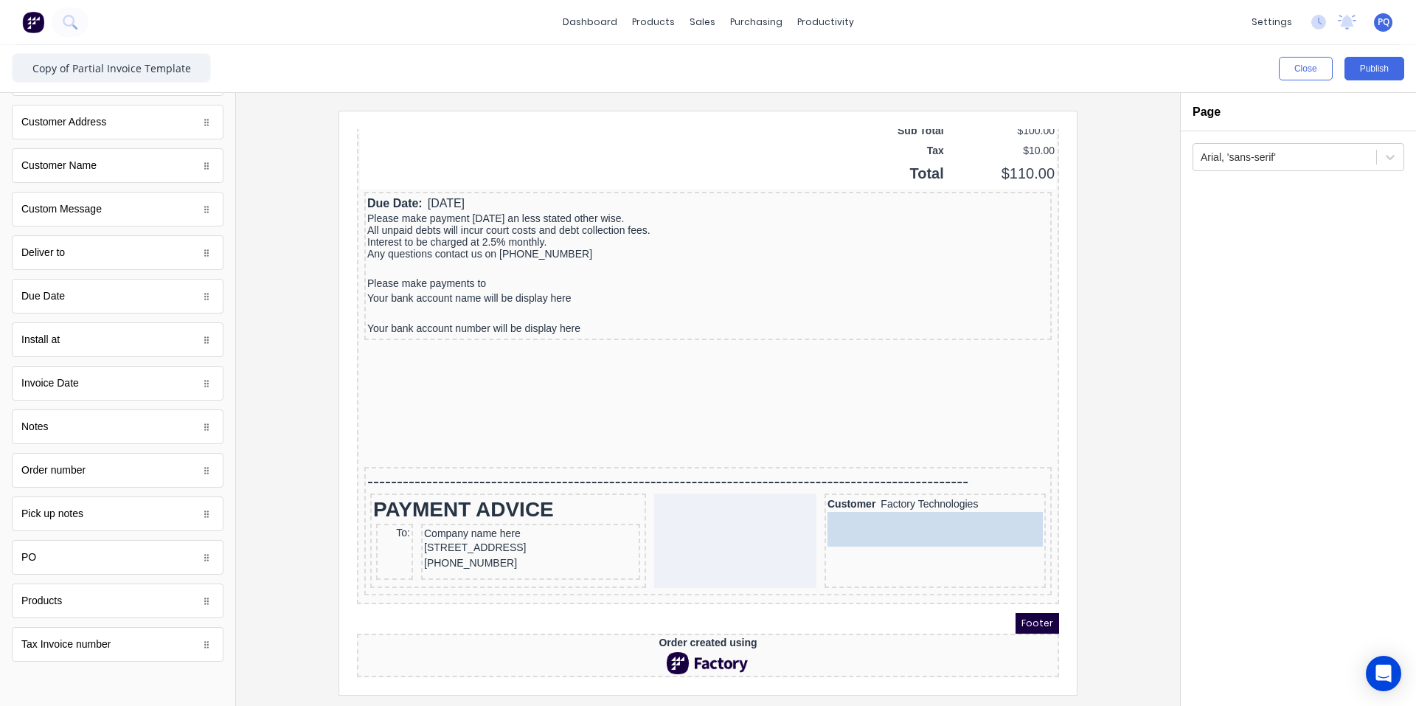
drag, startPoint x: 354, startPoint y: 642, endPoint x: 931, endPoint y: 541, distance: 585.4
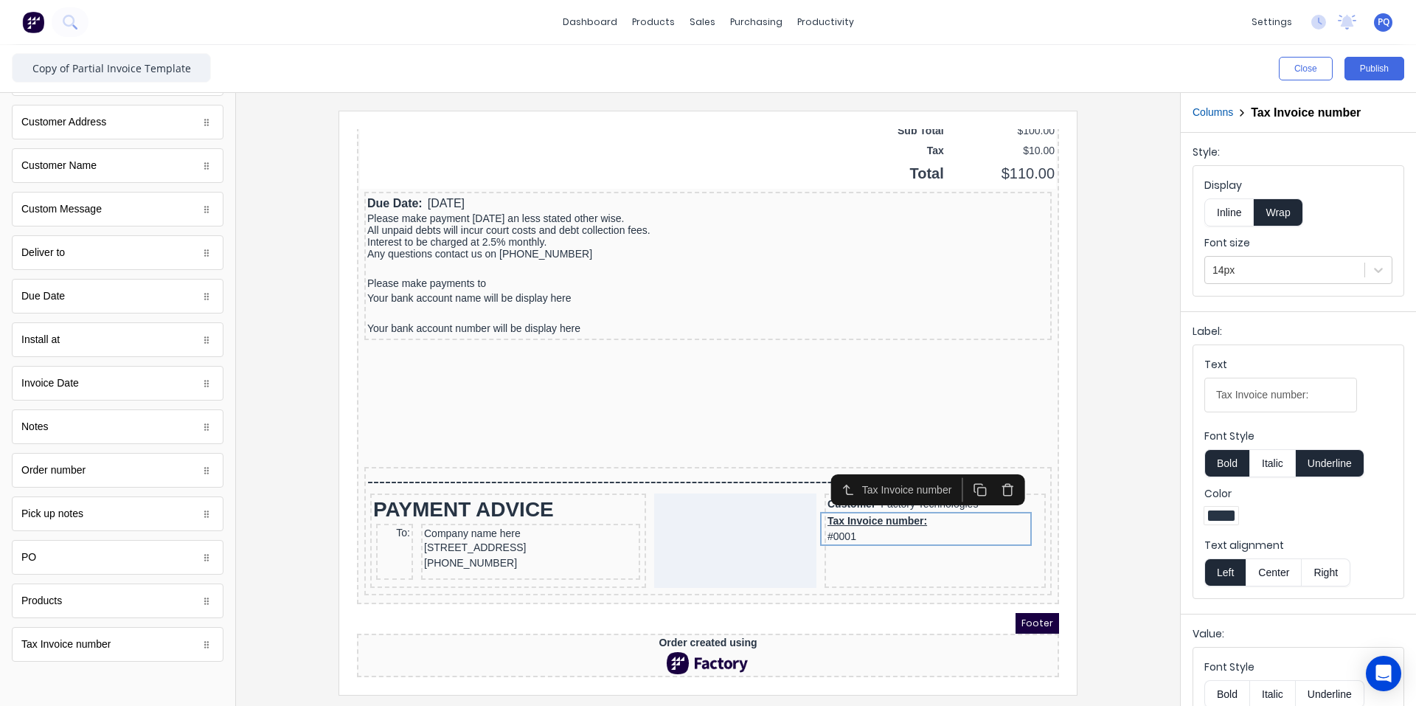
click at [1240, 223] on button "Inline" at bounding box center [1228, 212] width 49 height 28
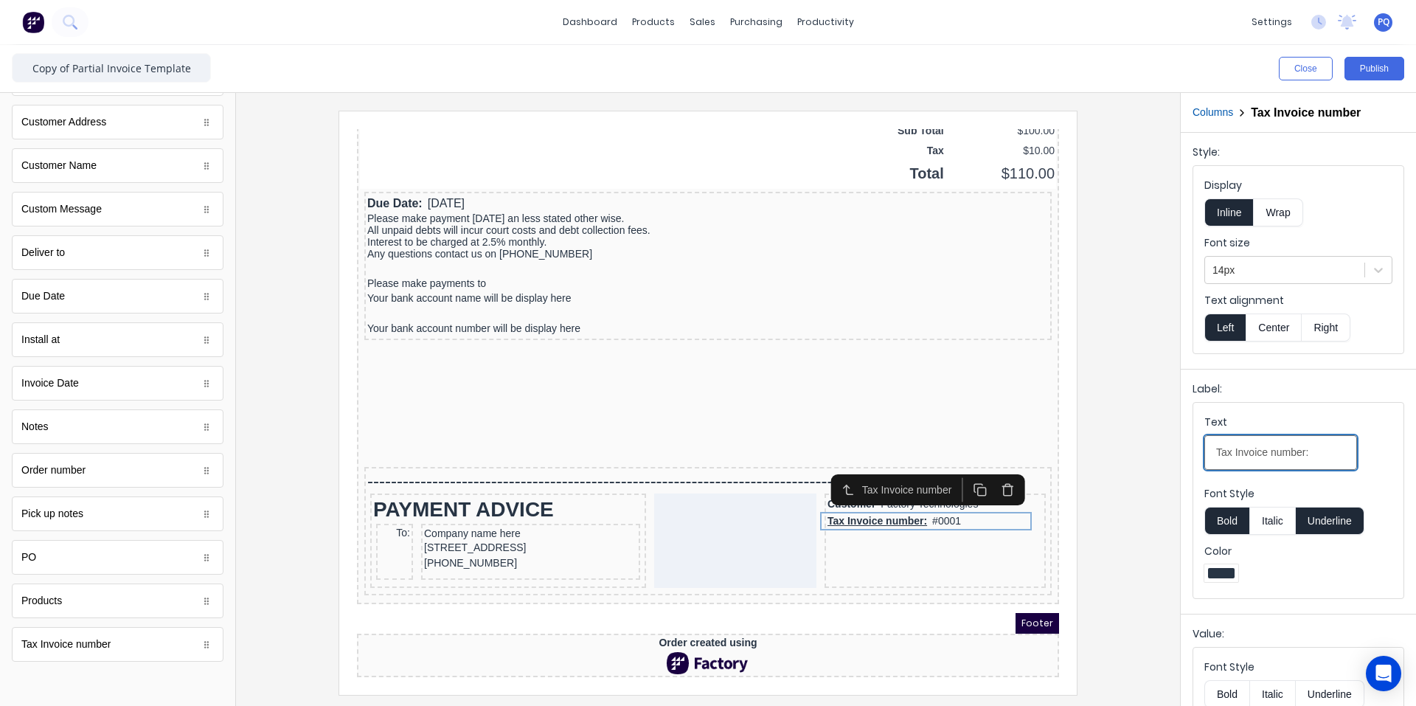
drag, startPoint x: 1235, startPoint y: 451, endPoint x: 1176, endPoint y: 446, distance: 59.2
click at [1173, 443] on div "Close Publish Components standard fields Accounting number Accounting number Ba…" at bounding box center [708, 375] width 1416 height 661
click at [1258, 453] on input "Invoice number:" at bounding box center [1280, 452] width 153 height 35
click at [1306, 454] on input "Invoice Number:" at bounding box center [1280, 452] width 153 height 35
type input "Invoice Number"
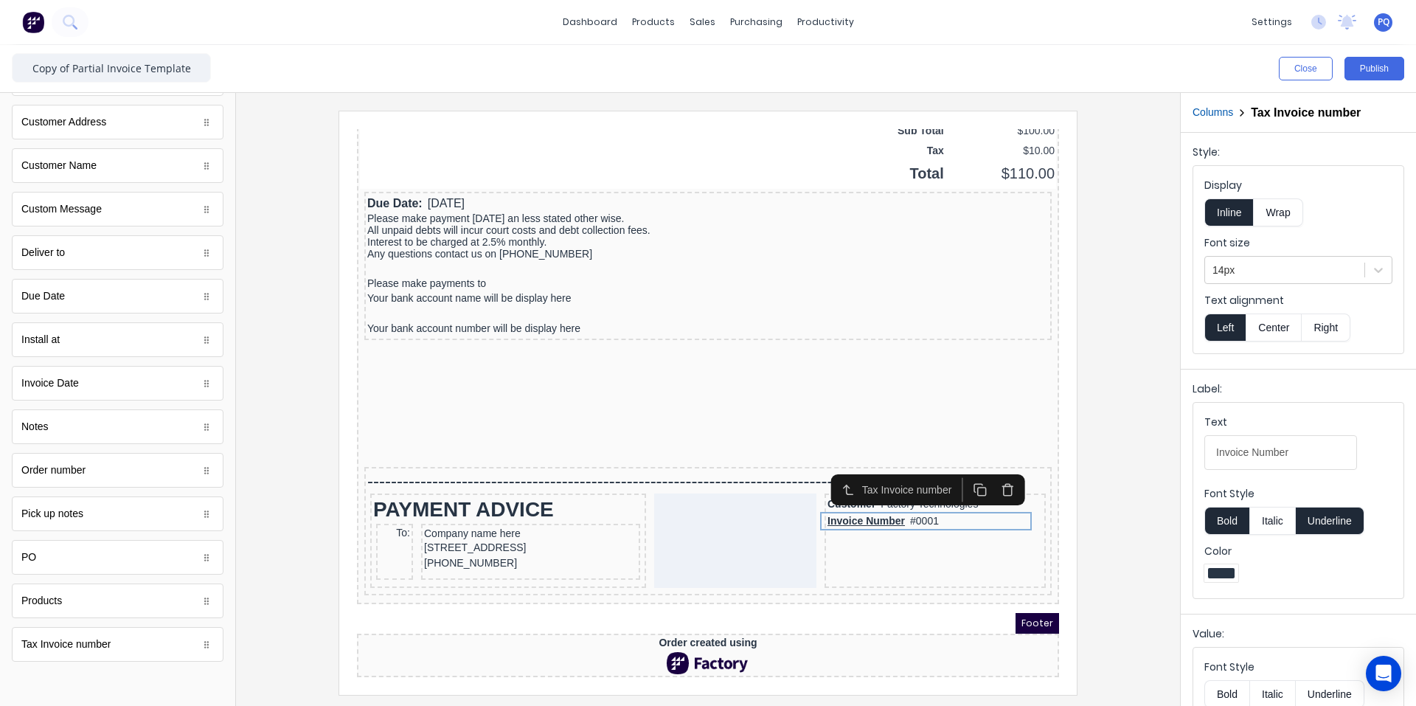
click at [1321, 524] on button "Underline" at bounding box center [1330, 521] width 69 height 28
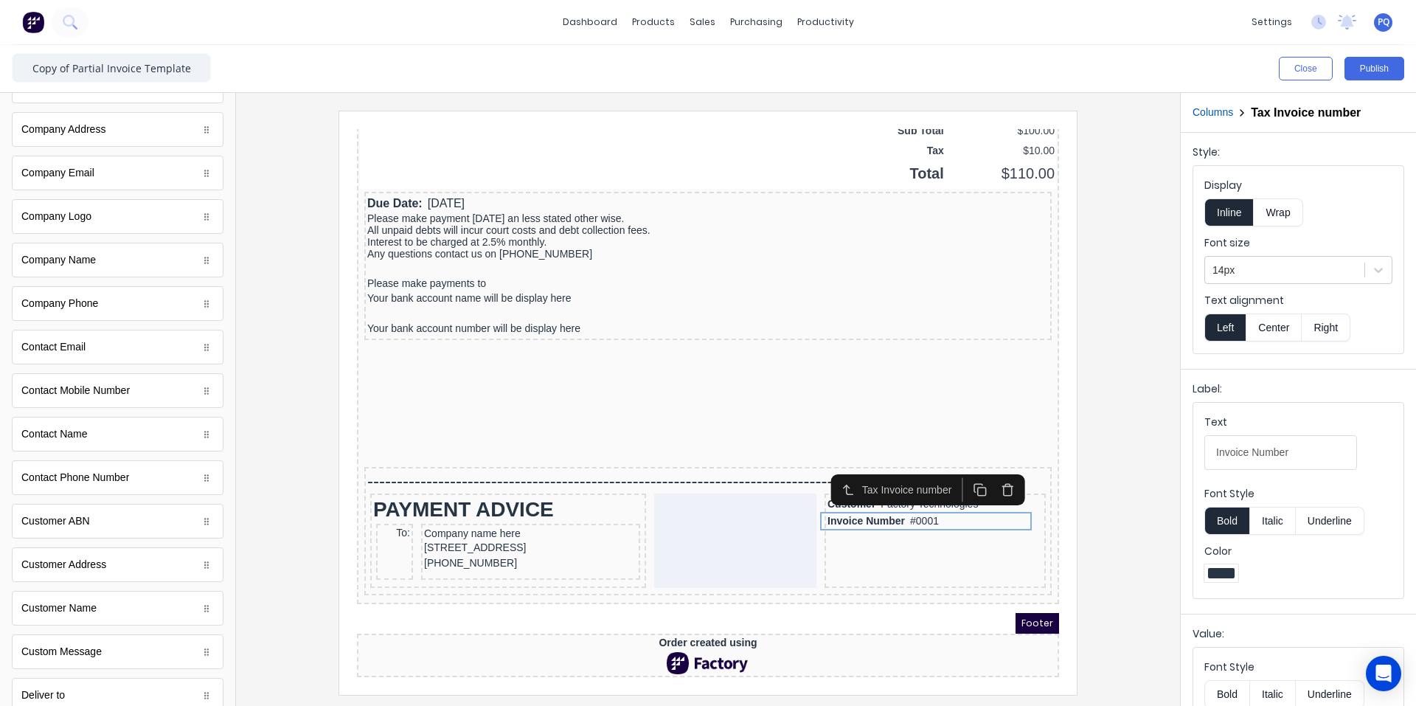
scroll to position [0, 0]
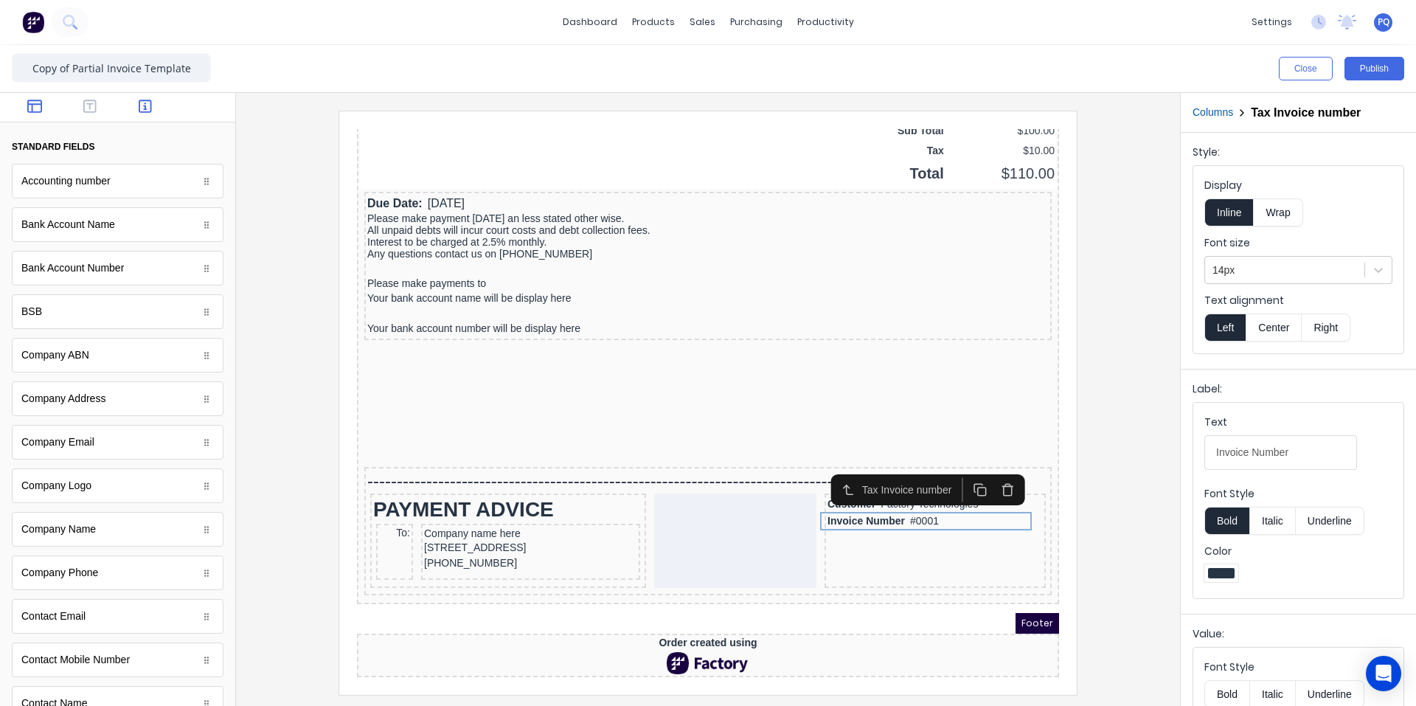
click at [28, 110] on icon "button" at bounding box center [34, 106] width 15 height 15
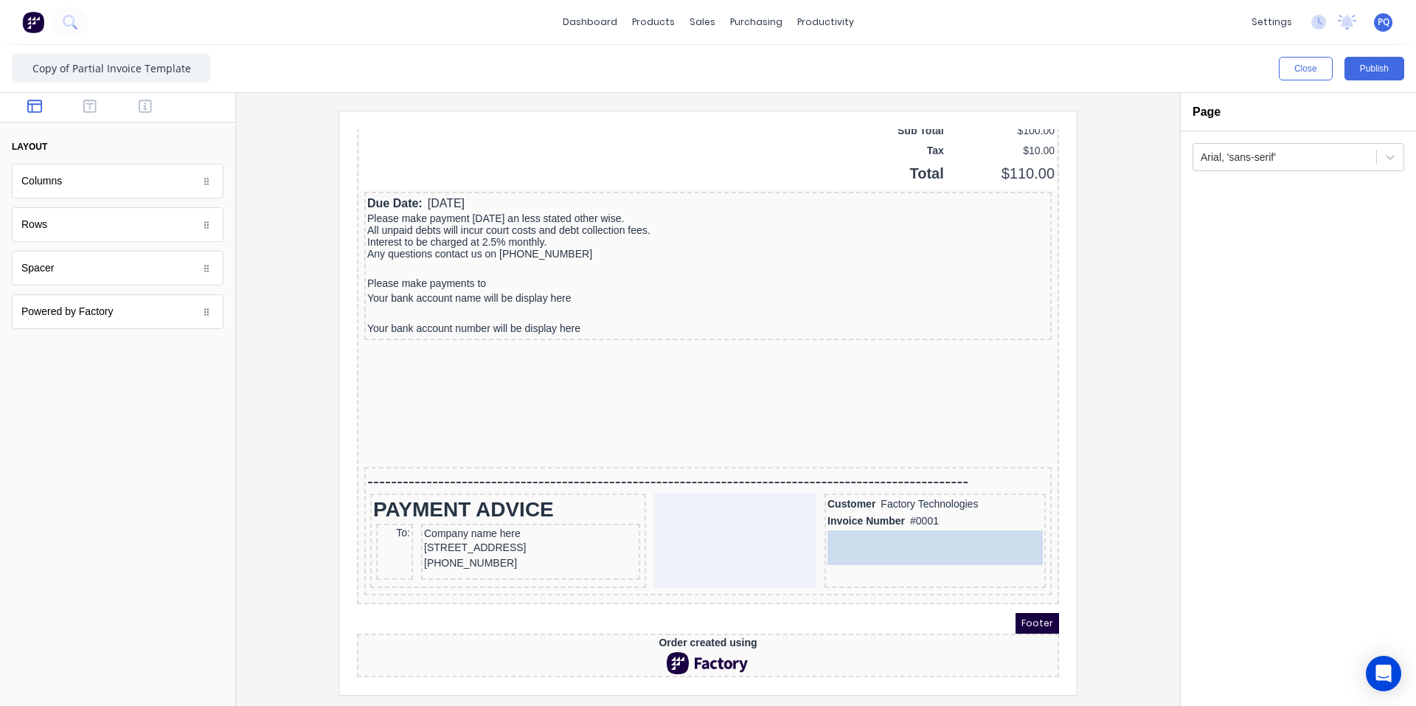
drag, startPoint x: 46, startPoint y: 269, endPoint x: 555, endPoint y: 410, distance: 528.1
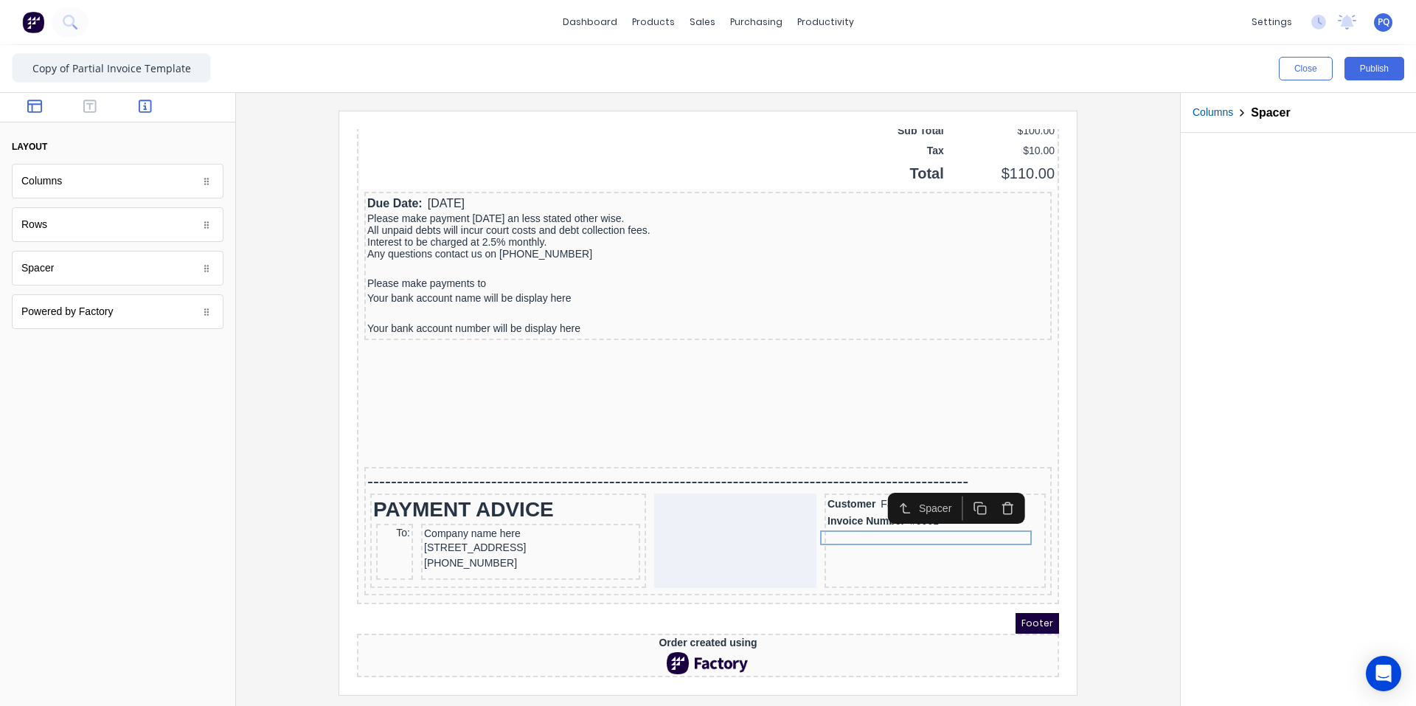
click at [142, 110] on icon "button" at bounding box center [145, 106] width 13 height 15
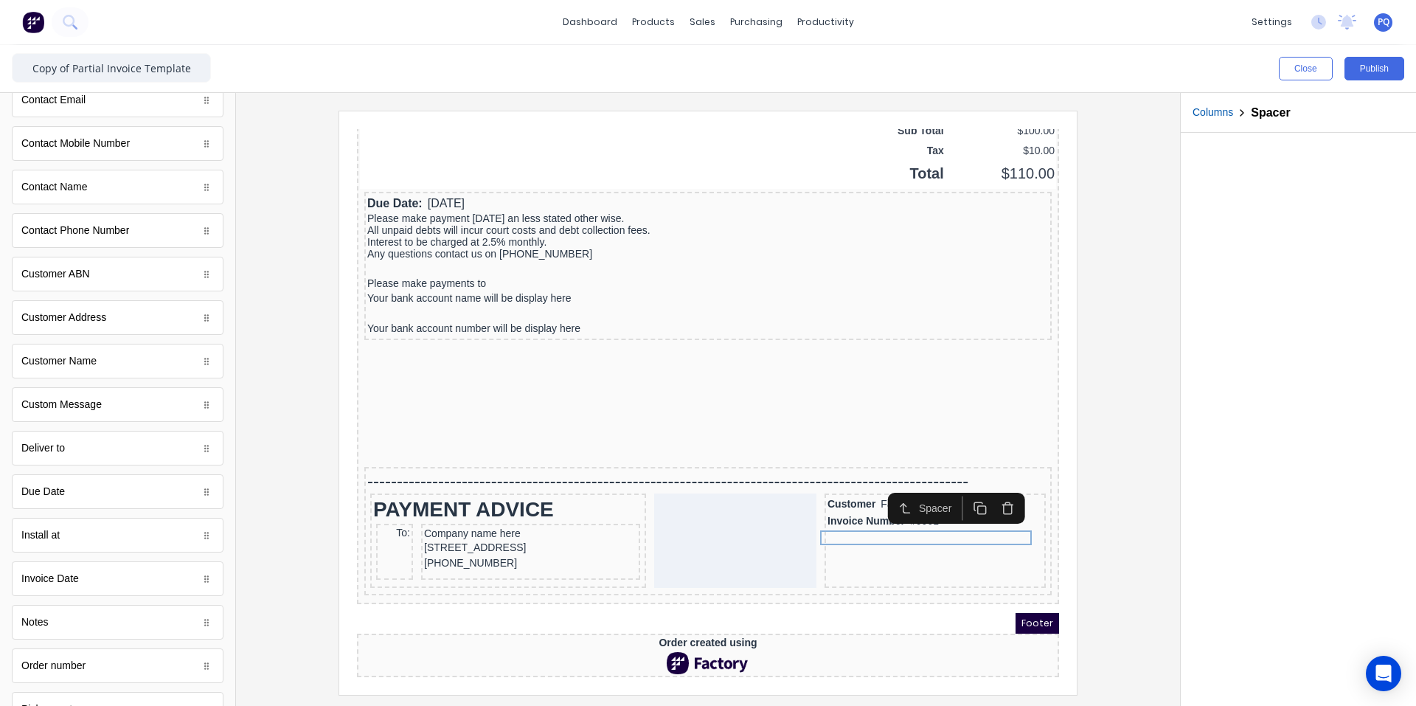
scroll to position [712, 0]
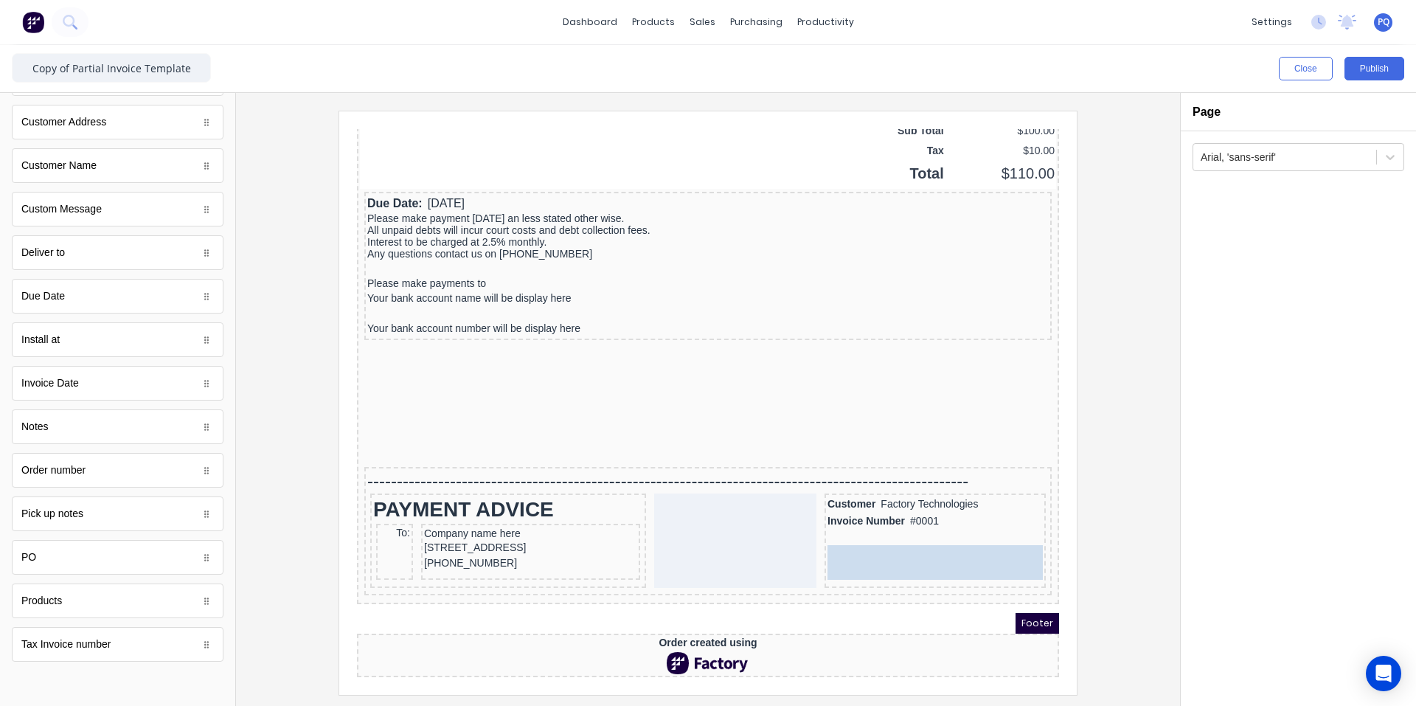
drag, startPoint x: 56, startPoint y: 300, endPoint x: 563, endPoint y: 412, distance: 518.8
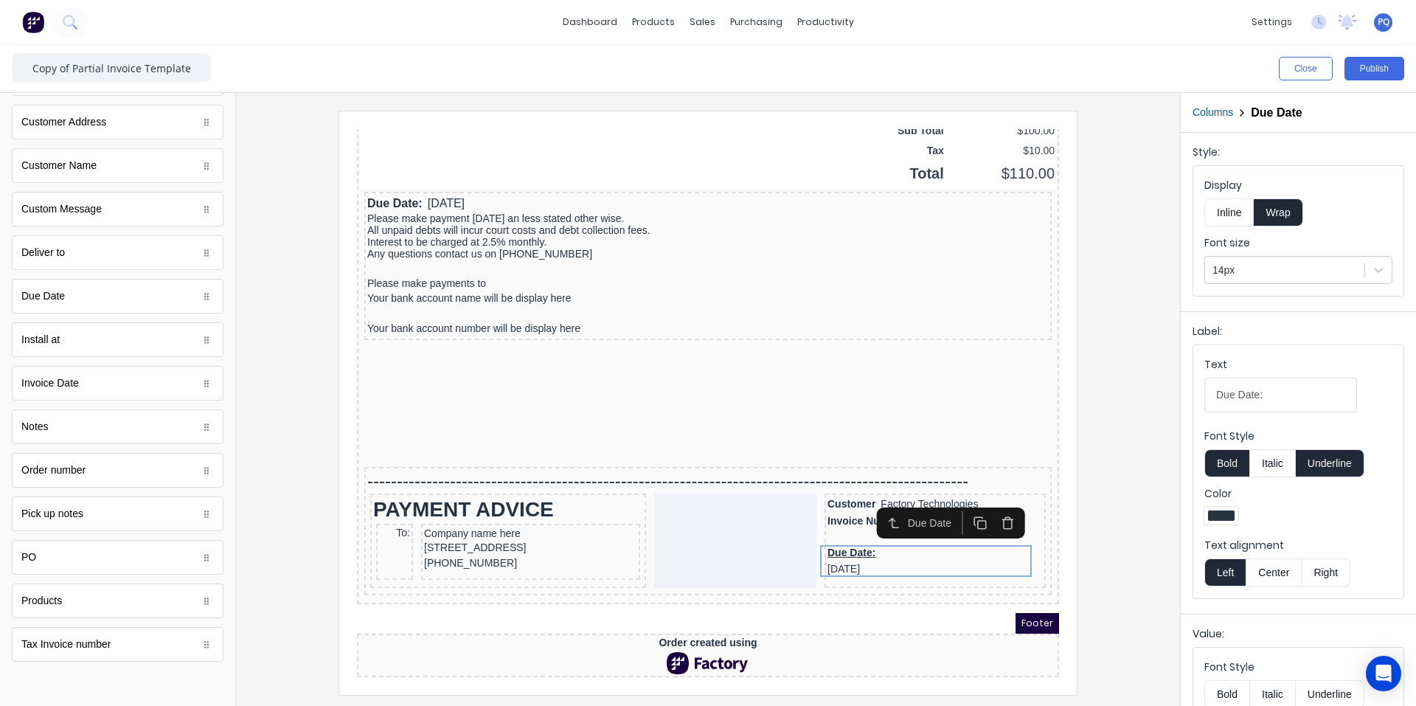
click at [1230, 198] on button "Inline" at bounding box center [1228, 212] width 49 height 28
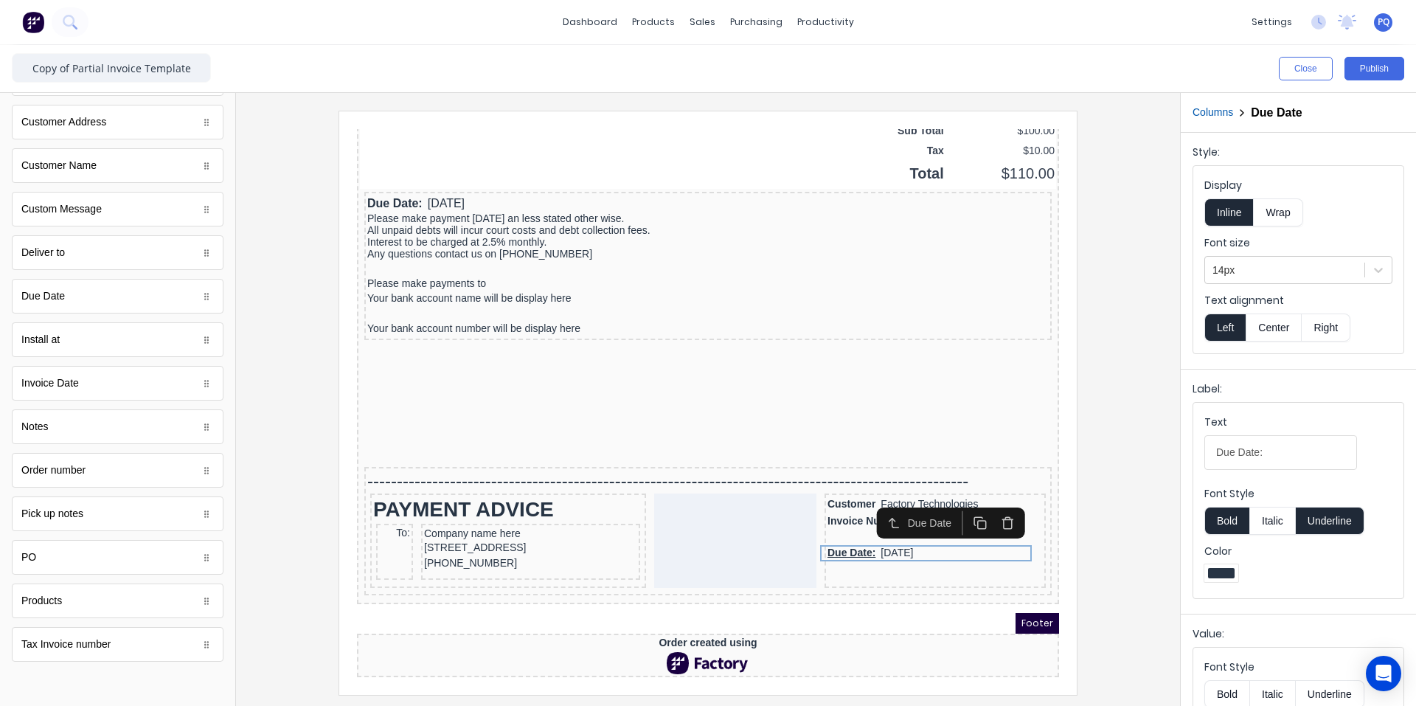
click at [1353, 516] on button "Underline" at bounding box center [1330, 521] width 69 height 28
click at [1289, 444] on input "Due Date:" at bounding box center [1280, 452] width 153 height 35
type input "Due Date"
click at [817, 513] on div at bounding box center [917, 520] width 215 height 15
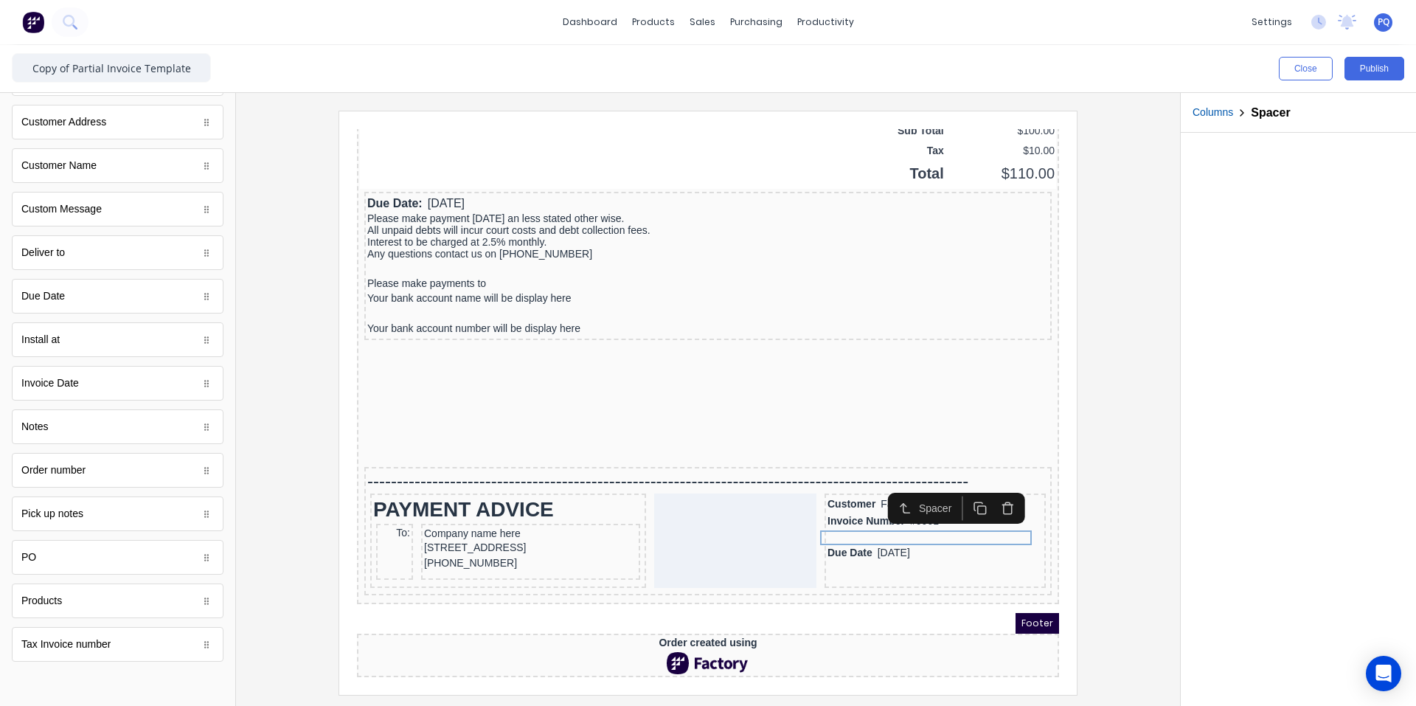
click at [963, 483] on icon "button" at bounding box center [963, 490] width 14 height 14
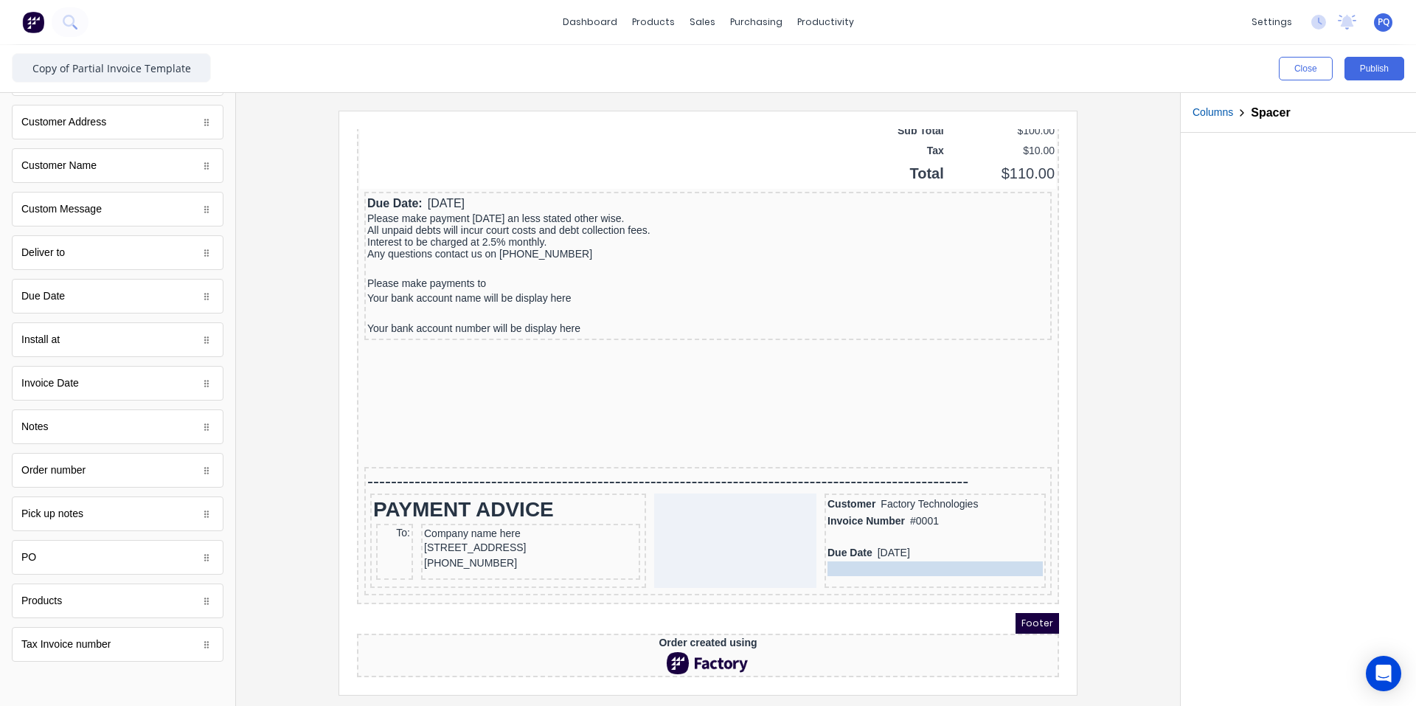
drag, startPoint x: 926, startPoint y: 513, endPoint x: 904, endPoint y: 558, distance: 51.1
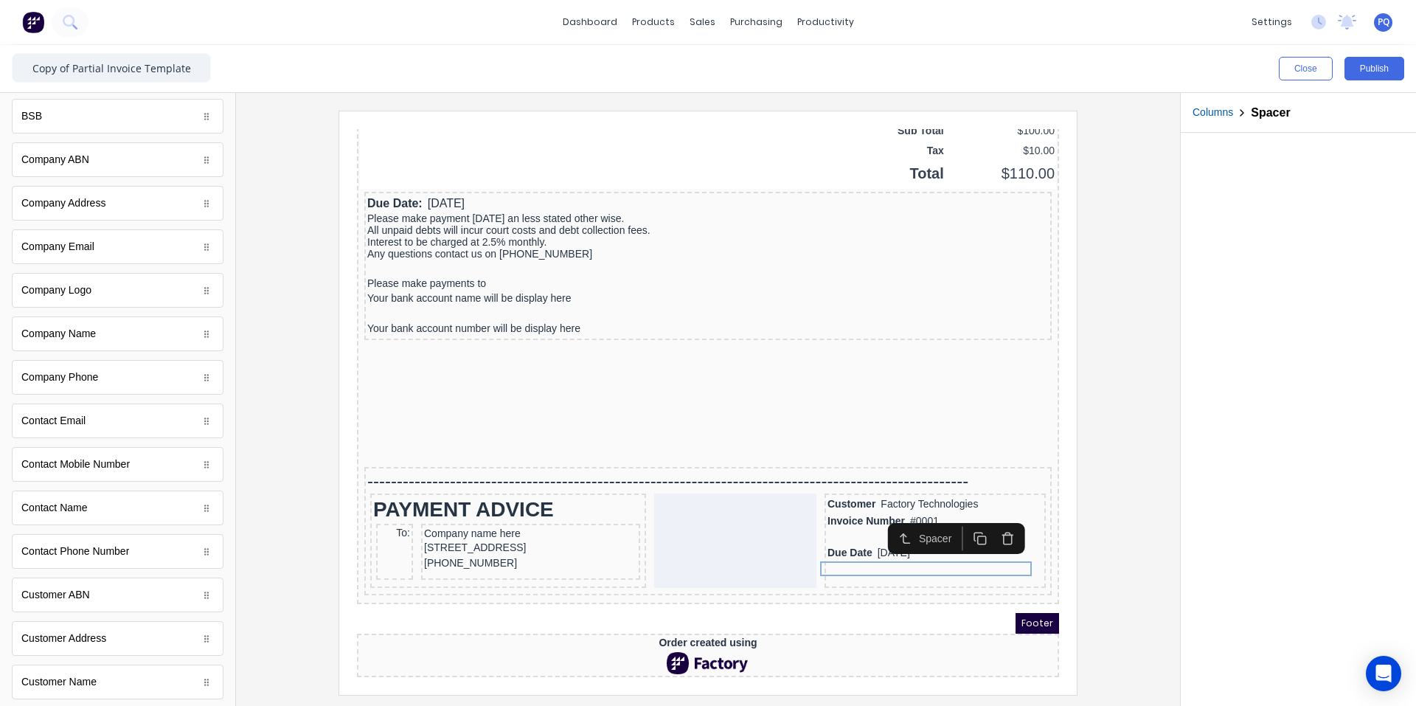
scroll to position [0, 0]
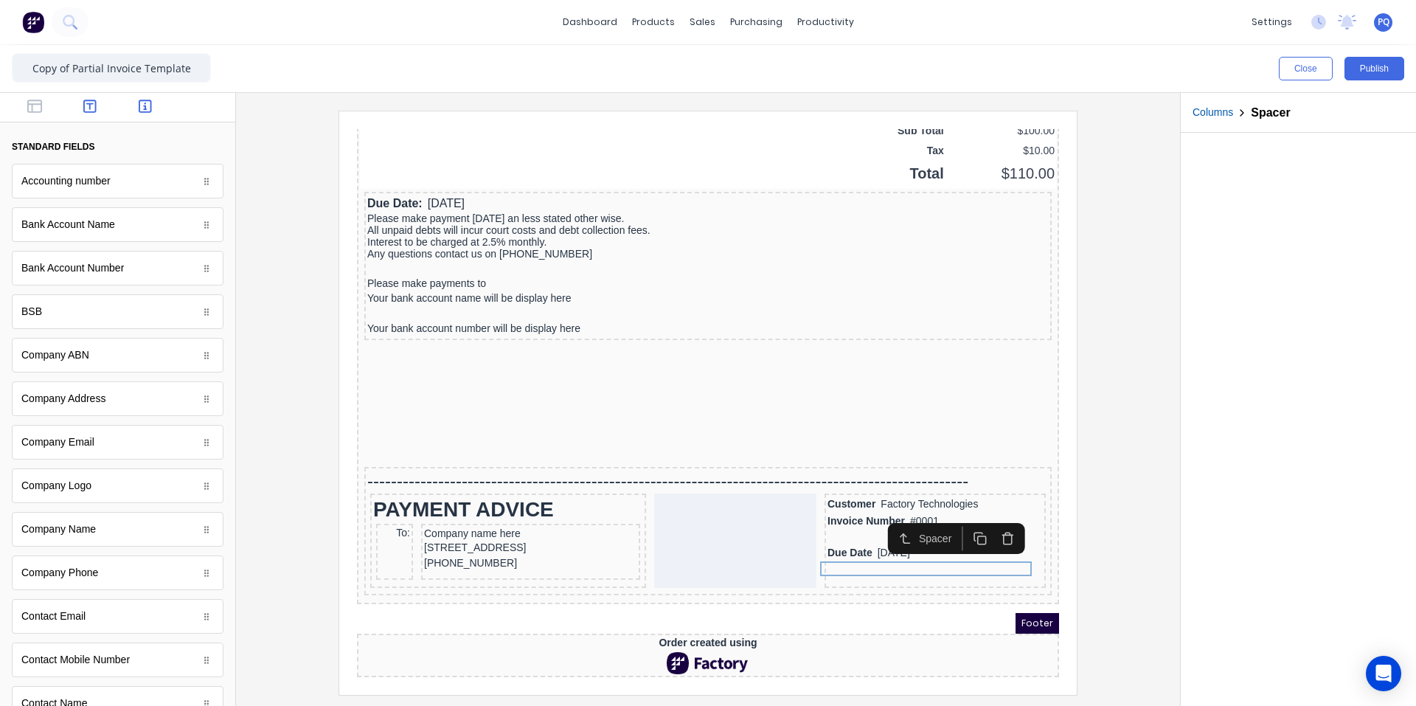
click at [91, 103] on icon "button" at bounding box center [89, 106] width 13 height 13
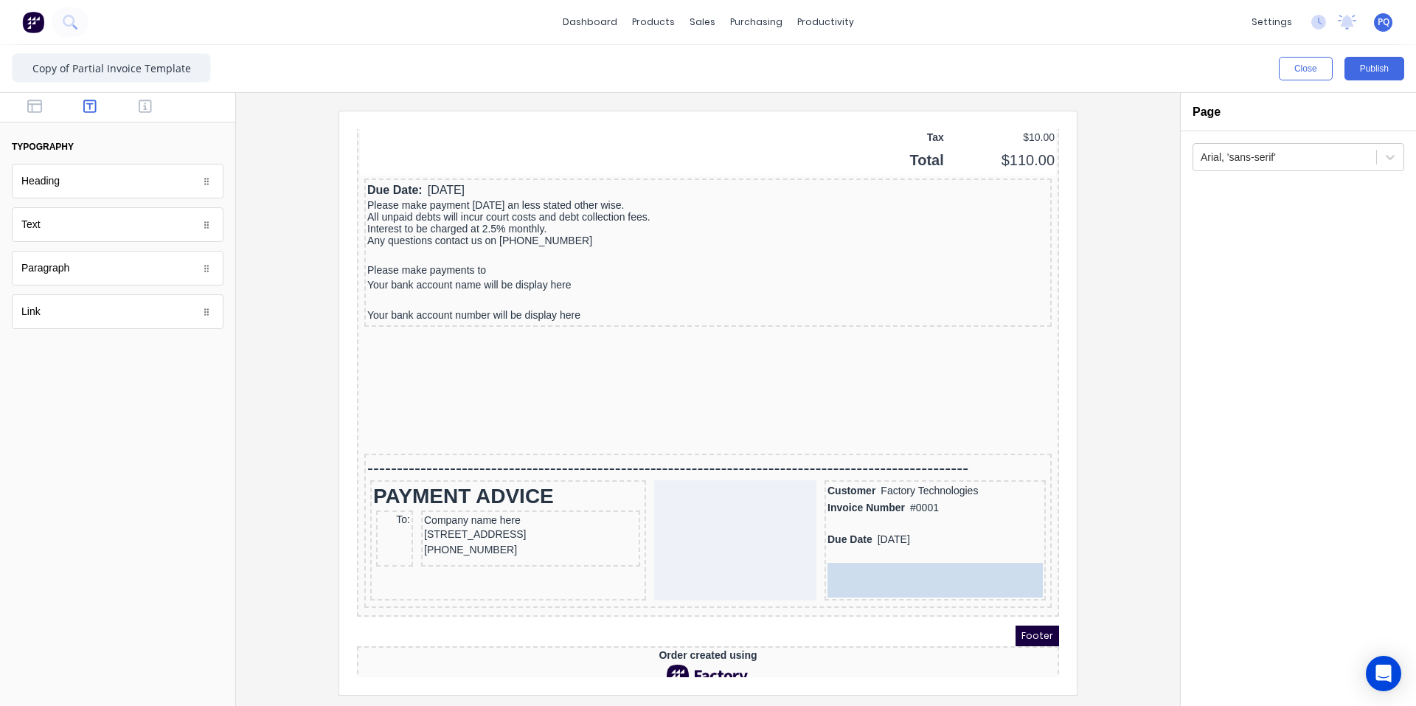
drag, startPoint x: 46, startPoint y: 228, endPoint x: 547, endPoint y: 432, distance: 540.2
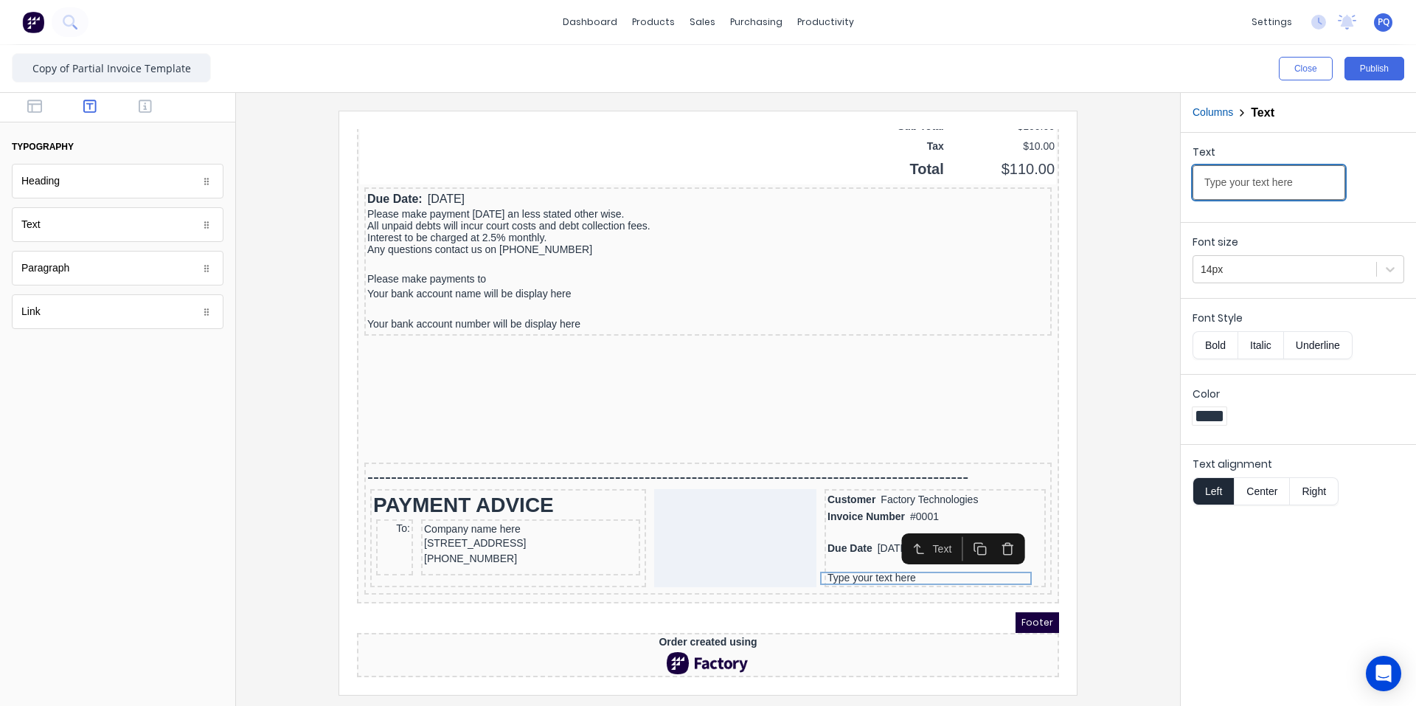
click at [1235, 184] on input "Type your text here" at bounding box center [1269, 182] width 153 height 35
paste input "Amount Enclosed _________________"
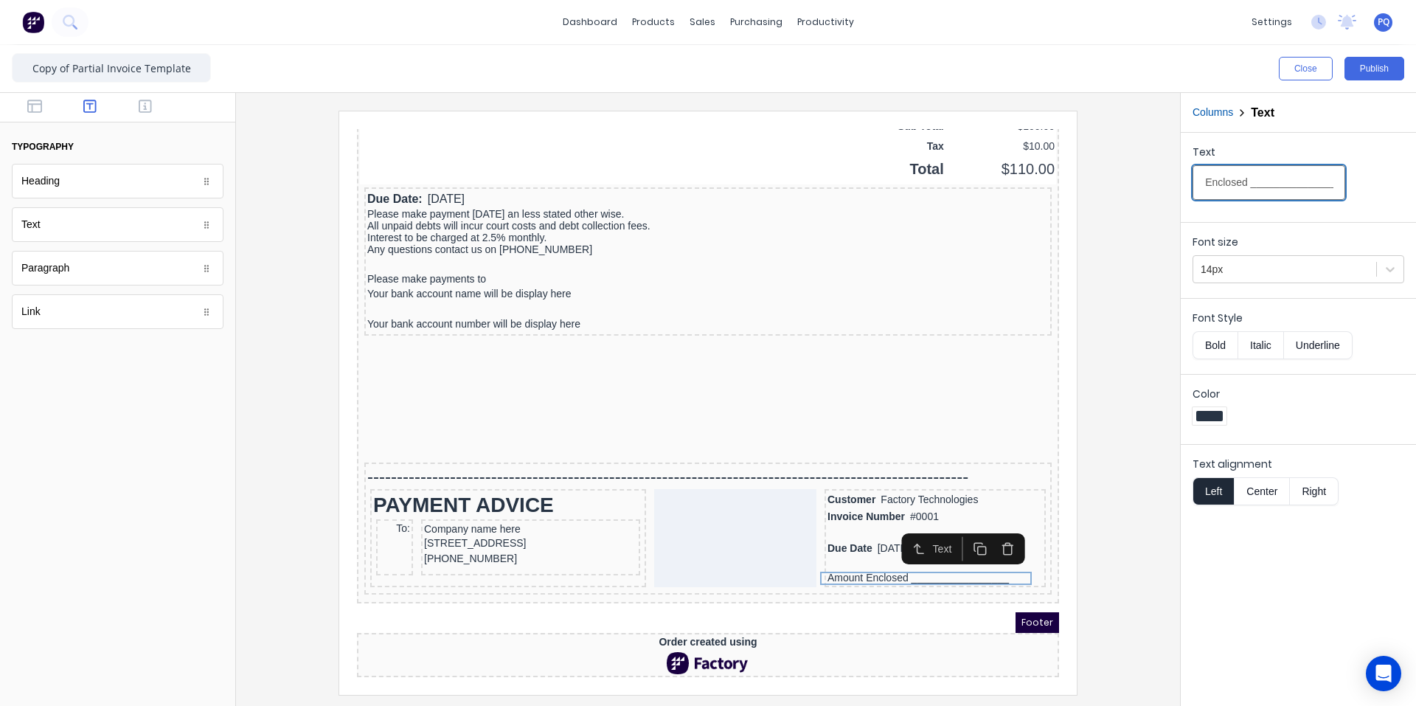
type input "Amount Enclosed _________________"
click at [1078, 440] on div at bounding box center [708, 402] width 921 height 583
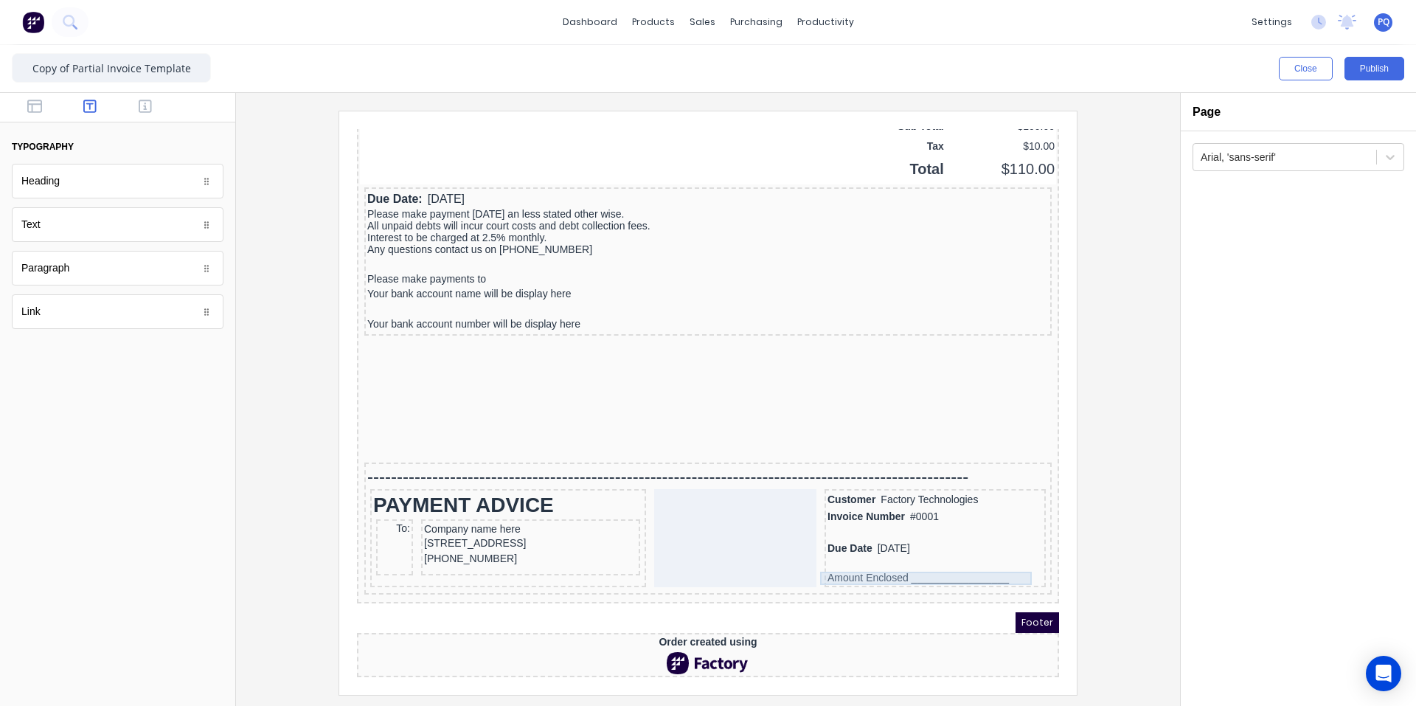
click at [823, 554] on div "Amount Enclosed _________________" at bounding box center [917, 560] width 215 height 13
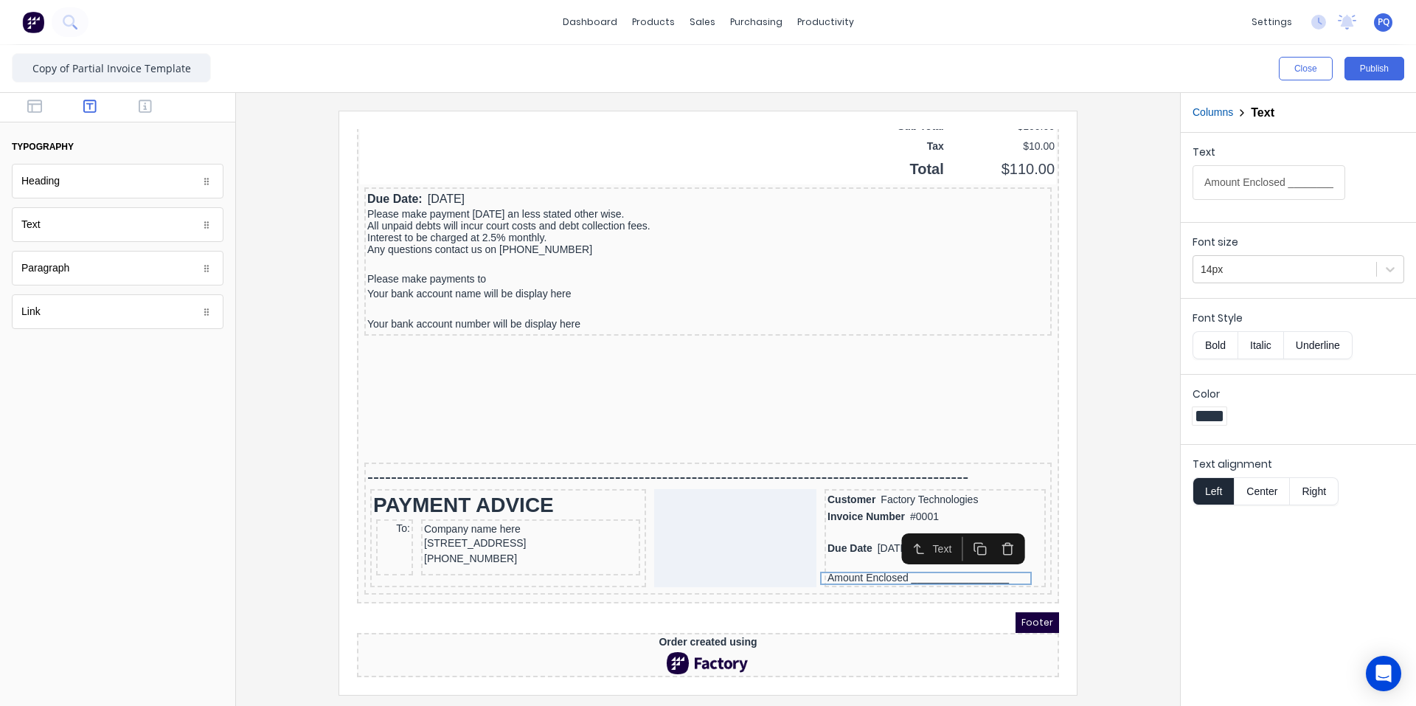
click at [1218, 337] on button "Bold" at bounding box center [1215, 345] width 45 height 28
click at [1092, 538] on div at bounding box center [708, 402] width 921 height 583
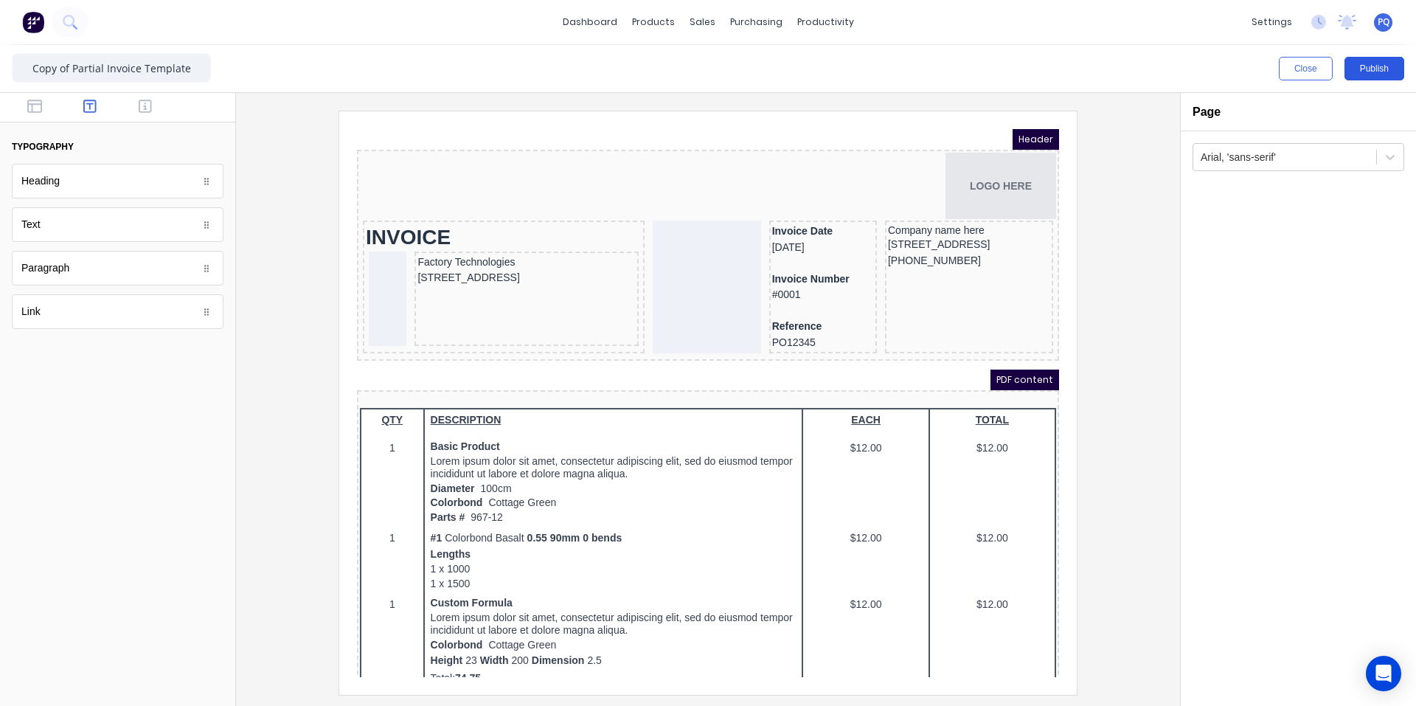
click at [1362, 70] on button "Publish" at bounding box center [1375, 69] width 60 height 24
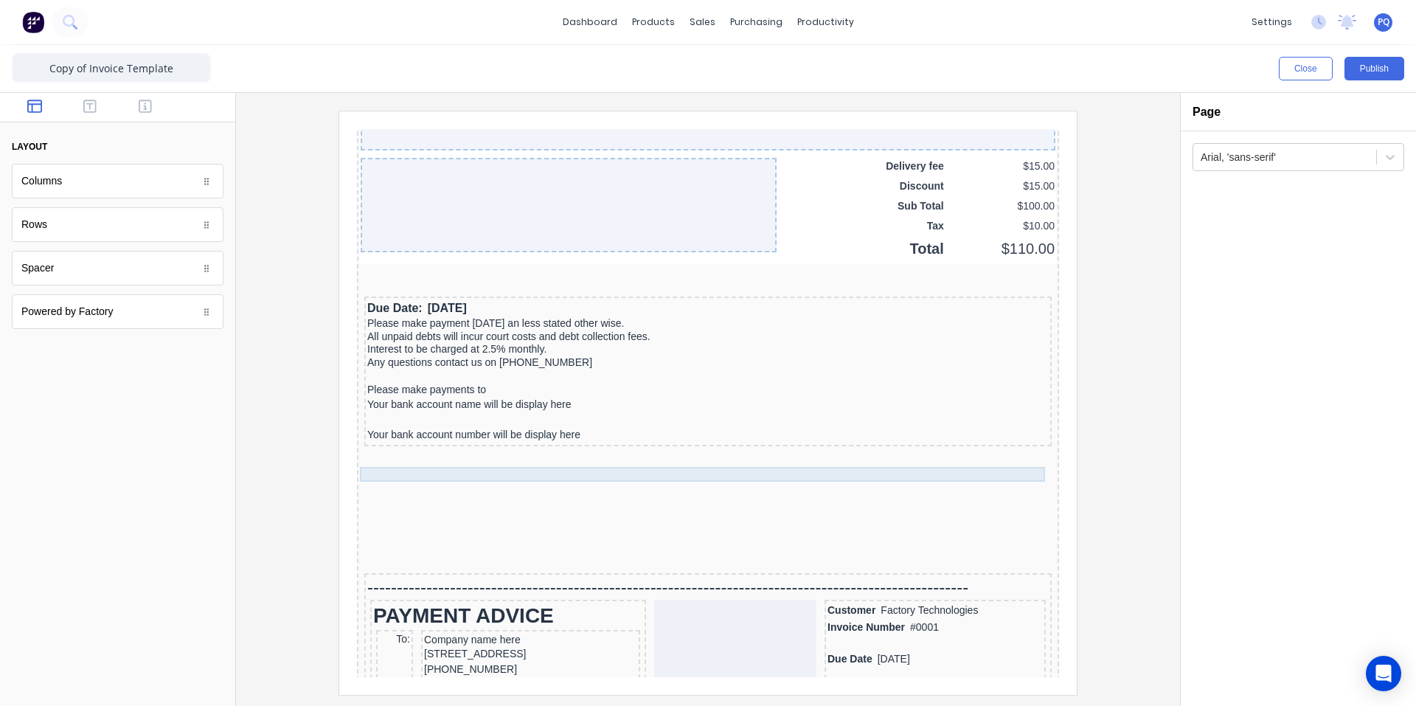
scroll to position [1249, 0]
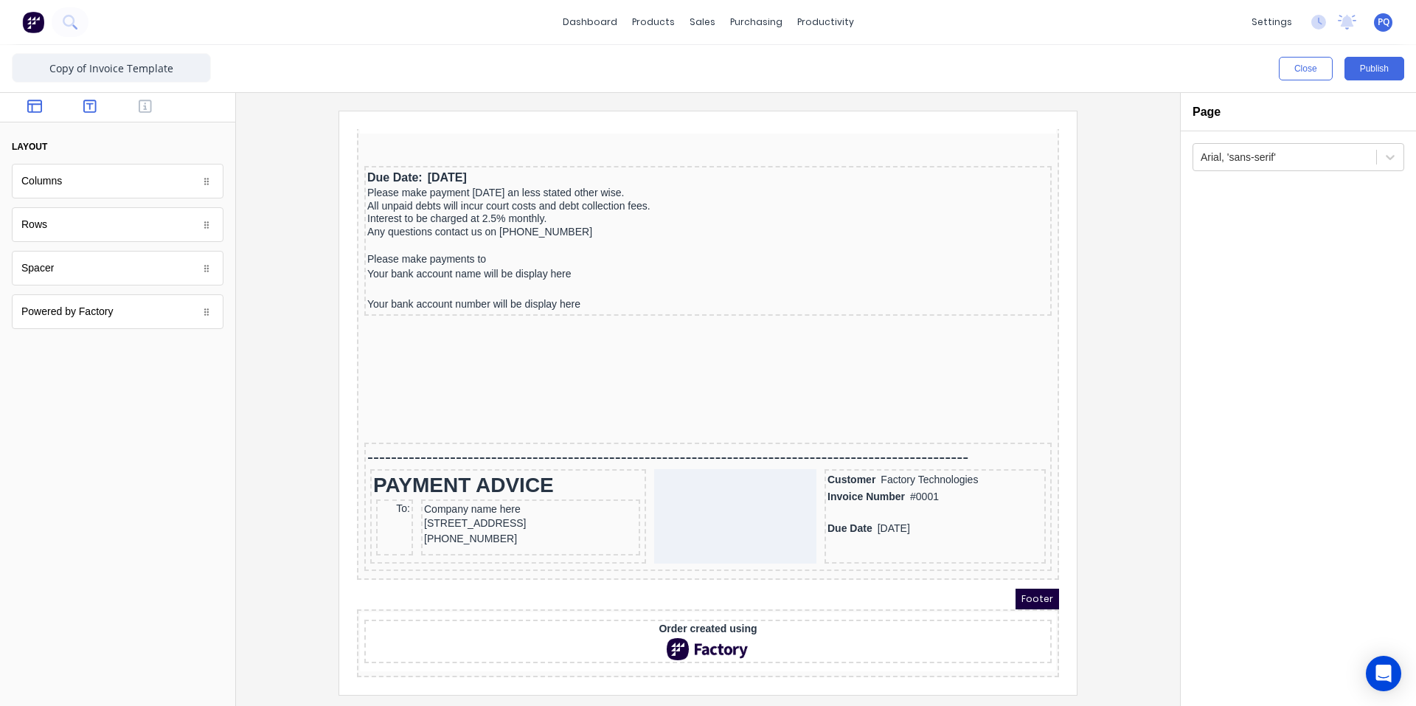
click at [72, 104] on button "button" at bounding box center [90, 108] width 46 height 18
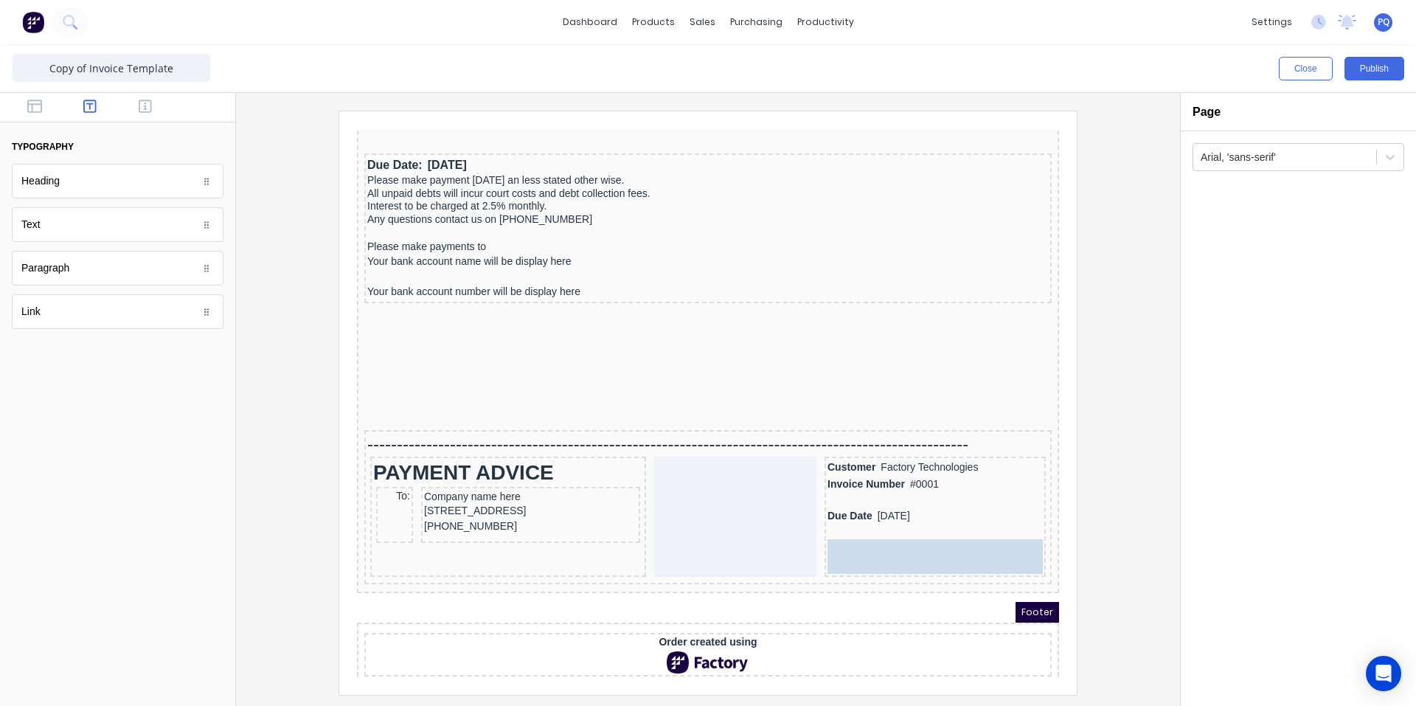
drag, startPoint x: 84, startPoint y: 218, endPoint x: 569, endPoint y: 415, distance: 523.8
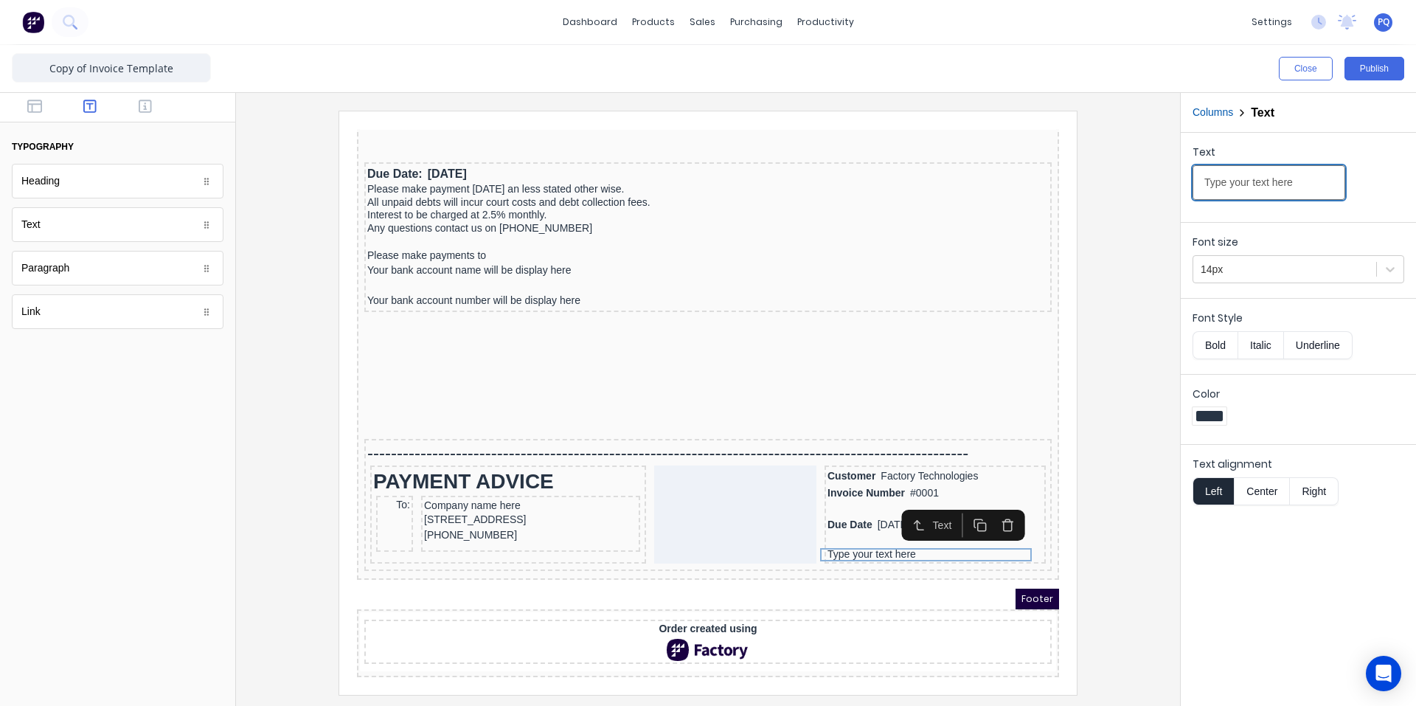
click at [1280, 181] on input "Type your text here" at bounding box center [1269, 182] width 153 height 35
click at [1211, 347] on button "Bold" at bounding box center [1215, 345] width 45 height 28
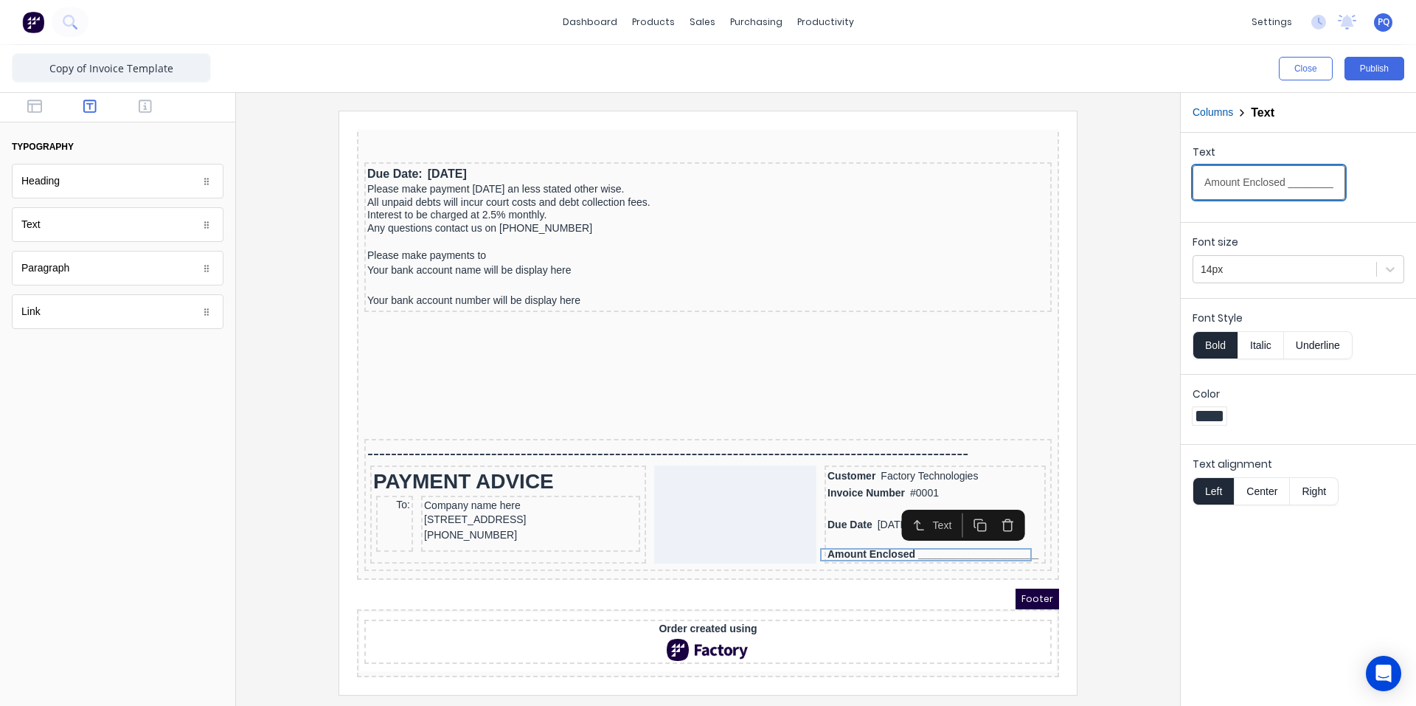
click at [1317, 185] on input "Amount Enclosed _____________________" at bounding box center [1269, 182] width 153 height 35
type input "Amount Enclosed _________________"
click at [1180, 434] on div "Columns Text Text Amount Enclosed _________________ Font size 14px Font Style B…" at bounding box center [1298, 399] width 236 height 613
click at [1095, 499] on div at bounding box center [708, 402] width 921 height 583
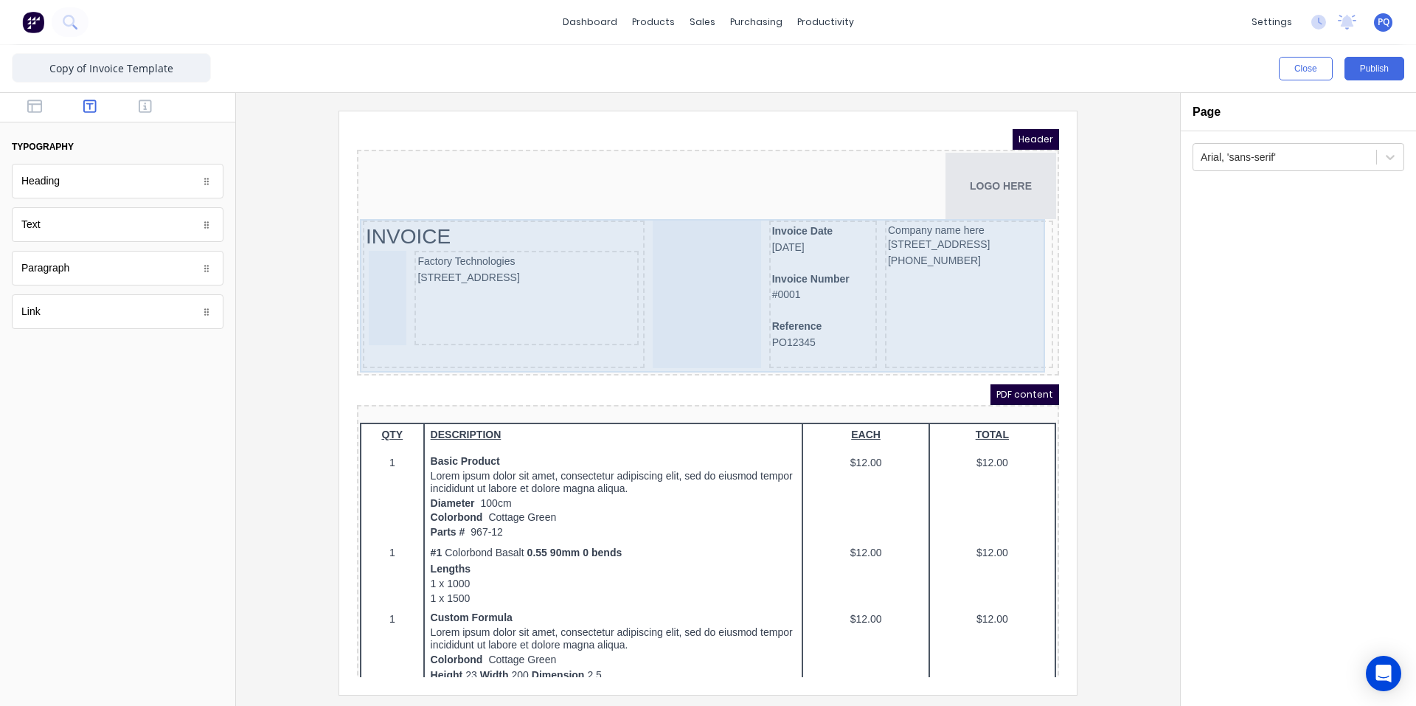
click at [662, 311] on div at bounding box center [689, 277] width 108 height 148
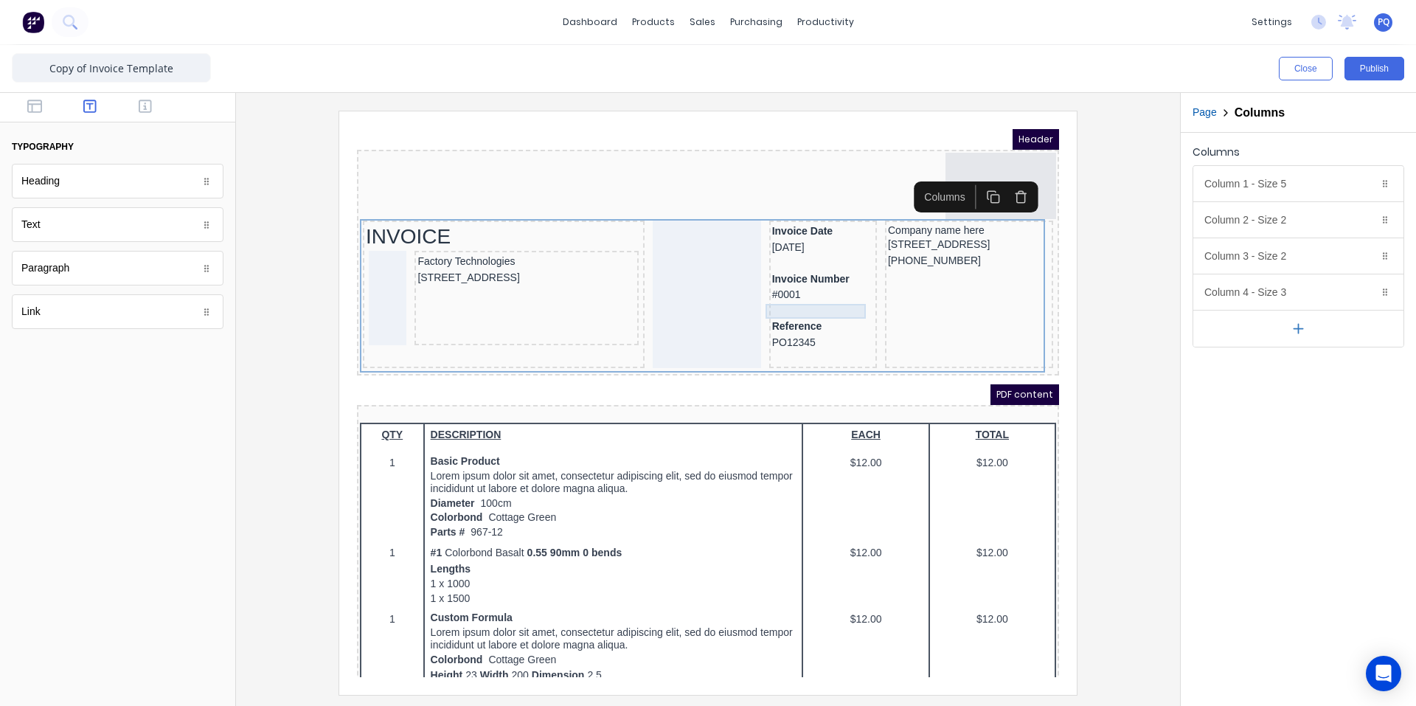
click at [775, 297] on div at bounding box center [806, 293] width 102 height 15
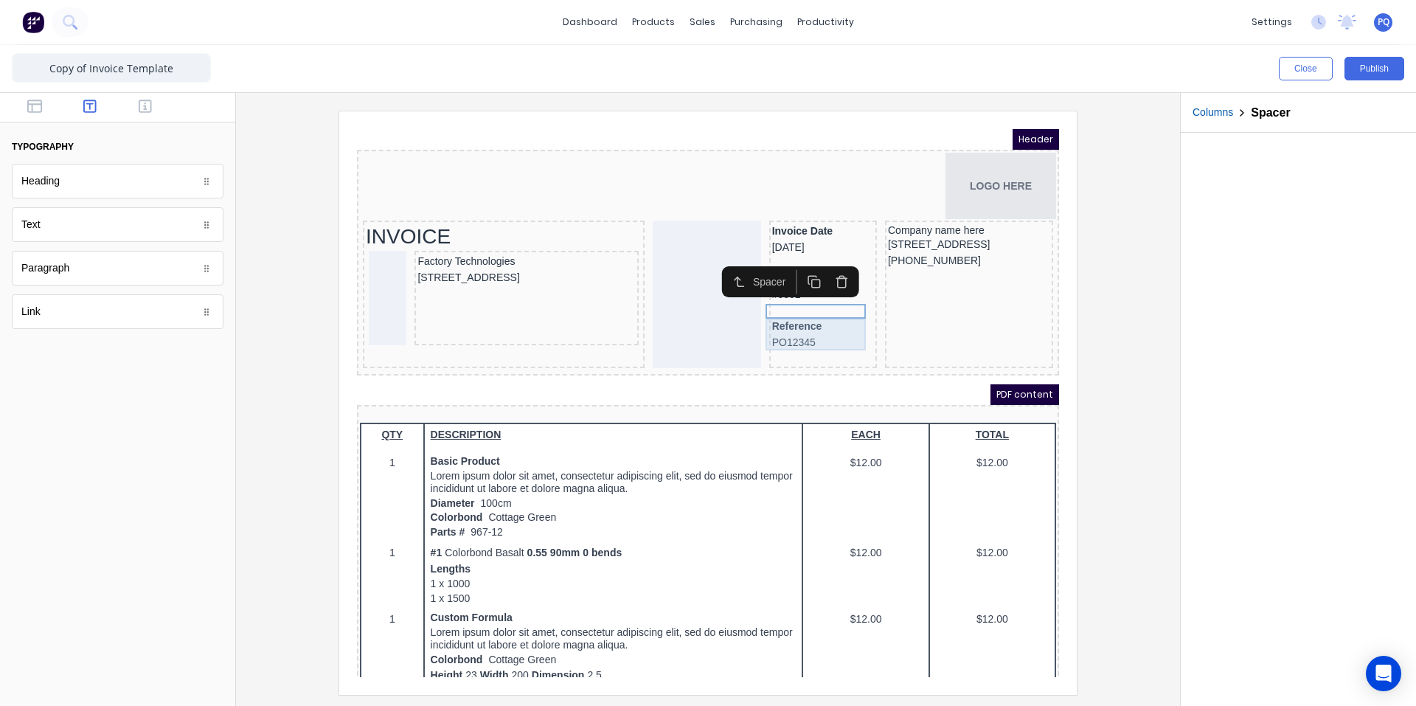
click at [783, 308] on div "Reference PO12345" at bounding box center [806, 317] width 102 height 32
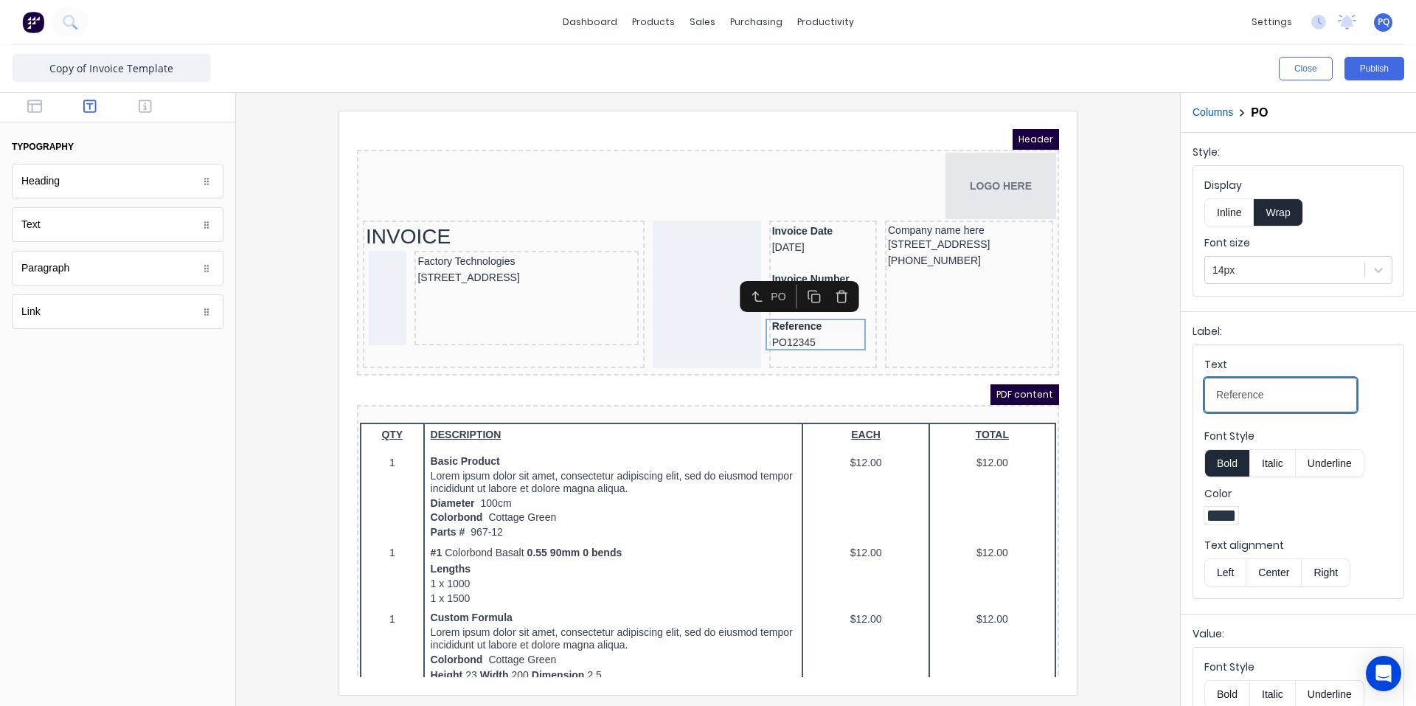
drag, startPoint x: 1266, startPoint y: 391, endPoint x: 1199, endPoint y: 384, distance: 66.8
click at [1193, 384] on fieldset "Text Reference Font Style Bold Italic Underline Color Text alignment Left Cente…" at bounding box center [1298, 471] width 210 height 253
click at [552, 218] on div "INVOICE" at bounding box center [486, 219] width 276 height 26
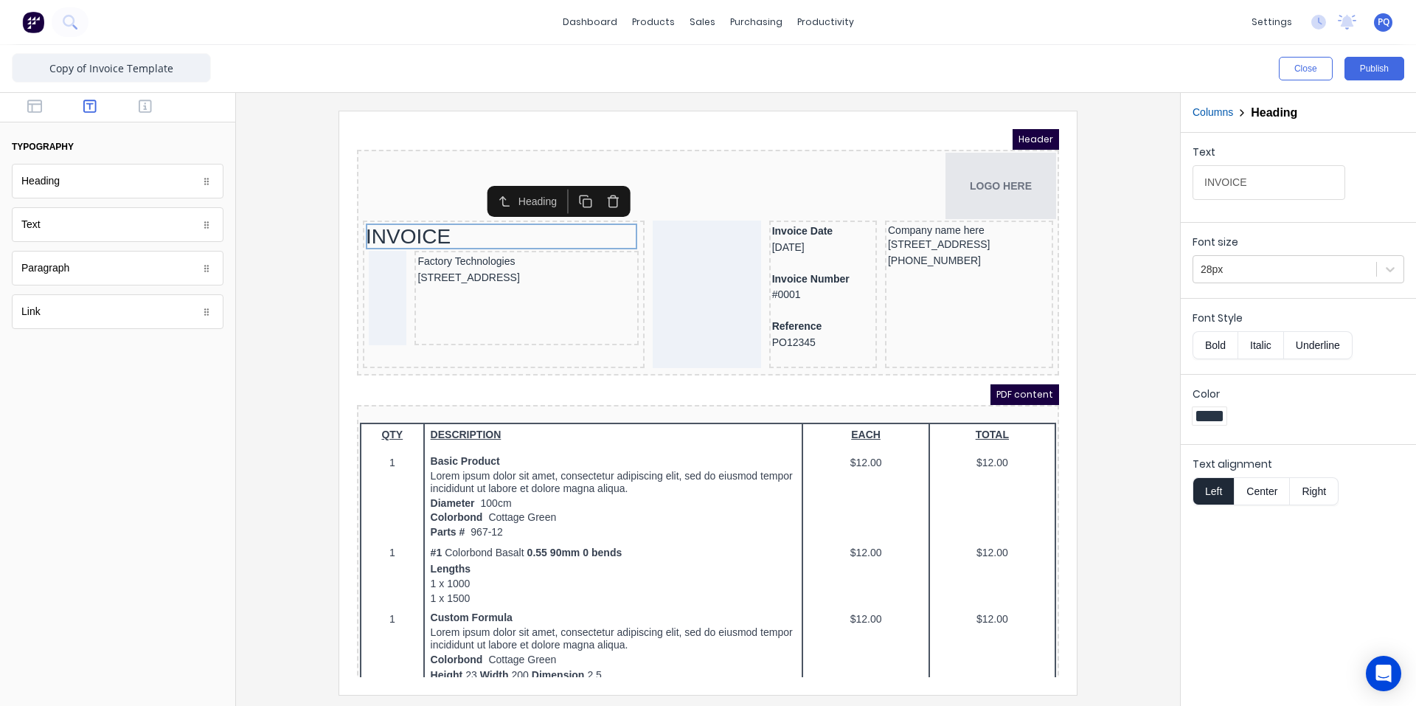
click at [1224, 339] on button "Bold" at bounding box center [1215, 345] width 45 height 28
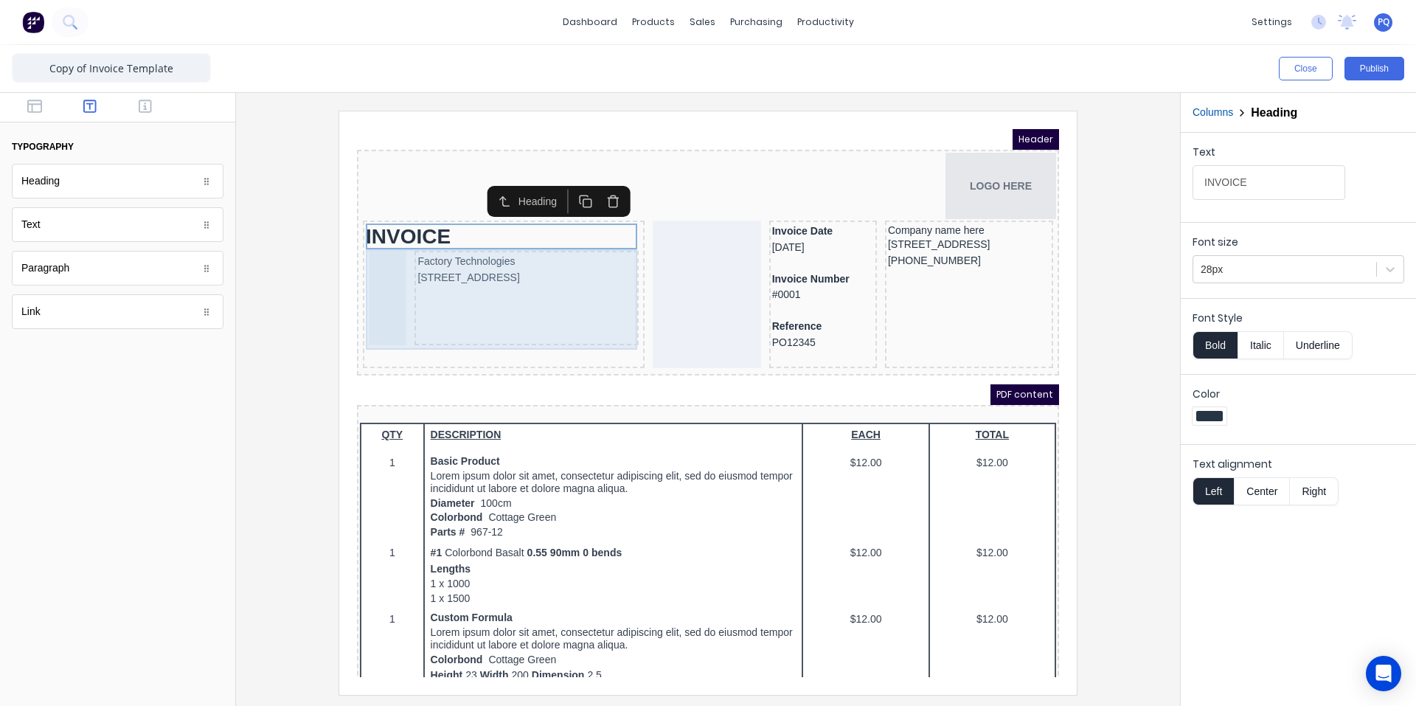
click at [550, 286] on div "Factory Technologies [STREET_ADDRESS]" at bounding box center [509, 280] width 224 height 94
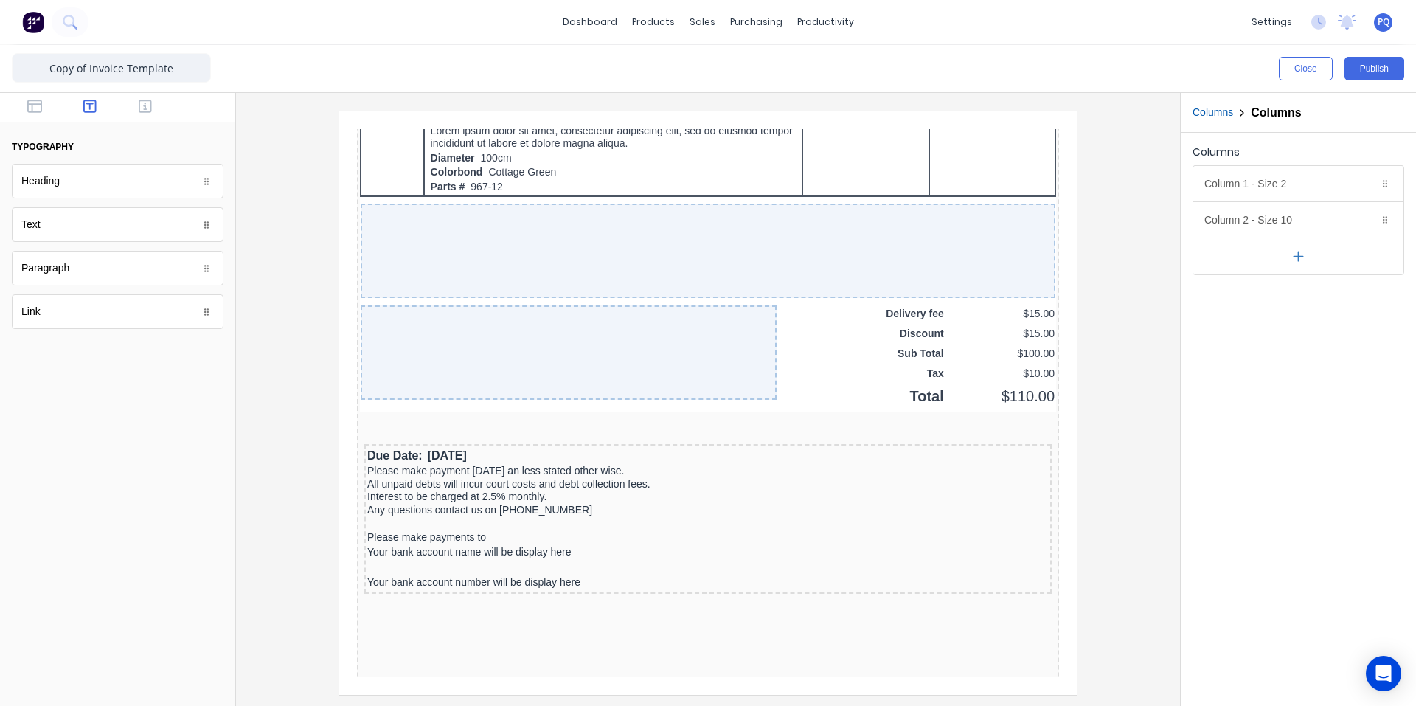
scroll to position [1249, 0]
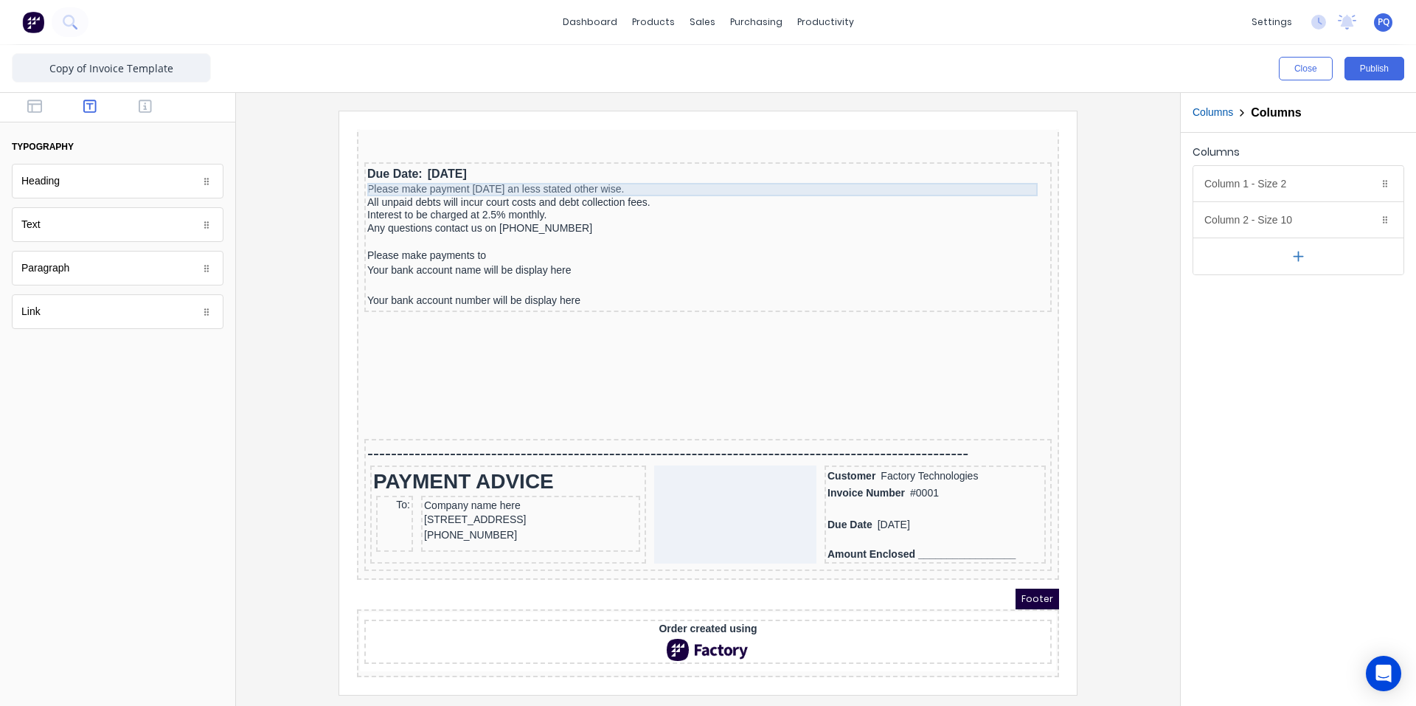
click at [476, 168] on div "Please make payment [DATE] an less stated other wise." at bounding box center [691, 171] width 682 height 13
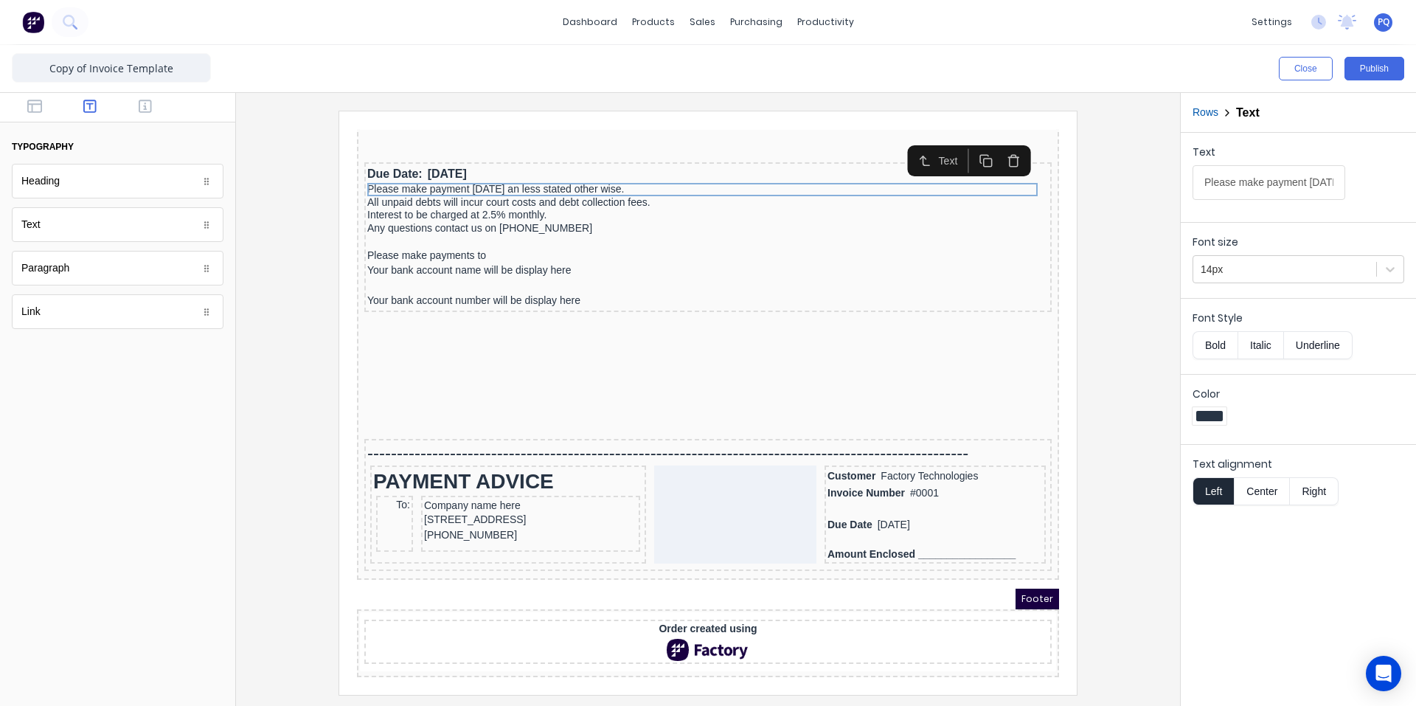
click at [999, 136] on icon "button" at bounding box center [996, 143] width 14 height 14
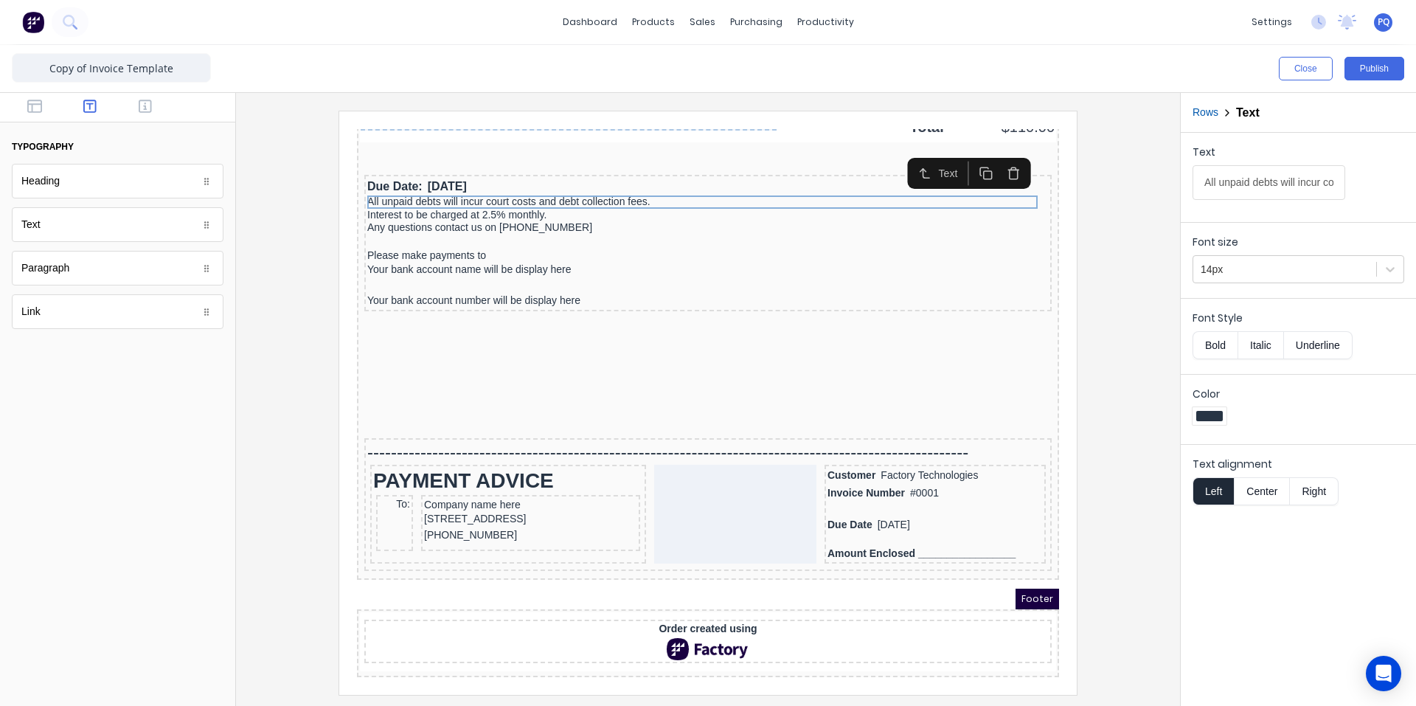
click at [999, 143] on button "button" at bounding box center [995, 155] width 27 height 24
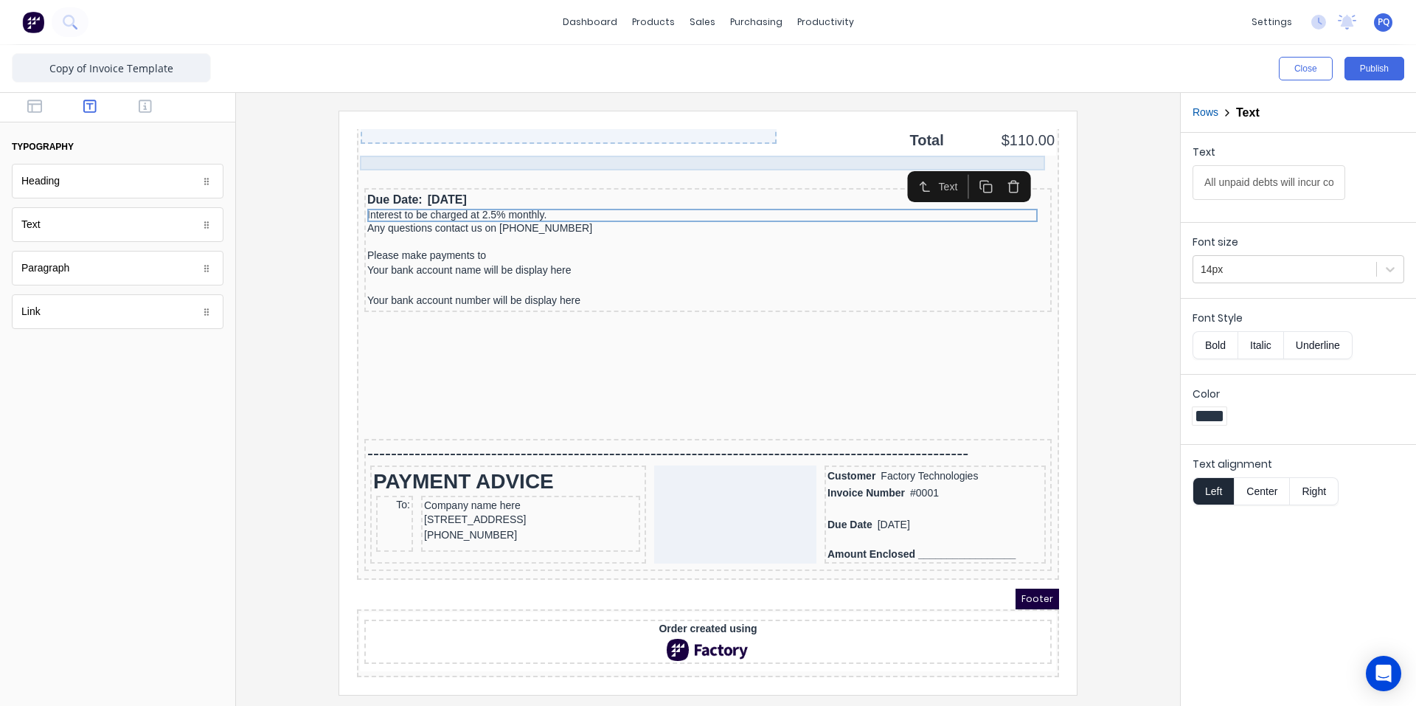
click at [999, 138] on div at bounding box center [690, 145] width 696 height 15
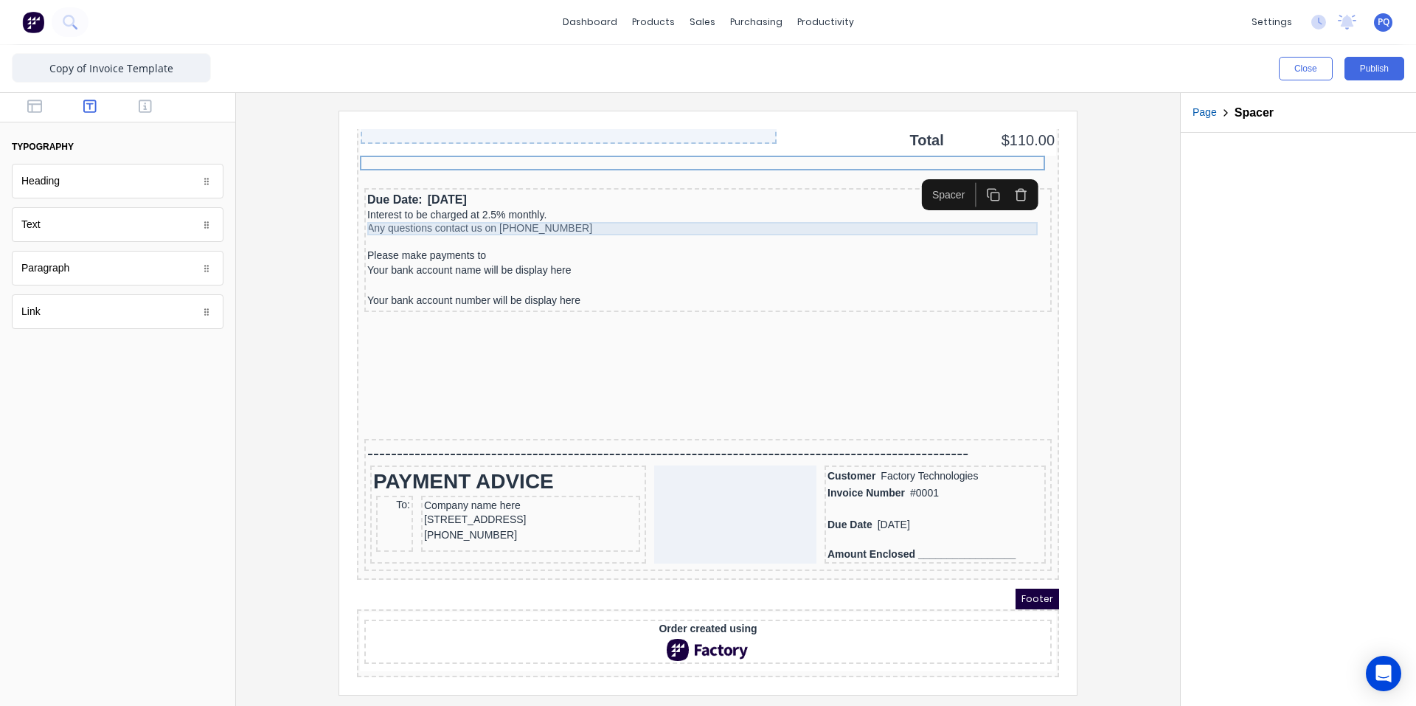
click at [875, 204] on div "Any questions contact us on [PHONE_NUMBER]" at bounding box center [691, 210] width 682 height 13
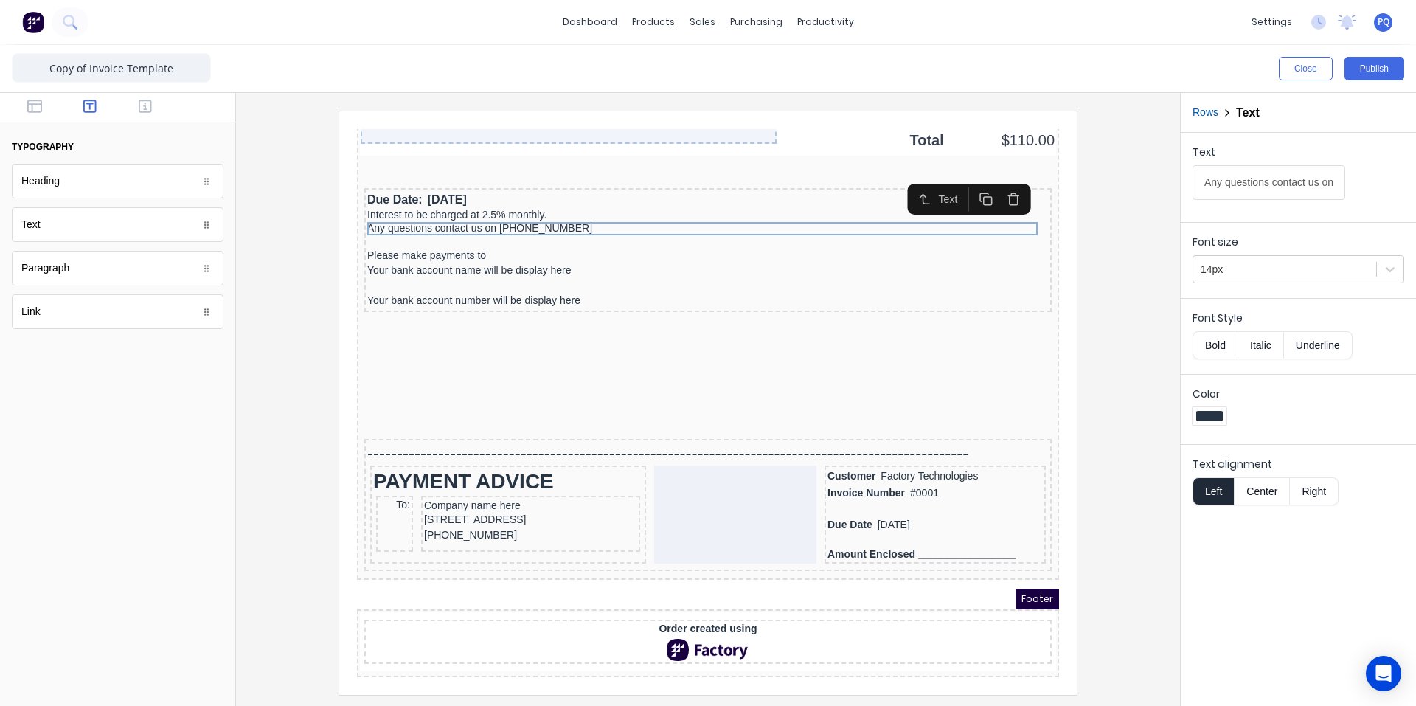
click at [1000, 178] on icon "button" at bounding box center [996, 182] width 8 height 9
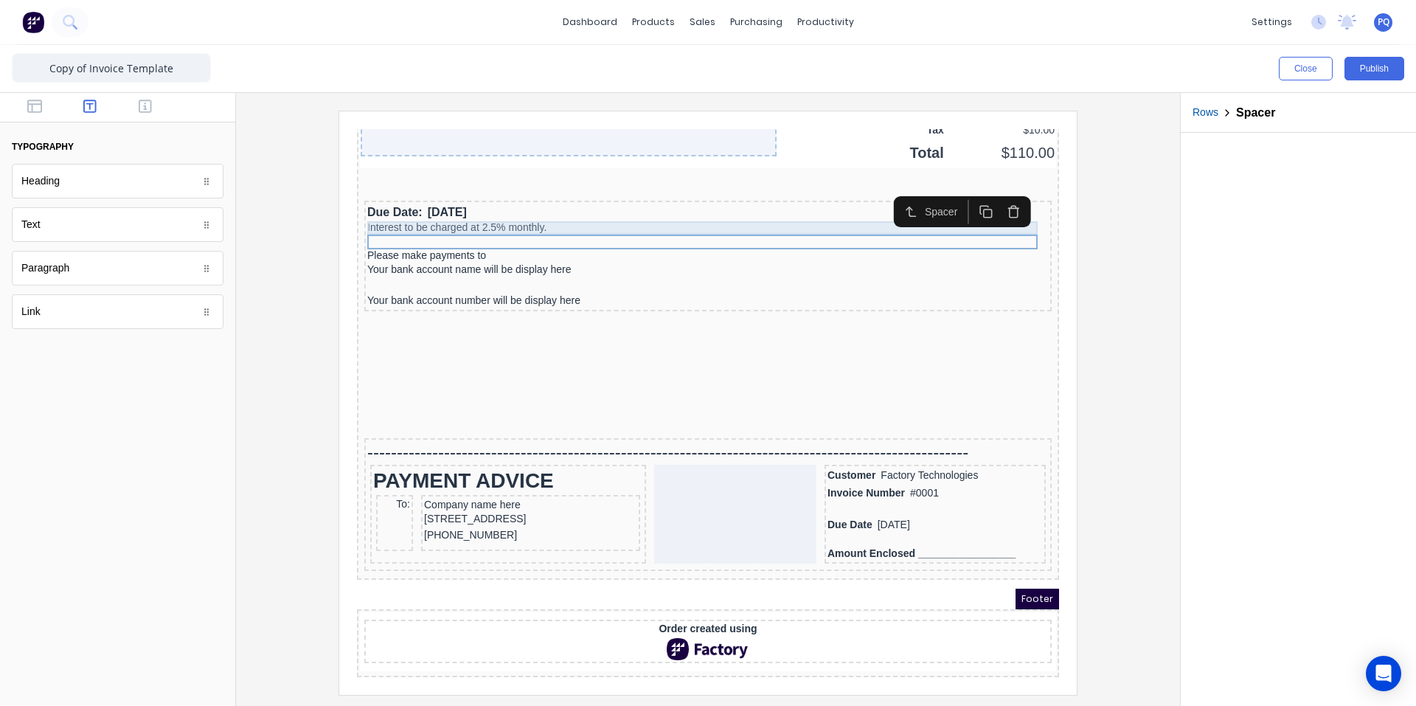
click at [682, 205] on div "Interest to be charged at 2.5% monthly." at bounding box center [691, 210] width 682 height 13
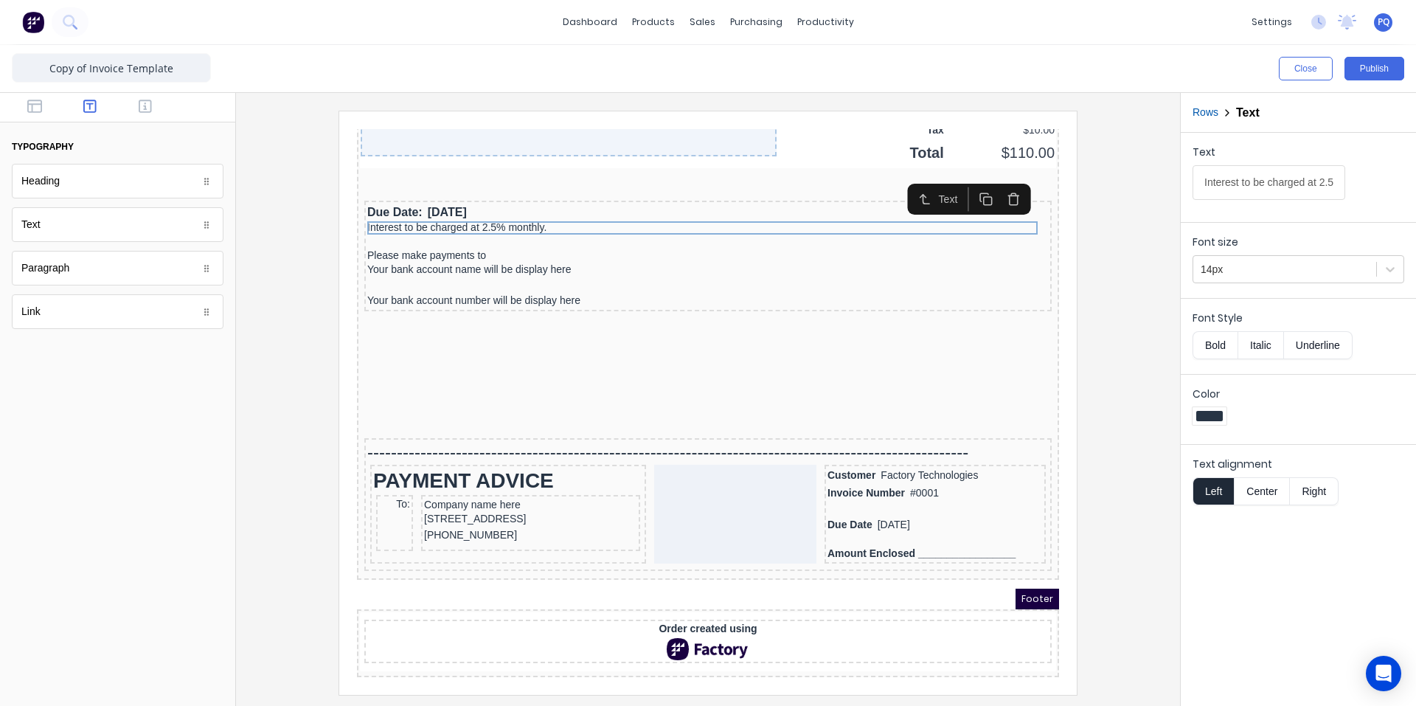
click at [995, 176] on icon "button" at bounding box center [996, 181] width 14 height 14
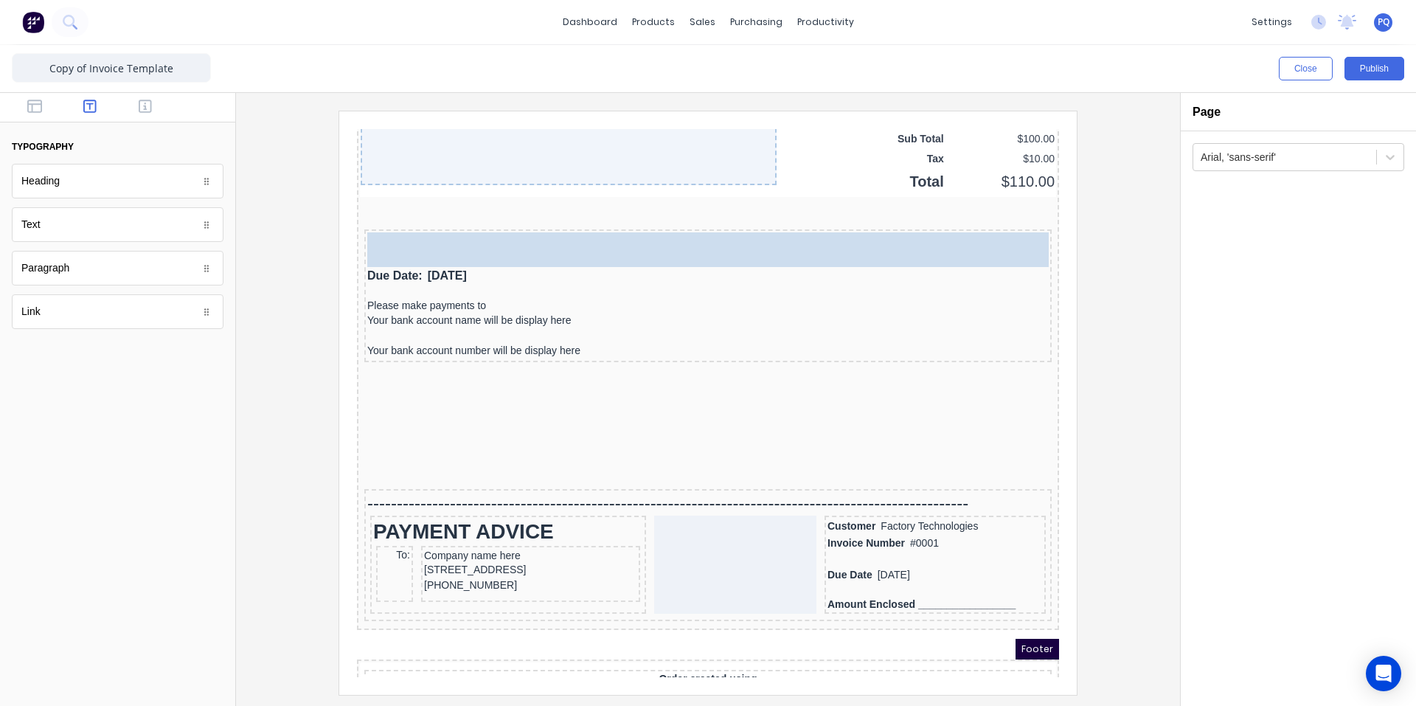
scroll to position [1168, 0]
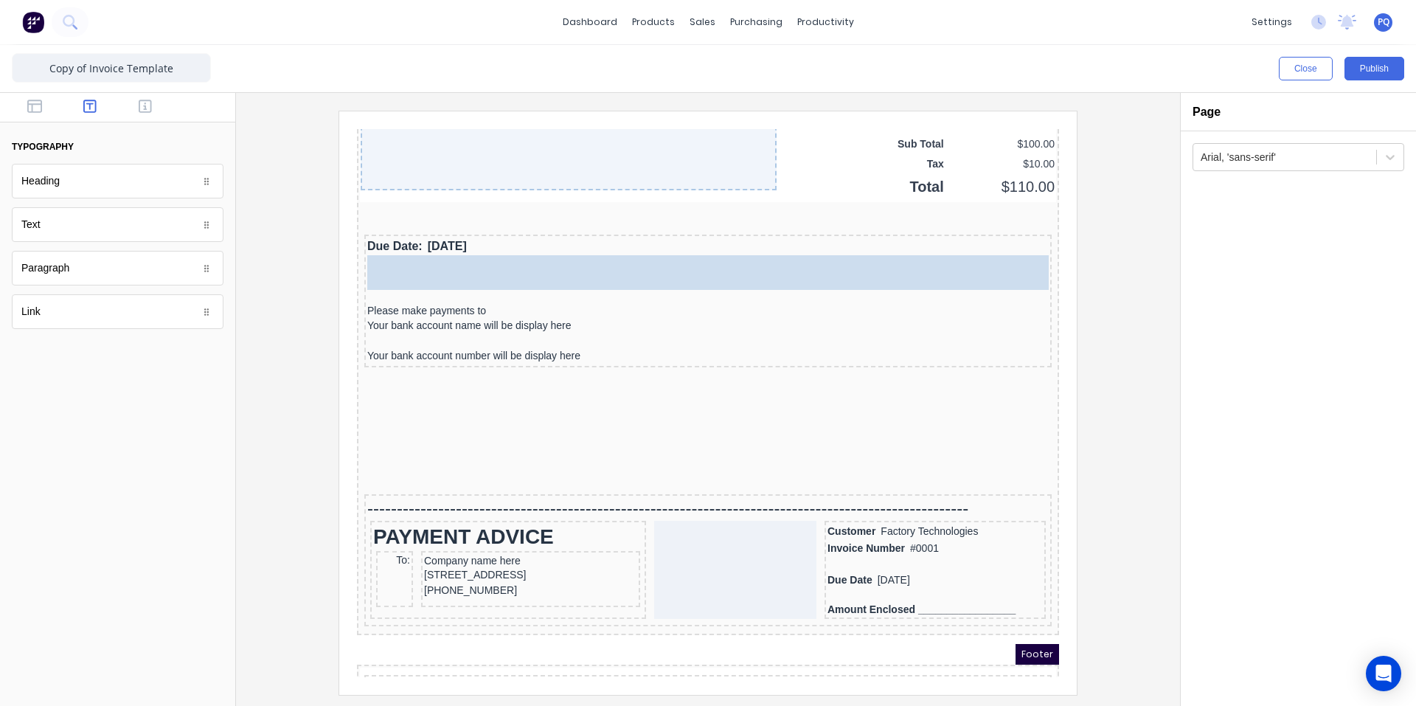
drag, startPoint x: 63, startPoint y: 271, endPoint x: 226, endPoint y: 126, distance: 218.4
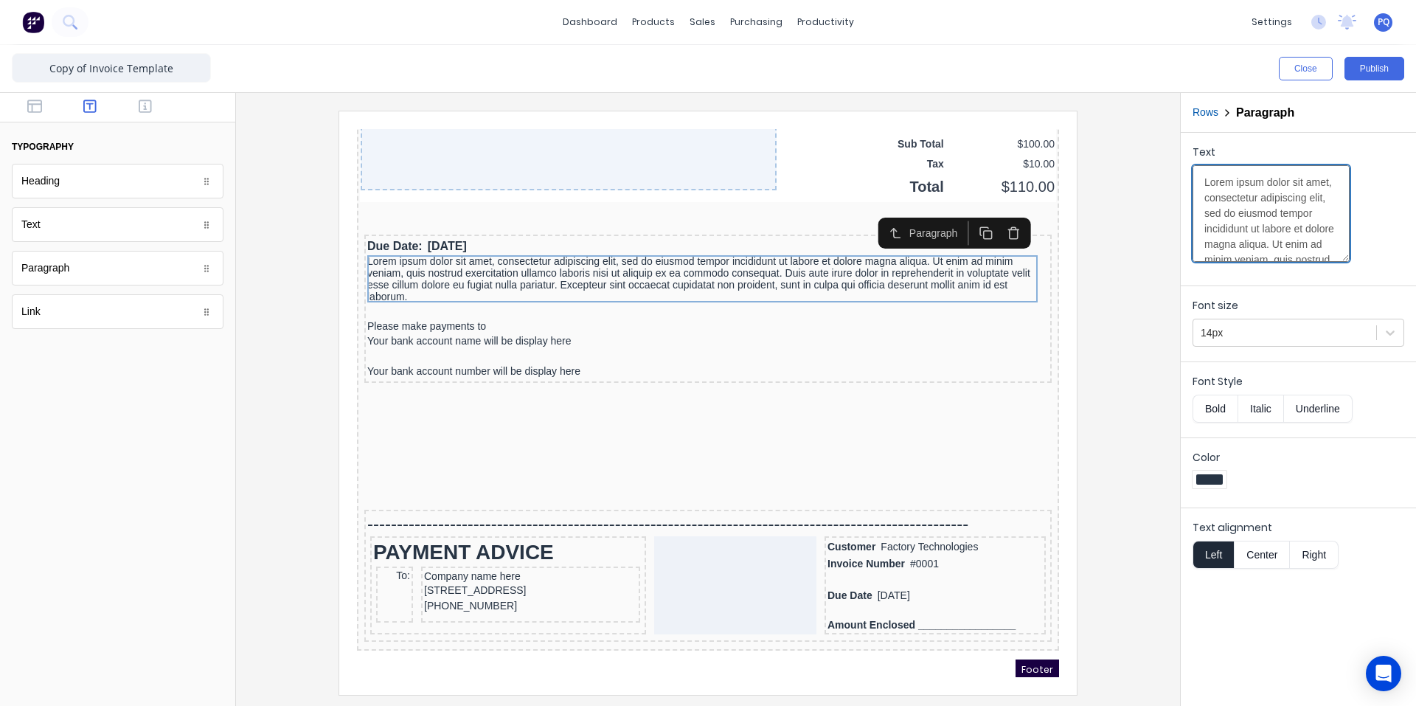
click at [1249, 197] on textarea "Lorem ipsum dolor sit amet, consectetur adipiscing elit, sed do eiusmod tempor …" at bounding box center [1271, 213] width 157 height 97
paste textarea "Please make payment [DATE] an less stated other wise. All unpaid debts will inc…"
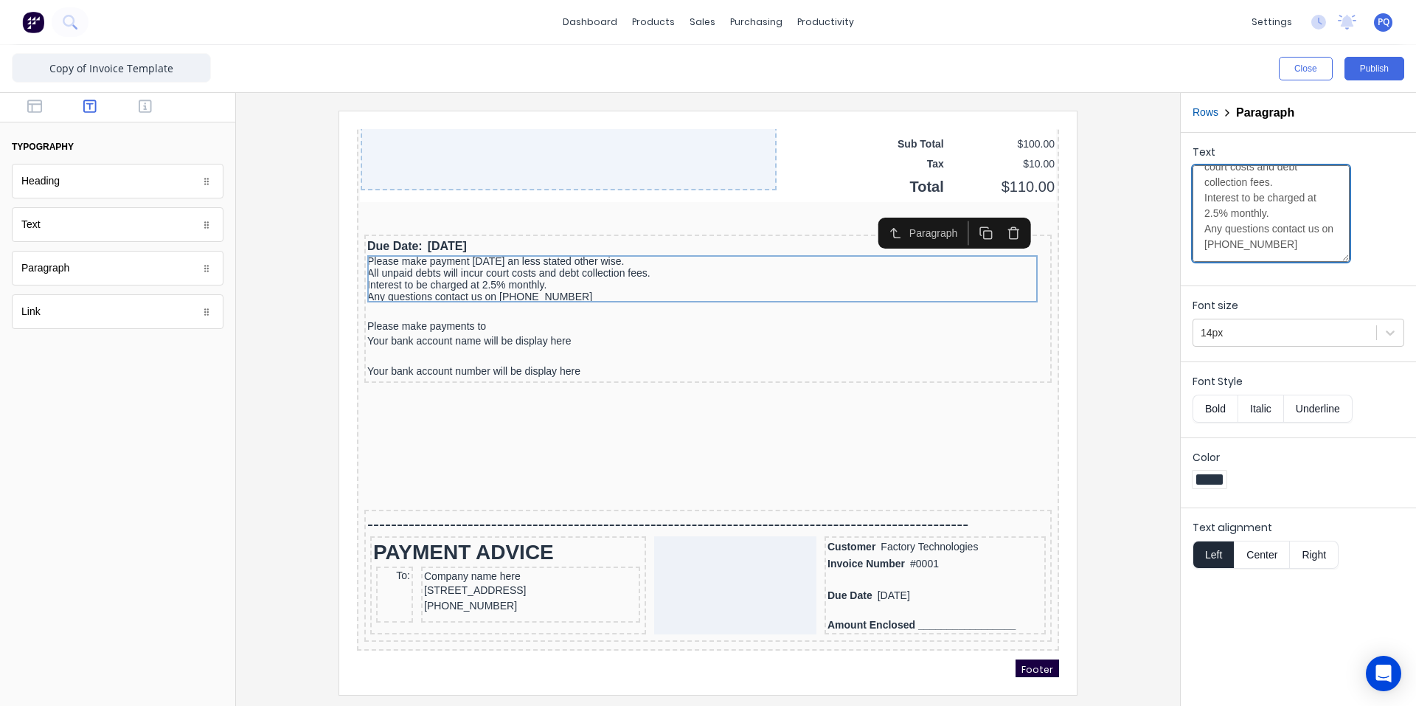
type textarea "Please make payment [DATE] an less stated other wise. All unpaid debts will inc…"
click at [1062, 336] on iframe at bounding box center [708, 402] width 738 height 583
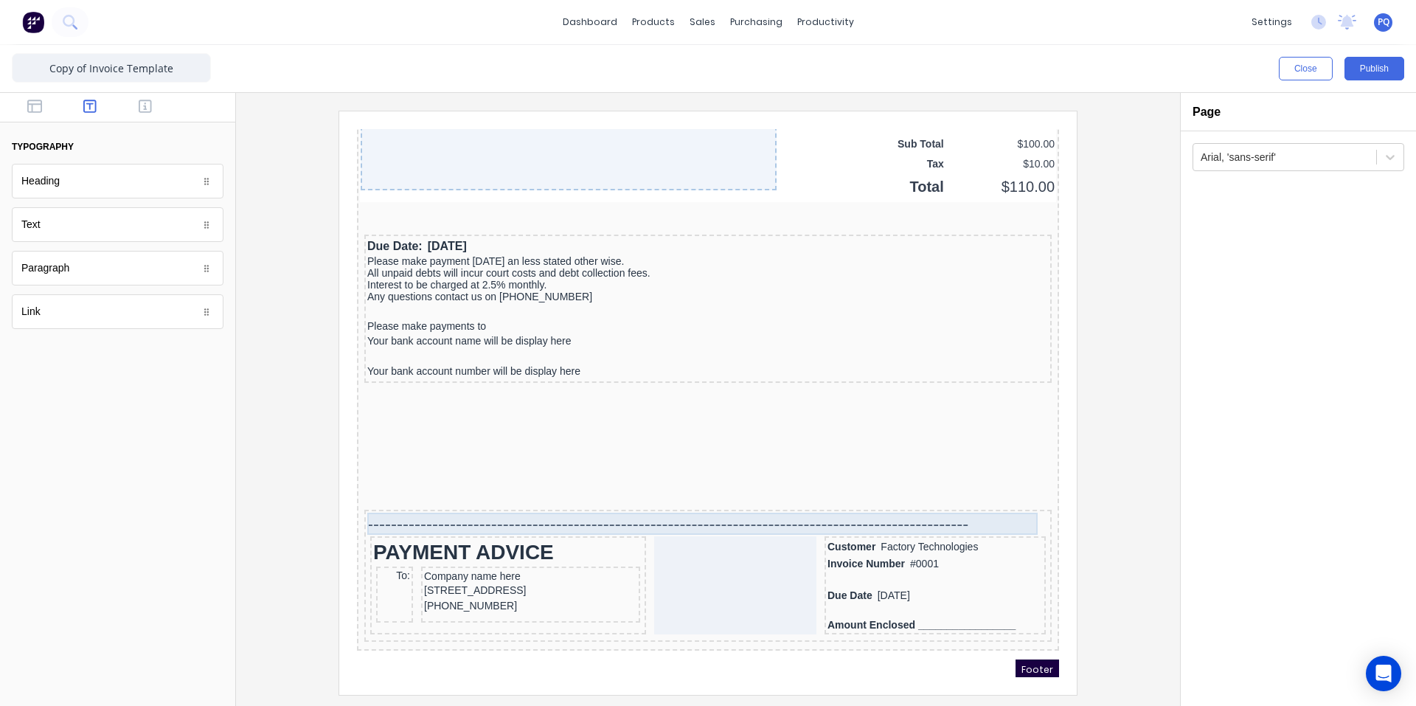
click at [513, 508] on div "-------------------------------------------------------------------------------…" at bounding box center [691, 506] width 682 height 22
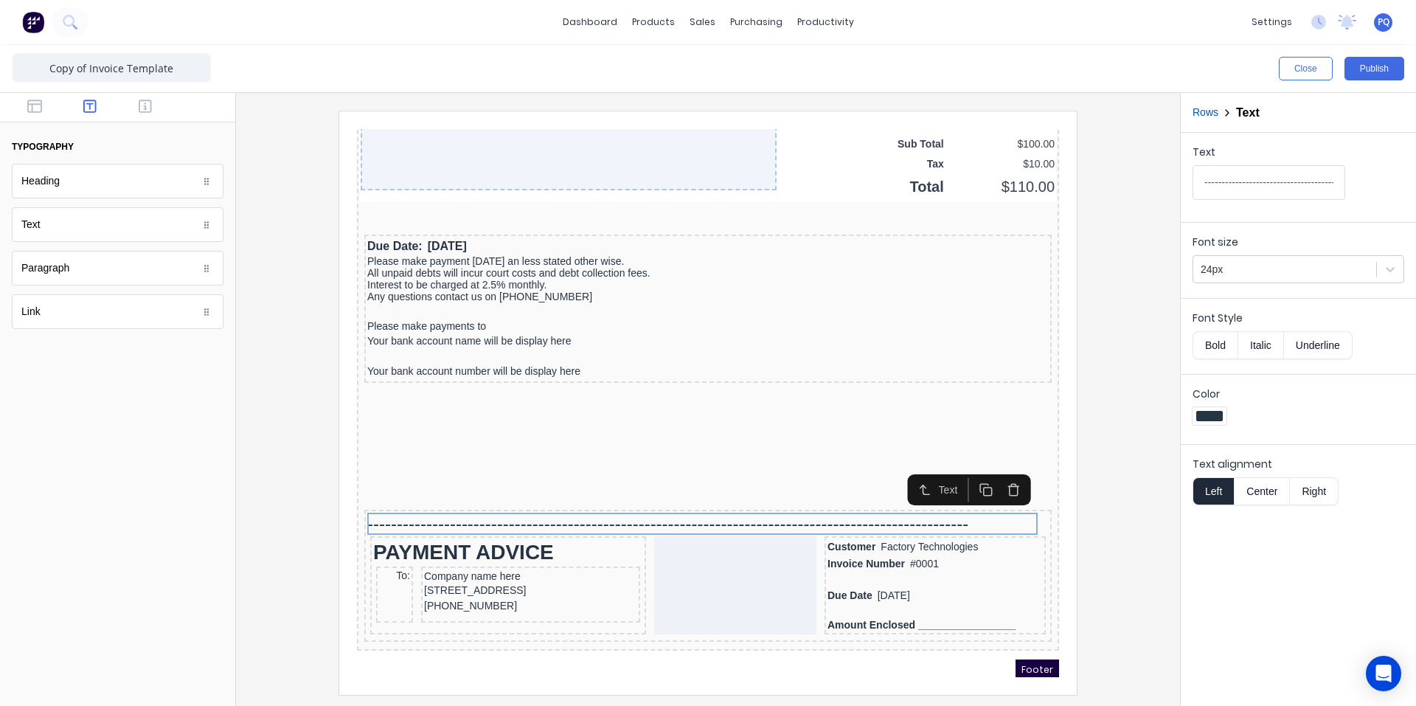
click at [1206, 201] on div "Text --------------------------------------------------------------------------…" at bounding box center [1299, 176] width 212 height 63
click at [1226, 188] on input "-------------------------------------------------------------------------------…" at bounding box center [1269, 182] width 153 height 35
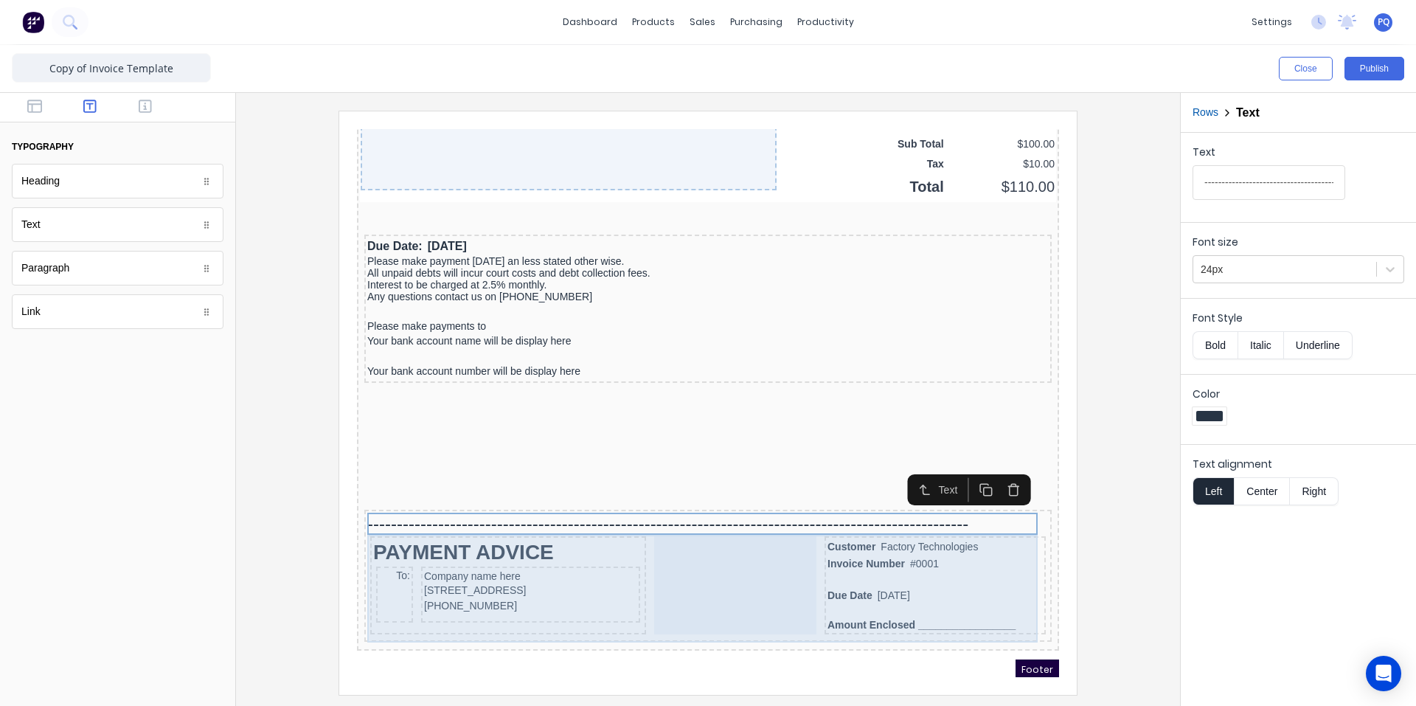
click at [709, 567] on div at bounding box center [718, 568] width 162 height 99
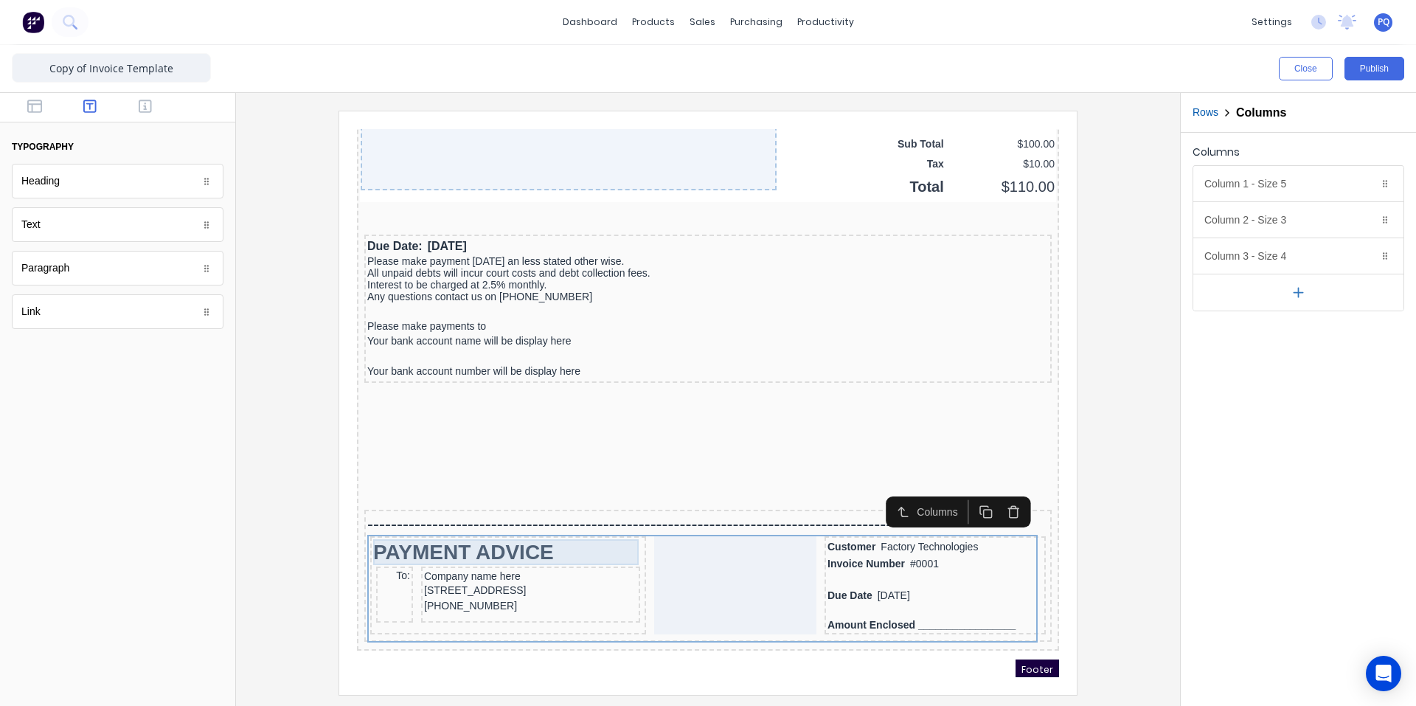
click at [502, 524] on div "PAYMENT ADVICE" at bounding box center [491, 534] width 270 height 26
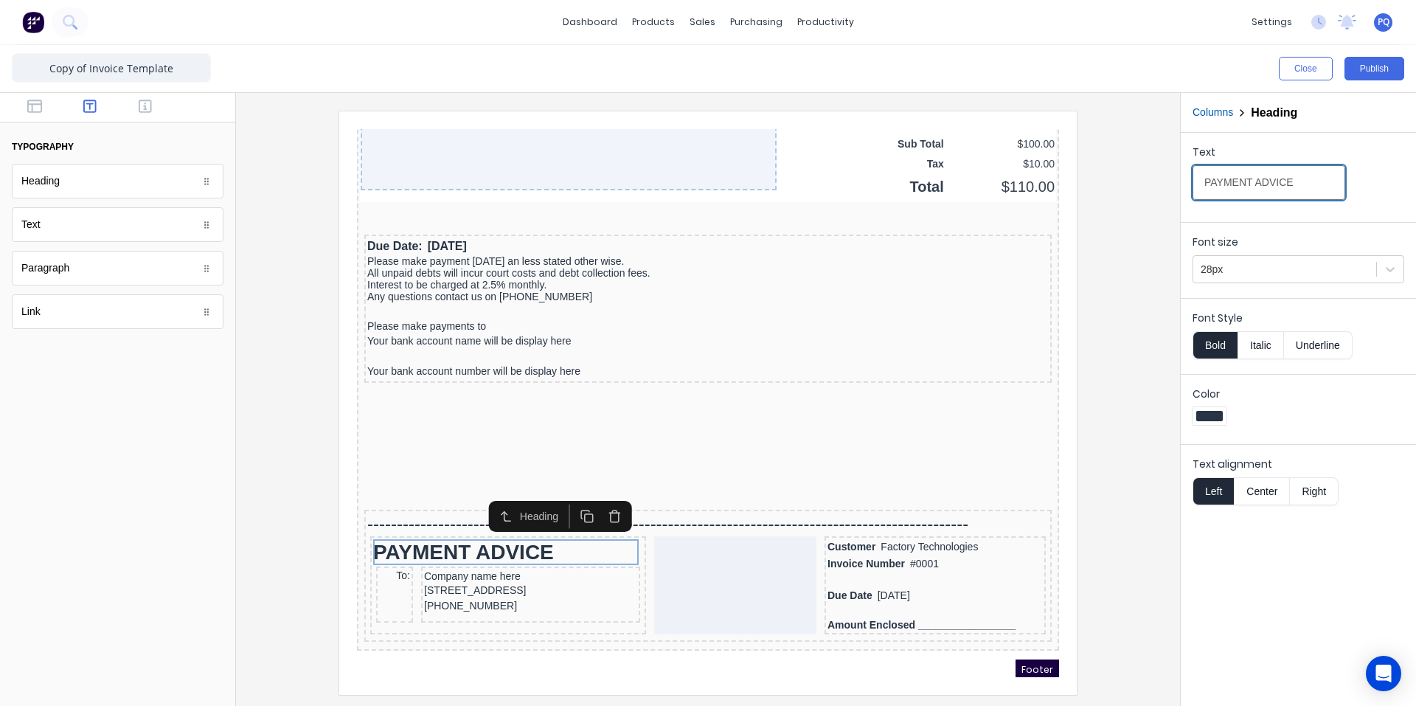
click at [1255, 175] on input "PAYMENT ADVICE" at bounding box center [1269, 182] width 153 height 35
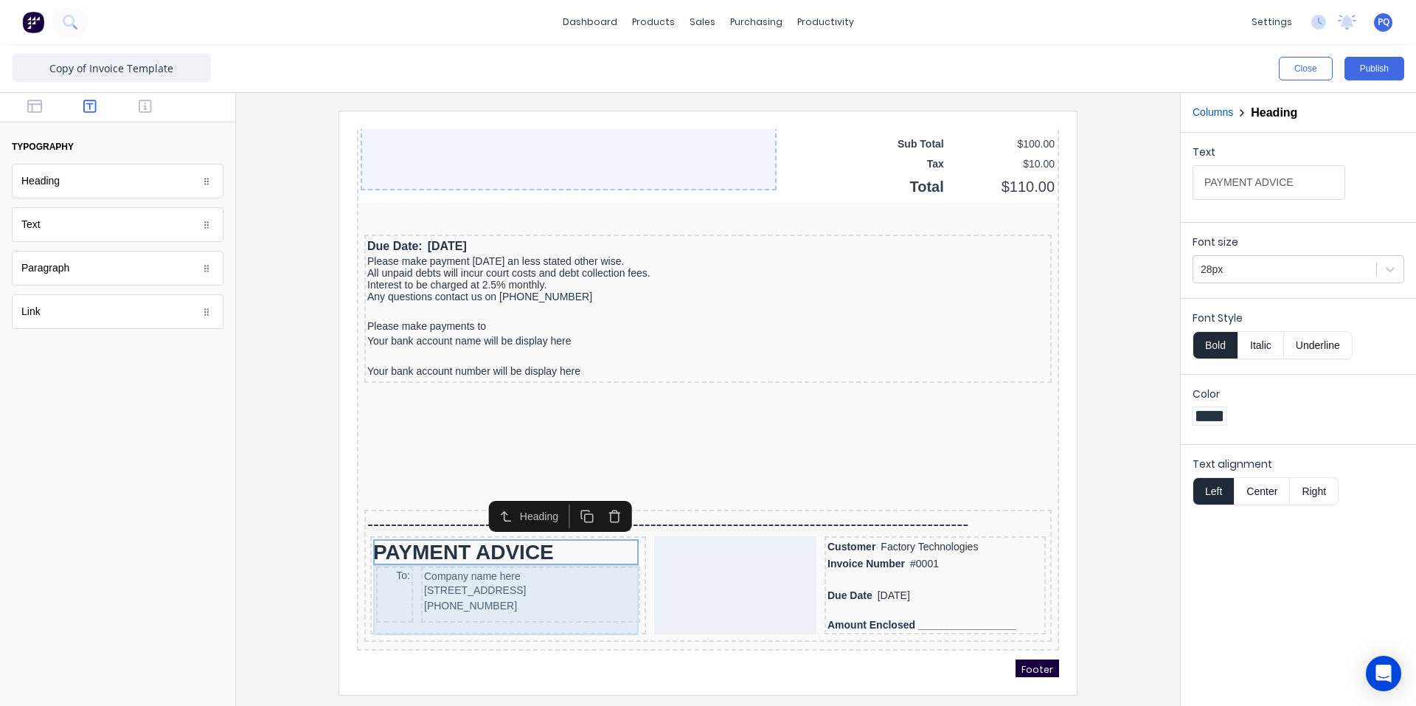
click at [378, 589] on div "To:" at bounding box center [376, 577] width 37 height 56
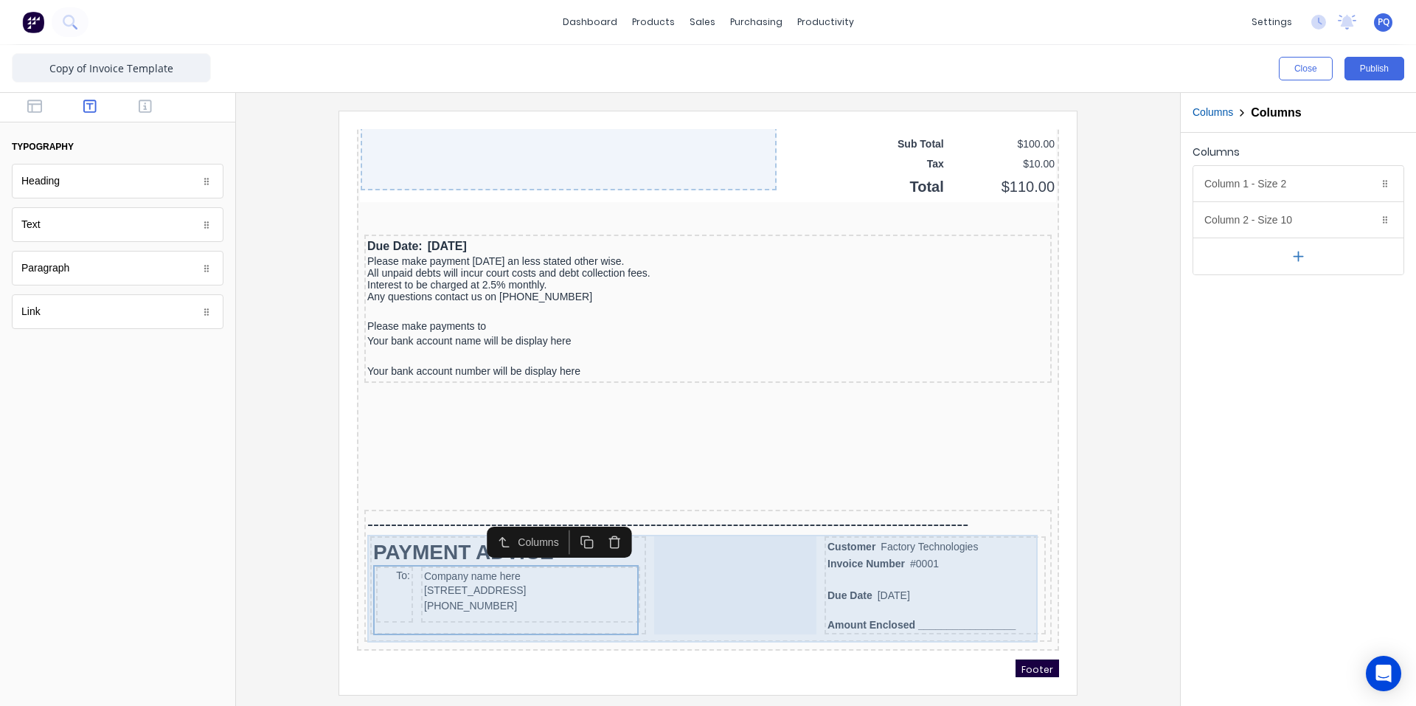
click at [695, 593] on div at bounding box center [718, 568] width 162 height 99
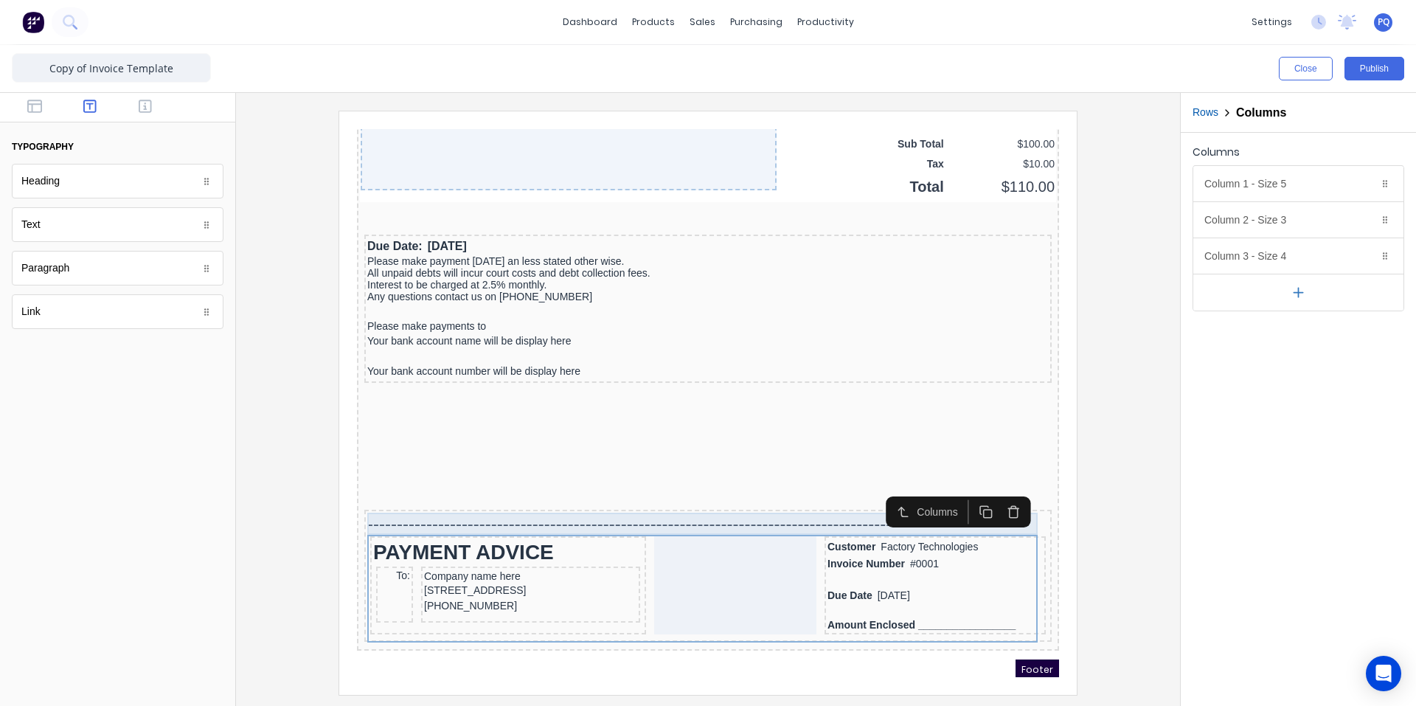
scroll to position [1242, 0]
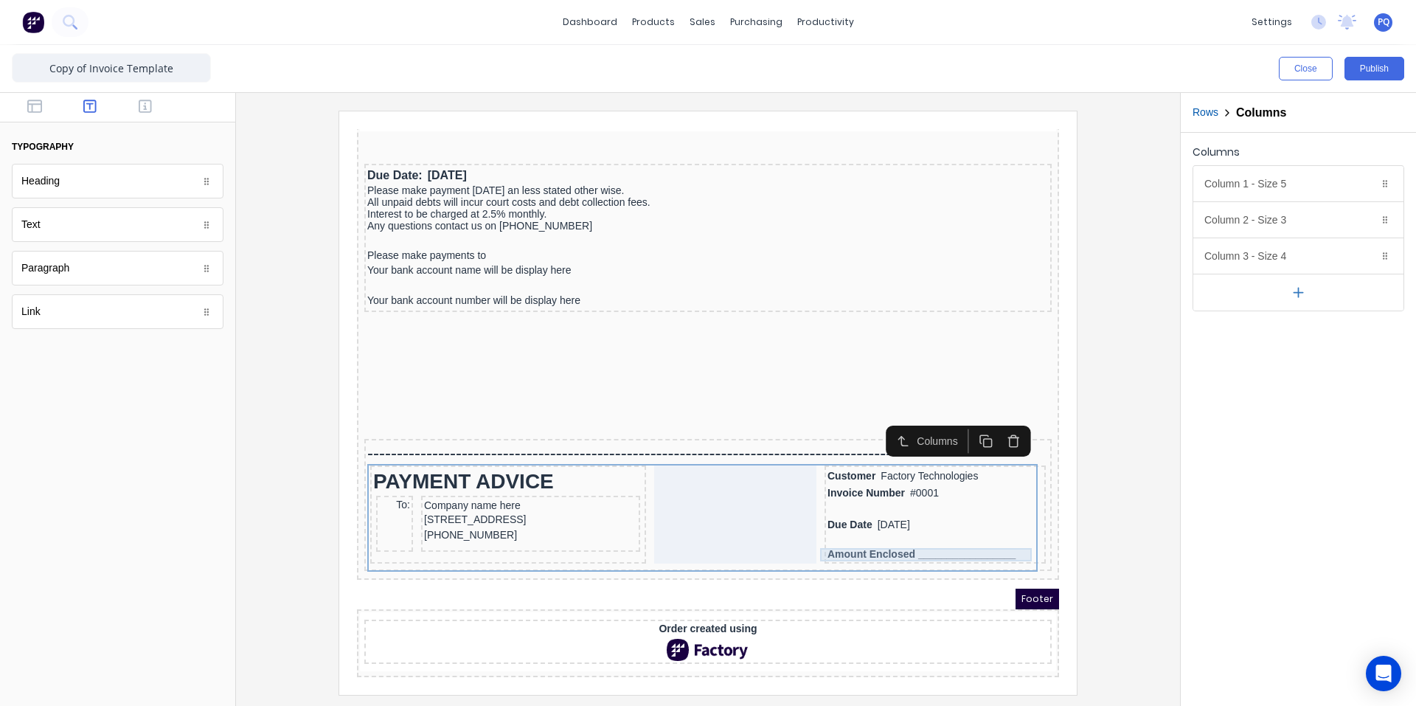
click at [848, 530] on div "Amount Enclosed _________________" at bounding box center [917, 536] width 215 height 13
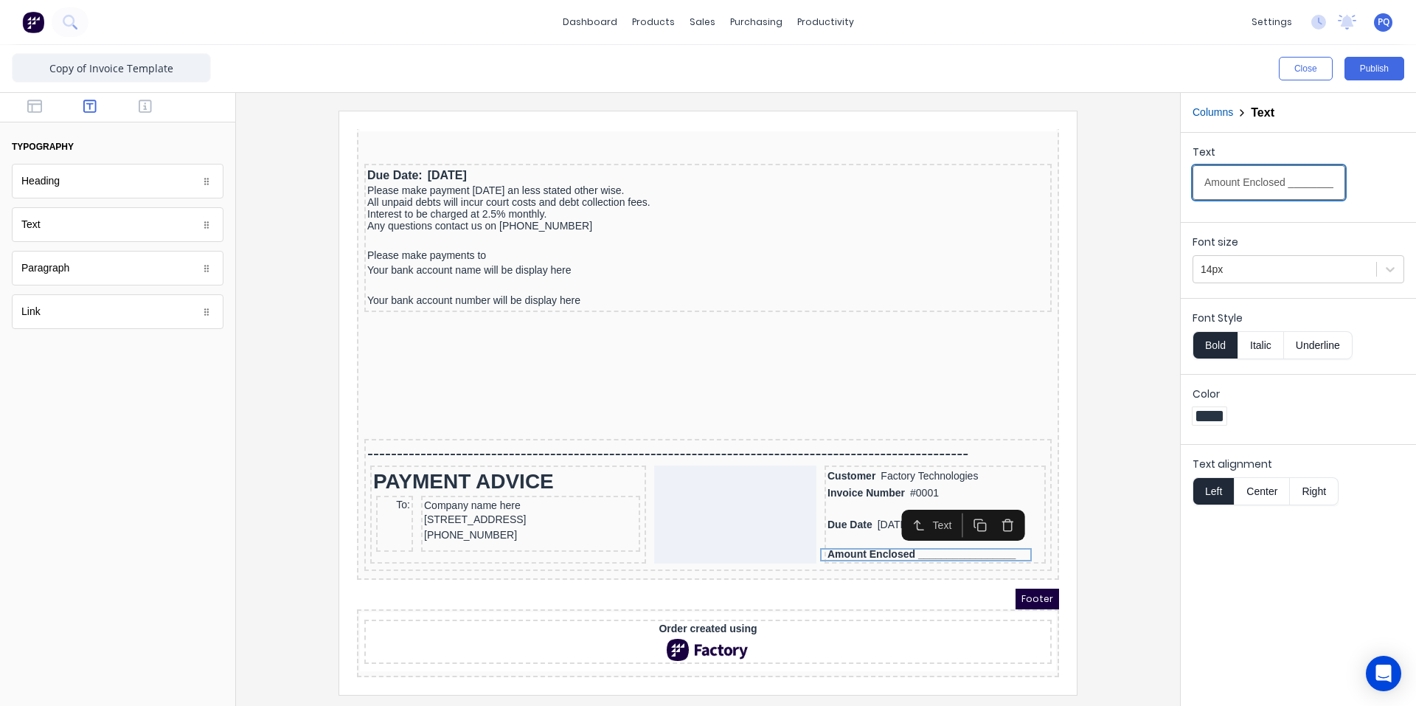
click at [1254, 190] on input "Amount Enclosed _________________" at bounding box center [1269, 182] width 153 height 35
